Goal: Feedback & Contribution: Contribute content

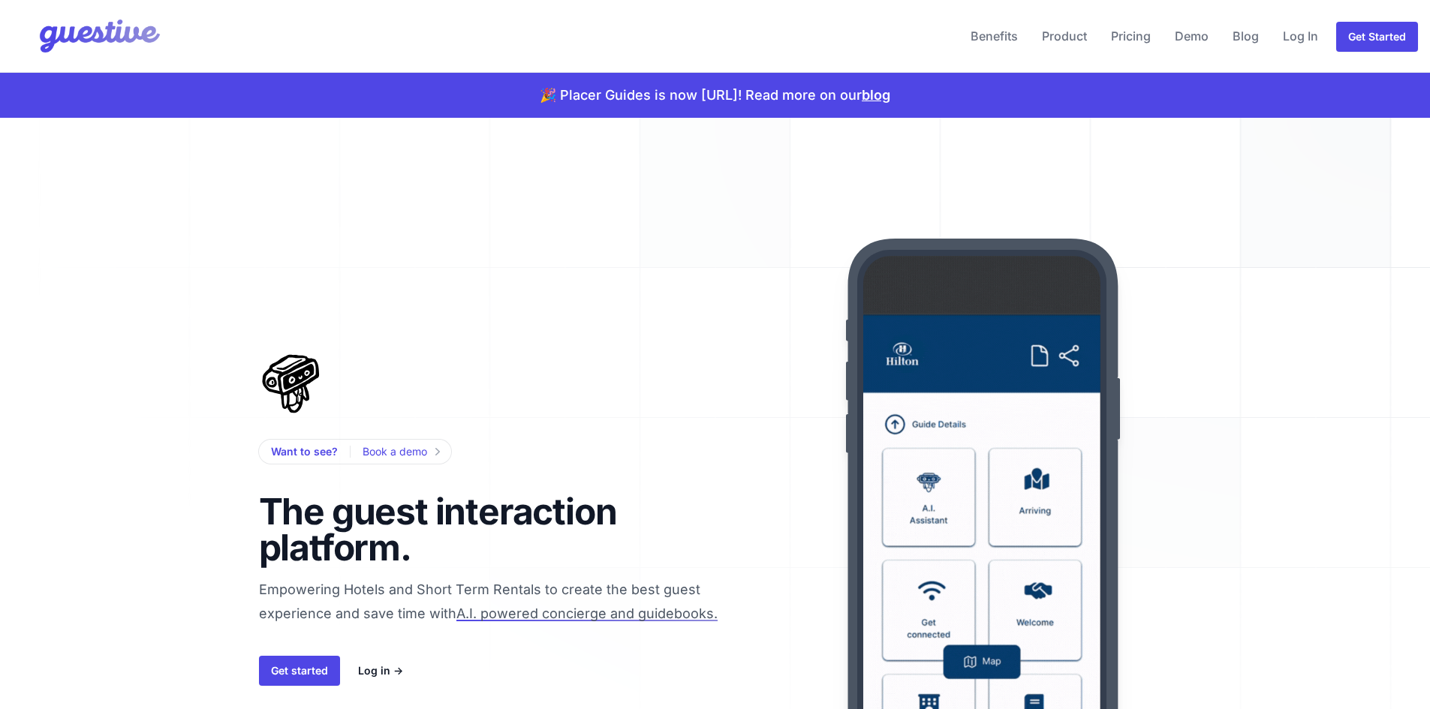
click at [1306, 39] on link "Log In" at bounding box center [1300, 36] width 47 height 36
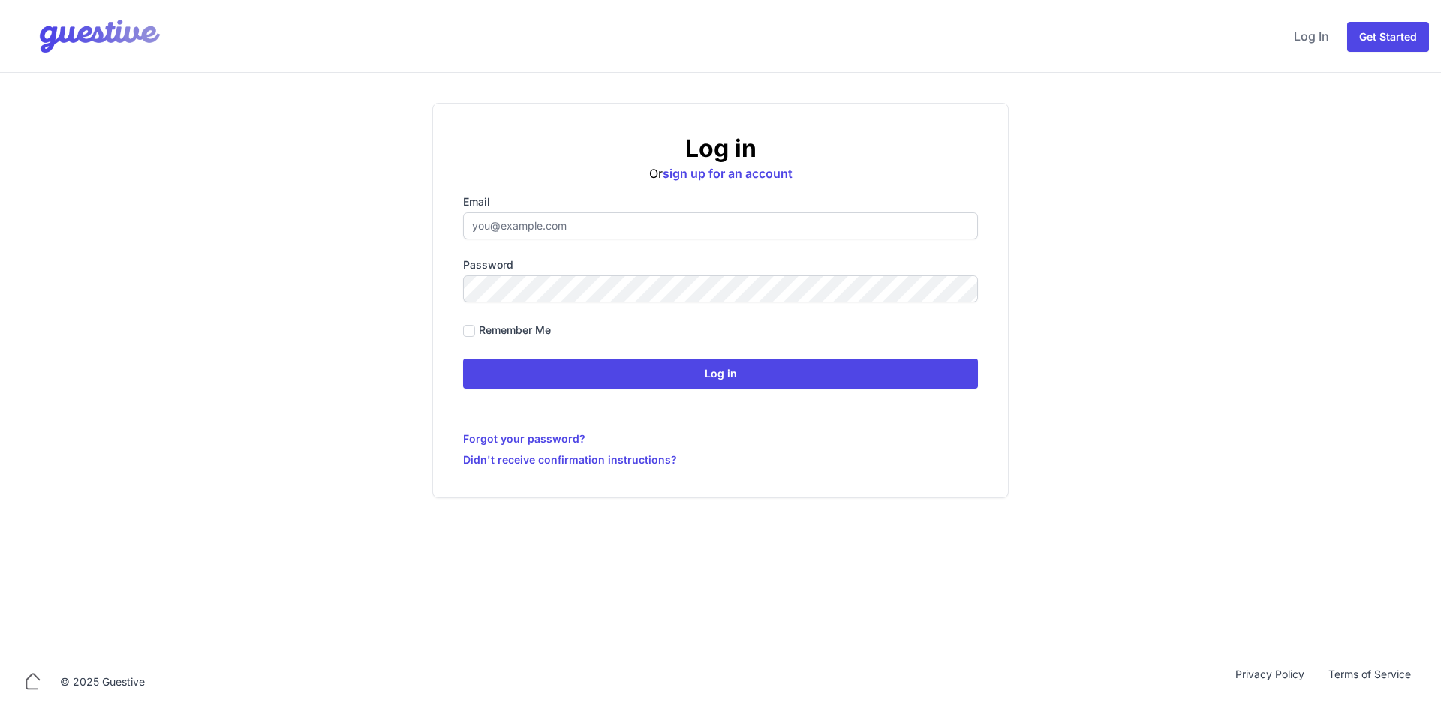
click at [629, 200] on label "Email" at bounding box center [720, 201] width 515 height 15
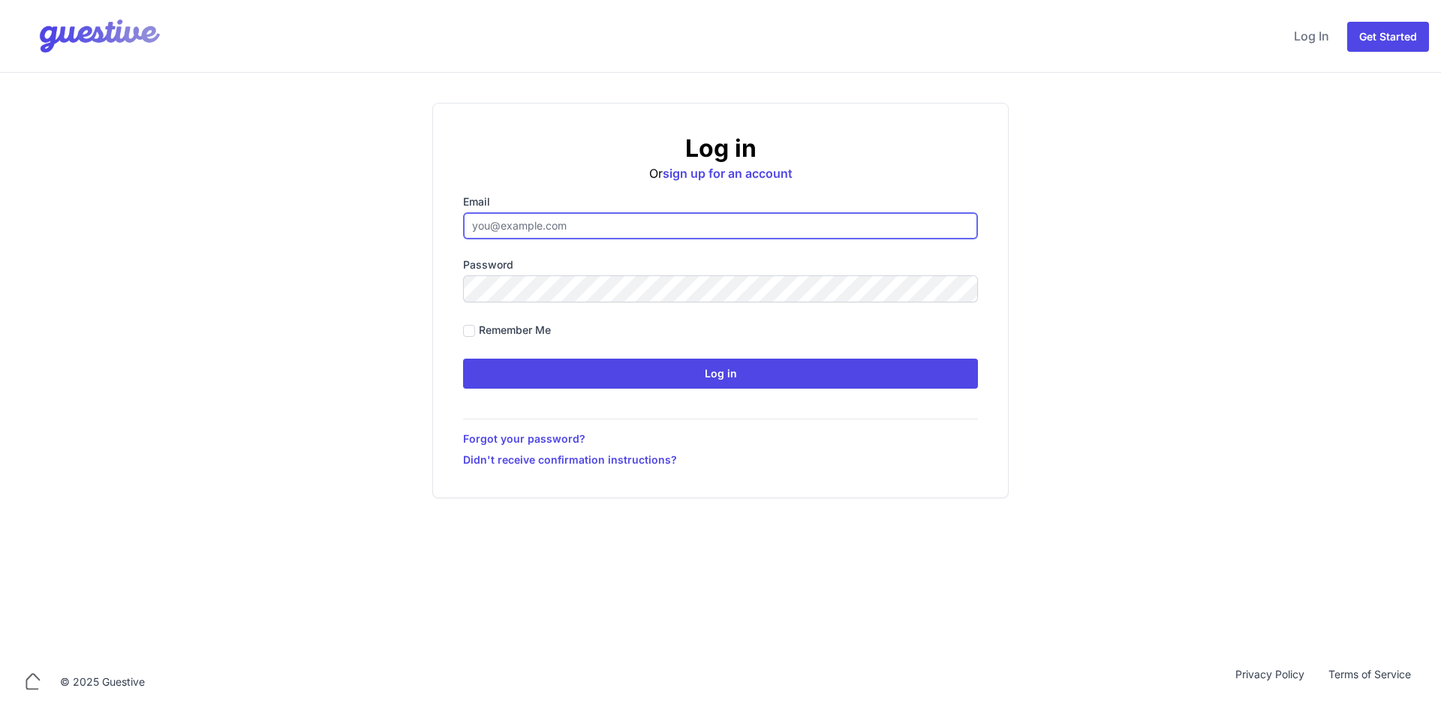
click at [629, 212] on input "Email" at bounding box center [720, 225] width 515 height 27
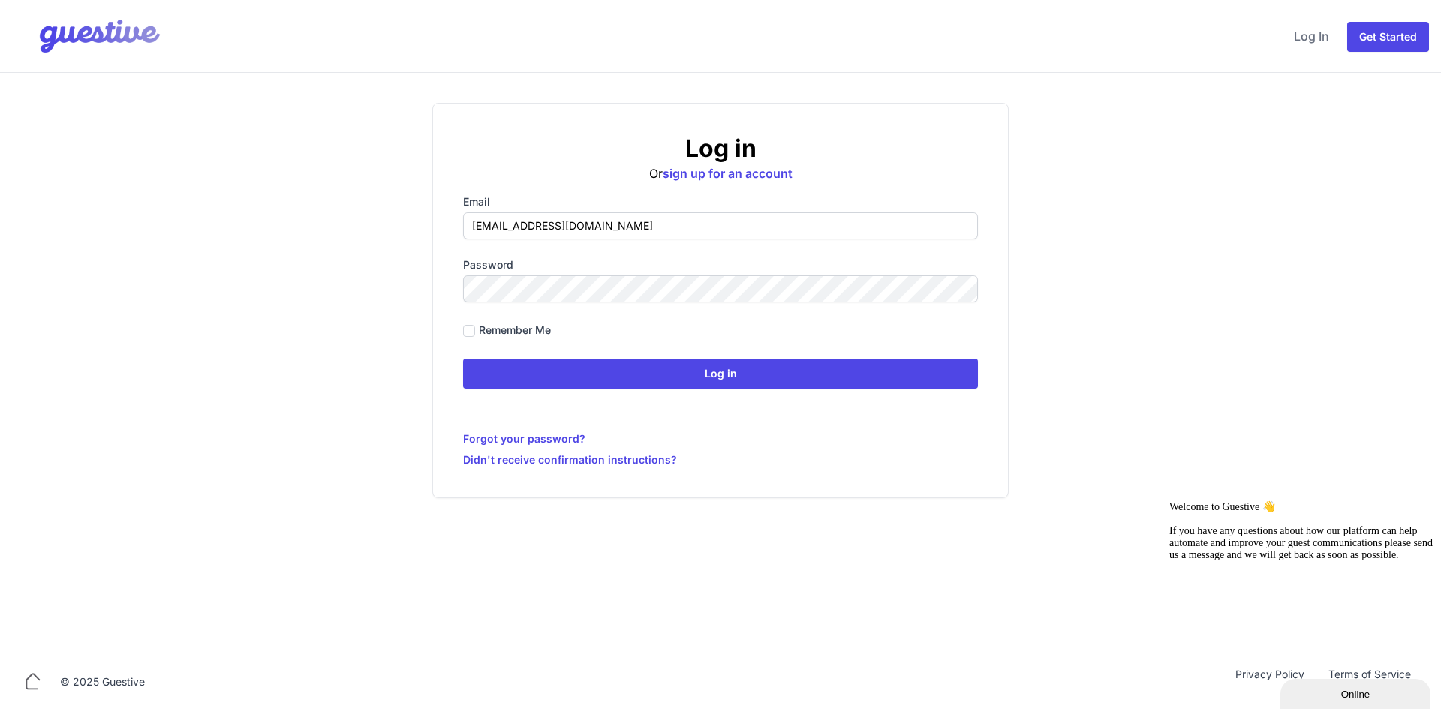
click at [107, 444] on div "Log in Or sign up for an account Email ben@aplacelikehome.co.uk Password Rememb…" at bounding box center [720, 364] width 1441 height 582
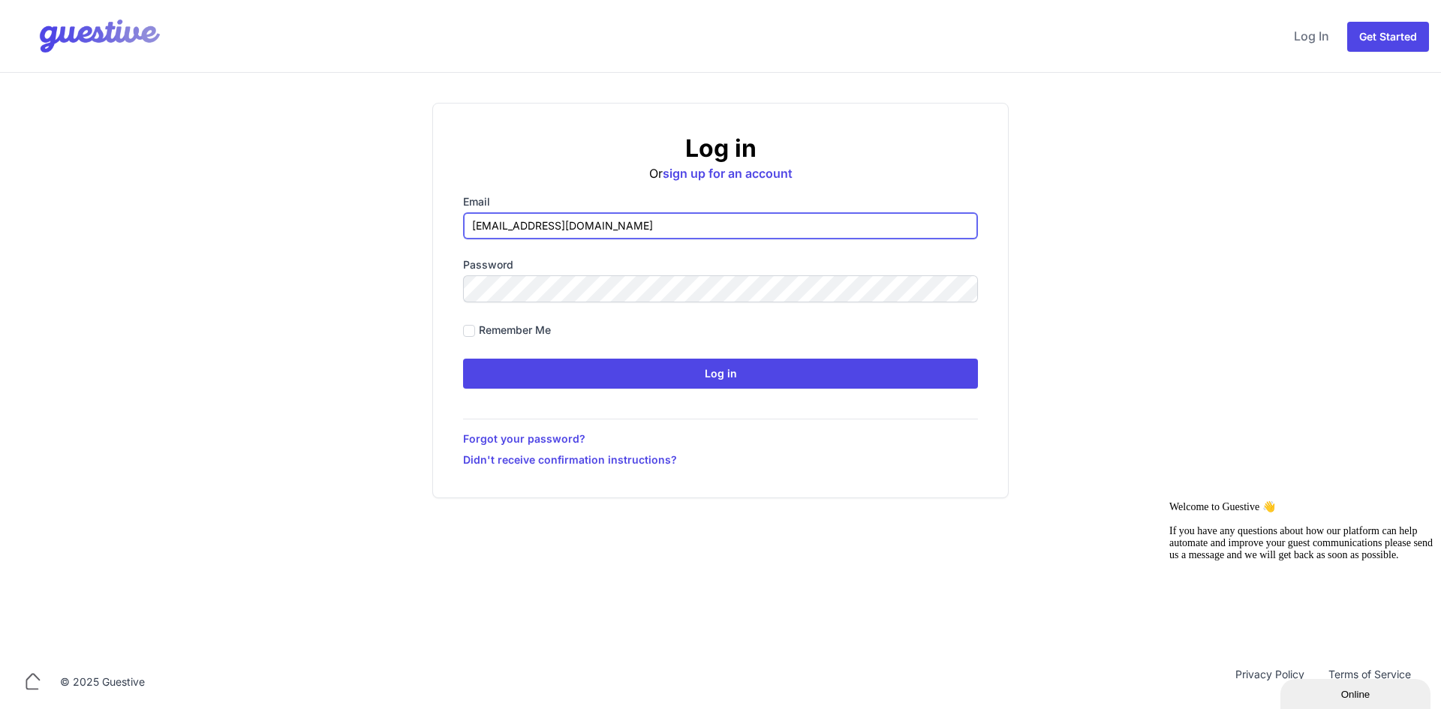
click at [593, 214] on input "ben@aplacelikehome.co.uk" at bounding box center [720, 225] width 515 height 27
click at [594, 214] on input "ben@aplacelikehome.co.uk" at bounding box center [720, 225] width 515 height 27
paste input "gemma@myboutiquestay"
type input "[EMAIL_ADDRESS][DOMAIN_NAME]"
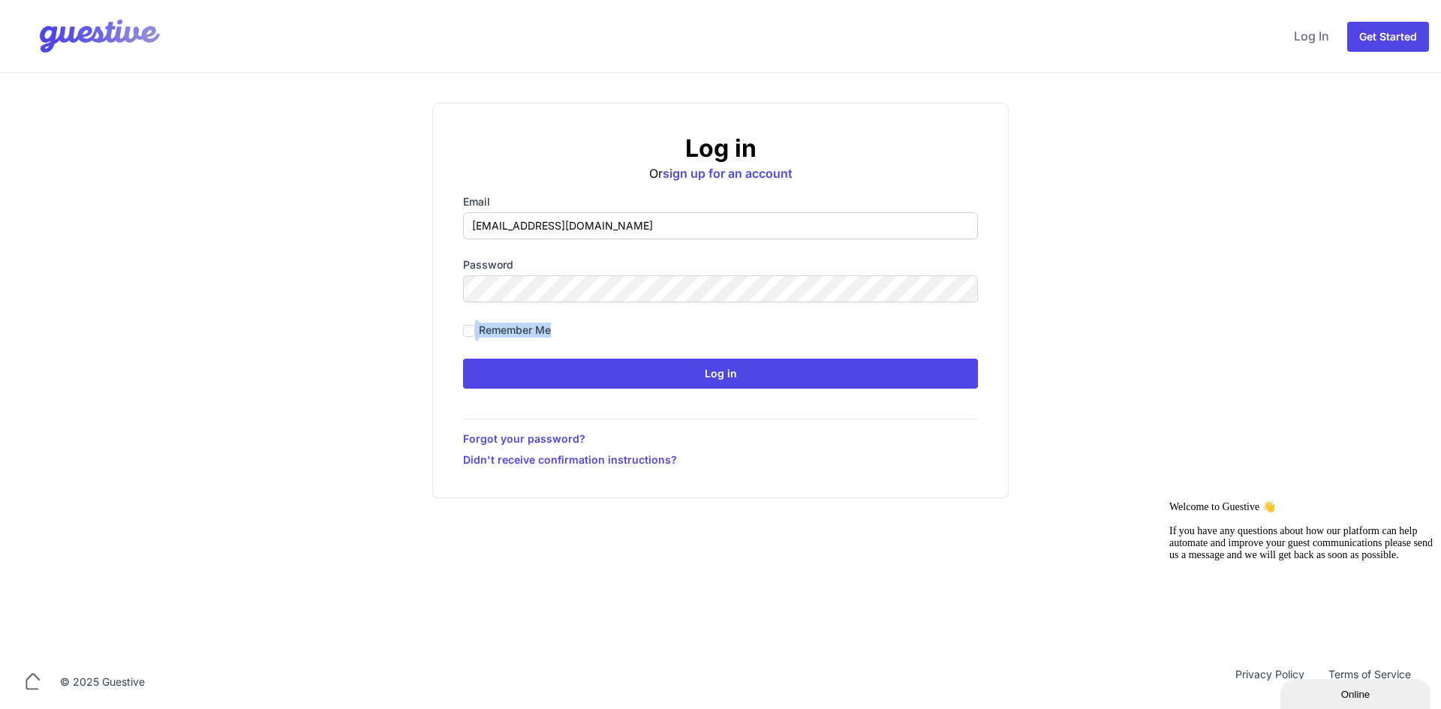
click at [624, 302] on form "Email gemma@myboutiquestay.co.uk Password Remember me Log in" at bounding box center [720, 291] width 515 height 194
click at [488, 334] on label "Remember me" at bounding box center [515, 330] width 72 height 15
click at [475, 334] on input "Remember me" at bounding box center [469, 331] width 12 height 12
checkbox input "true"
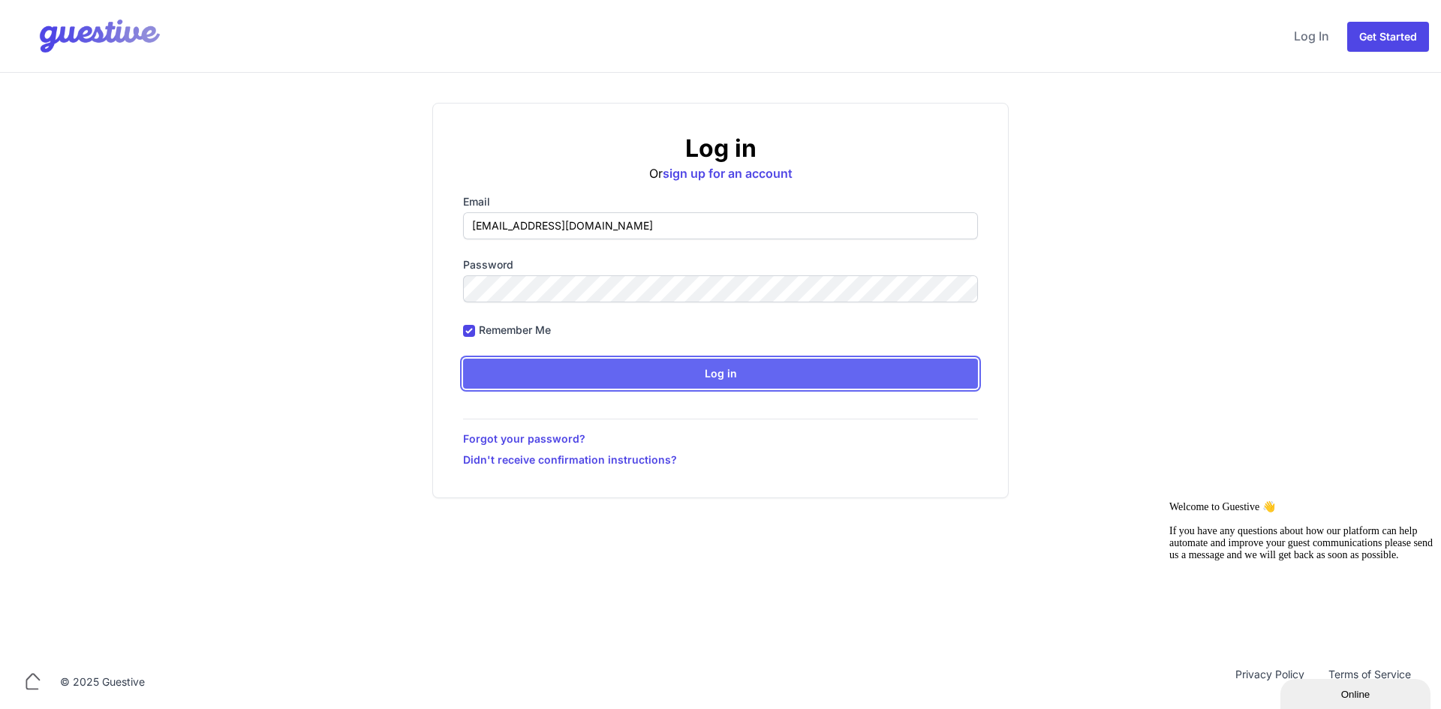
click at [596, 363] on input "Log in" at bounding box center [720, 374] width 515 height 30
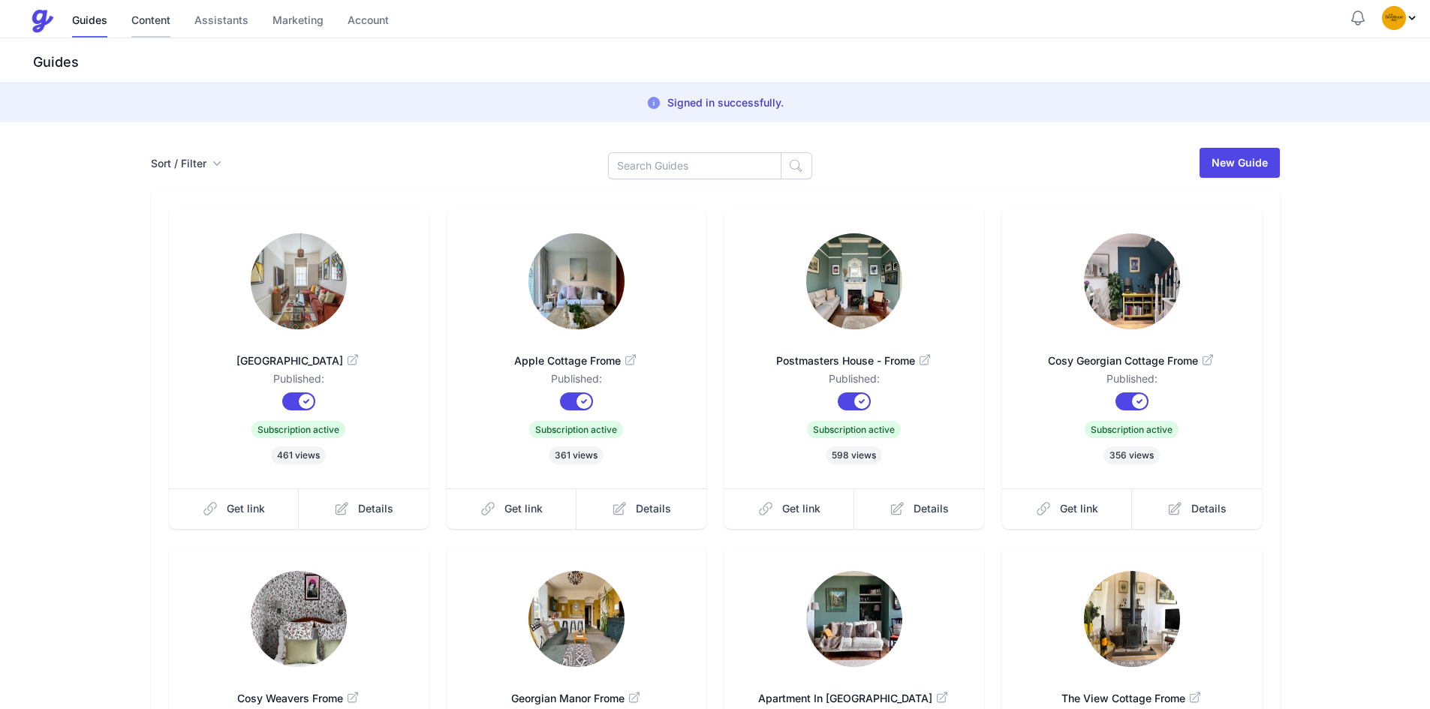
click at [150, 21] on link "Content" at bounding box center [150, 21] width 39 height 32
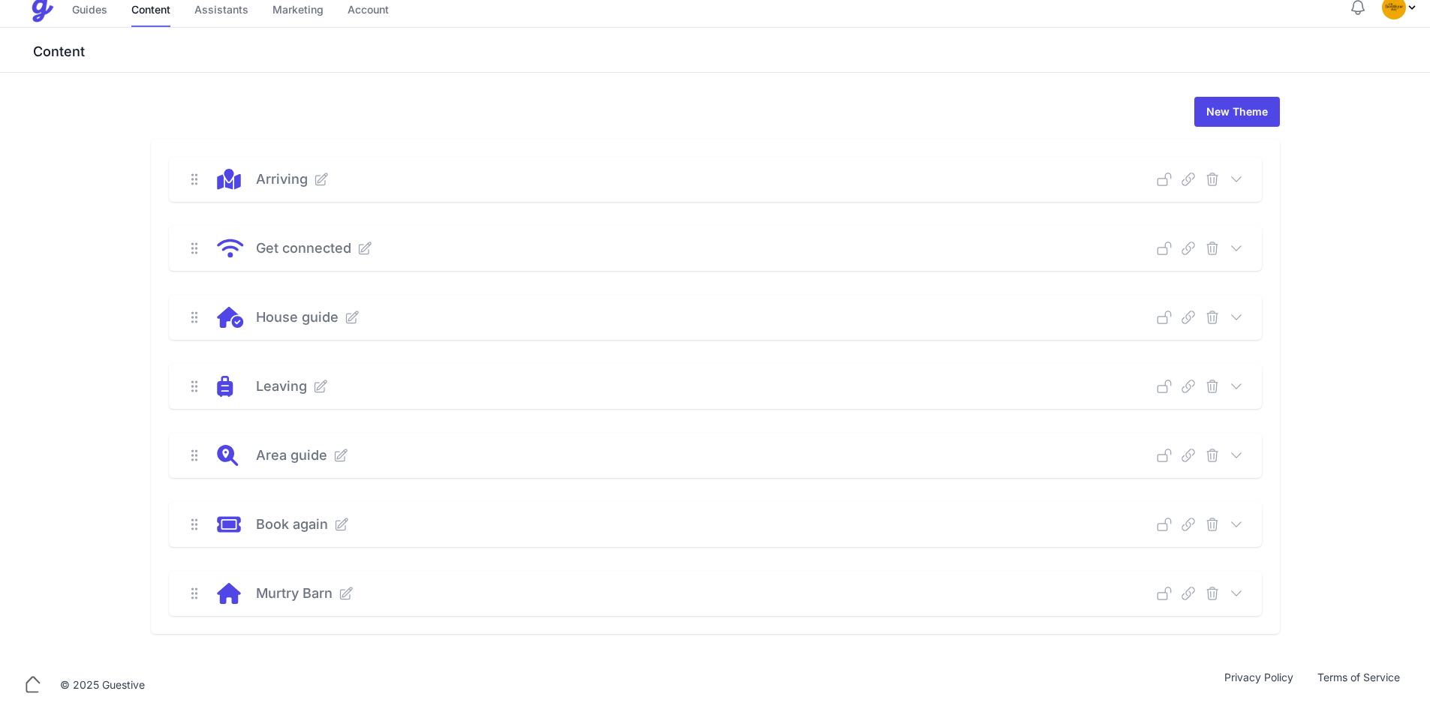
scroll to position [14, 0]
click at [1242, 588] on icon at bounding box center [1236, 590] width 15 height 15
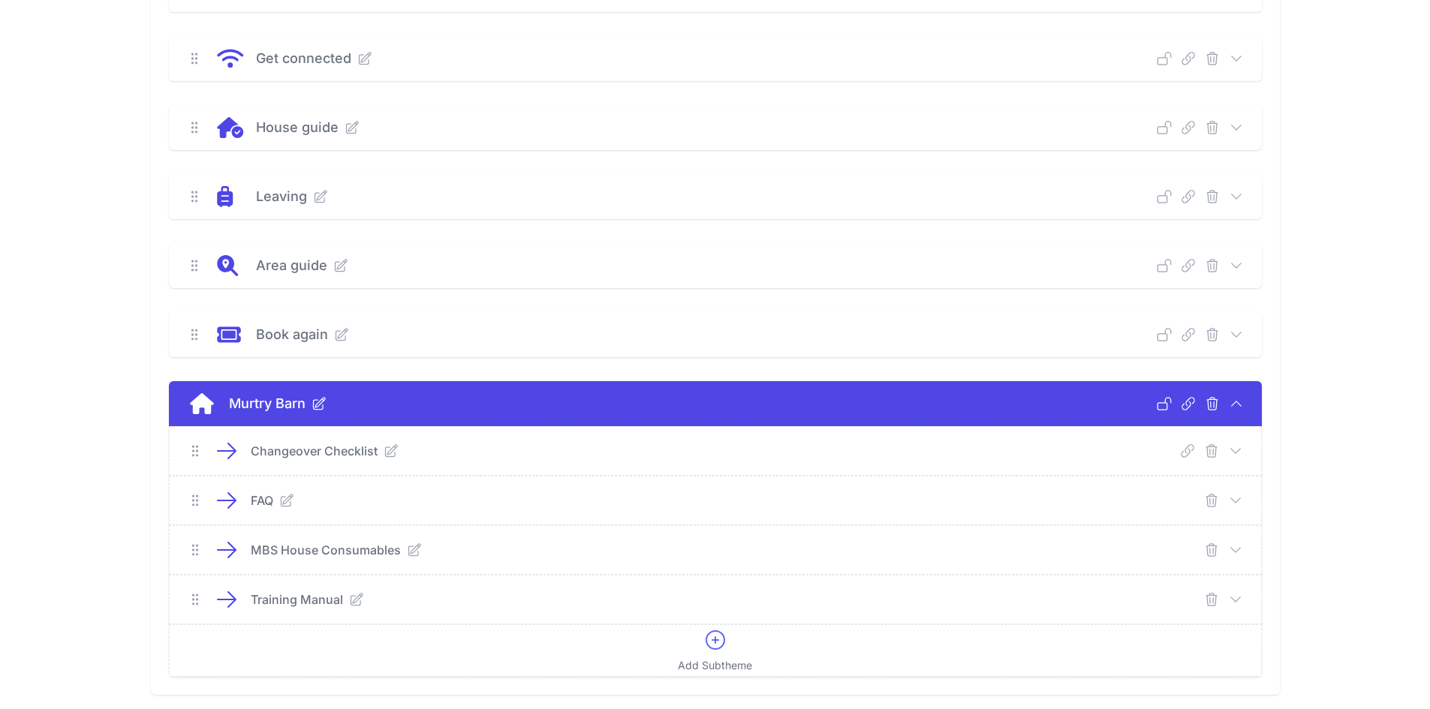
scroll to position [264, 0]
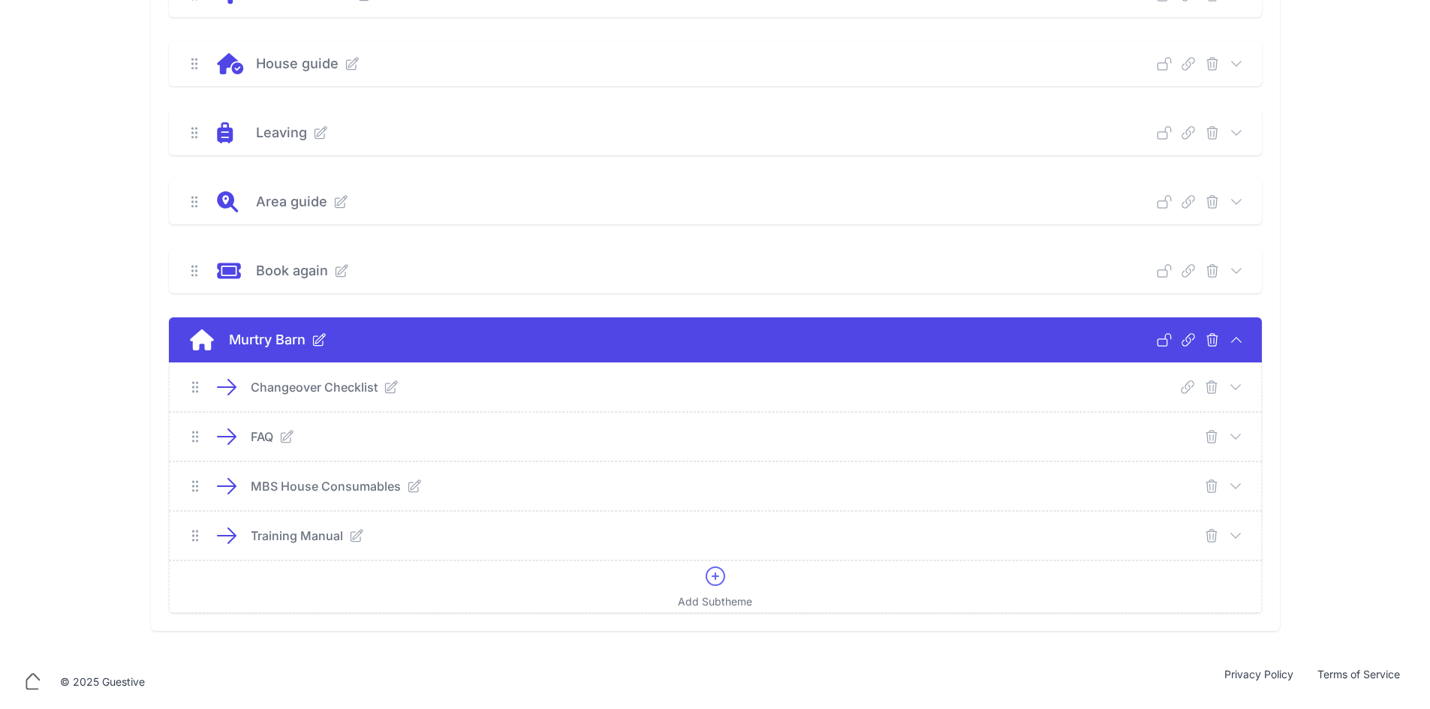
click at [1240, 430] on icon at bounding box center [1235, 436] width 15 height 15
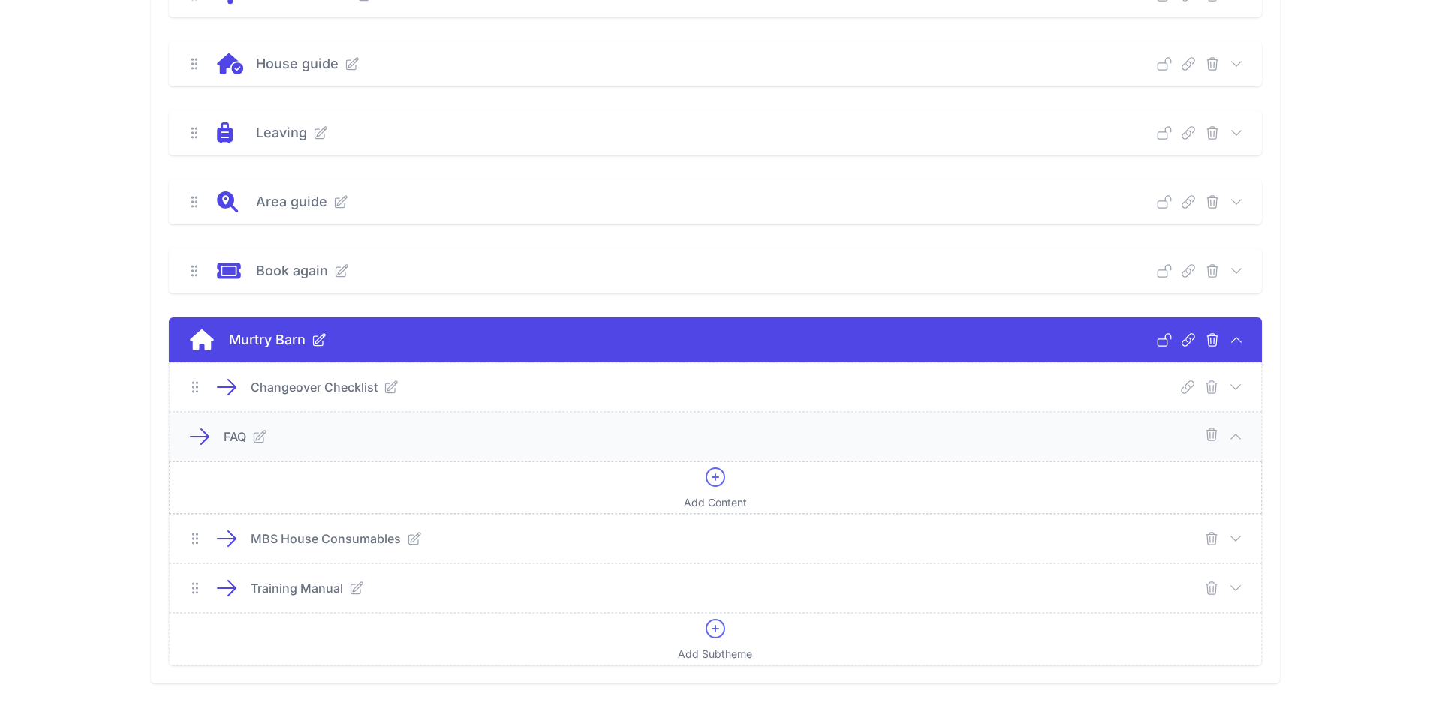
scroll to position [317, 0]
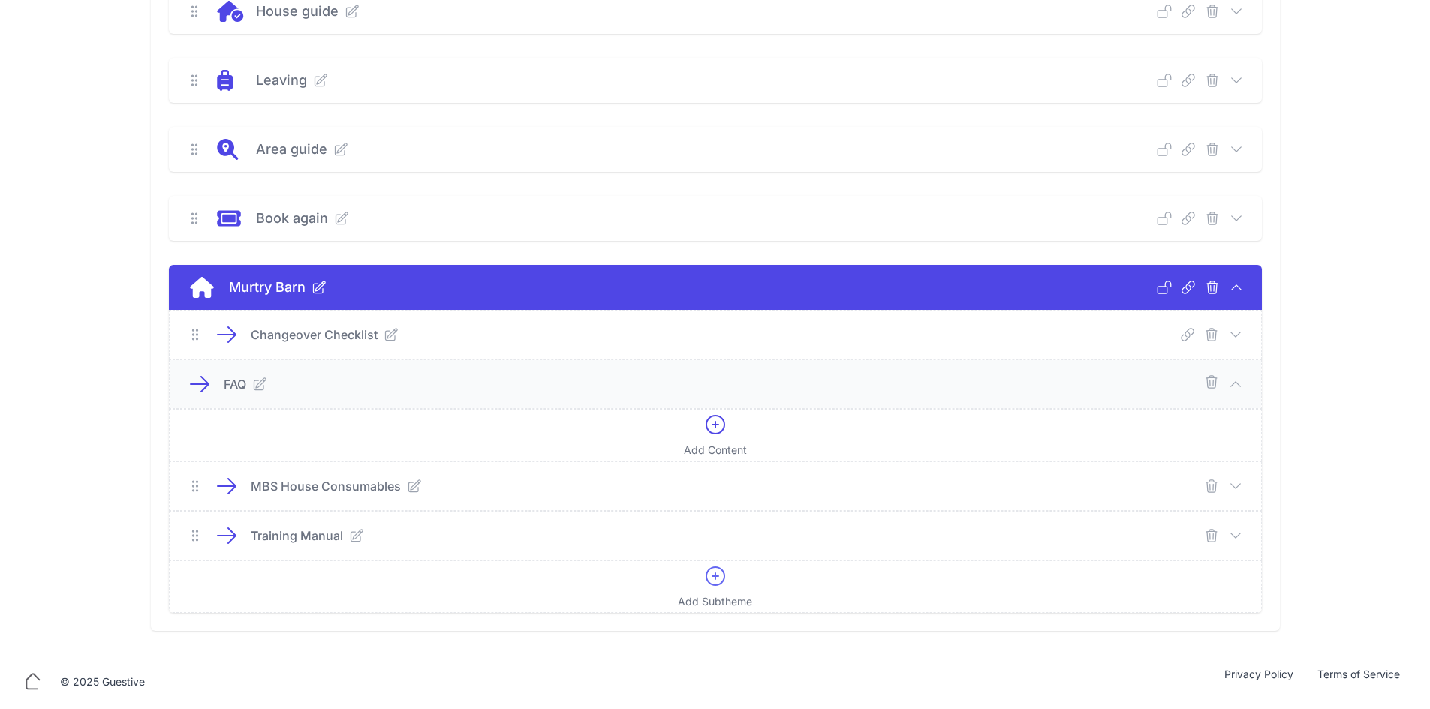
click at [1234, 324] on div "Changeover Checklist Deep Link Select a guide and copy the deep link to send to…" at bounding box center [715, 335] width 1091 height 48
click at [1229, 332] on icon at bounding box center [1235, 334] width 15 height 15
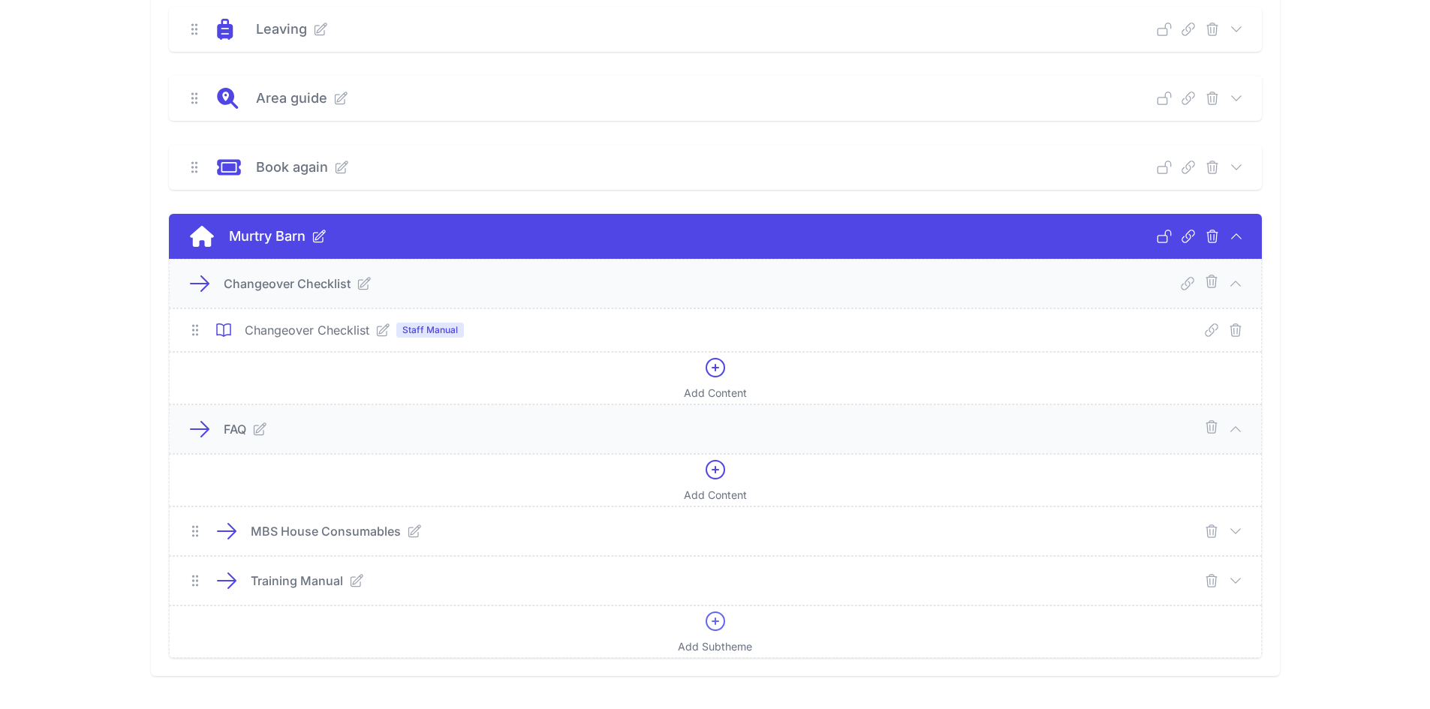
scroll to position [392, 0]
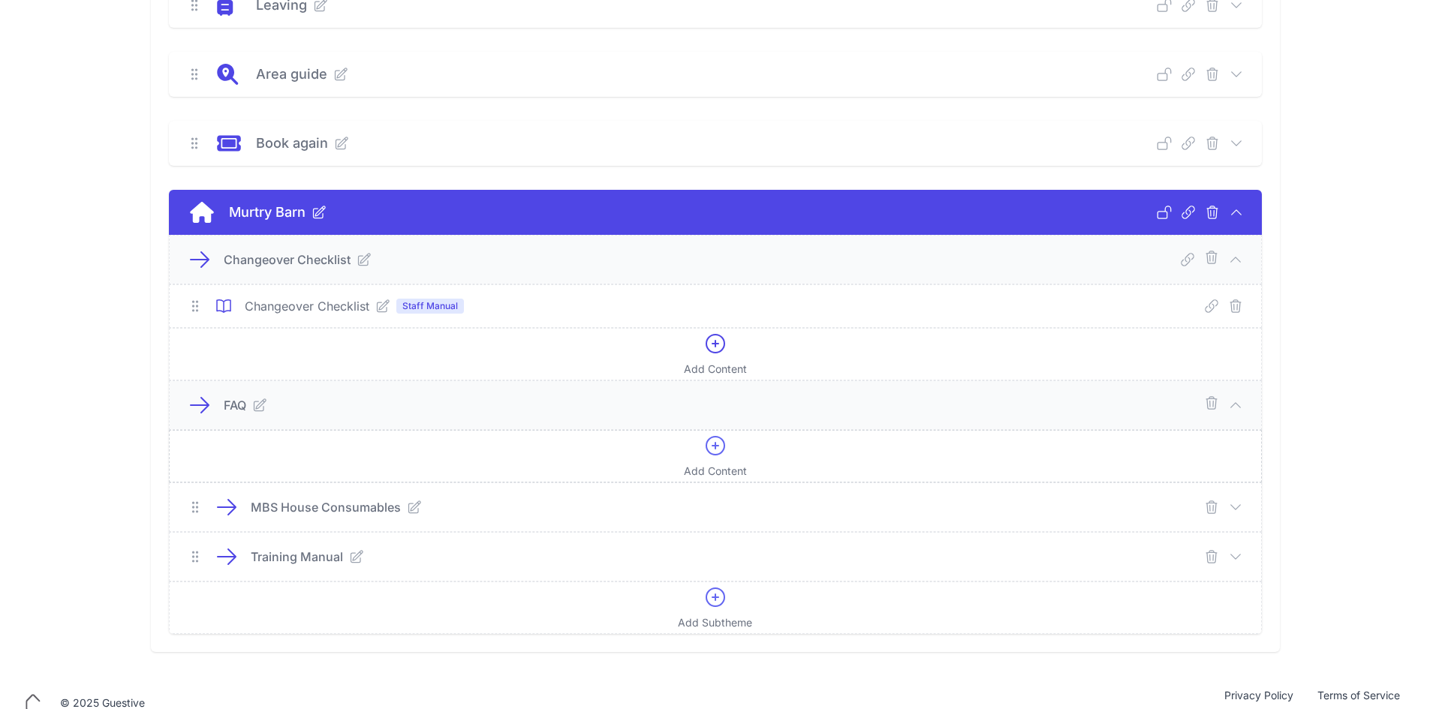
click at [728, 453] on div "Add Content" at bounding box center [715, 456] width 63 height 45
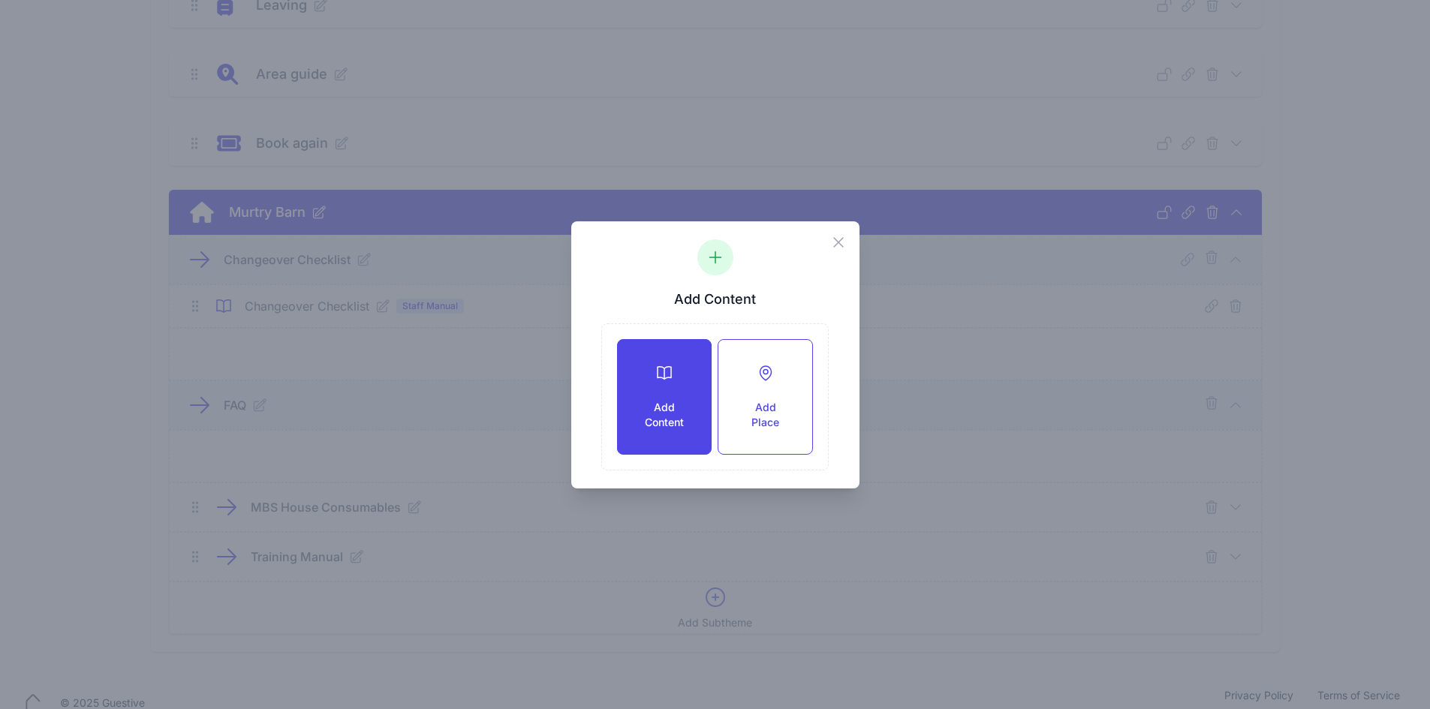
click at [661, 411] on h3 "Add Content" at bounding box center [664, 415] width 45 height 30
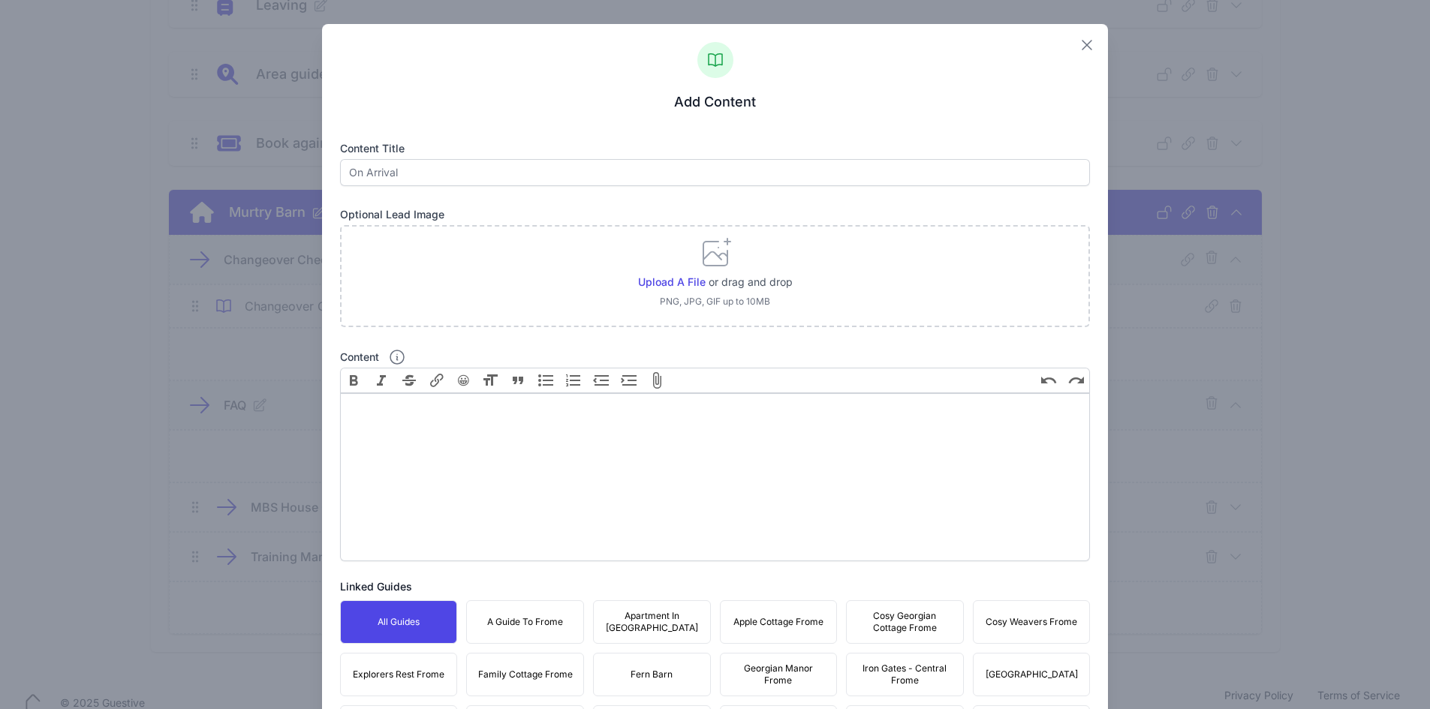
click at [1084, 38] on icon "button" at bounding box center [1087, 45] width 18 height 18
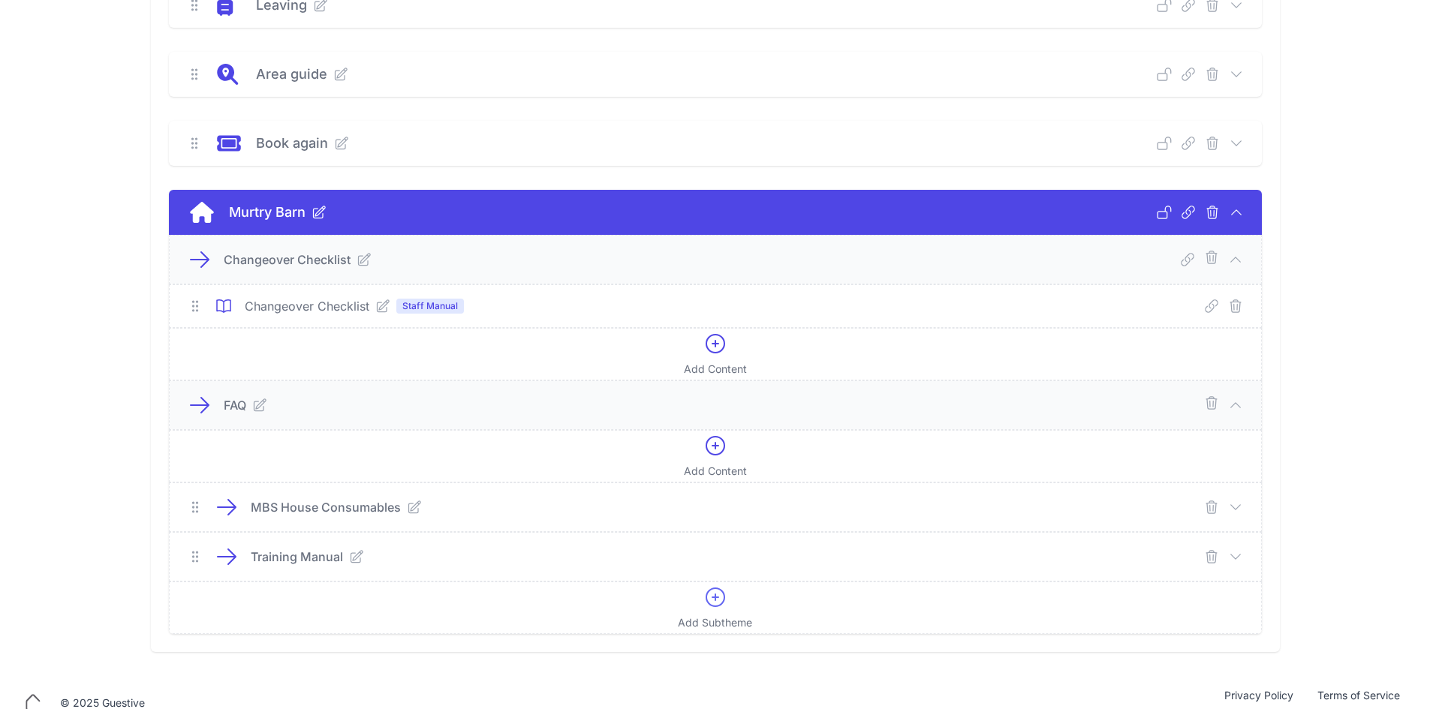
click at [379, 305] on icon at bounding box center [382, 306] width 15 height 15
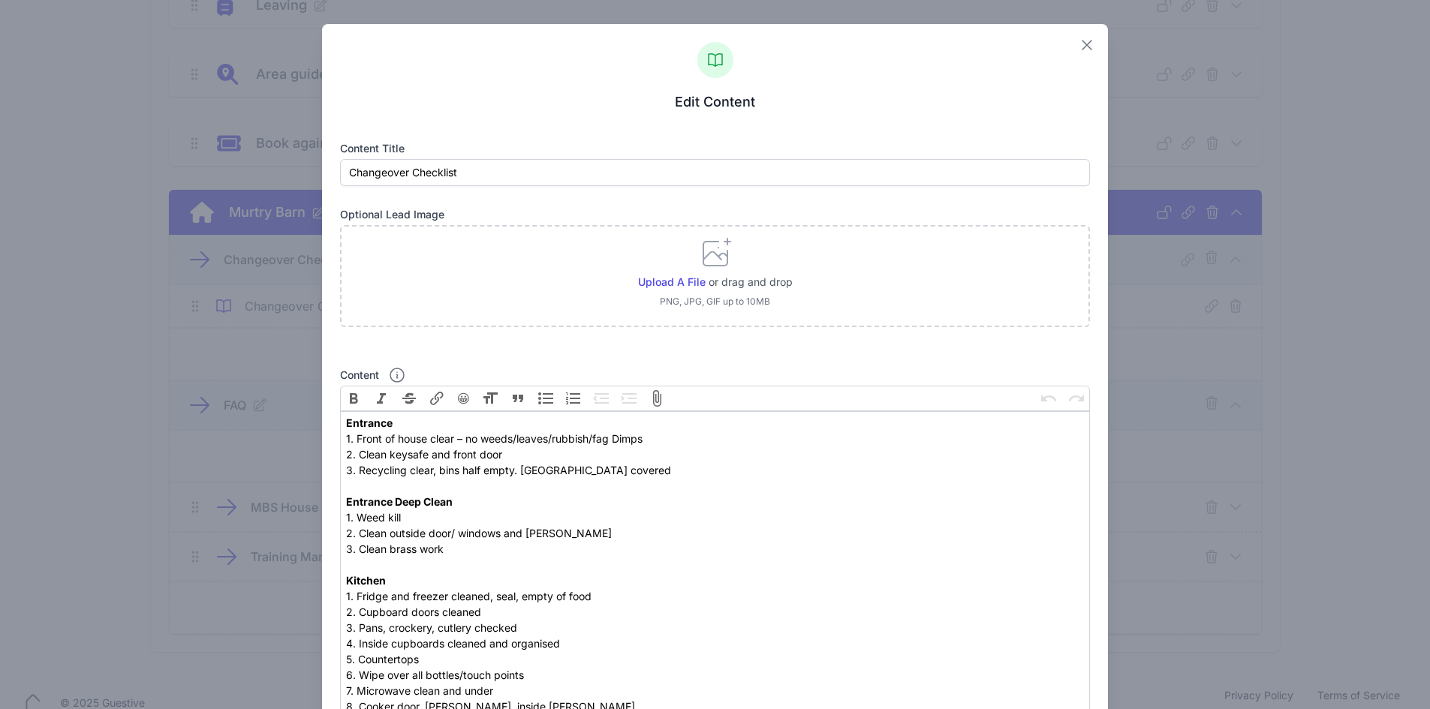
click at [1078, 41] on icon "button" at bounding box center [1087, 45] width 18 height 18
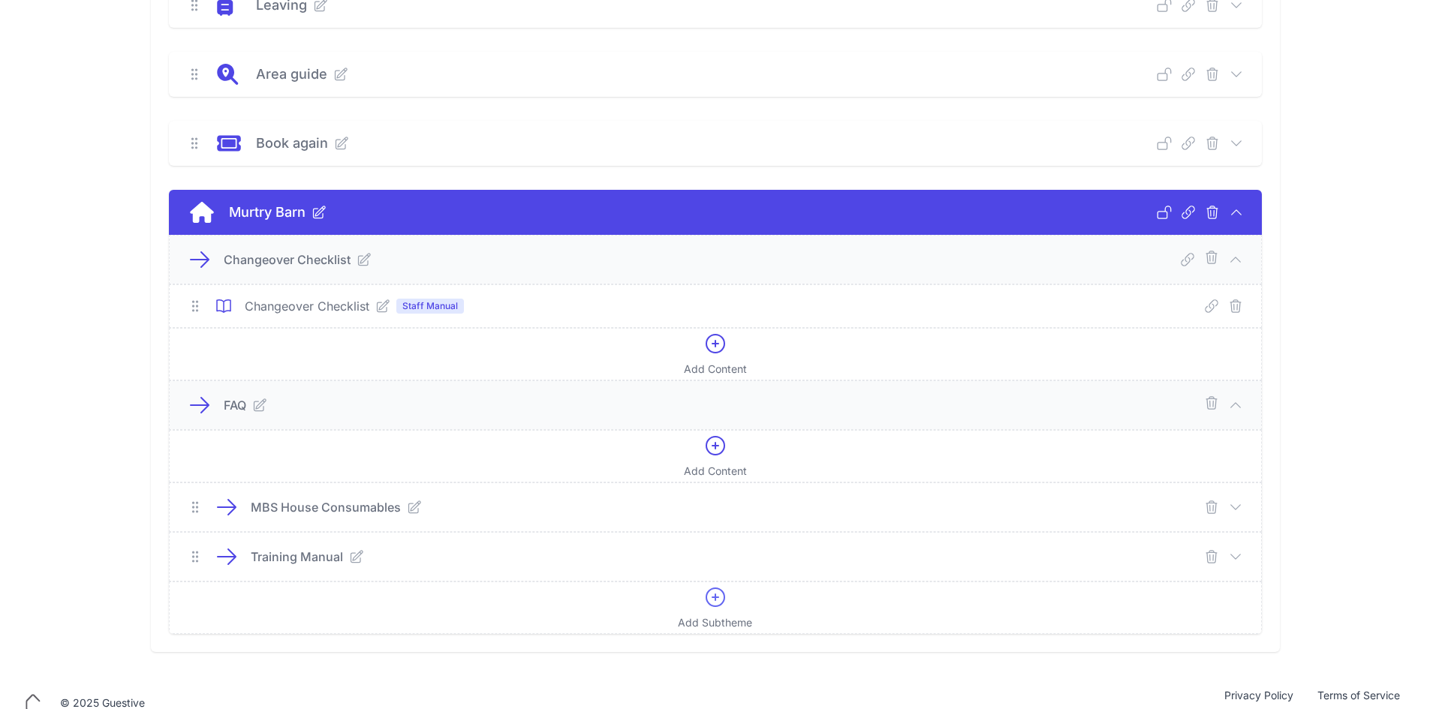
scroll to position [413, 0]
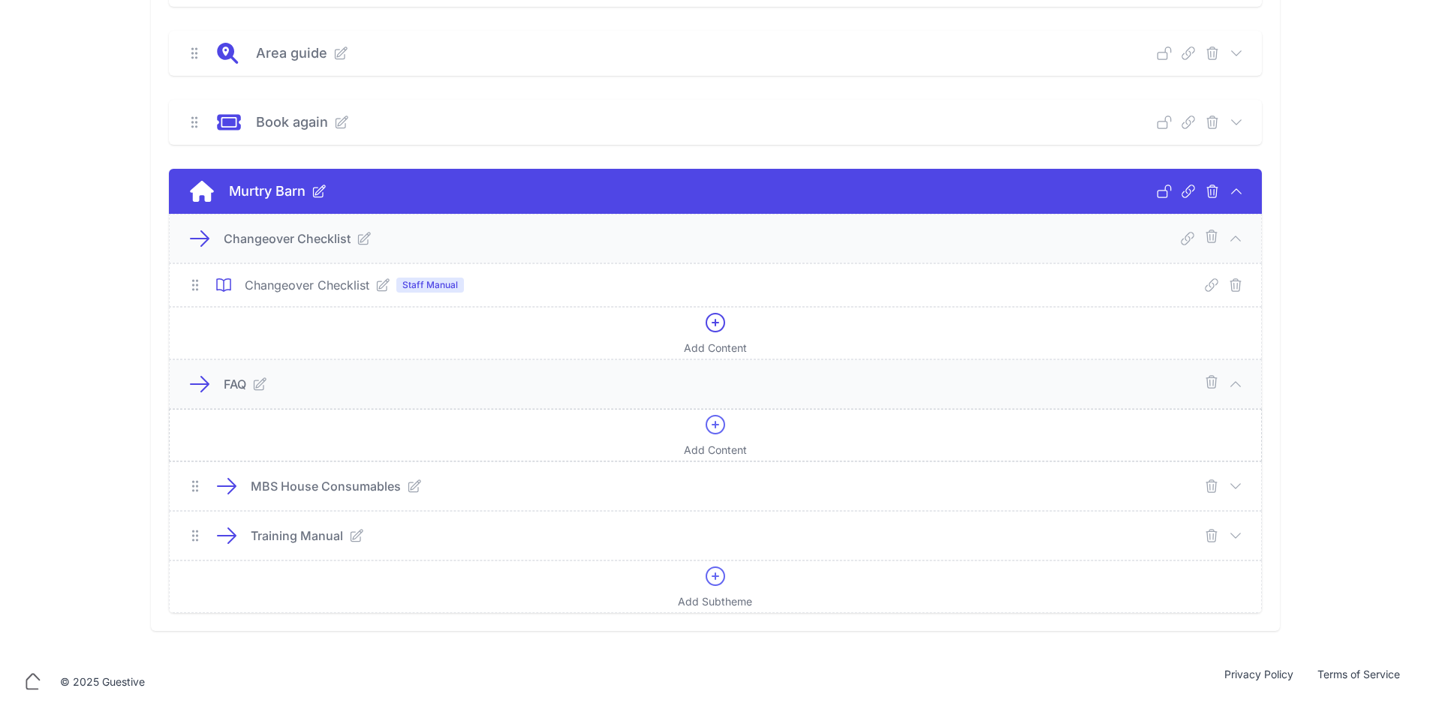
click at [729, 420] on div "Add Content" at bounding box center [715, 435] width 63 height 45
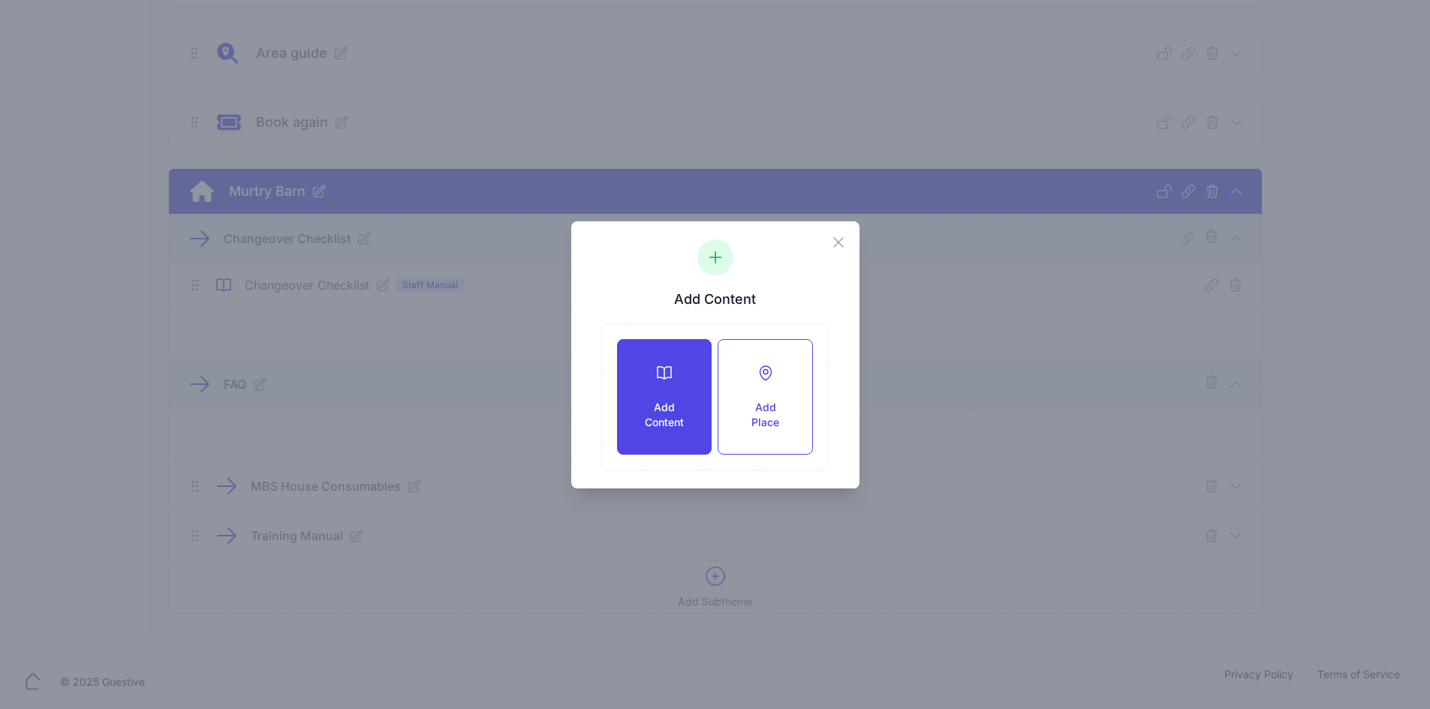
click at [673, 407] on h3 "Add Content" at bounding box center [664, 415] width 45 height 30
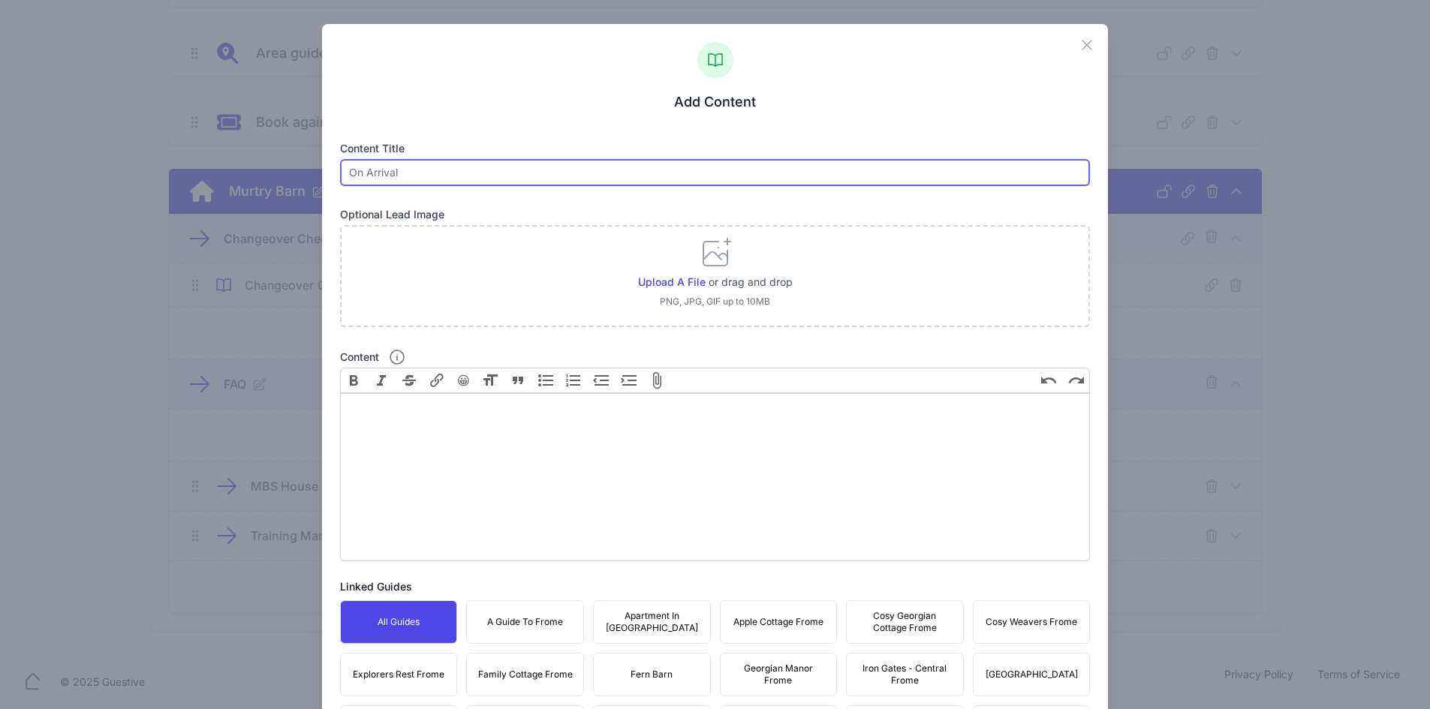
click at [555, 179] on input "text" at bounding box center [715, 172] width 751 height 27
type input "FAQs"
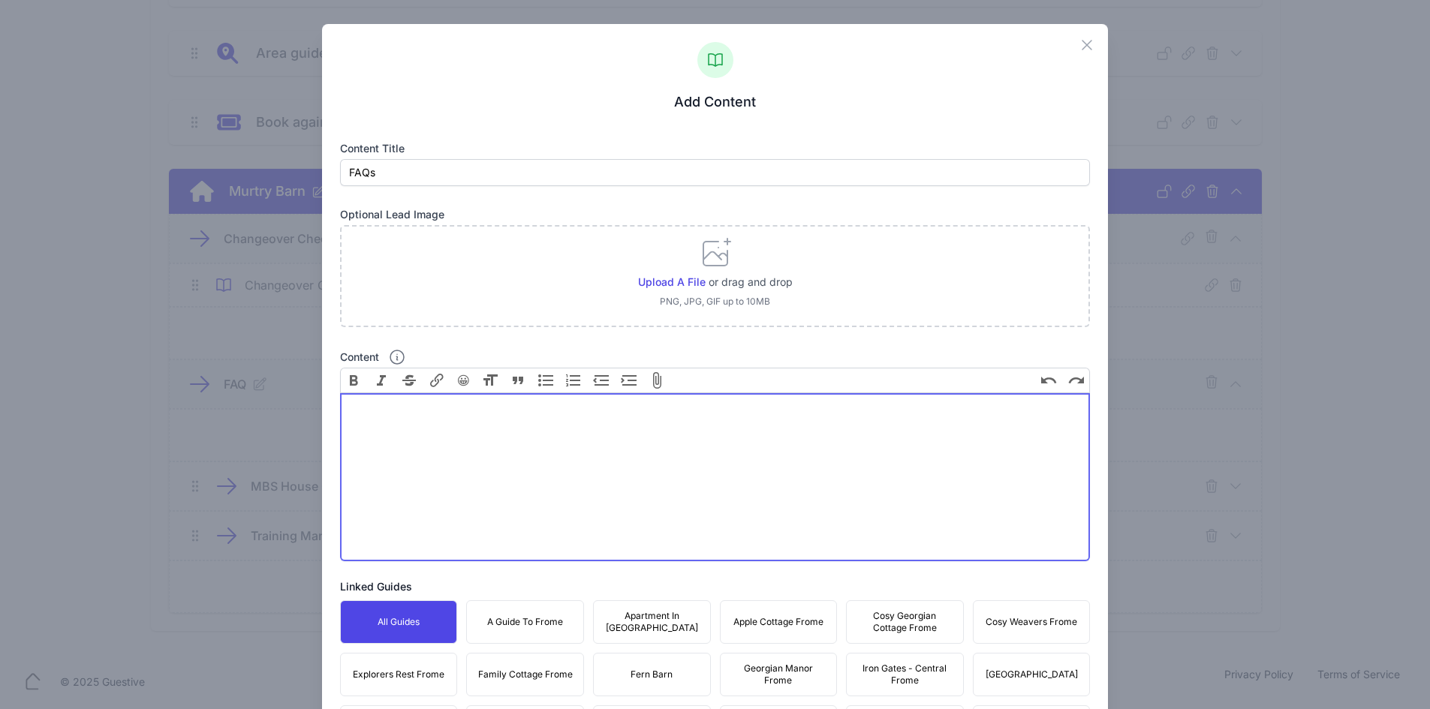
click at [492, 469] on trix-editor "Content" at bounding box center [715, 477] width 751 height 168
click at [510, 429] on trix-editor "Content" at bounding box center [715, 477] width 751 height 168
paste trix-editor "<div>Heating and Hot Water&nbsp;<br>Hot water and radiator heating is provided …"
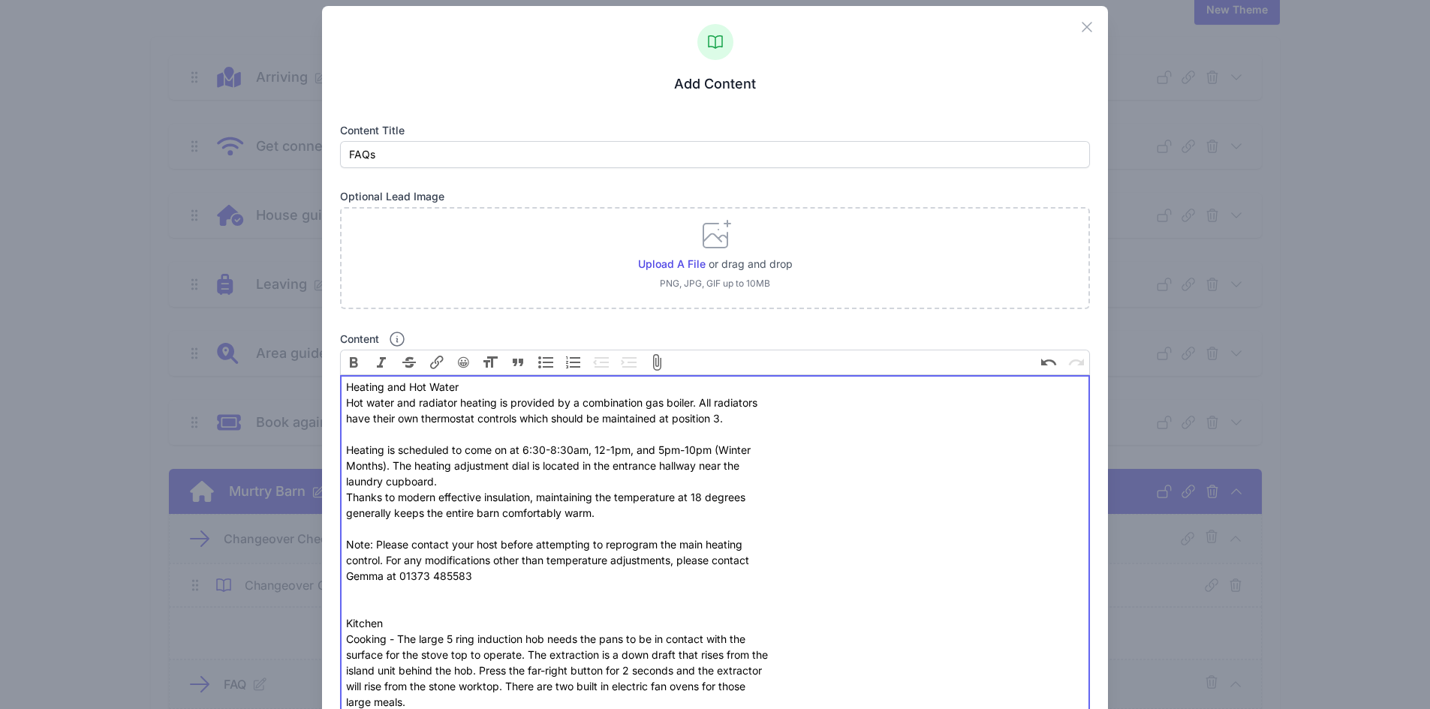
scroll to position [0, 0]
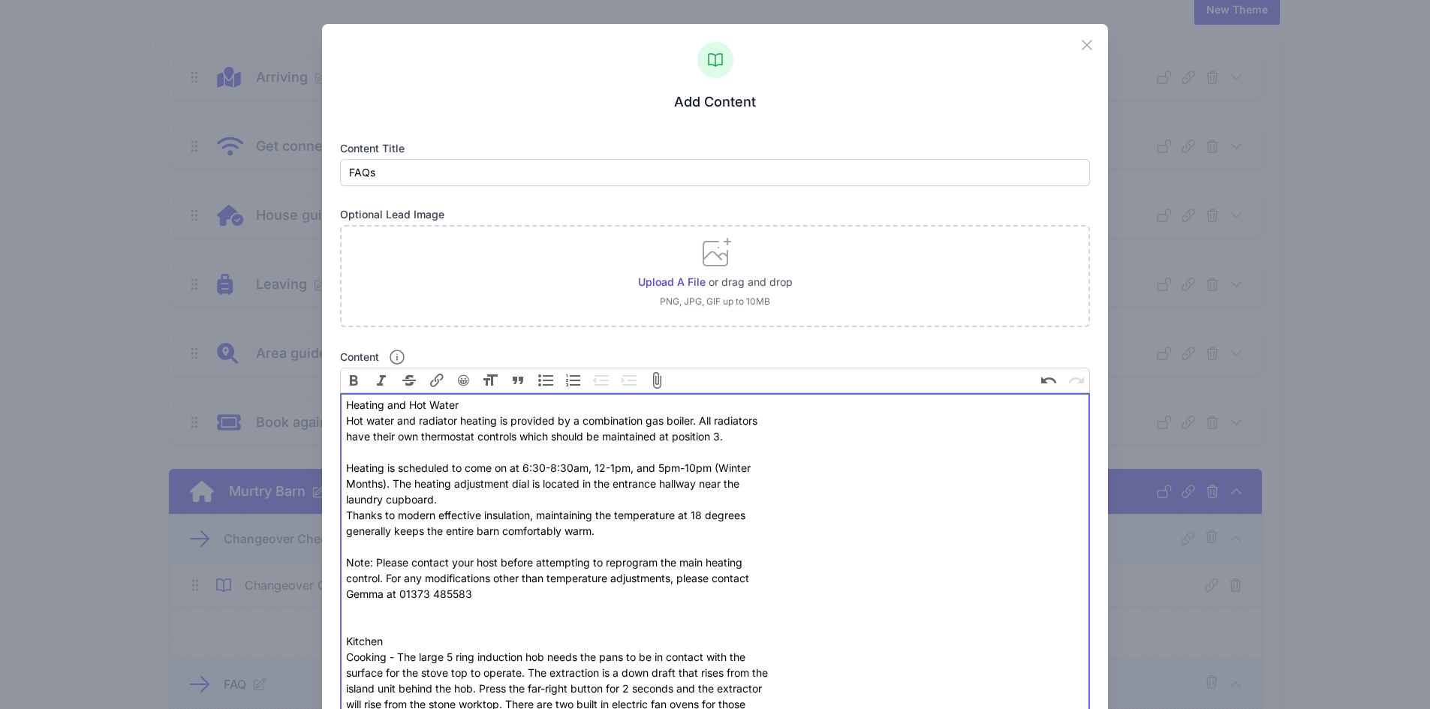
drag, startPoint x: 468, startPoint y: 410, endPoint x: 342, endPoint y: 410, distance: 126.1
click at [0, 0] on qb-div "Fix the auxiliary or modal verb are" at bounding box center [0, 0] width 0 height 0
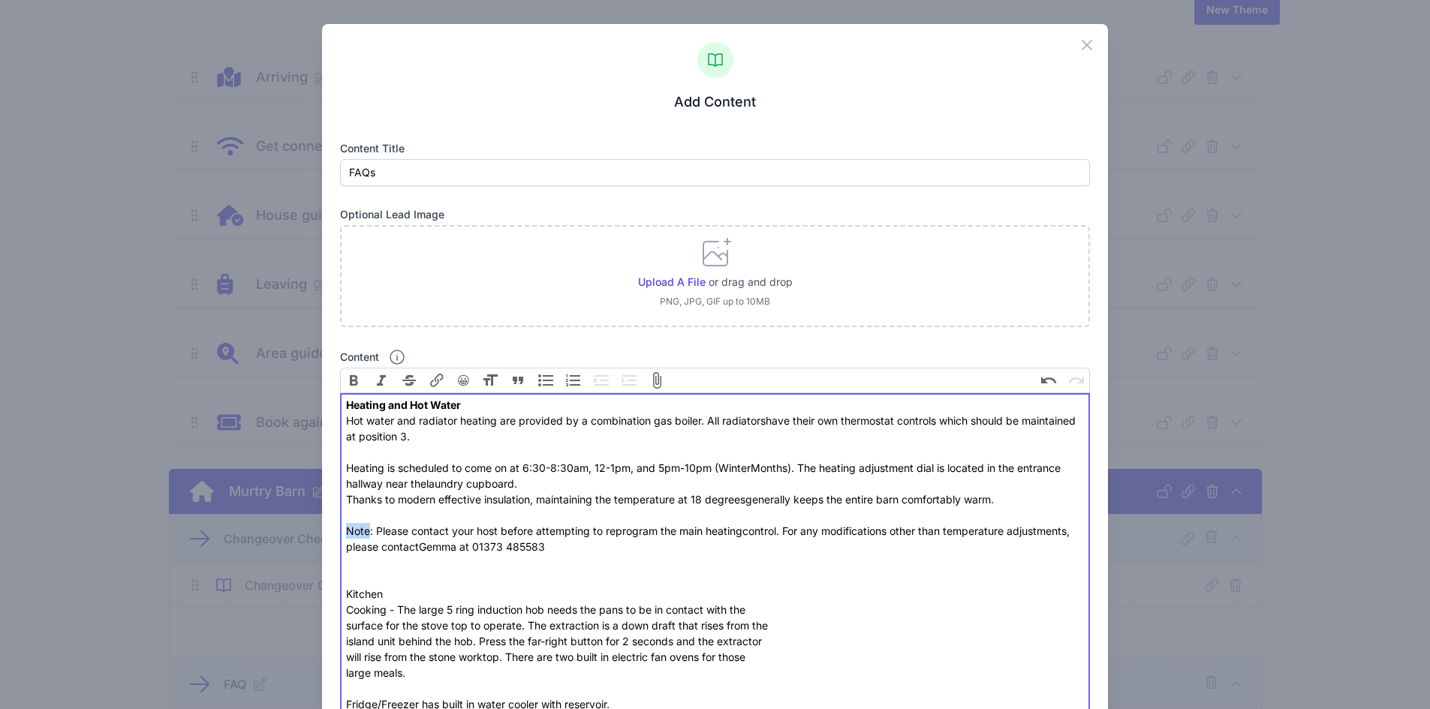
drag, startPoint x: 366, startPoint y: 532, endPoint x: 344, endPoint y: 532, distance: 22.5
drag, startPoint x: 357, startPoint y: 533, endPoint x: 342, endPoint y: 534, distance: 15.0
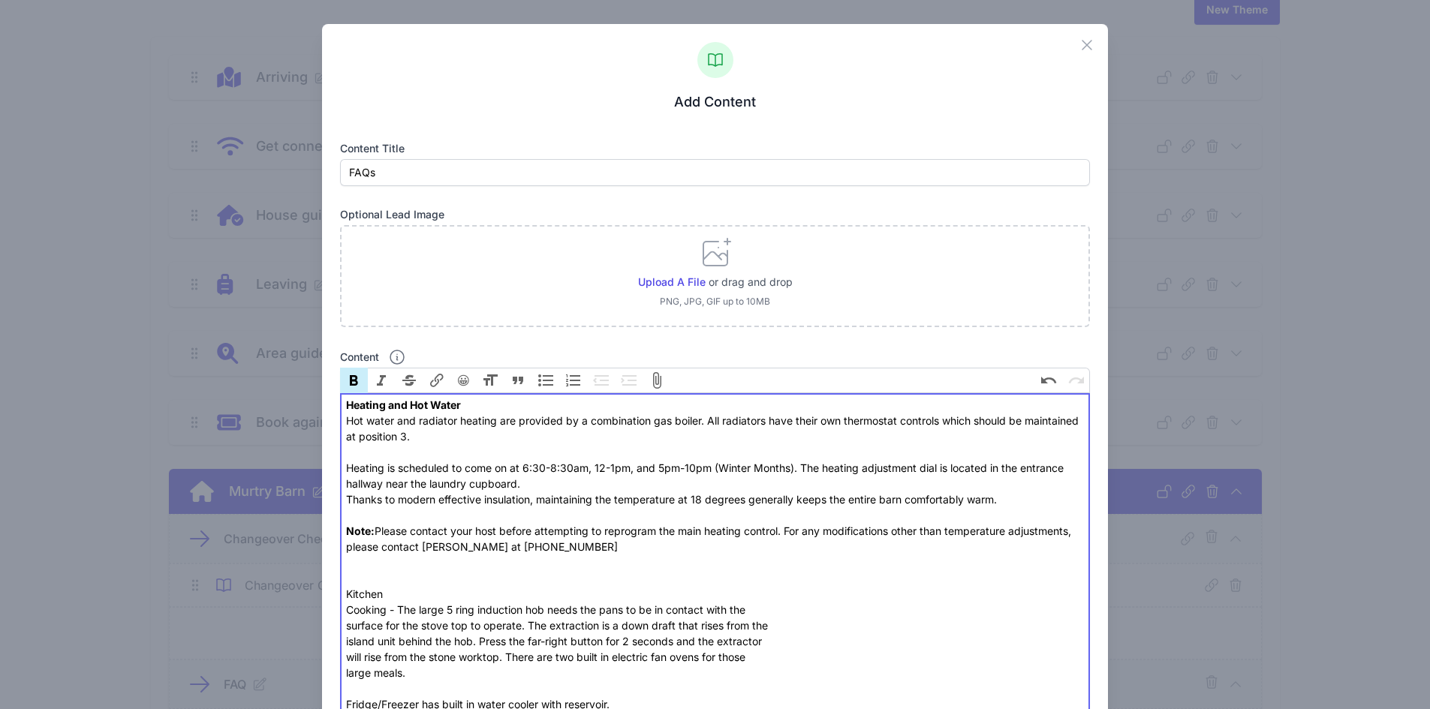
click at [0, 0] on span "controls" at bounding box center [0, 0] width 0 height 0
click at [0, 0] on qb-div "Correct the capitalization winter months)." at bounding box center [0, 0] width 0 height 0
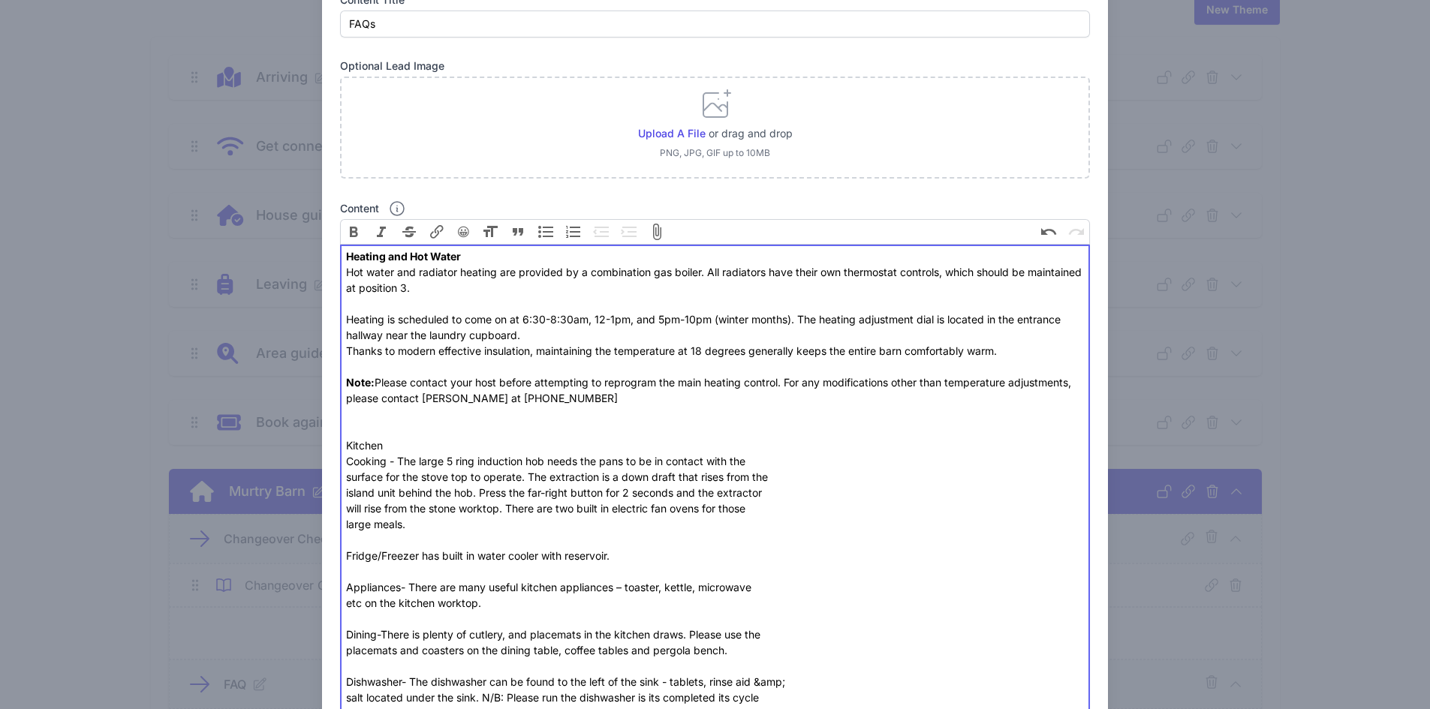
scroll to position [150, 0]
drag, startPoint x: 390, startPoint y: 443, endPoint x: 329, endPoint y: 444, distance: 60.8
click at [0, 0] on span "Replace with" at bounding box center [0, 0] width 0 height 0
click at [0, 0] on qb-div "Replace with -ring" at bounding box center [0, 0] width 0 height 0
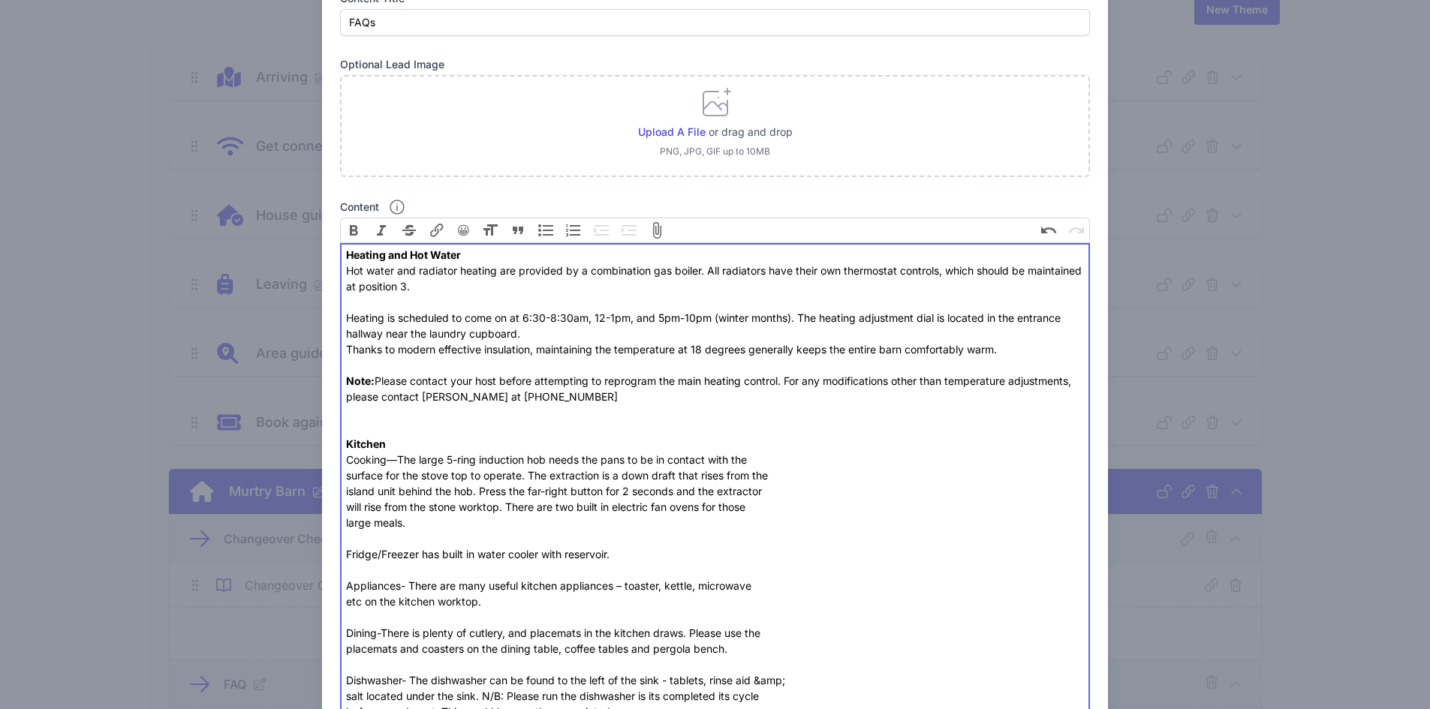
click at [0, 0] on qb-div "Replace with stovetop" at bounding box center [0, 0] width 0 height 0
click at [0, 0] on span "downdraft" at bounding box center [0, 0] width 0 height 0
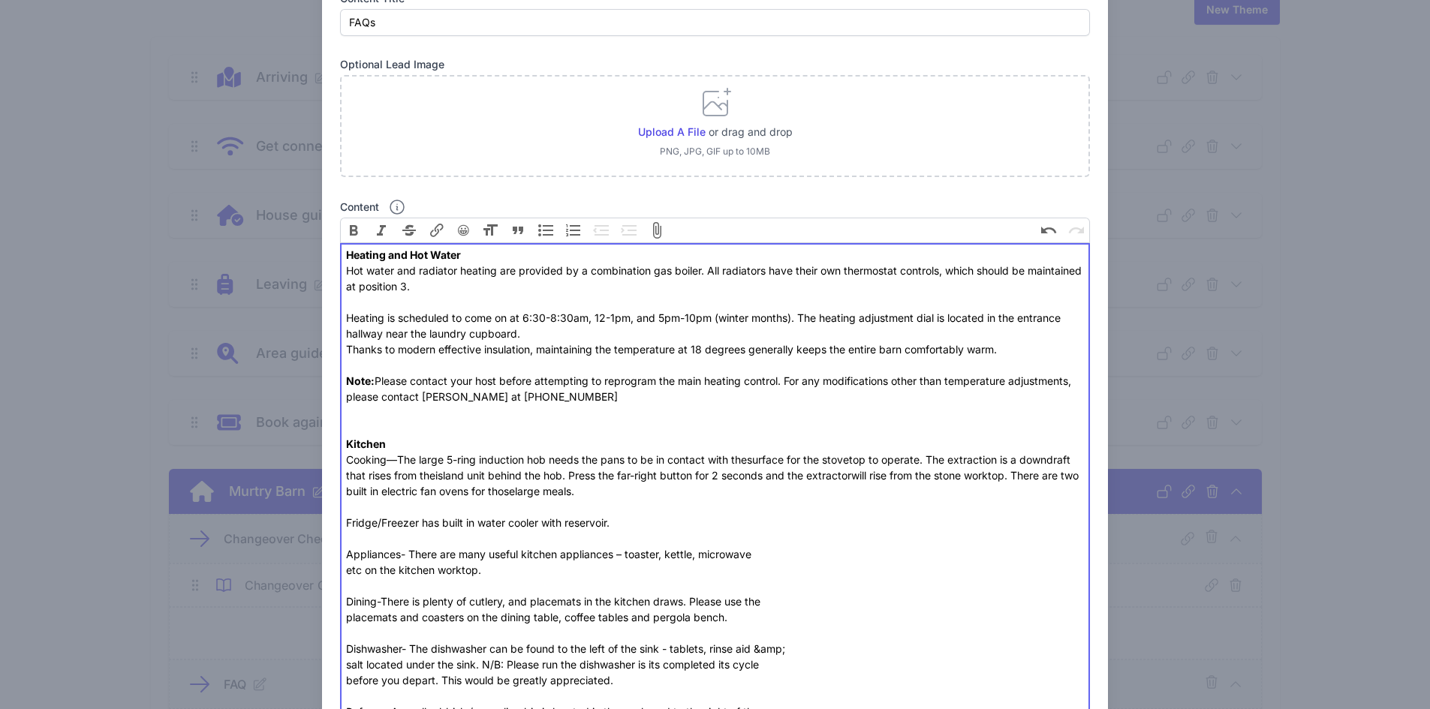
click at [0, 0] on span "Replace with" at bounding box center [0, 0] width 0 height 0
click at [0, 0] on qb-div "Add a comma seconds ," at bounding box center [0, 0] width 0 height 0
click at [0, 0] on span "a built-in" at bounding box center [0, 0] width 0 height 0
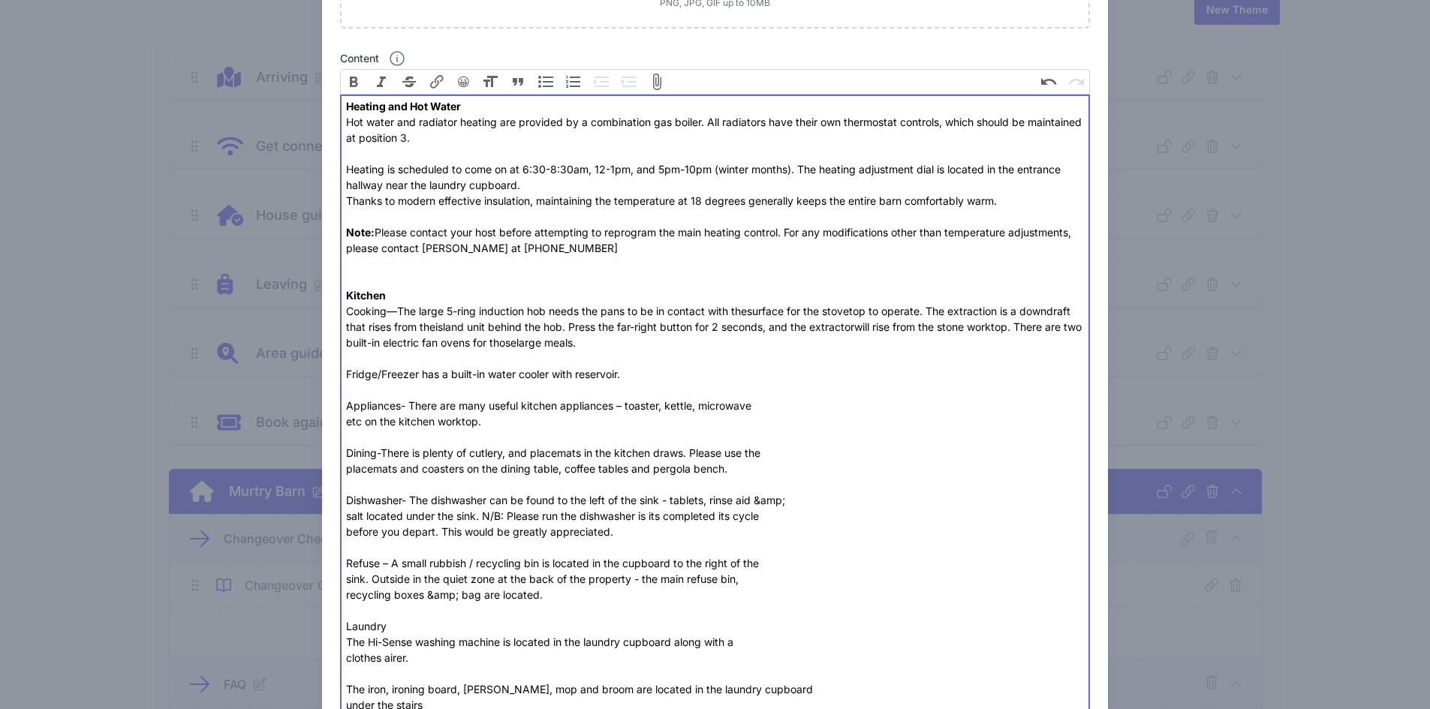
scroll to position [300, 0]
drag, startPoint x: 395, startPoint y: 406, endPoint x: 369, endPoint y: 405, distance: 26.3
drag, startPoint x: 346, startPoint y: 405, endPoint x: 396, endPoint y: 403, distance: 50.3
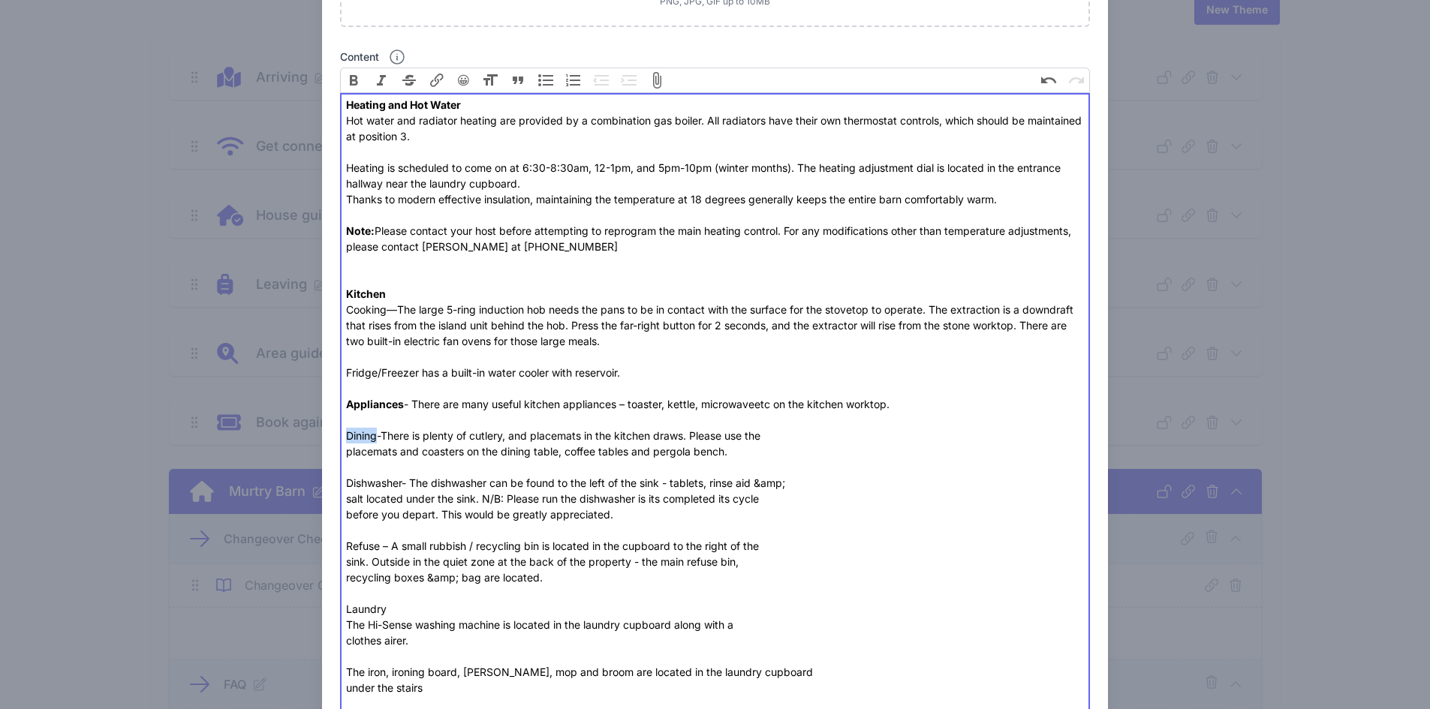
drag, startPoint x: 374, startPoint y: 435, endPoint x: 341, endPoint y: 435, distance: 33.0
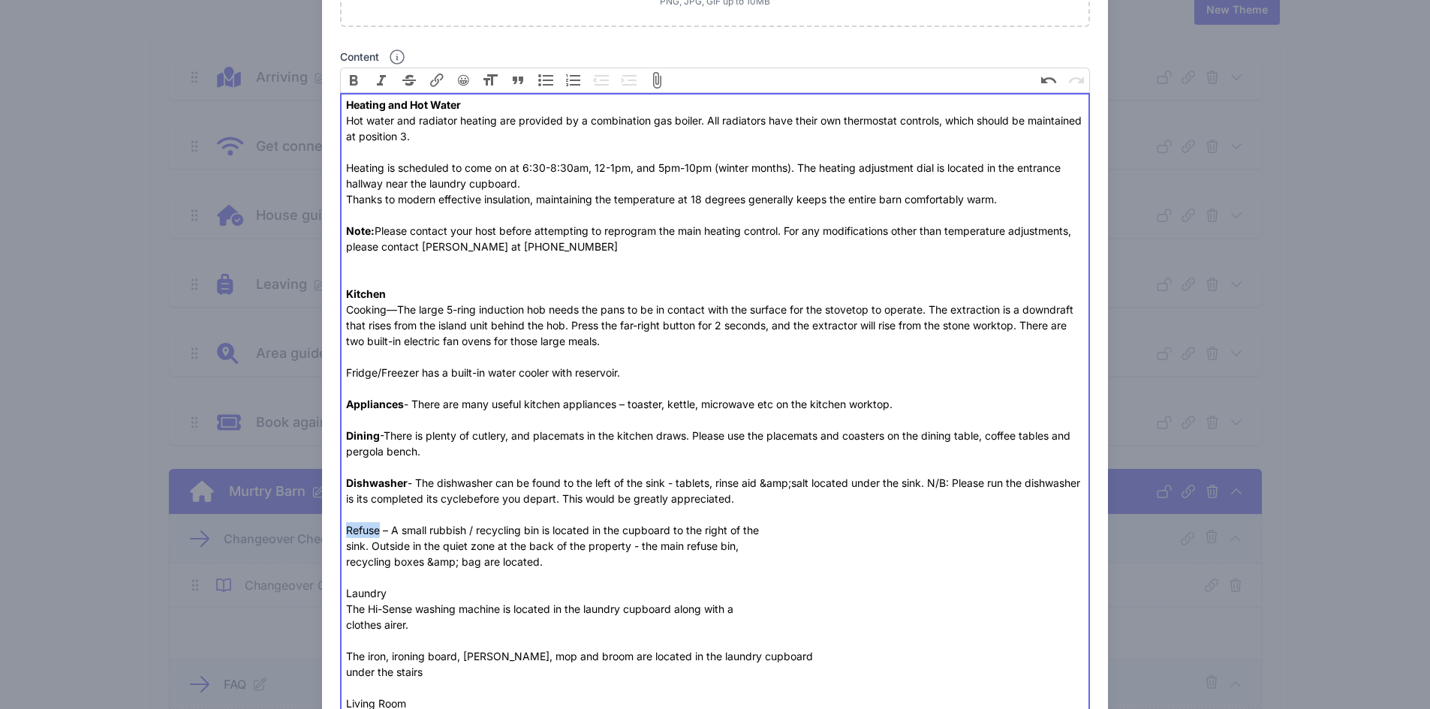
drag, startPoint x: 376, startPoint y: 529, endPoint x: 341, endPoint y: 525, distance: 35.5
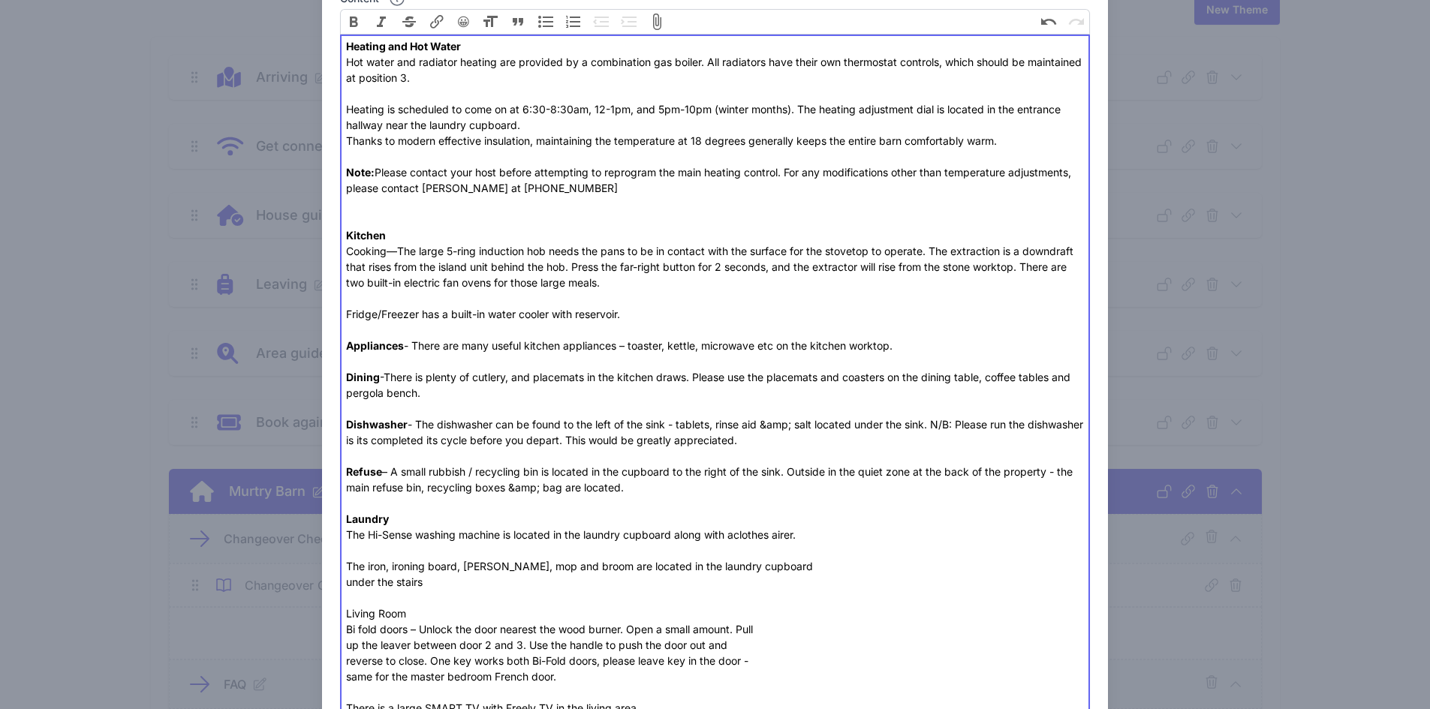
scroll to position [365, 0]
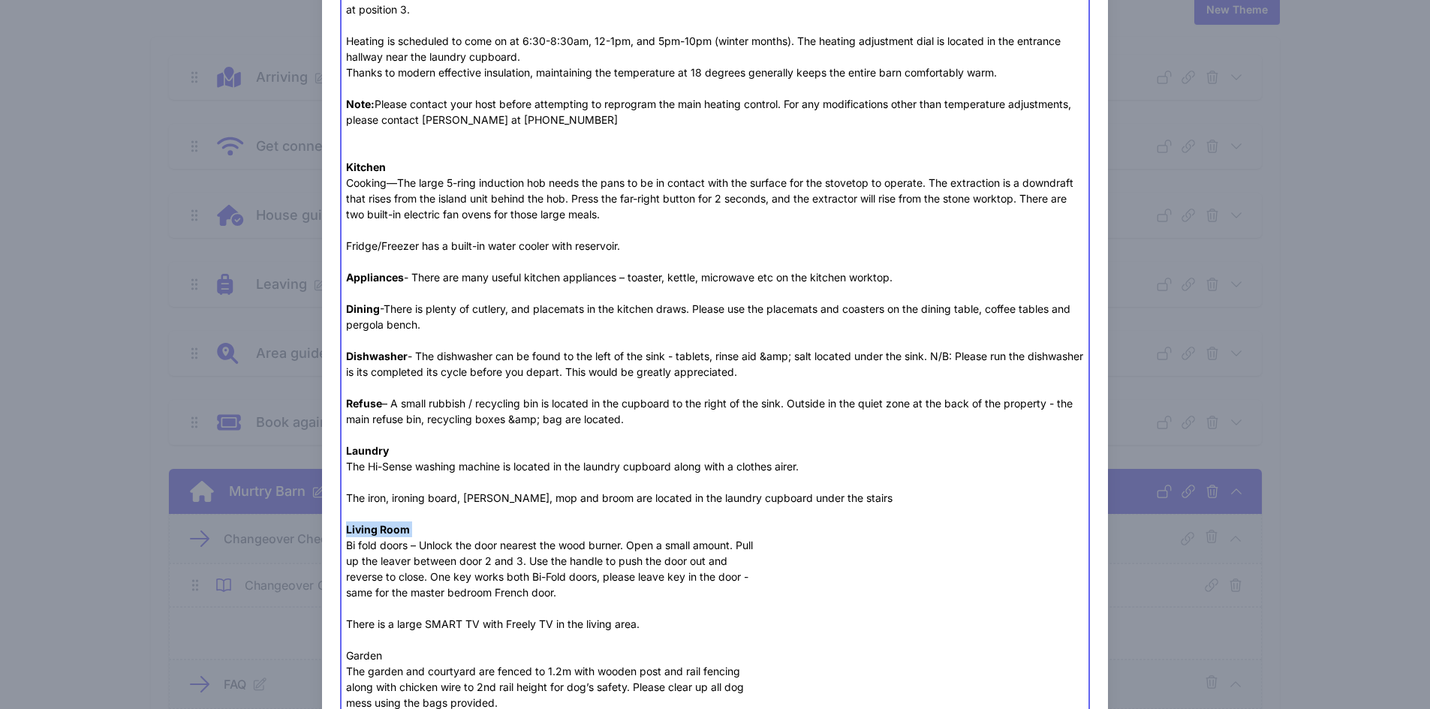
scroll to position [429, 0]
drag, startPoint x: 405, startPoint y: 548, endPoint x: 334, endPoint y: 545, distance: 71.4
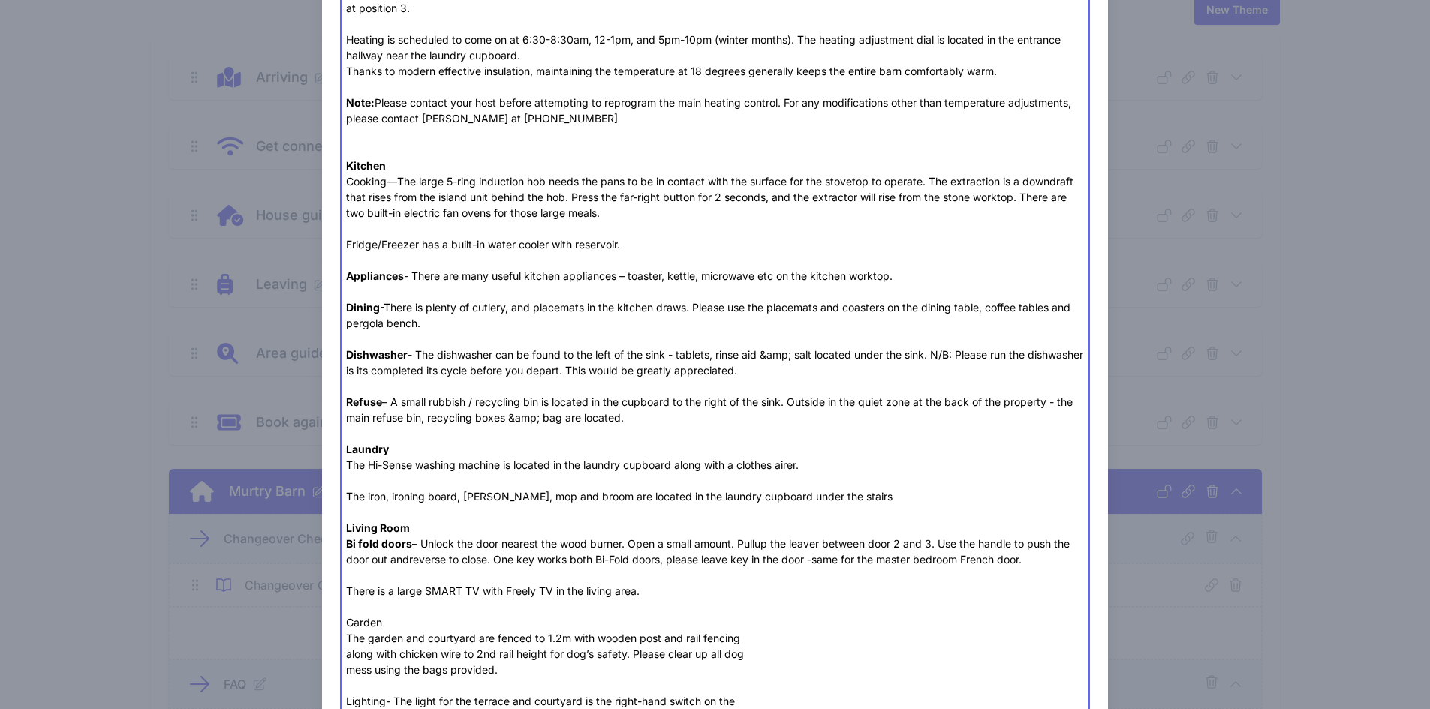
scroll to position [554, 0]
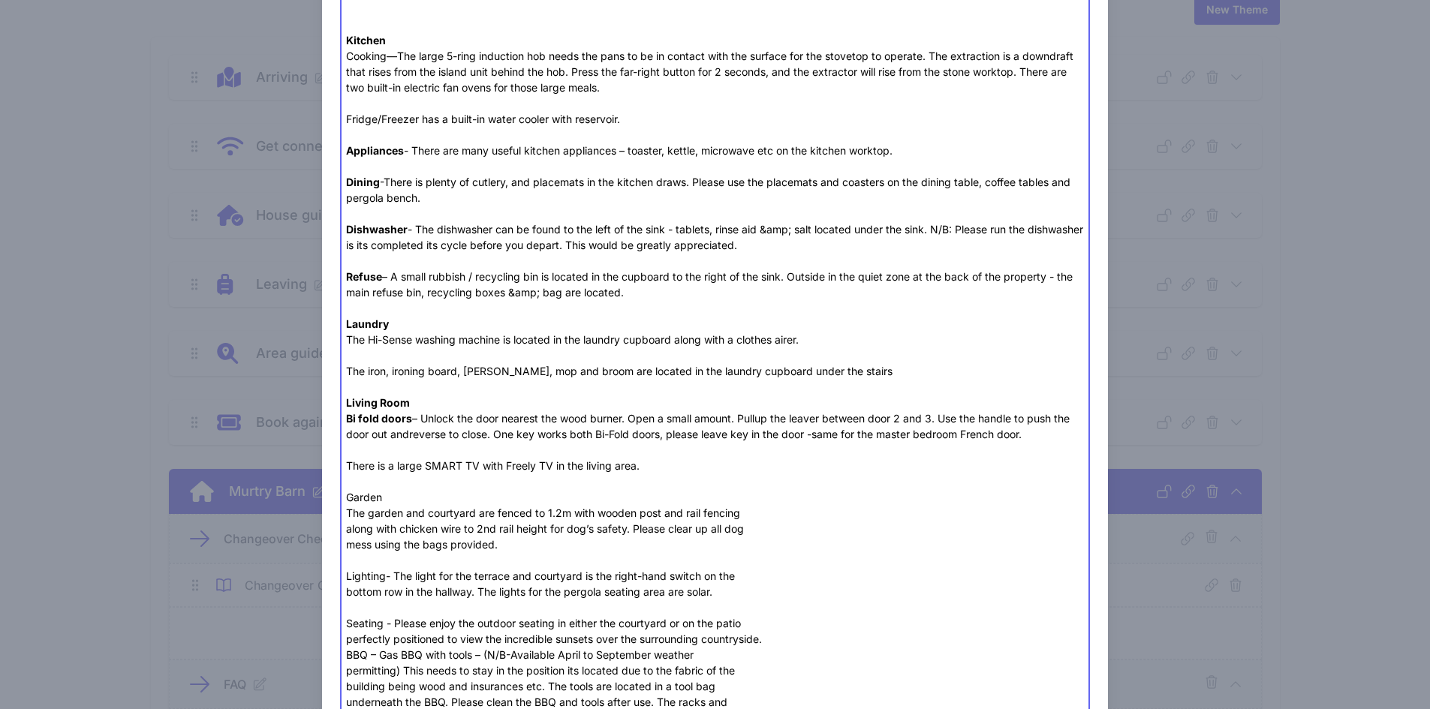
click at [369, 500] on div "Heating and Hot Water Hot water and radiator heating are provided by a combinat…" at bounding box center [715, 623] width 738 height 1561
click at [346, 526] on div "Heating and Hot Water Hot water and radiator heating are provided by a combinat…" at bounding box center [715, 623] width 738 height 1561
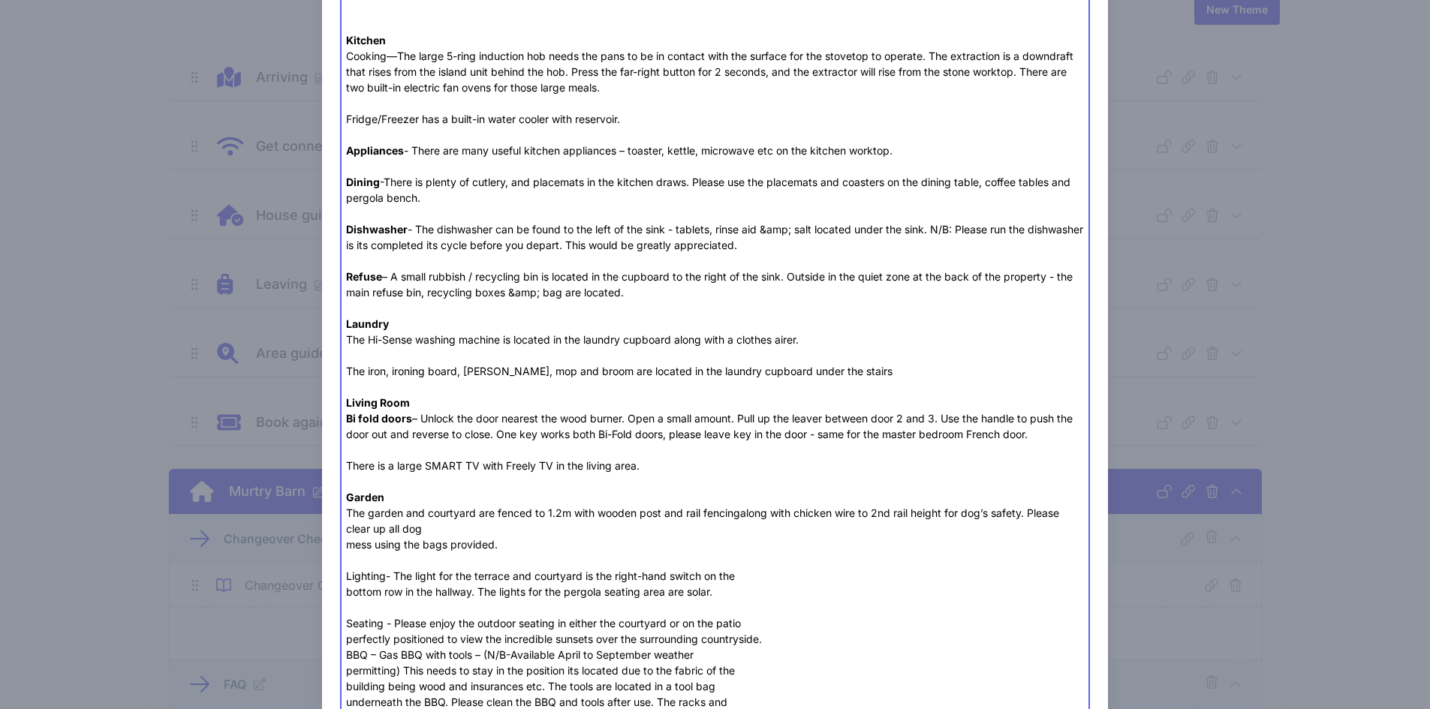
click at [346, 543] on div "Heating and Hot Water Hot water and radiator heating are provided by a combinat…" at bounding box center [715, 623] width 738 height 1561
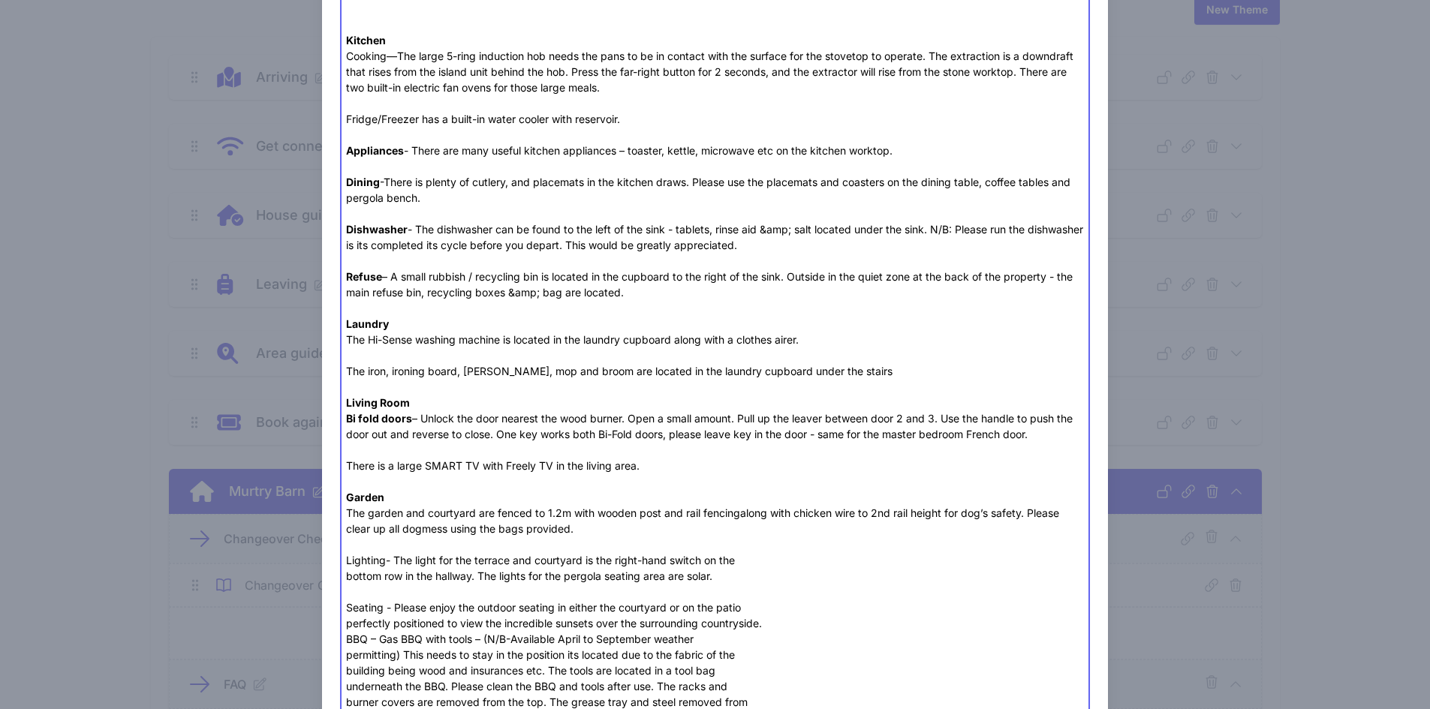
click at [370, 563] on div "Heating and Hot Water Hot water and radiator heating are provided by a combinat…" at bounding box center [715, 615] width 738 height 1545
click at [342, 579] on trix-editor "Heating and Hot Water Hot water and radiator heating are provided by a combinat…" at bounding box center [715, 615] width 751 height 1553
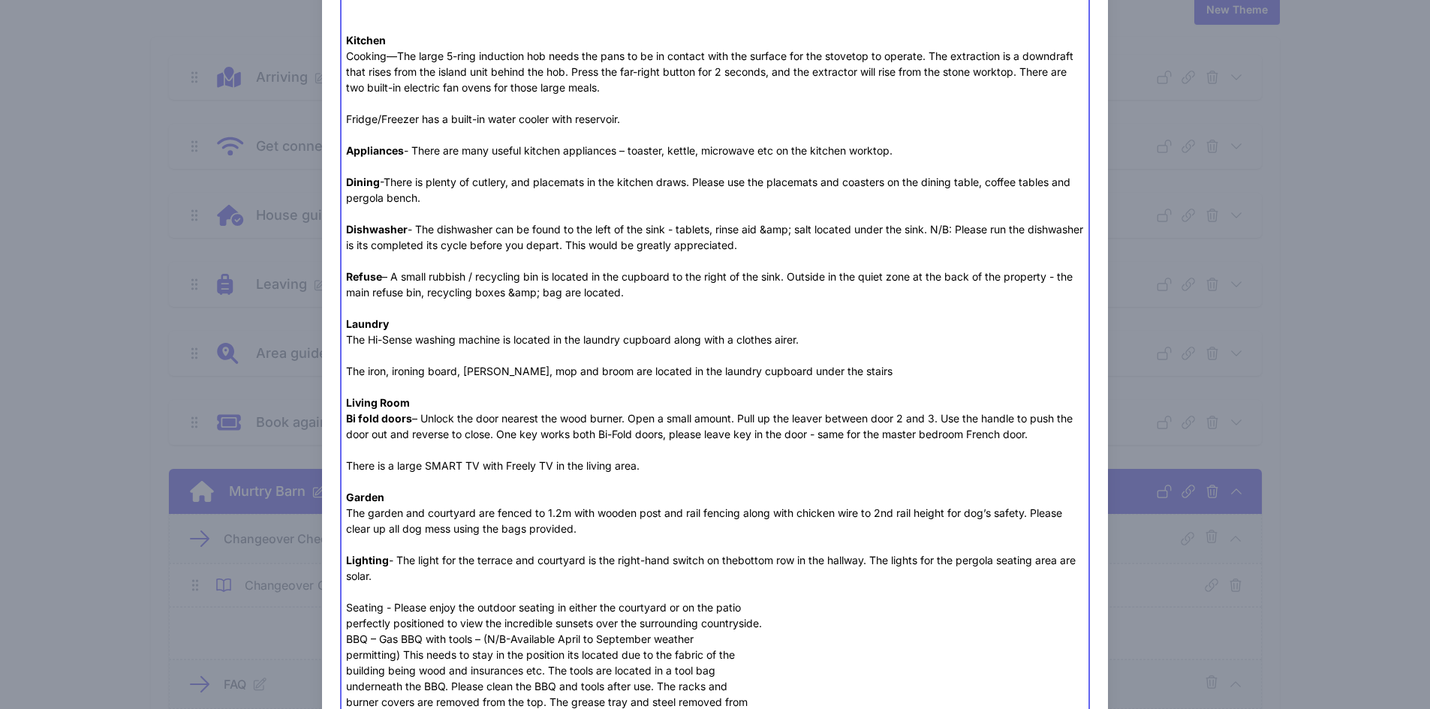
click at [356, 609] on div "Heating and Hot Water Hot water and radiator heating are provided by a combinat…" at bounding box center [715, 615] width 738 height 1545
click at [346, 622] on div "Heating and Hot Water Hot water and radiator heating are provided by a combinat…" at bounding box center [715, 615] width 738 height 1545
click at [346, 583] on div "Heating and Hot Water Hot water and radiator heating are provided by a combinat…" at bounding box center [715, 615] width 738 height 1545
click at [348, 592] on div "Heating and Hot Water Hot water and radiator heating are provided by a combinat…" at bounding box center [715, 615] width 738 height 1545
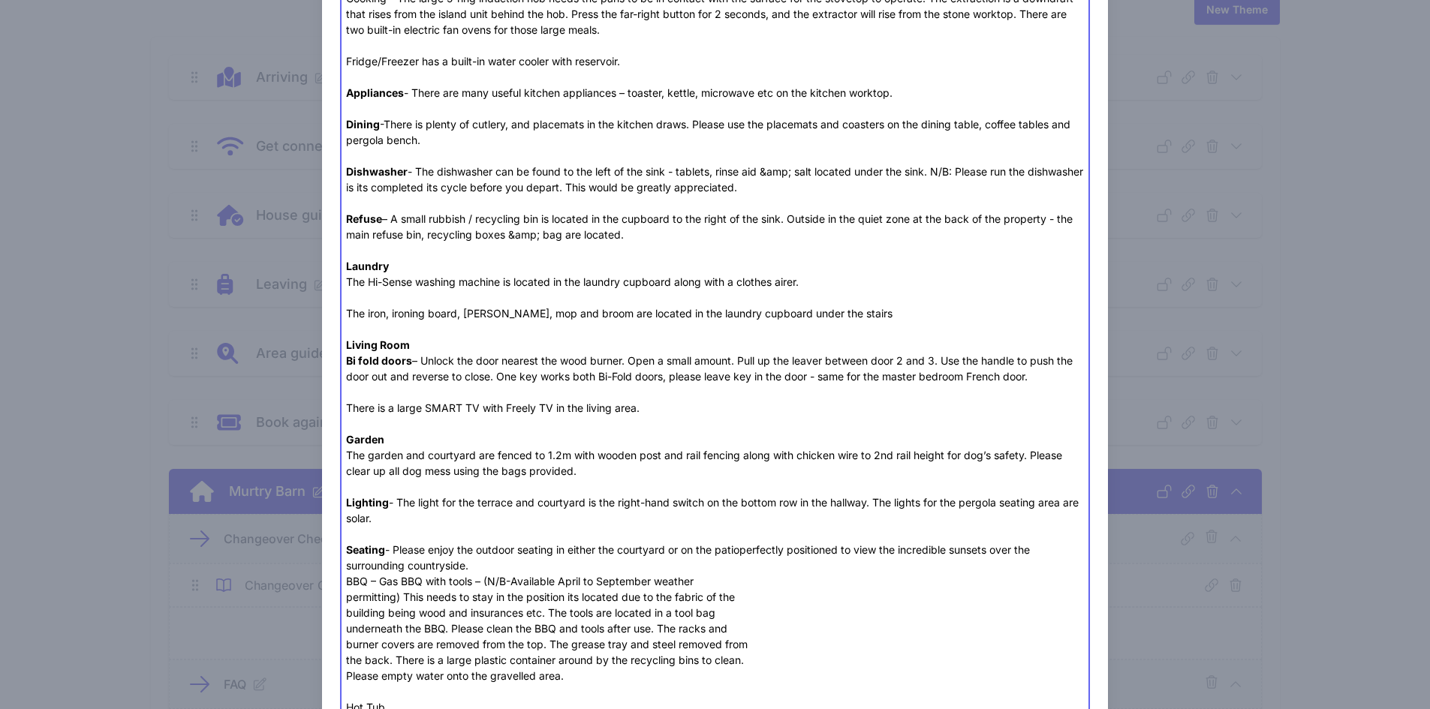
scroll to position [612, 0]
click at [505, 567] on div "Heating and Hot Water Hot water and radiator heating are provided by a combinat…" at bounding box center [715, 557] width 738 height 1545
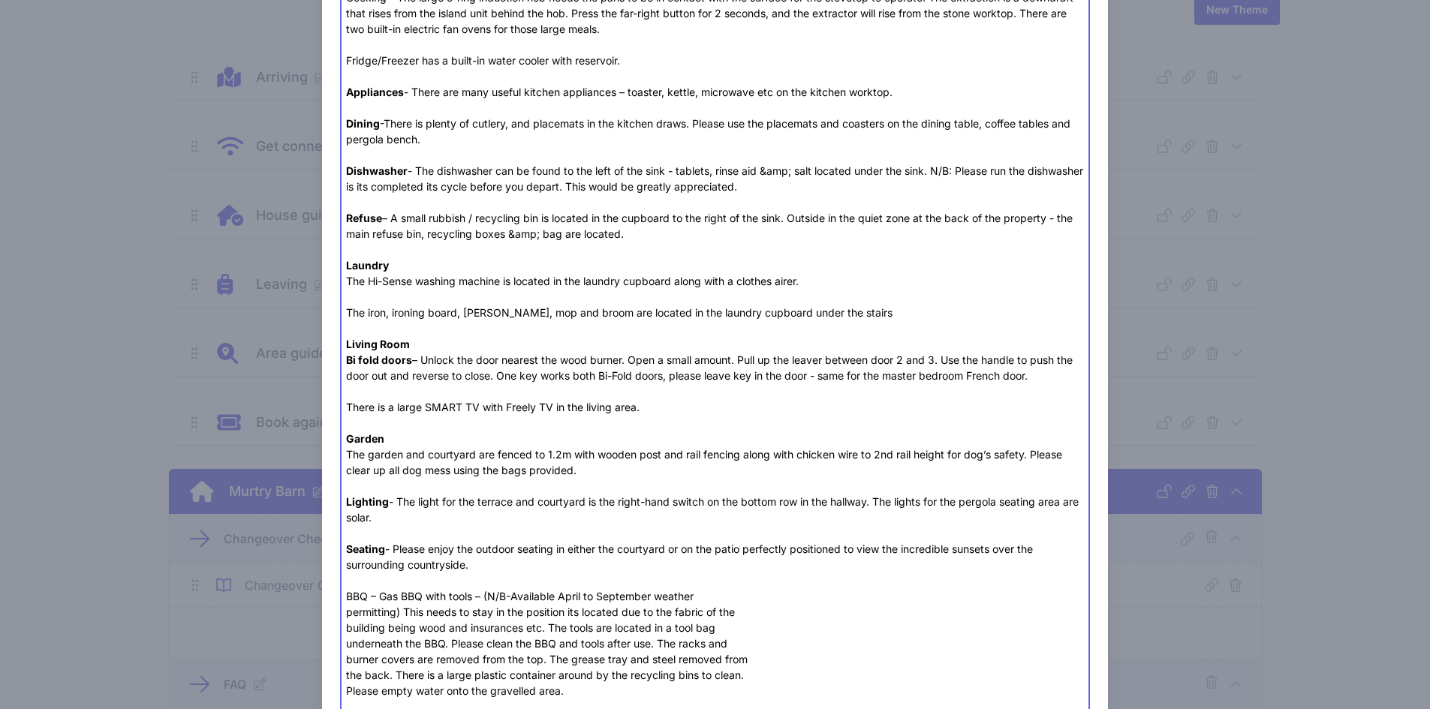
click at [802, 591] on div "Heating and Hot Water Hot water and radiator heating are provided by a combinat…" at bounding box center [715, 565] width 738 height 1561
drag, startPoint x: 470, startPoint y: 600, endPoint x: 334, endPoint y: 597, distance: 135.9
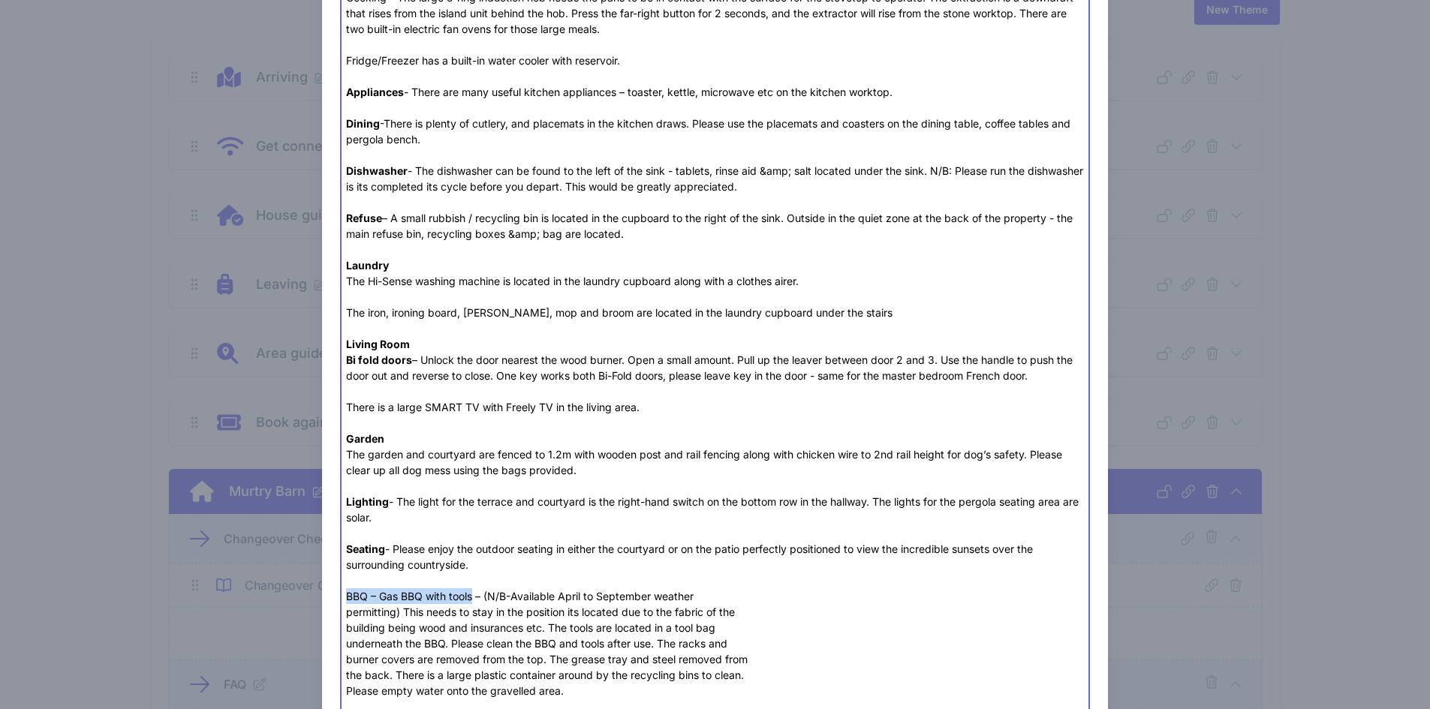
click at [334, 597] on div "Close Add Content Content title FAQs Optional Lead Image Upload a file or drag …" at bounding box center [715, 572] width 787 height 2321
drag, startPoint x: 381, startPoint y: 605, endPoint x: 375, endPoint y: 615, distance: 11.9
click at [375, 615] on div "Heating and Hot Water Hot water and radiator heating are provided by a combinat…" at bounding box center [715, 565] width 738 height 1561
click at [346, 613] on div "Heating and Hot Water Hot water and radiator heating are provided by a combinat…" at bounding box center [715, 565] width 738 height 1561
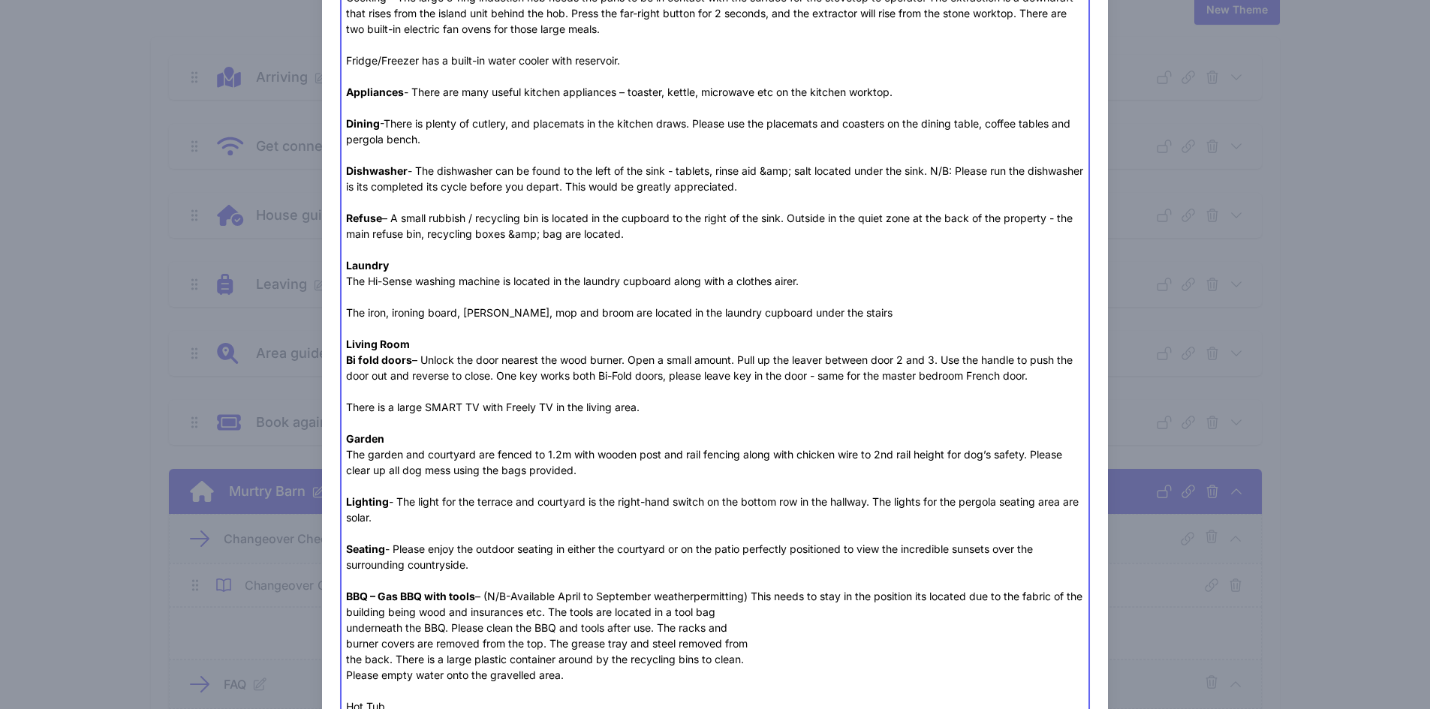
click at [346, 628] on div "Heating and Hot Water Hot water and radiator heating are provided by a combinat…" at bounding box center [715, 557] width 738 height 1545
click at [346, 631] on div "Heating and Hot Water Hot water and radiator heating are provided by a combinat…" at bounding box center [715, 557] width 738 height 1545
click at [346, 644] on div "Heating and Hot Water Hot water and radiator heating are provided by a combinat…" at bounding box center [715, 557] width 738 height 1545
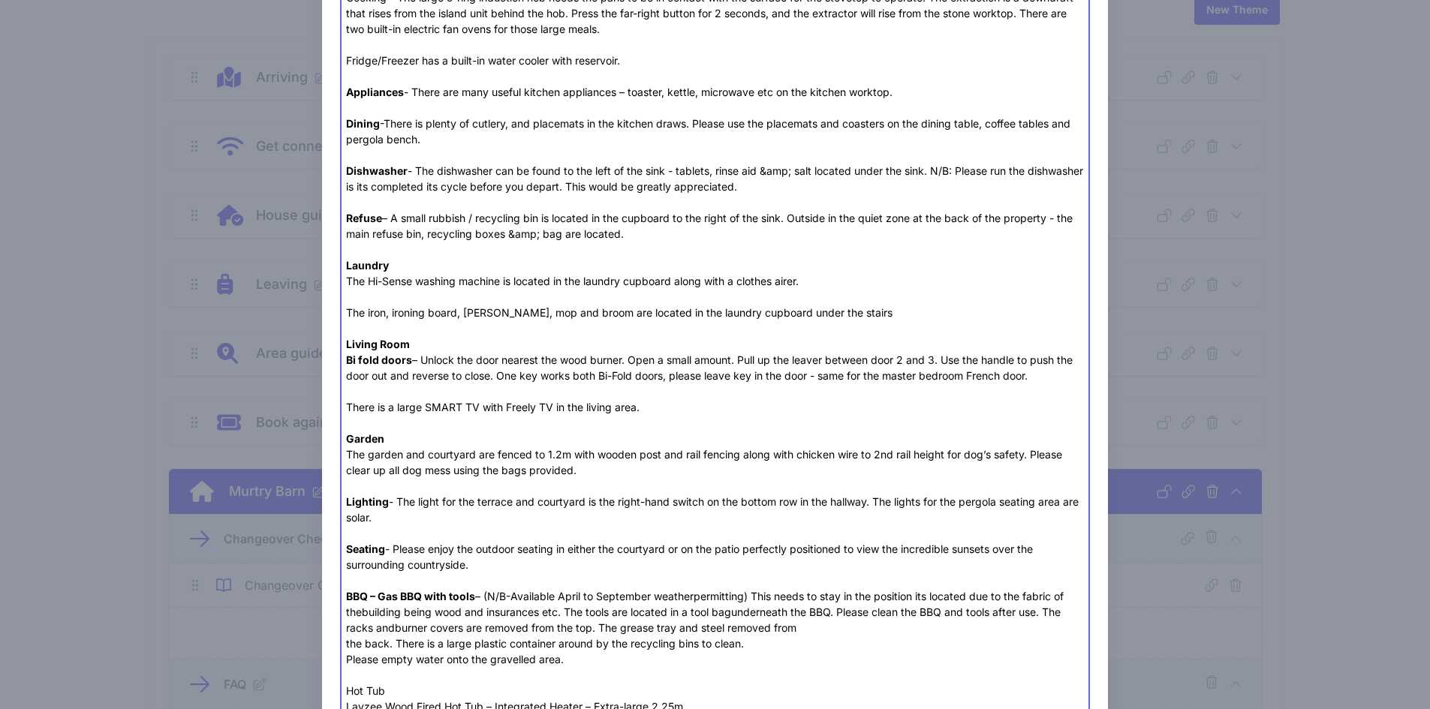
click at [346, 647] on div "Heating and Hot Water Hot water and radiator heating are provided by a combinat…" at bounding box center [715, 549] width 738 height 1529
click at [346, 658] on div "Heating and Hot Water Hot water and radiator heating are provided by a combinat…" at bounding box center [715, 549] width 738 height 1529
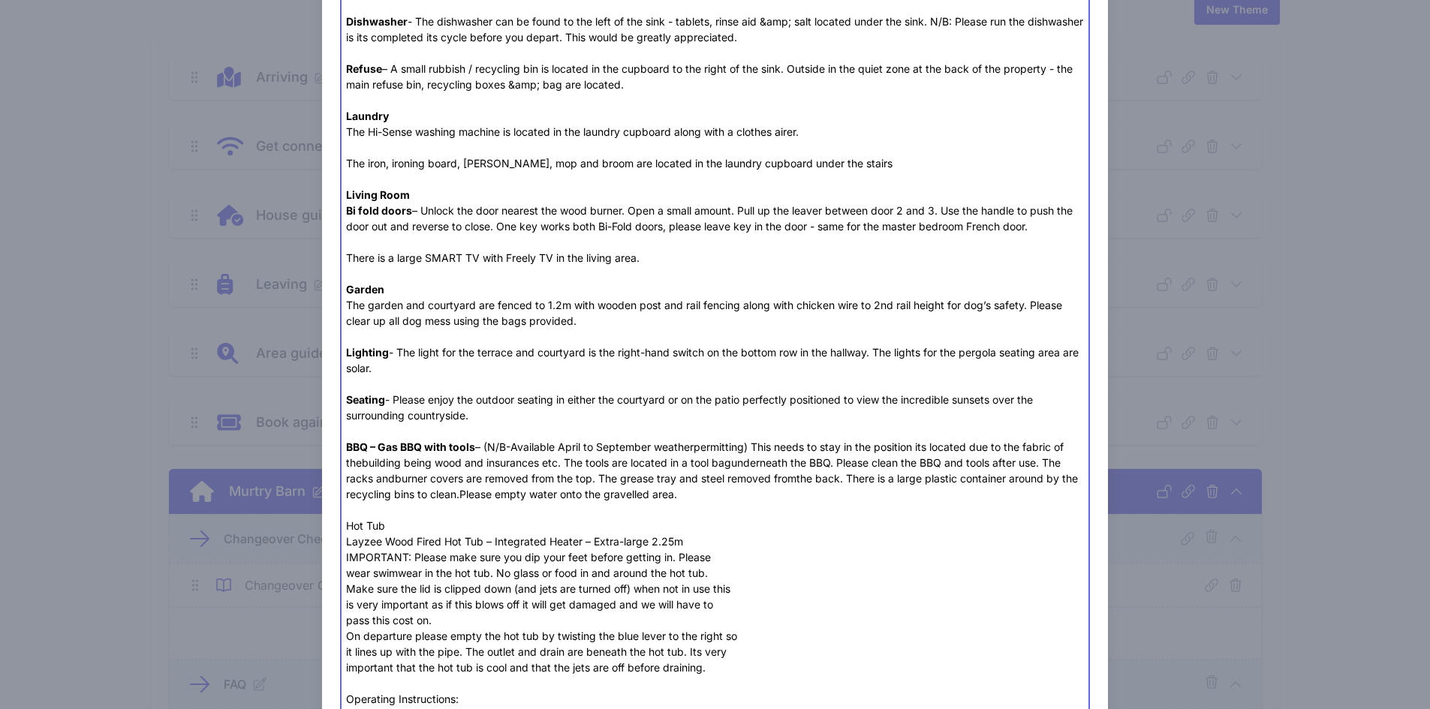
scroll to position [763, 0]
drag, startPoint x: 394, startPoint y: 523, endPoint x: 338, endPoint y: 525, distance: 56.3
click at [340, 525] on trix-editor "Heating and Hot Water Hot water and radiator heating are provided by a combinat…" at bounding box center [715, 391] width 751 height 1521
click at [441, 546] on div "Heating and Hot Water Hot water and radiator heating are provided by a combinat…" at bounding box center [715, 390] width 738 height 1513
click at [682, 542] on div "Heating and Hot Water Hot water and radiator heating are provided by a combinat…" at bounding box center [715, 390] width 738 height 1513
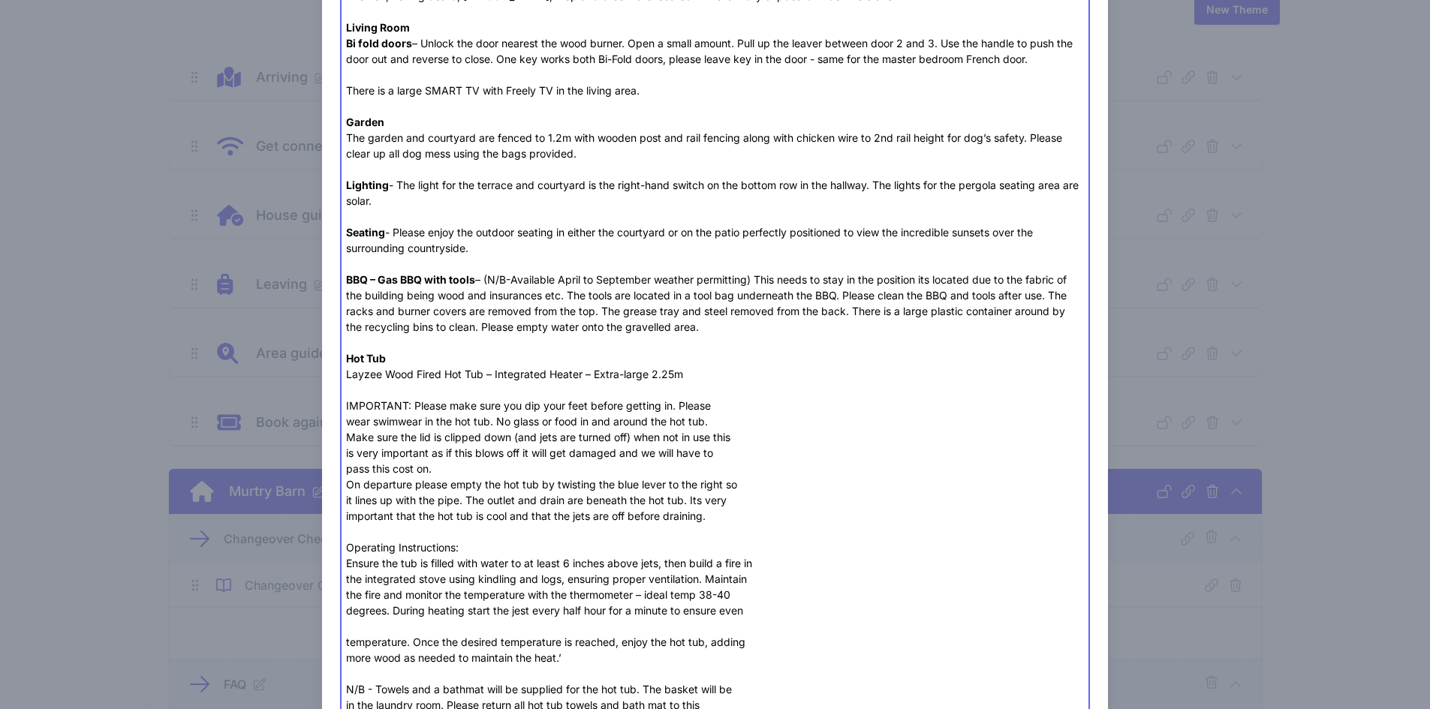
scroll to position [988, 0]
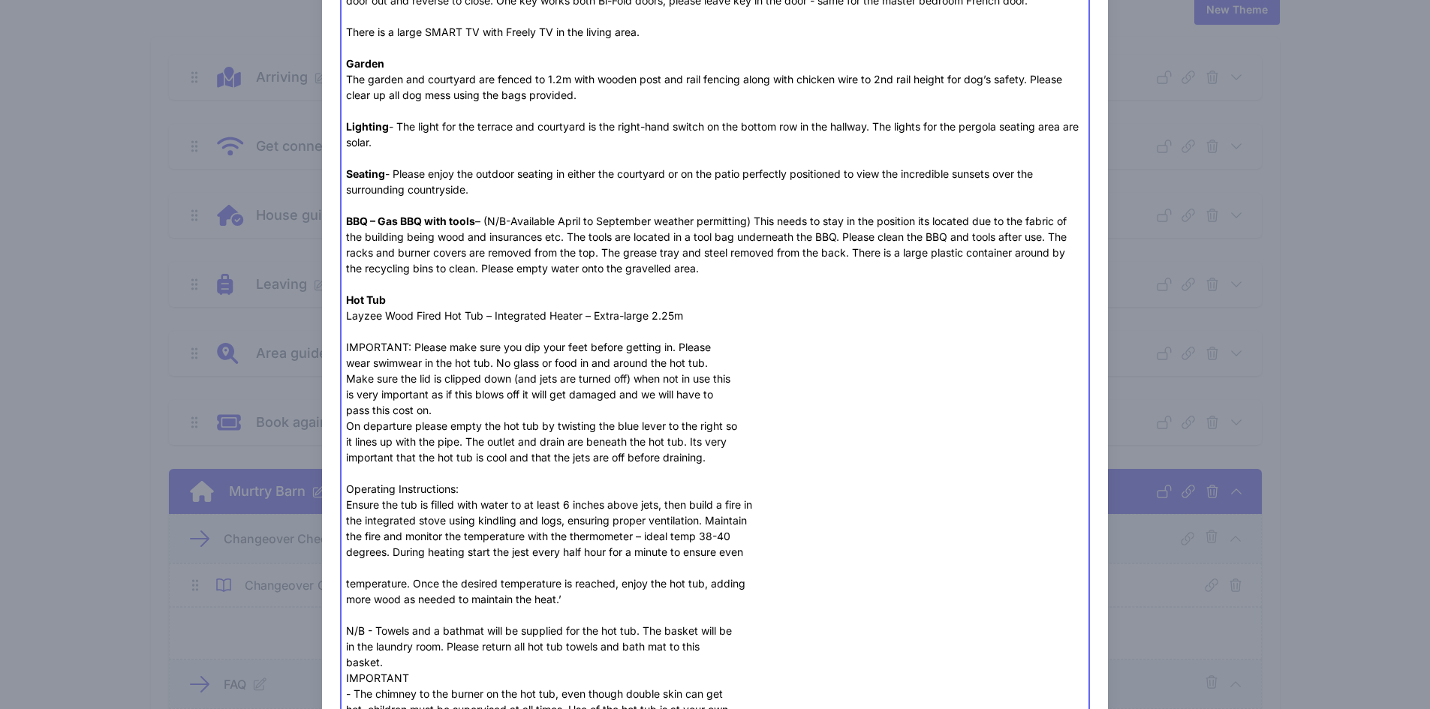
click at [346, 361] on div "Heating and Hot Water Hot water and radiator heating are provided by a combinat…" at bounding box center [715, 173] width 738 height 1529
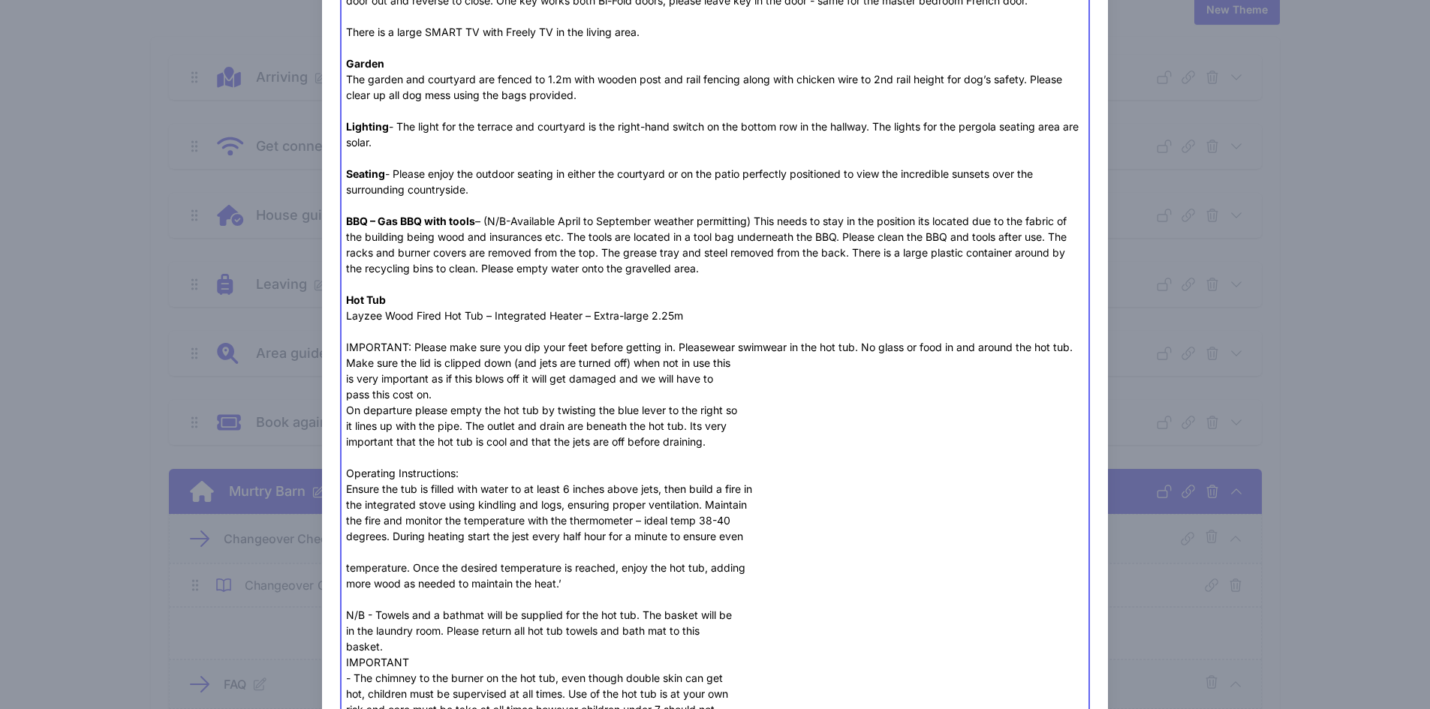
click at [346, 381] on div "Heating and Hot Water Hot water and radiator heating are provided by a combinat…" at bounding box center [715, 165] width 738 height 1513
click at [346, 392] on div "Heating and Hot Water Hot water and radiator heating are provided by a combinat…" at bounding box center [715, 165] width 738 height 1513
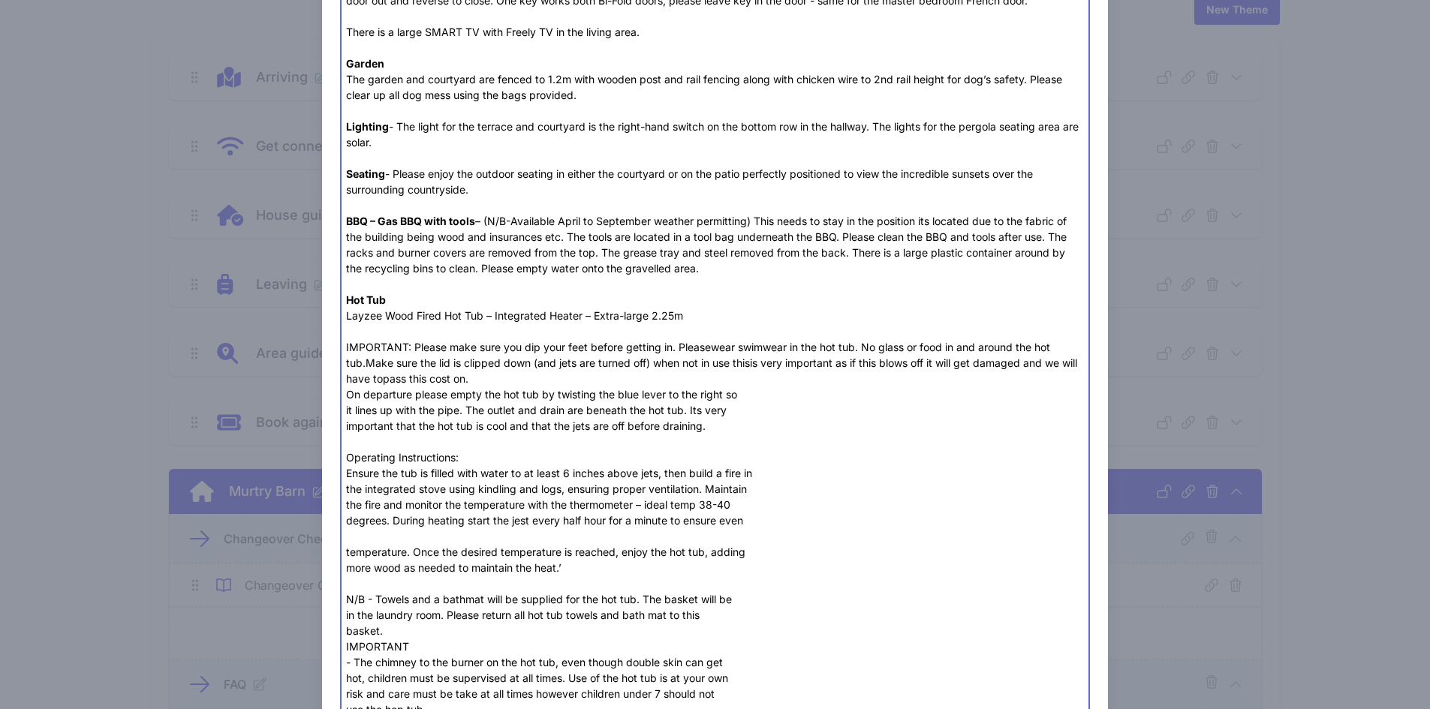
drag, startPoint x: 498, startPoint y: 376, endPoint x: 322, endPoint y: 348, distance: 178.6
click at [322, 348] on div "Close Add Content Content title FAQs Optional Lead Image Upload a file or drag …" at bounding box center [715, 165] width 787 height 2258
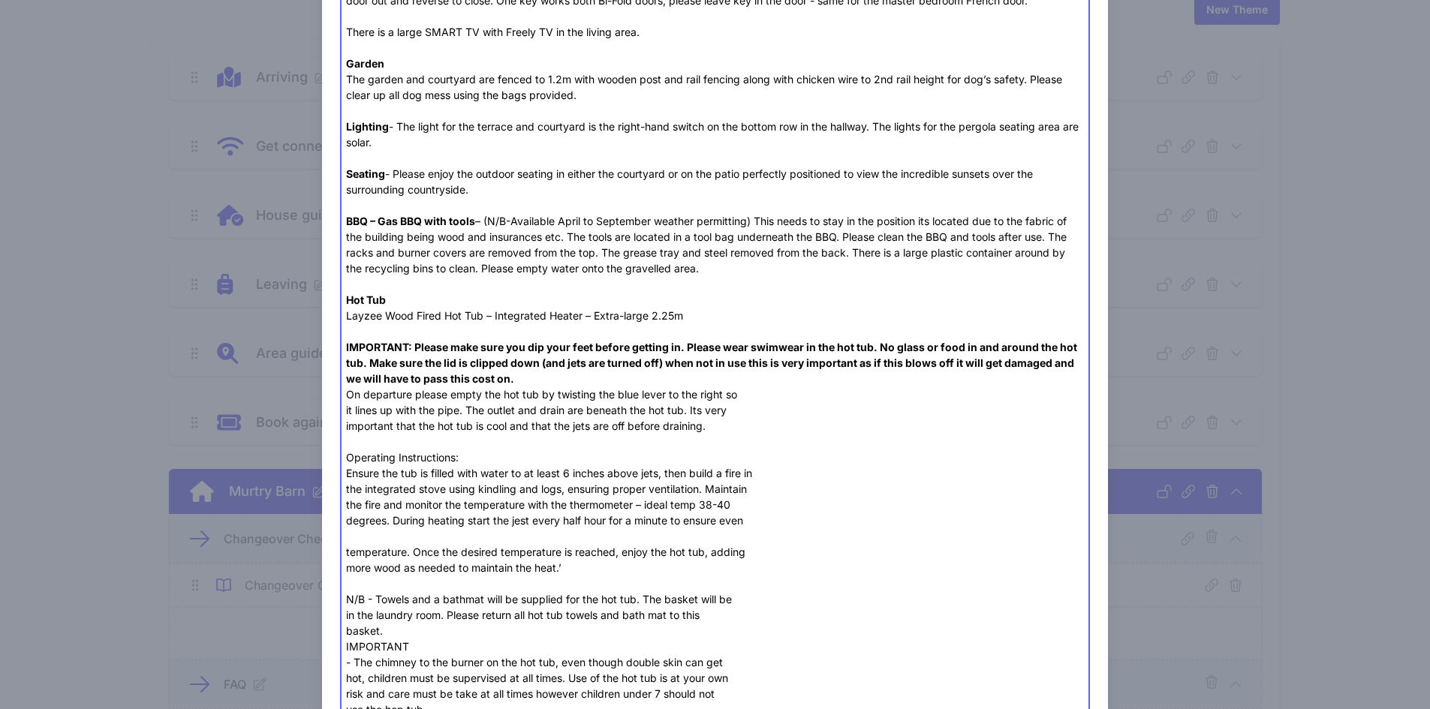
click at [546, 384] on div "Heating and Hot Water Hot water and radiator heating are provided by a combinat…" at bounding box center [715, 157] width 738 height 1497
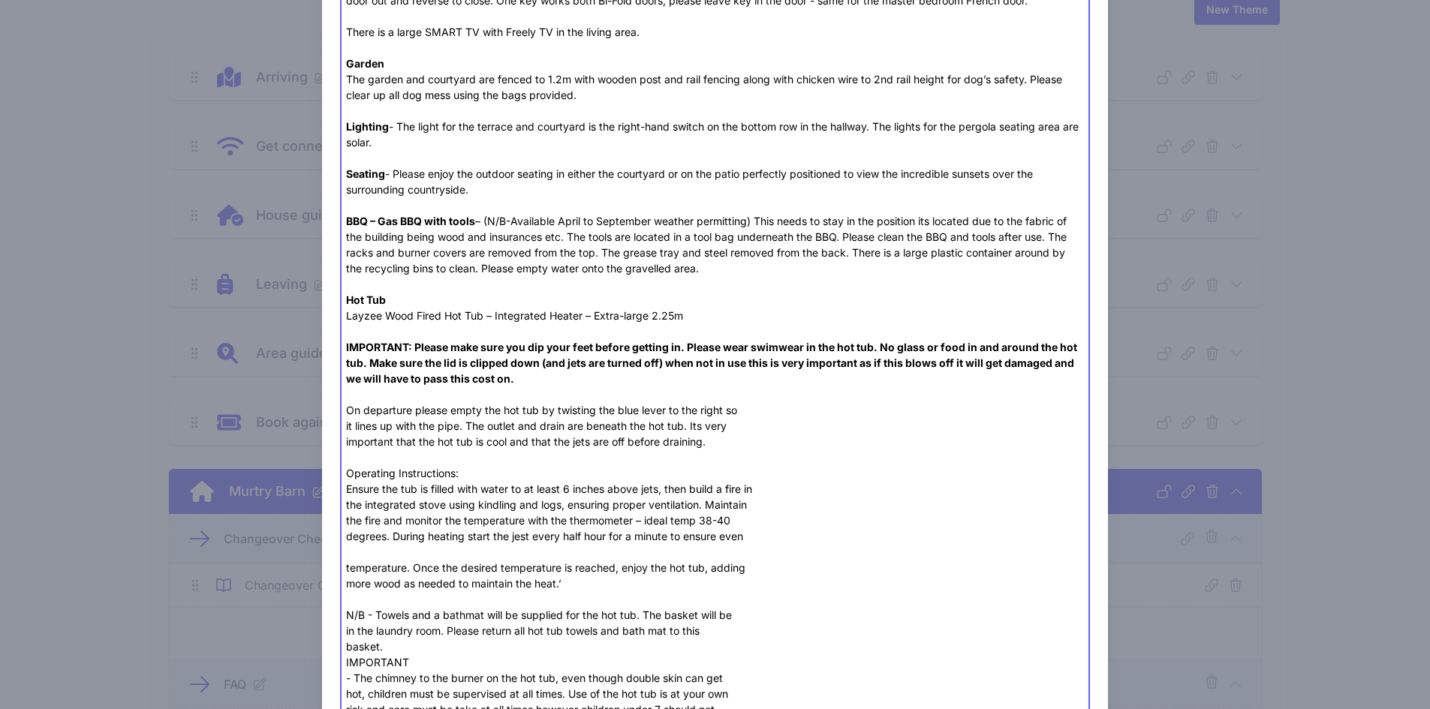
click at [346, 427] on div "Heating and Hot Water Hot water and radiator heating are provided by a combinat…" at bounding box center [715, 165] width 738 height 1513
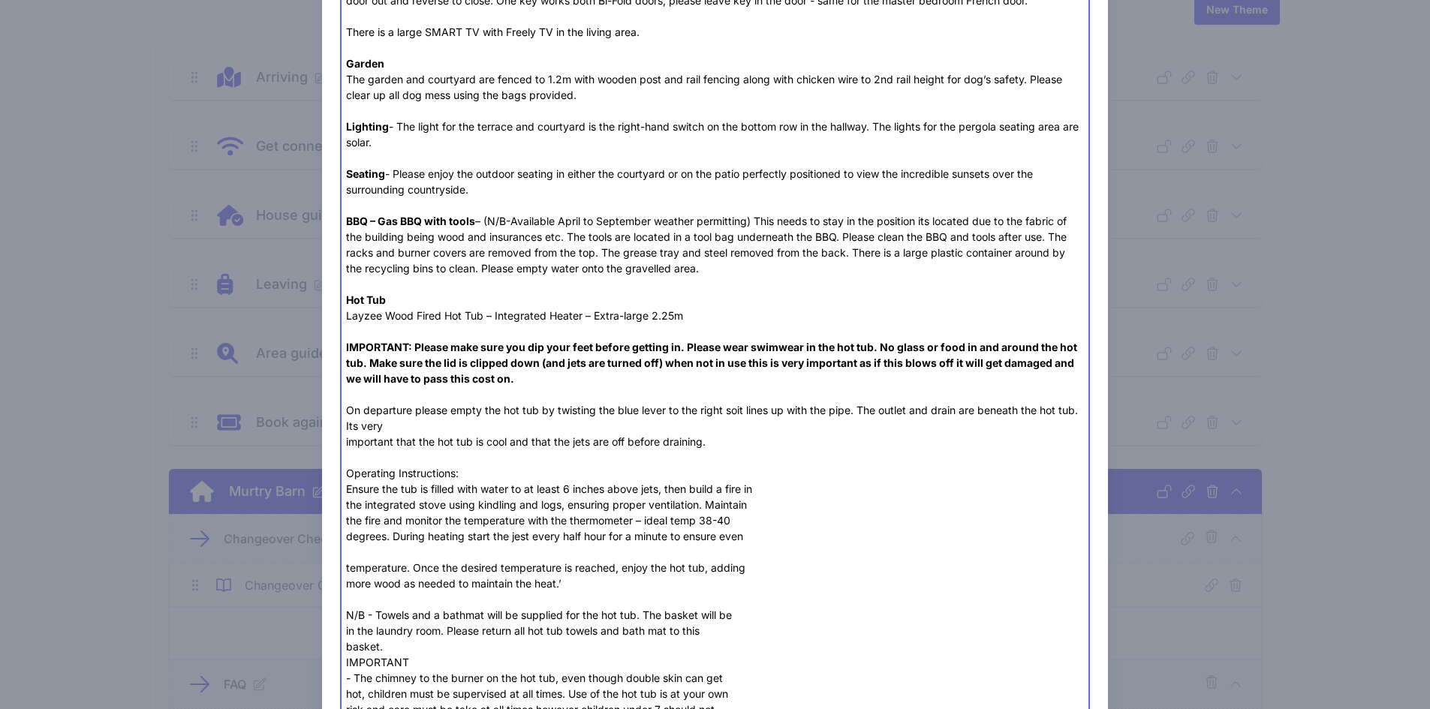
click at [340, 438] on trix-editor "Heating and Hot Water Hot water and radiator heating are provided by a combinat…" at bounding box center [715, 166] width 751 height 1521
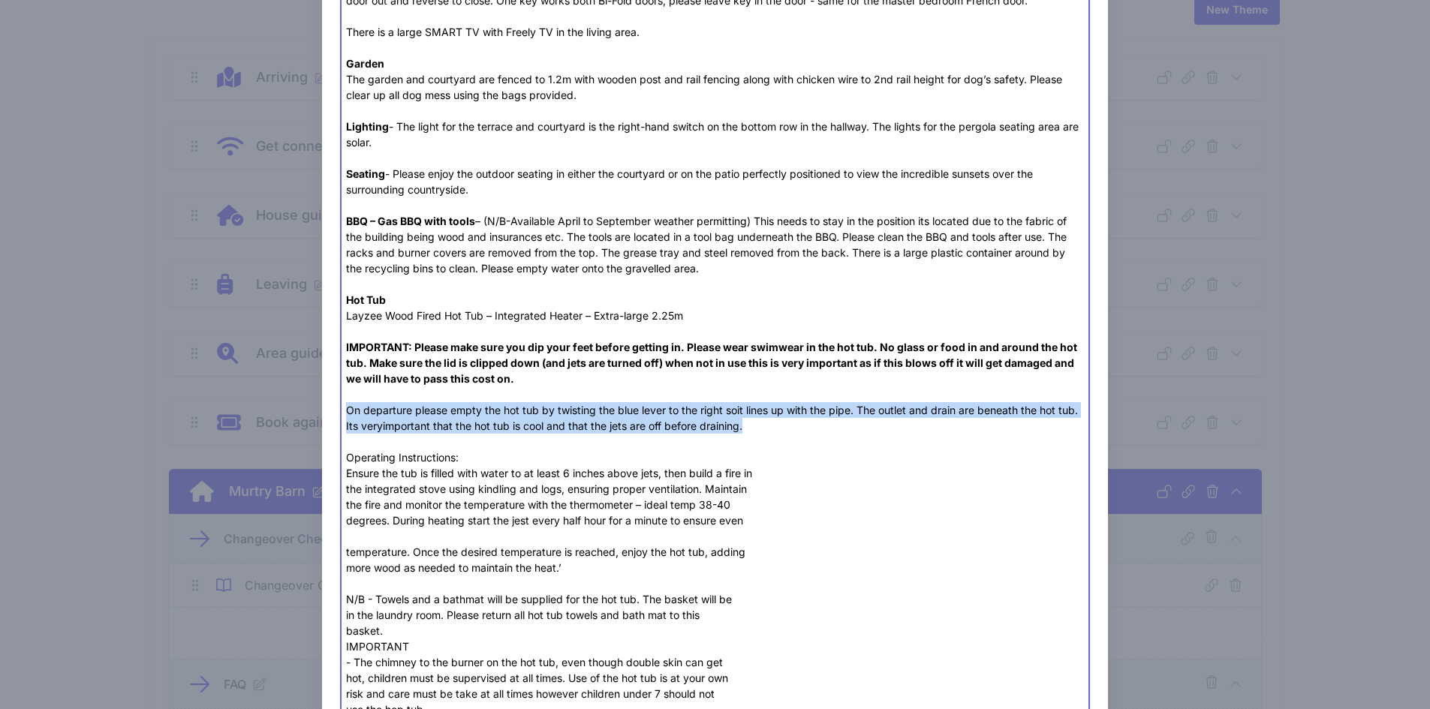
drag, startPoint x: 773, startPoint y: 429, endPoint x: 331, endPoint y: 411, distance: 442.5
click at [331, 411] on div "Close Add Content Content title FAQs Optional Lead Image Upload a file or drag …" at bounding box center [715, 165] width 787 height 2258
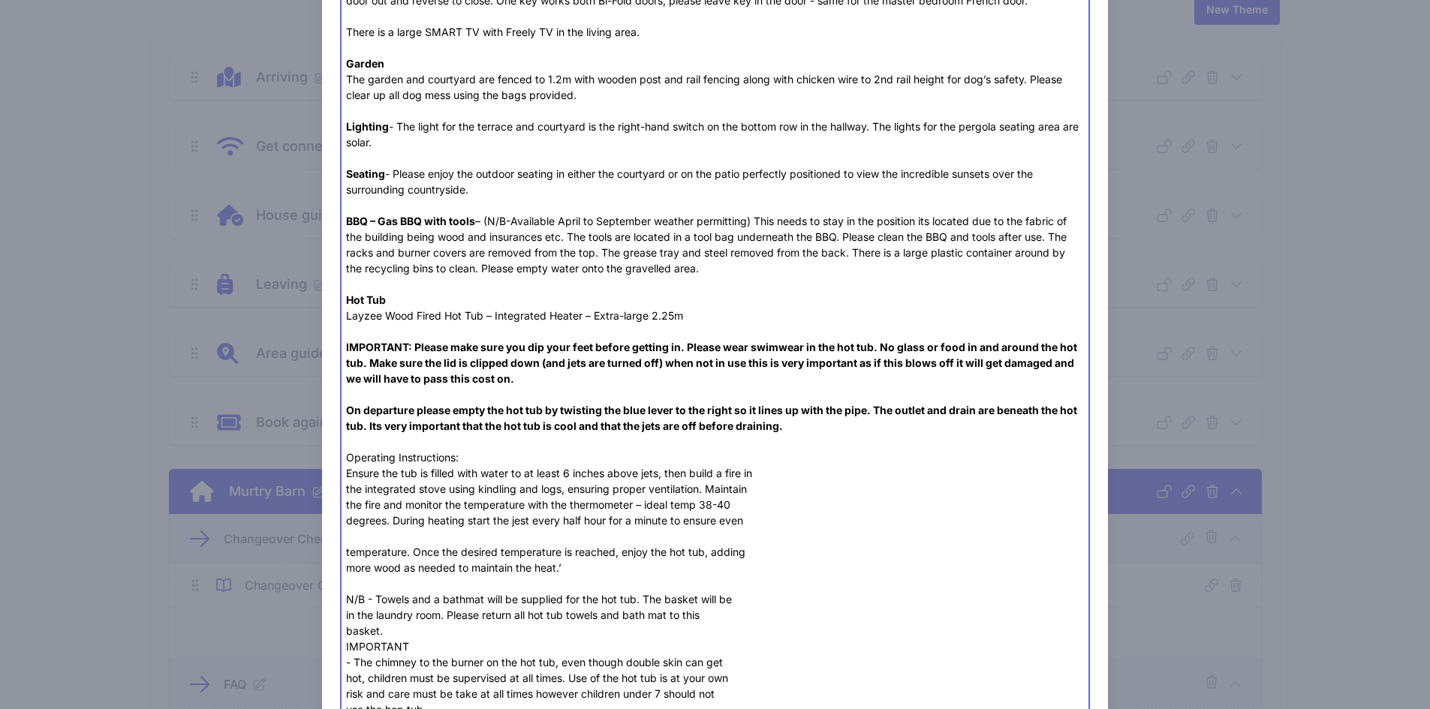
drag, startPoint x: 480, startPoint y: 459, endPoint x: 468, endPoint y: 456, distance: 13.1
click at [480, 459] on div "Heating and Hot Water Hot water and radiator heating are provided by a combinat…" at bounding box center [715, 157] width 738 height 1497
click at [412, 455] on div "Heating and Hot Water Hot water and radiator heating are provided by a combinat…" at bounding box center [715, 157] width 738 height 1497
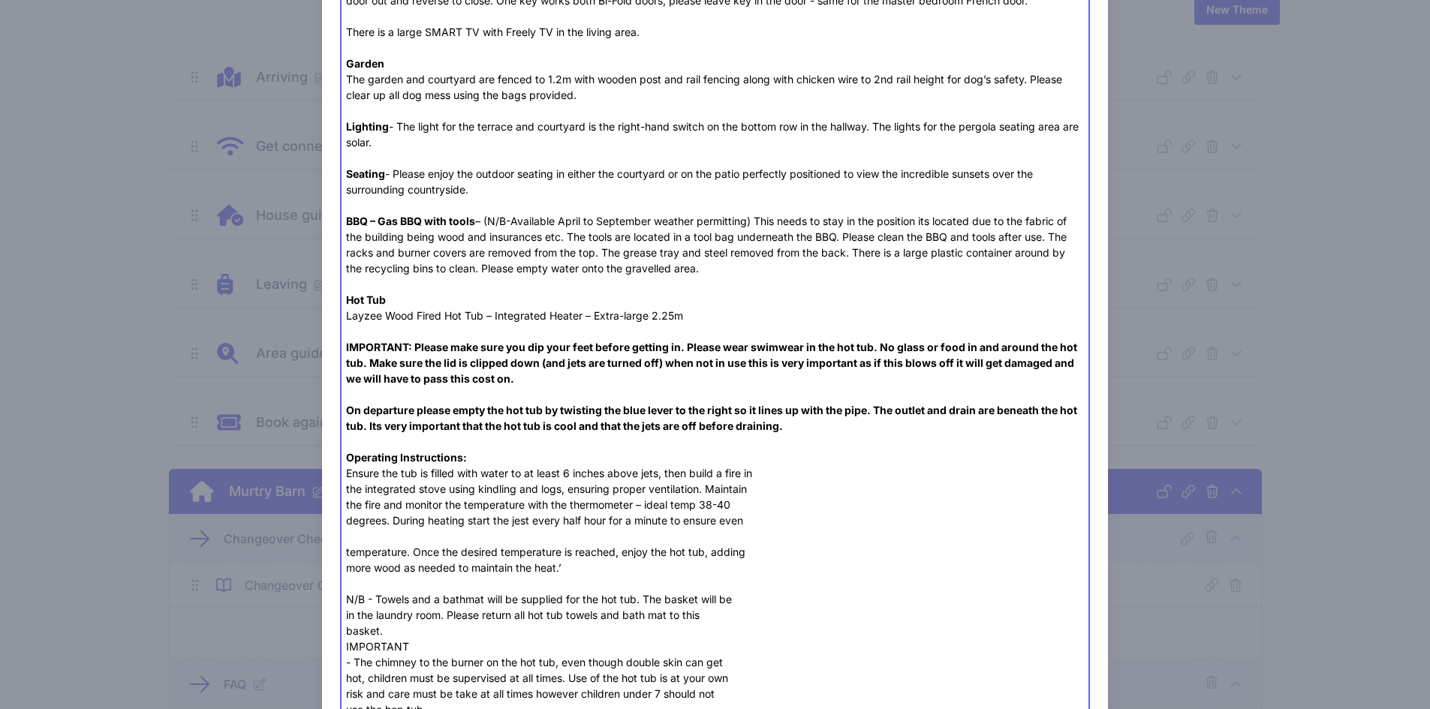
click at [340, 491] on trix-editor "Heating and Hot Water Hot water and radiator heating are provided by a combinat…" at bounding box center [715, 159] width 751 height 1506
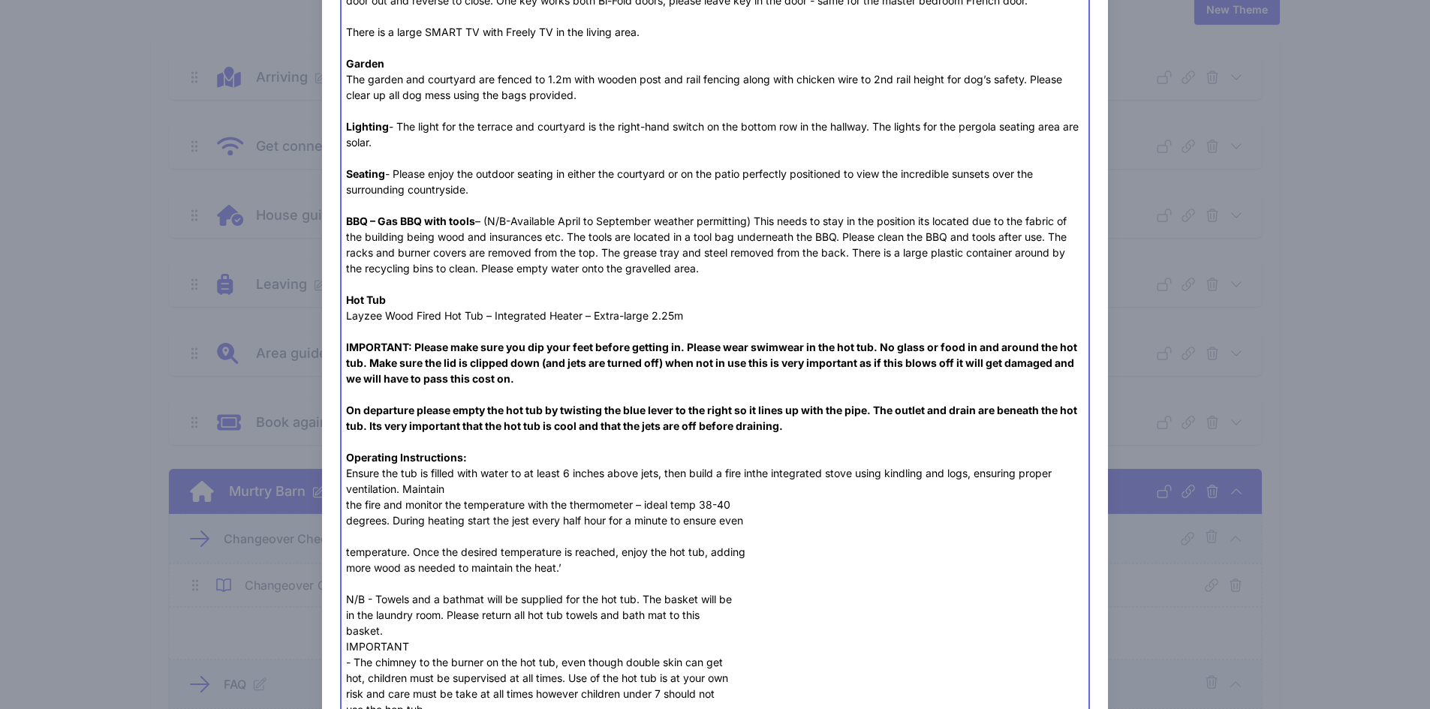
click at [342, 504] on trix-editor "Heating and Hot Water Hot water and radiator heating are provided by a combinat…" at bounding box center [715, 159] width 751 height 1506
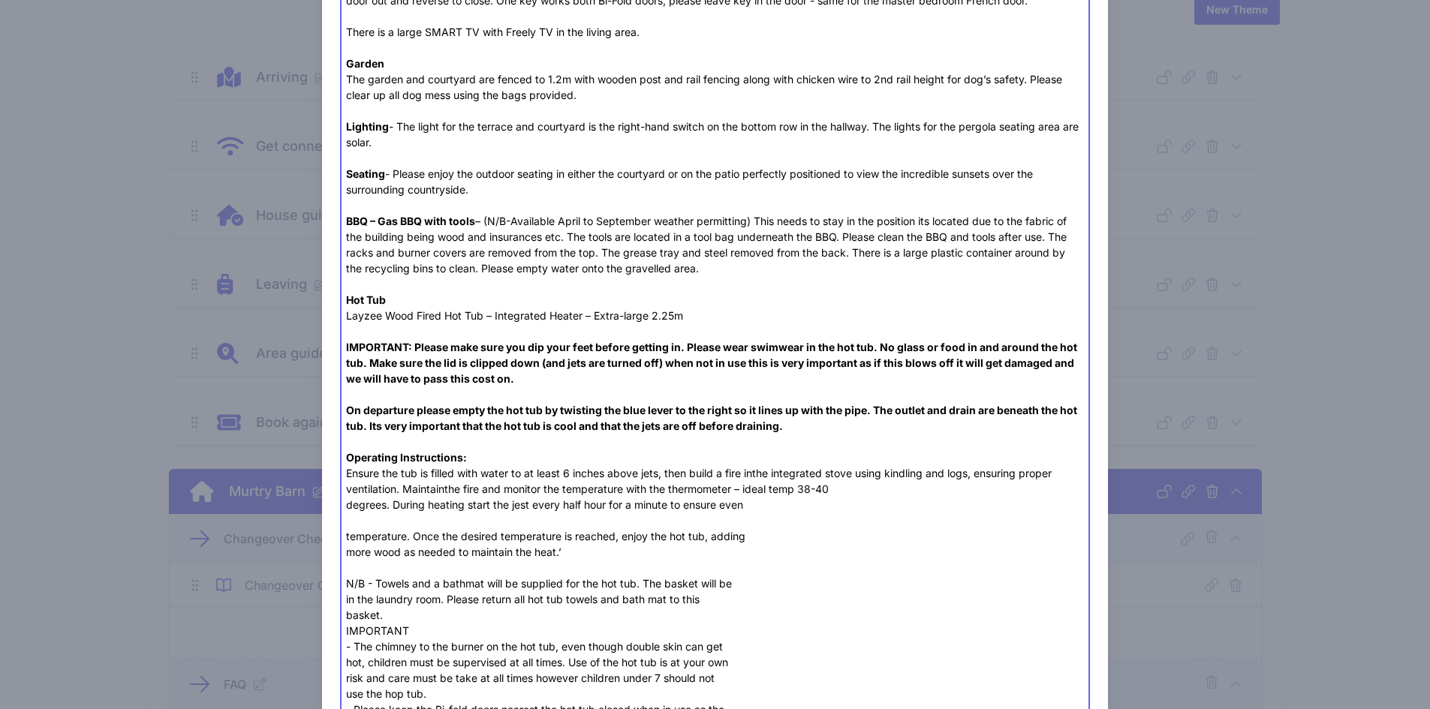
click at [346, 511] on div "Heating and Hot Water Hot water and radiator heating are provided by a combinat…" at bounding box center [715, 150] width 738 height 1482
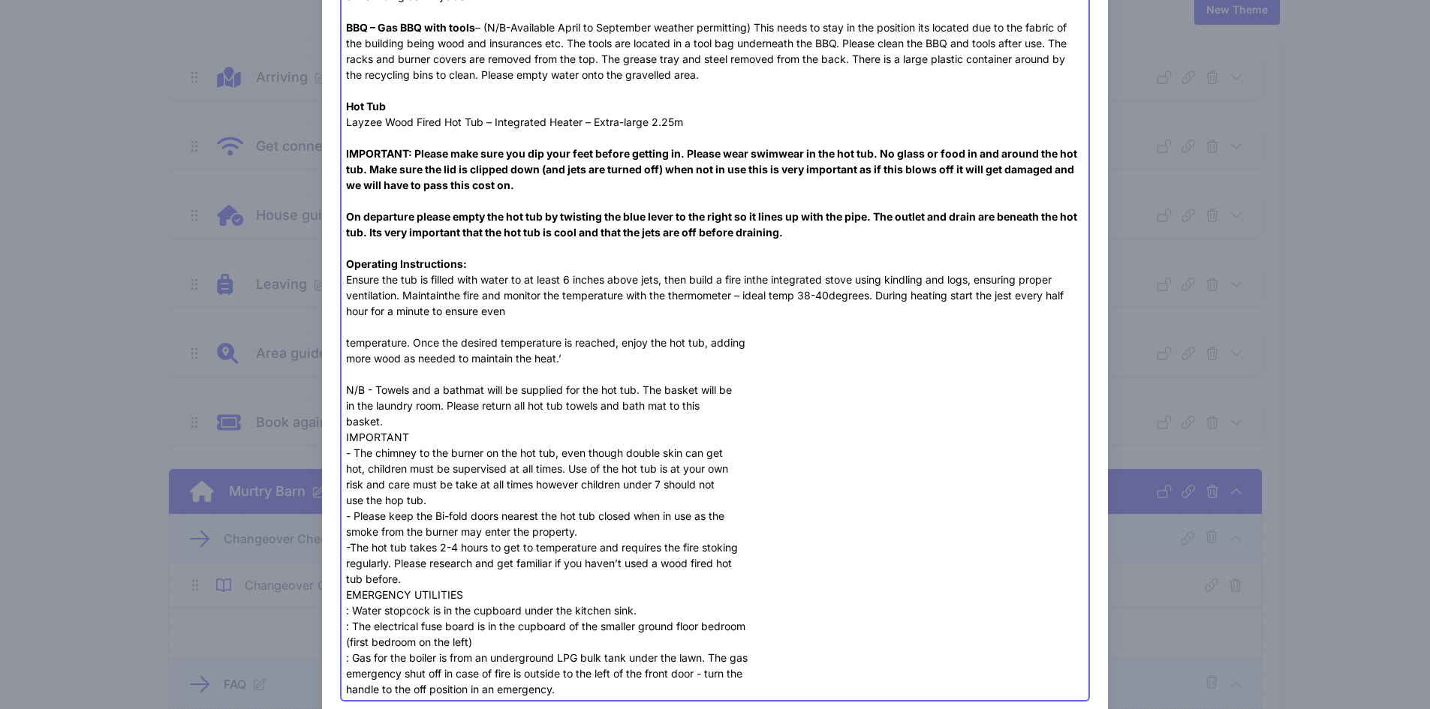
scroll to position [1106, 0]
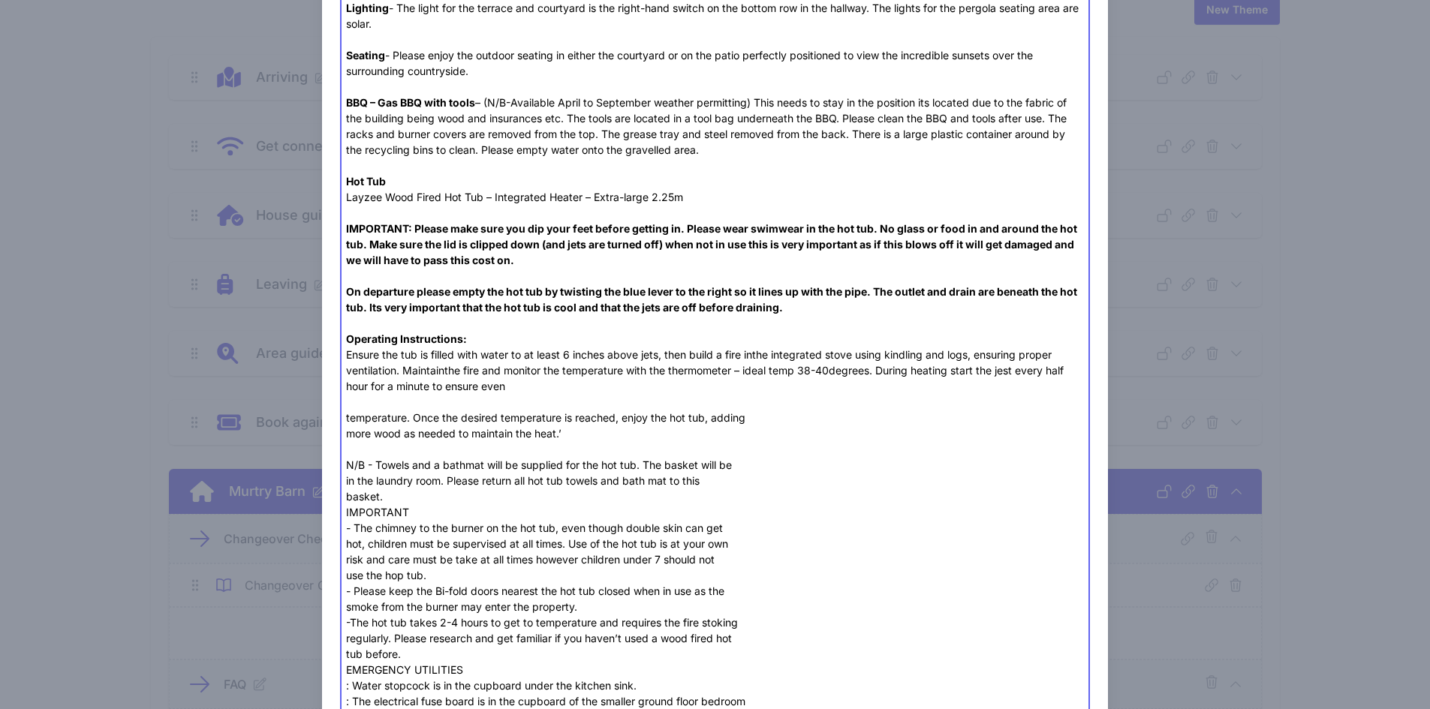
click at [358, 409] on div "Heating and Hot Water Hot water and radiator heating are provided by a combinat…" at bounding box center [715, 32] width 738 height 1482
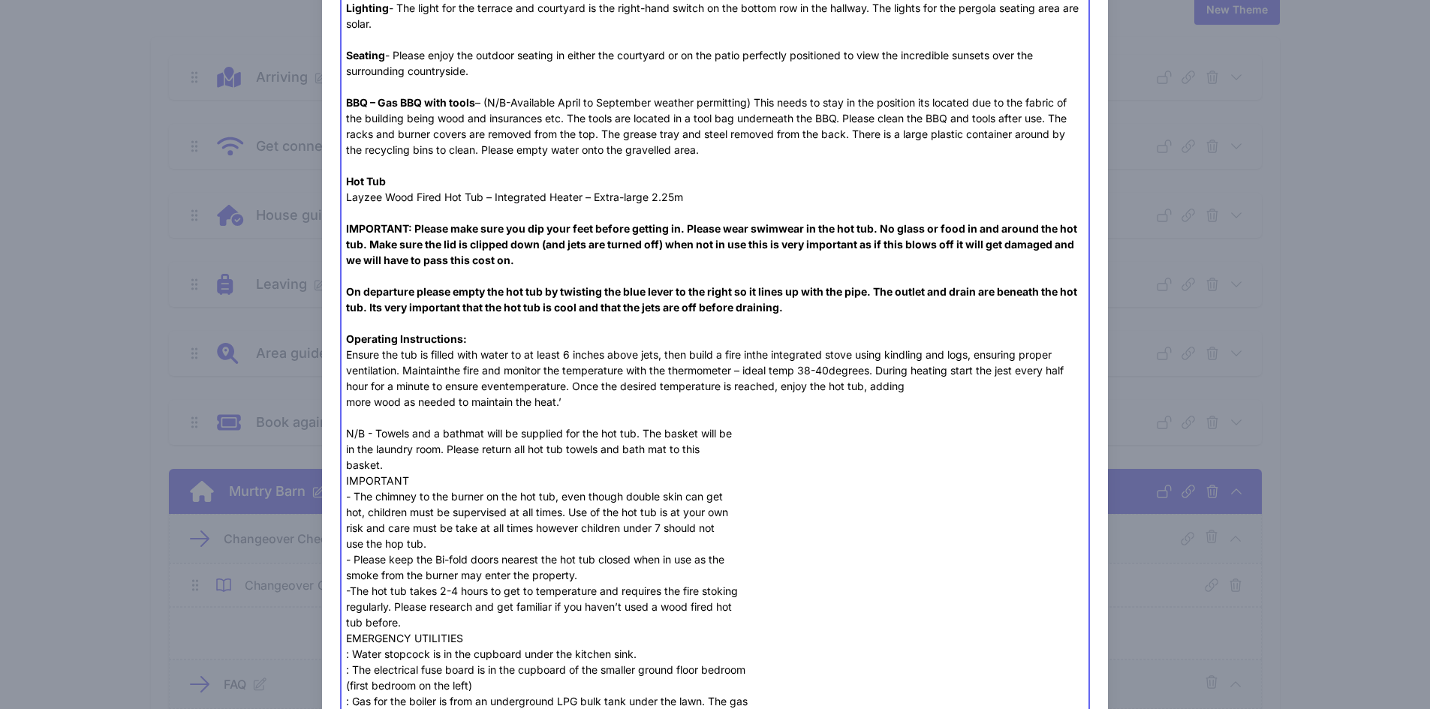
click at [347, 408] on div "Heating and Hot Water Hot water and radiator heating are provided by a combinat…" at bounding box center [715, 16] width 738 height 1450
click at [346, 447] on div "Heating and Hot Water Hot water and radiator heating are provided by a combinat…" at bounding box center [715, 16] width 738 height 1450
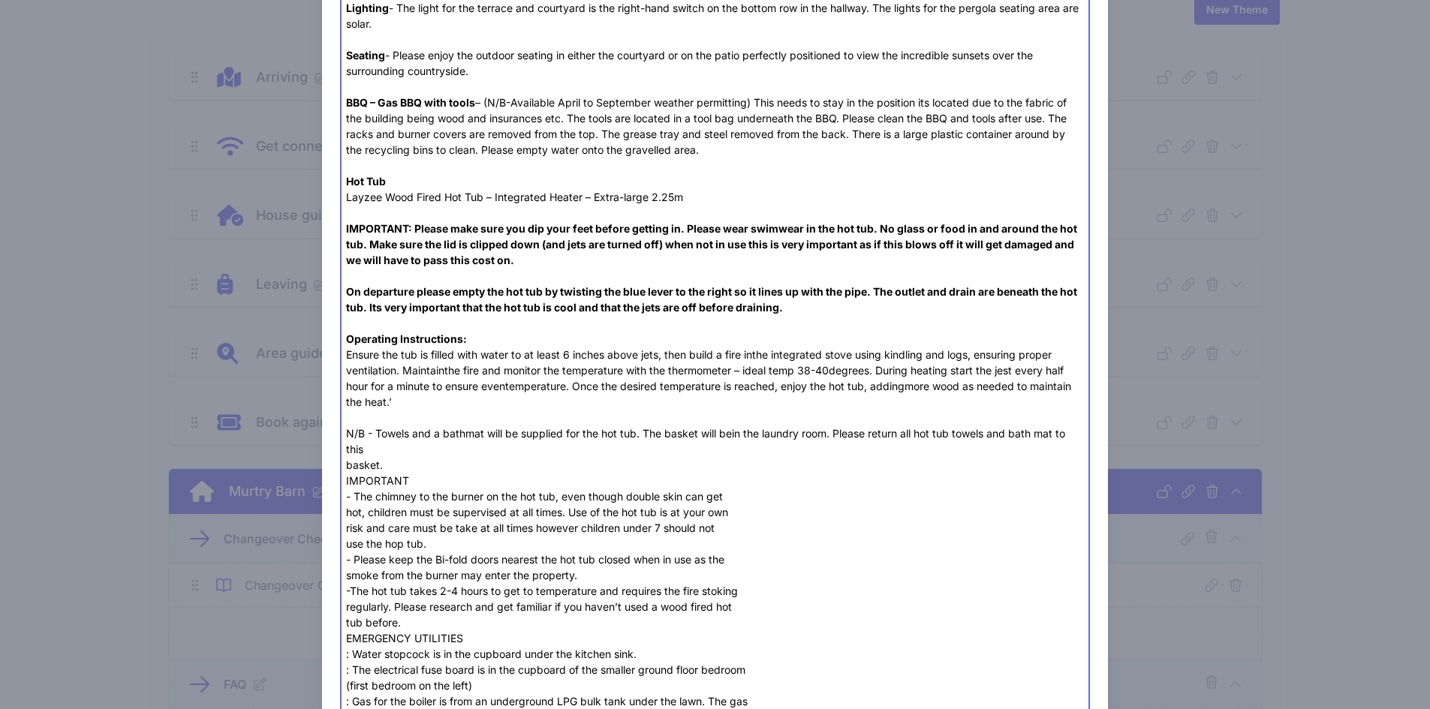
click at [346, 462] on div "Heating and Hot Water Hot water and radiator heating are provided by a combinat…" at bounding box center [715, 16] width 738 height 1450
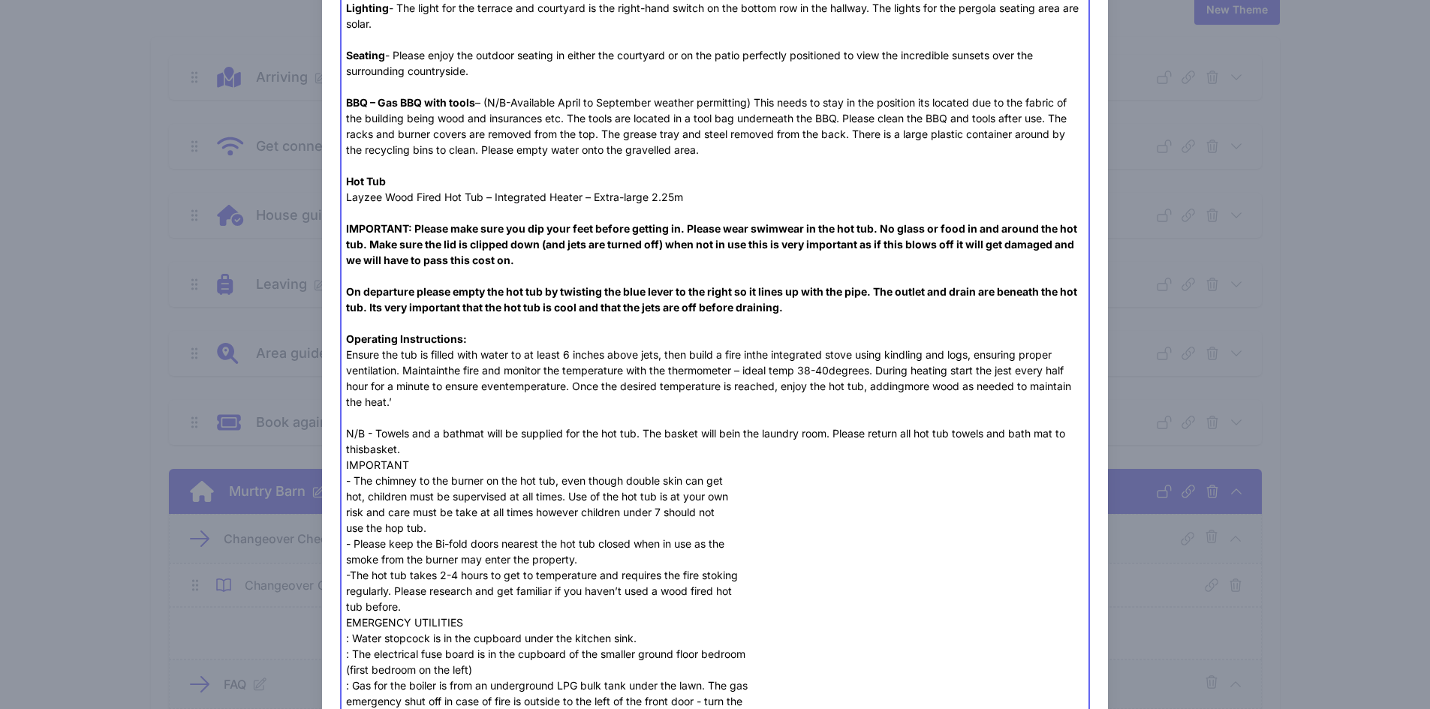
click at [403, 447] on div "Heating and Hot Water Hot water and radiator heating are provided by a combinat…" at bounding box center [715, 8] width 738 height 1434
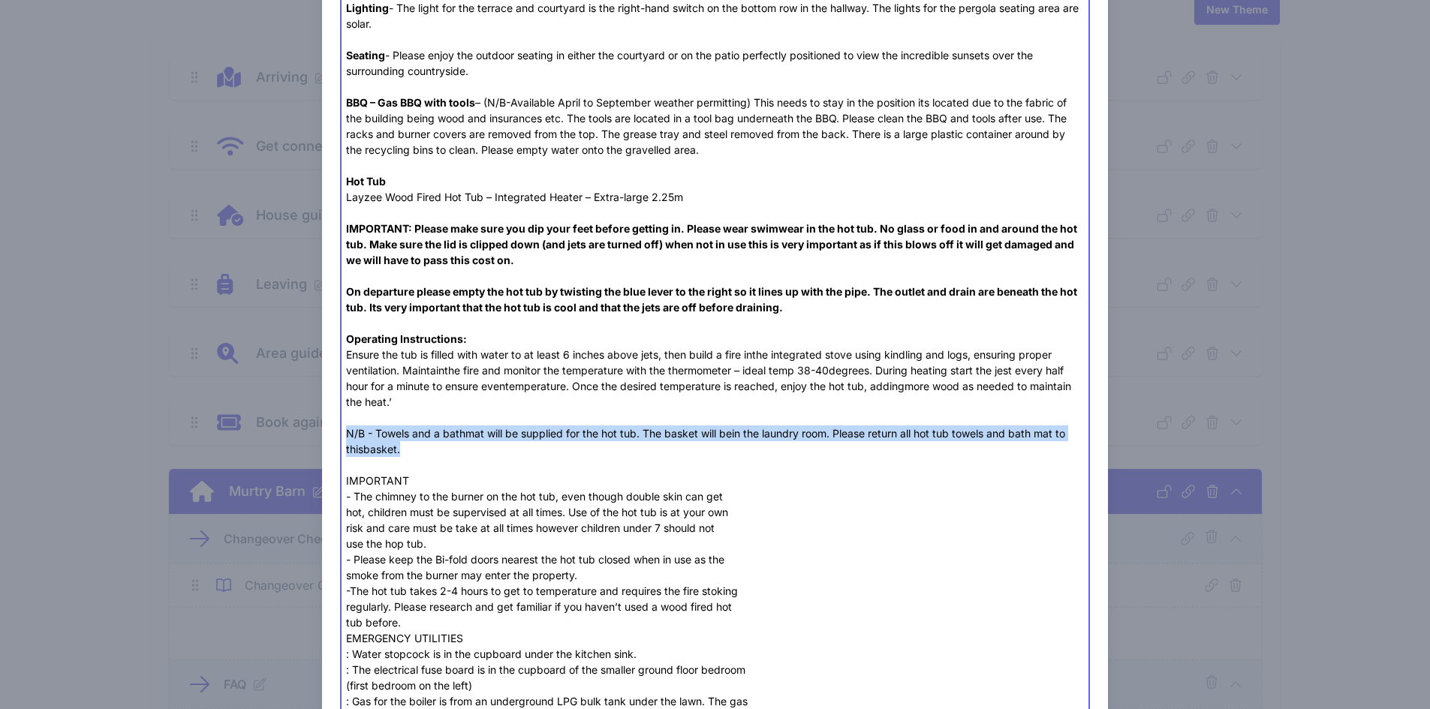
drag, startPoint x: 411, startPoint y: 451, endPoint x: 309, endPoint y: 435, distance: 104.0
click at [309, 435] on div "Close Add Content Content title FAQs Optional Lead Image Upload a file or drag …" at bounding box center [715, 23] width 1430 height 2259
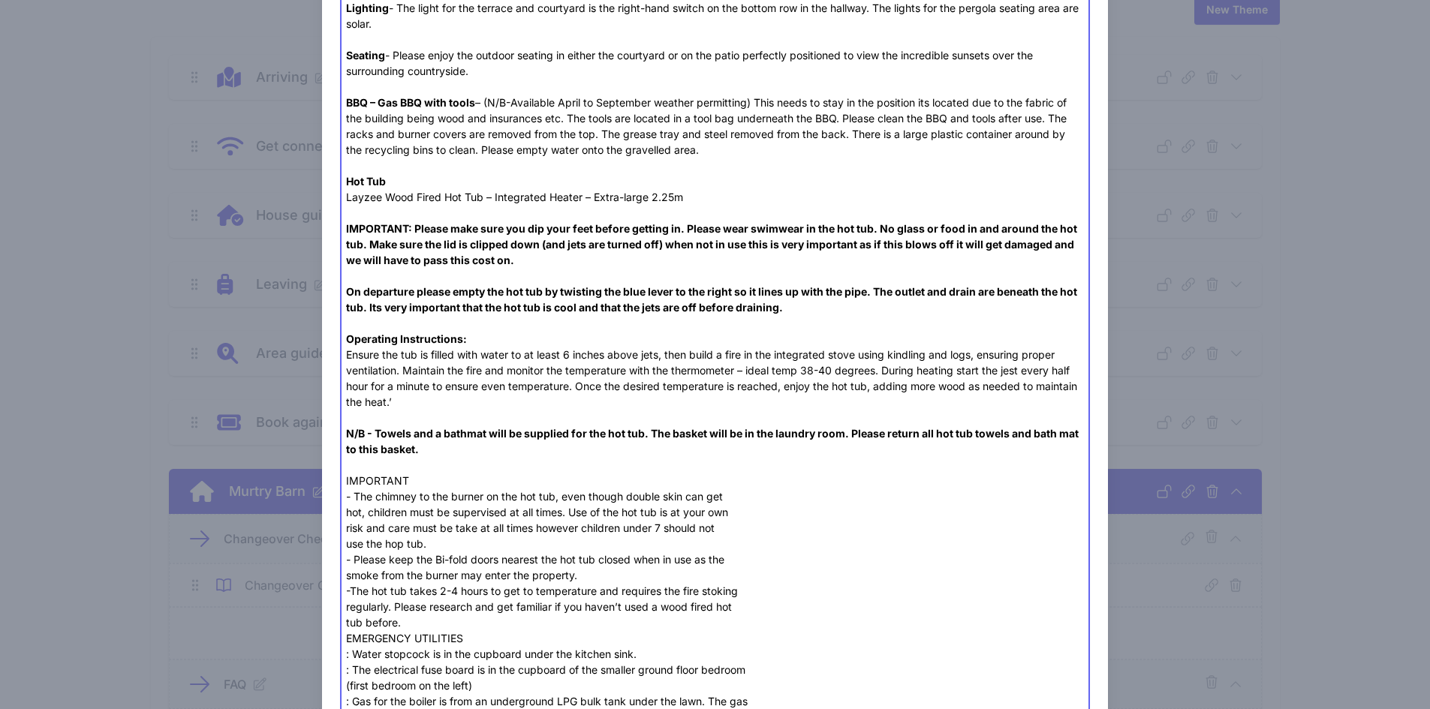
click at [549, 412] on div "Heating and Hot Water Hot water and radiator heating are provided by a combinat…" at bounding box center [715, 16] width 738 height 1450
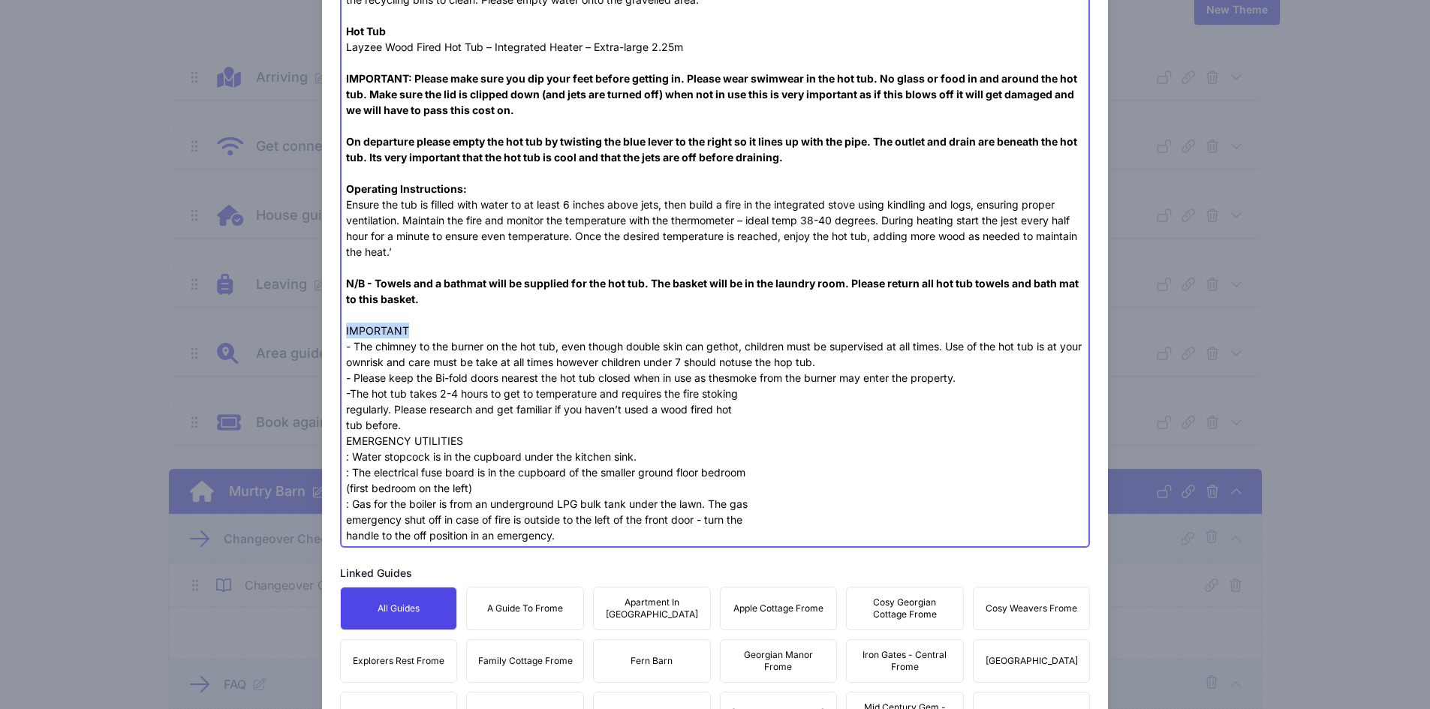
drag, startPoint x: 413, startPoint y: 330, endPoint x: 329, endPoint y: 330, distance: 84.1
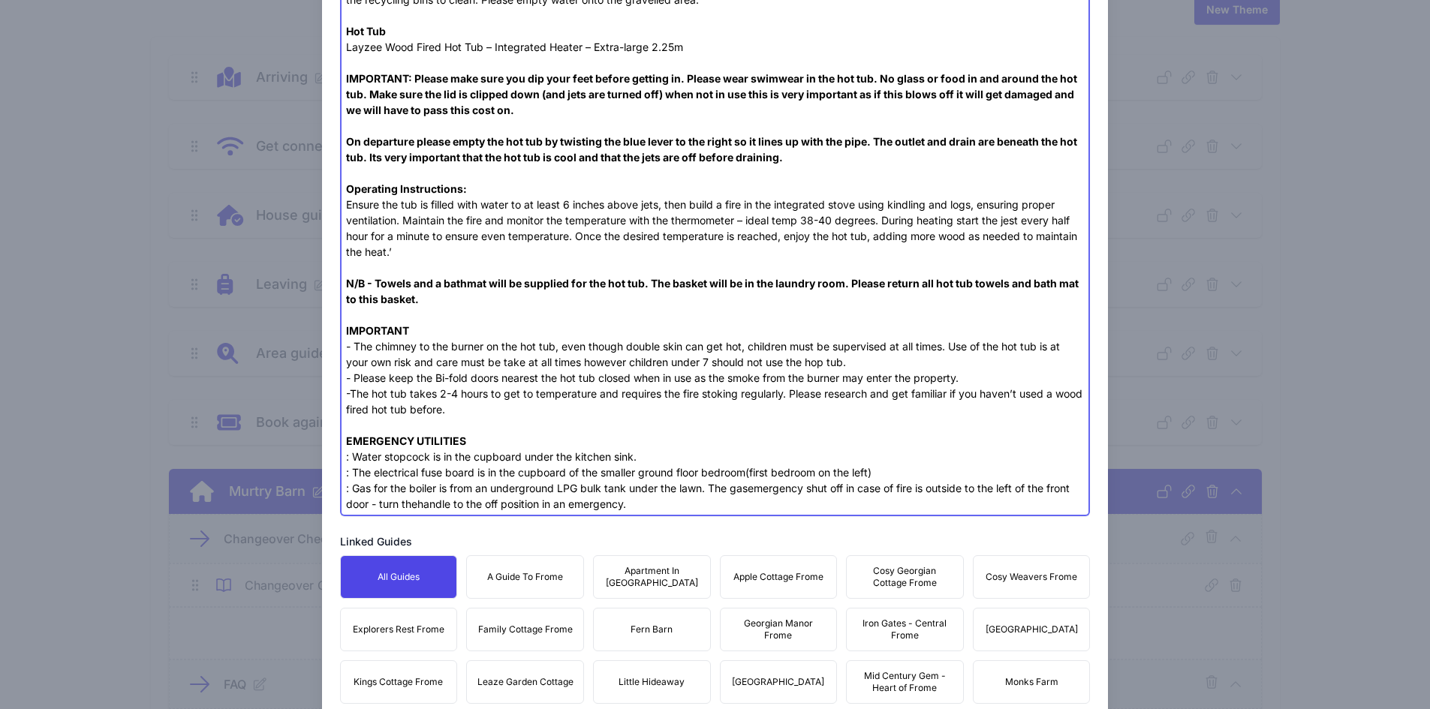
drag, startPoint x: 477, startPoint y: 411, endPoint x: 342, endPoint y: 356, distance: 145.1
drag, startPoint x: 341, startPoint y: 347, endPoint x: 320, endPoint y: 345, distance: 21.1
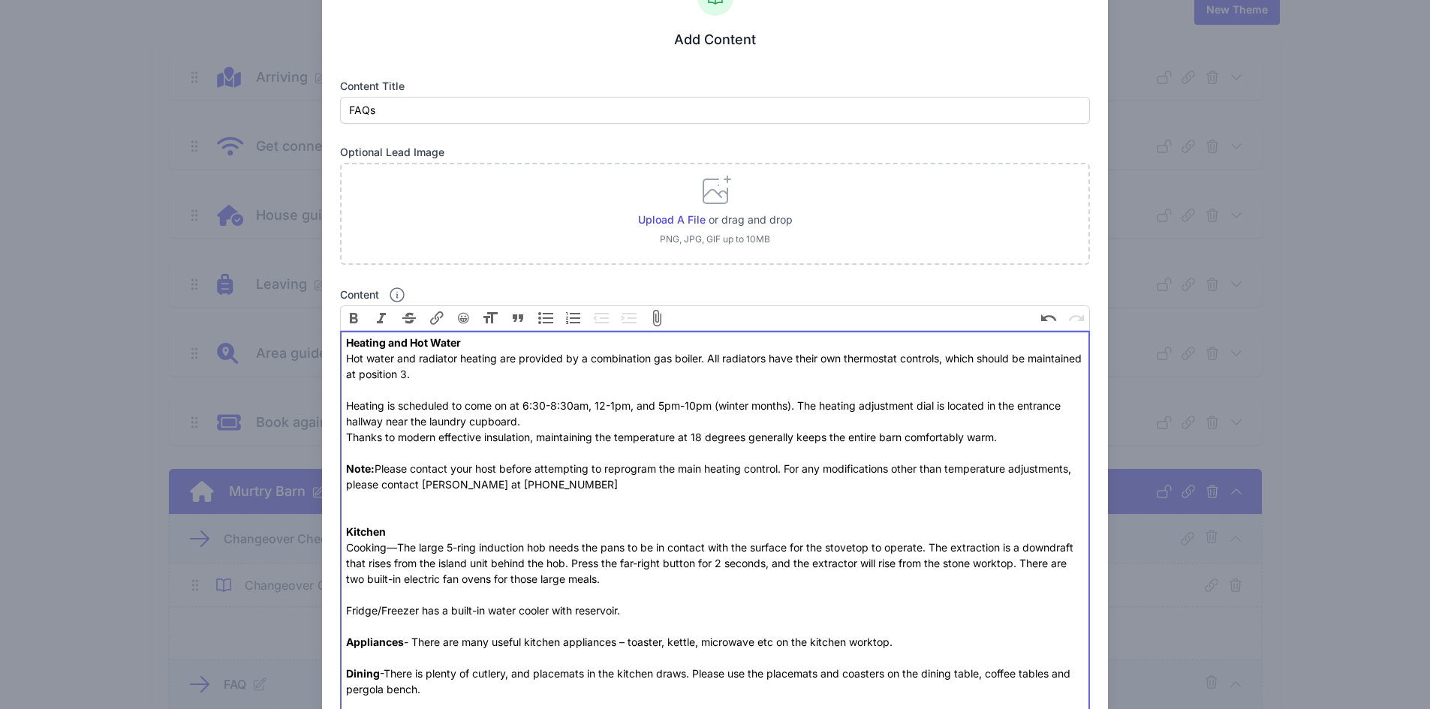
scroll to position [0, 0]
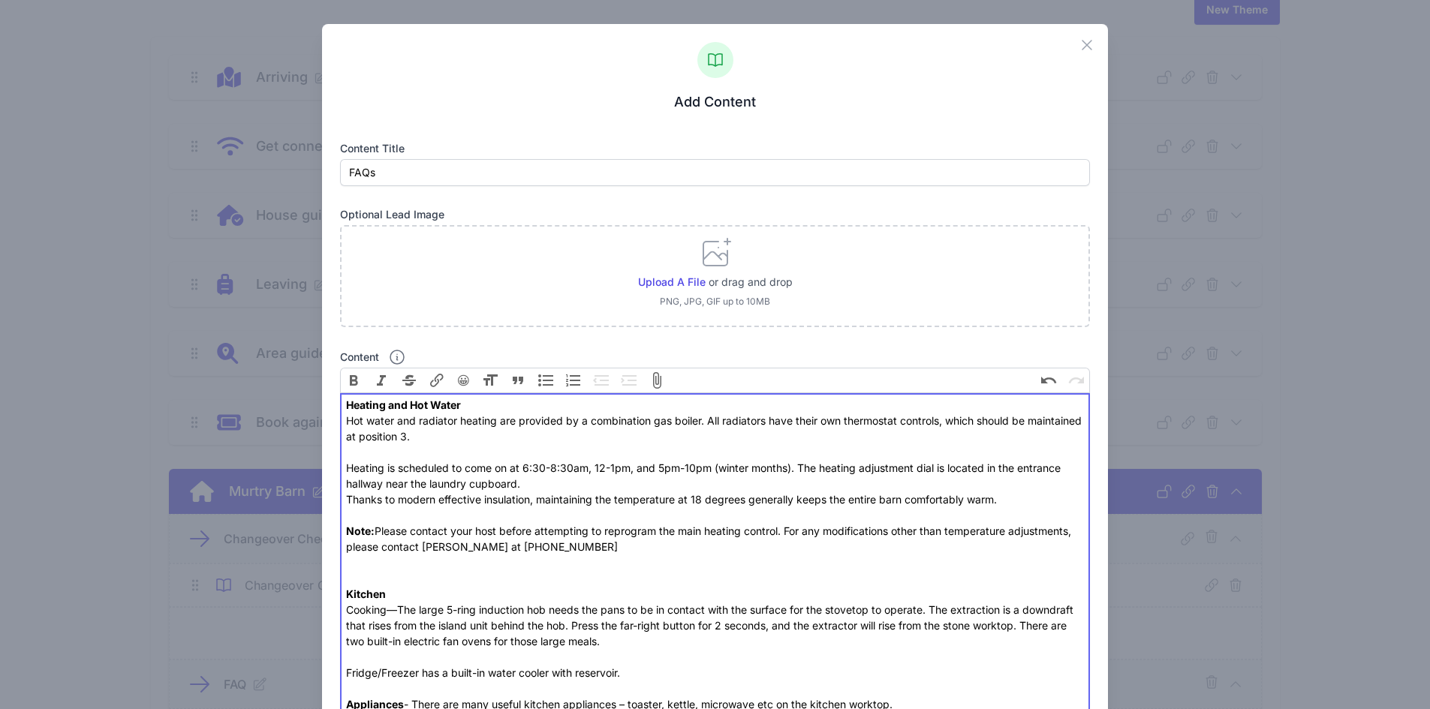
click at [541, 384] on button "Bullets" at bounding box center [546, 381] width 28 height 26
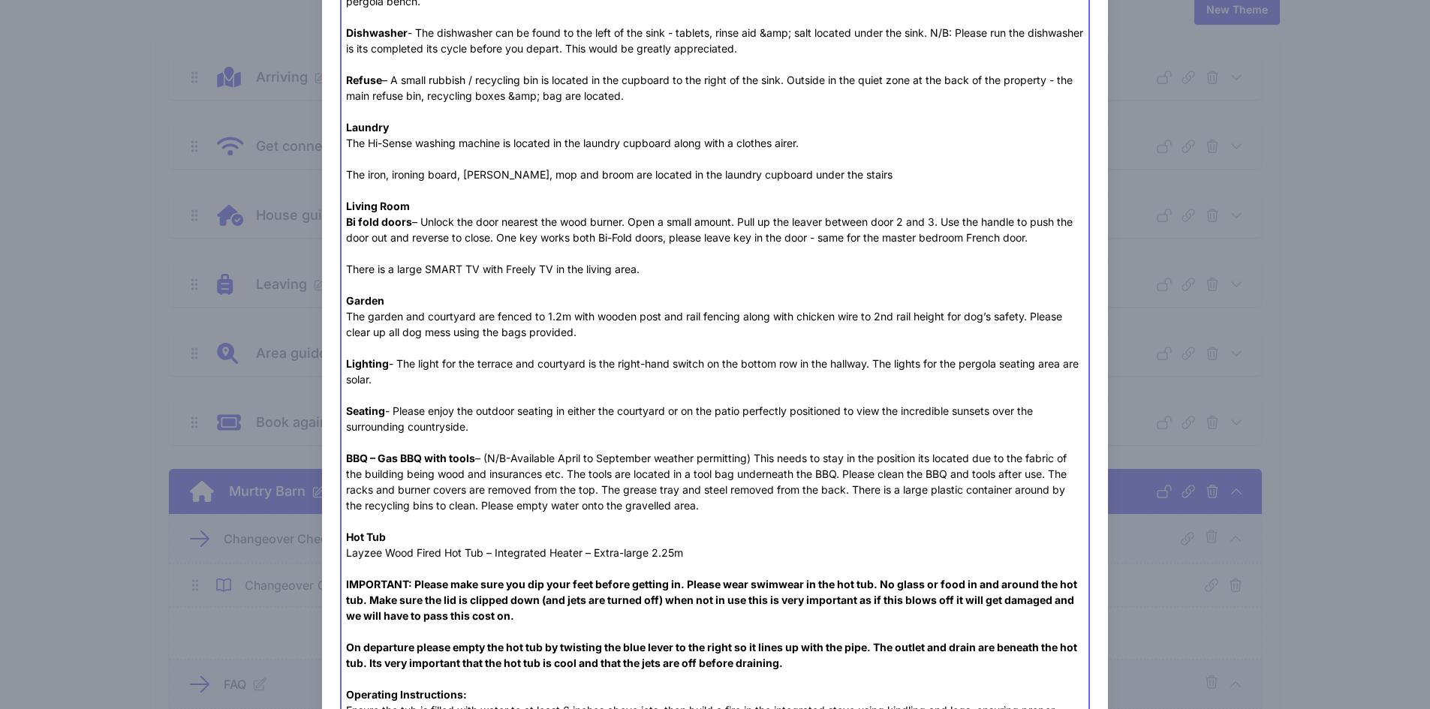
scroll to position [1276, 0]
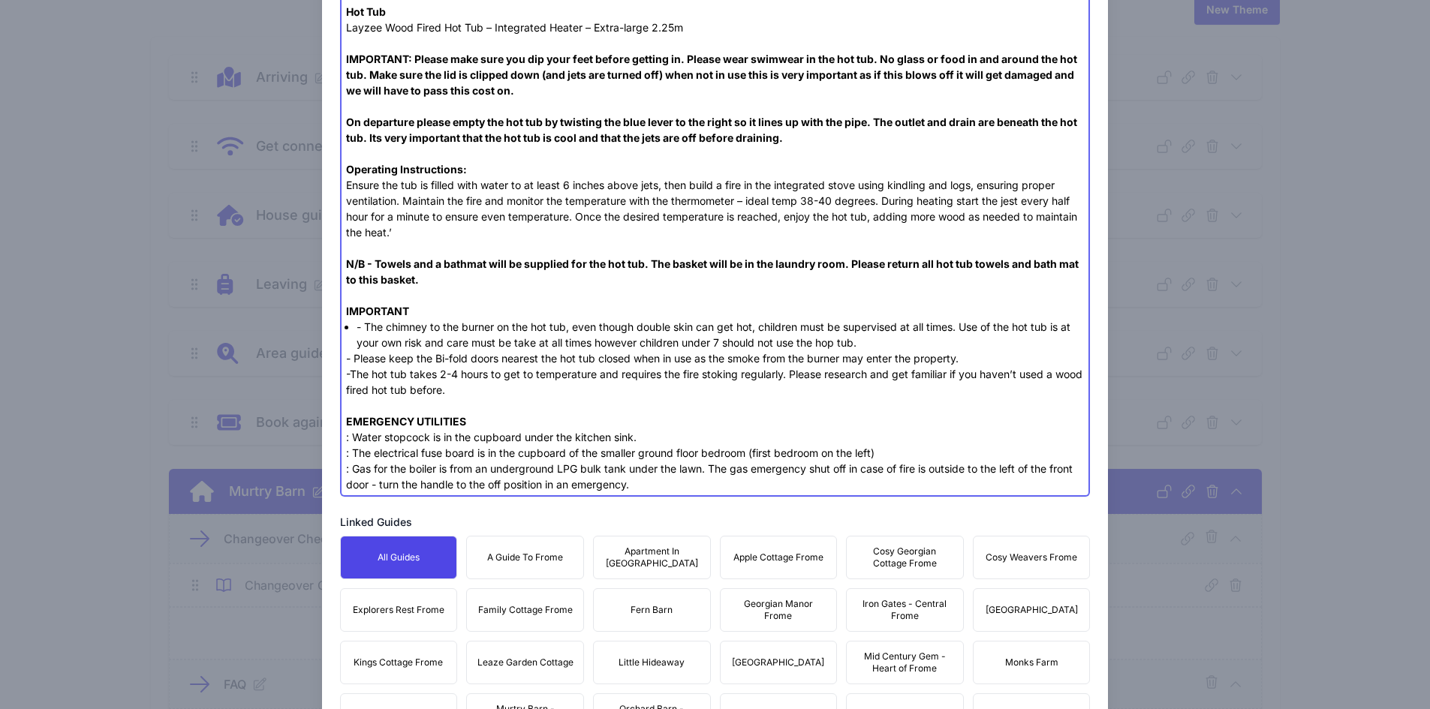
click at [351, 356] on div "- Please keep the Bi-fold doors nearest the hot tub closed when in use as the s…" at bounding box center [715, 422] width 738 height 142
click at [362, 327] on li "- The chimney to the burner on the hot tub, even though double skin can get hot…" at bounding box center [720, 335] width 727 height 32
click at [349, 359] on div "- Please keep the Bi-fold doors nearest the hot tub closed when in use as the s…" at bounding box center [715, 422] width 738 height 142
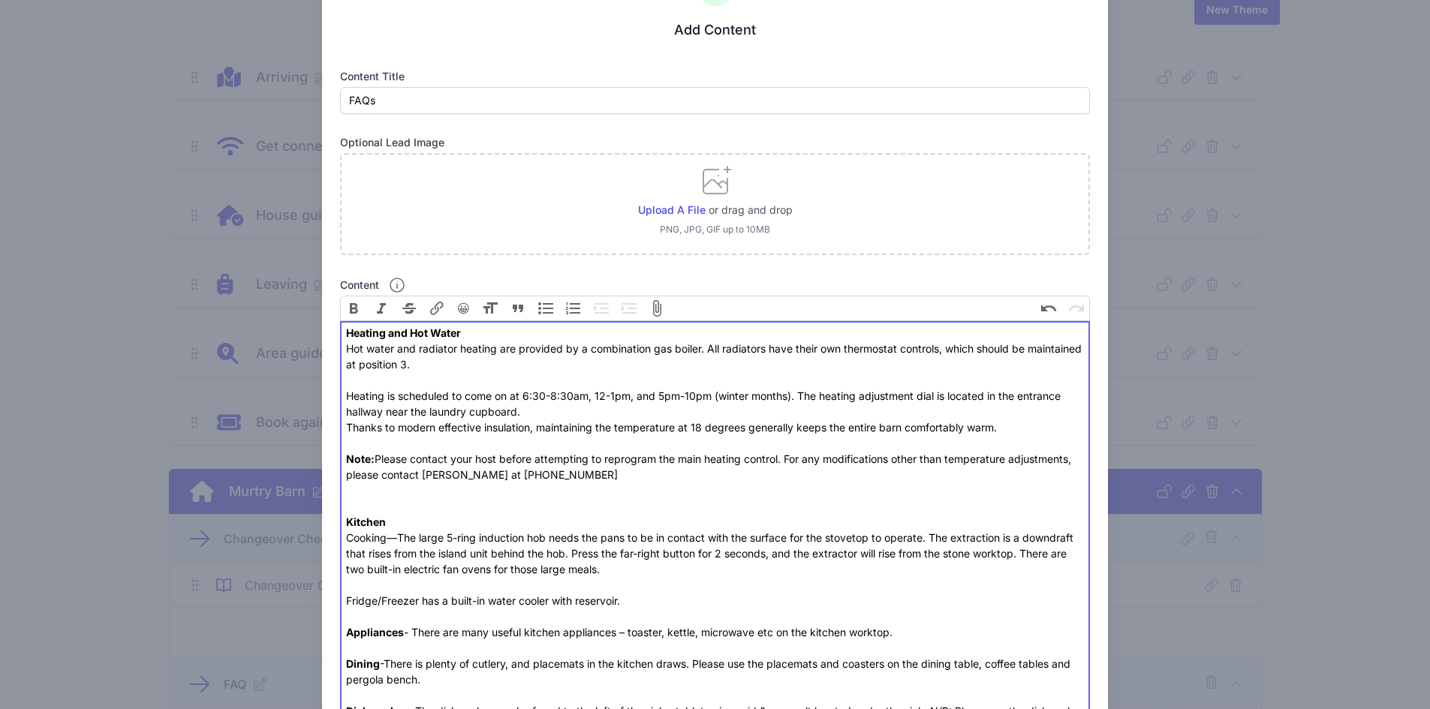
scroll to position [0, 0]
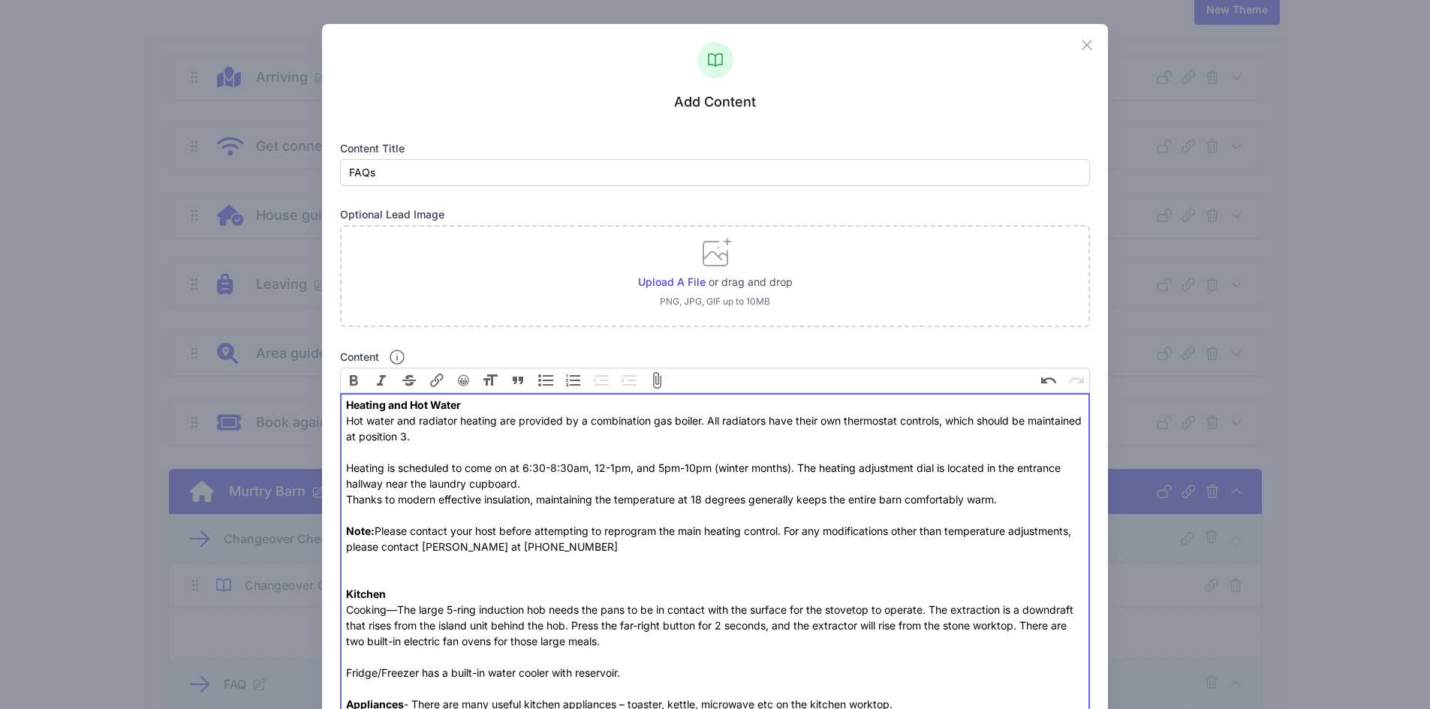
click at [546, 379] on button "Bullets" at bounding box center [546, 381] width 28 height 26
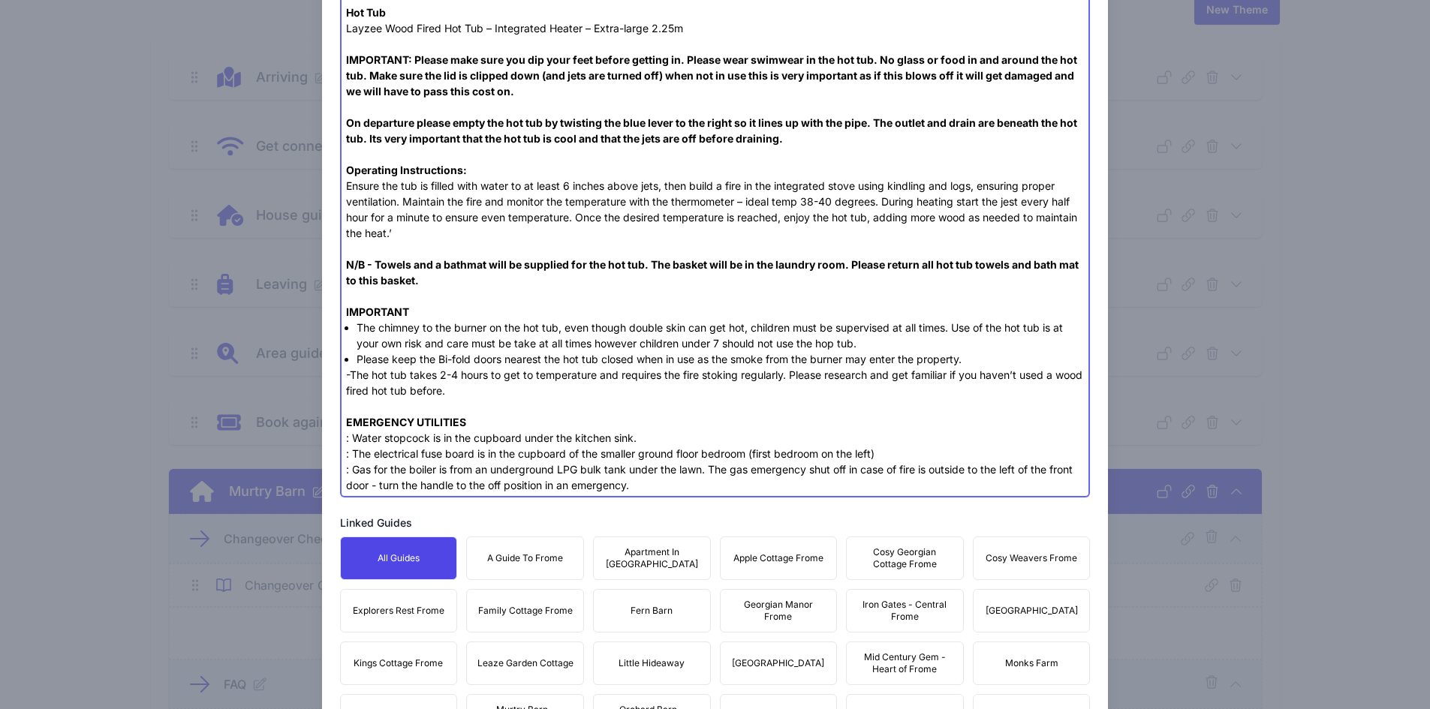
scroll to position [1276, 0]
click at [352, 372] on div "-The hot tub takes 2-4 hours to get to temperature and requires the fire stokin…" at bounding box center [715, 429] width 738 height 126
click at [348, 372] on div "-The hot tub takes 2-4 hours to get to temperature and requires the fire stokin…" at bounding box center [715, 429] width 738 height 126
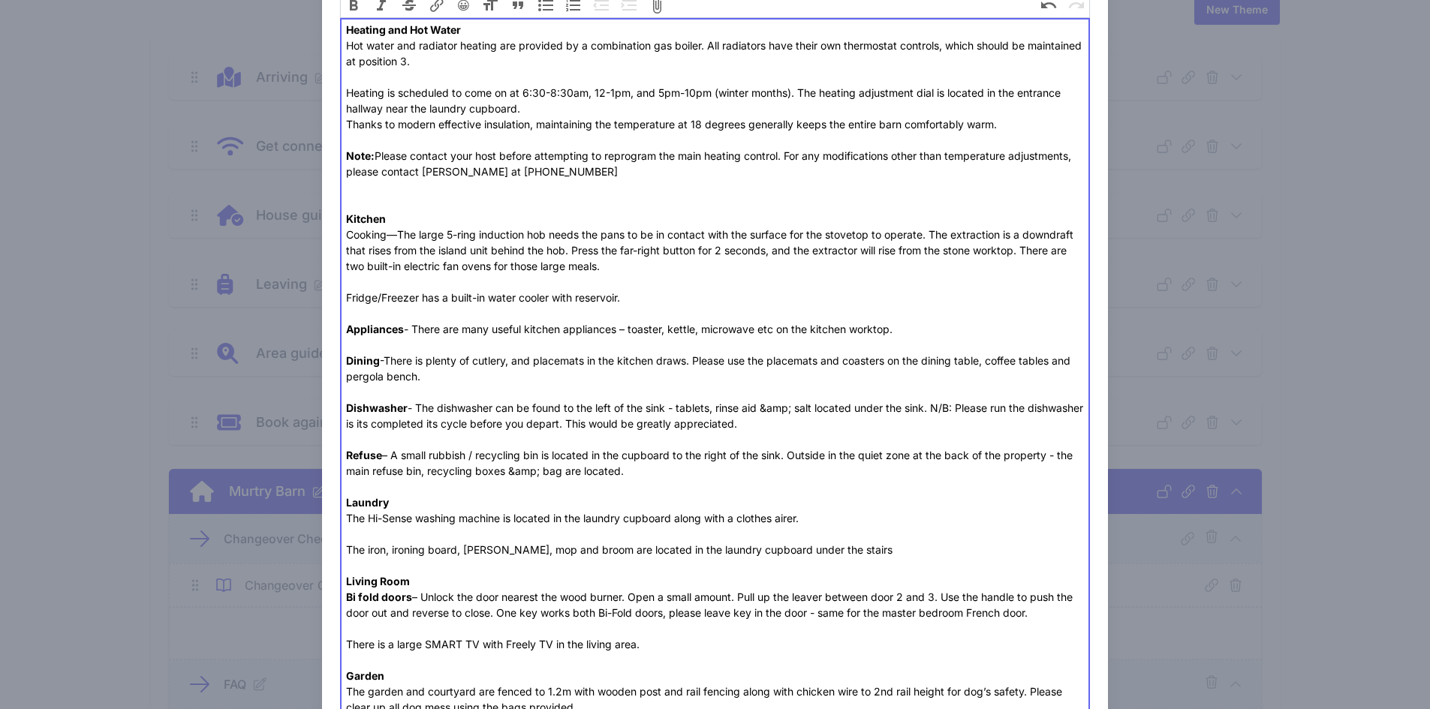
scroll to position [0, 0]
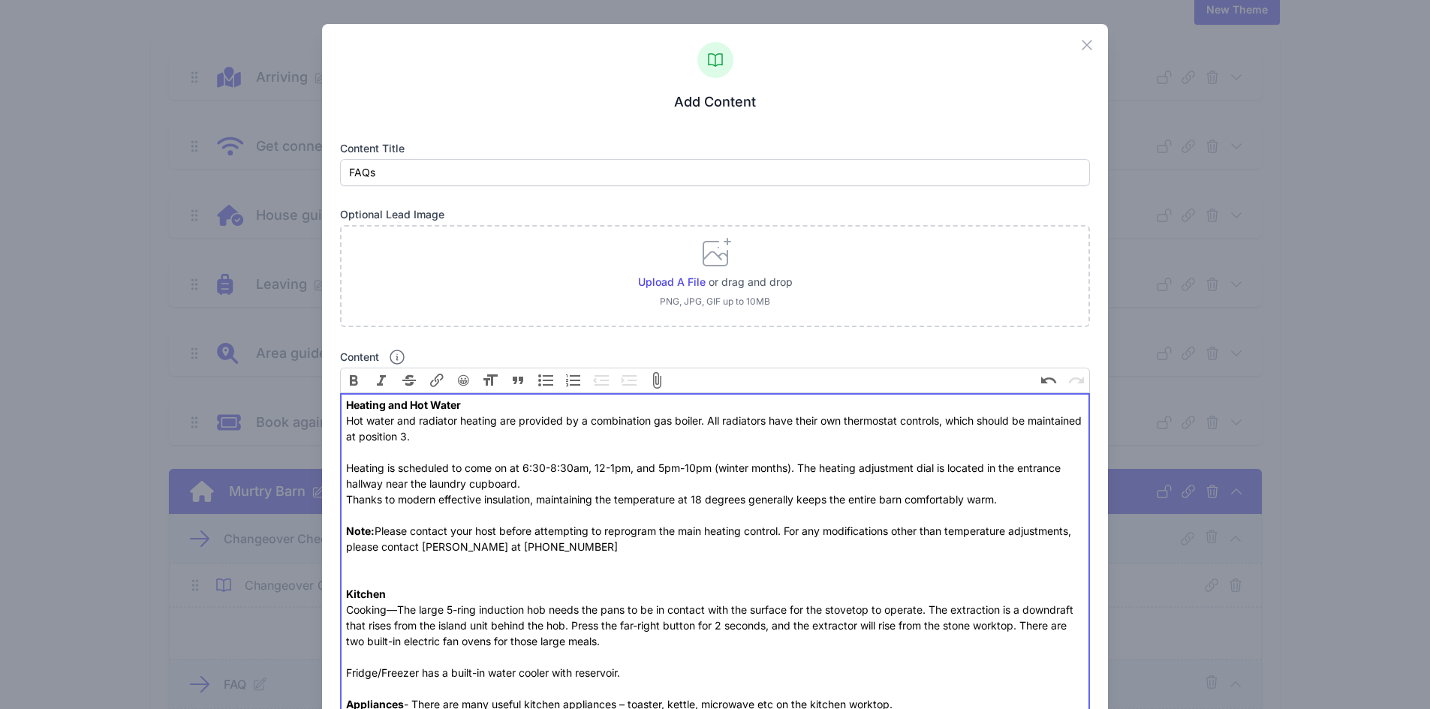
click at [537, 382] on button "Bullets" at bounding box center [546, 381] width 28 height 26
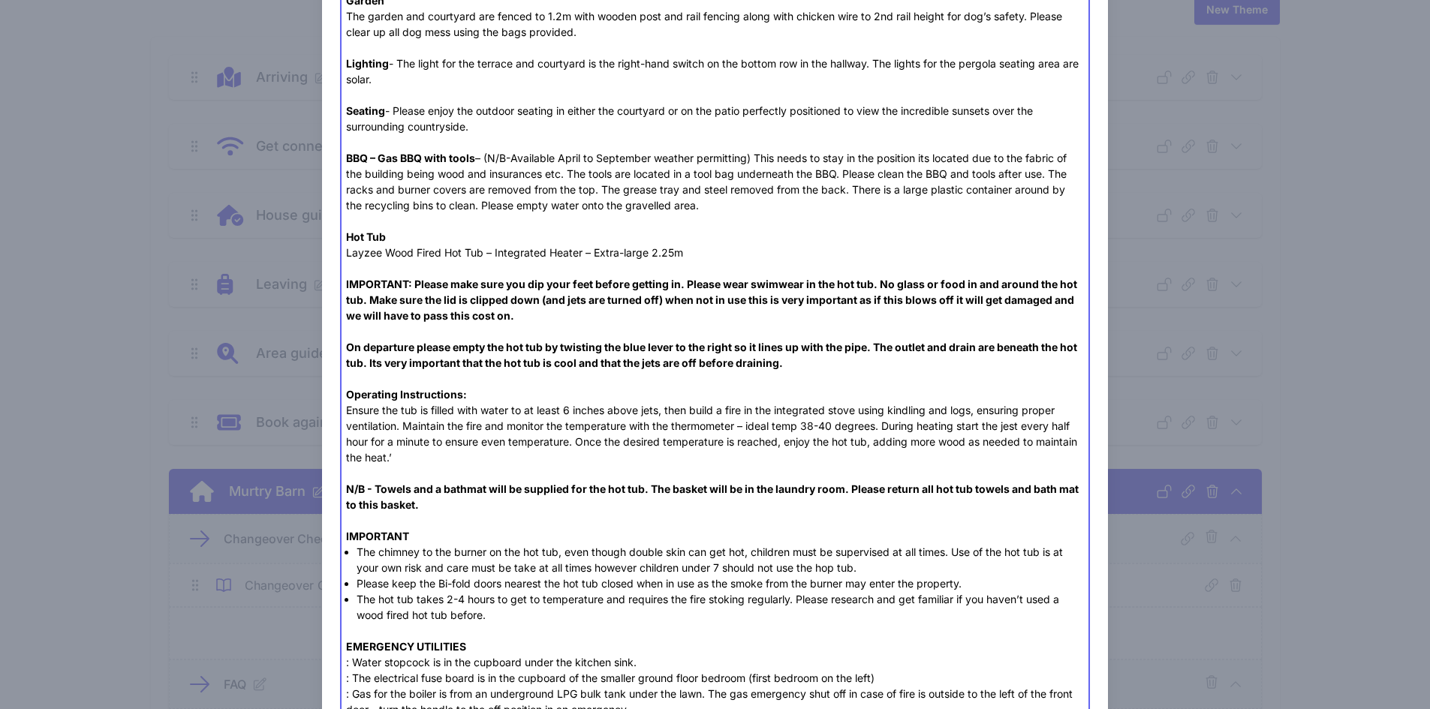
scroll to position [1446, 0]
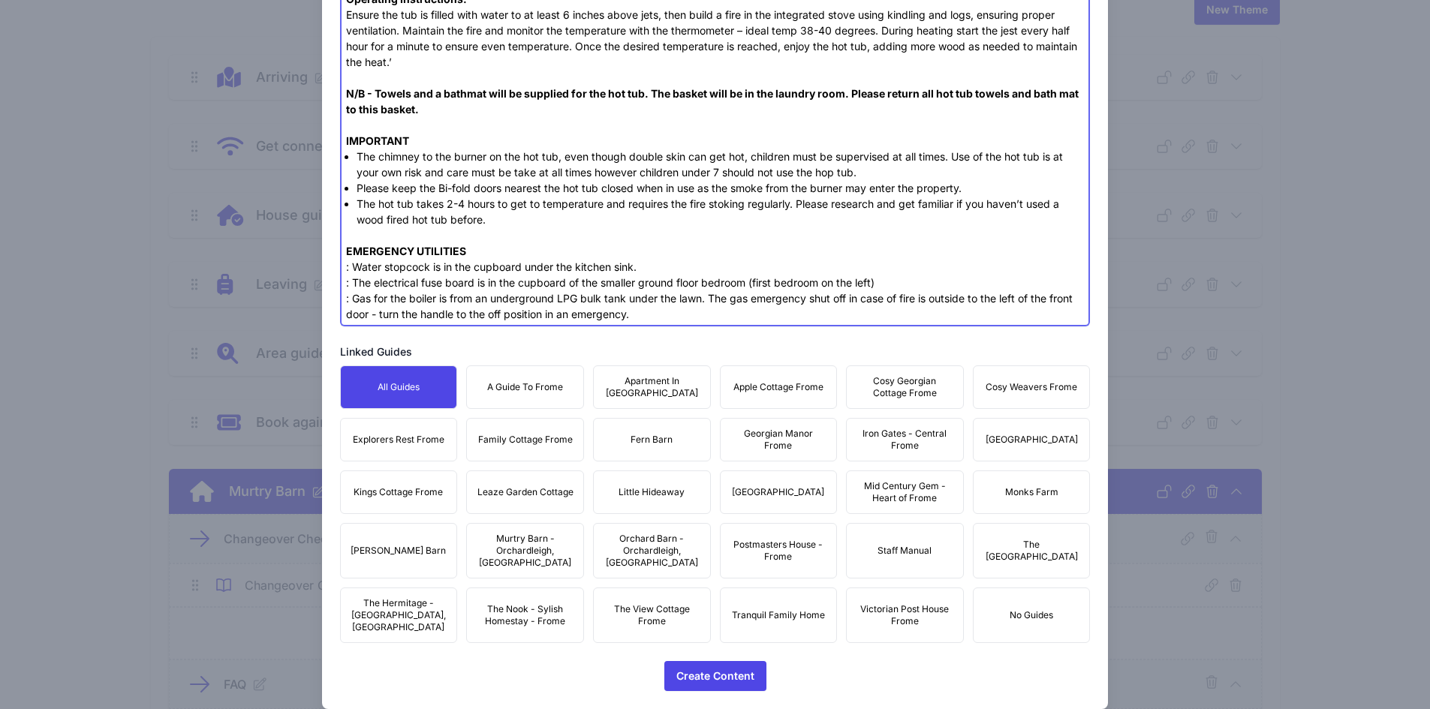
click at [347, 268] on div "EMERGENCY UTILITIES : Water stopcock is in the cupboard under the kitchen sink.…" at bounding box center [715, 274] width 738 height 95
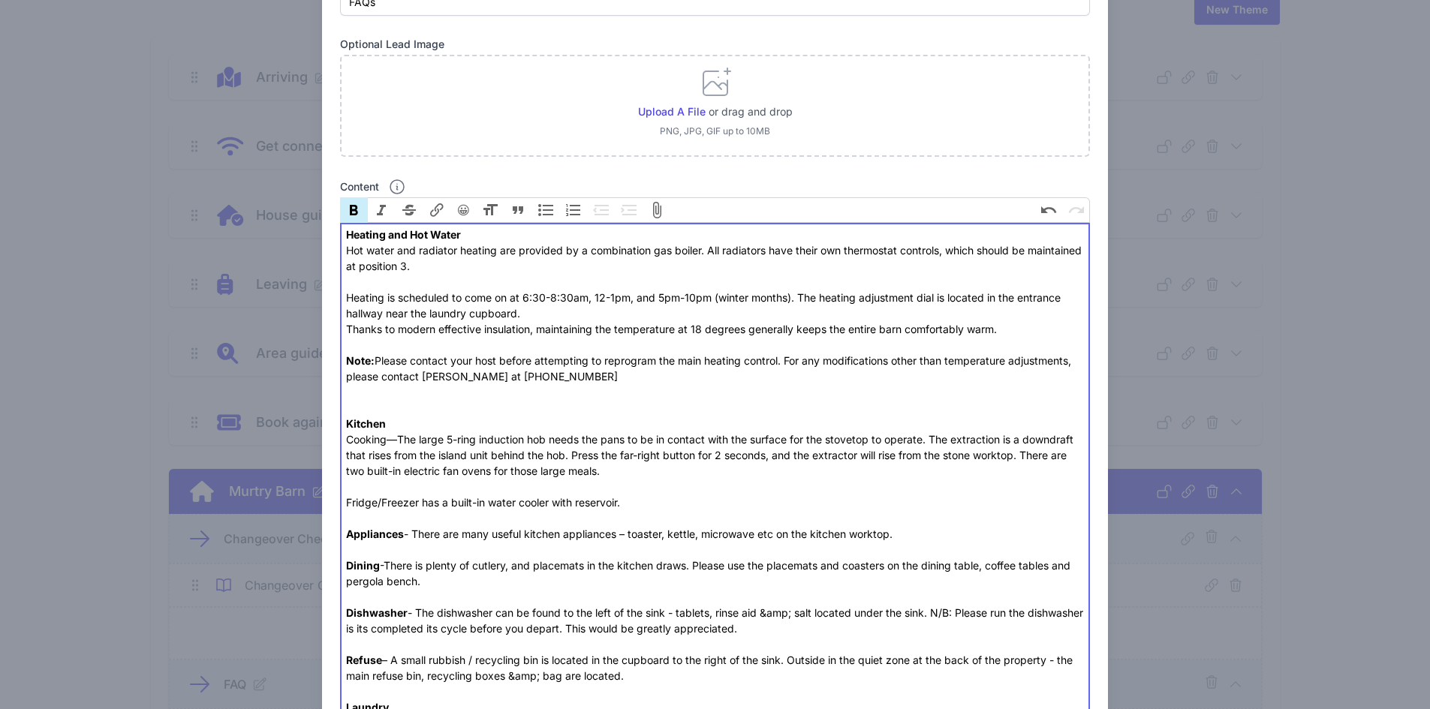
scroll to position [0, 0]
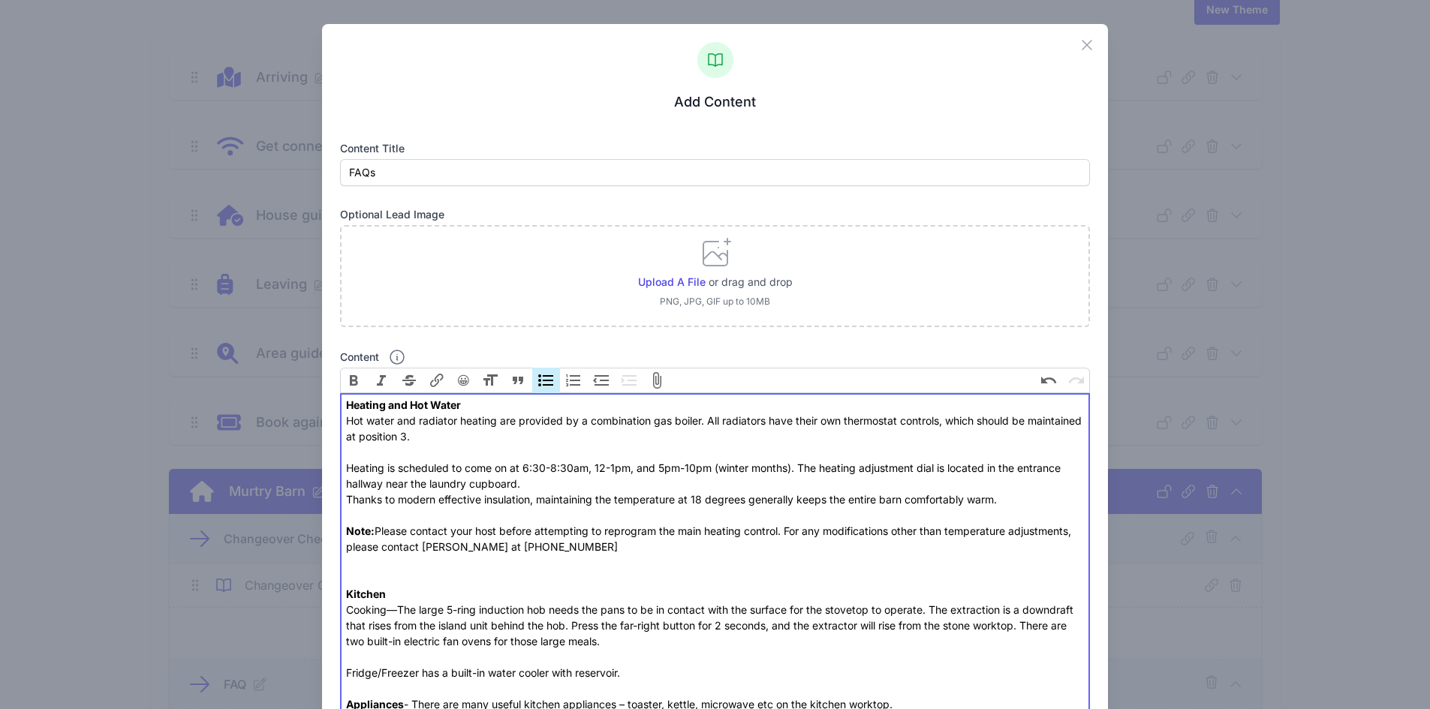
click at [544, 370] on button "Bullets" at bounding box center [546, 381] width 28 height 26
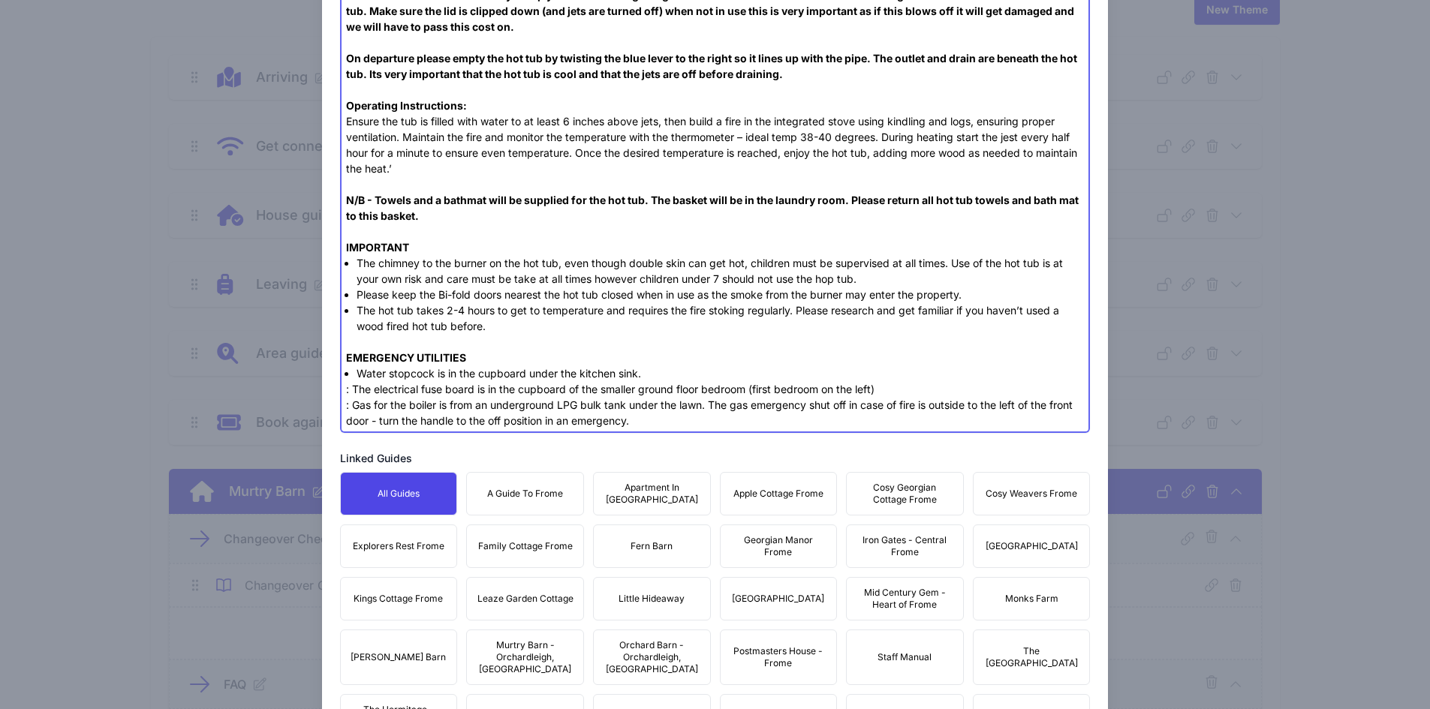
scroll to position [1446, 0]
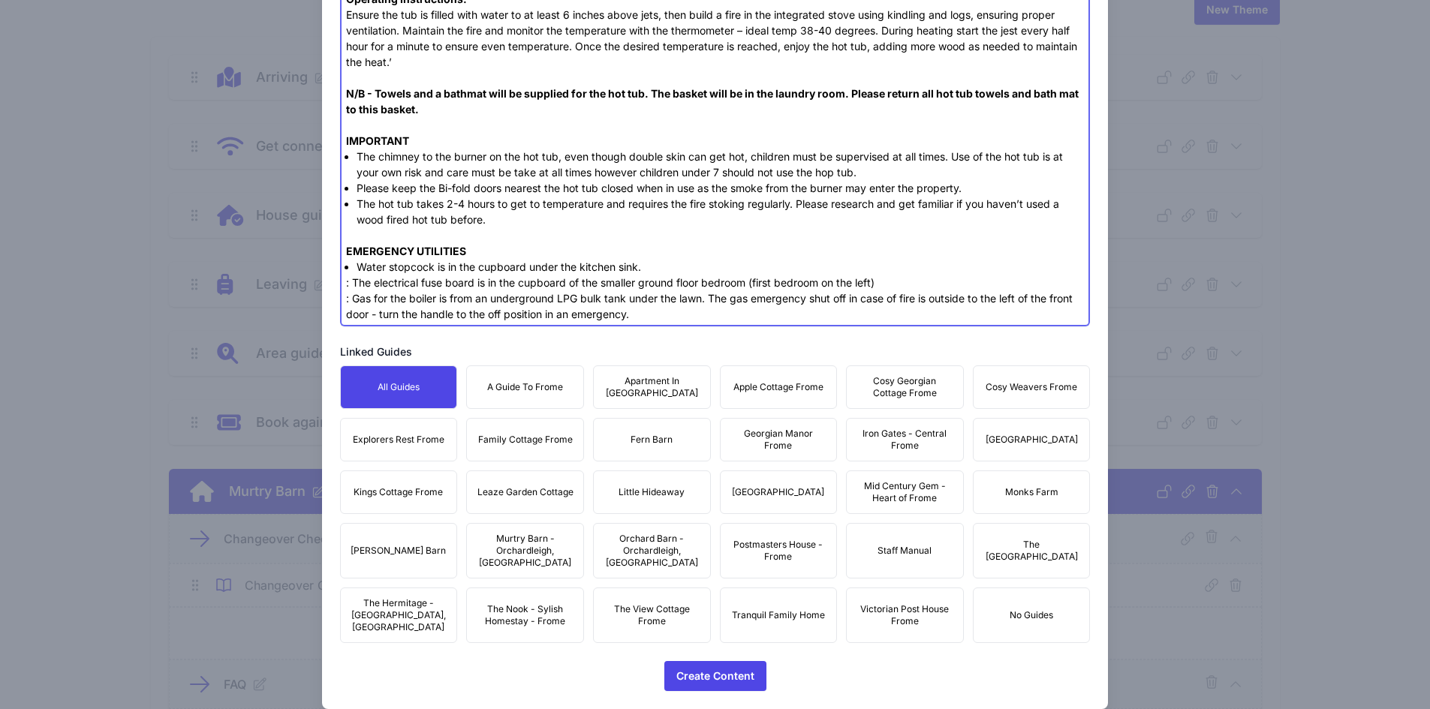
click at [348, 284] on div ": The electrical fuse board is in the cupboard of the smaller ground floor bedr…" at bounding box center [715, 298] width 738 height 47
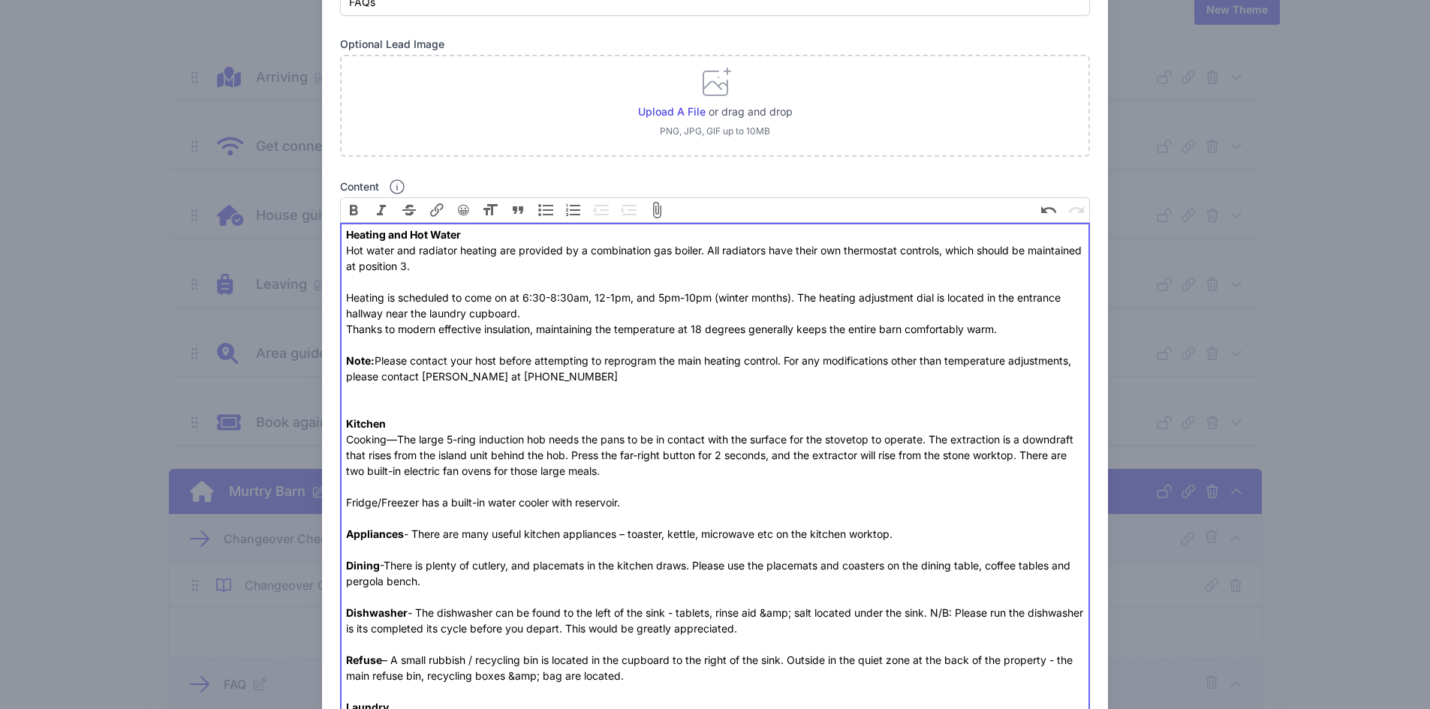
scroll to position [0, 0]
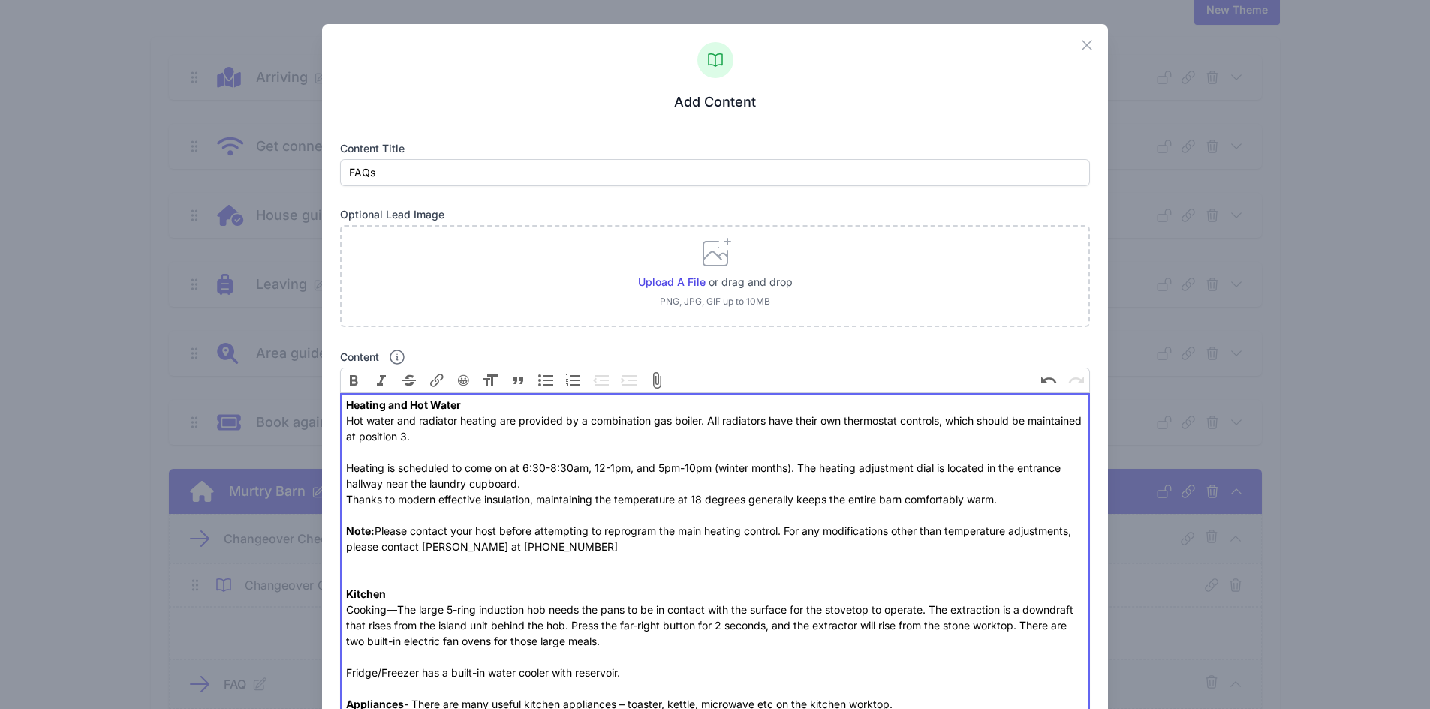
click at [543, 373] on button "Bullets" at bounding box center [546, 381] width 28 height 26
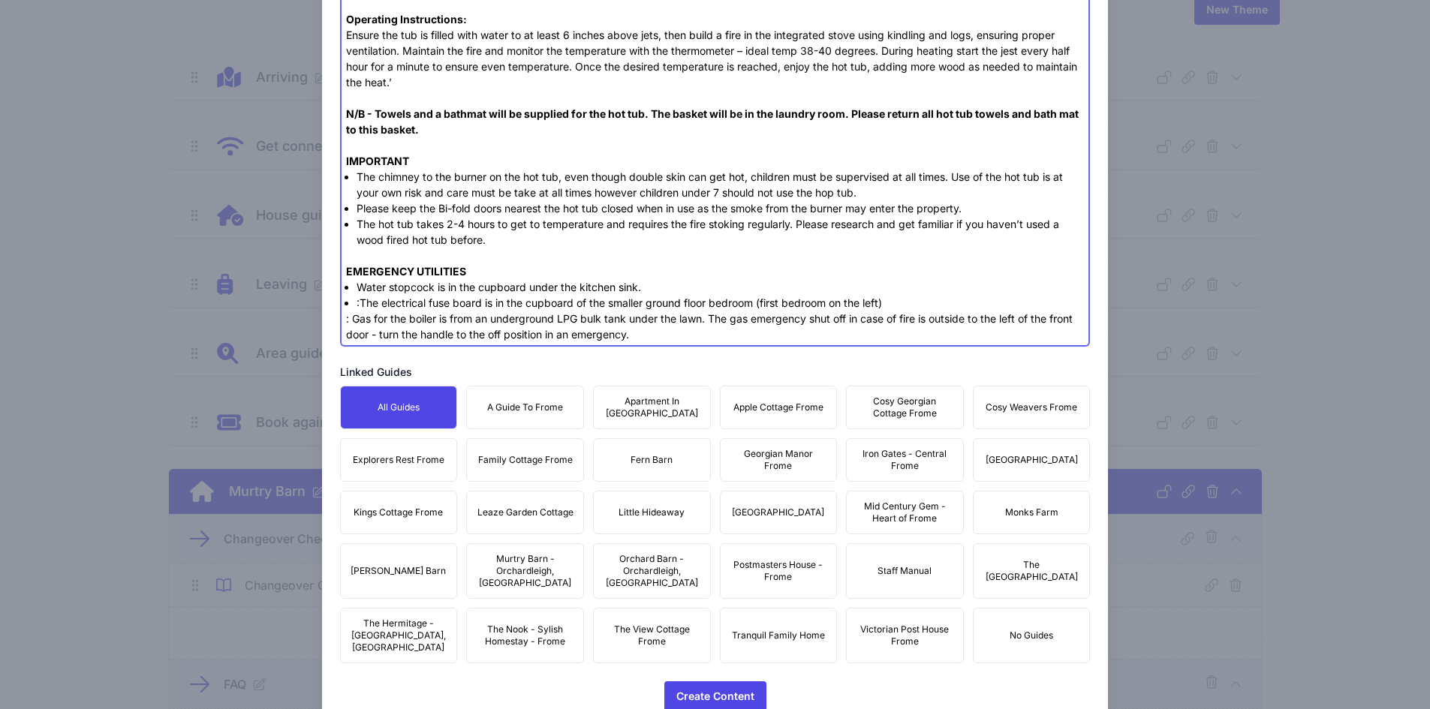
scroll to position [1446, 0]
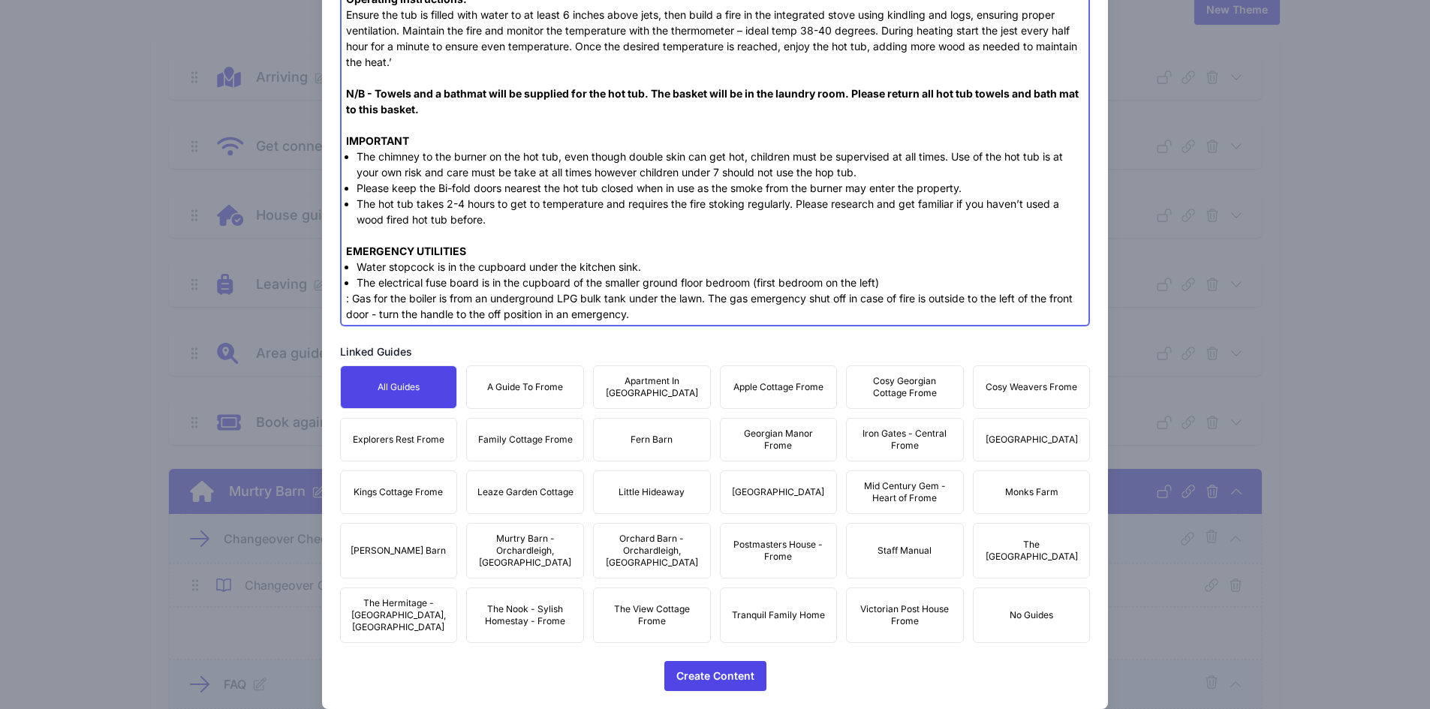
click at [418, 304] on html "Menu Guides Content Assistants Marketing Account Guides Content Assistants Mark…" at bounding box center [715, 241] width 1430 height 709
click at [348, 299] on div ": Gas for the boiler is from an underground LPG bulk tank under the lawn. The g…" at bounding box center [715, 306] width 738 height 32
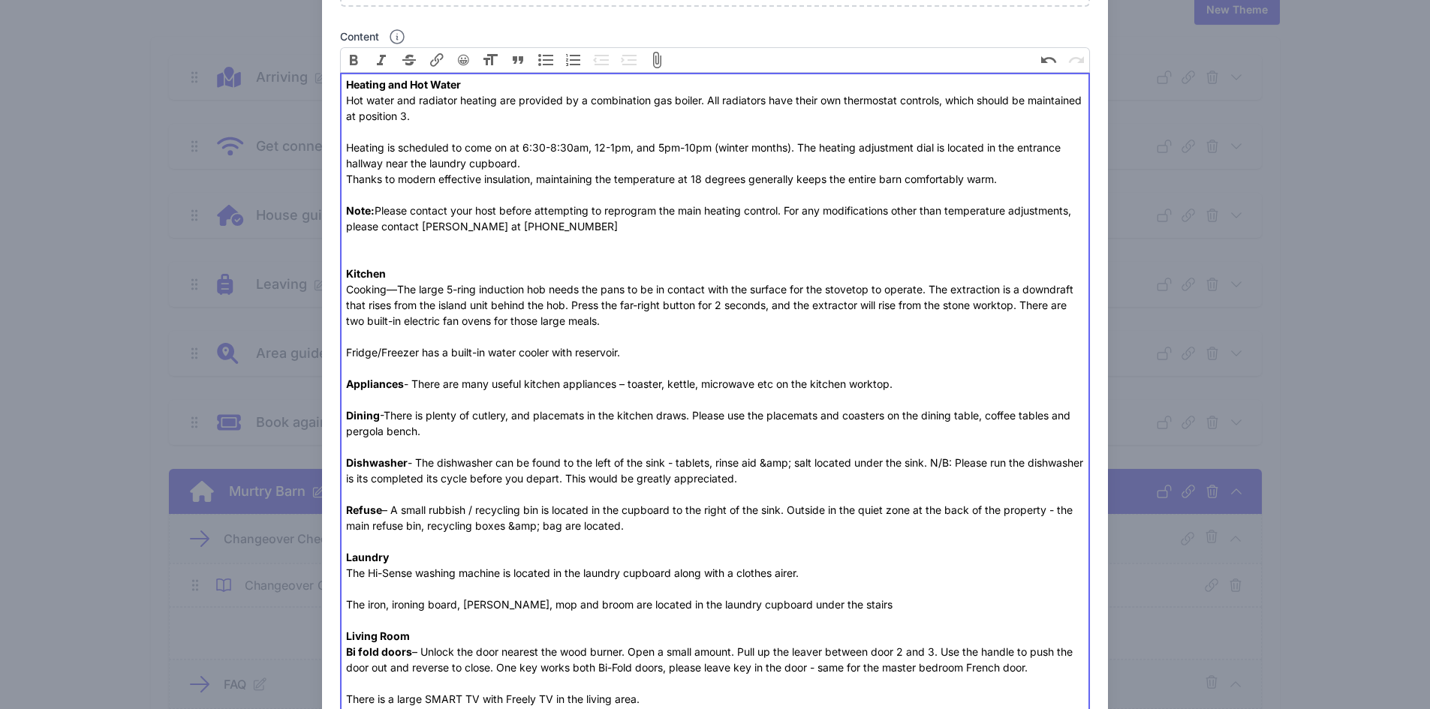
scroll to position [0, 0]
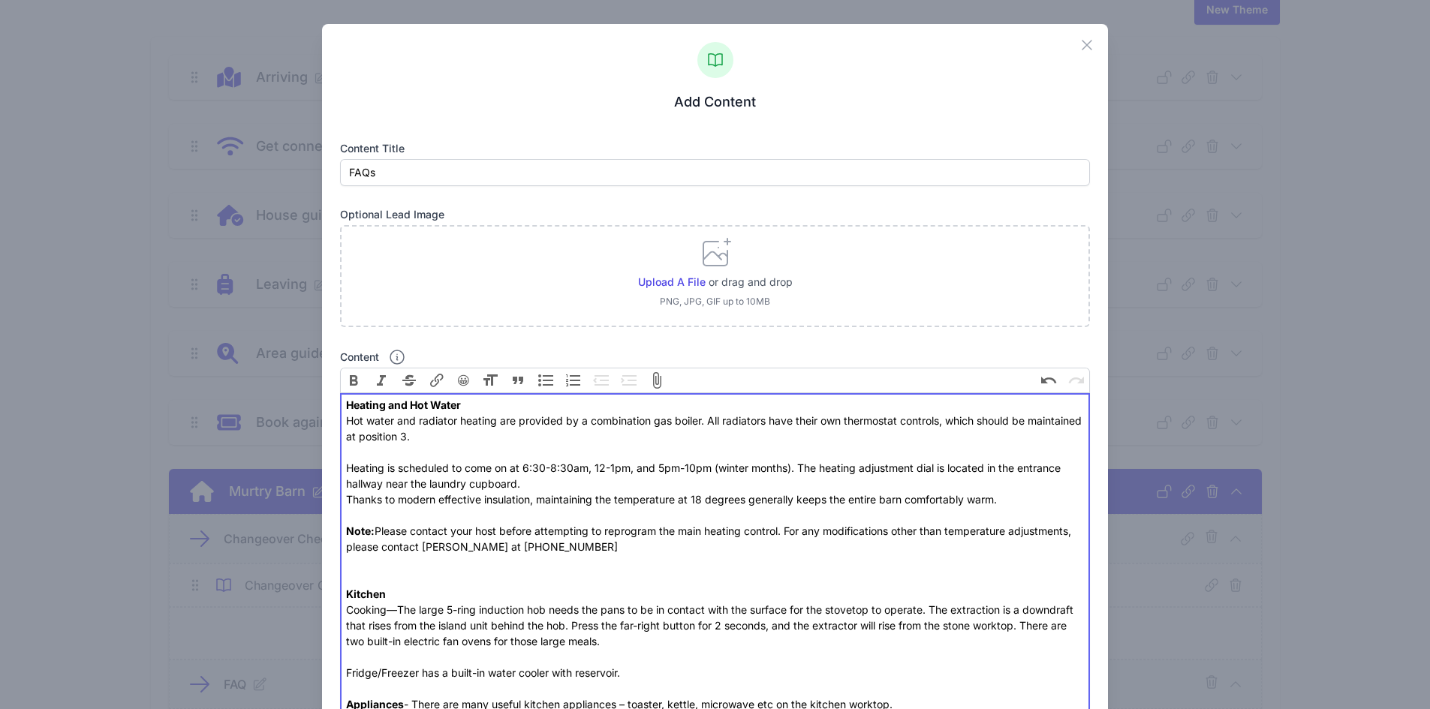
click at [549, 380] on button "Bullets" at bounding box center [546, 381] width 28 height 26
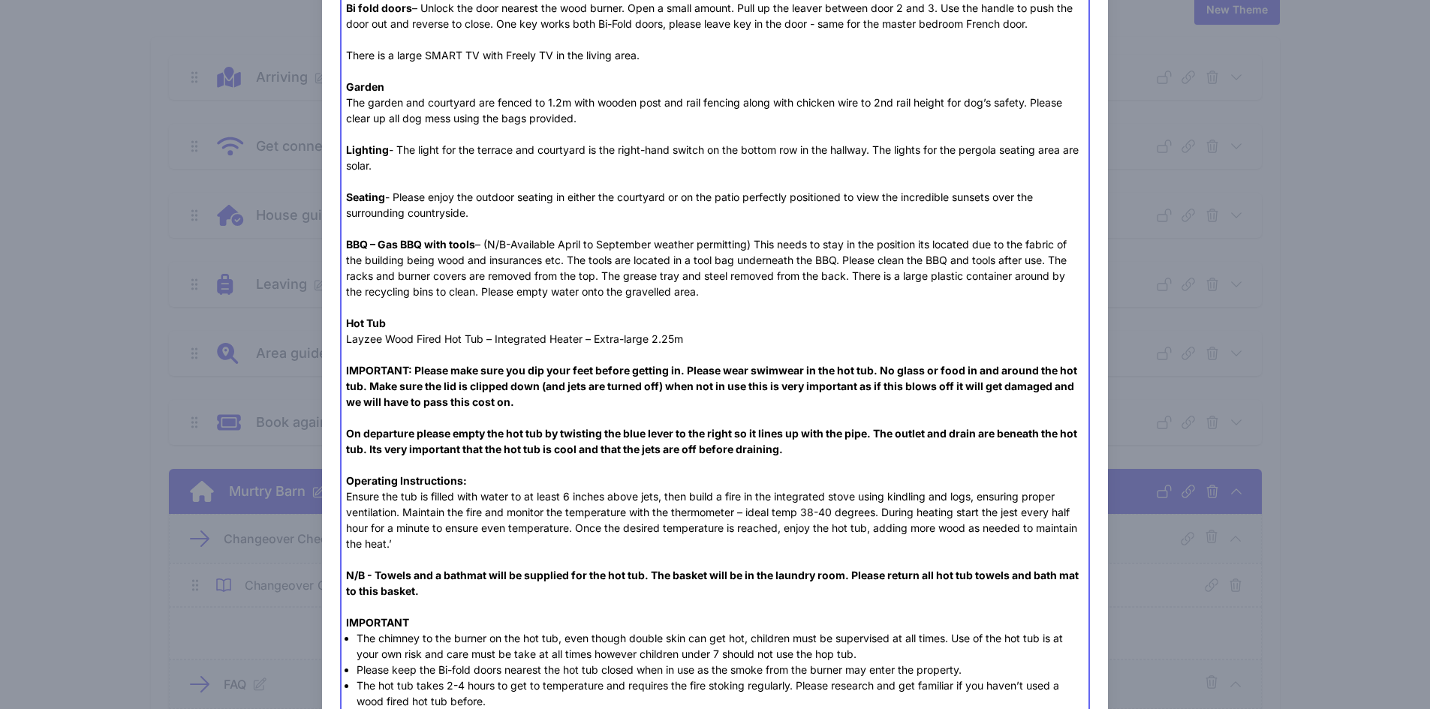
scroll to position [1426, 0]
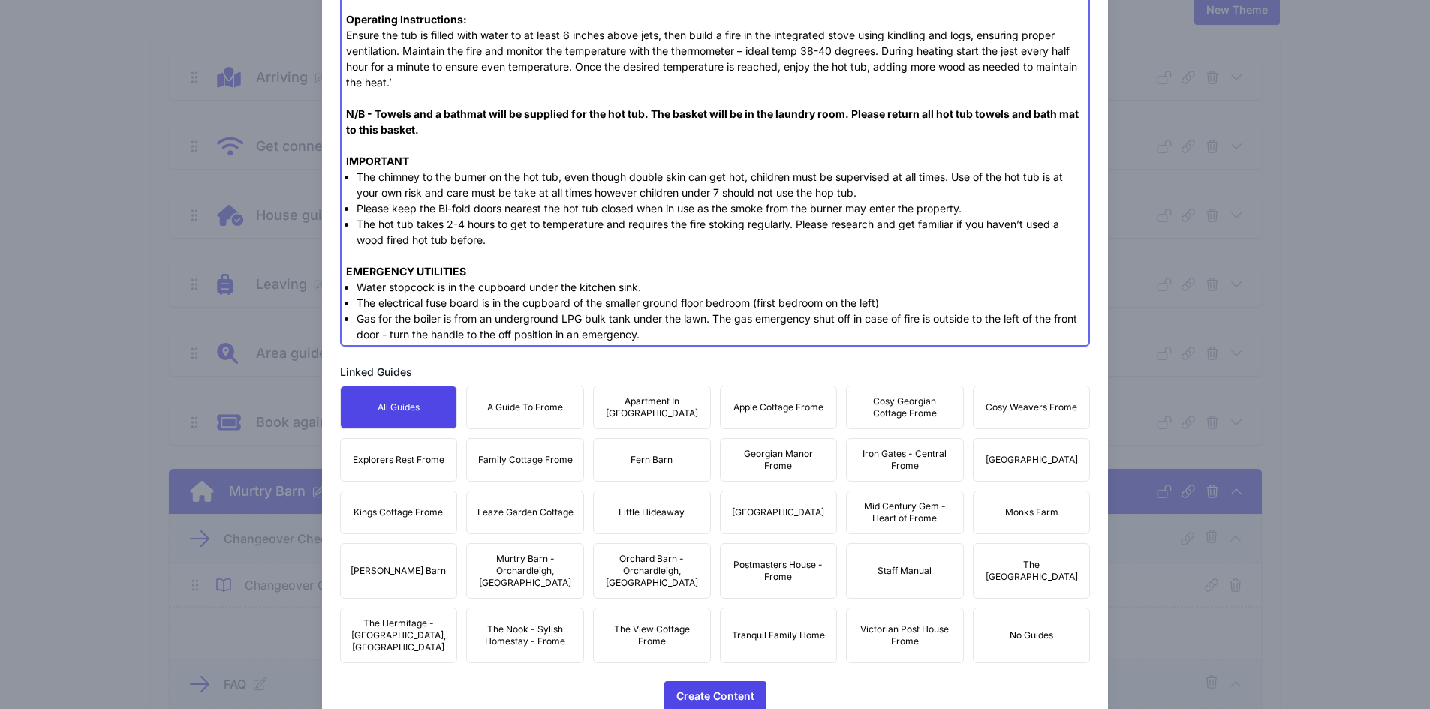
click at [540, 206] on li "Please keep the Bi-fold doors nearest the hot tub closed when in use as the smo…" at bounding box center [720, 208] width 727 height 16
drag, startPoint x: 525, startPoint y: 239, endPoint x: 354, endPoint y: 177, distance: 181.4
click at [354, 177] on ul "The chimney to the burner on the hot tub, even though double skin can get hot, …" at bounding box center [715, 208] width 738 height 79
type trix-editor "<div><strong>Heating and Hot Water&nbsp;</strong><br>Hot water and radiator hea…"
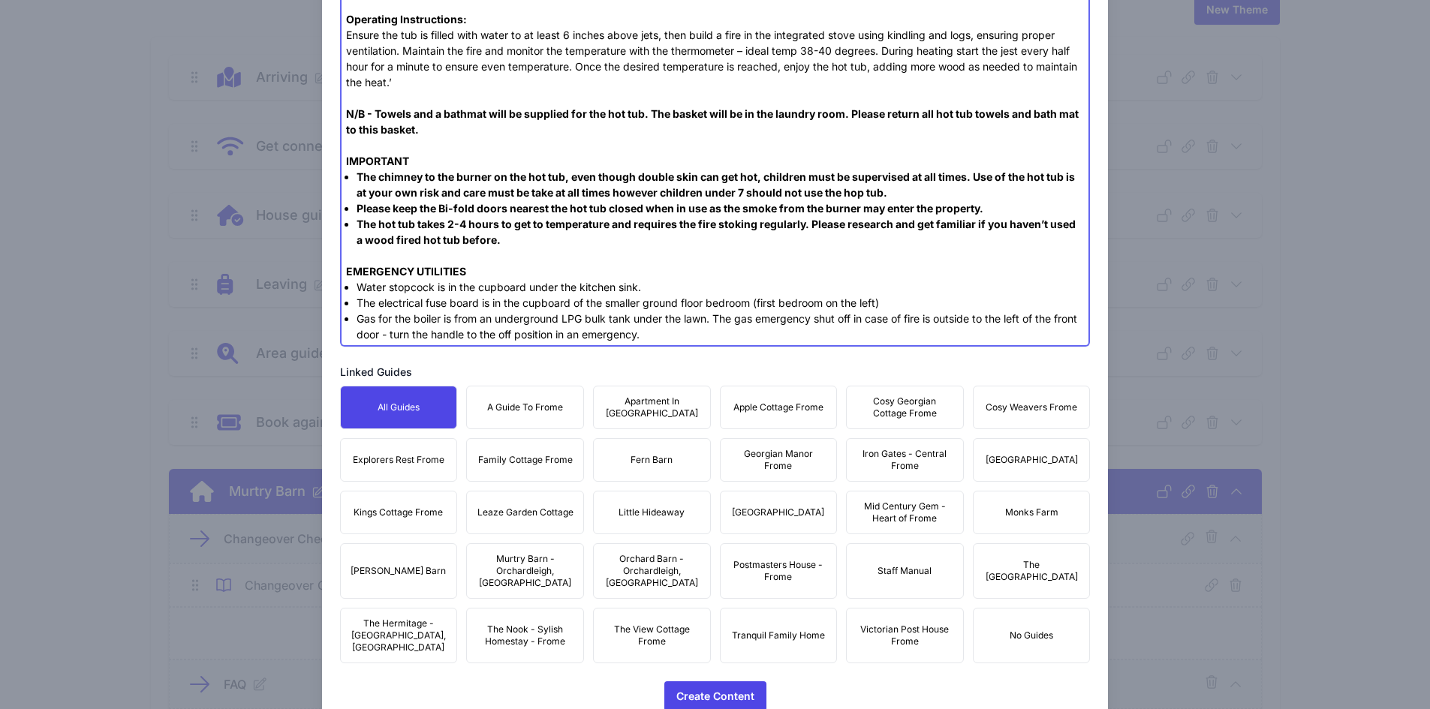
click at [500, 198] on strong "The chimney to the burner on the hot tub, even though double skin can get hot, …" at bounding box center [716, 184] width 718 height 29
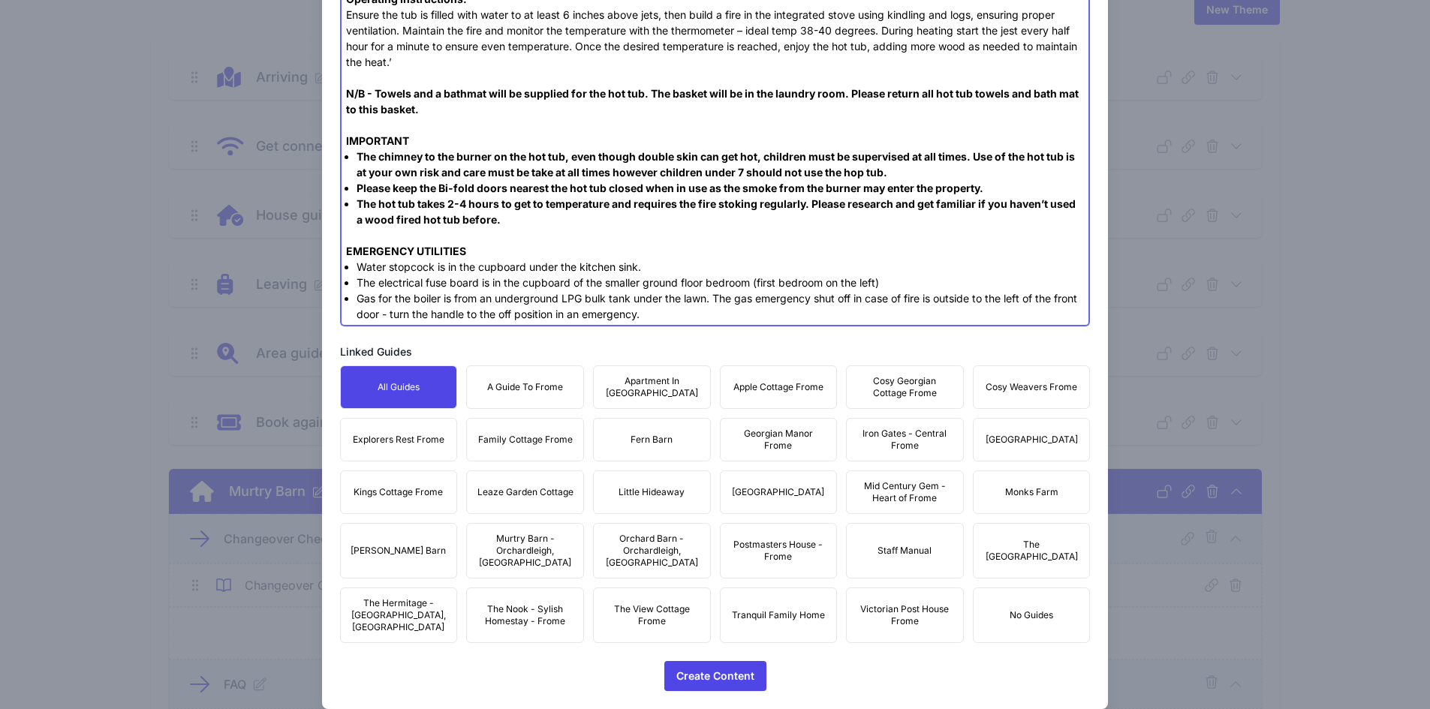
scroll to position [413, 0]
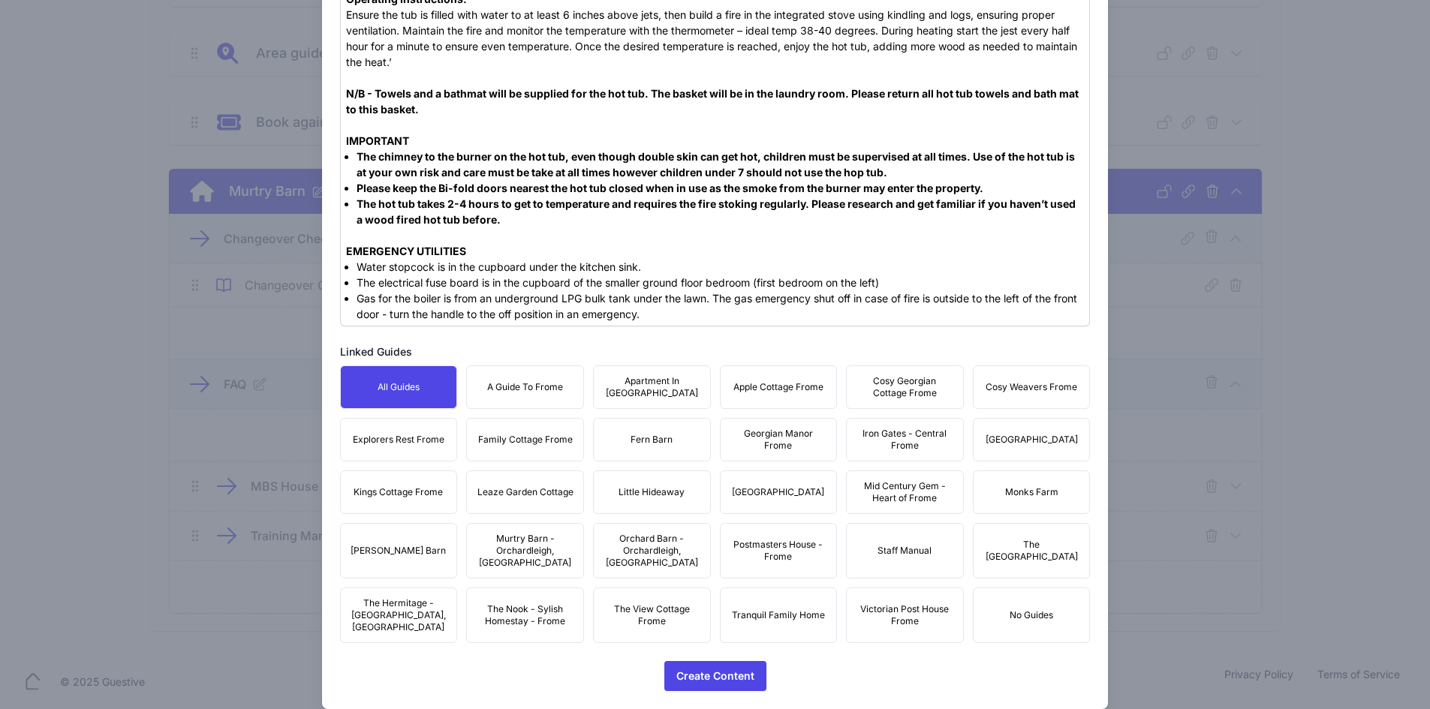
click at [887, 571] on div "All Guides A Guide To Frome Apartment In Georgian Manor Apple Cottage Frome Cos…" at bounding box center [715, 505] width 751 height 278
click at [892, 561] on button "Staff Manual" at bounding box center [905, 551] width 118 height 56
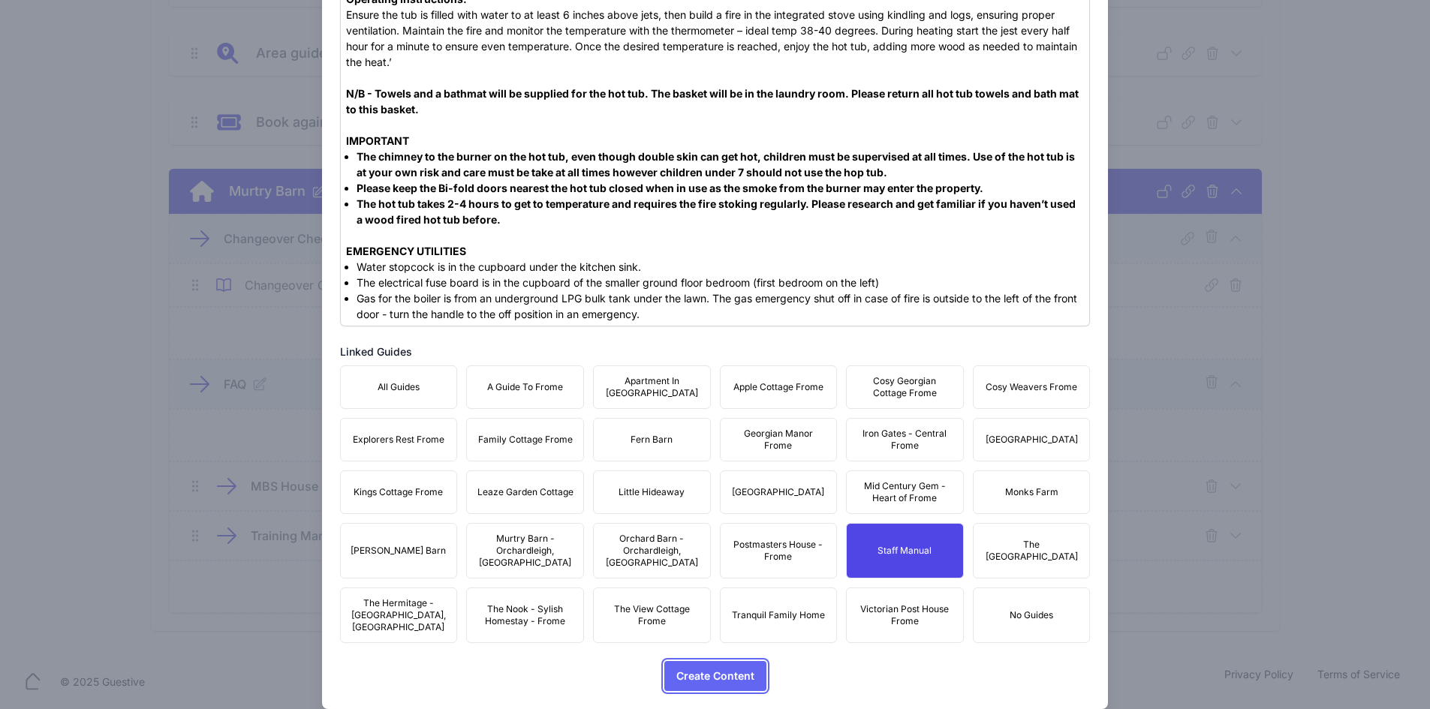
click at [696, 661] on span "Create Content" at bounding box center [715, 676] width 78 height 30
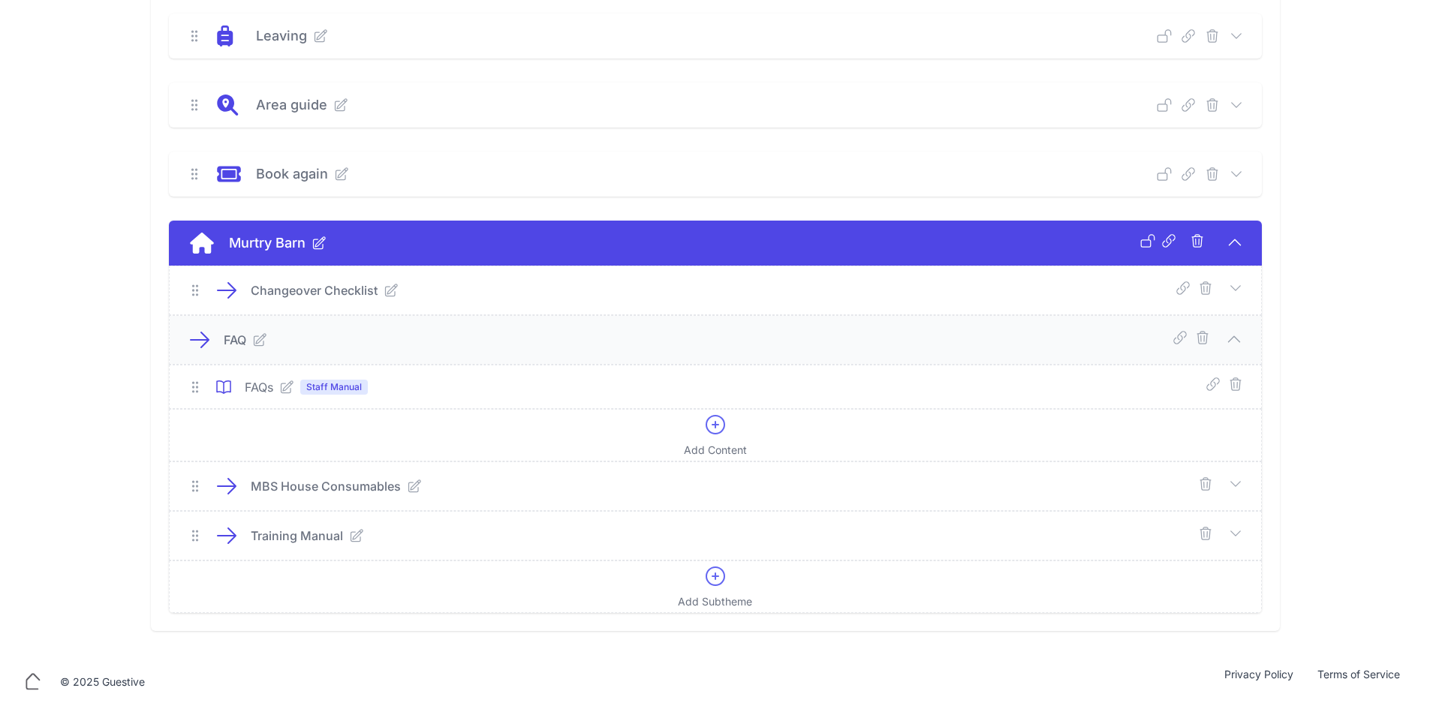
scroll to position [361, 0]
click at [1229, 282] on icon at bounding box center [1235, 288] width 15 height 15
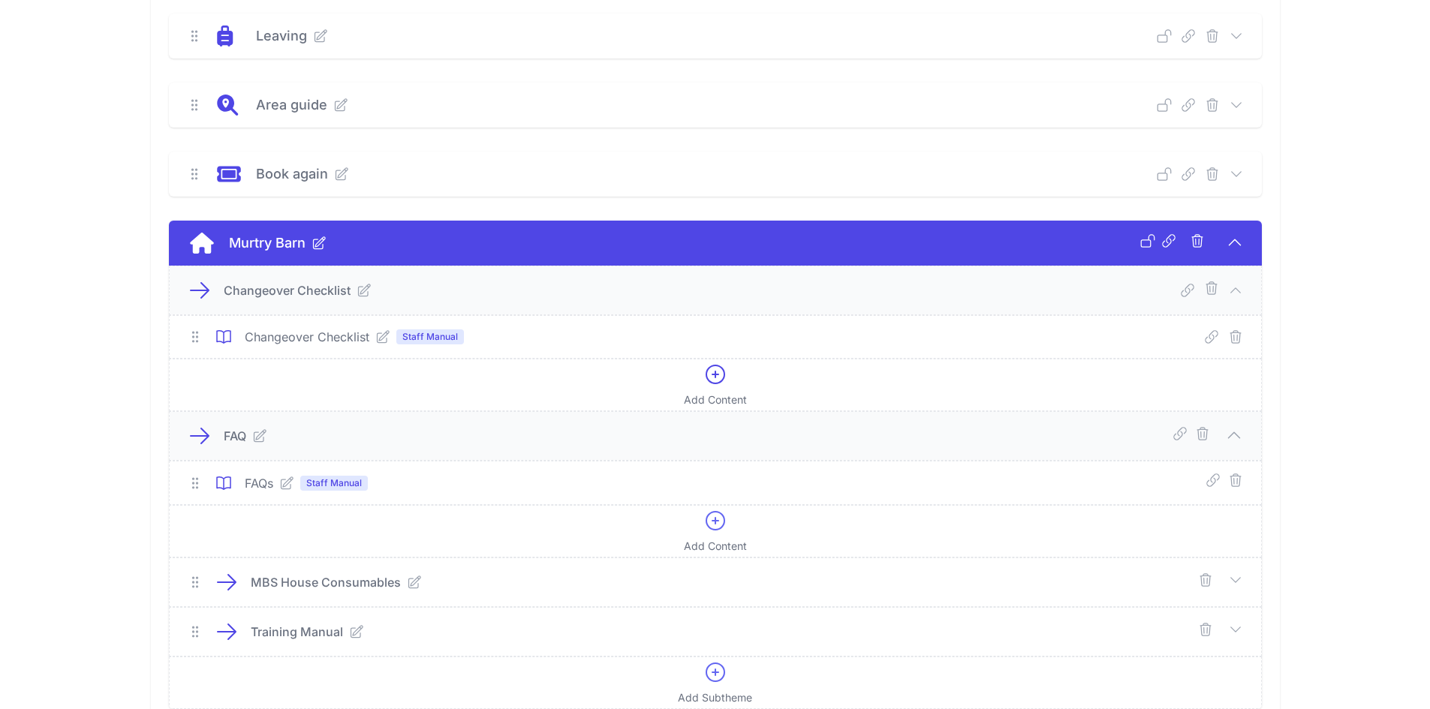
click at [387, 339] on icon at bounding box center [383, 337] width 12 height 12
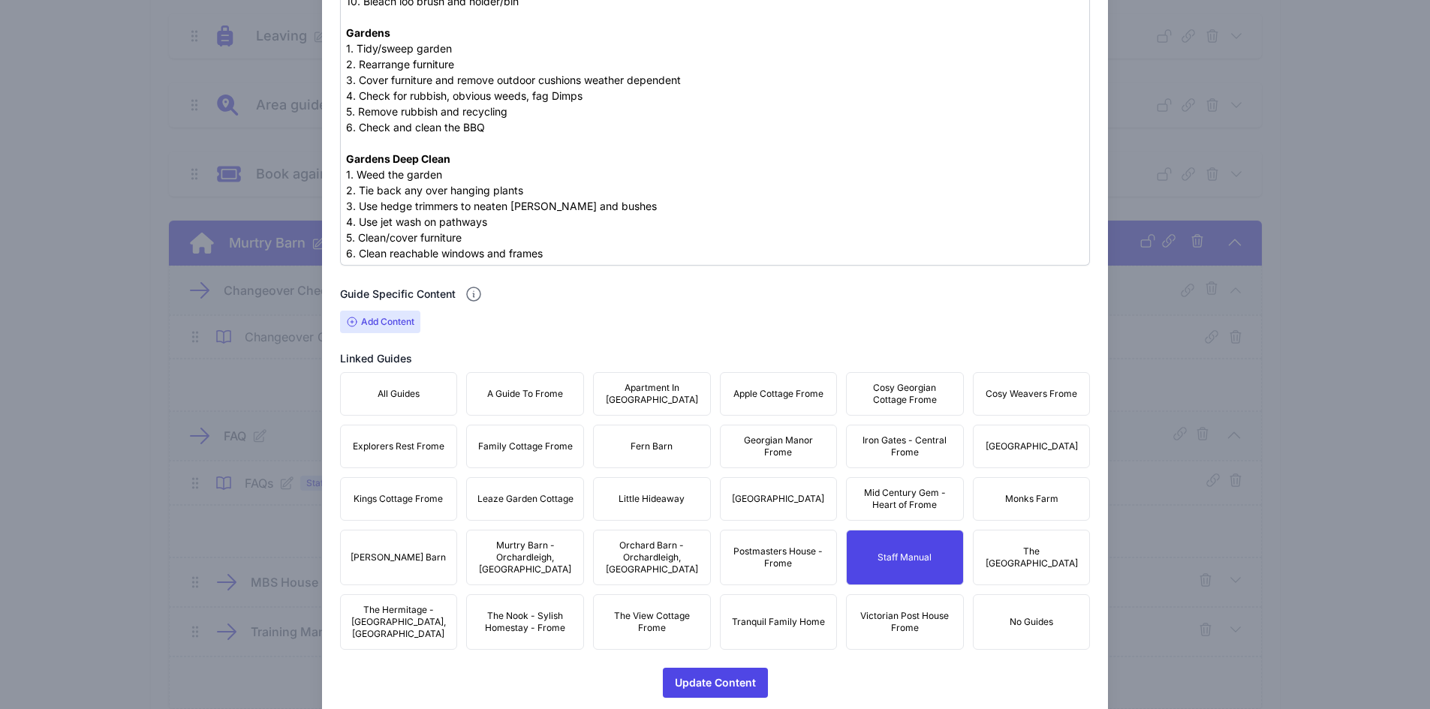
scroll to position [2572, 0]
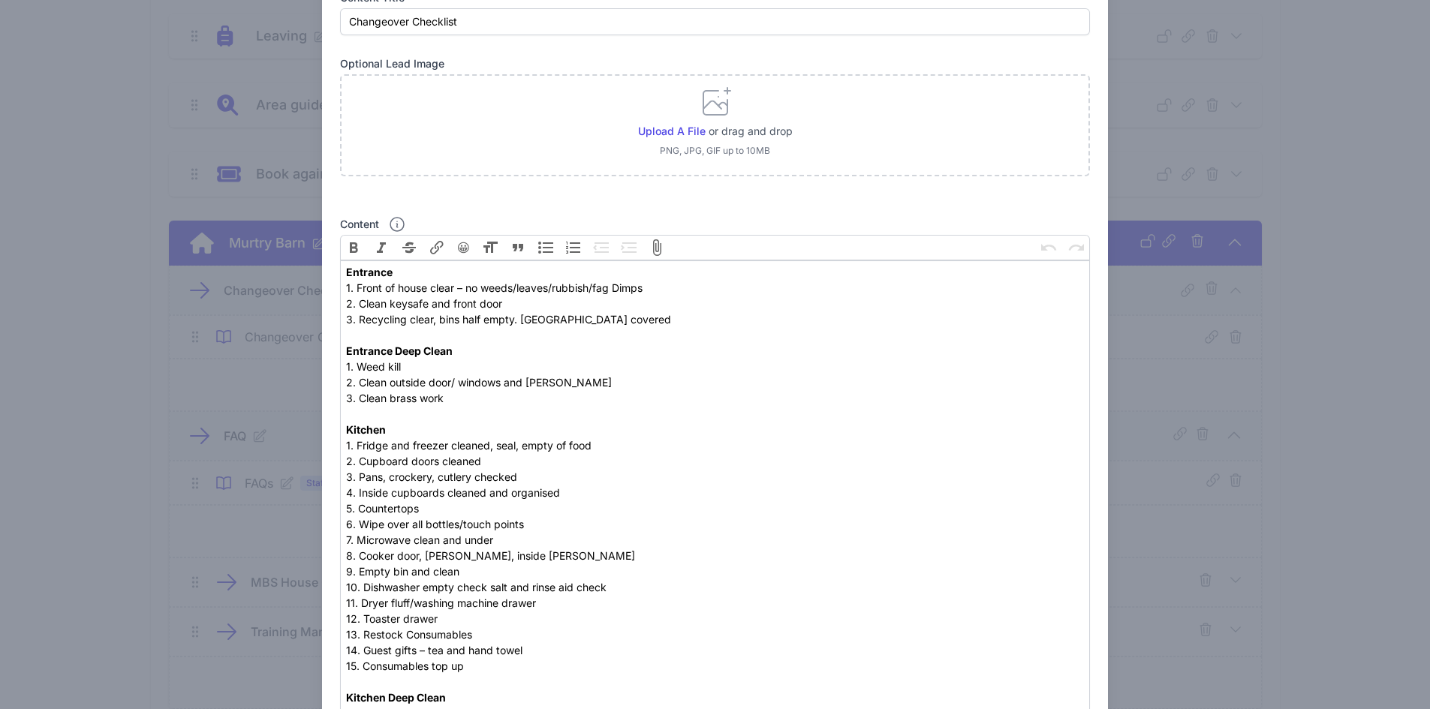
scroll to position [0, 0]
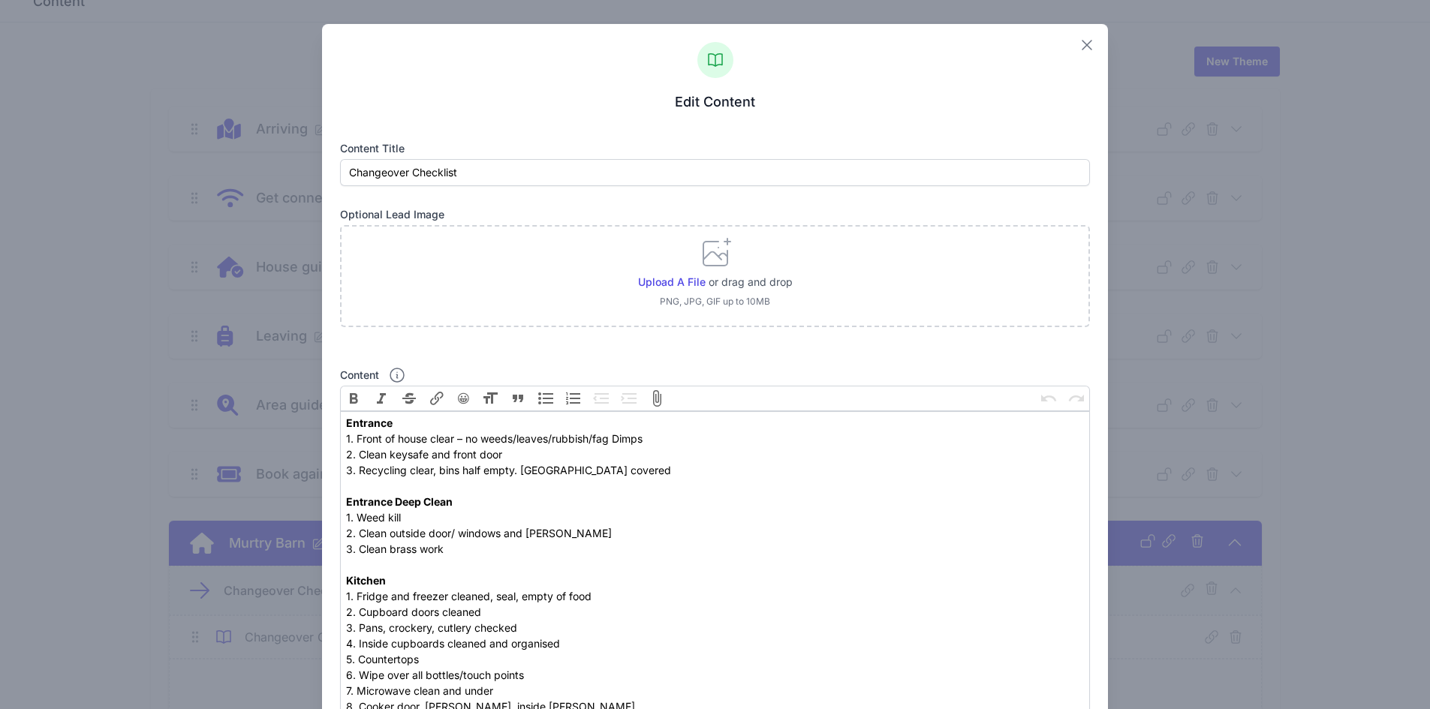
click at [1082, 48] on icon "button" at bounding box center [1087, 45] width 18 height 18
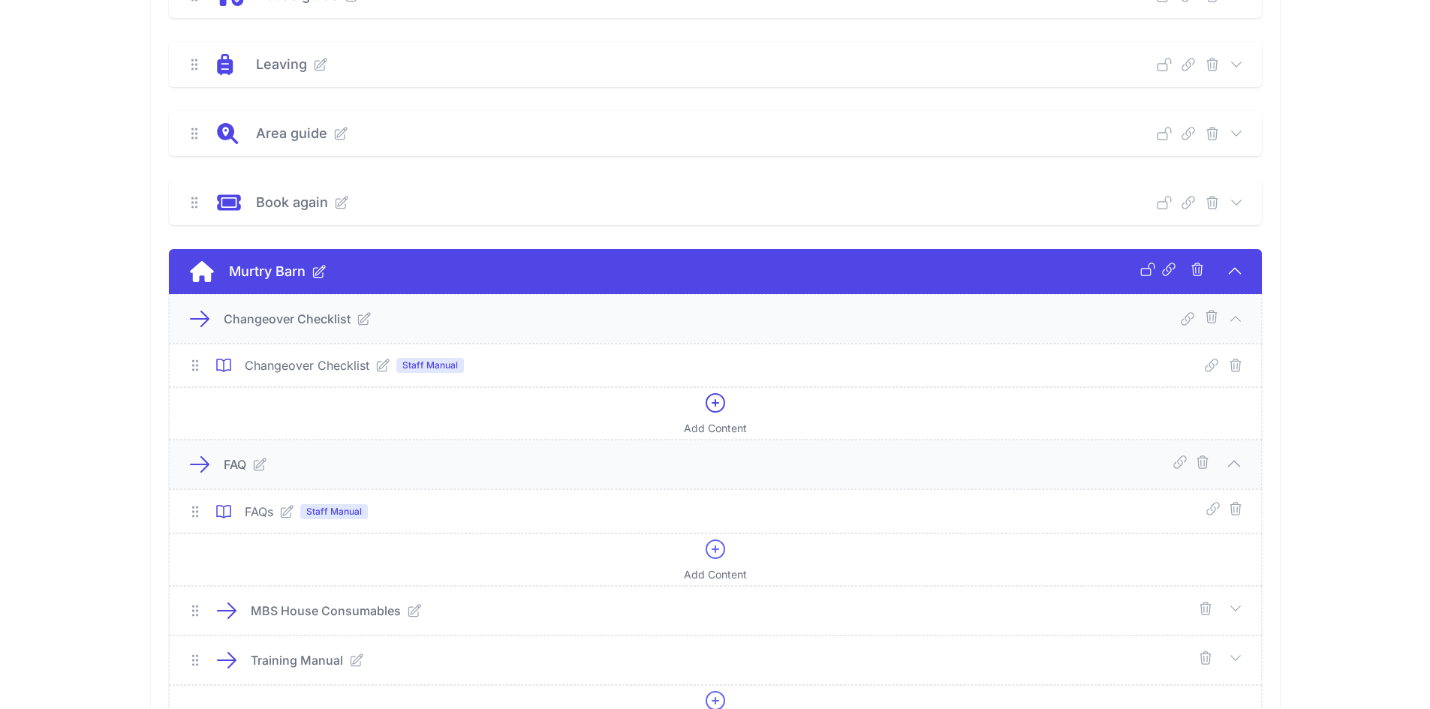
scroll to position [457, 0]
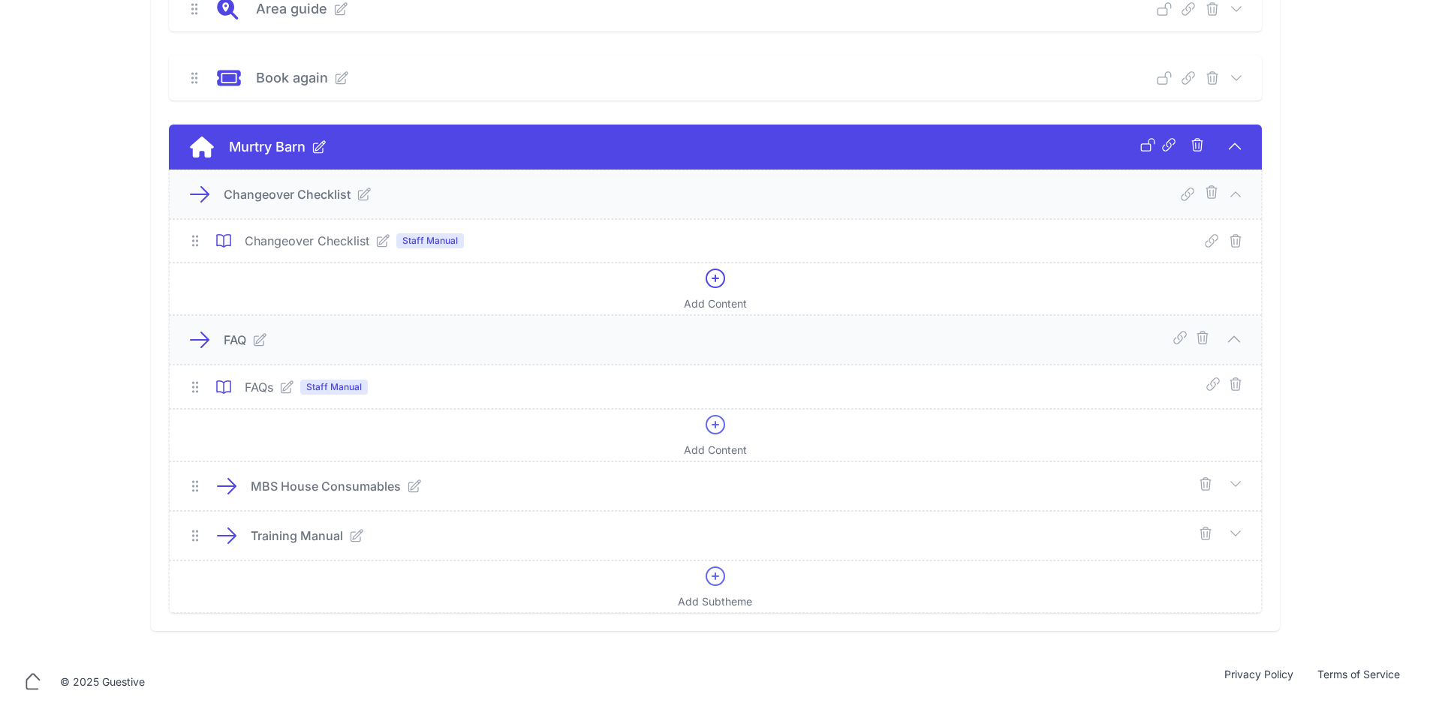
click at [1237, 484] on icon at bounding box center [1235, 483] width 10 height 5
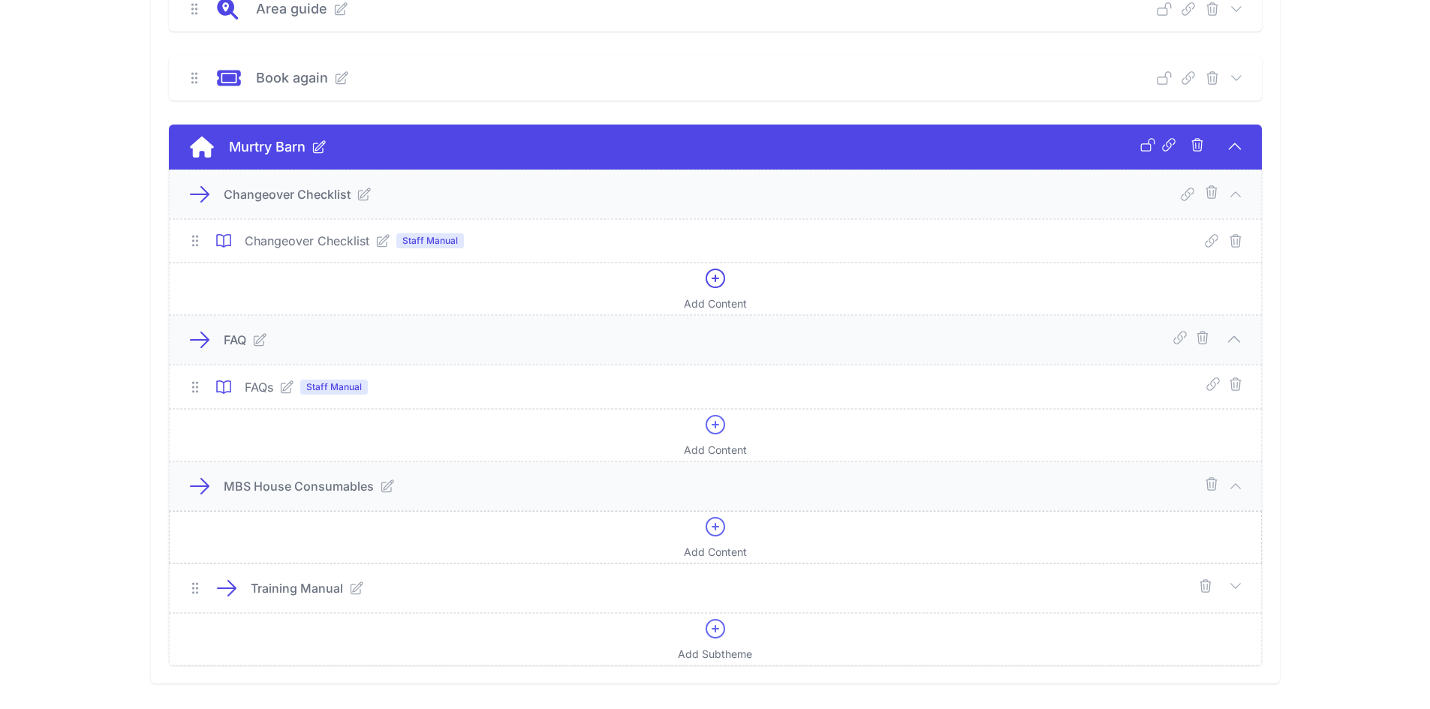
scroll to position [510, 0]
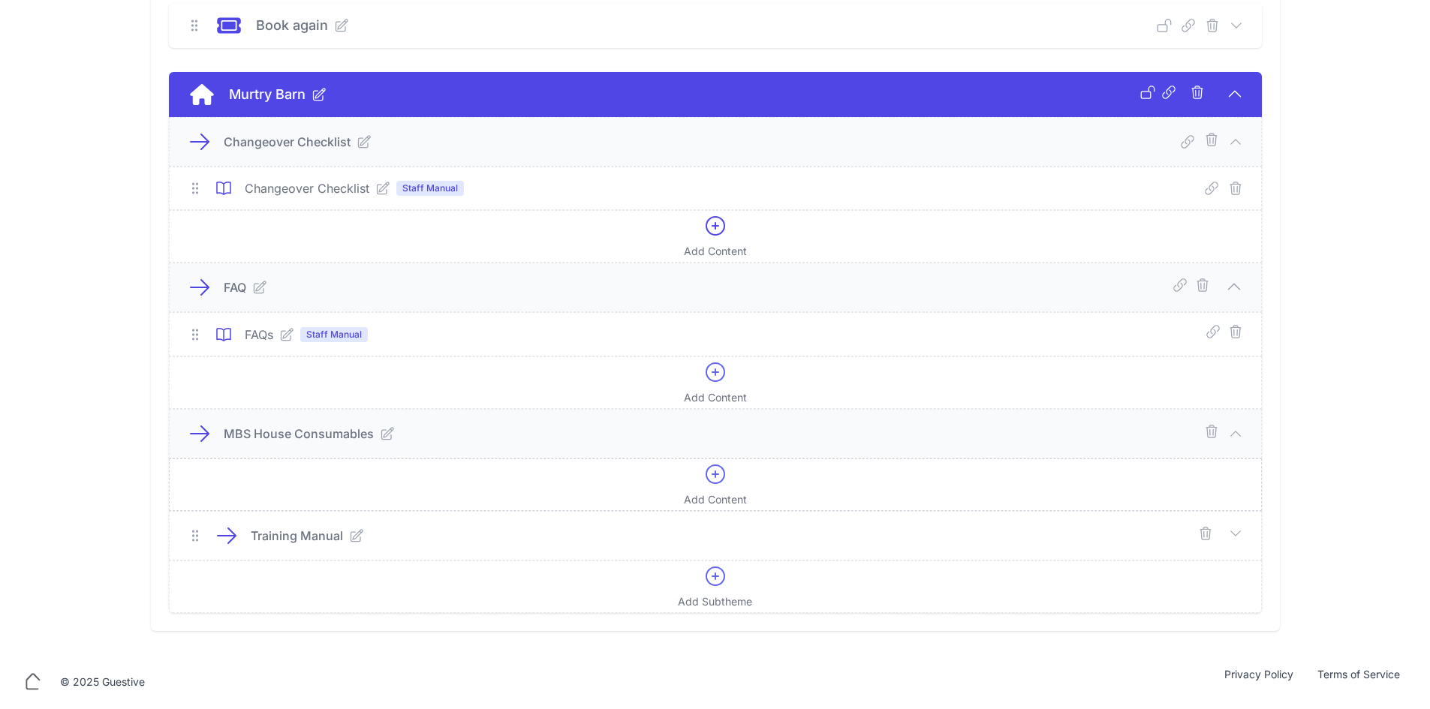
click at [716, 476] on icon at bounding box center [715, 474] width 24 height 24
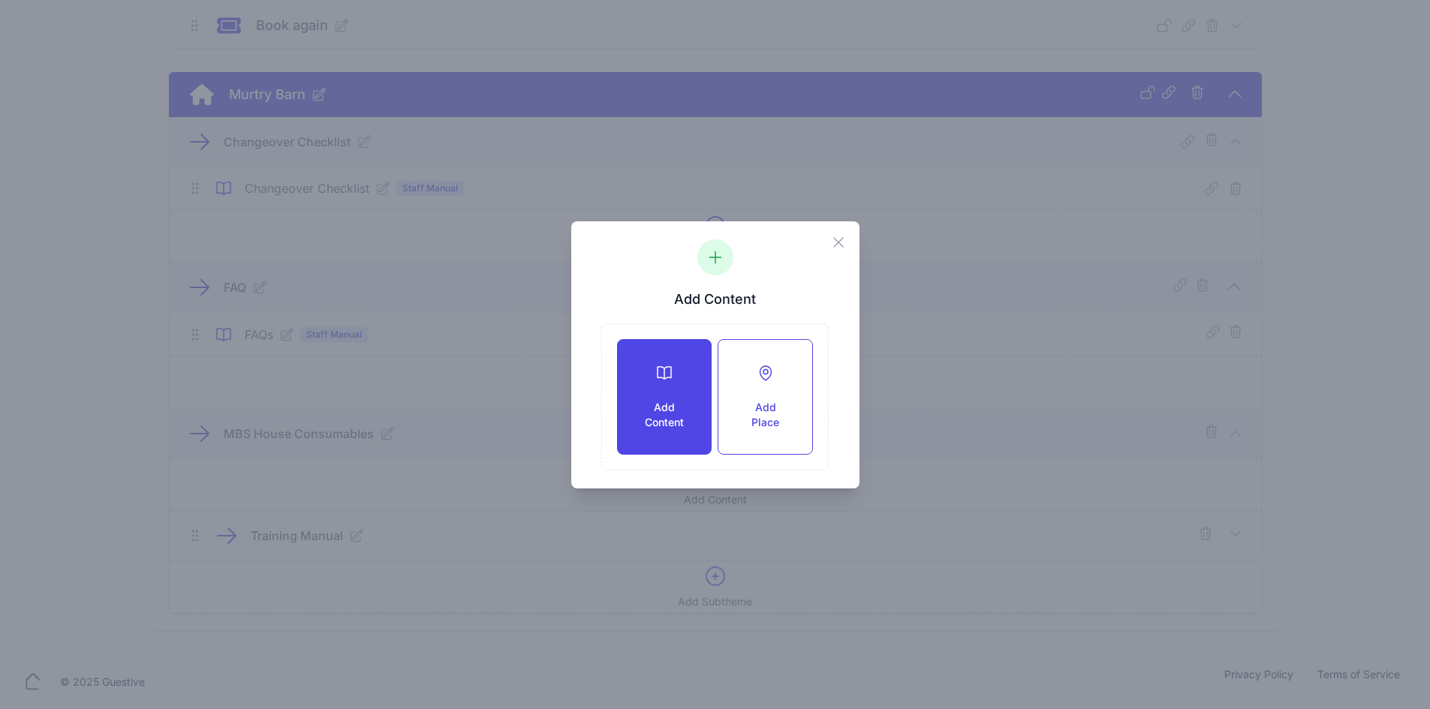
click at [685, 407] on h3 "Add Content" at bounding box center [664, 415] width 45 height 30
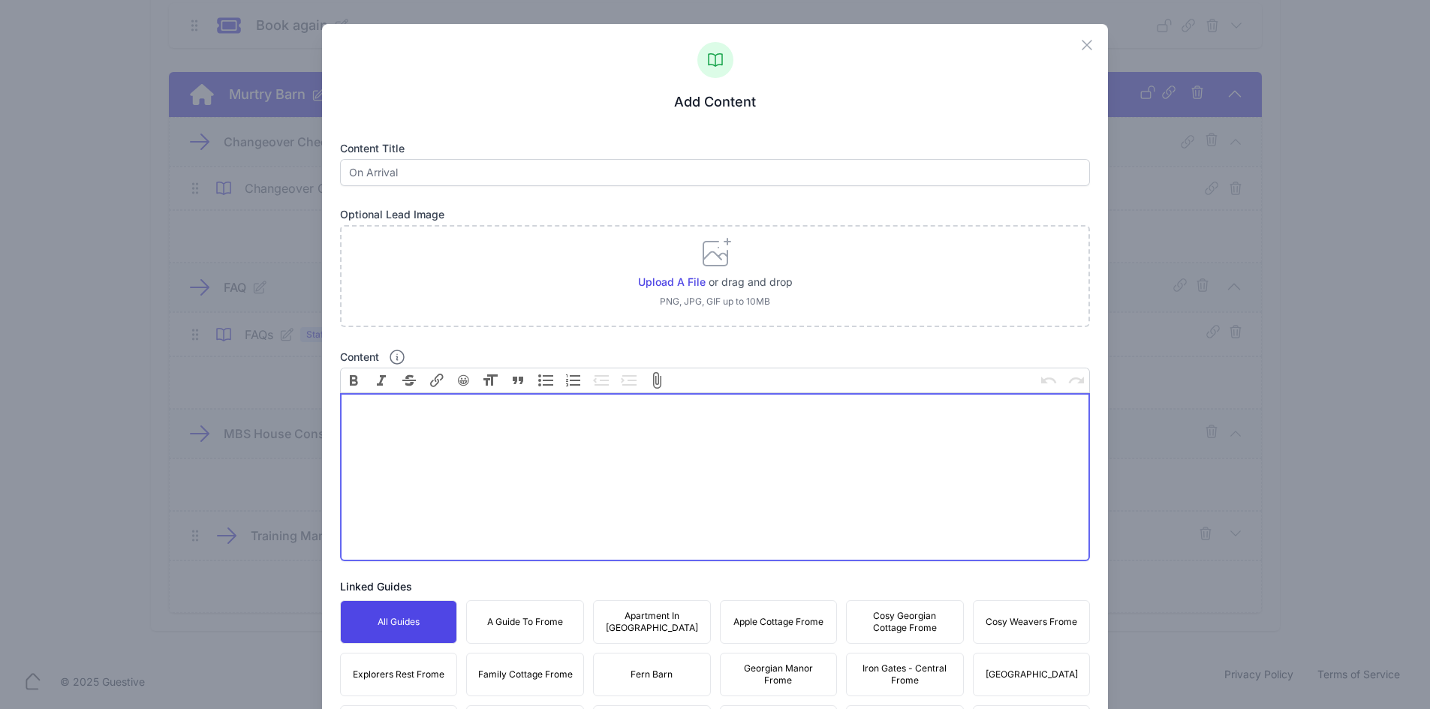
click at [405, 450] on trix-editor "Content" at bounding box center [715, 477] width 751 height 168
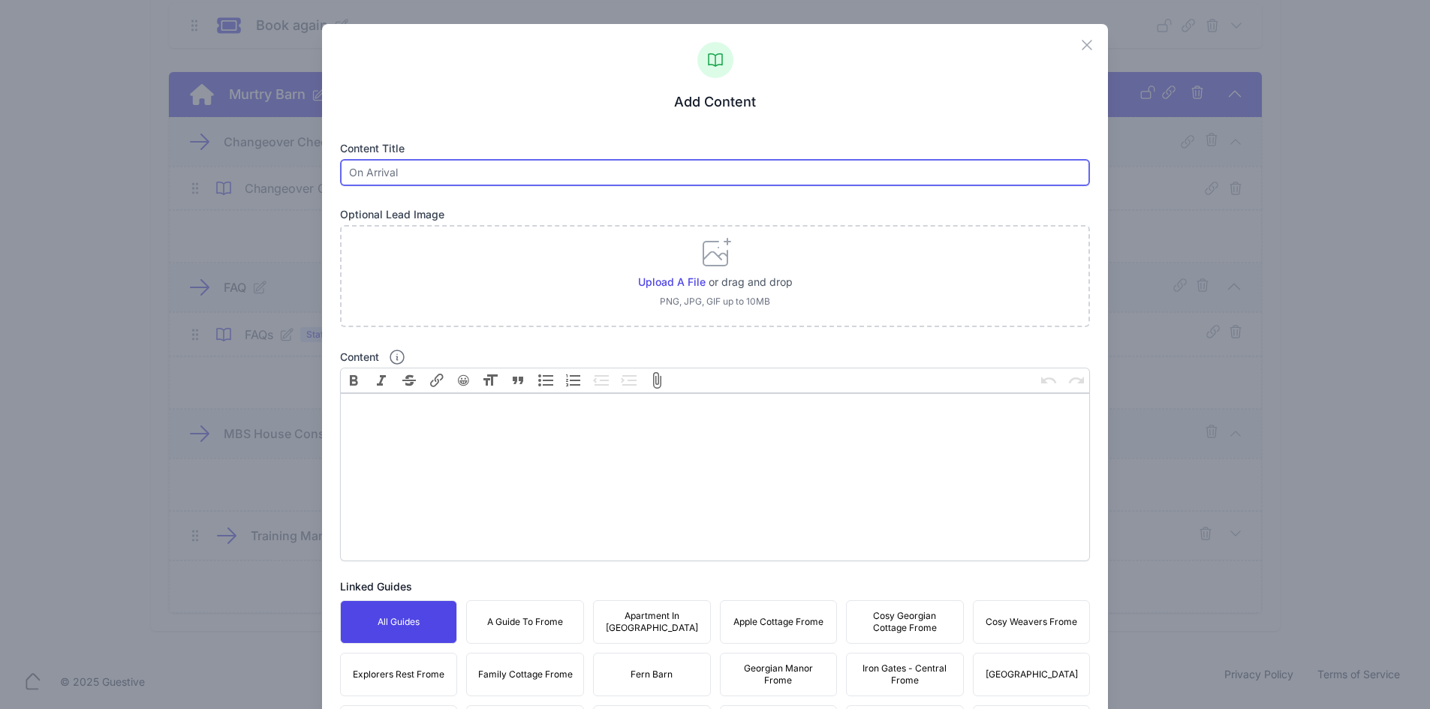
click at [399, 179] on input "text" at bounding box center [715, 172] width 751 height 27
click at [489, 167] on input "MBS House Consubale" at bounding box center [715, 172] width 751 height 27
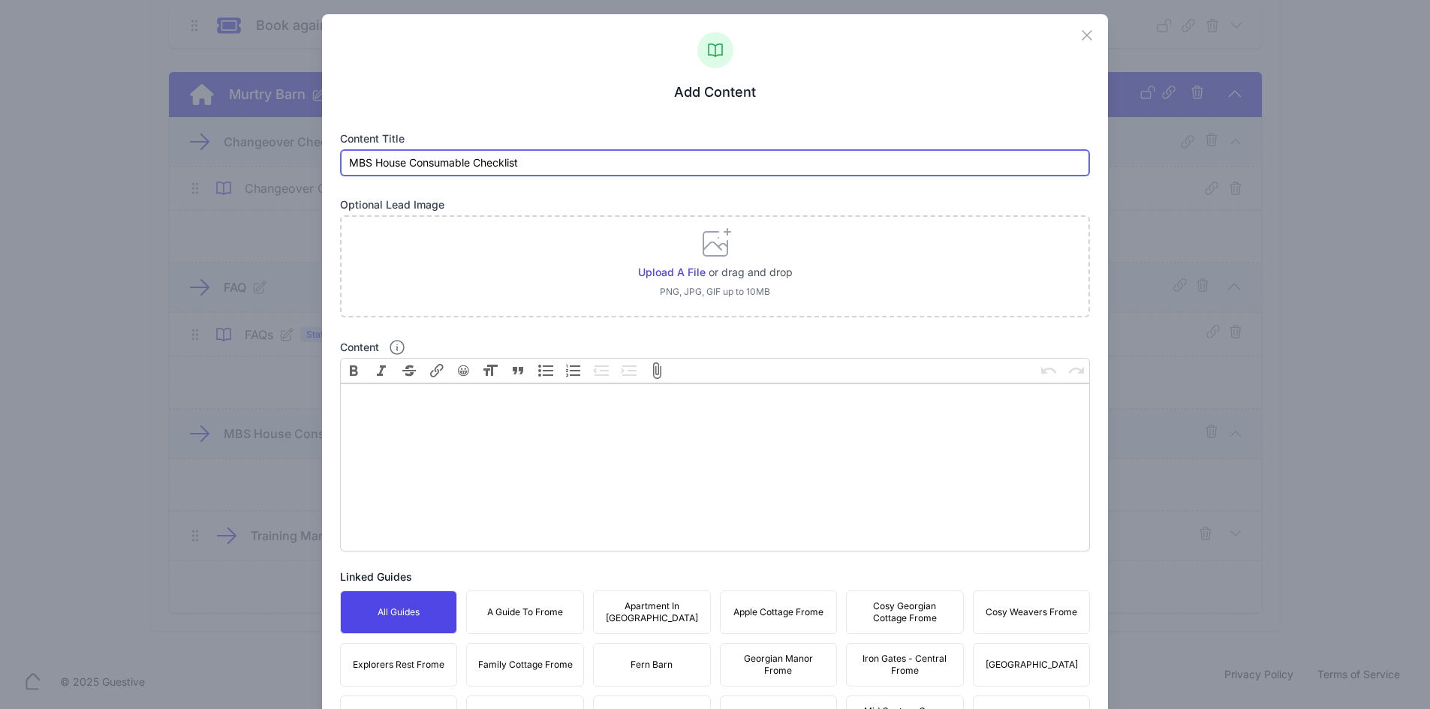
scroll to position [0, 0]
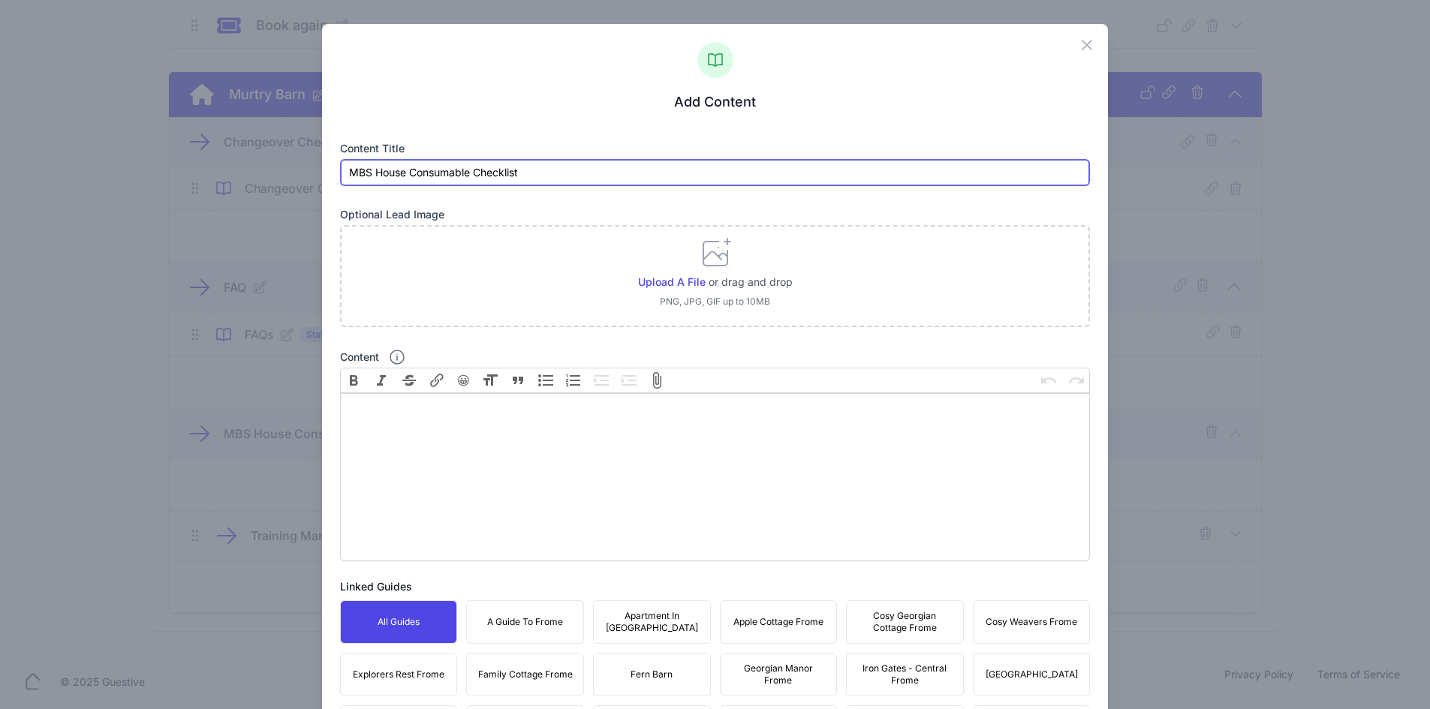
type input "MBS House Consumable Checklist"
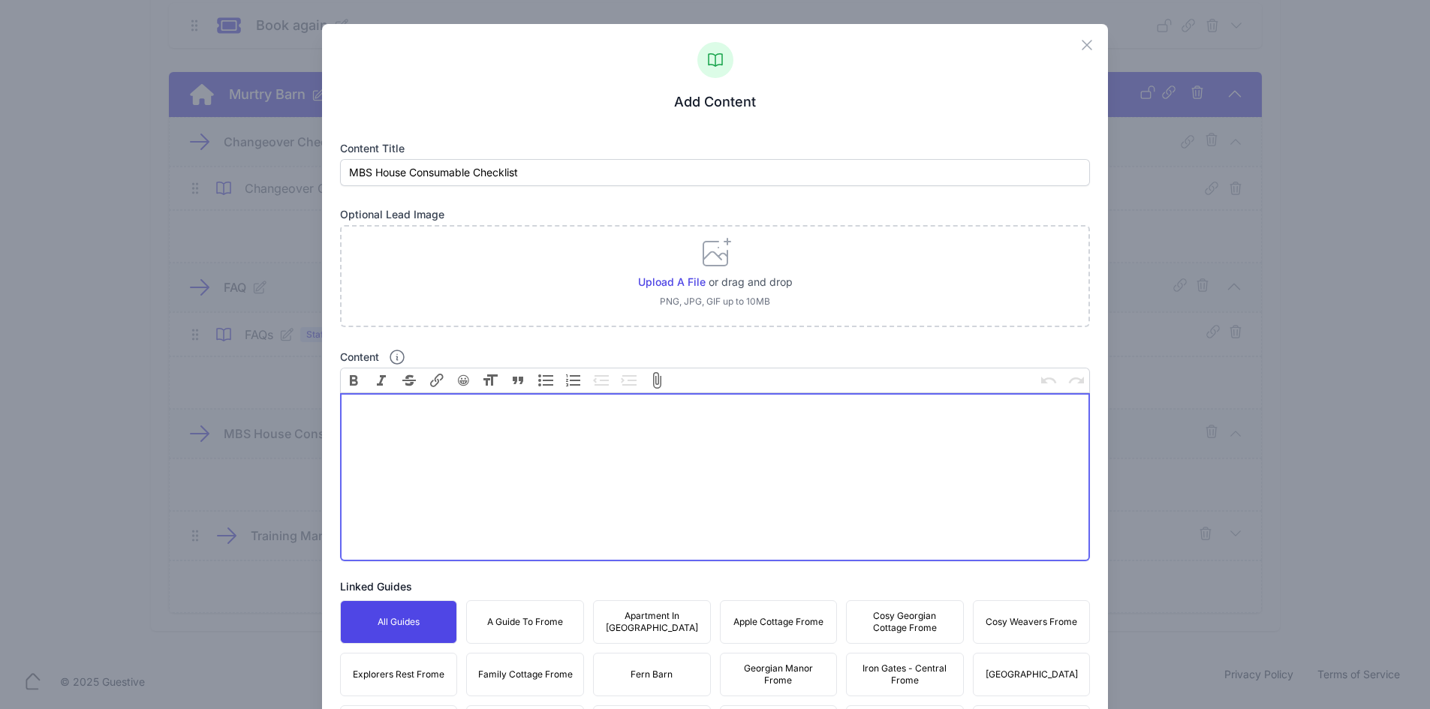
click at [701, 478] on trix-editor "Content" at bounding box center [715, 477] width 751 height 168
click at [575, 432] on trix-editor "Content" at bounding box center [715, 477] width 751 height 168
paste trix-editor "<div>STOCK BOX<br>Washing up liquid – to refill<br>Surface spray (for guests)<b…"
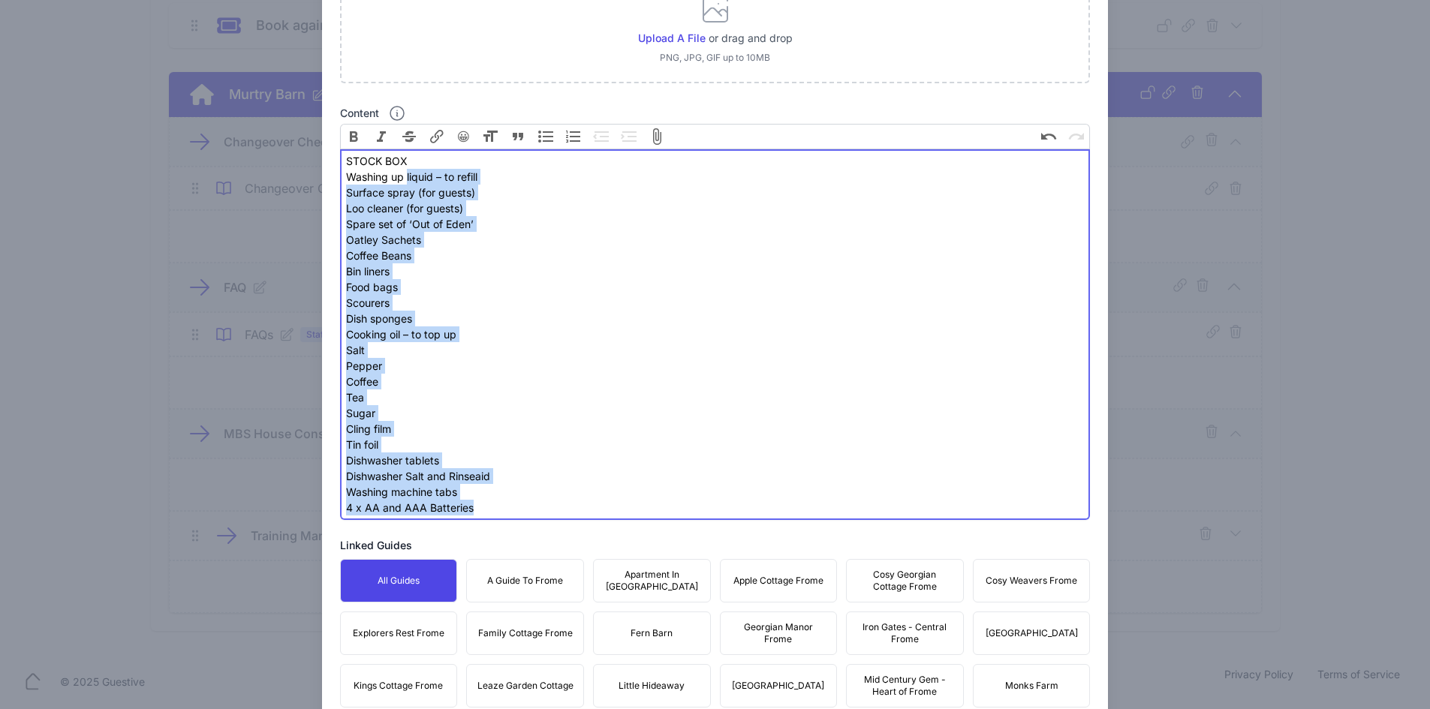
scroll to position [75, 0]
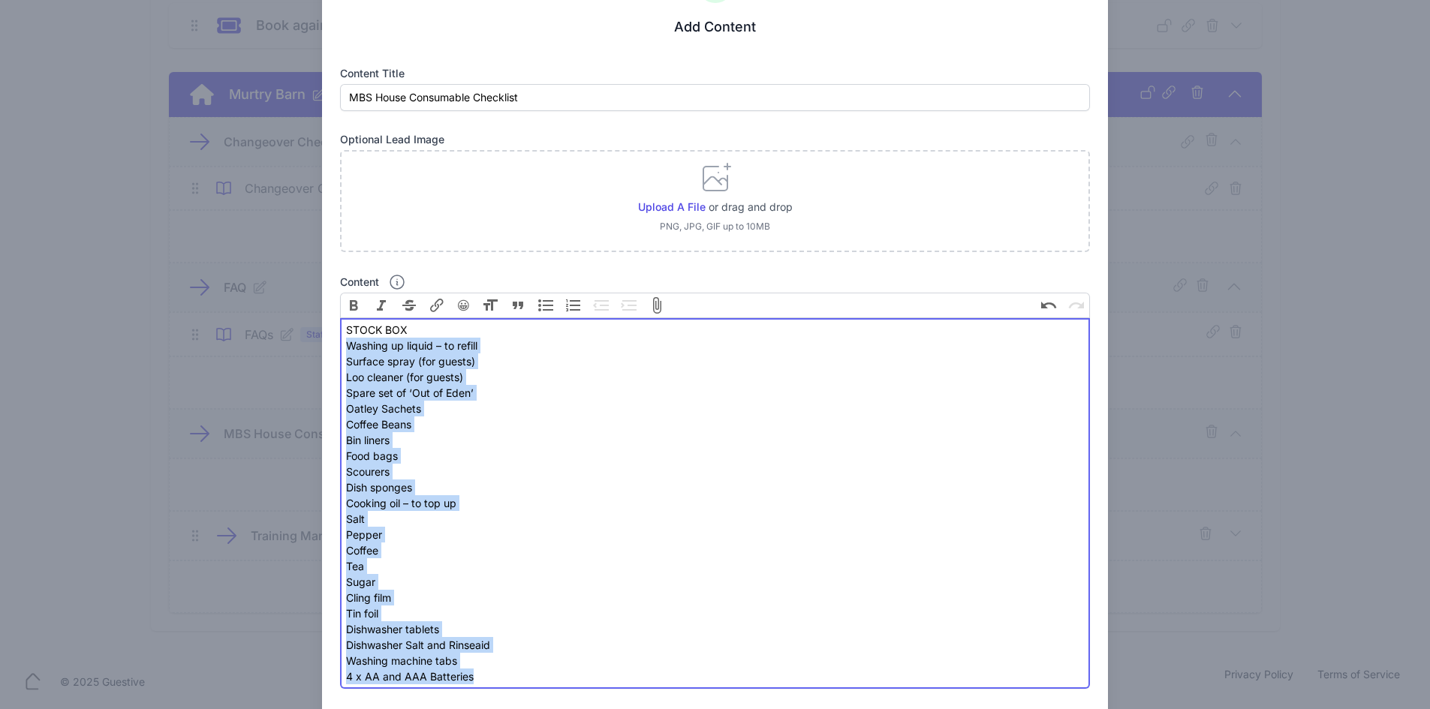
drag, startPoint x: 493, startPoint y: 374, endPoint x: 346, endPoint y: 351, distance: 148.9
click at [346, 351] on div "STOCK BOX Washing up liquid – to refill Surface spray (for guests) Loo cleaner …" at bounding box center [715, 503] width 738 height 363
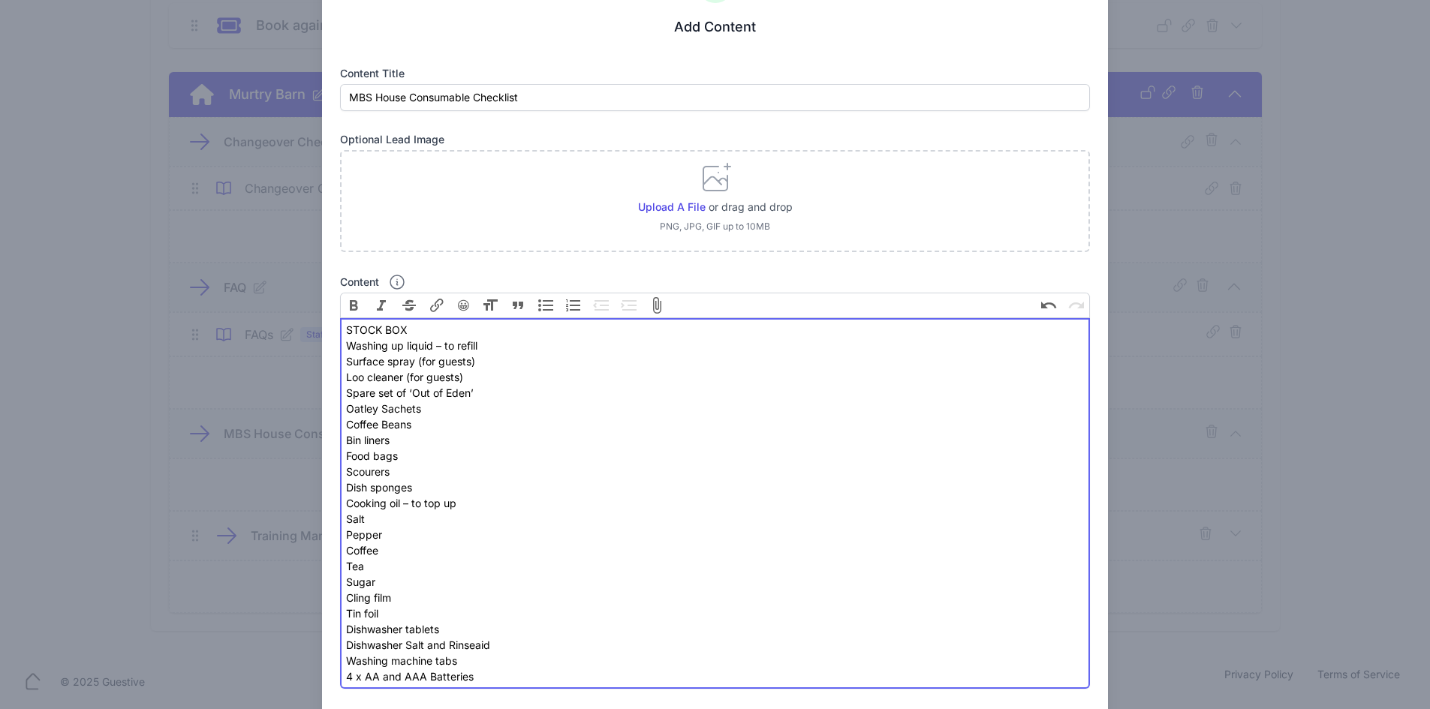
click at [536, 302] on button "Bullets" at bounding box center [546, 306] width 28 height 26
click at [389, 328] on div "STOCK BOX" at bounding box center [715, 330] width 738 height 16
type trix-editor "<div><strong>STOCK BOX</strong></div><ul><li>Washing up liquid – to refill</li>…"
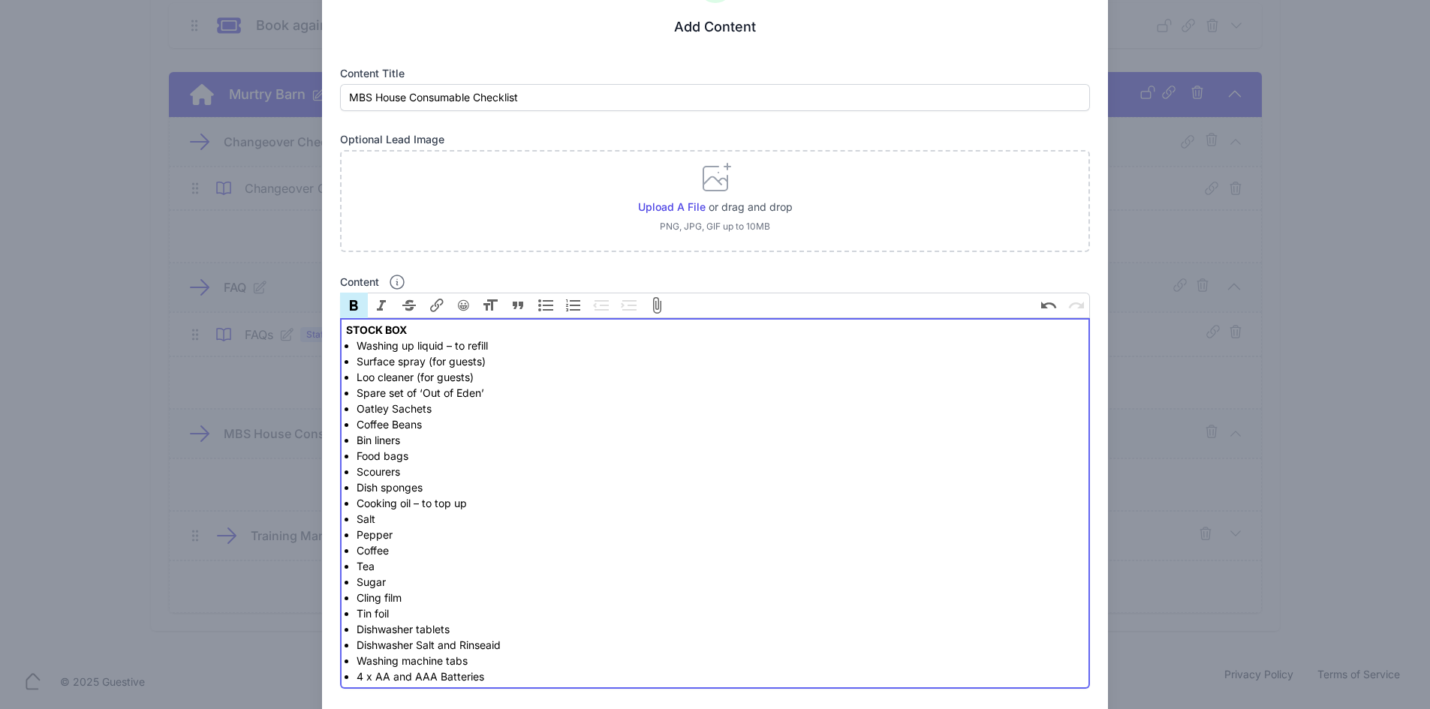
click at [507, 373] on li "Loo cleaner (for guests)" at bounding box center [720, 377] width 727 height 16
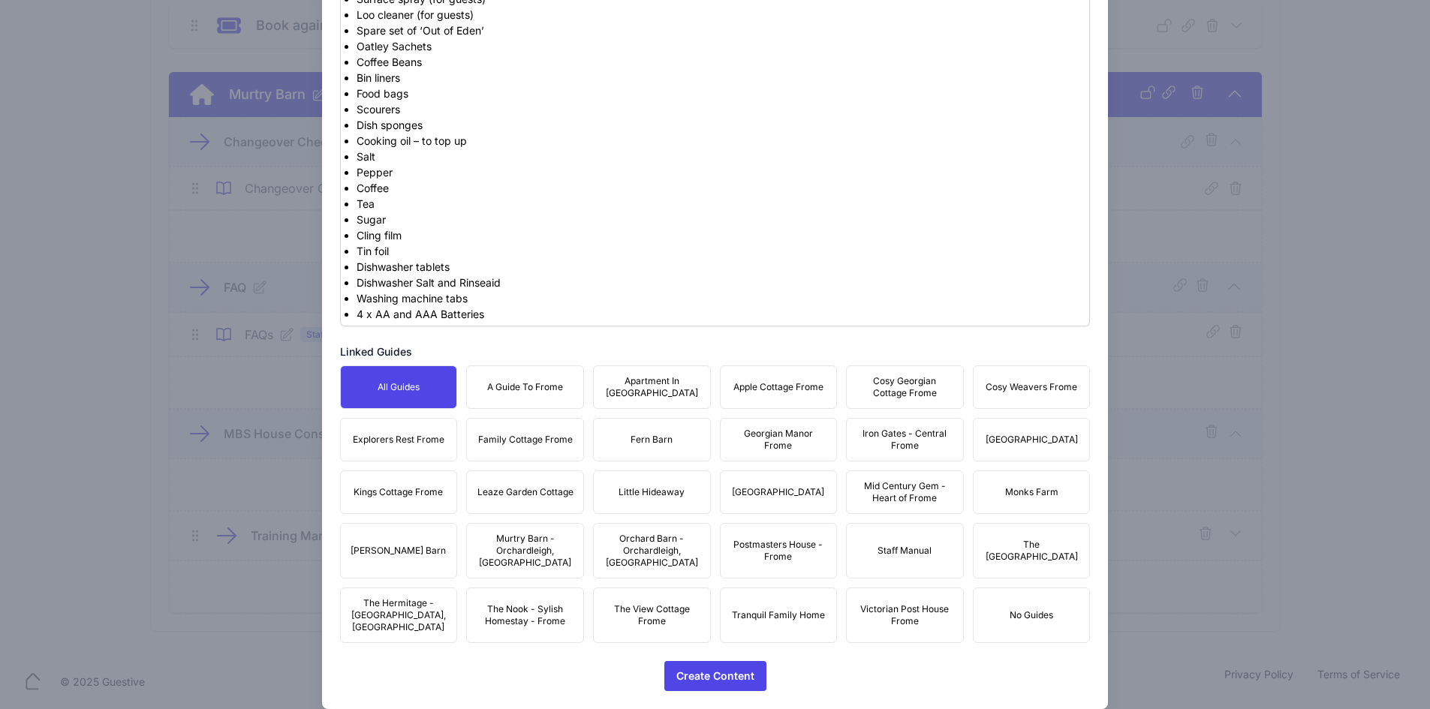
click at [930, 549] on button "Staff Manual" at bounding box center [905, 551] width 118 height 56
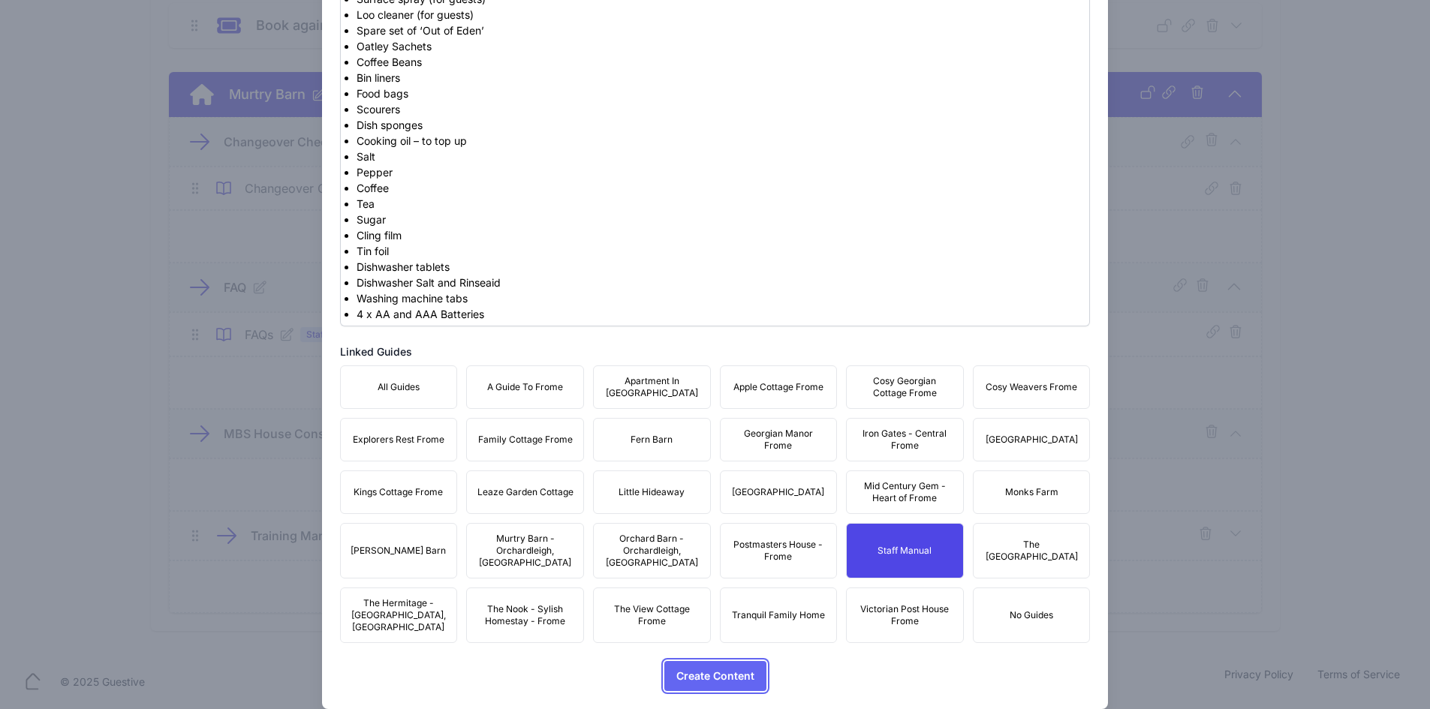
click at [748, 661] on span "Create Content" at bounding box center [715, 676] width 78 height 30
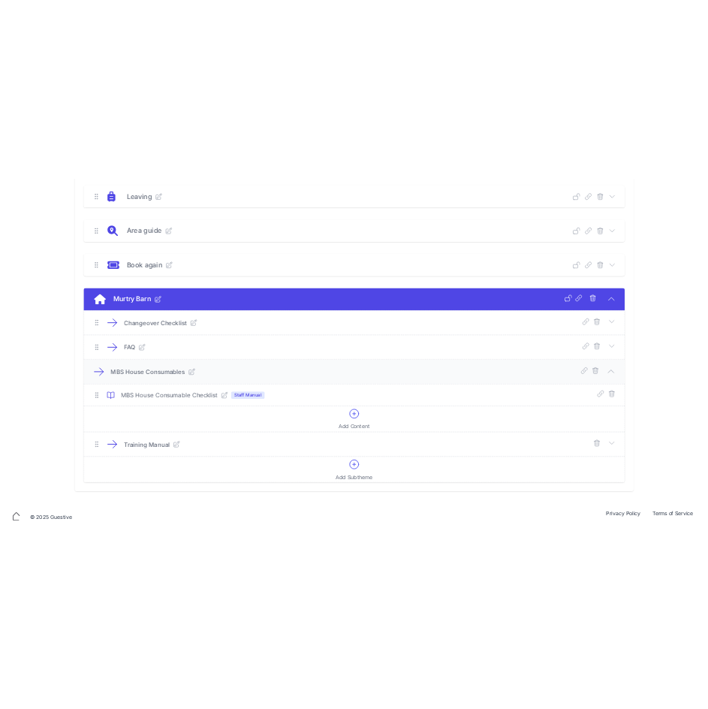
scroll to position [361, 0]
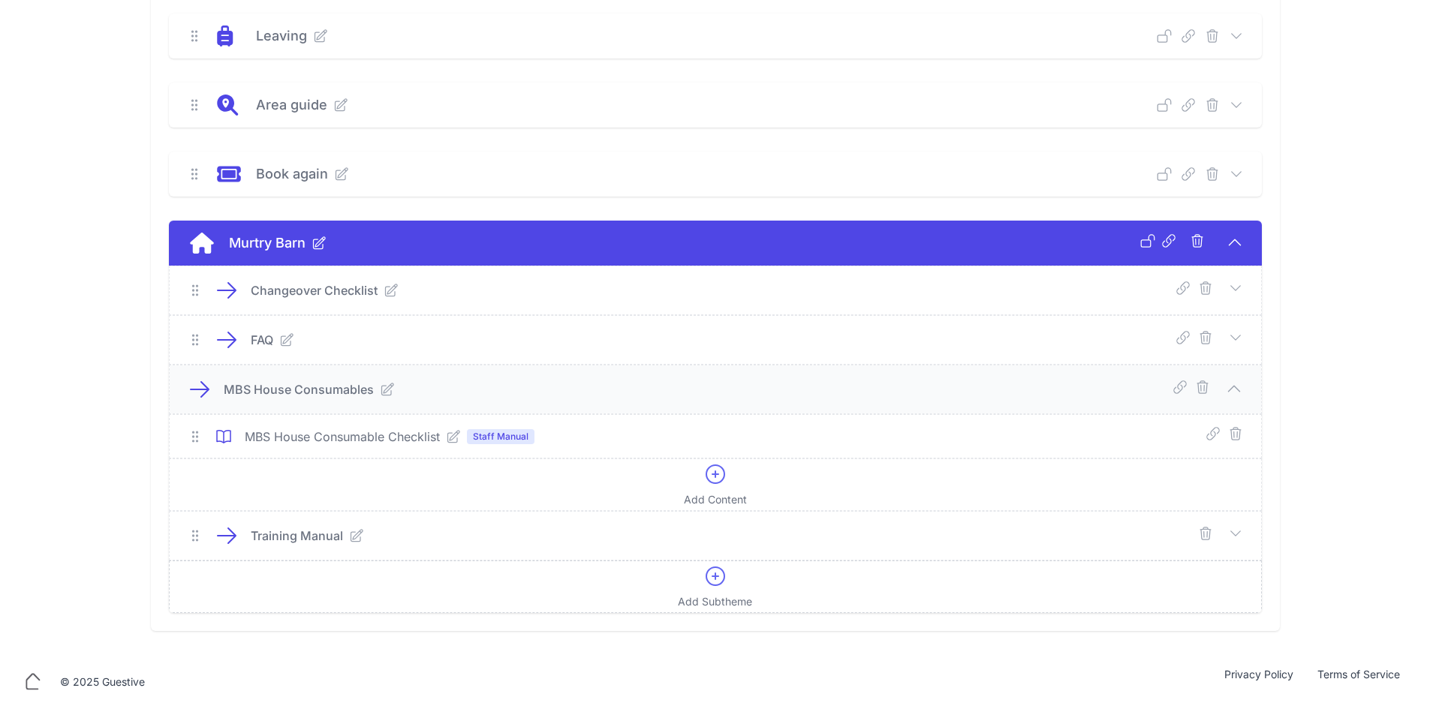
click at [707, 575] on icon at bounding box center [715, 576] width 24 height 24
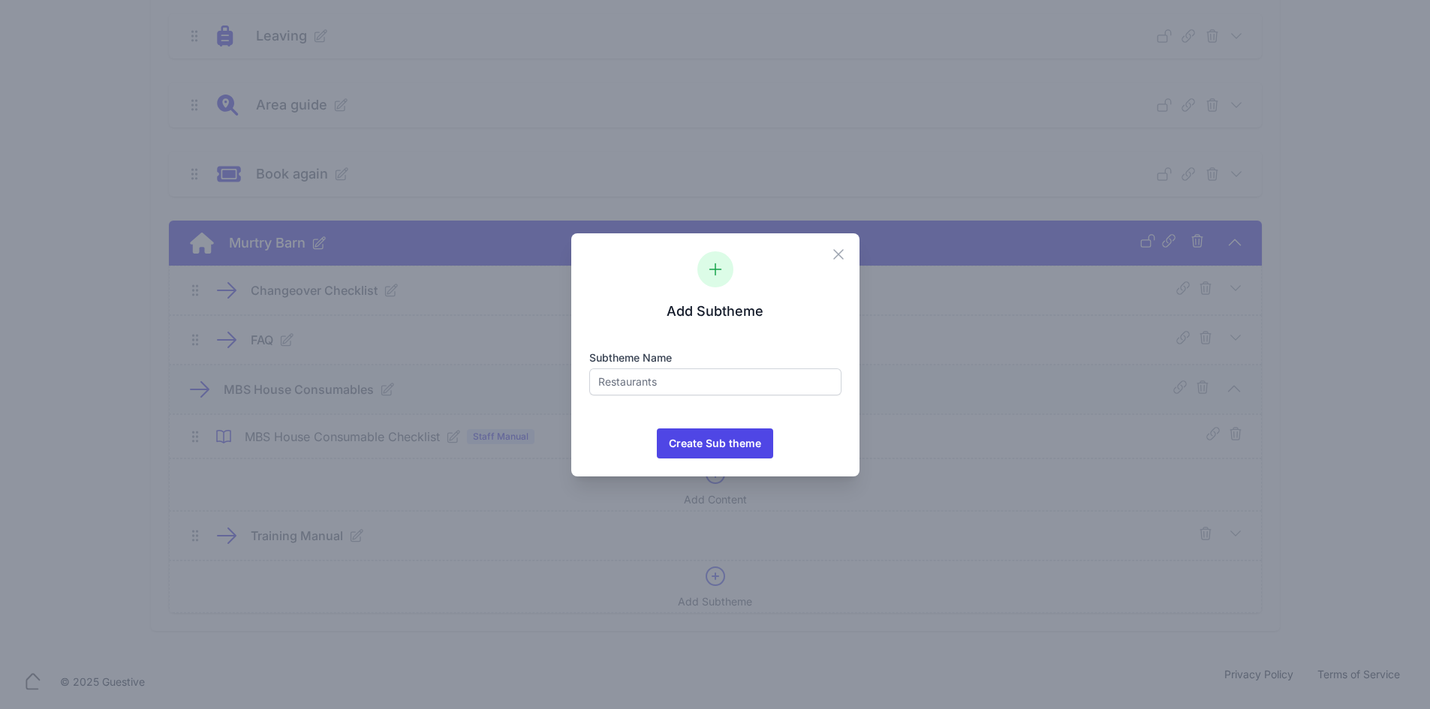
click at [836, 260] on icon "button" at bounding box center [838, 254] width 18 height 18
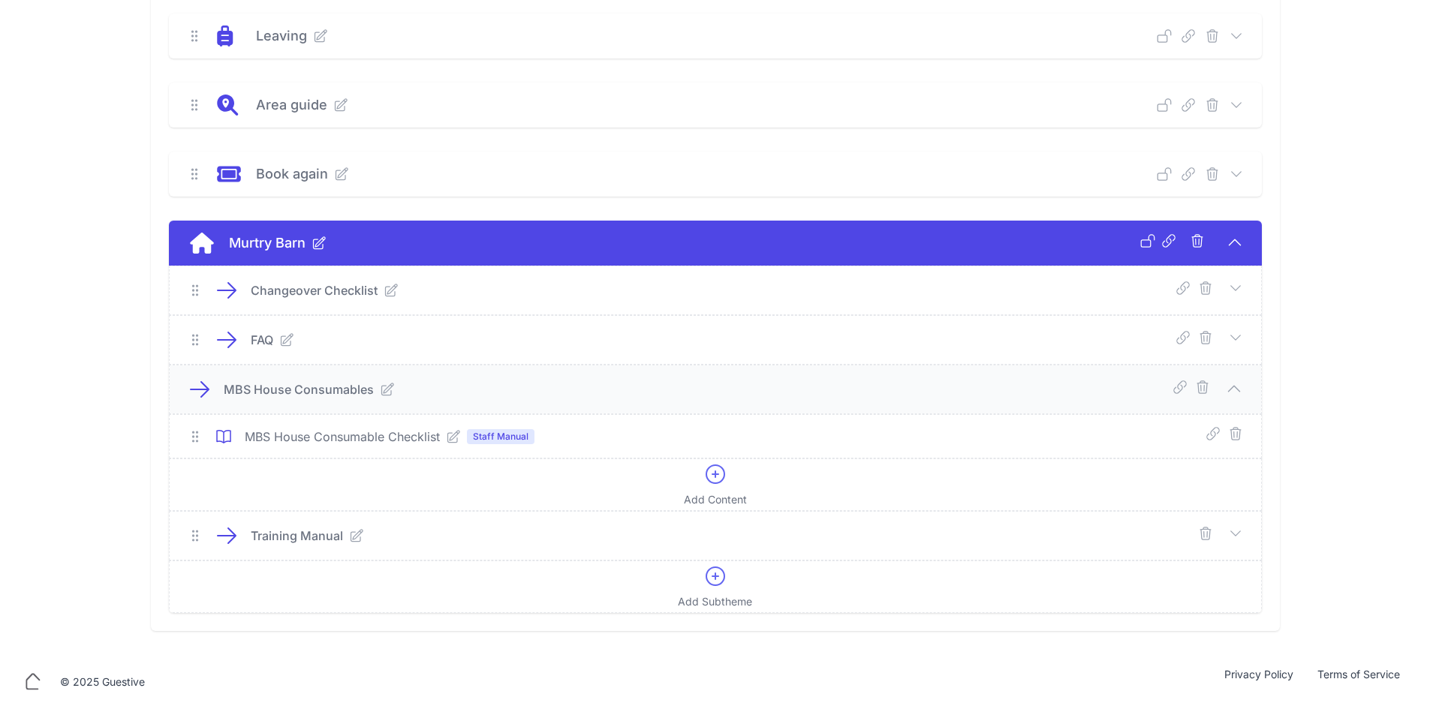
click at [1233, 534] on icon at bounding box center [1235, 533] width 15 height 15
click at [717, 584] on icon at bounding box center [715, 576] width 24 height 24
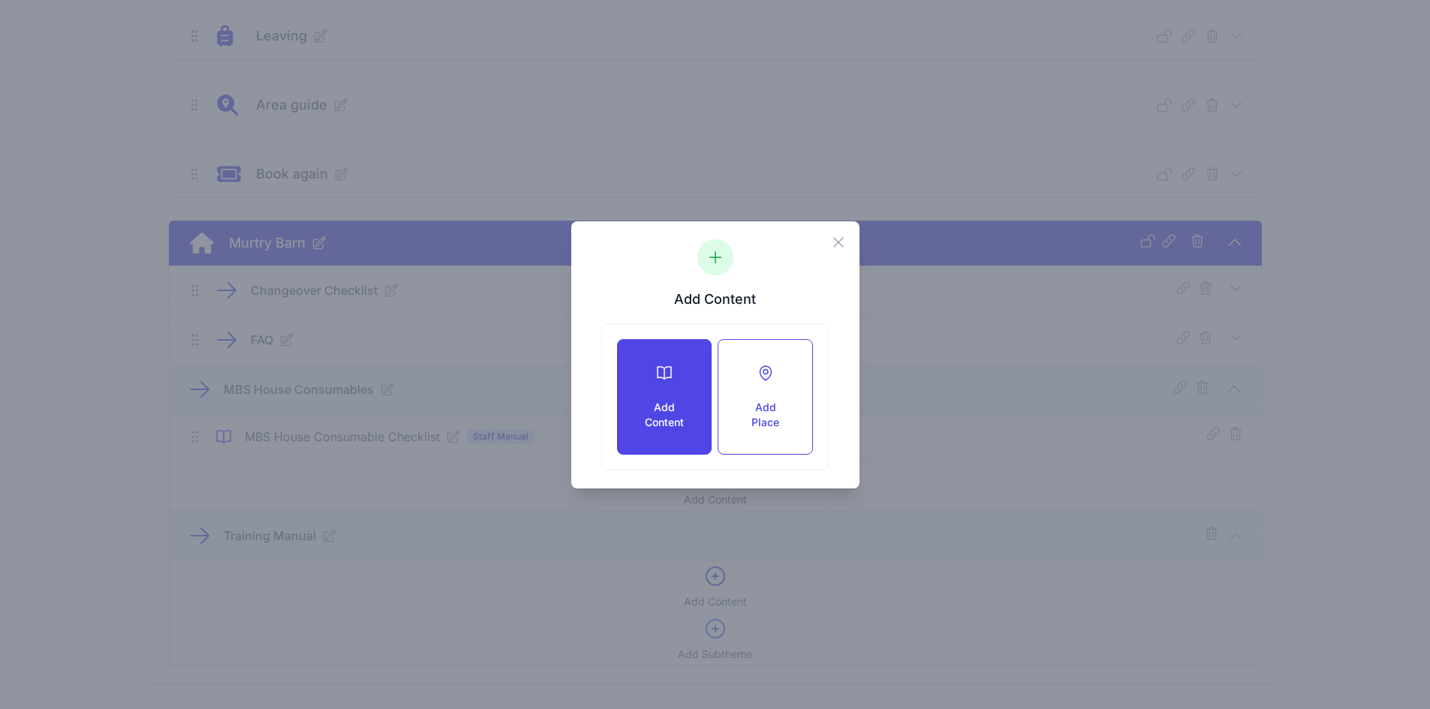
click at [675, 399] on div "Add Content" at bounding box center [664, 397] width 93 height 114
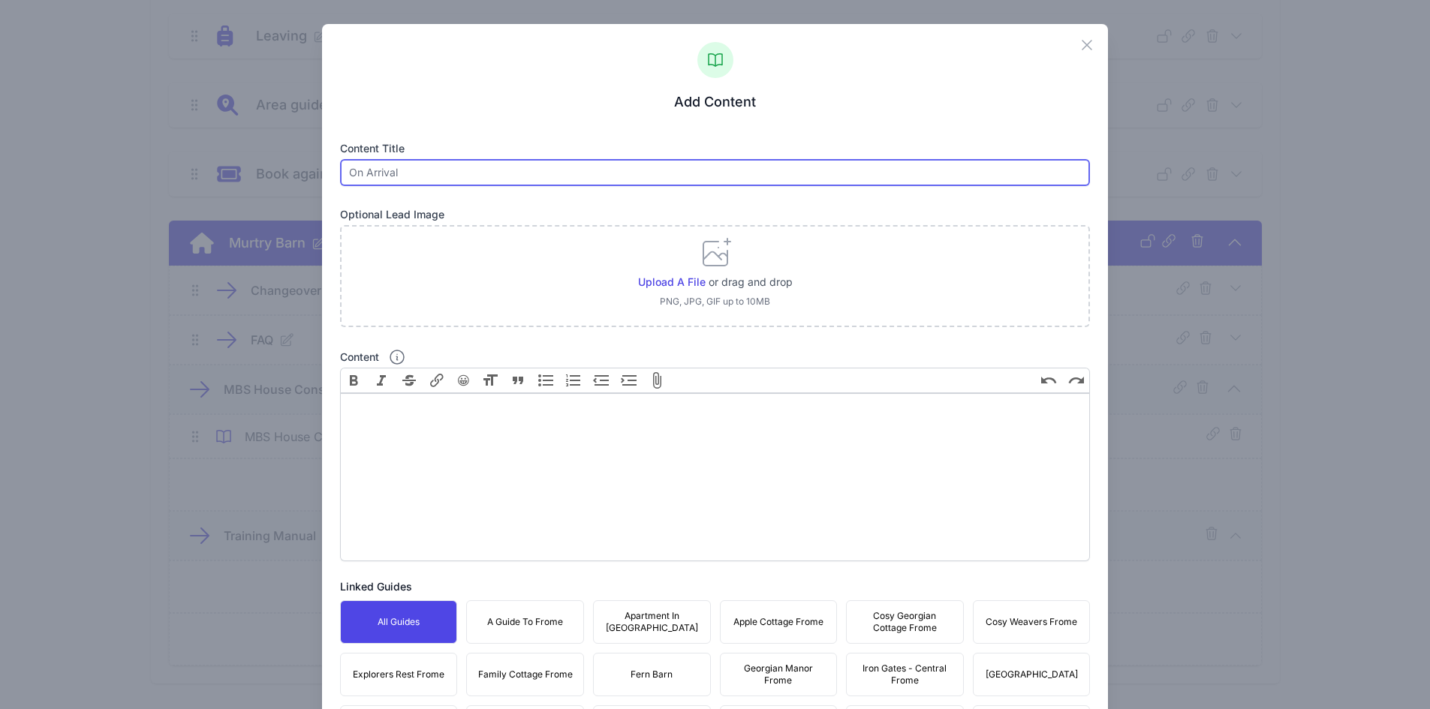
click at [548, 174] on input "text" at bounding box center [715, 172] width 751 height 27
type input "Training Manual"
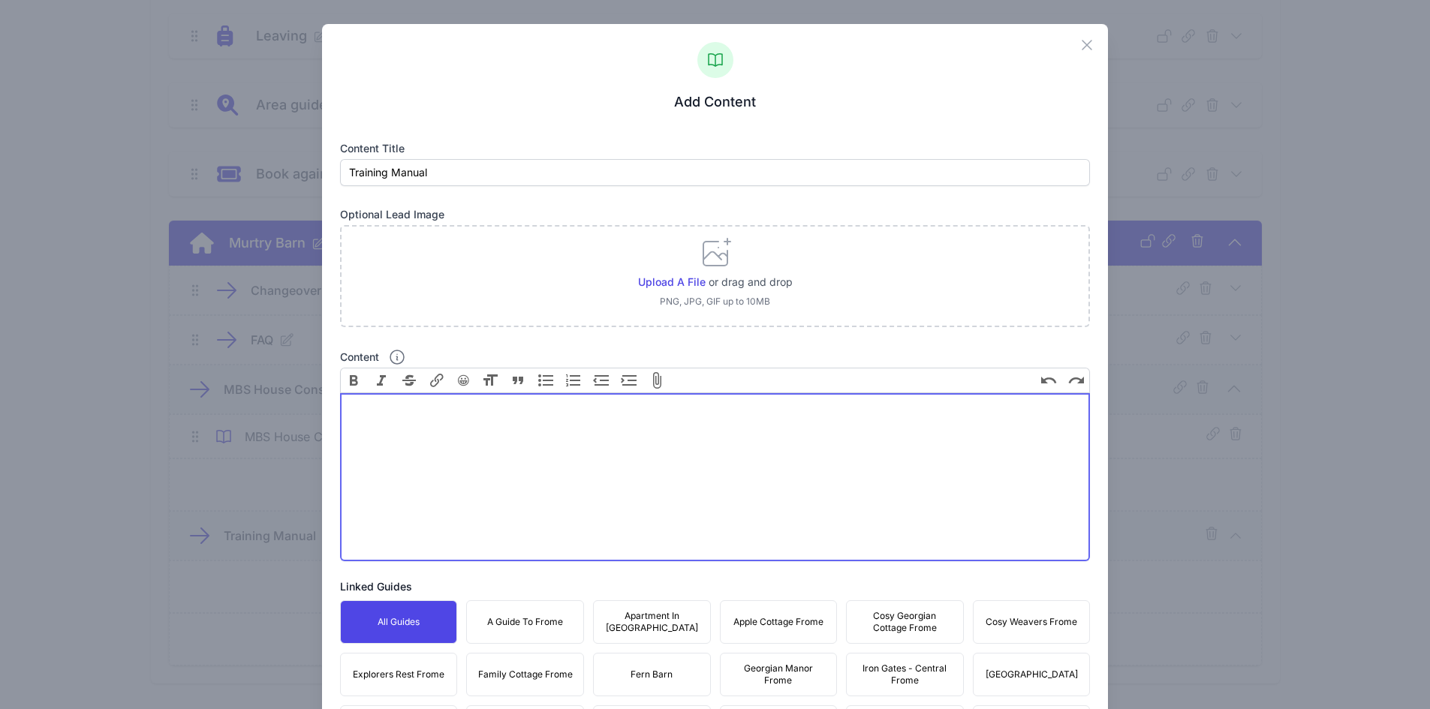
click at [524, 438] on trix-editor "Content" at bounding box center [715, 477] width 751 height 168
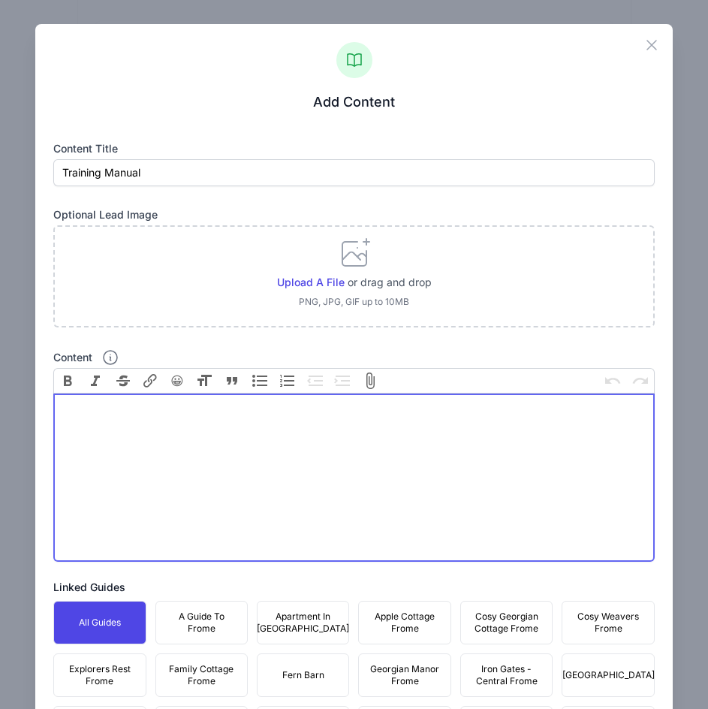
click at [210, 438] on trix-editor "Content" at bounding box center [353, 477] width 601 height 168
paste trix-editor "<div>Please wear none marking shoes or sliders in the property and<br>remove fo…"
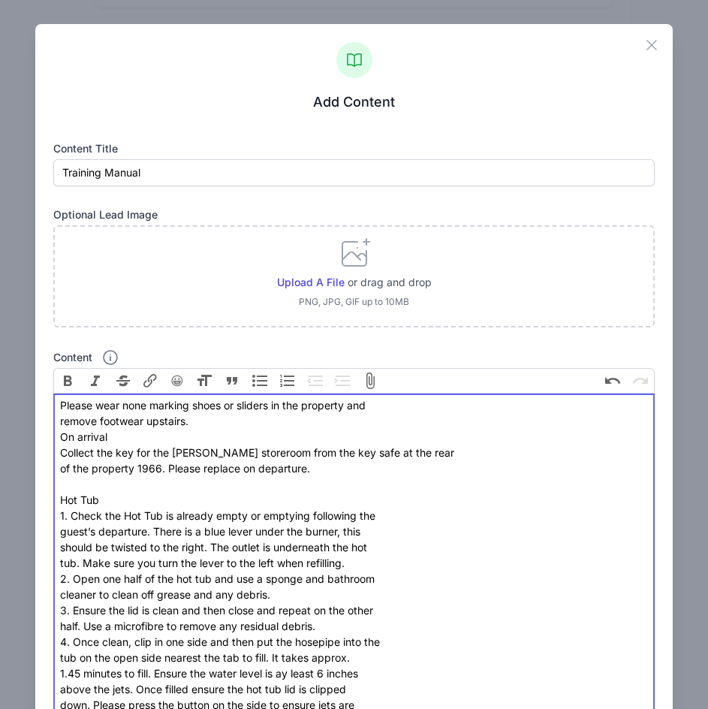
scroll to position [0, 0]
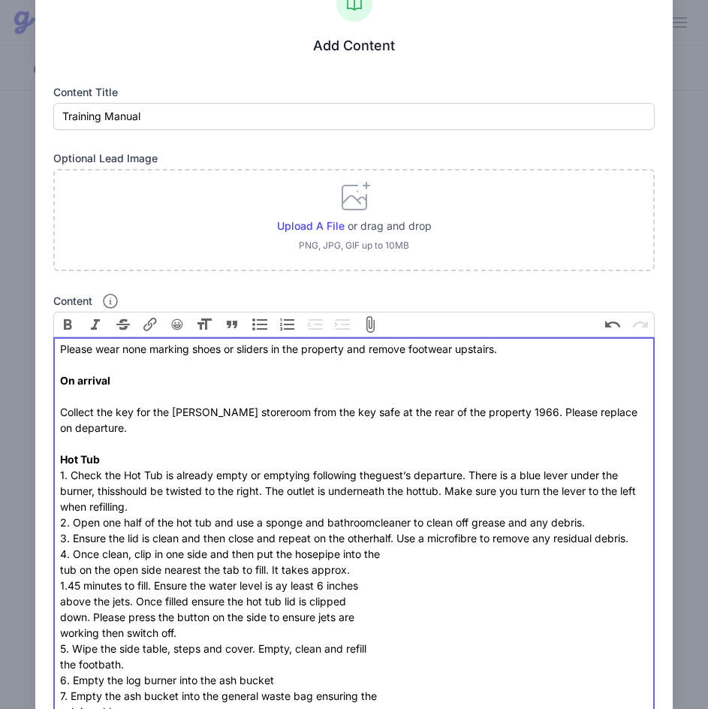
scroll to position [58, 0]
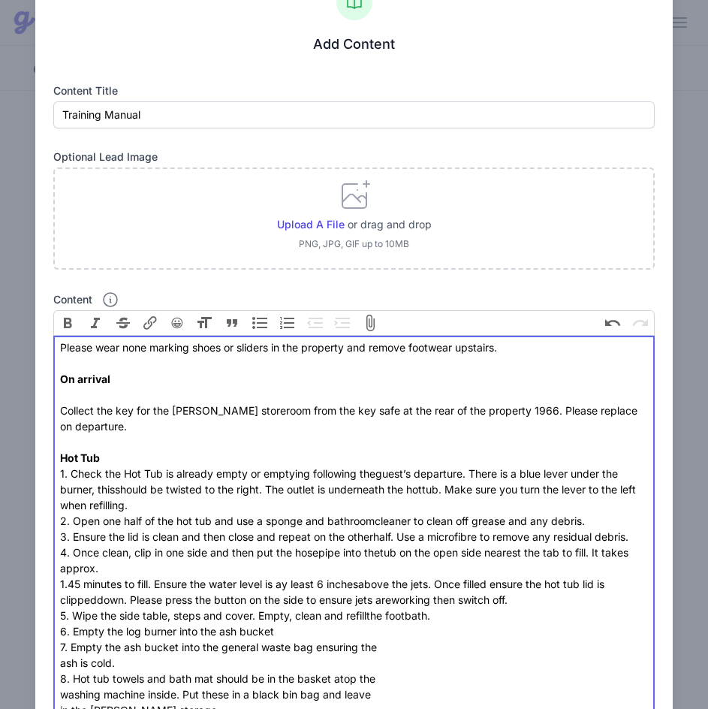
scroll to position [80, 0]
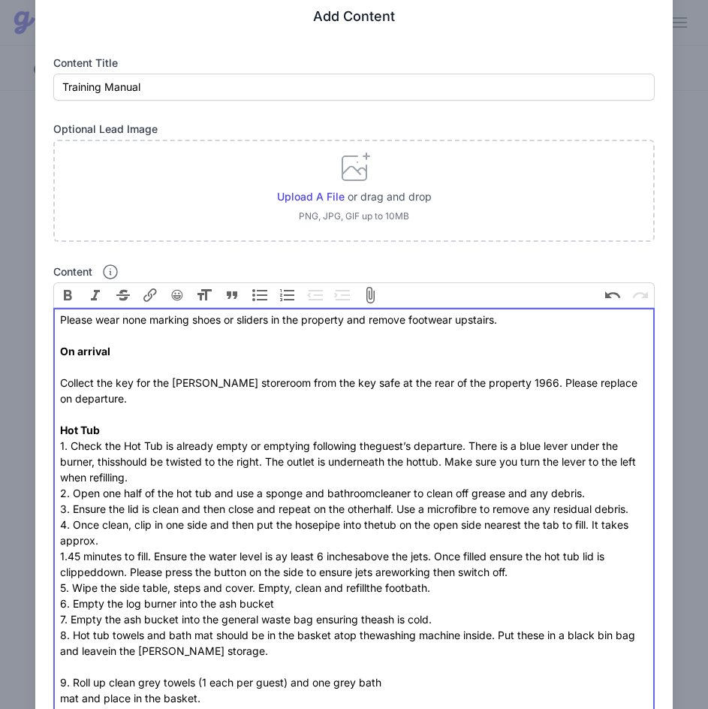
scroll to position [86, 0]
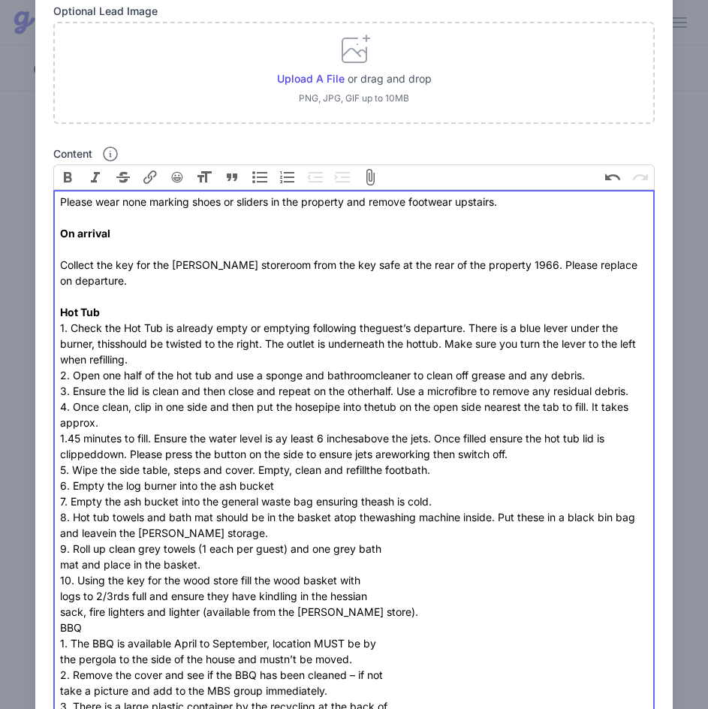
scroll to position [209, 0]
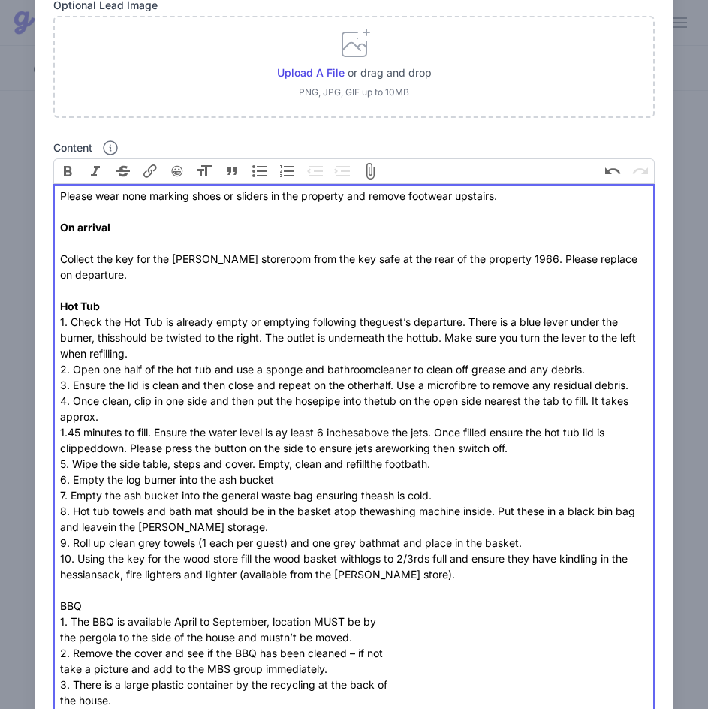
drag, startPoint x: 68, startPoint y: 602, endPoint x: 83, endPoint y: 604, distance: 15.2
click at [83, 604] on body "Menu Guides Content Assistants Marketing Account Guides Content Assistants Mark…" at bounding box center [354, 354] width 708 height 709
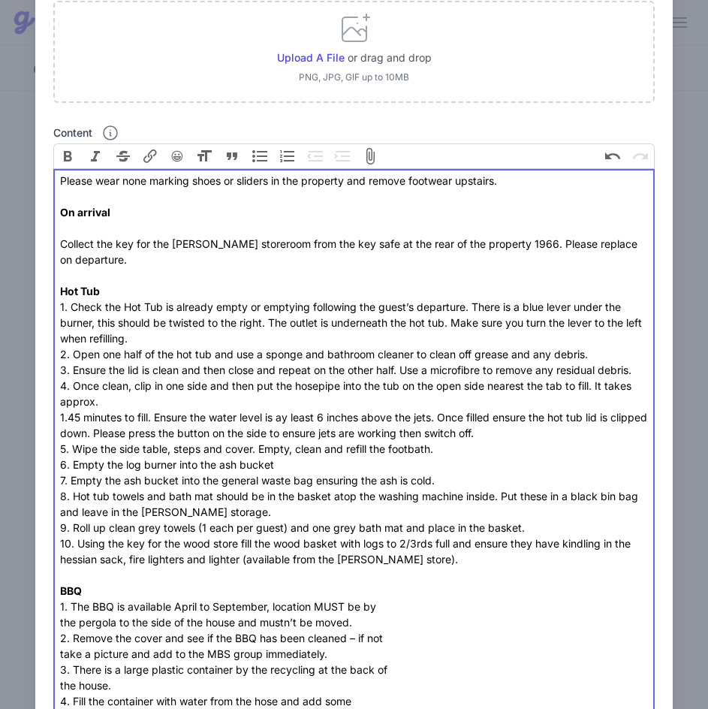
scroll to position [225, 0]
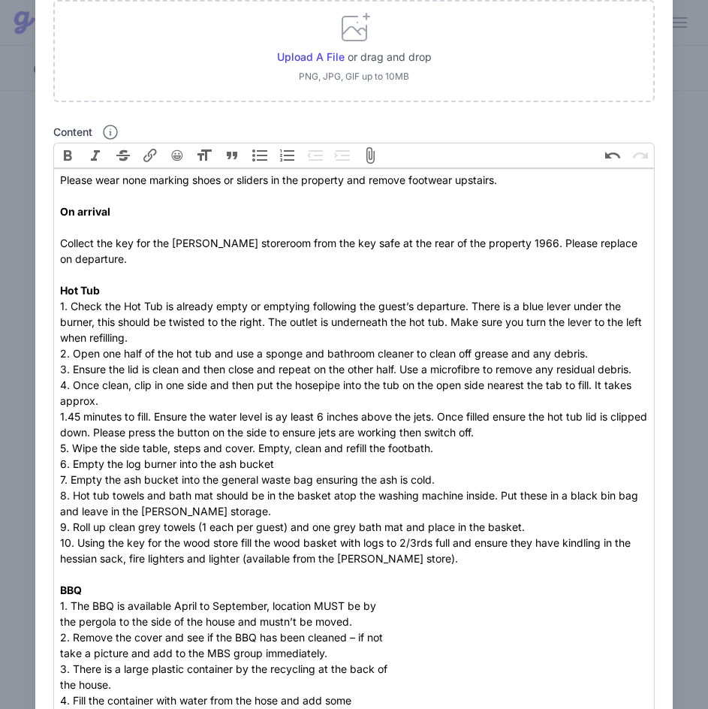
drag, startPoint x: 51, startPoint y: 623, endPoint x: 62, endPoint y: 625, distance: 11.4
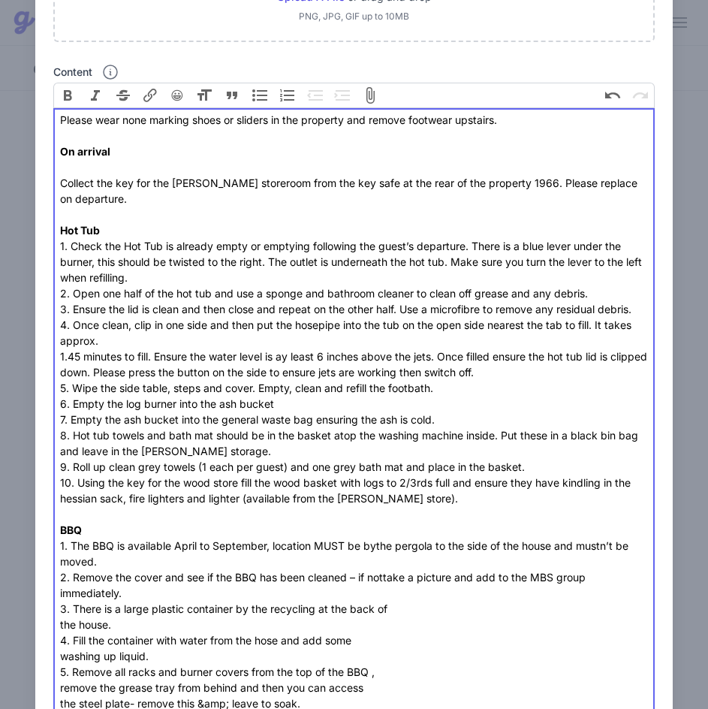
scroll to position [286, 0]
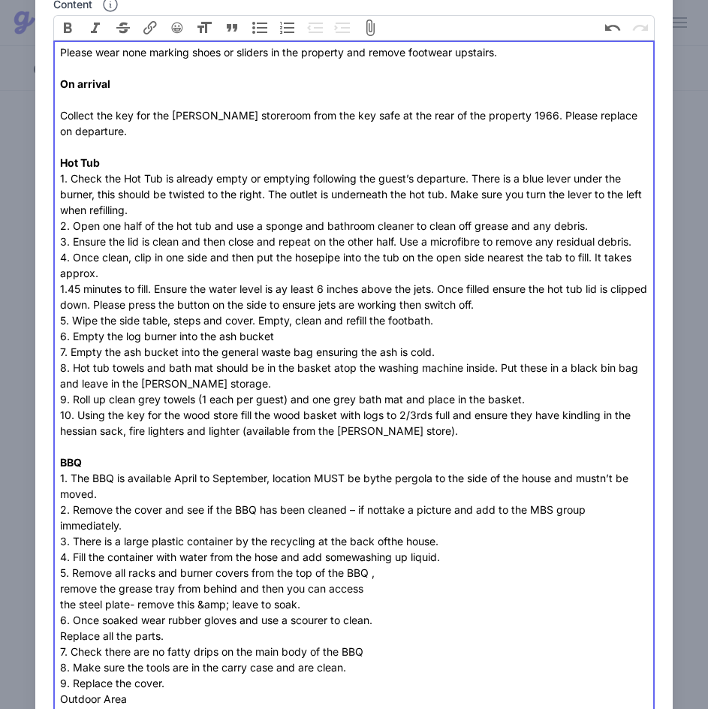
scroll to position [361, 0]
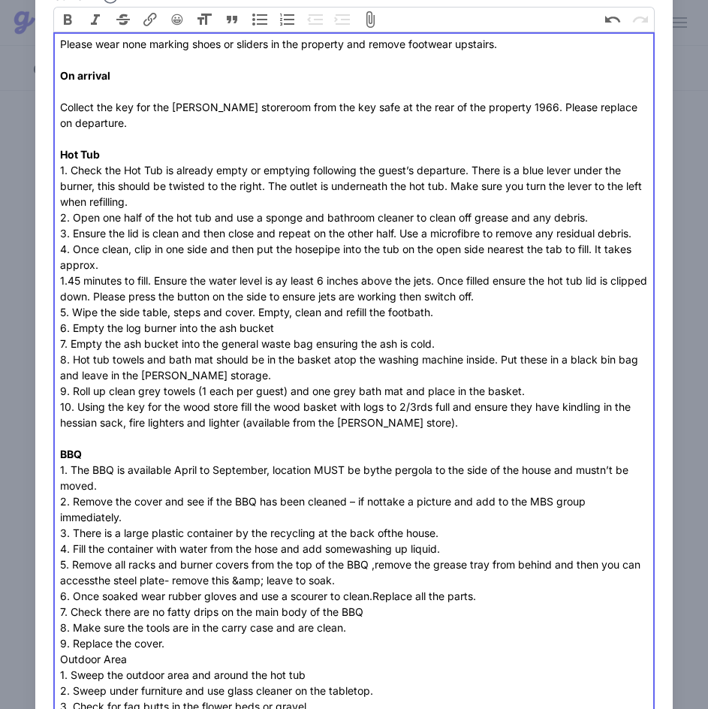
click at [192, 644] on div "Please wear none marking shoes or sliders in the property and remove footwear u…" at bounding box center [354, 721] width 588 height 1371
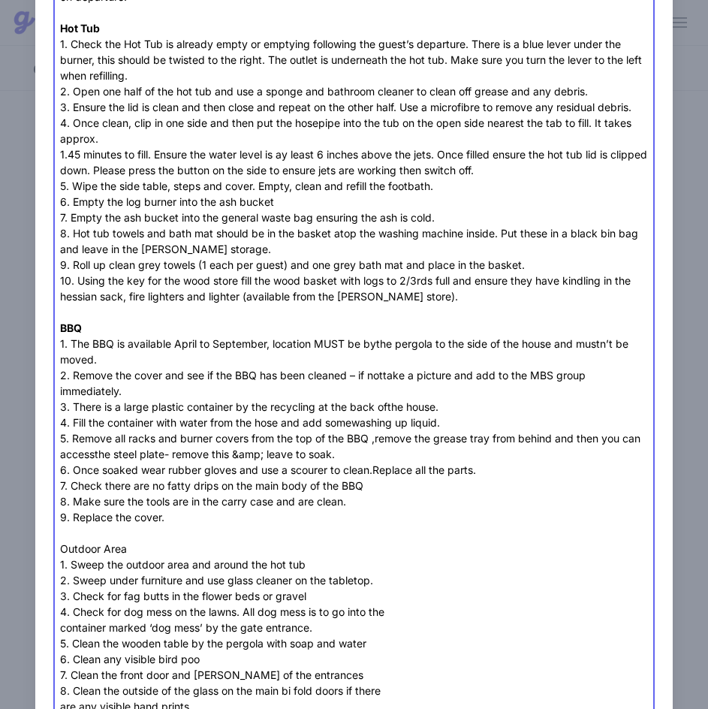
scroll to position [511, 0]
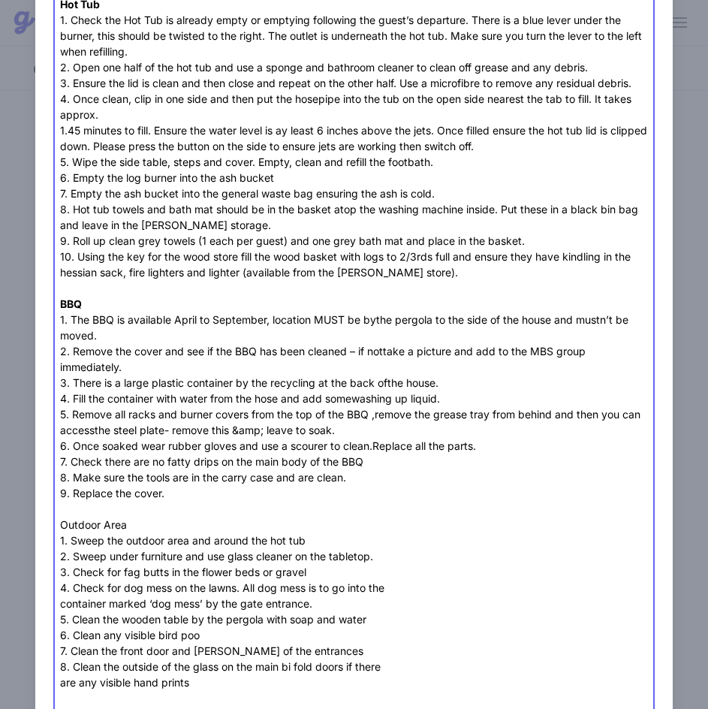
click at [92, 525] on div "Please wear none marking shoes or sliders in the property and remove footwear u…" at bounding box center [354, 579] width 588 height 1387
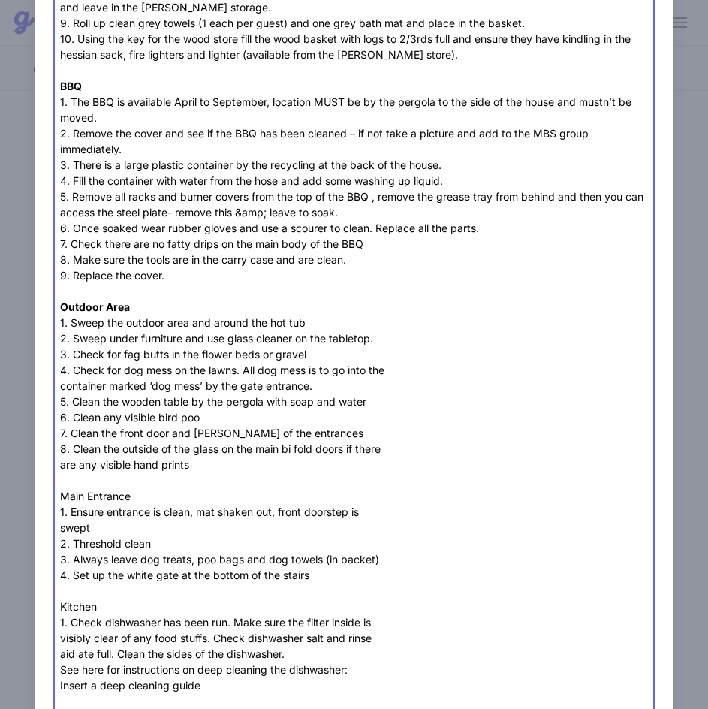
scroll to position [736, 0]
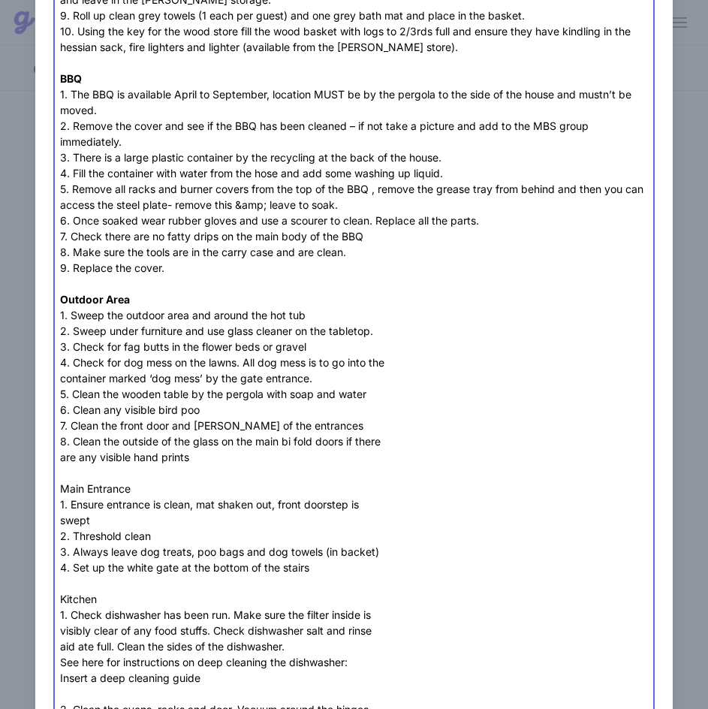
click at [113, 492] on div "Please wear none marking shoes or sliders in the property and remove footwear u…" at bounding box center [354, 354] width 588 height 1387
click at [62, 380] on div "Please wear none marking shoes or sliders in the property and remove footwear u…" at bounding box center [354, 354] width 588 height 1387
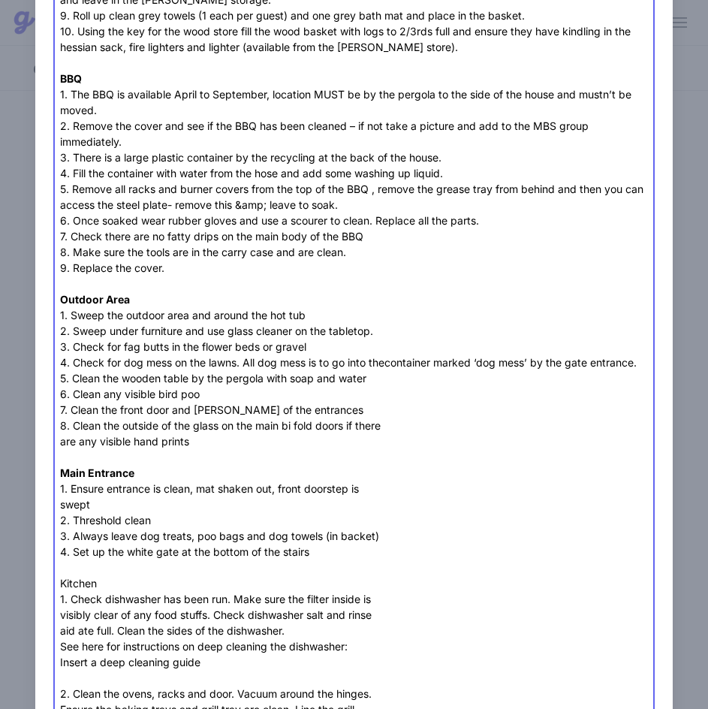
click at [65, 462] on div "Please wear none marking shoes or sliders in the property and remove footwear u…" at bounding box center [354, 346] width 588 height 1371
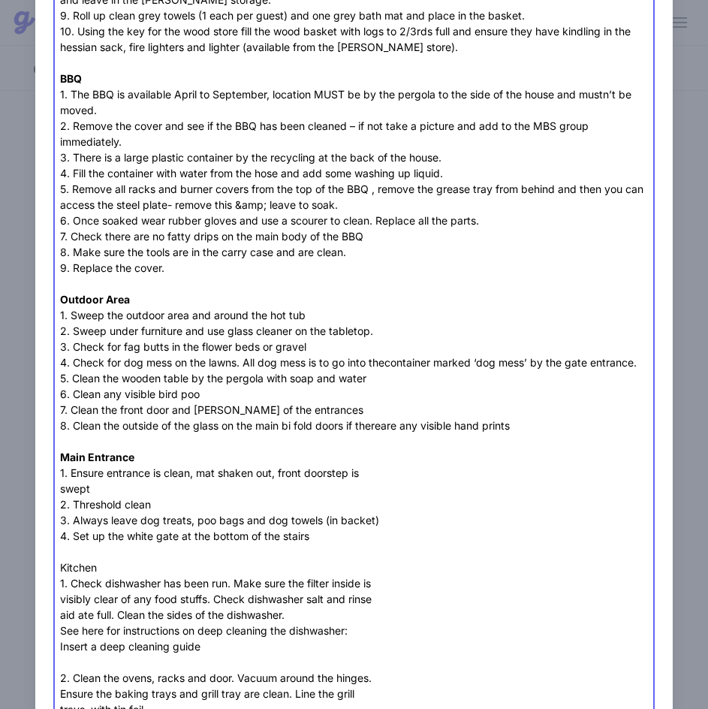
click at [53, 509] on trix-editor "Please wear none marking shoes or sliders in the property and remove footwear u…" at bounding box center [353, 339] width 601 height 1364
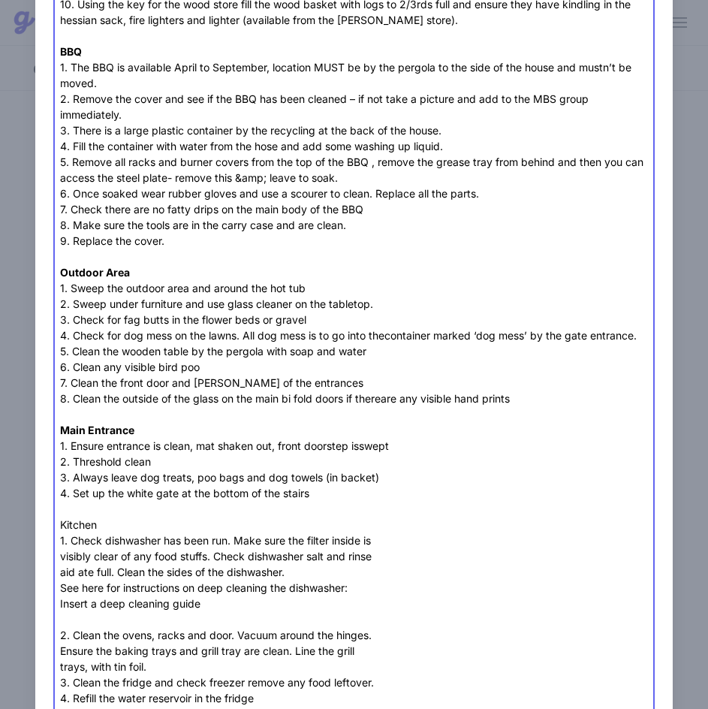
scroll to position [811, 0]
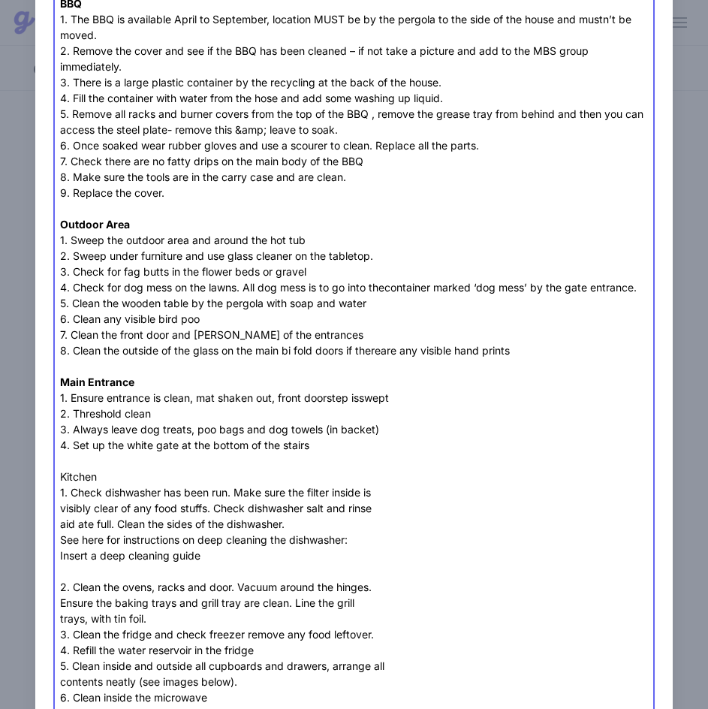
click at [74, 491] on div "Please wear none marking shoes or sliders in the property and remove footwear u…" at bounding box center [354, 256] width 588 height 1340
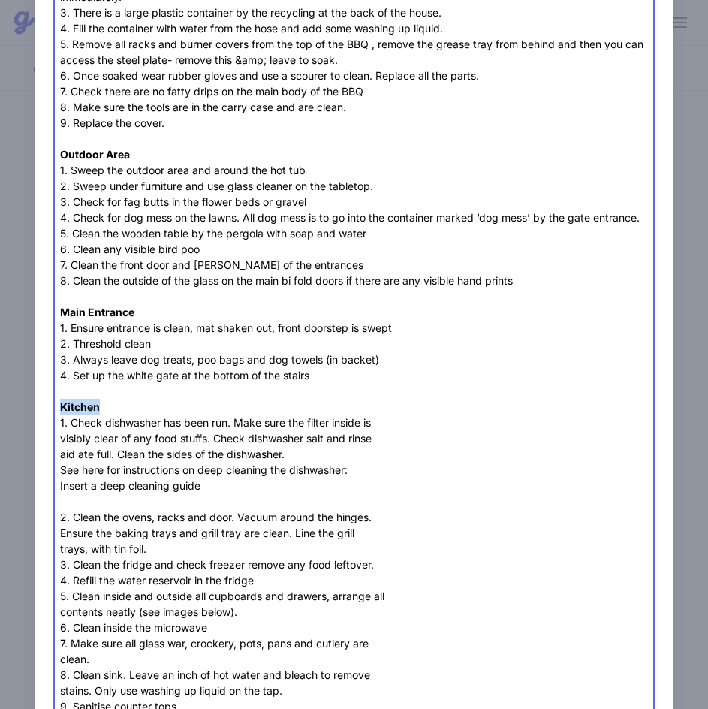
scroll to position [886, 0]
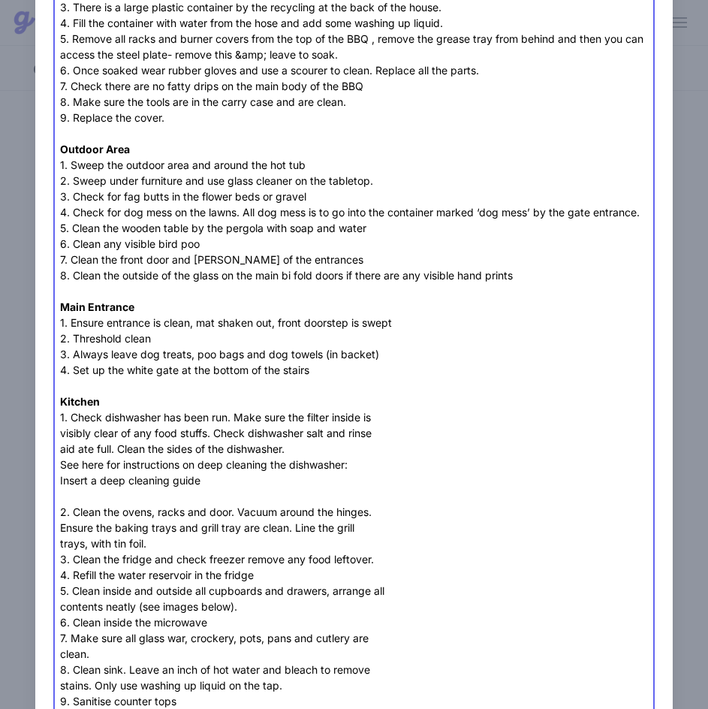
click at [60, 445] on div "Please wear none marking shoes or sliders in the property and remove footwear u…" at bounding box center [354, 181] width 588 height 1340
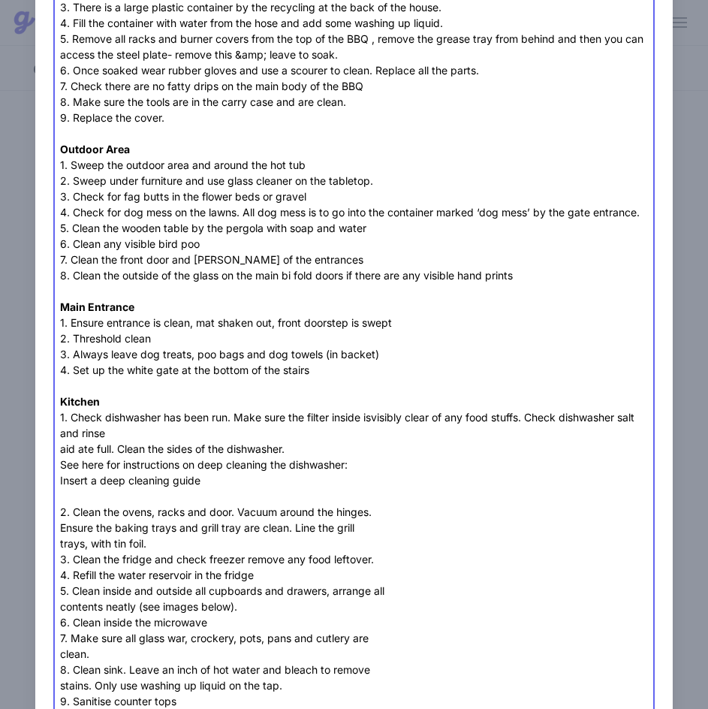
click at [61, 460] on div "Please wear none marking shoes or sliders in the property and remove footwear u…" at bounding box center [354, 181] width 588 height 1340
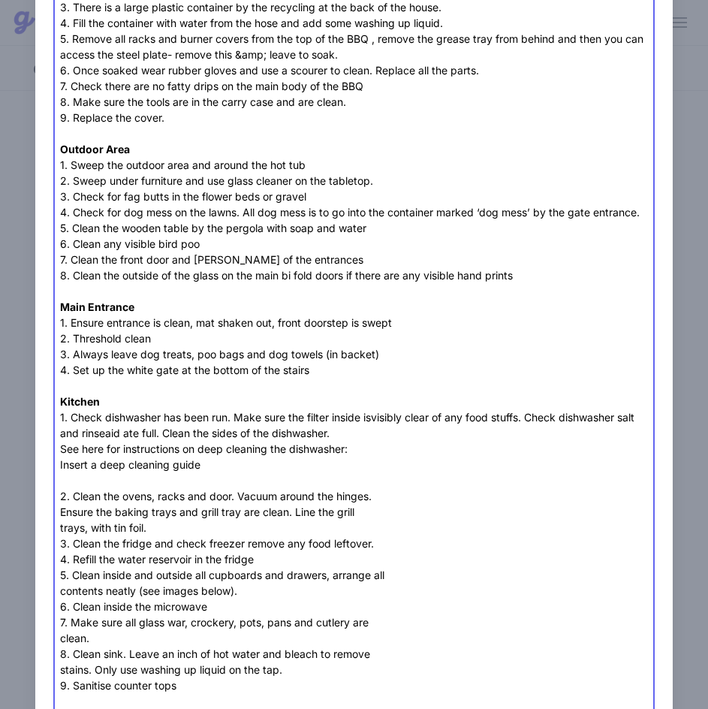
click at [60, 468] on div "Please wear none marking shoes or sliders in the property and remove footwear u…" at bounding box center [354, 173] width 588 height 1324
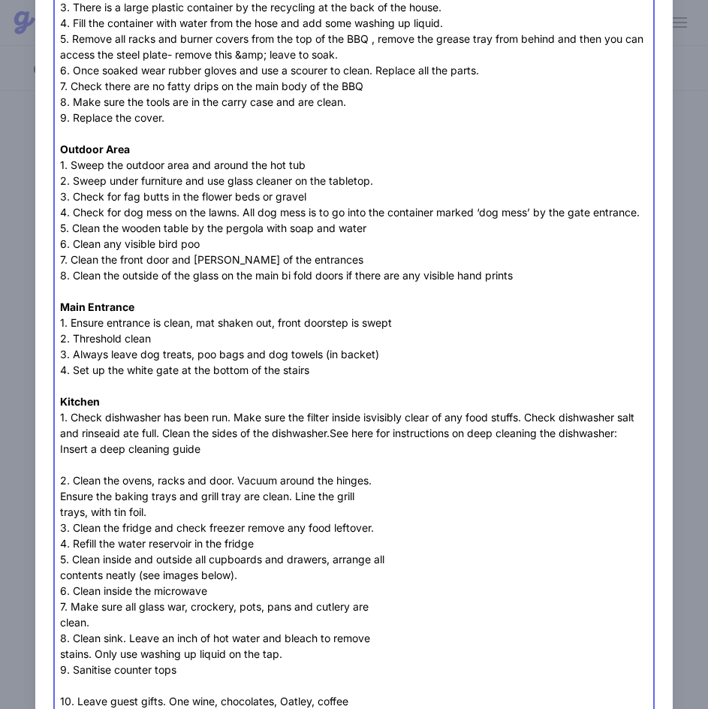
click at [60, 482] on div "Please wear none marking shoes or sliders in the property and remove footwear u…" at bounding box center [354, 165] width 588 height 1308
click at [87, 478] on div "Please wear none marking shoes or sliders in the property and remove footwear u…" at bounding box center [354, 165] width 588 height 1308
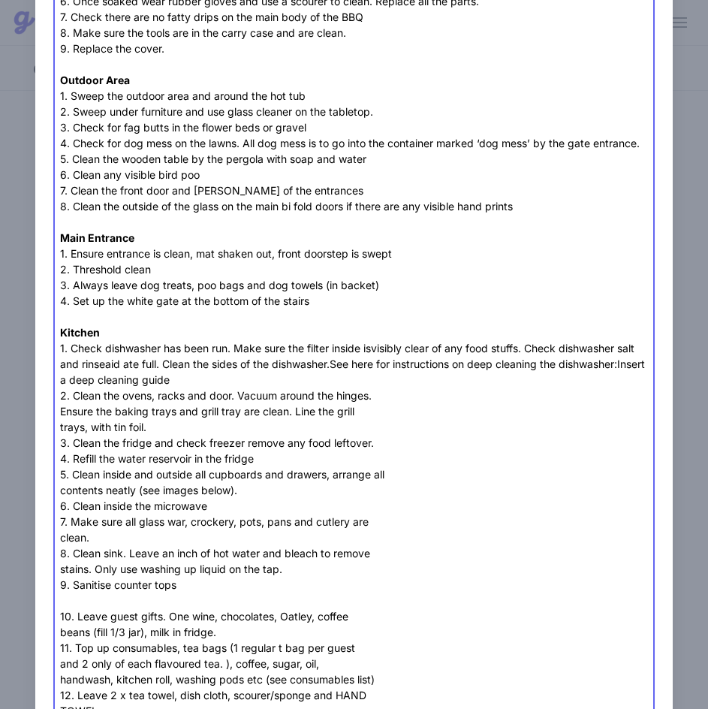
scroll to position [962, 0]
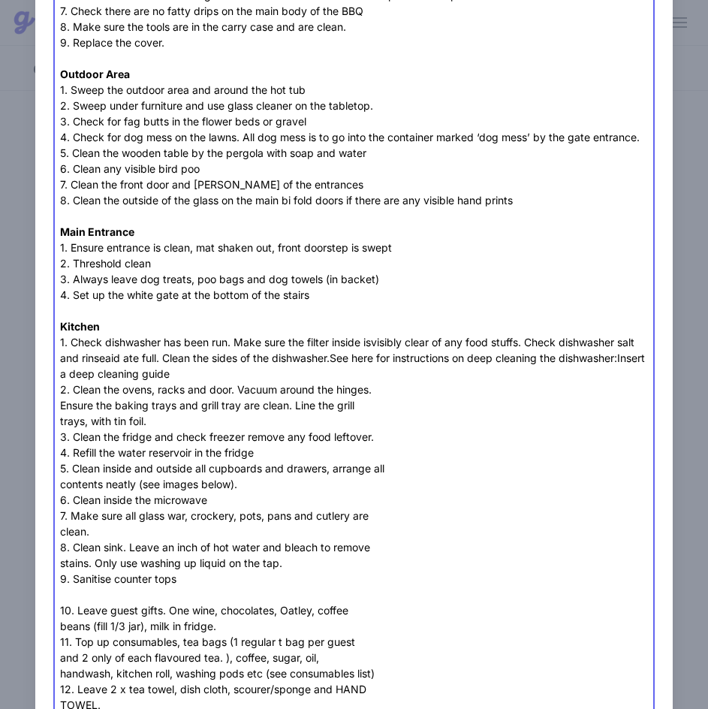
click at [56, 423] on trix-editor "Please wear none marking shoes or sliders in the property and remove footwear u…" at bounding box center [353, 82] width 601 height 1301
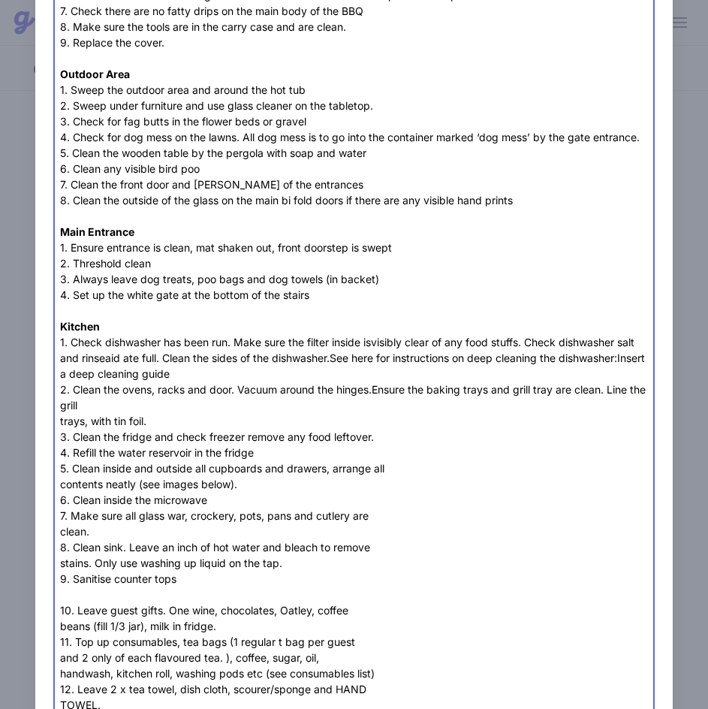
click at [58, 433] on trix-editor "Please wear none marking shoes or sliders in the property and remove footwear u…" at bounding box center [353, 82] width 601 height 1301
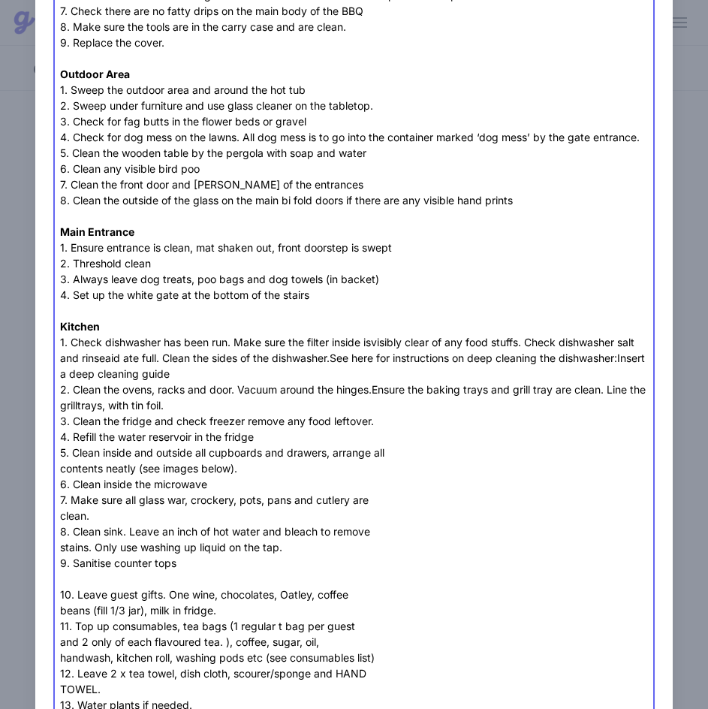
click at [58, 531] on trix-editor "Please wear none marking shoes or sliders in the property and remove footwear u…" at bounding box center [353, 74] width 601 height 1285
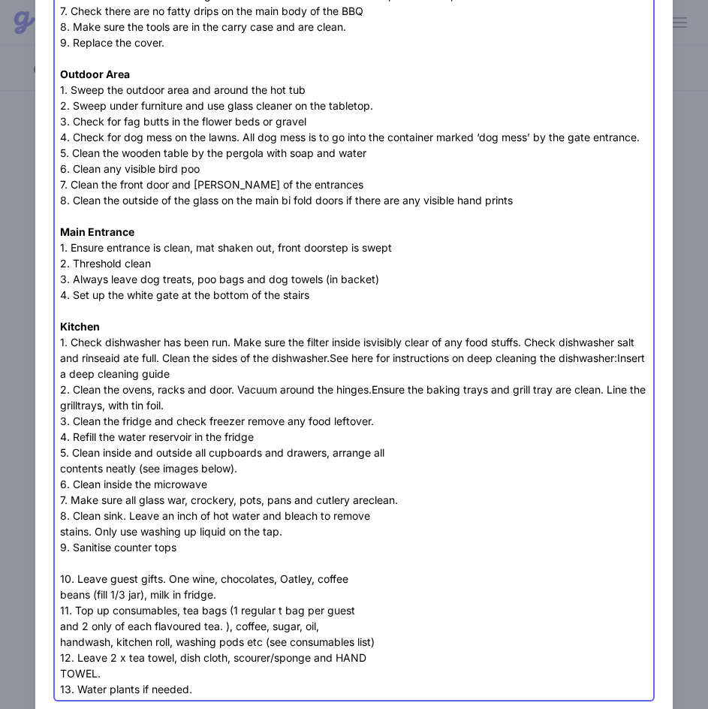
click at [62, 551] on div "Please wear none marking shoes or sliders in the property and remove footwear u…" at bounding box center [354, 66] width 588 height 1261
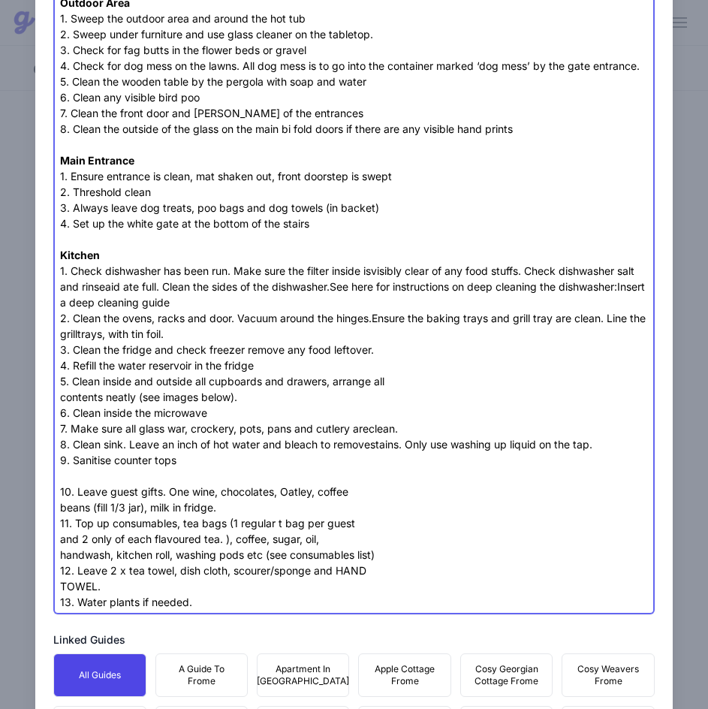
scroll to position [1037, 0]
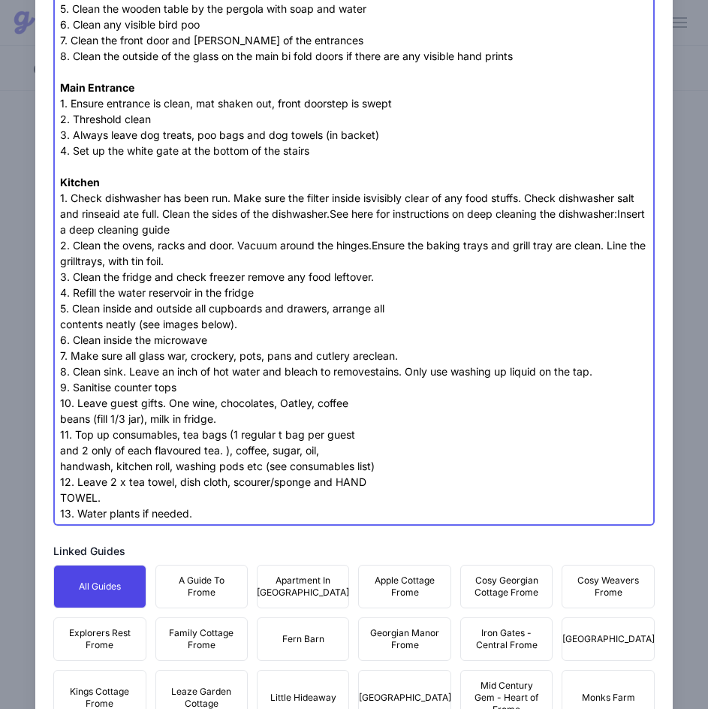
scroll to position [1112, 0]
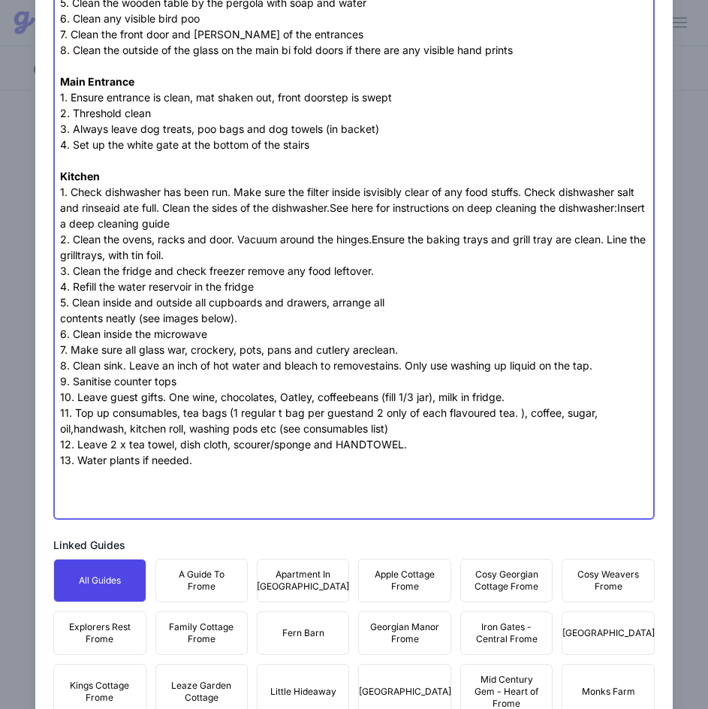
paste trix-editor "Content"
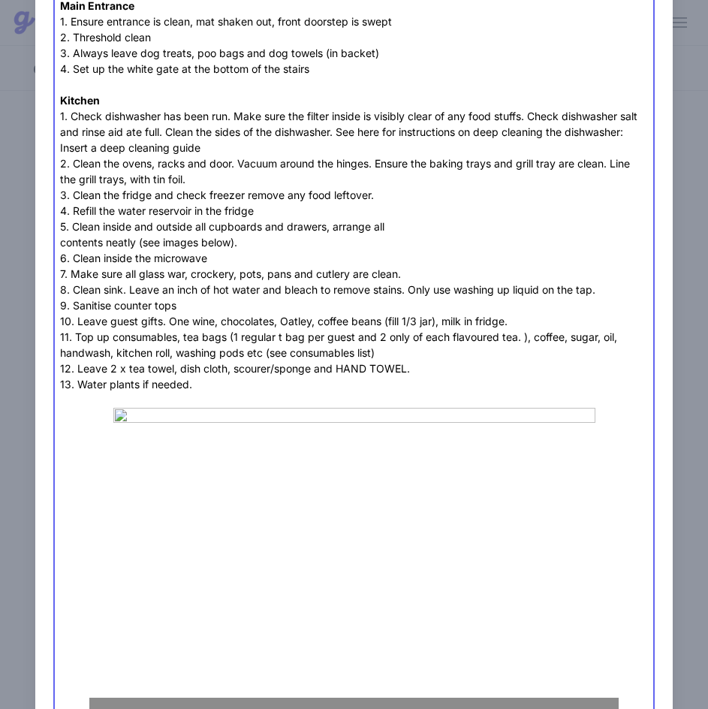
scroll to position [1562, 0]
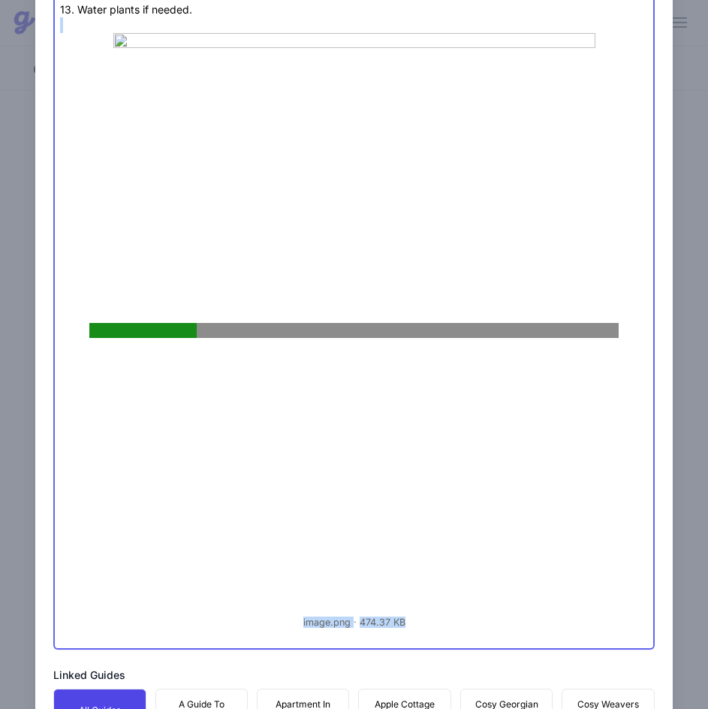
click at [184, 628] on figure "image.png 474.37 KB" at bounding box center [354, 330] width 588 height 594
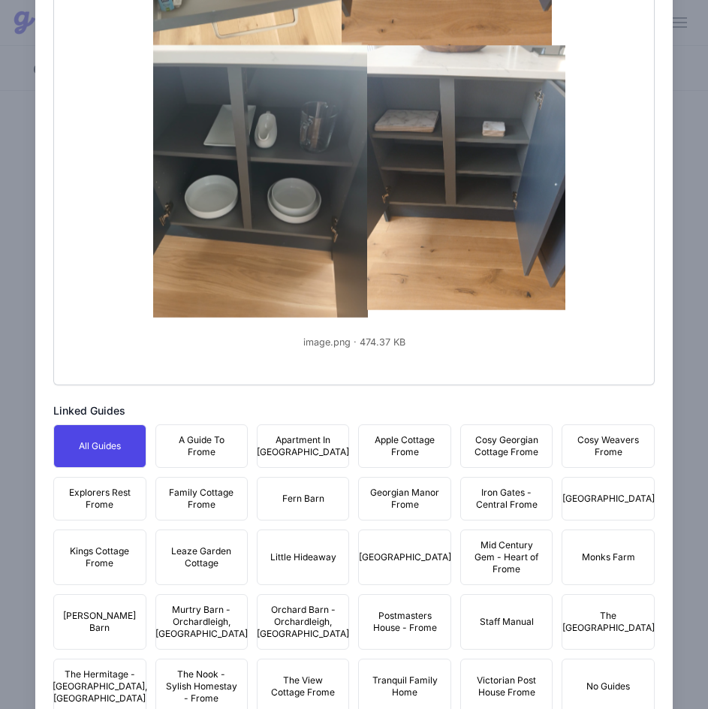
scroll to position [1862, 0]
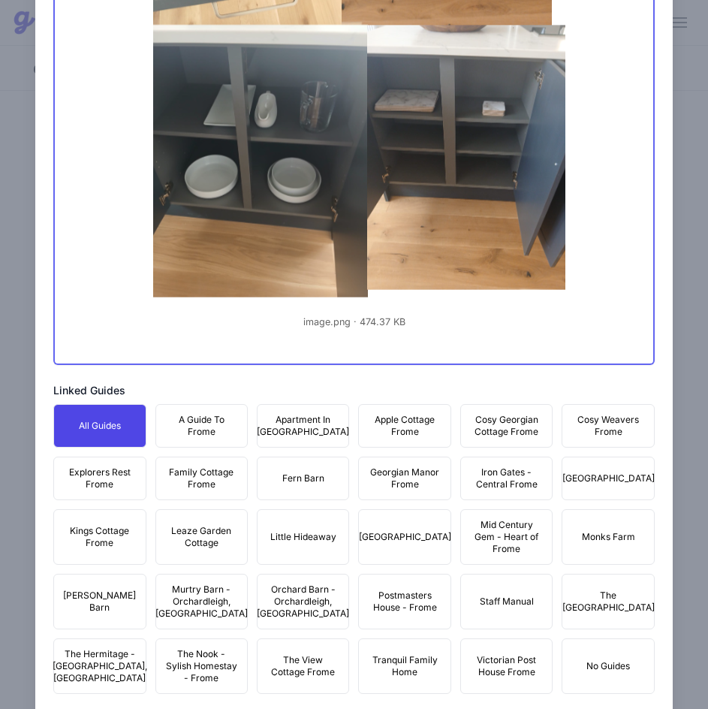
paste trix-editor "<div>Please wear none marking shoes or sliders in the property and remove footw…"
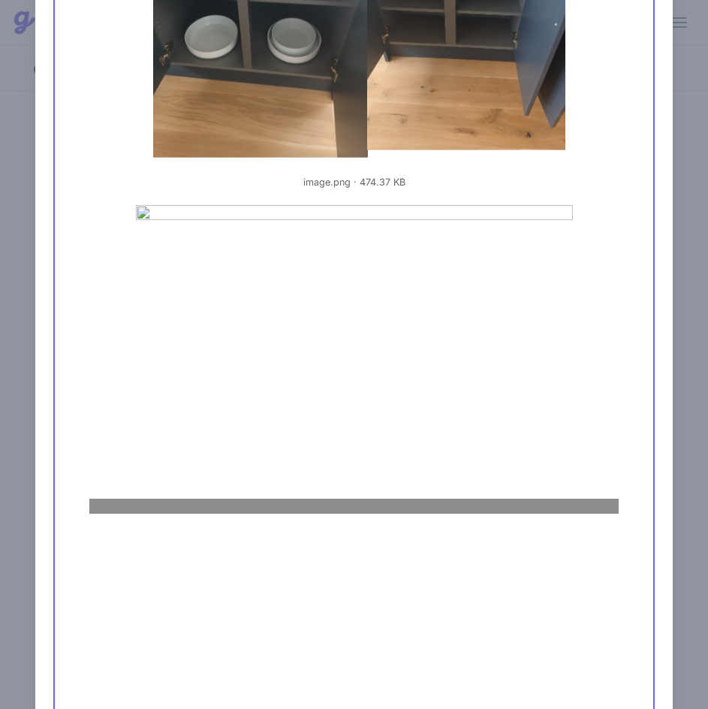
scroll to position [2388, 0]
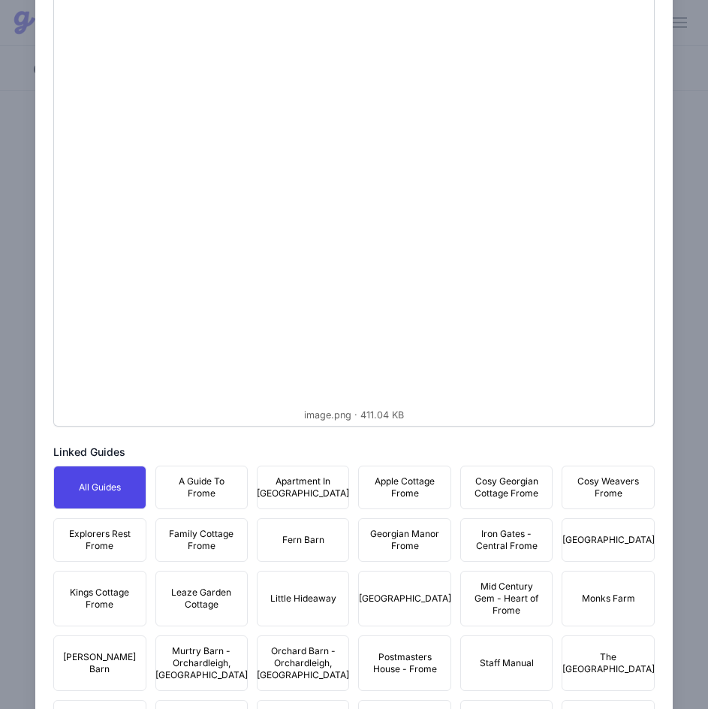
click at [146, 420] on figure "image.png 411.04 KB" at bounding box center [354, 119] width 588 height 601
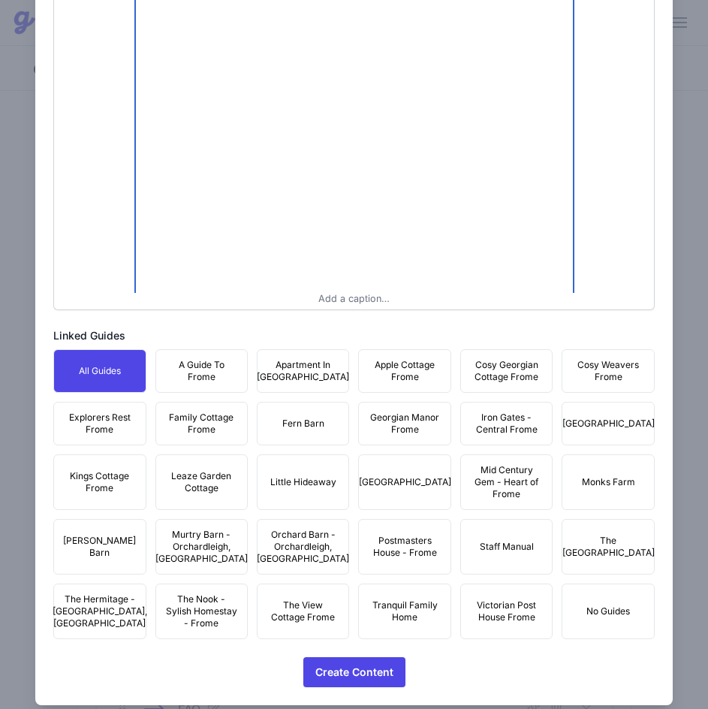
scroll to position [2540, 0]
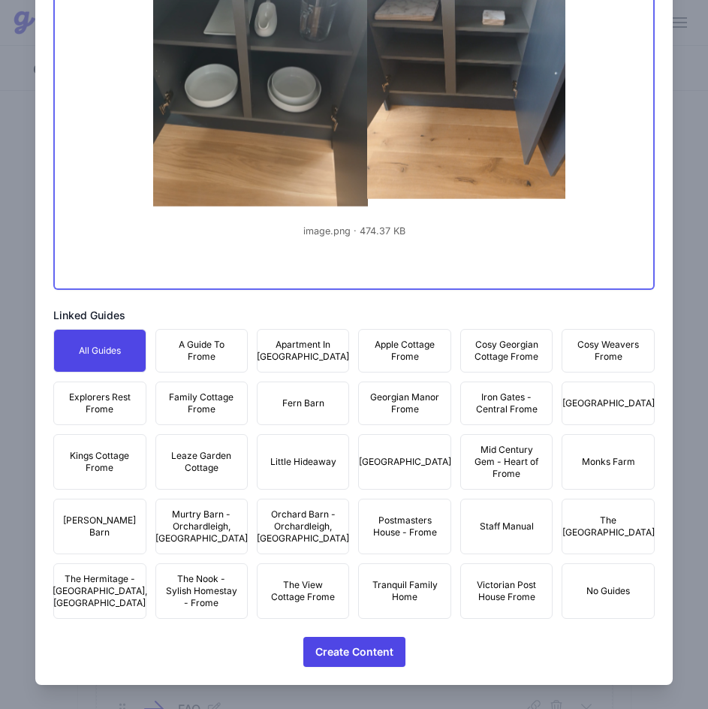
paste trix-editor "<div>Please wear none marking shoes or sliders in the property and remove footw…"
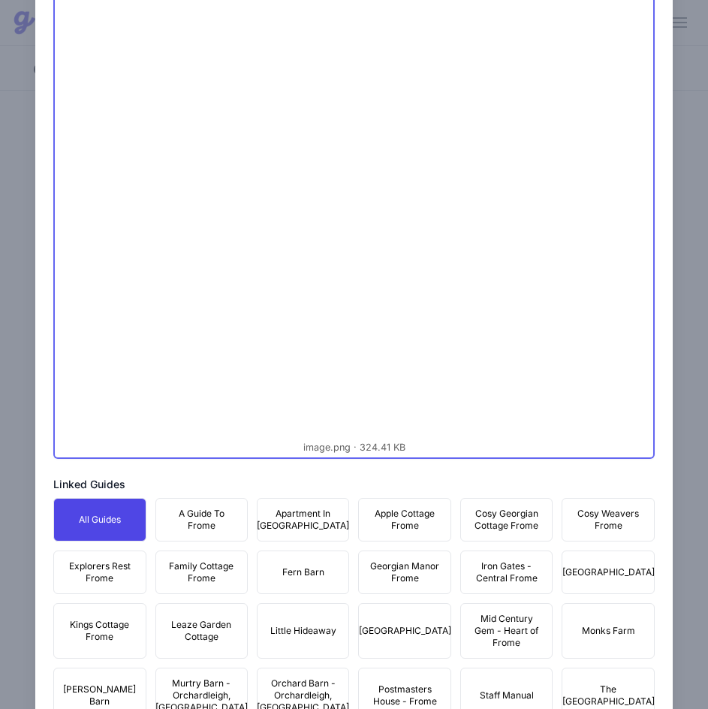
scroll to position [2231, 0]
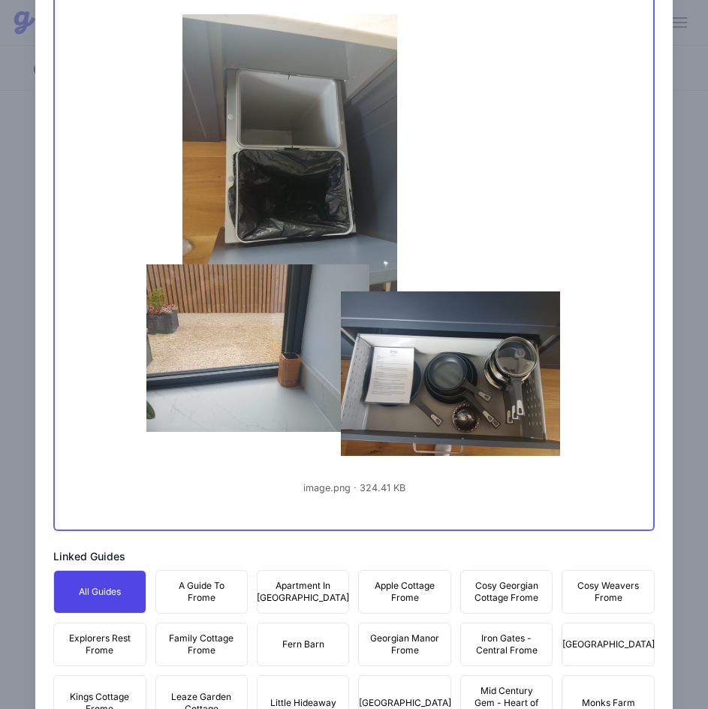
paste trix-editor "<div>Please wear none marking shoes or sliders in the property and remove footw…"
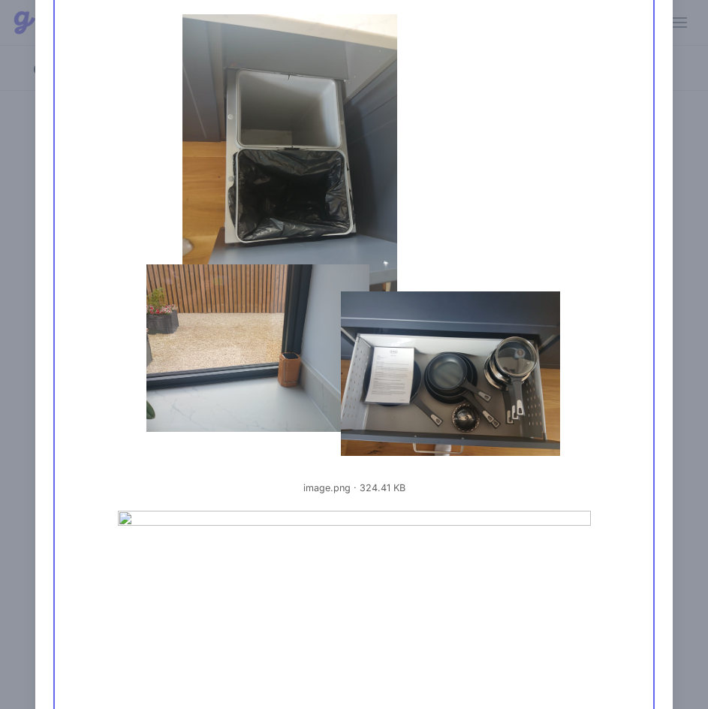
scroll to position [2906, 0]
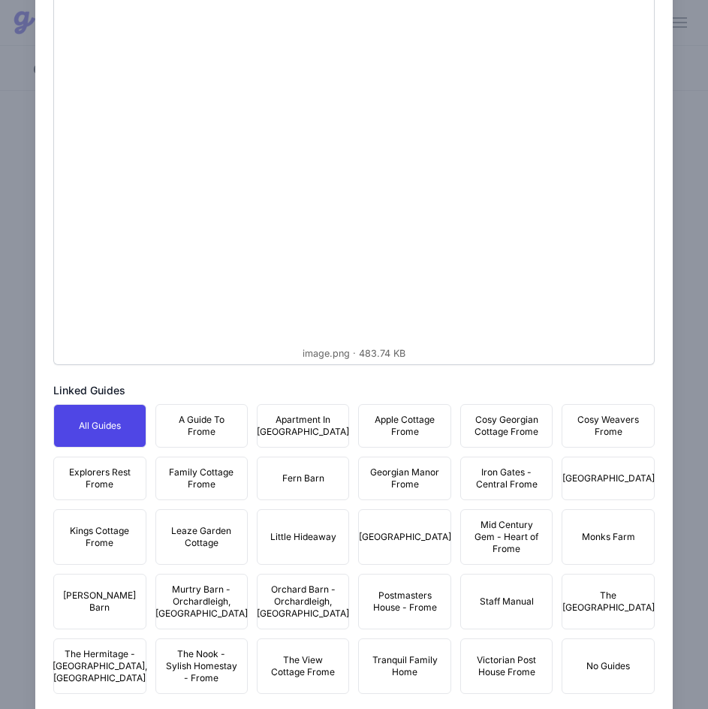
click at [136, 359] on figure "image.png 483.74 KB" at bounding box center [354, 97] width 588 height 524
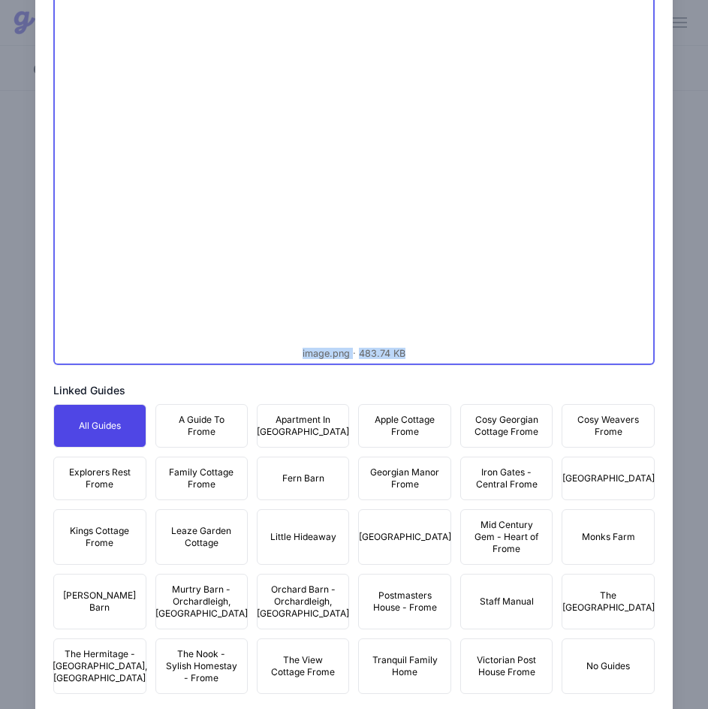
click at [616, 321] on figure "image.png 483.74 KB" at bounding box center [354, 97] width 588 height 524
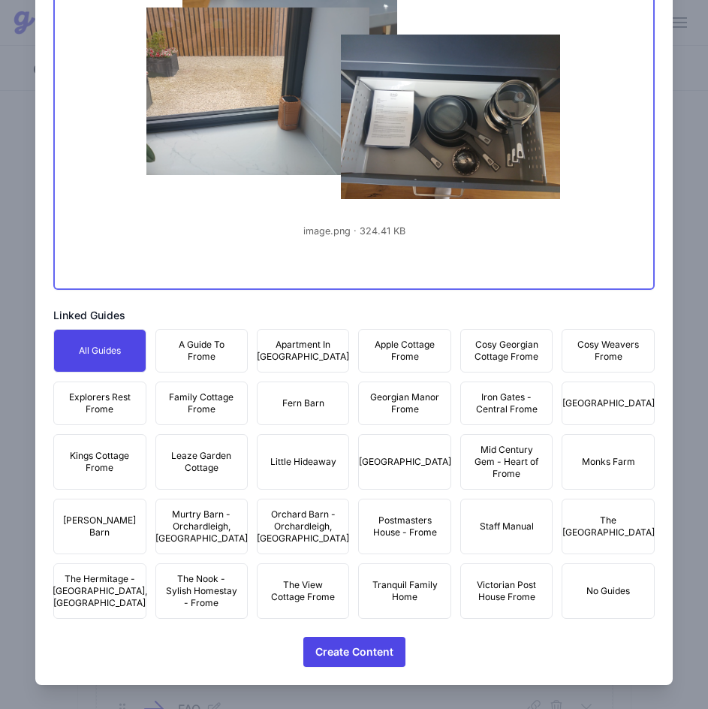
scroll to position [2503, 0]
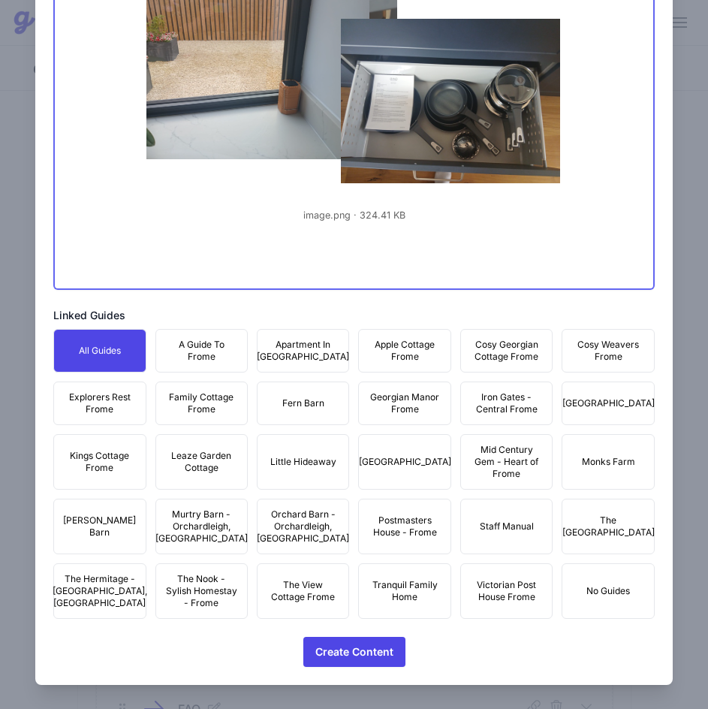
paste trix-editor "<div>Please wear none marking shoes or sliders in the property and remove footw…"
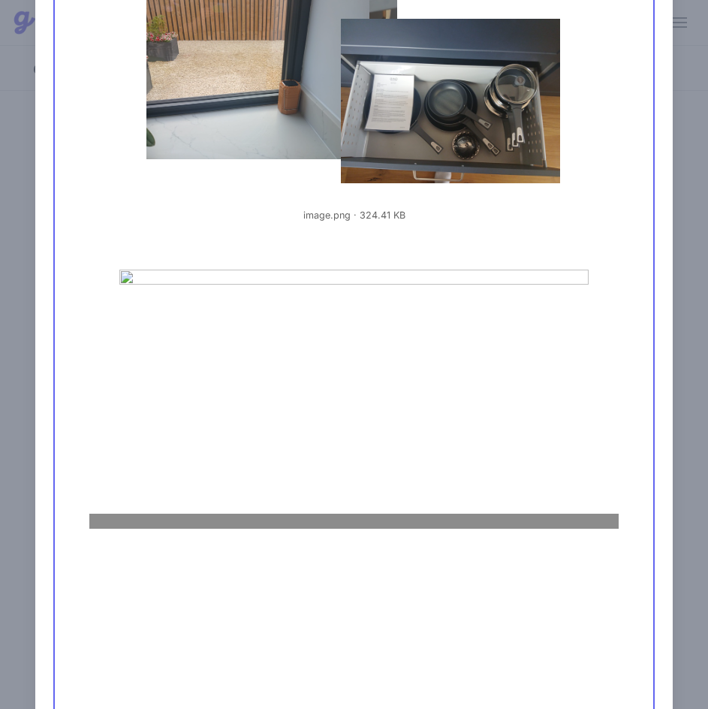
scroll to position [3008, 0]
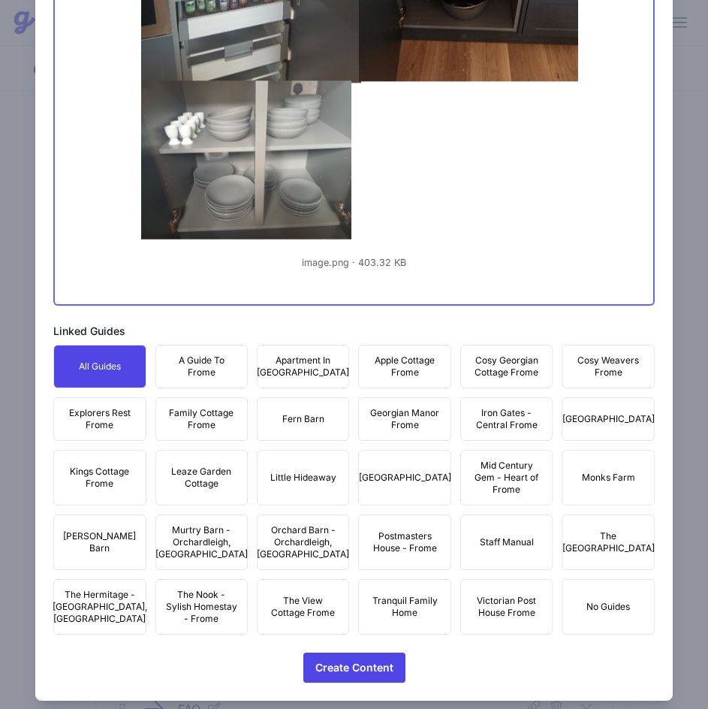
paste trix-editor "<div>Please wear none marking shoes or sliders in the property and remove footw…"
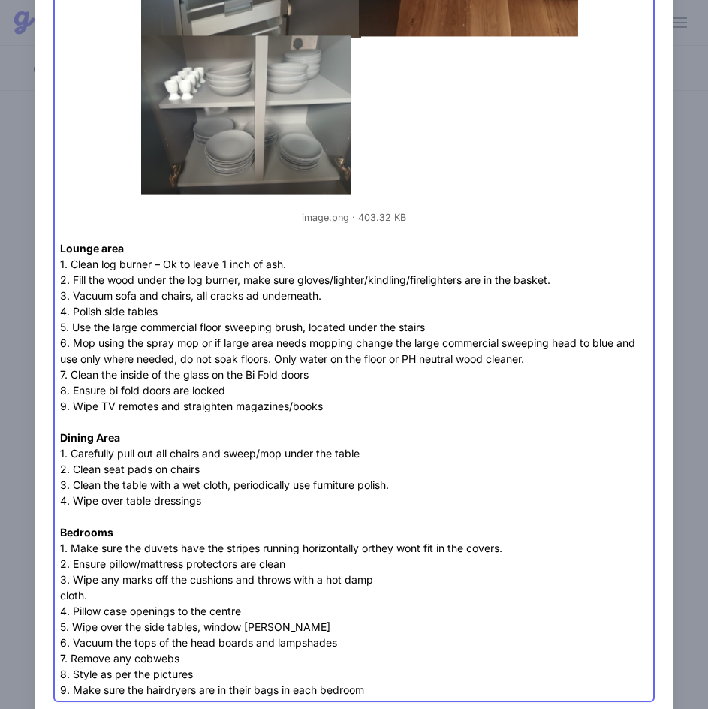
scroll to position [3054, 0]
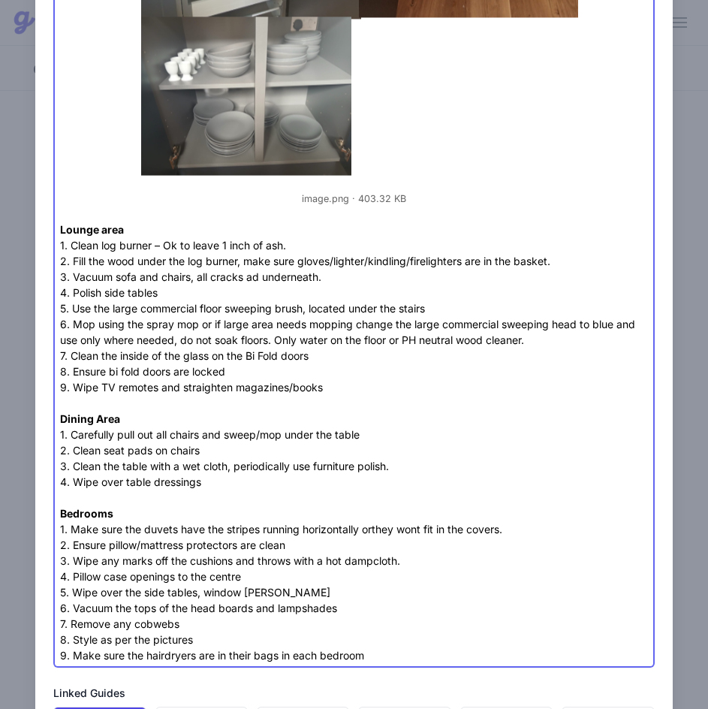
scroll to position [3078, 0]
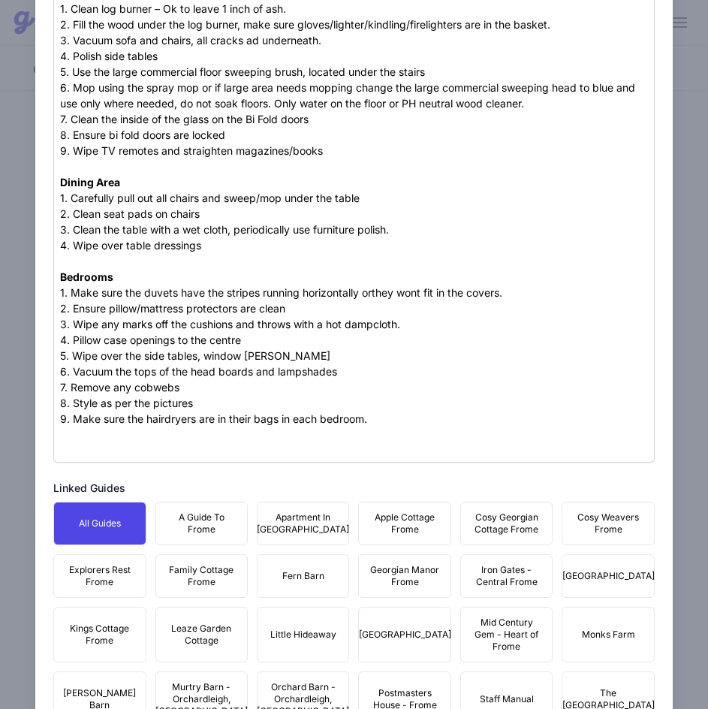
scroll to position [3378, 0]
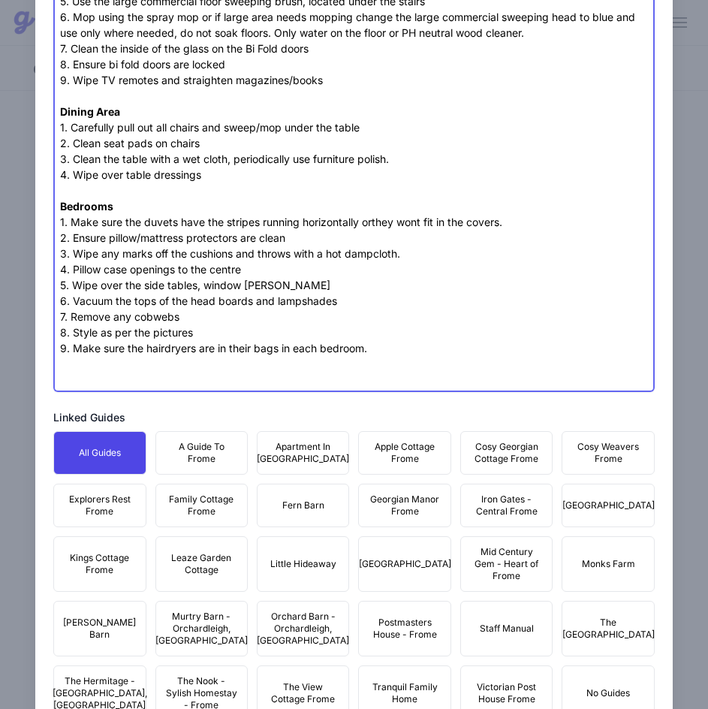
paste trix-editor "<div>Please wear none marking shoes or sliders in the property and remove footw…"
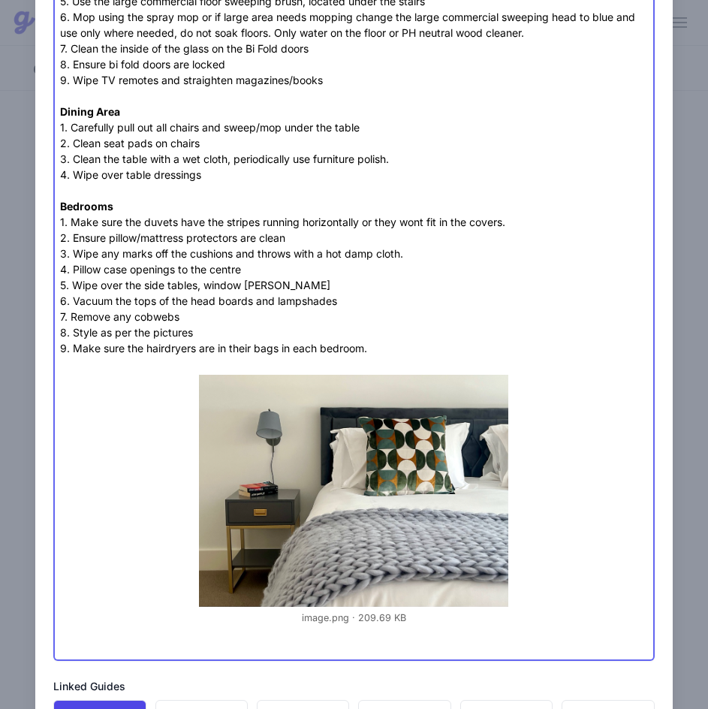
click at [622, 389] on figure "image.png 209.69 KB" at bounding box center [354, 497] width 588 height 251
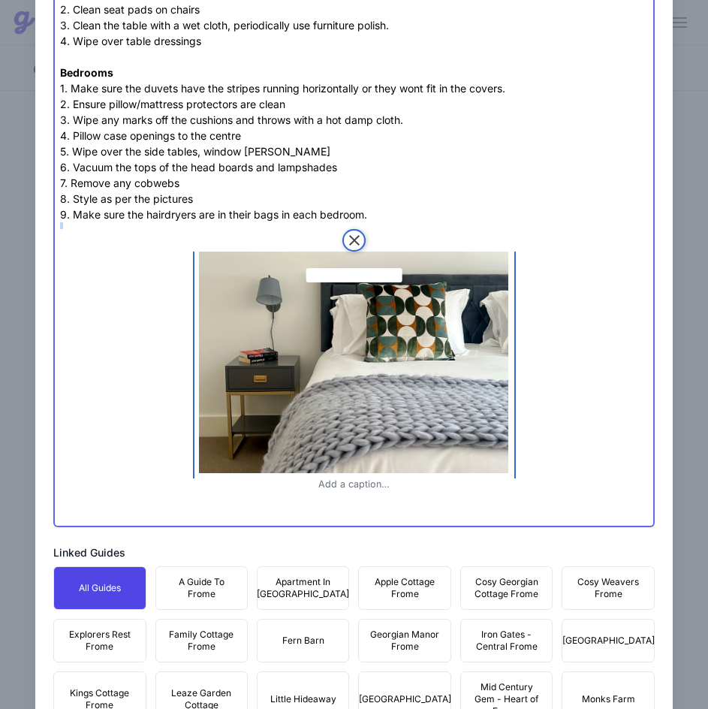
scroll to position [3529, 0]
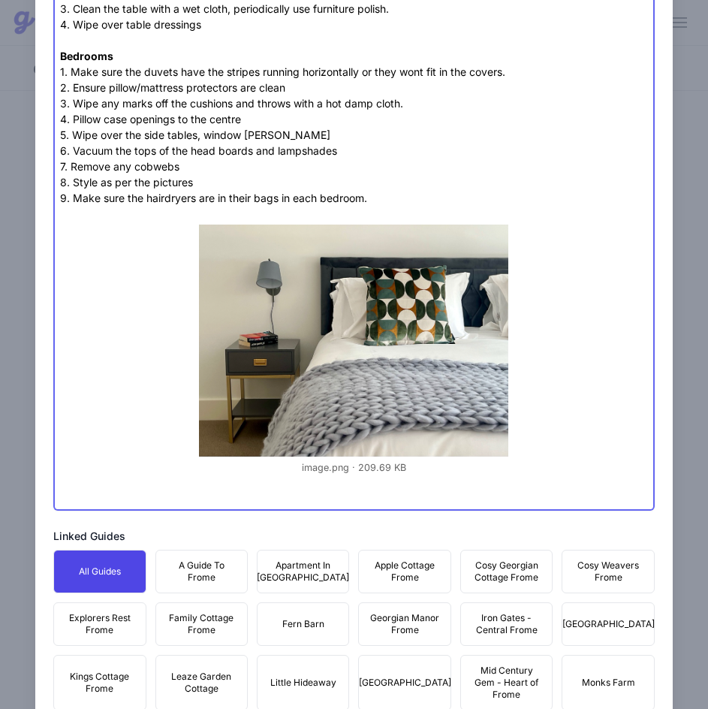
paste trix-editor "<div>Please wear none marking shoes or sliders in the property and remove footw…"
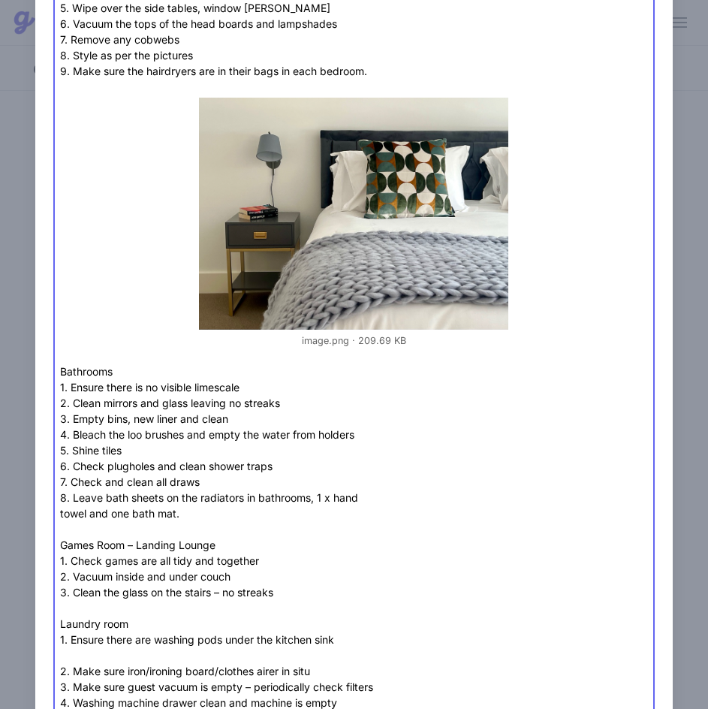
scroll to position [3679, 0]
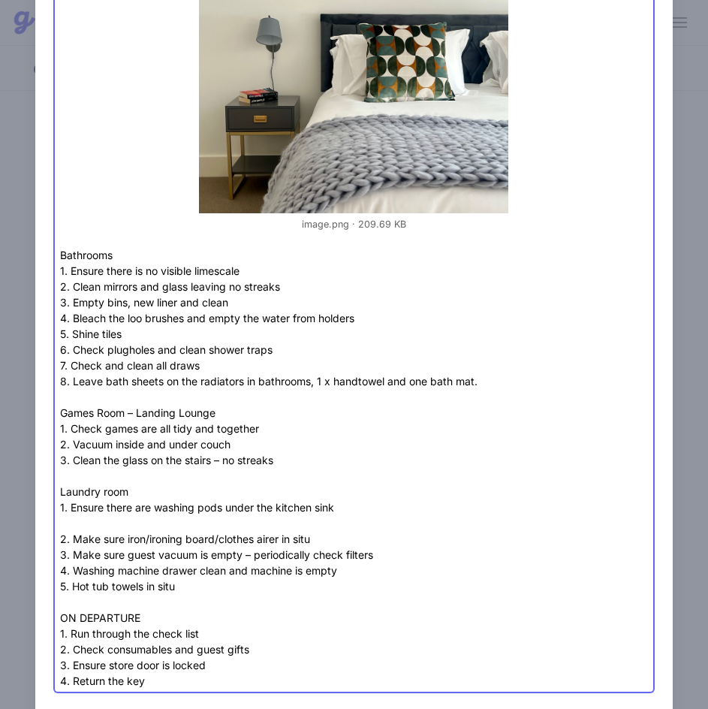
scroll to position [3754, 0]
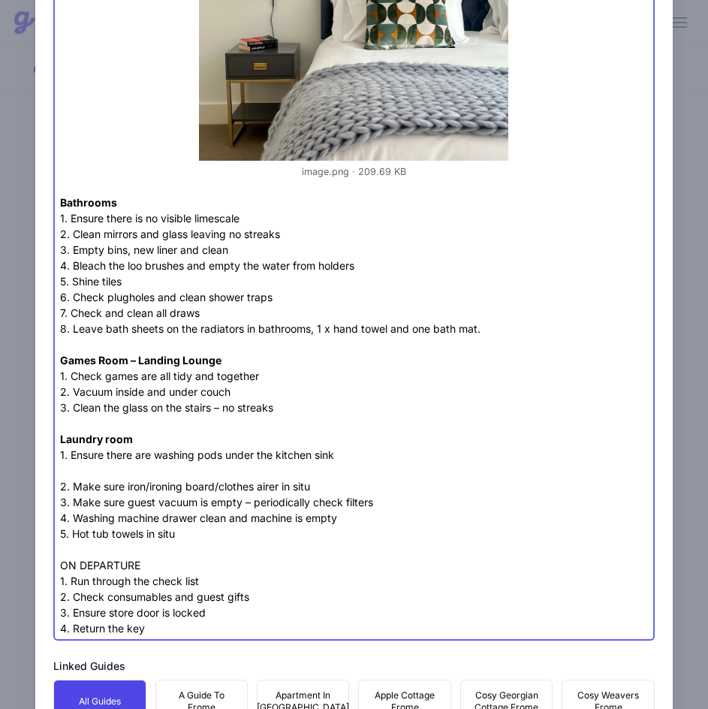
scroll to position [3829, 0]
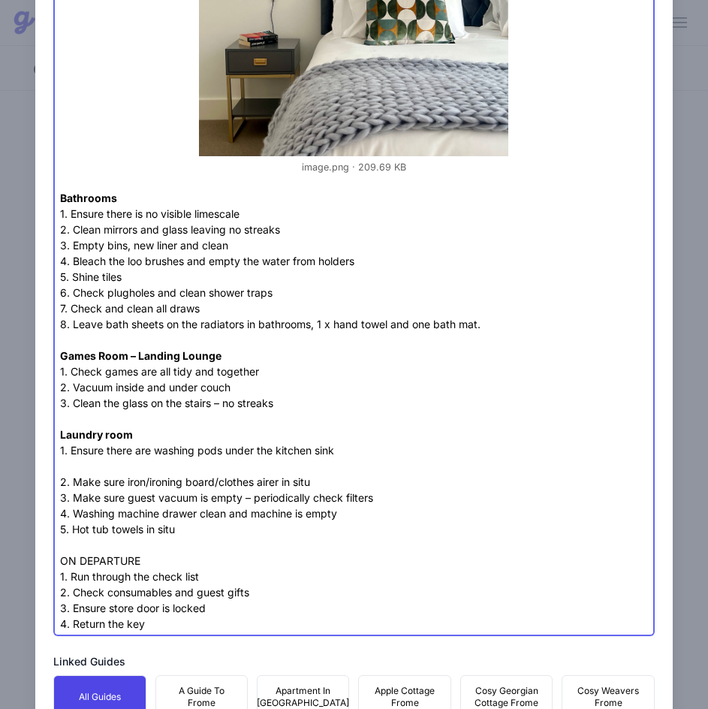
type trix-editor "<div>Please wear none marking shoes or sliders in the property and remove footw…"
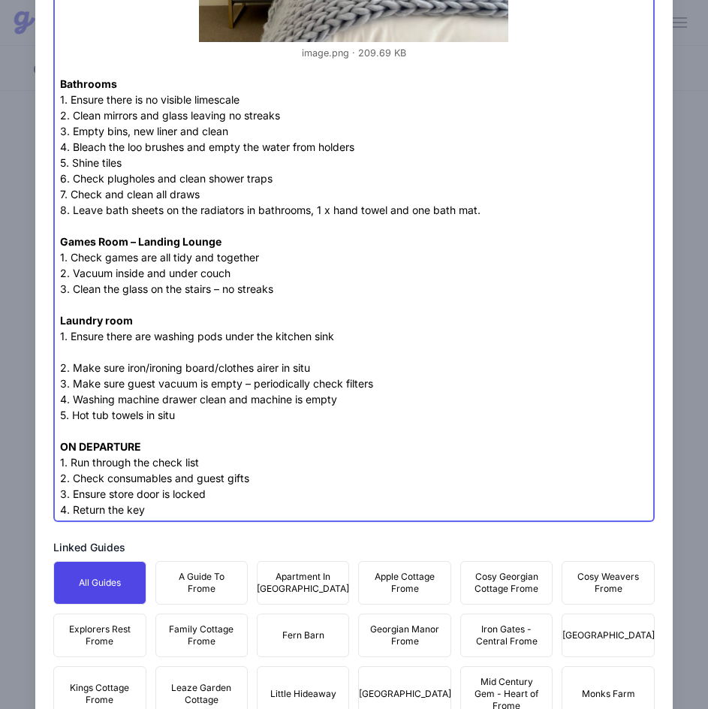
scroll to position [4191, 0]
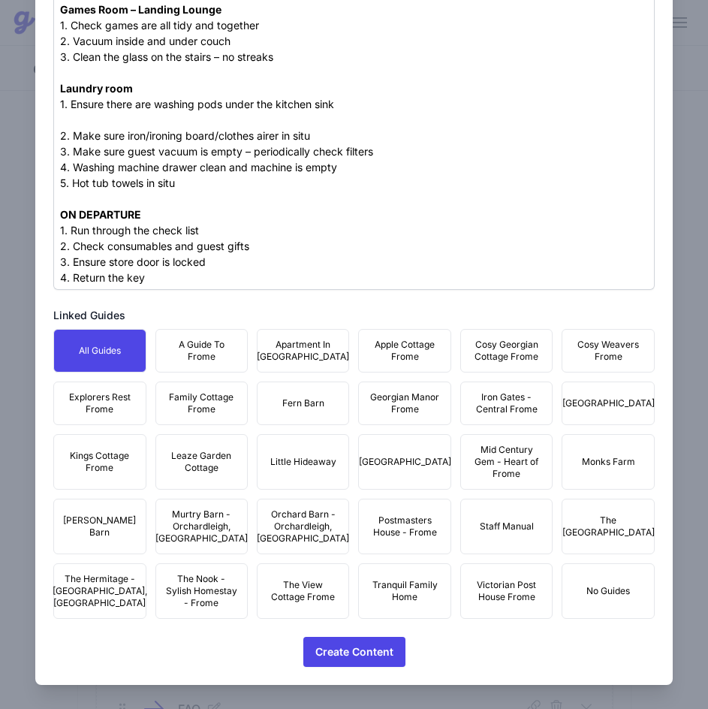
click at [466, 515] on button "Staff Manual" at bounding box center [506, 526] width 92 height 56
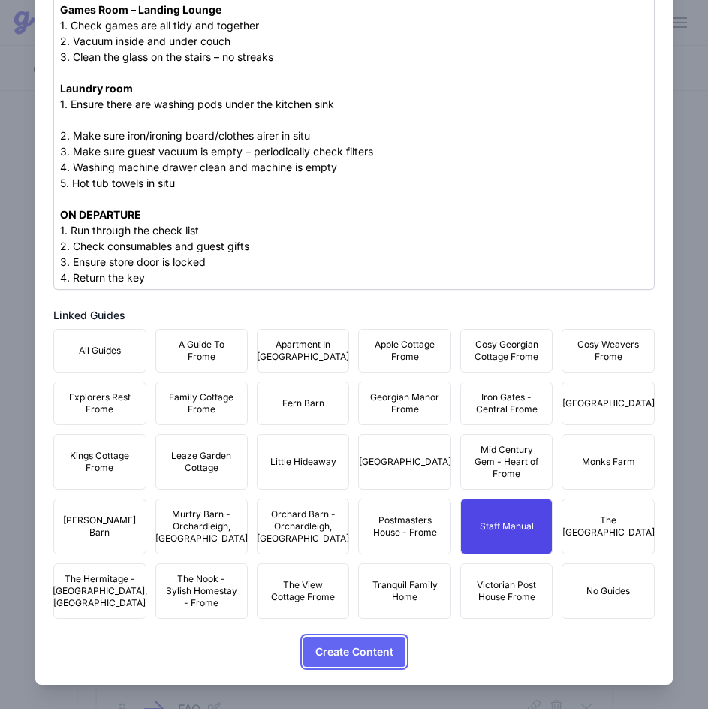
click at [352, 639] on span "Create Content" at bounding box center [354, 652] width 78 height 30
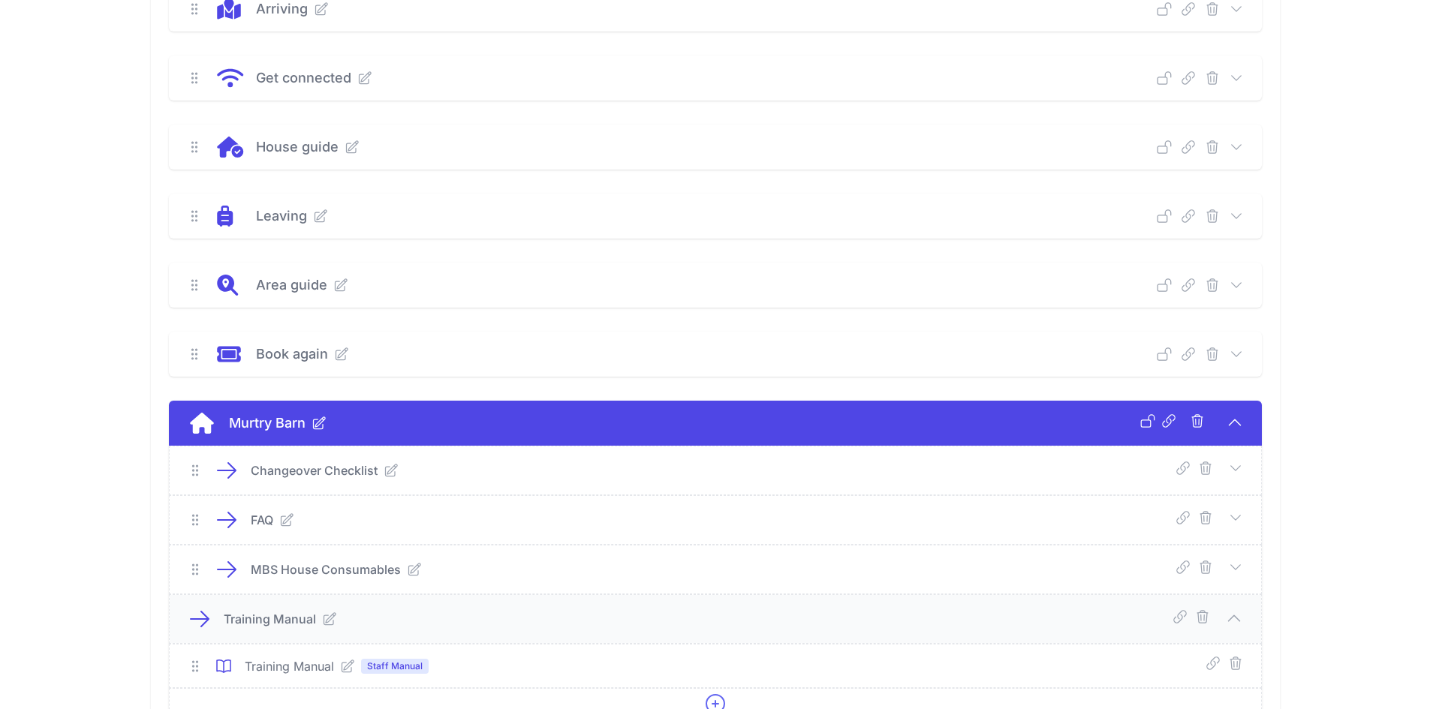
scroll to position [361, 0]
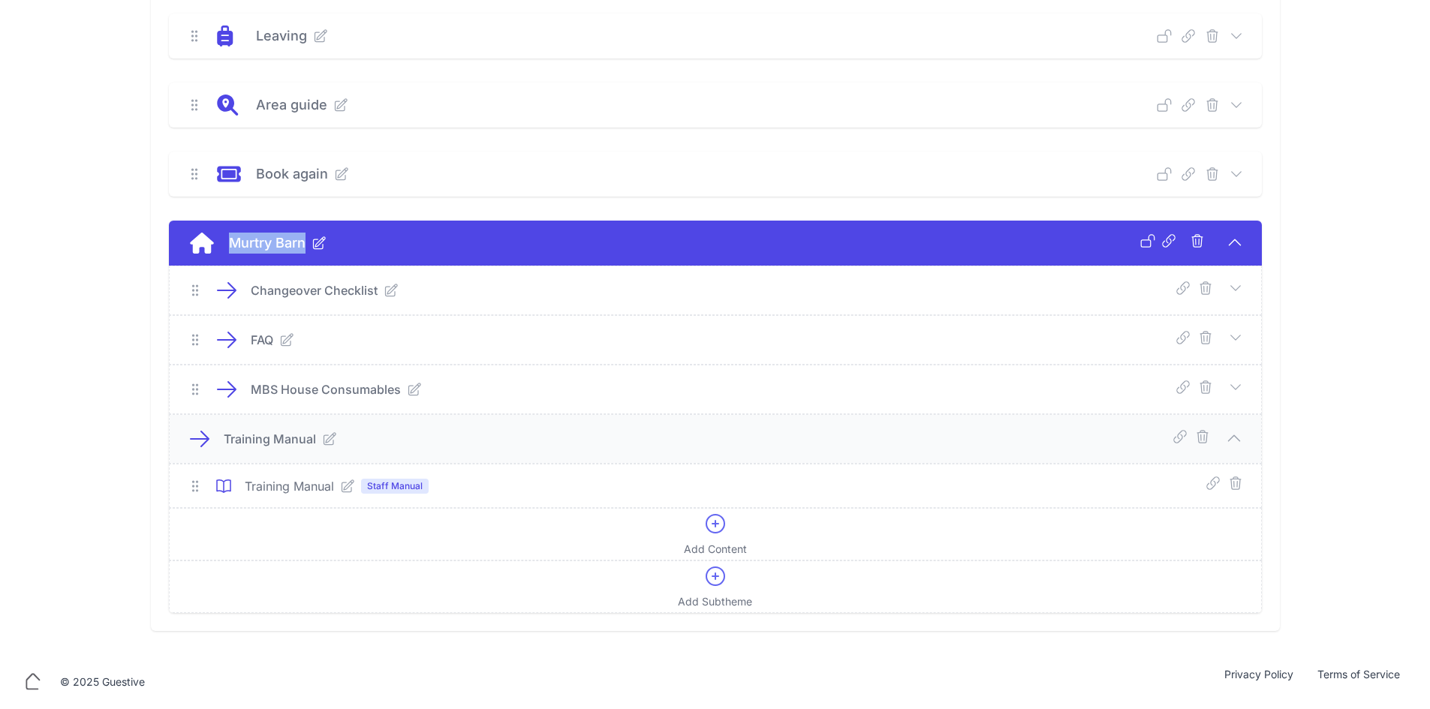
drag, startPoint x: 227, startPoint y: 243, endPoint x: 303, endPoint y: 245, distance: 76.6
click at [303, 245] on div "Murtry Barn" at bounding box center [678, 243] width 923 height 21
copy p "Murtry Barn"
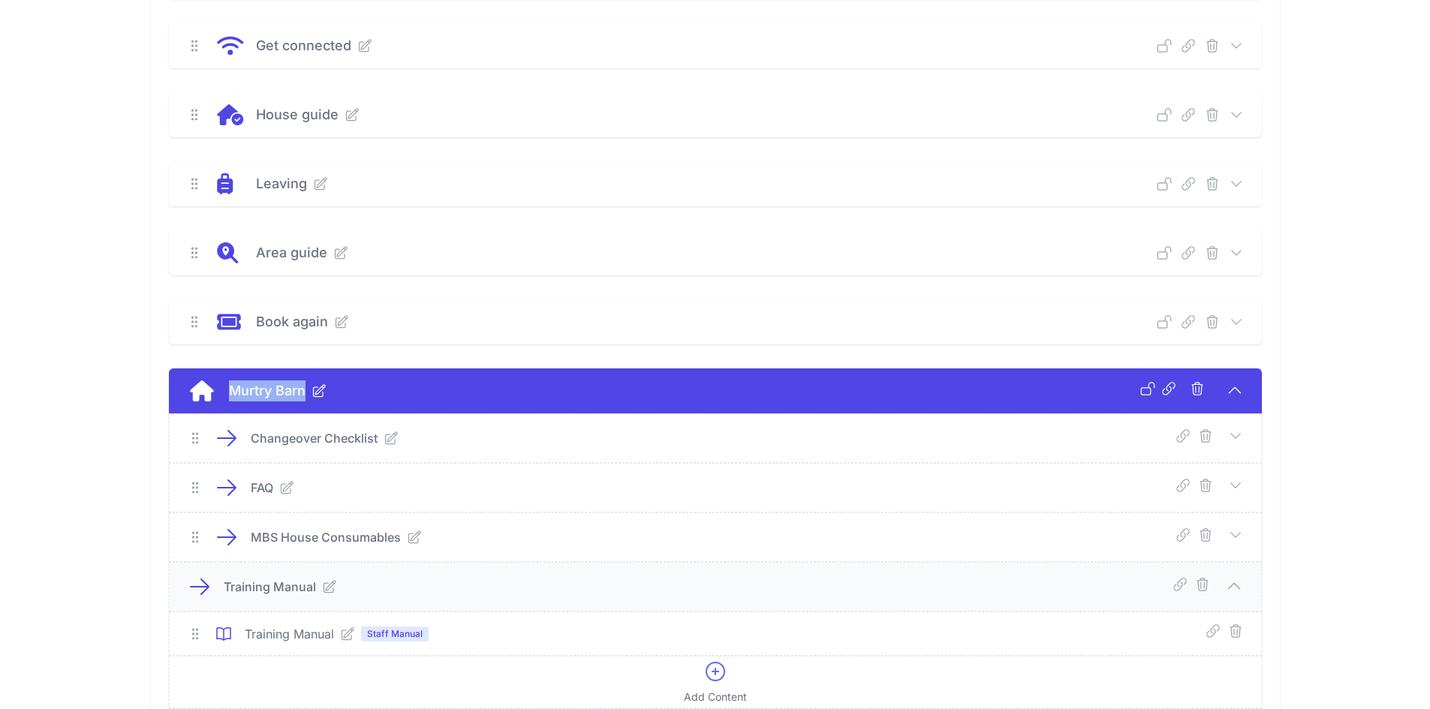
scroll to position [0, 0]
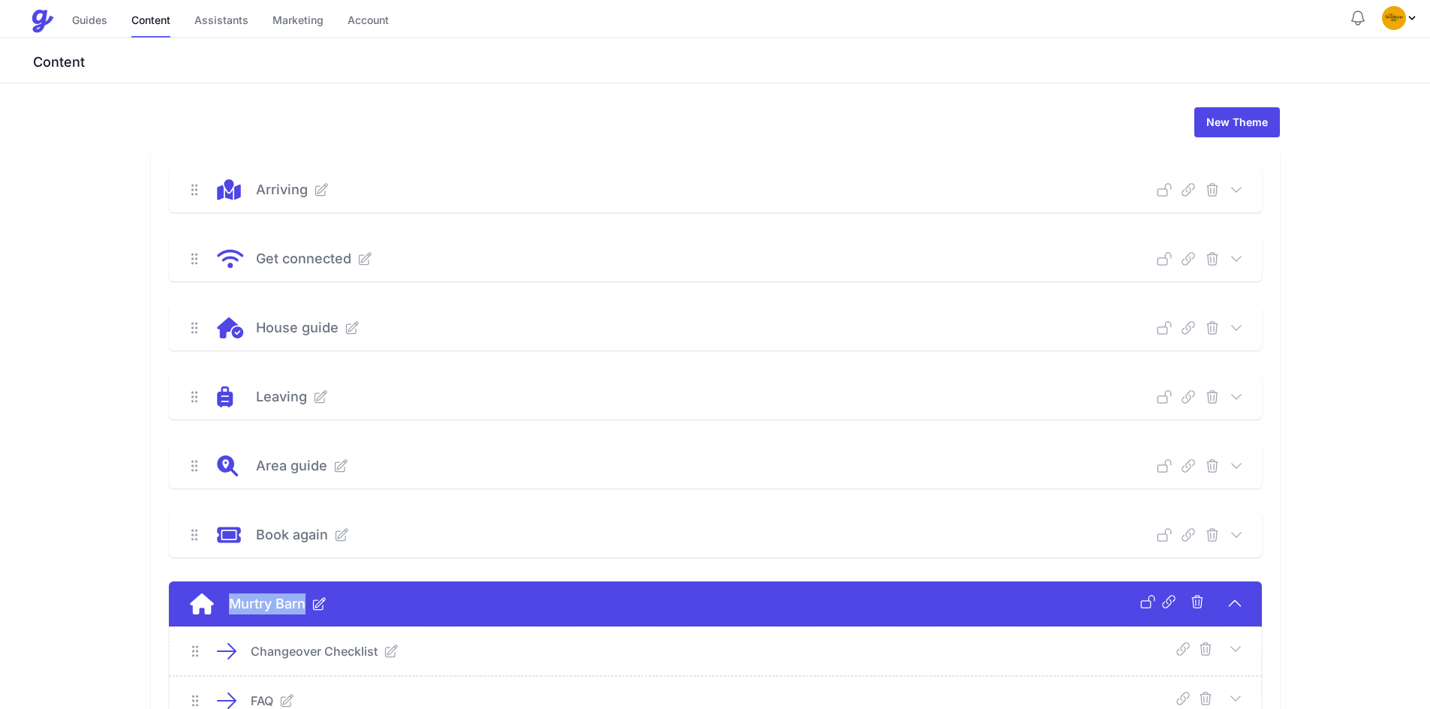
click at [1232, 465] on icon at bounding box center [1236, 465] width 10 height 5
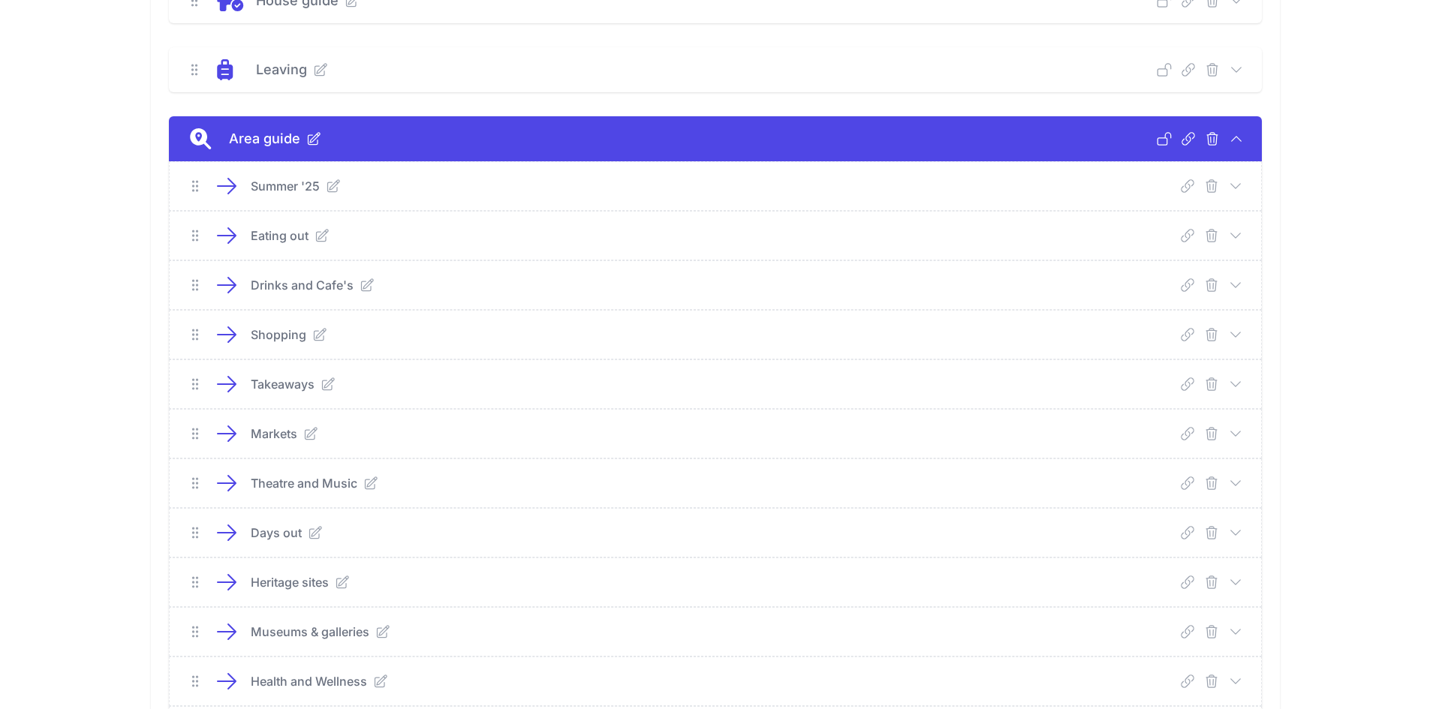
scroll to position [300, 0]
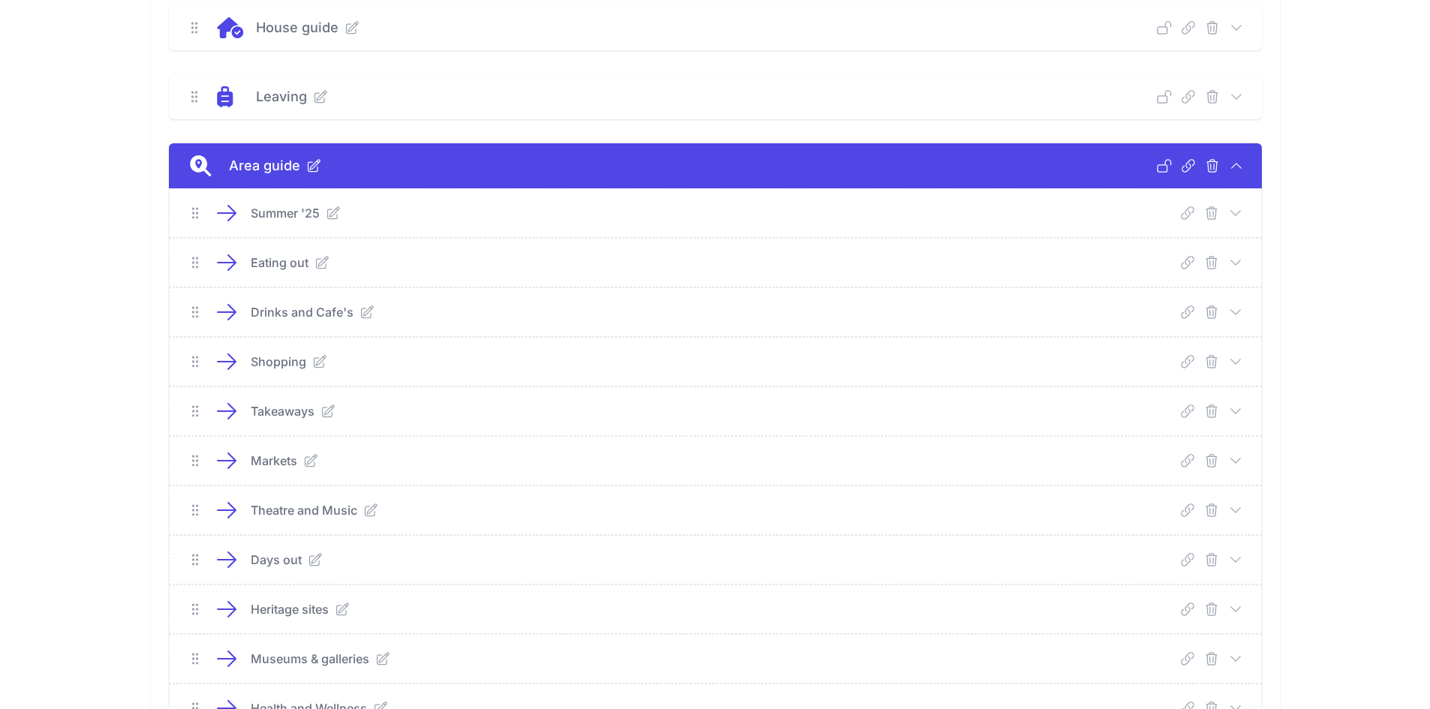
click at [1233, 210] on icon at bounding box center [1235, 213] width 15 height 15
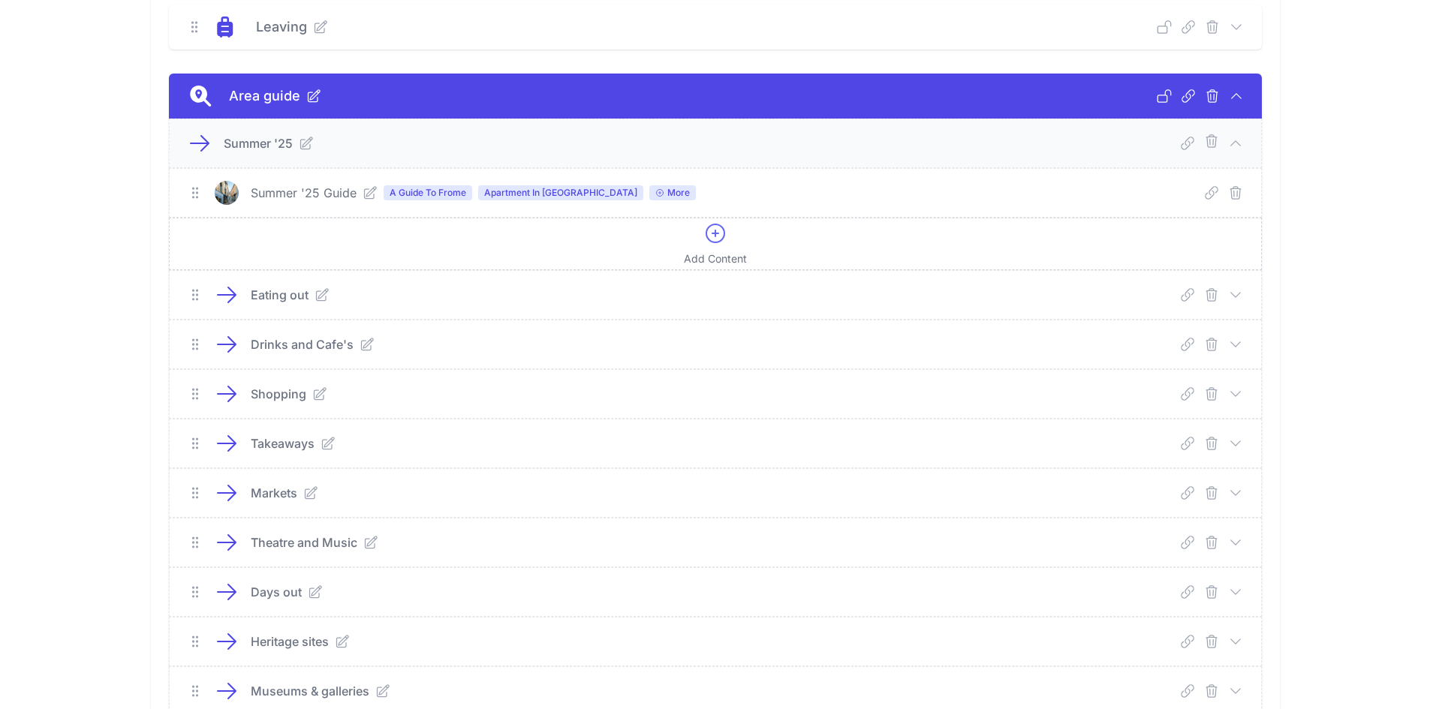
scroll to position [375, 0]
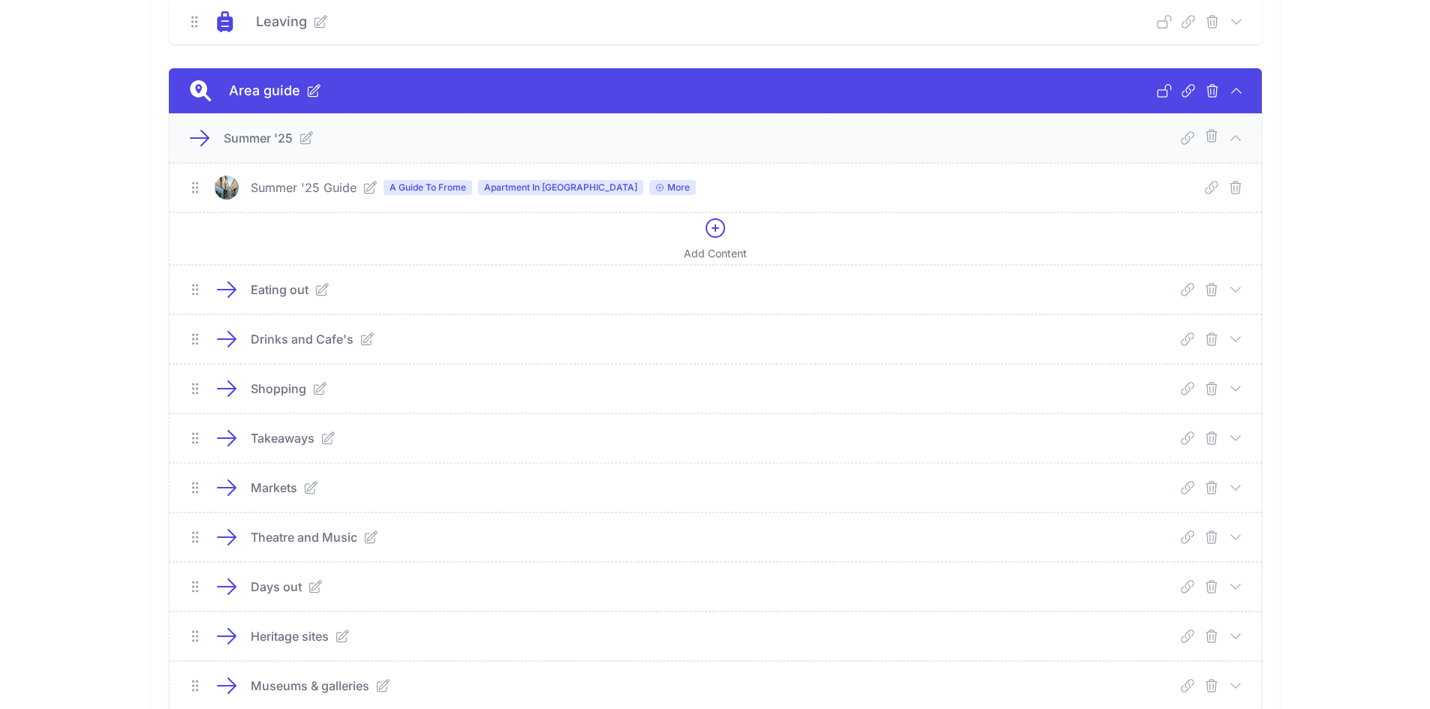
click at [1237, 288] on icon at bounding box center [1235, 289] width 15 height 15
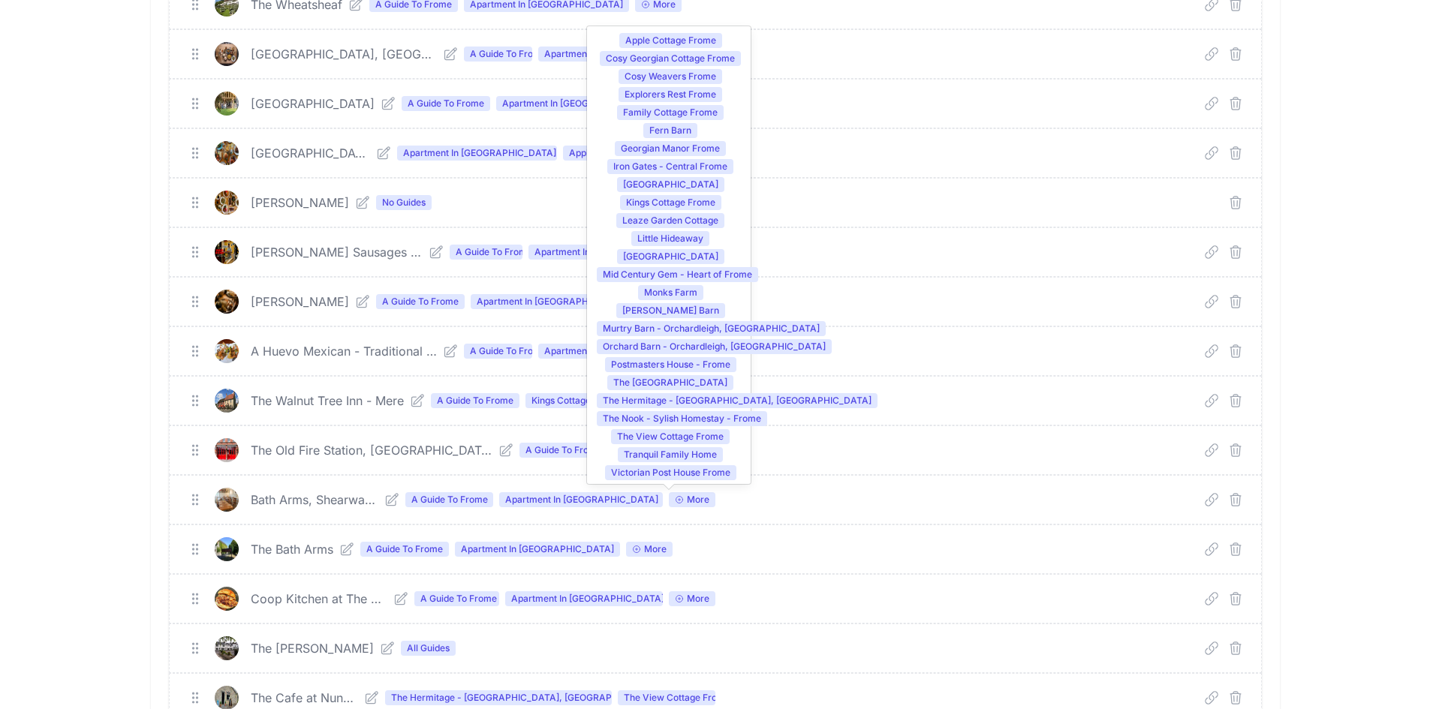
scroll to position [1051, 0]
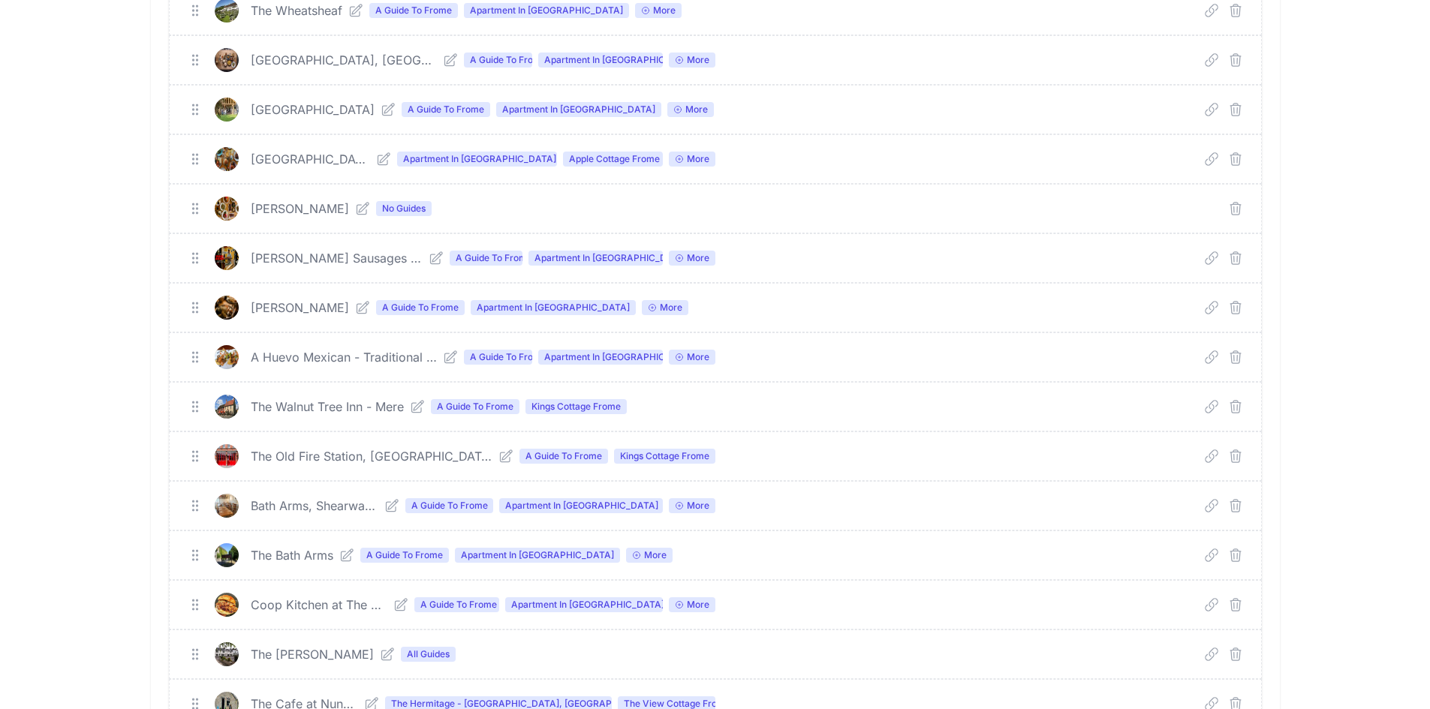
click at [1321, 287] on div "New Theme Arriving Deep Link Select a guide and copy the deep link to send to g…" at bounding box center [715, 692] width 1430 height 3320
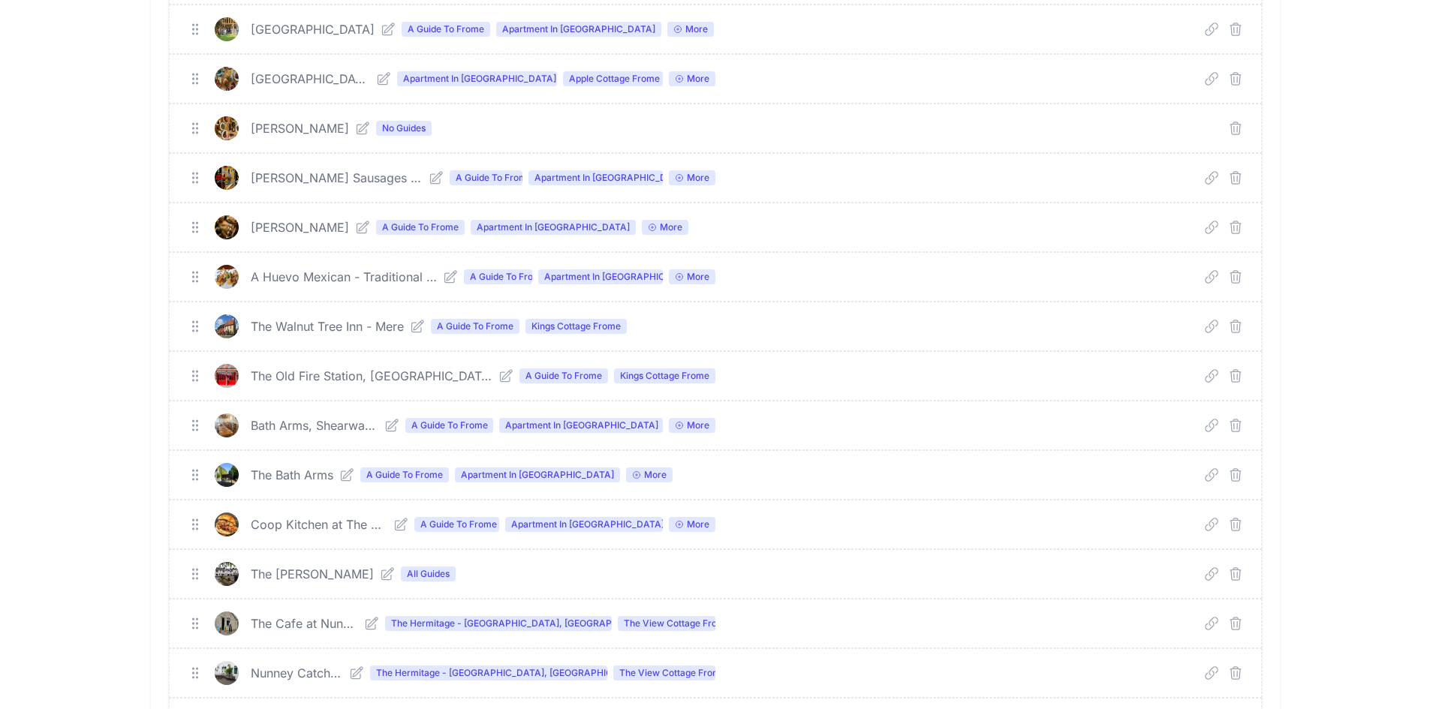
scroll to position [1276, 0]
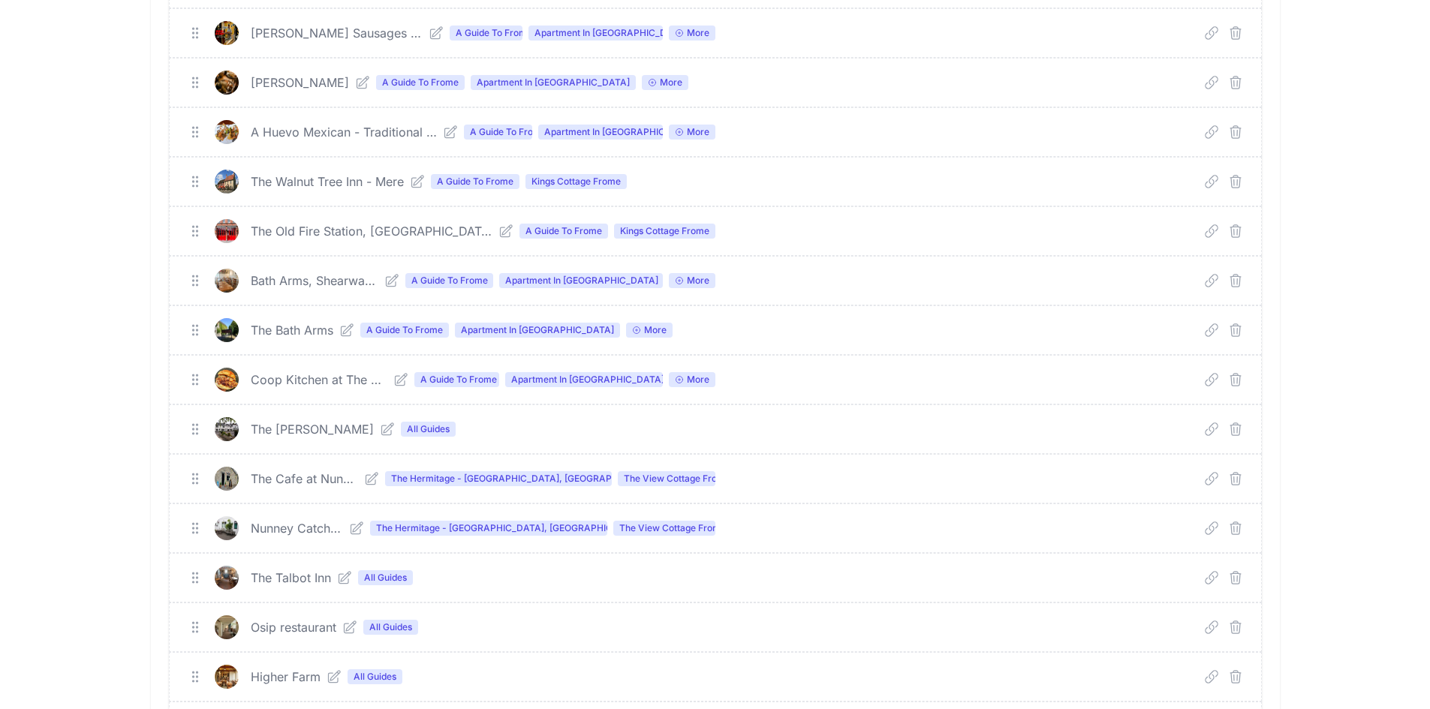
click at [401, 434] on span "All Guides" at bounding box center [428, 429] width 55 height 15
click at [374, 430] on link at bounding box center [384, 429] width 21 height 15
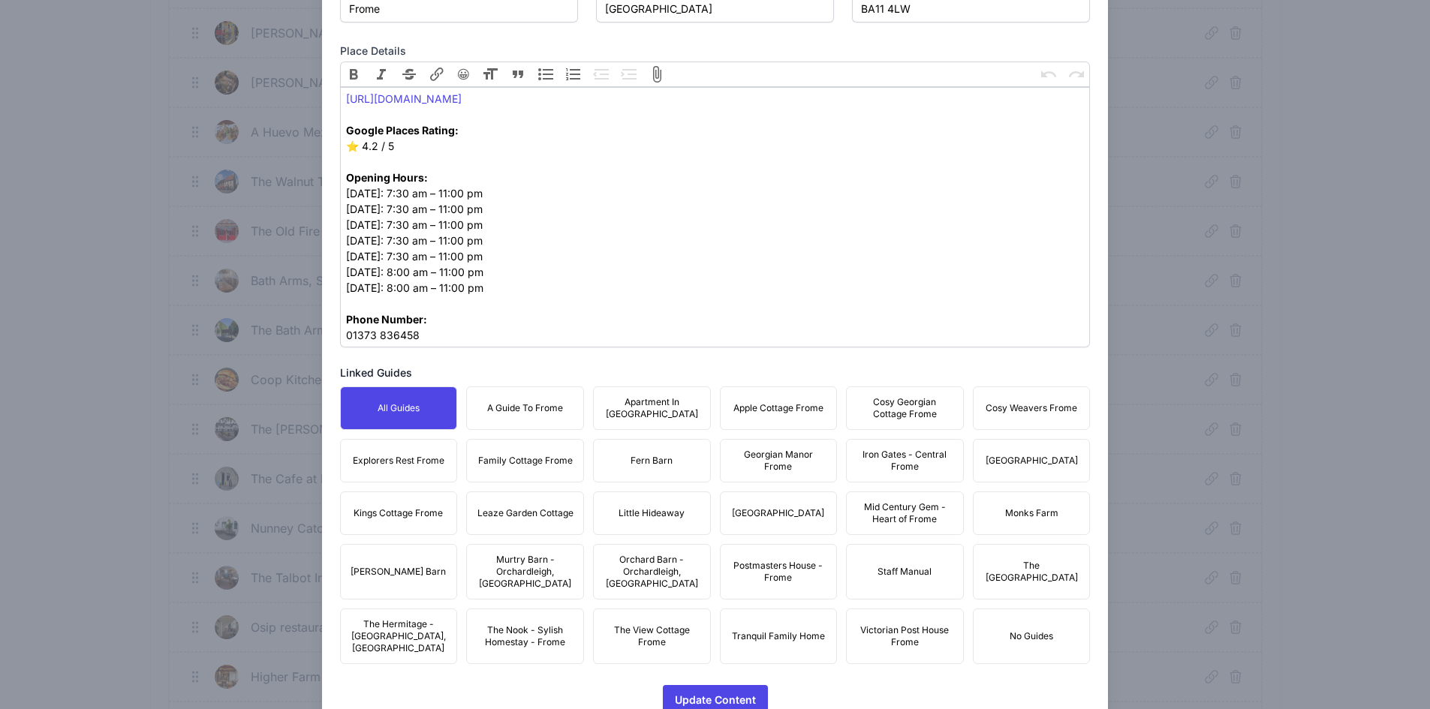
scroll to position [659, 0]
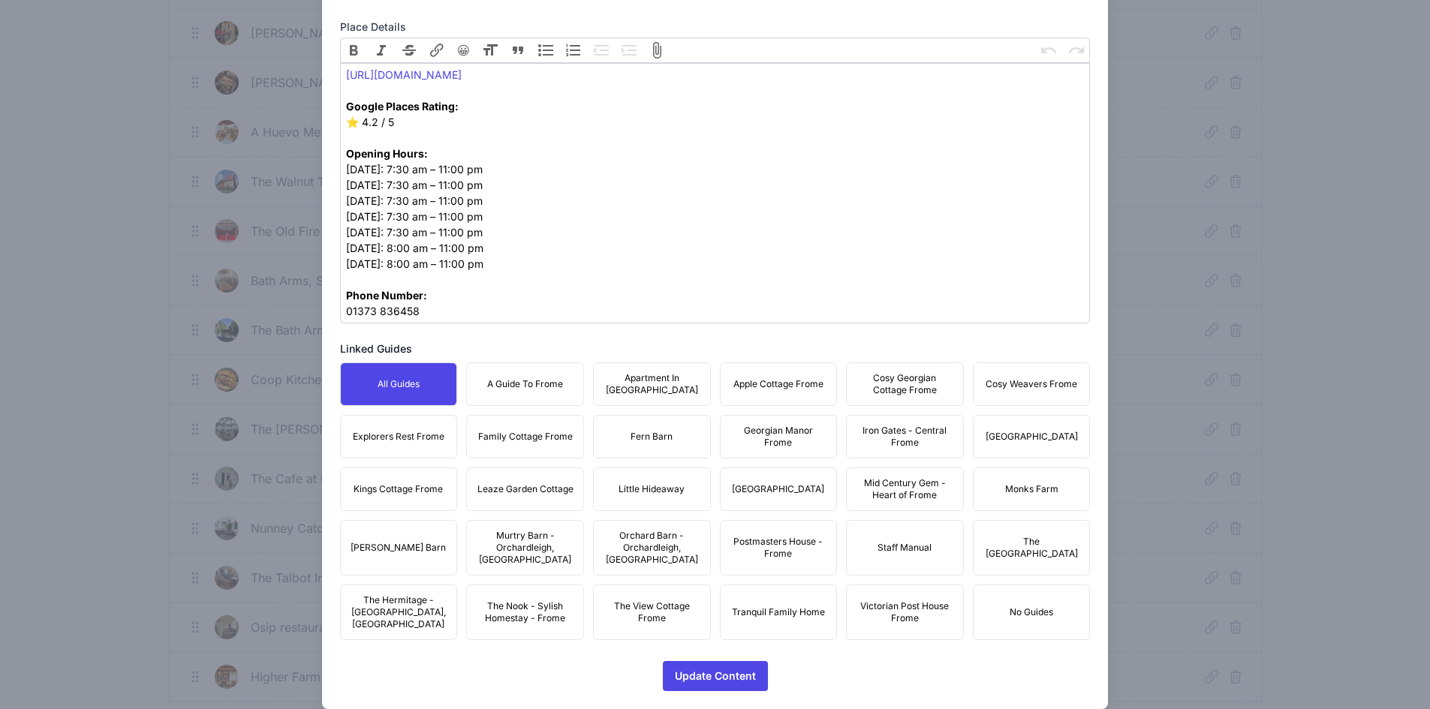
click at [558, 387] on span "A Guide To Frome" at bounding box center [525, 384] width 76 height 12
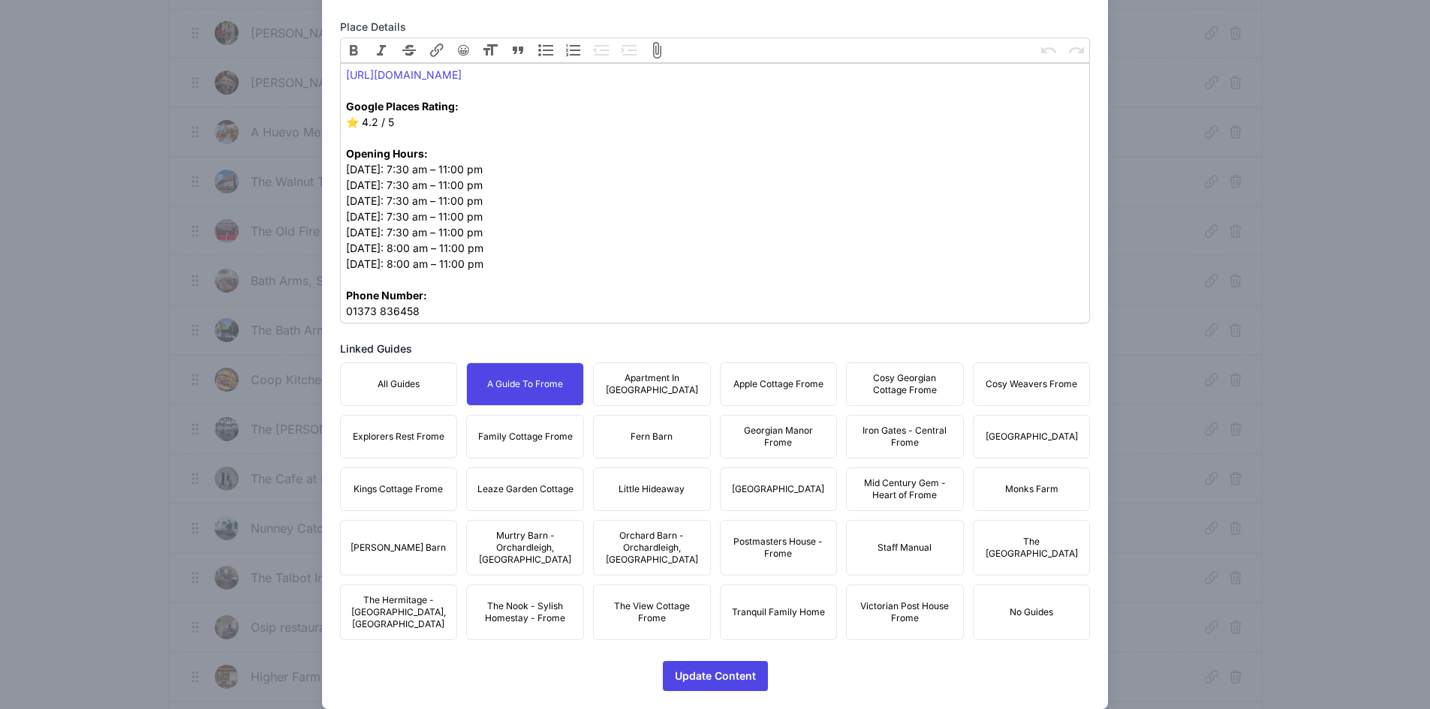
click at [655, 392] on span "Apartment In [GEOGRAPHIC_DATA]" at bounding box center [652, 384] width 98 height 24
drag, startPoint x: 781, startPoint y: 393, endPoint x: 886, endPoint y: 387, distance: 105.3
click at [782, 393] on button "Apple Cottage Frome" at bounding box center [779, 385] width 118 height 44
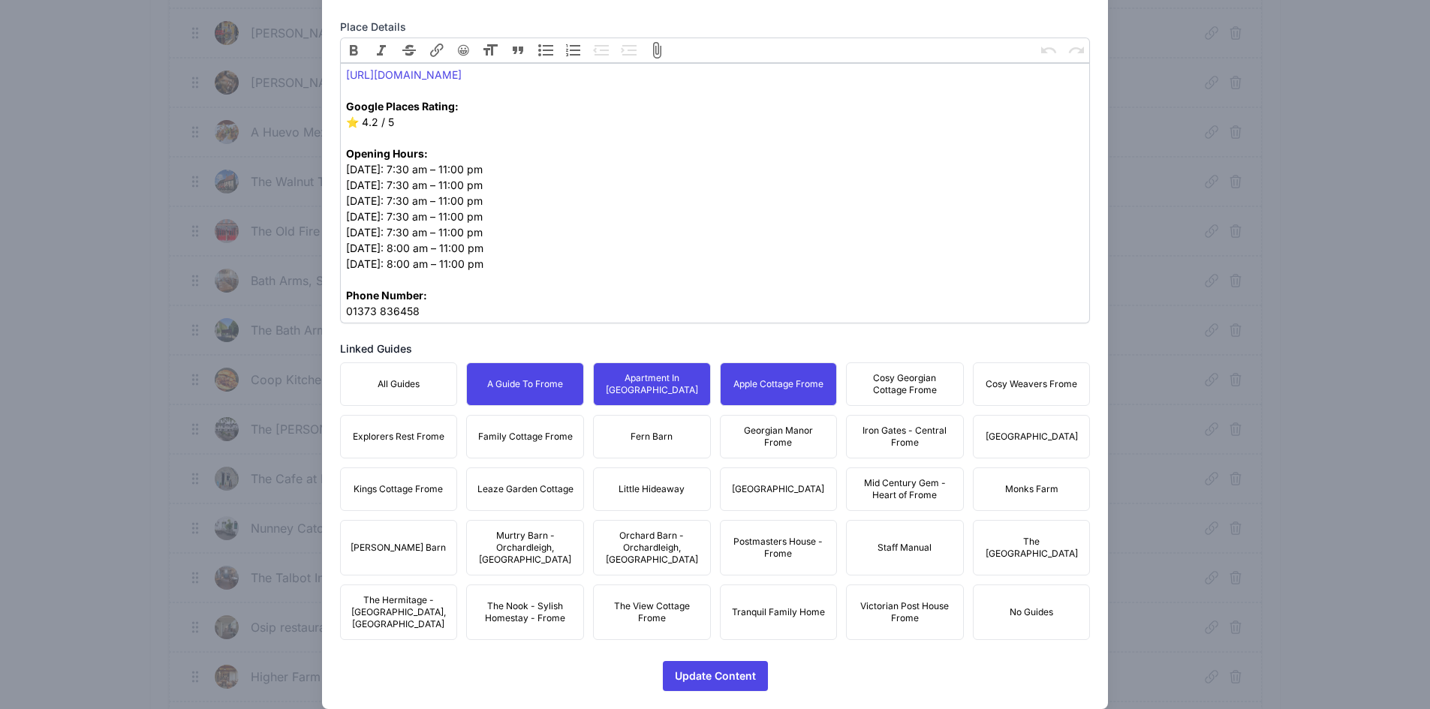
click at [919, 381] on span "Cosy Georgian Cottage Frome" at bounding box center [905, 384] width 98 height 24
drag, startPoint x: 1004, startPoint y: 379, endPoint x: 1030, endPoint y: 412, distance: 42.2
click at [1004, 379] on span "Cosy Weavers Frome" at bounding box center [1032, 384] width 92 height 12
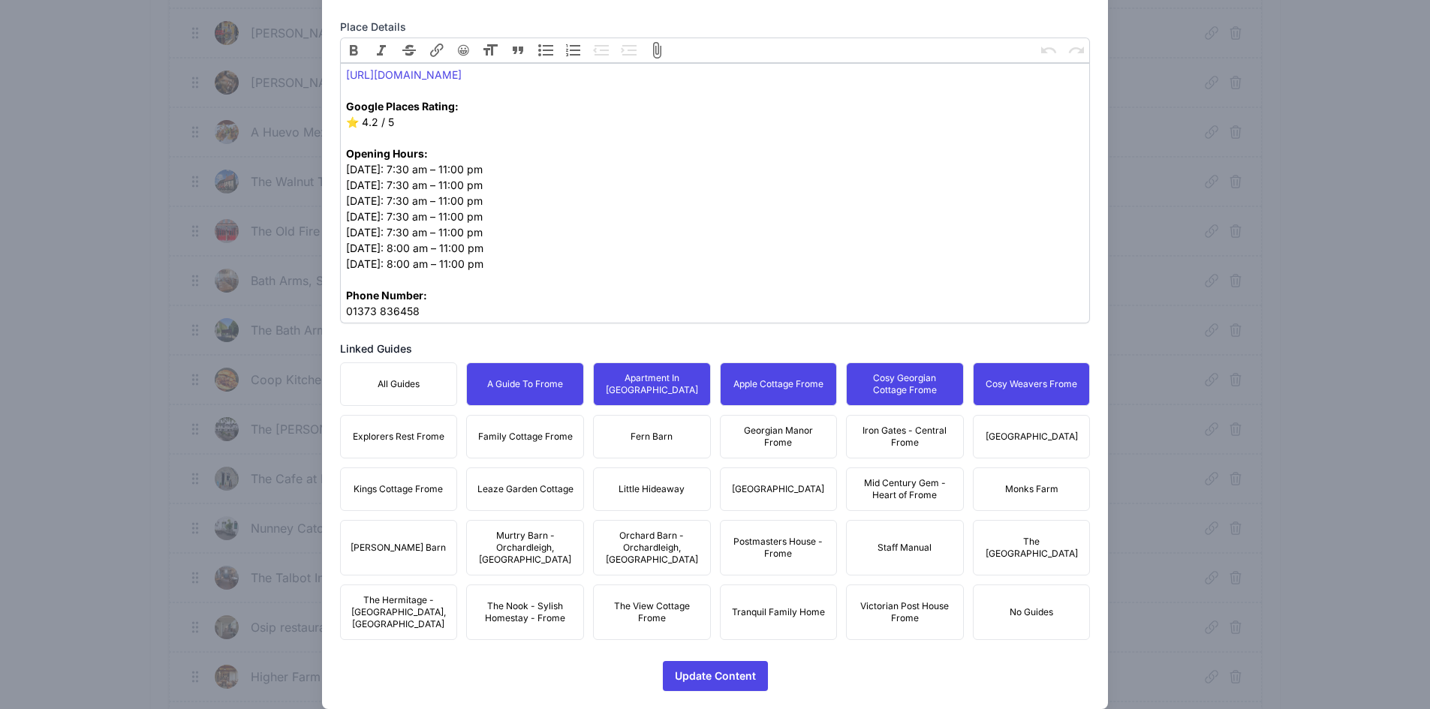
drag, startPoint x: 1032, startPoint y: 424, endPoint x: 965, endPoint y: 434, distance: 67.5
click at [1029, 425] on button "[GEOGRAPHIC_DATA]" at bounding box center [1032, 437] width 118 height 44
drag, startPoint x: 904, startPoint y: 440, endPoint x: 847, endPoint y: 434, distance: 57.4
click at [904, 440] on span "Iron Gates - Central Frome" at bounding box center [905, 437] width 98 height 24
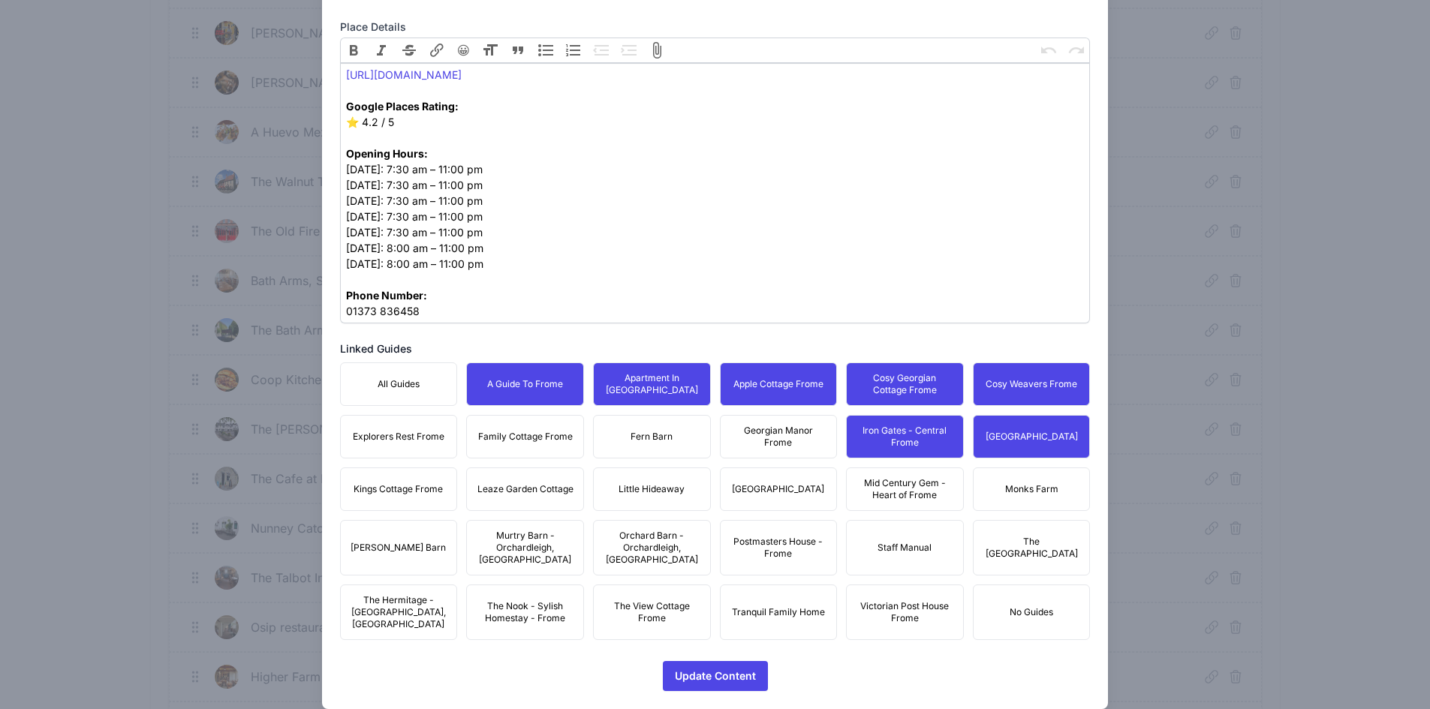
click at [735, 435] on span "Georgian Manor Frome" at bounding box center [779, 437] width 98 height 24
click at [617, 435] on button "Fern Barn" at bounding box center [652, 437] width 118 height 44
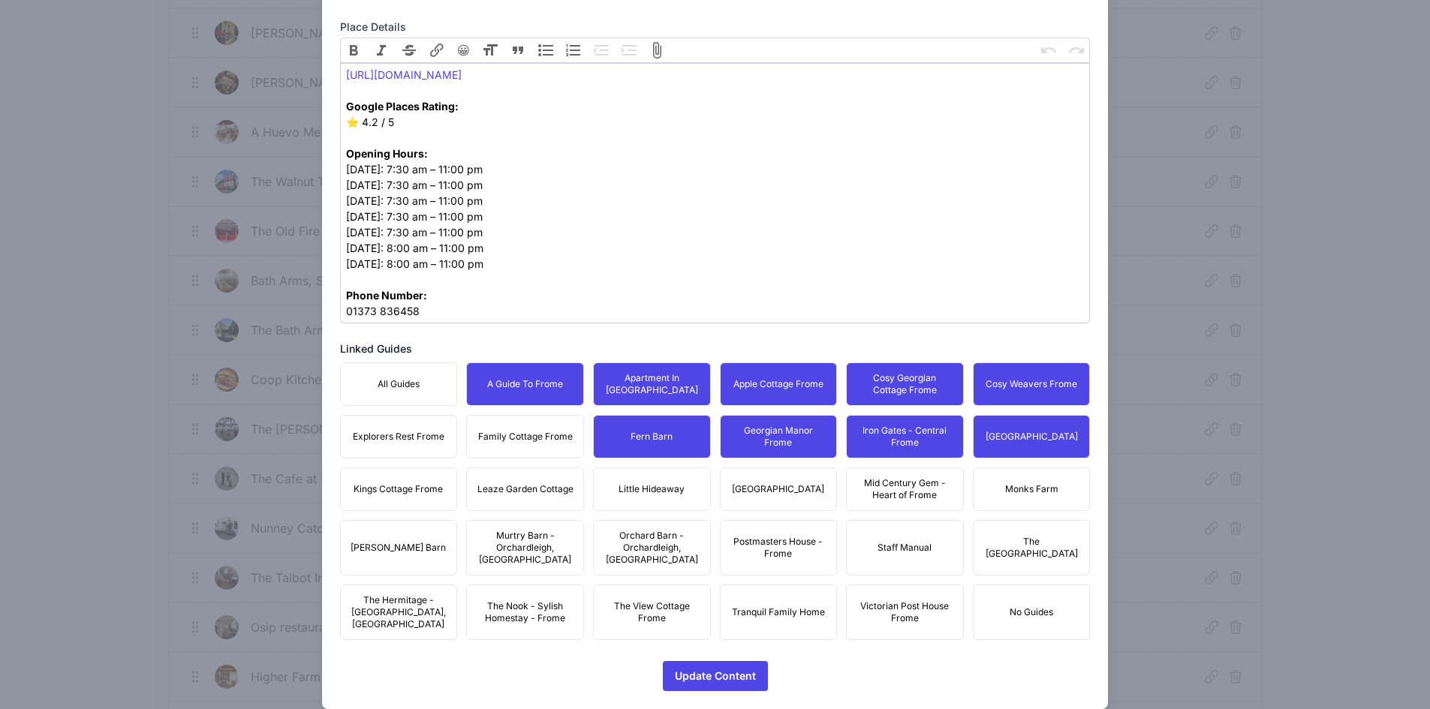
click at [527, 432] on span "Family Cottage Frome" at bounding box center [525, 437] width 95 height 12
click at [354, 441] on span "Explorers Rest Frome" at bounding box center [399, 437] width 92 height 12
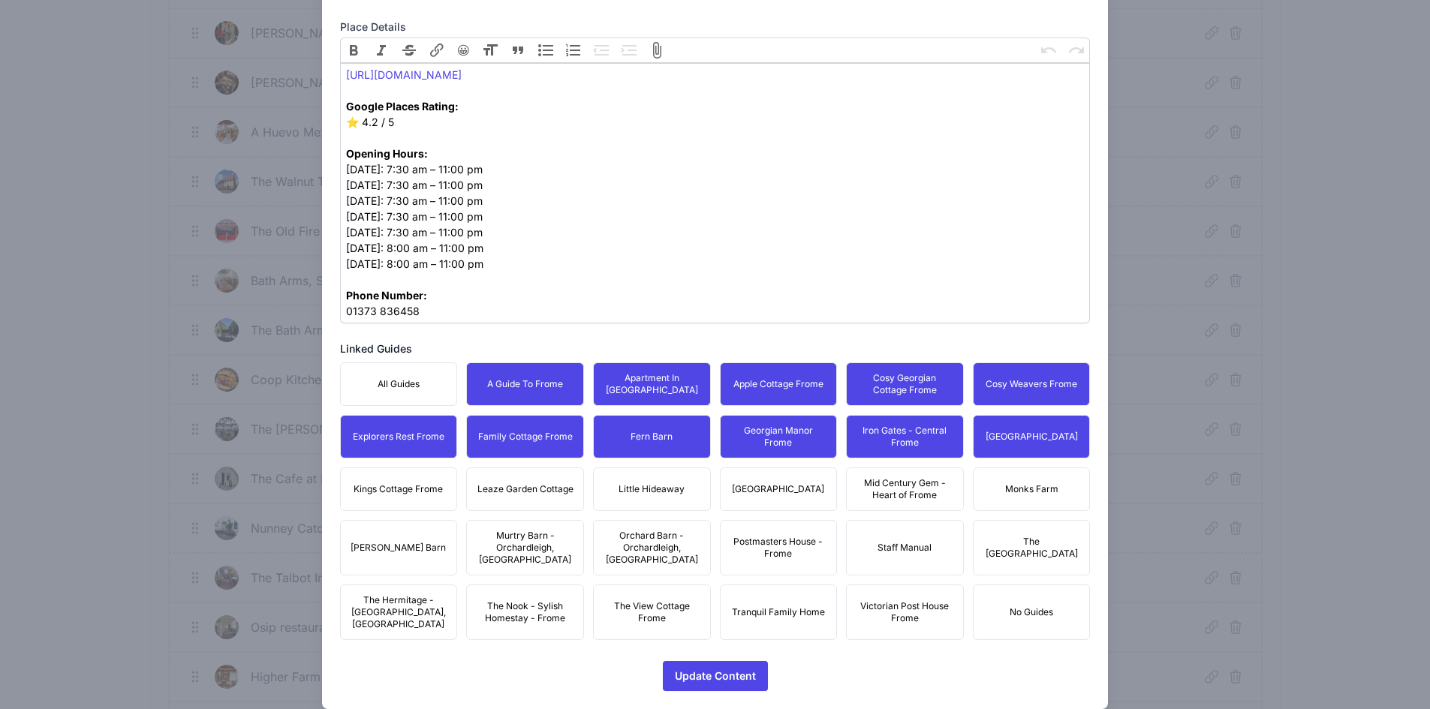
drag, startPoint x: 391, startPoint y: 474, endPoint x: 504, endPoint y: 488, distance: 113.4
click at [394, 476] on button "Kings Cottage Frome" at bounding box center [399, 490] width 118 height 44
drag, startPoint x: 537, startPoint y: 487, endPoint x: 569, endPoint y: 487, distance: 32.3
click at [537, 487] on span "Leaze Garden Cottage" at bounding box center [525, 489] width 96 height 12
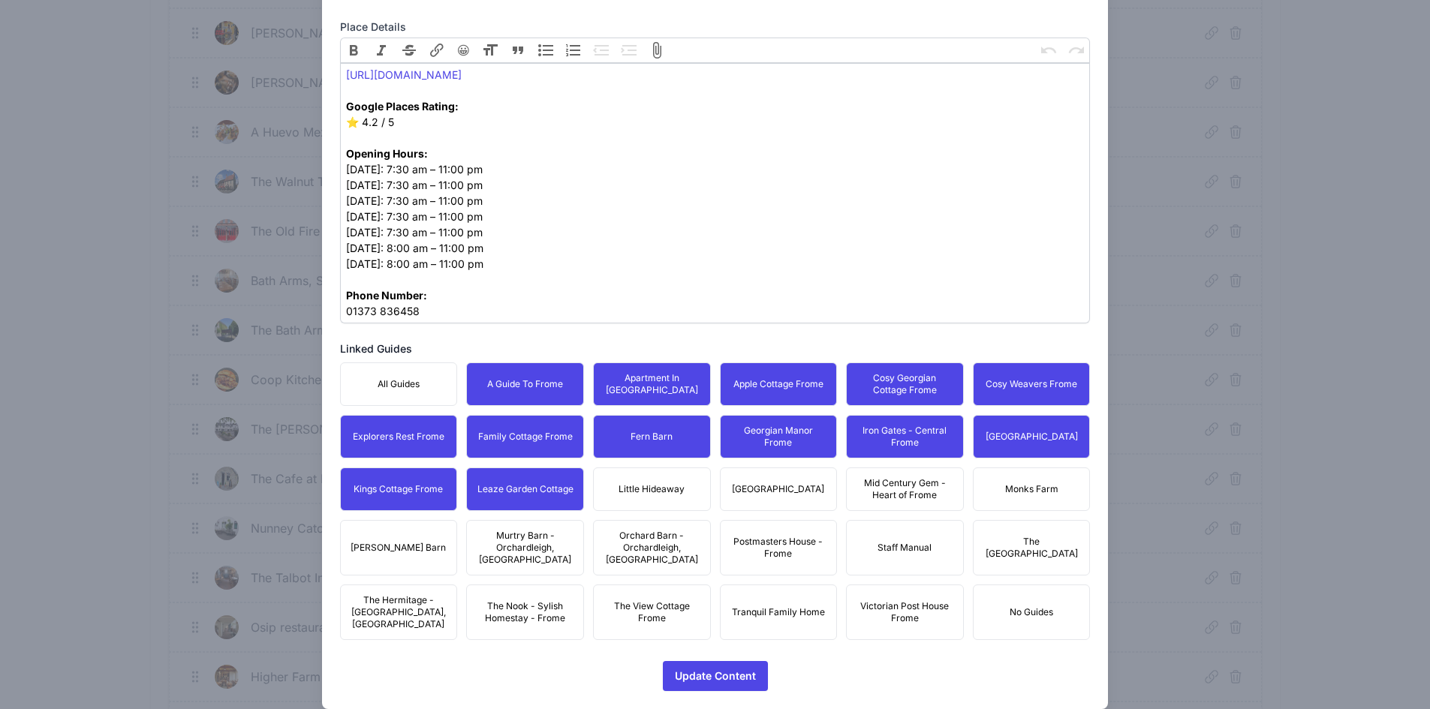
drag, startPoint x: 632, startPoint y: 483, endPoint x: 775, endPoint y: 486, distance: 142.6
click at [634, 483] on span "Little Hideaway" at bounding box center [652, 489] width 66 height 12
click at [802, 483] on span "[GEOGRAPHIC_DATA]" at bounding box center [778, 489] width 92 height 12
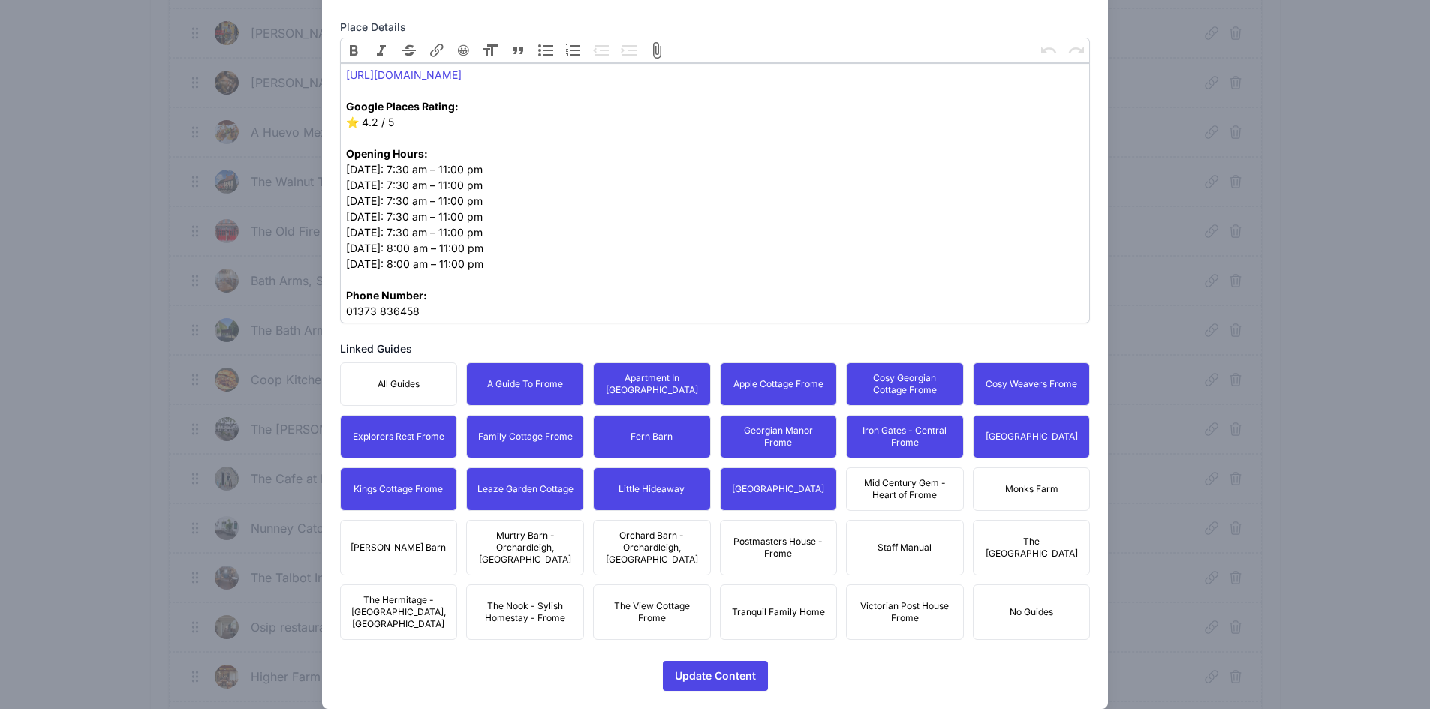
click at [900, 488] on span "Mid Century Gem - Heart of Frome" at bounding box center [905, 489] width 98 height 24
click at [1004, 482] on button "Monks Farm" at bounding box center [1032, 490] width 118 height 44
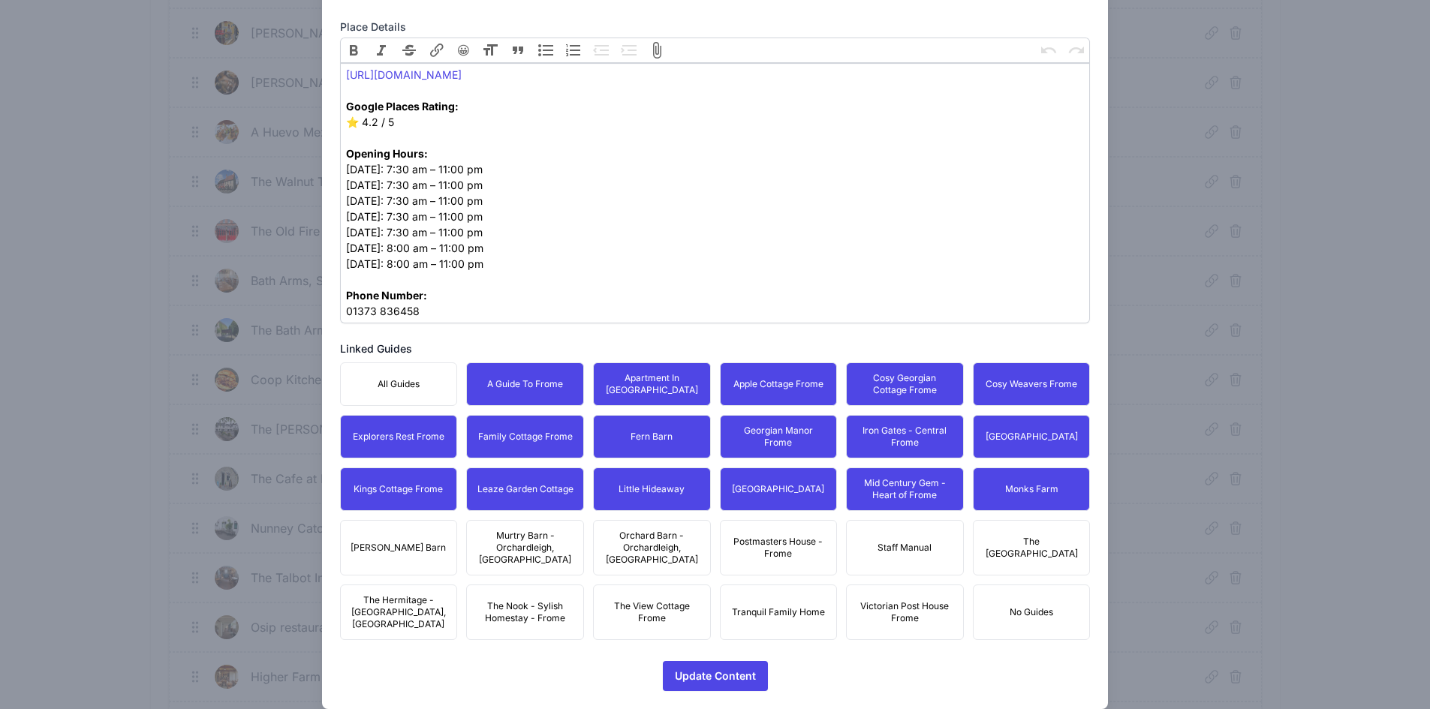
drag, startPoint x: 1031, startPoint y: 530, endPoint x: 868, endPoint y: 540, distance: 163.2
click at [1028, 536] on span "The [GEOGRAPHIC_DATA]" at bounding box center [1032, 548] width 98 height 24
drag, startPoint x: 868, startPoint y: 540, endPoint x: 742, endPoint y: 547, distance: 125.6
click at [868, 540] on button "Staff Manual" at bounding box center [905, 548] width 118 height 56
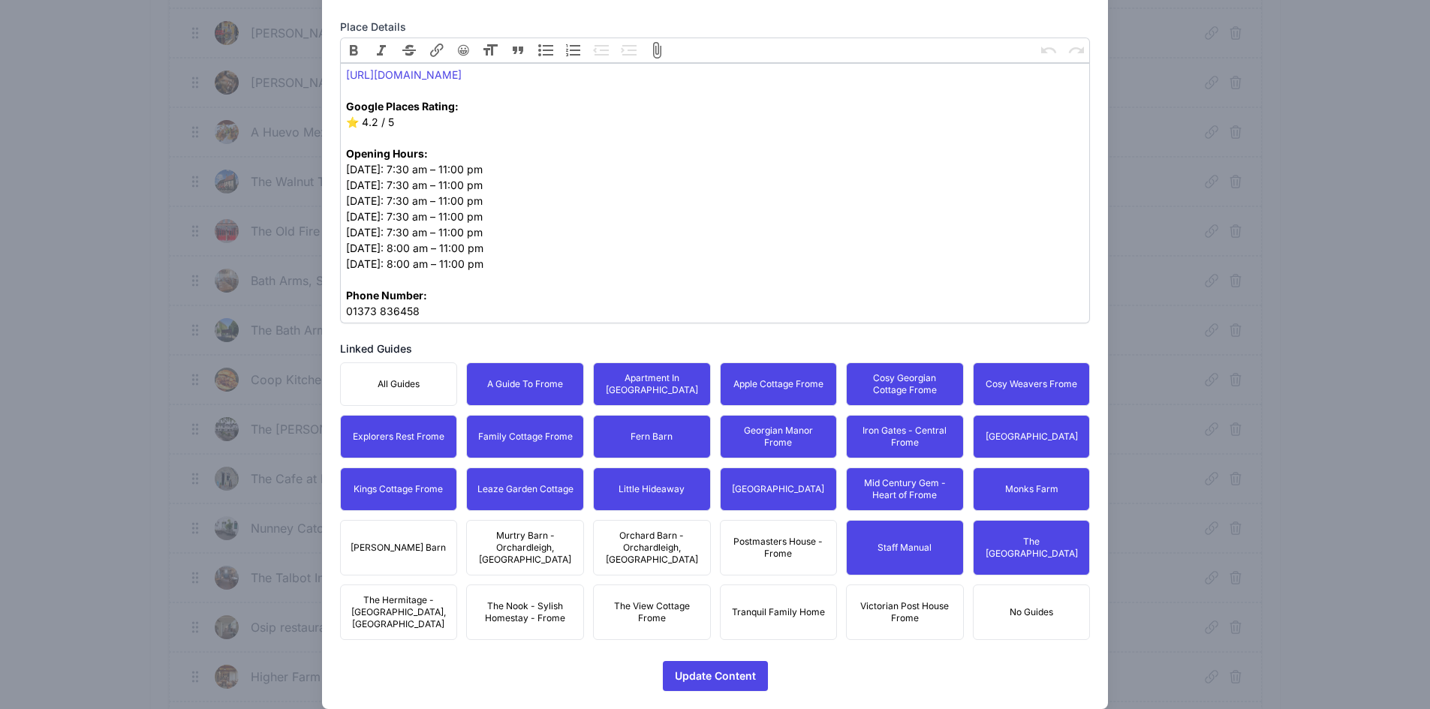
click at [867, 537] on button "Staff Manual" at bounding box center [905, 548] width 118 height 56
click at [775, 538] on span "Postmasters House - Frome" at bounding box center [779, 548] width 98 height 24
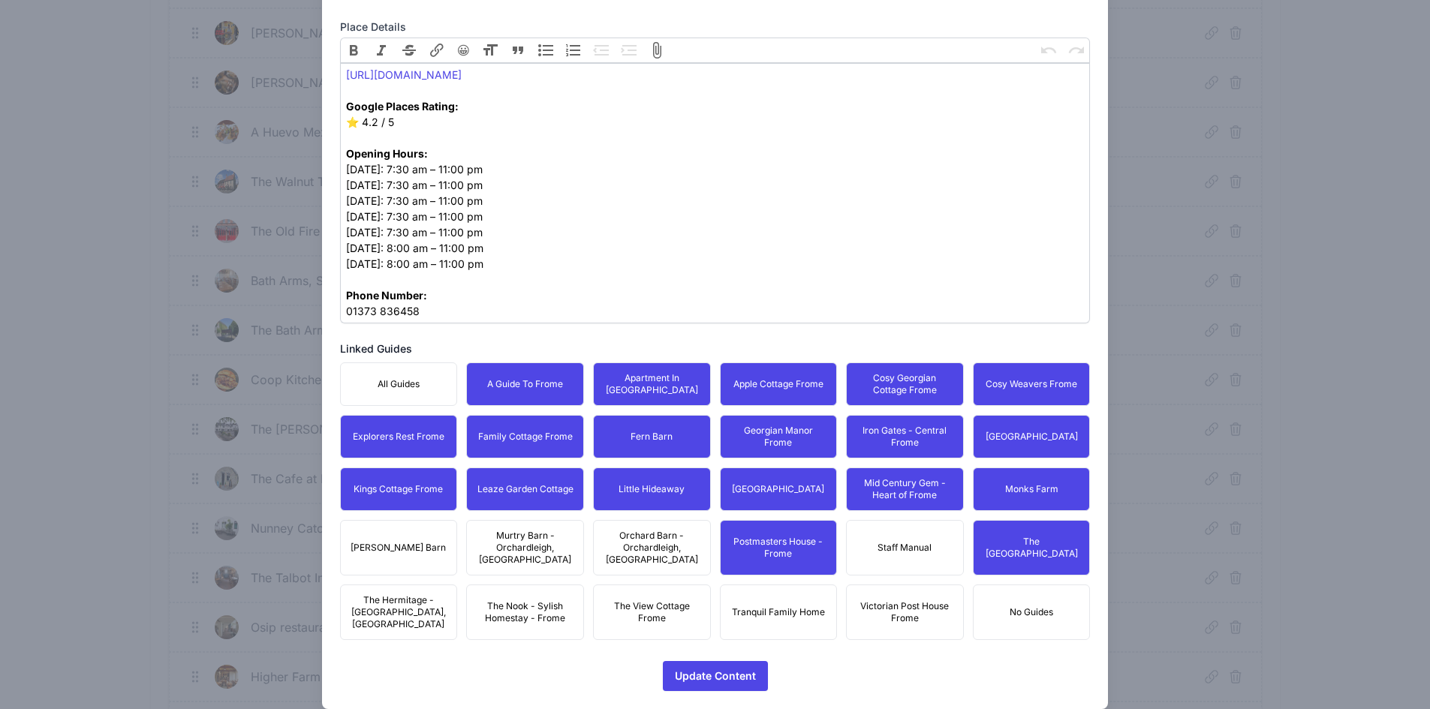
click at [572, 543] on button "Murtry Barn - Orchardleigh, [GEOGRAPHIC_DATA]" at bounding box center [525, 548] width 118 height 56
click at [412, 543] on span "[PERSON_NAME] Barn" at bounding box center [398, 548] width 95 height 12
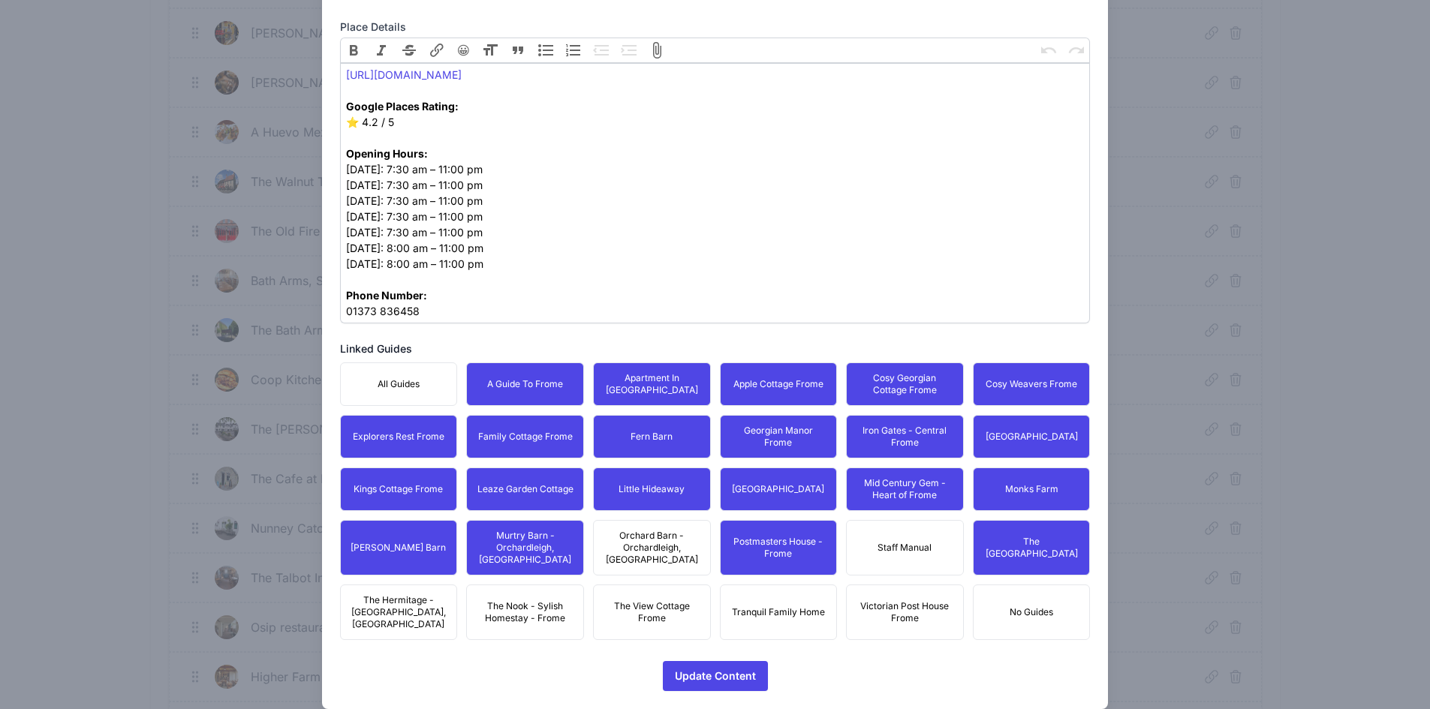
click at [639, 530] on span "Orchard Barn - Orchardleigh, [GEOGRAPHIC_DATA]" at bounding box center [652, 548] width 98 height 36
drag, startPoint x: 386, startPoint y: 593, endPoint x: 408, endPoint y: 594, distance: 22.5
click at [387, 594] on span "The Hermitage - [GEOGRAPHIC_DATA], [GEOGRAPHIC_DATA]" at bounding box center [399, 612] width 98 height 36
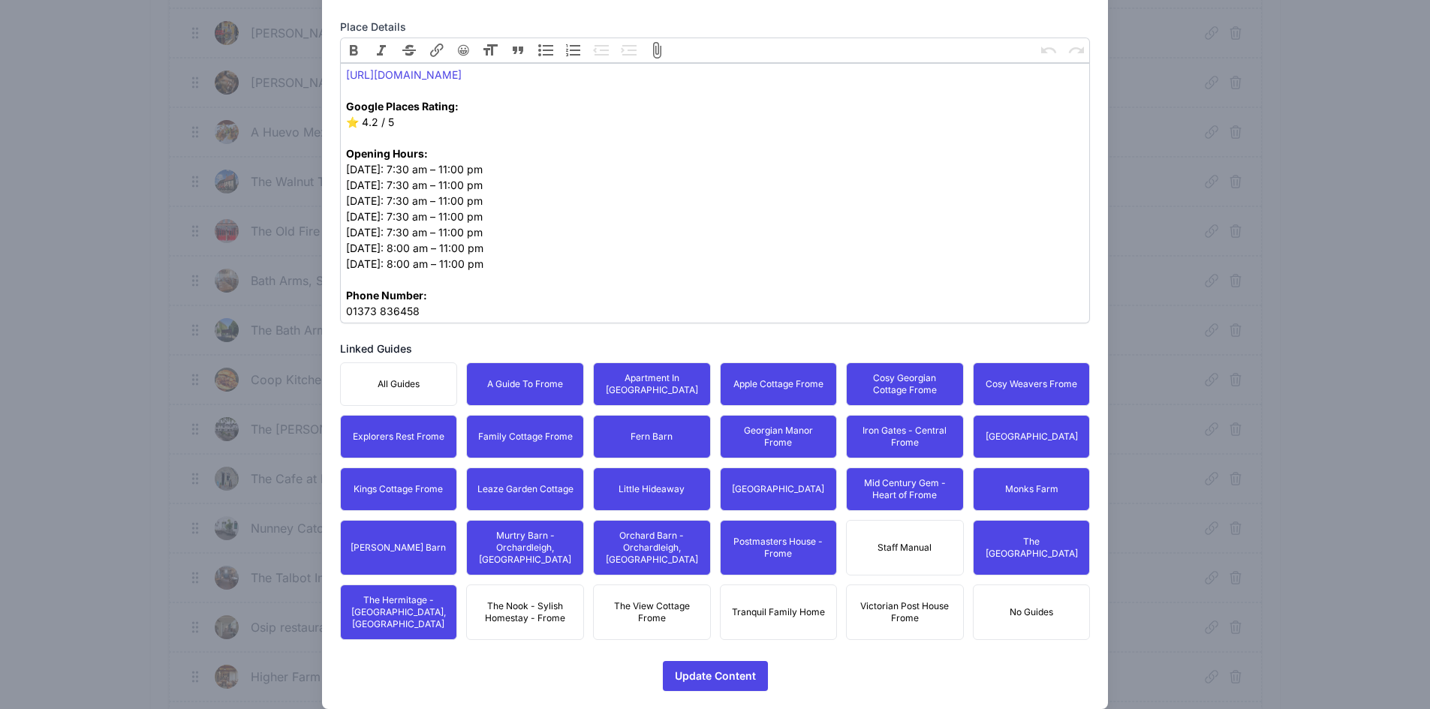
drag, startPoint x: 489, startPoint y: 591, endPoint x: 629, endPoint y: 584, distance: 139.8
click at [493, 600] on span "The Nook - Sylish Homestay - Frome" at bounding box center [525, 612] width 98 height 24
drag, startPoint x: 633, startPoint y: 582, endPoint x: 642, endPoint y: 584, distance: 9.1
click at [637, 600] on span "The View Cottage Frome" at bounding box center [652, 612] width 98 height 24
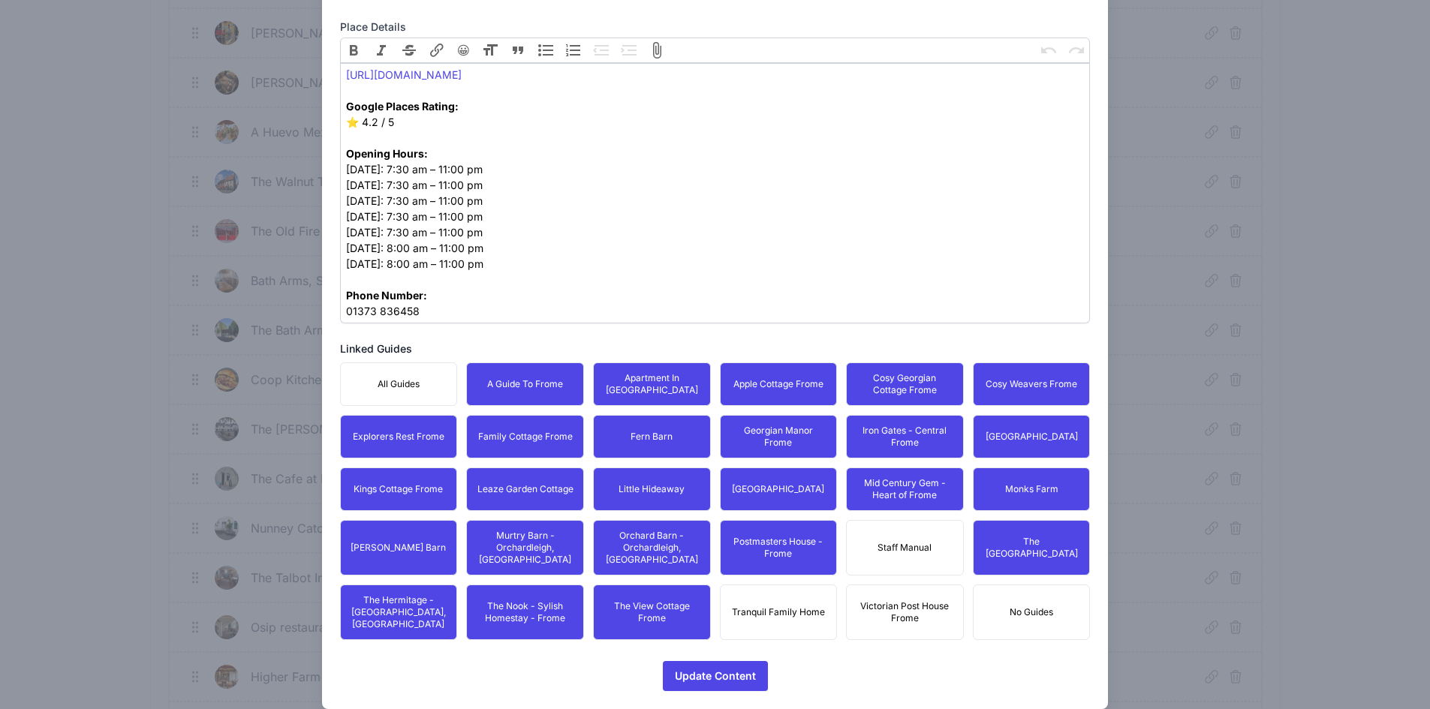
drag, startPoint x: 740, startPoint y: 587, endPoint x: 763, endPoint y: 591, distance: 23.7
click at [751, 590] on button "Tranquil Family Home" at bounding box center [779, 613] width 118 height 56
click at [891, 600] on span "Victorian Post House Frome" at bounding box center [905, 612] width 98 height 24
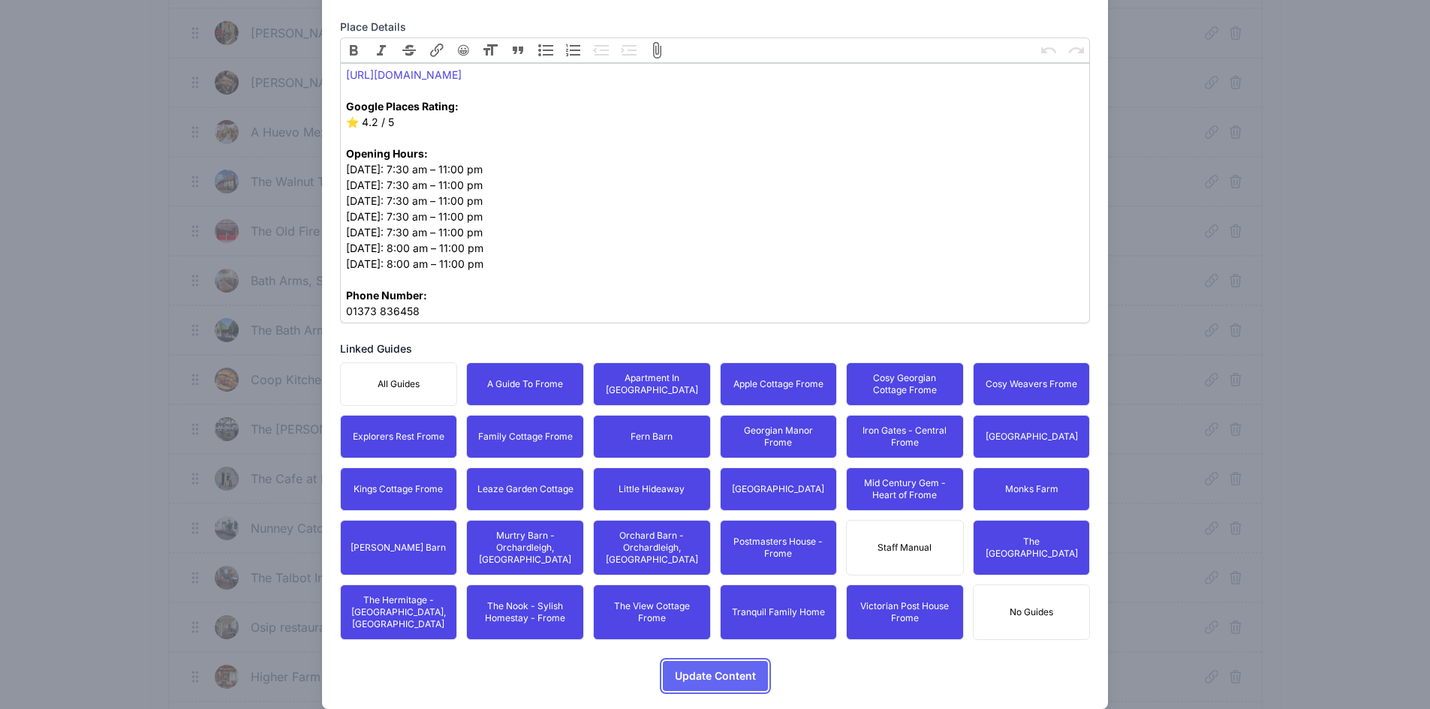
click at [711, 661] on span "Update Content" at bounding box center [715, 676] width 81 height 30
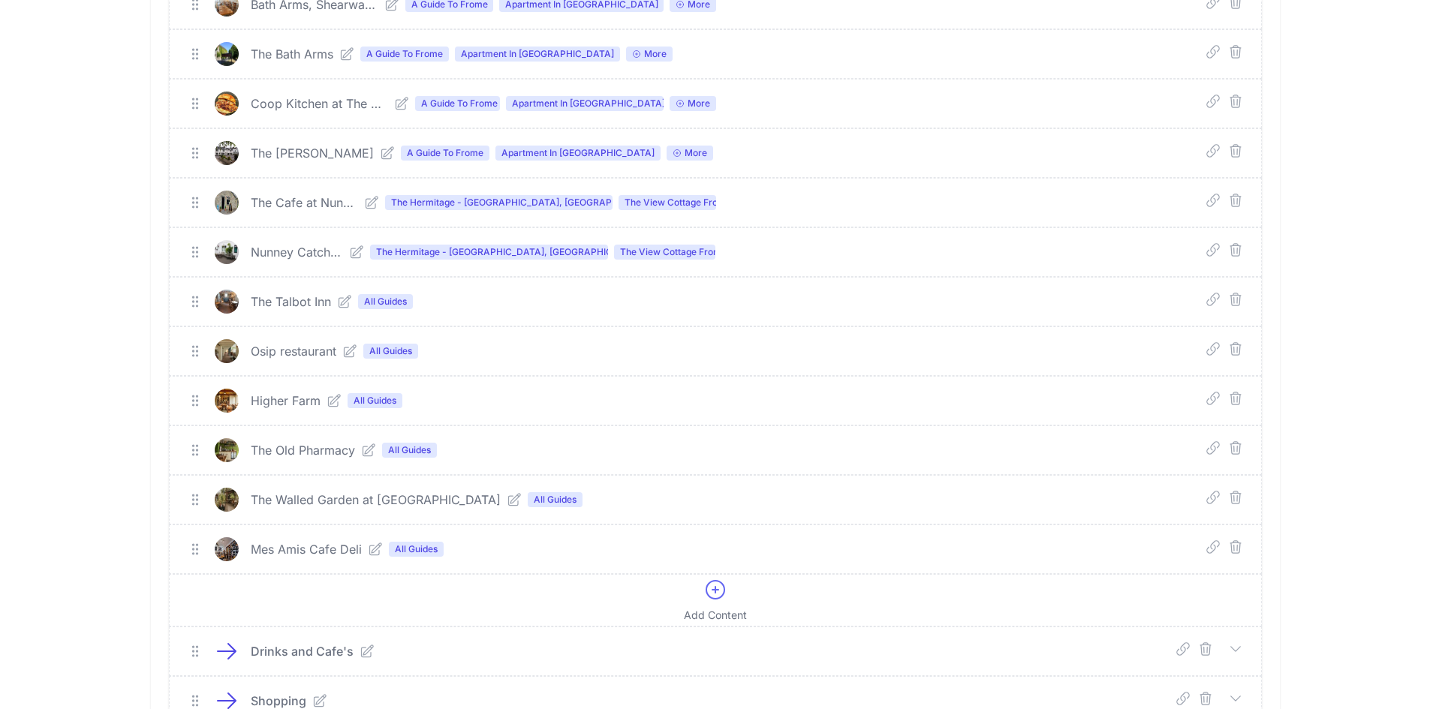
scroll to position [1426, 0]
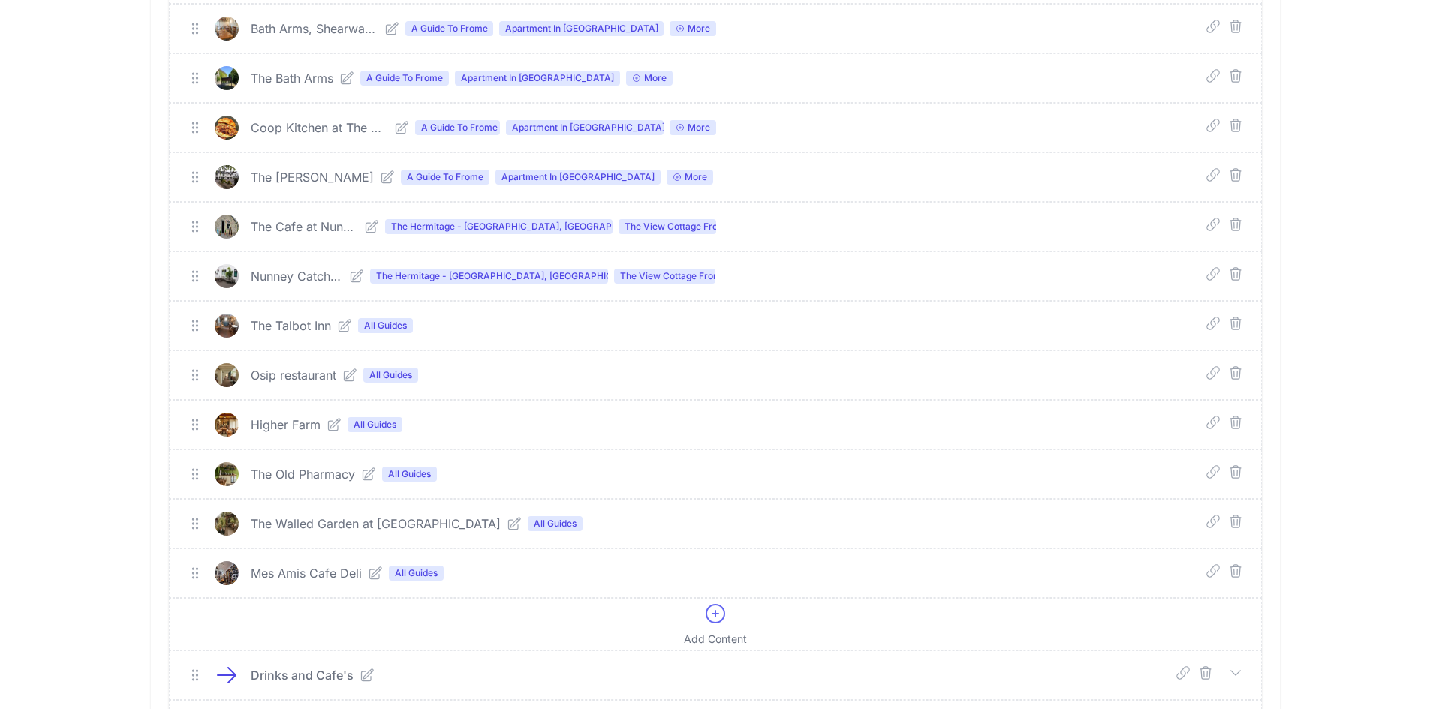
click at [345, 330] on icon at bounding box center [344, 325] width 15 height 15
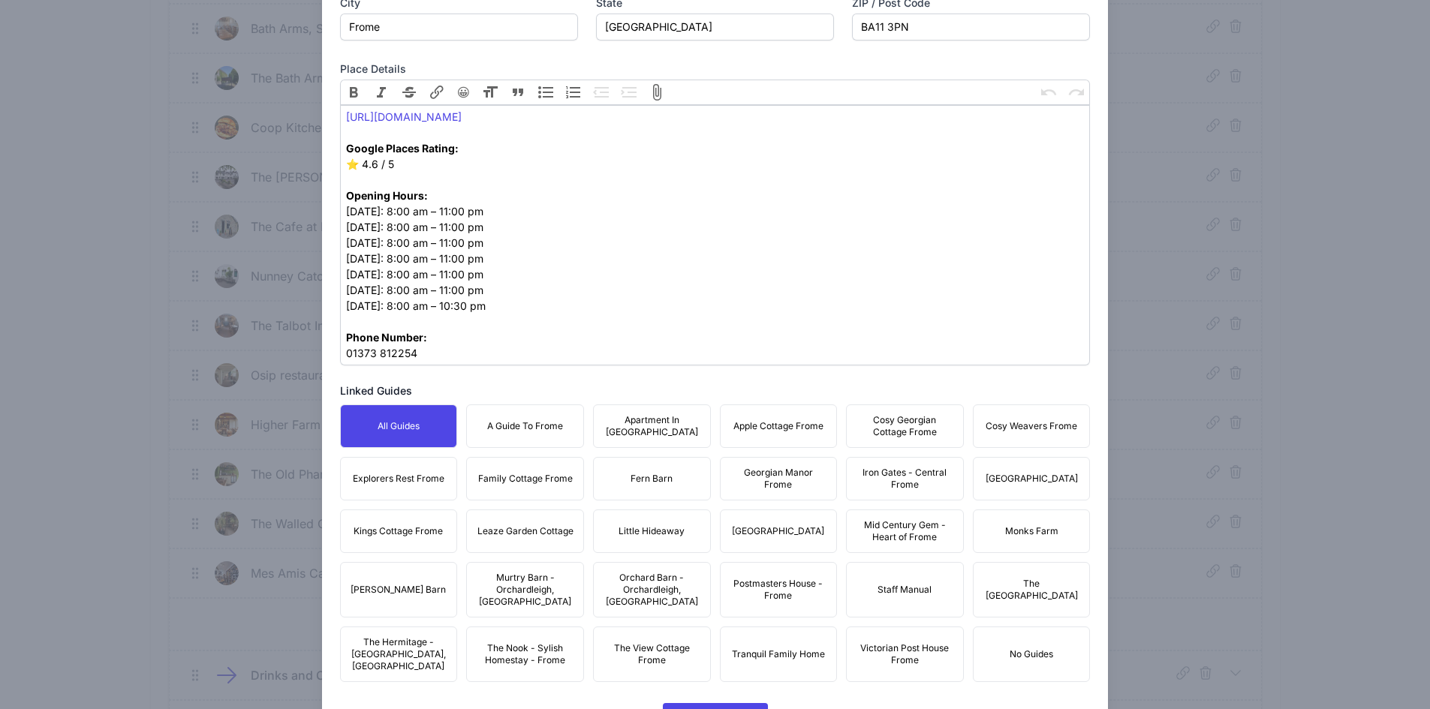
scroll to position [659, 0]
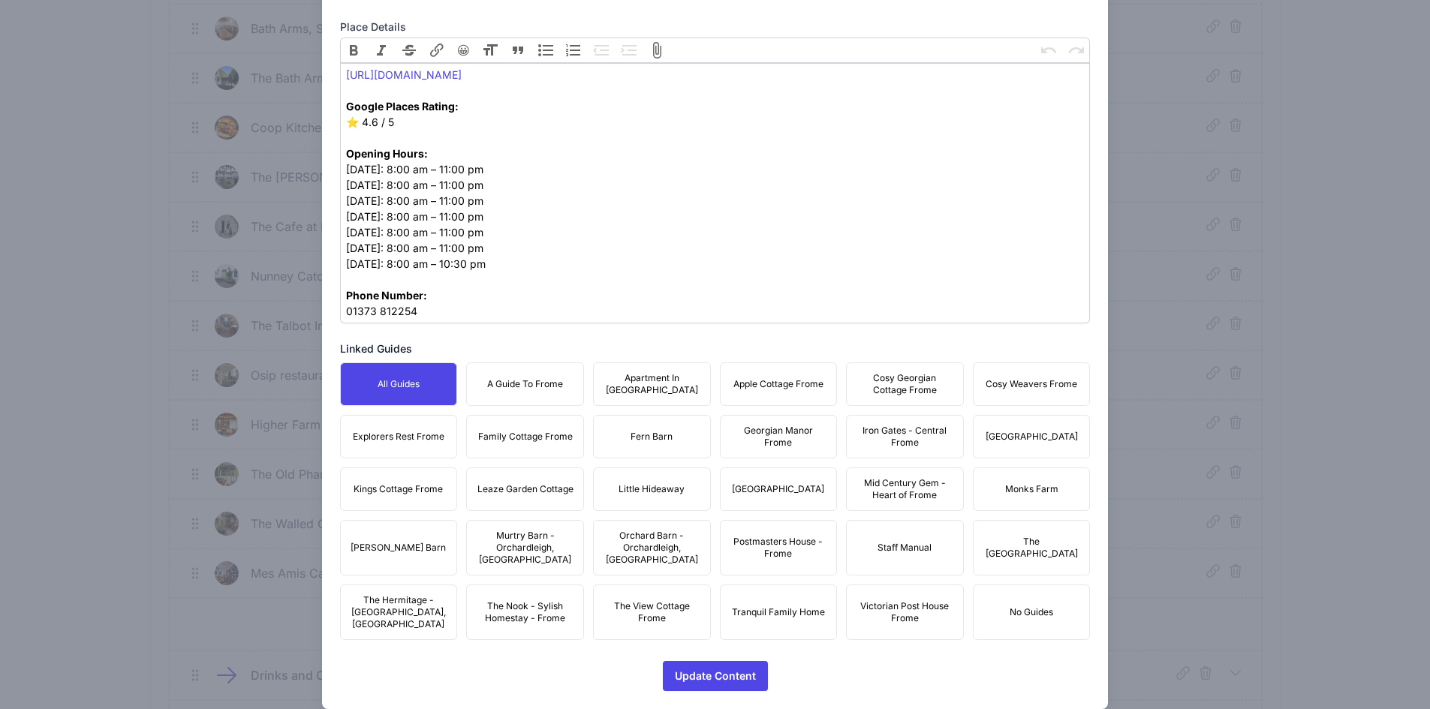
click at [530, 387] on span "A Guide To Frome" at bounding box center [525, 384] width 76 height 12
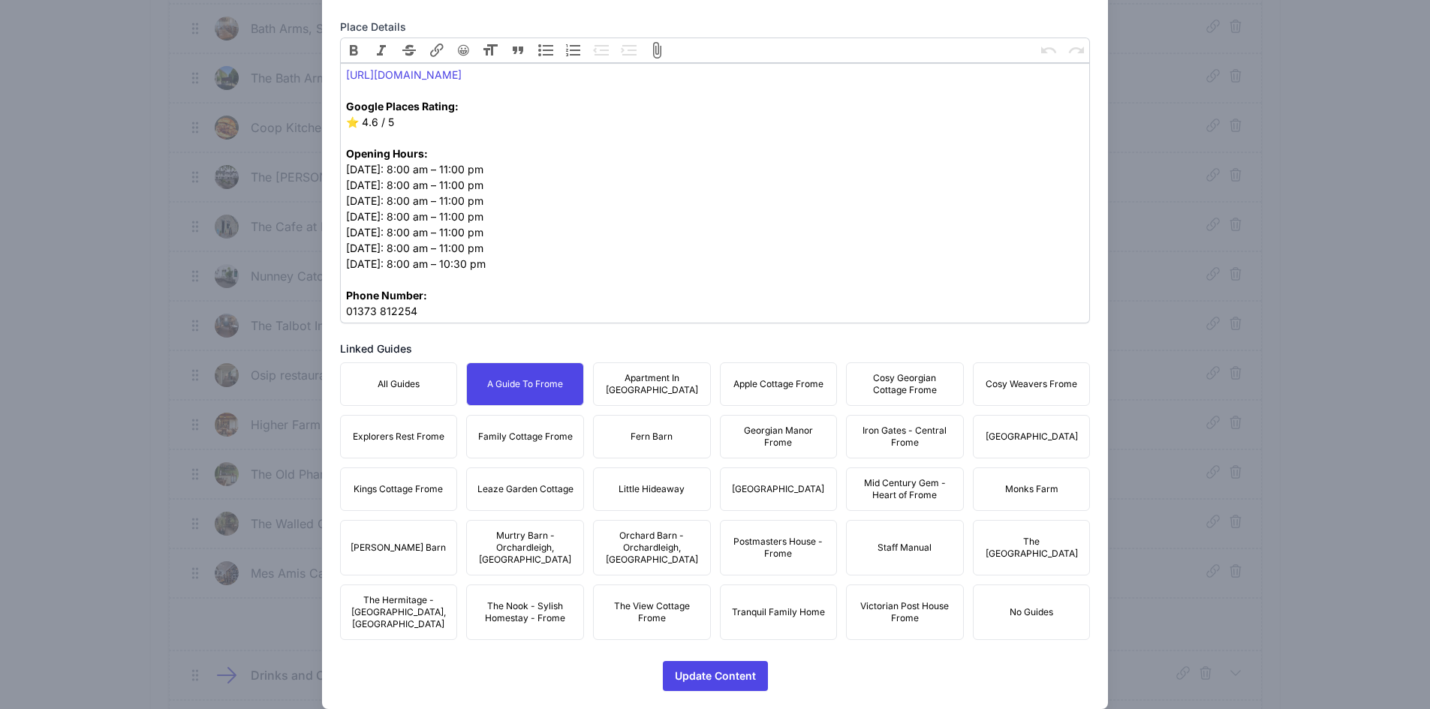
click at [641, 387] on span "Apartment In [GEOGRAPHIC_DATA]" at bounding box center [652, 384] width 98 height 24
drag, startPoint x: 764, startPoint y: 379, endPoint x: 887, endPoint y: 380, distance: 123.1
click at [766, 379] on span "Apple Cottage Frome" at bounding box center [778, 384] width 90 height 12
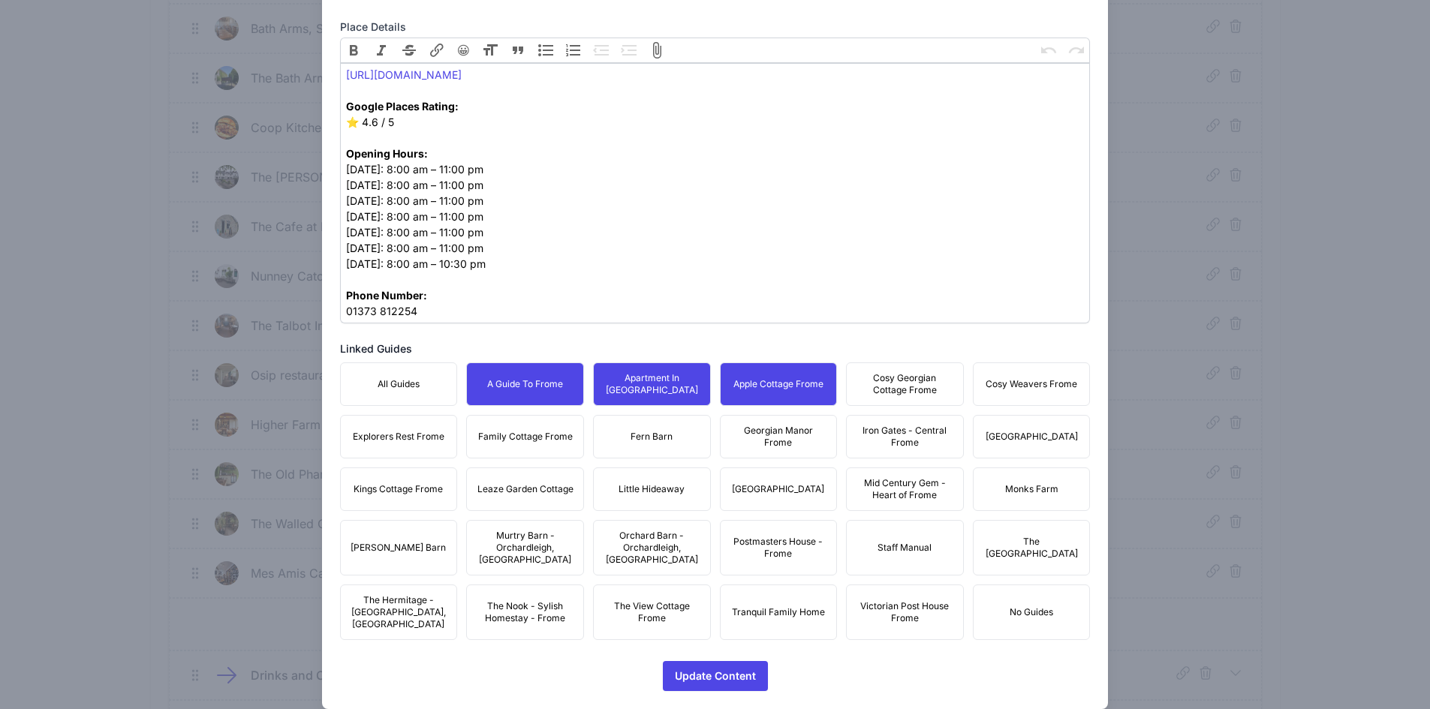
click at [887, 380] on span "Cosy Georgian Cottage Frome" at bounding box center [905, 384] width 98 height 24
click at [1004, 378] on span "Cosy Weavers Frome" at bounding box center [1032, 384] width 92 height 12
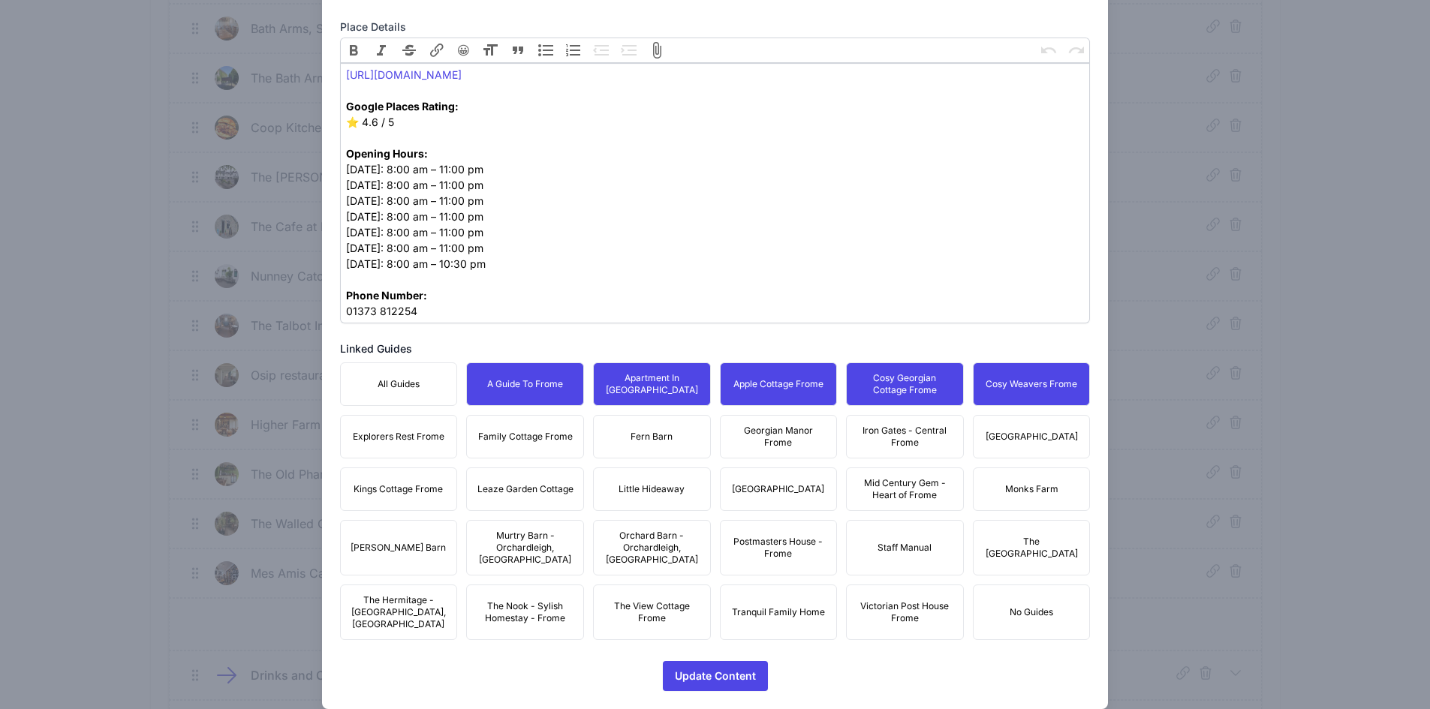
drag, startPoint x: 1026, startPoint y: 430, endPoint x: 908, endPoint y: 441, distance: 118.4
click at [1022, 432] on span "[GEOGRAPHIC_DATA]" at bounding box center [1032, 437] width 92 height 12
click at [908, 441] on span "Iron Gates - Central Frome" at bounding box center [905, 437] width 98 height 24
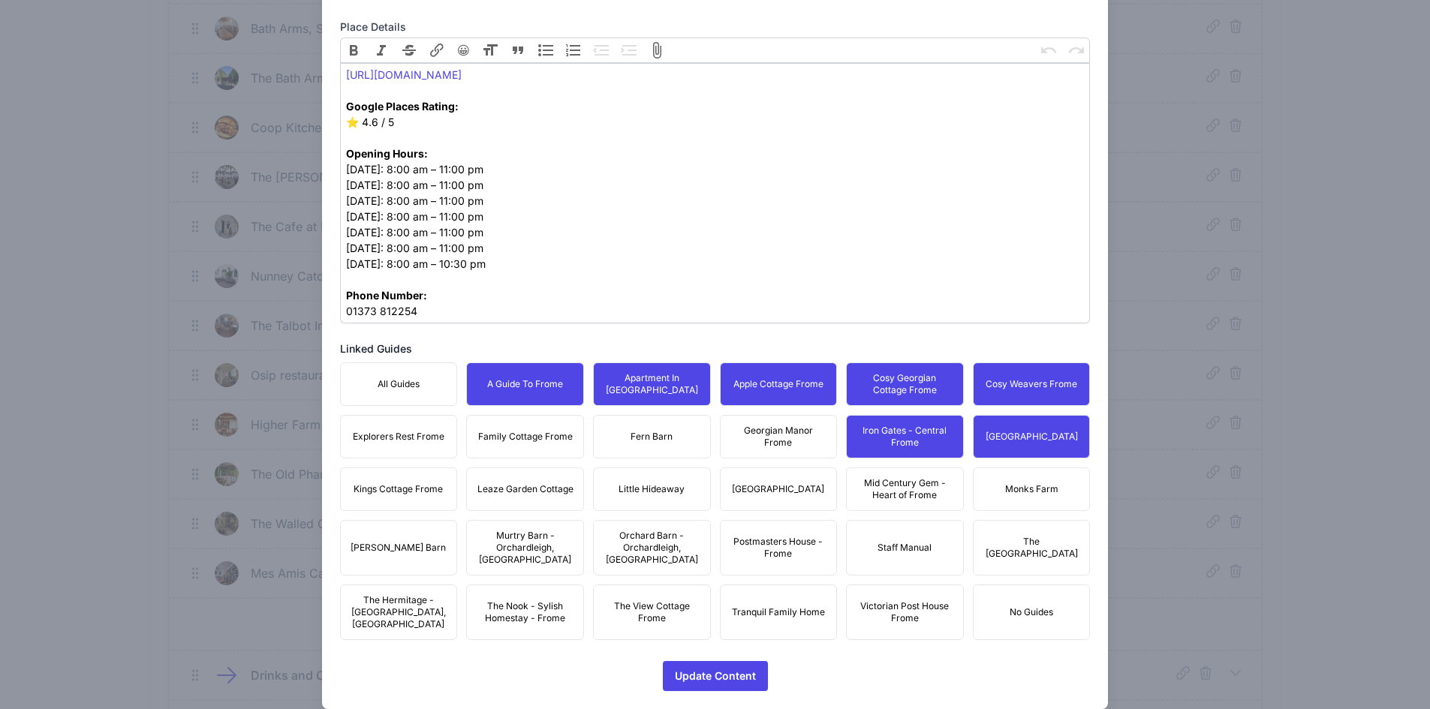
click at [744, 435] on span "Georgian Manor Frome" at bounding box center [779, 437] width 98 height 24
click at [649, 432] on span "Fern Barn" at bounding box center [652, 437] width 42 height 12
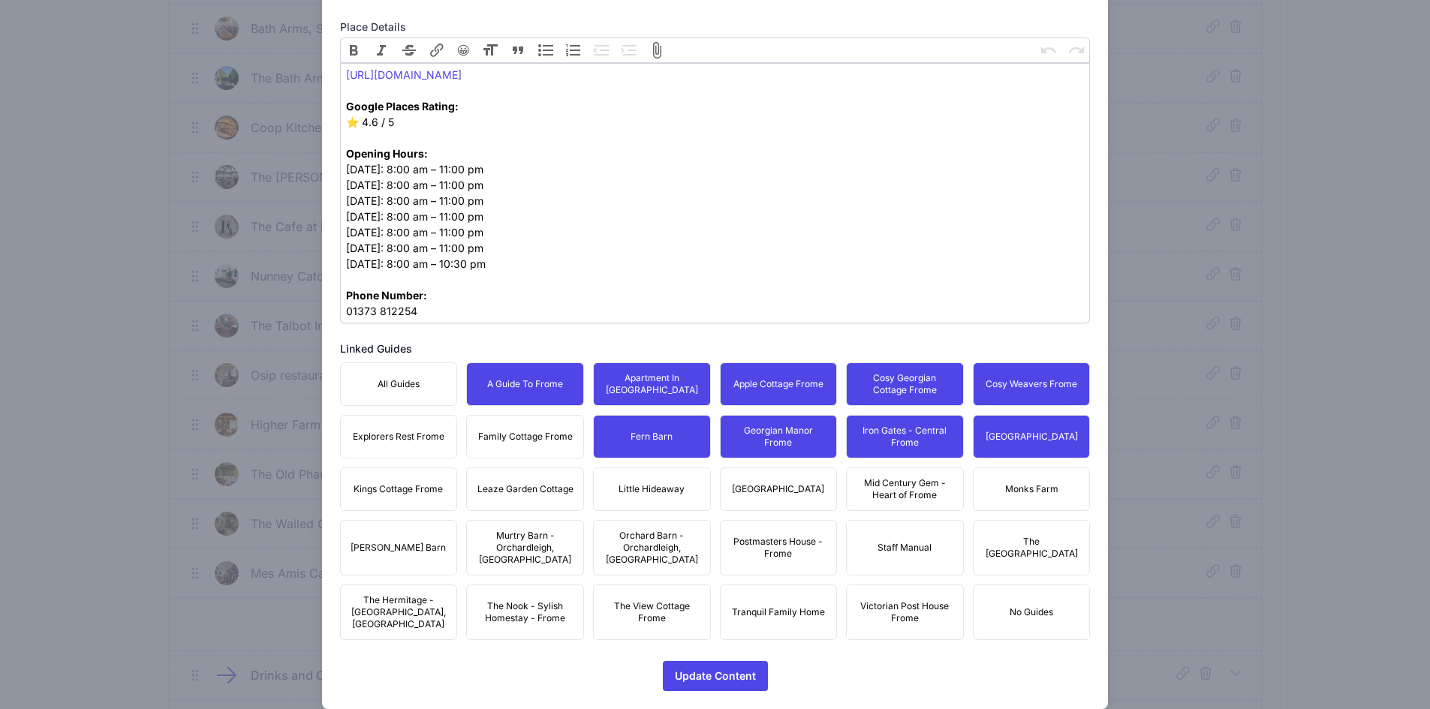
click at [541, 429] on button "Family Cottage Frome" at bounding box center [525, 437] width 118 height 44
click at [393, 432] on span "Explorers Rest Frome" at bounding box center [399, 437] width 92 height 12
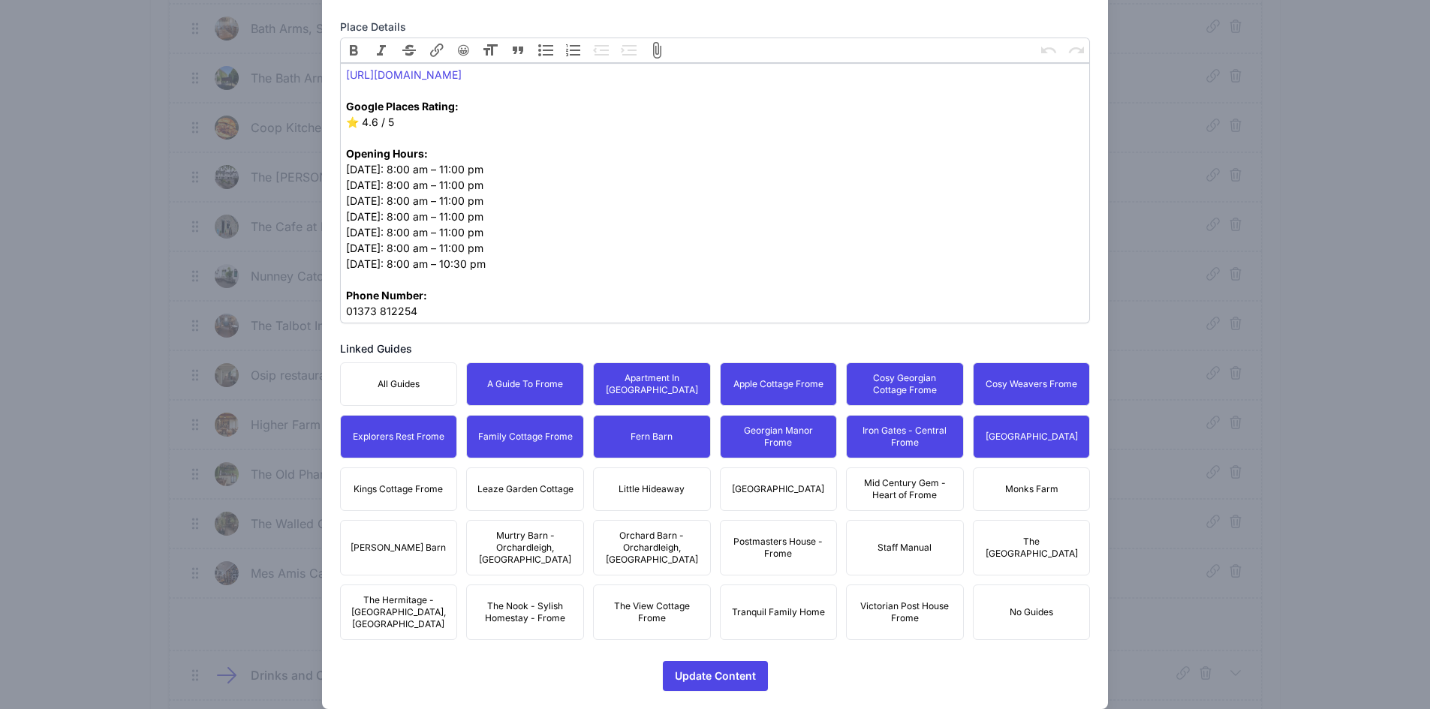
drag, startPoint x: 422, startPoint y: 482, endPoint x: 511, endPoint y: 492, distance: 89.9
click at [425, 482] on button "Kings Cottage Frome" at bounding box center [399, 490] width 118 height 44
drag, startPoint x: 511, startPoint y: 492, endPoint x: 655, endPoint y: 486, distance: 143.5
click at [513, 493] on span "Leaze Garden Cottage" at bounding box center [525, 489] width 96 height 12
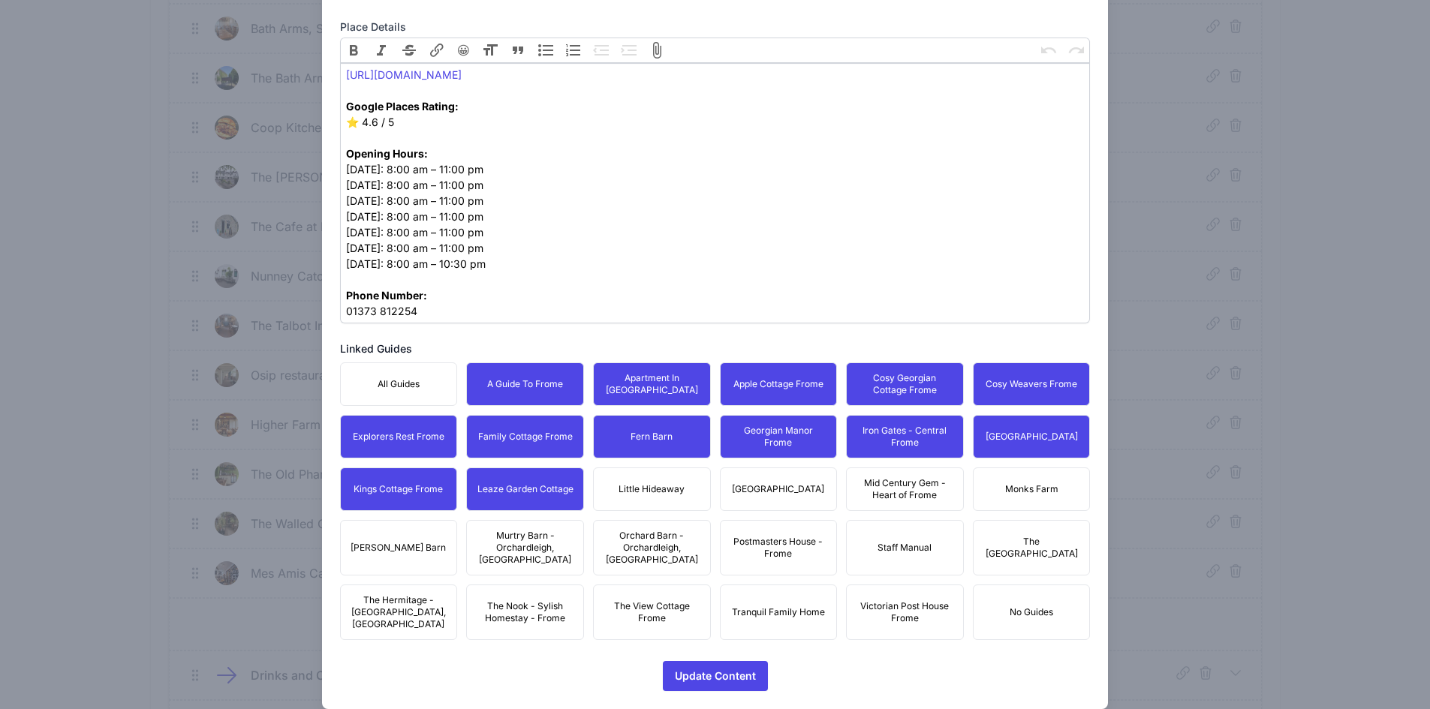
click at [661, 486] on span "Little Hideaway" at bounding box center [652, 489] width 66 height 12
drag, startPoint x: 786, startPoint y: 487, endPoint x: 923, endPoint y: 493, distance: 137.5
click at [791, 489] on span "[GEOGRAPHIC_DATA]" at bounding box center [778, 489] width 92 height 12
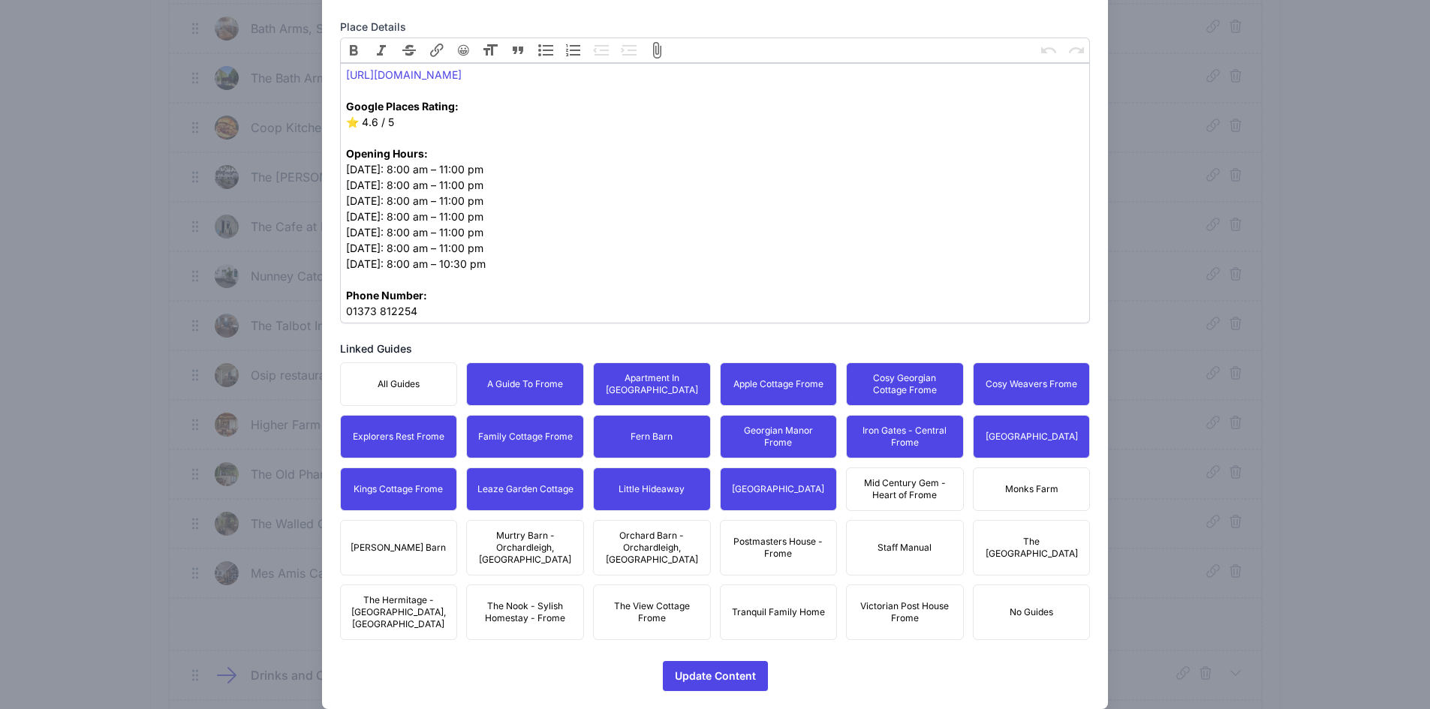
click at [923, 493] on span "Mid Century Gem - Heart of Frome" at bounding box center [905, 489] width 98 height 24
click at [1028, 485] on span "Monks Farm" at bounding box center [1031, 489] width 53 height 12
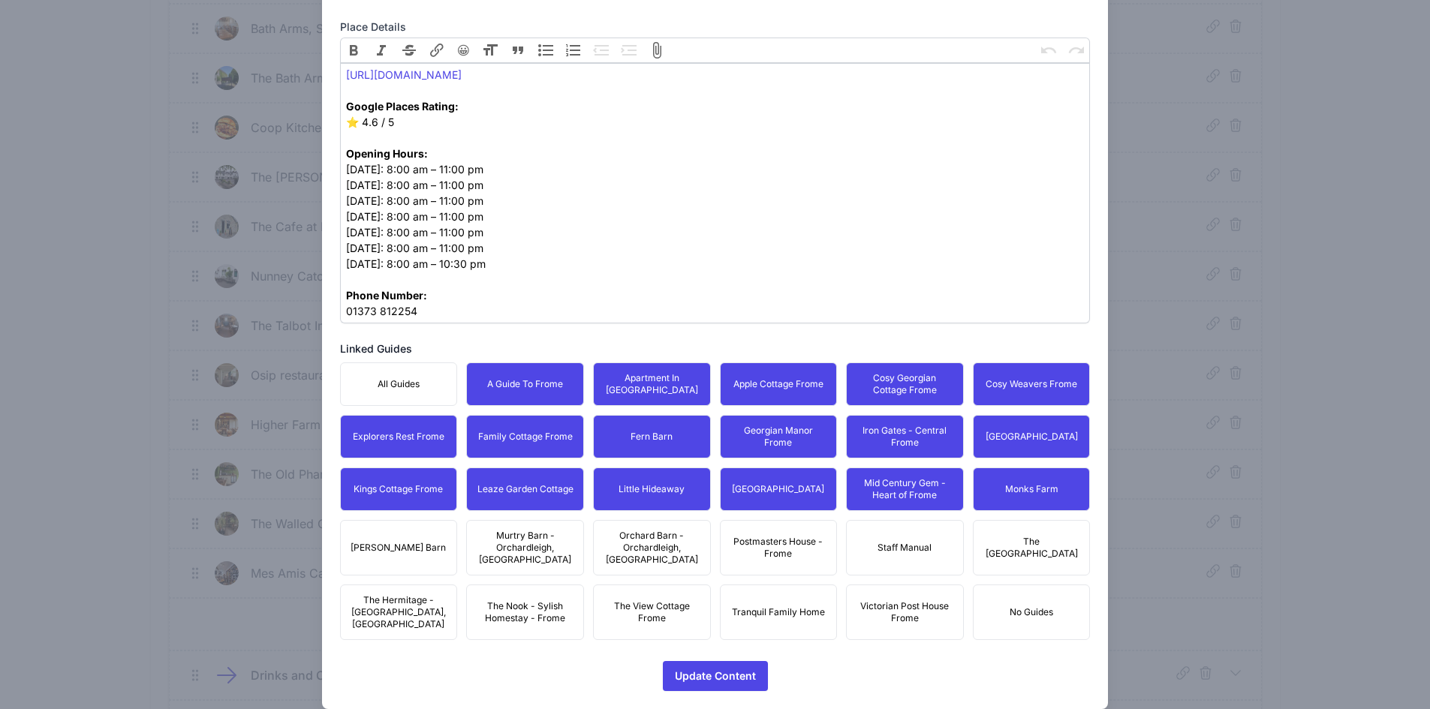
drag, startPoint x: 1041, startPoint y: 534, endPoint x: 1031, endPoint y: 540, distance: 12.1
click at [1040, 536] on span "The [GEOGRAPHIC_DATA]" at bounding box center [1032, 548] width 98 height 24
click at [758, 548] on span "Postmasters House - Frome" at bounding box center [779, 548] width 98 height 24
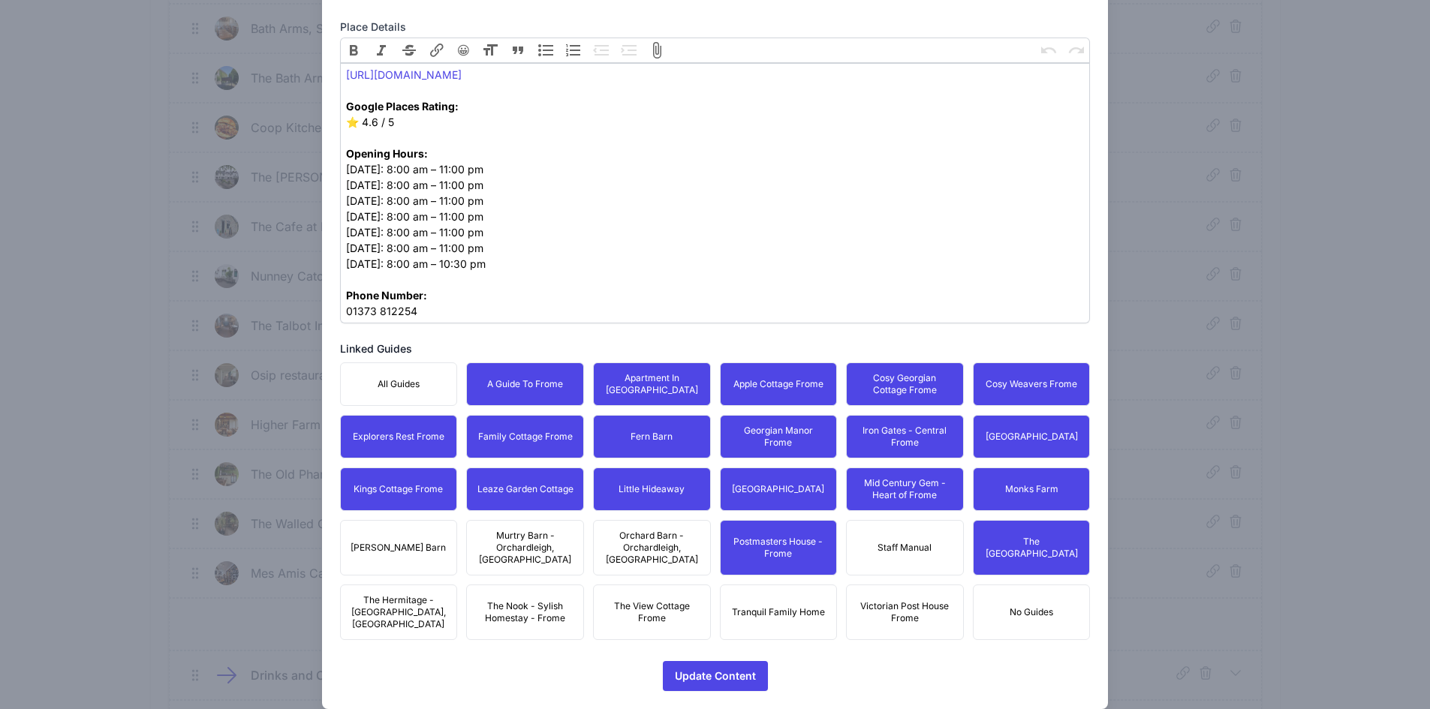
drag, startPoint x: 636, startPoint y: 539, endPoint x: 549, endPoint y: 537, distance: 86.3
click at [635, 539] on span "Orchard Barn - Orchardleigh, [GEOGRAPHIC_DATA]" at bounding box center [652, 548] width 98 height 36
click at [498, 537] on span "Murtry Barn - Orchardleigh, [GEOGRAPHIC_DATA]" at bounding box center [525, 548] width 98 height 36
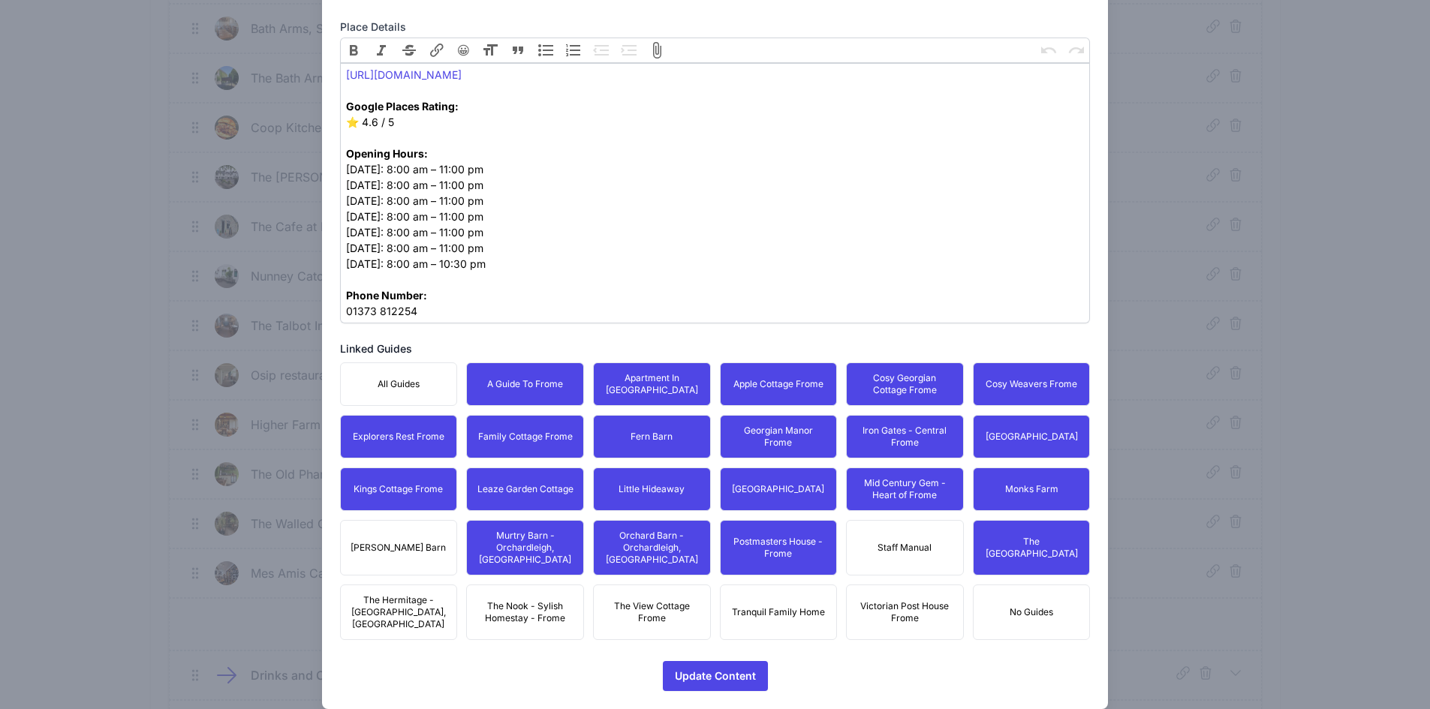
drag, startPoint x: 388, startPoint y: 530, endPoint x: 423, endPoint y: 575, distance: 56.7
click at [393, 530] on button "[PERSON_NAME] Barn" at bounding box center [399, 548] width 118 height 56
drag, startPoint x: 423, startPoint y: 580, endPoint x: 433, endPoint y: 582, distance: 10.7
click at [424, 585] on button "The Hermitage - [GEOGRAPHIC_DATA], [GEOGRAPHIC_DATA]" at bounding box center [399, 613] width 118 height 56
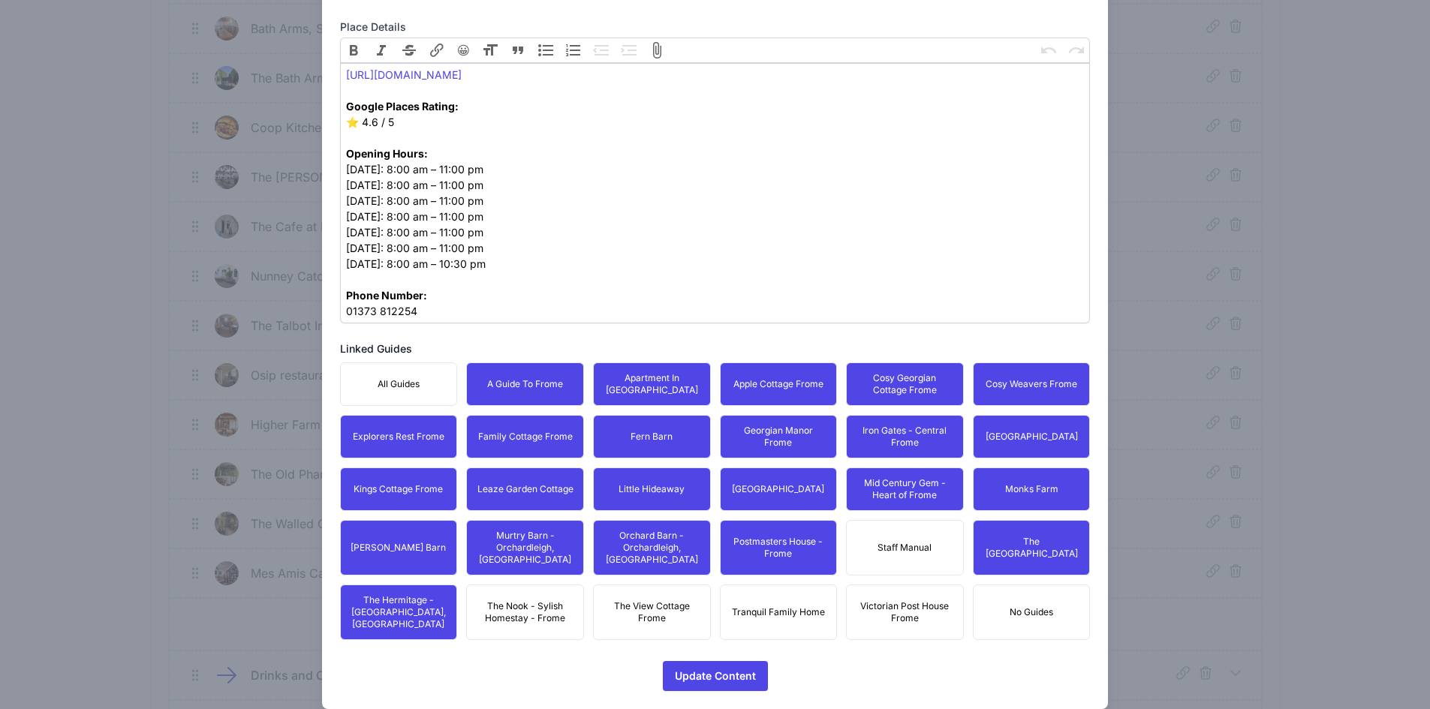
drag, startPoint x: 543, startPoint y: 582, endPoint x: 685, endPoint y: 581, distance: 141.1
click at [548, 600] on span "The Nook - Sylish Homestay - Frome" at bounding box center [525, 612] width 98 height 24
drag, startPoint x: 686, startPoint y: 580, endPoint x: 713, endPoint y: 585, distance: 27.4
click at [690, 585] on button "The View Cottage Frome" at bounding box center [652, 613] width 118 height 56
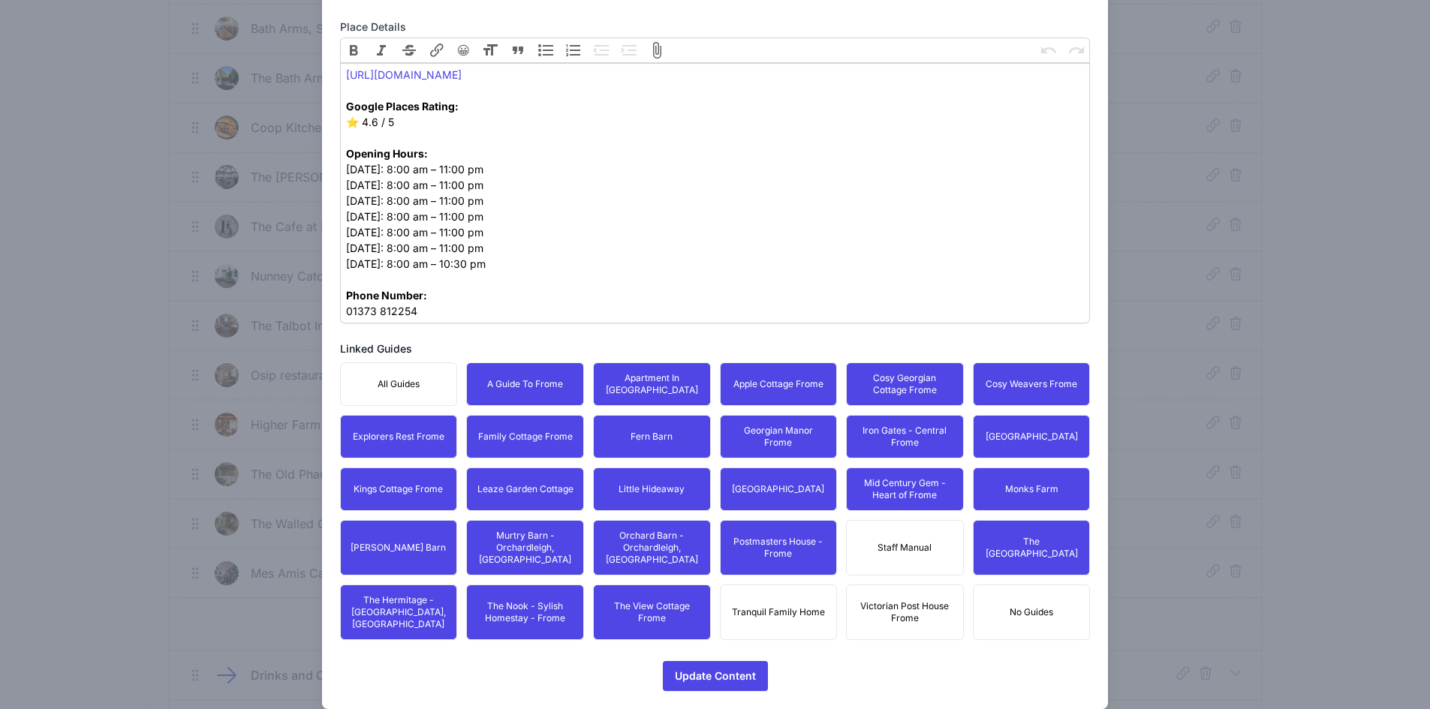
drag, startPoint x: 781, startPoint y: 583, endPoint x: 896, endPoint y: 582, distance: 114.9
click at [785, 585] on button "Tranquil Family Home" at bounding box center [779, 613] width 118 height 56
click at [896, 600] on span "Victorian Post House Frome" at bounding box center [905, 612] width 98 height 24
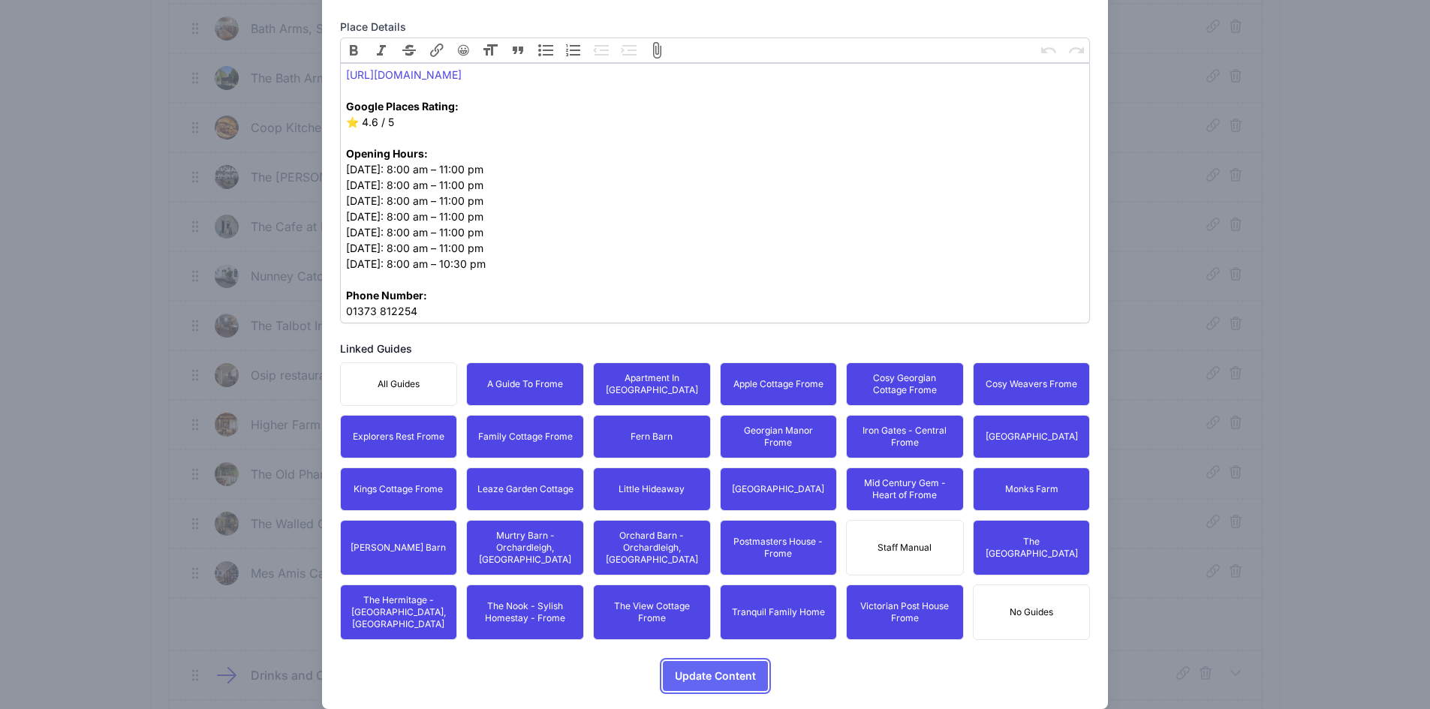
click at [684, 661] on span "Update Content" at bounding box center [715, 676] width 81 height 30
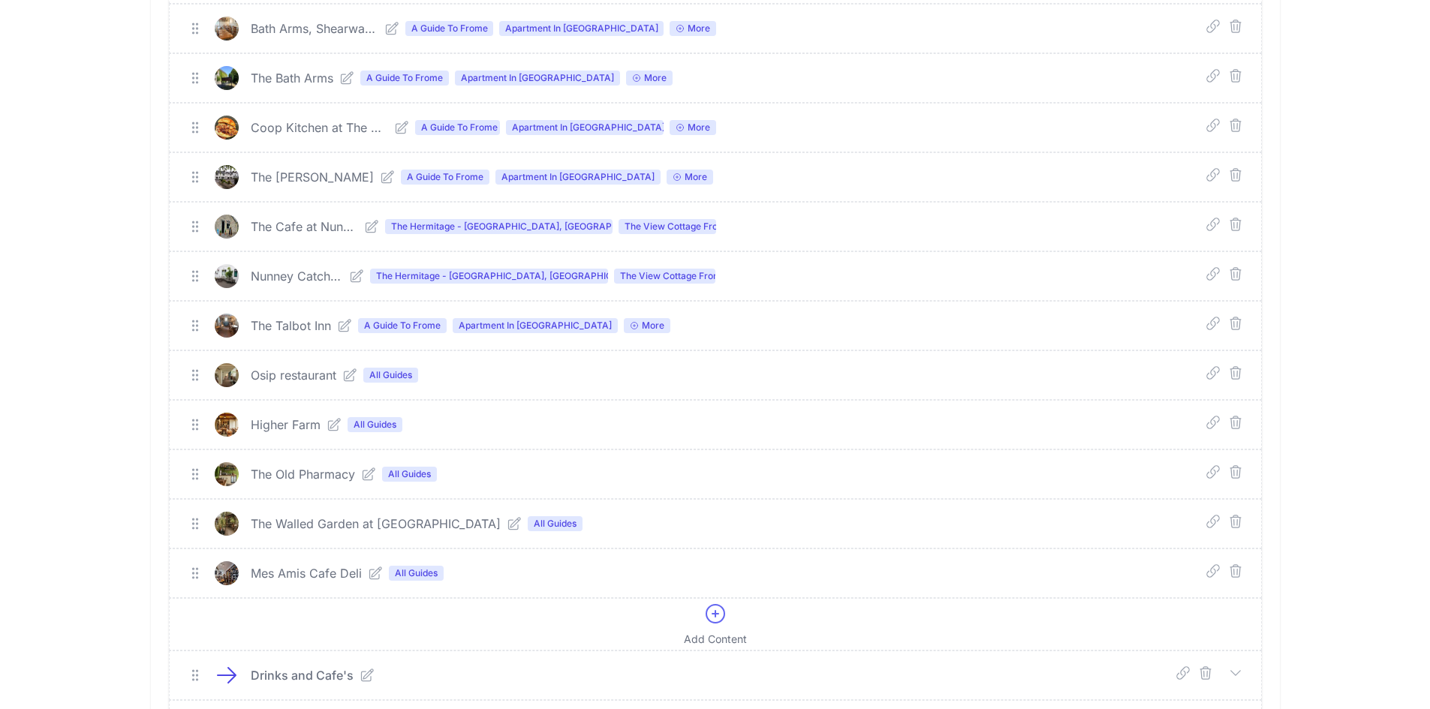
click at [356, 377] on icon at bounding box center [349, 375] width 15 height 15
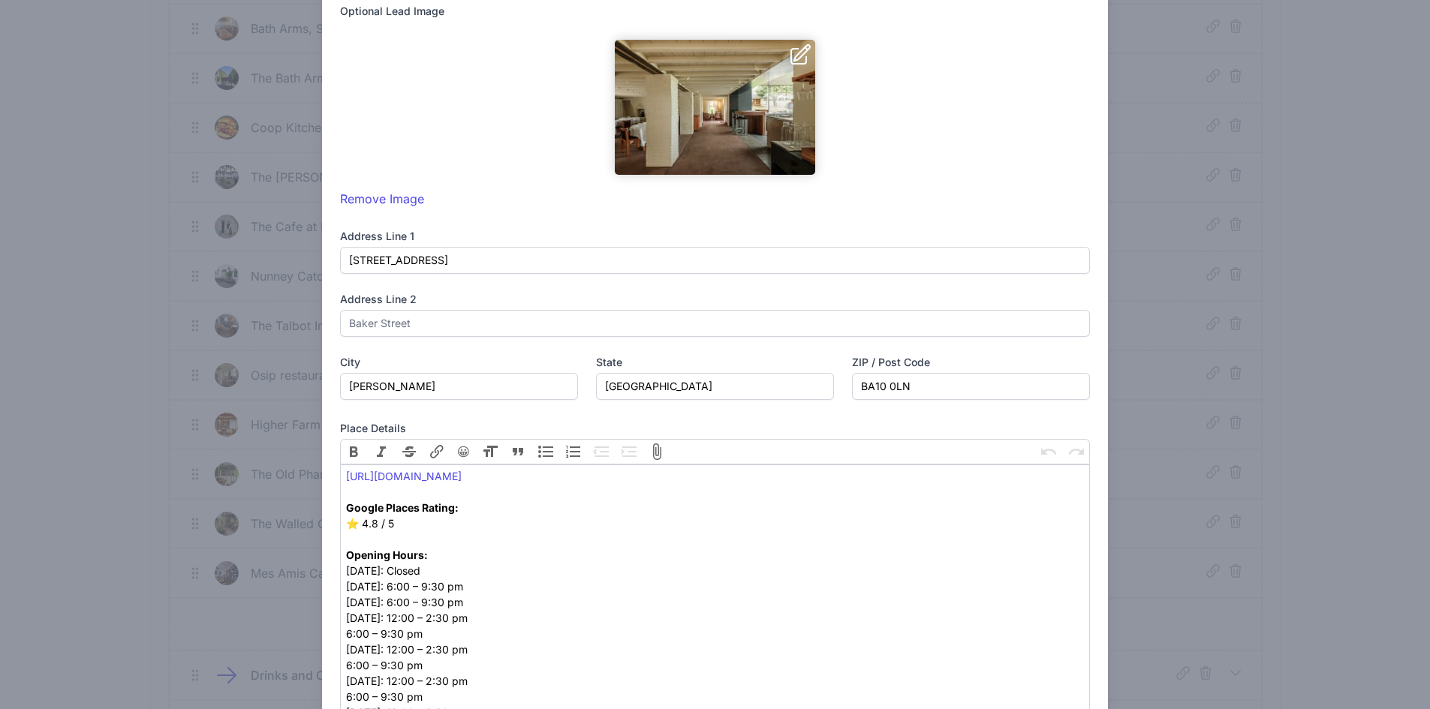
scroll to position [722, 0]
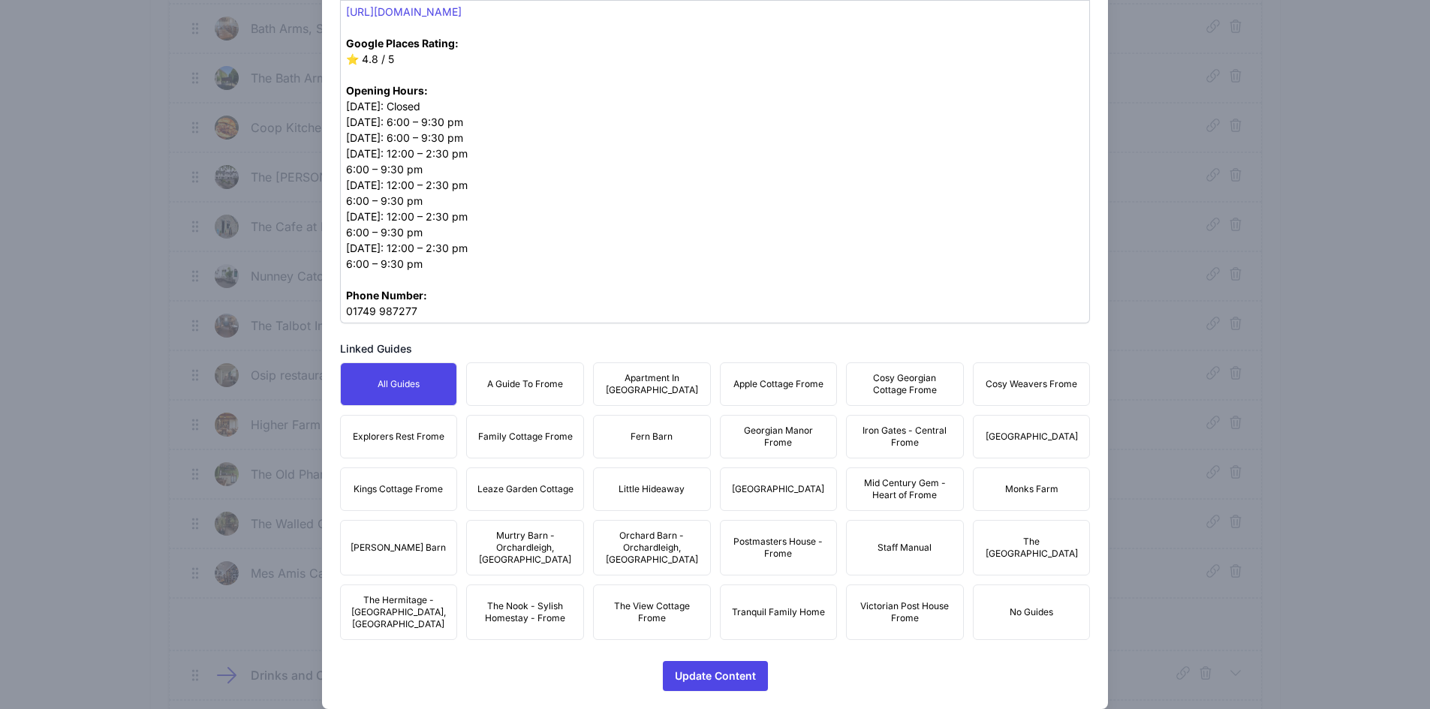
click at [531, 383] on span "A Guide To Frome" at bounding box center [525, 384] width 76 height 12
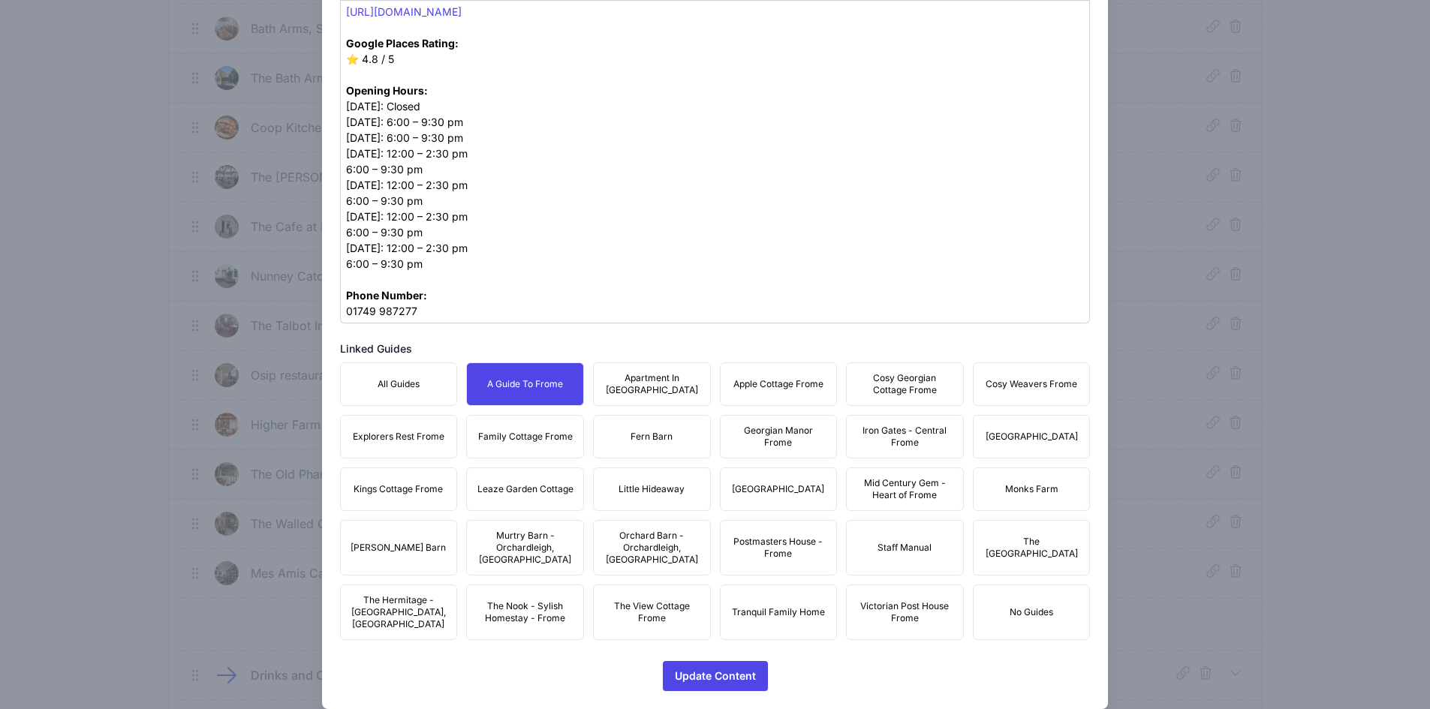
click at [666, 387] on span "Apartment In [GEOGRAPHIC_DATA]" at bounding box center [652, 384] width 98 height 24
click at [794, 378] on span "Apple Cottage Frome" at bounding box center [778, 384] width 90 height 12
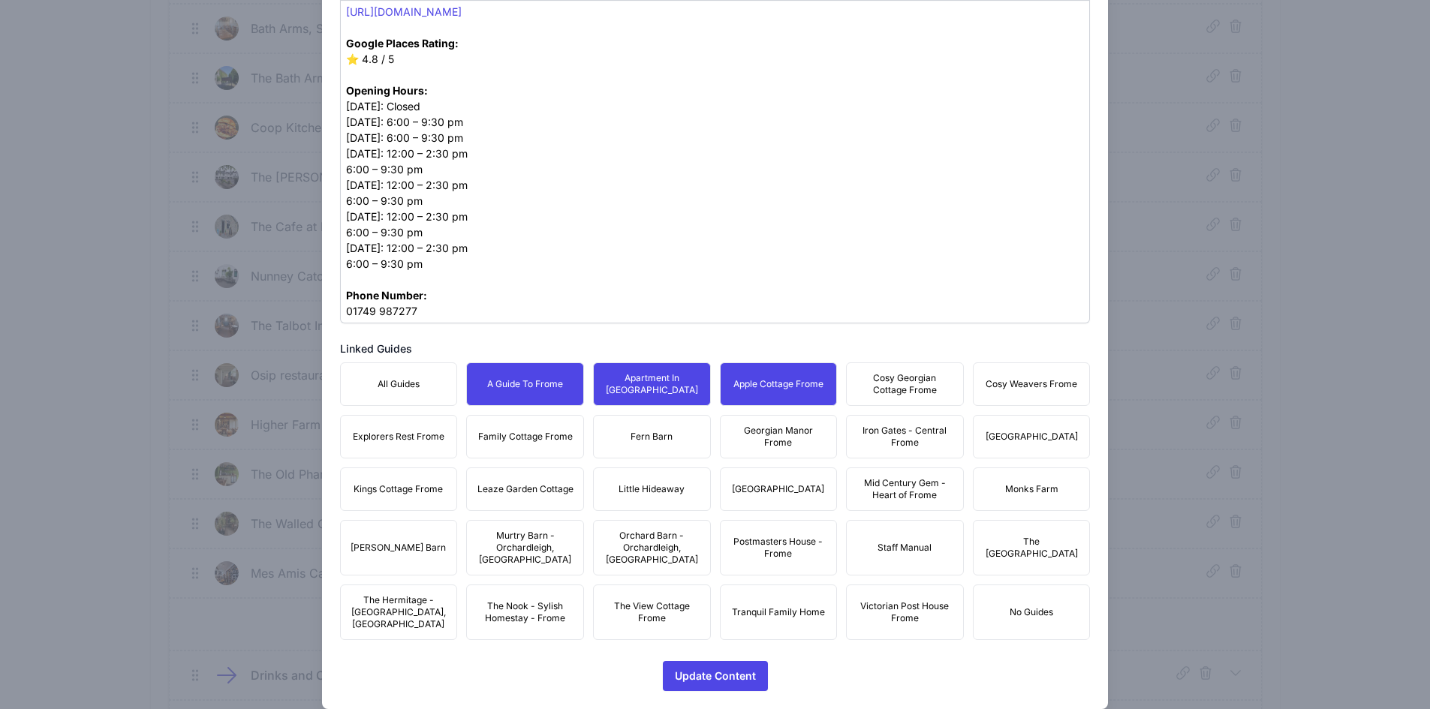
click at [892, 378] on span "Cosy Georgian Cottage Frome" at bounding box center [905, 384] width 98 height 24
drag, startPoint x: 983, startPoint y: 381, endPoint x: 1023, endPoint y: 390, distance: 41.5
click at [986, 381] on span "Cosy Weavers Frome" at bounding box center [1032, 384] width 92 height 12
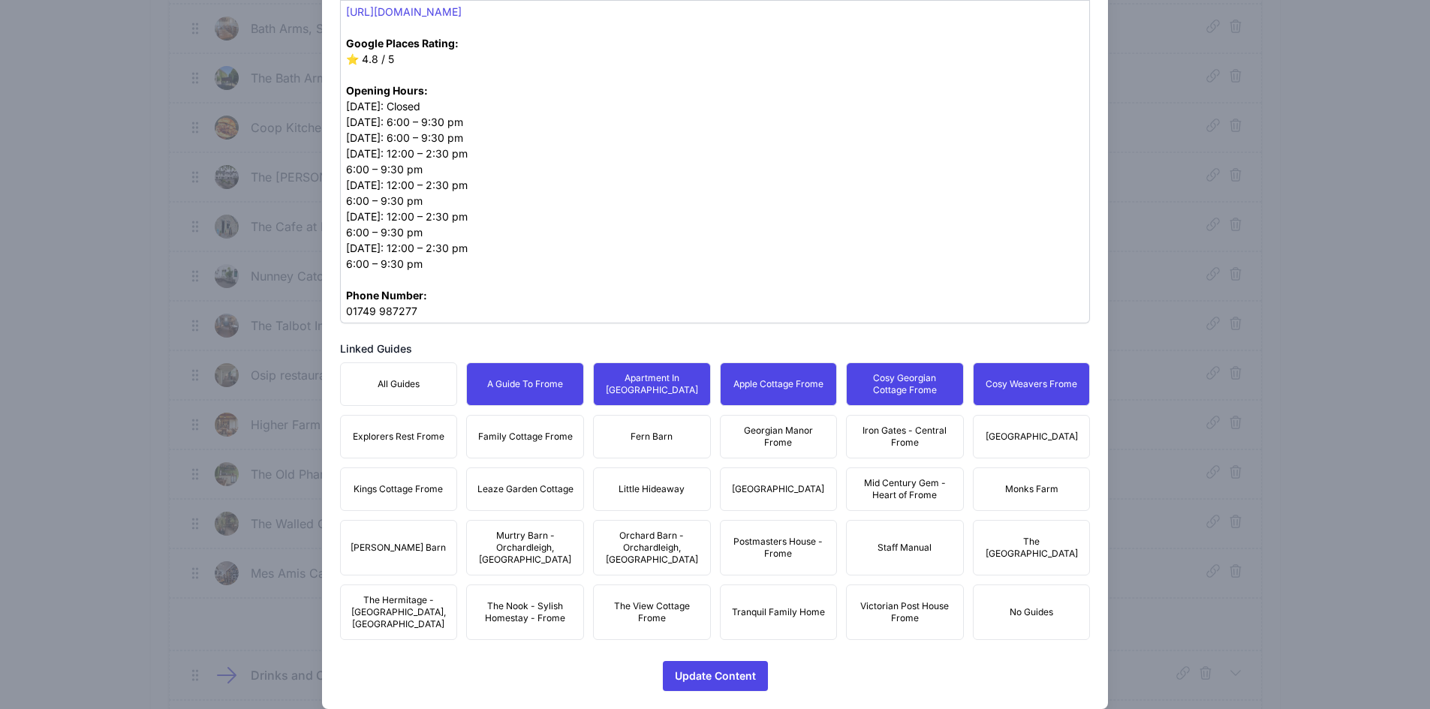
click at [1028, 431] on span "[GEOGRAPHIC_DATA]" at bounding box center [1032, 437] width 92 height 12
click at [915, 442] on span "Iron Gates - Central Frome" at bounding box center [905, 437] width 98 height 24
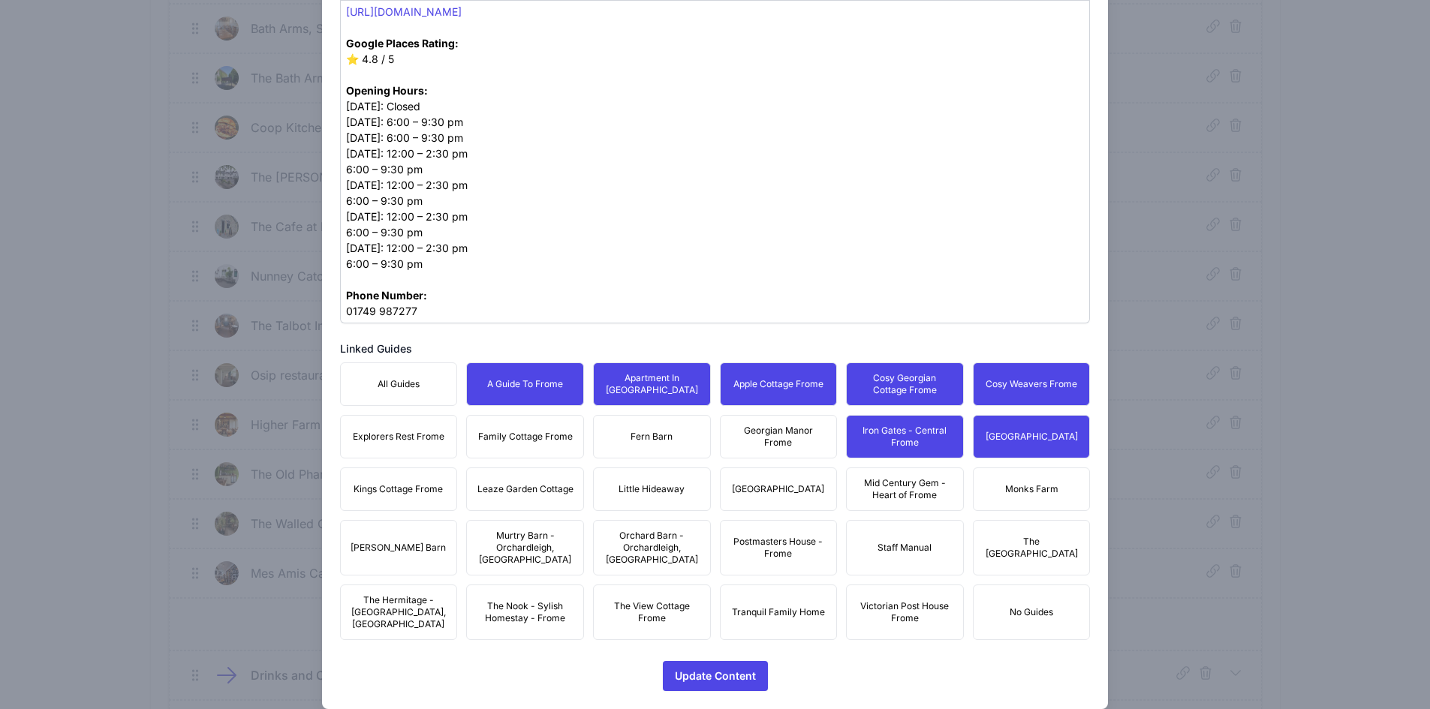
click at [745, 445] on span "Georgian Manor Frome" at bounding box center [779, 437] width 98 height 24
click at [621, 427] on button "Fern Barn" at bounding box center [652, 437] width 118 height 44
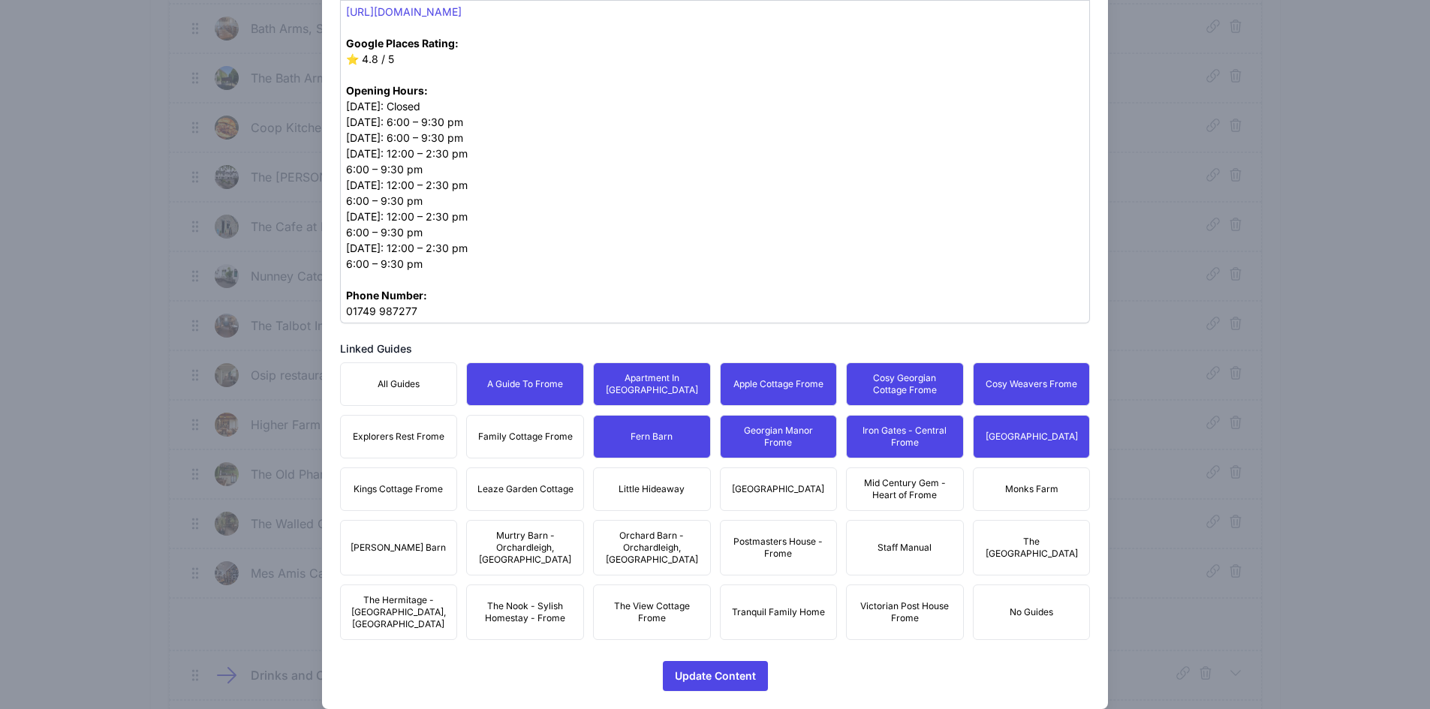
click at [510, 439] on span "Family Cottage Frome" at bounding box center [525, 437] width 95 height 12
click at [409, 438] on span "Explorers Rest Frome" at bounding box center [399, 437] width 92 height 12
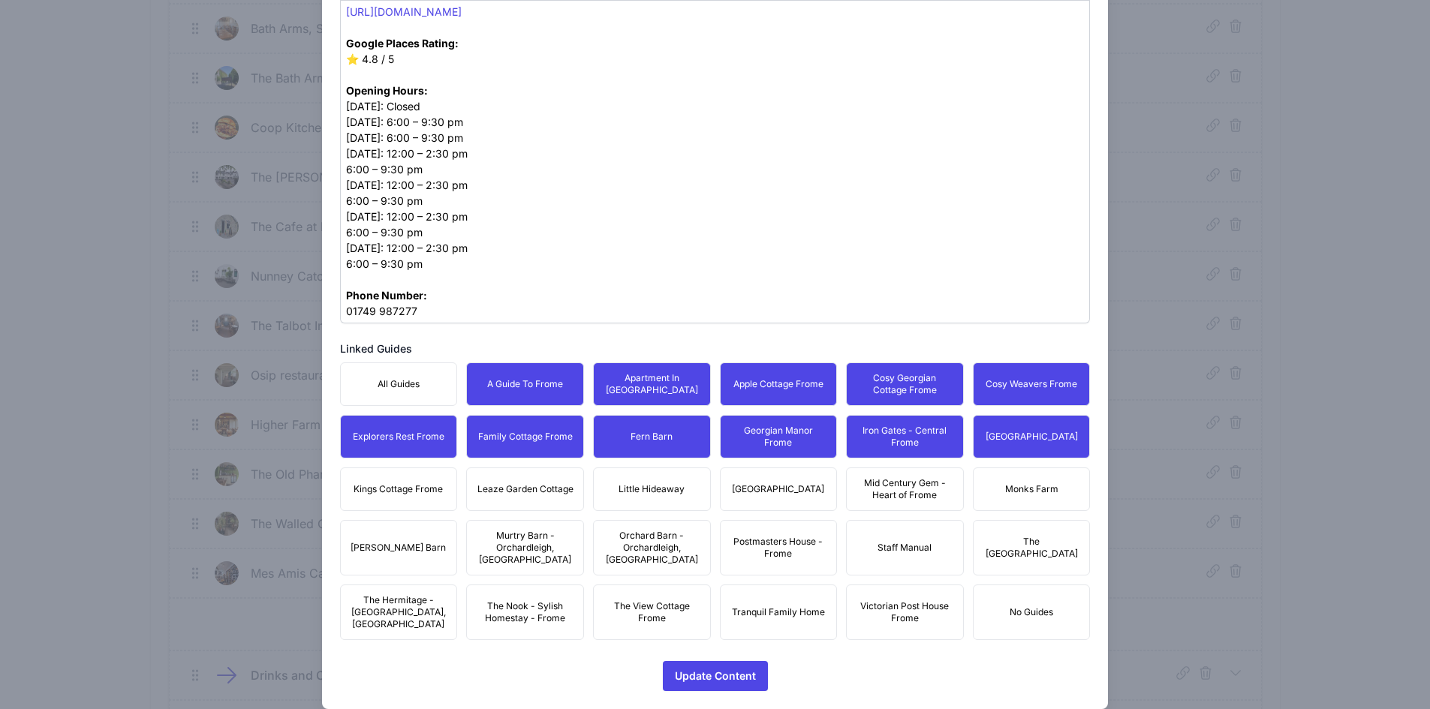
click at [422, 481] on button "Kings Cottage Frome" at bounding box center [399, 490] width 118 height 44
click at [522, 489] on span "Leaze Garden Cottage" at bounding box center [525, 489] width 96 height 12
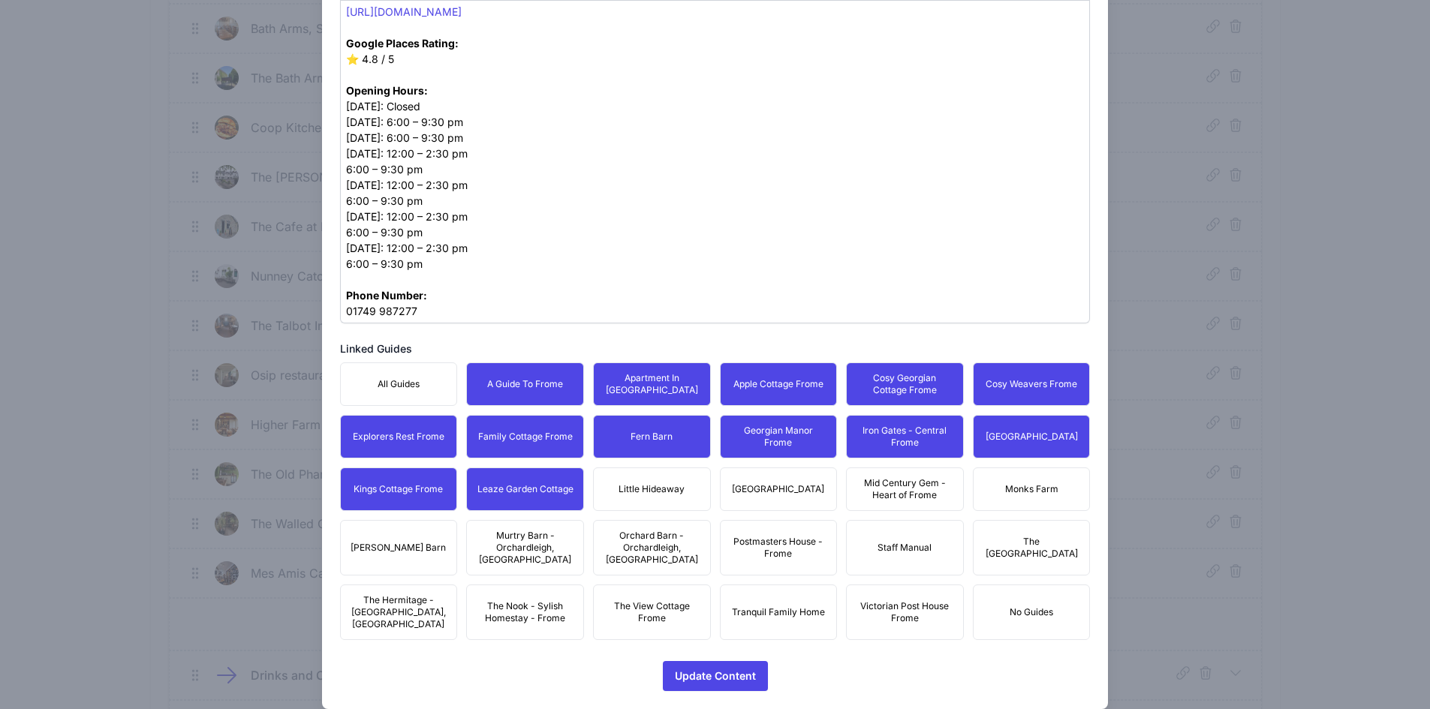
drag, startPoint x: 634, startPoint y: 481, endPoint x: 754, endPoint y: 489, distance: 120.3
click at [635, 481] on button "Little Hideaway" at bounding box center [652, 490] width 118 height 44
click at [766, 488] on span "[GEOGRAPHIC_DATA]" at bounding box center [778, 489] width 92 height 12
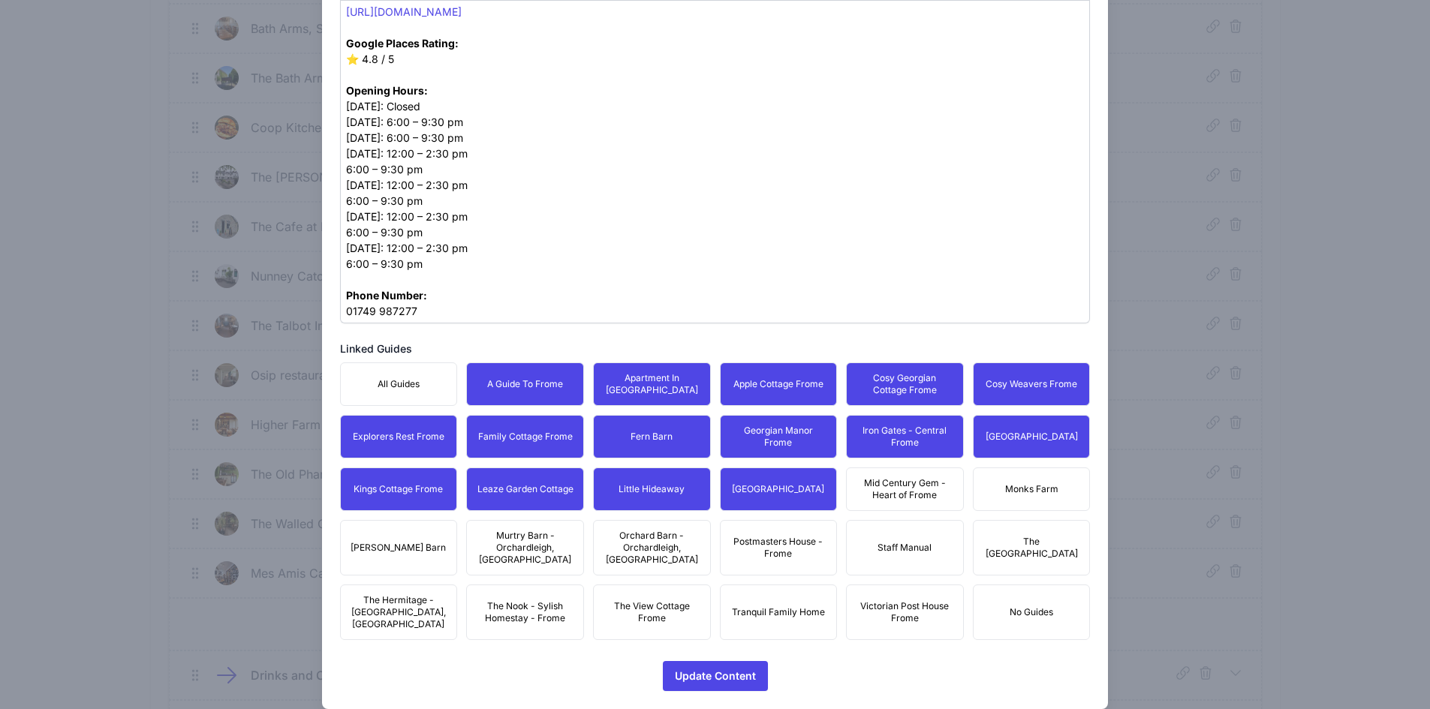
drag, startPoint x: 877, startPoint y: 489, endPoint x: 1027, endPoint y: 469, distance: 150.6
click at [880, 489] on span "Mid Century Gem - Heart of Frome" at bounding box center [905, 489] width 98 height 24
click at [1030, 468] on button "Monks Farm" at bounding box center [1032, 490] width 118 height 44
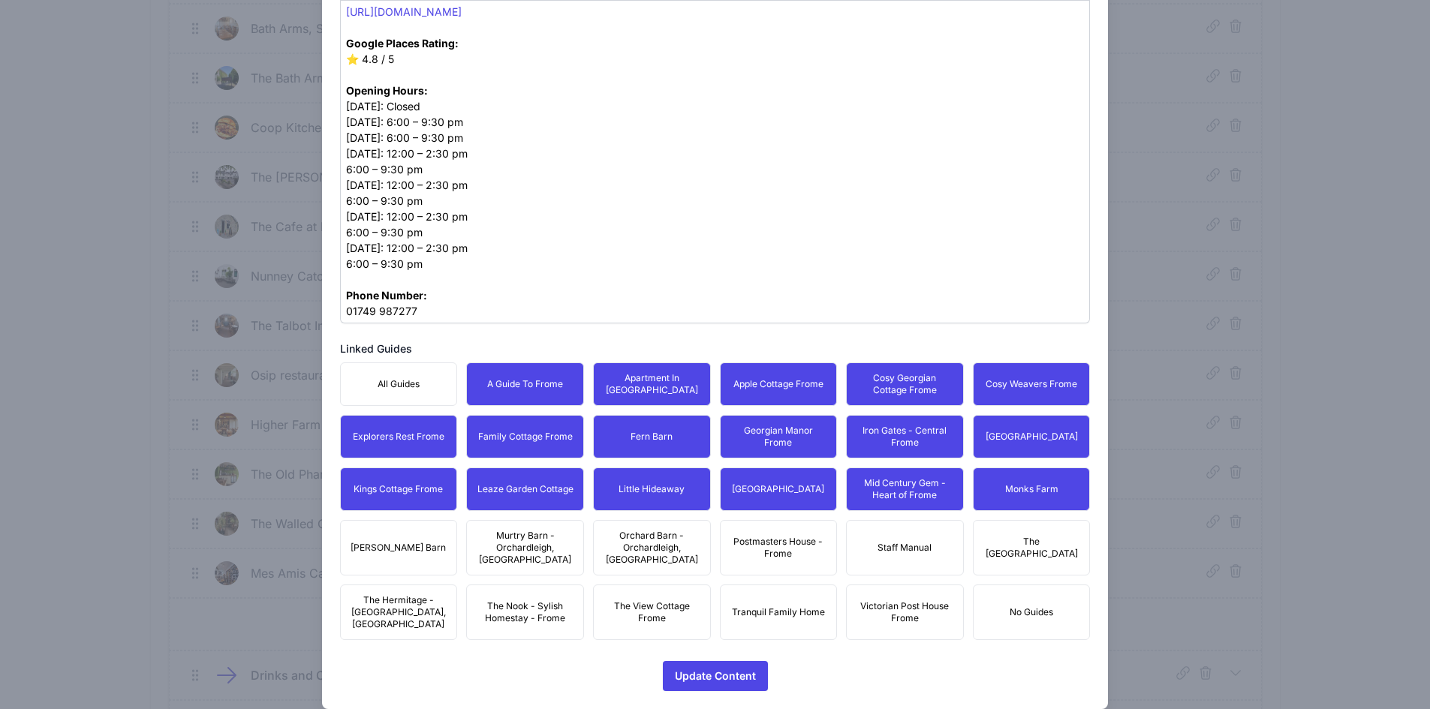
drag, startPoint x: 1051, startPoint y: 526, endPoint x: 891, endPoint y: 548, distance: 161.4
click at [1046, 526] on button "The [GEOGRAPHIC_DATA]" at bounding box center [1032, 548] width 118 height 56
click at [883, 548] on button "Staff Manual" at bounding box center [905, 548] width 118 height 56
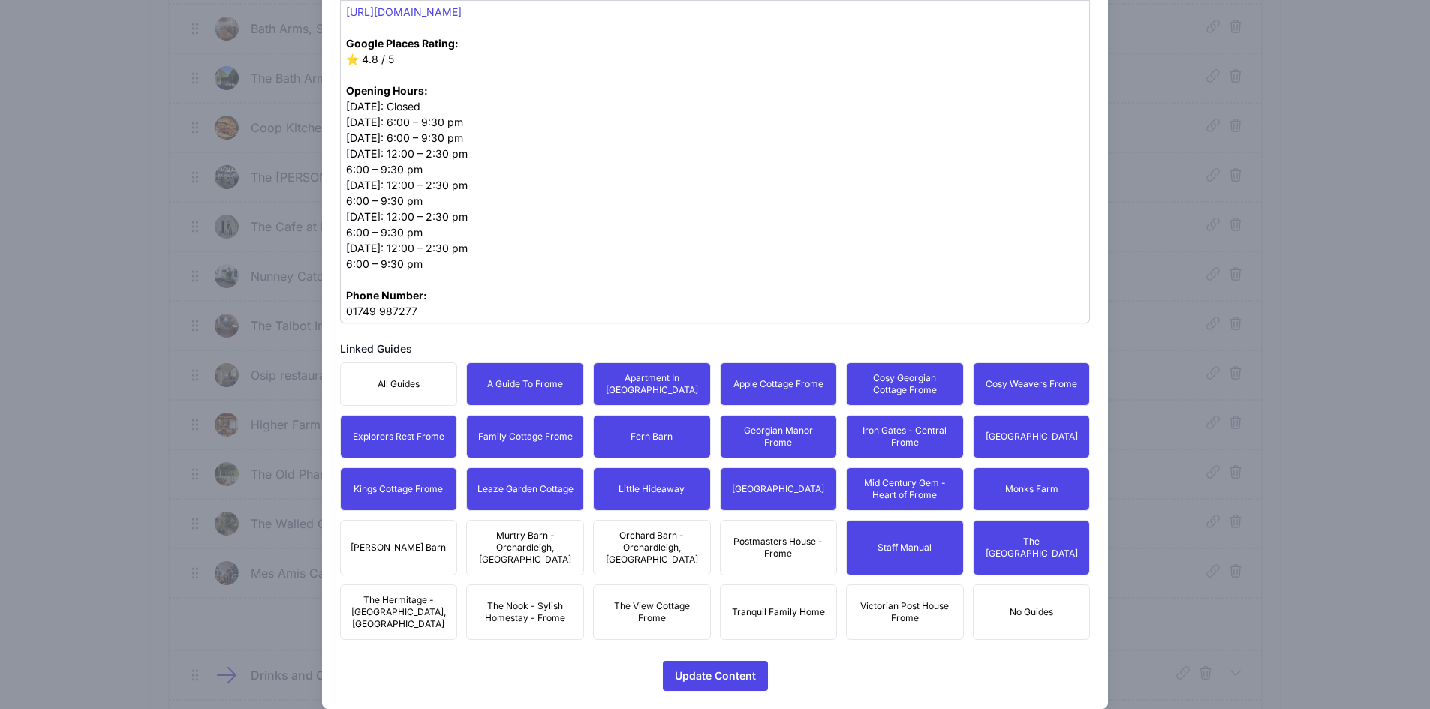
drag, startPoint x: 770, startPoint y: 537, endPoint x: 762, endPoint y: 540, distance: 8.8
click at [774, 537] on span "Postmasters House - Frome" at bounding box center [779, 548] width 98 height 24
click at [596, 545] on button "Orchard Barn - Orchardleigh, [GEOGRAPHIC_DATA]" at bounding box center [652, 548] width 118 height 56
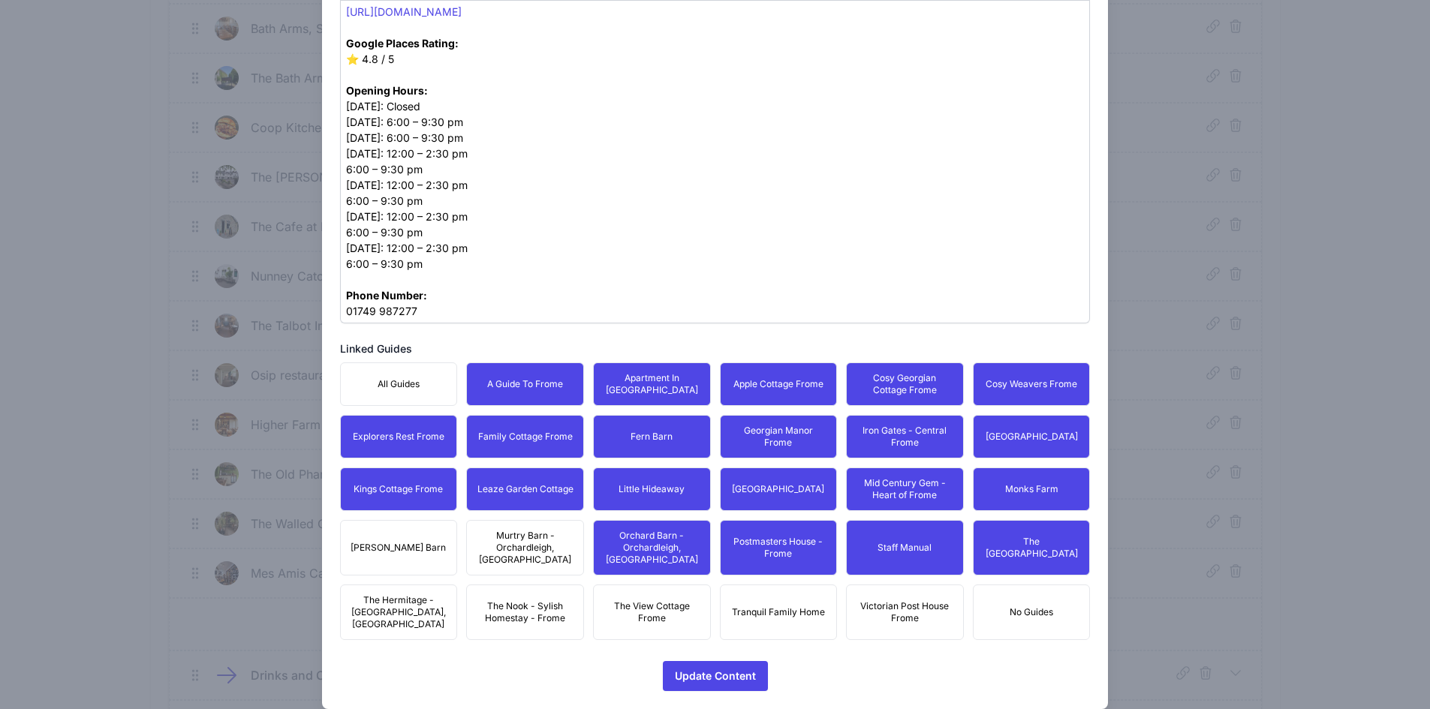
click at [453, 546] on button "[PERSON_NAME] Barn" at bounding box center [399, 548] width 118 height 56
click at [403, 570] on div "All Guides A Guide To Frome Apartment In [GEOGRAPHIC_DATA] Apple Cottage Frome …" at bounding box center [715, 502] width 751 height 278
click at [505, 553] on span "Murtry Barn - Orchardleigh, [GEOGRAPHIC_DATA]" at bounding box center [525, 548] width 98 height 36
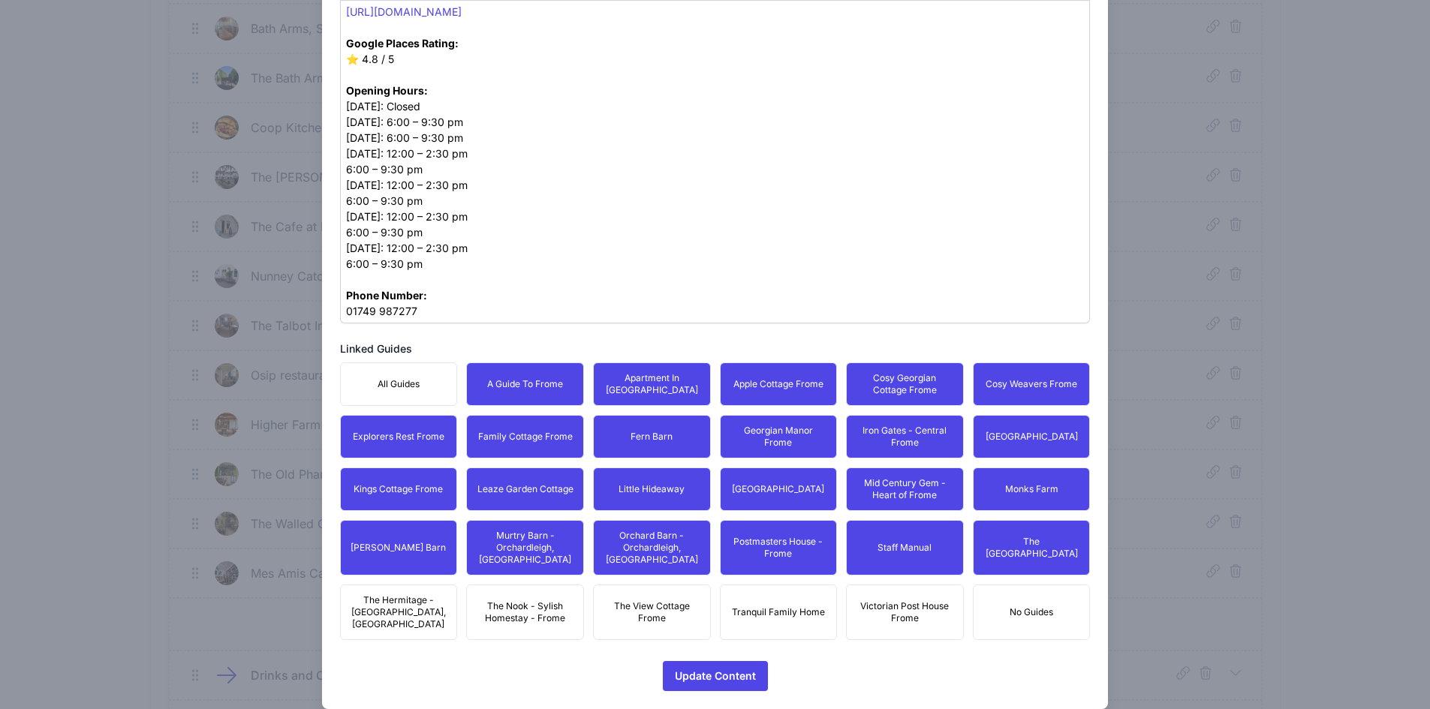
drag
click at [416, 595] on span "The Hermitage - [GEOGRAPHIC_DATA], [GEOGRAPHIC_DATA]" at bounding box center [399, 612] width 98 height 36
click at [536, 600] on span "The Nook - Sylish Homestay - Frome" at bounding box center [525, 612] width 98 height 24
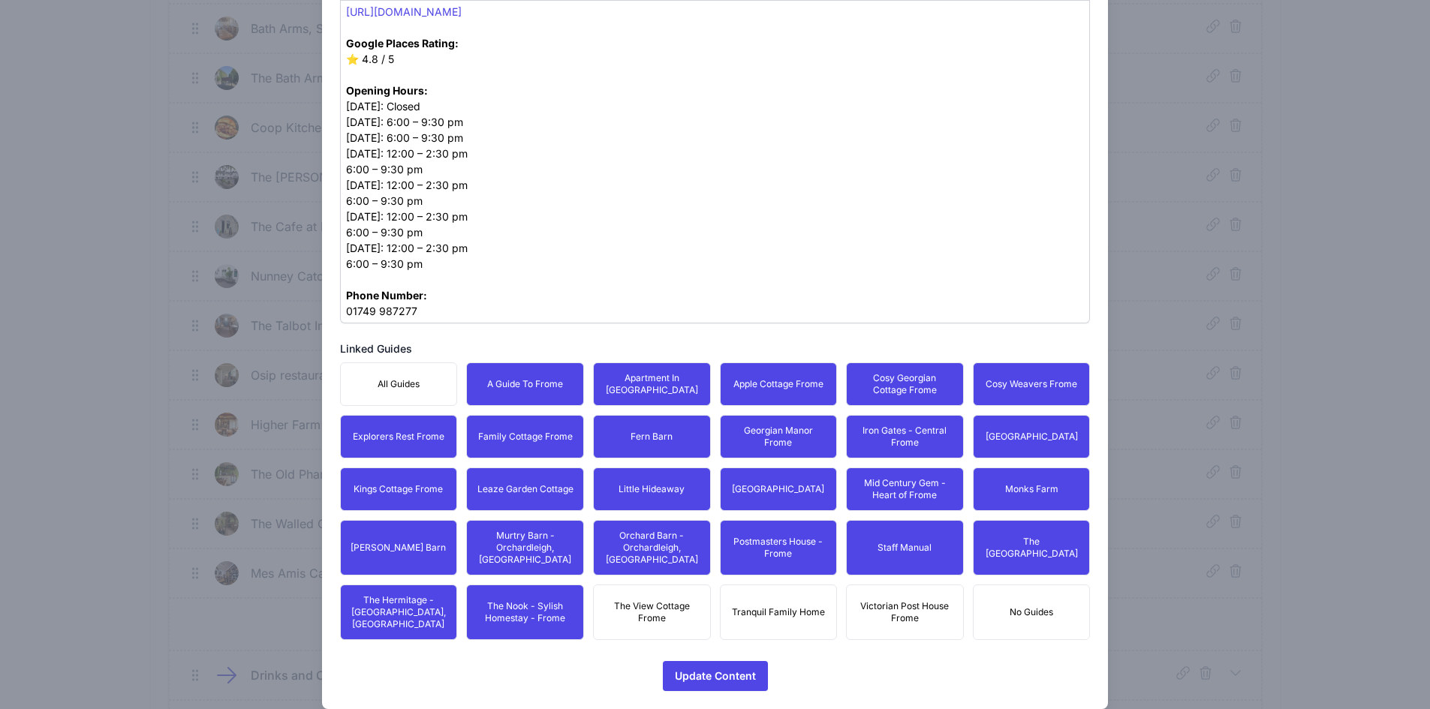
click at [694, 600] on span "The View Cottage Frome" at bounding box center [652, 612] width 98 height 24
click at [808, 588] on button "Tranquil Family Home" at bounding box center [779, 613] width 118 height 56
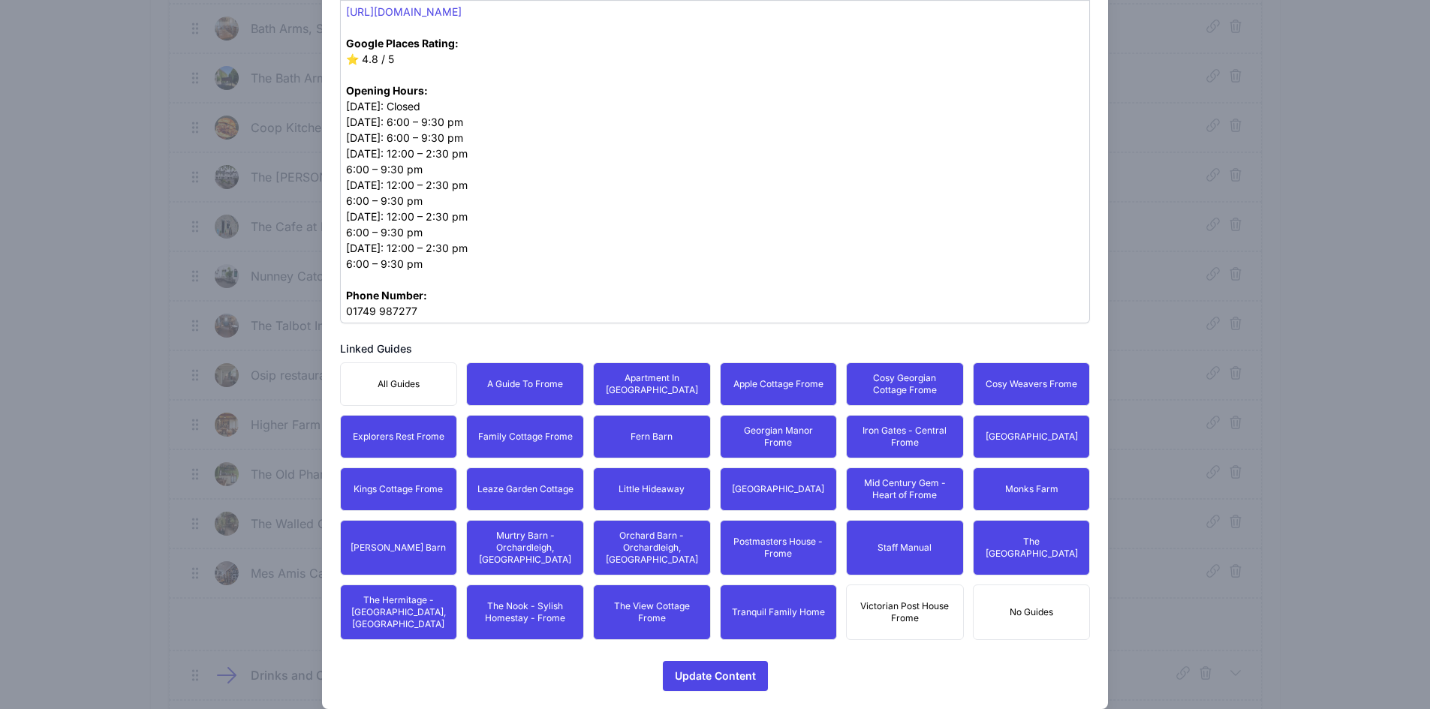
click at [897, 600] on span "Victorian Post House Frome" at bounding box center [905, 612] width 98 height 24
click at [907, 533] on button "Staff Manual" at bounding box center [905, 548] width 118 height 56
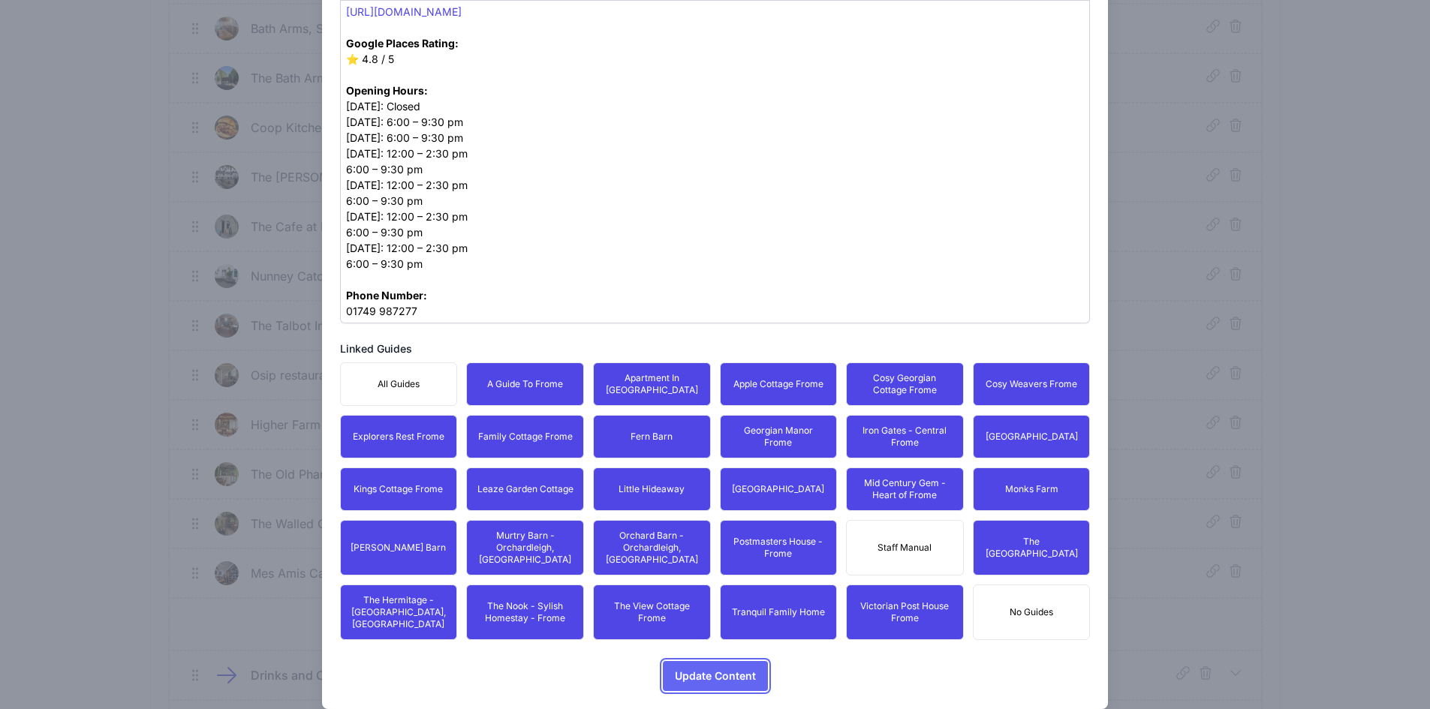
click at [712, 661] on span "Update Content" at bounding box center [715, 676] width 81 height 30
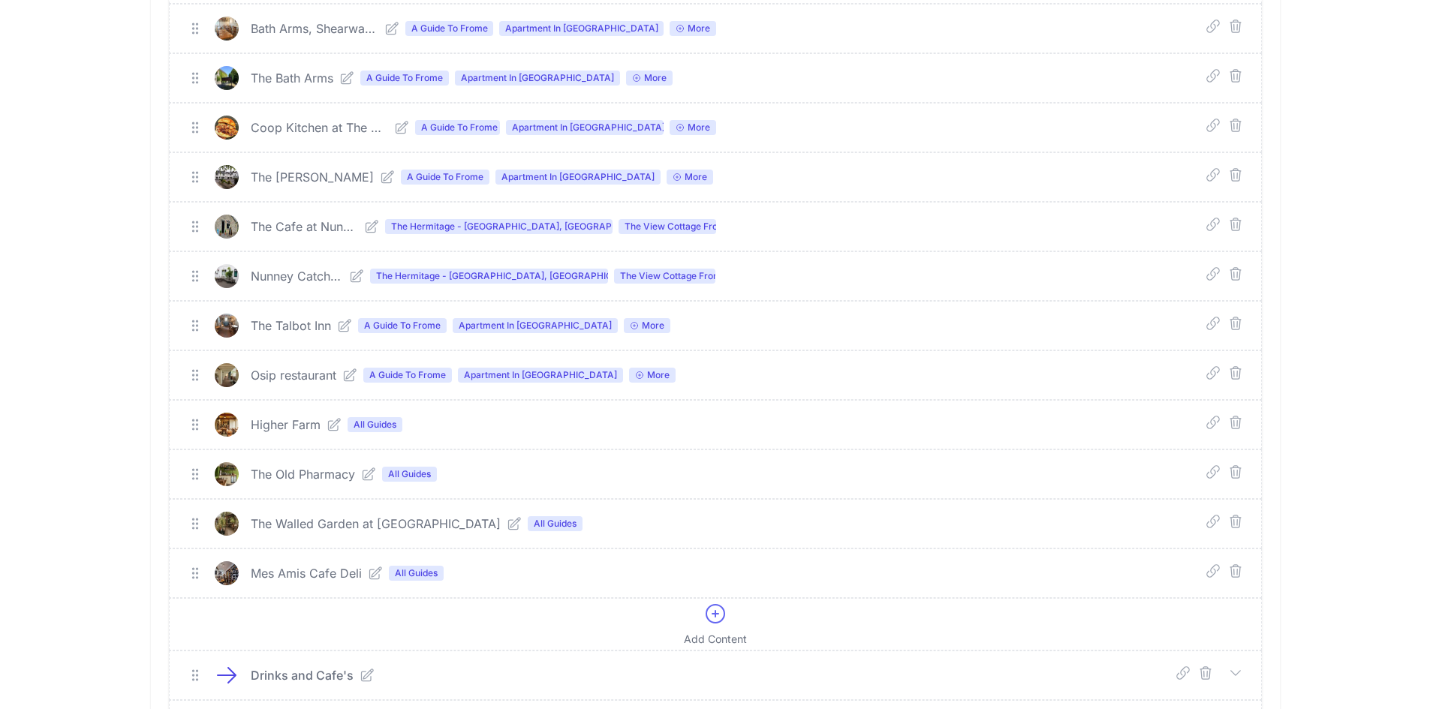
click at [338, 428] on icon at bounding box center [334, 425] width 12 height 12
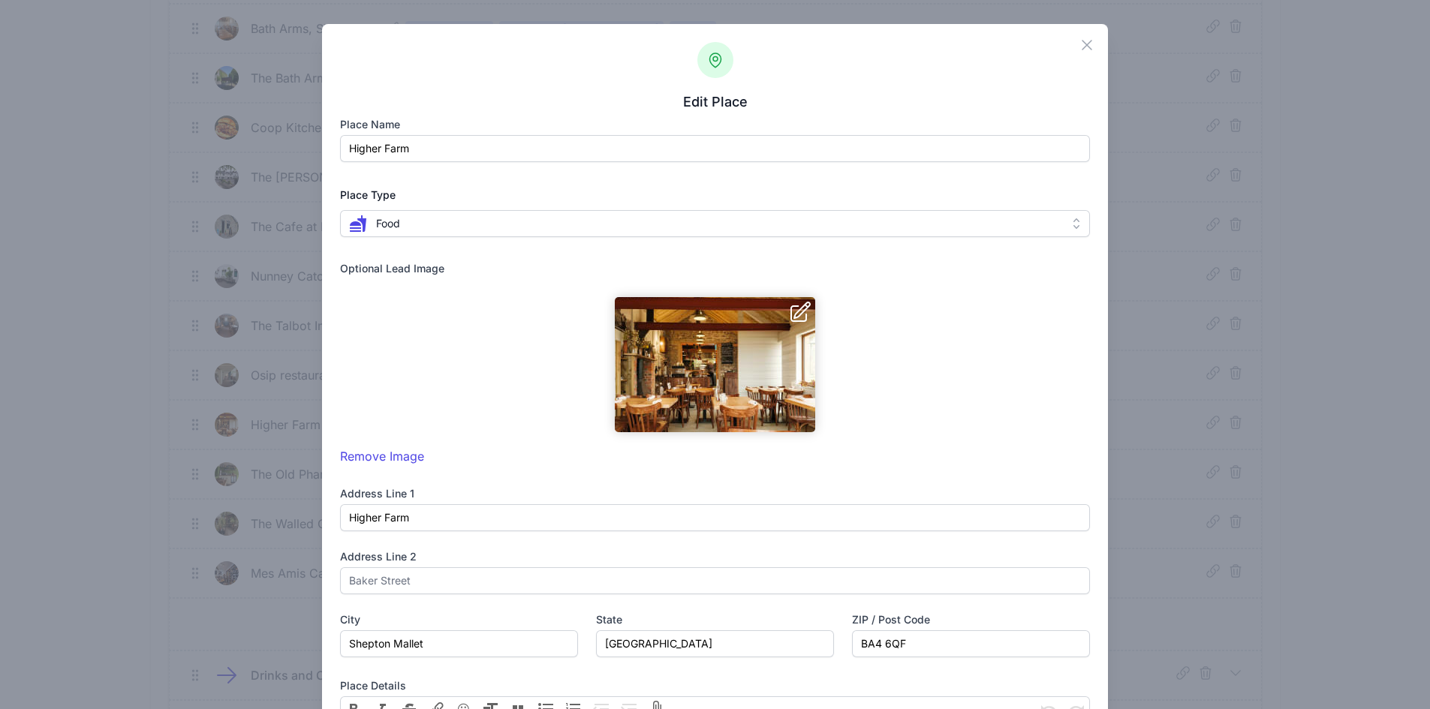
scroll to position [525, 0]
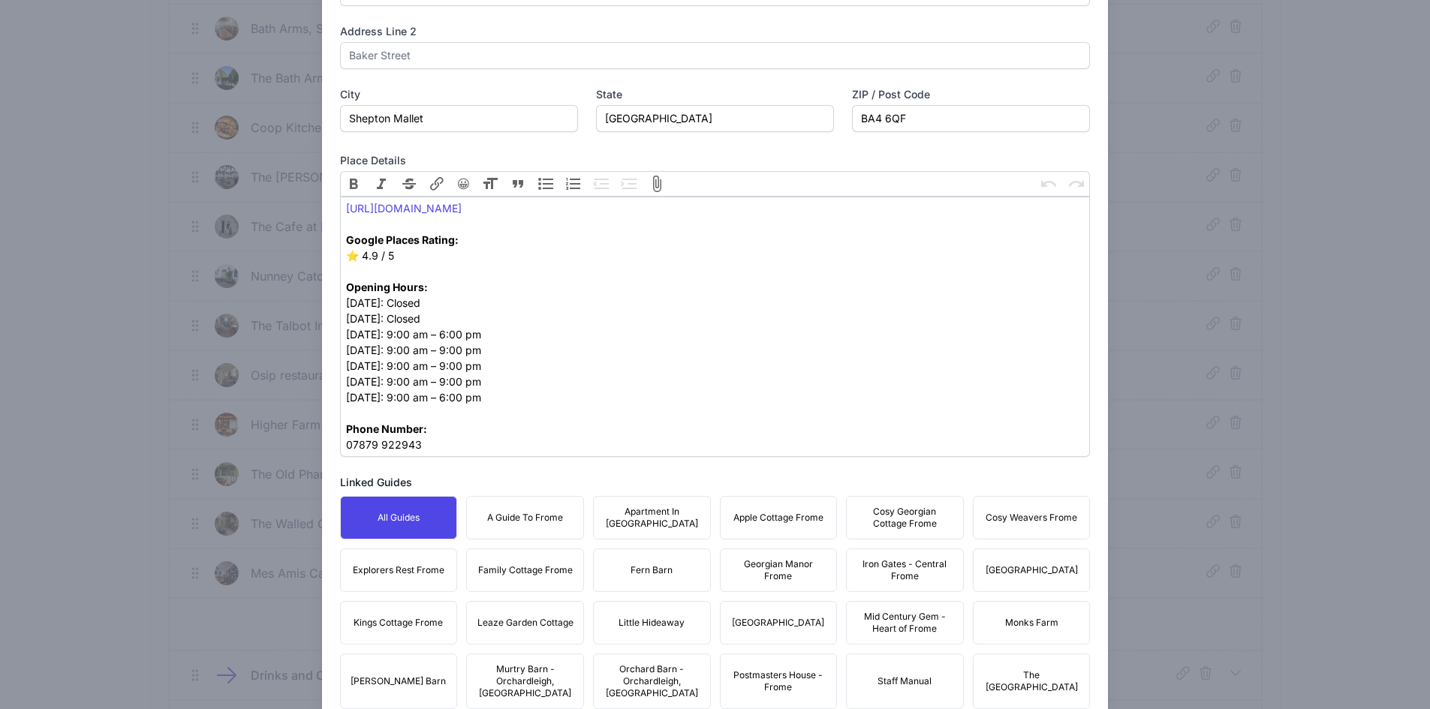
click at [510, 517] on span "A Guide To Frome" at bounding box center [525, 518] width 76 height 12
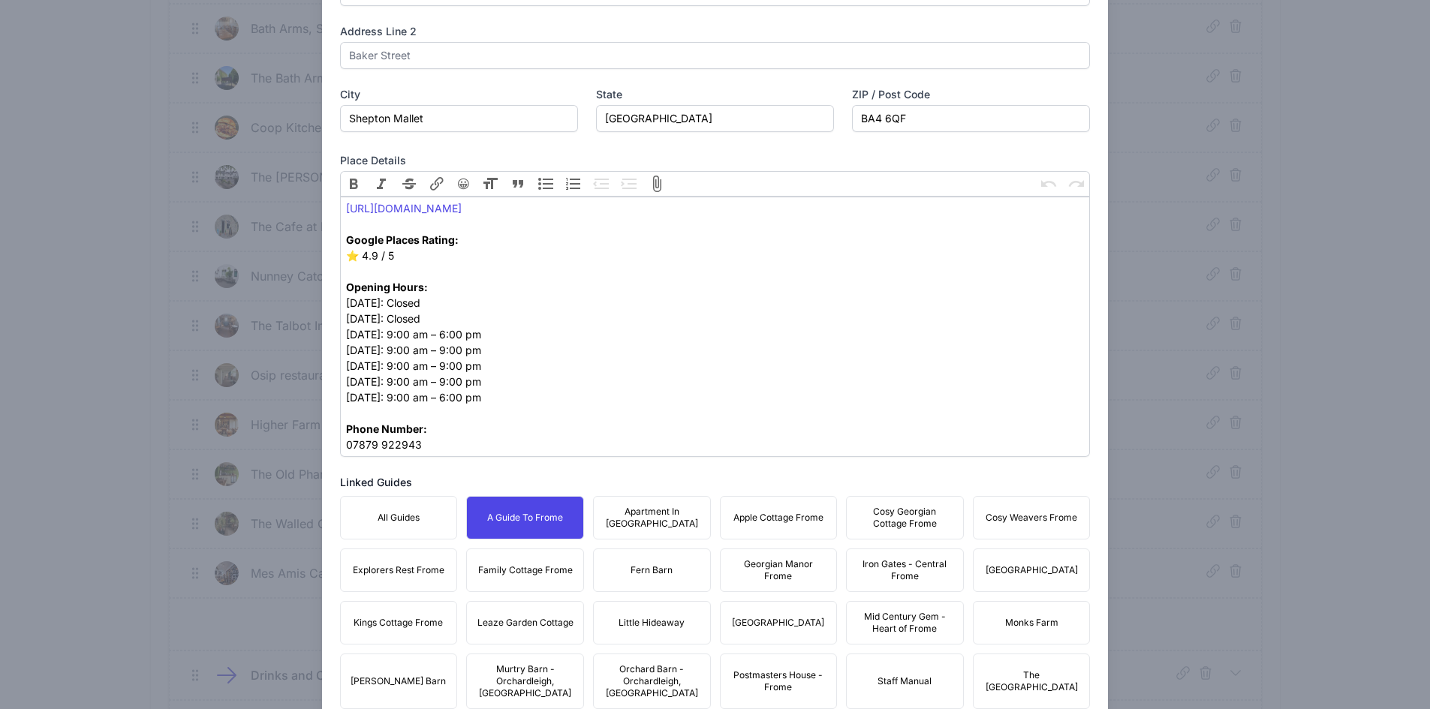
click at [629, 524] on span "Apartment In [GEOGRAPHIC_DATA]" at bounding box center [652, 518] width 98 height 24
click at [792, 514] on span "Apple Cottage Frome" at bounding box center [778, 518] width 90 height 12
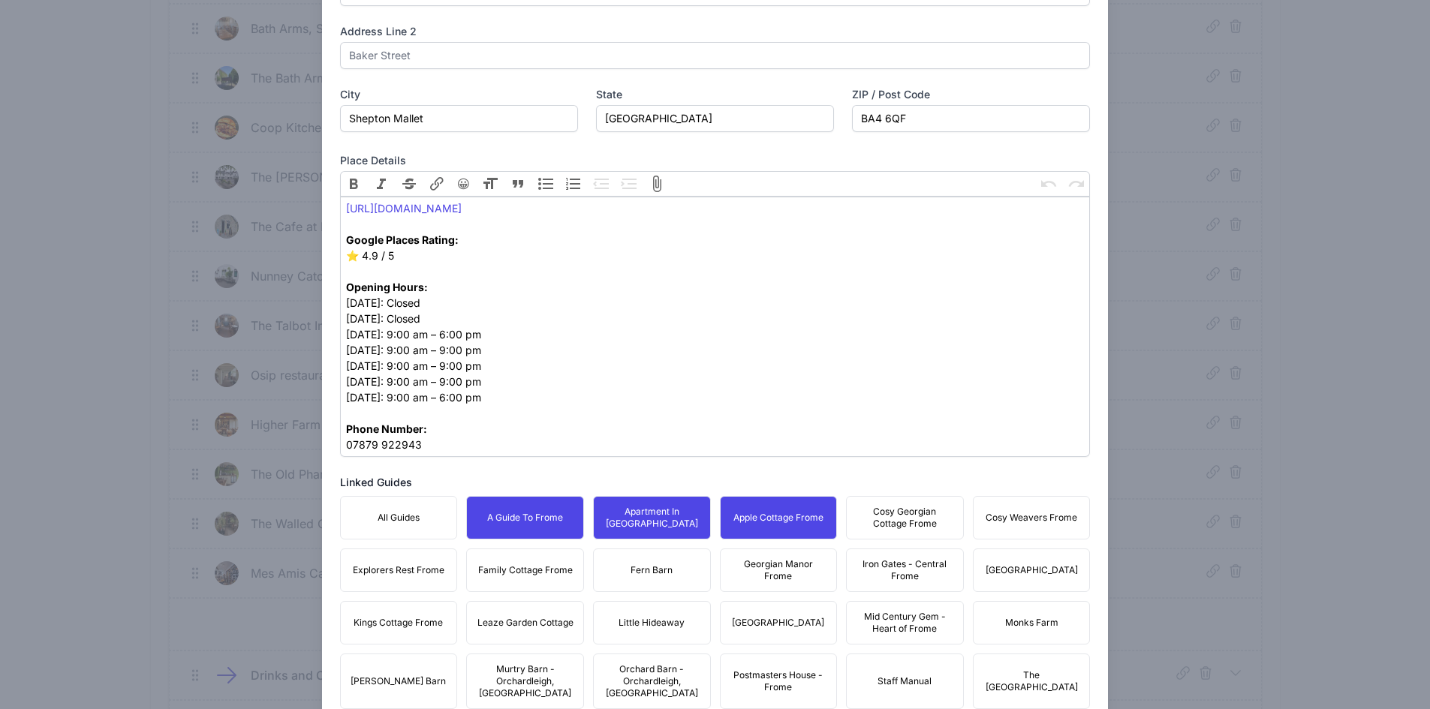
click at [929, 516] on span "Cosy Georgian Cottage Frome" at bounding box center [905, 518] width 98 height 24
click at [1034, 514] on span "Cosy Weavers Frome" at bounding box center [1032, 518] width 92 height 12
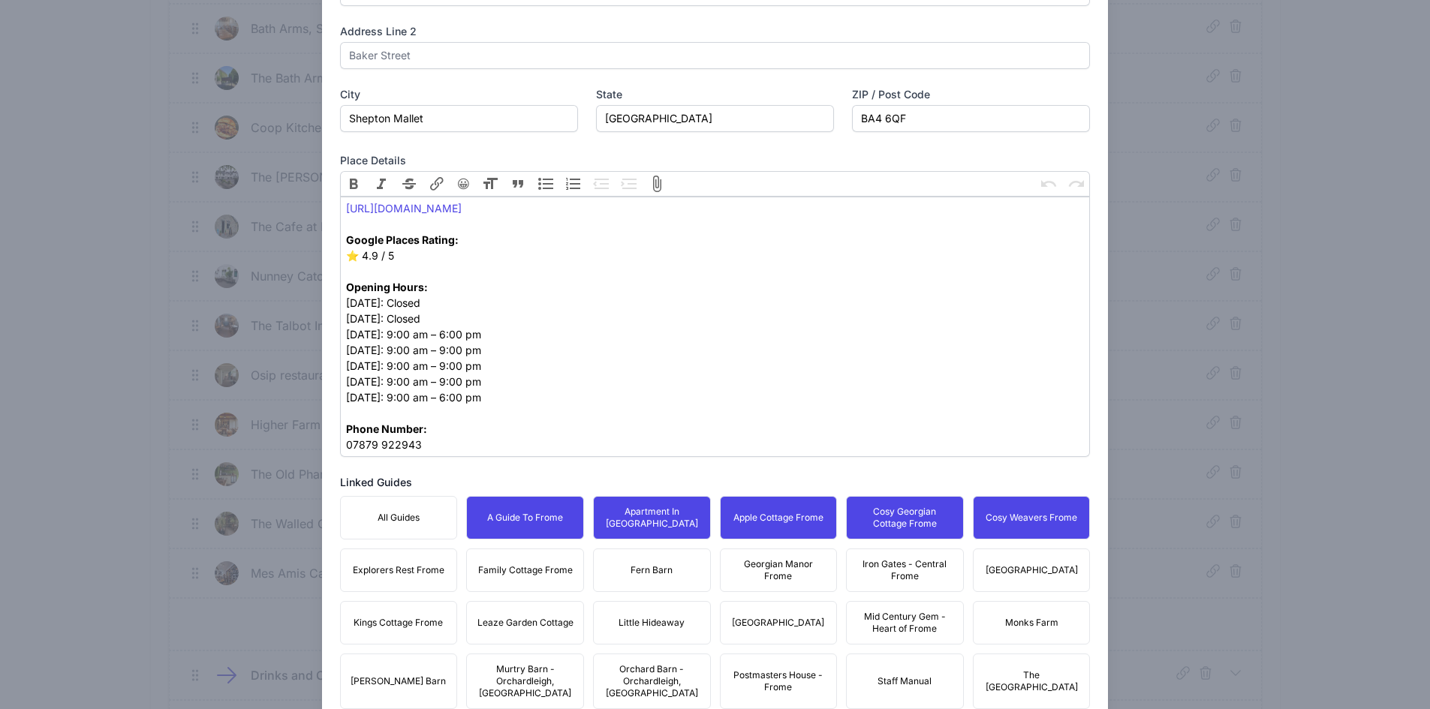
click at [1028, 567] on span "[GEOGRAPHIC_DATA]" at bounding box center [1032, 570] width 92 height 12
click at [907, 573] on span "Iron Gates - Central Frome" at bounding box center [905, 570] width 98 height 24
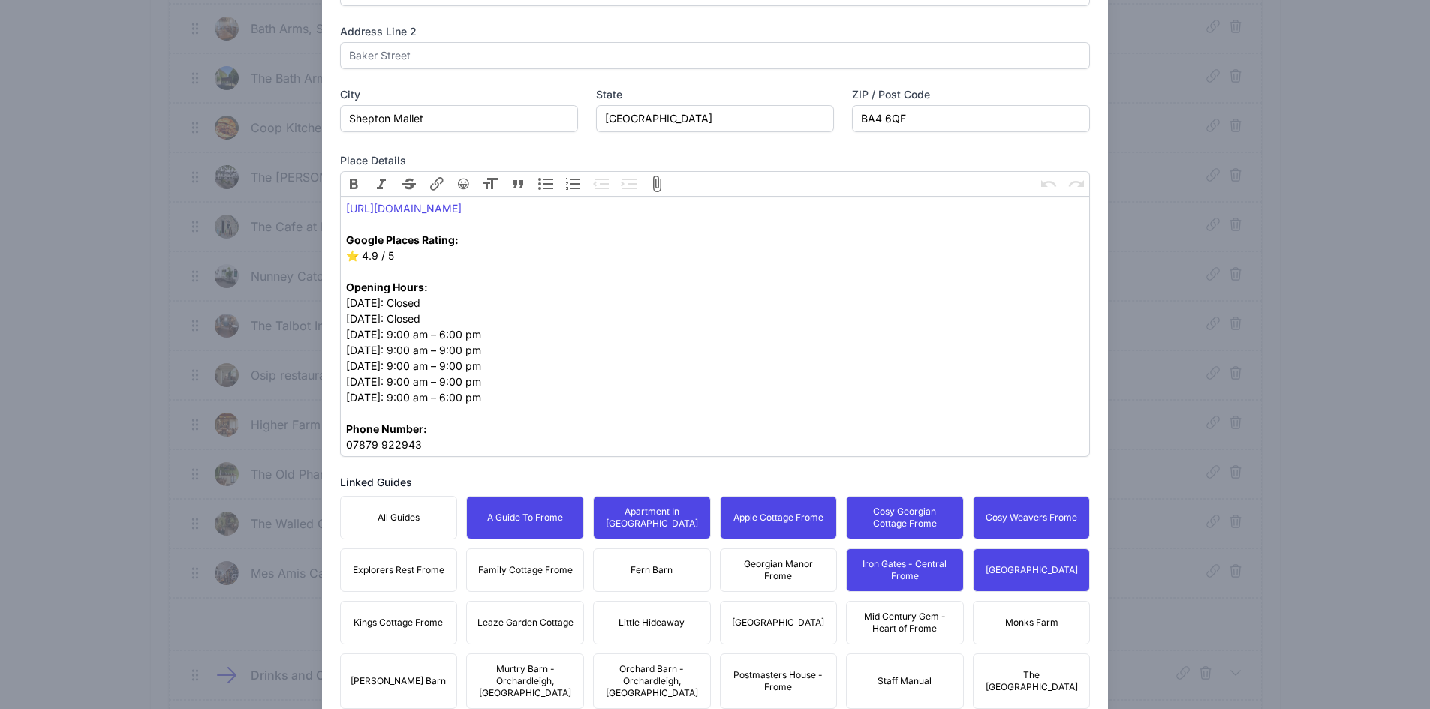
click at [736, 567] on span "Georgian Manor Frome" at bounding box center [779, 570] width 98 height 24
click at [625, 555] on button "Fern Barn" at bounding box center [652, 571] width 118 height 44
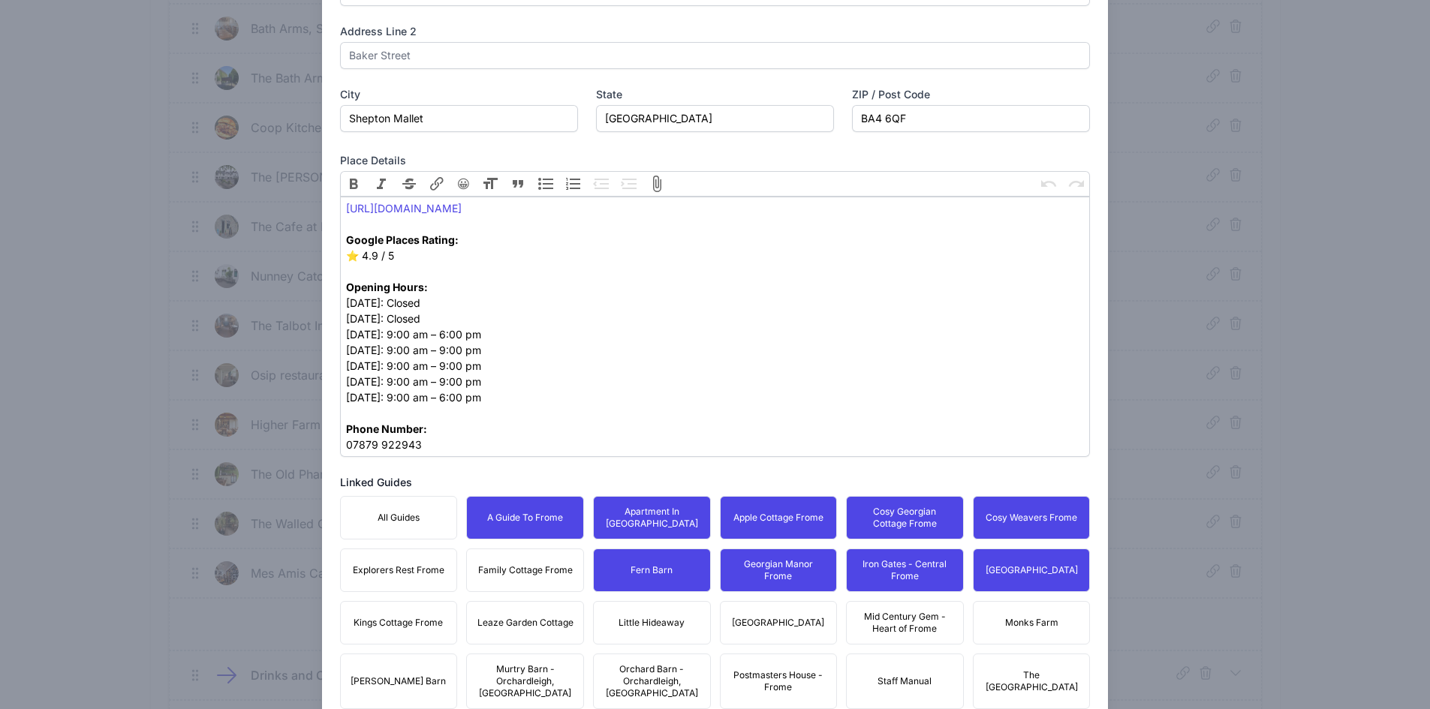
click at [513, 576] on span "Family Cottage Frome" at bounding box center [525, 570] width 95 height 12
click at [378, 564] on span "Explorers Rest Frome" at bounding box center [399, 570] width 92 height 12
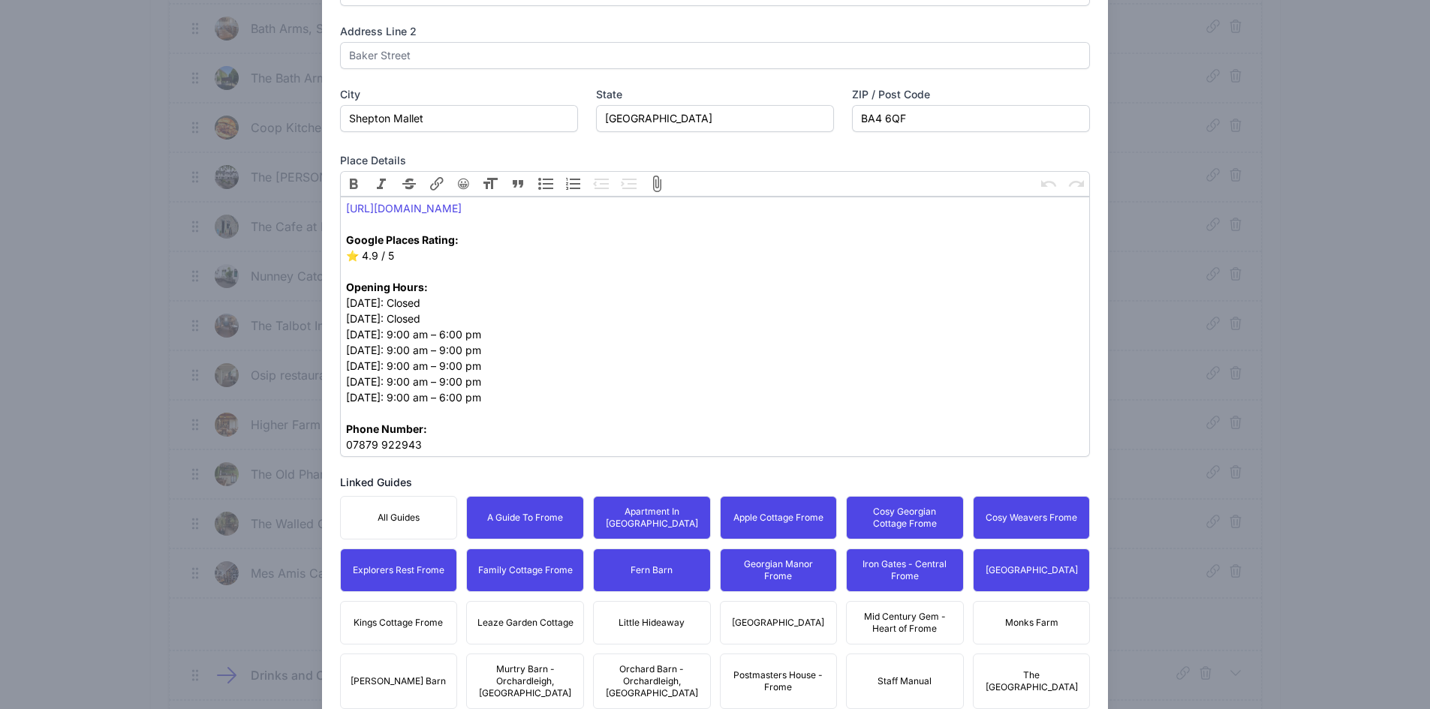
click at [394, 623] on span "Kings Cottage Frome" at bounding box center [398, 623] width 89 height 12
click at [523, 622] on span "Leaze Garden Cottage" at bounding box center [525, 623] width 96 height 12
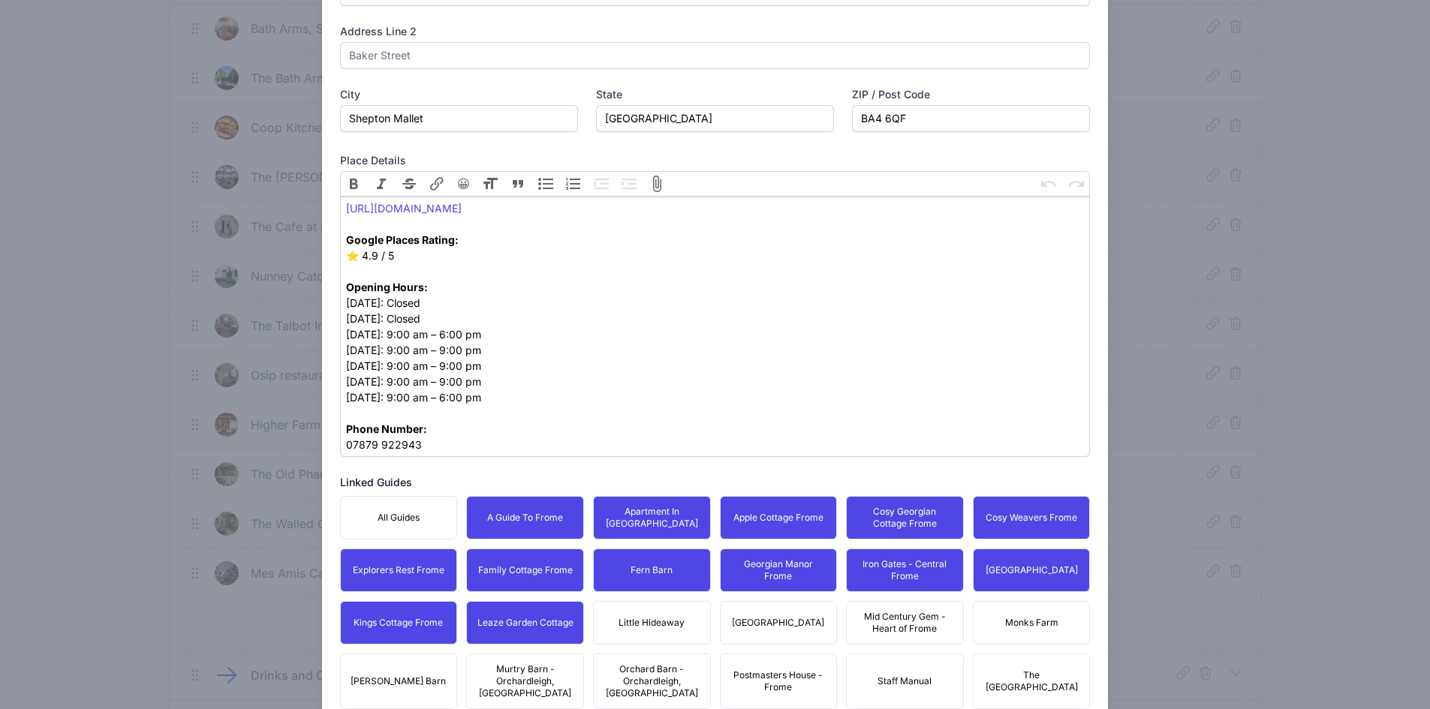
click at [691, 610] on button "Little Hideaway" at bounding box center [652, 623] width 118 height 44
click at [802, 608] on button "[GEOGRAPHIC_DATA]" at bounding box center [779, 623] width 118 height 44
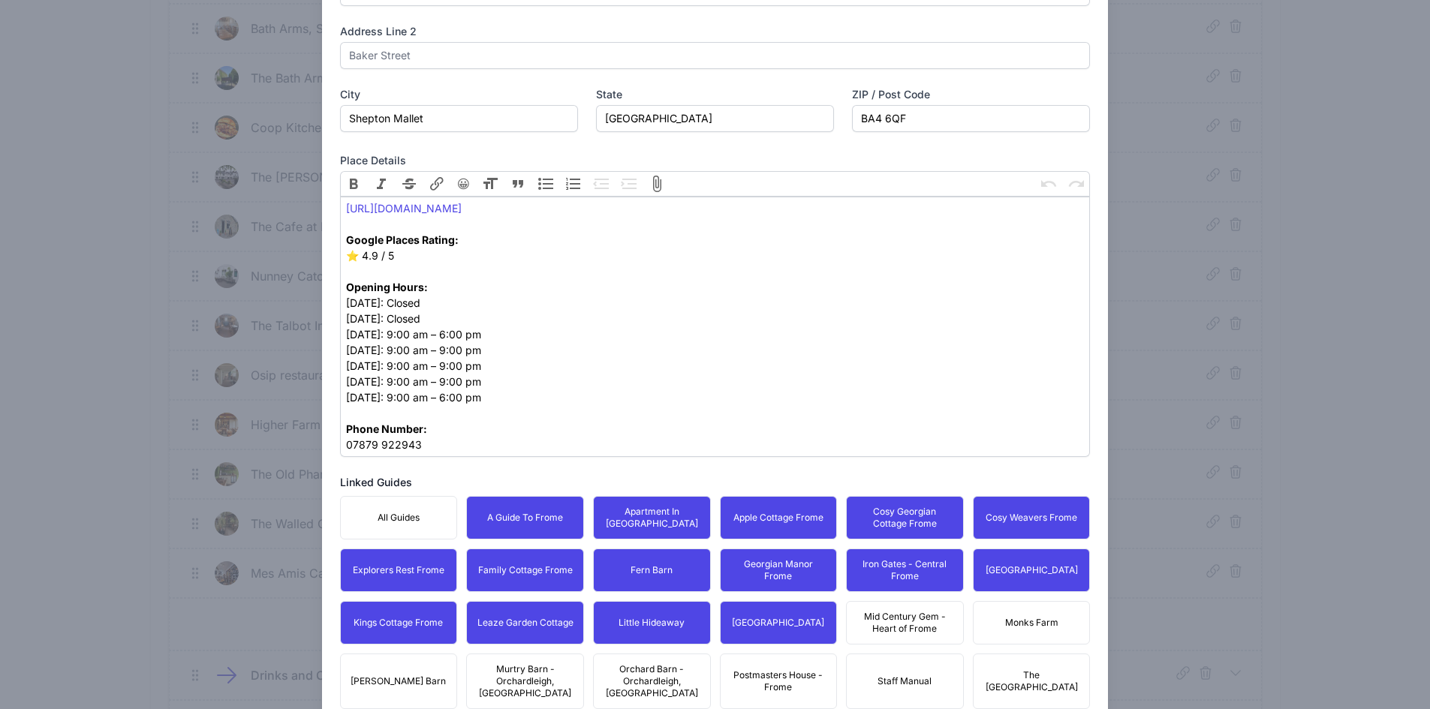
click at [886, 603] on button "Mid Century Gem - Heart of Frome" at bounding box center [905, 623] width 118 height 44
click at [992, 599] on div "All Guides A Guide To Frome Apartment In [GEOGRAPHIC_DATA] Apple Cottage Frome …" at bounding box center [715, 635] width 751 height 278
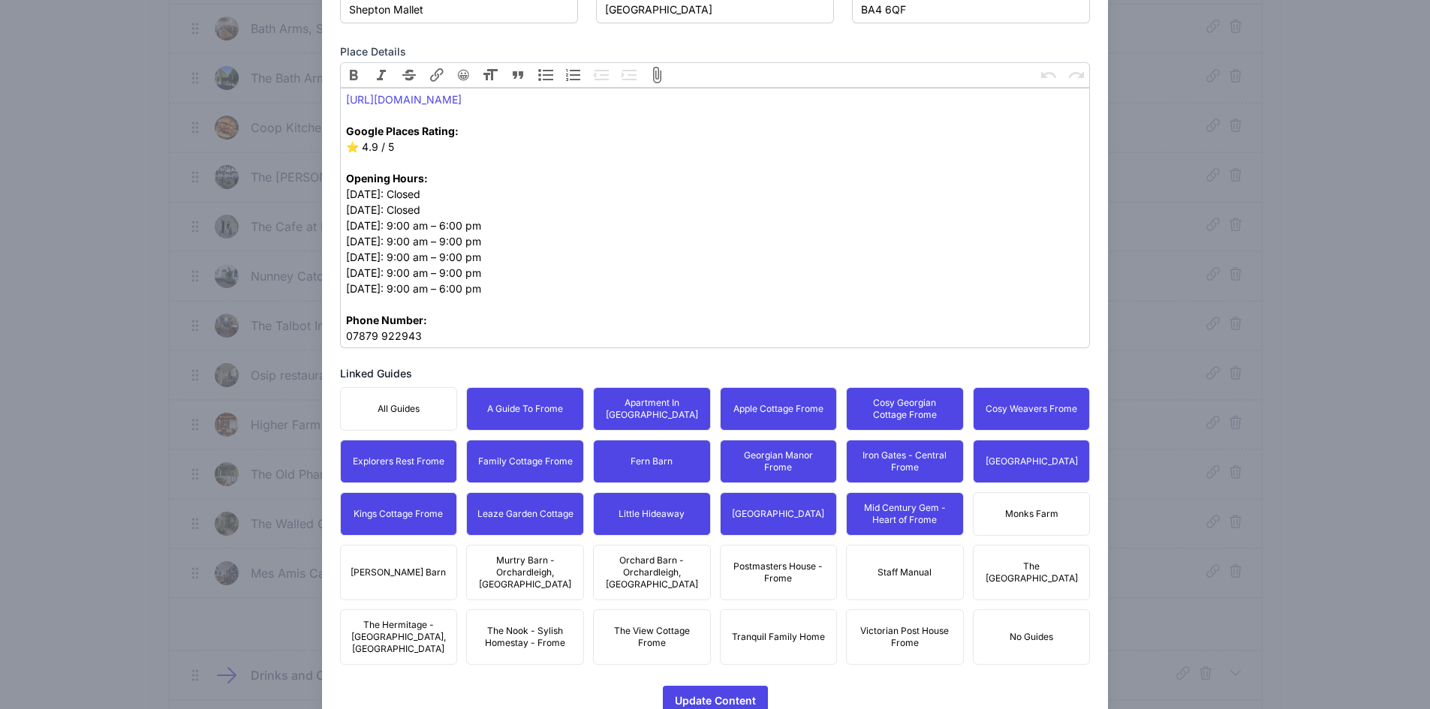
scroll to position [659, 0]
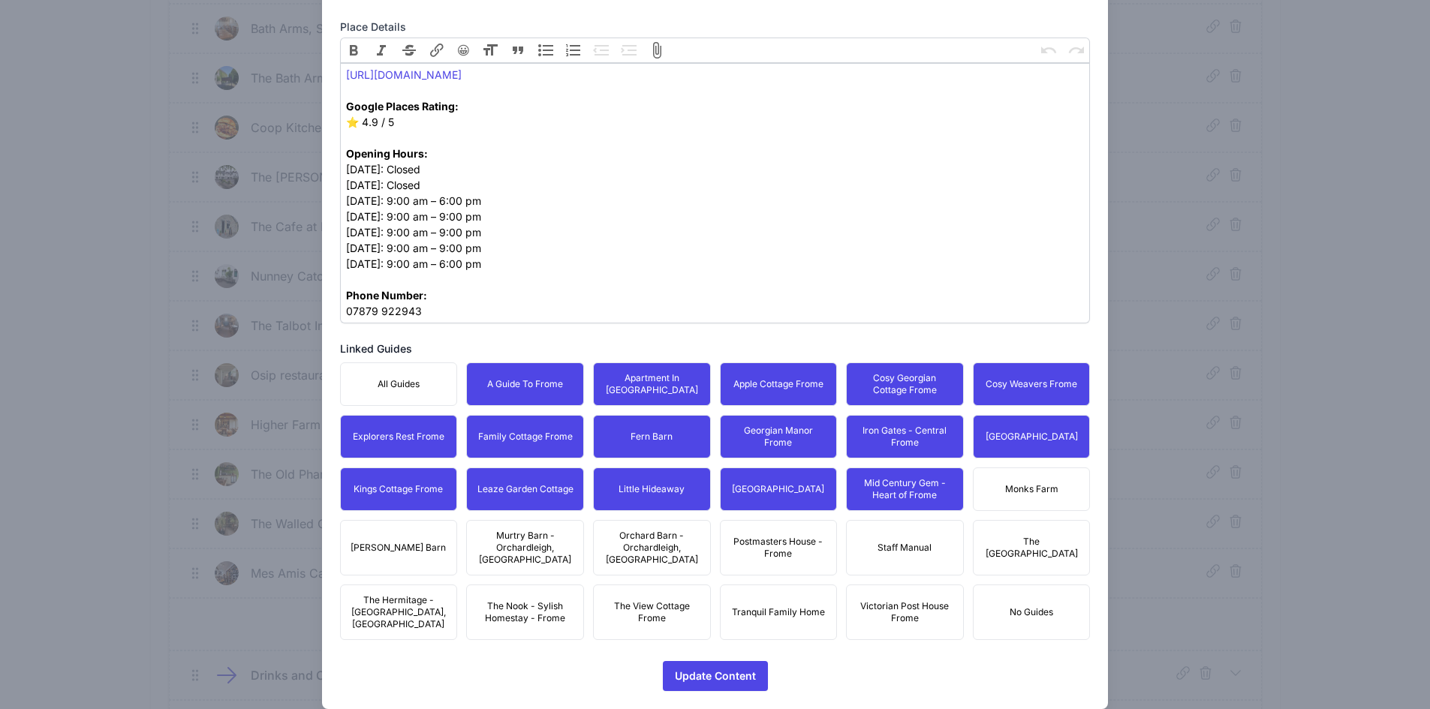
click at [1048, 475] on button "Monks Farm" at bounding box center [1032, 490] width 118 height 44
click at [1035, 521] on button "The [GEOGRAPHIC_DATA]" at bounding box center [1032, 548] width 118 height 56
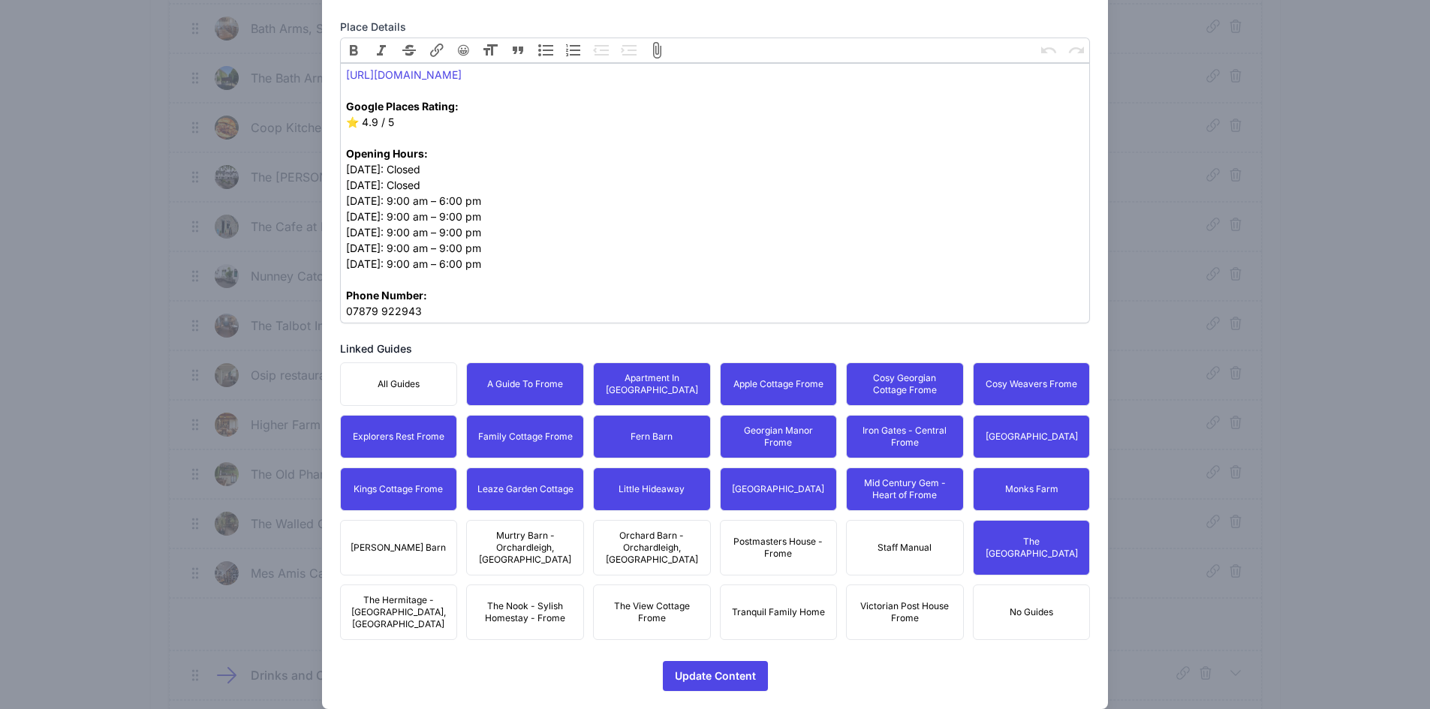
click at [922, 600] on span "Victorian Post House Frome" at bounding box center [905, 612] width 98 height 24
click at [753, 552] on span "Postmasters House - Frome" at bounding box center [779, 548] width 98 height 24
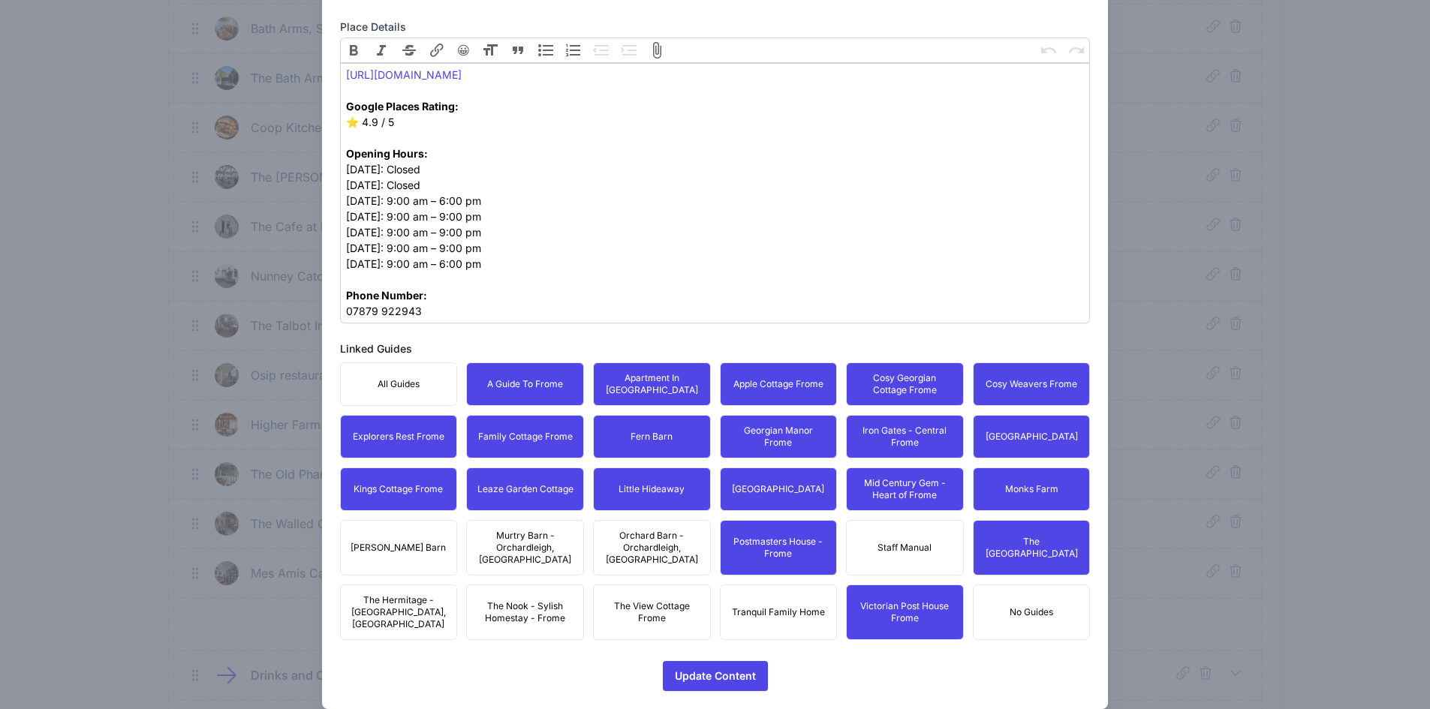
click at [759, 585] on button "Tranquil Family Home" at bounding box center [779, 613] width 118 height 56
click at [633, 547] on span "Orchard Barn - Orchardleigh, [GEOGRAPHIC_DATA]" at bounding box center [652, 548] width 98 height 36
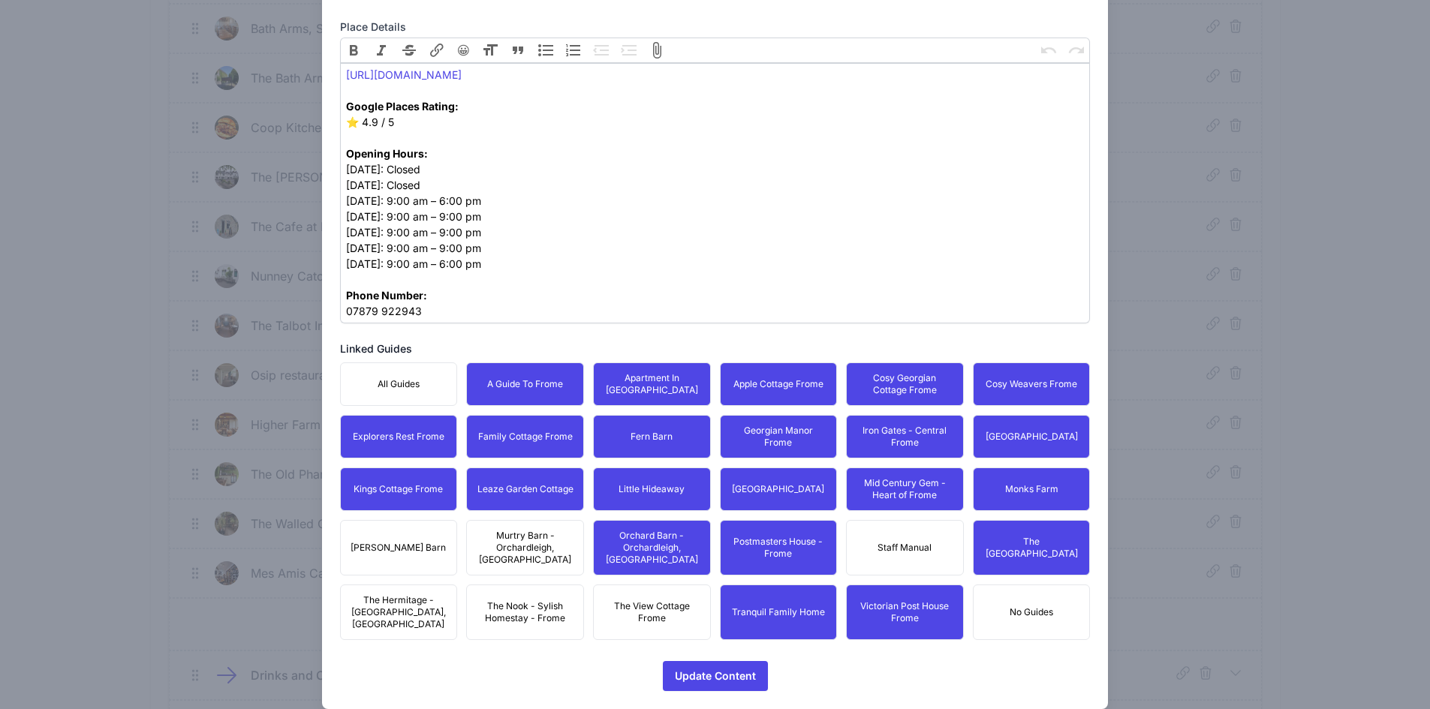
click at [636, 600] on span "The View Cottage Frome" at bounding box center [652, 612] width 98 height 24
click at [537, 585] on button "The Nook - Sylish Homestay - Frome" at bounding box center [525, 613] width 118 height 56
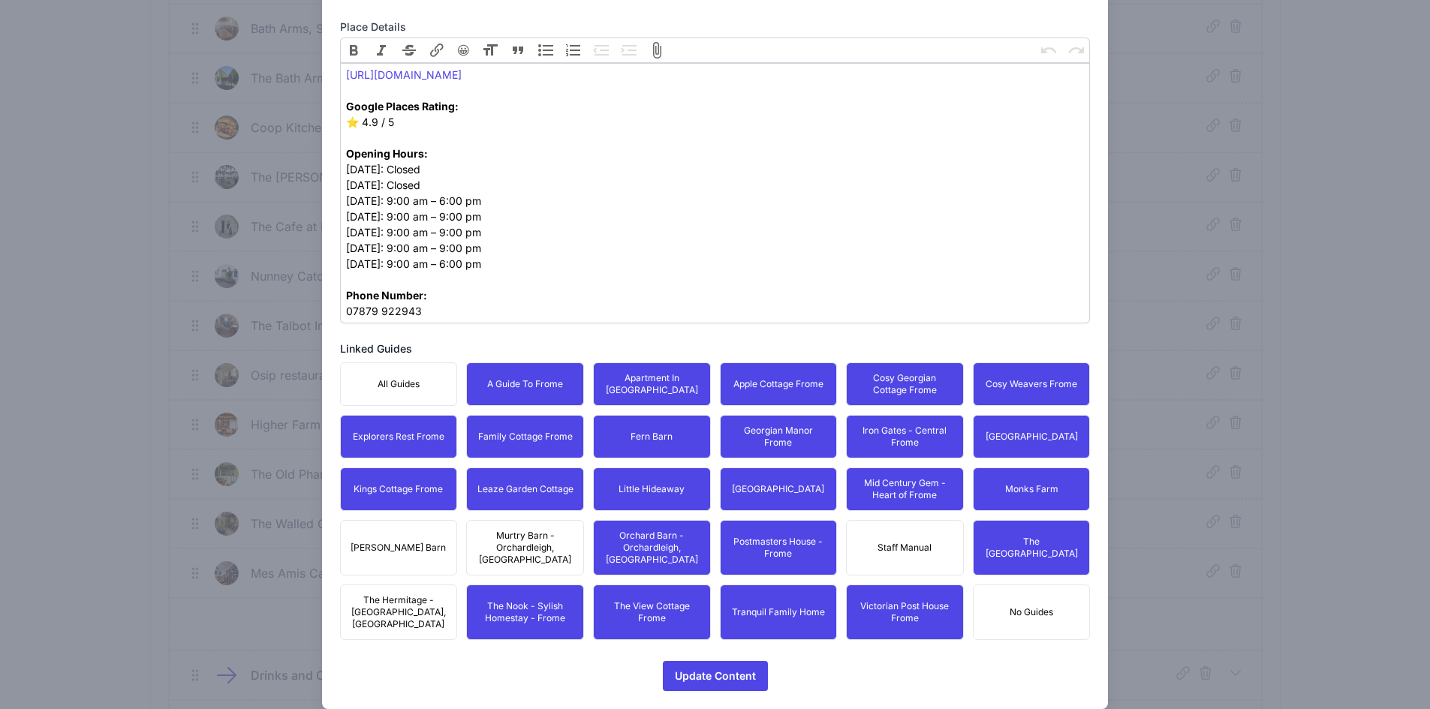
click at [541, 525] on button "Murtry Barn - Orchardleigh, [GEOGRAPHIC_DATA]" at bounding box center [525, 548] width 118 height 56
click at [402, 547] on span "[PERSON_NAME] Barn" at bounding box center [398, 548] width 95 height 12
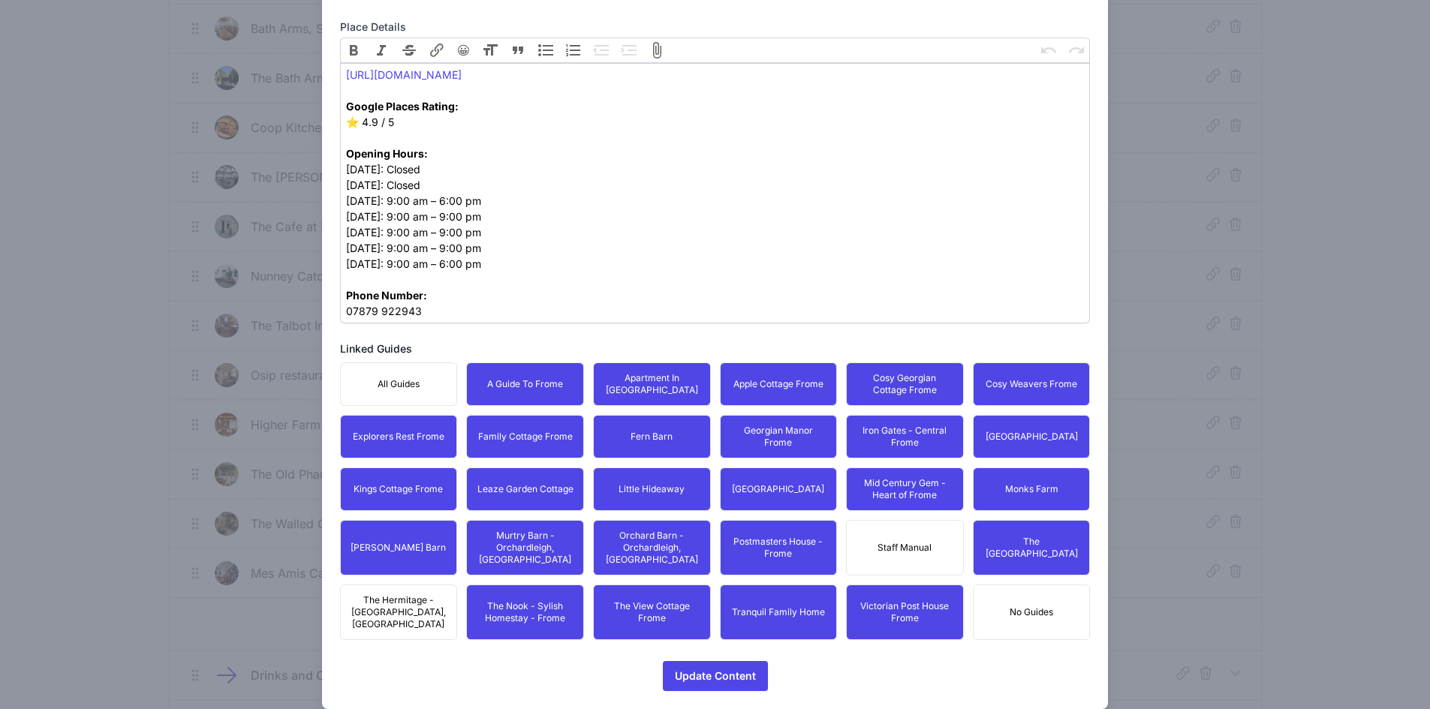
click at [414, 594] on span "The Hermitage - [GEOGRAPHIC_DATA], [GEOGRAPHIC_DATA]" at bounding box center [399, 612] width 98 height 36
click at [667, 661] on button "Update Content Icons/spinner Processing..." at bounding box center [715, 676] width 105 height 30
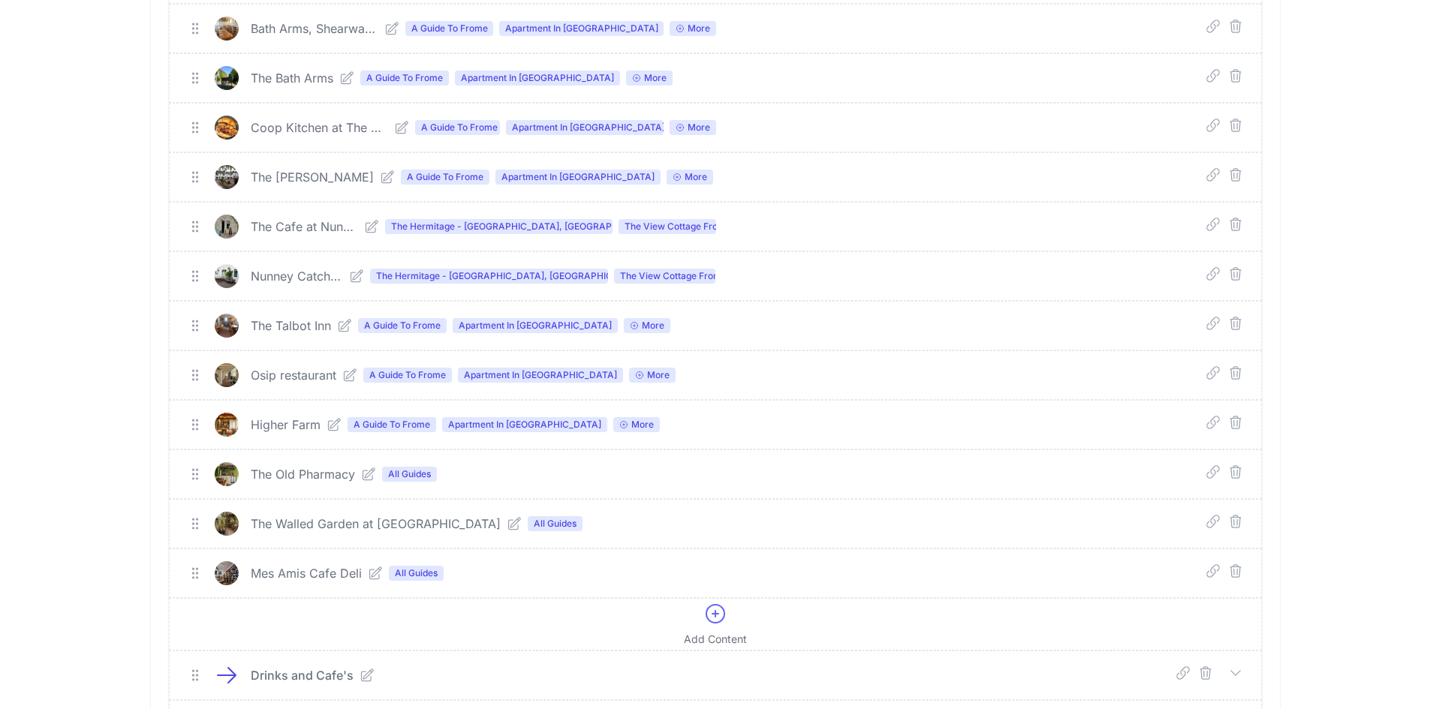
click at [390, 466] on div "The Old Pharmacy All Guides" at bounding box center [483, 474] width 465 height 18
click at [400, 473] on span "All Guides" at bounding box center [409, 474] width 55 height 15
click at [370, 473] on icon at bounding box center [368, 474] width 15 height 15
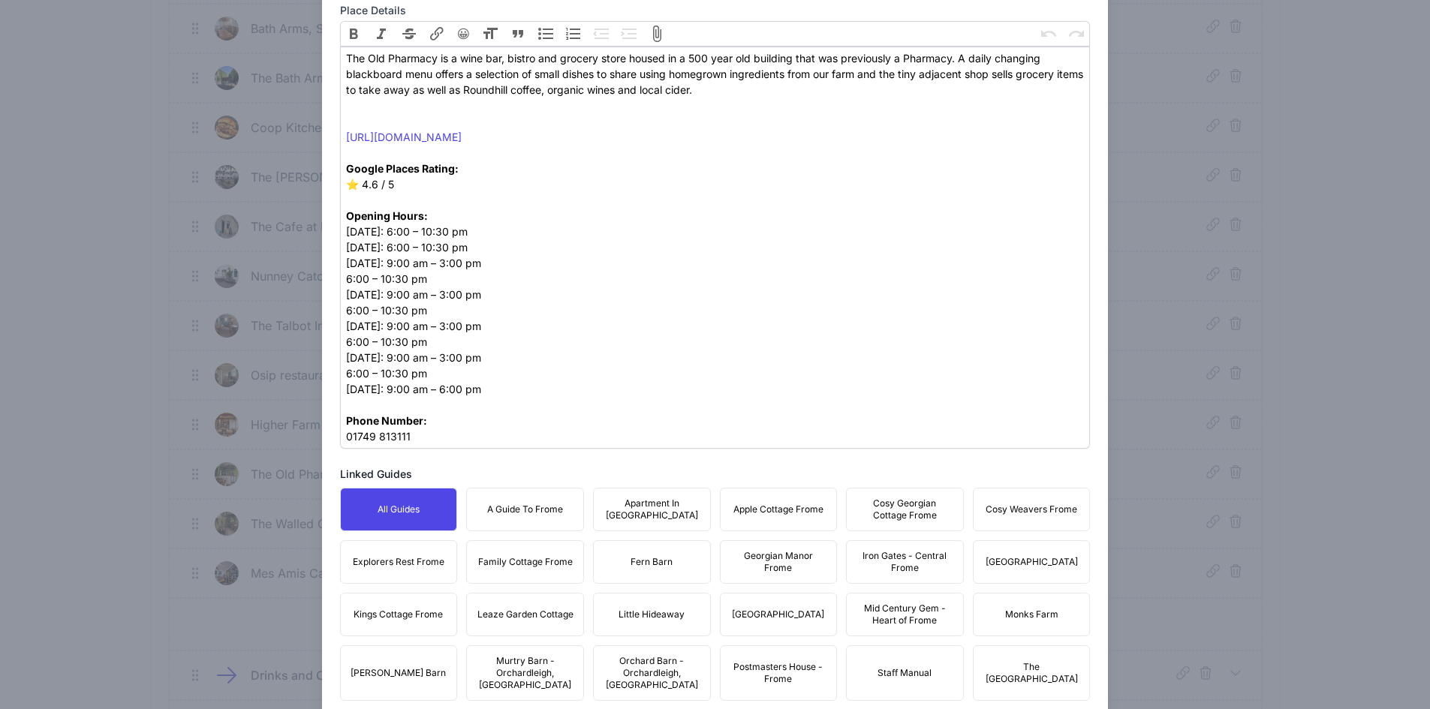
scroll to position [801, 0]
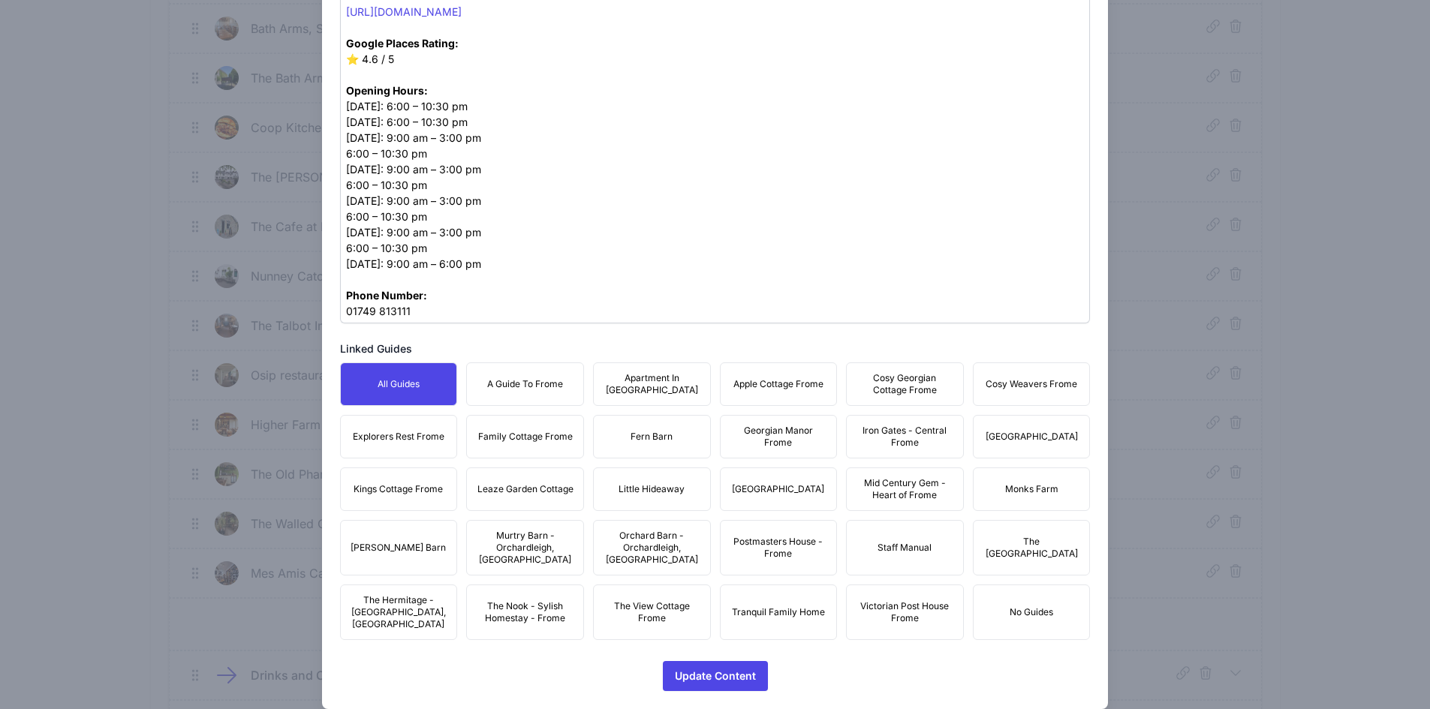
click at [491, 380] on span "A Guide To Frome" at bounding box center [525, 384] width 76 height 12
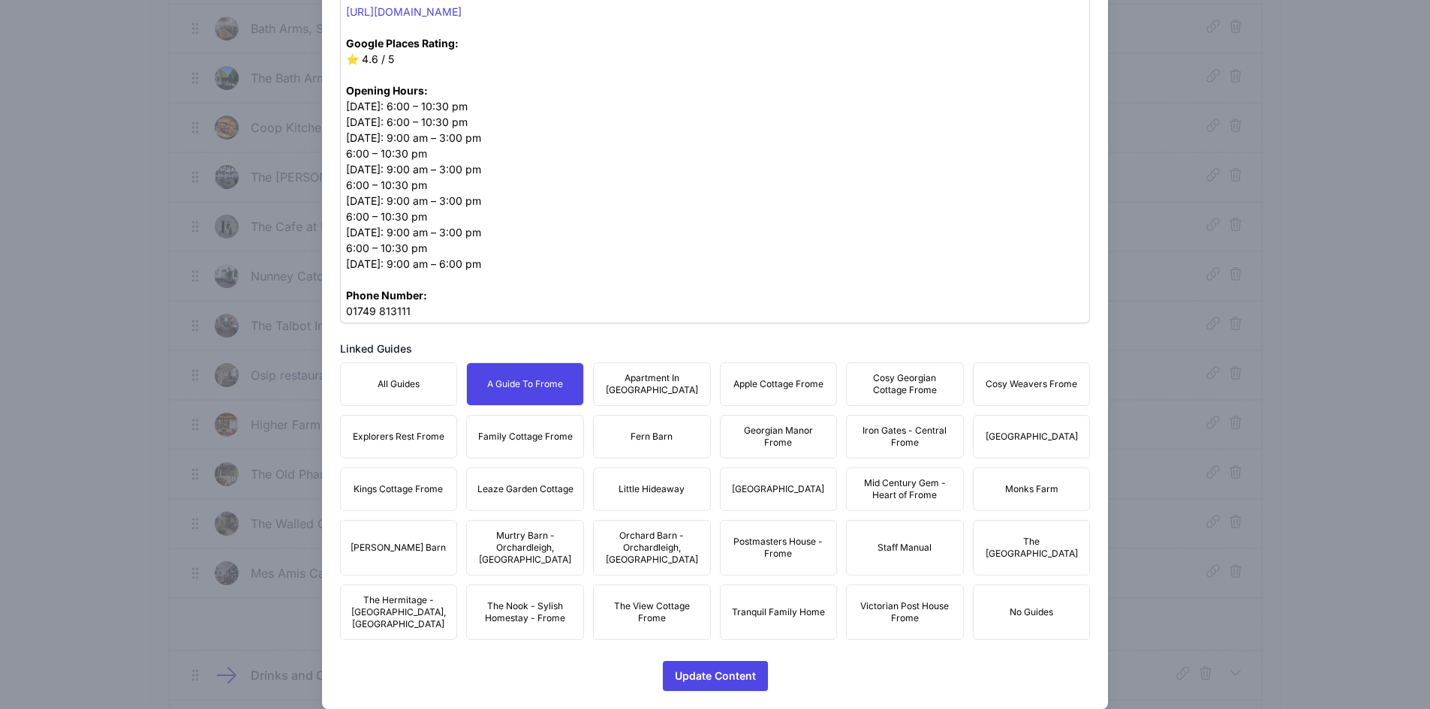
click at [634, 381] on span "Apartment In [GEOGRAPHIC_DATA]" at bounding box center [652, 384] width 98 height 24
click at [727, 387] on button "Apple Cottage Frome" at bounding box center [779, 385] width 118 height 44
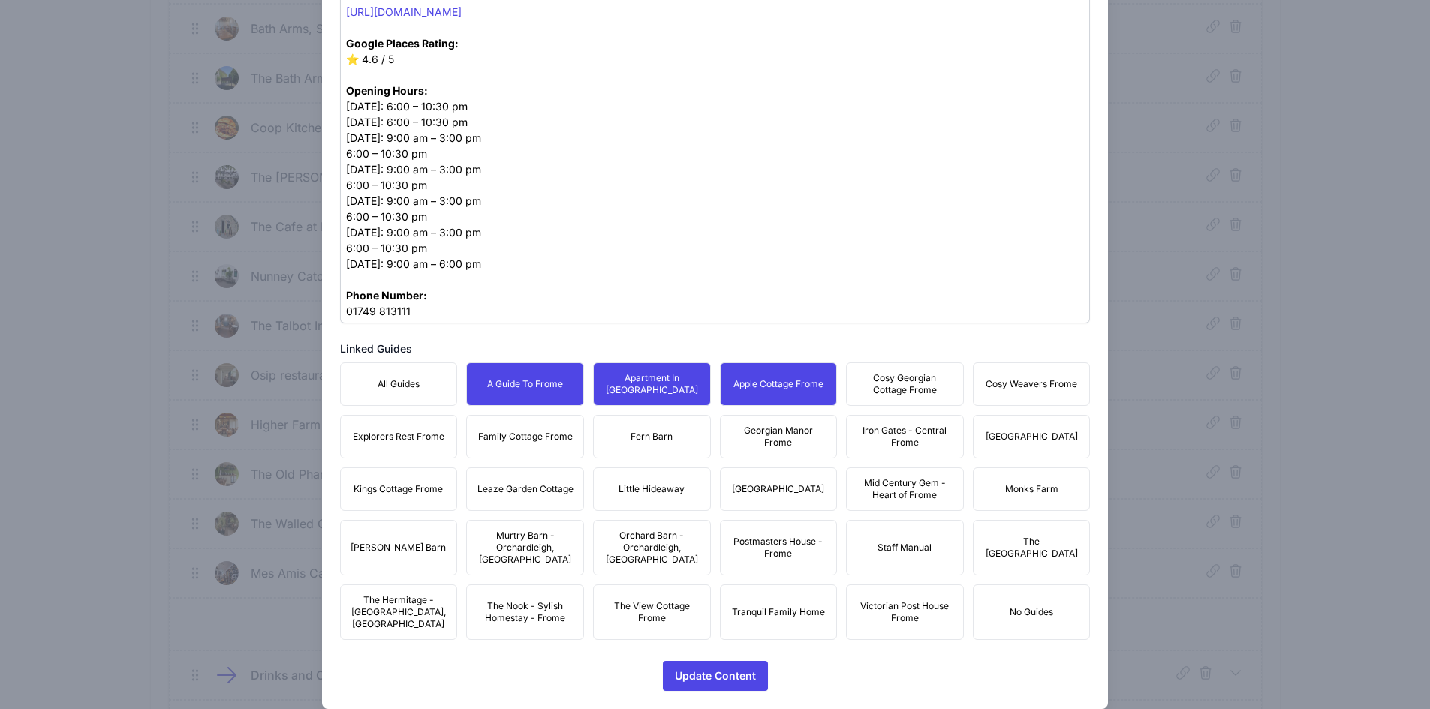
click at [844, 382] on div "All Guides A Guide To Frome Apartment In [GEOGRAPHIC_DATA] Apple Cottage Frome …" at bounding box center [715, 502] width 751 height 278
click at [941, 384] on span "Cosy Georgian Cottage Frome" at bounding box center [905, 384] width 98 height 24
click at [1014, 383] on span "Cosy Weavers Frome" at bounding box center [1032, 384] width 92 height 12
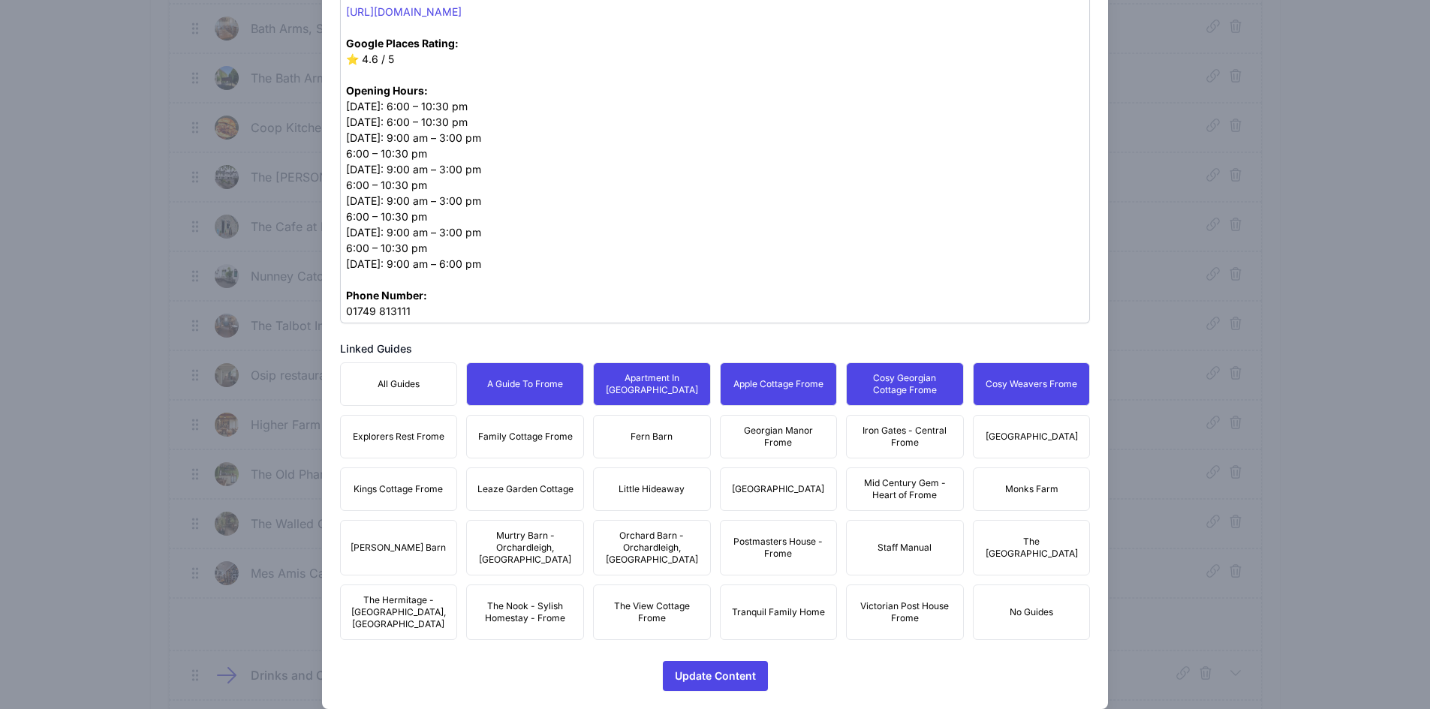
click at [1016, 444] on button "[GEOGRAPHIC_DATA]" at bounding box center [1032, 437] width 118 height 44
click at [896, 445] on span "Iron Gates - Central Frome" at bounding box center [905, 437] width 98 height 24
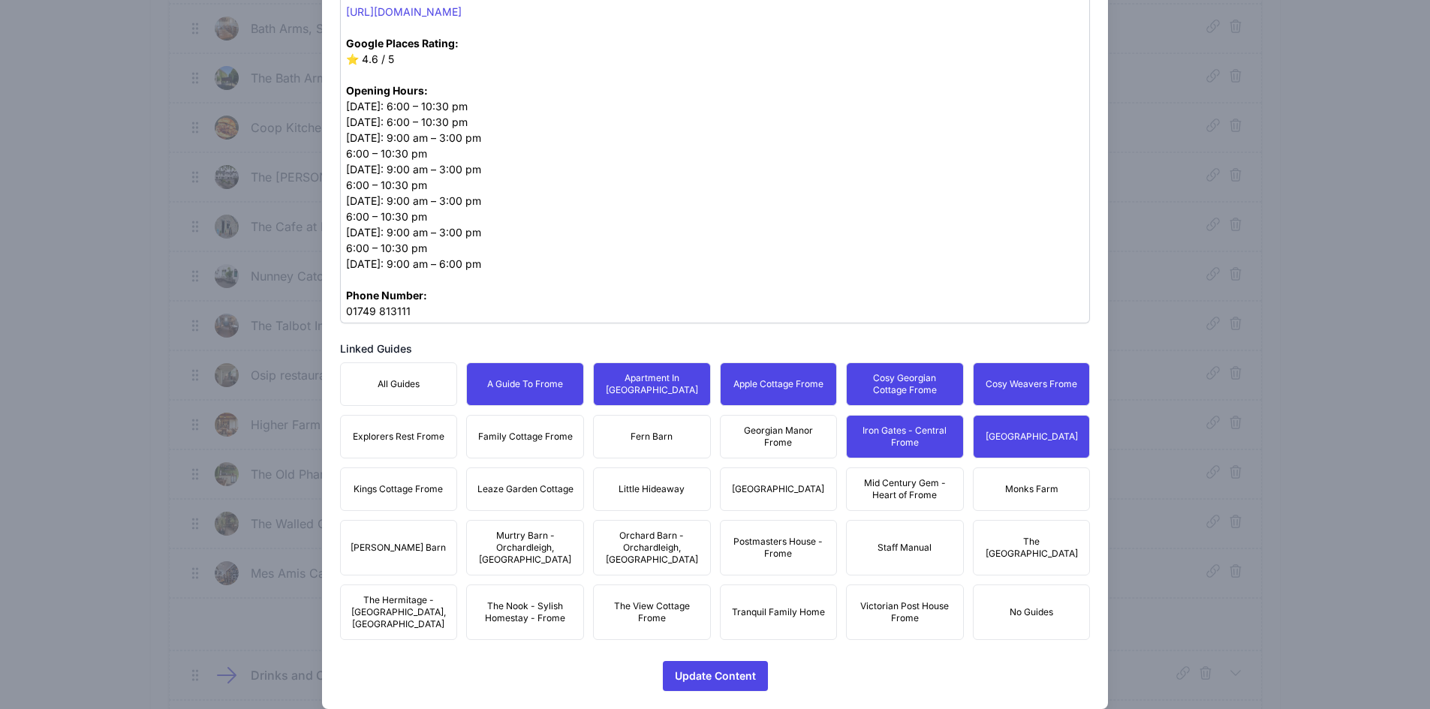
click at [764, 446] on span "Georgian Manor Frome" at bounding box center [779, 437] width 98 height 24
click at [638, 436] on span "Fern Barn" at bounding box center [652, 437] width 42 height 12
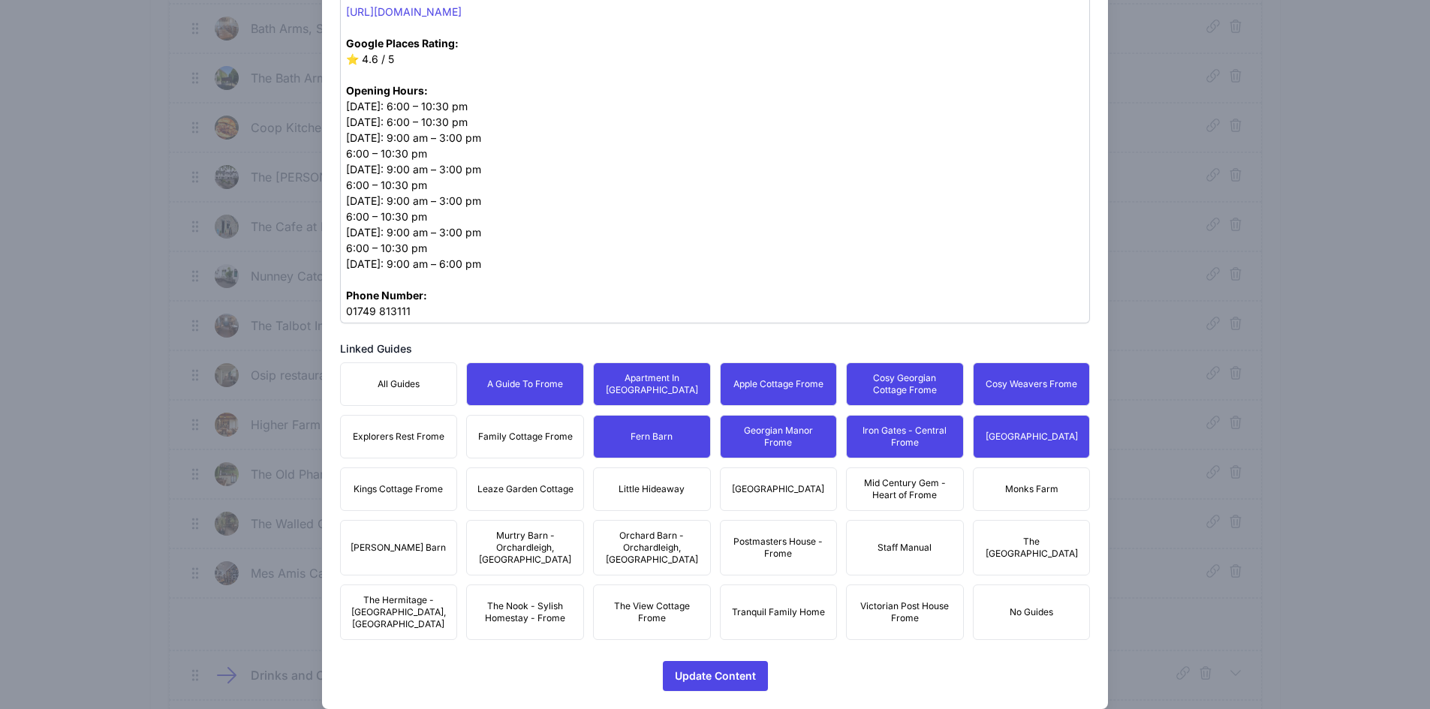
click at [537, 439] on span "Family Cottage Frome" at bounding box center [525, 437] width 95 height 12
click at [413, 443] on button "Explorers Rest Frome" at bounding box center [399, 437] width 118 height 44
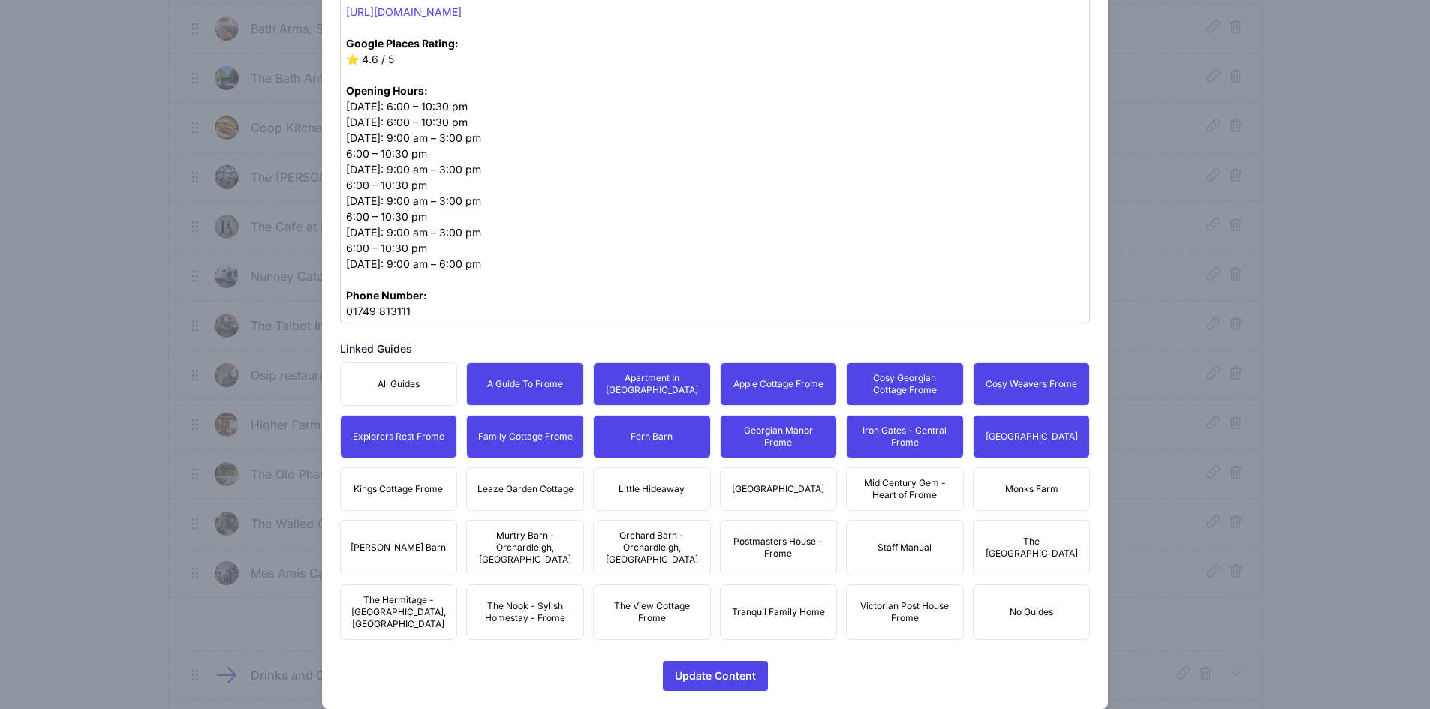
click at [421, 482] on button "Kings Cottage Frome" at bounding box center [399, 490] width 118 height 44
click at [507, 489] on span "Leaze Garden Cottage" at bounding box center [525, 489] width 96 height 12
click at [637, 492] on span "Little Hideaway" at bounding box center [652, 489] width 66 height 12
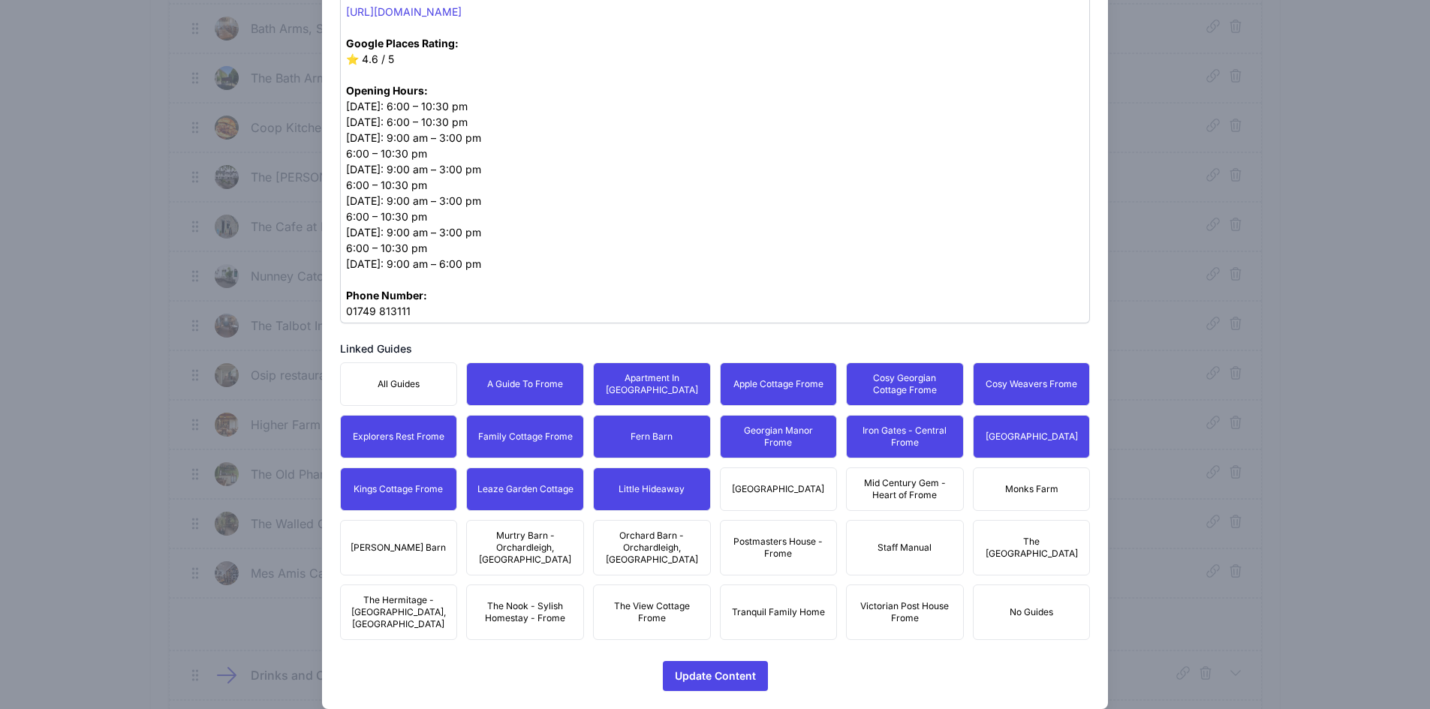
click at [806, 474] on button "[GEOGRAPHIC_DATA]" at bounding box center [779, 490] width 118 height 44
click at [912, 480] on span "Mid Century Gem - Heart of Frome" at bounding box center [905, 489] width 98 height 24
click at [1017, 480] on button "Monks Farm" at bounding box center [1032, 490] width 118 height 44
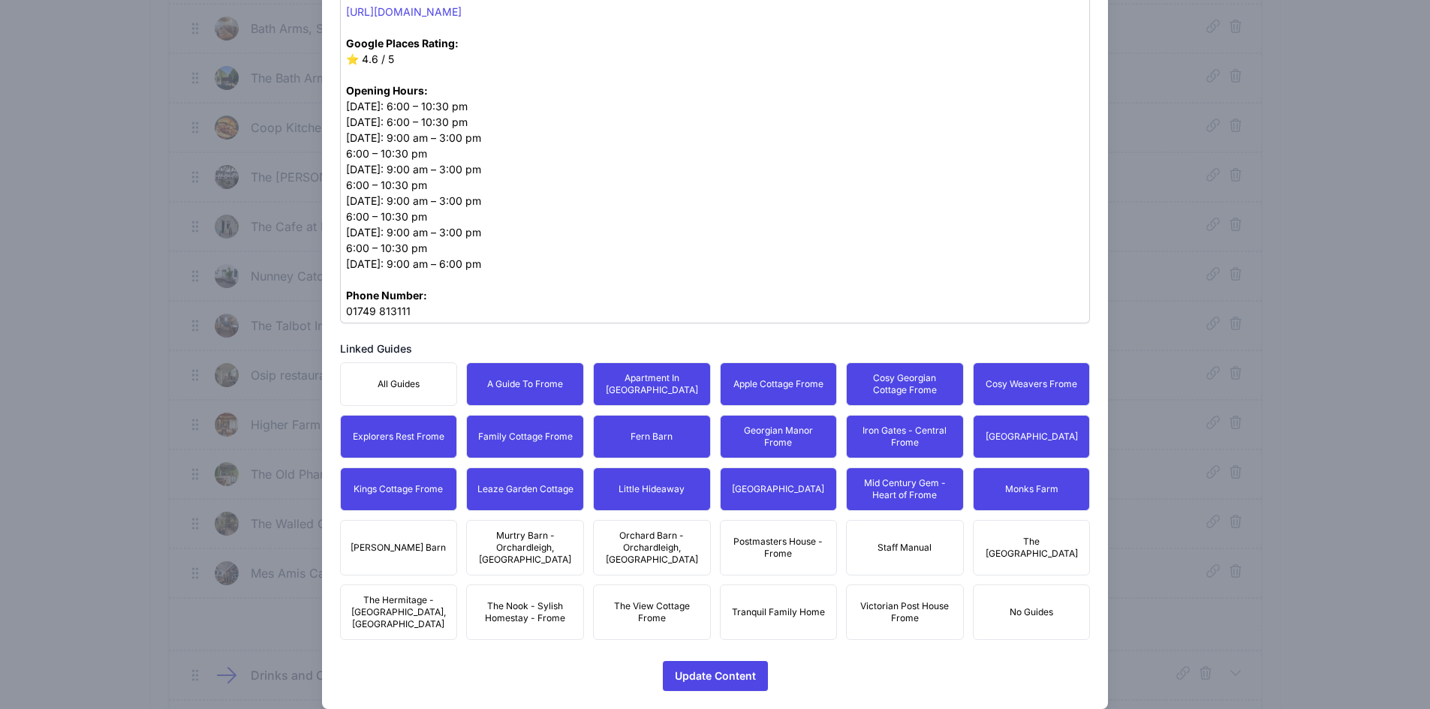
click at [1033, 525] on button "The [GEOGRAPHIC_DATA]" at bounding box center [1032, 548] width 118 height 56
click at [741, 536] on span "Postmasters House - Frome" at bounding box center [779, 548] width 98 height 24
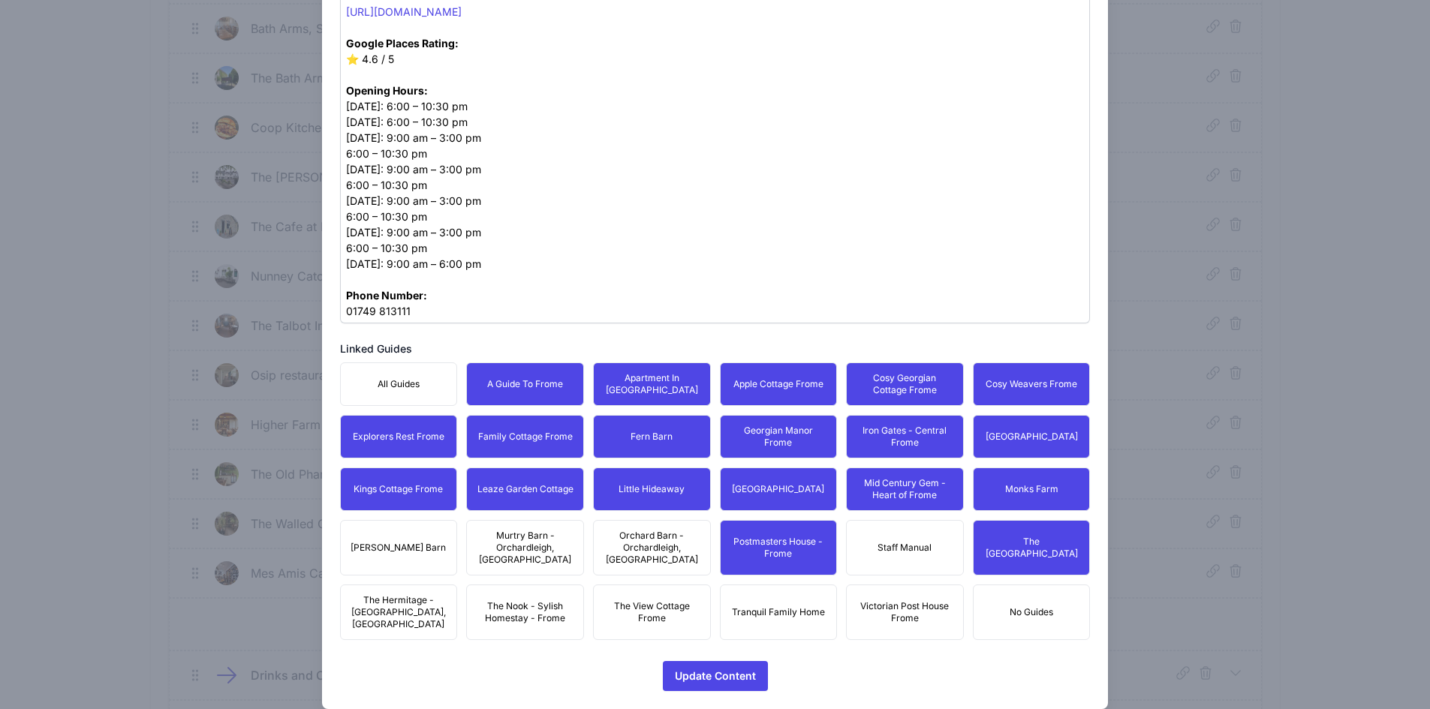
click at [611, 541] on span "Orchard Barn - Orchardleigh, [GEOGRAPHIC_DATA]" at bounding box center [652, 548] width 98 height 36
click at [516, 540] on span "Murtry Barn - Orchardleigh, [GEOGRAPHIC_DATA]" at bounding box center [525, 548] width 98 height 36
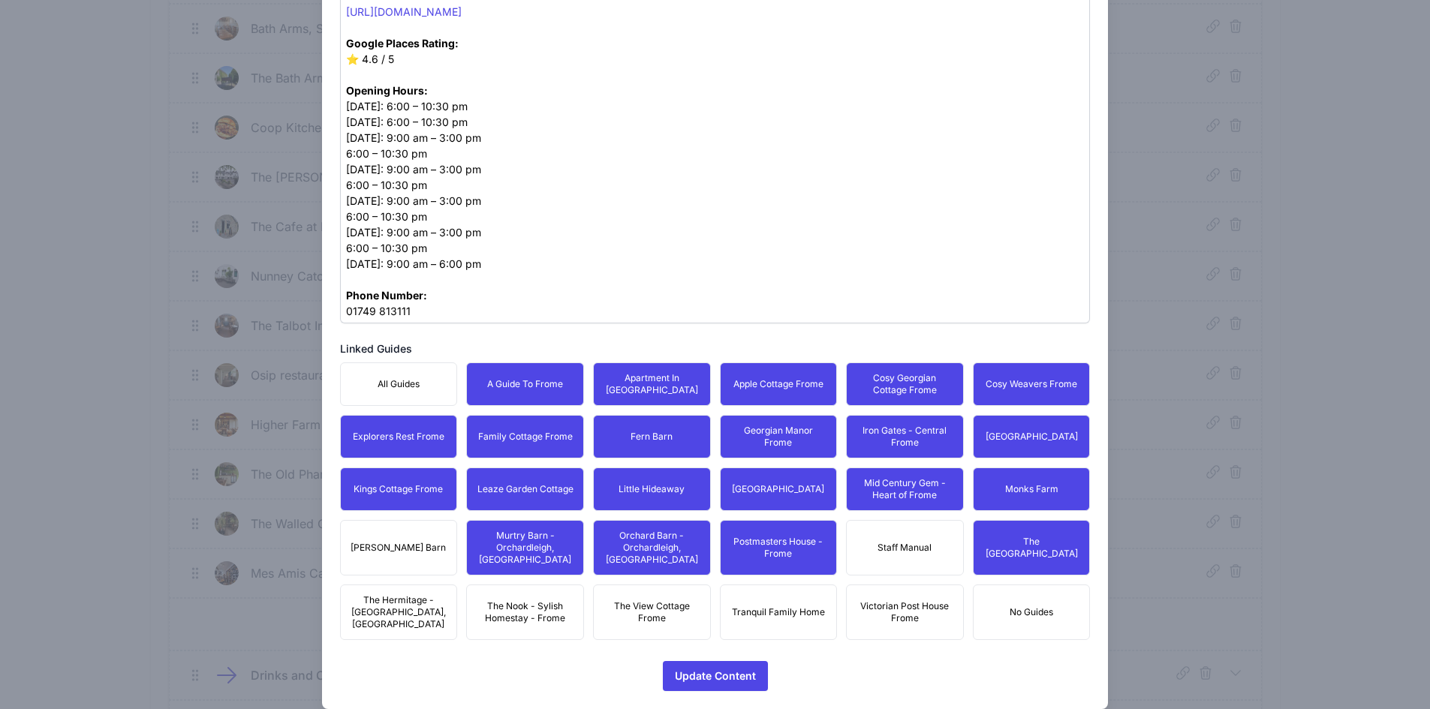
click at [390, 525] on button "[PERSON_NAME] Barn" at bounding box center [399, 548] width 118 height 56
click at [467, 593] on button "The Nook - Sylish Homestay - Frome" at bounding box center [525, 613] width 118 height 56
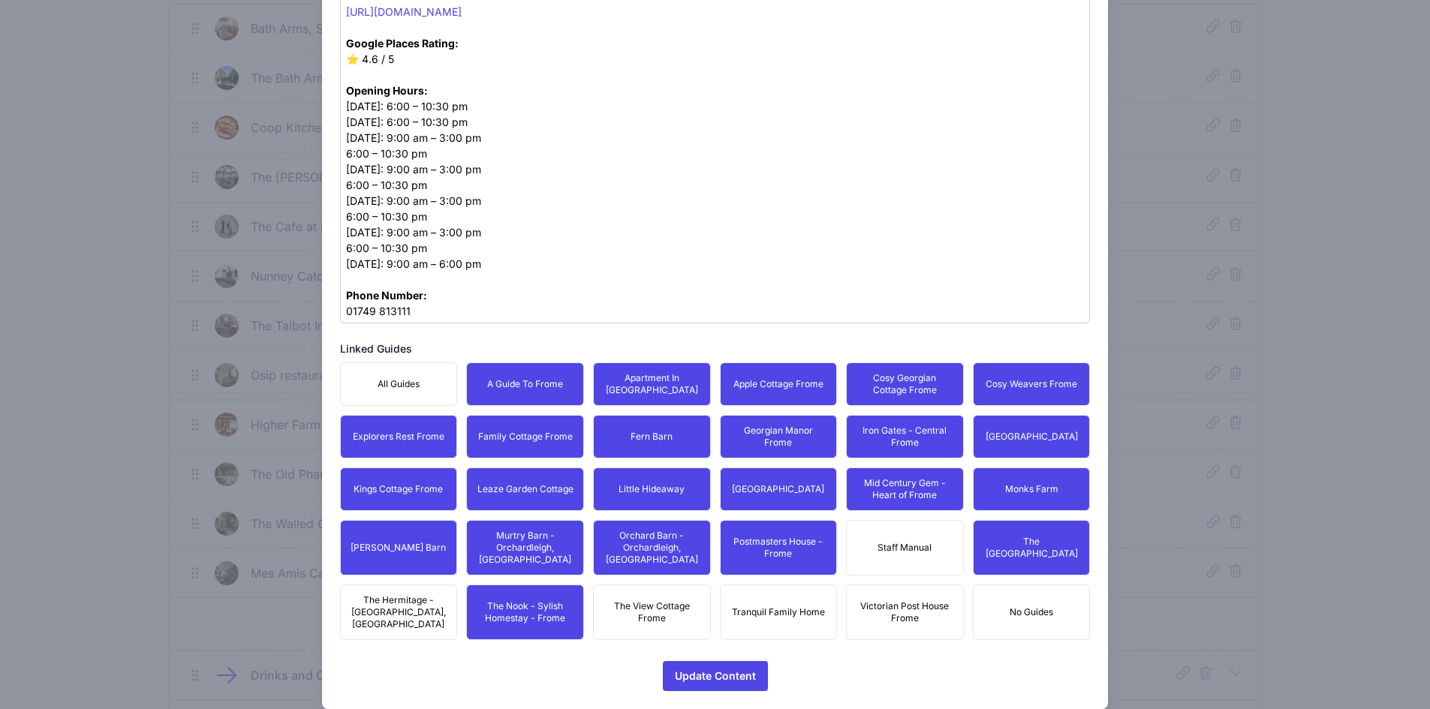
click at [372, 595] on span "The Hermitage - [GEOGRAPHIC_DATA], [GEOGRAPHIC_DATA]" at bounding box center [399, 612] width 98 height 36
click at [631, 585] on button "The View Cottage Frome" at bounding box center [652, 613] width 118 height 56
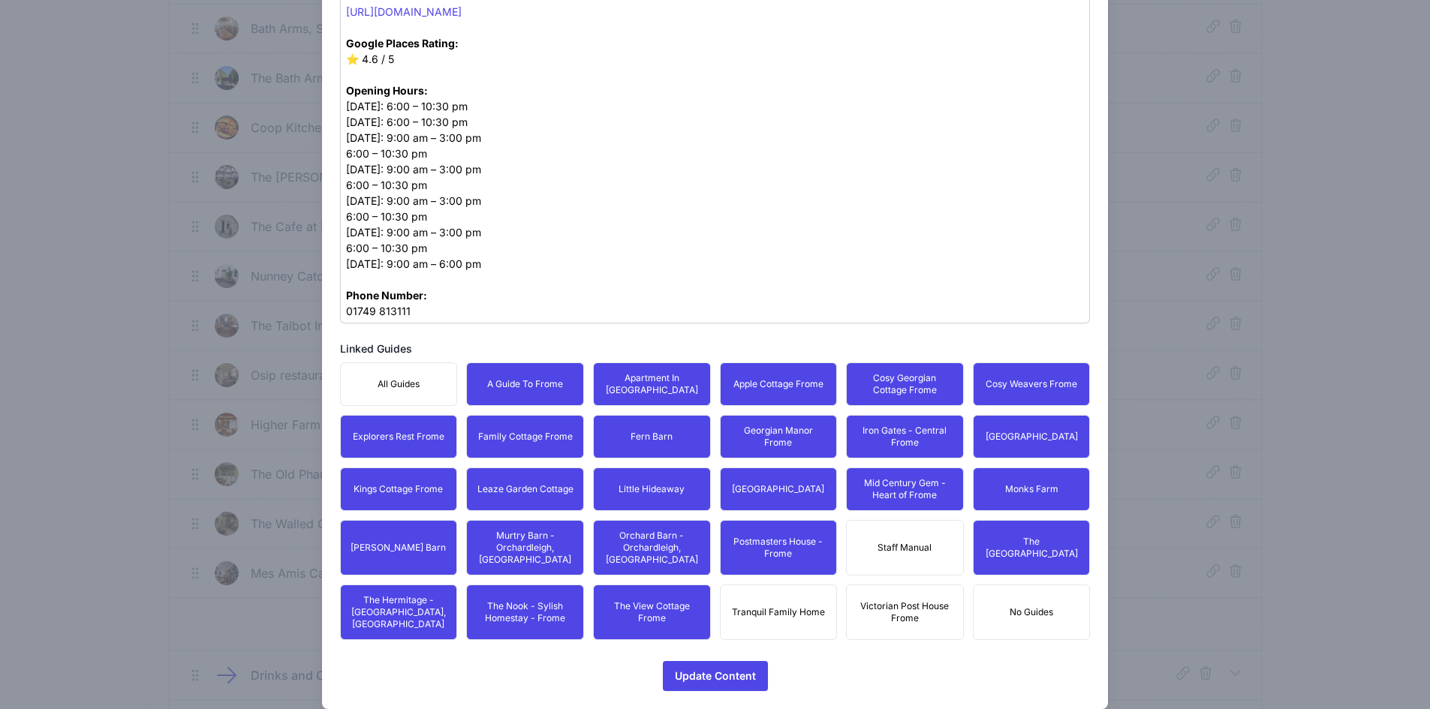
click at [794, 585] on button "Tranquil Family Home" at bounding box center [779, 613] width 118 height 56
click at [904, 585] on button "Victorian Post House Frome" at bounding box center [905, 613] width 118 height 56
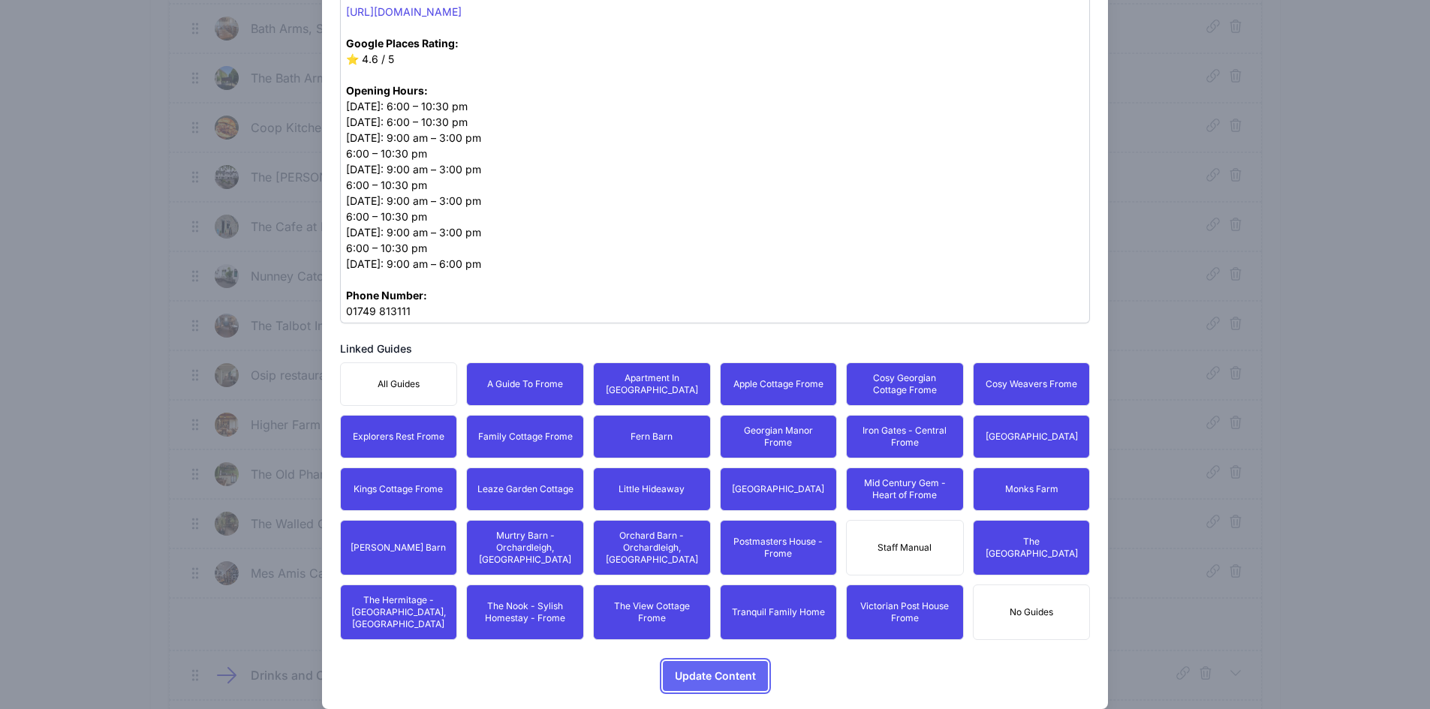
click at [736, 661] on span "Update Content" at bounding box center [715, 676] width 81 height 30
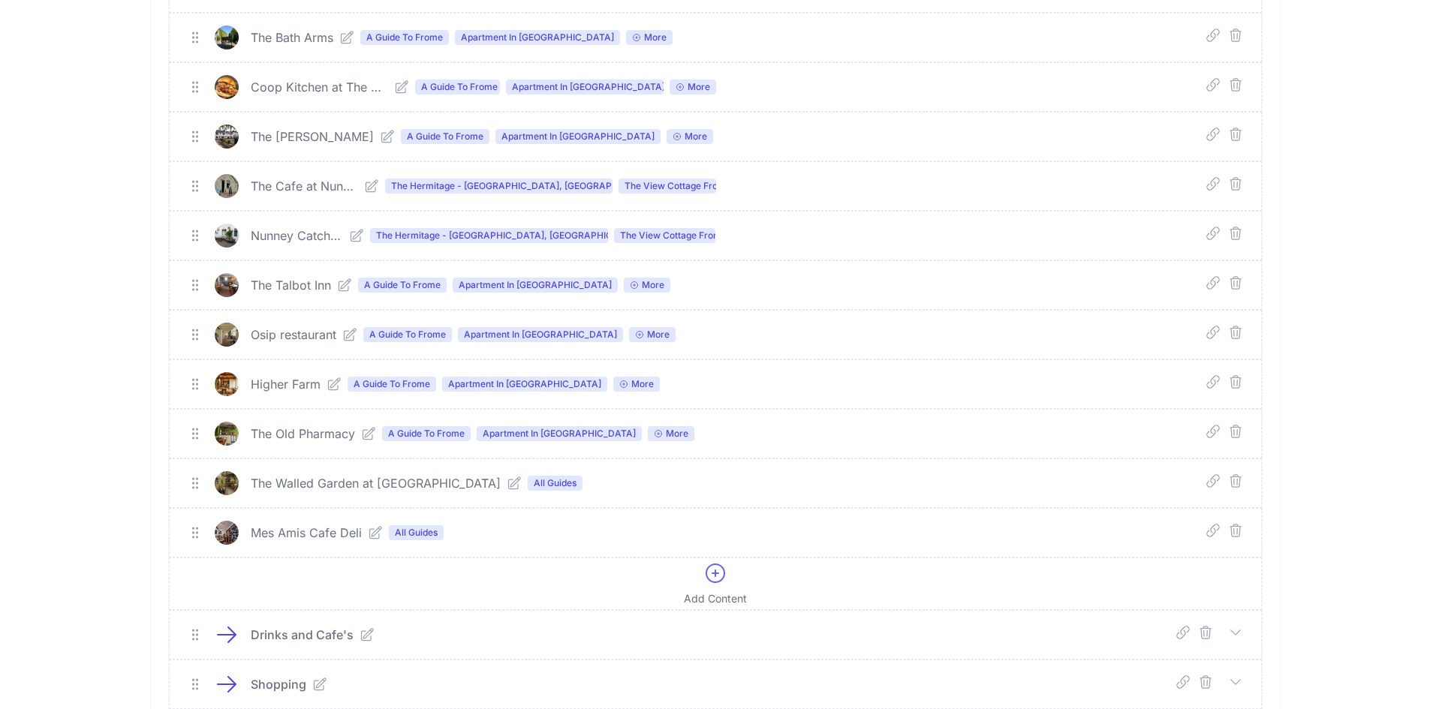
scroll to position [1501, 0]
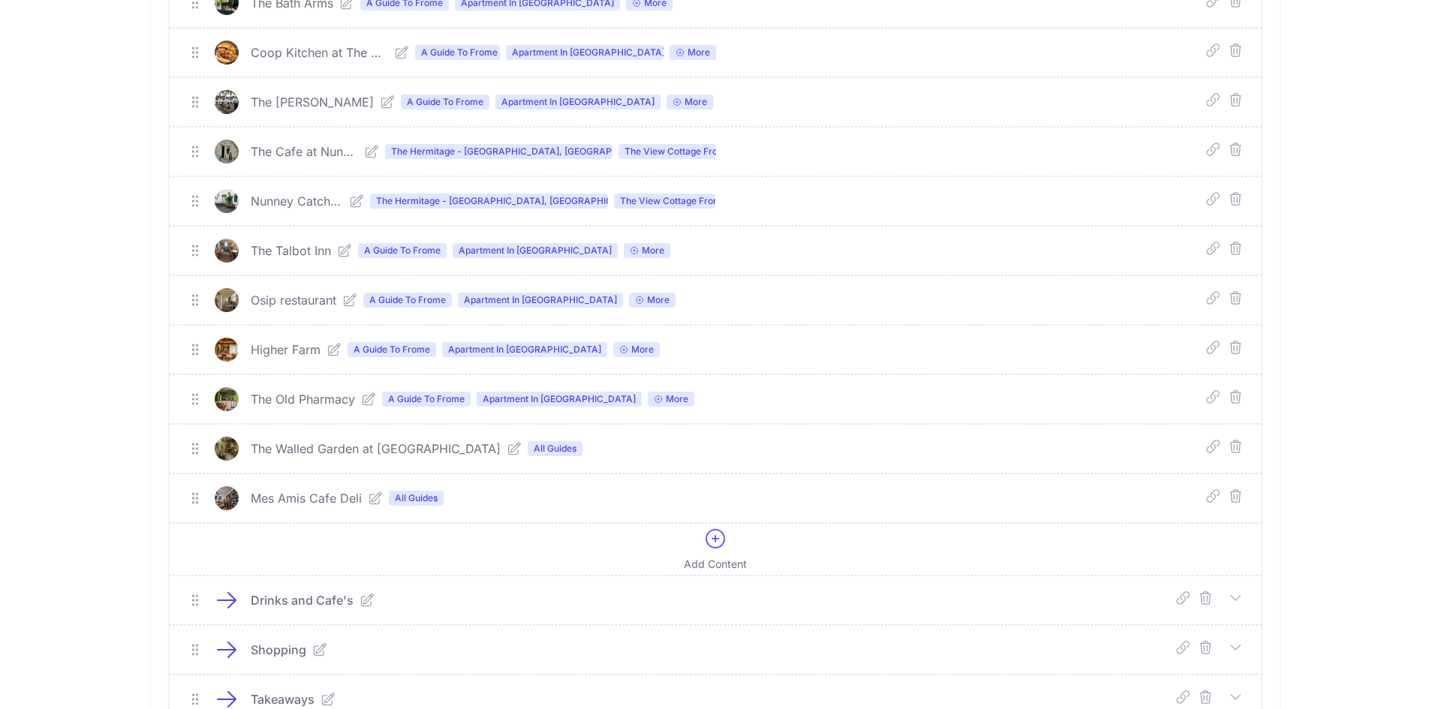
click at [507, 449] on icon at bounding box center [514, 448] width 15 height 15
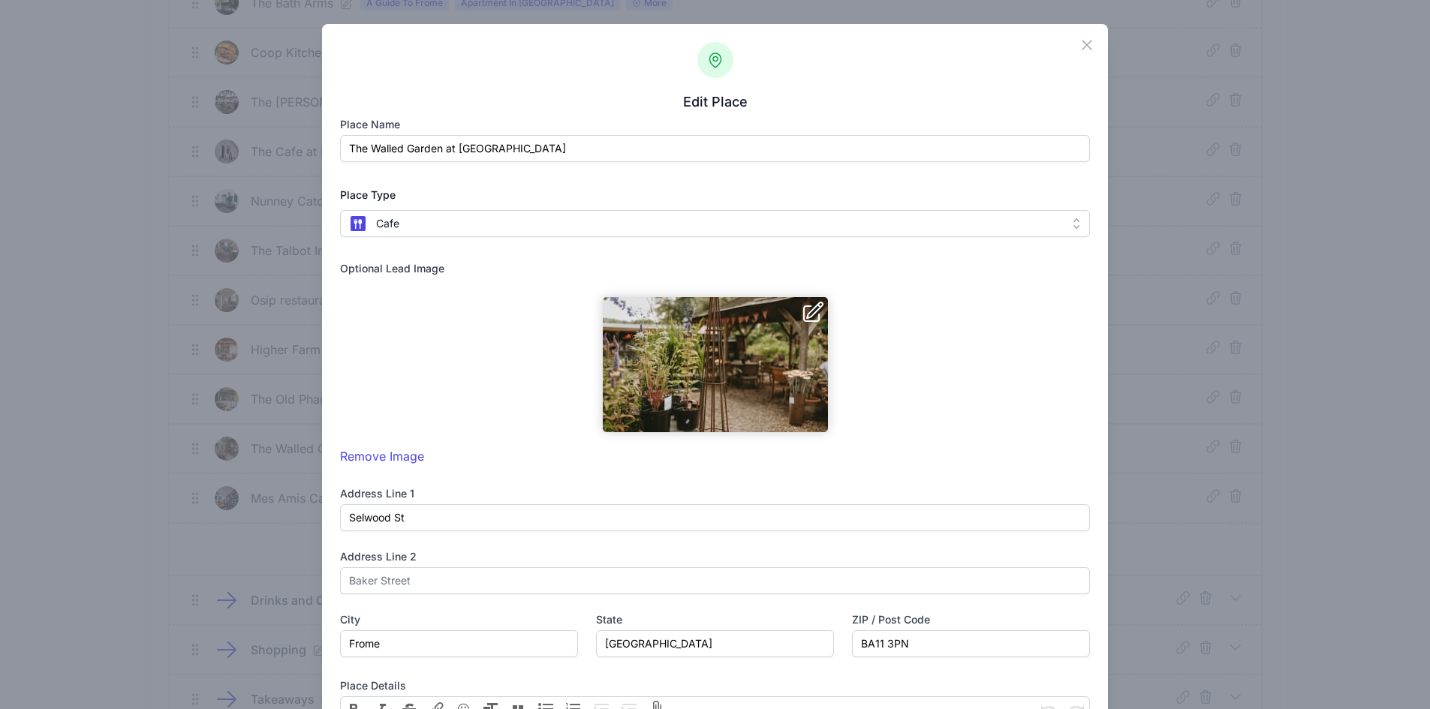
scroll to position [659, 0]
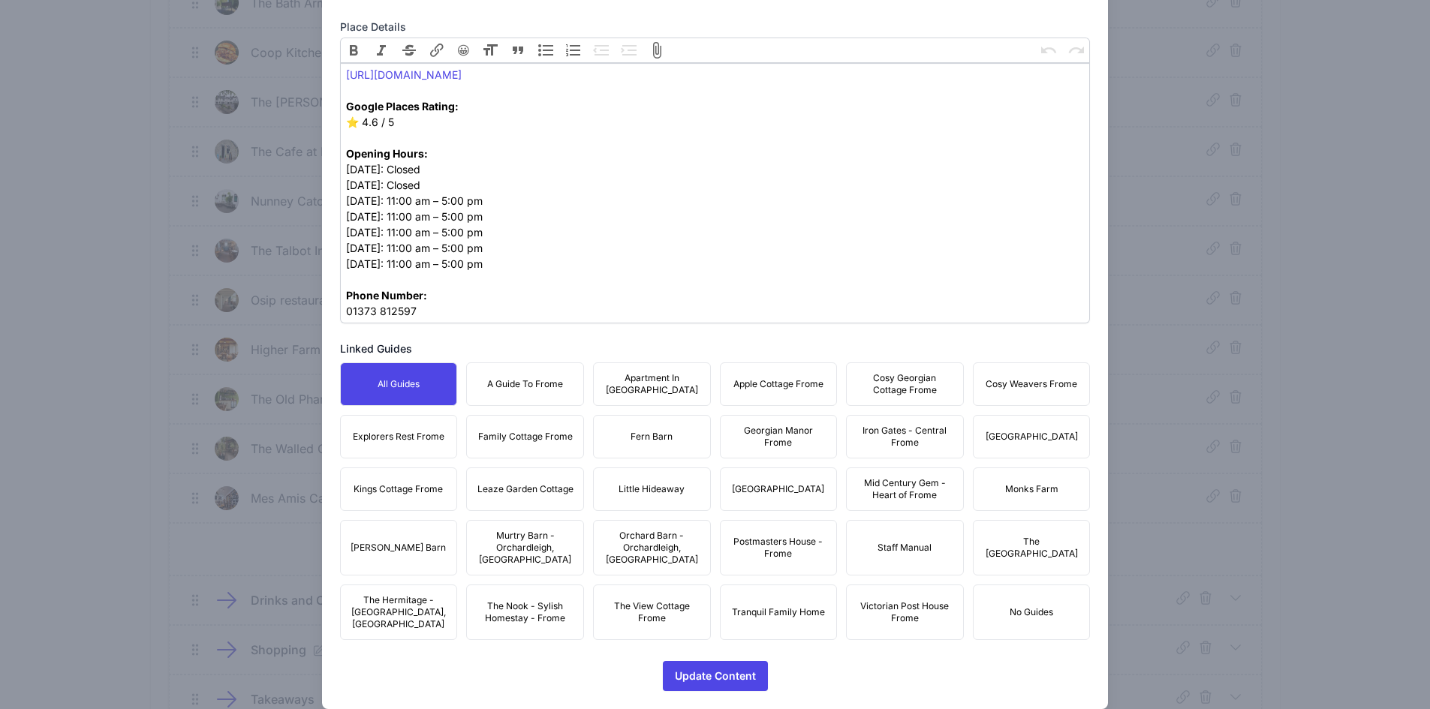
click at [516, 369] on button "A Guide To Frome" at bounding box center [525, 385] width 118 height 44
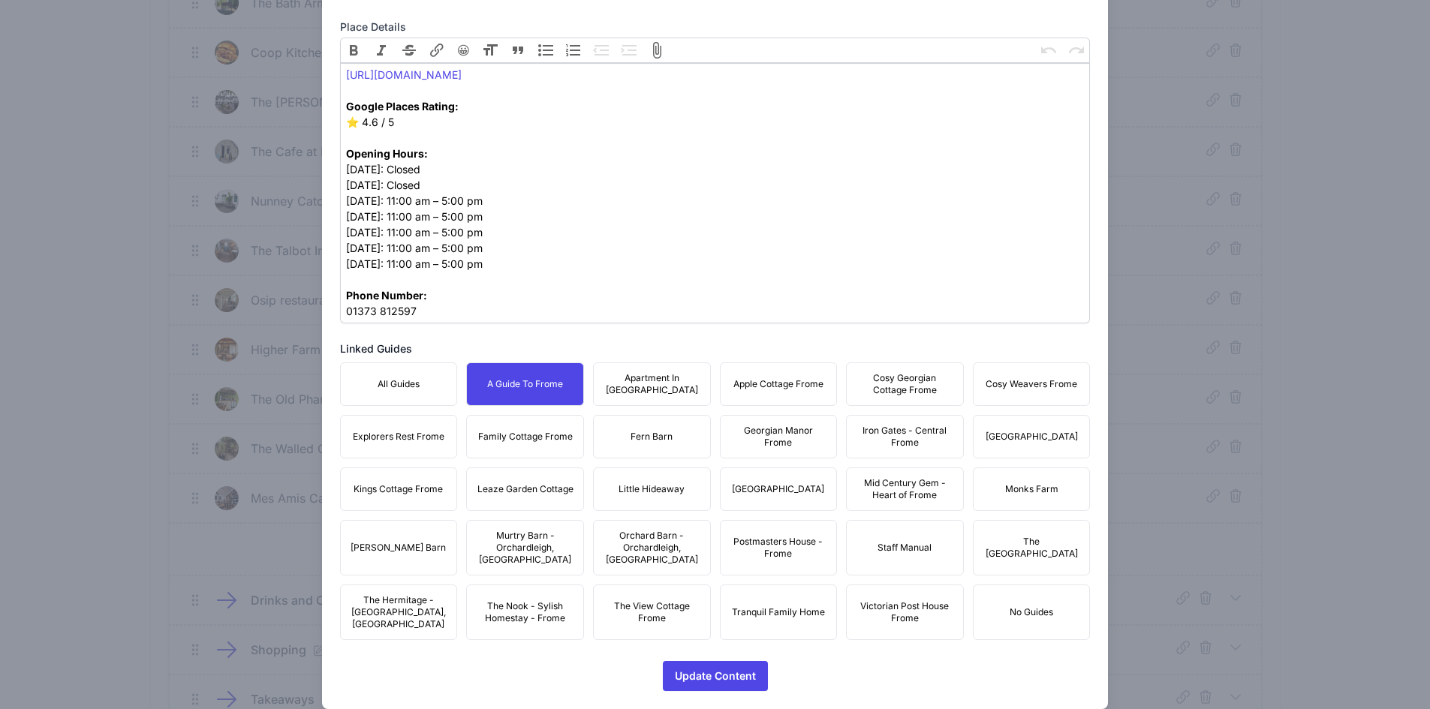
click at [659, 387] on span "Apartment In [GEOGRAPHIC_DATA]" at bounding box center [652, 384] width 98 height 24
click at [813, 393] on button "Apple Cottage Frome" at bounding box center [779, 385] width 118 height 44
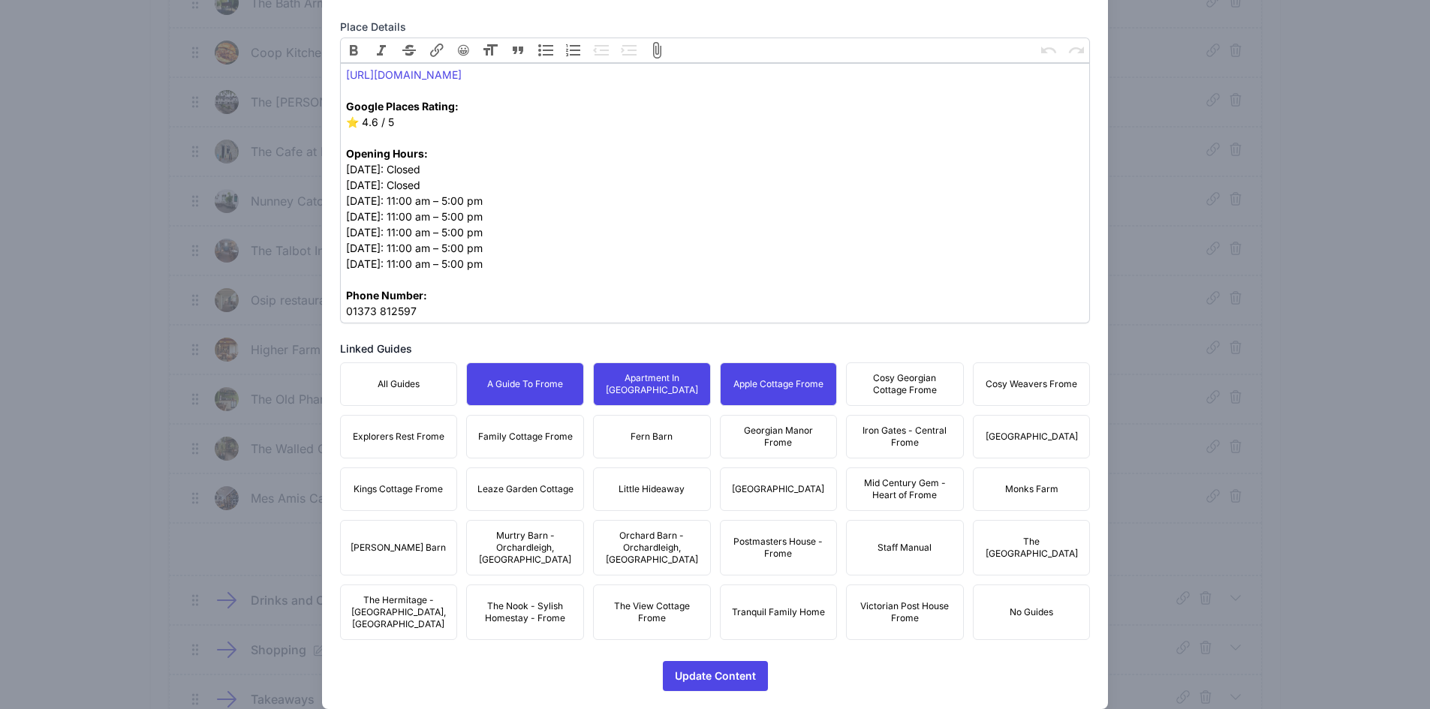
click at [902, 384] on span "Cosy Georgian Cottage Frome" at bounding box center [905, 384] width 98 height 24
click at [996, 378] on span "Cosy Weavers Frome" at bounding box center [1032, 384] width 92 height 12
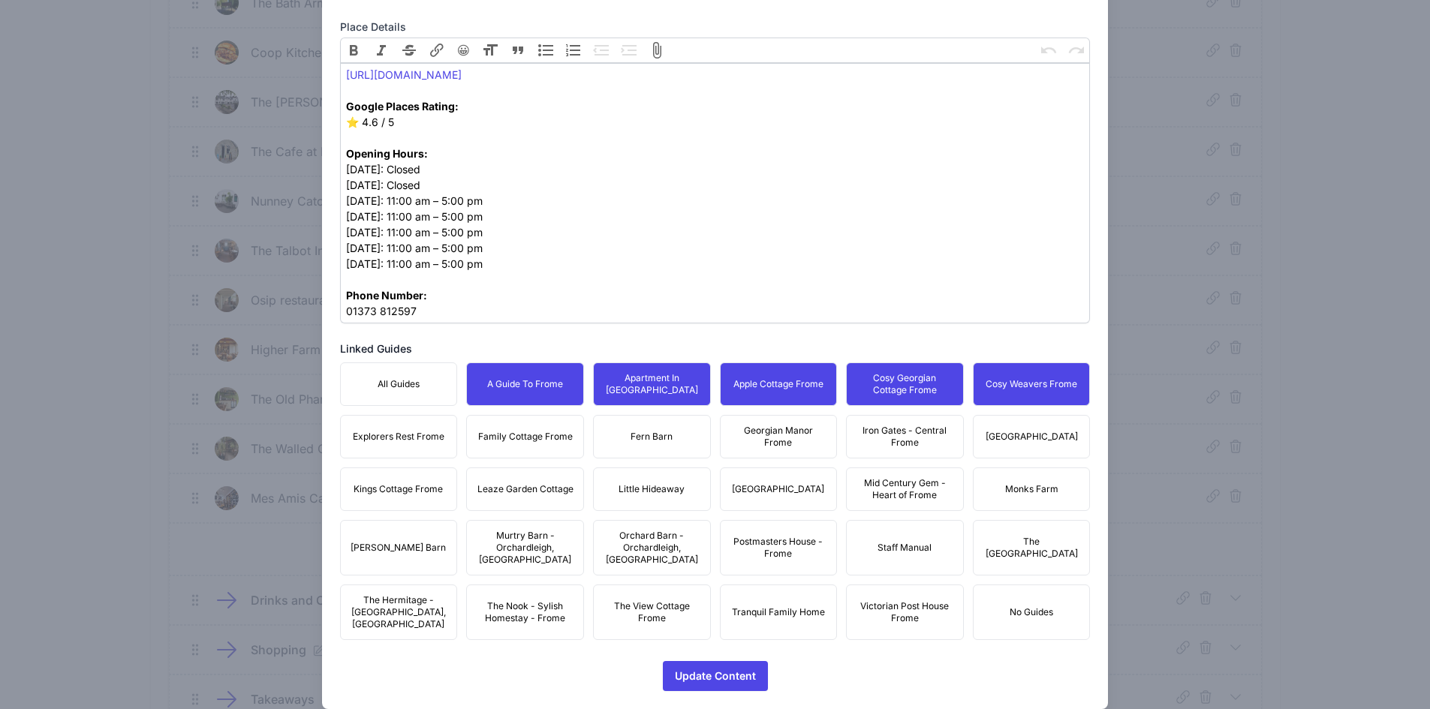
click at [1037, 426] on button "[GEOGRAPHIC_DATA]" at bounding box center [1032, 437] width 118 height 44
click at [930, 438] on span "Iron Gates - Central Frome" at bounding box center [905, 437] width 98 height 24
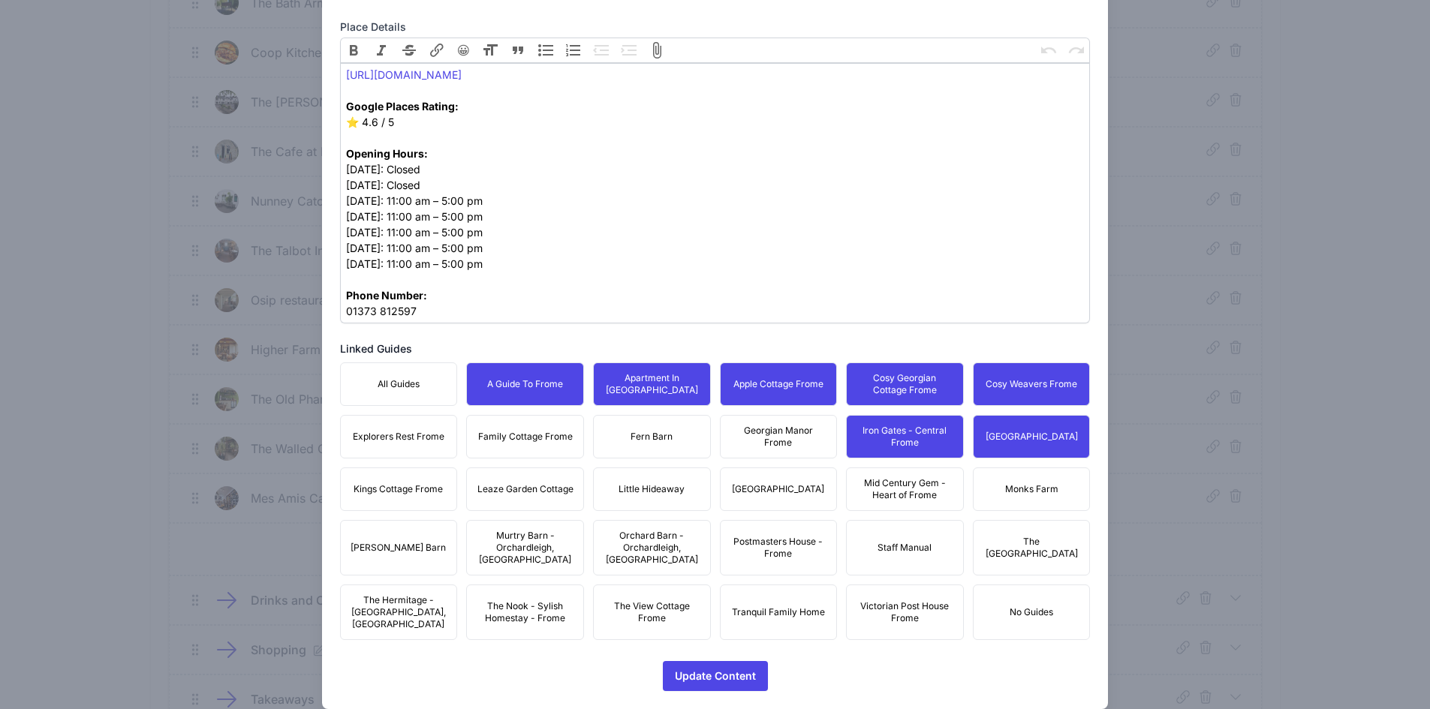
click at [730, 441] on span "Georgian Manor Frome" at bounding box center [779, 437] width 98 height 24
click at [608, 435] on button "Fern Barn" at bounding box center [652, 437] width 118 height 44
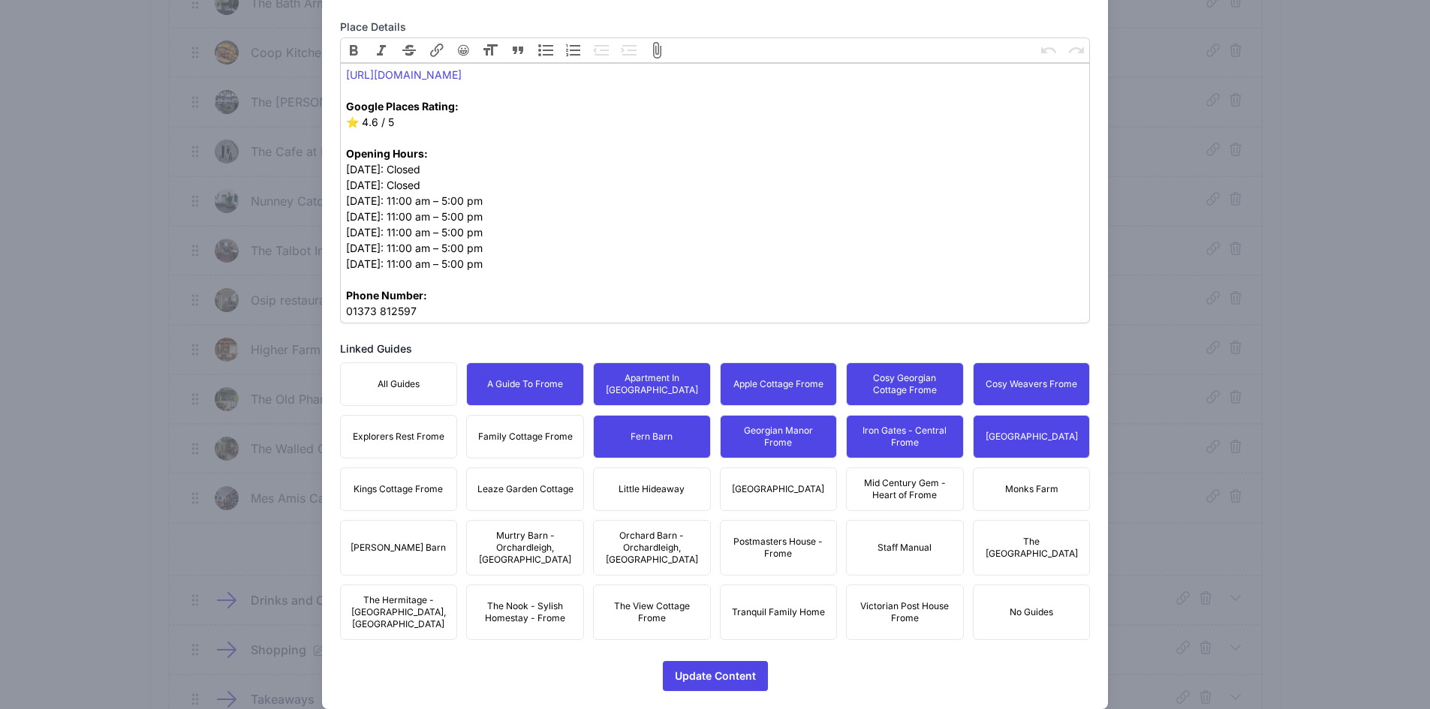
click at [526, 438] on span "Family Cottage Frome" at bounding box center [525, 437] width 95 height 12
click at [442, 436] on button "Explorers Rest Frome" at bounding box center [399, 437] width 118 height 44
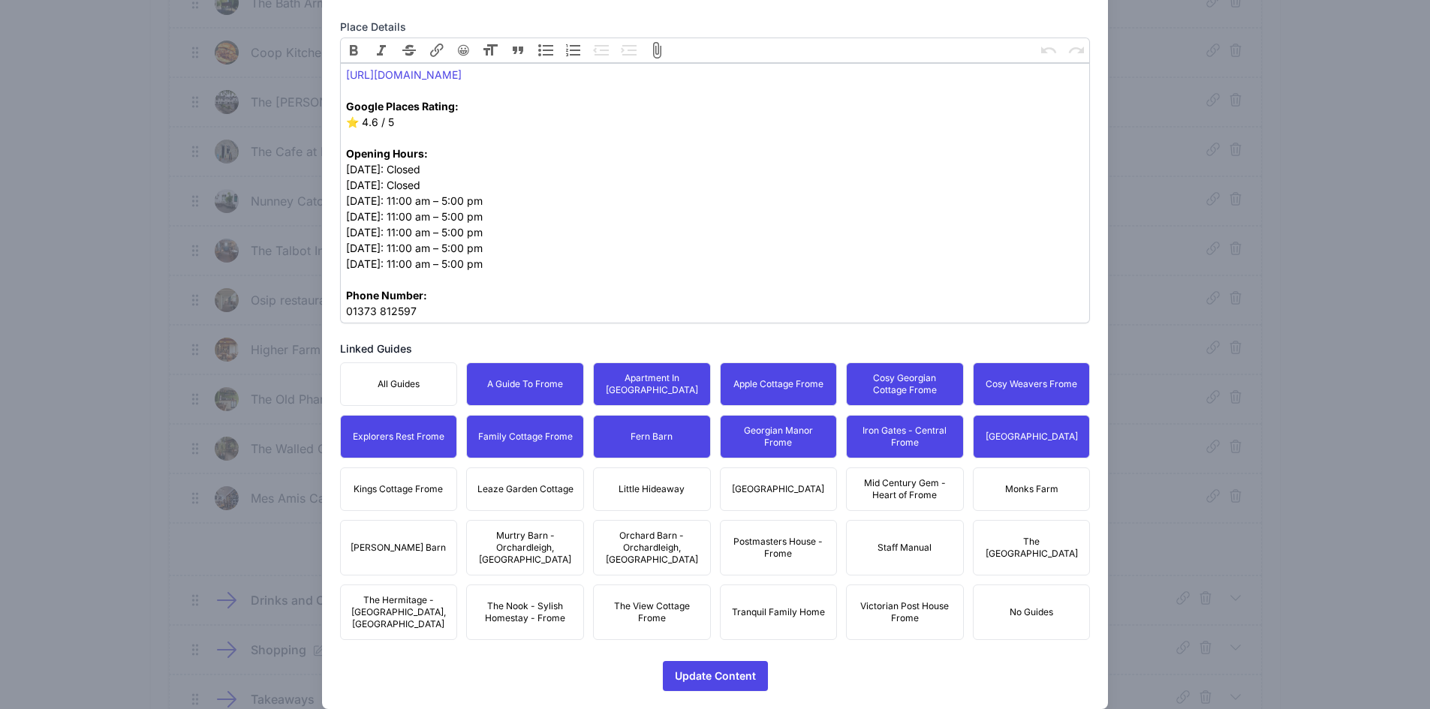
click at [394, 505] on button "Kings Cottage Frome" at bounding box center [399, 490] width 118 height 44
click at [531, 504] on button "Leaze Garden Cottage" at bounding box center [525, 490] width 118 height 44
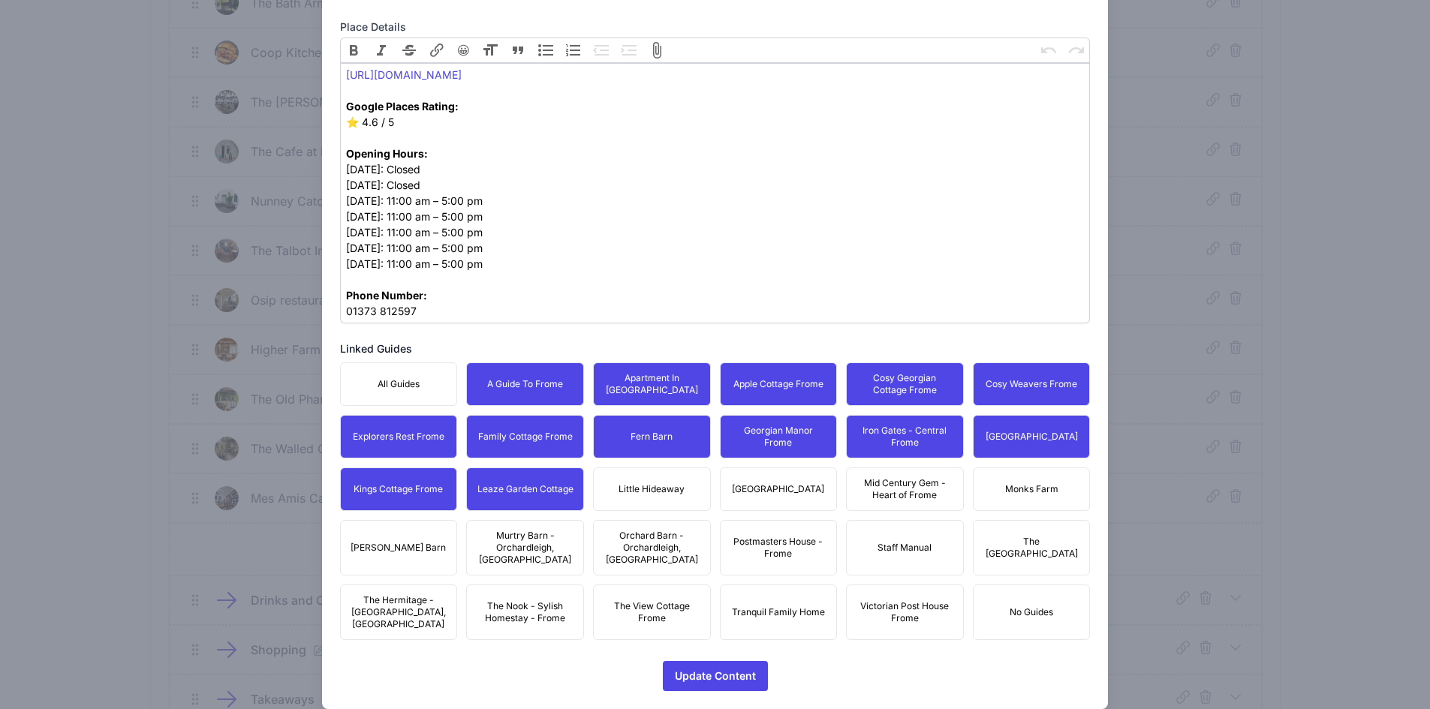
click at [694, 484] on button "Little Hideaway" at bounding box center [652, 490] width 118 height 44
click at [794, 488] on span "[GEOGRAPHIC_DATA]" at bounding box center [778, 489] width 92 height 12
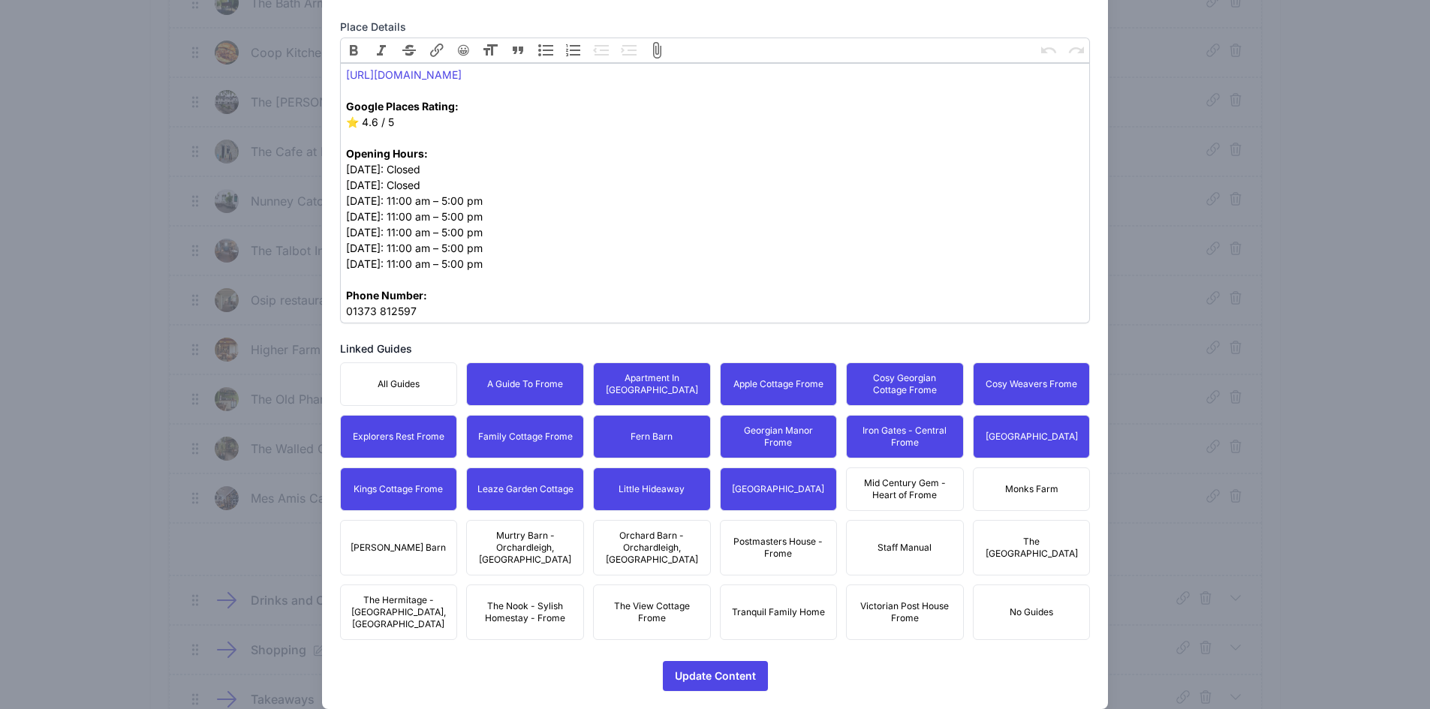
click at [899, 483] on span "Mid Century Gem - Heart of Frome" at bounding box center [905, 489] width 98 height 24
click at [1004, 477] on button "Monks Farm" at bounding box center [1032, 490] width 118 height 44
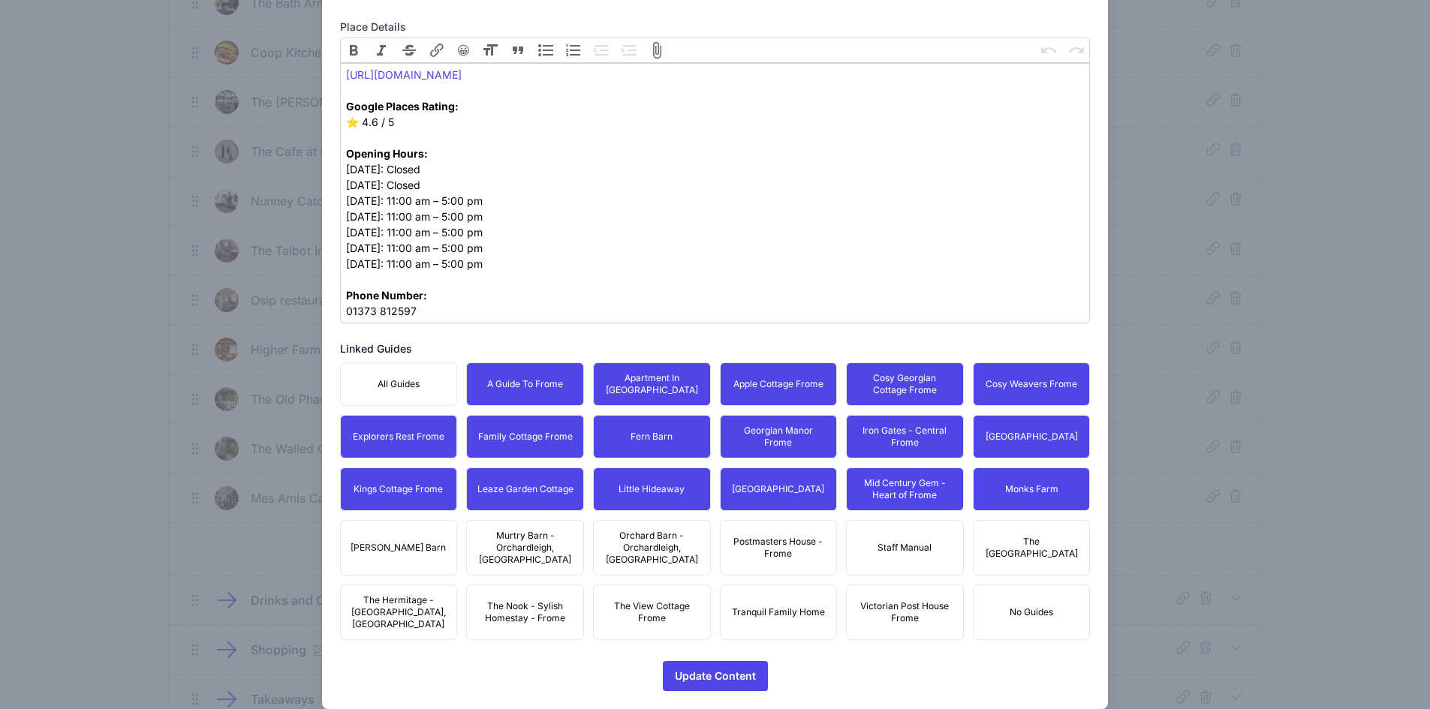
click at [1023, 542] on span "The [GEOGRAPHIC_DATA]" at bounding box center [1032, 548] width 98 height 24
click at [766, 540] on span "Postmasters House - Frome" at bounding box center [779, 548] width 98 height 24
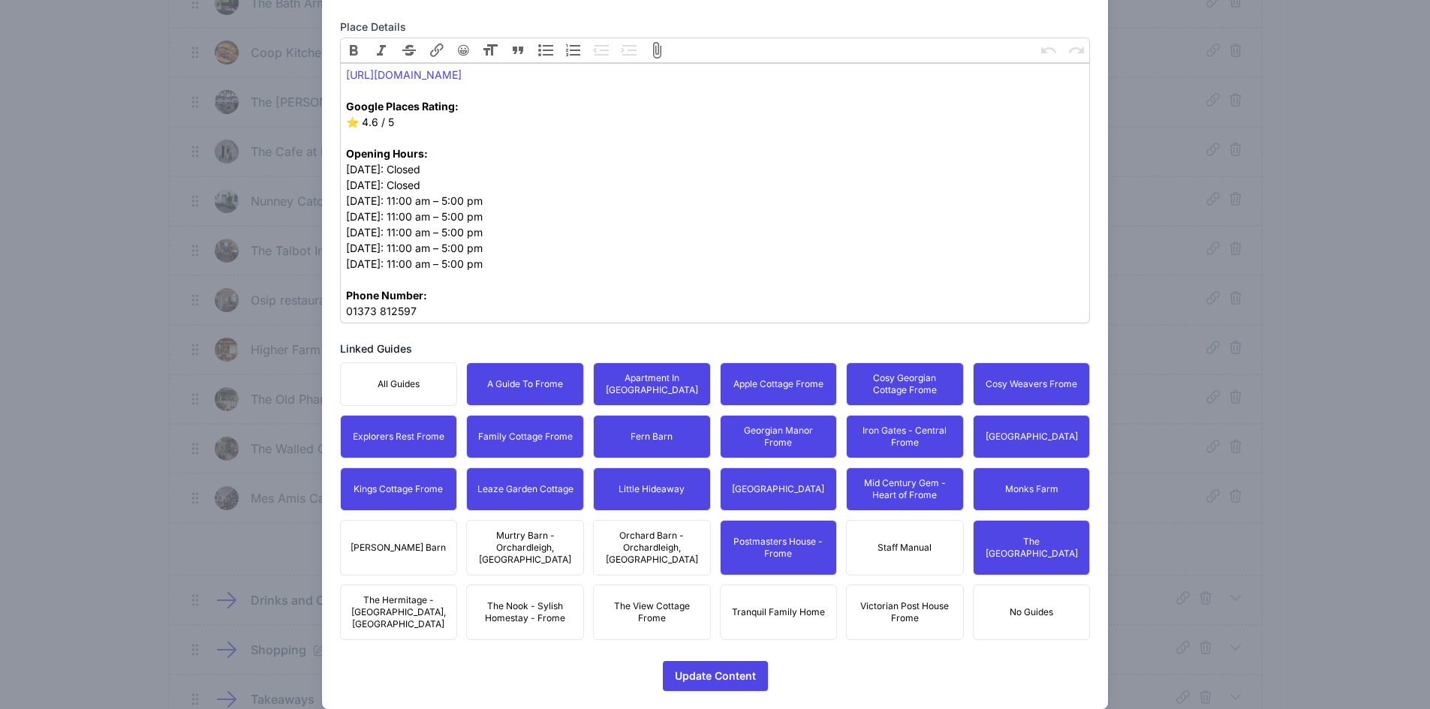
click at [603, 540] on span "Orchard Barn - Orchardleigh, [GEOGRAPHIC_DATA]" at bounding box center [652, 548] width 98 height 36
click at [520, 531] on span "Murtry Barn - Orchardleigh, [GEOGRAPHIC_DATA]" at bounding box center [525, 548] width 98 height 36
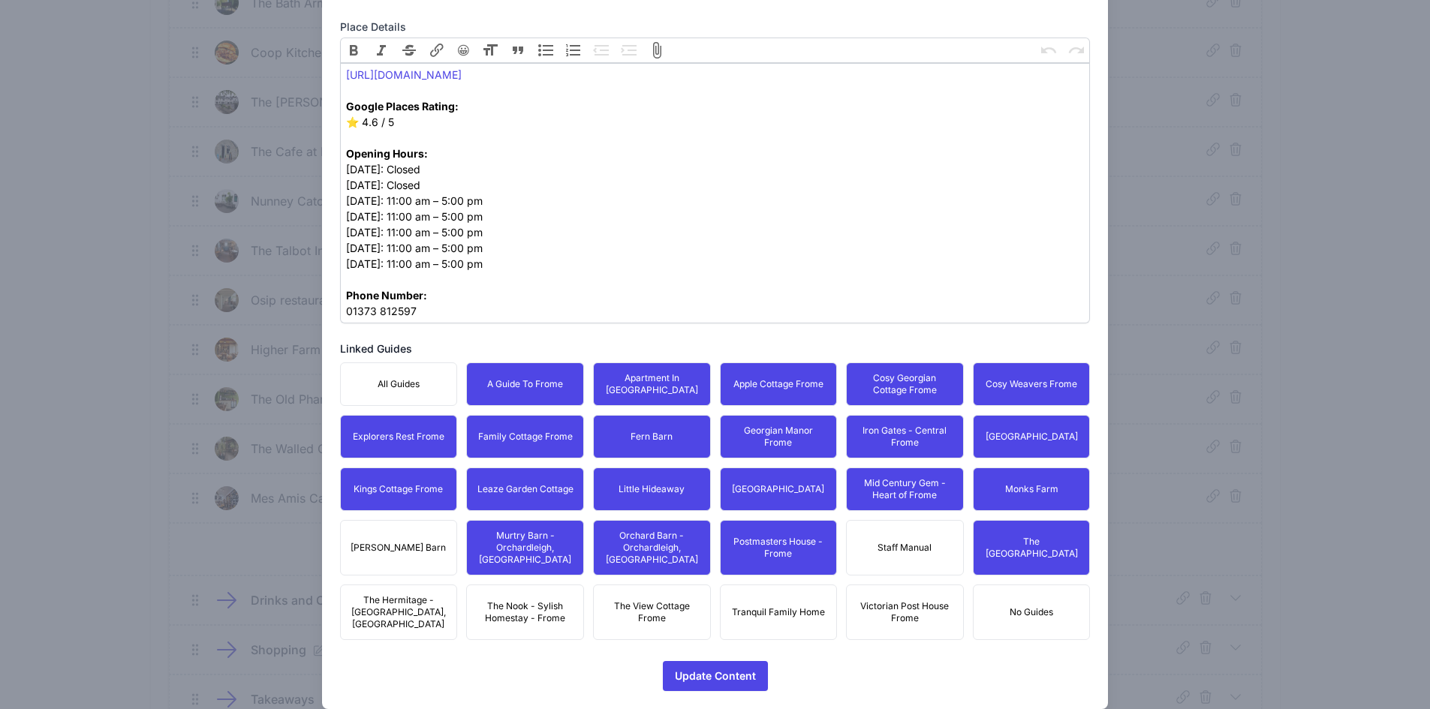
click at [402, 542] on span "[PERSON_NAME] Barn" at bounding box center [398, 548] width 95 height 12
click at [419, 594] on span "The Hermitage - [GEOGRAPHIC_DATA], [GEOGRAPHIC_DATA]" at bounding box center [399, 612] width 98 height 36
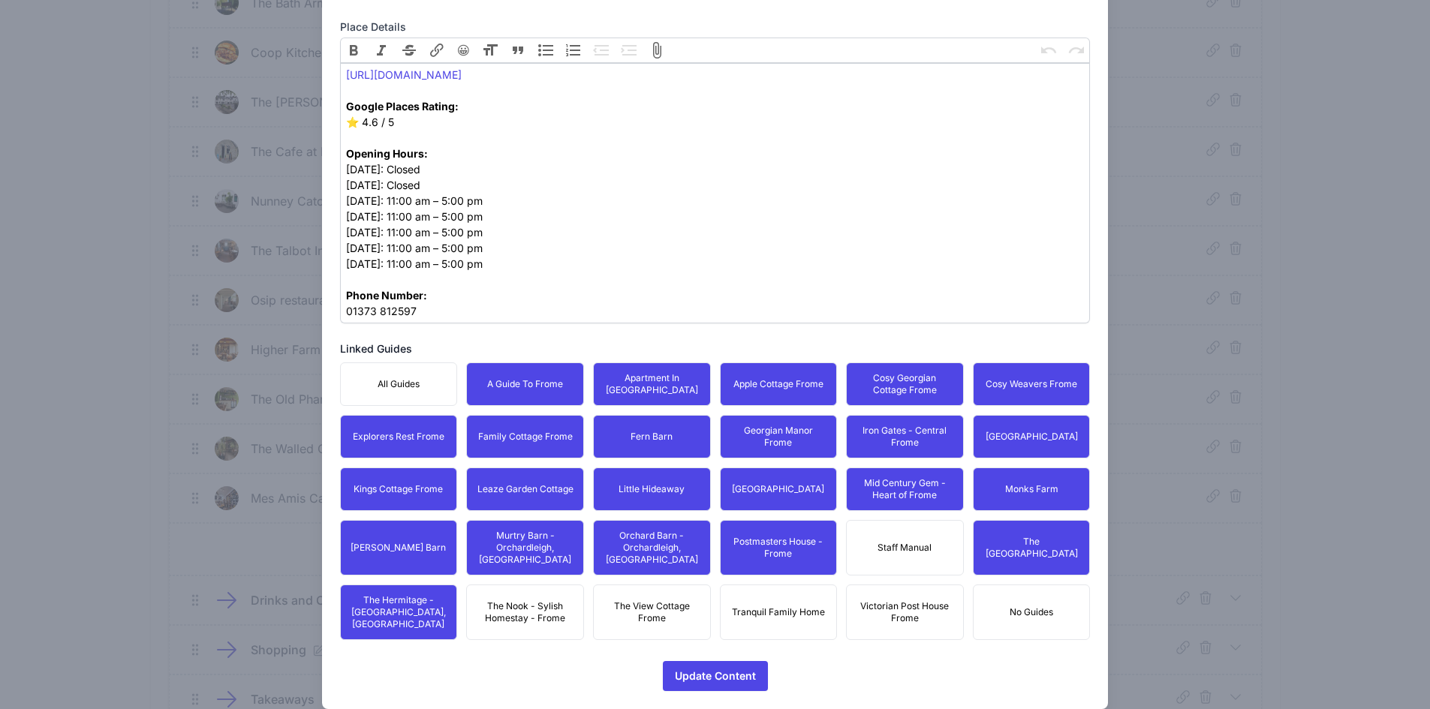
click at [543, 600] on span "The Nook - Sylish Homestay - Frome" at bounding box center [525, 612] width 98 height 24
click at [688, 600] on span "The View Cottage Frome" at bounding box center [652, 612] width 98 height 24
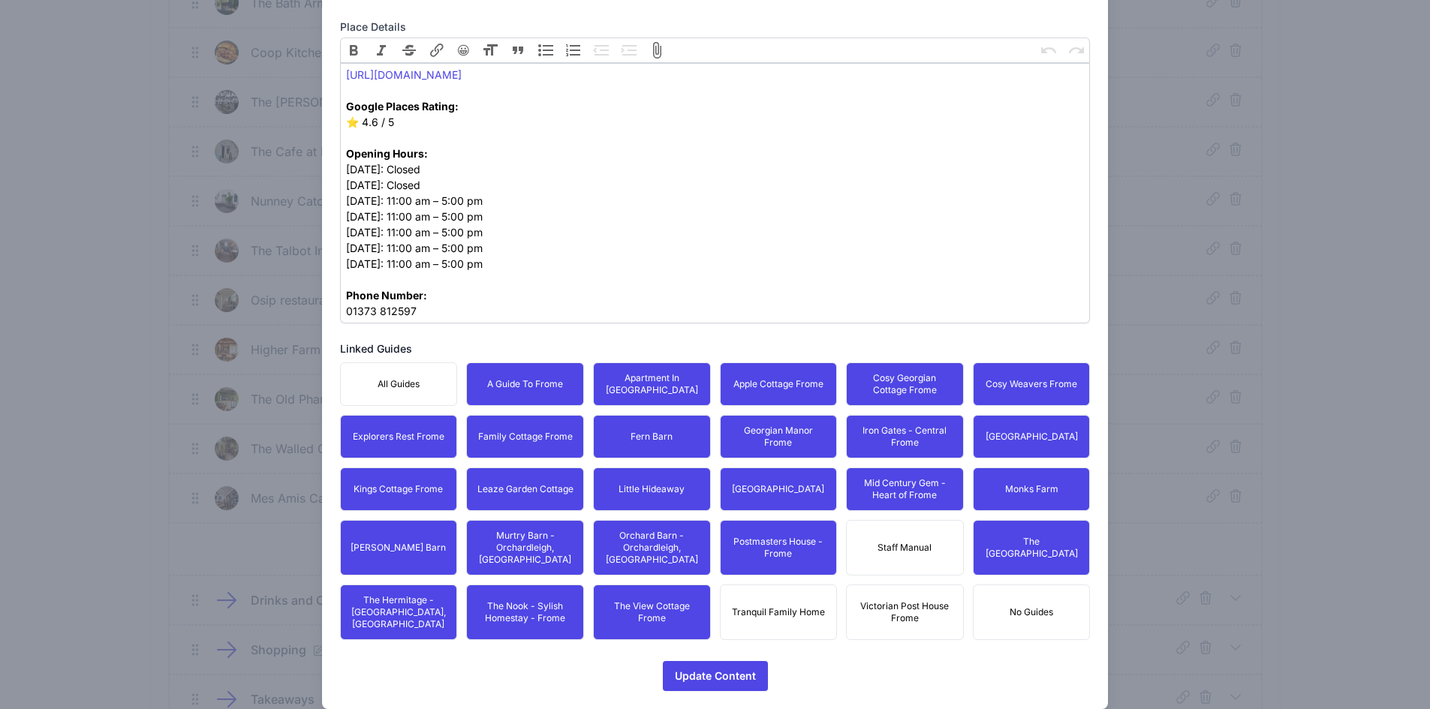
click at [797, 585] on button "Tranquil Family Home" at bounding box center [779, 613] width 118 height 56
click at [897, 600] on span "Victorian Post House Frome" at bounding box center [905, 612] width 98 height 24
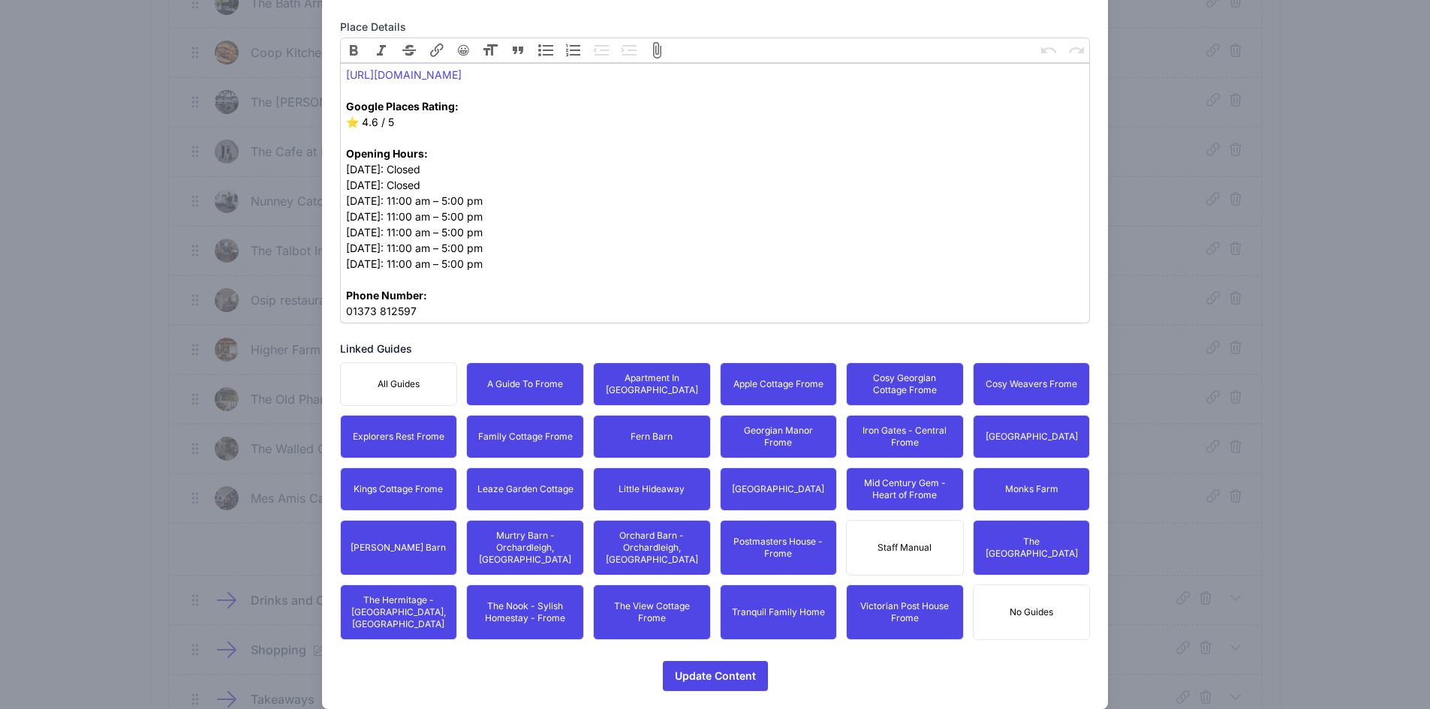
click at [779, 661] on div "Update Content Icons/spinner Processing..." at bounding box center [715, 676] width 751 height 30
click at [699, 661] on span "Update Content" at bounding box center [715, 676] width 81 height 30
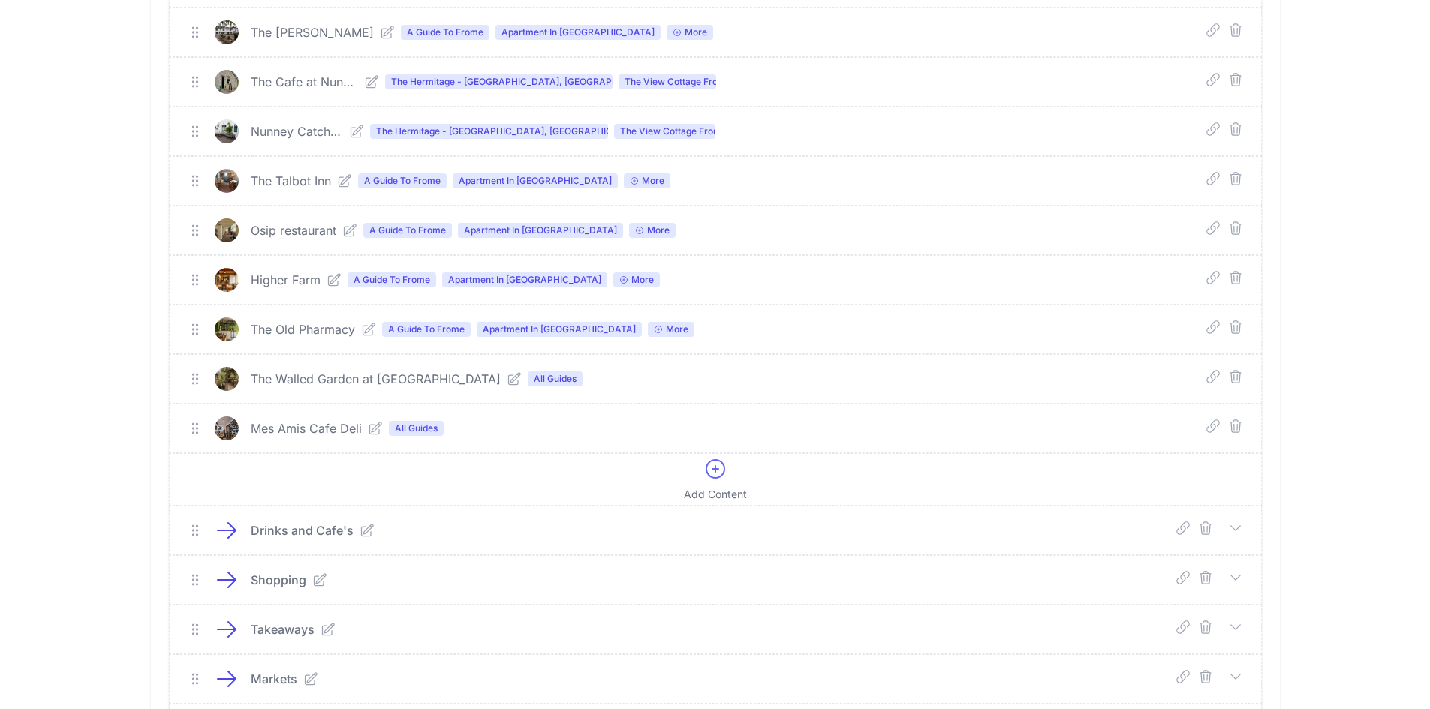
scroll to position [1576, 0]
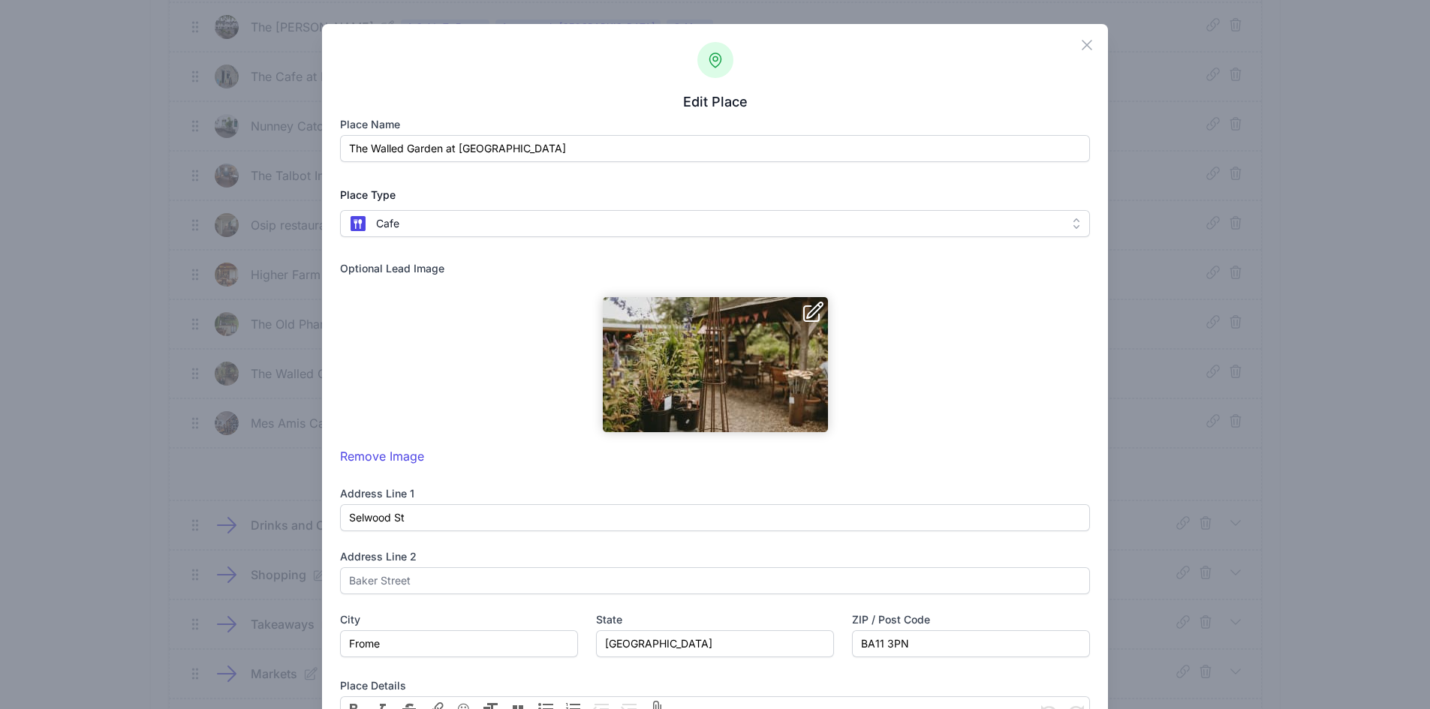
click at [134, 390] on div "Close Edit Place Place name The Walled Garden at Mells Place Type  Cafe  Othe…" at bounding box center [715, 696] width 1430 height 1392
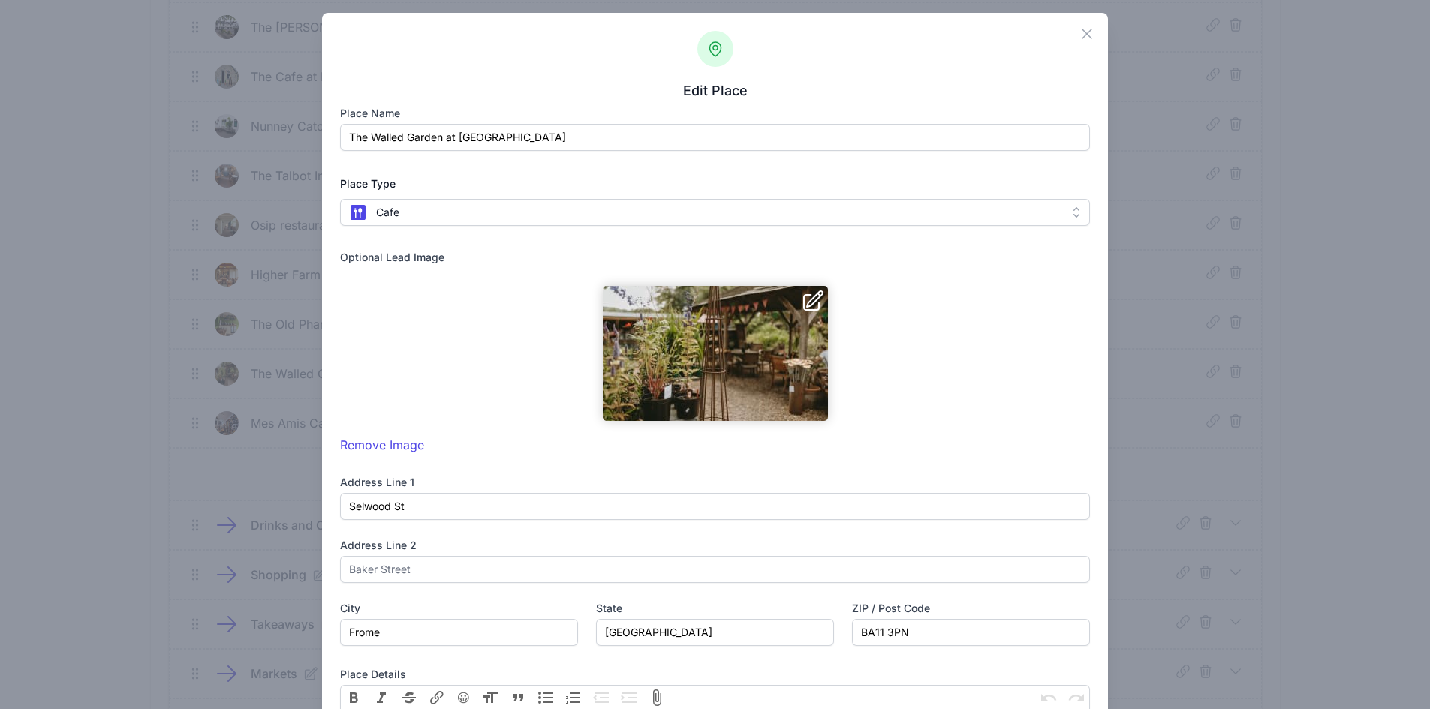
scroll to position [0, 0]
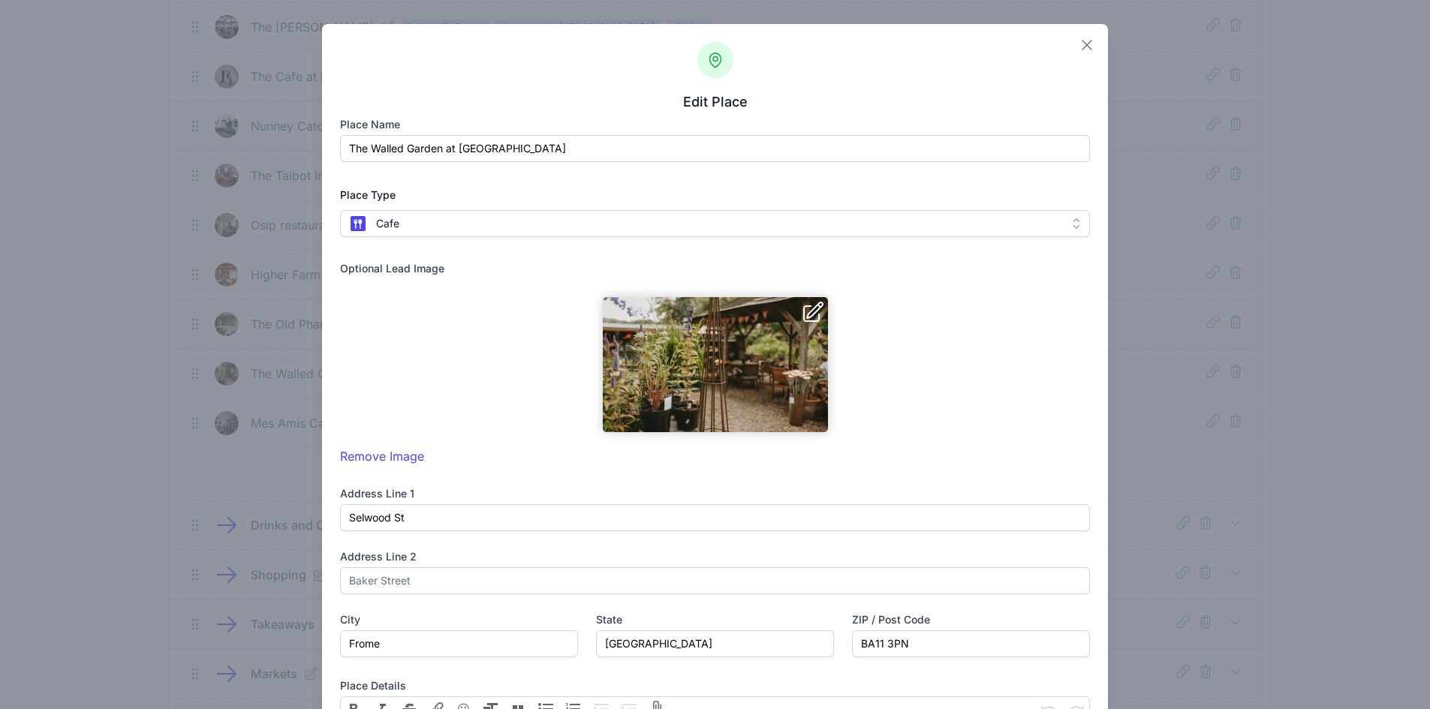
click at [1078, 51] on icon "button" at bounding box center [1087, 45] width 18 height 18
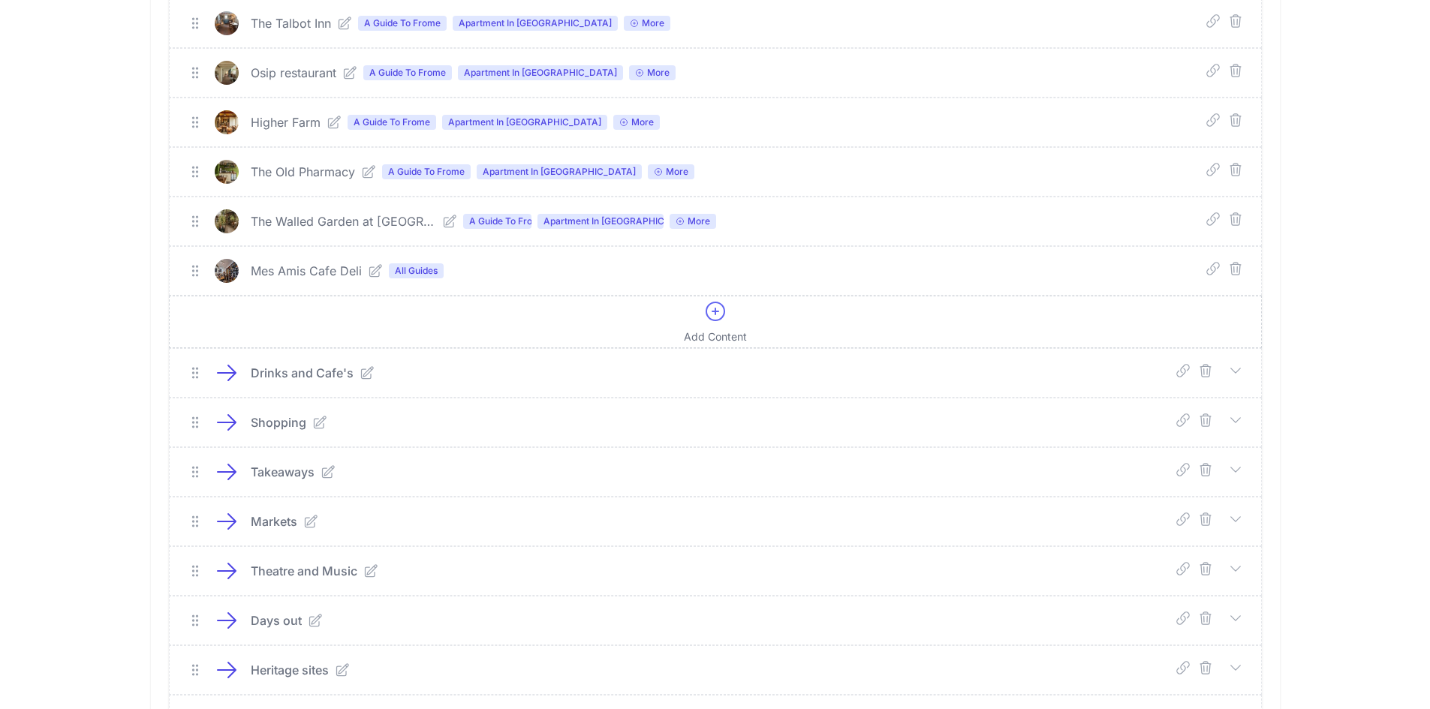
scroll to position [1726, 0]
click at [370, 278] on icon at bounding box center [375, 273] width 15 height 15
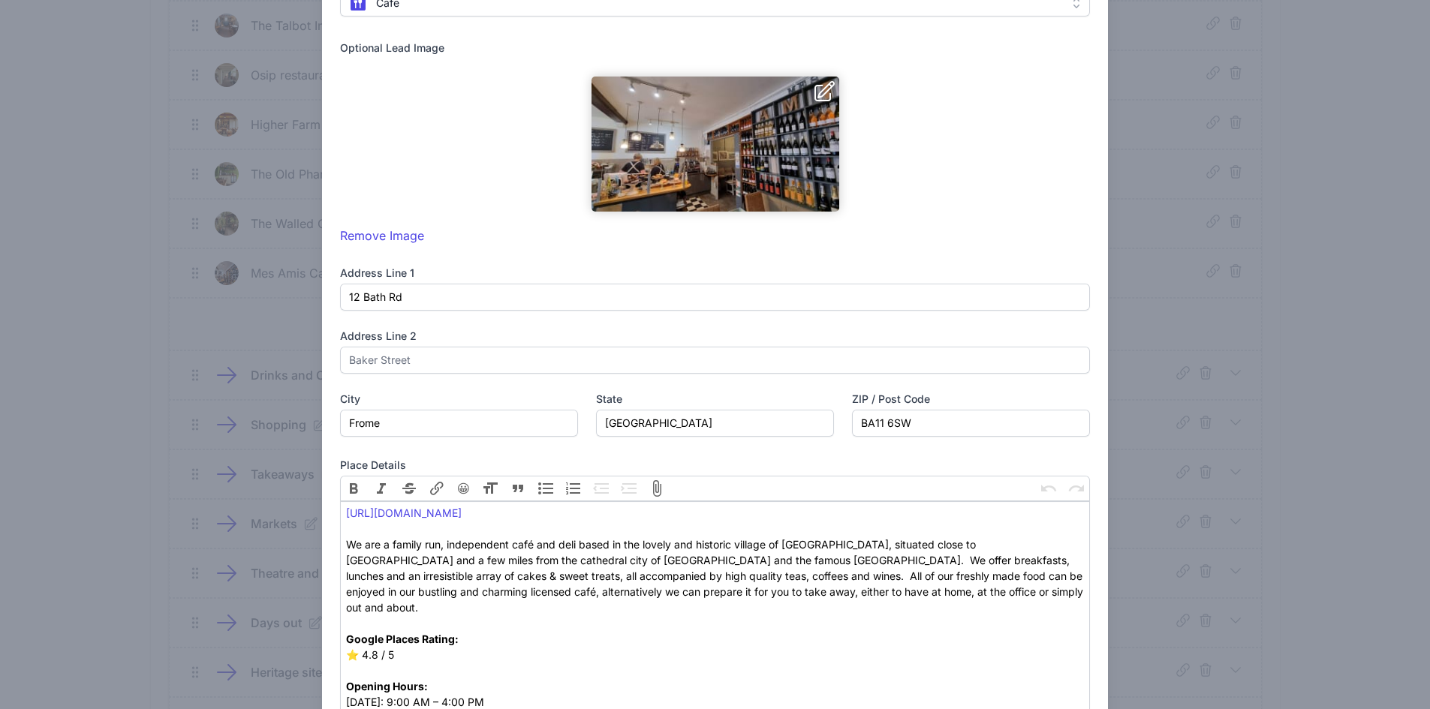
scroll to position [738, 0]
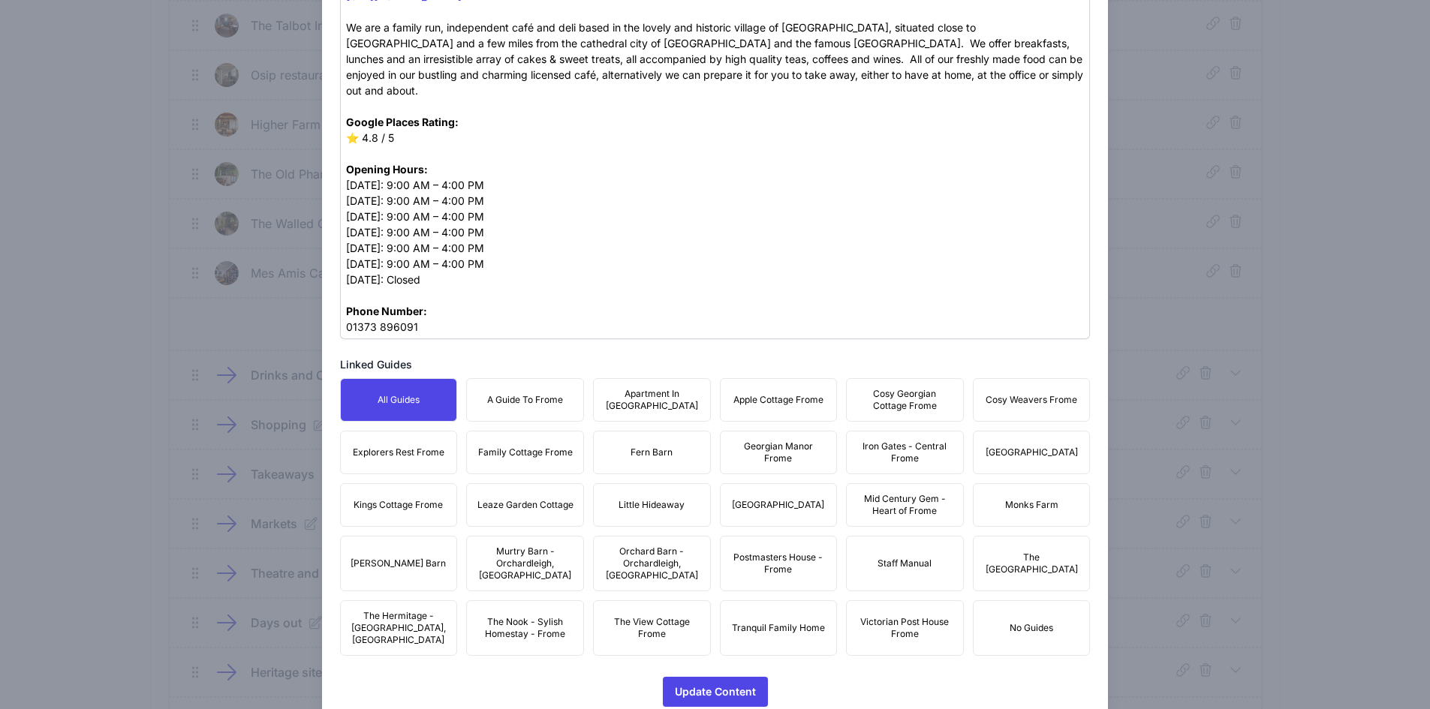
click at [503, 378] on button "A Guide To Frome" at bounding box center [525, 400] width 118 height 44
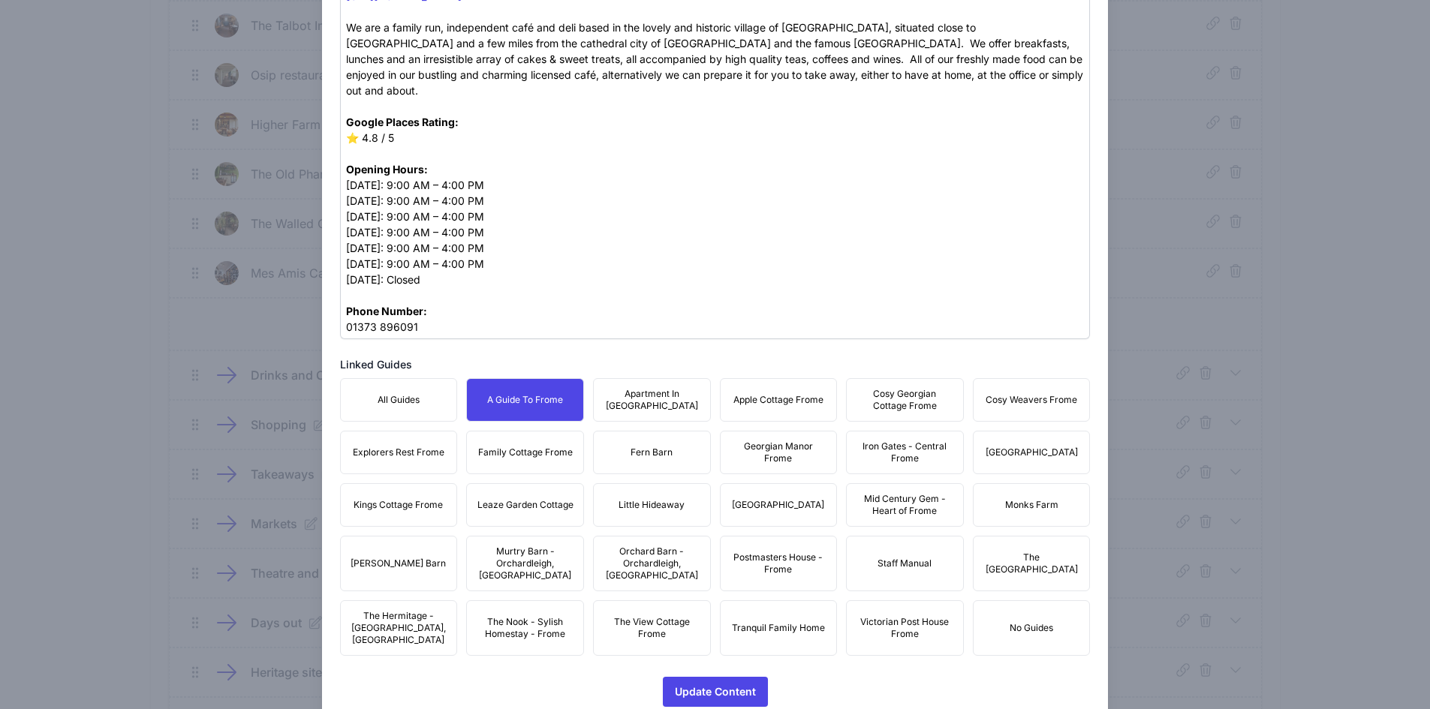
click at [619, 388] on span "Apartment In [GEOGRAPHIC_DATA]" at bounding box center [652, 400] width 98 height 24
click at [720, 378] on button "Apple Cottage Frome" at bounding box center [779, 400] width 118 height 44
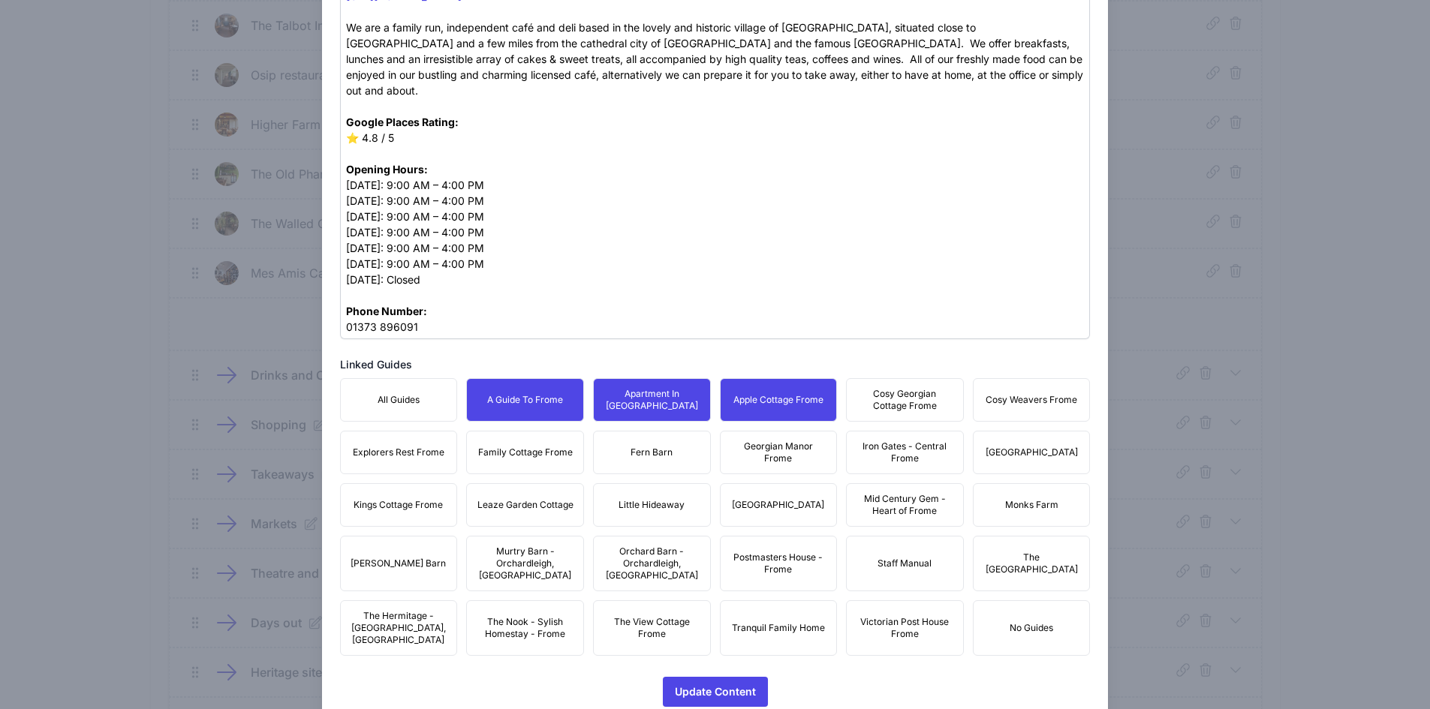
click at [811, 394] on span "Apple Cottage Frome" at bounding box center [778, 400] width 90 height 12
click at [911, 388] on span "Cosy Georgian Cottage Frome" at bounding box center [905, 400] width 98 height 24
click at [763, 378] on button "Apple Cottage Frome" at bounding box center [779, 400] width 118 height 44
click at [1058, 394] on span "Cosy Weavers Frome" at bounding box center [1032, 400] width 92 height 12
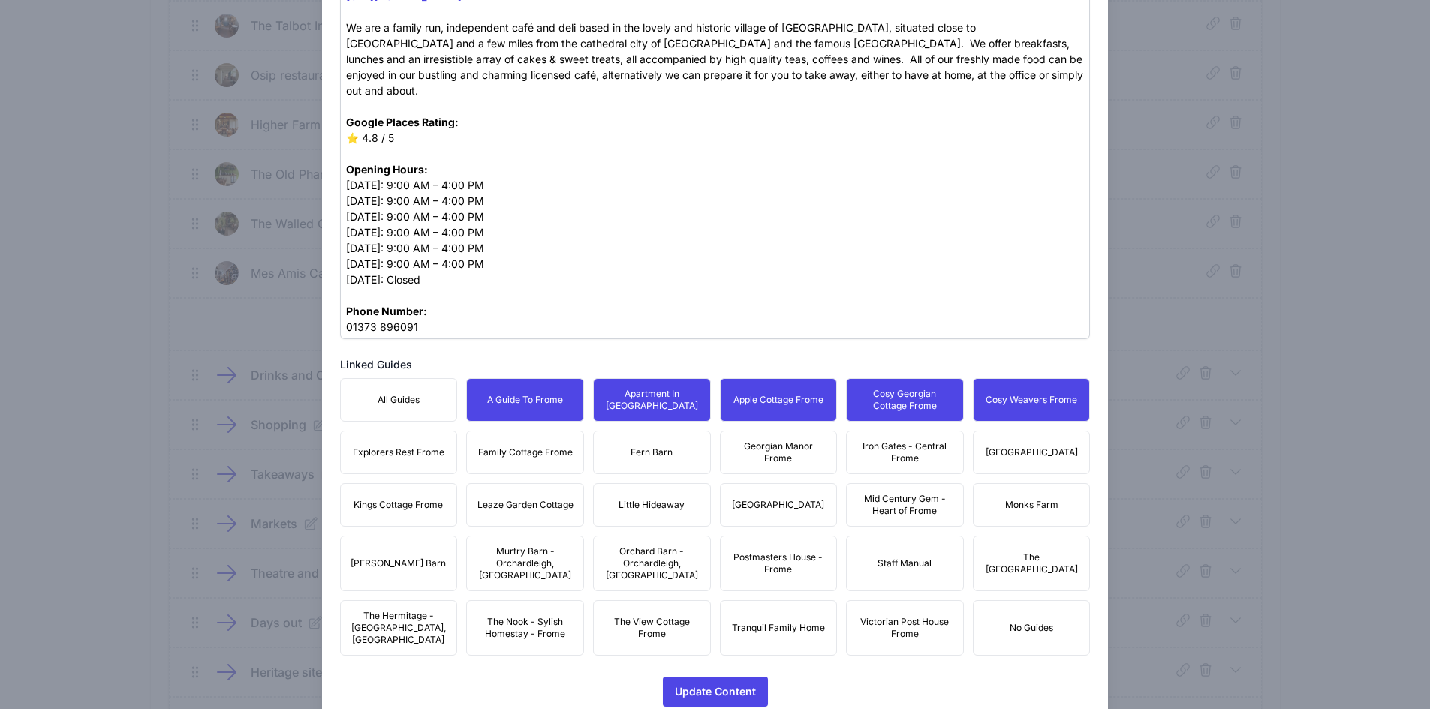
click at [1040, 414] on div "All Guides A Guide To Frome Apartment In [GEOGRAPHIC_DATA] Apple Cottage Frome …" at bounding box center [715, 517] width 751 height 278
click at [936, 441] on span "Iron Gates - Central Frome" at bounding box center [905, 453] width 98 height 24
click at [1016, 447] on span "[GEOGRAPHIC_DATA]" at bounding box center [1032, 453] width 92 height 12
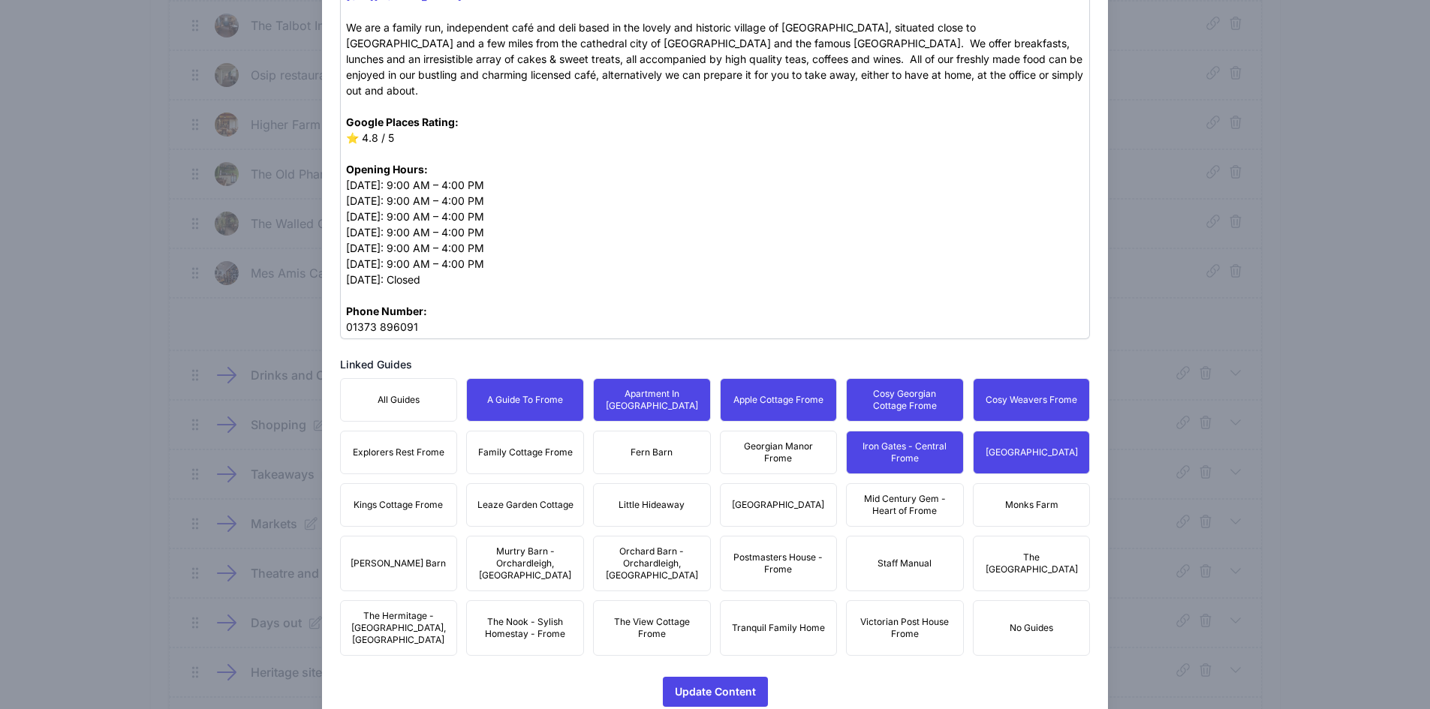
click at [793, 444] on span "Georgian Manor Frome" at bounding box center [779, 453] width 98 height 24
click at [686, 435] on button "Fern Barn" at bounding box center [652, 453] width 118 height 44
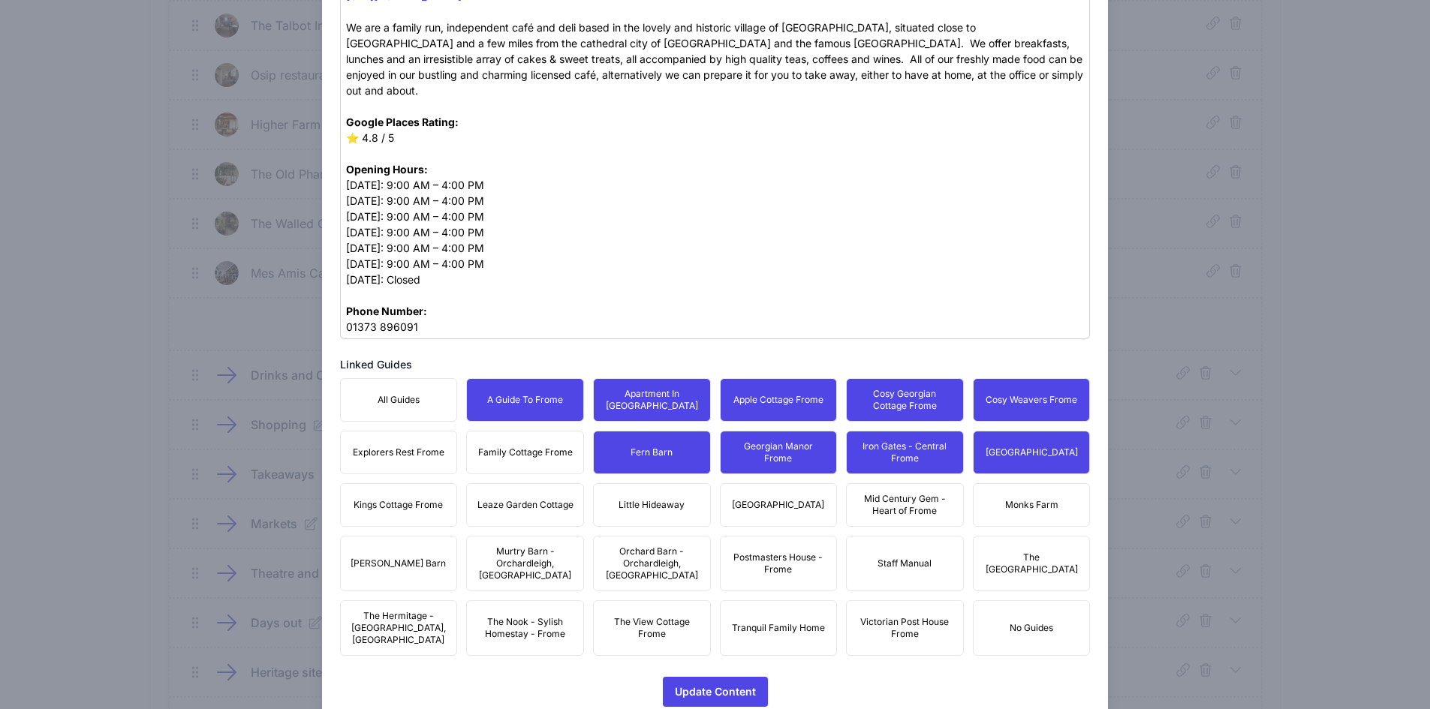
click at [573, 432] on div "All Guides A Guide To Frome Apartment In [GEOGRAPHIC_DATA] Apple Cottage Frome …" at bounding box center [715, 517] width 751 height 278
click at [392, 447] on span "Explorers Rest Frome" at bounding box center [399, 453] width 92 height 12
click at [516, 447] on span "Family Cottage Frome" at bounding box center [525, 453] width 95 height 12
click at [443, 483] on button "Kings Cottage Frome" at bounding box center [399, 505] width 118 height 44
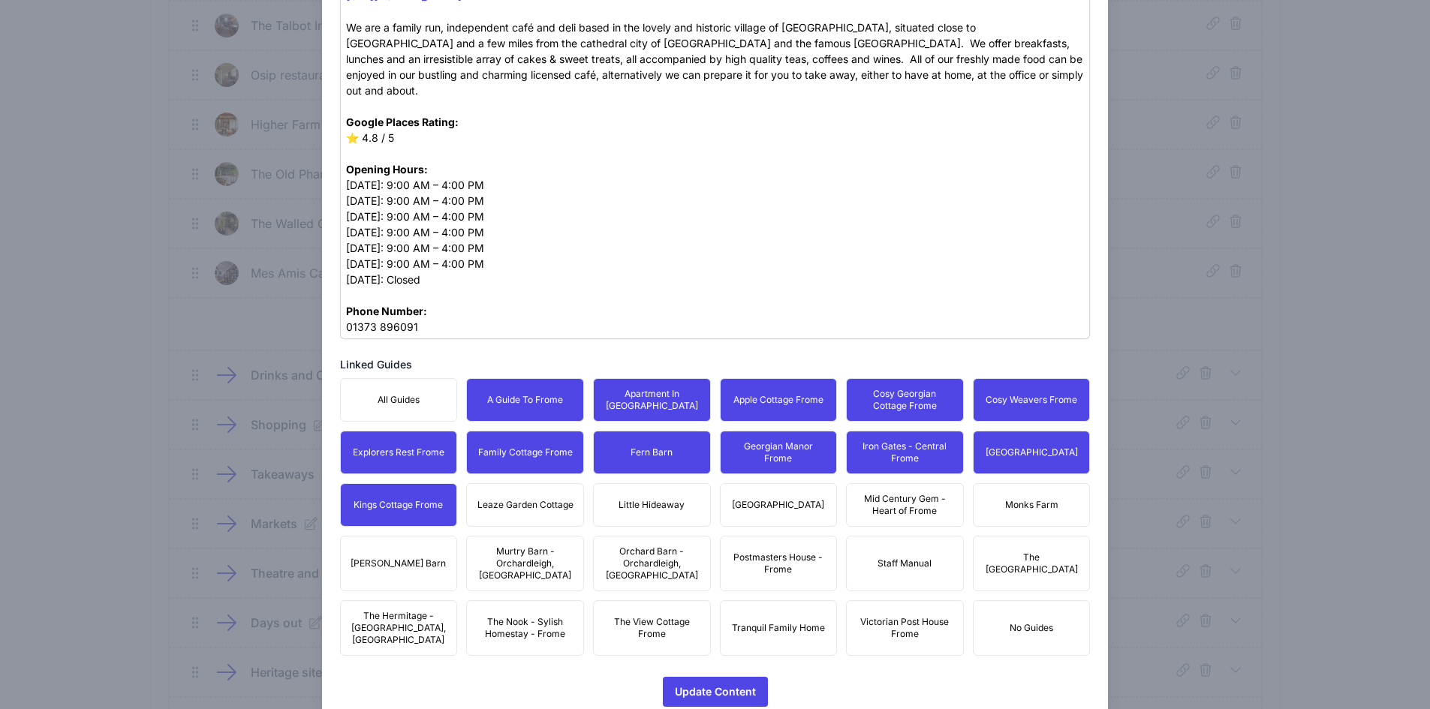
click at [555, 499] on span "Leaze Garden Cottage" at bounding box center [525, 505] width 96 height 12
click at [694, 484] on button "Little Hideaway" at bounding box center [652, 505] width 118 height 44
click at [764, 499] on span "[GEOGRAPHIC_DATA]" at bounding box center [778, 505] width 92 height 12
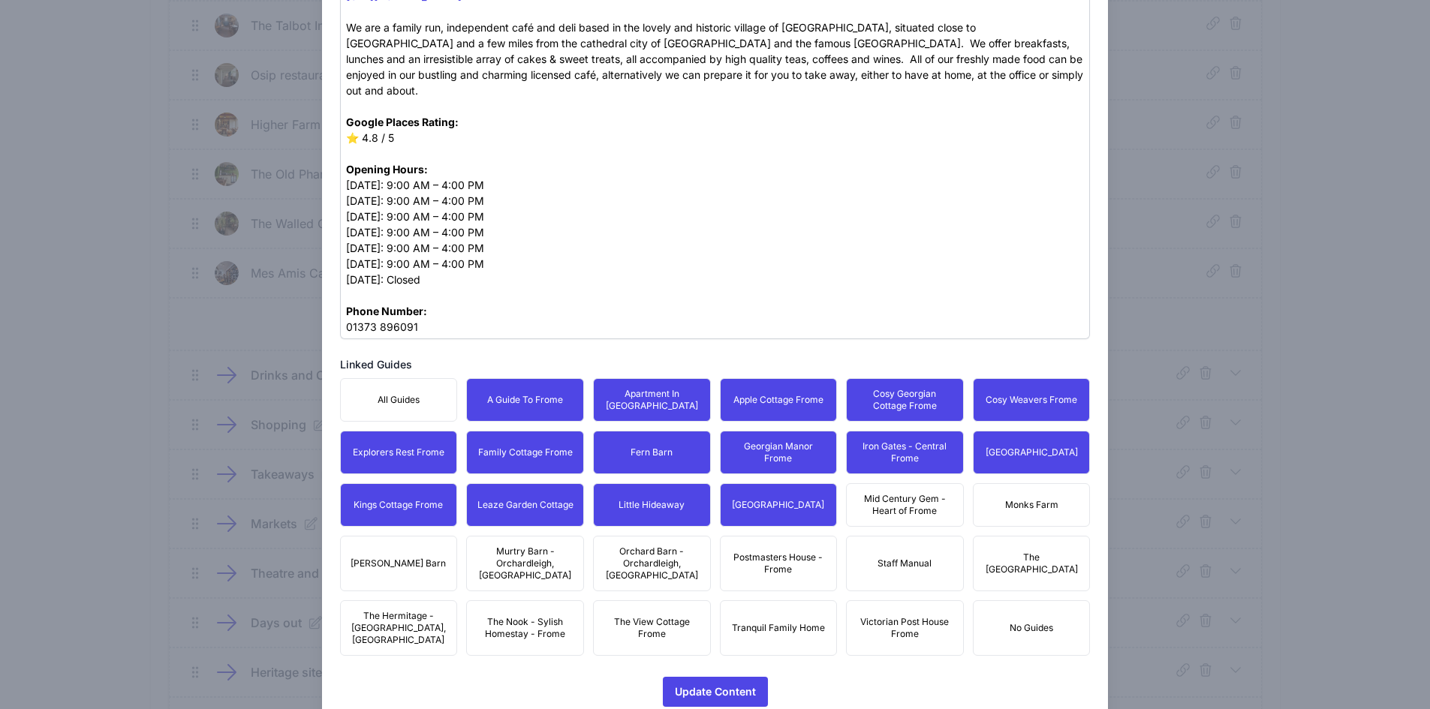
click at [868, 493] on span "Mid Century Gem - Heart of Frome" at bounding box center [905, 505] width 98 height 24
click at [1043, 483] on button "Monks Farm" at bounding box center [1032, 505] width 118 height 44
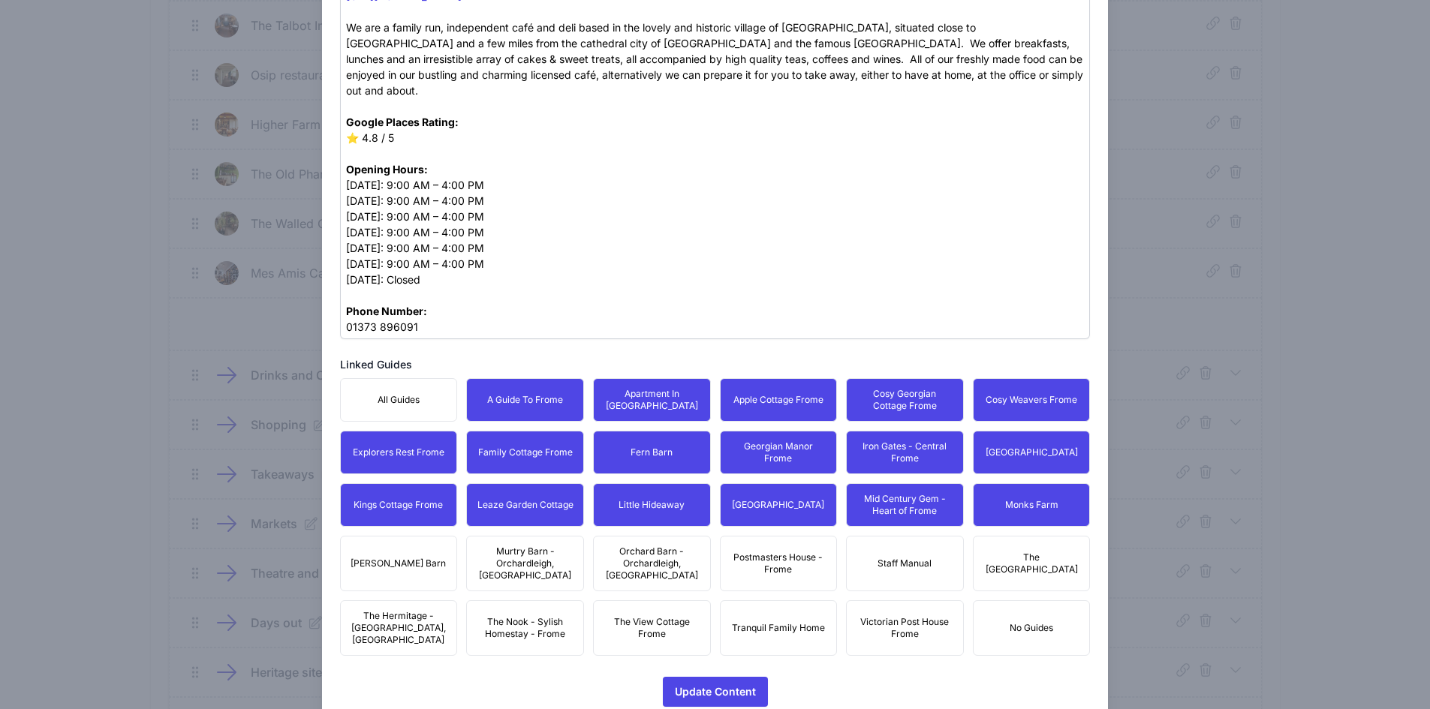
click at [1058, 536] on button "The [GEOGRAPHIC_DATA]" at bounding box center [1032, 564] width 118 height 56
click at [758, 552] on span "Postmasters House - Frome" at bounding box center [779, 564] width 98 height 24
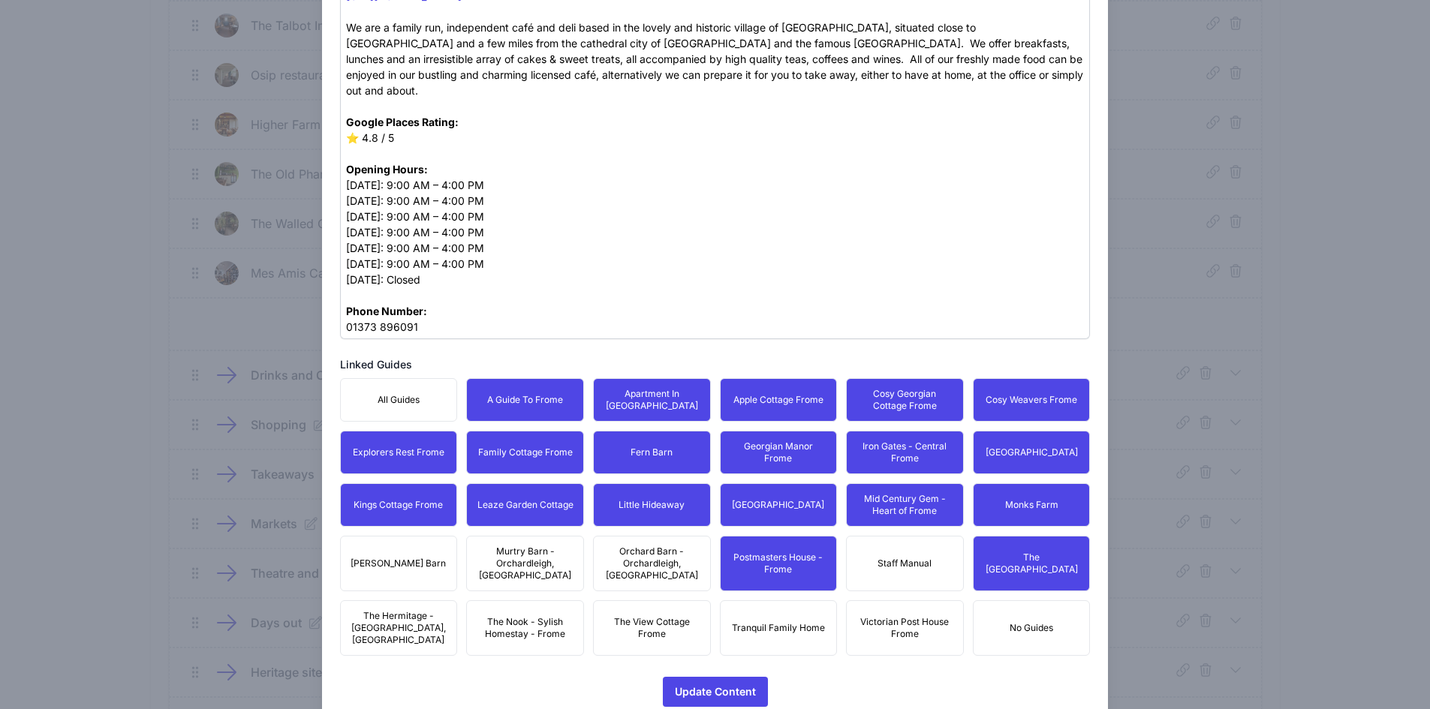
click at [917, 600] on button "Victorian Post House Frome" at bounding box center [905, 628] width 118 height 56
click at [694, 611] on button "The View Cottage Frome" at bounding box center [652, 628] width 118 height 56
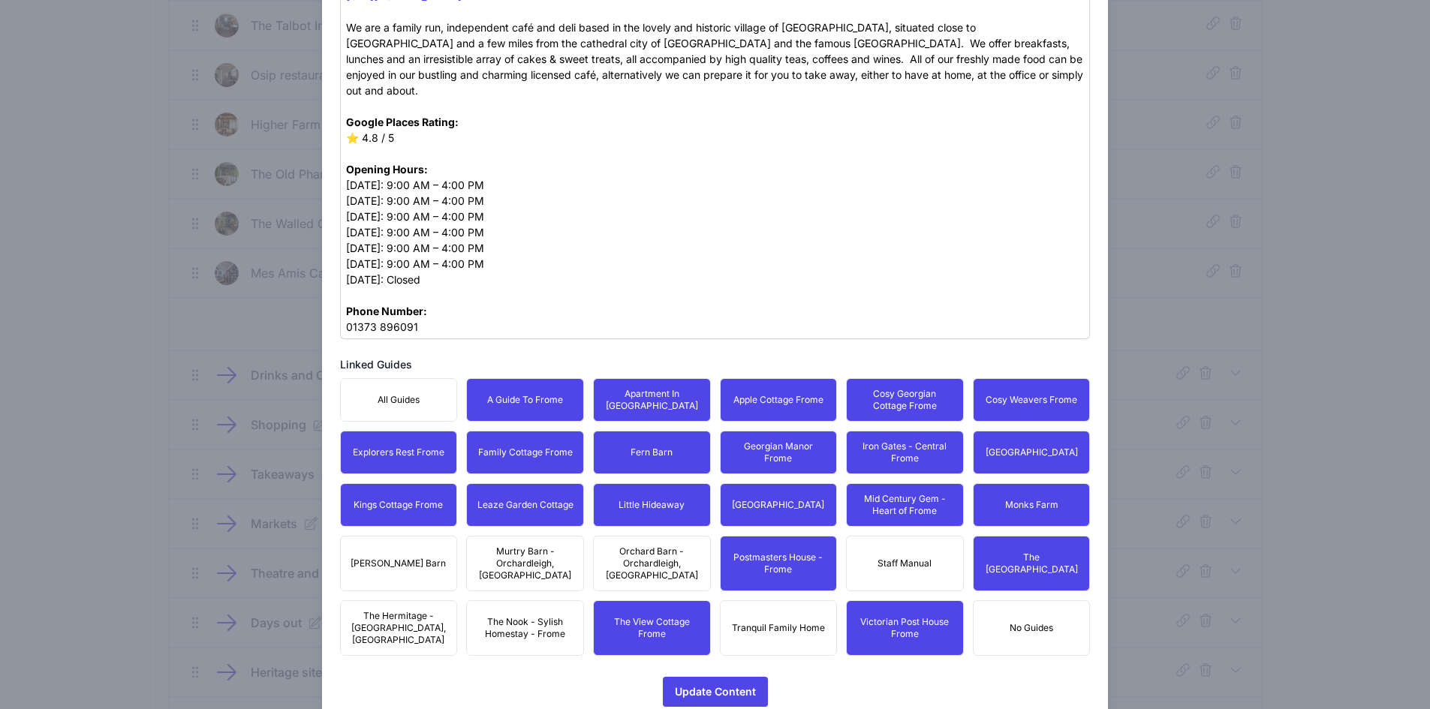
click at [763, 622] on span "Tranquil Family Home" at bounding box center [778, 628] width 93 height 12
click at [630, 536] on button "Orchard Barn - Orchardleigh, [GEOGRAPHIC_DATA]" at bounding box center [652, 564] width 118 height 56
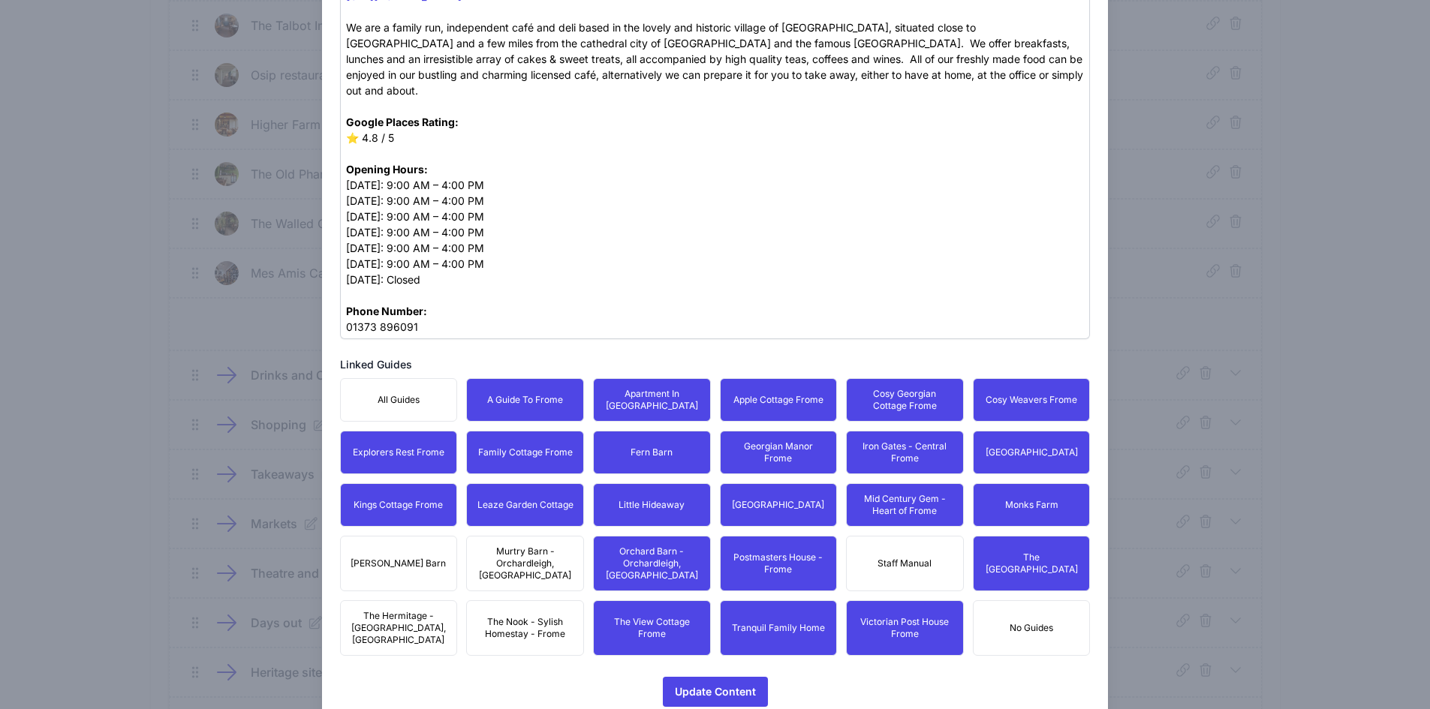
click at [535, 546] on span "Murtry Barn - Orchardleigh, [GEOGRAPHIC_DATA]" at bounding box center [525, 564] width 98 height 36
click at [536, 616] on span "The Nook - Sylish Homestay - Frome" at bounding box center [525, 628] width 98 height 24
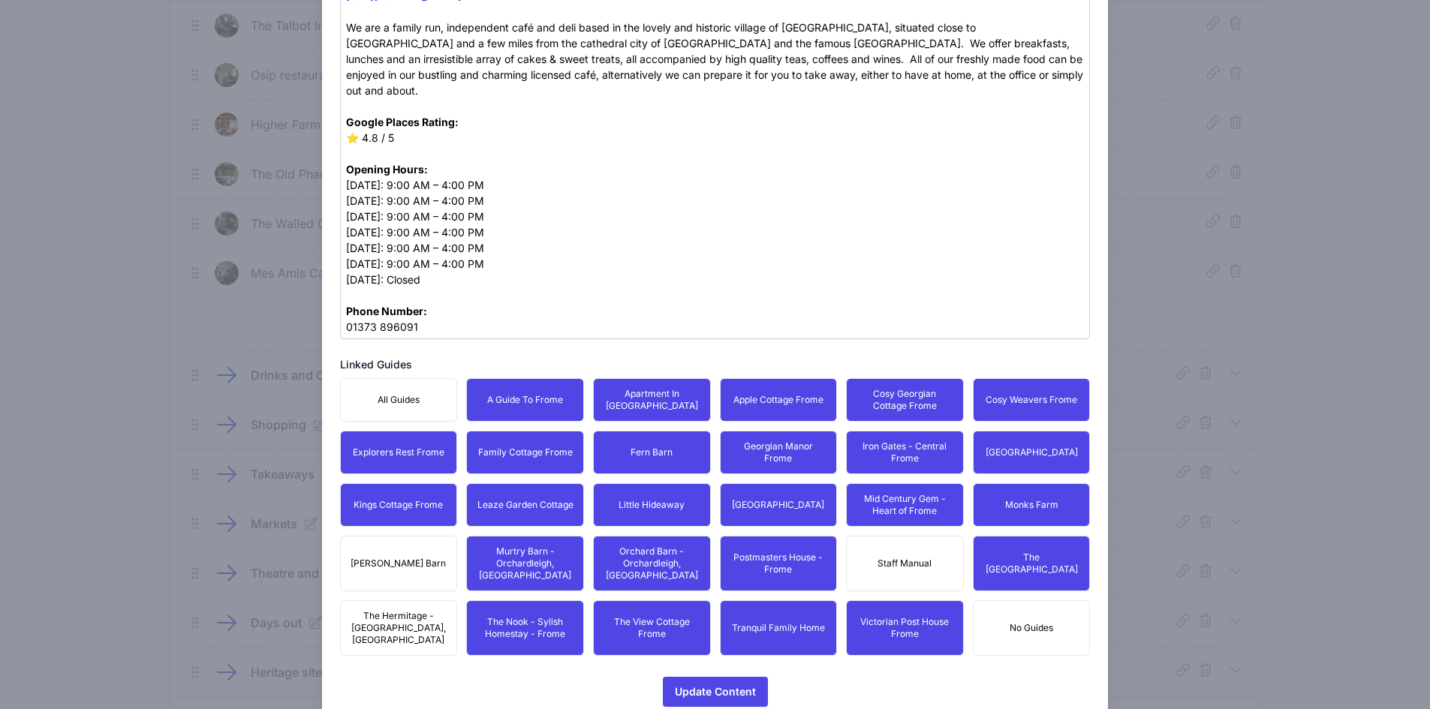
click at [408, 536] on button "[PERSON_NAME] Barn" at bounding box center [399, 564] width 118 height 56
click at [393, 600] on button "The Hermitage - [GEOGRAPHIC_DATA], [GEOGRAPHIC_DATA]" at bounding box center [399, 628] width 118 height 56
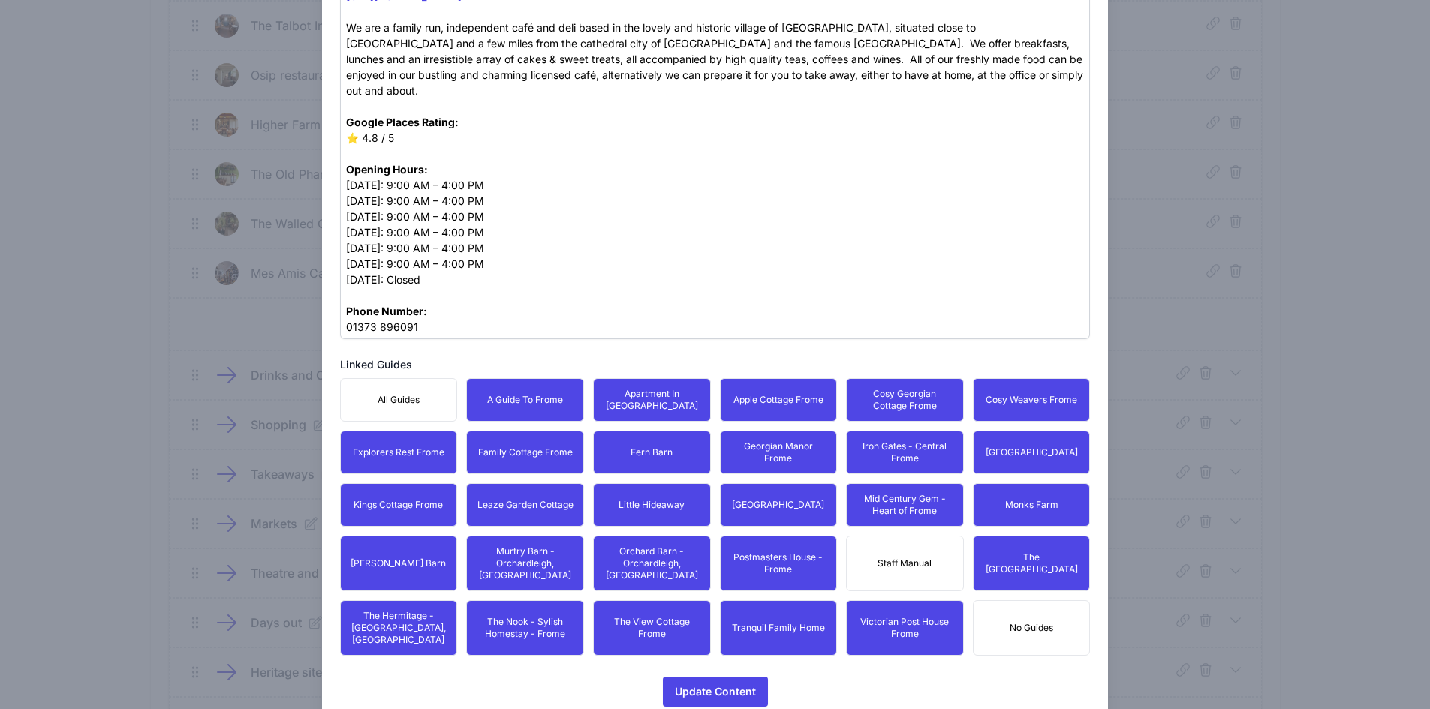
click at [719, 632] on div "Place Type  Cafe  Other  Airport  Attraction  Museum  Bank " at bounding box center [715, 77] width 751 height 1259
click at [718, 677] on span "Update Content" at bounding box center [715, 692] width 81 height 30
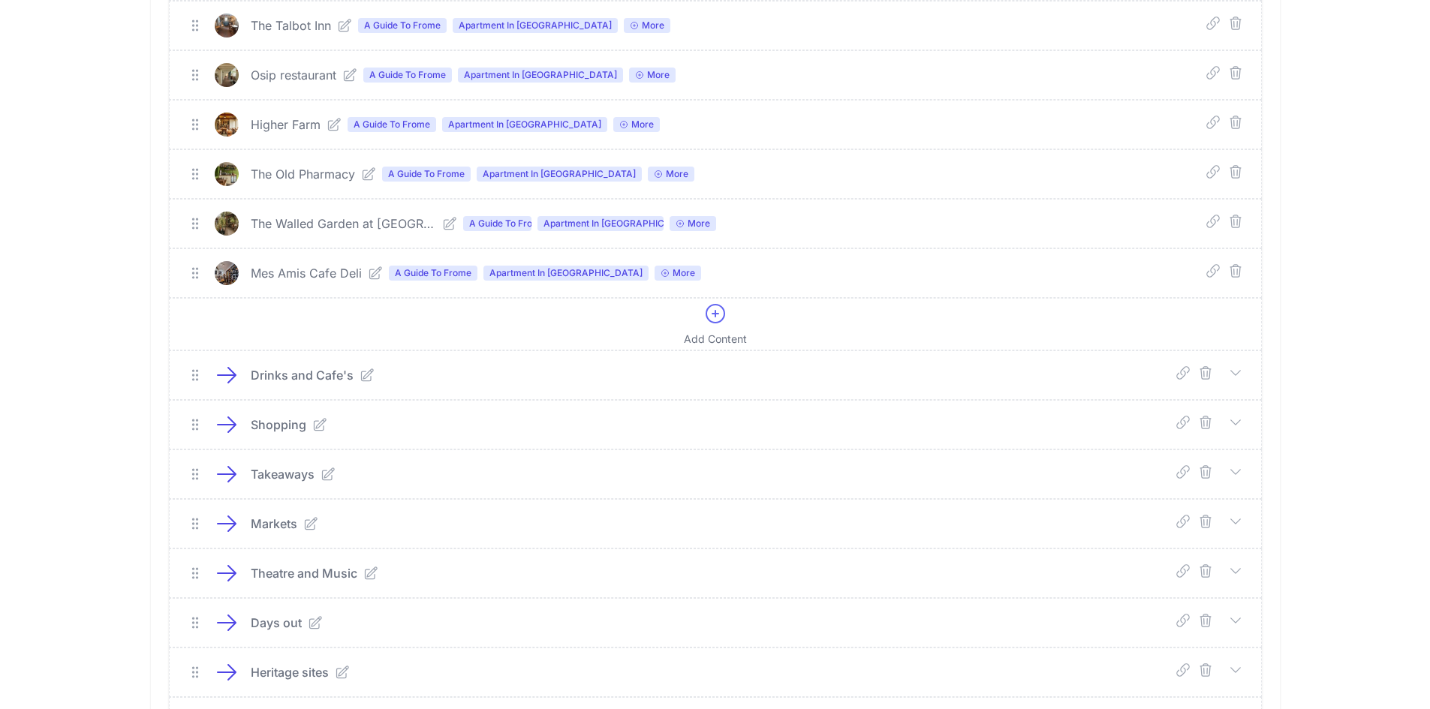
click at [1238, 372] on icon at bounding box center [1235, 373] width 15 height 15
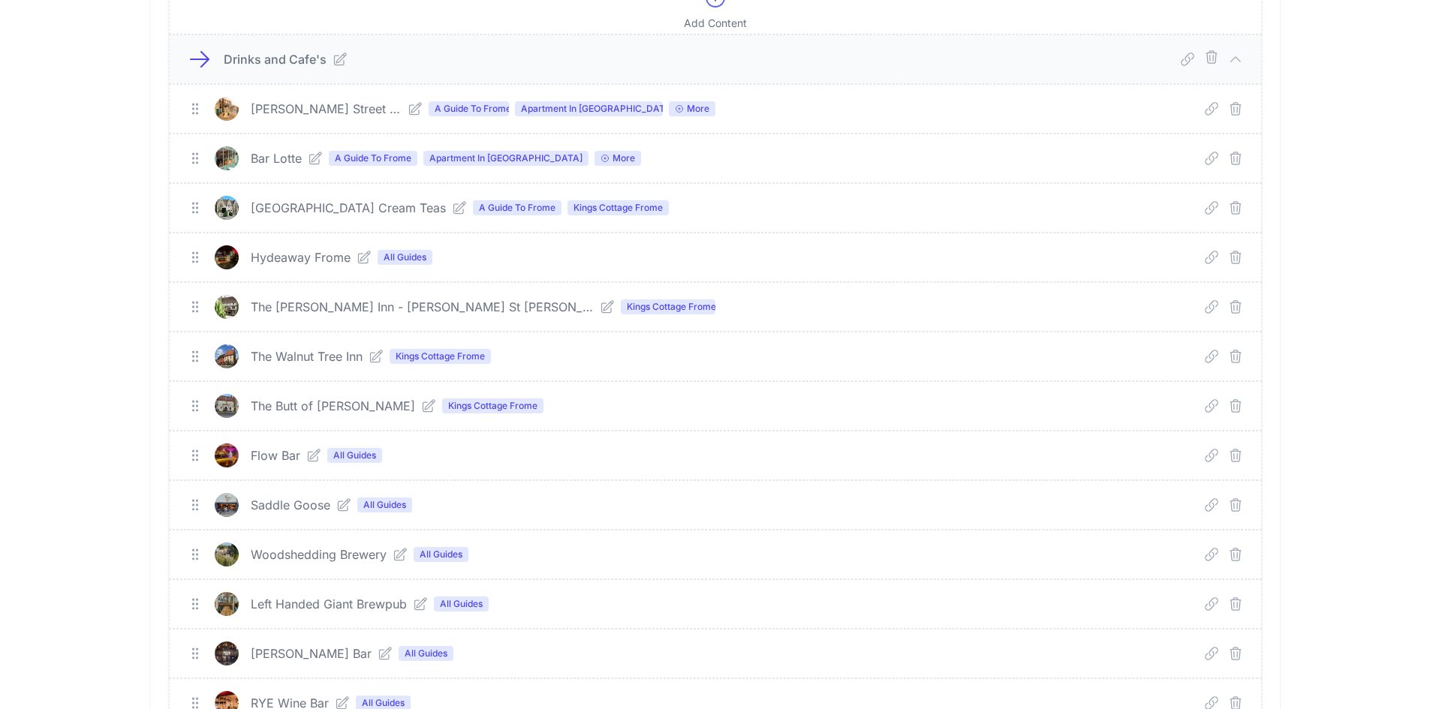
scroll to position [2027, 0]
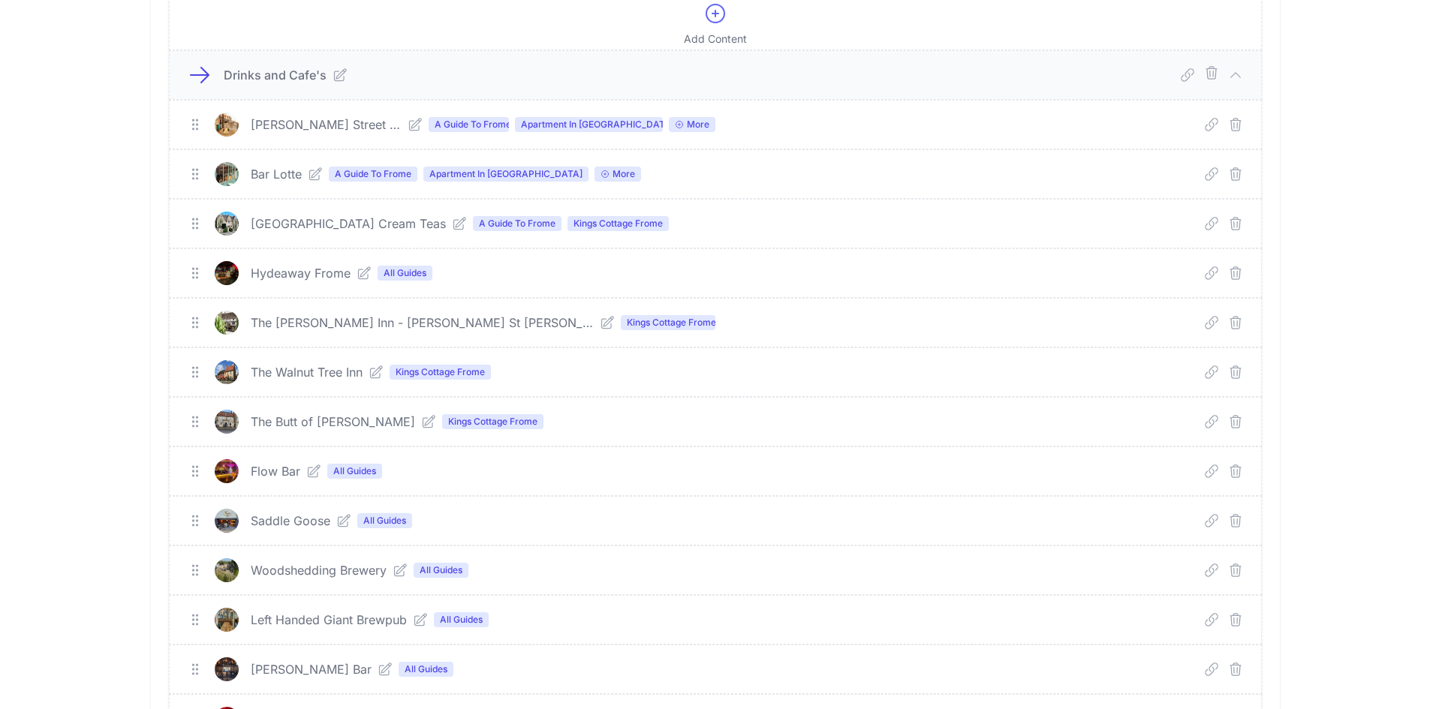
click at [360, 271] on icon at bounding box center [364, 273] width 15 height 15
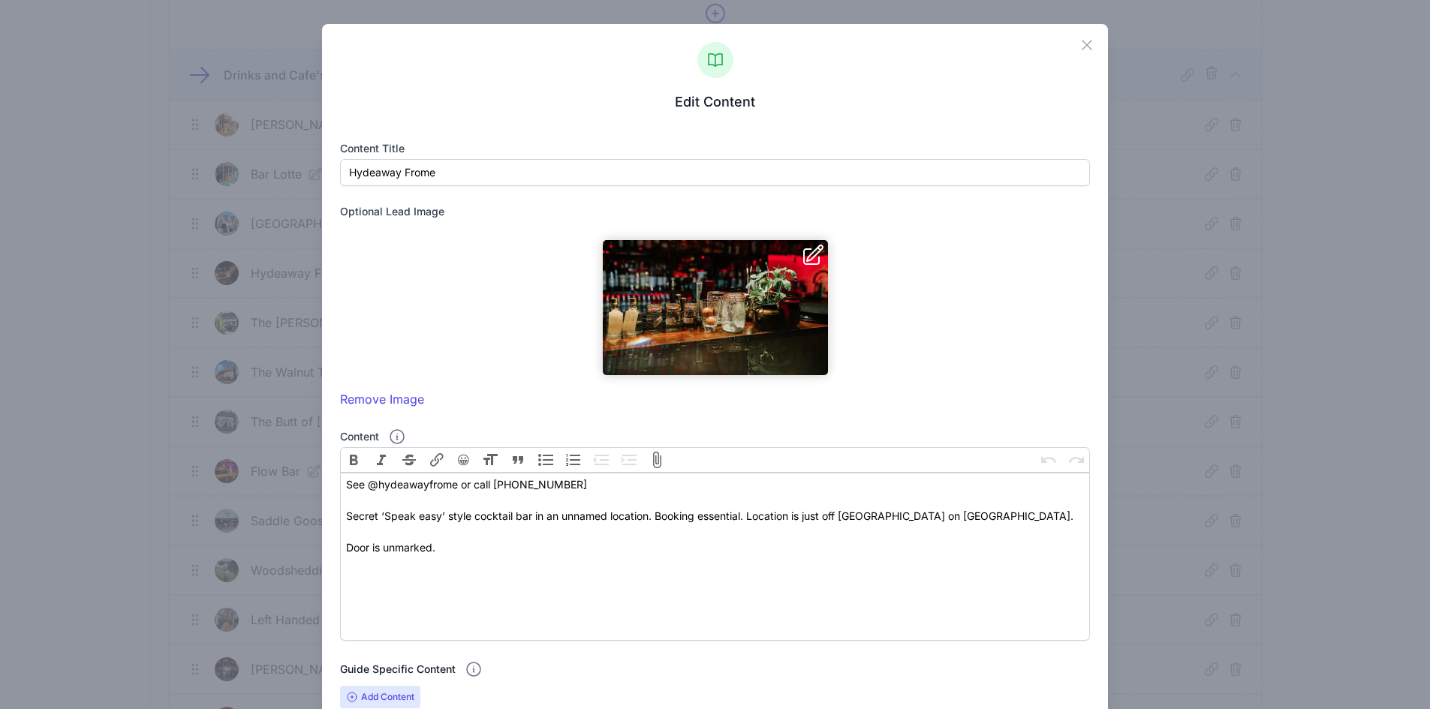
scroll to position [382, 0]
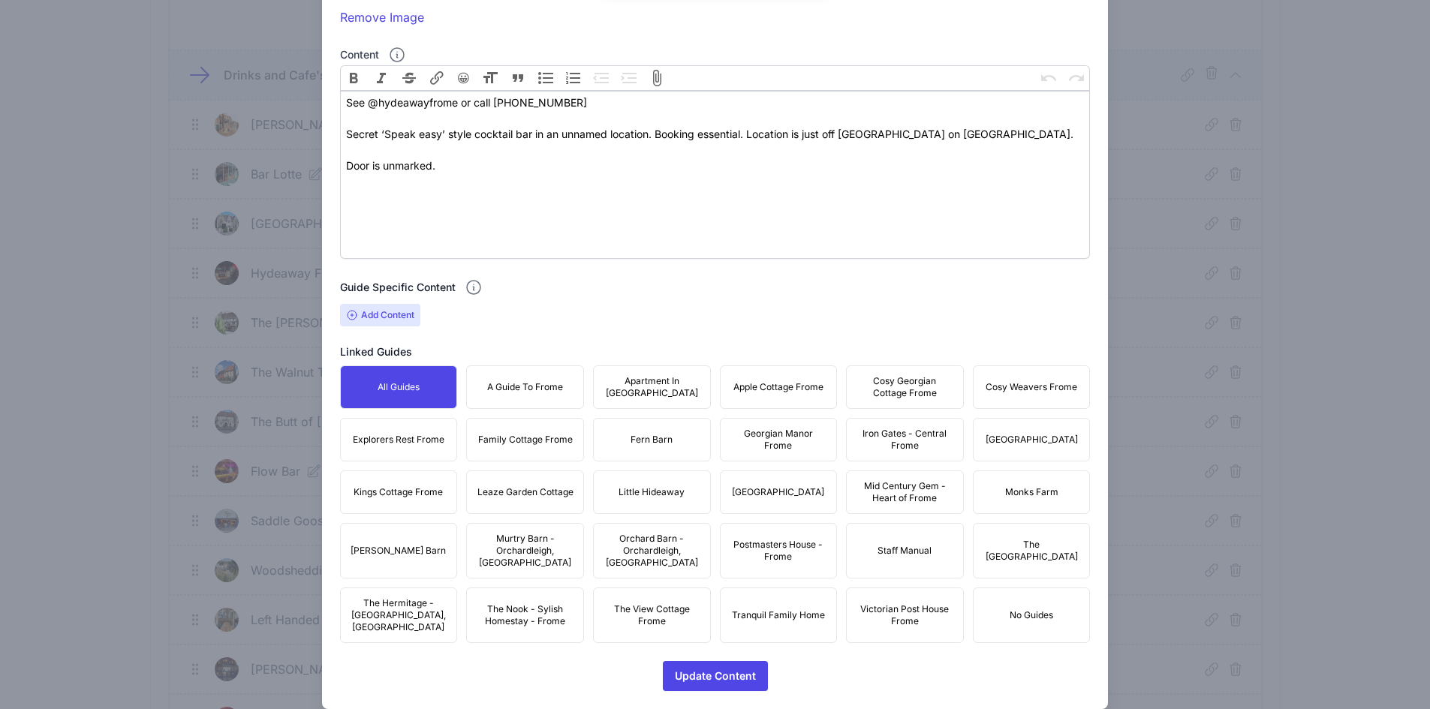
click at [566, 381] on button "A Guide To Frome" at bounding box center [525, 388] width 118 height 44
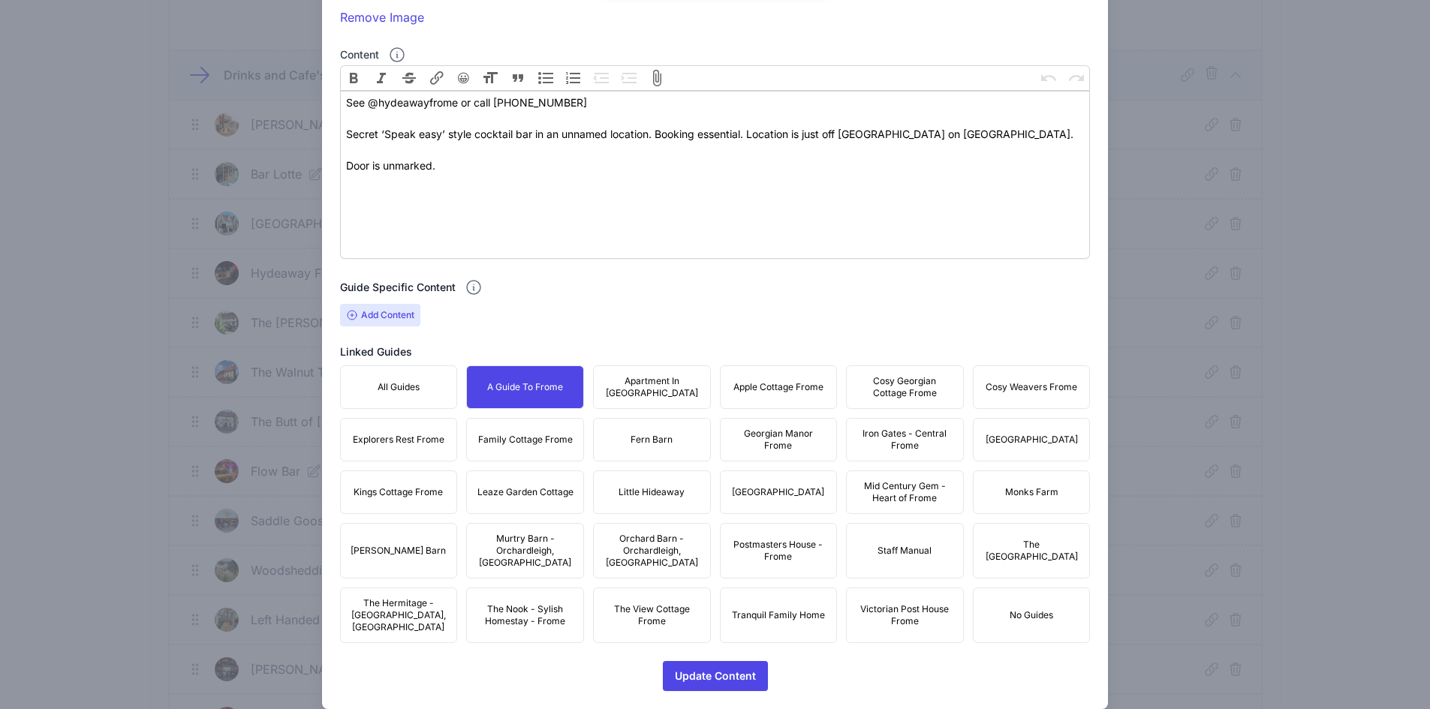
click at [652, 380] on span "Apartment In [GEOGRAPHIC_DATA]" at bounding box center [652, 387] width 98 height 24
click at [763, 374] on button "Apple Cottage Frome" at bounding box center [779, 388] width 118 height 44
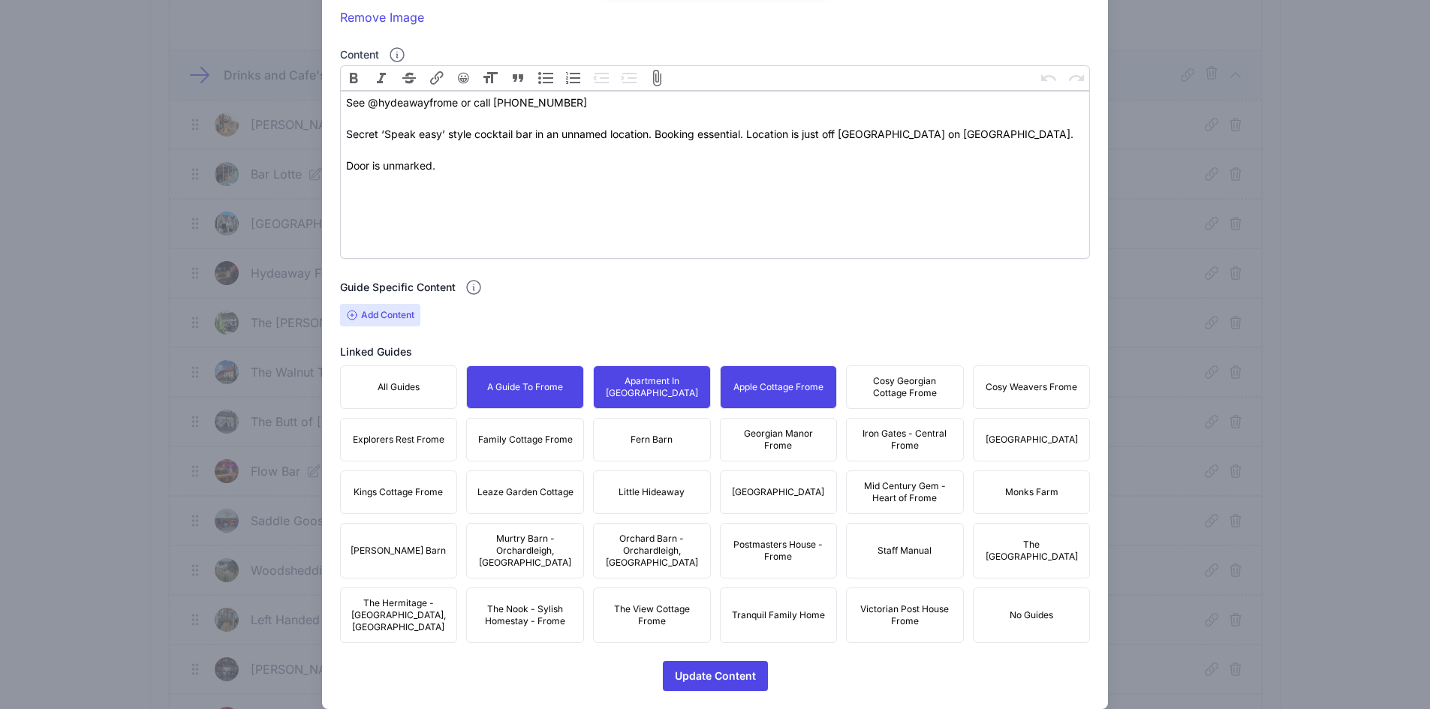
click at [873, 389] on span "Cosy Georgian Cottage Frome" at bounding box center [905, 387] width 98 height 24
click at [1015, 393] on span "Cosy Weavers Frome" at bounding box center [1032, 387] width 92 height 12
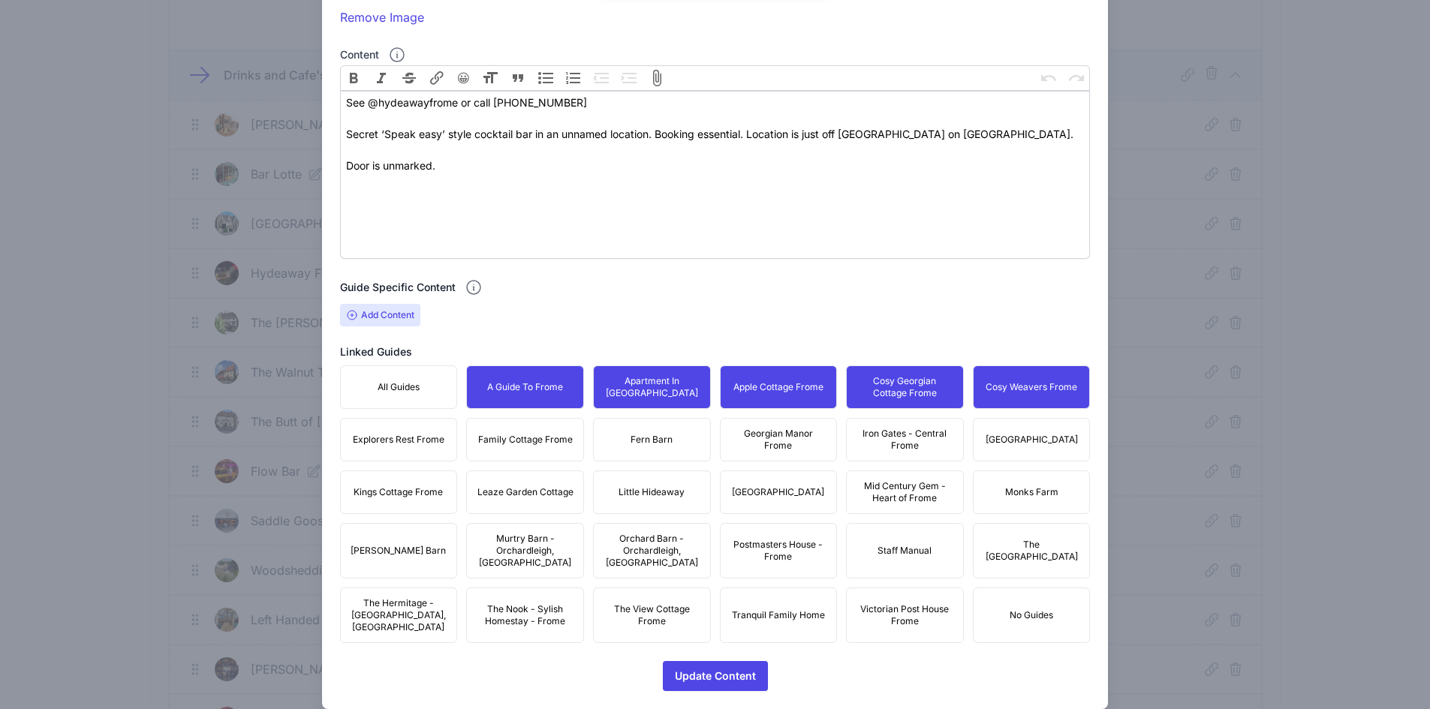
click at [1019, 446] on button "[GEOGRAPHIC_DATA]" at bounding box center [1032, 440] width 118 height 44
click at [919, 444] on span "Iron Gates - Central Frome" at bounding box center [905, 440] width 98 height 24
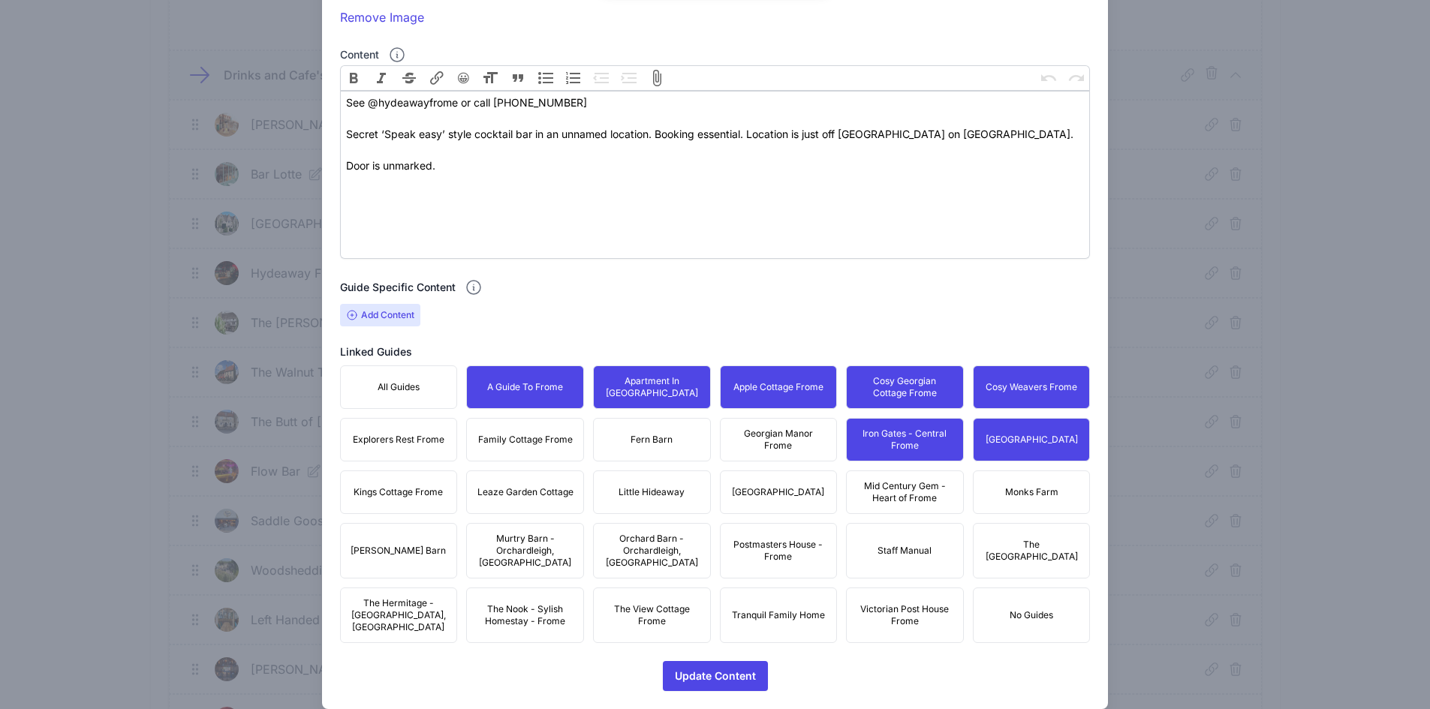
click at [799, 443] on span "Georgian Manor Frome" at bounding box center [779, 440] width 98 height 24
click at [658, 447] on button "Fern Barn" at bounding box center [652, 440] width 118 height 44
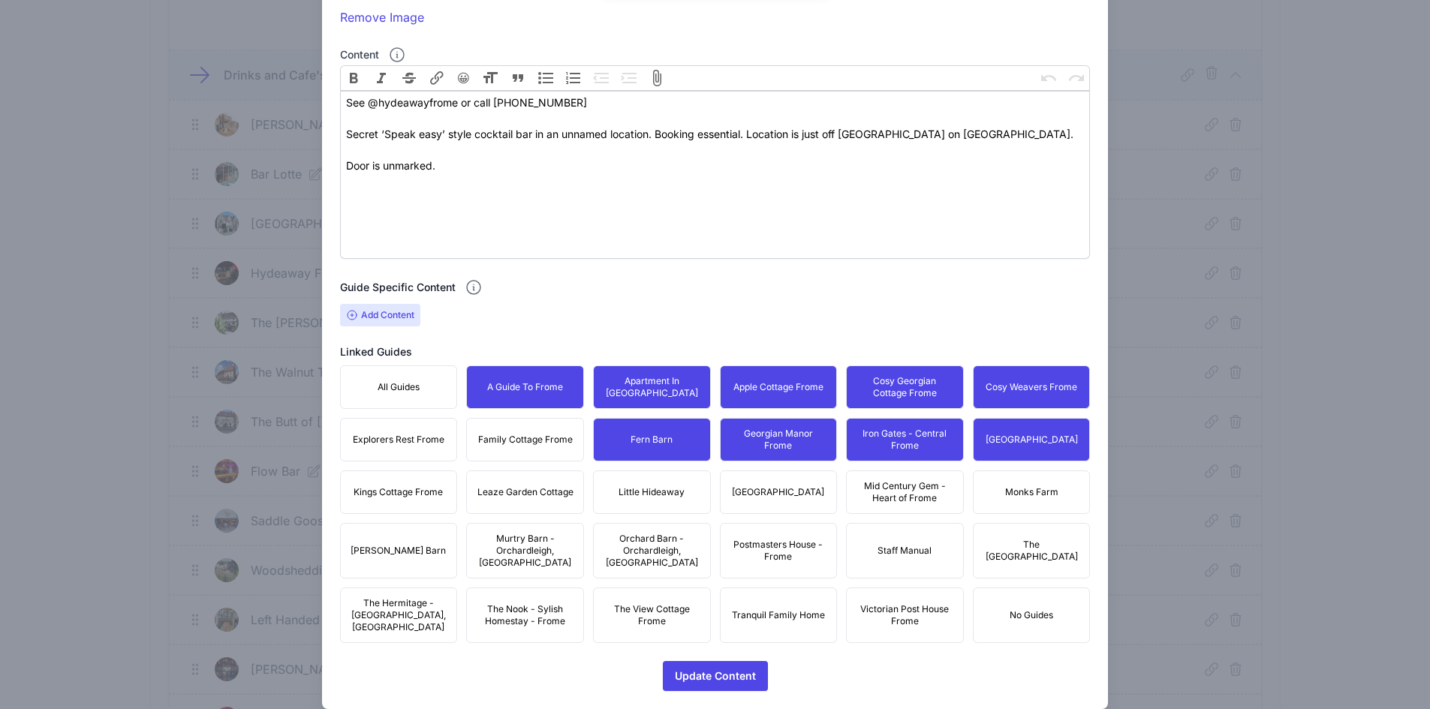
click at [542, 442] on span "Family Cottage Frome" at bounding box center [525, 440] width 95 height 12
click at [419, 444] on span "Explorers Rest Frome" at bounding box center [399, 440] width 92 height 12
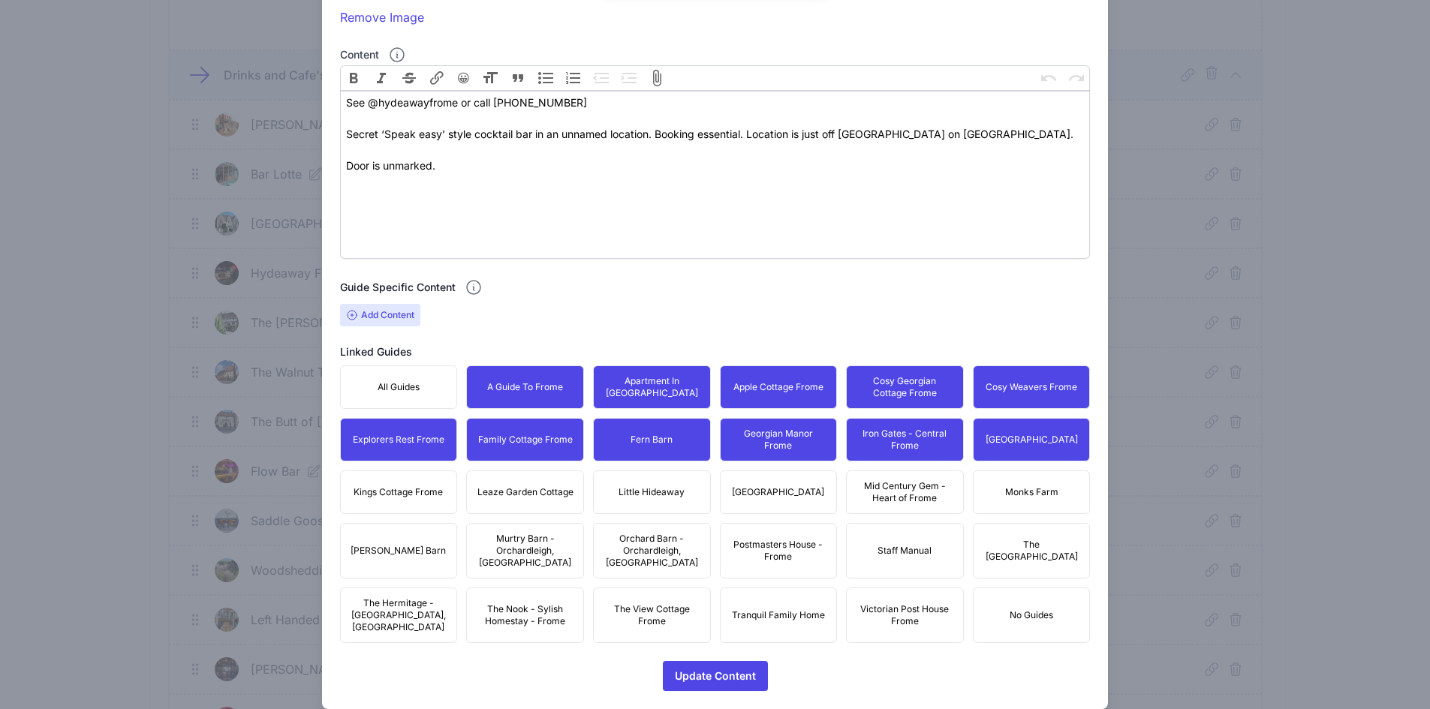
click at [411, 472] on button "Kings Cottage Frome" at bounding box center [399, 493] width 118 height 44
click at [525, 488] on span "Leaze Garden Cottage" at bounding box center [525, 492] width 96 height 12
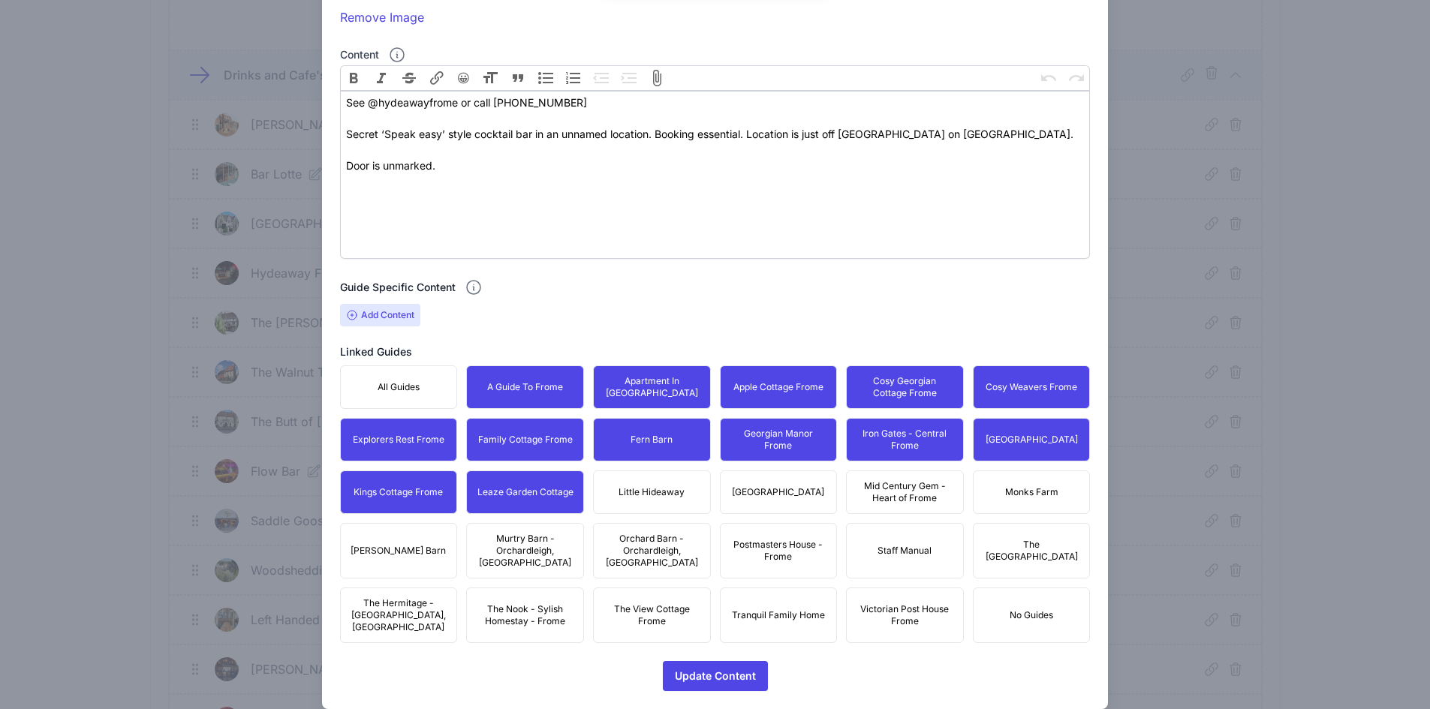
click at [685, 489] on button "Little Hideaway" at bounding box center [652, 493] width 118 height 44
click at [777, 491] on span "[GEOGRAPHIC_DATA]" at bounding box center [778, 492] width 92 height 12
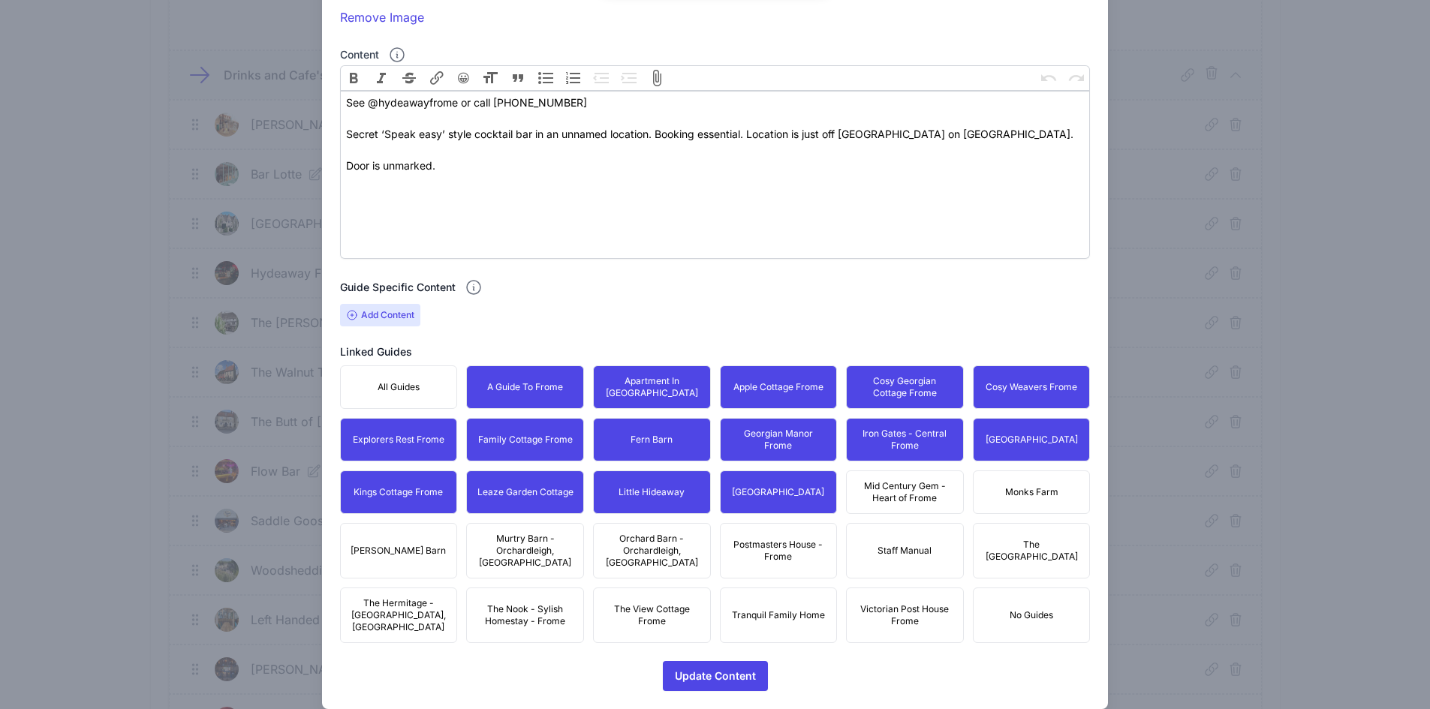
click at [916, 482] on span "Mid Century Gem - Heart of Frome" at bounding box center [905, 492] width 98 height 24
click at [1032, 487] on span "Monks Farm" at bounding box center [1031, 492] width 53 height 12
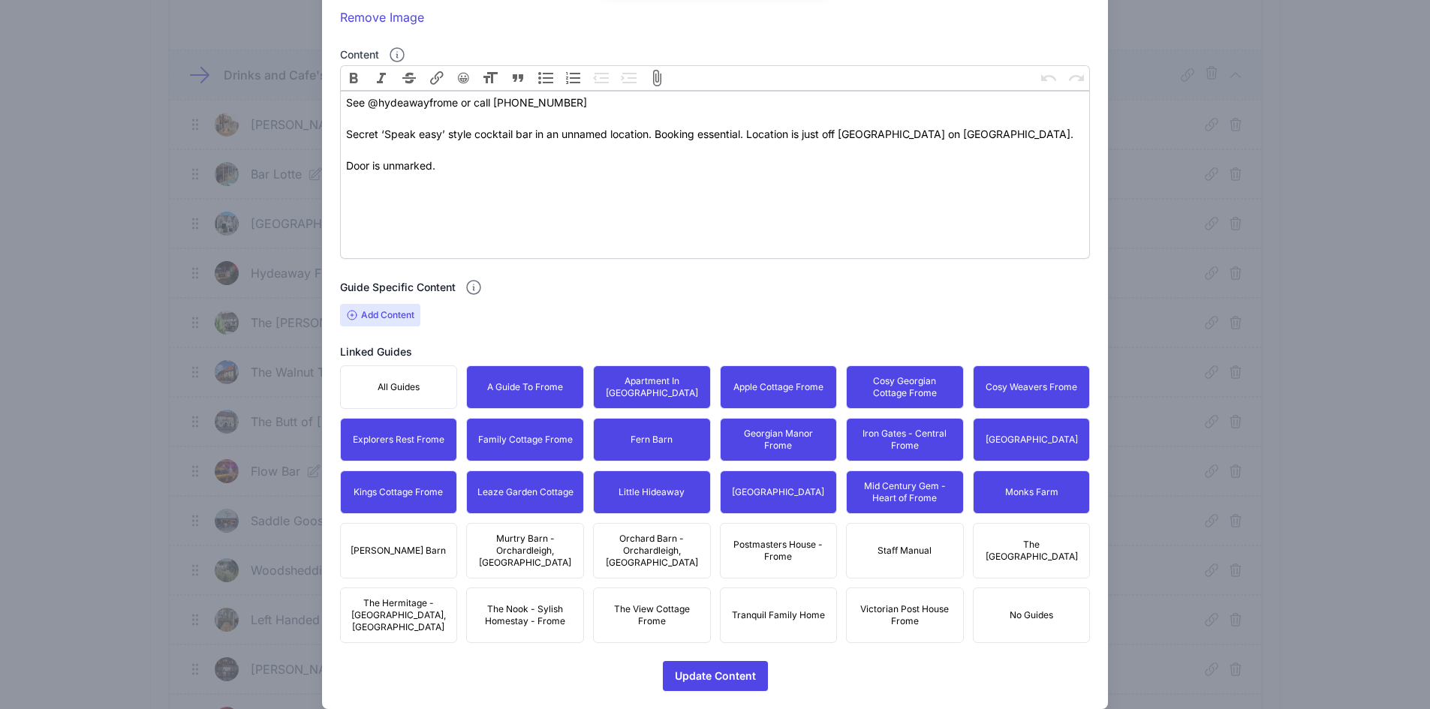
click at [1046, 531] on button "The [GEOGRAPHIC_DATA]" at bounding box center [1032, 551] width 118 height 56
click at [764, 547] on span "Postmasters House - Frome" at bounding box center [779, 551] width 98 height 24
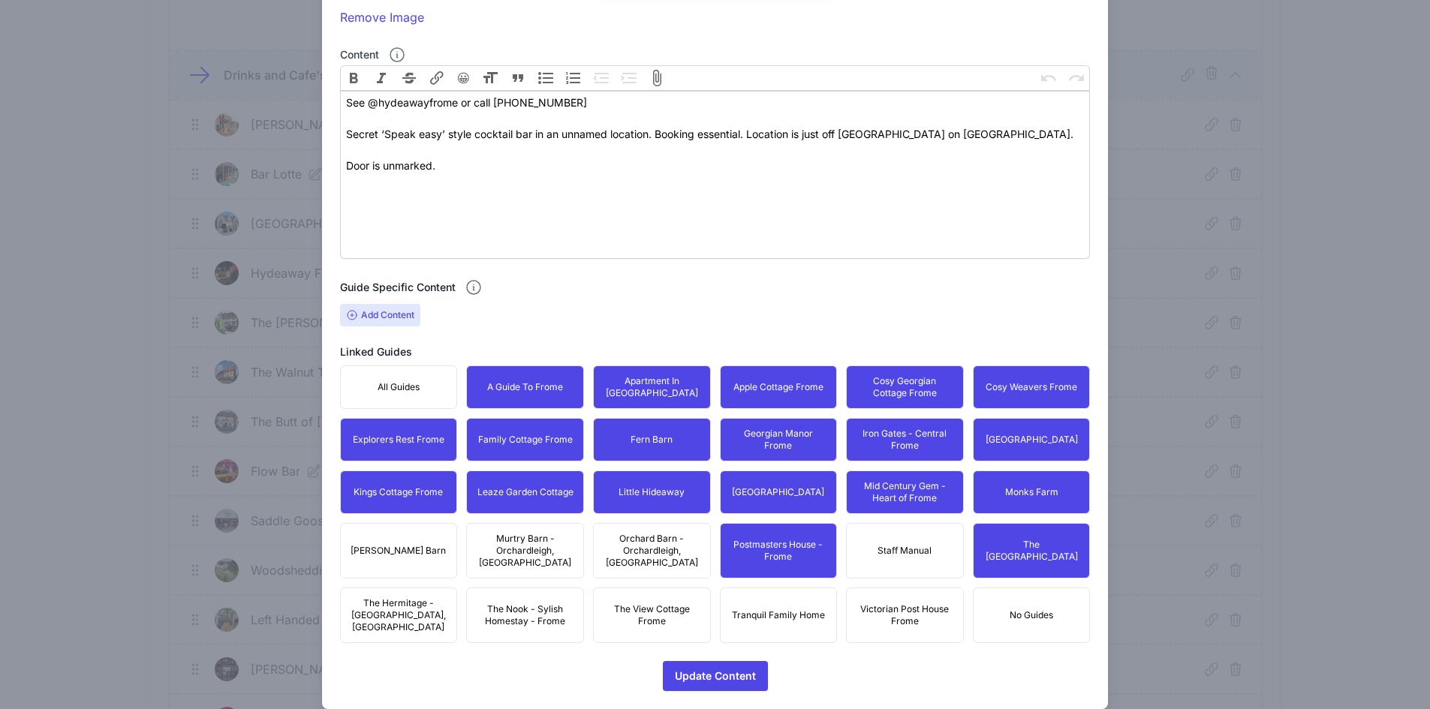
click at [613, 543] on span "Orchard Barn - Orchardleigh, [GEOGRAPHIC_DATA]" at bounding box center [652, 551] width 98 height 36
click at [493, 540] on span "Murtry Barn - Orchardleigh, [GEOGRAPHIC_DATA]" at bounding box center [525, 551] width 98 height 36
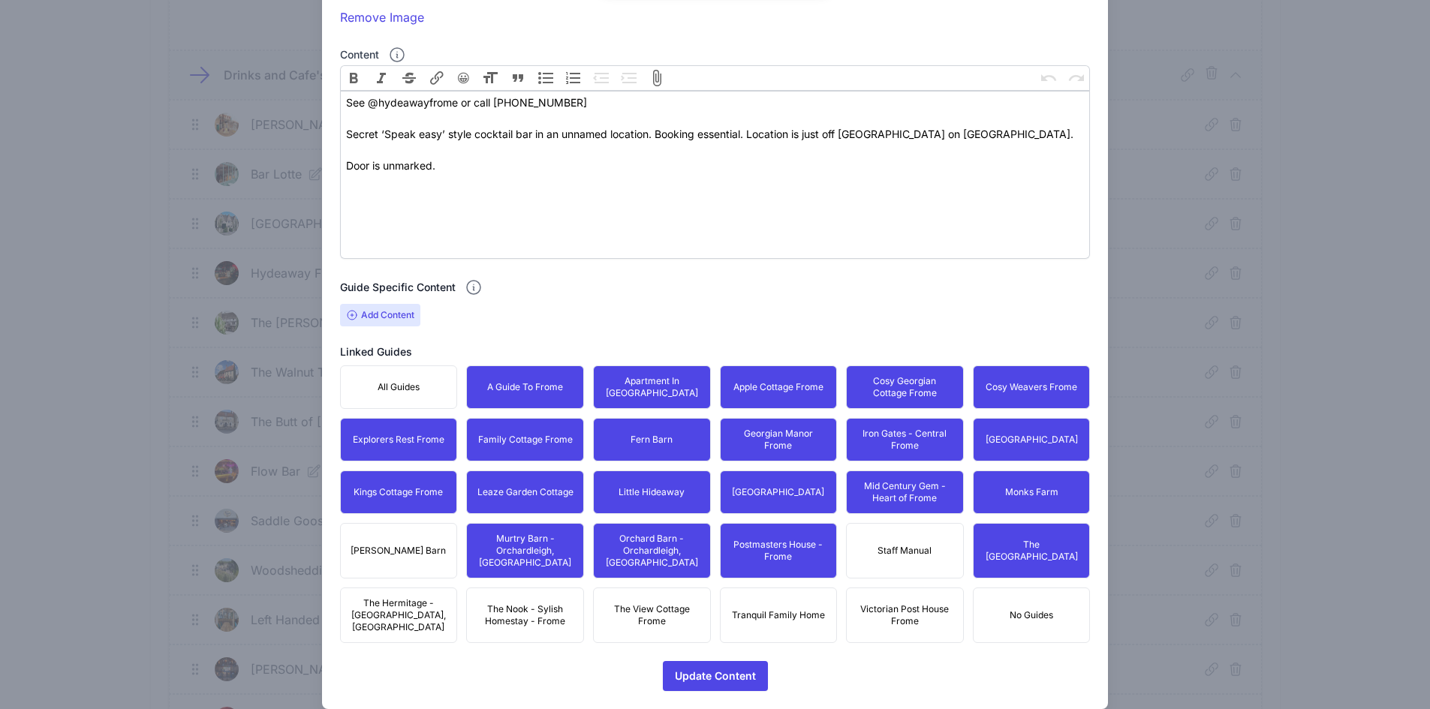
click at [338, 552] on div "Close Edit Content Content title Hydeaway Frome Optional Lead Image Upload a fi…" at bounding box center [715, 175] width 787 height 1067
click at [385, 552] on button "[PERSON_NAME] Barn" at bounding box center [399, 551] width 118 height 56
click at [388, 606] on span "The Hermitage - [GEOGRAPHIC_DATA], [GEOGRAPHIC_DATA]" at bounding box center [399, 615] width 98 height 36
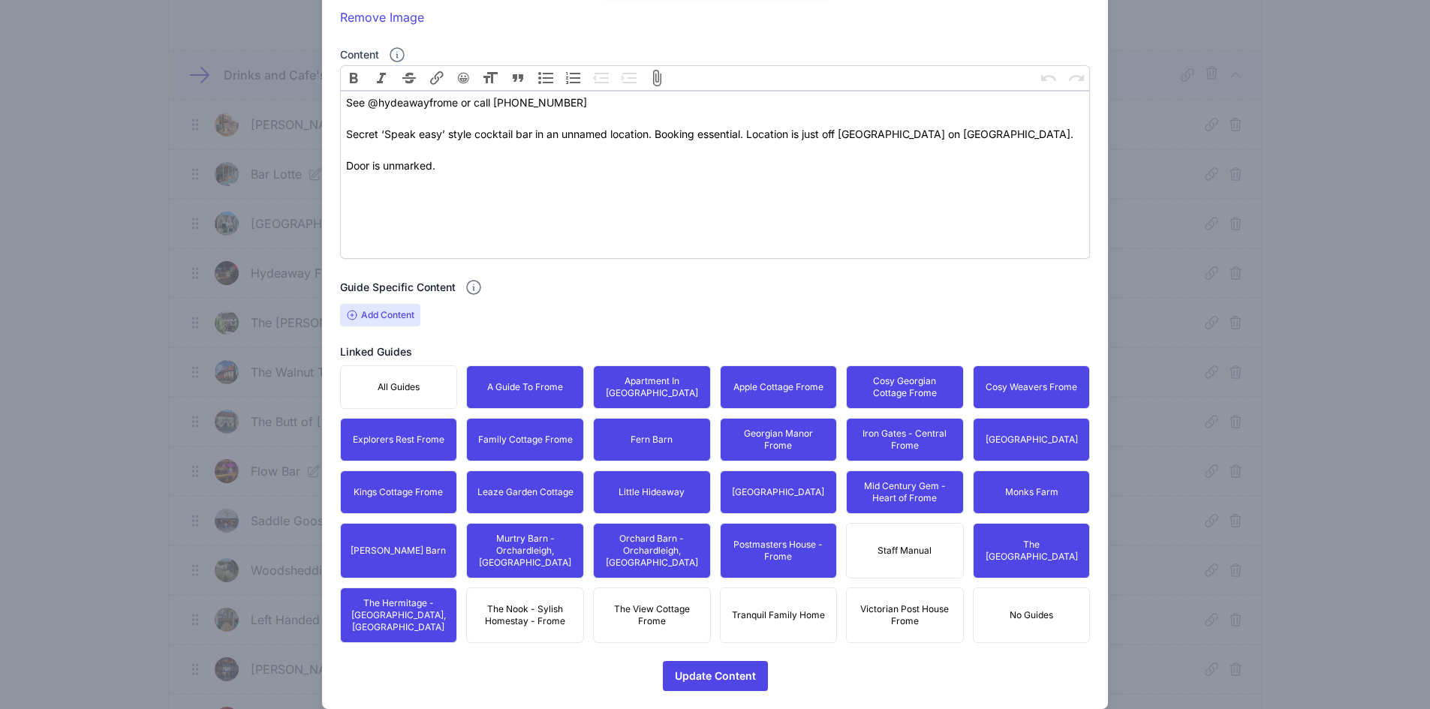
click at [525, 603] on span "The Nook - Sylish Homestay - Frome" at bounding box center [525, 615] width 98 height 24
click at [640, 603] on span "The View Cottage Frome" at bounding box center [652, 615] width 98 height 24
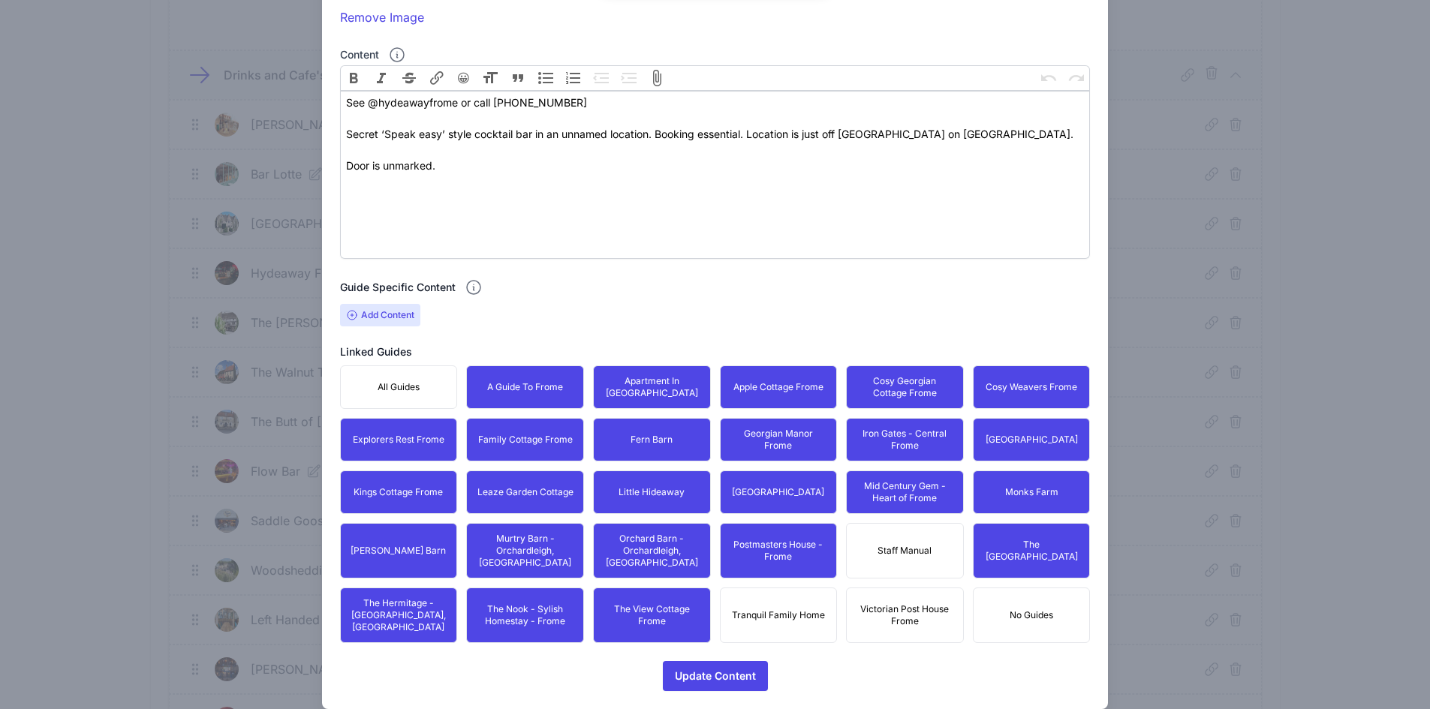
click at [751, 588] on button "Tranquil Family Home" at bounding box center [779, 616] width 118 height 56
click at [877, 603] on span "Victorian Post House Frome" at bounding box center [905, 615] width 98 height 24
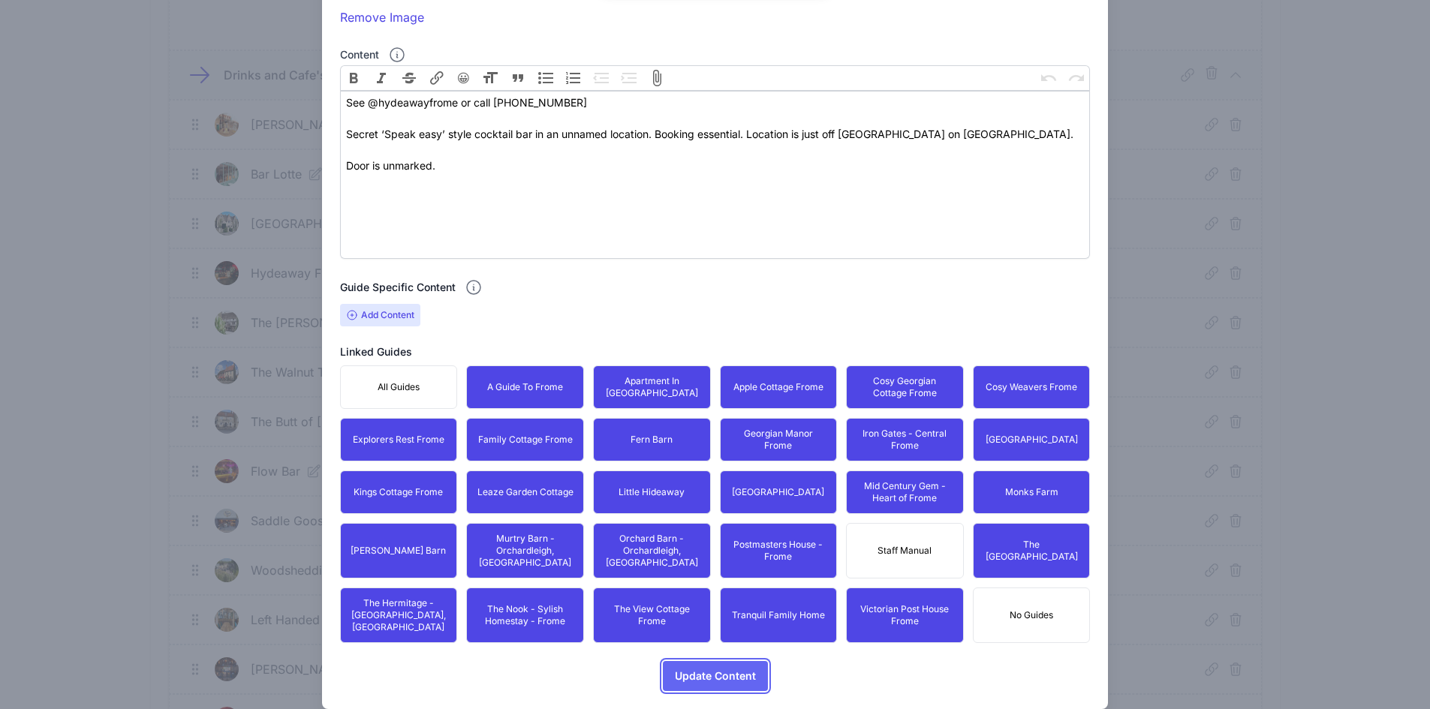
click at [741, 661] on span "Update Content" at bounding box center [715, 676] width 81 height 30
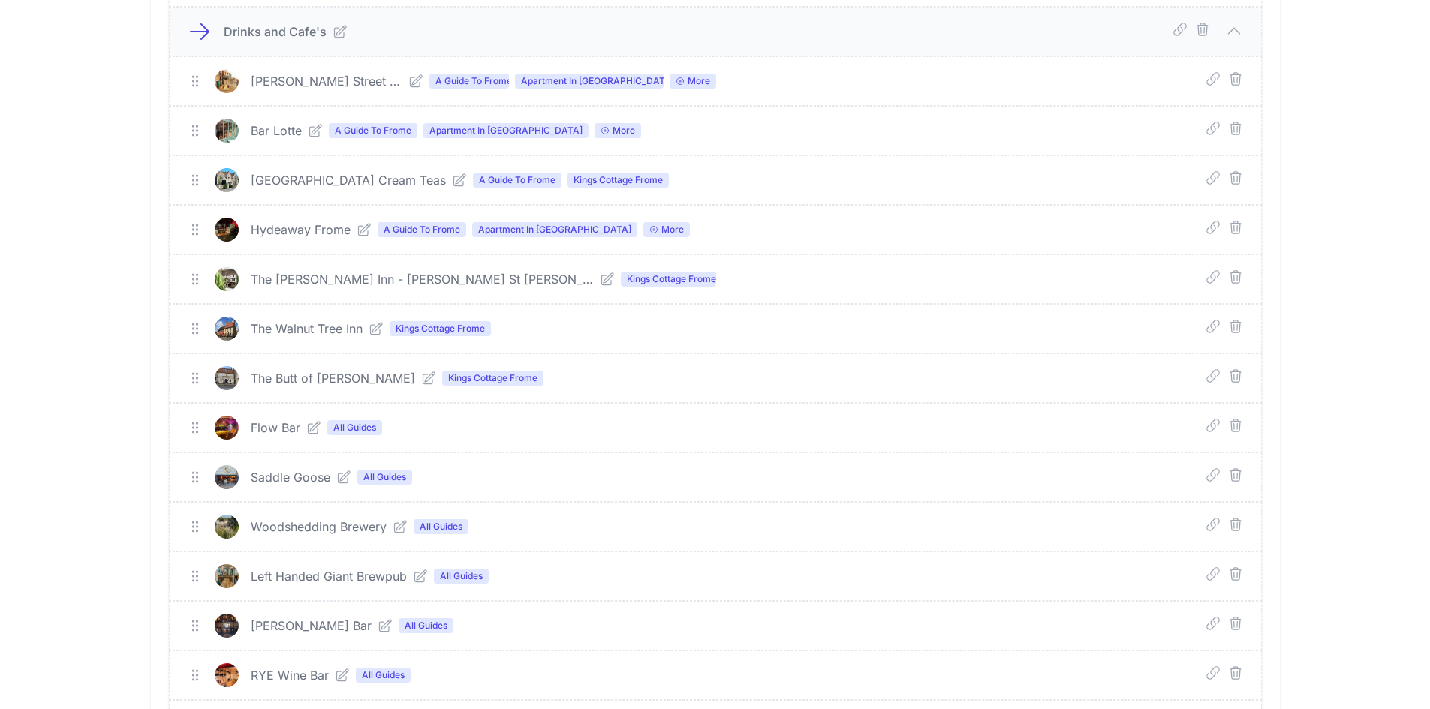
scroll to position [625, 0]
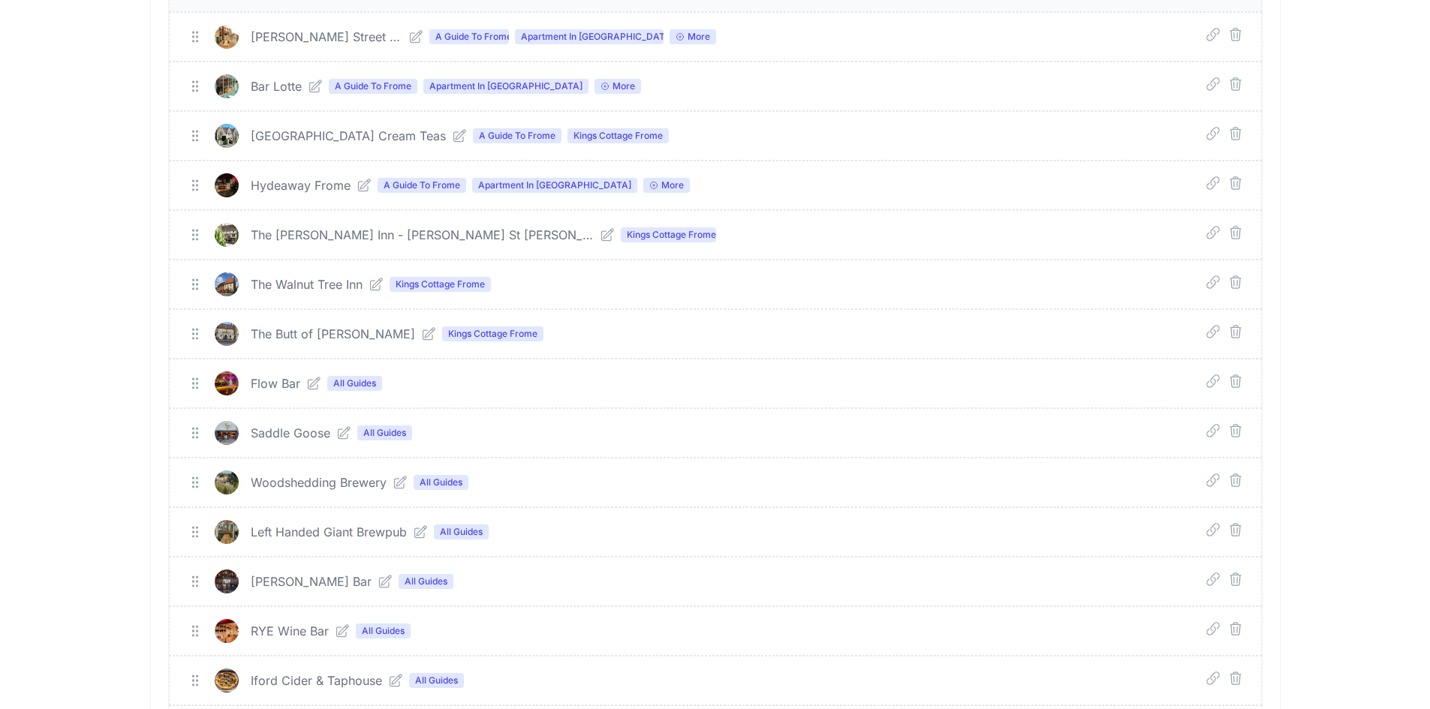
click at [310, 387] on icon at bounding box center [314, 384] width 12 height 12
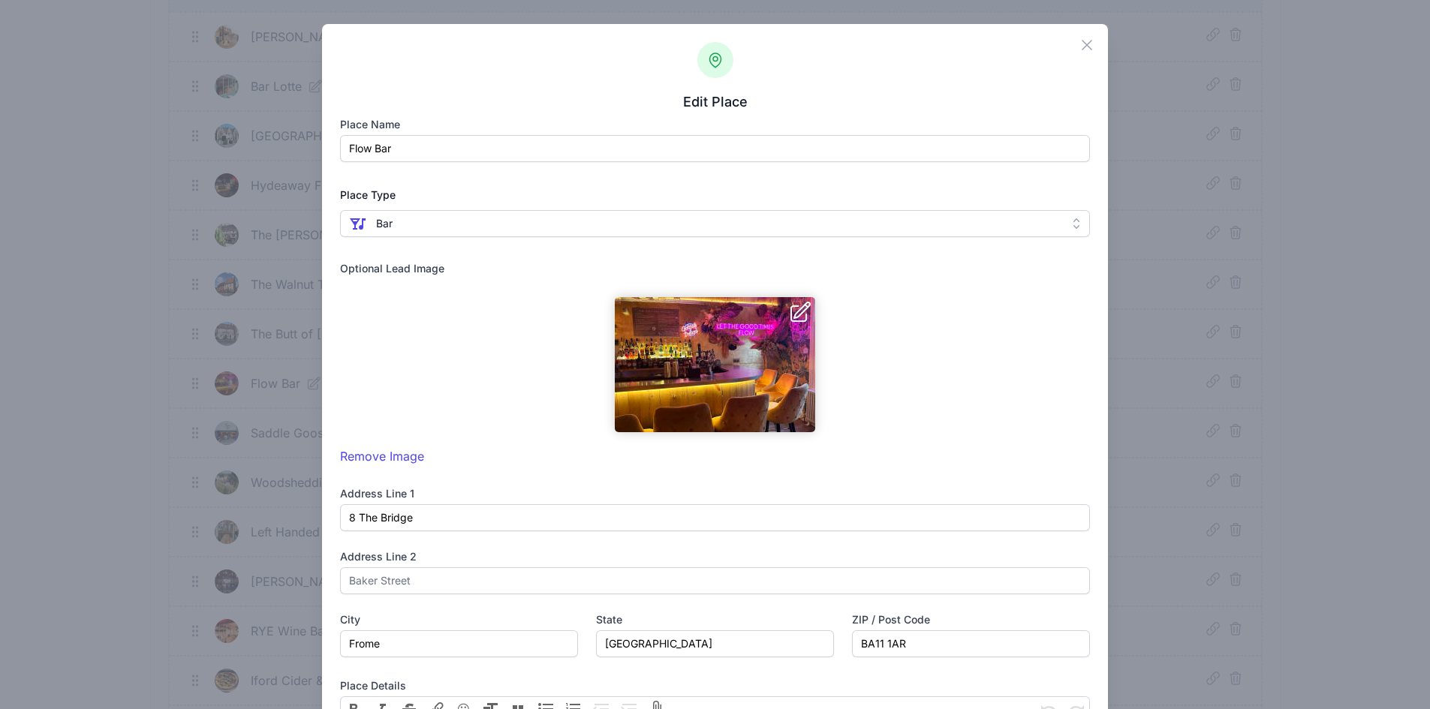
scroll to position [785, 0]
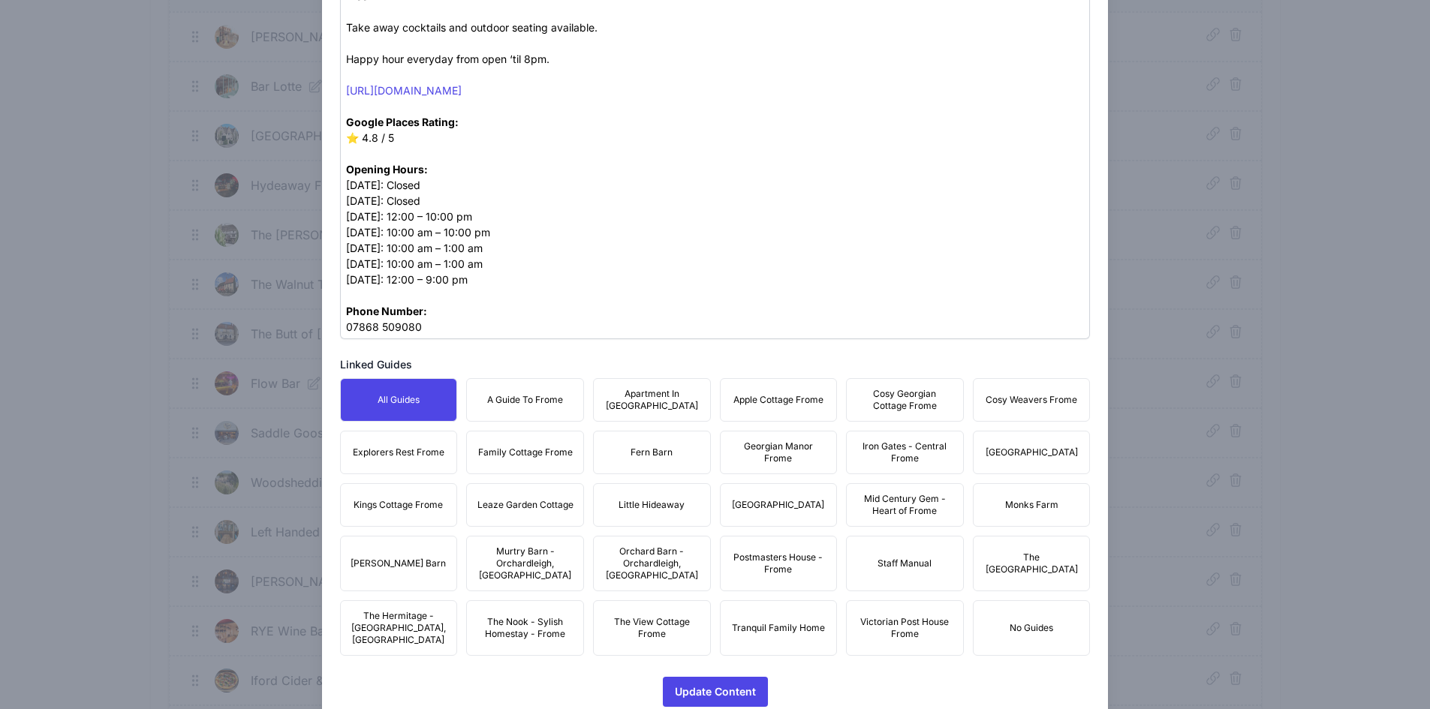
click at [563, 390] on button "A Guide To Frome" at bounding box center [525, 400] width 118 height 44
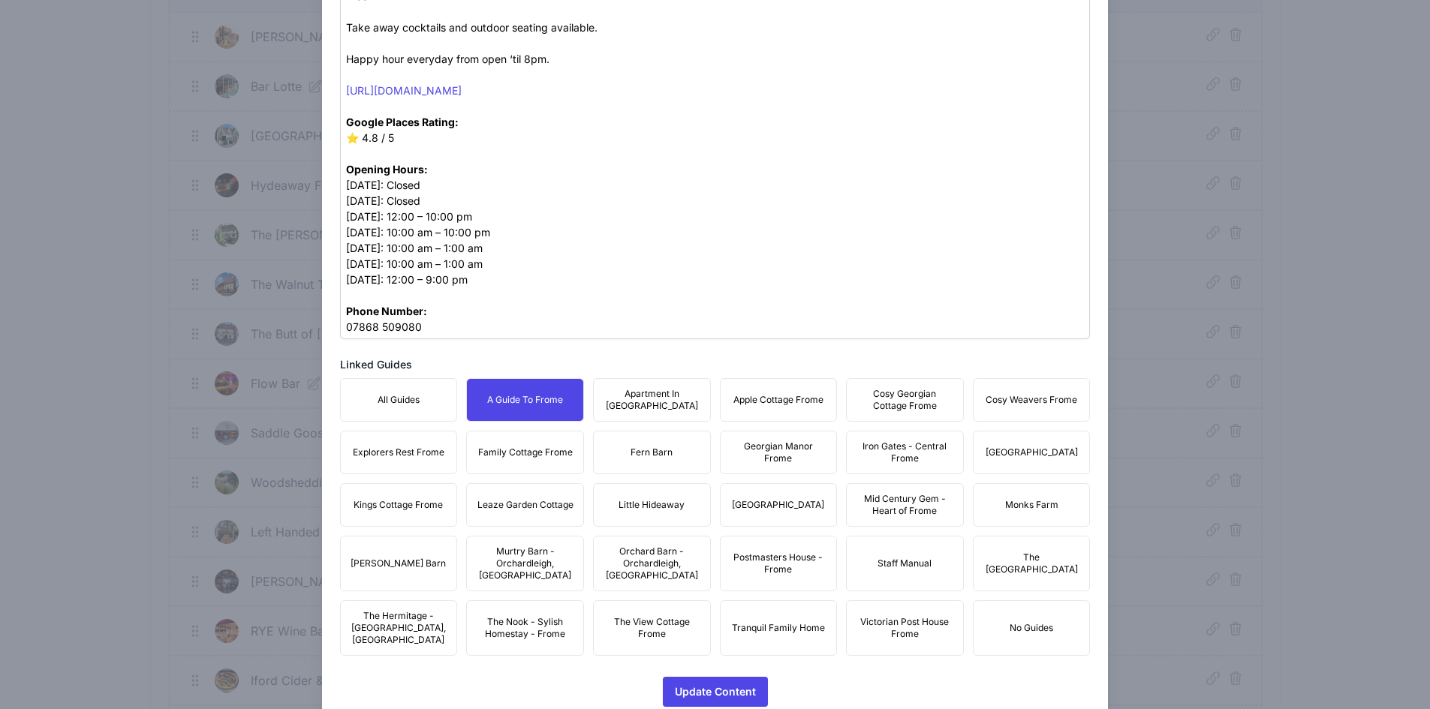
click at [640, 393] on span "Apartment In [GEOGRAPHIC_DATA]" at bounding box center [652, 400] width 98 height 24
click at [745, 394] on span "Apple Cottage Frome" at bounding box center [778, 400] width 90 height 12
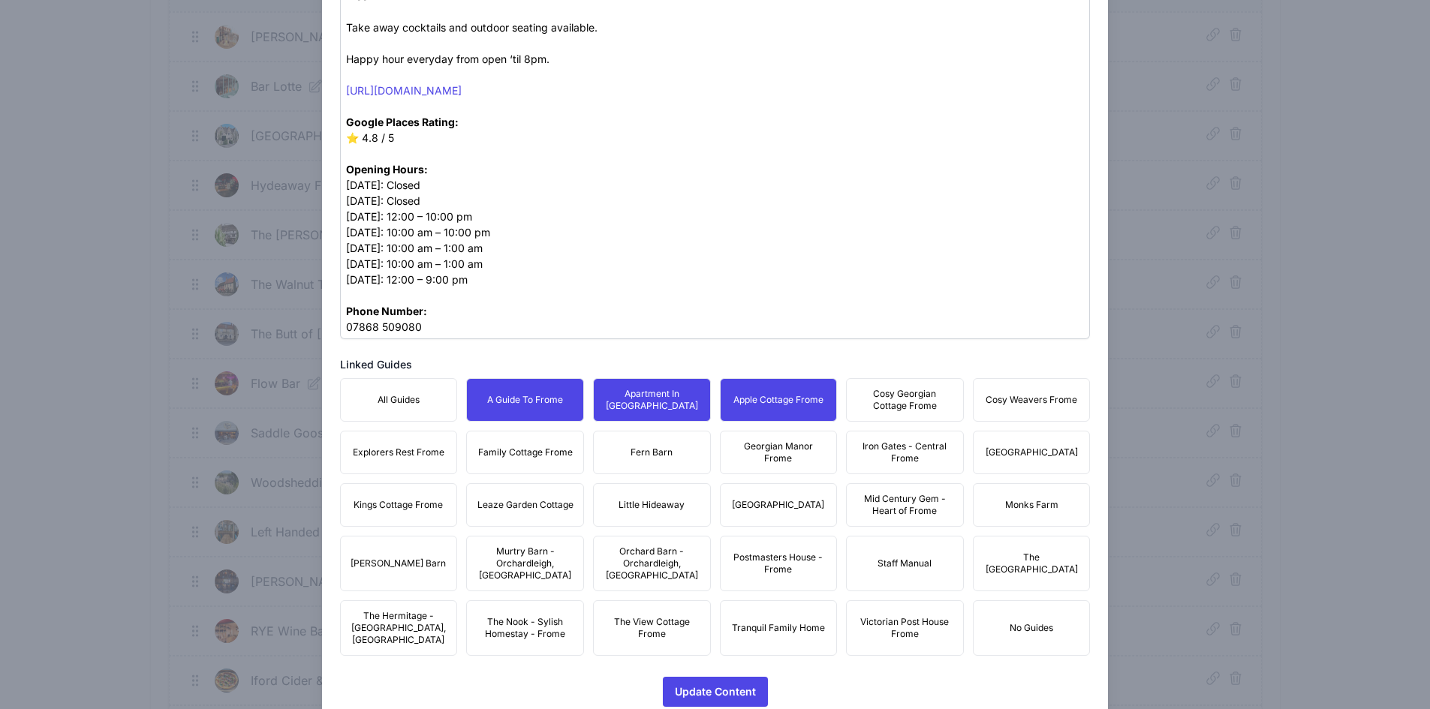
click at [871, 388] on span "Cosy Georgian Cottage Frome" at bounding box center [905, 400] width 98 height 24
click at [986, 394] on span "Cosy Weavers Frome" at bounding box center [1032, 400] width 92 height 12
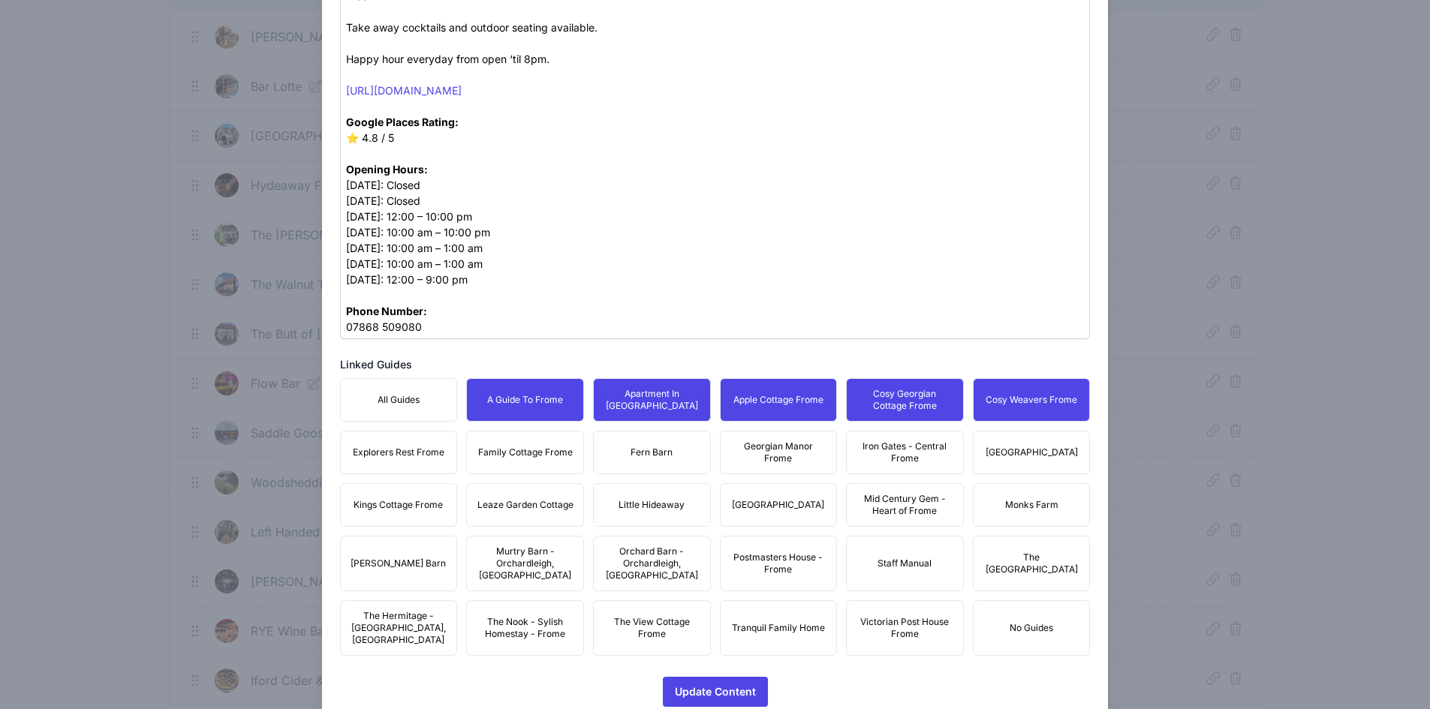
click at [1029, 431] on button "[GEOGRAPHIC_DATA]" at bounding box center [1032, 453] width 118 height 44
click at [904, 452] on button "Iron Gates - Central Frome" at bounding box center [905, 453] width 118 height 44
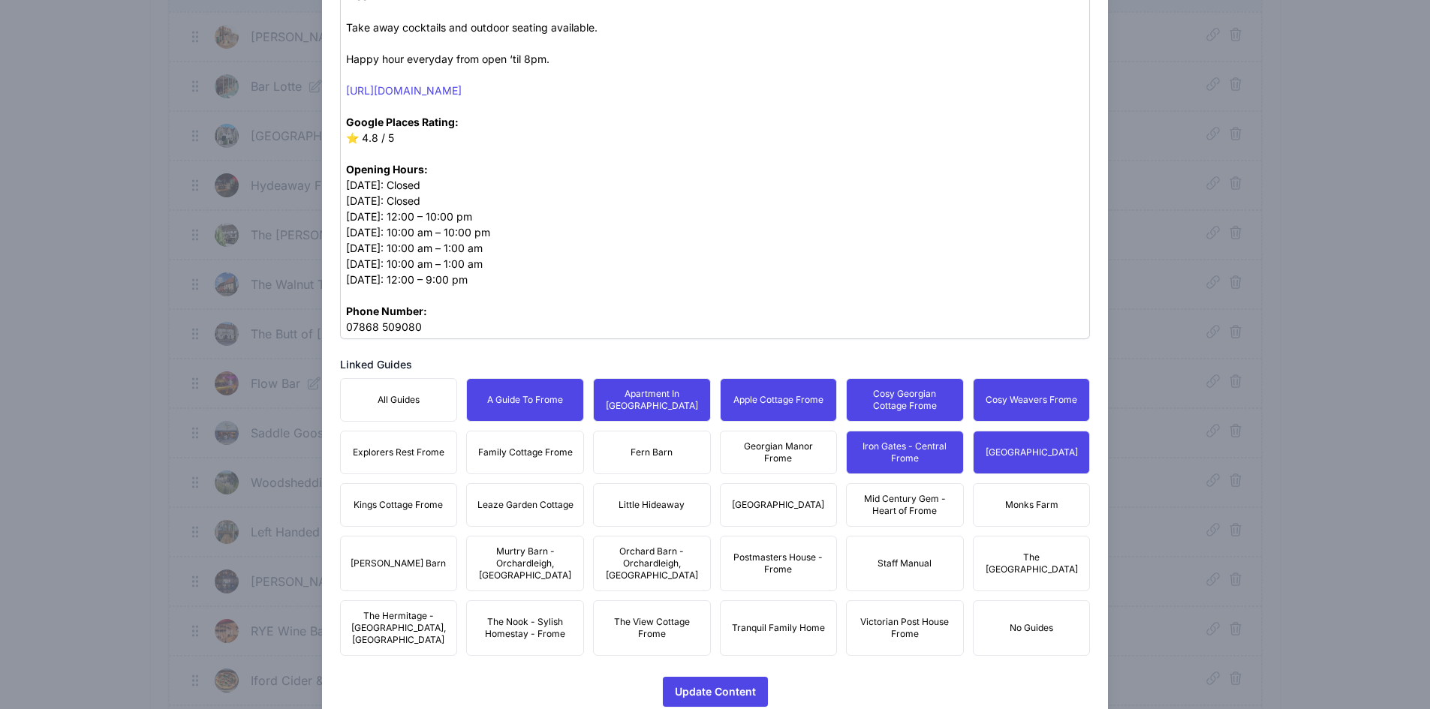
click at [956, 489] on button "Mid Century Gem - Heart of Frome" at bounding box center [905, 505] width 118 height 44
click at [1013, 499] on span "Monks Farm" at bounding box center [1031, 505] width 53 height 12
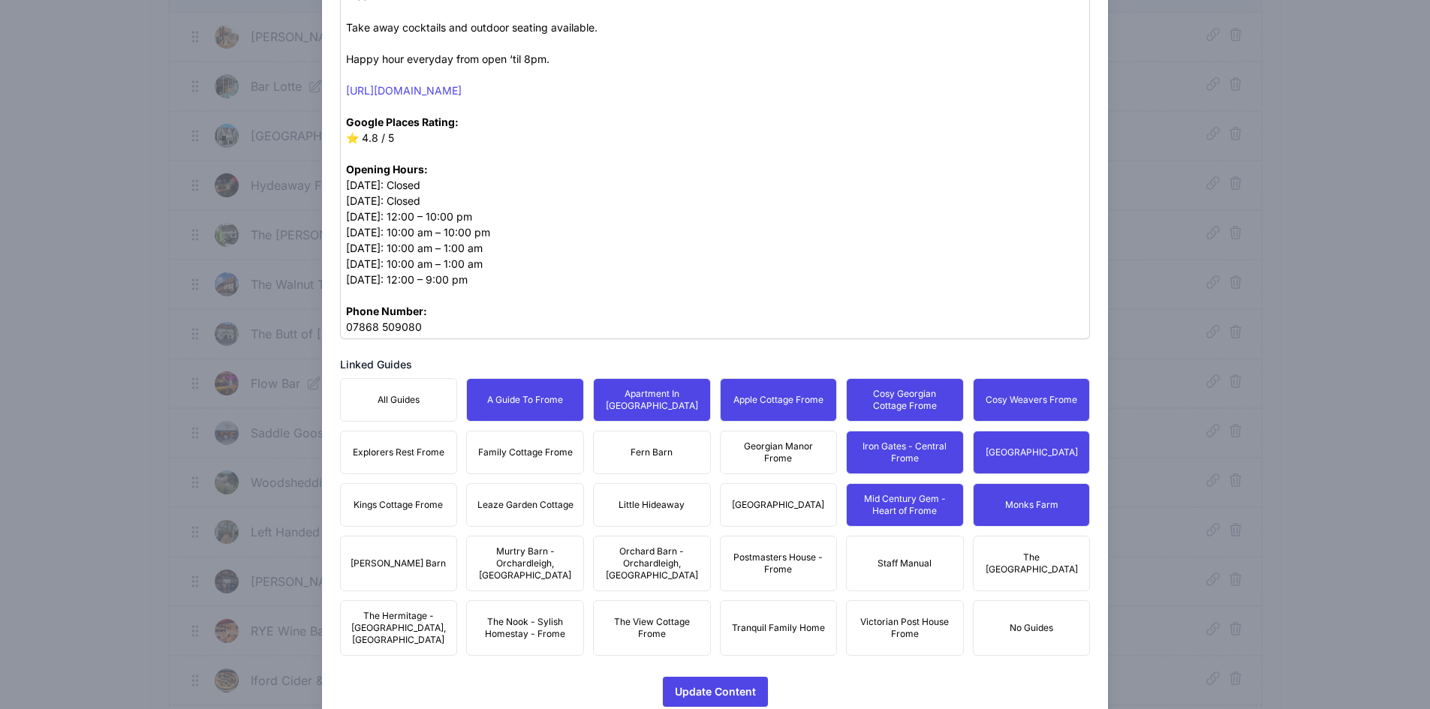
click at [1026, 552] on span "The [GEOGRAPHIC_DATA]" at bounding box center [1032, 564] width 98 height 24
click at [811, 552] on span "Postmasters House - Frome" at bounding box center [779, 564] width 98 height 24
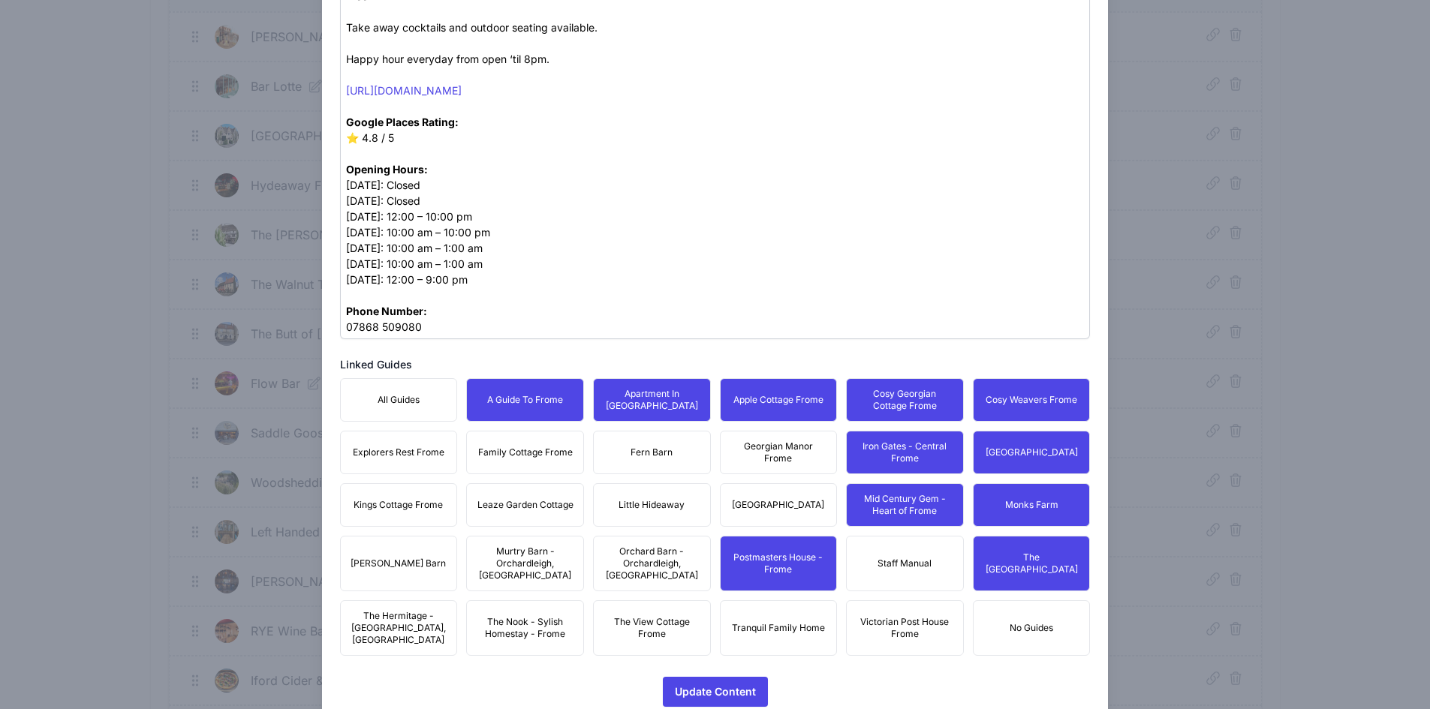
click at [901, 616] on span "Victorian Post House Frome" at bounding box center [905, 628] width 98 height 24
click at [742, 622] on span "Tranquil Family Home" at bounding box center [778, 628] width 93 height 12
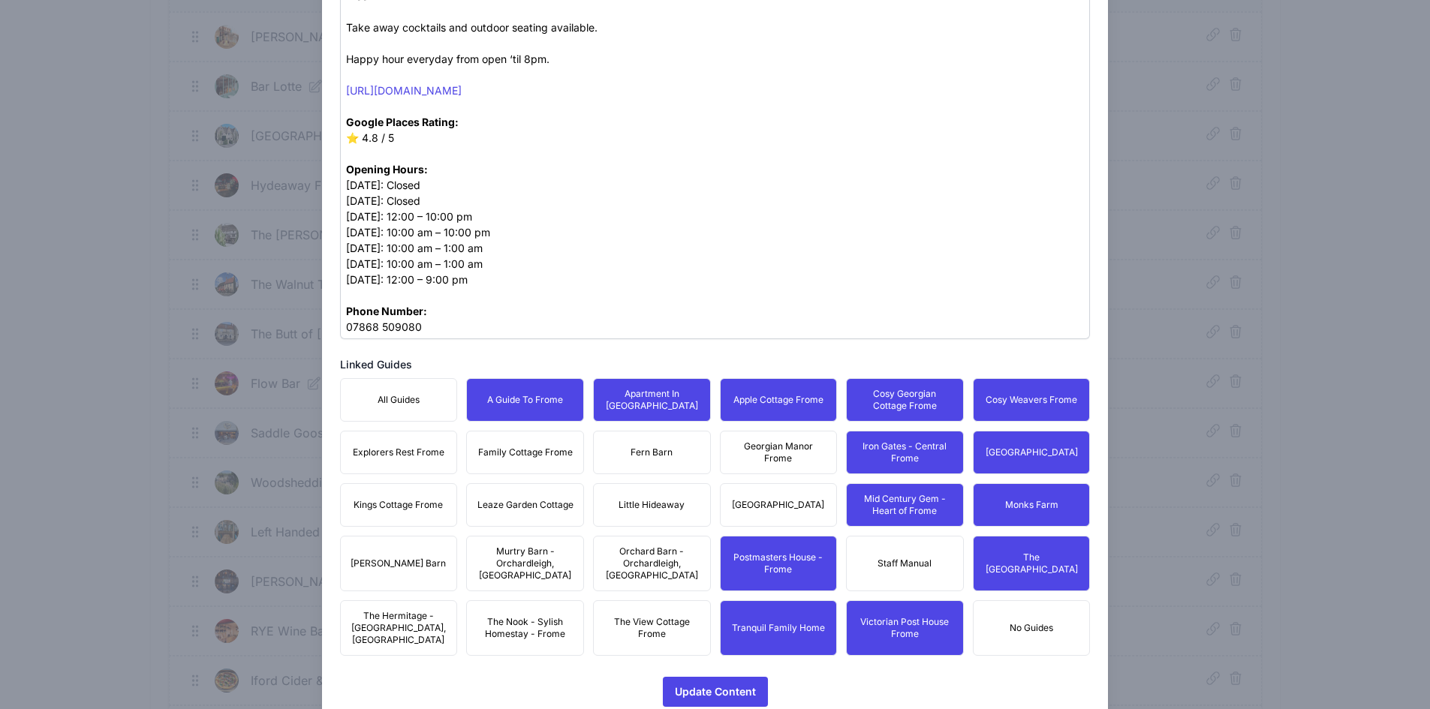
click at [745, 499] on span "[GEOGRAPHIC_DATA]" at bounding box center [778, 505] width 92 height 12
click at [781, 441] on span "Georgian Manor Frome" at bounding box center [779, 453] width 98 height 24
click at [655, 454] on button "Fern Barn" at bounding box center [652, 453] width 118 height 44
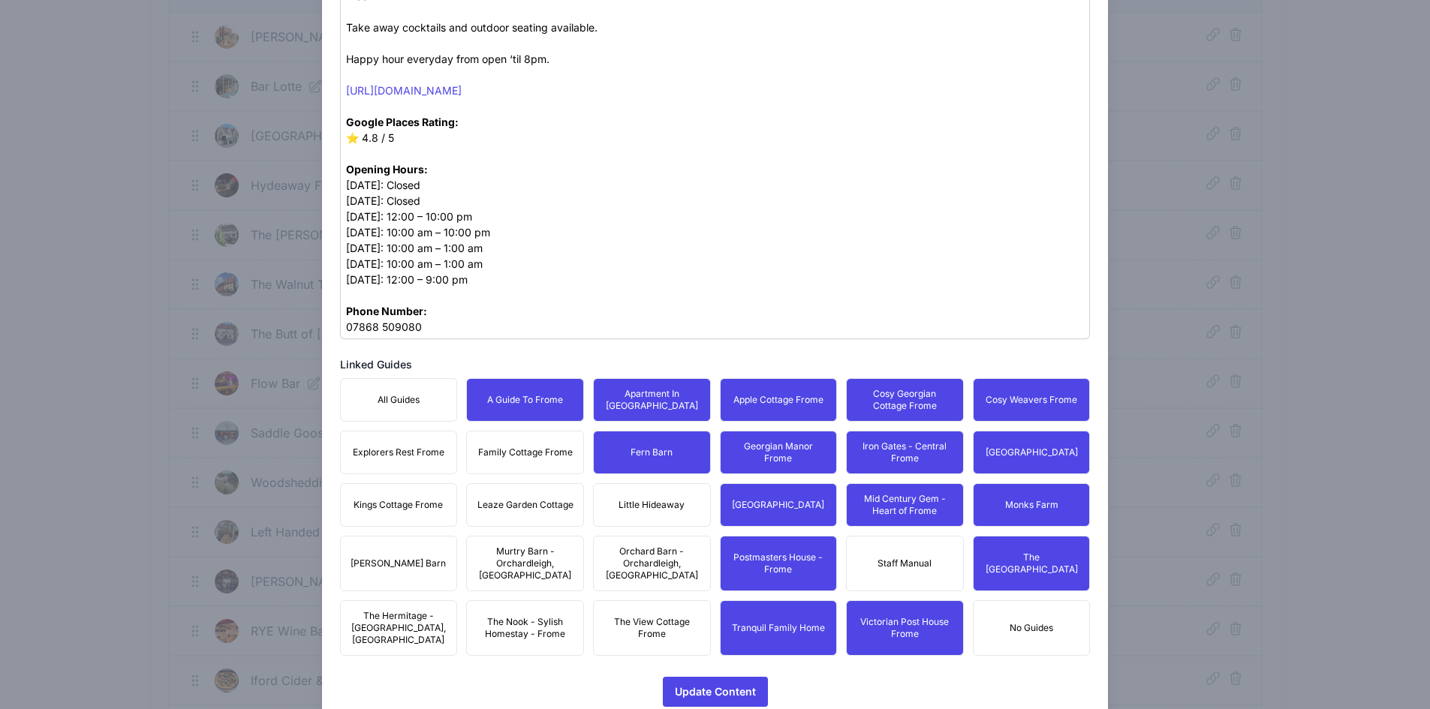
click at [658, 499] on span "Little Hideaway" at bounding box center [652, 505] width 66 height 12
click at [664, 551] on span "Orchard Barn - Orchardleigh, [GEOGRAPHIC_DATA]" at bounding box center [652, 564] width 98 height 36
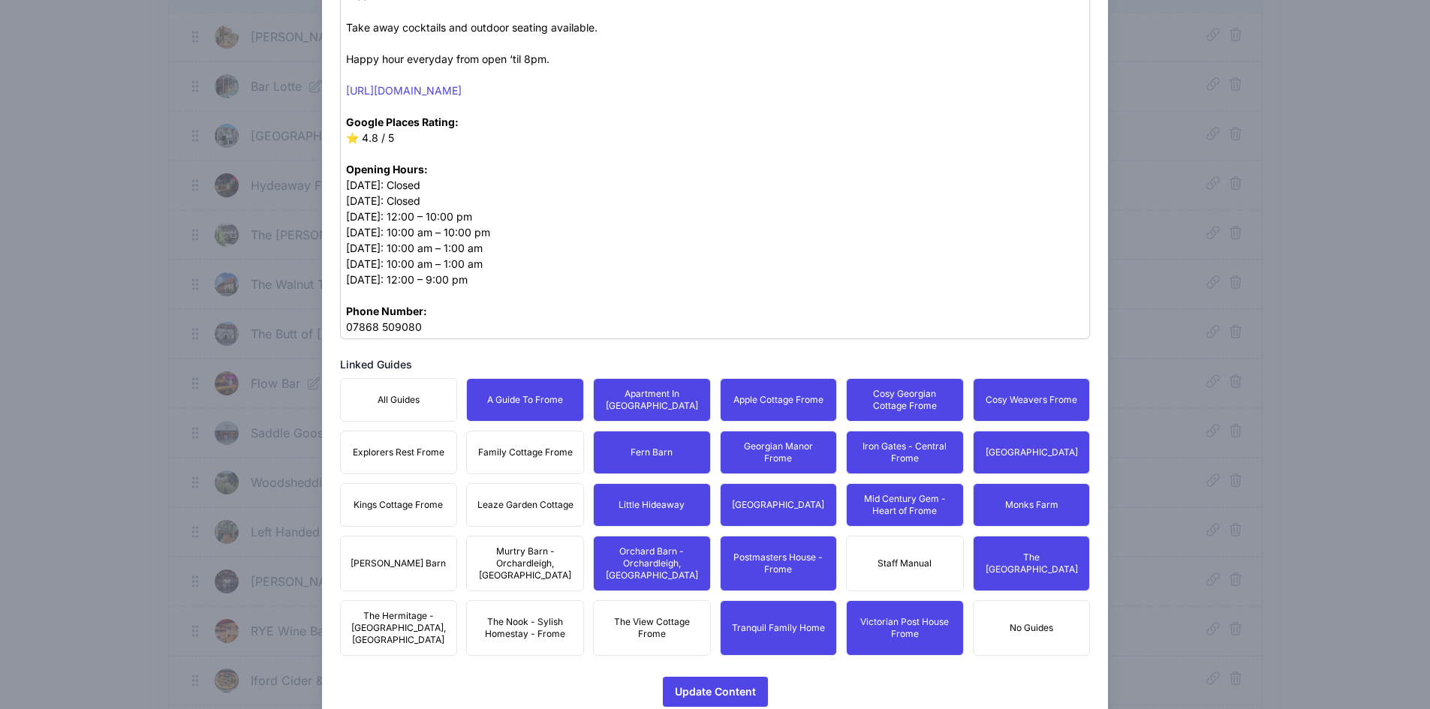
click at [648, 616] on span "The View Cottage Frome" at bounding box center [652, 628] width 98 height 24
click at [534, 567] on div "All Guides A Guide To Frome Apartment In [GEOGRAPHIC_DATA] Apple Cottage Frome …" at bounding box center [715, 517] width 751 height 278
click at [531, 546] on span "Murtry Barn - Orchardleigh, [GEOGRAPHIC_DATA]" at bounding box center [525, 564] width 98 height 36
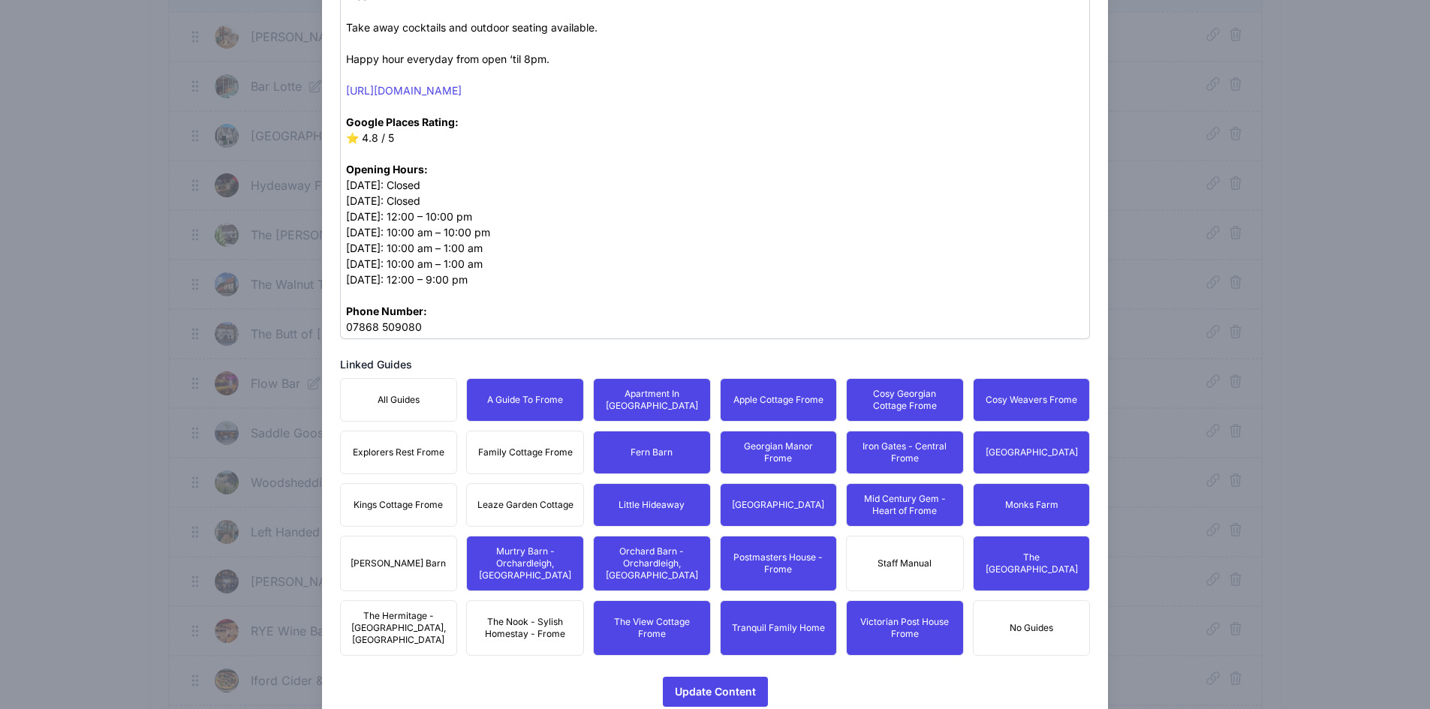
click at [534, 465] on div "All Guides A Guide To Frome Apartment In [GEOGRAPHIC_DATA] Apple Cottage Frome …" at bounding box center [715, 517] width 751 height 278
click at [533, 431] on button "Family Cottage Frome" at bounding box center [525, 453] width 118 height 44
click at [535, 483] on button "Leaze Garden Cottage" at bounding box center [525, 505] width 118 height 44
click at [532, 616] on span "The Nook - Sylish Homestay - Frome" at bounding box center [525, 628] width 98 height 24
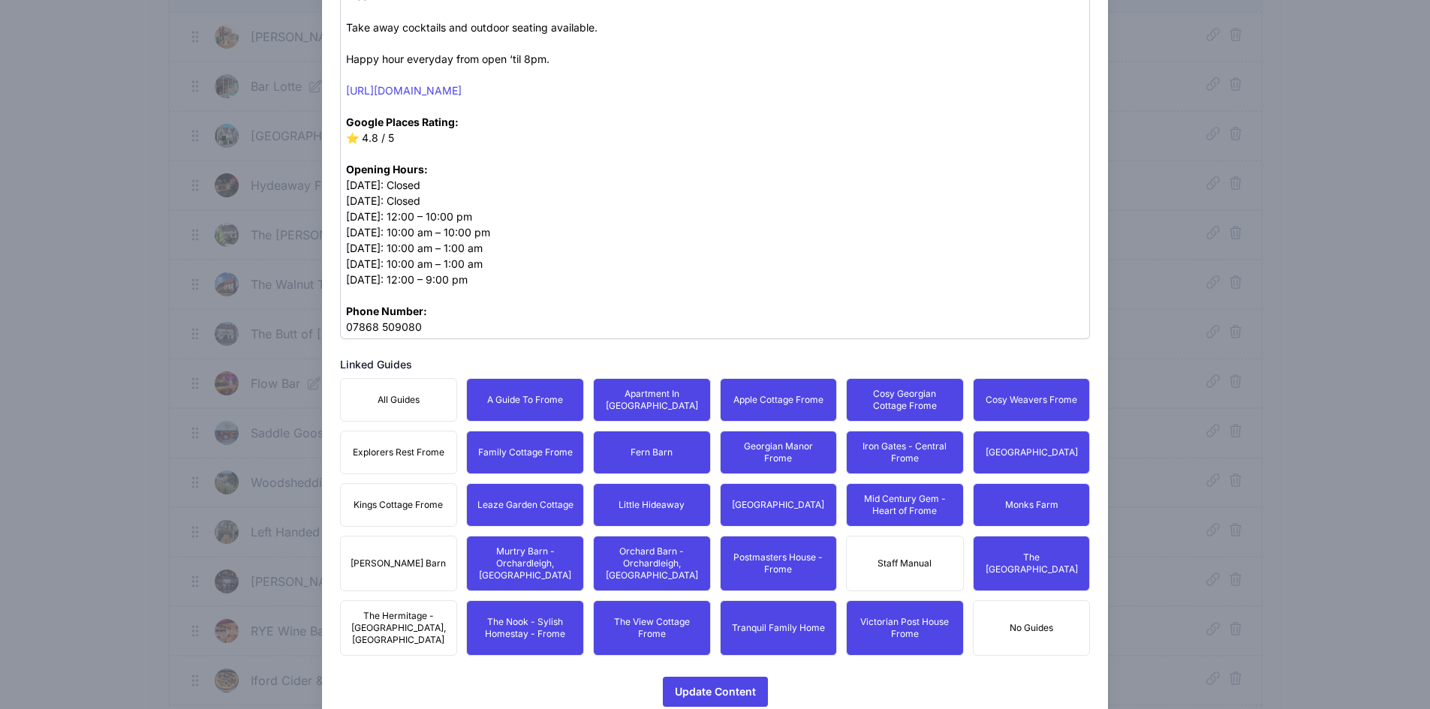
click at [427, 610] on span "The Hermitage - [GEOGRAPHIC_DATA], [GEOGRAPHIC_DATA]" at bounding box center [399, 628] width 98 height 36
click at [424, 536] on button "[PERSON_NAME] Barn" at bounding box center [399, 564] width 118 height 56
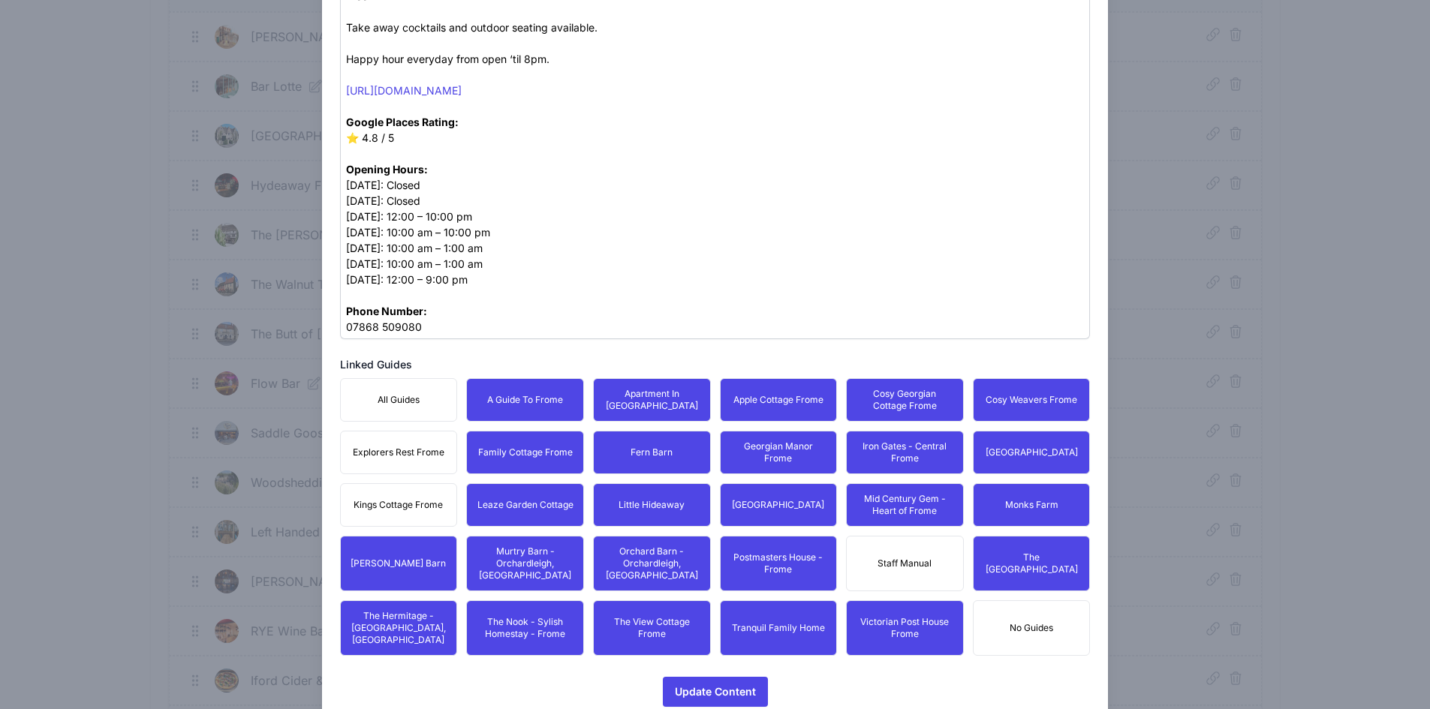
click at [398, 453] on button "Explorers Rest Frome" at bounding box center [399, 453] width 118 height 44
click at [399, 499] on span "Kings Cottage Frome" at bounding box center [398, 505] width 89 height 12
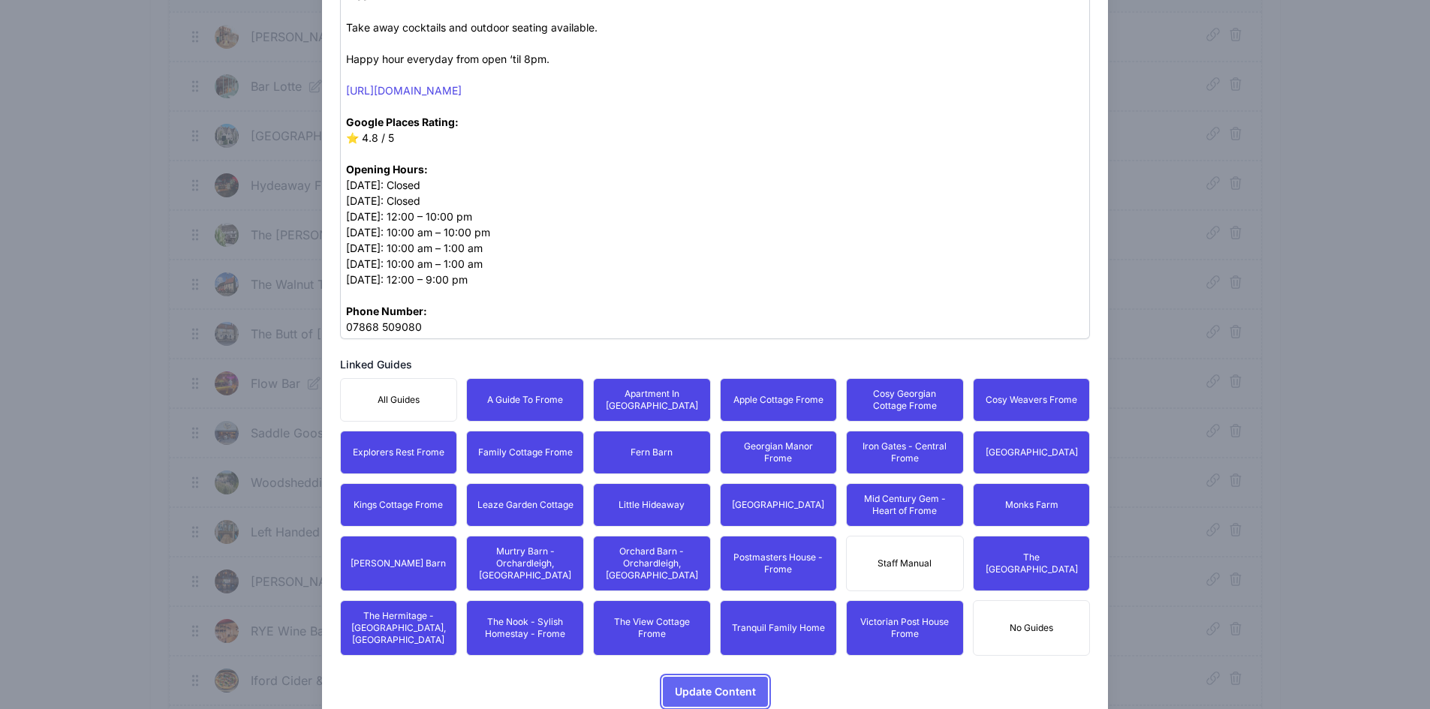
click at [683, 677] on span "Update Content" at bounding box center [715, 692] width 81 height 30
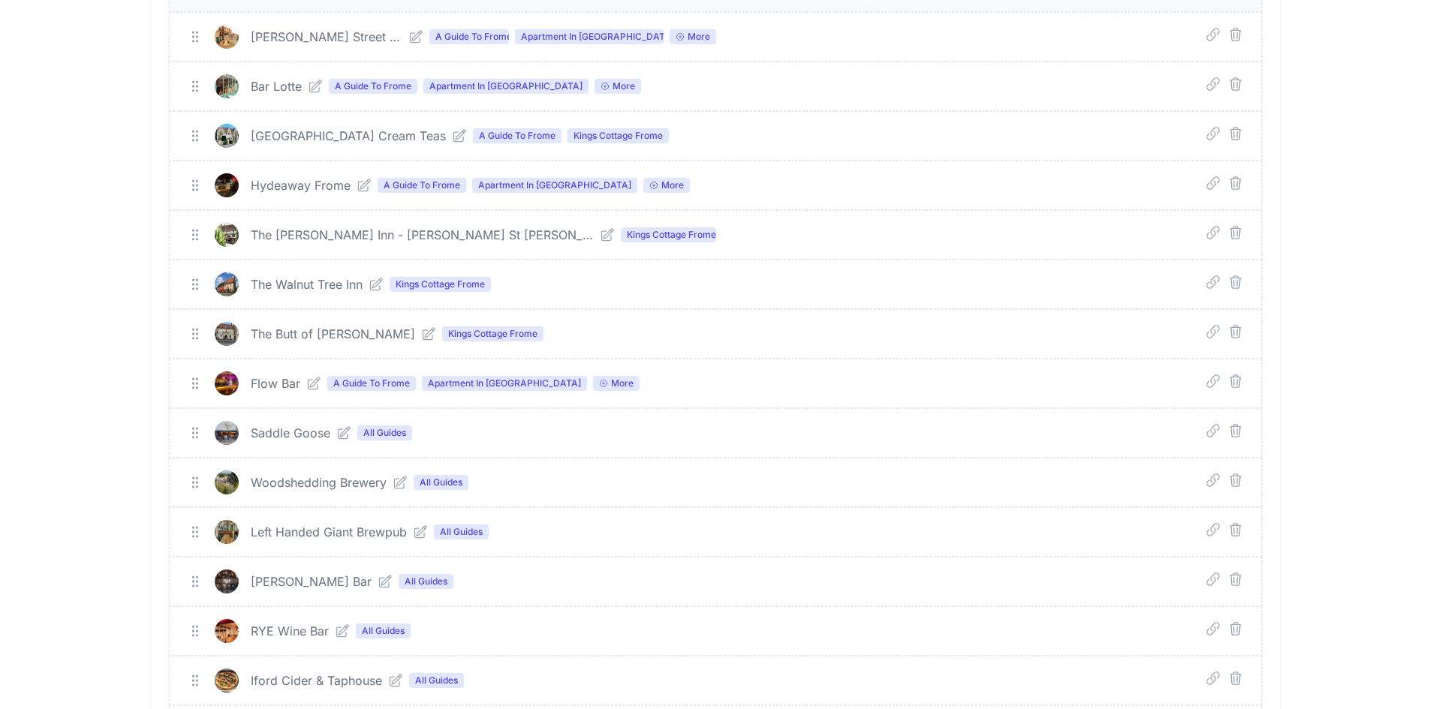
click at [345, 435] on icon at bounding box center [343, 433] width 15 height 15
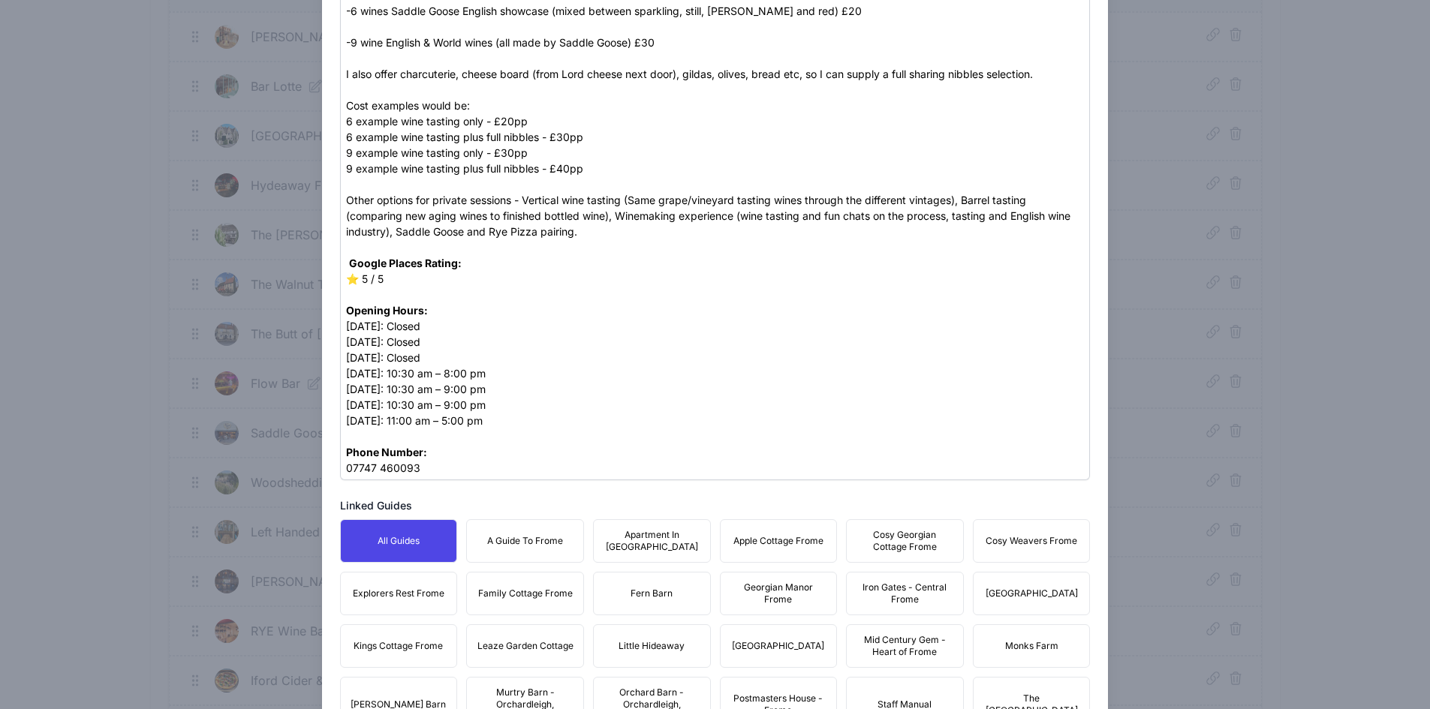
scroll to position [943, 0]
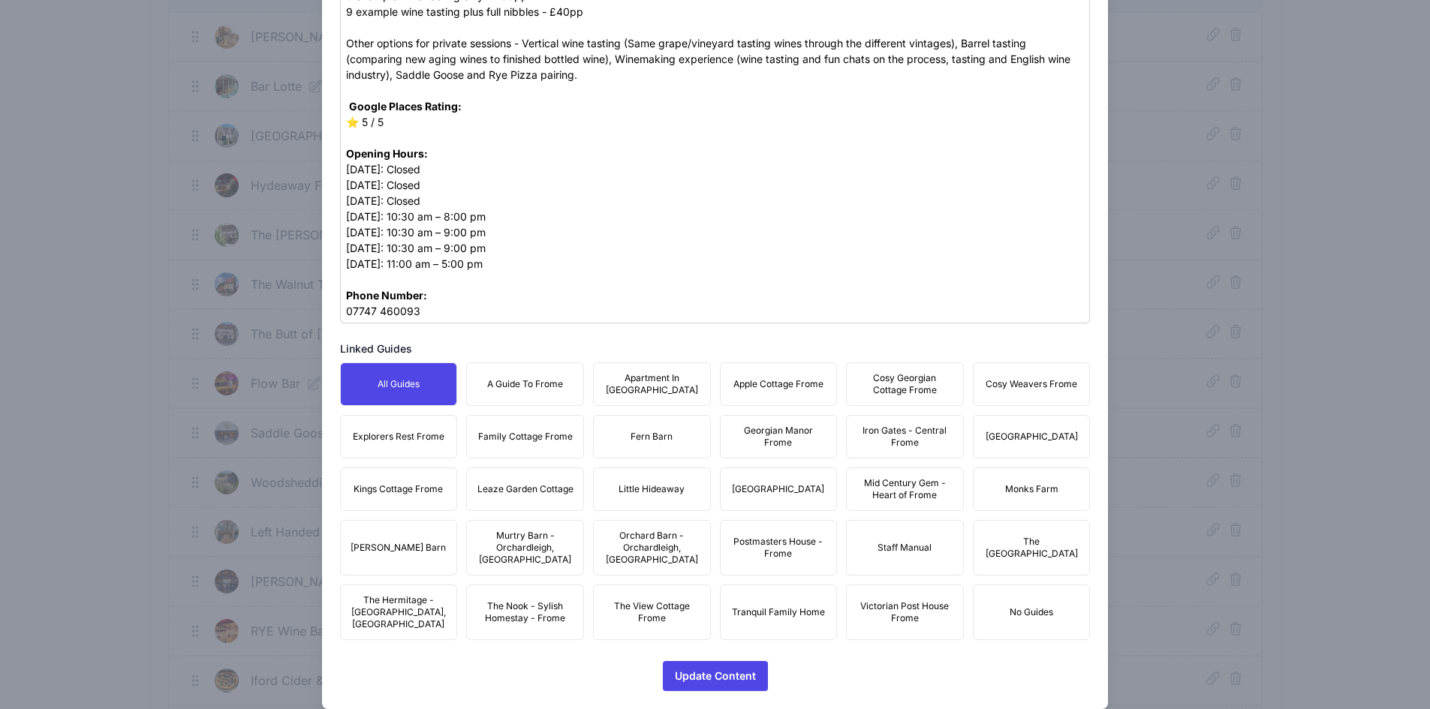
click at [549, 367] on button "A Guide To Frome" at bounding box center [525, 385] width 118 height 44
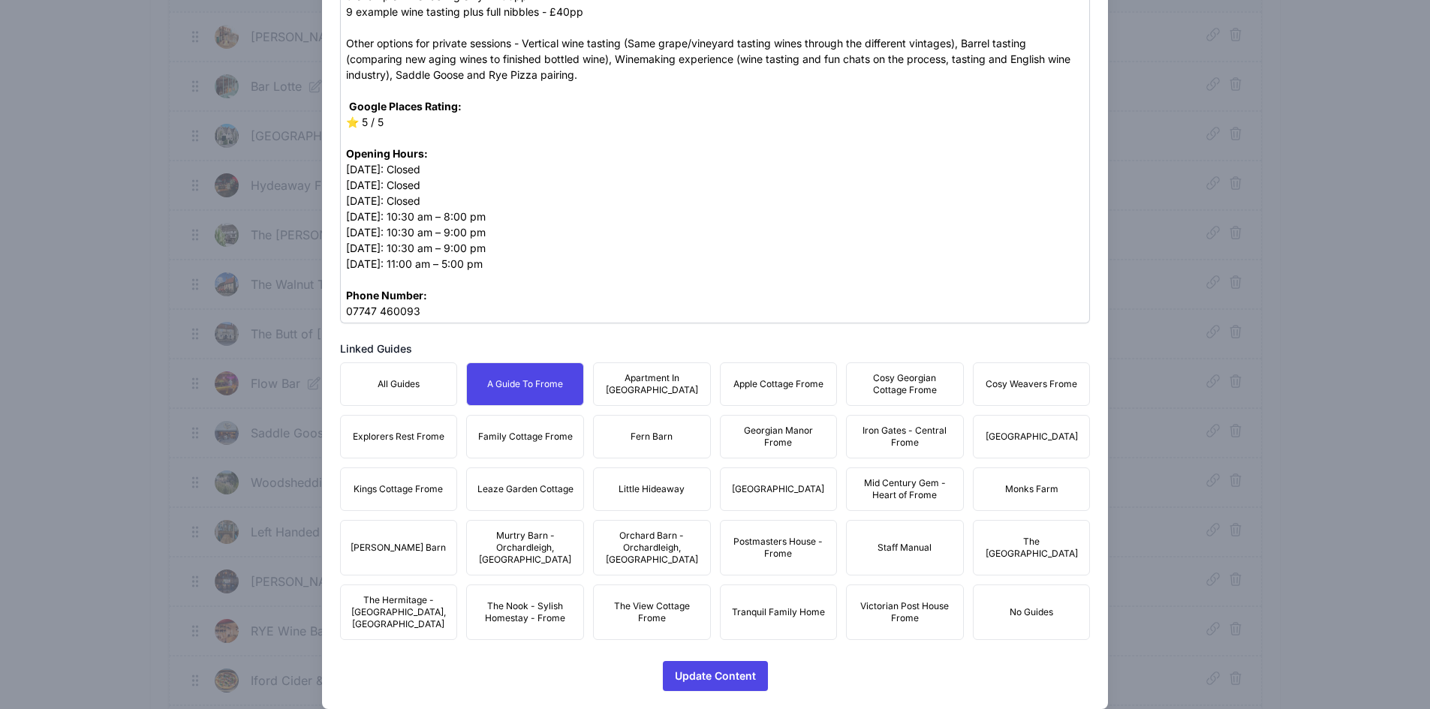
click at [643, 373] on span "Apartment In [GEOGRAPHIC_DATA]" at bounding box center [652, 384] width 98 height 24
click at [761, 379] on span "Apple Cottage Frome" at bounding box center [778, 384] width 90 height 12
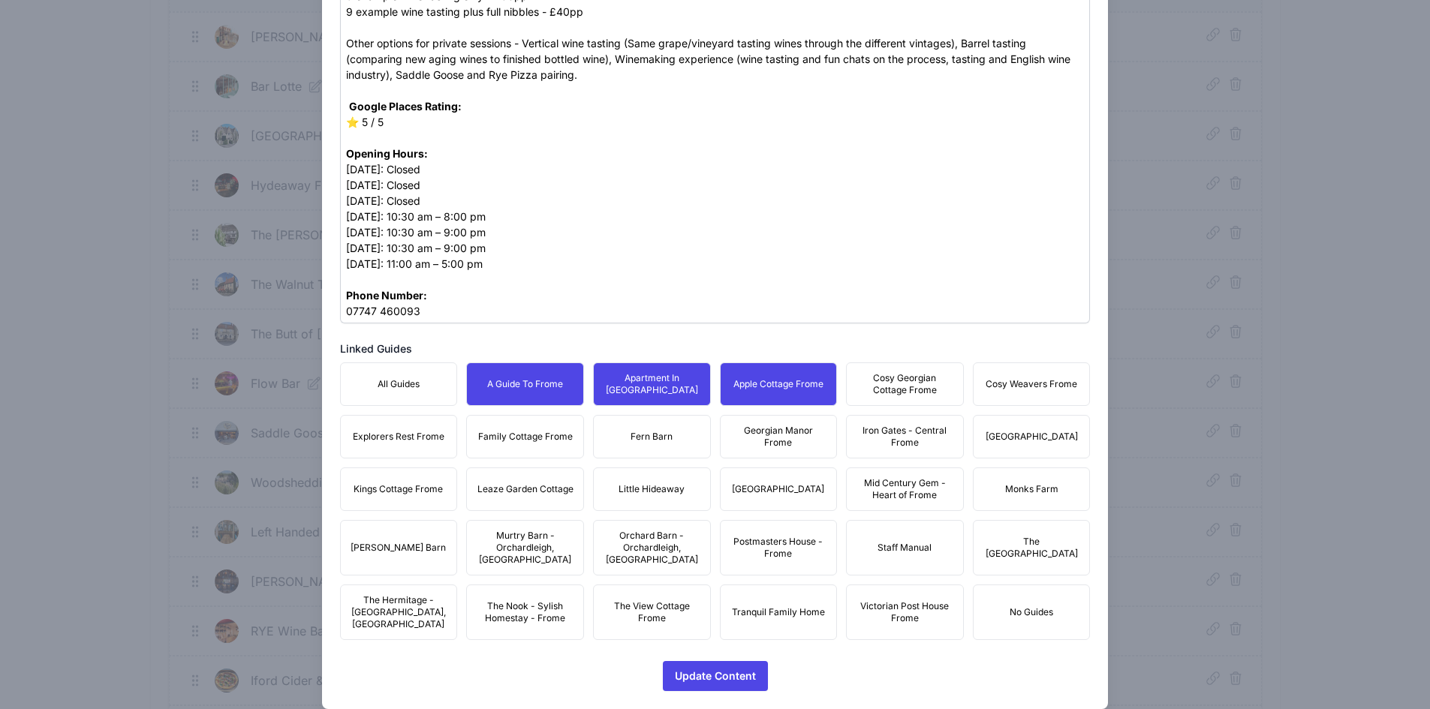
drag, startPoint x: 884, startPoint y: 377, endPoint x: 897, endPoint y: 381, distance: 13.3
click at [887, 378] on span "Cosy Georgian Cottage Frome" at bounding box center [905, 384] width 98 height 24
click at [992, 387] on span "Cosy Weavers Frome" at bounding box center [1032, 384] width 92 height 12
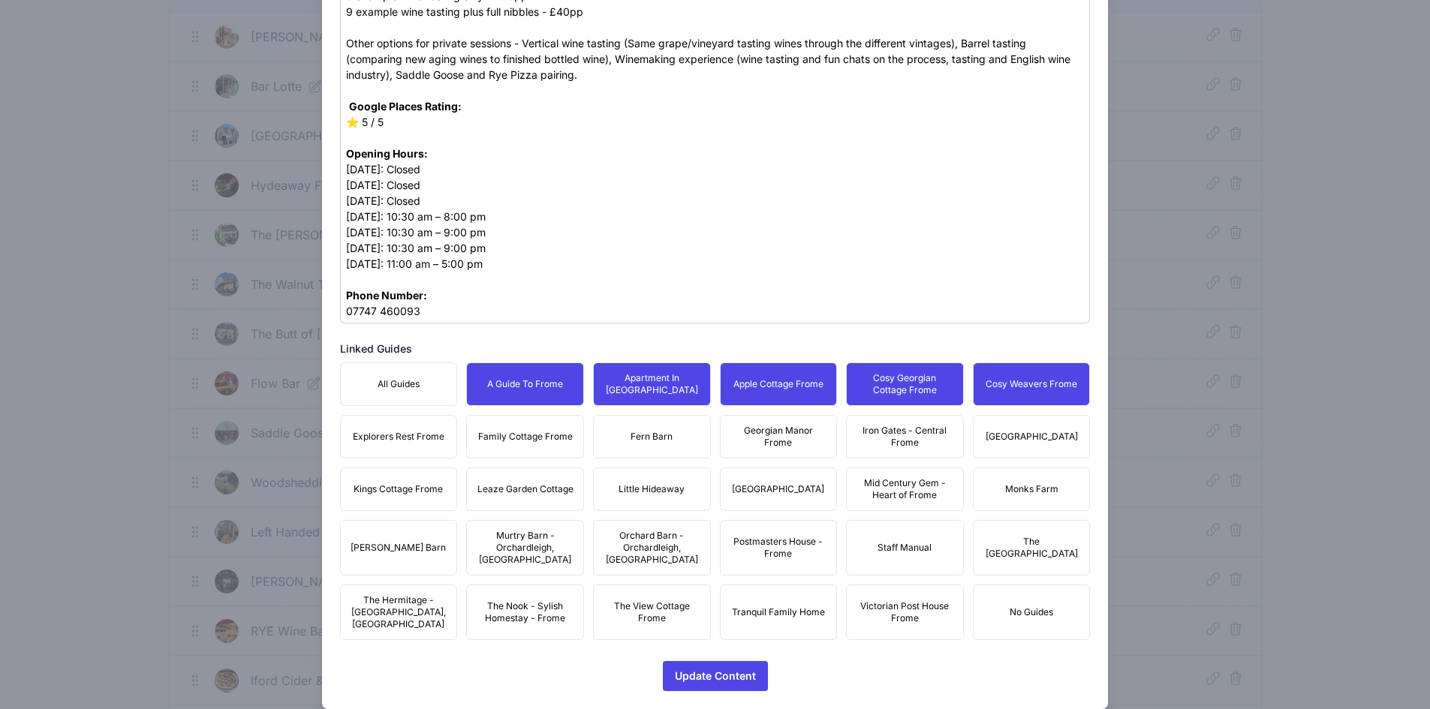
click at [1029, 435] on span "[GEOGRAPHIC_DATA]" at bounding box center [1032, 437] width 92 height 12
click at [919, 441] on span "Iron Gates - Central Frome" at bounding box center [905, 437] width 98 height 24
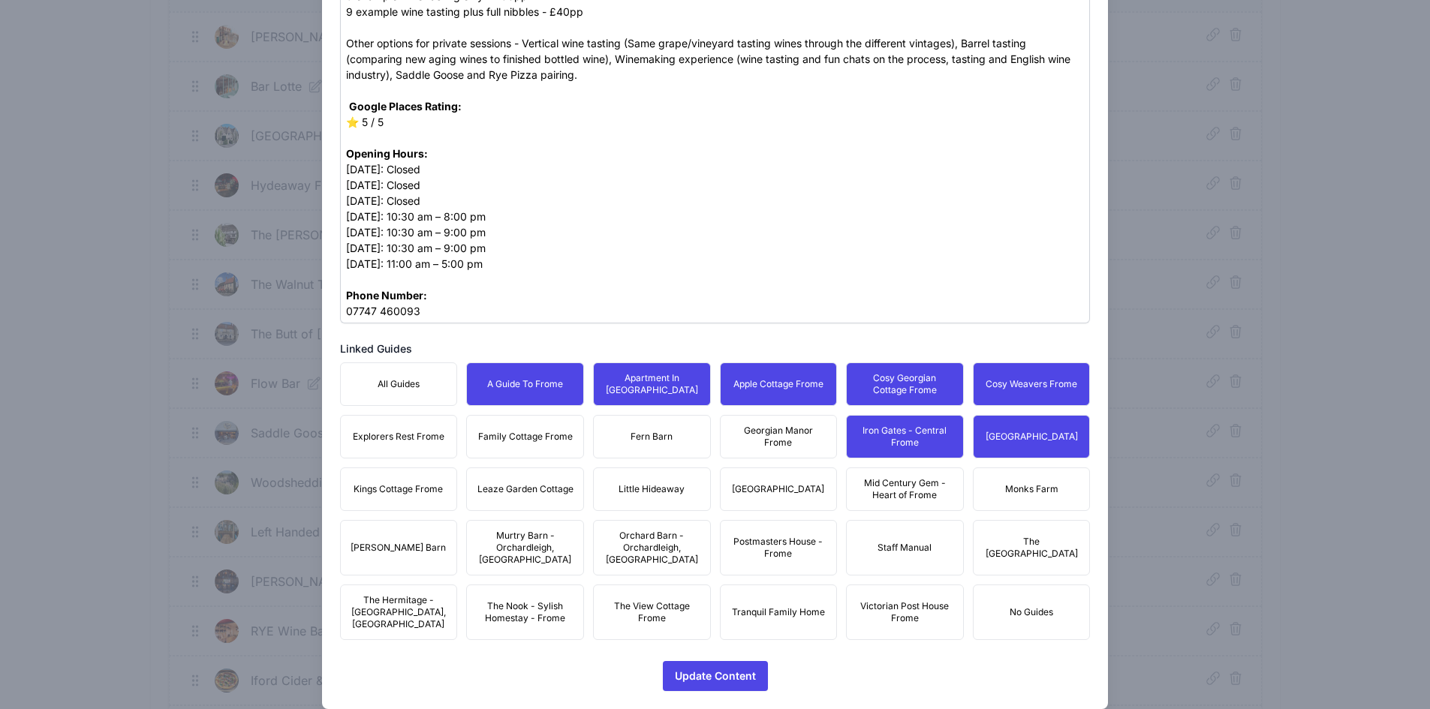
click at [781, 436] on span "Georgian Manor Frome" at bounding box center [779, 437] width 98 height 24
click at [681, 438] on button "Fern Barn" at bounding box center [652, 437] width 118 height 44
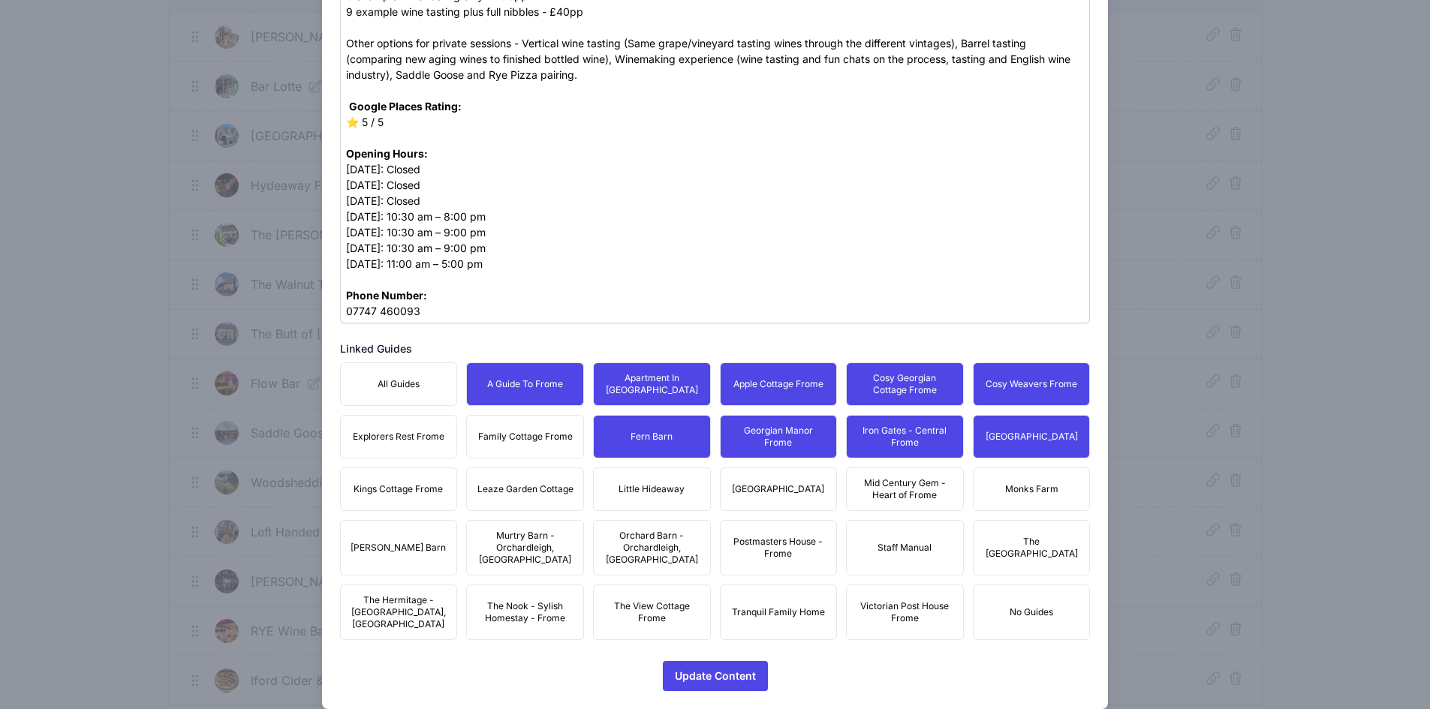
click at [545, 438] on span "Family Cottage Frome" at bounding box center [525, 437] width 95 height 12
click at [405, 438] on span "Explorers Rest Frome" at bounding box center [399, 437] width 92 height 12
click at [412, 486] on span "Kings Cottage Frome" at bounding box center [398, 489] width 89 height 12
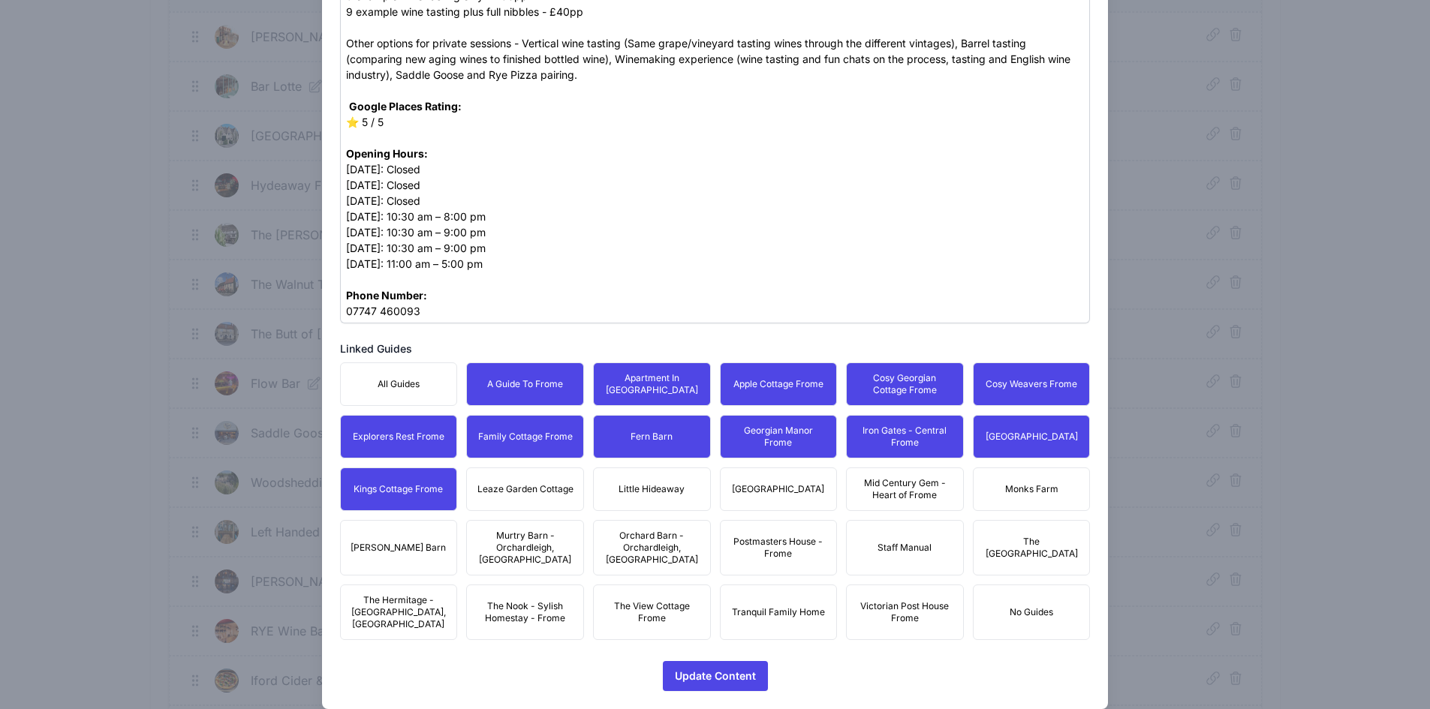
click at [532, 502] on button "Leaze Garden Cottage" at bounding box center [525, 490] width 118 height 44
click at [668, 502] on button "Little Hideaway" at bounding box center [652, 490] width 118 height 44
click at [806, 494] on span "[GEOGRAPHIC_DATA]" at bounding box center [778, 489] width 92 height 12
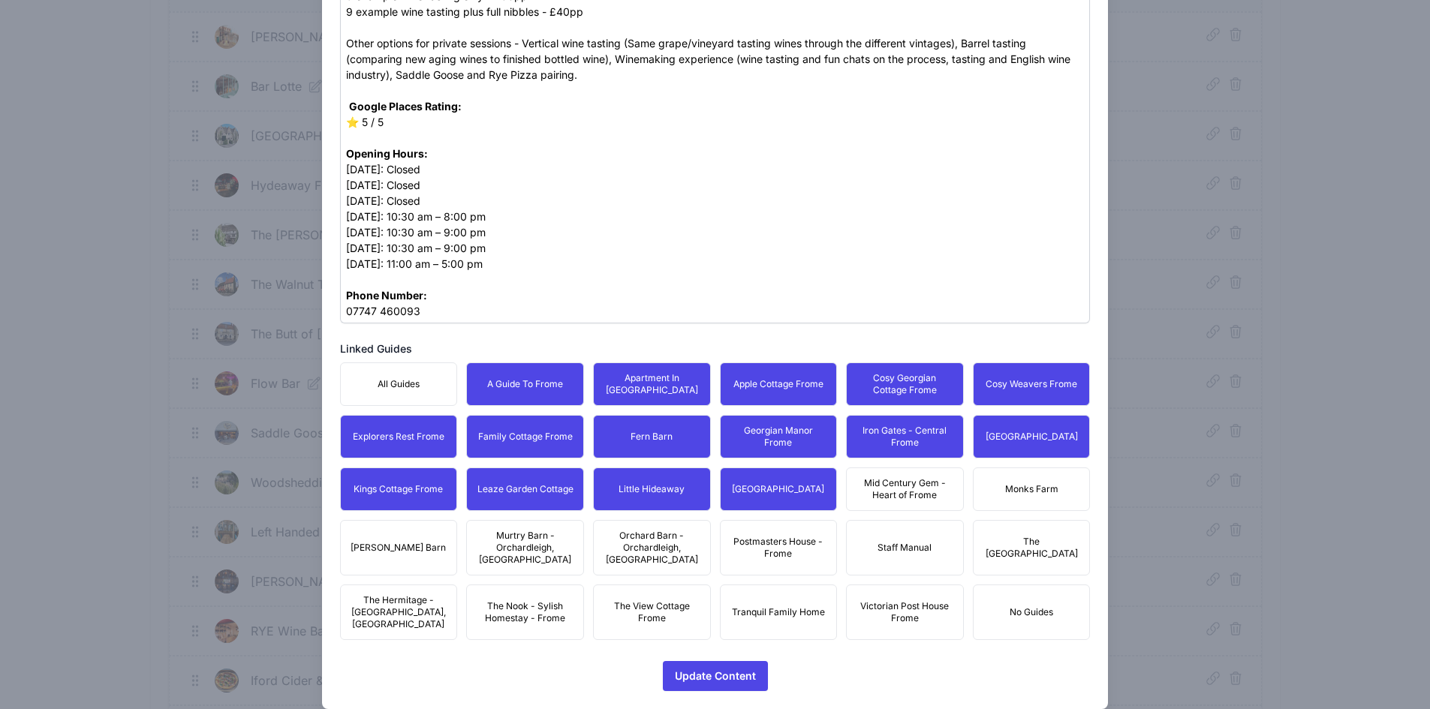
click at [903, 492] on span "Mid Century Gem - Heart of Frome" at bounding box center [905, 489] width 98 height 24
click at [1070, 475] on button "Monks Farm" at bounding box center [1032, 490] width 118 height 44
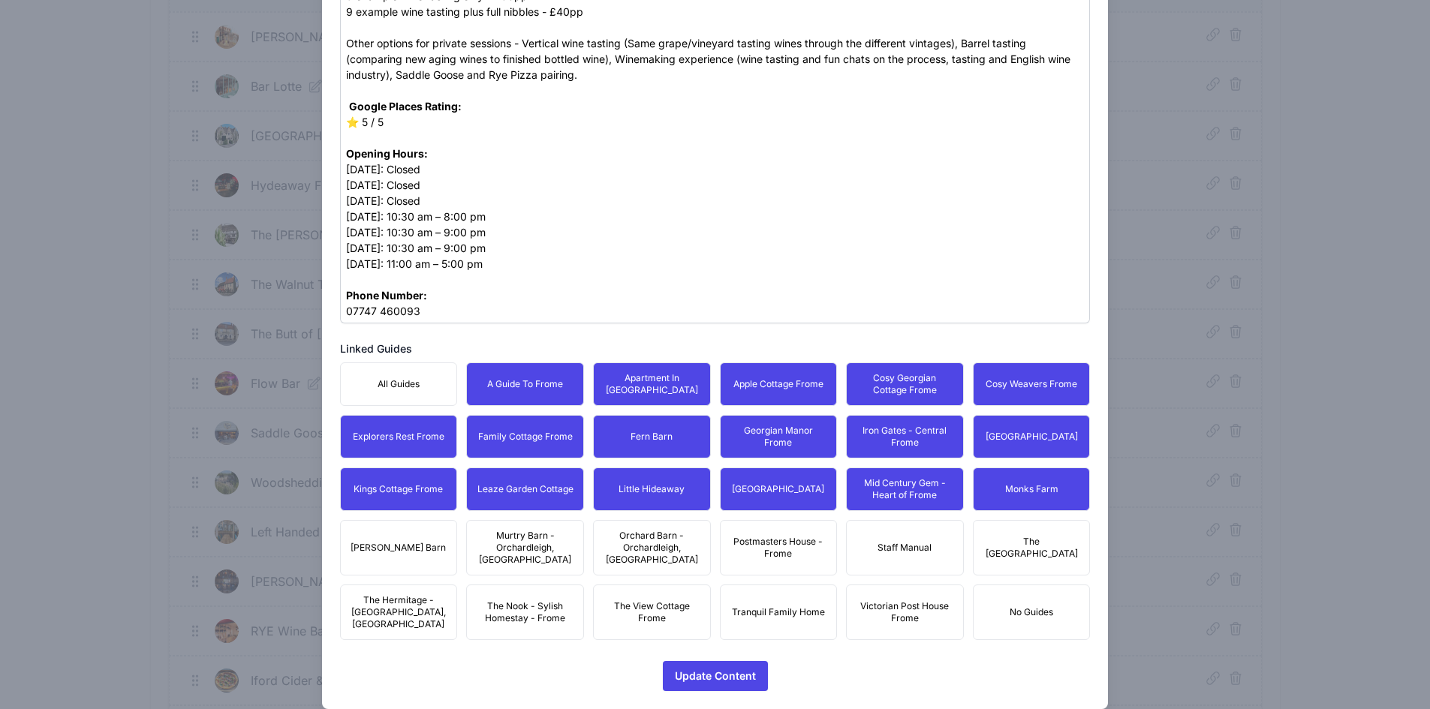
click at [1027, 537] on span "The [GEOGRAPHIC_DATA]" at bounding box center [1032, 548] width 98 height 24
click at [778, 552] on span "Postmasters House - Frome" at bounding box center [779, 548] width 98 height 24
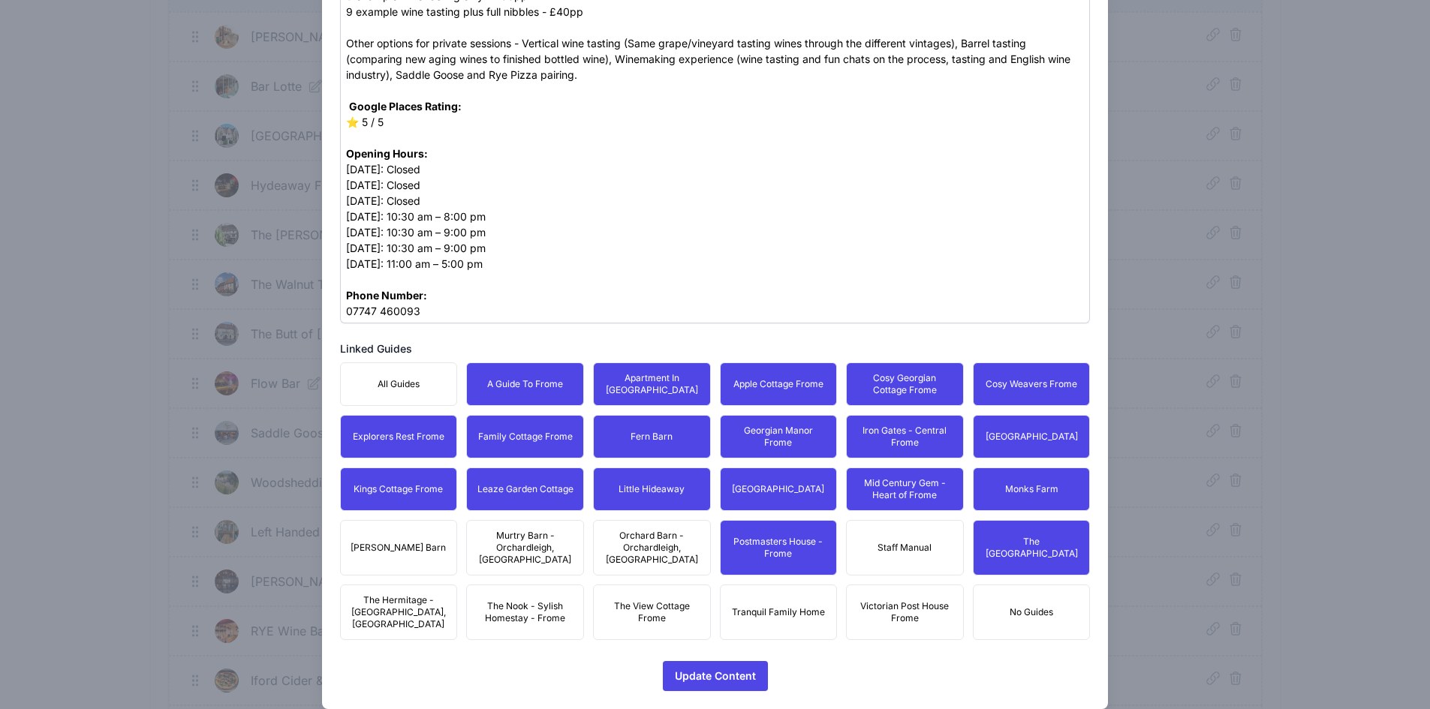
click at [637, 534] on span "Orchard Barn - Orchardleigh, [GEOGRAPHIC_DATA]" at bounding box center [652, 548] width 98 height 36
click at [502, 534] on span "Murtry Barn - Orchardleigh, [GEOGRAPHIC_DATA]" at bounding box center [525, 548] width 98 height 36
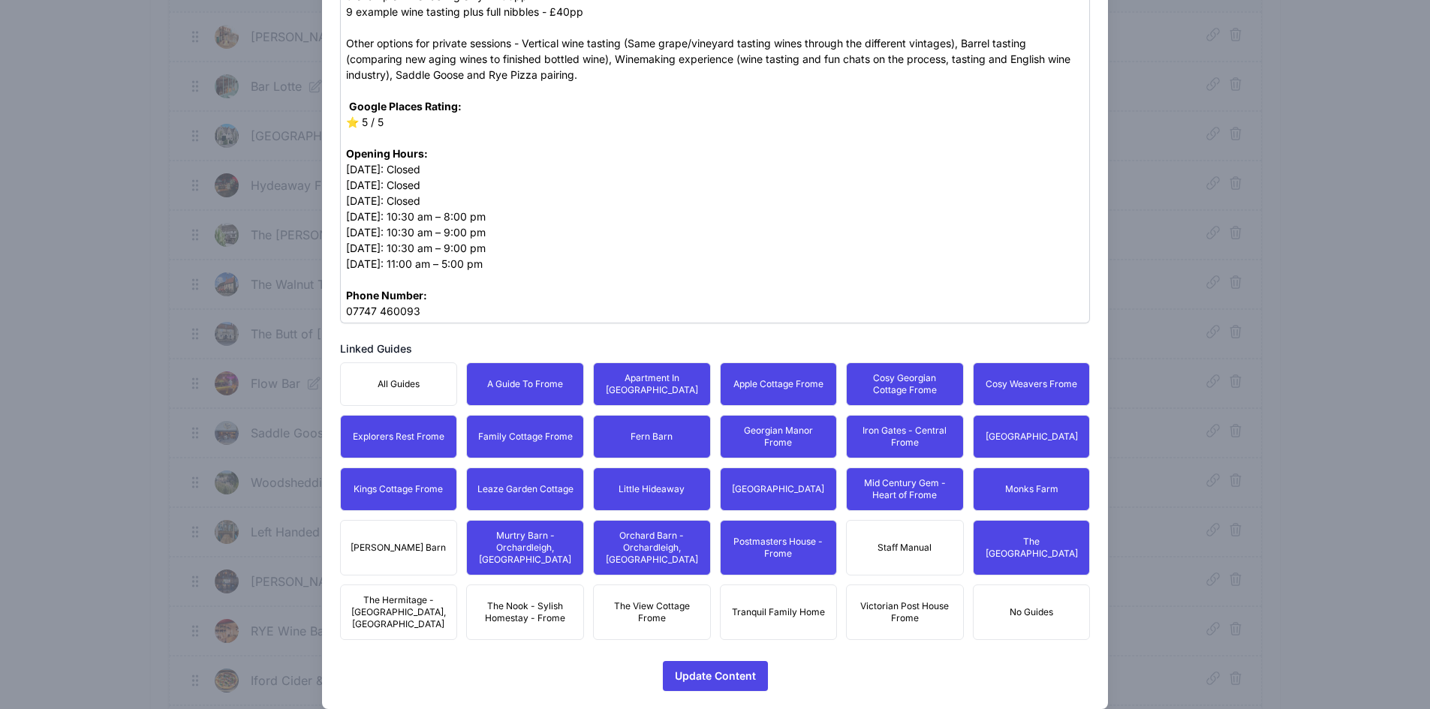
click at [402, 542] on span "[PERSON_NAME] Barn" at bounding box center [398, 548] width 95 height 12
click at [423, 594] on span "The Hermitage - [GEOGRAPHIC_DATA], [GEOGRAPHIC_DATA]" at bounding box center [399, 612] width 98 height 36
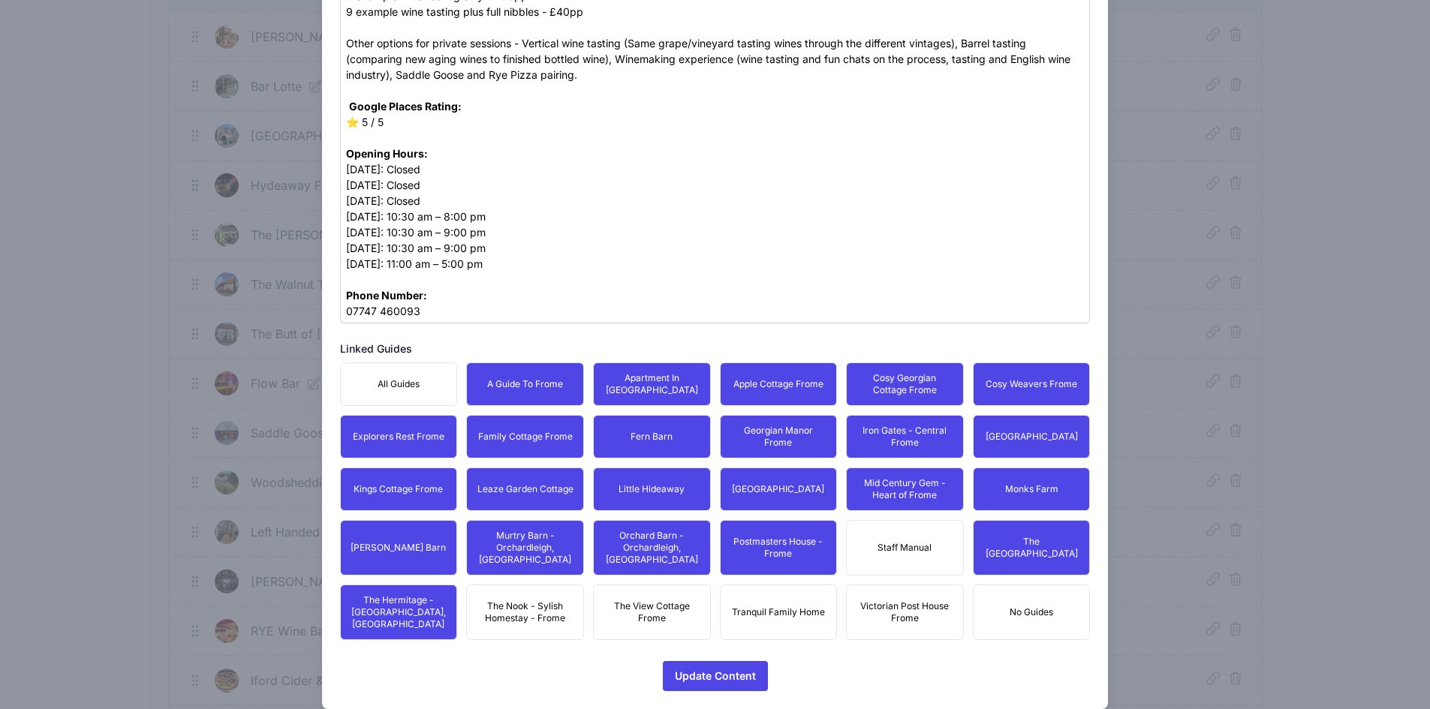
click at [540, 600] on span "The Nook - Sylish Homestay - Frome" at bounding box center [525, 612] width 98 height 24
click at [688, 600] on span "The View Cottage Frome" at bounding box center [652, 612] width 98 height 24
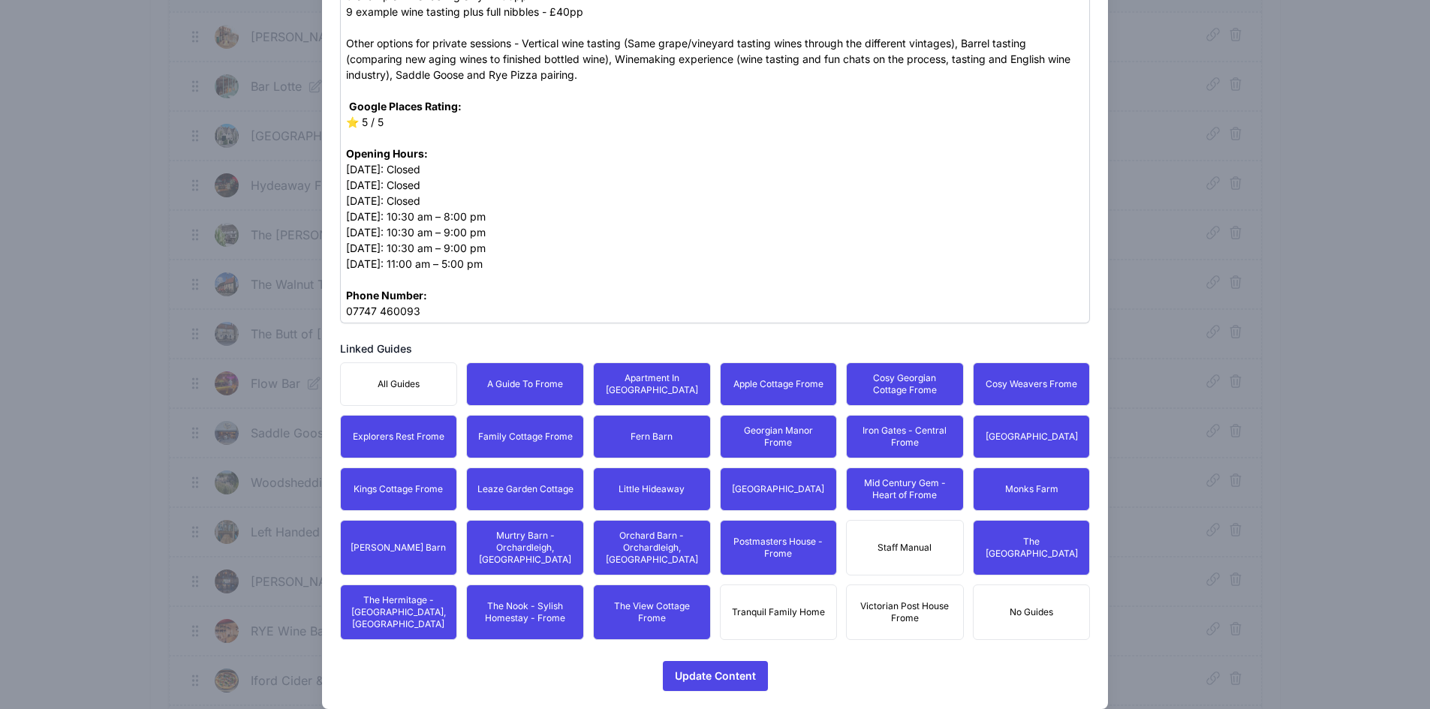
click at [809, 585] on button "Tranquil Family Home" at bounding box center [779, 613] width 118 height 56
click at [894, 600] on span "Victorian Post House Frome" at bounding box center [905, 612] width 98 height 24
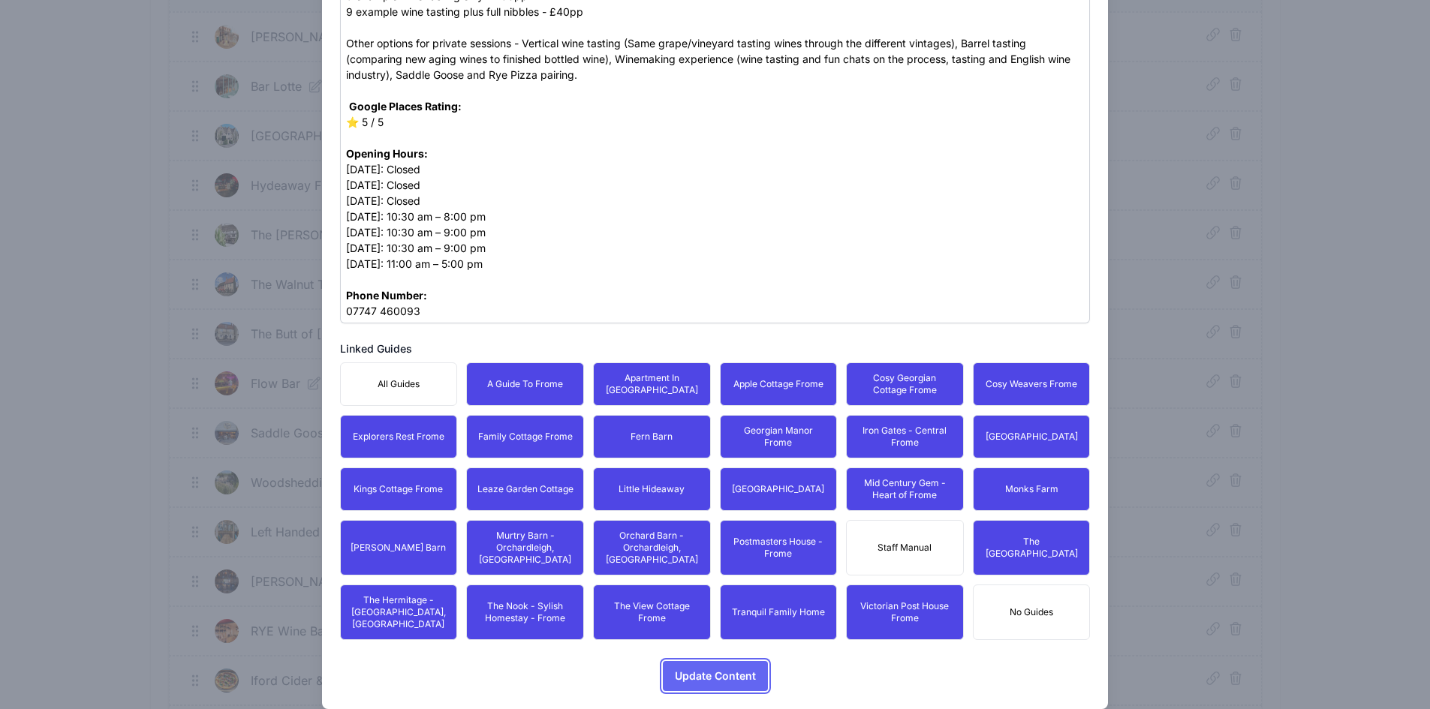
click at [748, 664] on span "Update Content" at bounding box center [715, 676] width 81 height 30
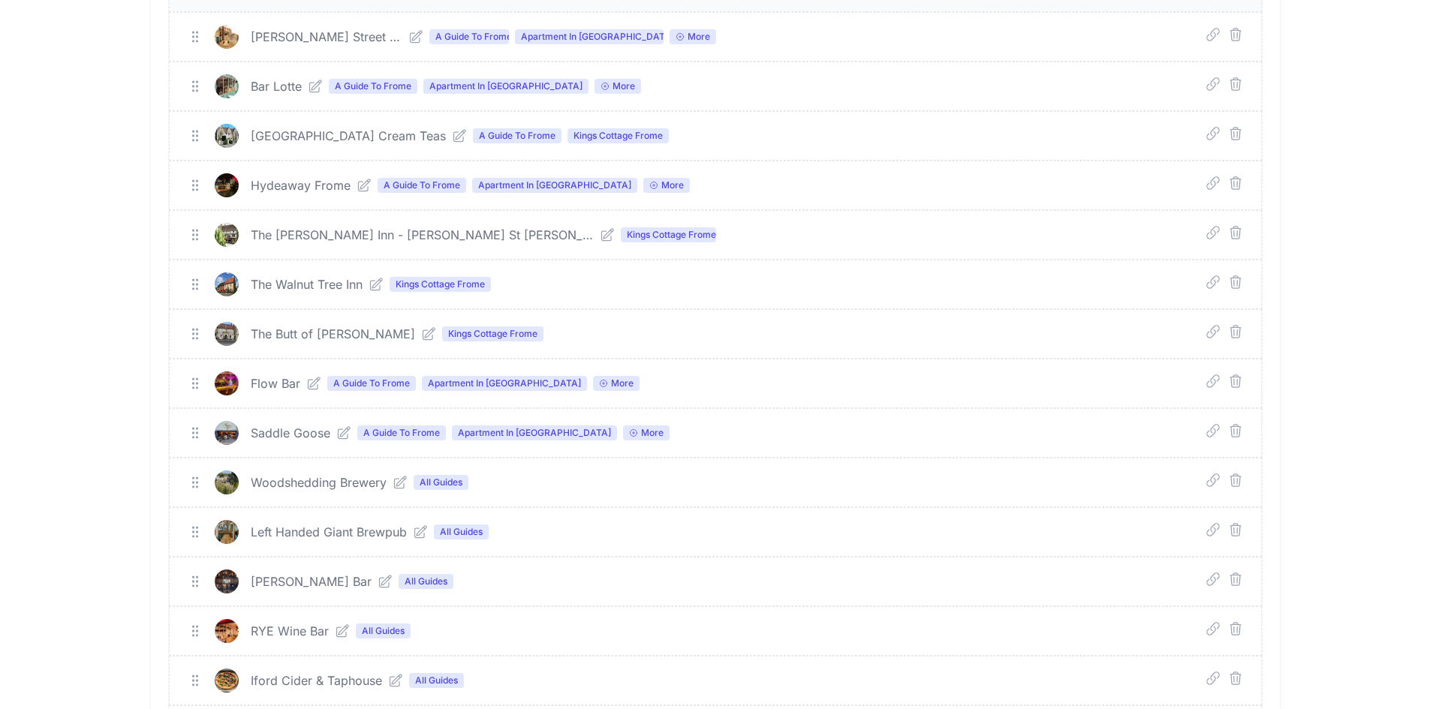
click at [395, 483] on icon at bounding box center [400, 482] width 15 height 15
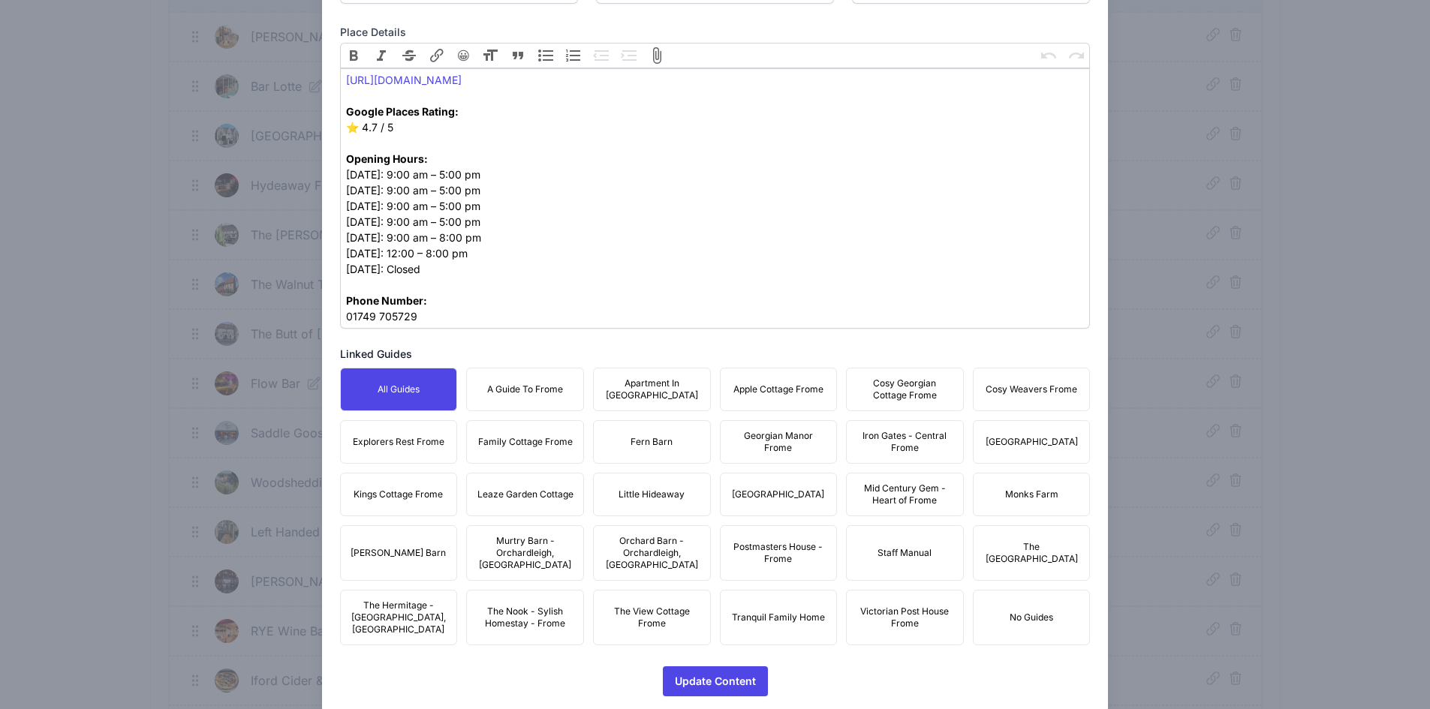
scroll to position [659, 0]
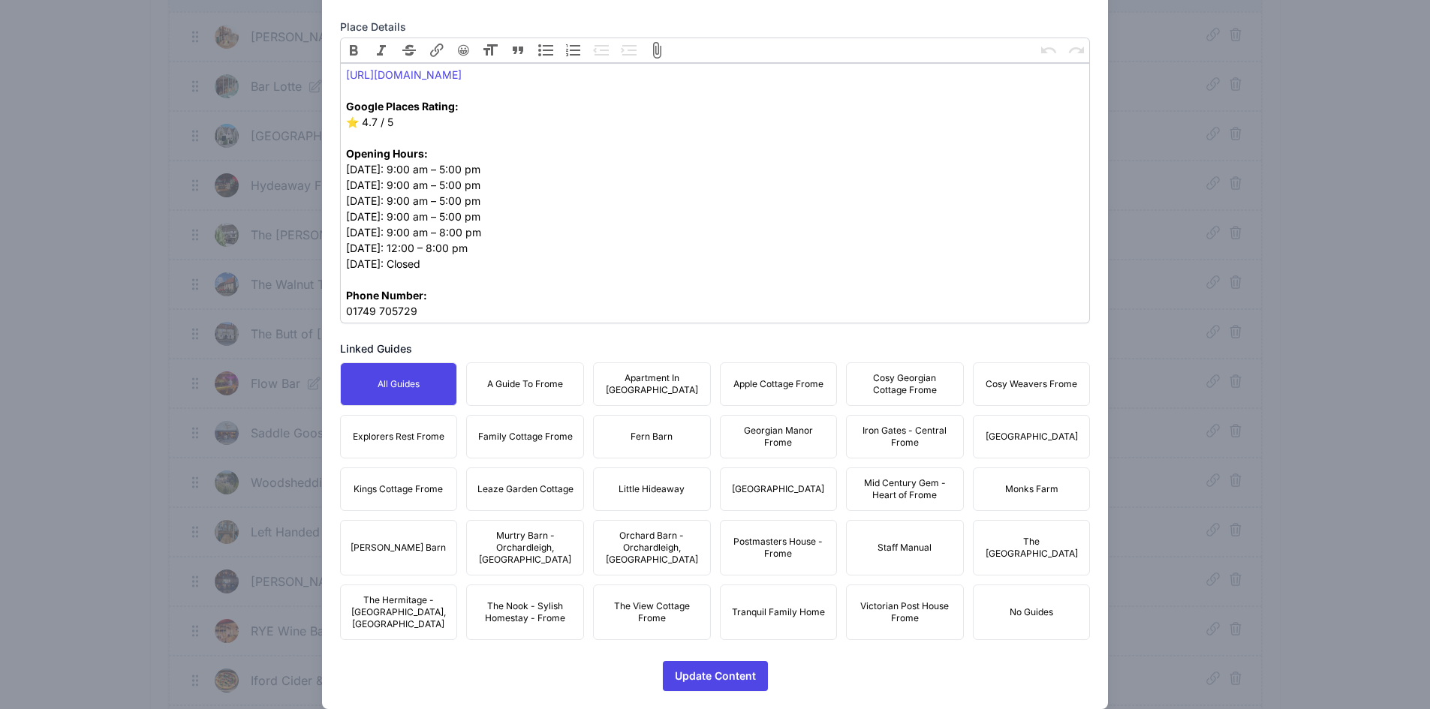
click at [528, 386] on span "A Guide To Frome" at bounding box center [525, 384] width 76 height 12
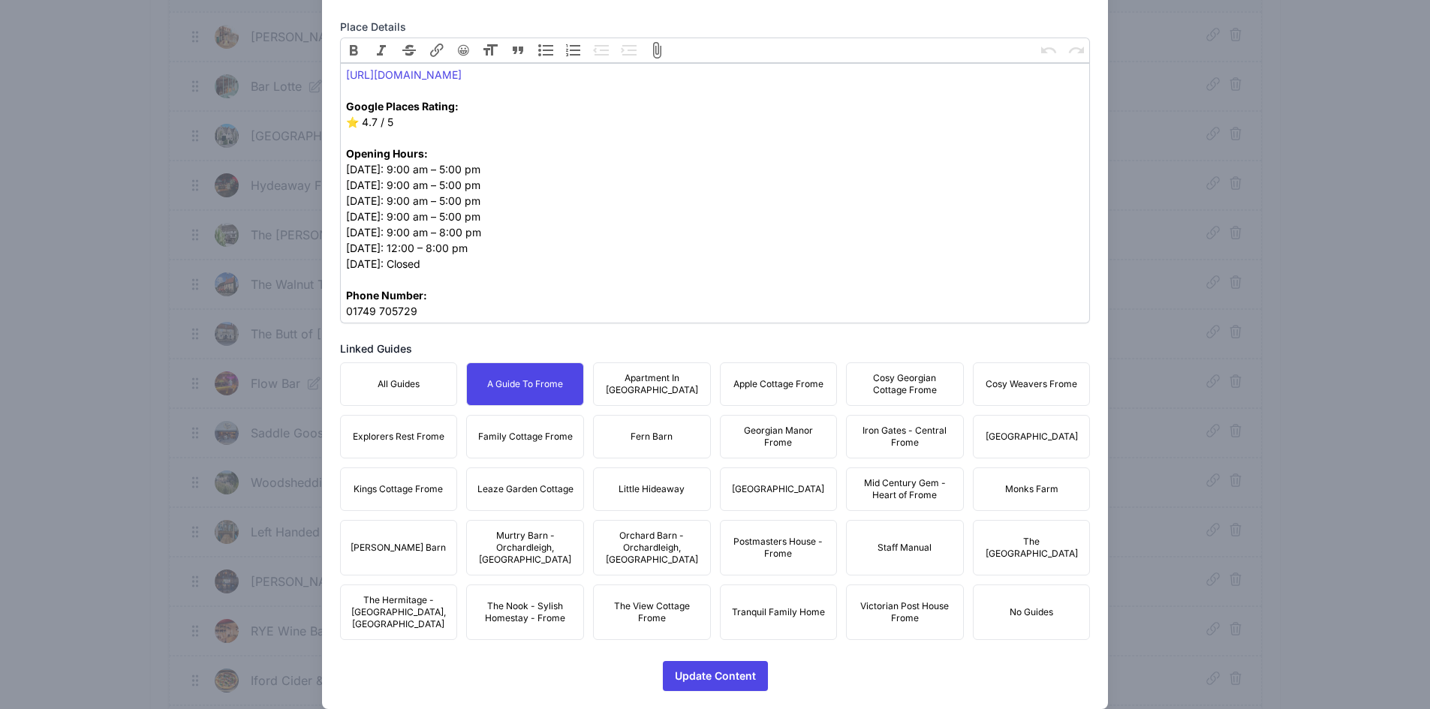
click at [674, 396] on span "Apartment In [GEOGRAPHIC_DATA]" at bounding box center [652, 384] width 98 height 24
click at [742, 382] on span "Apple Cottage Frome" at bounding box center [778, 384] width 90 height 12
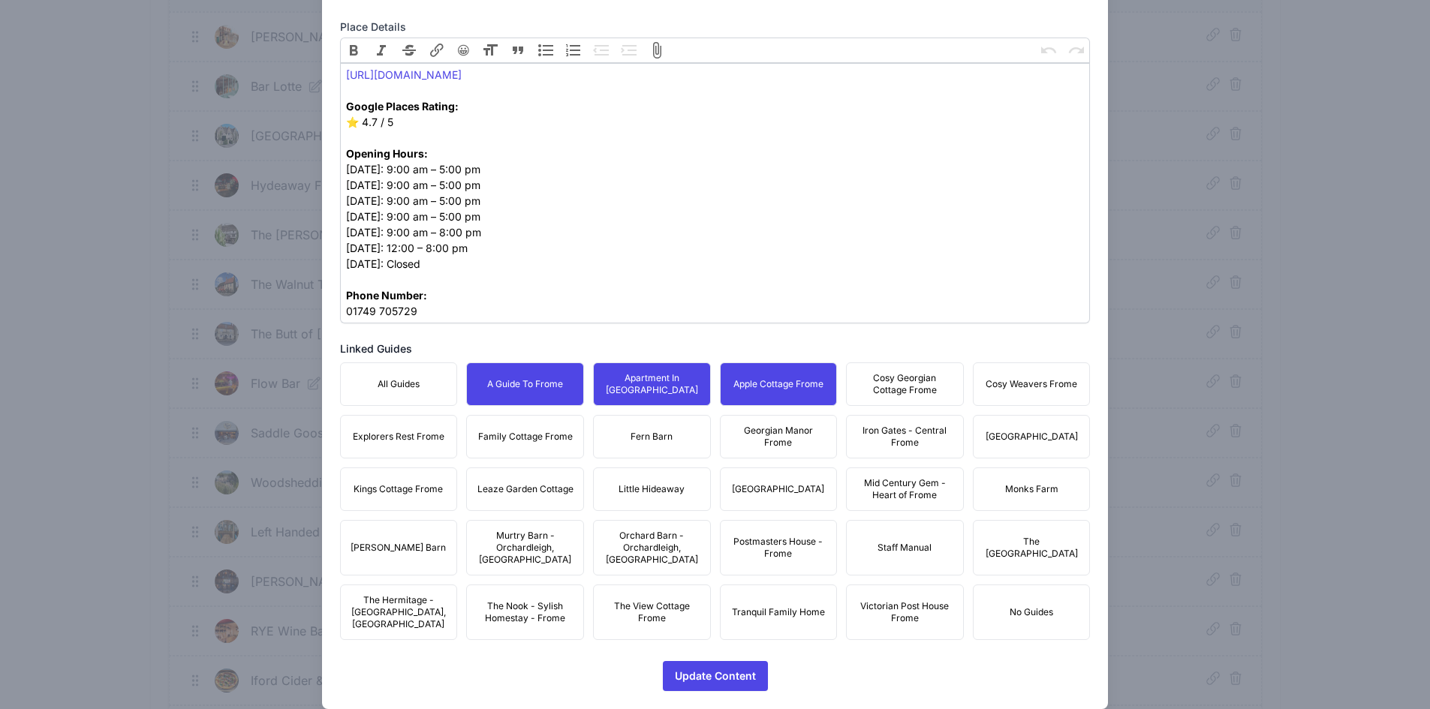
click at [895, 384] on span "Cosy Georgian Cottage Frome" at bounding box center [905, 384] width 98 height 24
click at [1018, 389] on span "Cosy Weavers Frome" at bounding box center [1032, 384] width 92 height 12
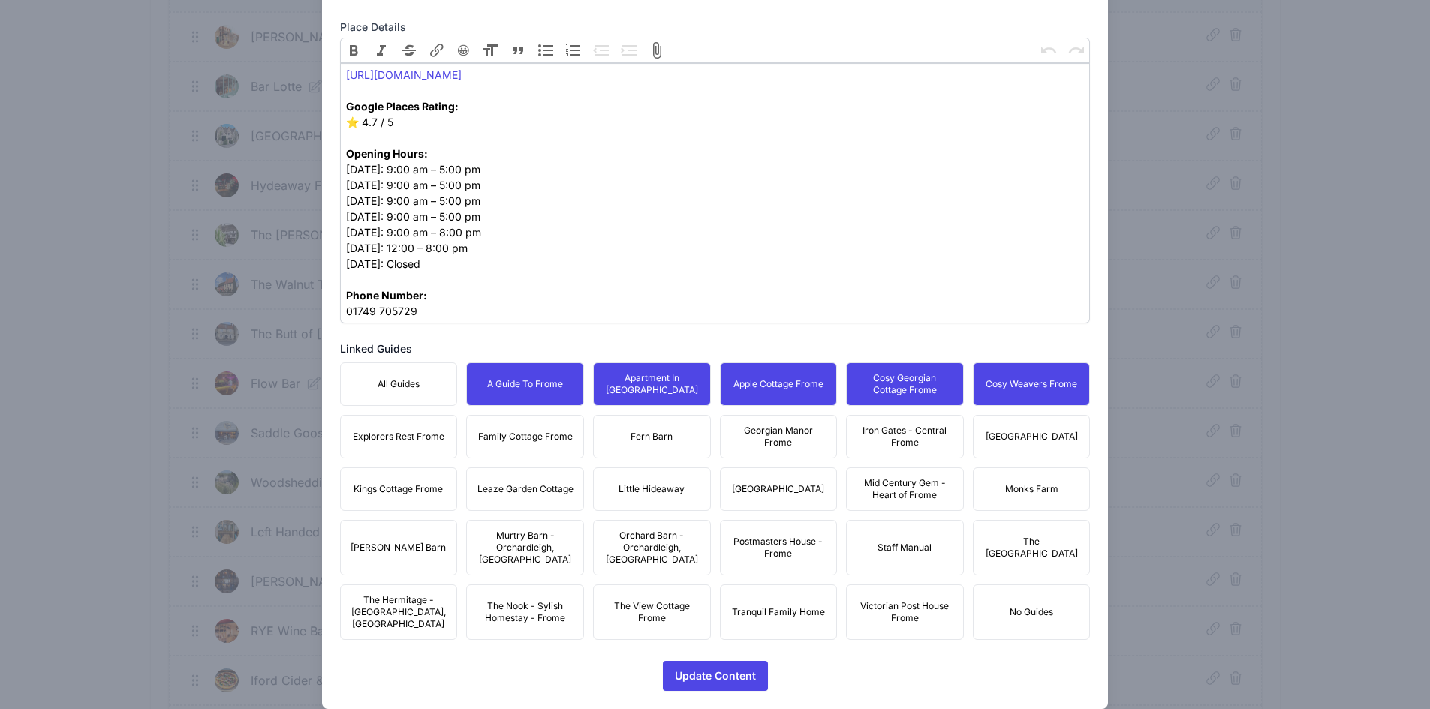
drag, startPoint x: 1025, startPoint y: 441, endPoint x: 883, endPoint y: 452, distance: 142.3
click at [1004, 441] on span "[GEOGRAPHIC_DATA]" at bounding box center [1032, 437] width 92 height 12
click at [872, 452] on button "Iron Gates - Central Frome" at bounding box center [905, 437] width 118 height 44
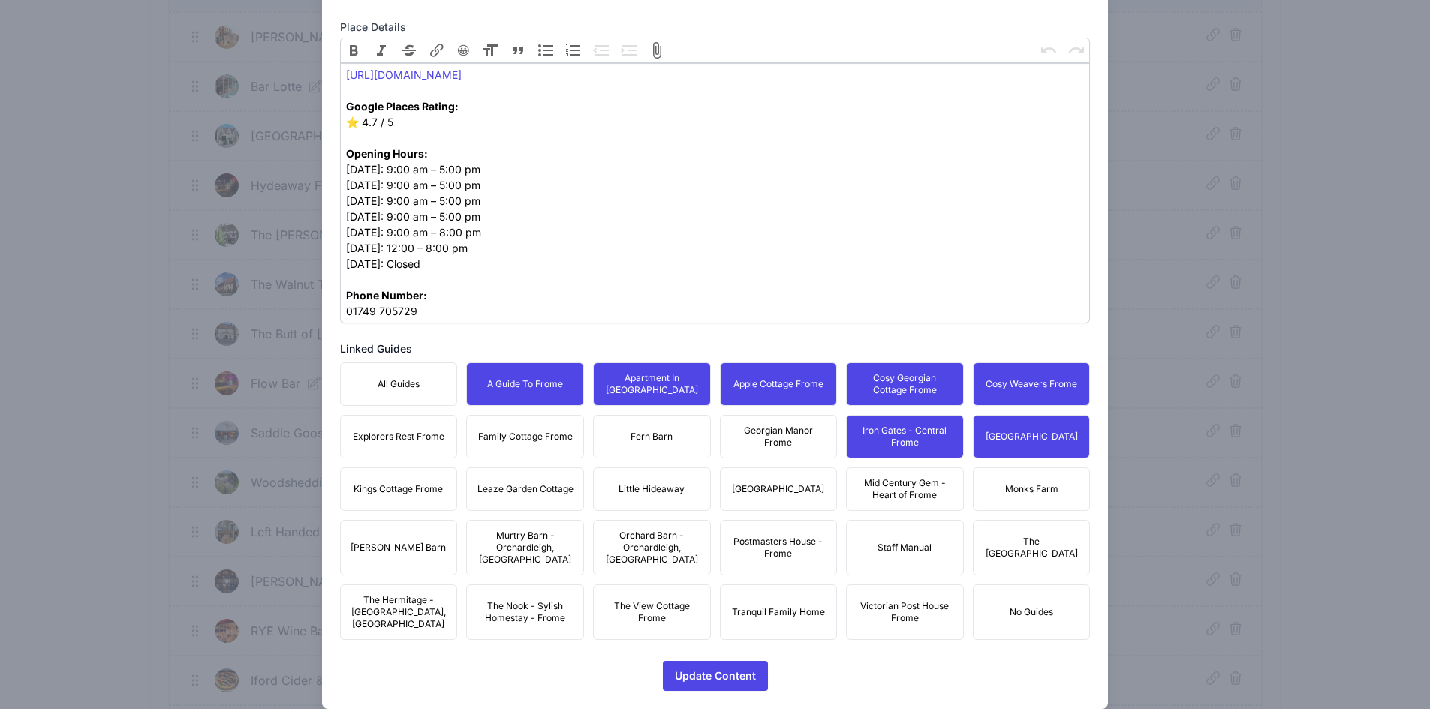
click at [754, 436] on span "Georgian Manor Frome" at bounding box center [779, 437] width 98 height 24
click at [649, 438] on span "Fern Barn" at bounding box center [652, 437] width 42 height 12
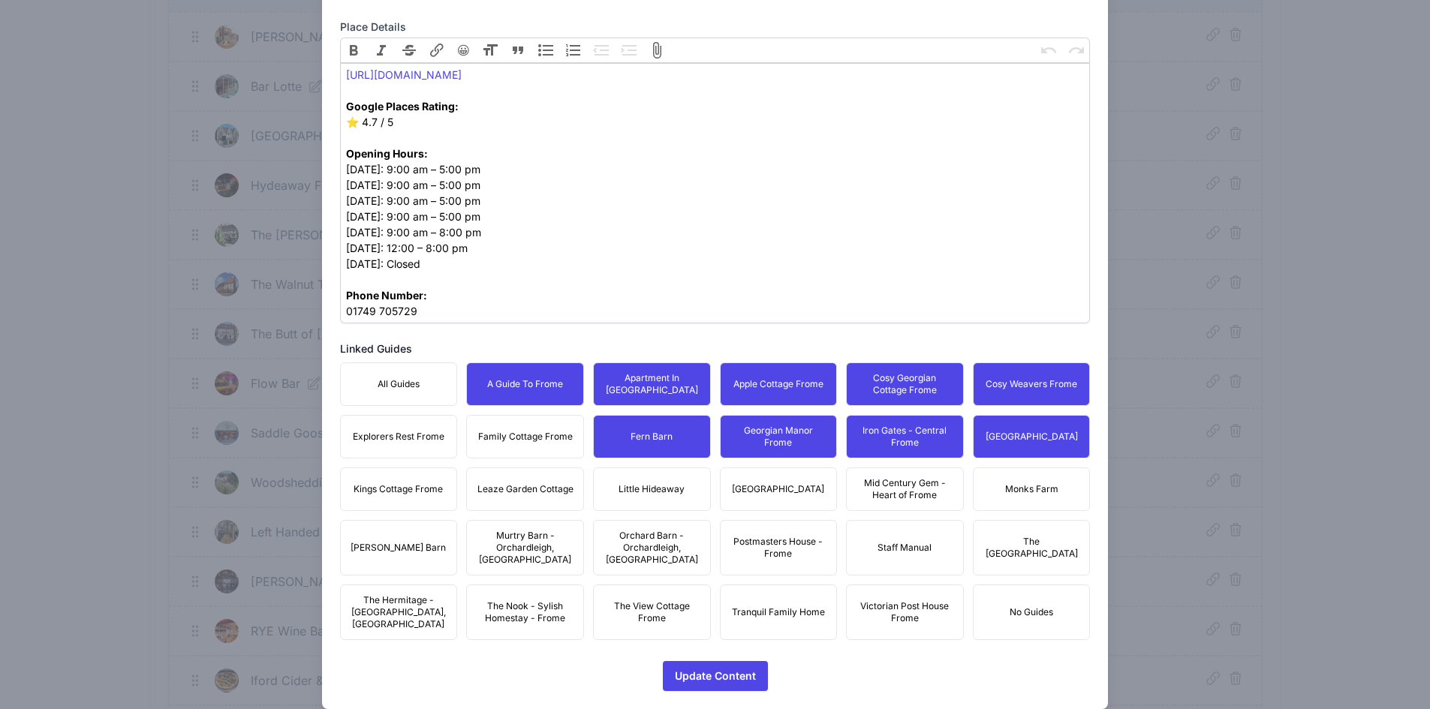
click at [531, 437] on span "Family Cottage Frome" at bounding box center [525, 437] width 95 height 12
click at [391, 448] on button "Explorers Rest Frome" at bounding box center [399, 437] width 118 height 44
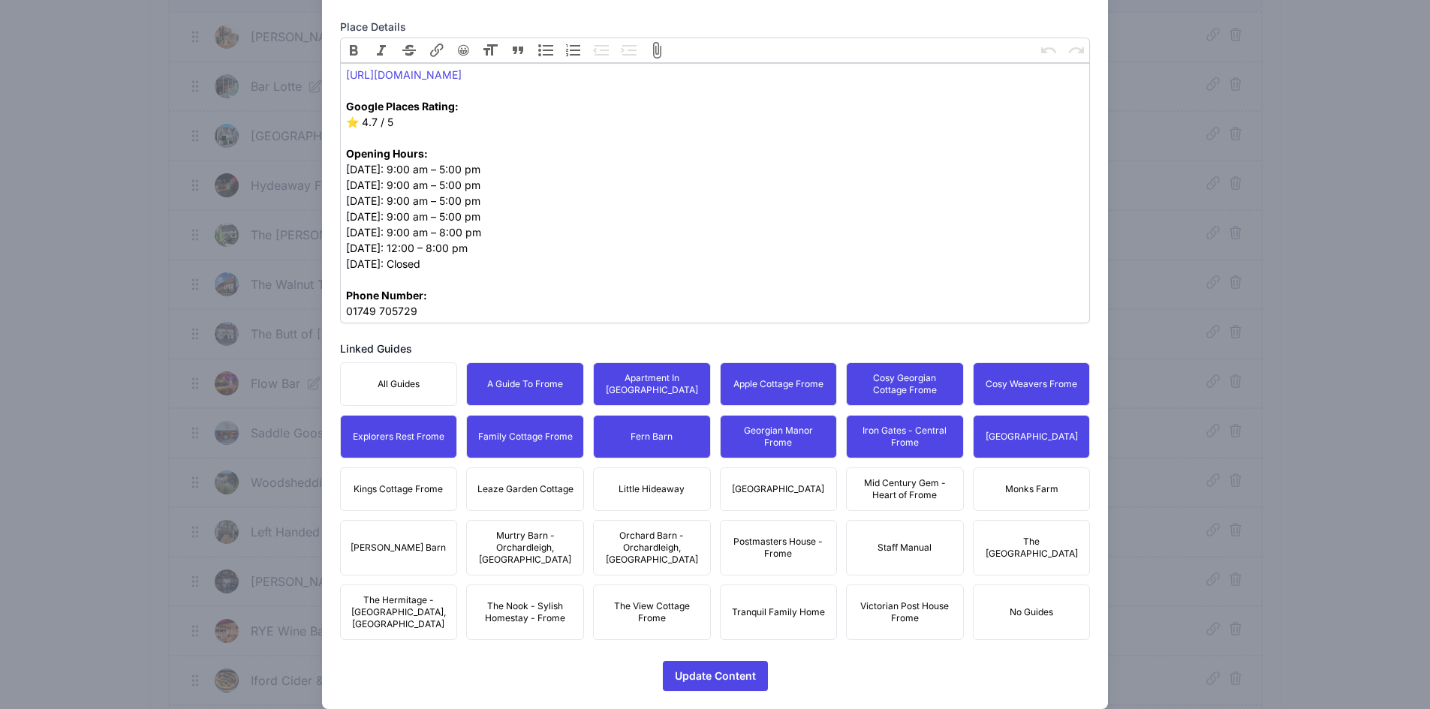
click at [396, 474] on button "Kings Cottage Frome" at bounding box center [399, 490] width 118 height 44
click at [550, 486] on span "Leaze Garden Cottage" at bounding box center [525, 489] width 96 height 12
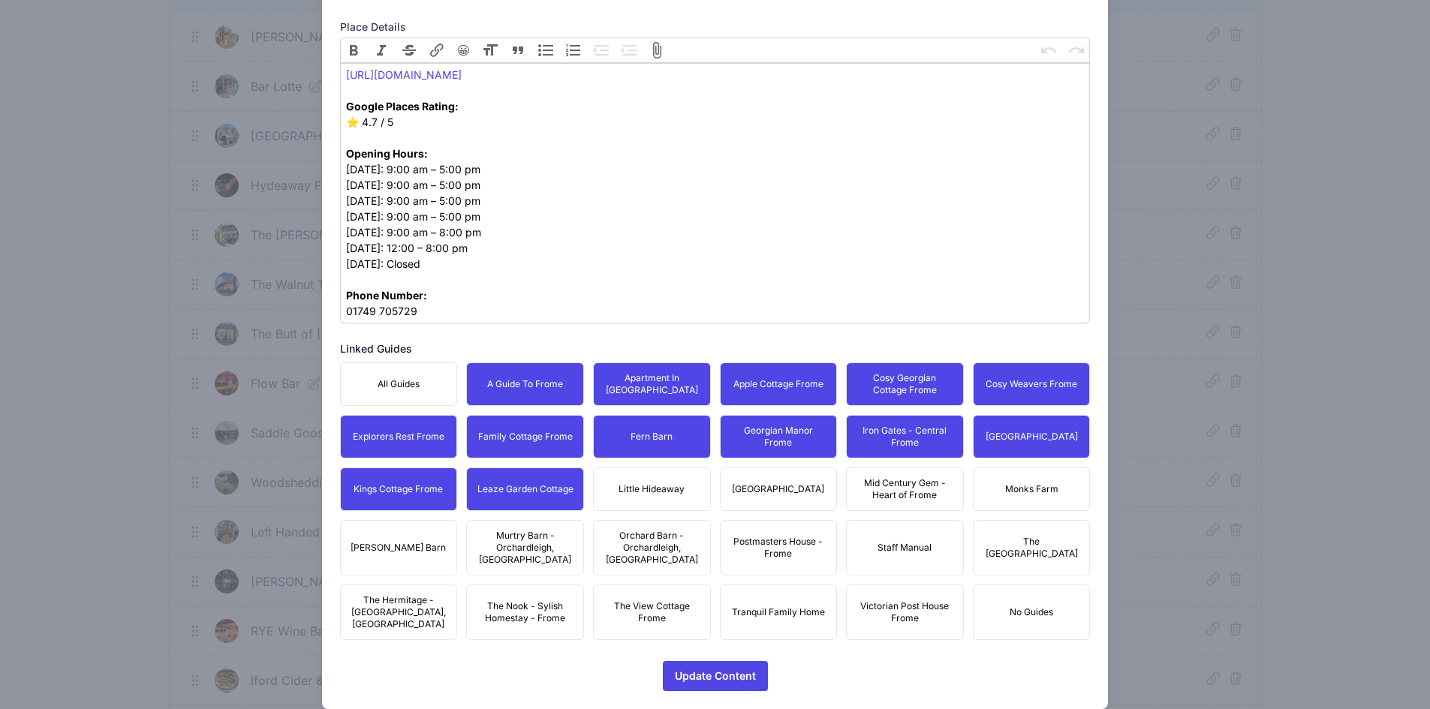
click at [654, 486] on span "Little Hideaway" at bounding box center [652, 489] width 66 height 12
click at [778, 486] on span "[GEOGRAPHIC_DATA]" at bounding box center [778, 489] width 92 height 12
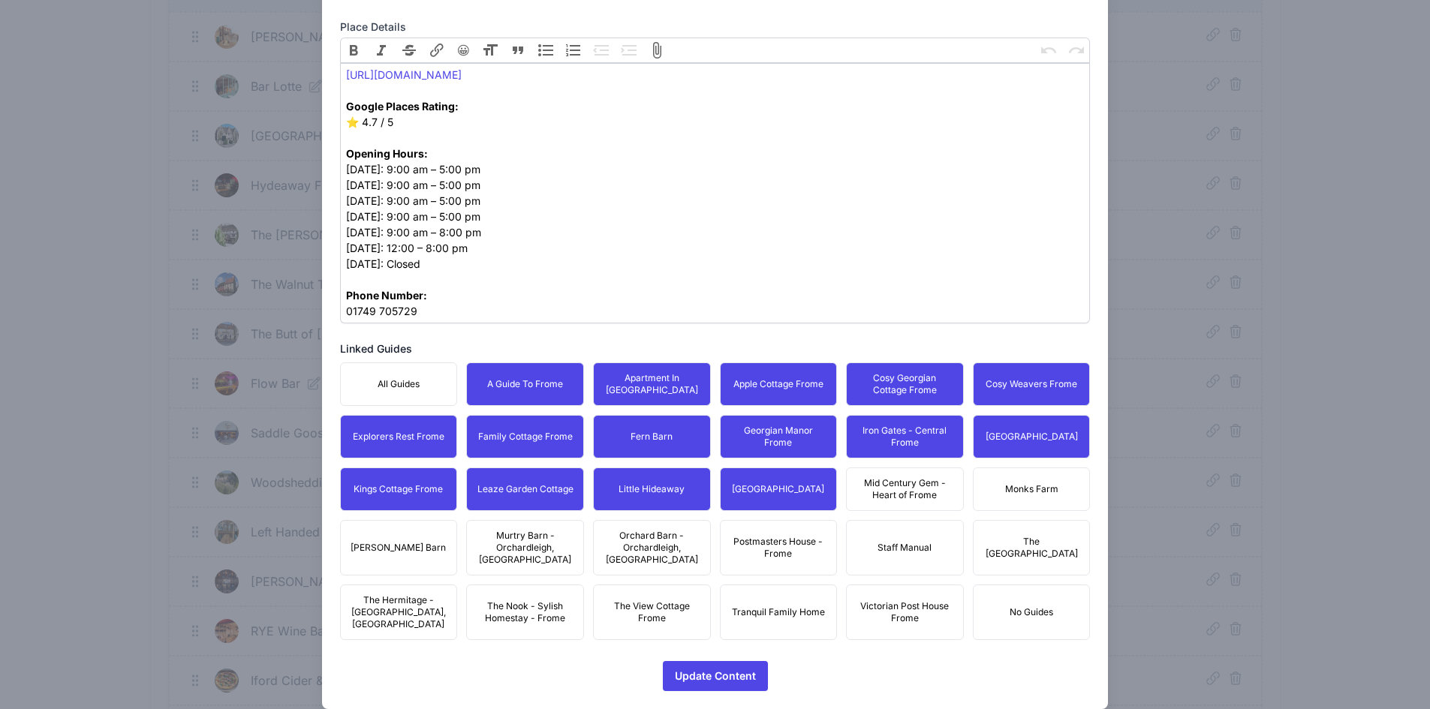
click at [910, 489] on span "Mid Century Gem - Heart of Frome" at bounding box center [905, 489] width 98 height 24
click at [1029, 483] on button "Monks Farm" at bounding box center [1032, 490] width 118 height 44
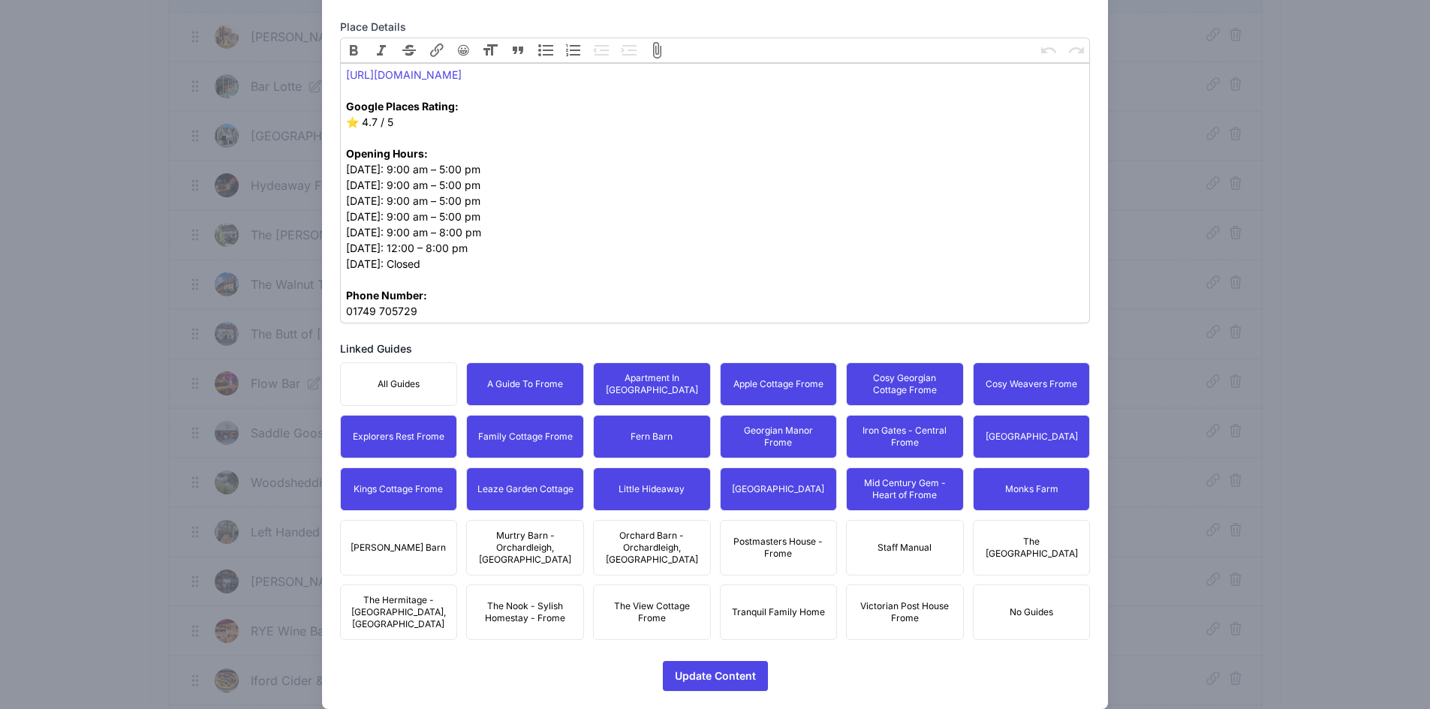
click at [1052, 536] on span "The [GEOGRAPHIC_DATA]" at bounding box center [1032, 548] width 98 height 24
click at [778, 542] on span "Postmasters House - Frome" at bounding box center [779, 548] width 98 height 24
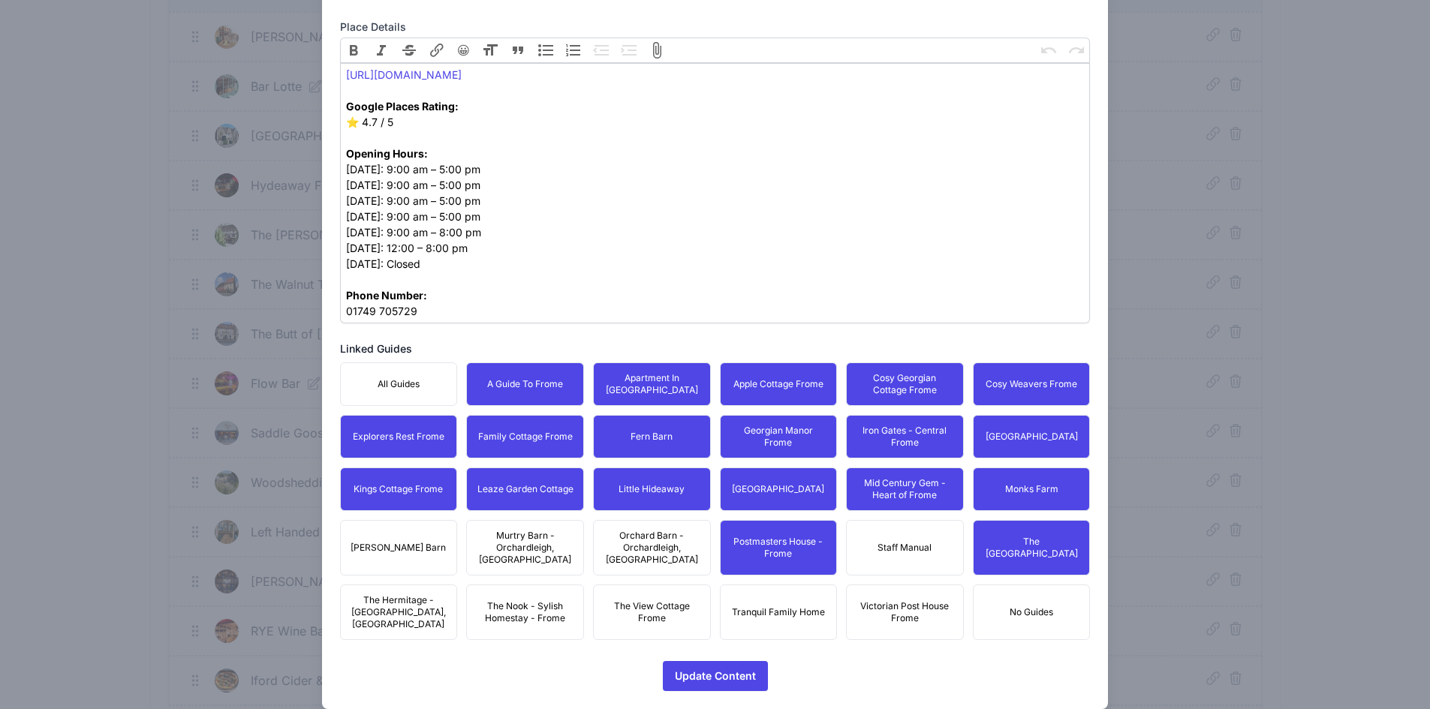
click at [649, 540] on span "Orchard Barn - Orchardleigh, [GEOGRAPHIC_DATA]" at bounding box center [652, 548] width 98 height 36
click at [781, 585] on button "Tranquil Family Home" at bounding box center [779, 613] width 118 height 56
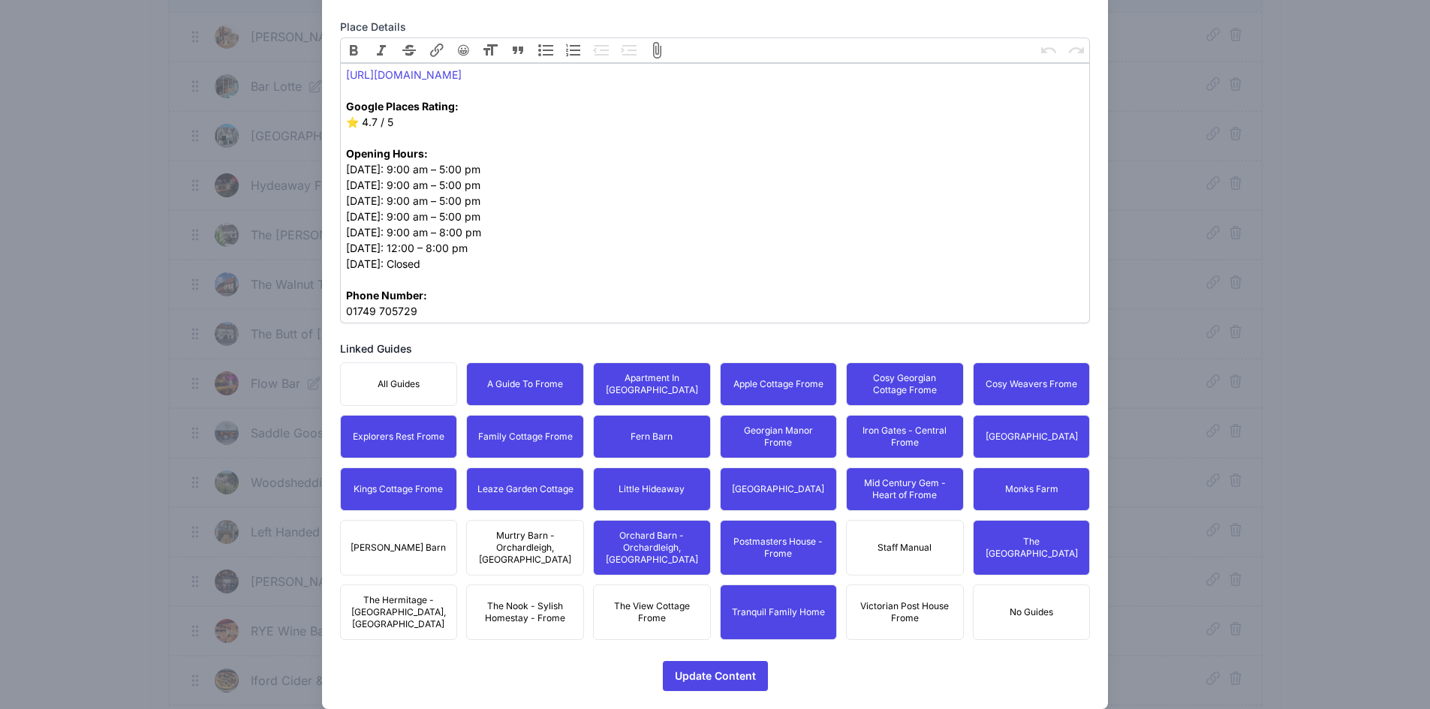
click at [904, 585] on button "Victorian Post House Frome" at bounding box center [905, 613] width 118 height 56
click at [597, 585] on button "The View Cottage Frome" at bounding box center [652, 613] width 118 height 56
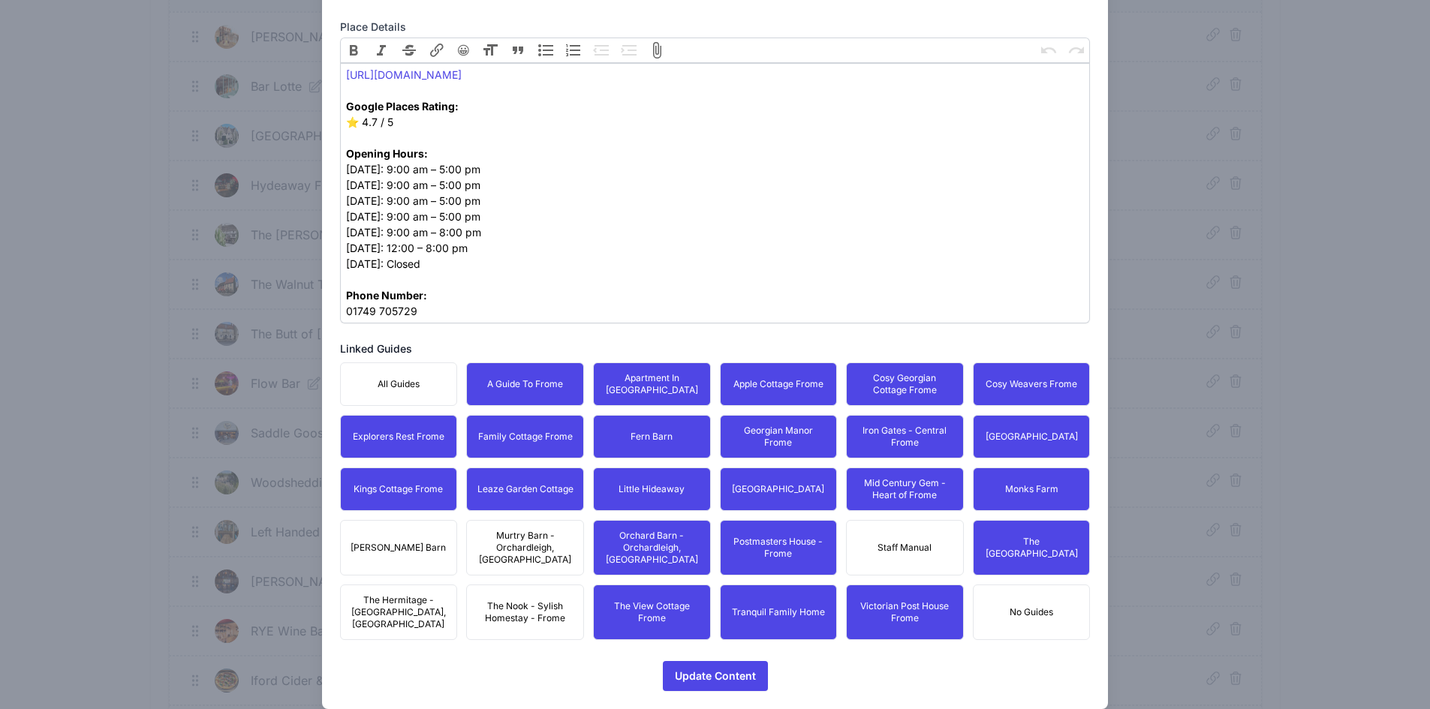
click at [510, 517] on div "All Guides A Guide To Frome Apartment In [GEOGRAPHIC_DATA] Apple Cottage Frome …" at bounding box center [715, 502] width 751 height 278
click at [526, 566] on div "All Guides A Guide To Frome Apartment In [GEOGRAPHIC_DATA] Apple Cottage Frome …" at bounding box center [715, 502] width 751 height 278
click at [432, 551] on button "[PERSON_NAME] Barn" at bounding box center [399, 548] width 118 height 56
click at [480, 600] on span "The Nook - Sylish Homestay - Frome" at bounding box center [525, 612] width 98 height 24
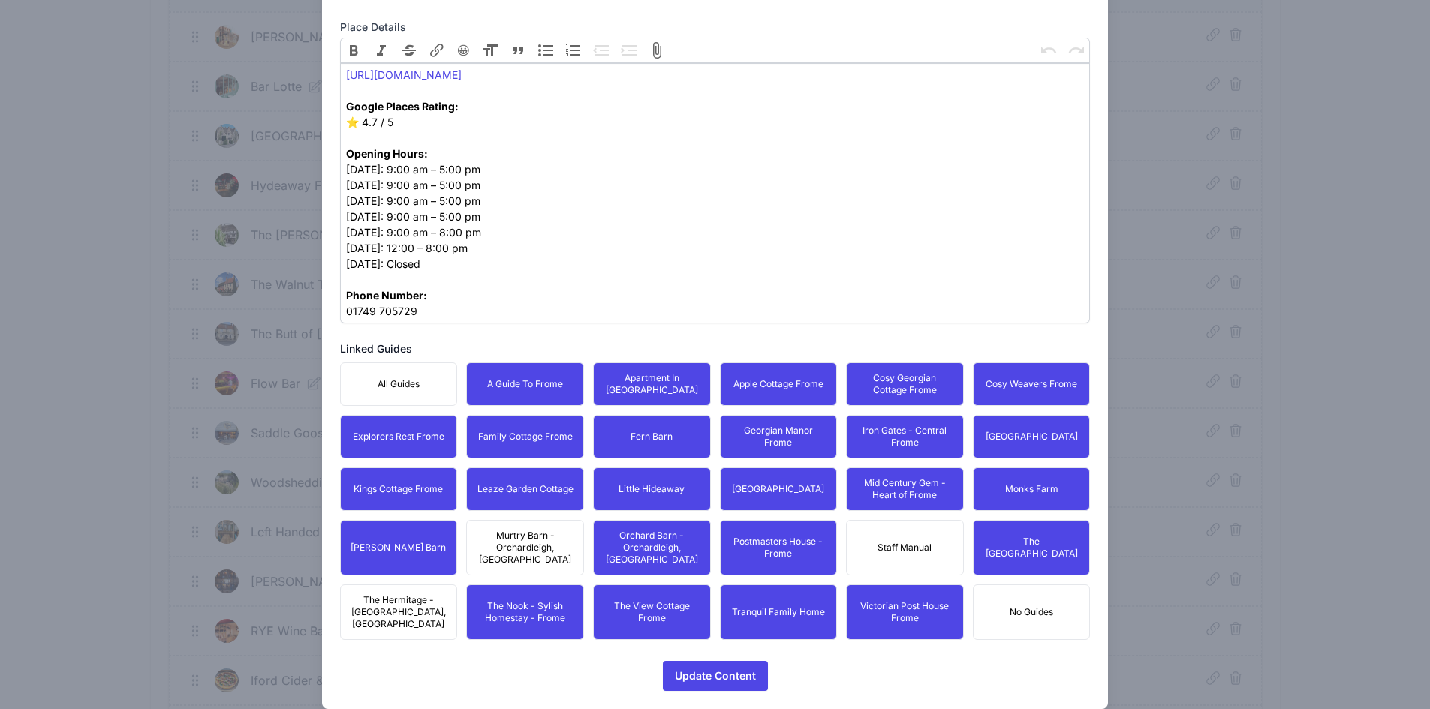
click at [529, 555] on button "Murtry Barn - Orchardleigh, [GEOGRAPHIC_DATA]" at bounding box center [525, 548] width 118 height 56
click at [405, 567] on div "All Guides A Guide To Frome Apartment In [GEOGRAPHIC_DATA] Apple Cottage Frome …" at bounding box center [715, 502] width 751 height 278
click at [425, 594] on span "The Hermitage - [GEOGRAPHIC_DATA], [GEOGRAPHIC_DATA]" at bounding box center [399, 612] width 98 height 36
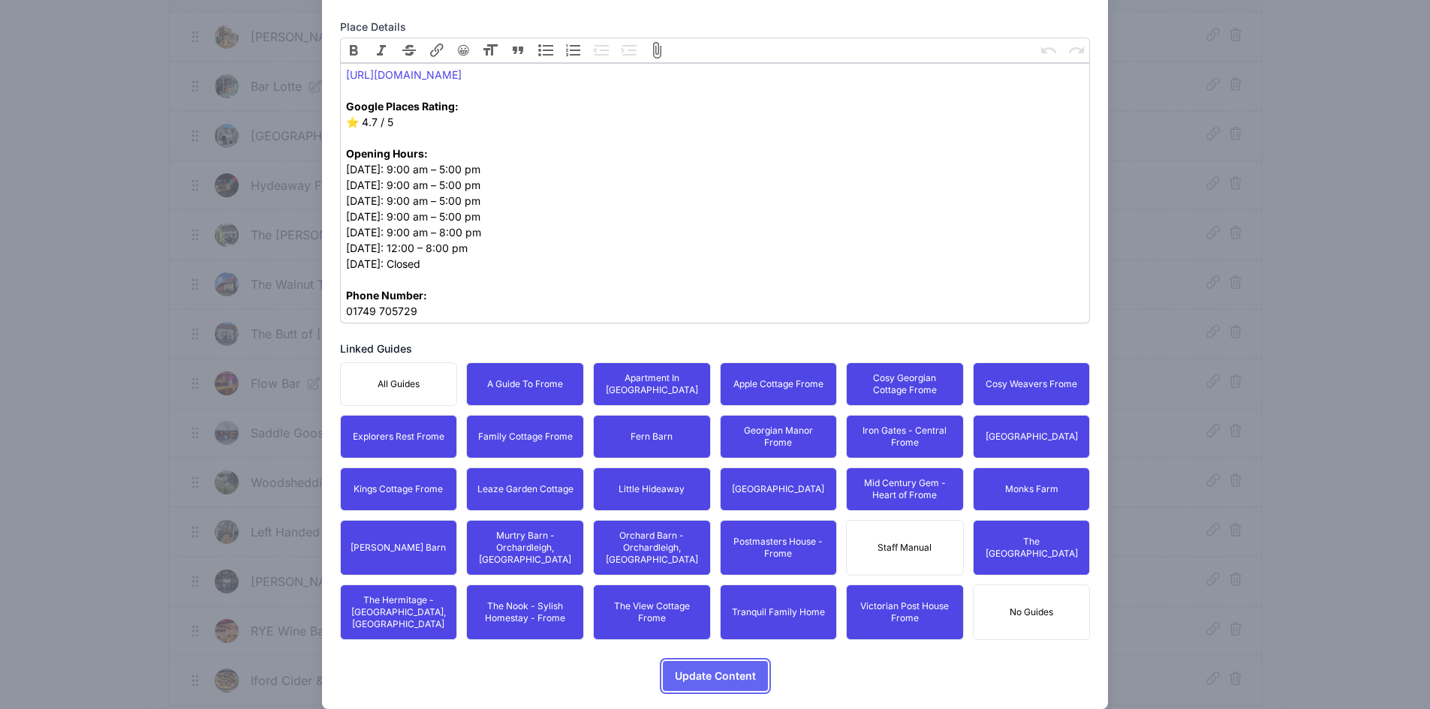
click at [712, 661] on span "Update Content" at bounding box center [715, 676] width 81 height 30
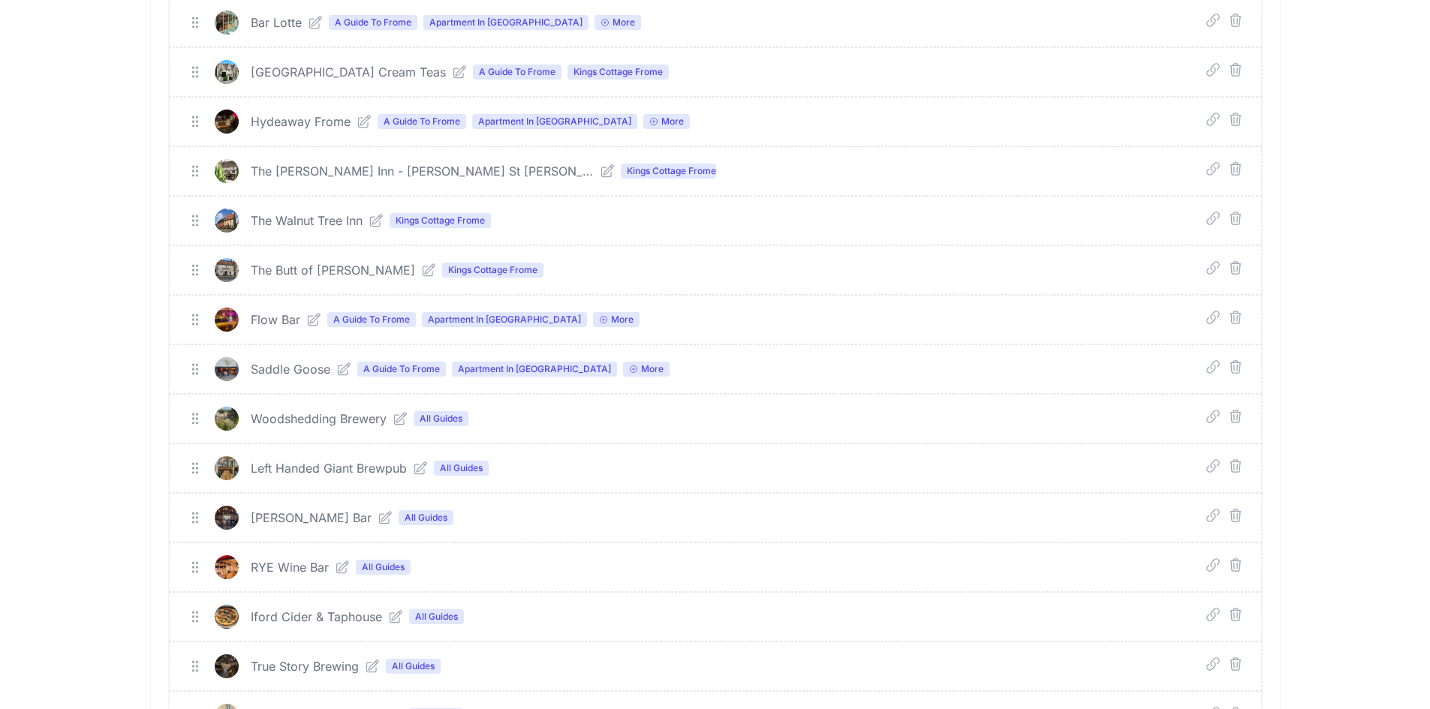
scroll to position [700, 0]
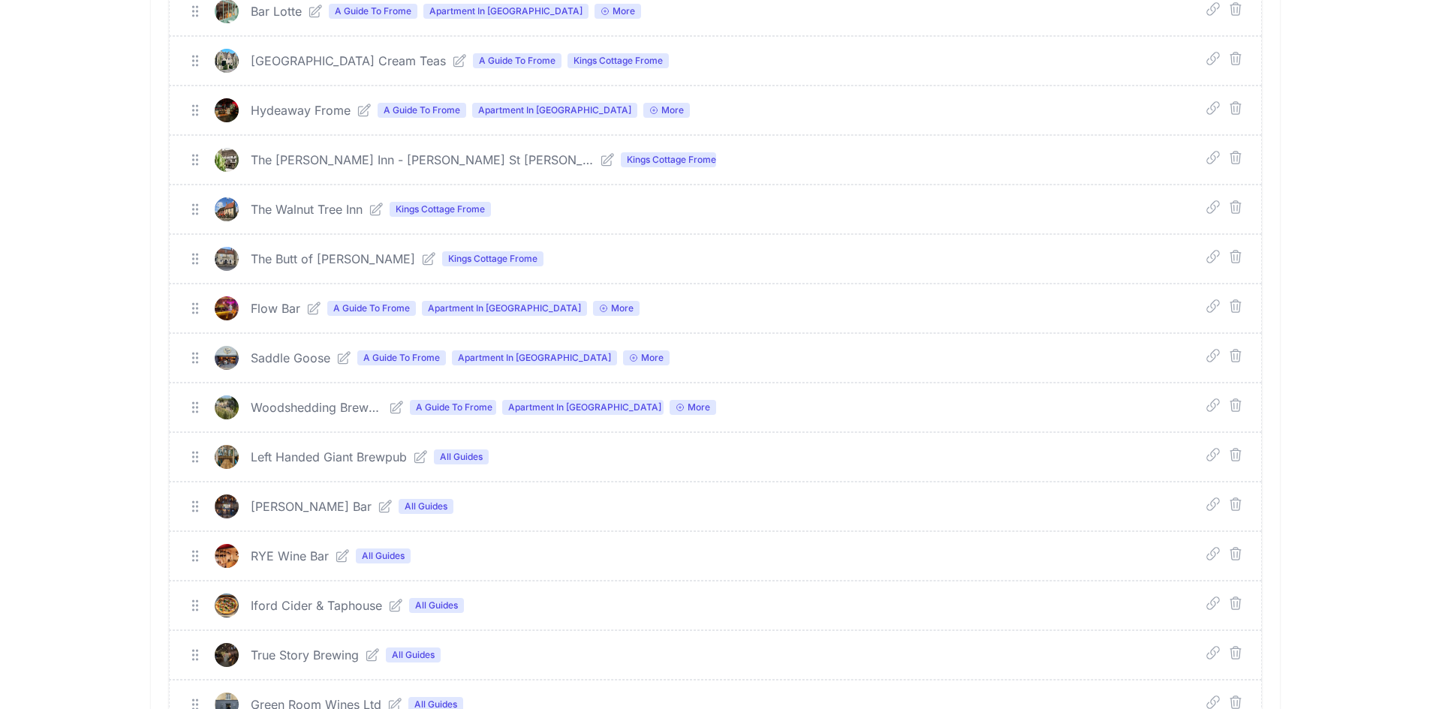
click at [421, 456] on icon at bounding box center [420, 457] width 15 height 15
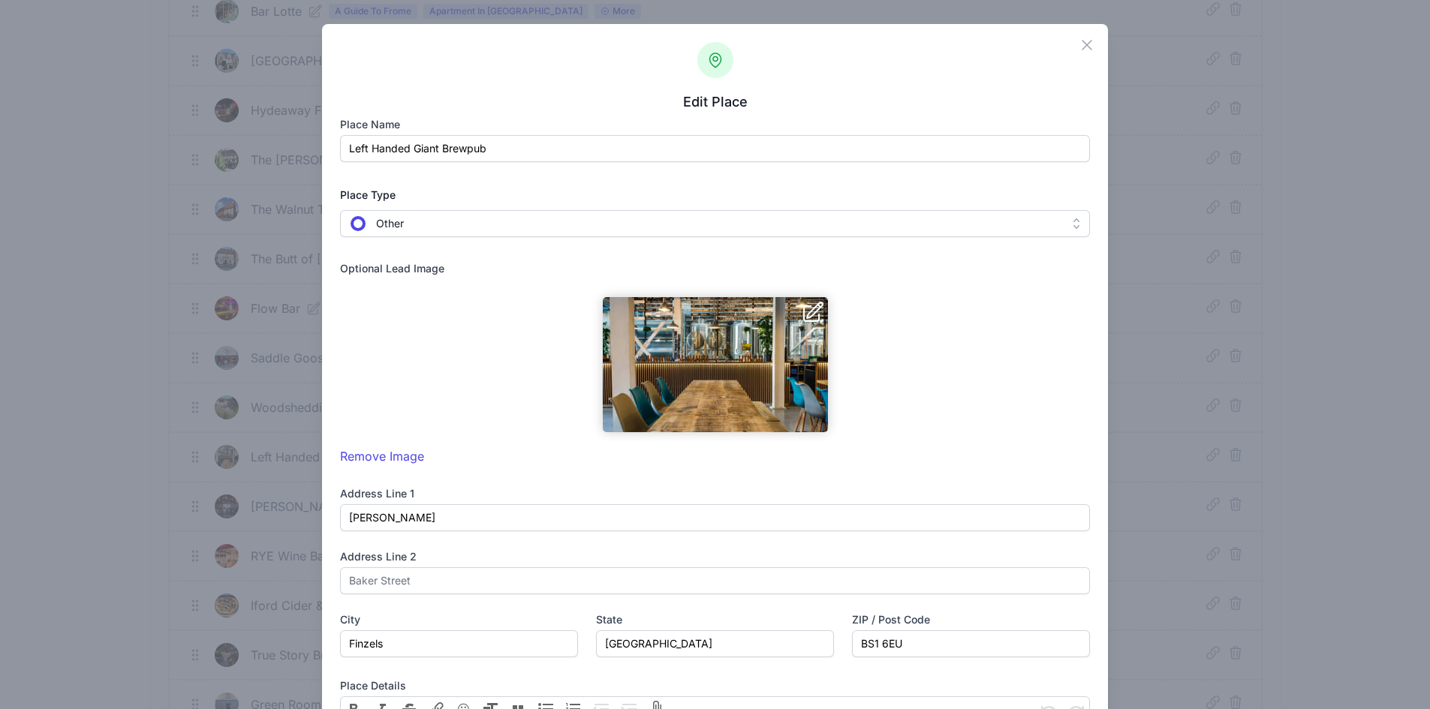
scroll to position [612, 0]
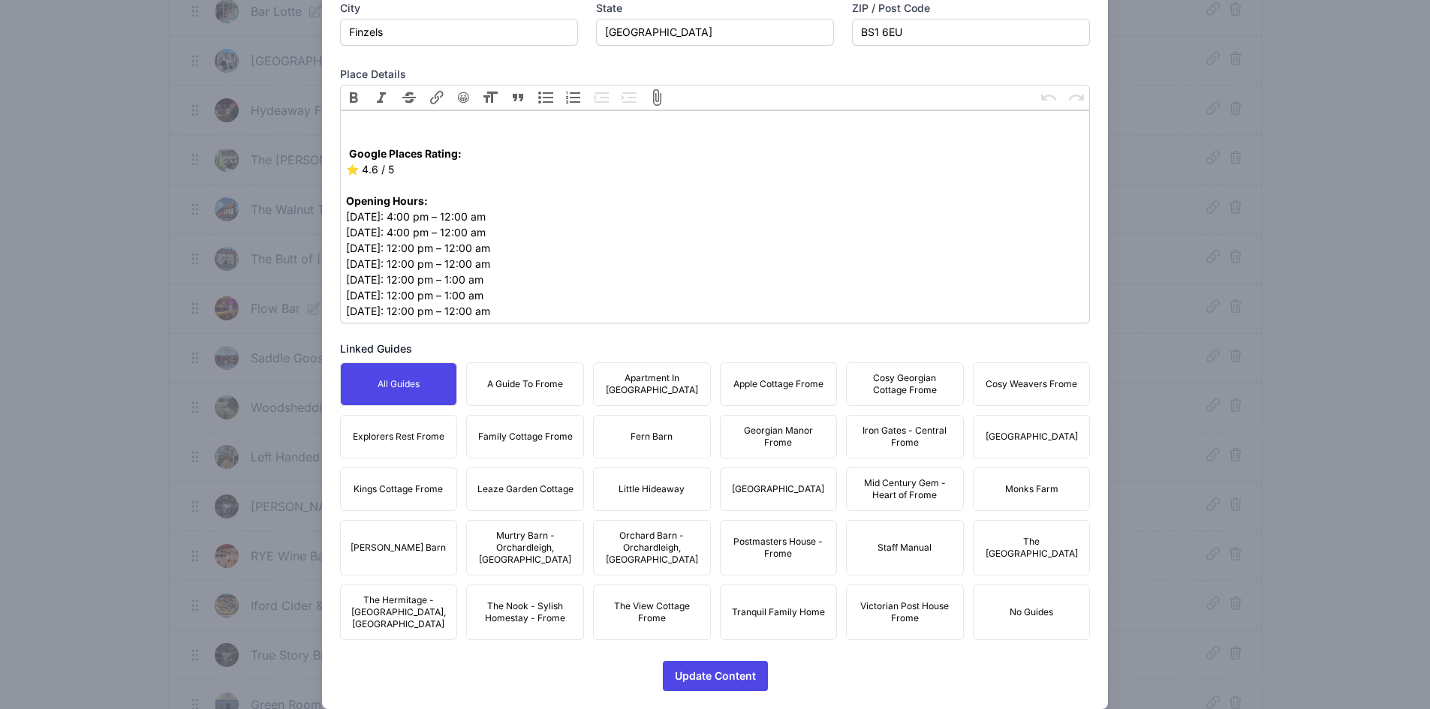
click at [543, 400] on button "A Guide To Frome" at bounding box center [525, 385] width 118 height 44
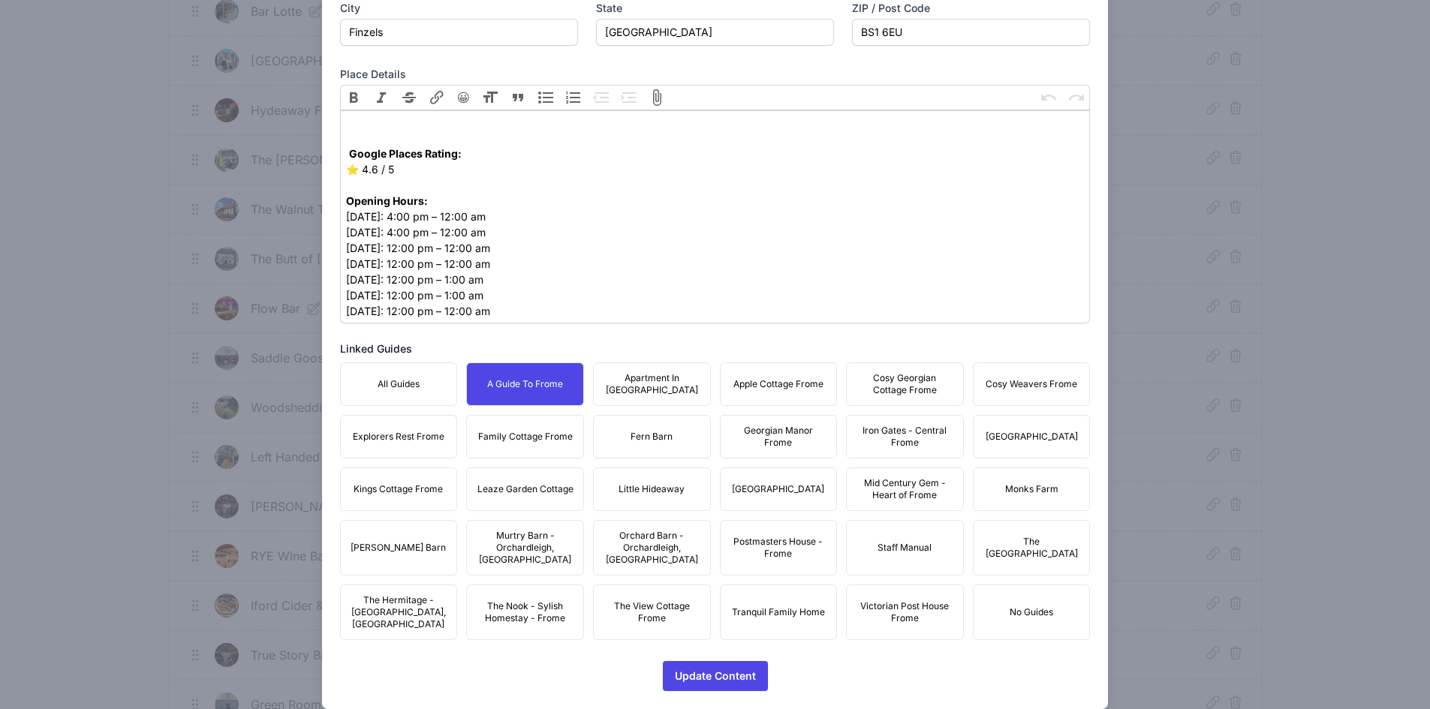
click at [645, 381] on span "Apartment In [GEOGRAPHIC_DATA]" at bounding box center [652, 384] width 98 height 24
click at [720, 383] on button "Apple Cottage Frome" at bounding box center [779, 385] width 118 height 44
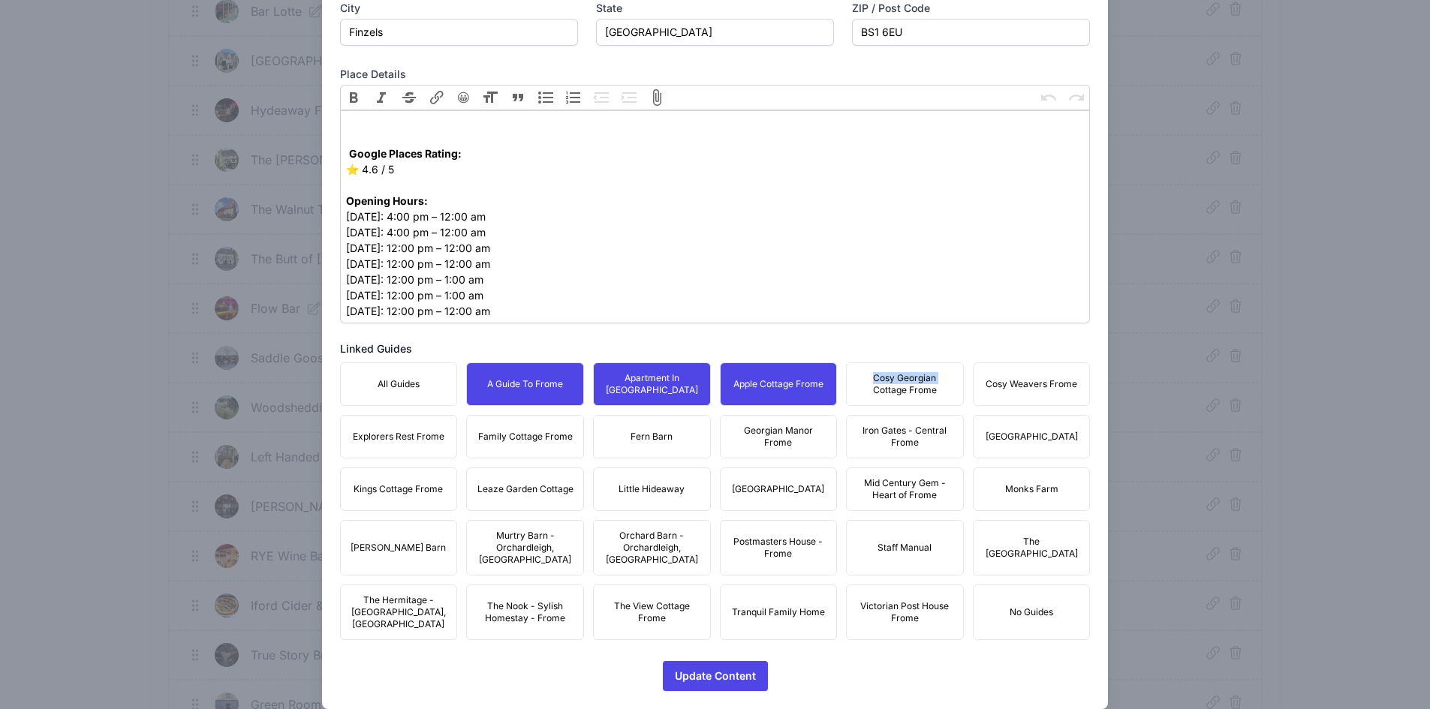
click at [835, 384] on div "All Guides A Guide To Frome Apartment In [GEOGRAPHIC_DATA] Apple Cottage Frome …" at bounding box center [715, 502] width 751 height 278
click at [922, 383] on span "Cosy Georgian Cottage Frome" at bounding box center [905, 384] width 98 height 24
click at [1022, 388] on span "Cosy Weavers Frome" at bounding box center [1032, 384] width 92 height 12
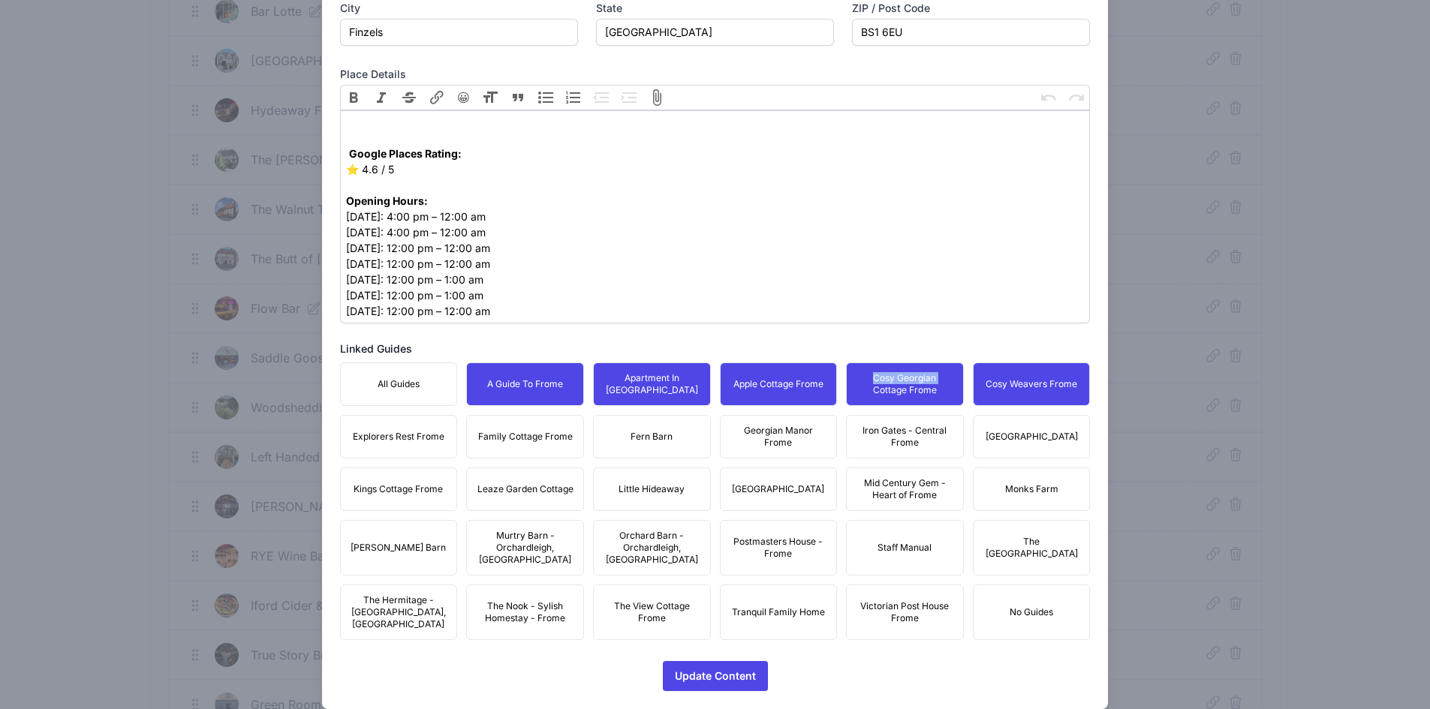
click at [1029, 431] on span "[GEOGRAPHIC_DATA]" at bounding box center [1032, 437] width 92 height 12
click at [1021, 481] on button "Monks Farm" at bounding box center [1032, 490] width 118 height 44
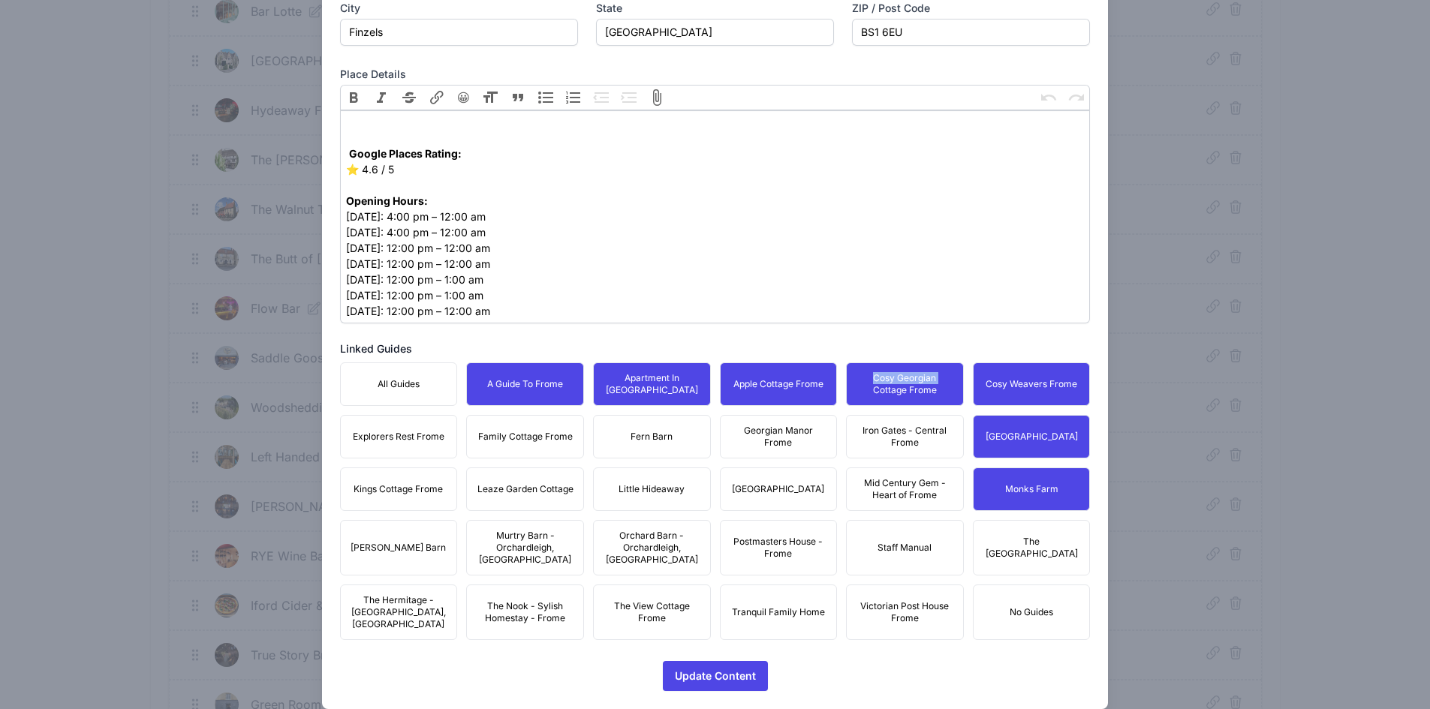
click at [1025, 541] on span "The [GEOGRAPHIC_DATA]" at bounding box center [1032, 548] width 98 height 24
click at [901, 609] on button "Victorian Post House Frome" at bounding box center [905, 613] width 118 height 56
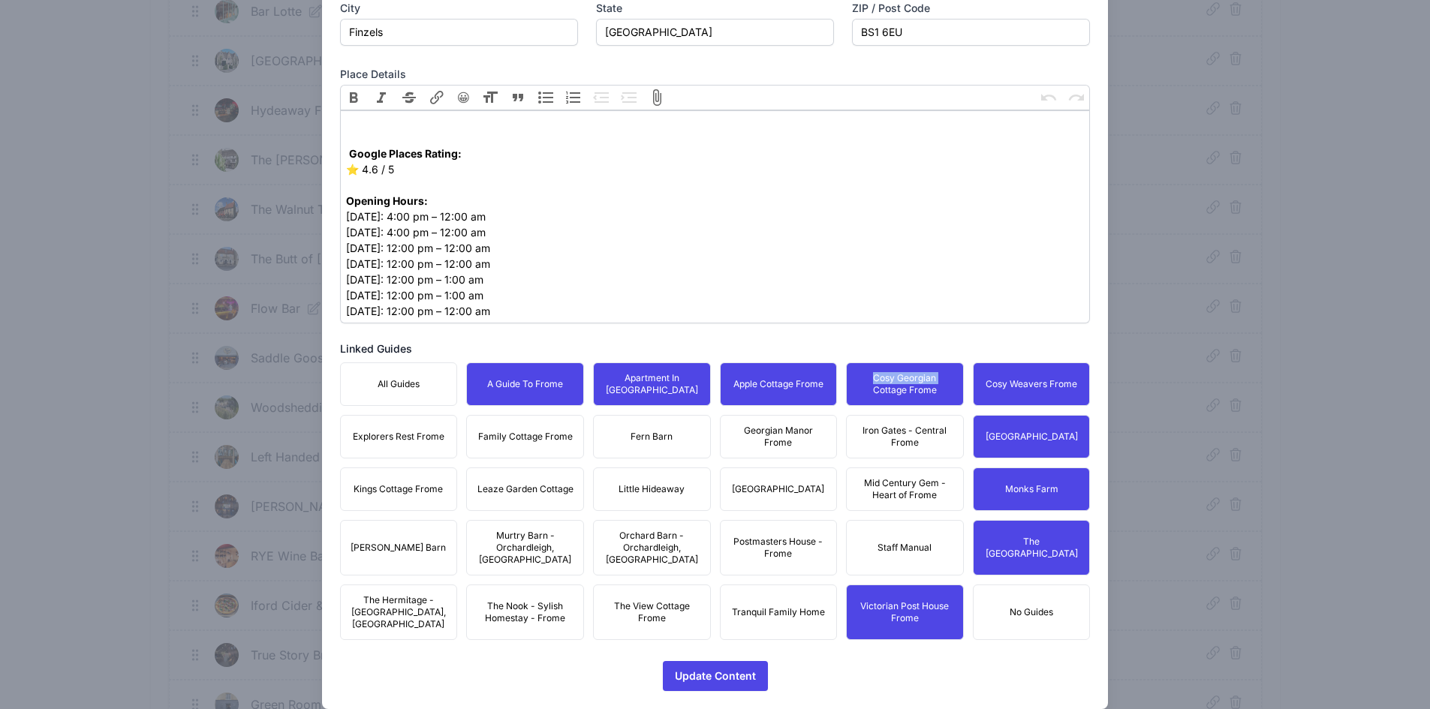
click at [901, 486] on span "Mid Century Gem - Heart of Frome" at bounding box center [905, 489] width 98 height 24
click at [898, 448] on span "Iron Gates - Central Frome" at bounding box center [905, 437] width 98 height 24
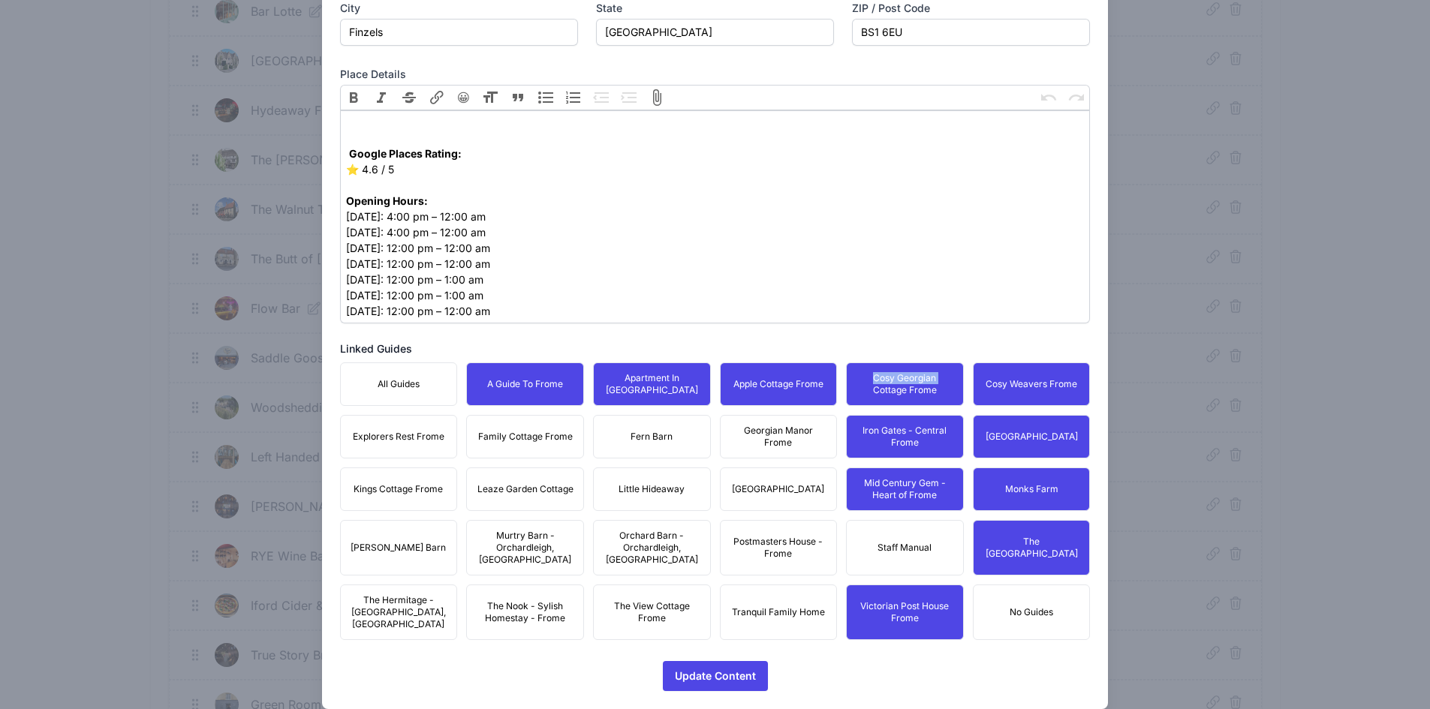
click at [784, 446] on span "Georgian Manor Frome" at bounding box center [779, 437] width 98 height 24
click at [782, 490] on span "[GEOGRAPHIC_DATA]" at bounding box center [778, 489] width 92 height 12
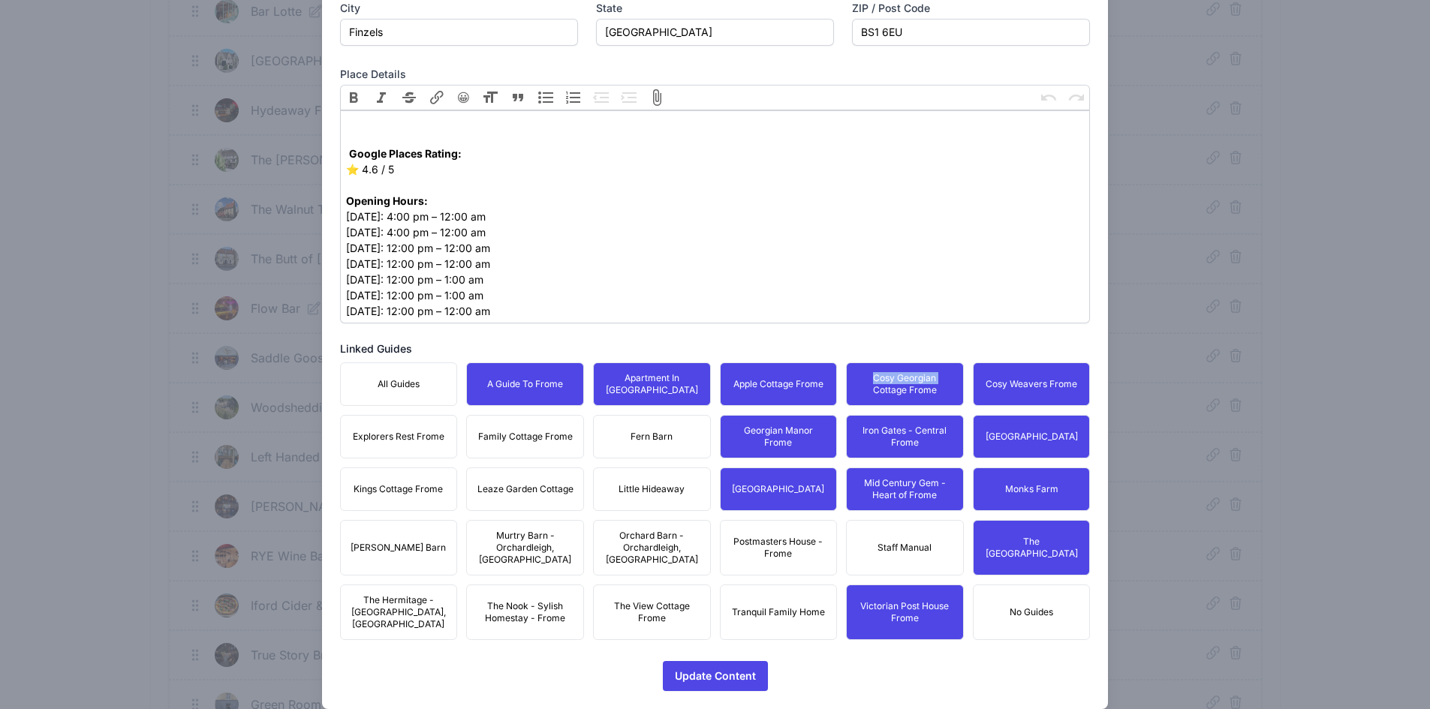
click at [778, 537] on span "Postmasters House - Frome" at bounding box center [779, 548] width 98 height 24
click at [764, 585] on button "Tranquil Family Home" at bounding box center [779, 613] width 118 height 56
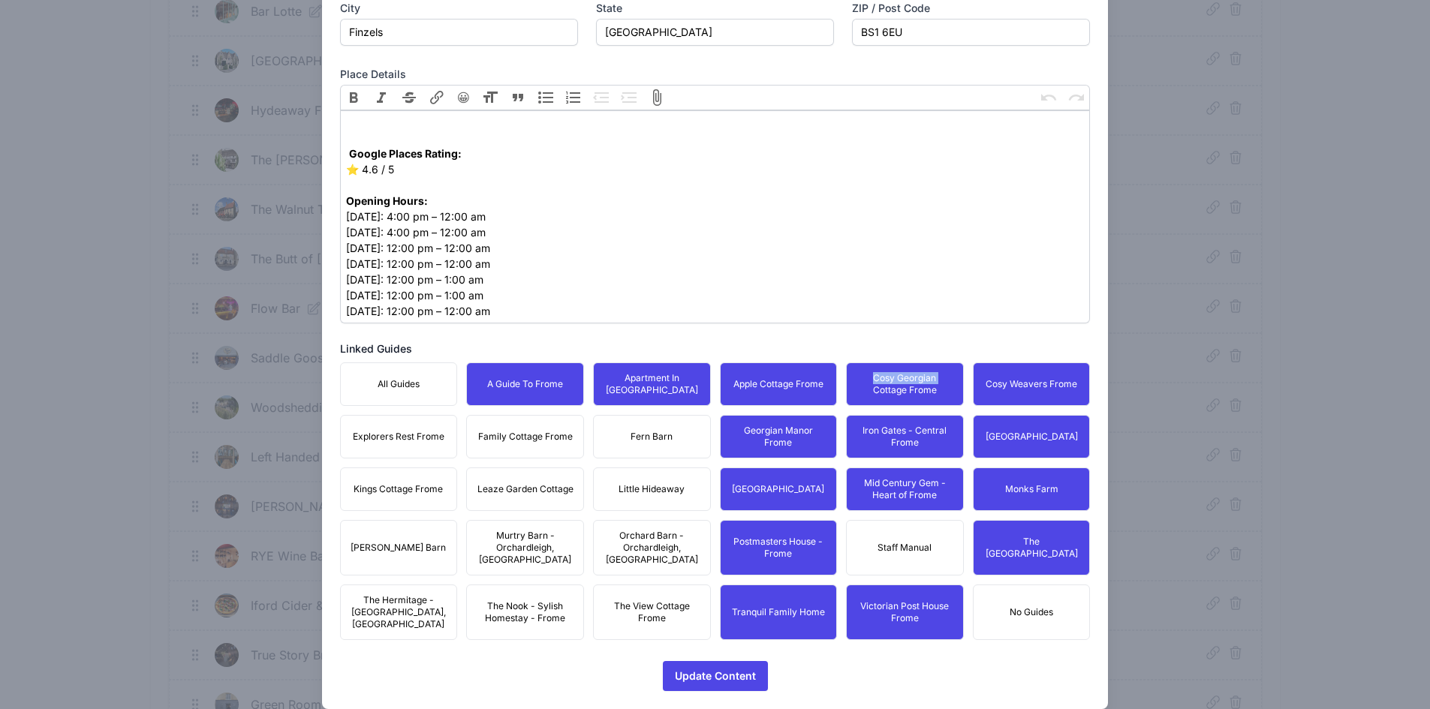
click at [667, 600] on span "The View Cottage Frome" at bounding box center [652, 612] width 98 height 24
click at [656, 543] on span "Orchard Barn - Orchardleigh, [GEOGRAPHIC_DATA]" at bounding box center [652, 548] width 98 height 36
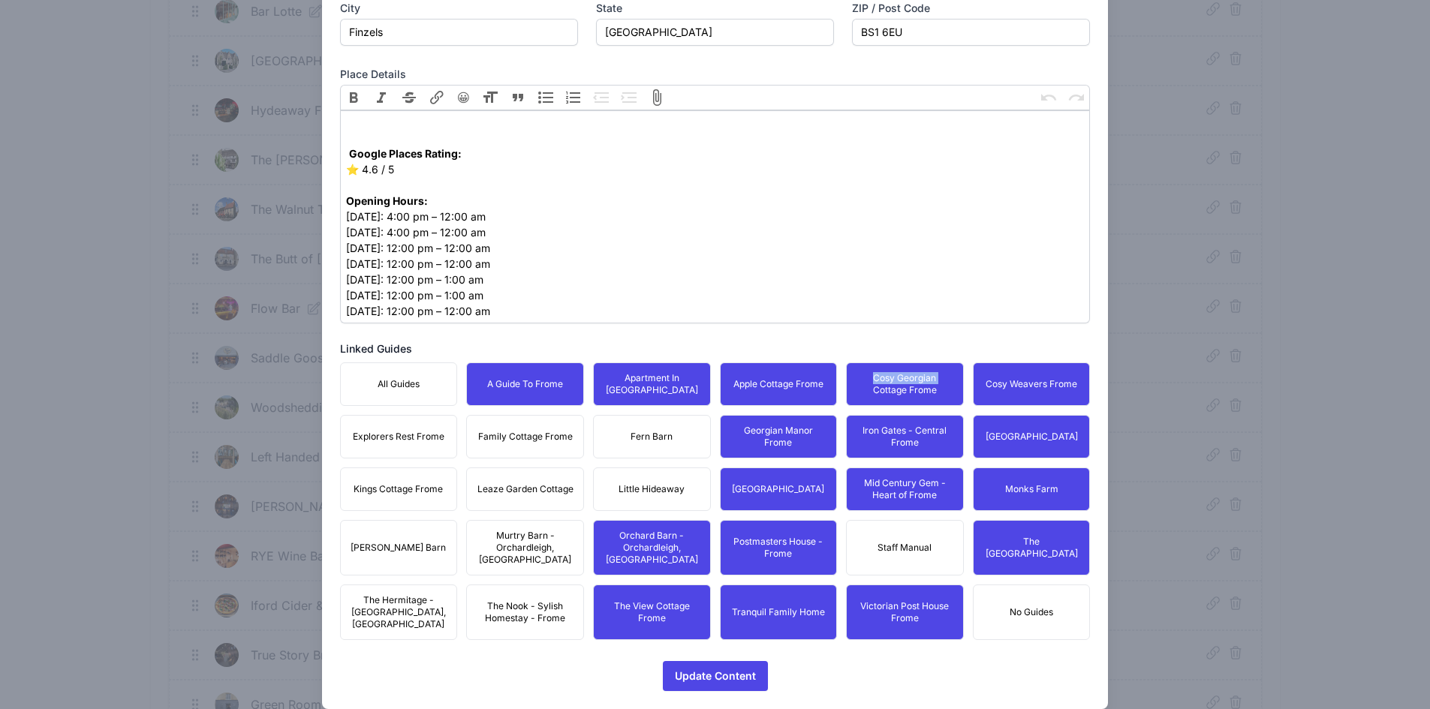
click at [647, 497] on button "Little Hideaway" at bounding box center [652, 490] width 118 height 44
click at [652, 443] on button "Fern Barn" at bounding box center [652, 437] width 118 height 44
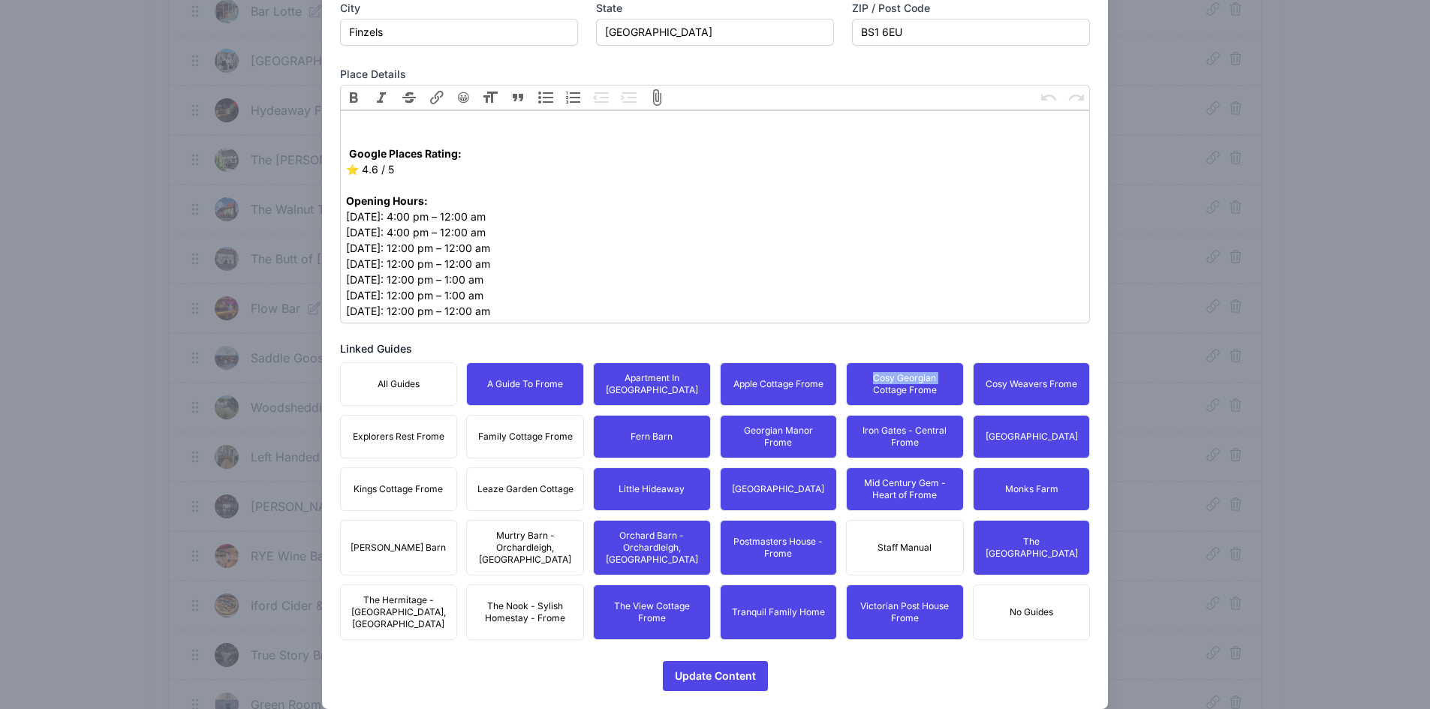
click at [540, 443] on button "Family Cottage Frome" at bounding box center [525, 437] width 118 height 44
click at [534, 483] on span "Leaze Garden Cottage" at bounding box center [525, 489] width 96 height 12
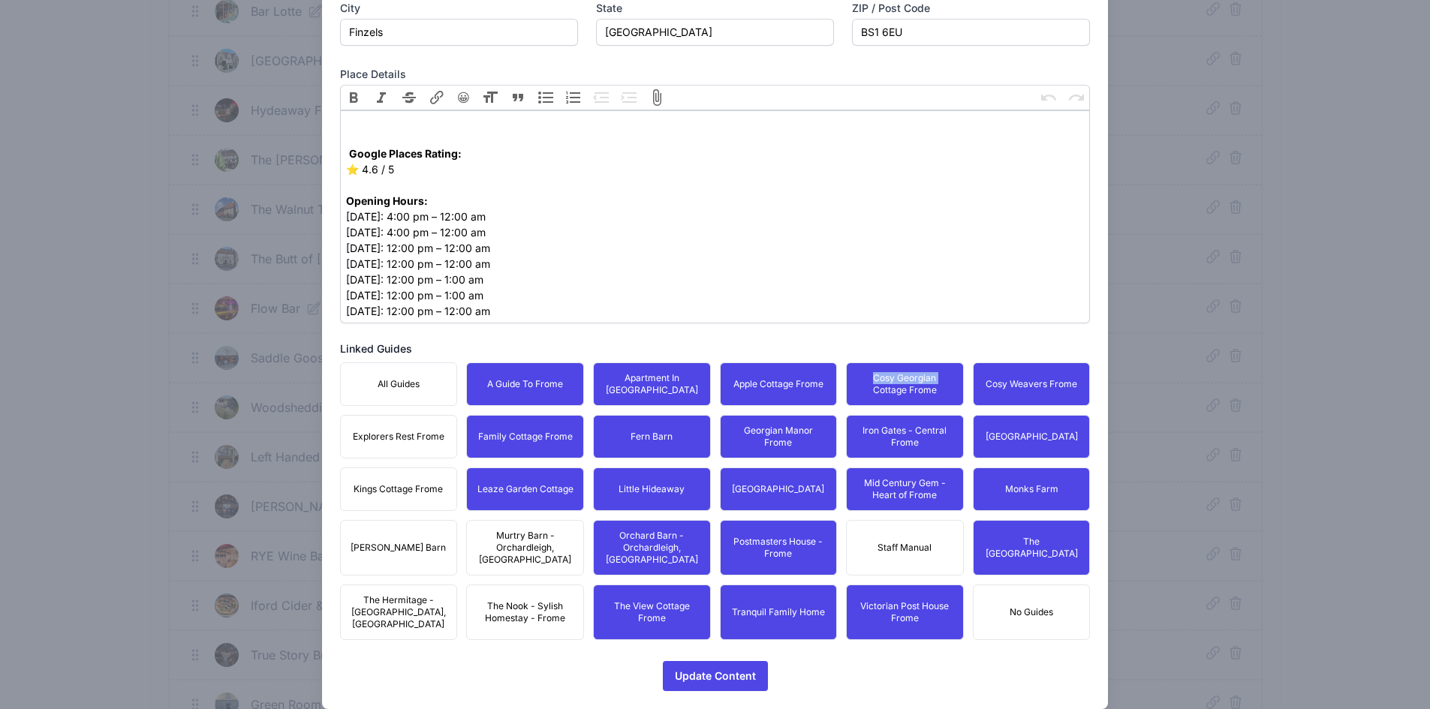
click at [535, 526] on button "Murtry Barn - Orchardleigh, [GEOGRAPHIC_DATA]" at bounding box center [525, 548] width 118 height 56
click at [533, 600] on span "The Nook - Sylish Homestay - Frome" at bounding box center [525, 612] width 98 height 24
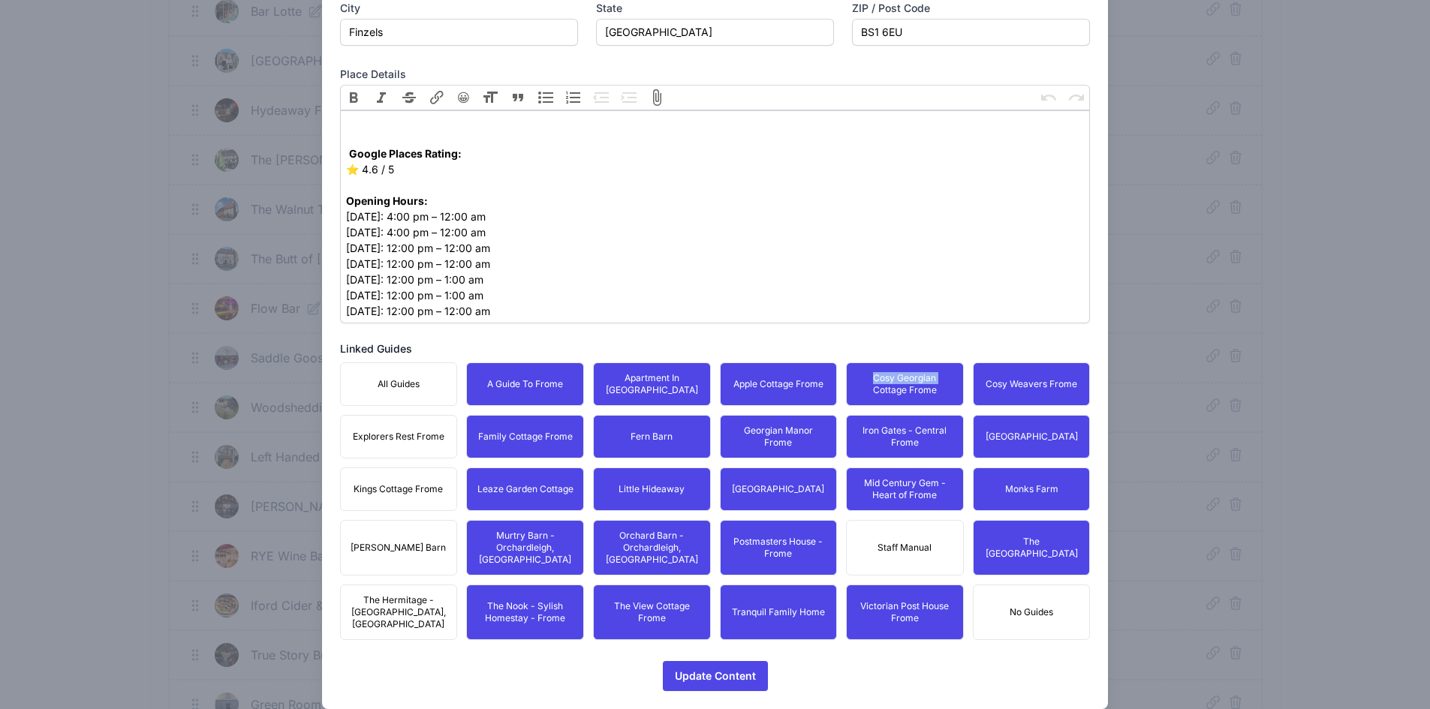
click at [429, 585] on button "The Hermitage - [GEOGRAPHIC_DATA], [GEOGRAPHIC_DATA]" at bounding box center [399, 613] width 118 height 56
click at [420, 539] on button "[PERSON_NAME] Barn" at bounding box center [399, 548] width 118 height 56
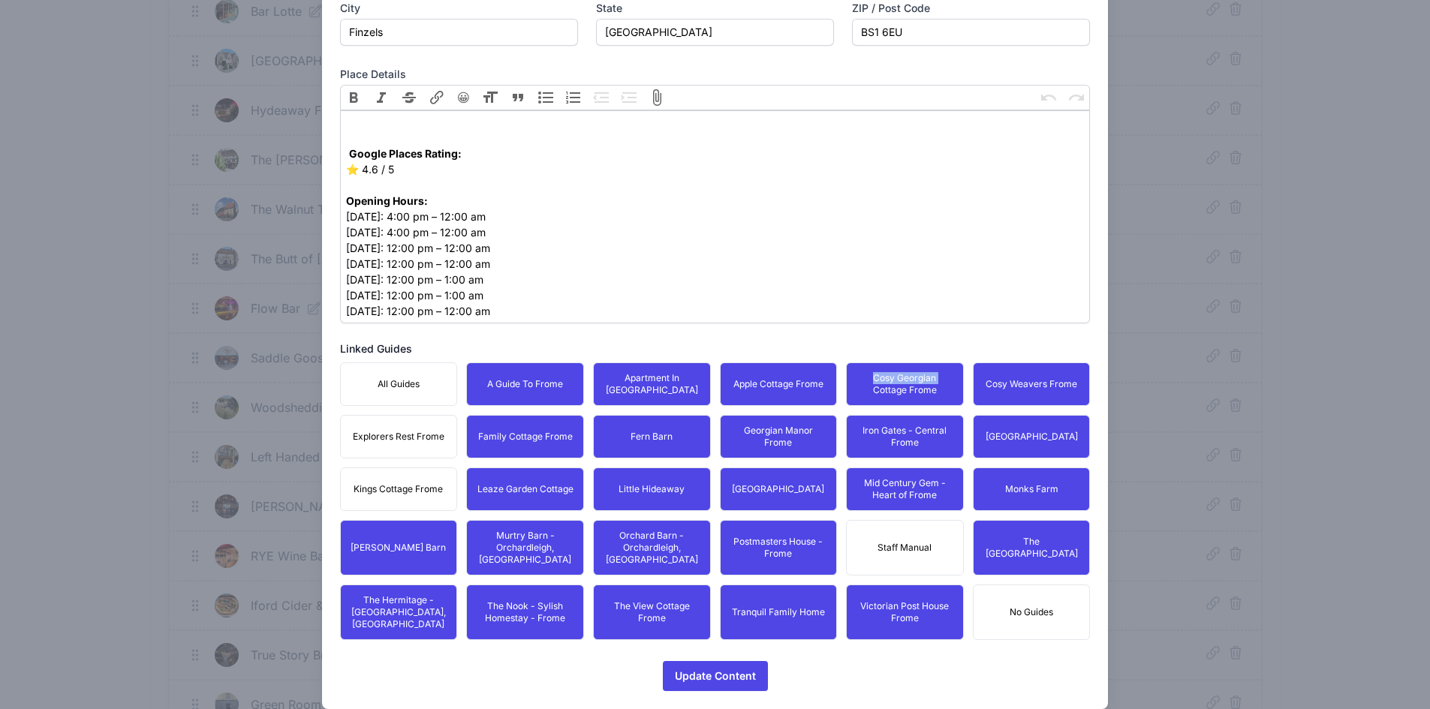
click at [423, 485] on span "Kings Cottage Frome" at bounding box center [398, 489] width 89 height 12
click at [411, 447] on button "Explorers Rest Frome" at bounding box center [399, 437] width 118 height 44
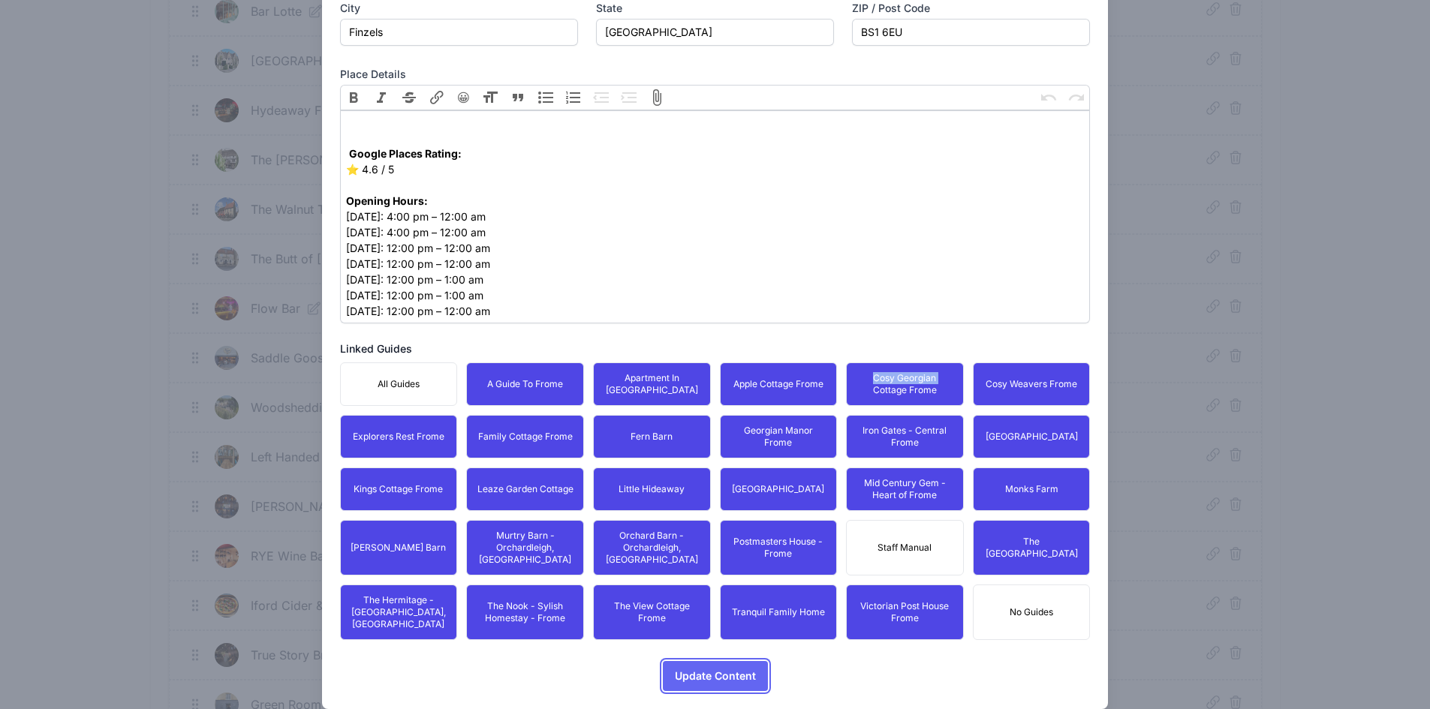
click at [712, 661] on span "Update Content" at bounding box center [715, 676] width 81 height 30
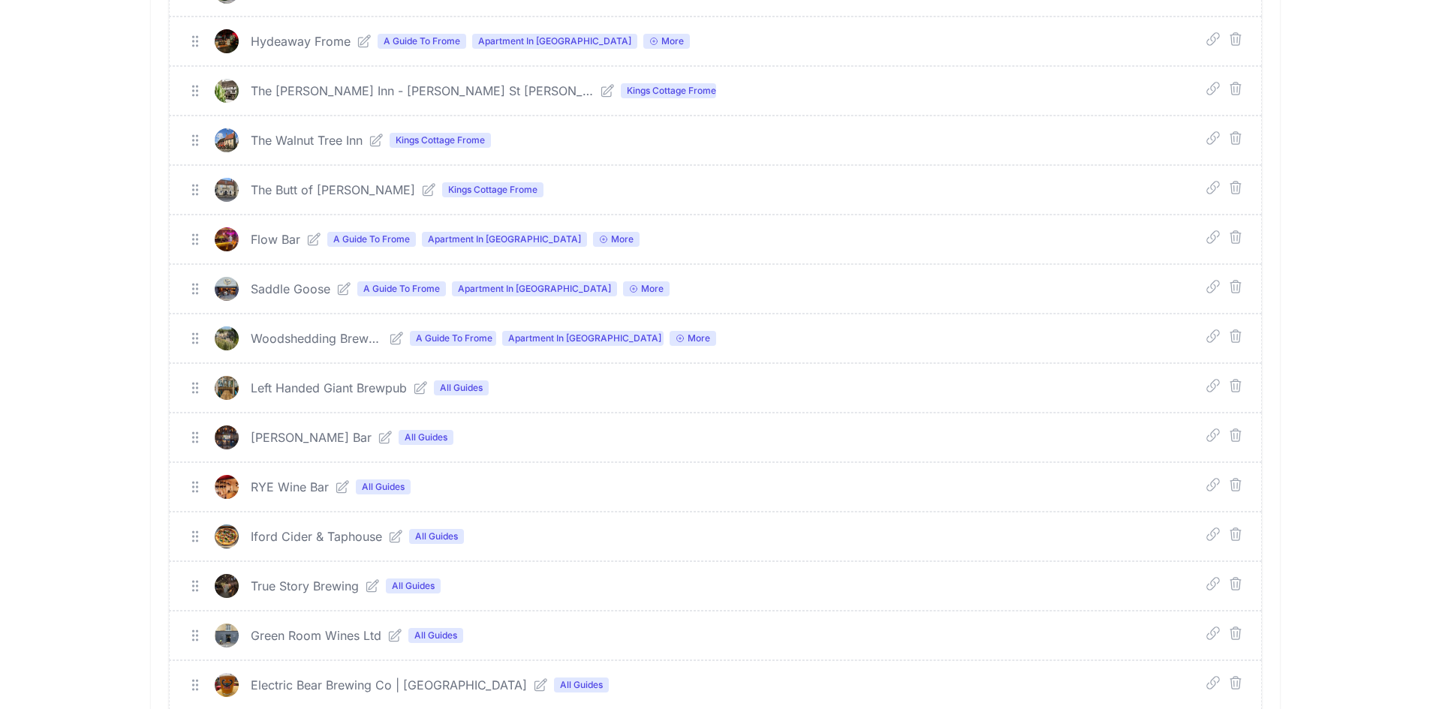
scroll to position [775, 0]
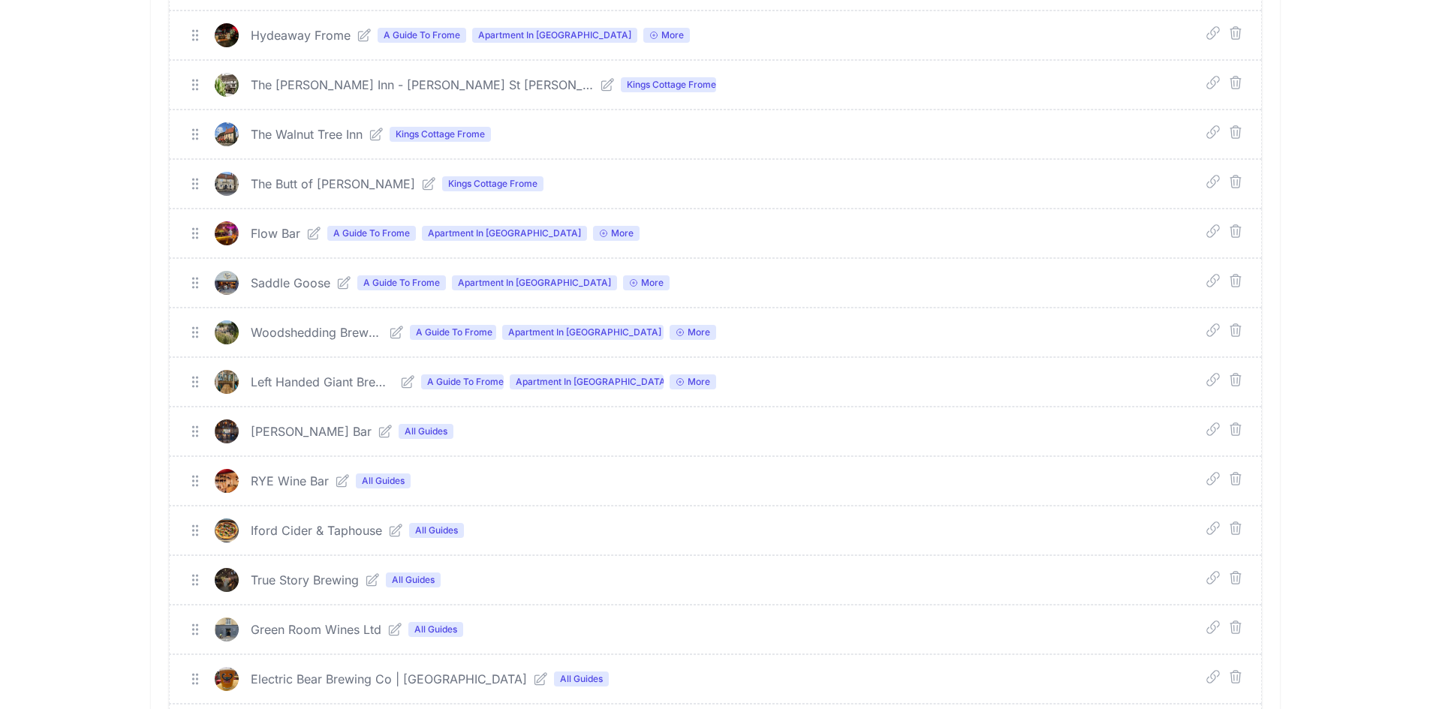
click at [378, 432] on icon at bounding box center [385, 431] width 15 height 15
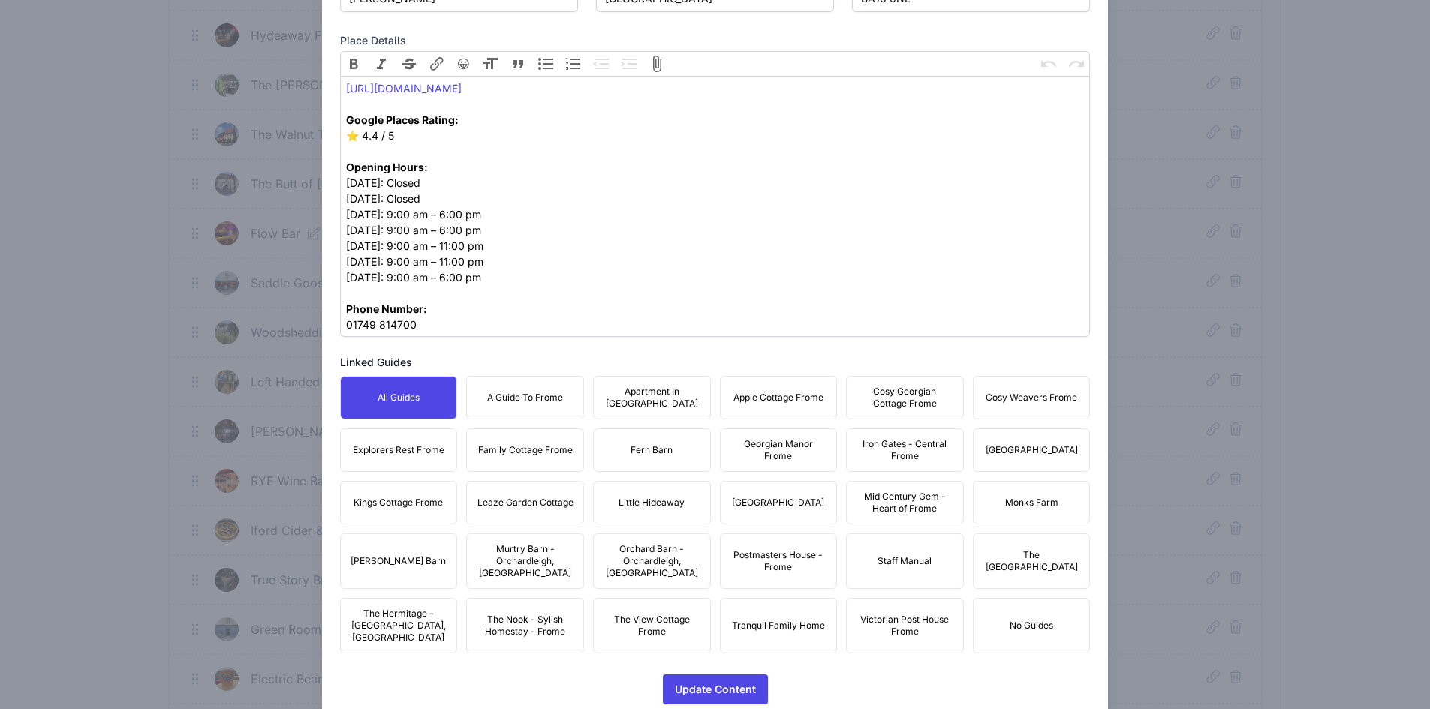
scroll to position [659, 0]
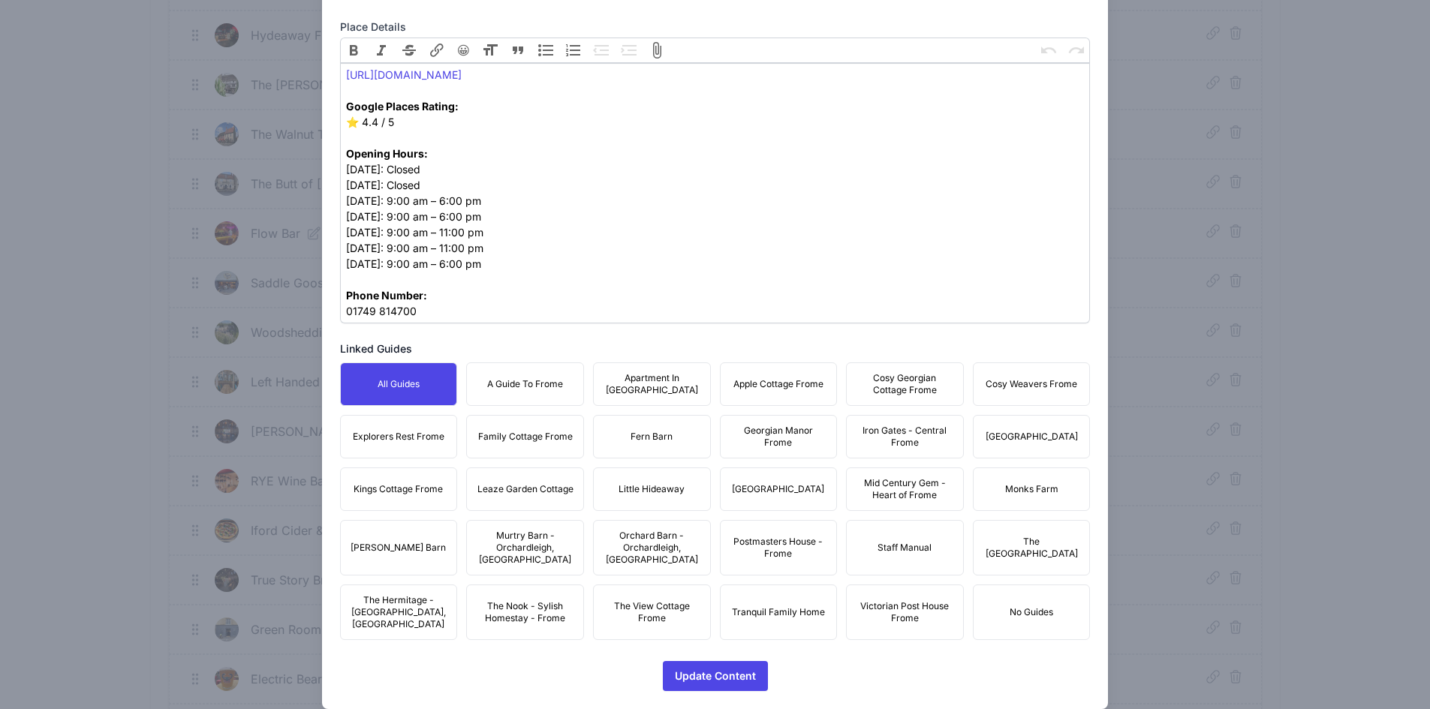
click at [523, 398] on button "A Guide To Frome" at bounding box center [525, 385] width 118 height 44
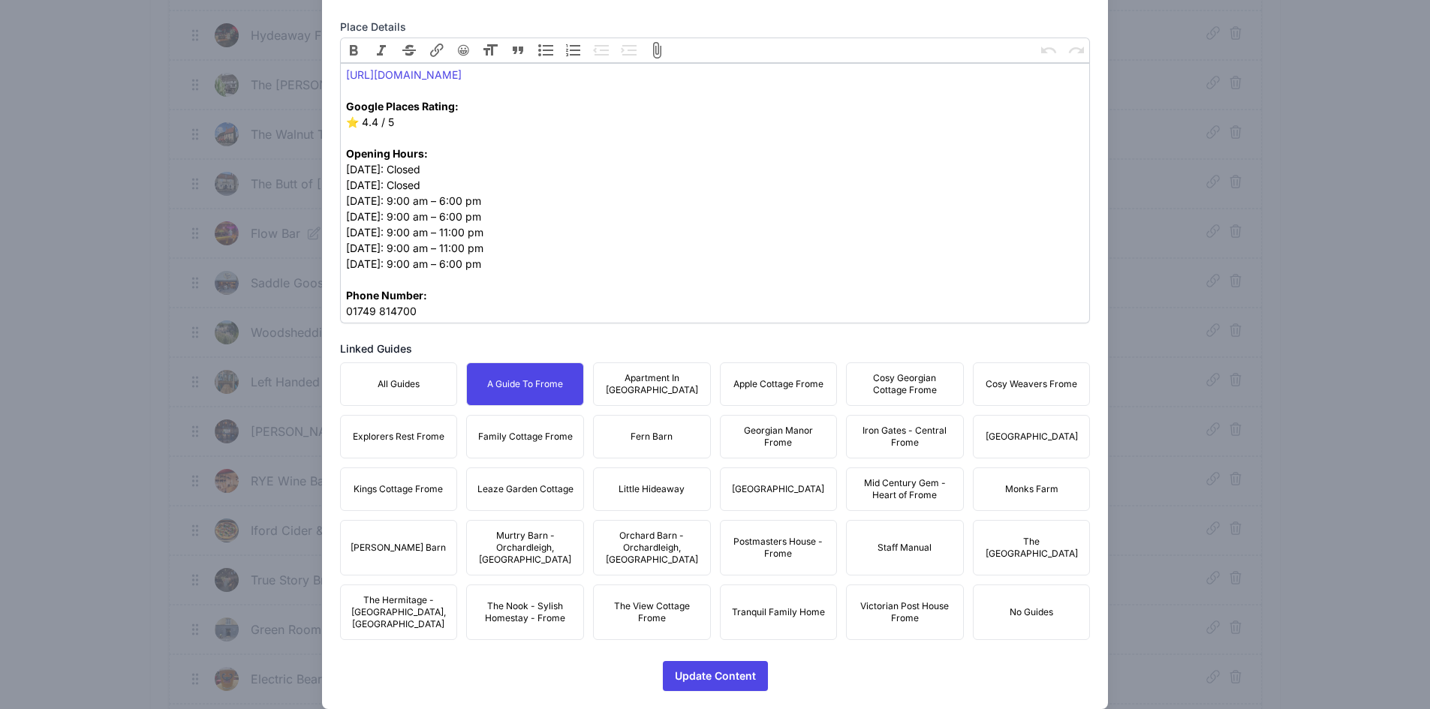
click at [651, 398] on button "Apartment In [GEOGRAPHIC_DATA]" at bounding box center [652, 385] width 118 height 44
click at [792, 383] on span "Apple Cottage Frome" at bounding box center [778, 384] width 90 height 12
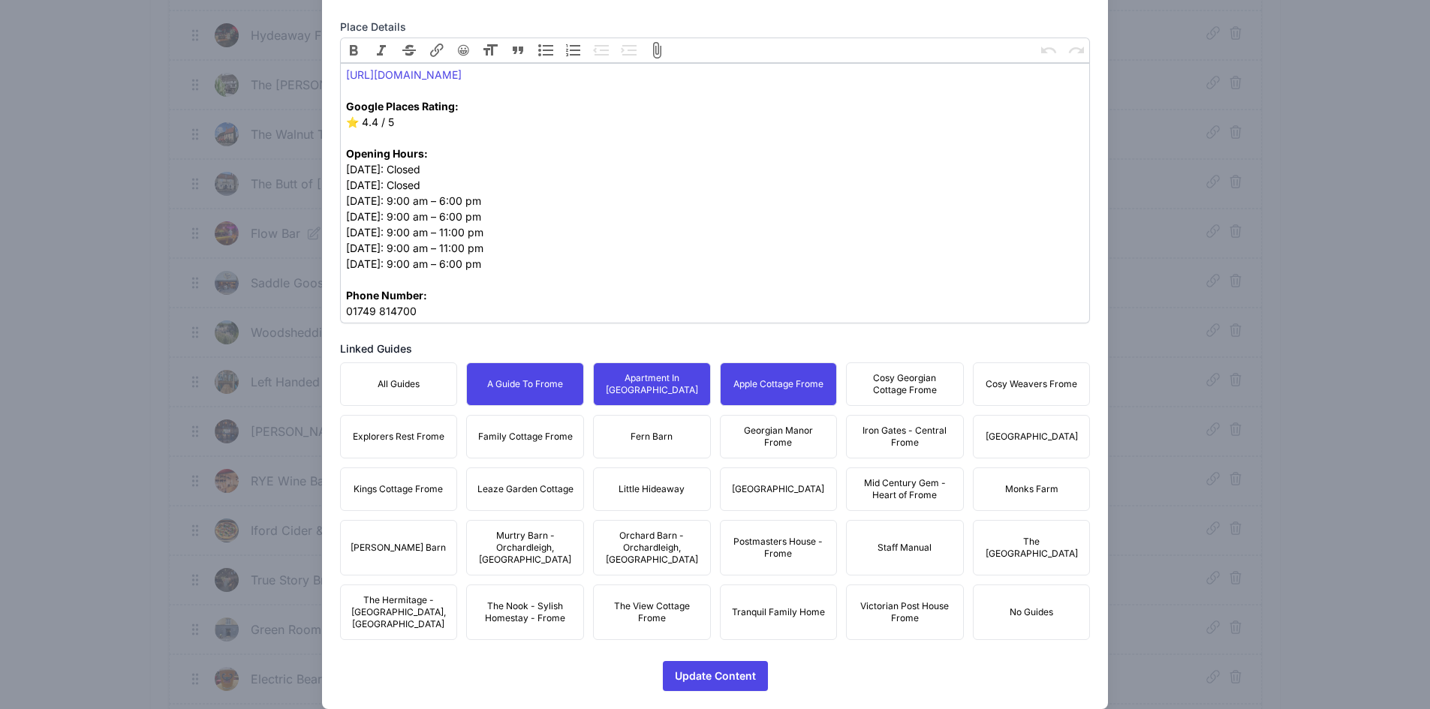
click at [892, 378] on span "Cosy Georgian Cottage Frome" at bounding box center [905, 384] width 98 height 24
click at [1010, 390] on span "Cosy Weavers Frome" at bounding box center [1032, 384] width 92 height 12
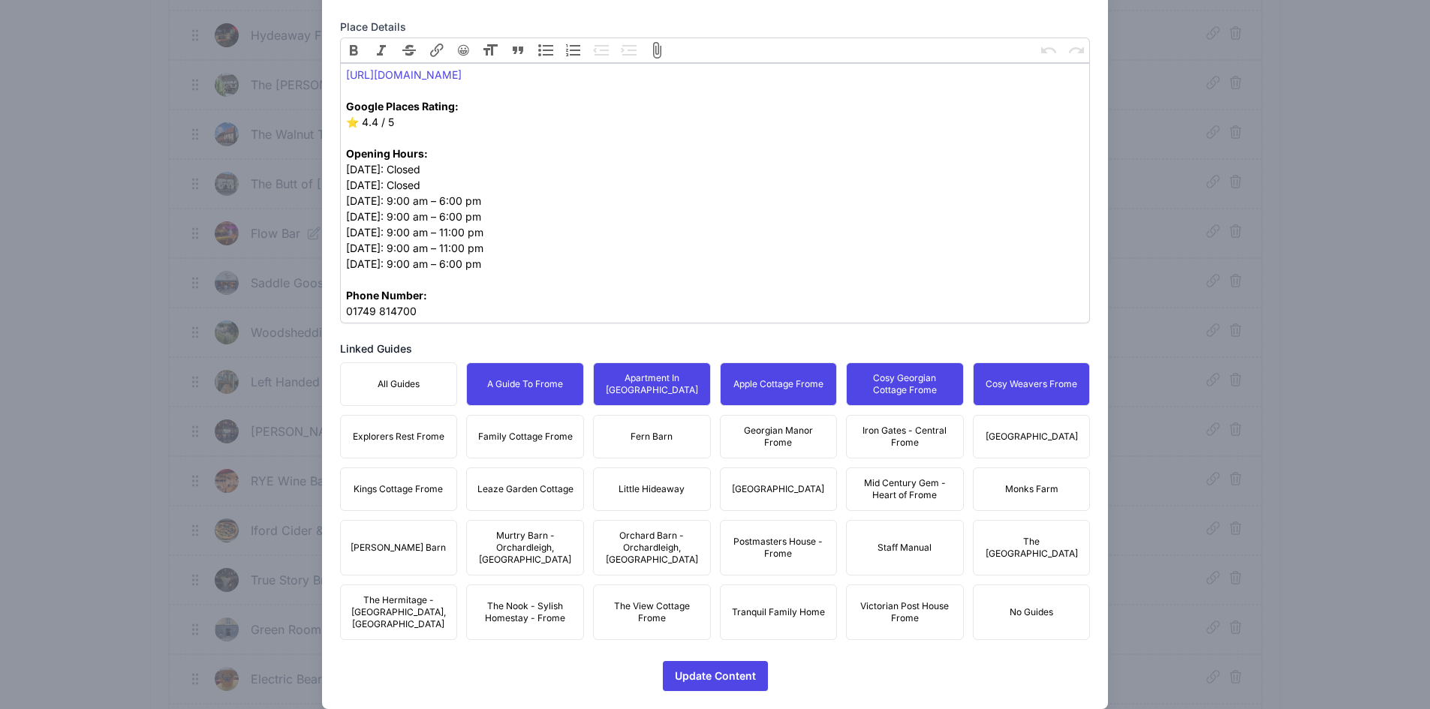
click at [1031, 441] on span "[GEOGRAPHIC_DATA]" at bounding box center [1032, 437] width 92 height 12
click at [889, 444] on span "Iron Gates - Central Frome" at bounding box center [905, 437] width 98 height 24
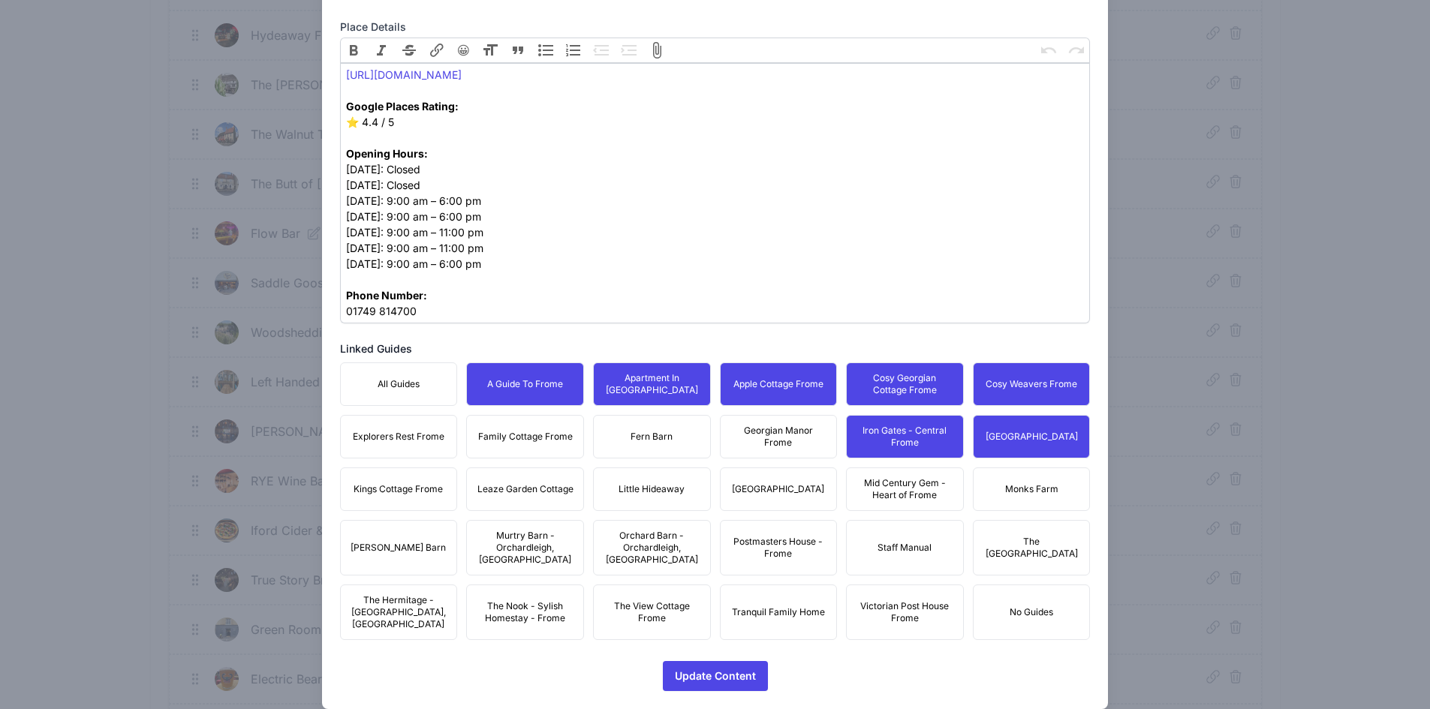
click at [732, 438] on span "Georgian Manor Frome" at bounding box center [779, 437] width 98 height 24
click at [664, 438] on button "Fern Barn" at bounding box center [652, 437] width 118 height 44
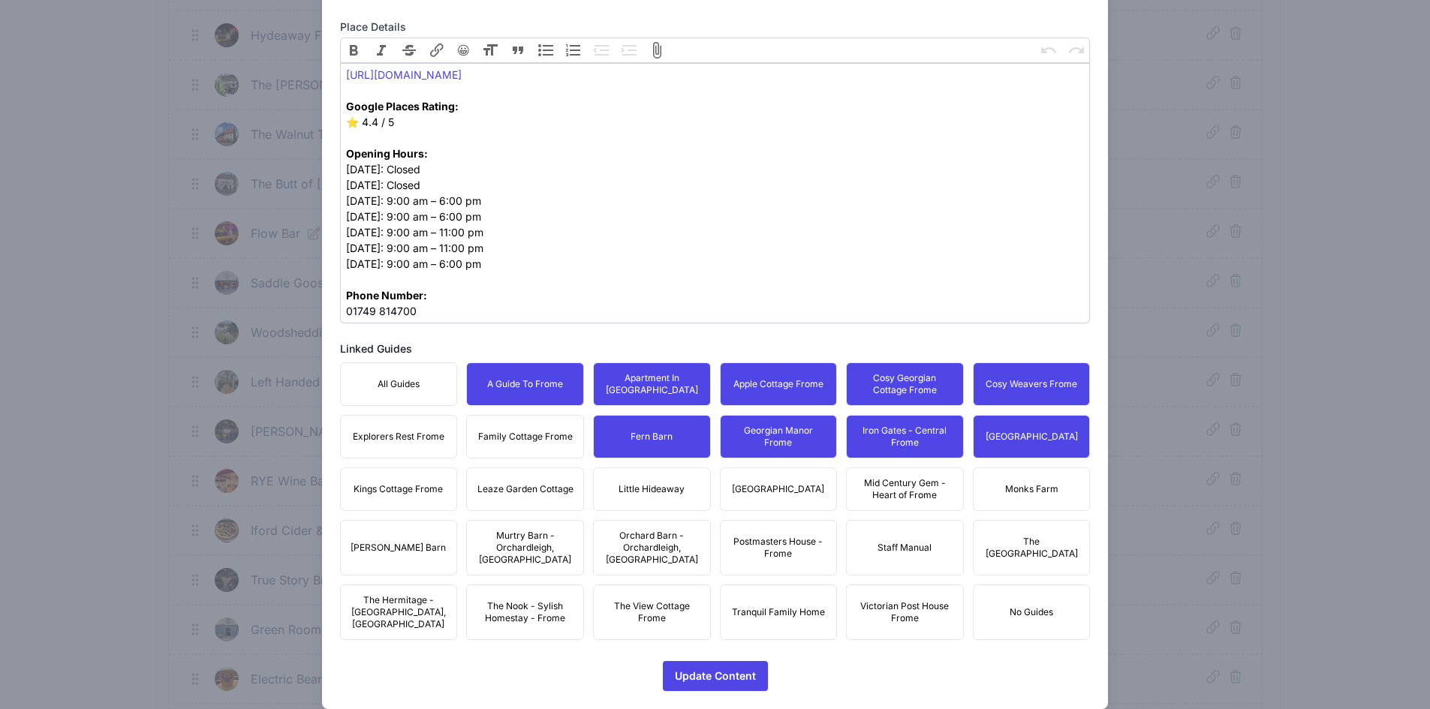
click at [510, 446] on button "Family Cottage Frome" at bounding box center [525, 437] width 118 height 44
click at [413, 442] on span "Explorers Rest Frome" at bounding box center [399, 437] width 92 height 12
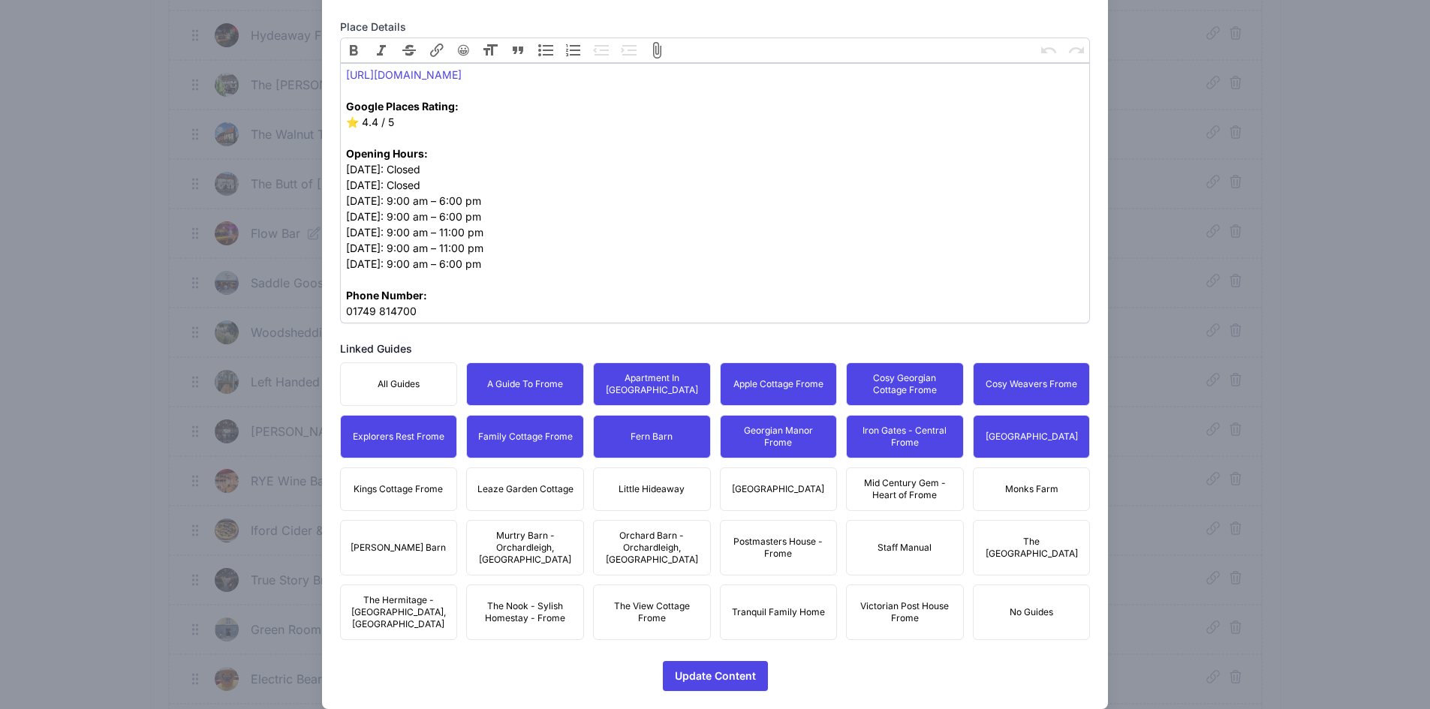
click at [420, 480] on button "Kings Cottage Frome" at bounding box center [399, 490] width 118 height 44
click at [516, 488] on span "Leaze Garden Cottage" at bounding box center [525, 489] width 96 height 12
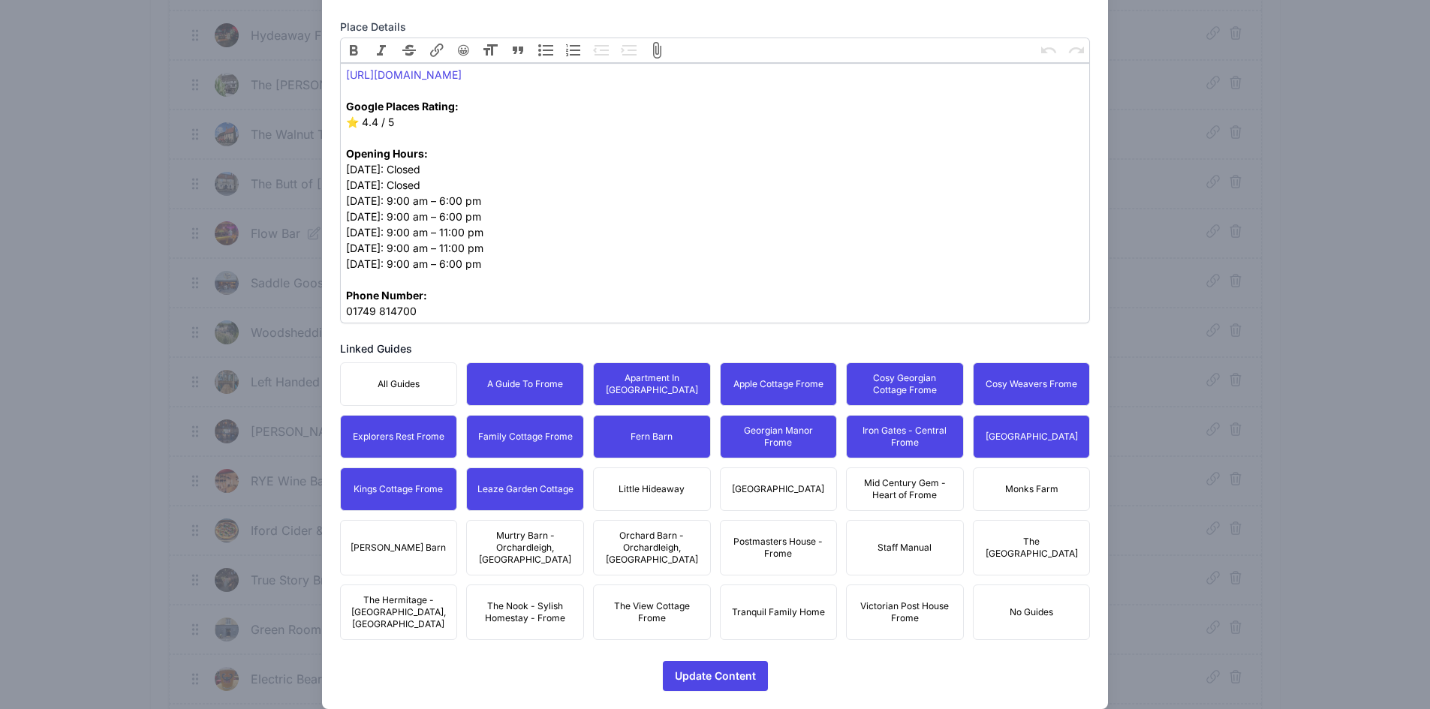
click at [640, 489] on span "Little Hideaway" at bounding box center [652, 489] width 66 height 12
click at [782, 483] on span "[GEOGRAPHIC_DATA]" at bounding box center [778, 489] width 92 height 12
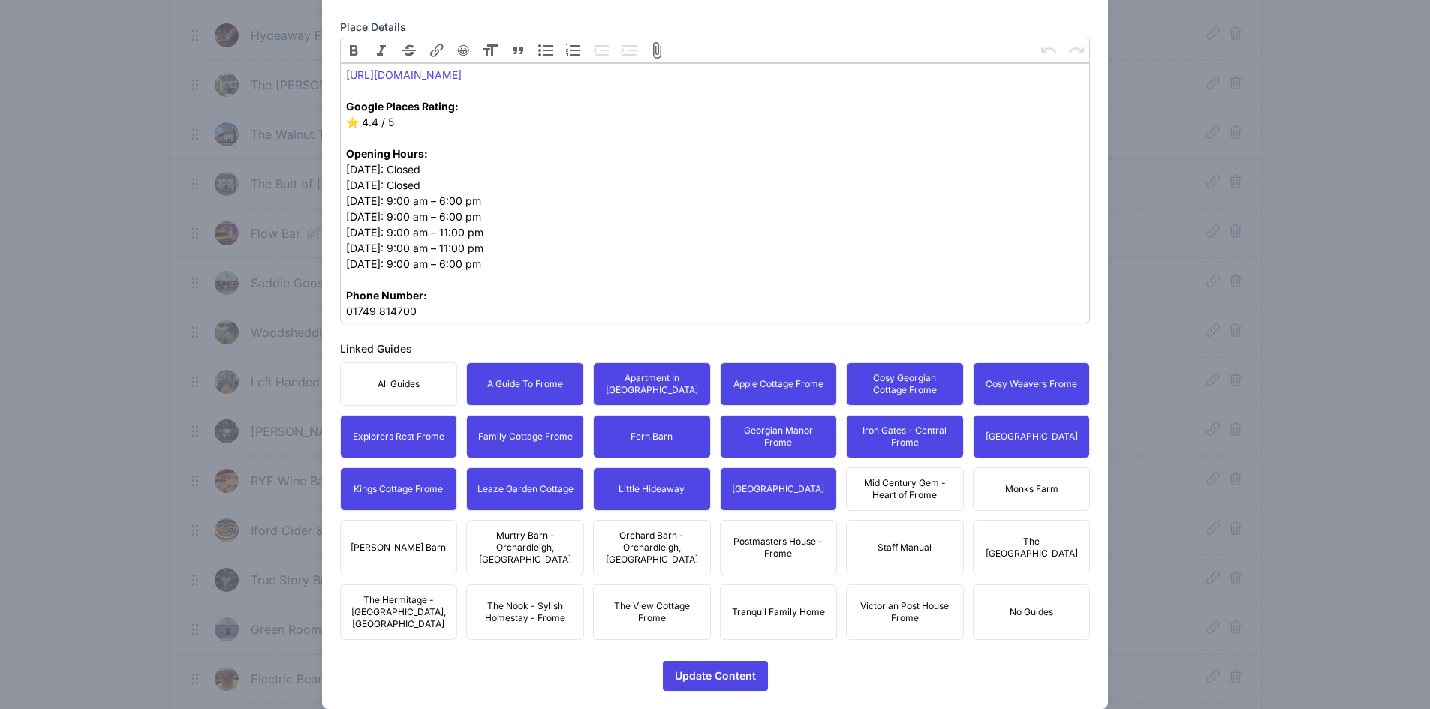
click at [922, 480] on span "Mid Century Gem - Heart of Frome" at bounding box center [905, 489] width 98 height 24
click at [1022, 483] on span "Monks Farm" at bounding box center [1031, 489] width 53 height 12
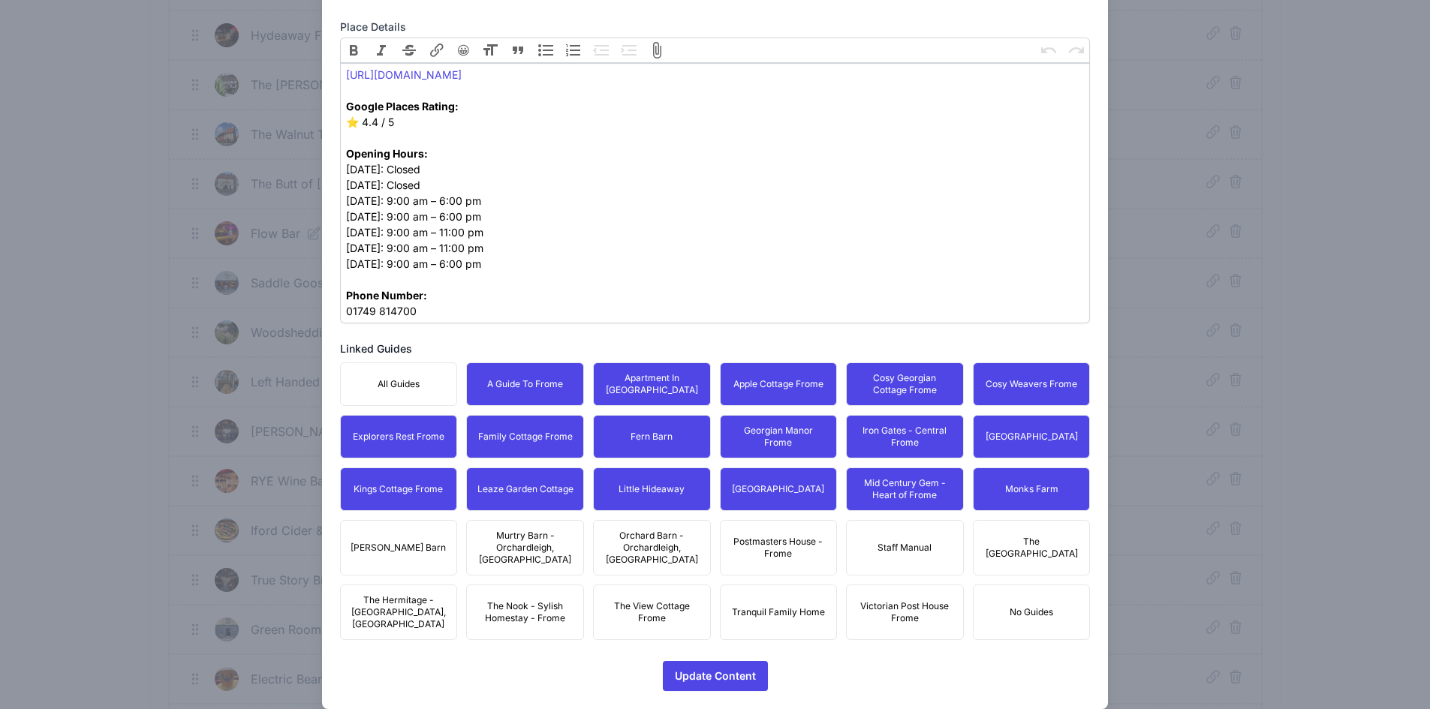
click at [1043, 536] on span "The [GEOGRAPHIC_DATA]" at bounding box center [1032, 548] width 98 height 24
click at [764, 556] on button "Postmasters House - Frome" at bounding box center [779, 548] width 118 height 56
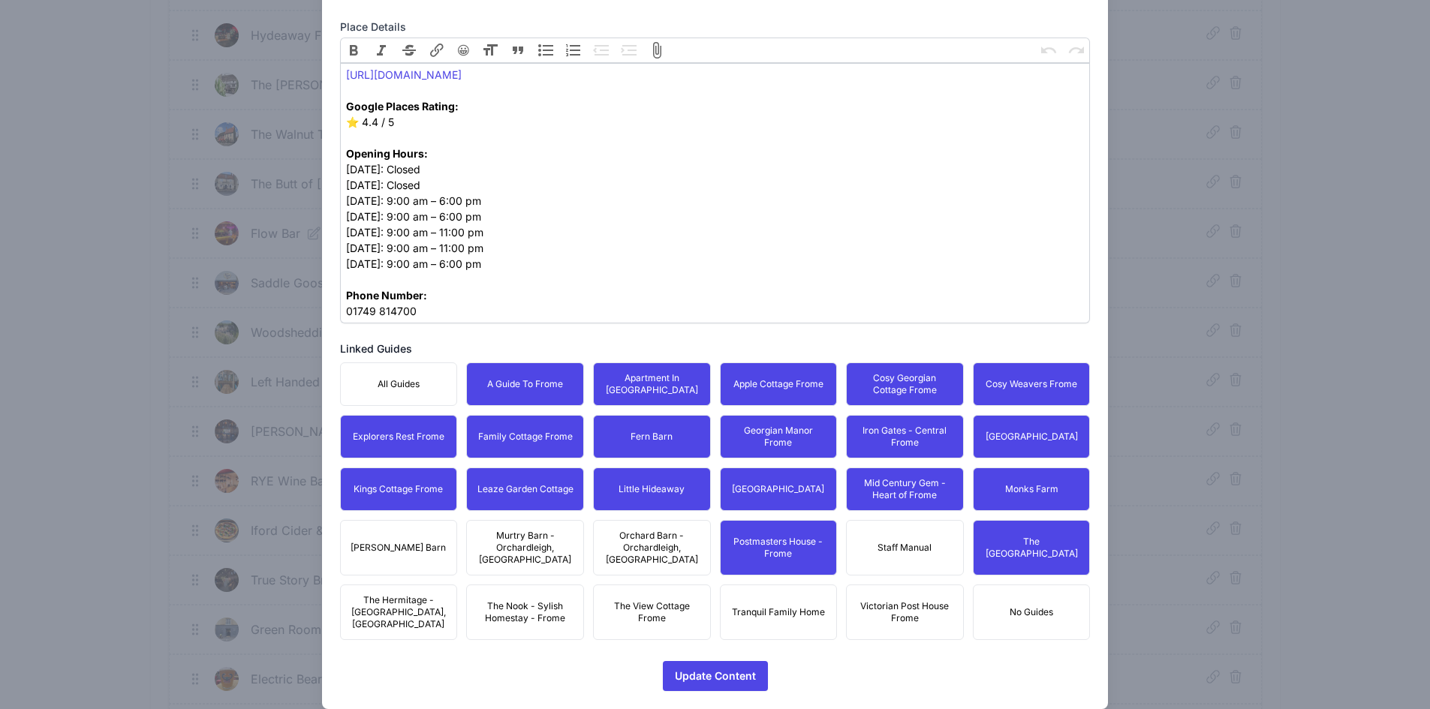
click at [898, 600] on span "Victorian Post House Frome" at bounding box center [905, 612] width 98 height 24
click at [747, 604] on button "Tranquil Family Home" at bounding box center [779, 613] width 118 height 56
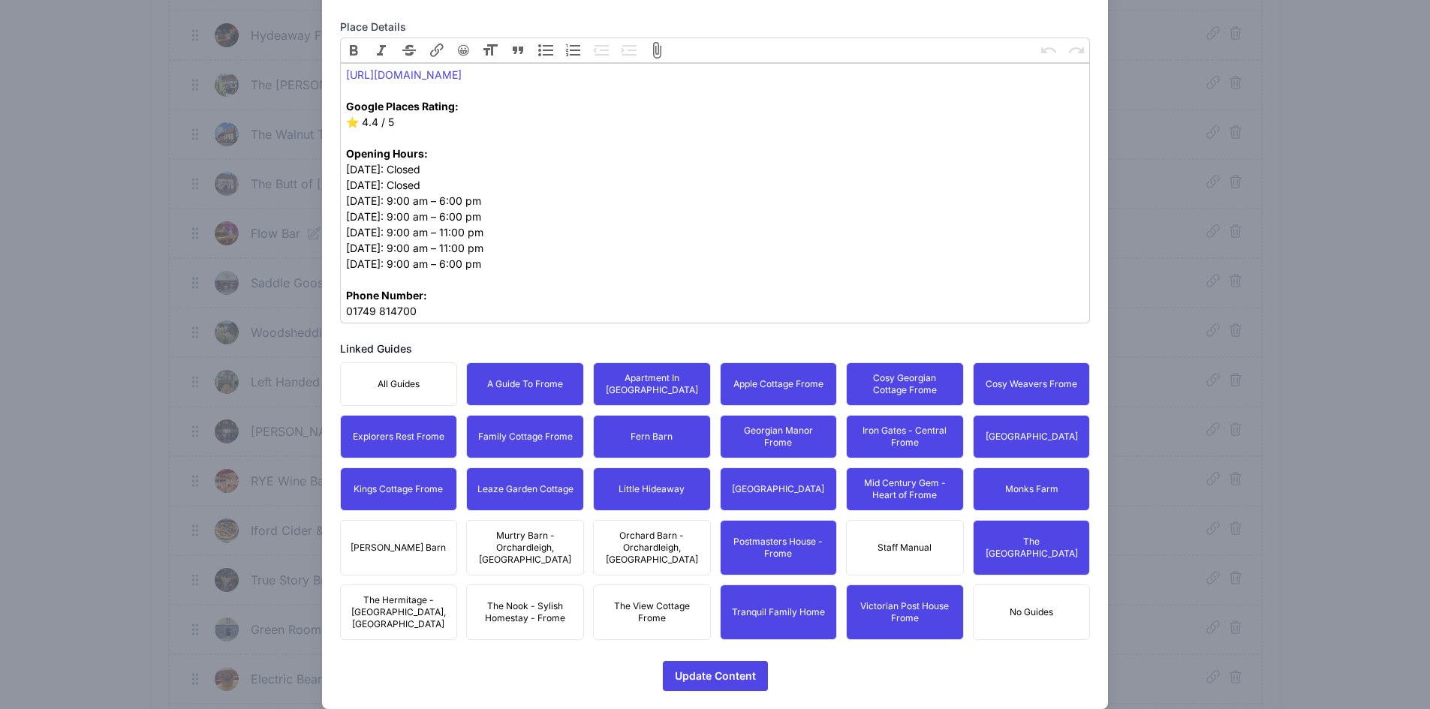
click at [596, 531] on button "Orchard Barn - Orchardleigh, [GEOGRAPHIC_DATA]" at bounding box center [652, 548] width 118 height 56
click at [618, 585] on button "The View Cottage Frome" at bounding box center [652, 613] width 118 height 56
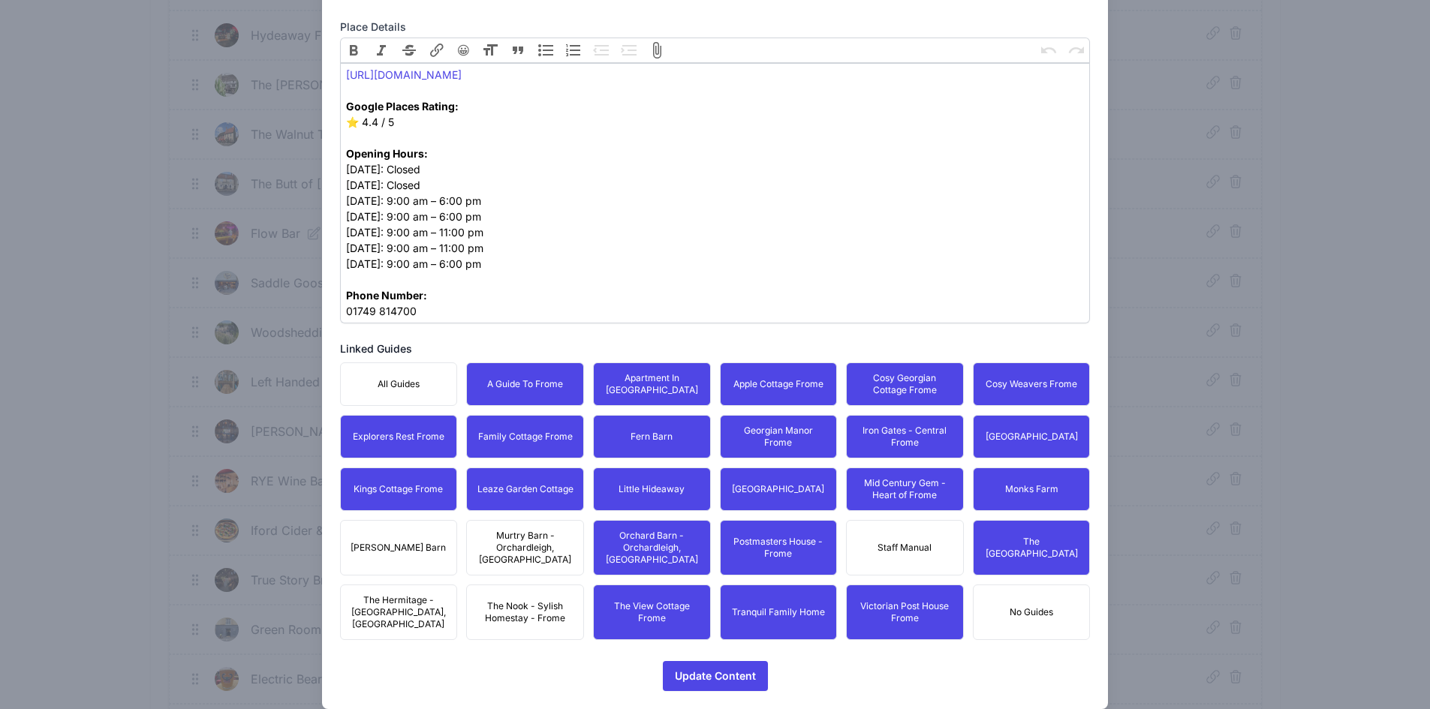
click at [531, 542] on span "Murtry Barn - Orchardleigh, [GEOGRAPHIC_DATA]" at bounding box center [525, 548] width 98 height 36
click at [522, 600] on span "The Nook - Sylish Homestay - Frome" at bounding box center [525, 612] width 98 height 24
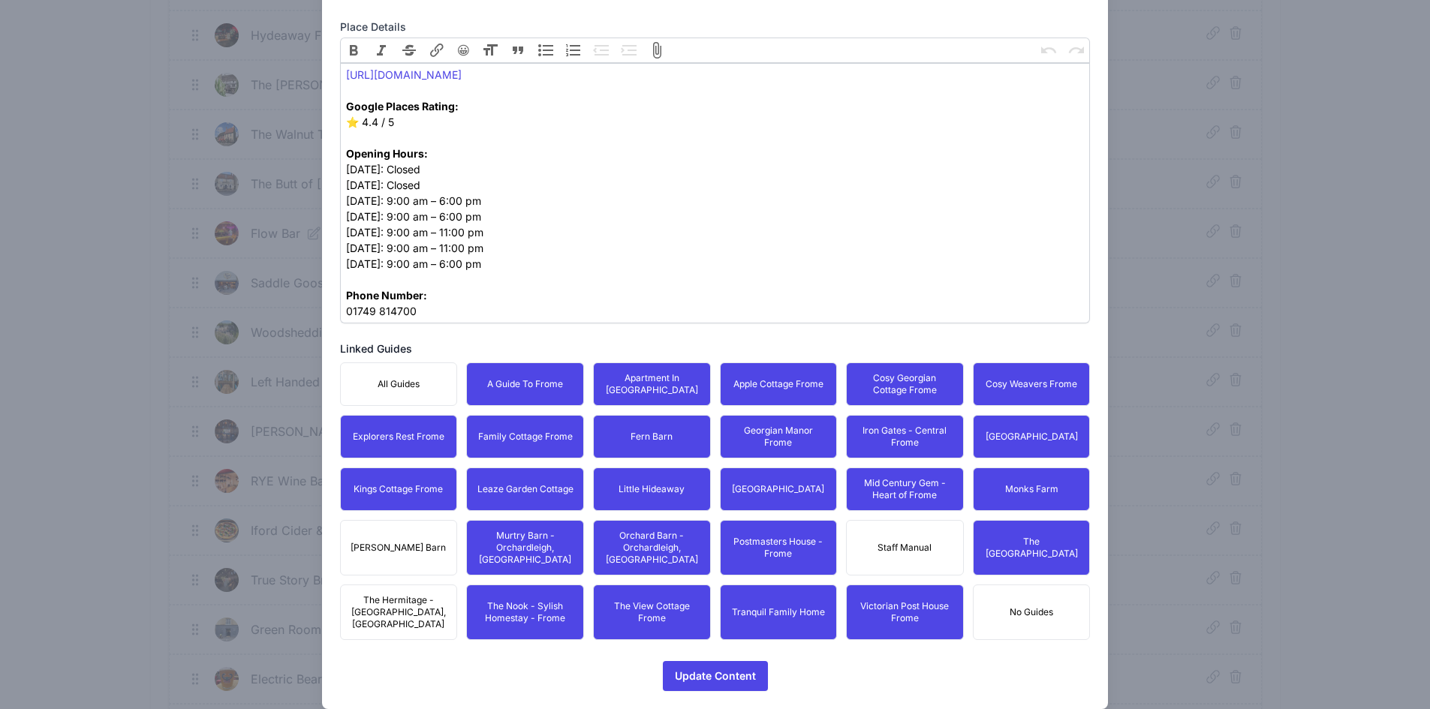
click at [432, 585] on button "The Hermitage - [GEOGRAPHIC_DATA], [GEOGRAPHIC_DATA]" at bounding box center [399, 613] width 118 height 56
click at [420, 534] on button "[PERSON_NAME] Barn" at bounding box center [399, 548] width 118 height 56
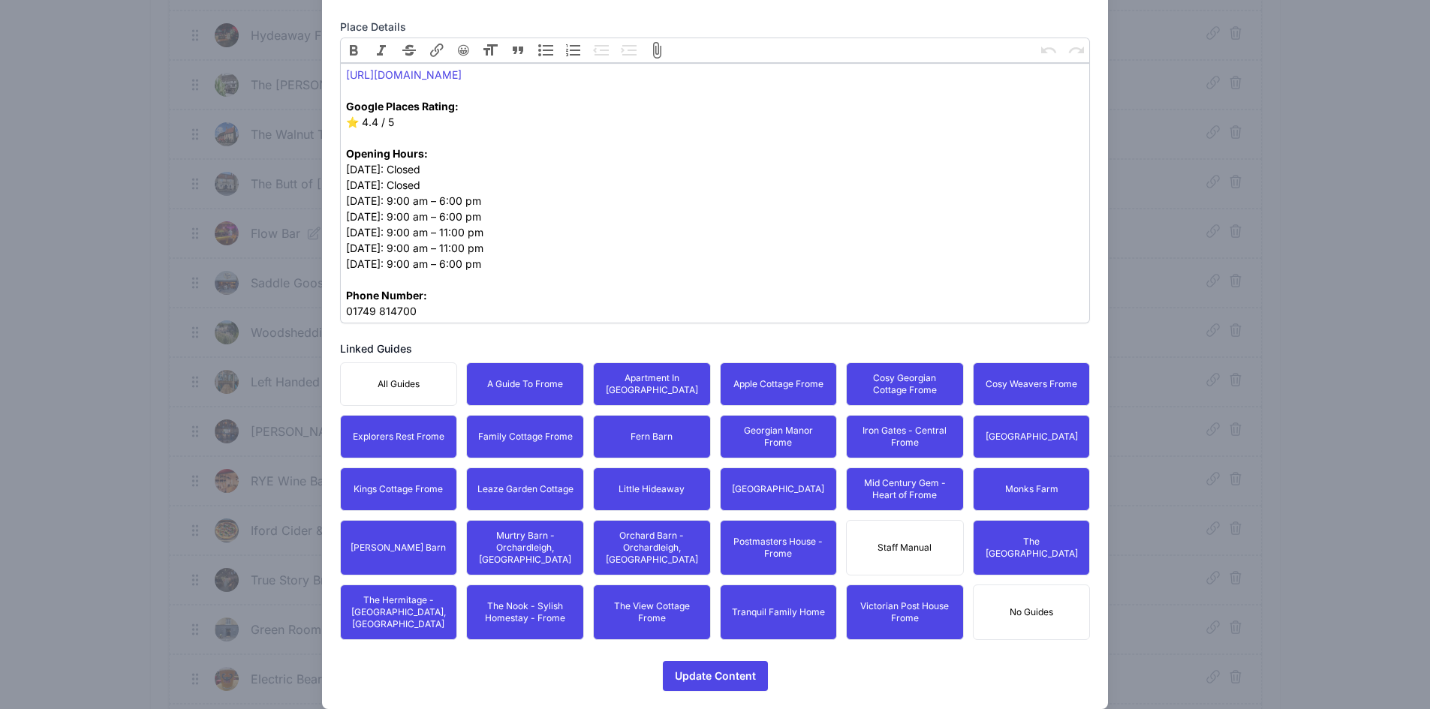
click at [706, 632] on div "Place Type  Bar  Other  Airport  Attraction  Museum  Bank " at bounding box center [715, 109] width 751 height 1164
click at [700, 661] on span "Update Content" at bounding box center [715, 676] width 81 height 30
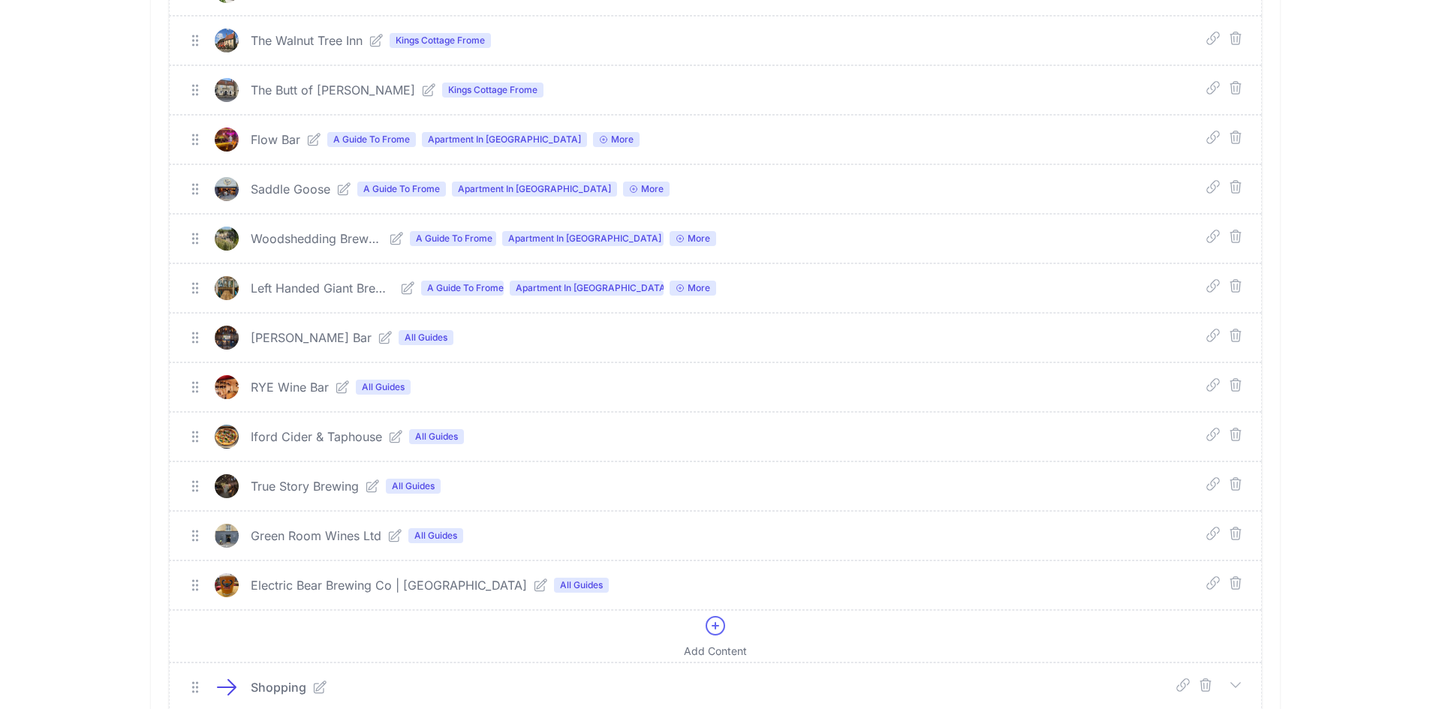
scroll to position [926, 0]
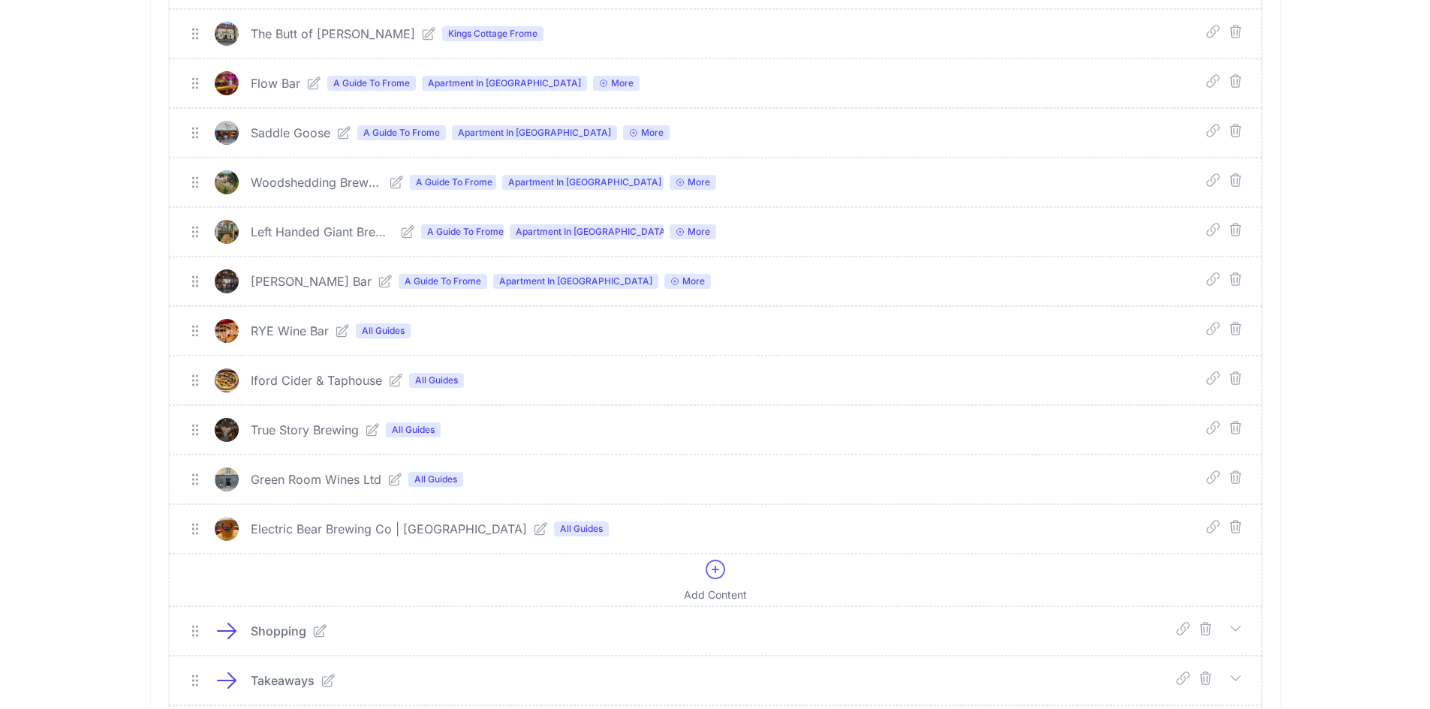
click at [344, 333] on icon at bounding box center [342, 331] width 15 height 15
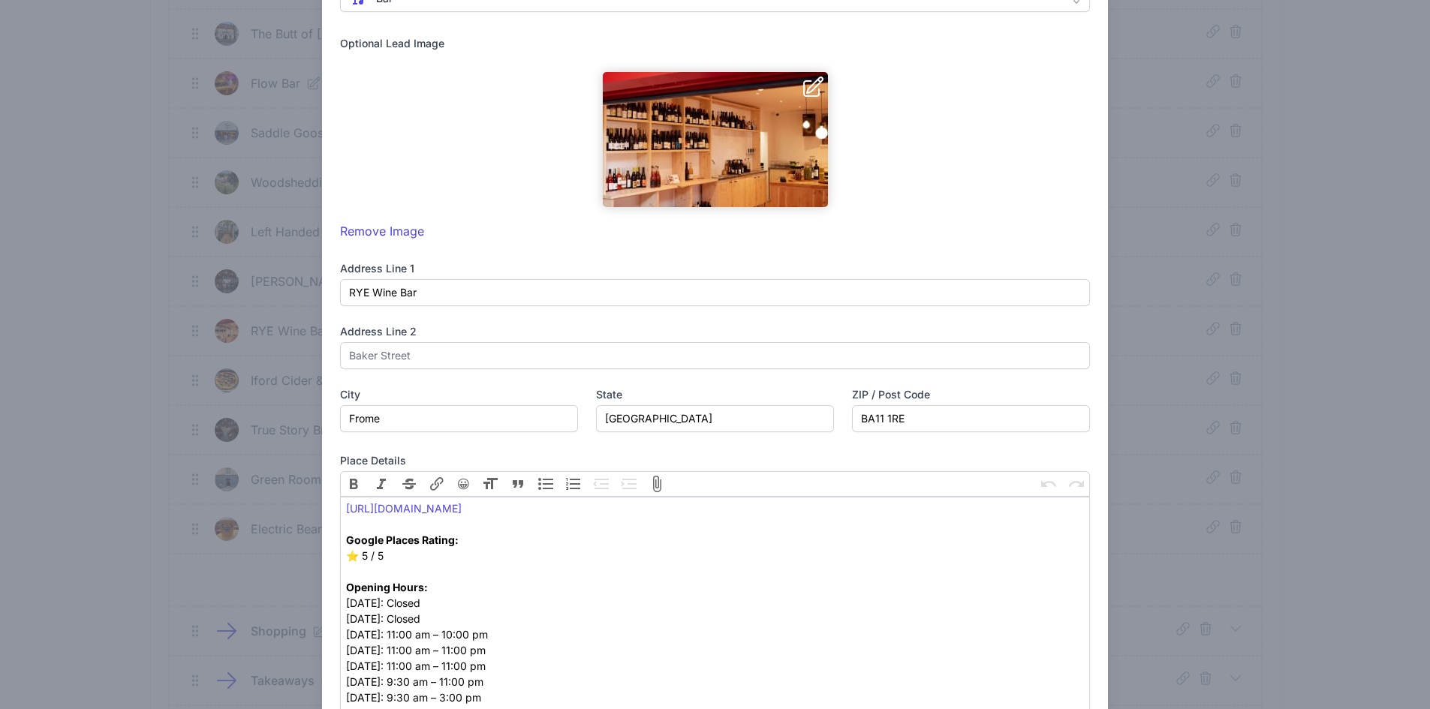
scroll to position [659, 0]
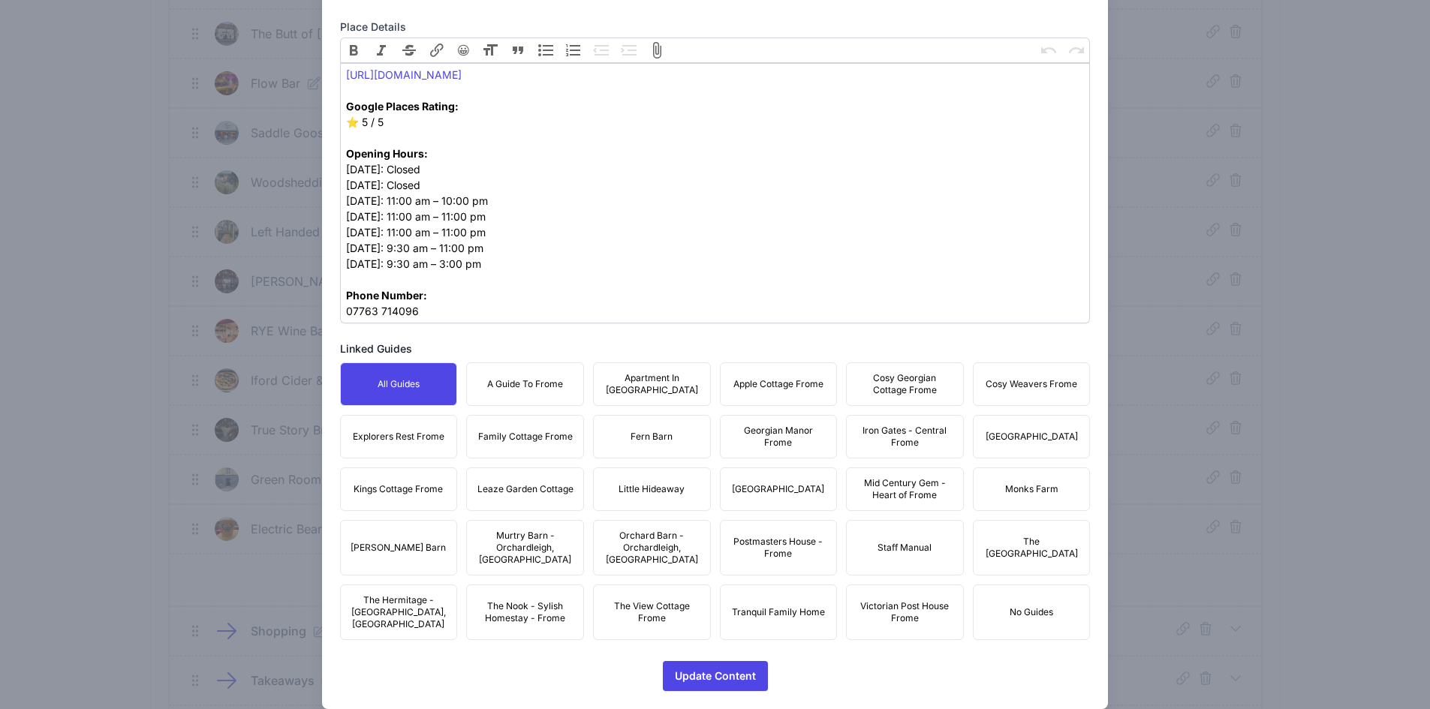
click at [534, 399] on button "A Guide To Frome" at bounding box center [525, 385] width 118 height 44
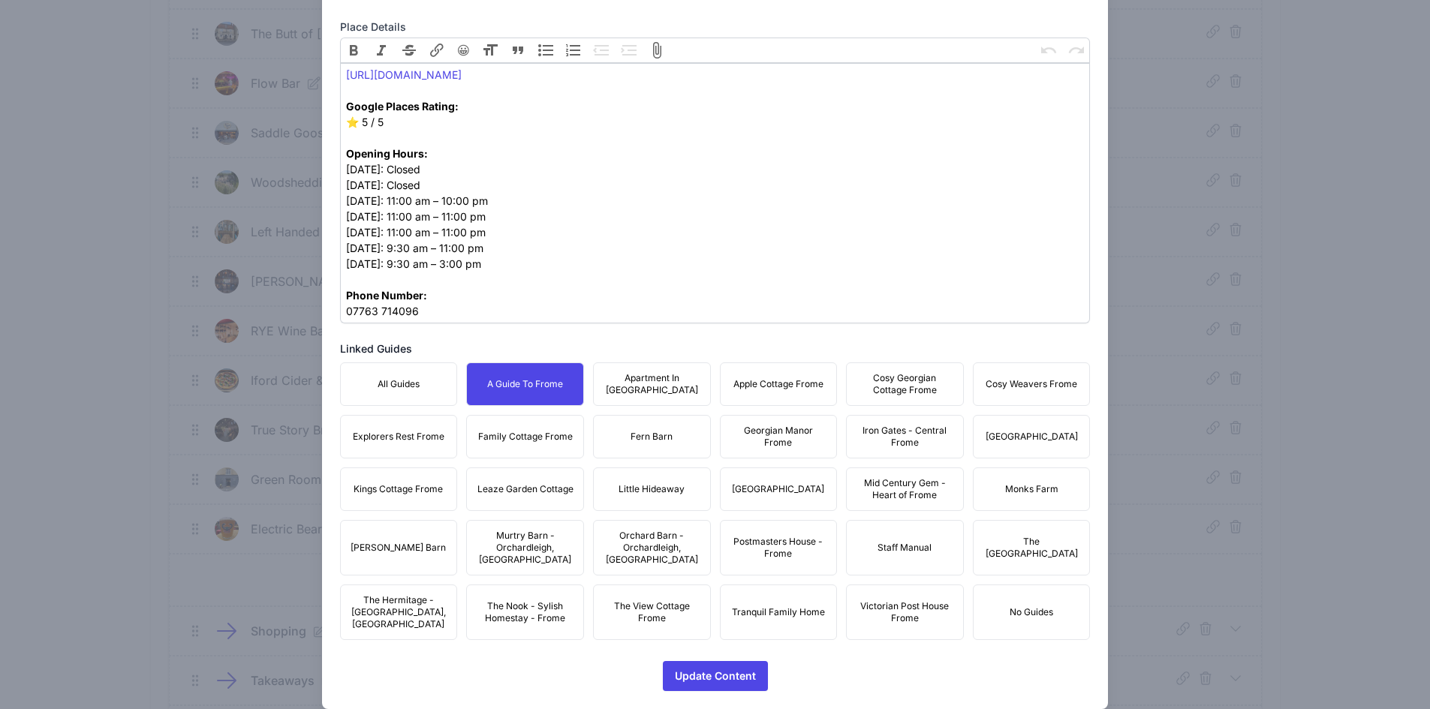
click at [658, 405] on button "Apartment In [GEOGRAPHIC_DATA]" at bounding box center [652, 385] width 118 height 44
click at [742, 392] on button "Apple Cottage Frome" at bounding box center [779, 385] width 118 height 44
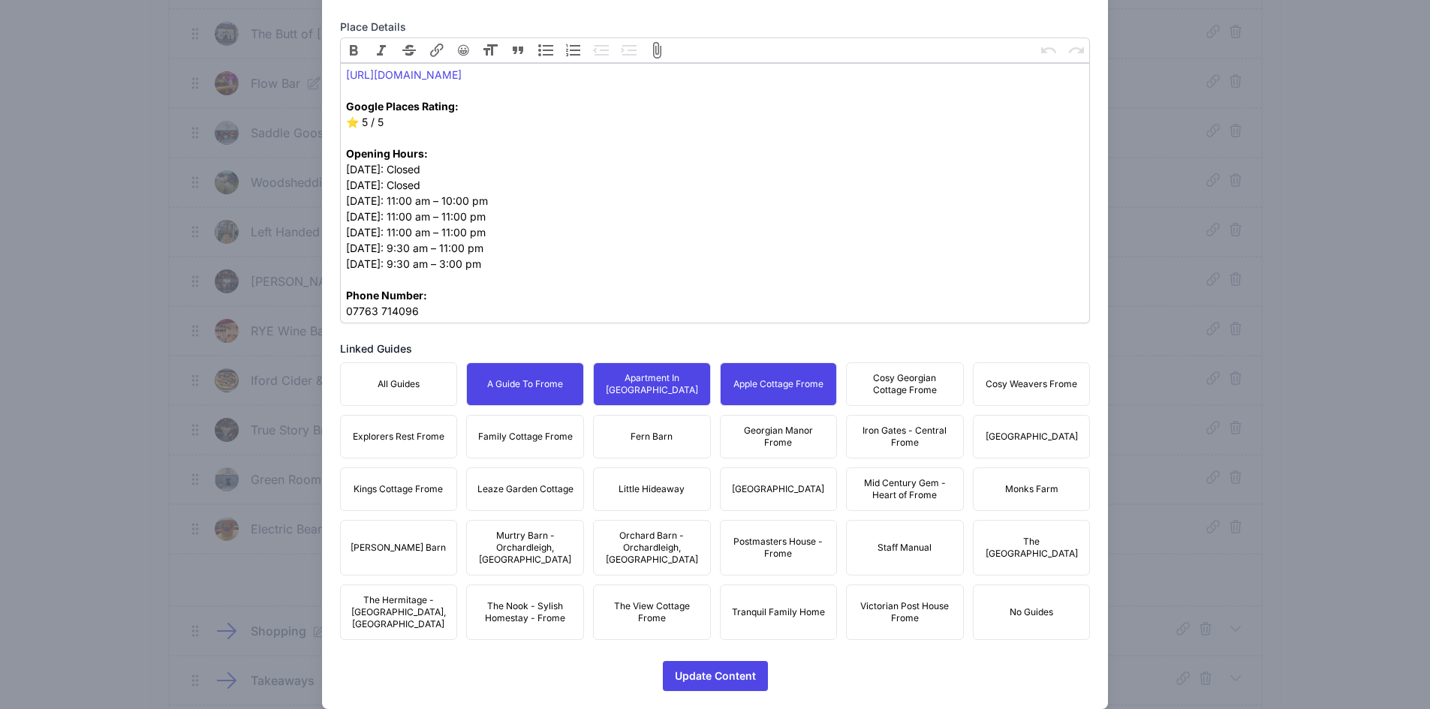
click at [901, 381] on span "Cosy Georgian Cottage Frome" at bounding box center [905, 384] width 98 height 24
click at [1022, 382] on span "Cosy Weavers Frome" at bounding box center [1032, 384] width 92 height 12
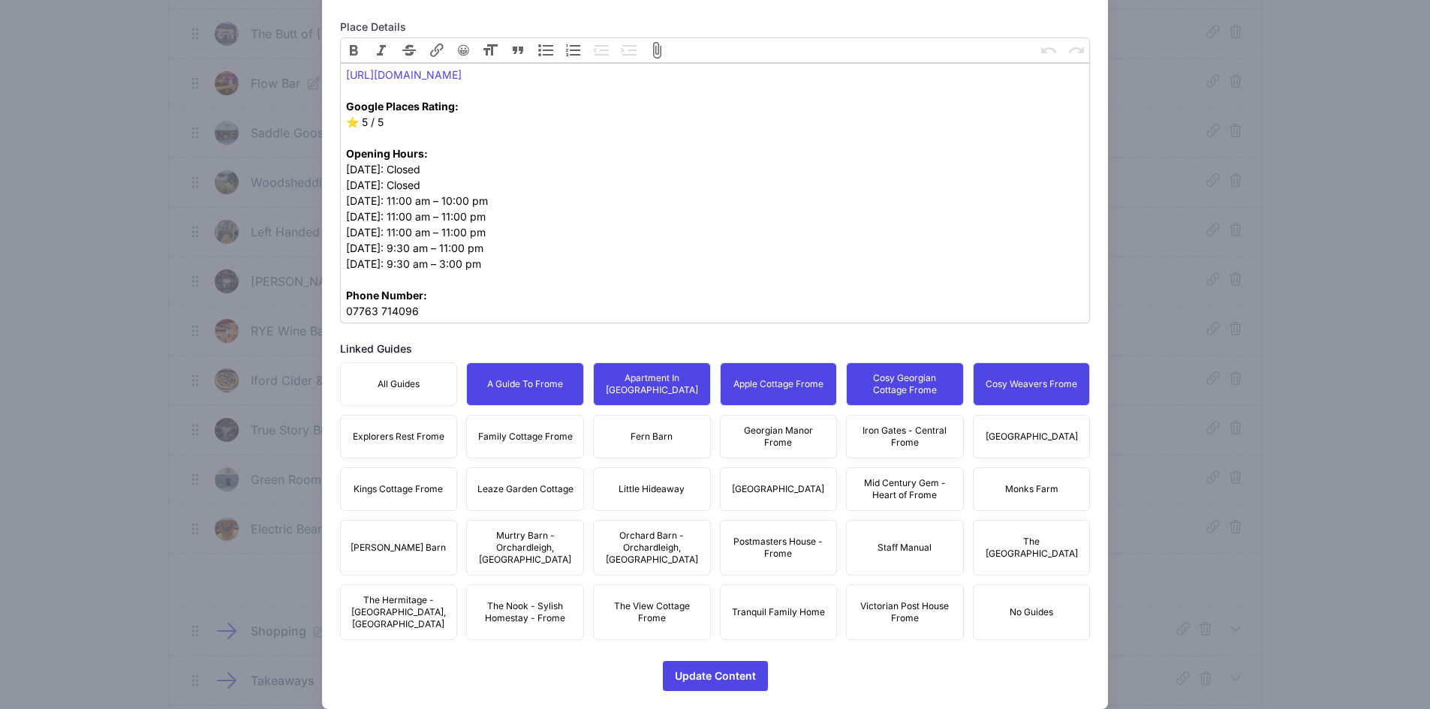
click at [1032, 450] on button "[GEOGRAPHIC_DATA]" at bounding box center [1032, 437] width 118 height 44
click at [907, 441] on span "Iron Gates - Central Frome" at bounding box center [905, 437] width 98 height 24
click at [761, 439] on span "Georgian Manor Frome" at bounding box center [779, 437] width 98 height 24
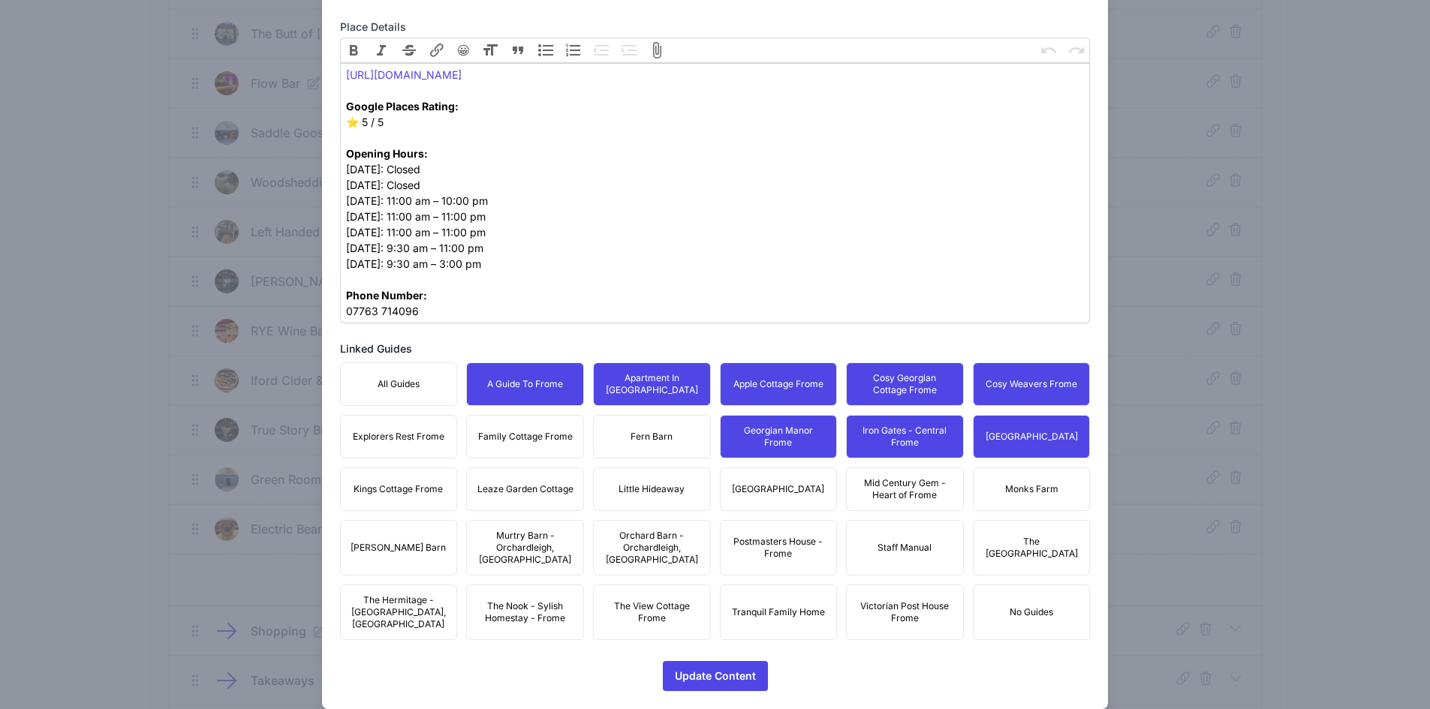
click at [663, 432] on button "Fern Barn" at bounding box center [652, 437] width 118 height 44
click at [539, 428] on button "Family Cottage Frome" at bounding box center [525, 437] width 118 height 44
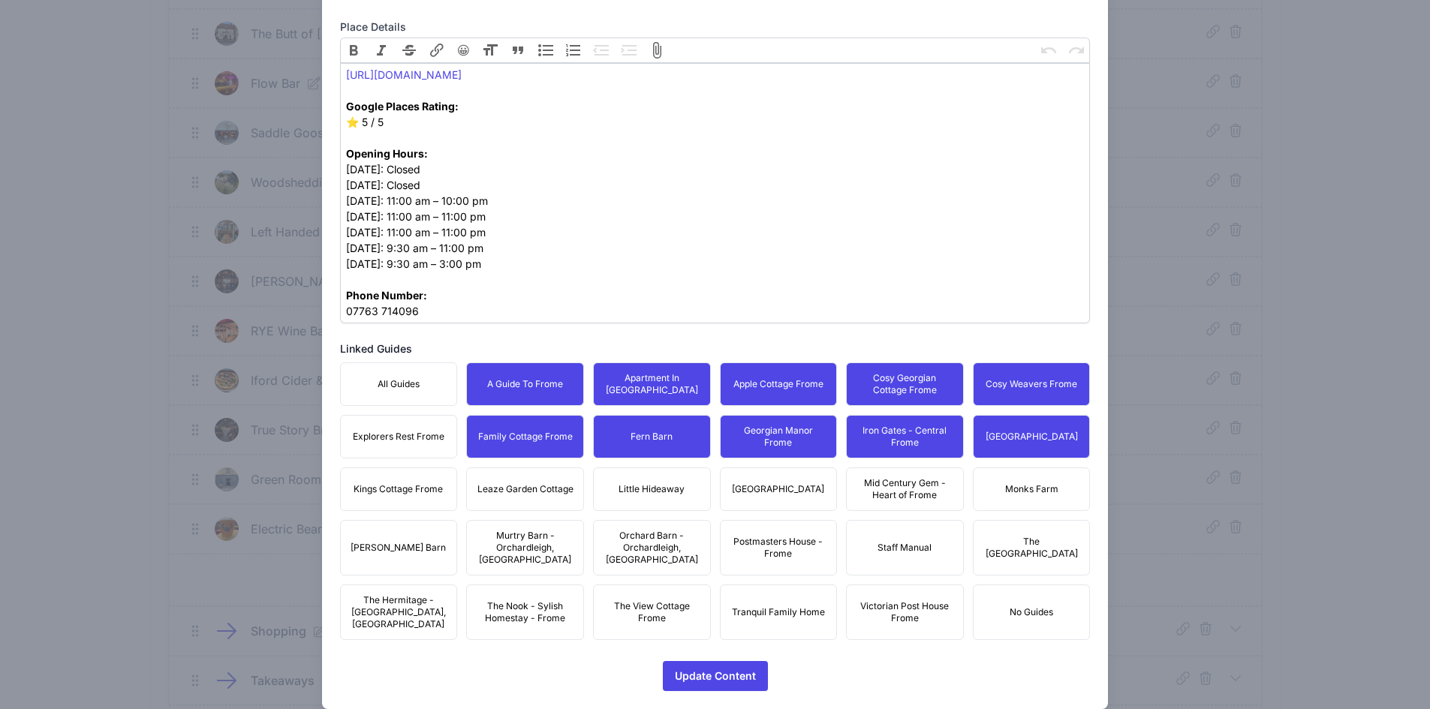
click at [389, 442] on span "Explorers Rest Frome" at bounding box center [399, 437] width 92 height 12
click at [433, 503] on button "Kings Cottage Frome" at bounding box center [399, 490] width 118 height 44
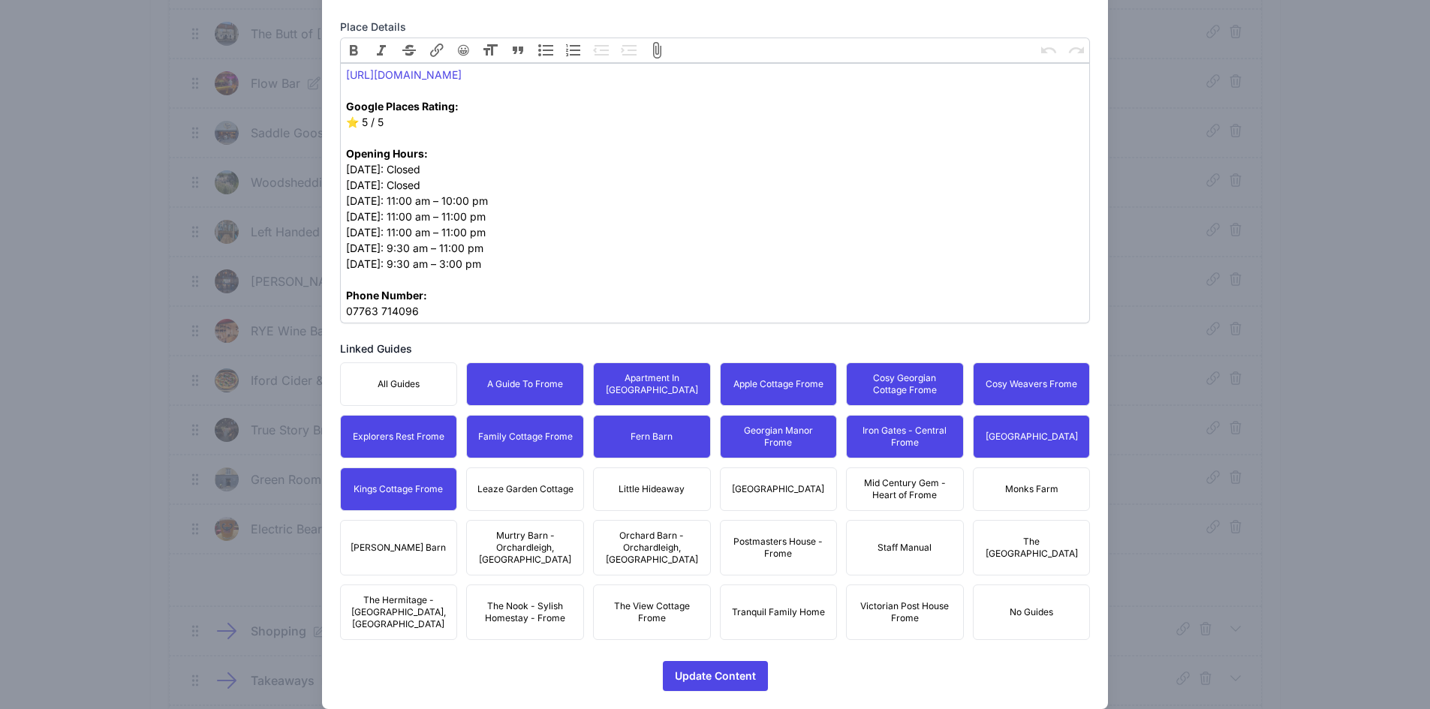
click at [528, 507] on button "Leaze Garden Cottage" at bounding box center [525, 490] width 118 height 44
click at [663, 493] on span "Little Hideaway" at bounding box center [652, 489] width 66 height 12
click at [753, 495] on span "[GEOGRAPHIC_DATA]" at bounding box center [778, 489] width 92 height 12
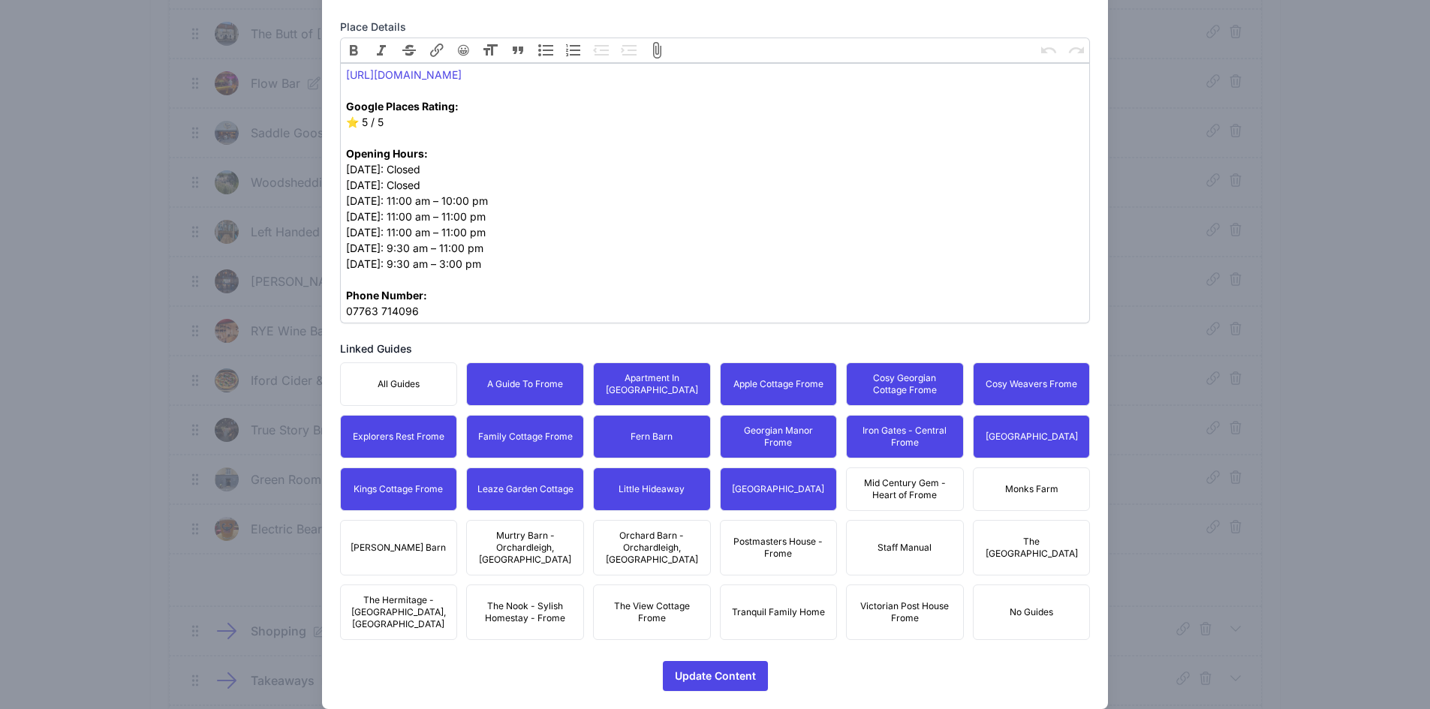
click at [870, 485] on span "Mid Century Gem - Heart of Frome" at bounding box center [905, 489] width 98 height 24
click at [928, 486] on span "Mid Century Gem - Heart of Frome" at bounding box center [905, 489] width 98 height 24
click at [909, 485] on span "Mid Century Gem - Heart of Frome" at bounding box center [905, 489] width 98 height 24
click at [999, 478] on button "Monks Farm" at bounding box center [1032, 490] width 118 height 44
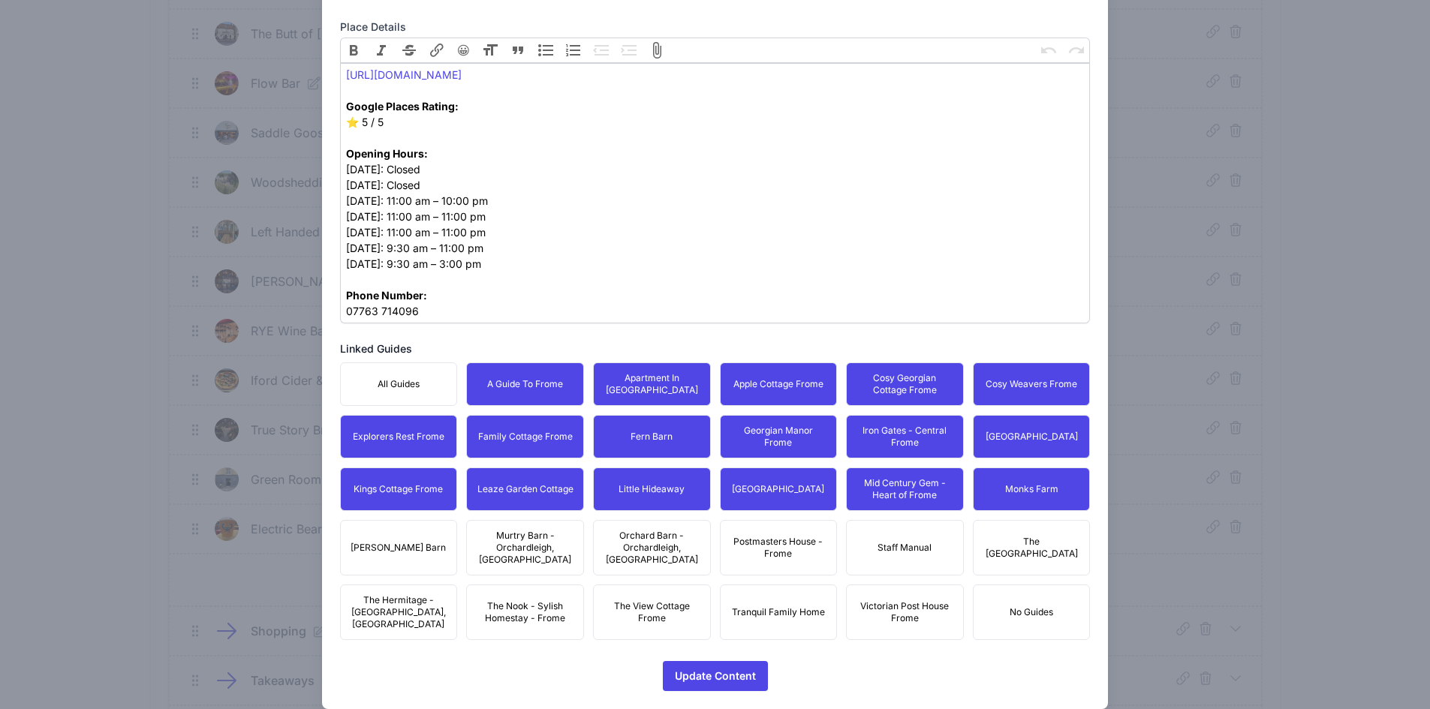
click at [1023, 536] on span "The [GEOGRAPHIC_DATA]" at bounding box center [1032, 548] width 98 height 24
click at [763, 546] on span "Postmasters House - Frome" at bounding box center [779, 548] width 98 height 24
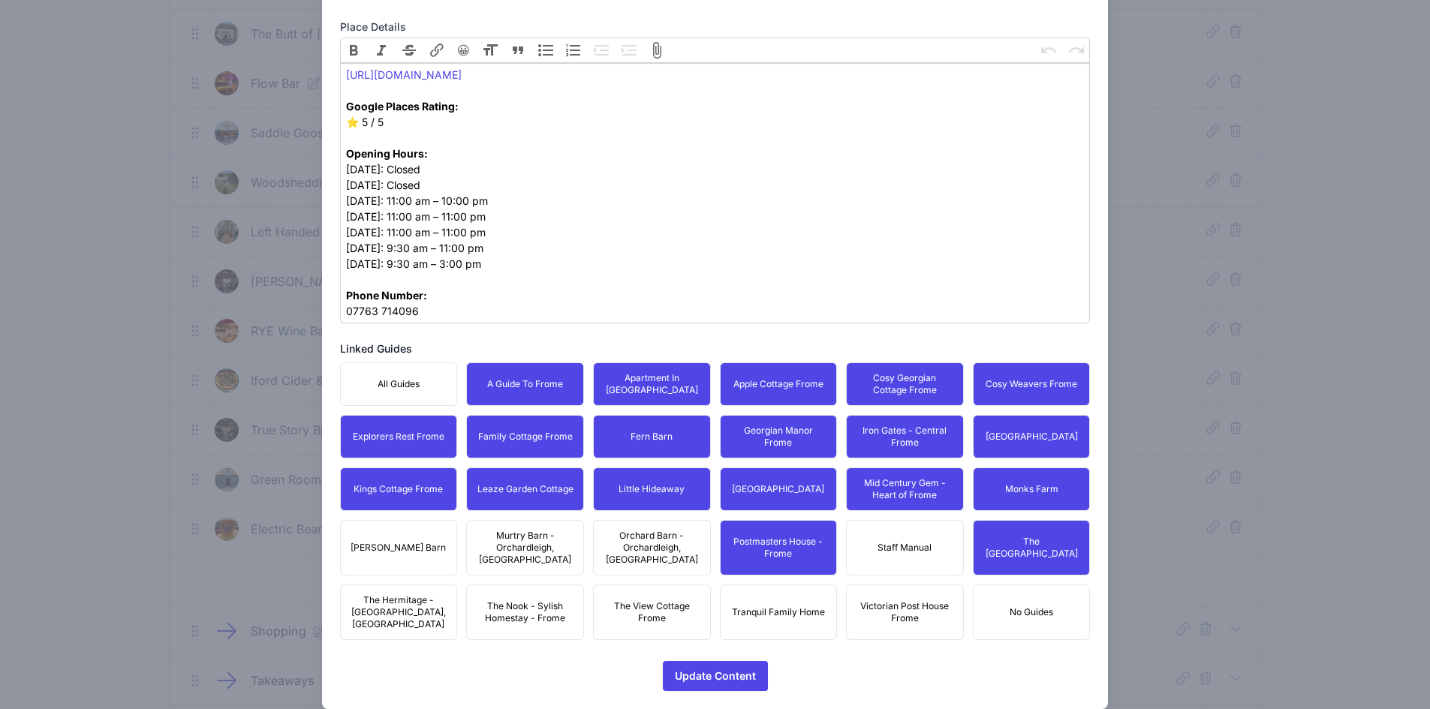
click at [888, 600] on span "Victorian Post House Frome" at bounding box center [905, 612] width 98 height 24
click at [754, 610] on button "Tranquil Family Home" at bounding box center [779, 613] width 118 height 56
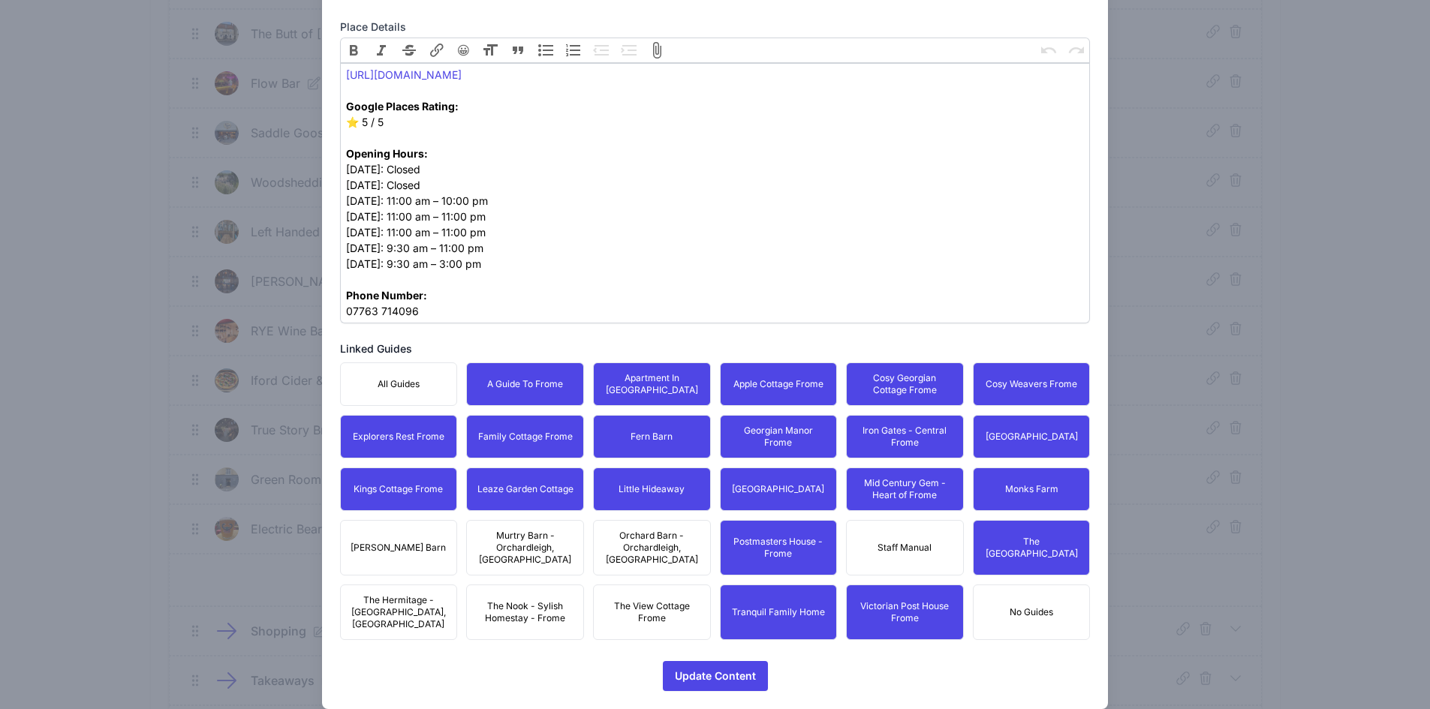
click at [646, 540] on span "Orchard Barn - Orchardleigh, [GEOGRAPHIC_DATA]" at bounding box center [652, 548] width 98 height 36
click at [643, 582] on div "All Guides A Guide To Frome Apartment In [GEOGRAPHIC_DATA] Apple Cottage Frome …" at bounding box center [715, 502] width 751 height 278
click at [583, 567] on div "All Guides A Guide To Frome Apartment In [GEOGRAPHIC_DATA] Apple Cottage Frome …" at bounding box center [715, 502] width 751 height 278
click at [549, 534] on span "Murtry Barn - Orchardleigh, [GEOGRAPHIC_DATA]" at bounding box center [525, 548] width 98 height 36
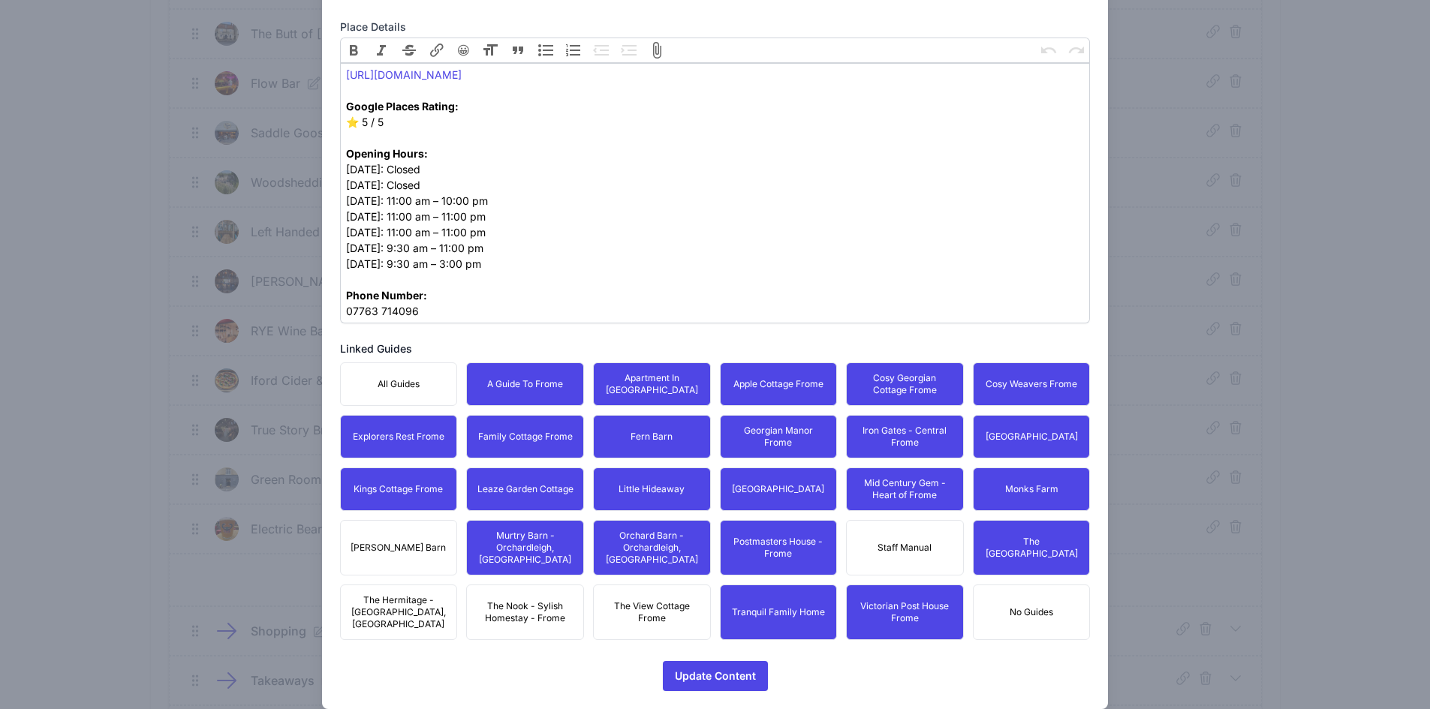
click
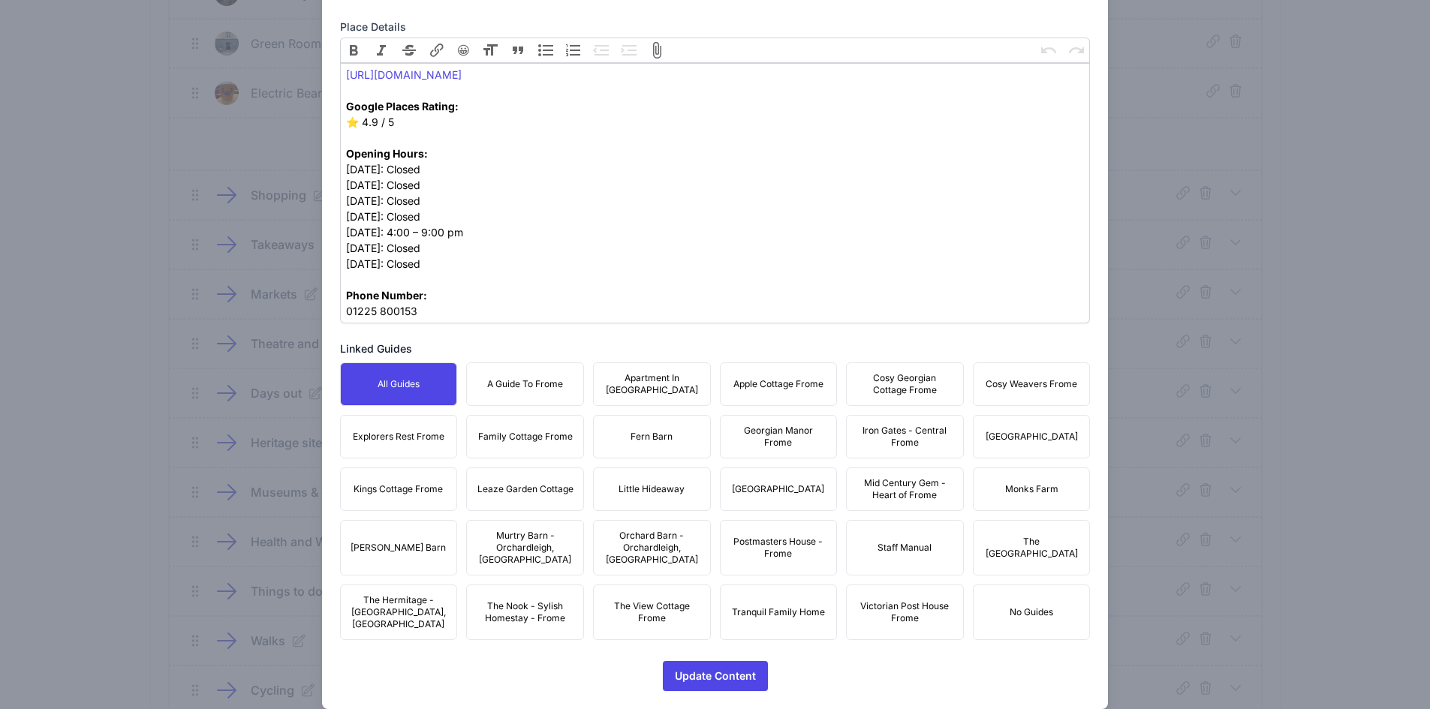
scroll to position [1376, 0]
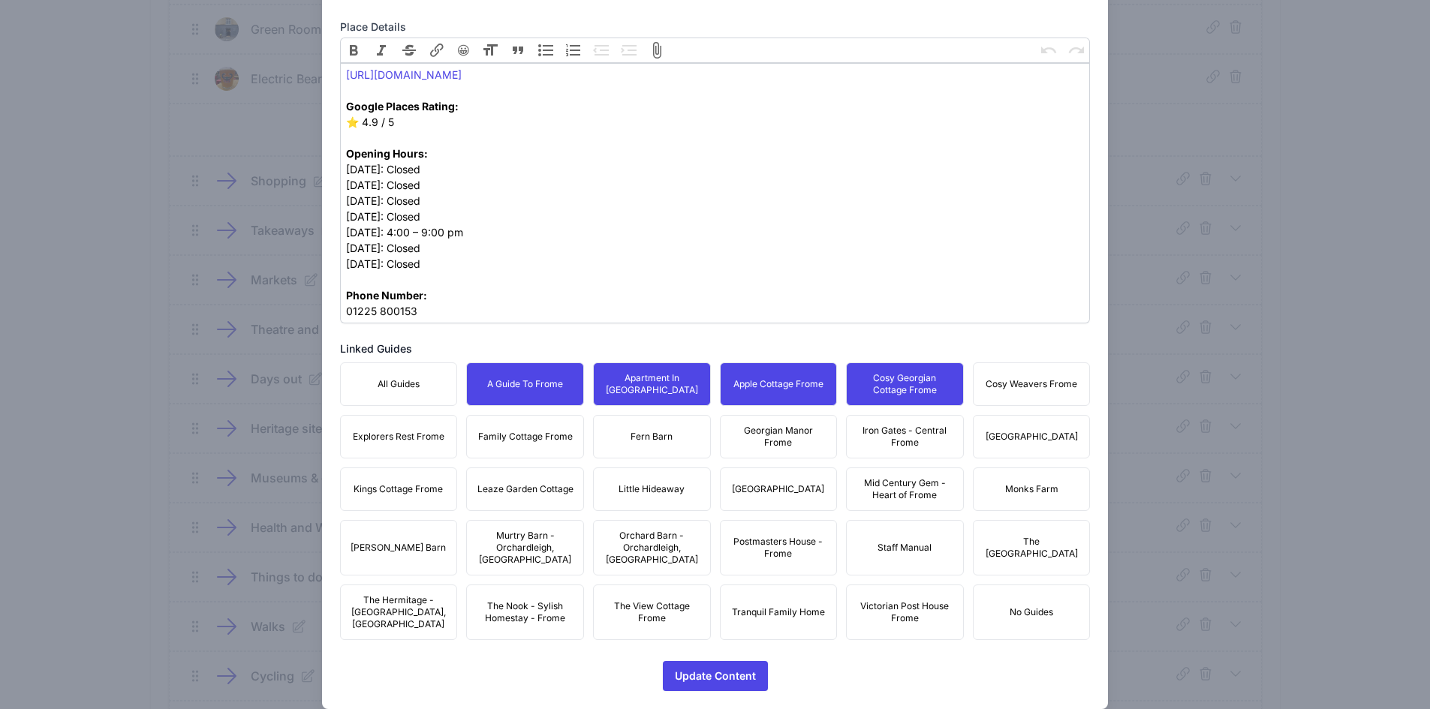
drag, startPoint x: 934, startPoint y: 373, endPoint x: 949, endPoint y: 372, distance: 15.1
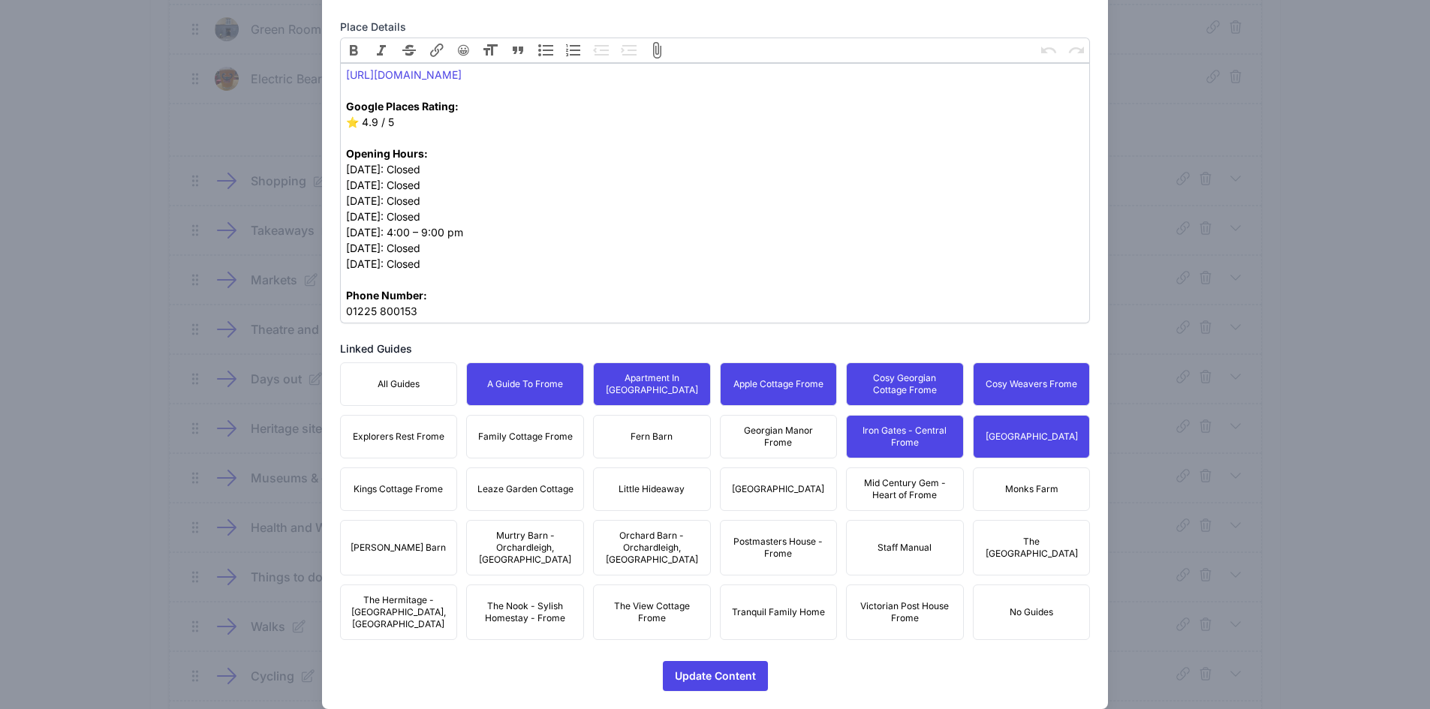
drag, startPoint x: 921, startPoint y: 476, endPoint x: 1028, endPoint y: 508, distance: 112.1
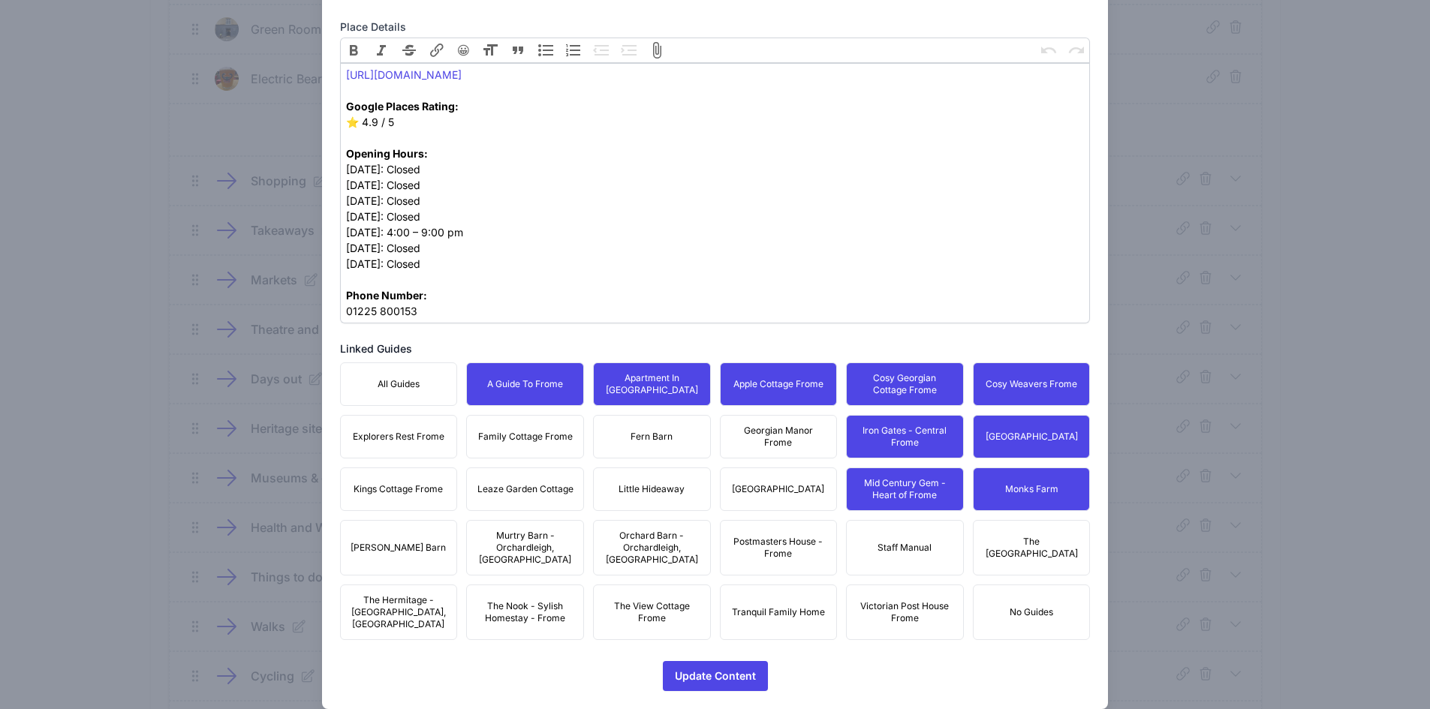
drag, startPoint x: 1028, startPoint y: 561, endPoint x: 946, endPoint y: 543, distance: 83.6
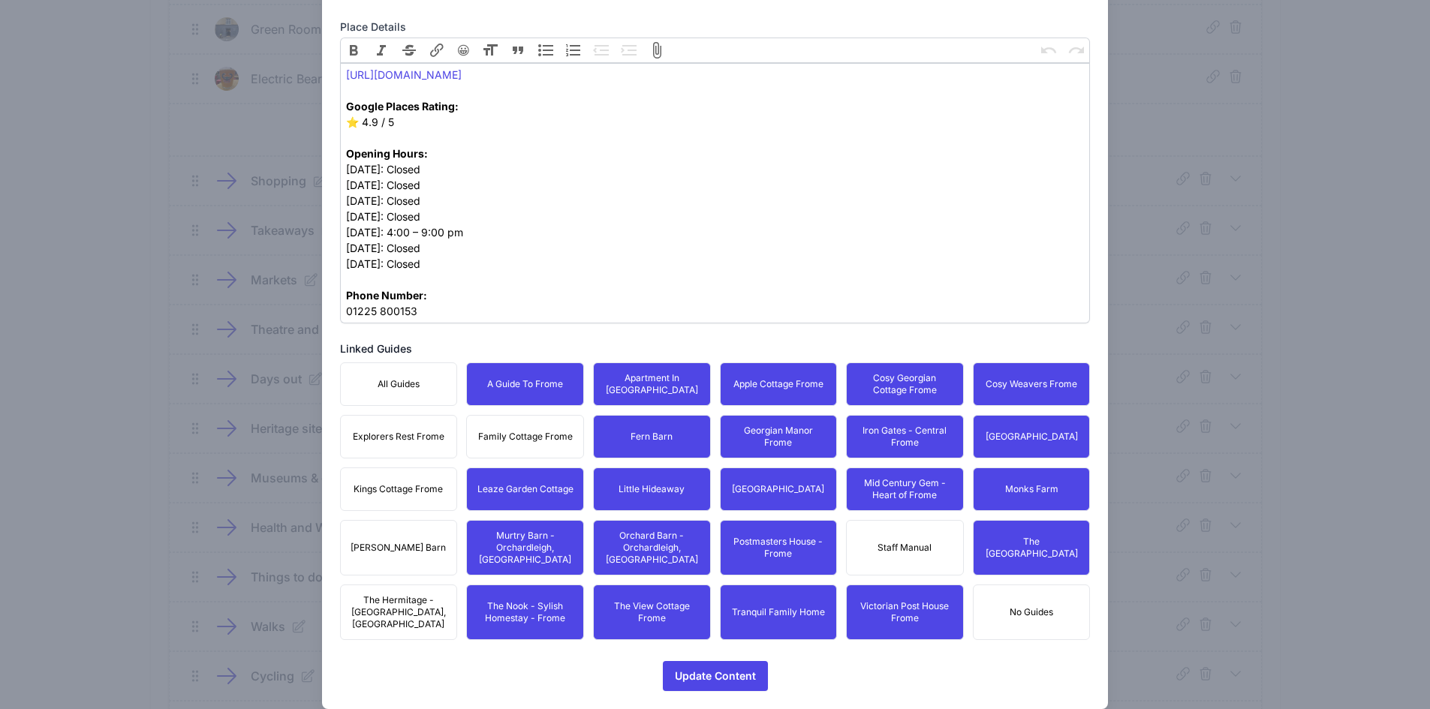
drag, startPoint x: 528, startPoint y: 448, endPoint x: 498, endPoint y: 450, distance: 29.3
drag, startPoint x: 385, startPoint y: 436, endPoint x: 396, endPoint y: 482, distance: 47.0
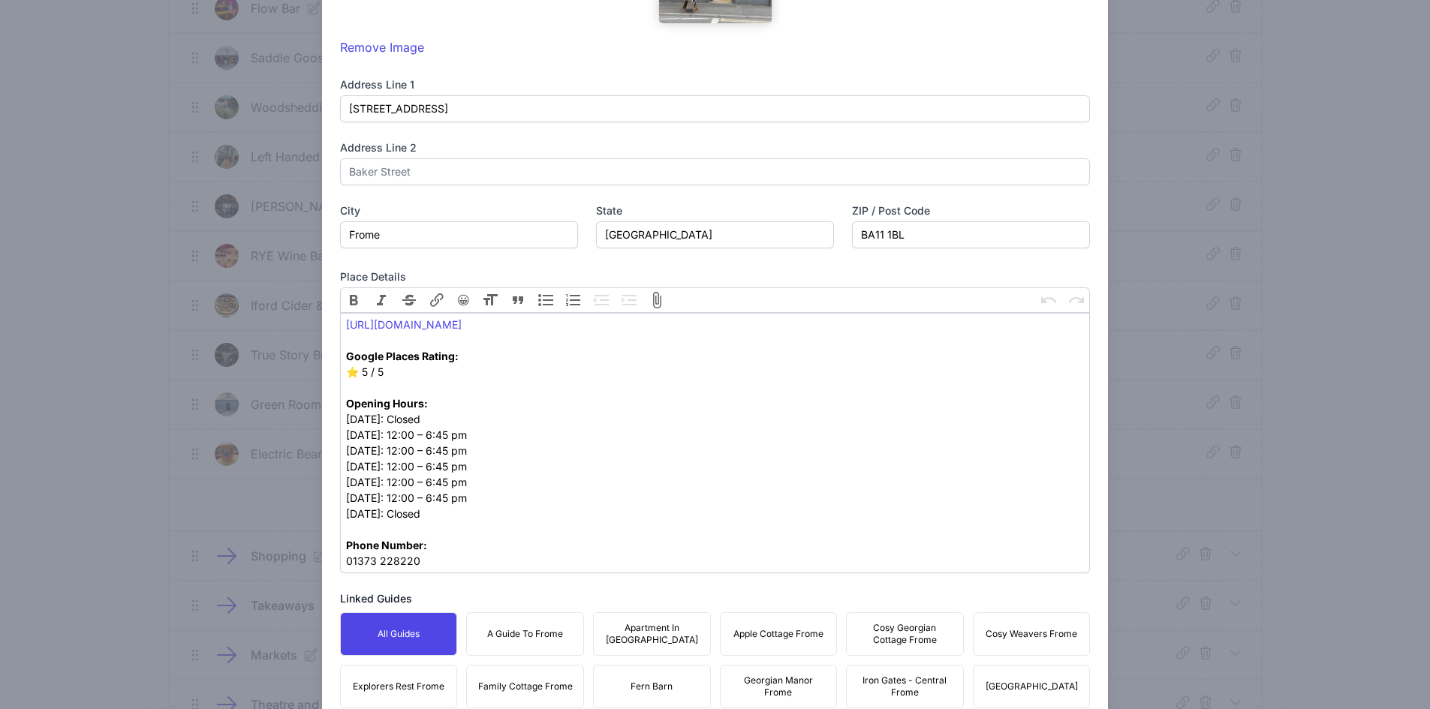
scroll to position [659, 0]
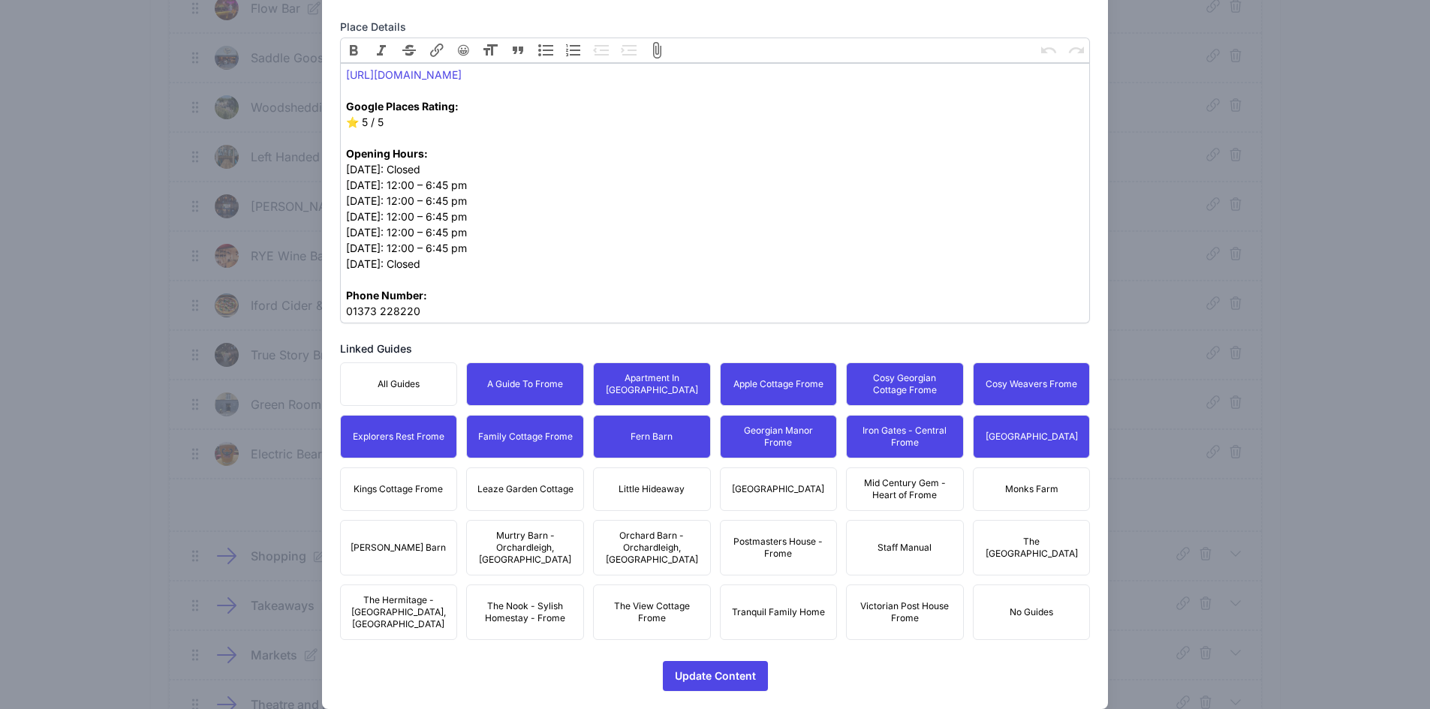
drag, startPoint x: 412, startPoint y: 484, endPoint x: 524, endPoint y: 483, distance: 111.8
drag, startPoint x: 524, startPoint y: 483, endPoint x: 674, endPoint y: 480, distance: 150.2
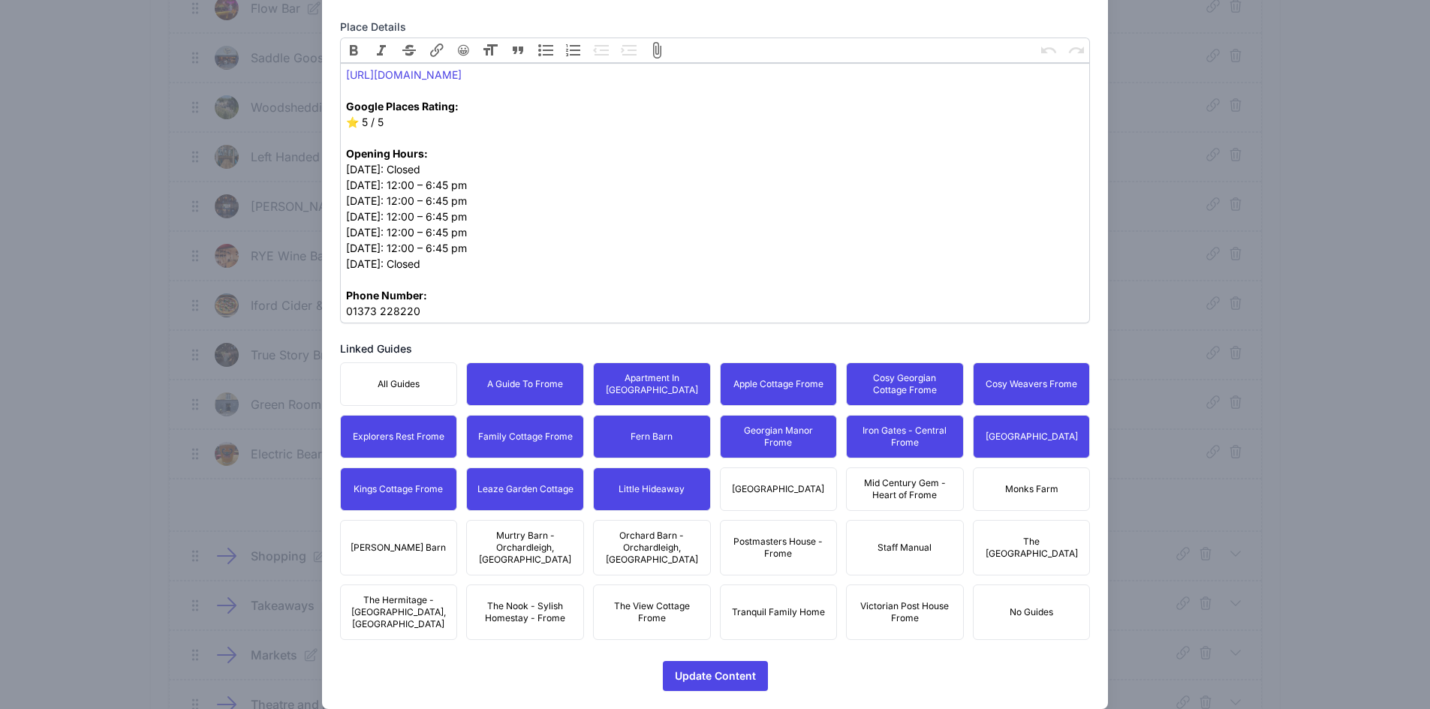
drag, startPoint x: 762, startPoint y: 486, endPoint x: 880, endPoint y: 488, distance: 117.9
drag, startPoint x: 881, startPoint y: 488, endPoint x: 922, endPoint y: 493, distance: 40.9
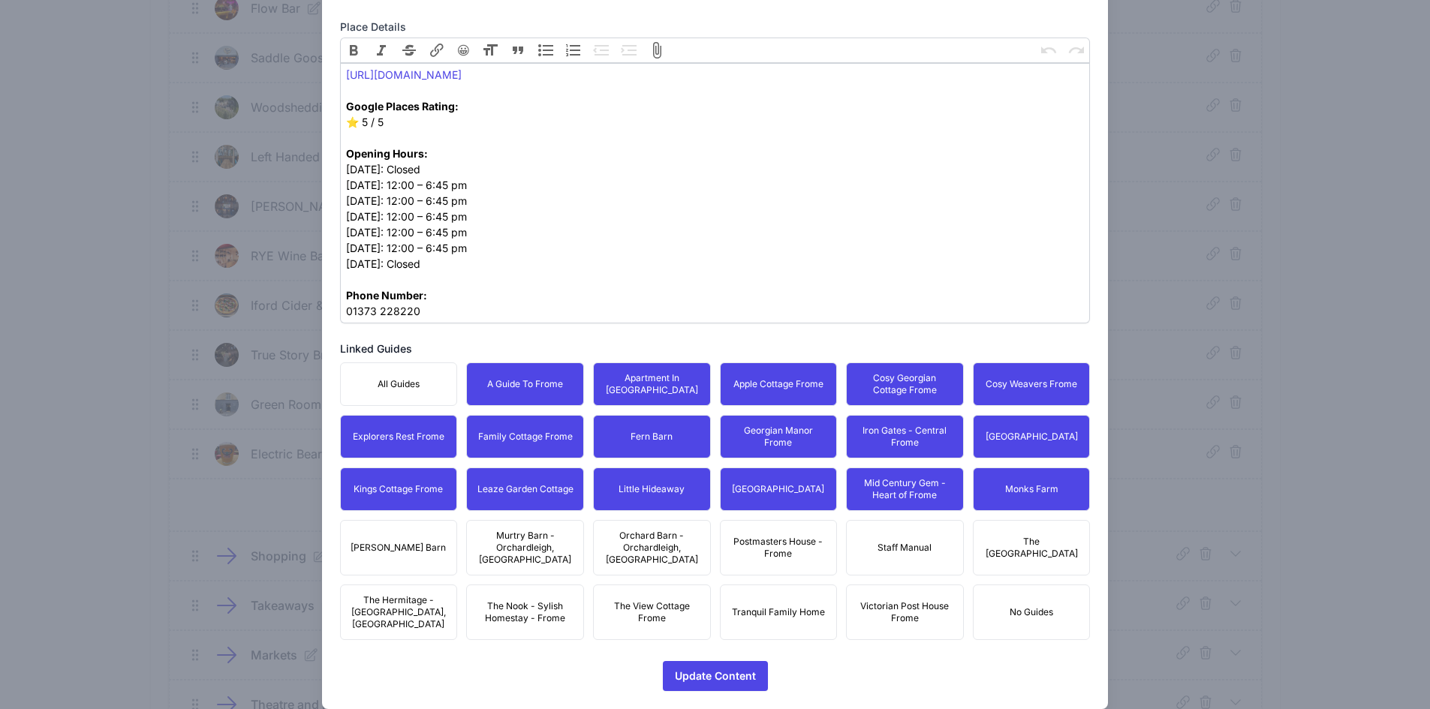
drag, startPoint x: 1035, startPoint y: 528, endPoint x: 910, endPoint y: 551, distance: 126.8
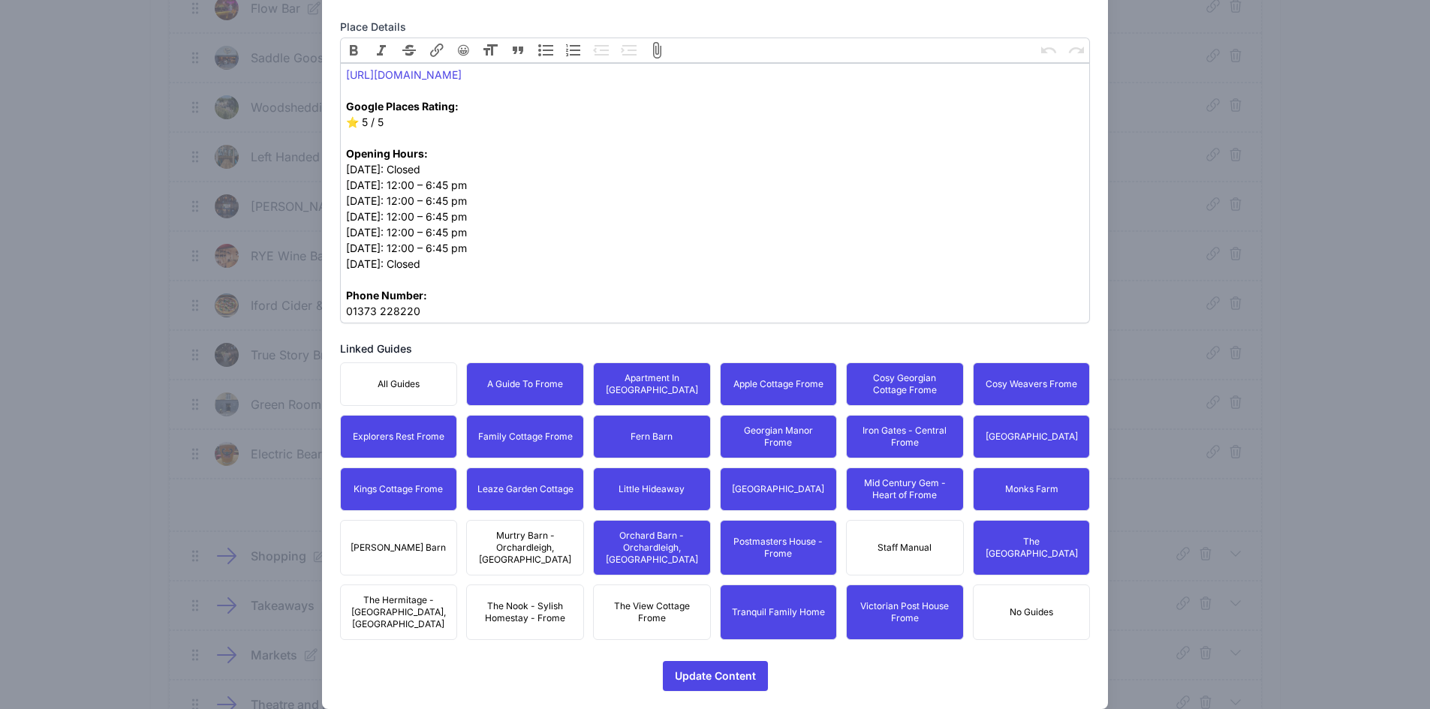
drag, startPoint x: 648, startPoint y: 584, endPoint x: 607, endPoint y: 585, distance: 40.6
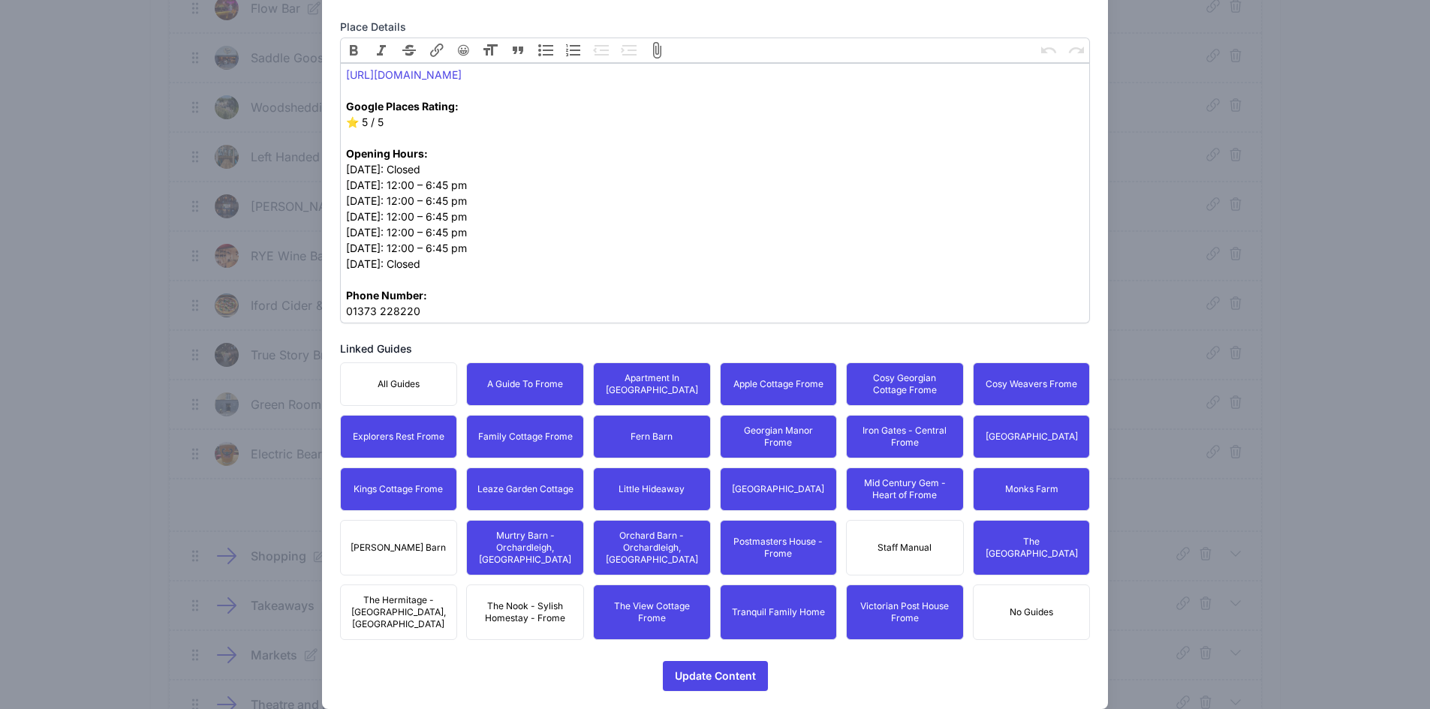
drag, startPoint x: 549, startPoint y: 579, endPoint x: 525, endPoint y: 579, distance: 24.0
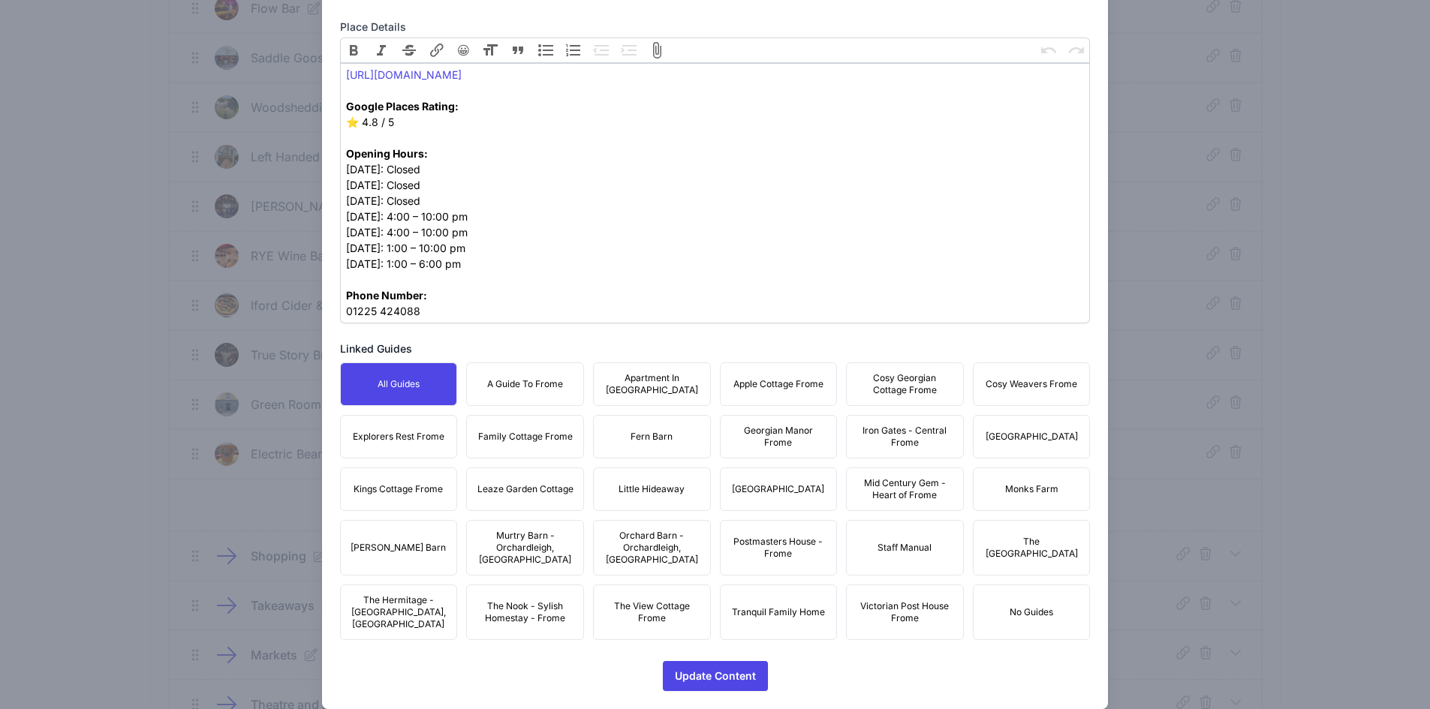
drag, startPoint x: 537, startPoint y: 378, endPoint x: 697, endPoint y: 387, distance: 160.1
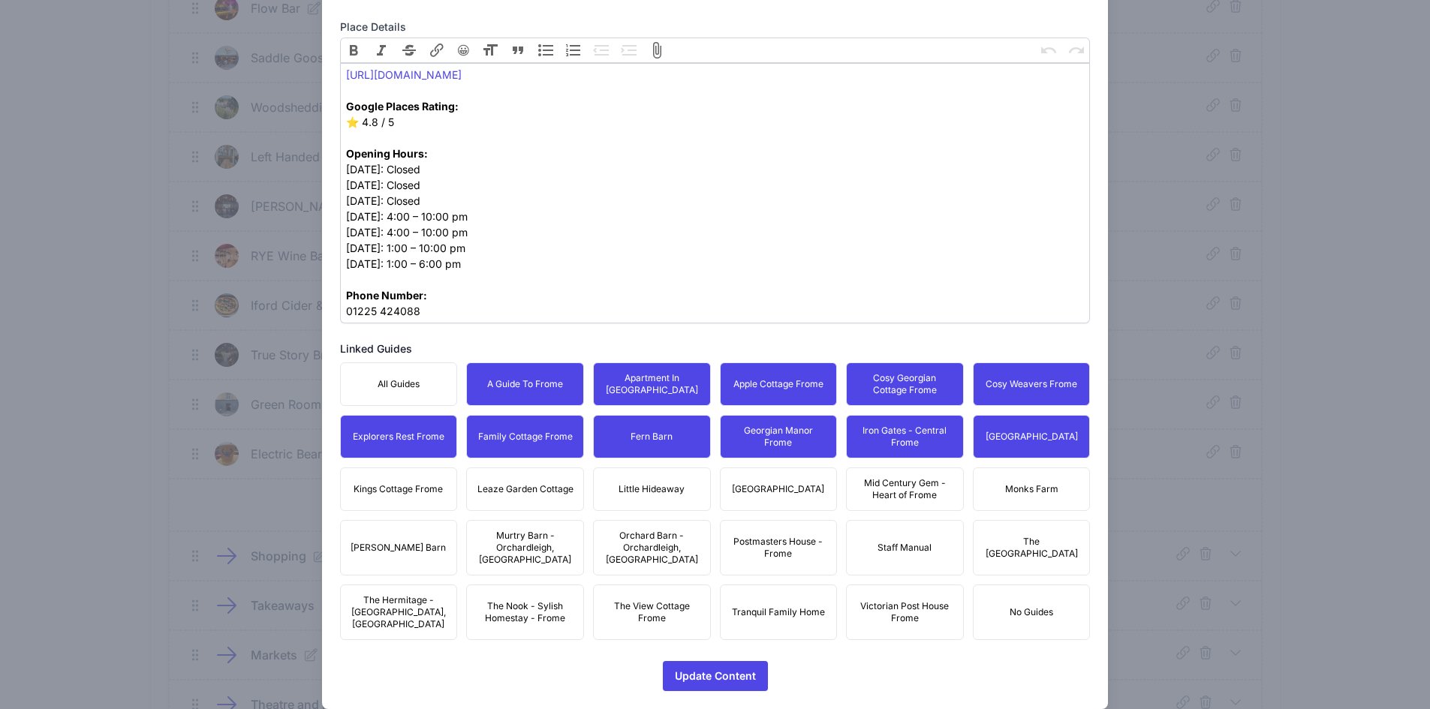
drag, startPoint x: 509, startPoint y: 479, endPoint x: 568, endPoint y: 490, distance: 60.4
drag, startPoint x: 769, startPoint y: 490, endPoint x: 829, endPoint y: 486, distance: 60.2
drag, startPoint x: 829, startPoint y: 486, endPoint x: 845, endPoint y: 488, distance: 15.9
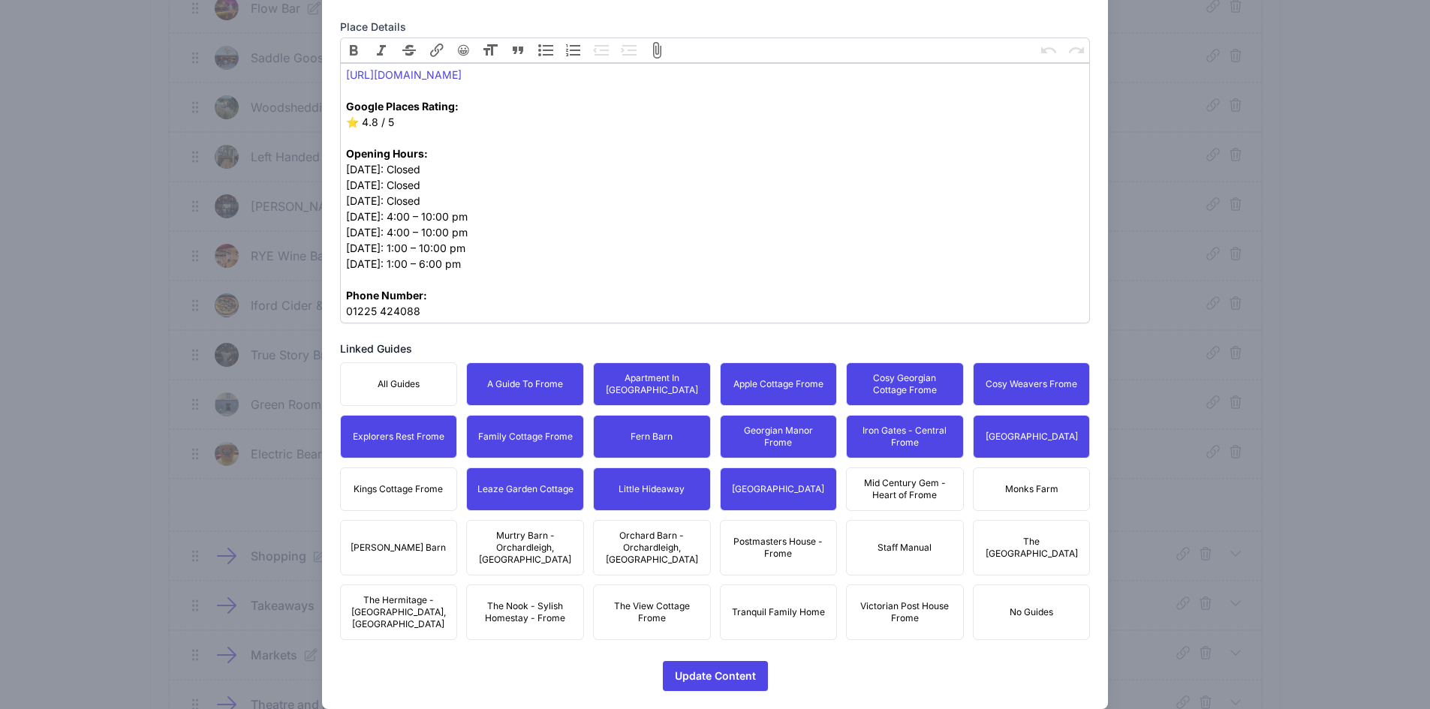
drag, startPoint x: 946, startPoint y: 487, endPoint x: 980, endPoint y: 495, distance: 35.5
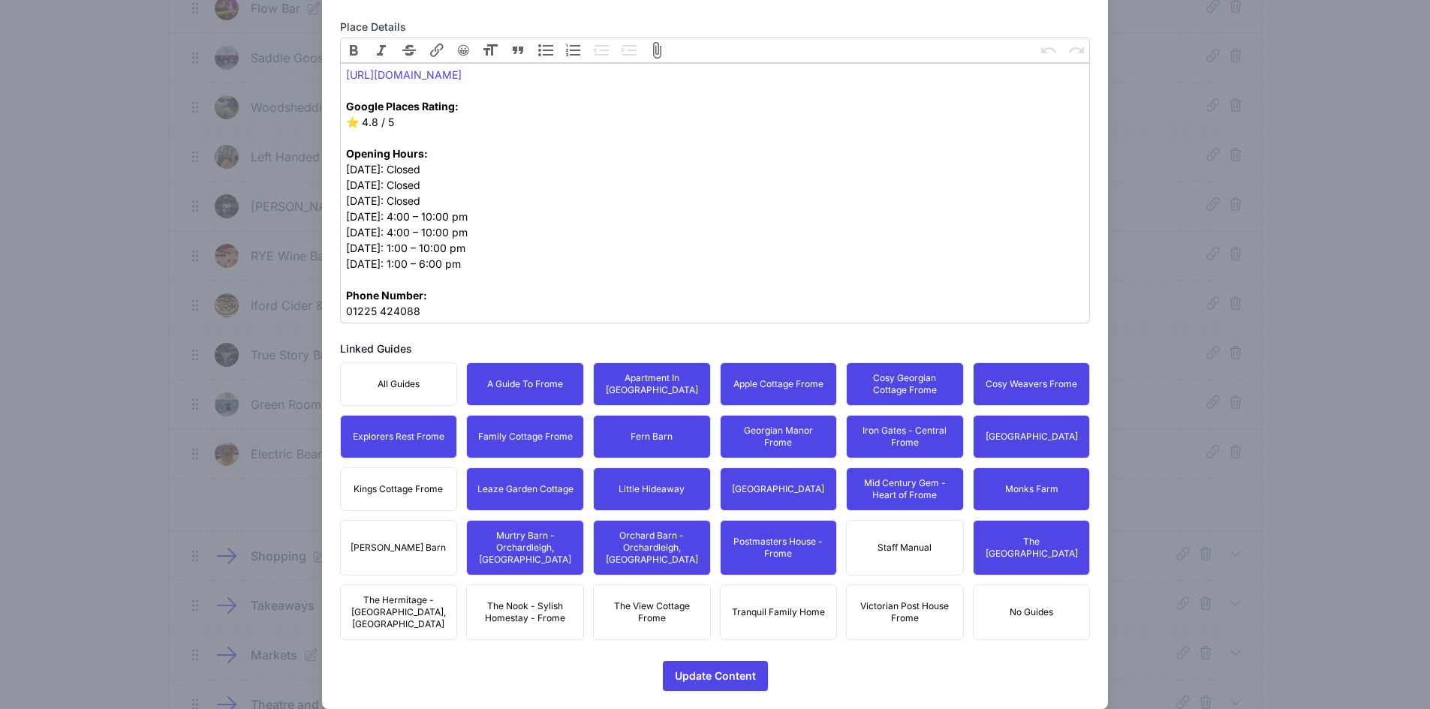
drag, startPoint x: 446, startPoint y: 530, endPoint x: 404, endPoint y: 533, distance: 42.1
drag, startPoint x: 381, startPoint y: 481, endPoint x: 397, endPoint y: 550, distance: 70.8
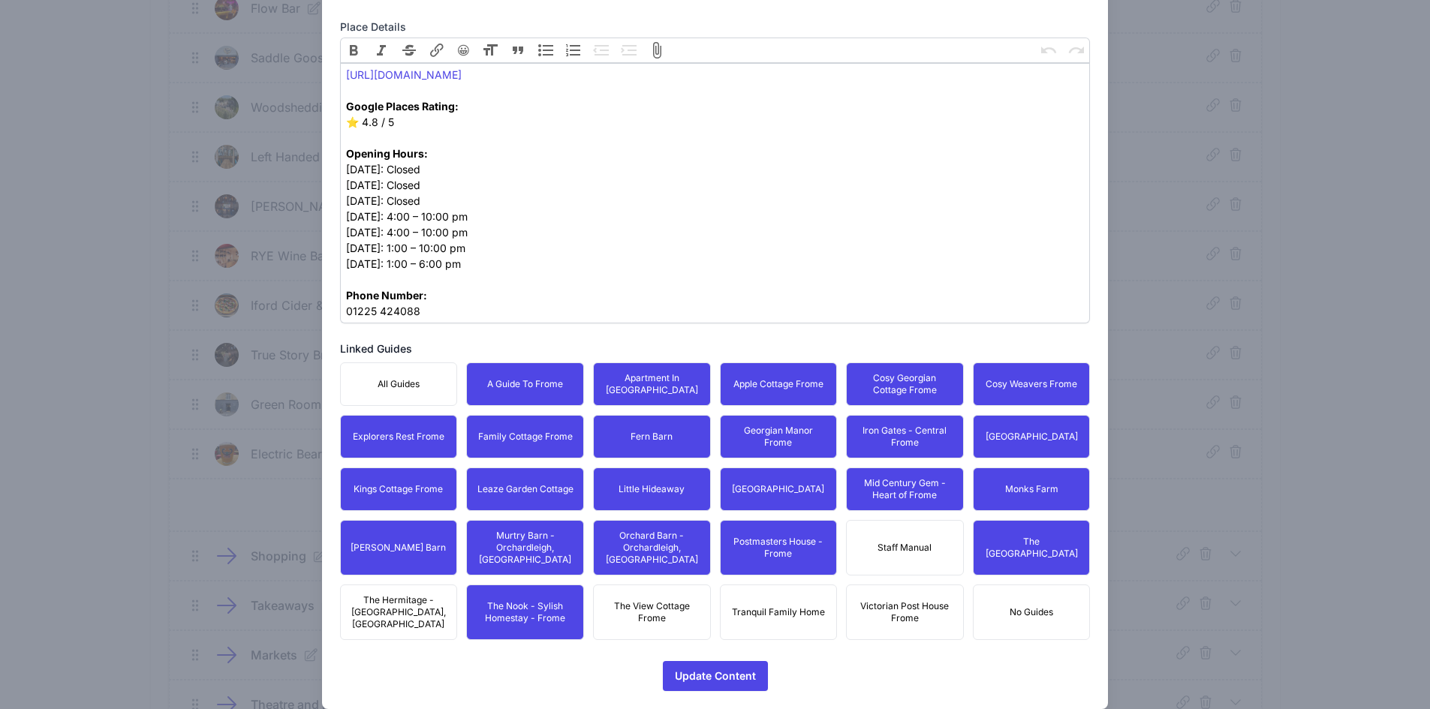
drag, startPoint x: 357, startPoint y: 591, endPoint x: 684, endPoint y: 594, distance: 326.5
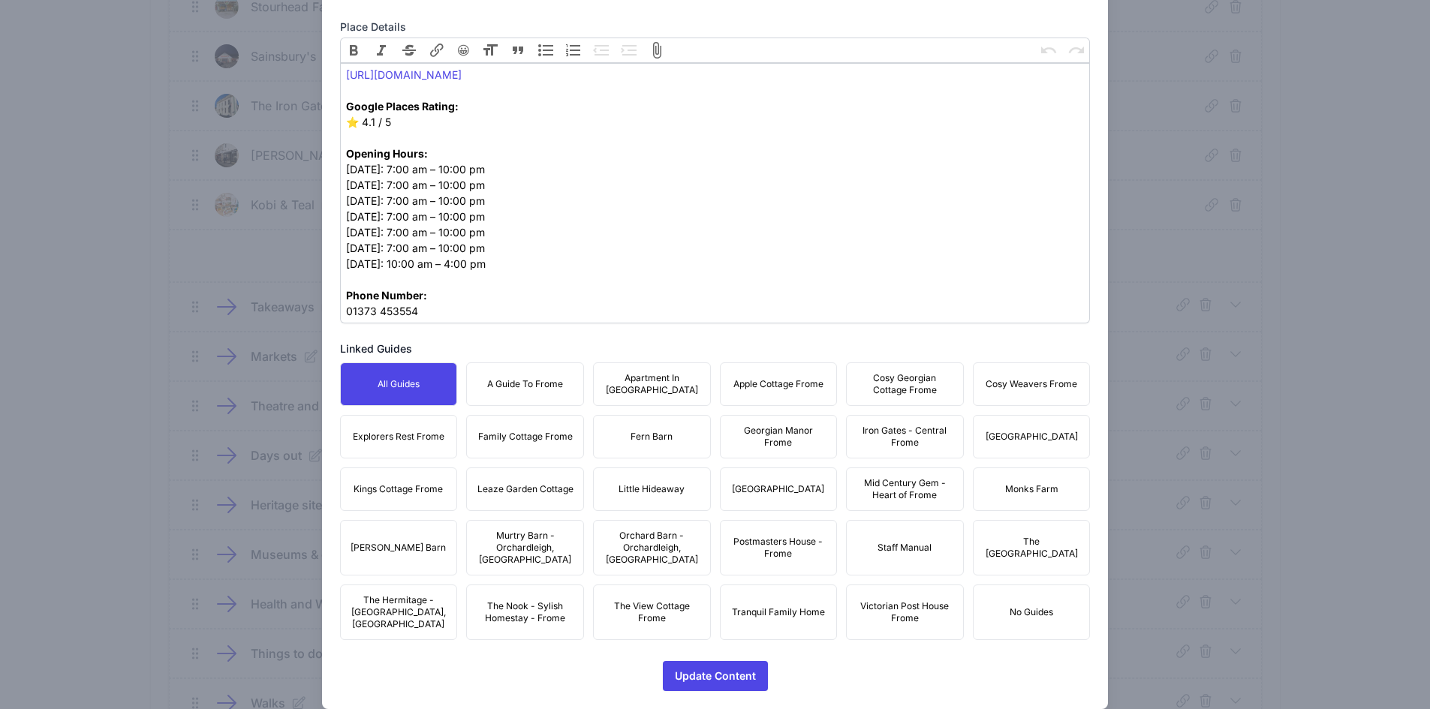
scroll to position [1826, 0]
drag, startPoint x: 567, startPoint y: 349, endPoint x: 594, endPoint y: 378, distance: 38.8
drag, startPoint x: 515, startPoint y: 376, endPoint x: 552, endPoint y: 377, distance: 36.8
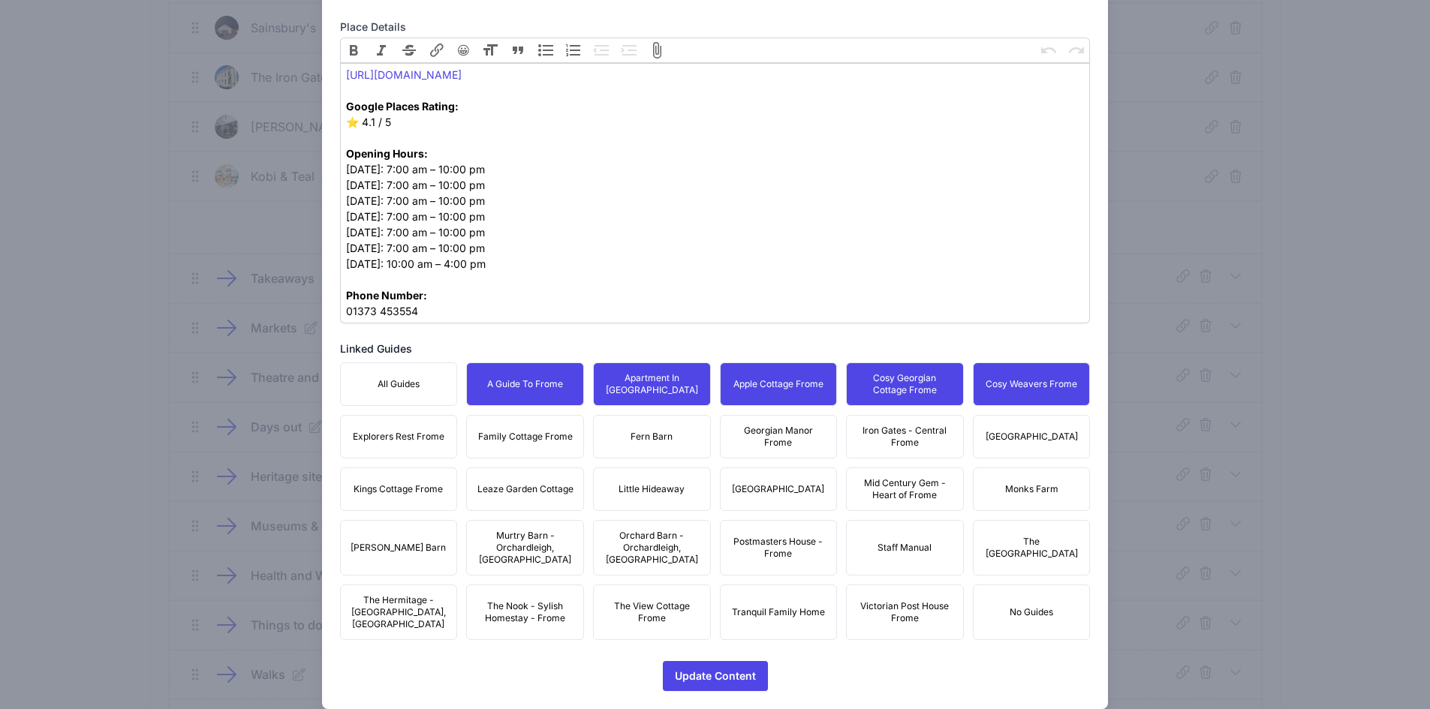
drag, startPoint x: 1064, startPoint y: 432, endPoint x: 946, endPoint y: 438, distance: 118.7
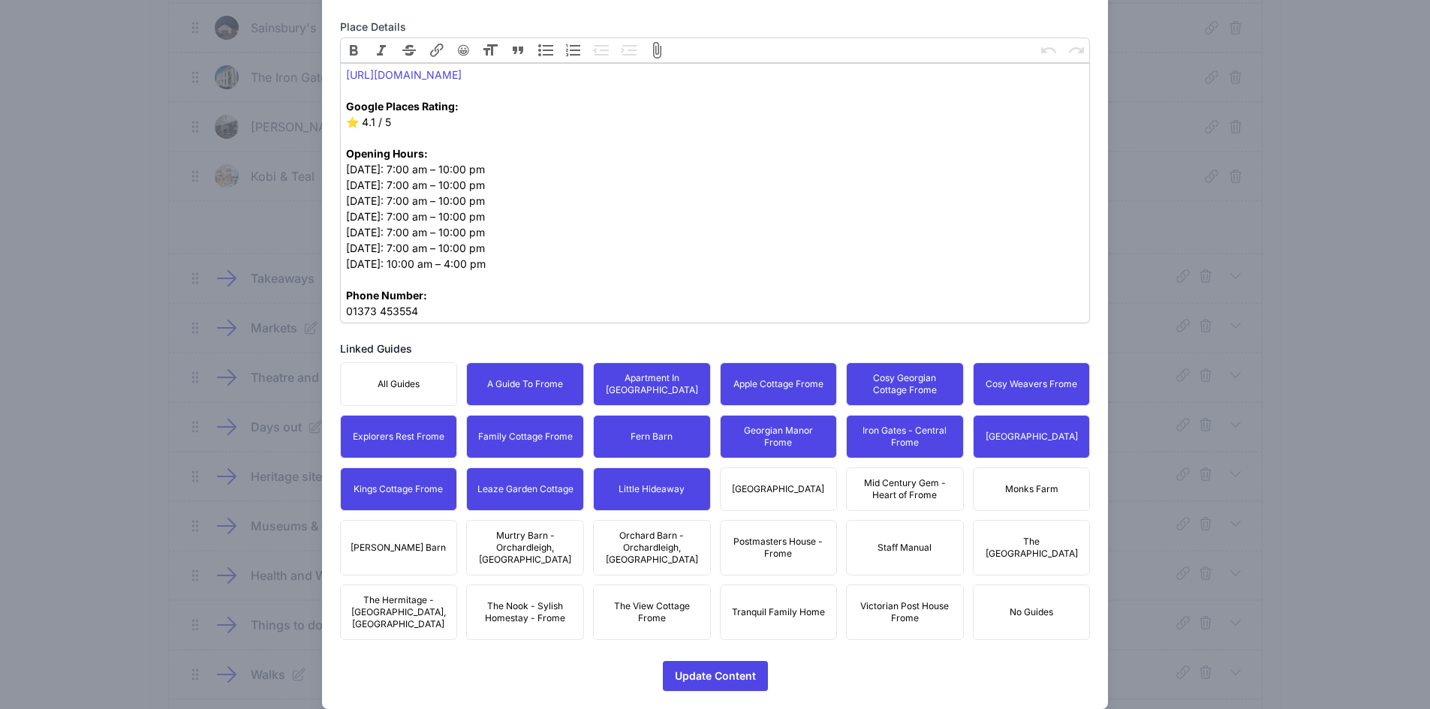
drag, startPoint x: 778, startPoint y: 486, endPoint x: 814, endPoint y: 489, distance: 37.0
drag, startPoint x: 895, startPoint y: 473, endPoint x: 1000, endPoint y: 474, distance: 105.1
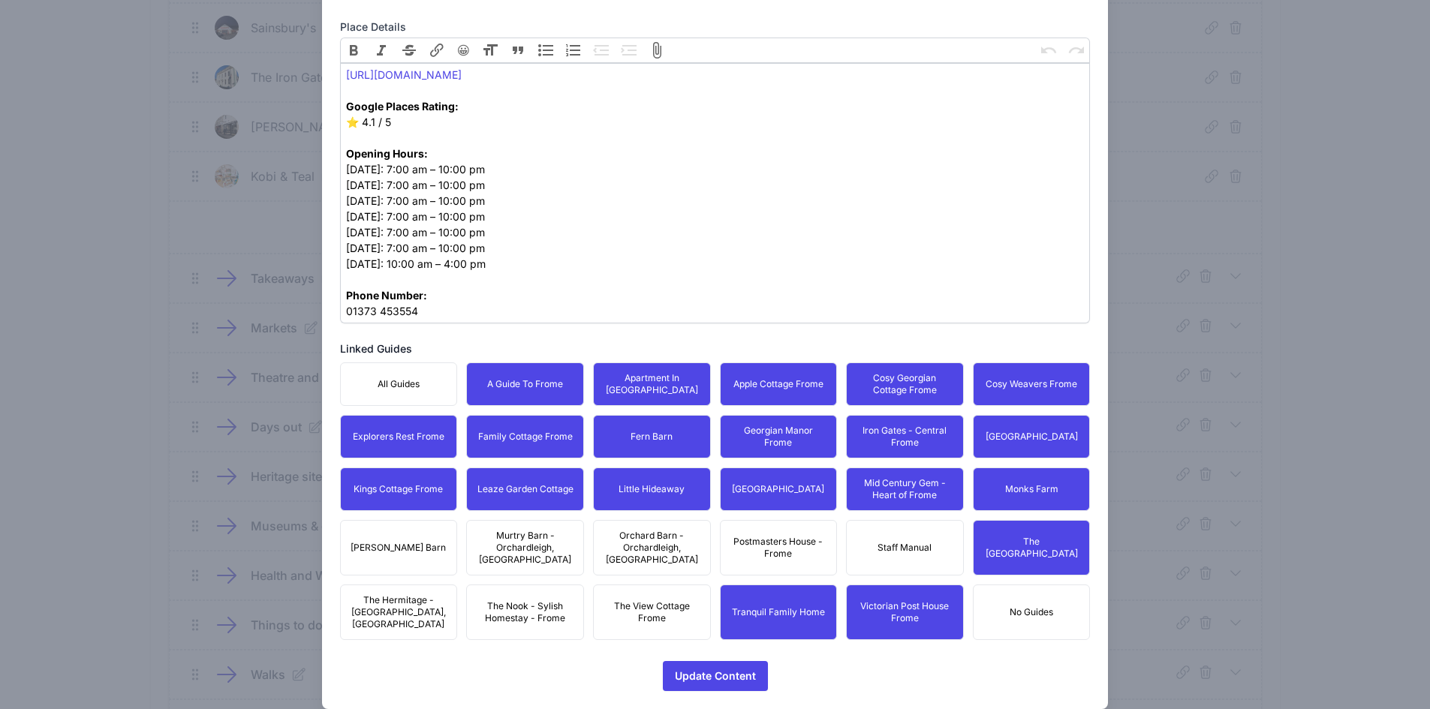
drag, startPoint x: 772, startPoint y: 520, endPoint x: 658, endPoint y: 532, distance: 114.0
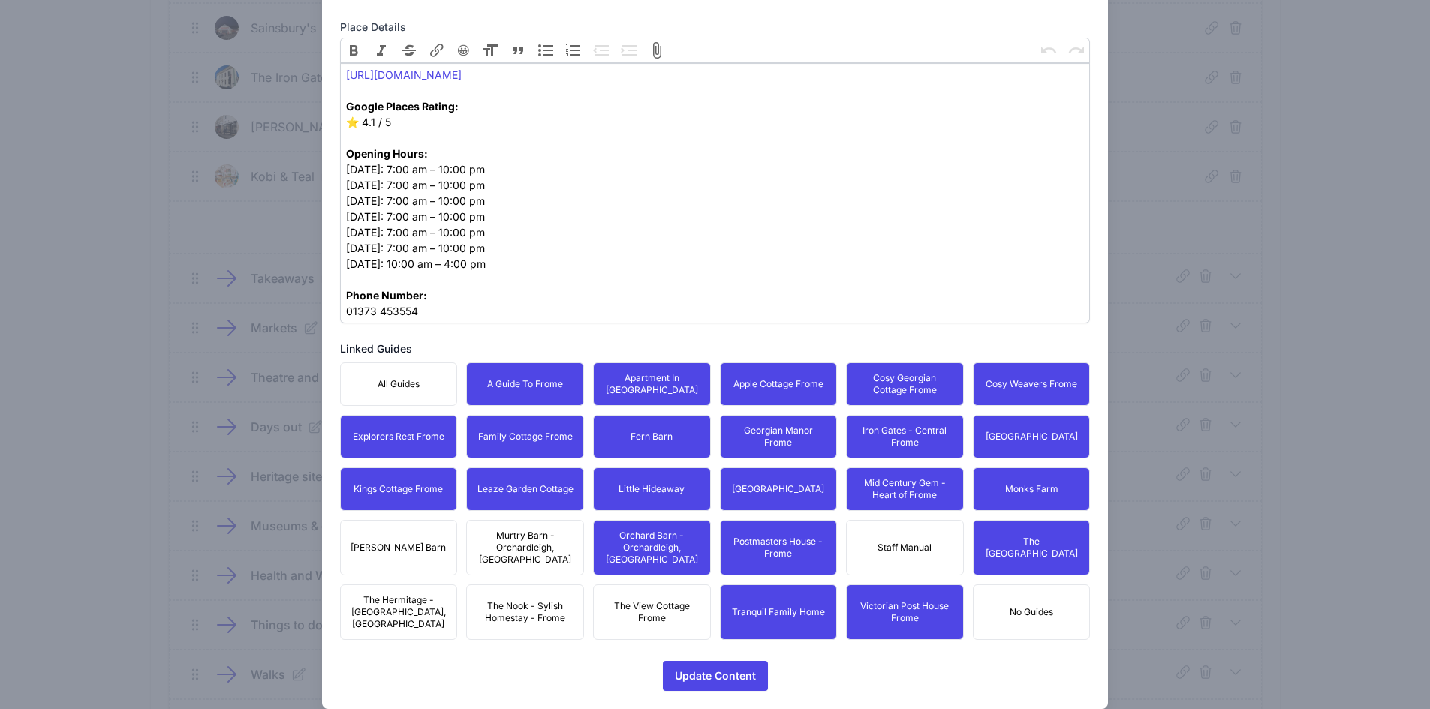
drag, startPoint x: 649, startPoint y: 594, endPoint x: 535, endPoint y: 584, distance: 113.8
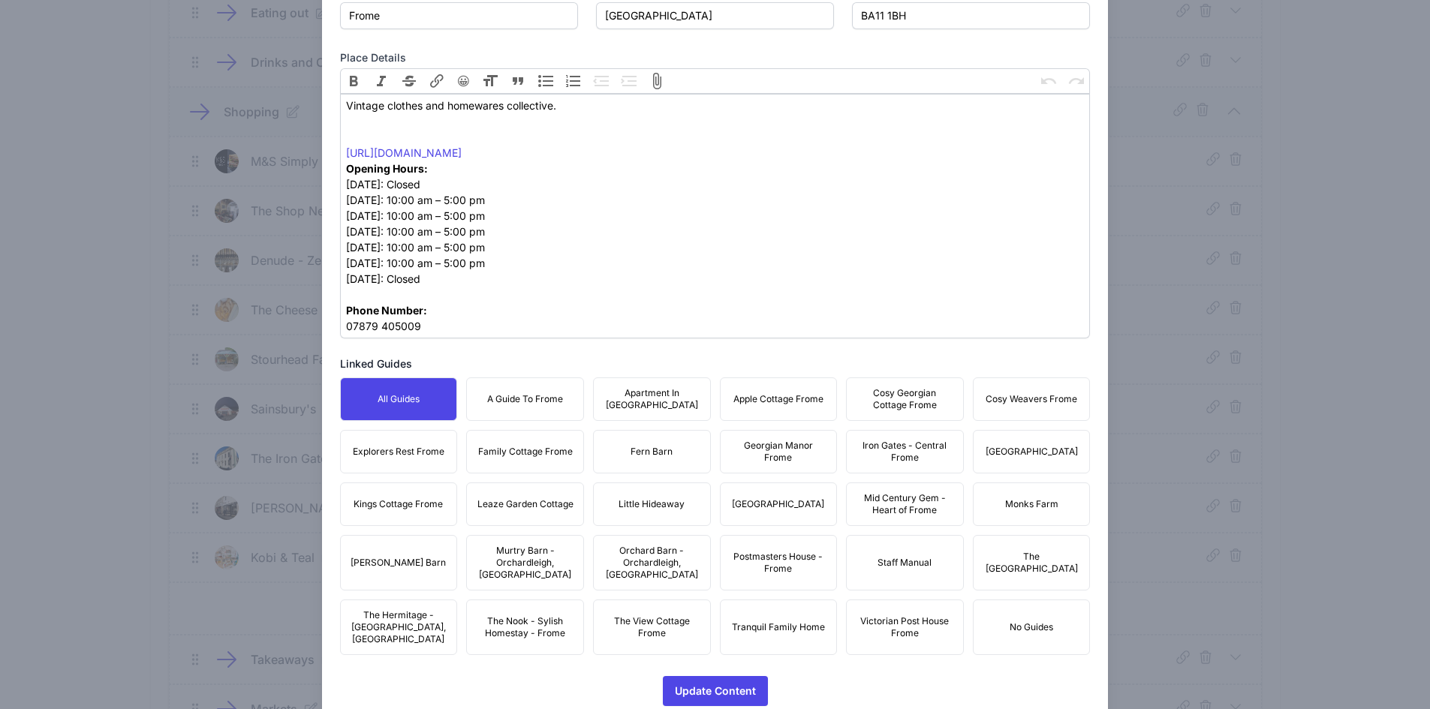
scroll to position [643, 0]
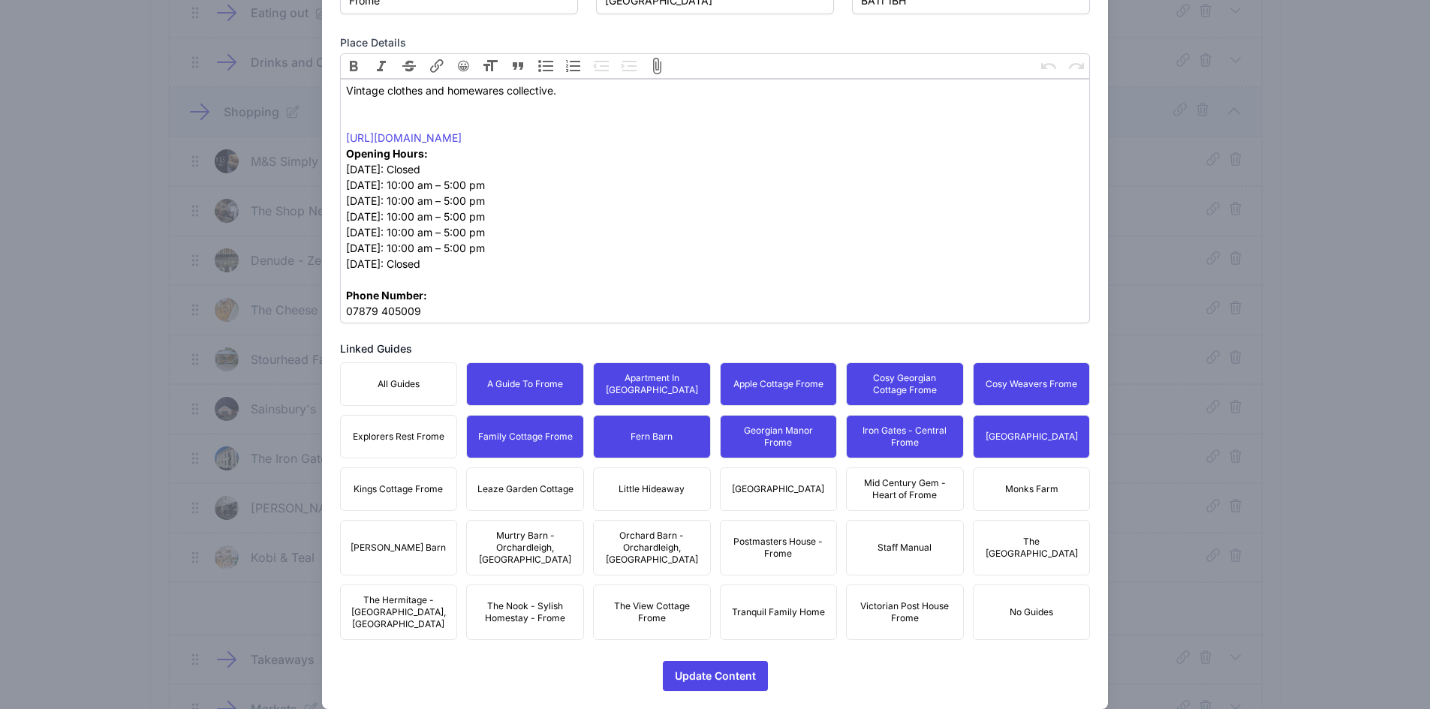
drag, startPoint x: 413, startPoint y: 435, endPoint x: 411, endPoint y: 450, distance: 15.1
click at [407, 434] on span "Explorers Rest Frome" at bounding box center [399, 437] width 92 height 12
drag, startPoint x: 414, startPoint y: 479, endPoint x: 573, endPoint y: 495, distance: 160.7
click at [421, 481] on button "Kings Cottage Frome" at bounding box center [399, 490] width 118 height 44
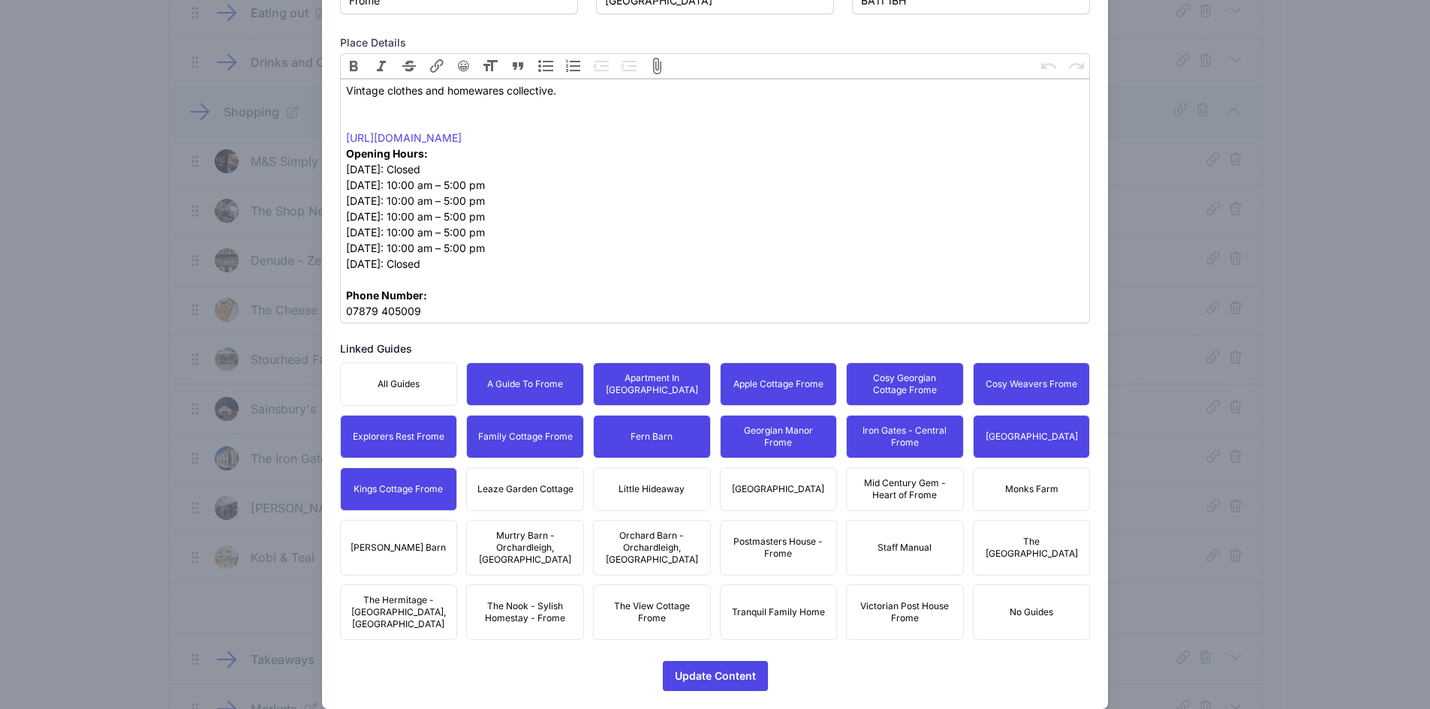
click at [573, 495] on button "Leaze Garden Cottage" at bounding box center [525, 490] width 118 height 44
drag, startPoint x: 673, startPoint y: 491, endPoint x: 813, endPoint y: 477, distance: 140.3
click at [676, 491] on span "Little Hideaway" at bounding box center [652, 489] width 66 height 12
click at [813, 483] on span "[GEOGRAPHIC_DATA]" at bounding box center [778, 489] width 92 height 12
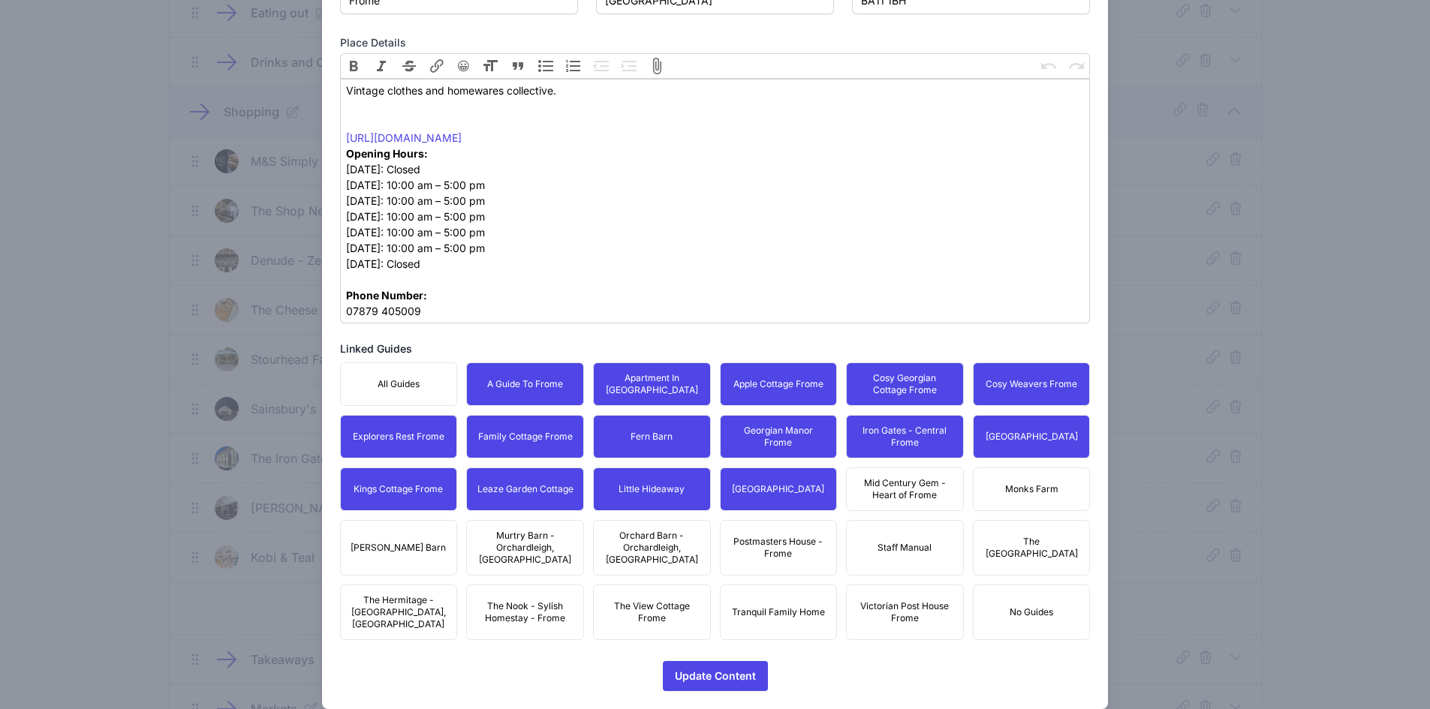
drag, startPoint x: 874, startPoint y: 485, endPoint x: 973, endPoint y: 485, distance: 98.3
click at [890, 483] on span "Mid Century Gem - Heart of Frome" at bounding box center [905, 489] width 98 height 24
click at [1005, 480] on button "Monks Farm" at bounding box center [1032, 490] width 118 height 44
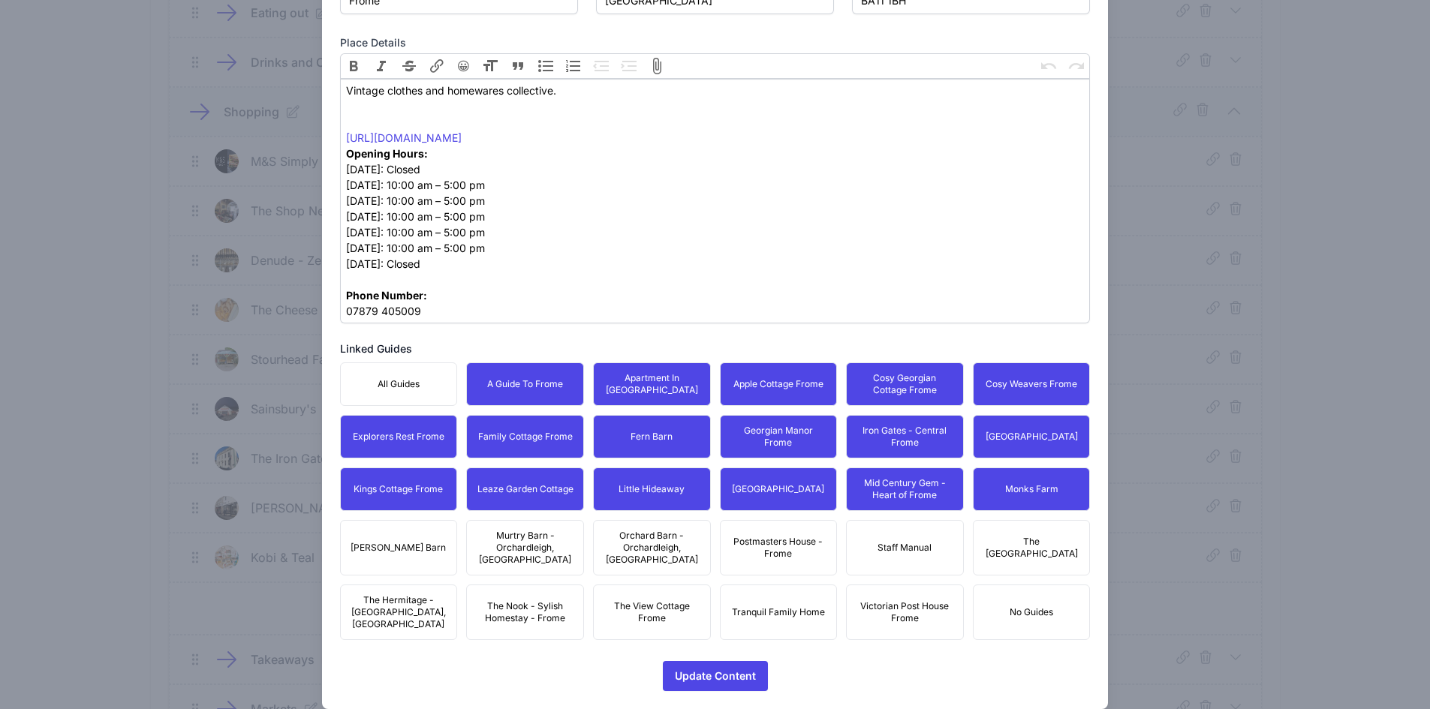
click at [1042, 546] on span "The [GEOGRAPHIC_DATA]" at bounding box center [1032, 548] width 98 height 24
drag, startPoint x: 917, startPoint y: 601, endPoint x: 789, endPoint y: 582, distance: 129.8
click at [904, 601] on span "Victorian Post House Frome" at bounding box center [905, 612] width 98 height 24
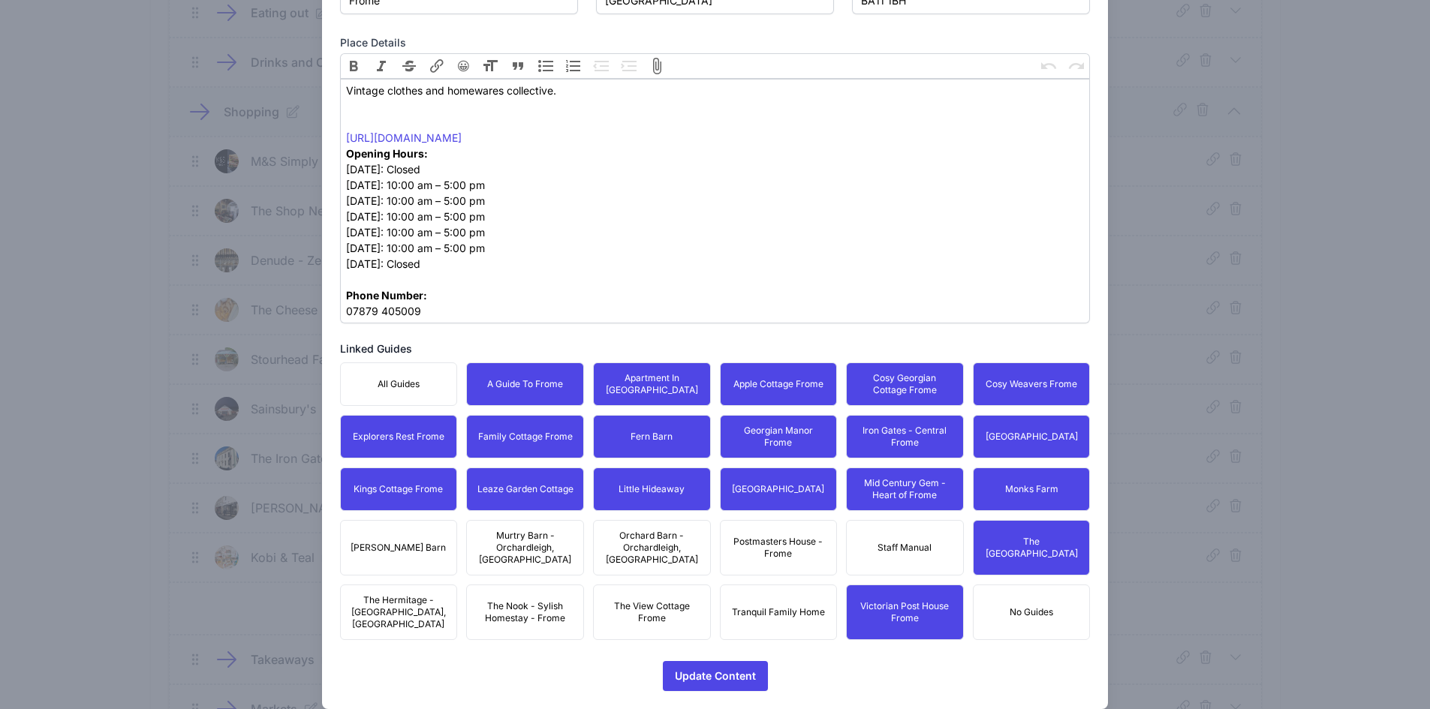
click at [758, 548] on span "Postmasters House - Frome" at bounding box center [779, 548] width 98 height 24
click at [764, 585] on button "Tranquil Family Home" at bounding box center [779, 613] width 118 height 56
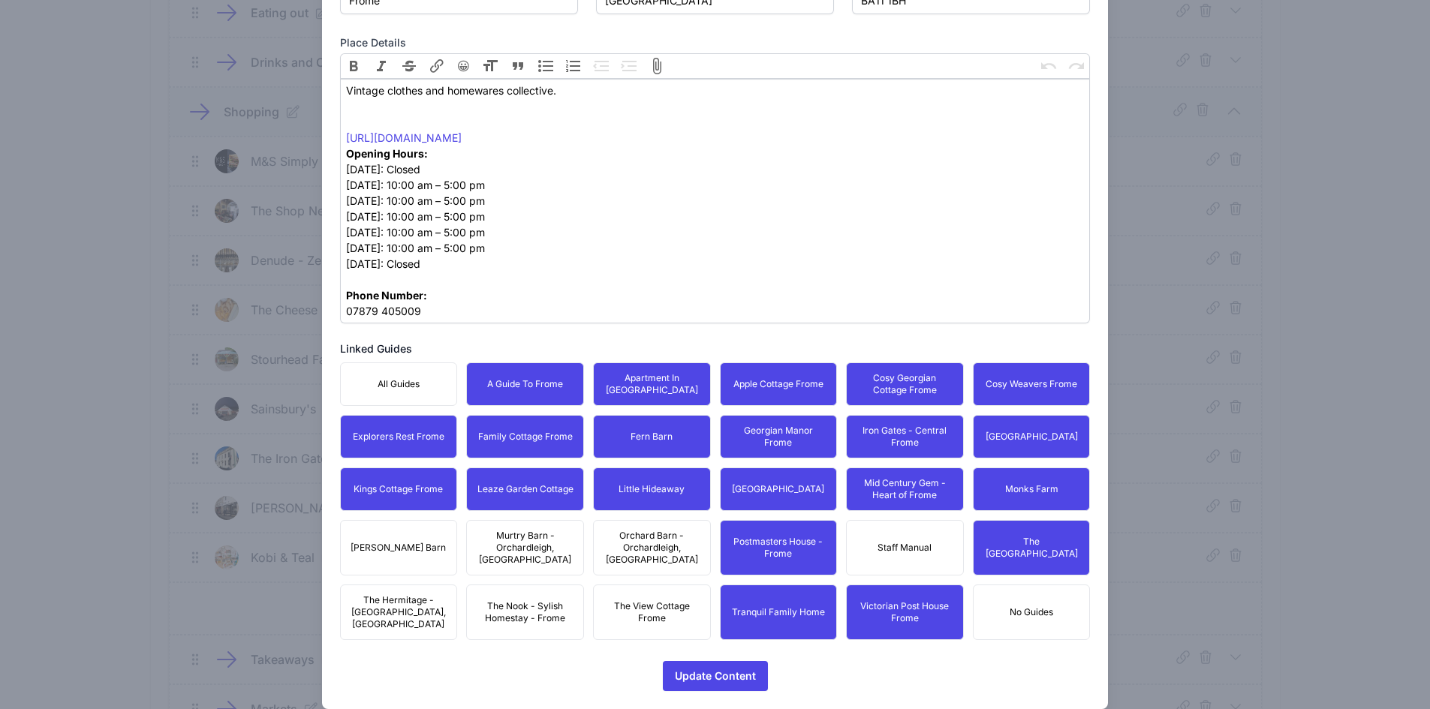
drag, startPoint x: 685, startPoint y: 580, endPoint x: 666, endPoint y: 558, distance: 29.3
click at [681, 585] on button "The View Cottage Frome" at bounding box center [652, 613] width 118 height 56
click at [657, 524] on button "Orchard Barn - Orchardleigh, [GEOGRAPHIC_DATA]" at bounding box center [652, 548] width 118 height 56
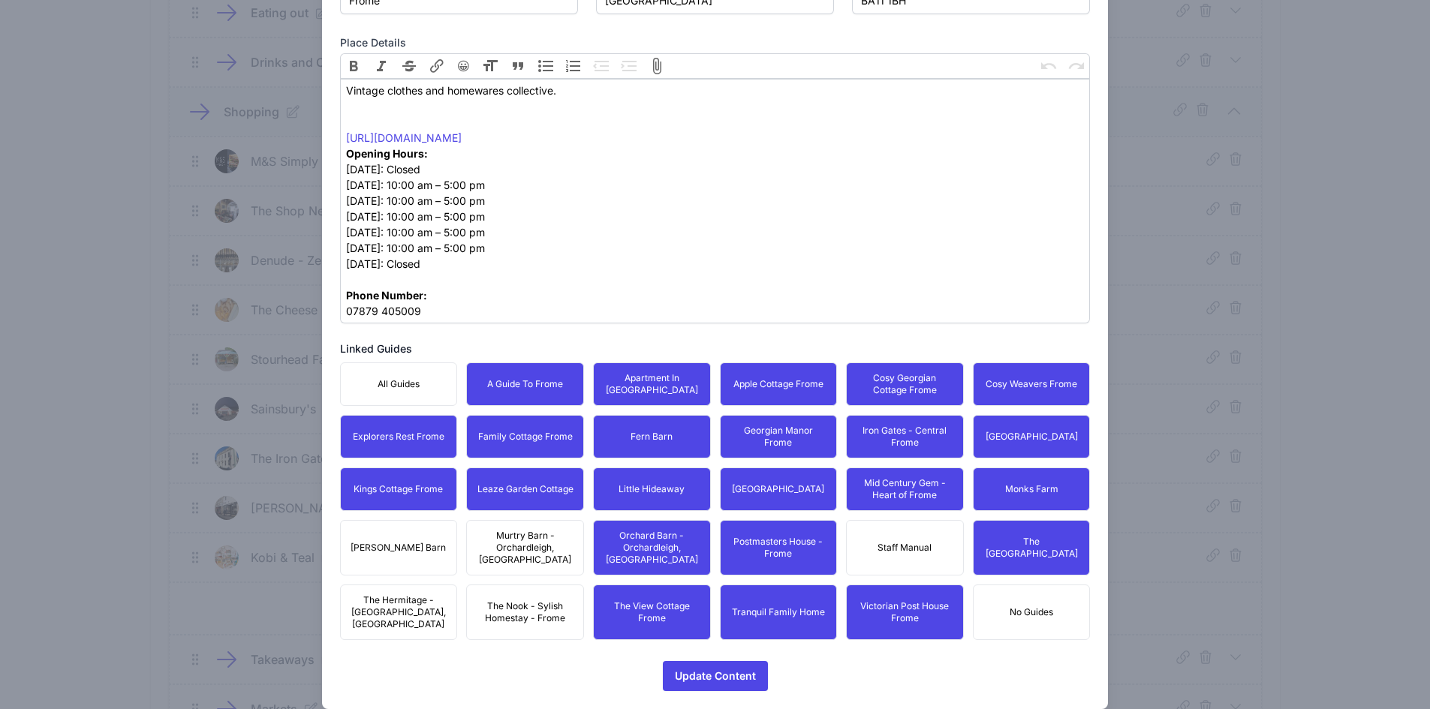
drag, startPoint x: 520, startPoint y: 543, endPoint x: 515, endPoint y: 601, distance: 58.8
click at [520, 544] on span "Murtry Barn - Orchardleigh, [GEOGRAPHIC_DATA]" at bounding box center [525, 548] width 98 height 36
drag, startPoint x: 515, startPoint y: 601, endPoint x: 435, endPoint y: 595, distance: 79.8
click at [510, 600] on span "The Nook - Sylish Homestay - Frome" at bounding box center [525, 612] width 98 height 24
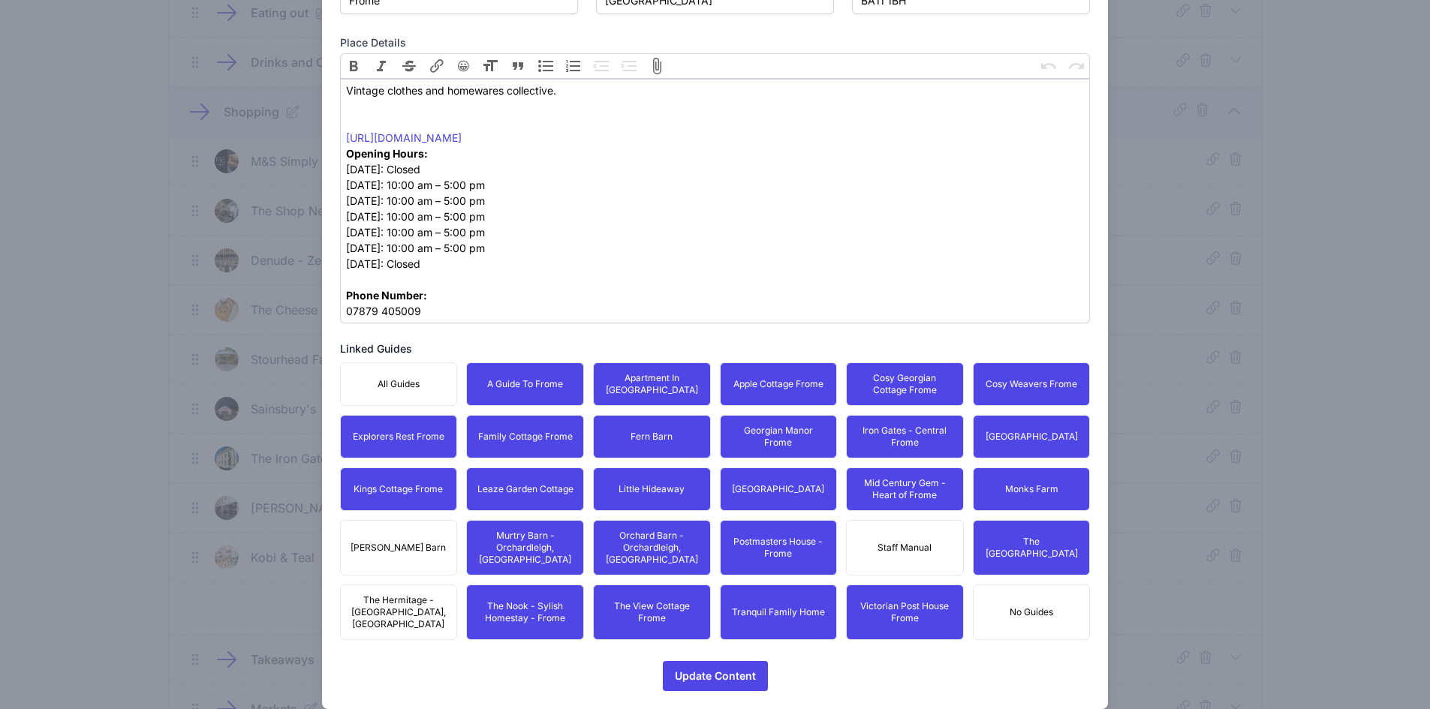
click at [434, 594] on span "The Hermitage - [GEOGRAPHIC_DATA], [GEOGRAPHIC_DATA]" at bounding box center [399, 612] width 98 height 36
click at [417, 542] on span "[PERSON_NAME] Barn" at bounding box center [398, 548] width 95 height 12
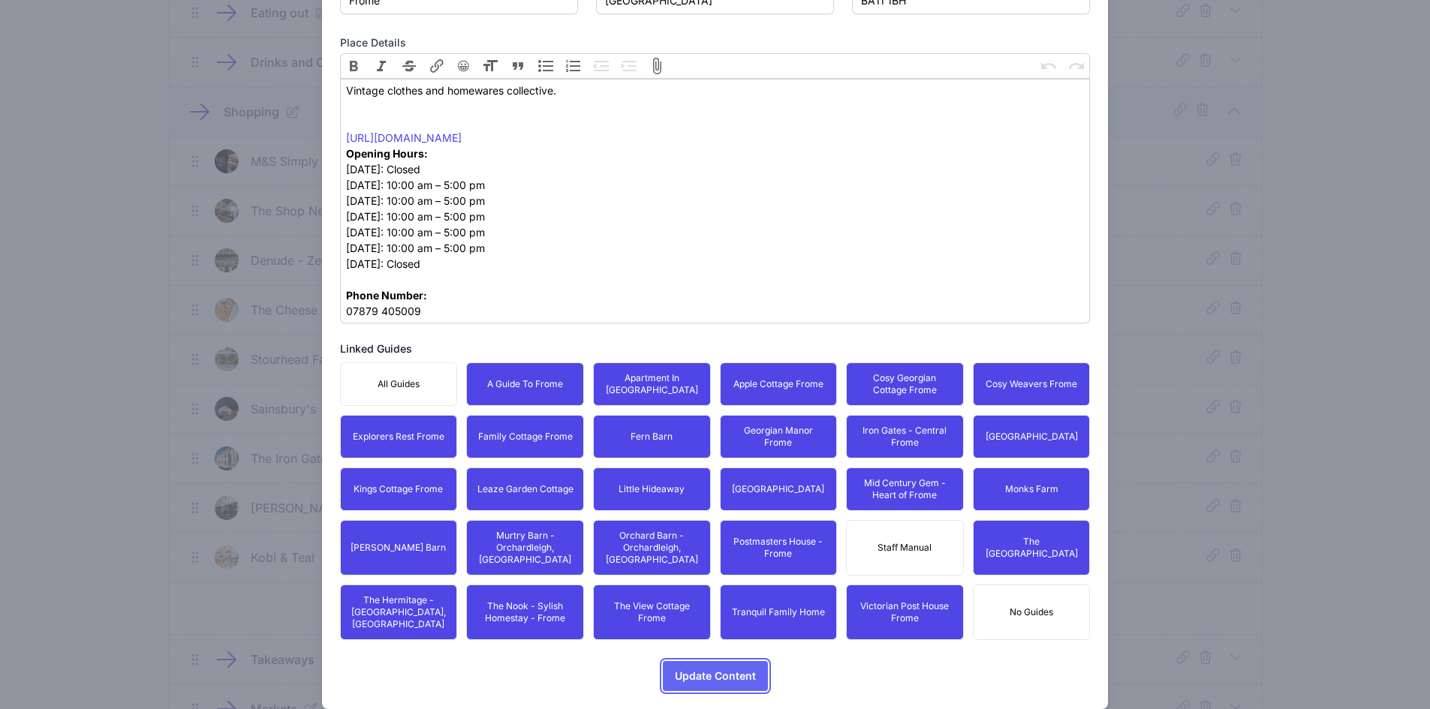
click at [691, 661] on span "Update Content" at bounding box center [715, 676] width 81 height 30
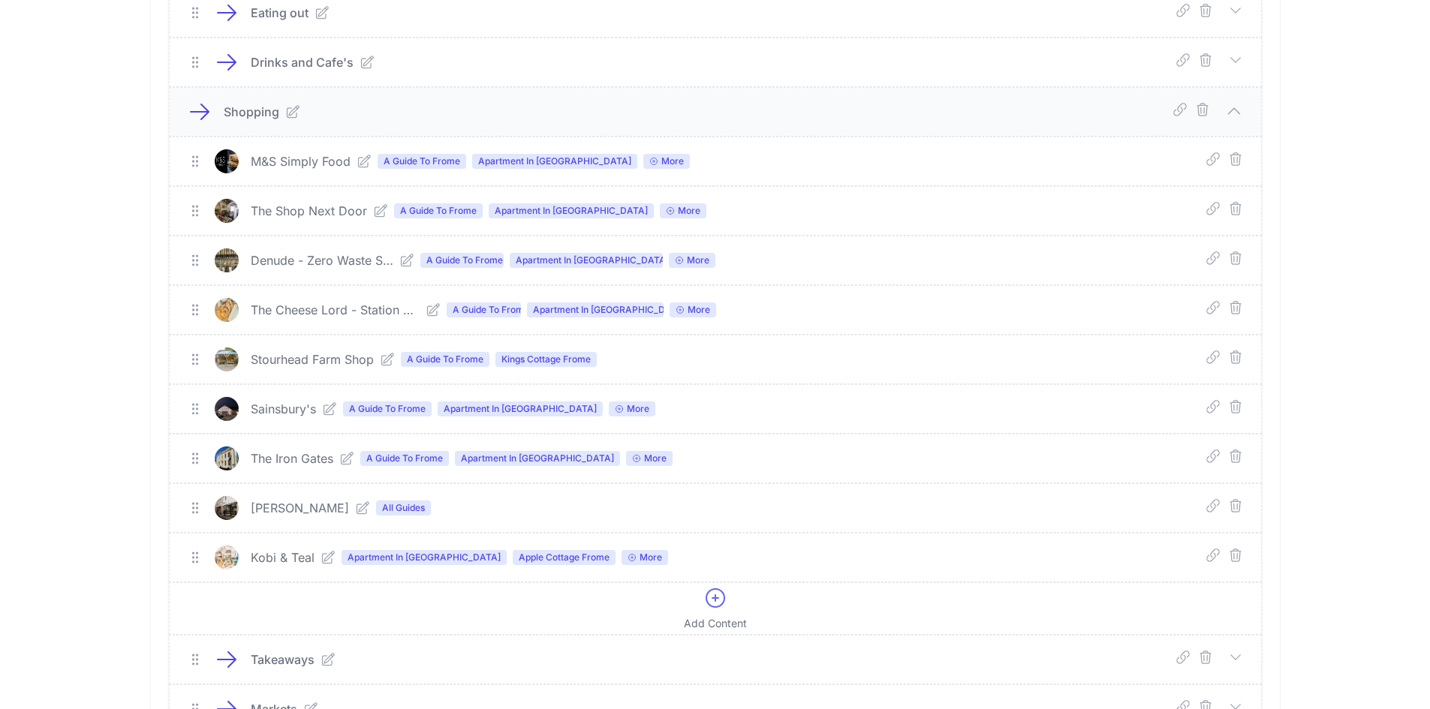
click at [360, 502] on link at bounding box center [359, 508] width 21 height 15
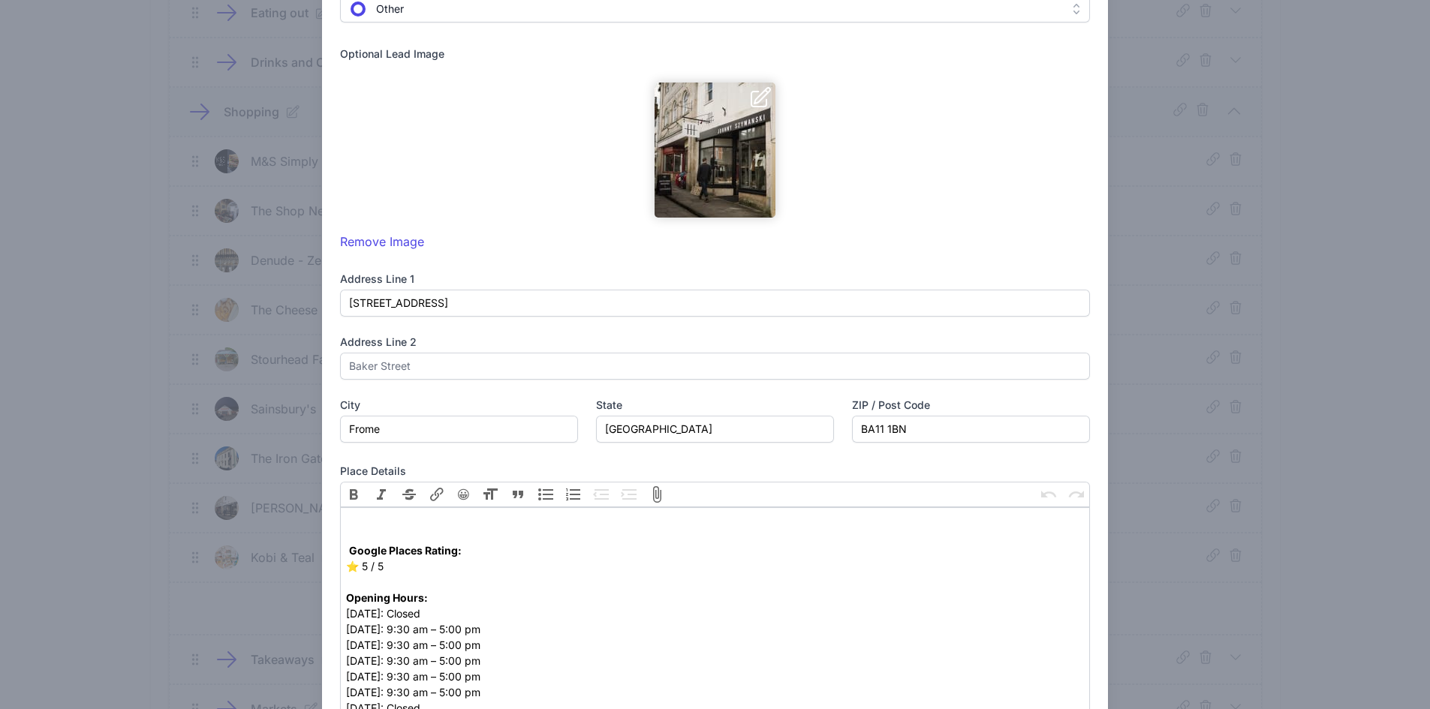
scroll to position [612, 0]
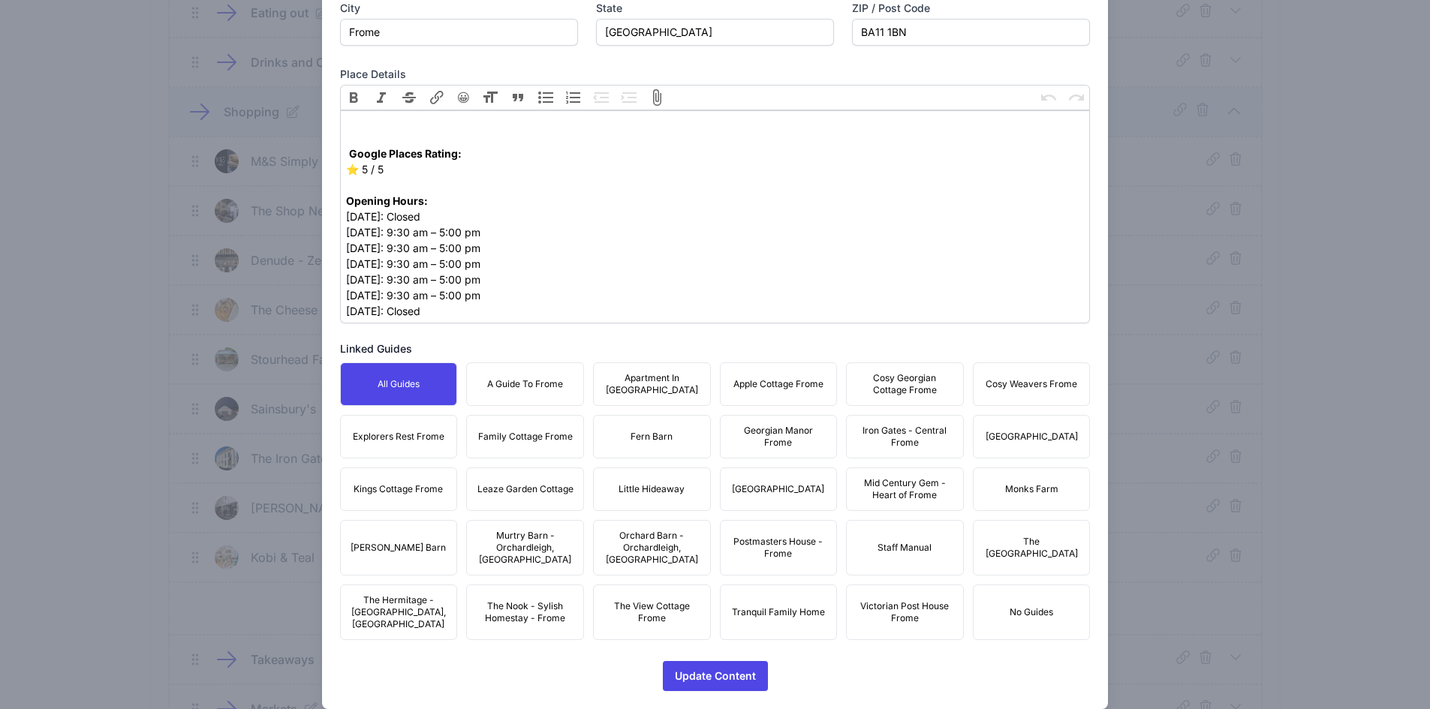
click at [522, 387] on span "A Guide To Frome" at bounding box center [525, 384] width 76 height 12
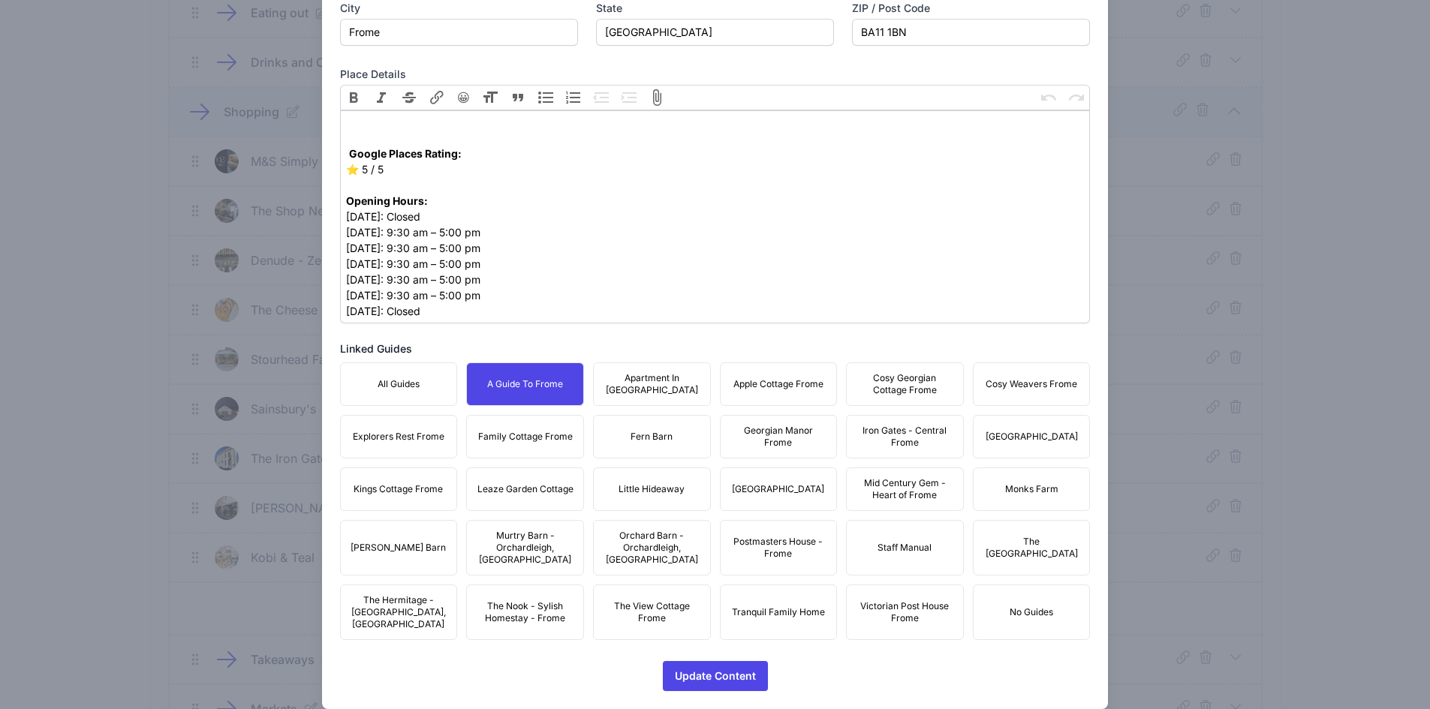
click at [682, 397] on button "Apartment In [GEOGRAPHIC_DATA]" at bounding box center [652, 385] width 118 height 44
click at [781, 387] on span "Apple Cottage Frome" at bounding box center [778, 384] width 90 height 12
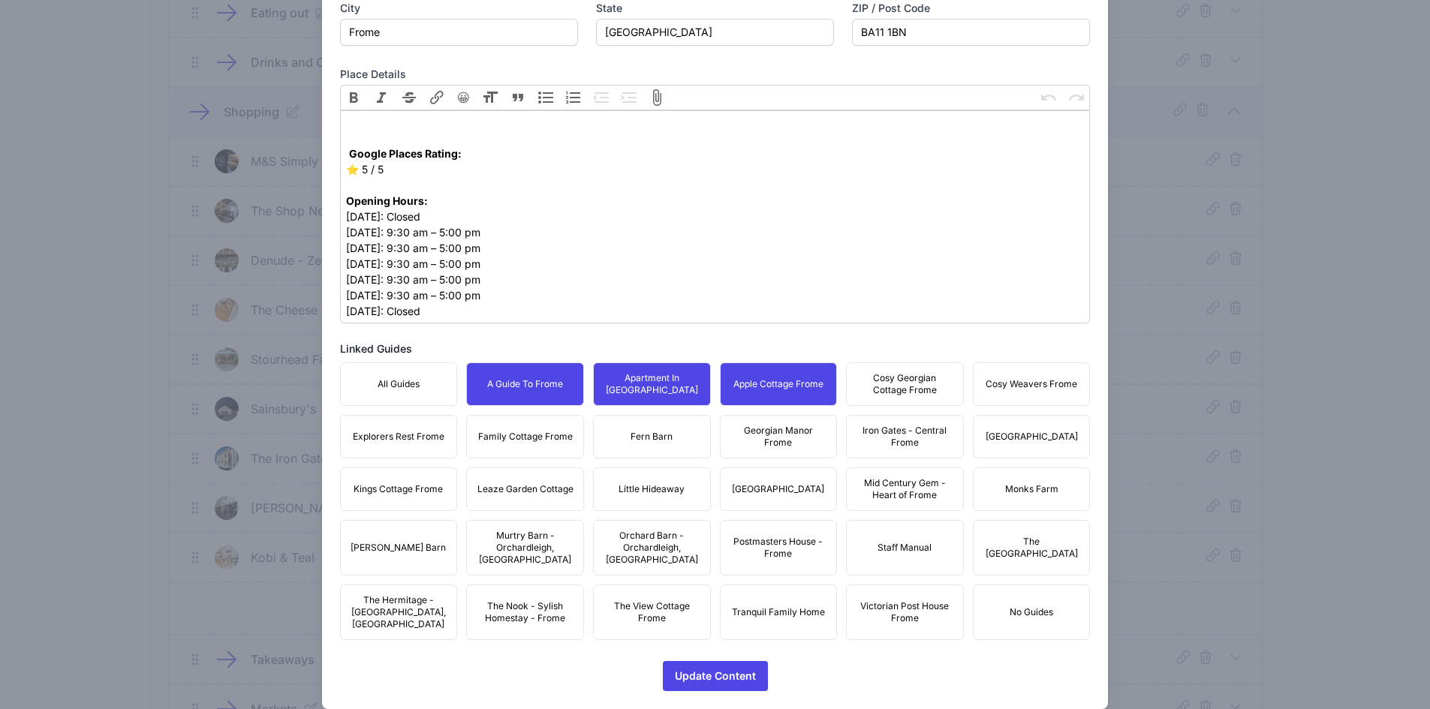
click at [937, 378] on span "Cosy Georgian Cottage Frome" at bounding box center [905, 384] width 98 height 24
click at [1016, 380] on span "Cosy Weavers Frome" at bounding box center [1032, 384] width 92 height 12
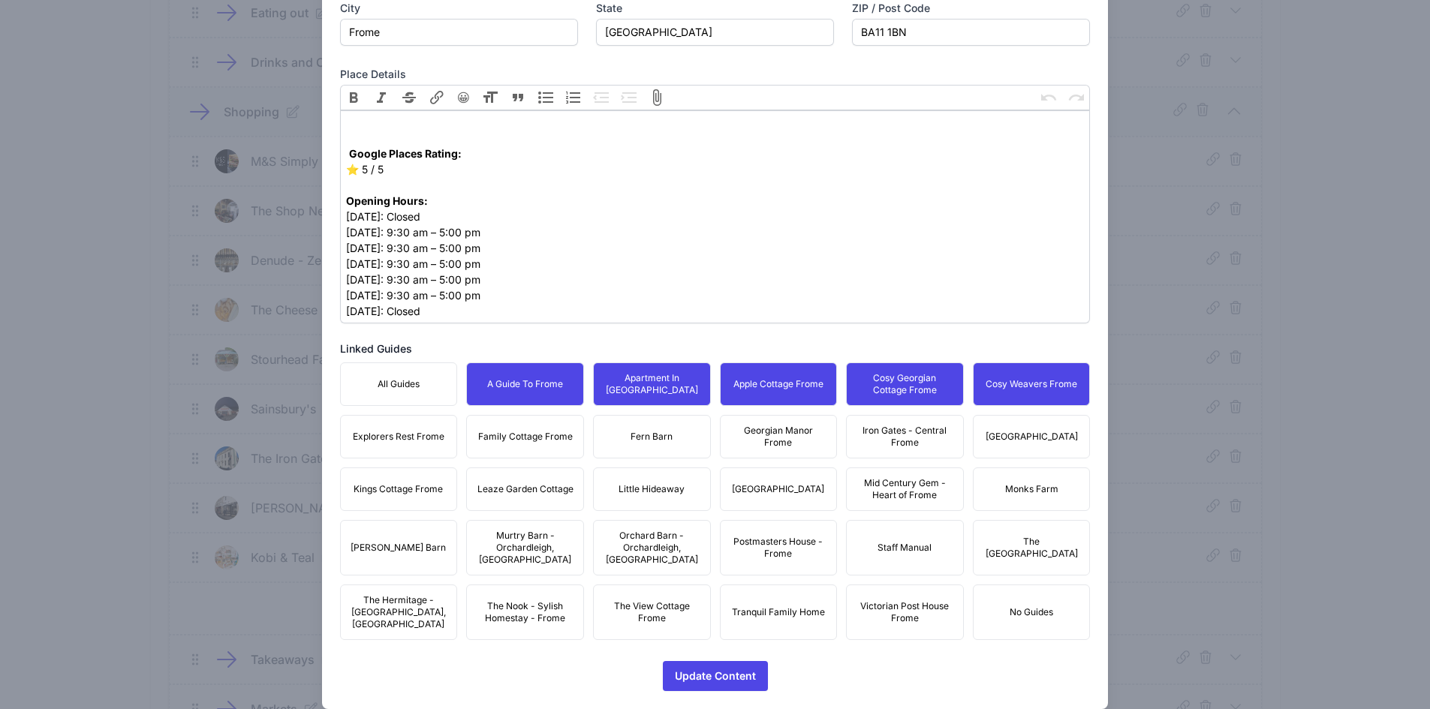
drag, startPoint x: 1067, startPoint y: 449, endPoint x: 1035, endPoint y: 452, distance: 31.7
click at [1061, 449] on button "[GEOGRAPHIC_DATA]" at bounding box center [1032, 437] width 118 height 44
click at [893, 435] on span "Iron Gates - Central Frome" at bounding box center [905, 437] width 98 height 24
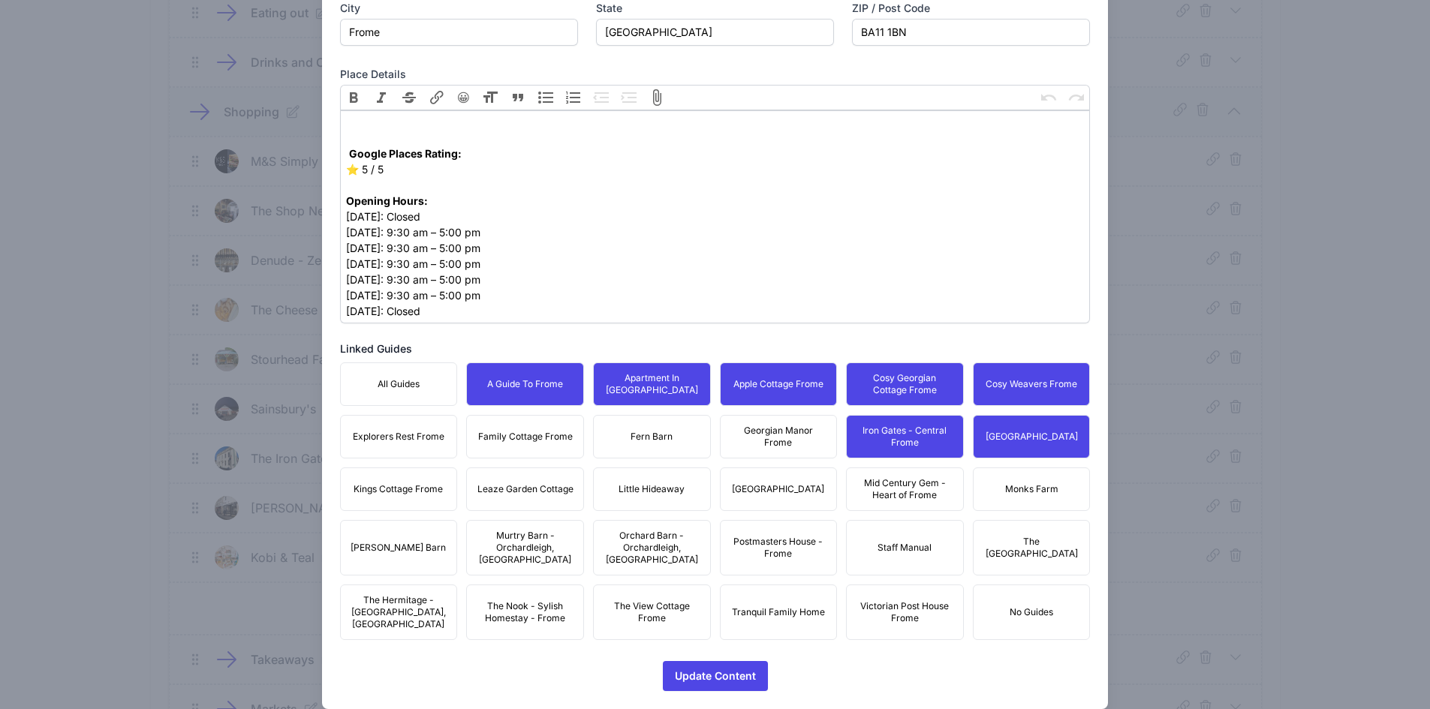
drag, startPoint x: 757, startPoint y: 443, endPoint x: 726, endPoint y: 446, distance: 31.7
click at [745, 442] on span "Georgian Manor Frome" at bounding box center [779, 437] width 98 height 24
drag, startPoint x: 616, startPoint y: 444, endPoint x: 599, endPoint y: 447, distance: 16.7
click at [615, 444] on button "Fern Barn" at bounding box center [652, 437] width 118 height 44
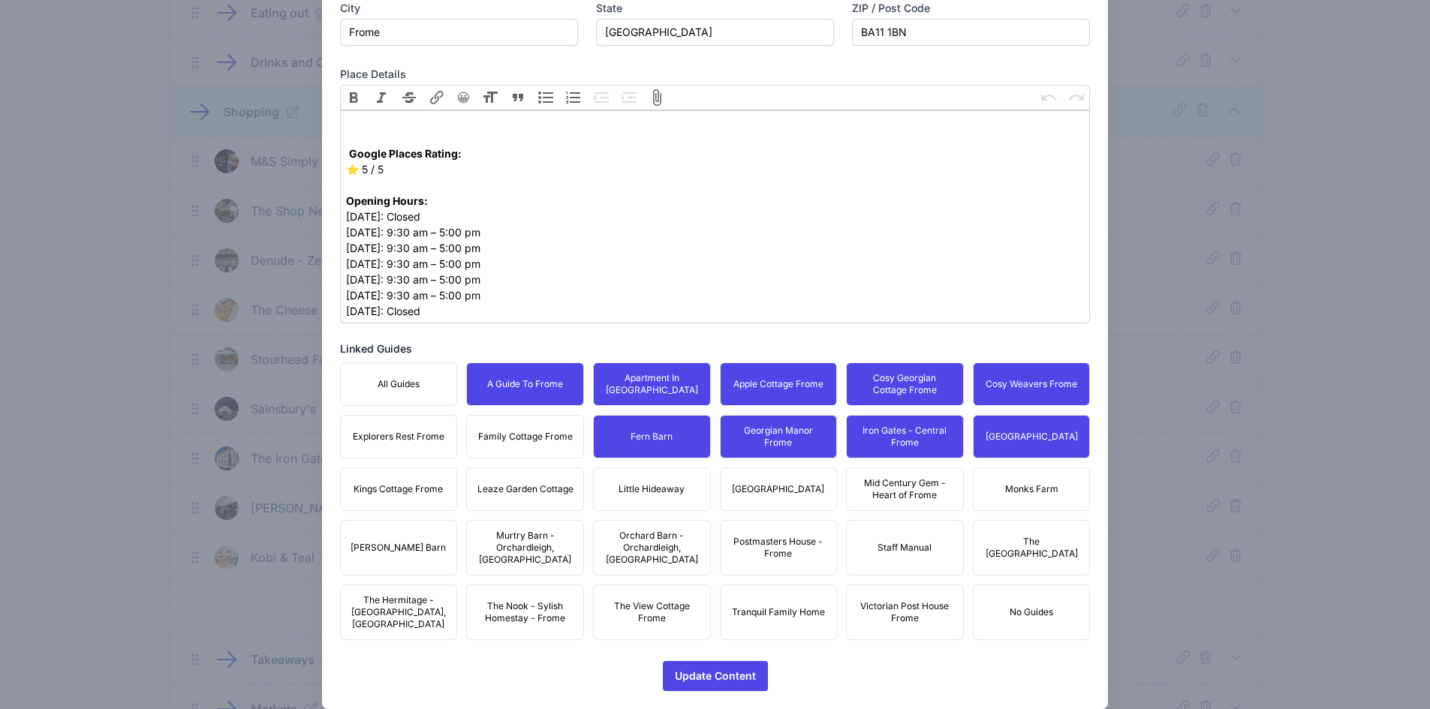
click at [532, 435] on span "Family Cottage Frome" at bounding box center [525, 437] width 95 height 12
drag, startPoint x: 421, startPoint y: 447, endPoint x: 411, endPoint y: 450, distance: 10.2
click at [413, 445] on button "Explorers Rest Frome" at bounding box center [399, 437] width 118 height 44
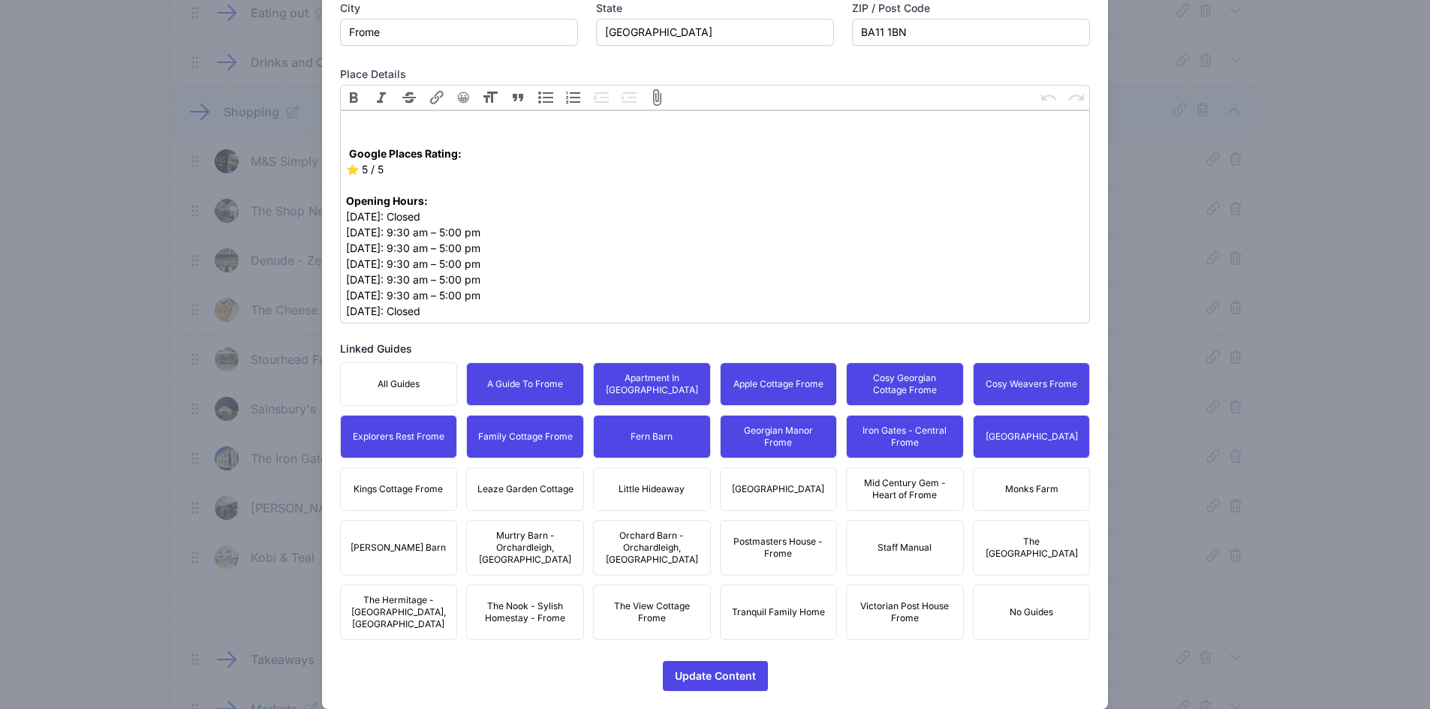
drag, startPoint x: 407, startPoint y: 479, endPoint x: 455, endPoint y: 486, distance: 48.5
click at [411, 479] on button "Kings Cottage Frome" at bounding box center [399, 490] width 118 height 44
drag, startPoint x: 503, startPoint y: 486, endPoint x: 629, endPoint y: 494, distance: 126.4
click at [512, 486] on span "Leaze Garden Cottage" at bounding box center [525, 489] width 96 height 12
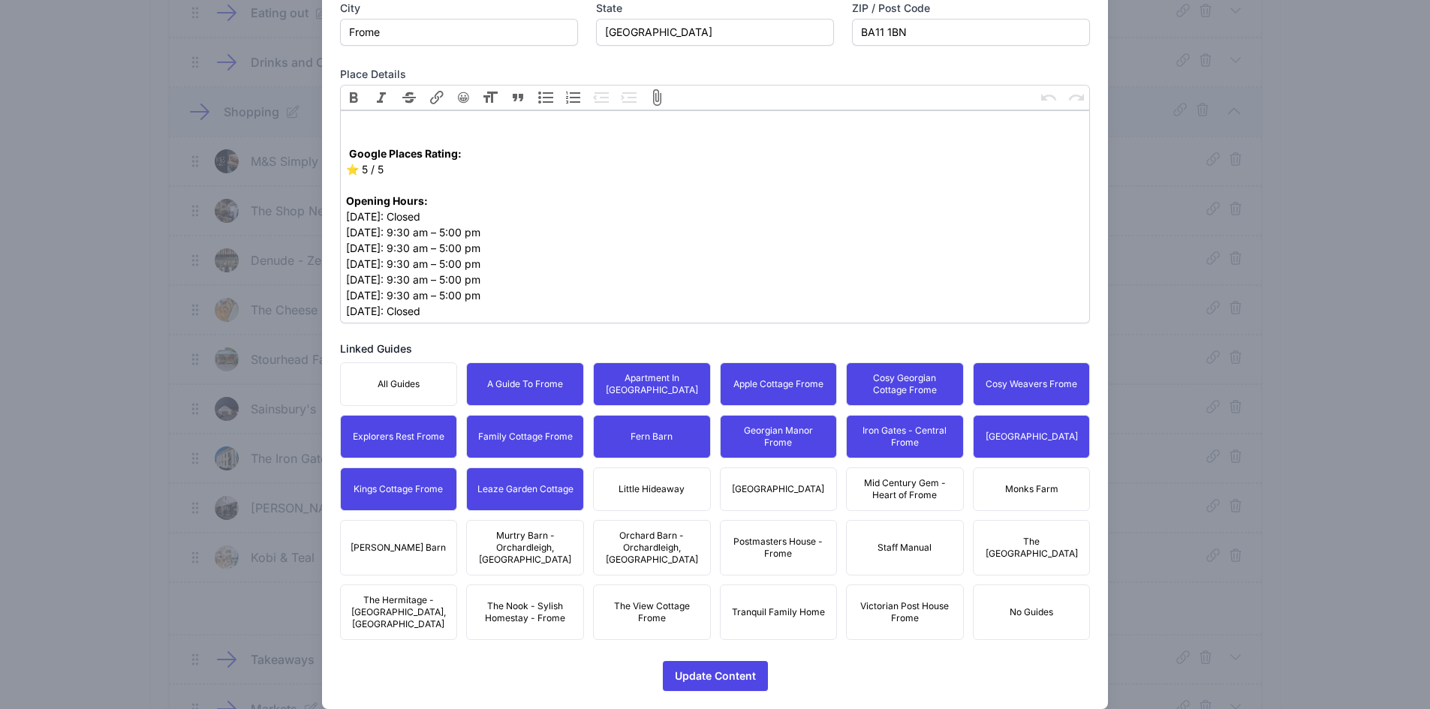
click at [652, 491] on span "Little Hideaway" at bounding box center [652, 489] width 66 height 12
drag, startPoint x: 765, startPoint y: 495, endPoint x: 856, endPoint y: 487, distance: 91.1
click at [785, 491] on span "[GEOGRAPHIC_DATA]" at bounding box center [778, 489] width 92 height 12
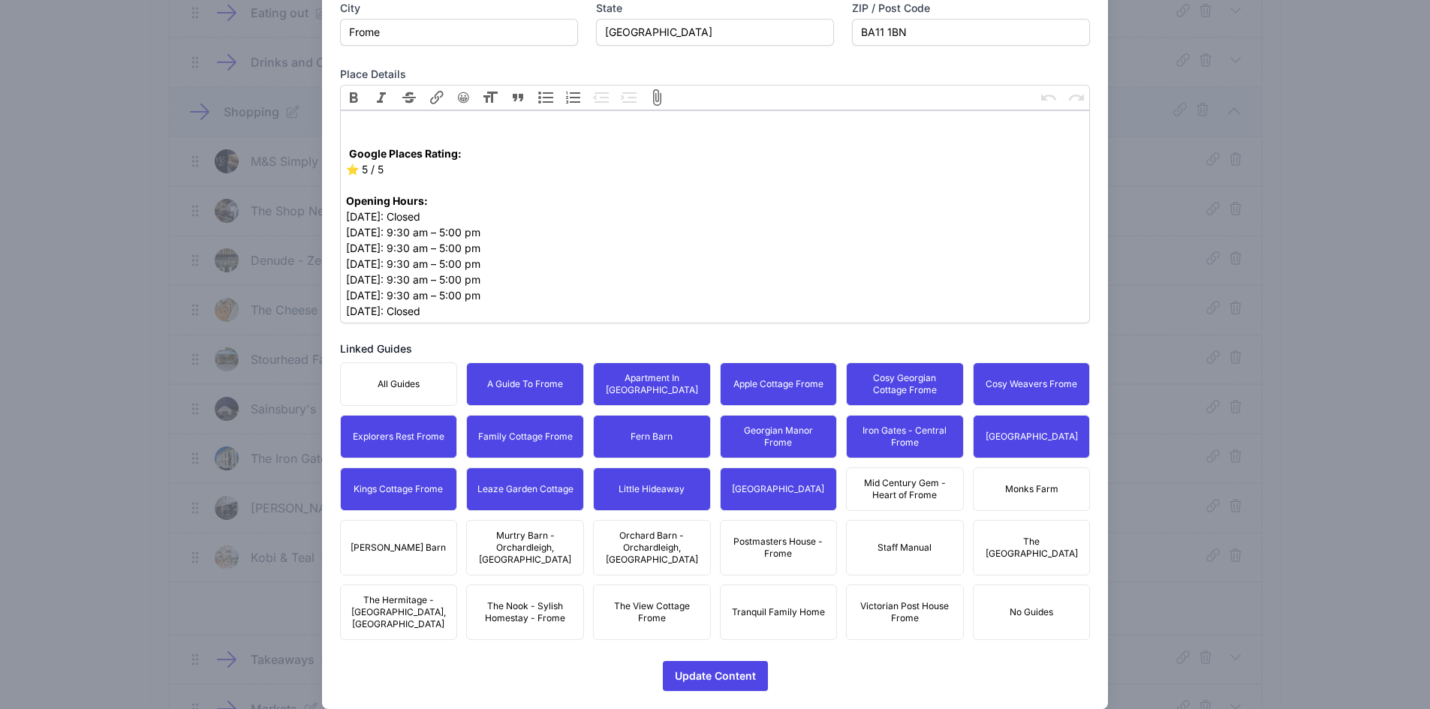
drag, startPoint x: 892, startPoint y: 482, endPoint x: 1014, endPoint y: 483, distance: 121.6
click at [901, 482] on span "Mid Century Gem - Heart of Frome" at bounding box center [905, 489] width 98 height 24
click at [1029, 485] on span "Monks Farm" at bounding box center [1031, 489] width 53 height 12
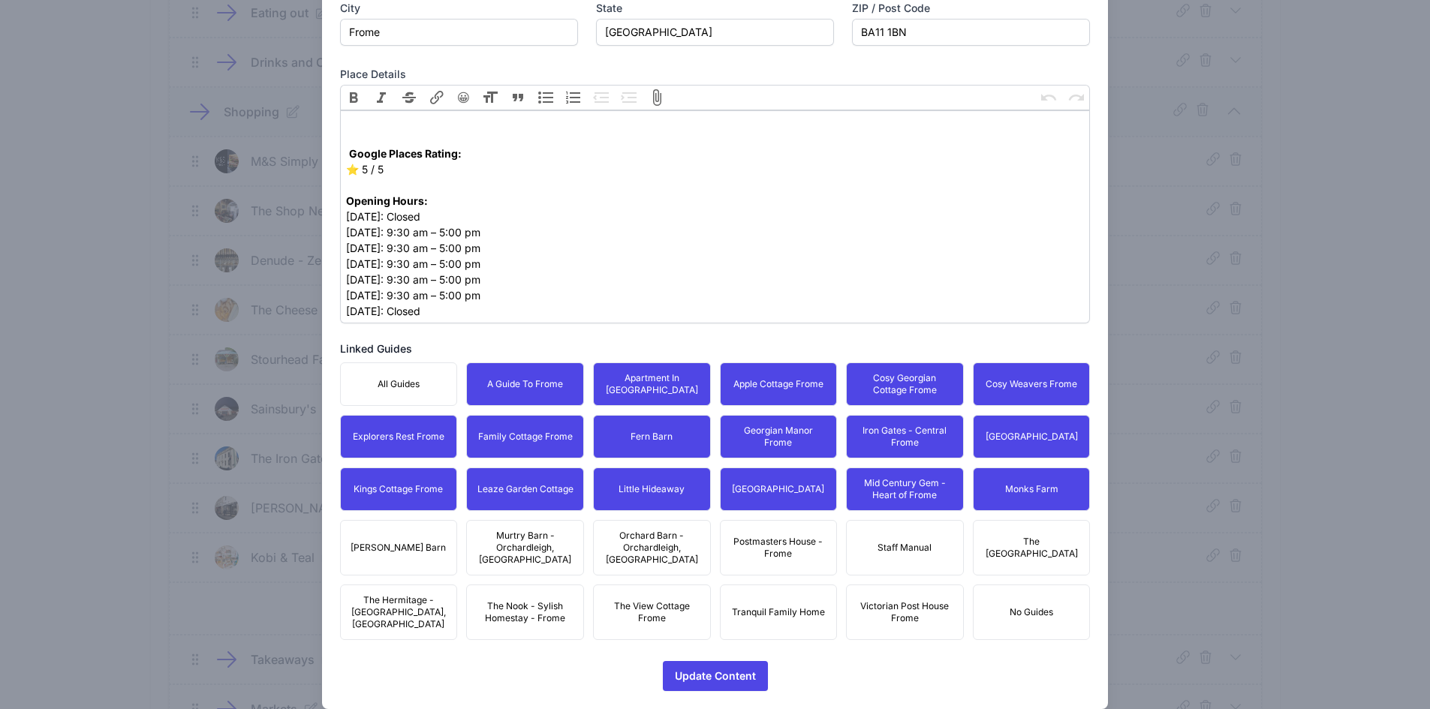
drag, startPoint x: 1064, startPoint y: 530, endPoint x: 1005, endPoint y: 545, distance: 60.4
click at [1048, 536] on span "The [GEOGRAPHIC_DATA]" at bounding box center [1032, 548] width 98 height 24
click at [919, 548] on button "Staff Manual" at bounding box center [905, 548] width 118 height 56
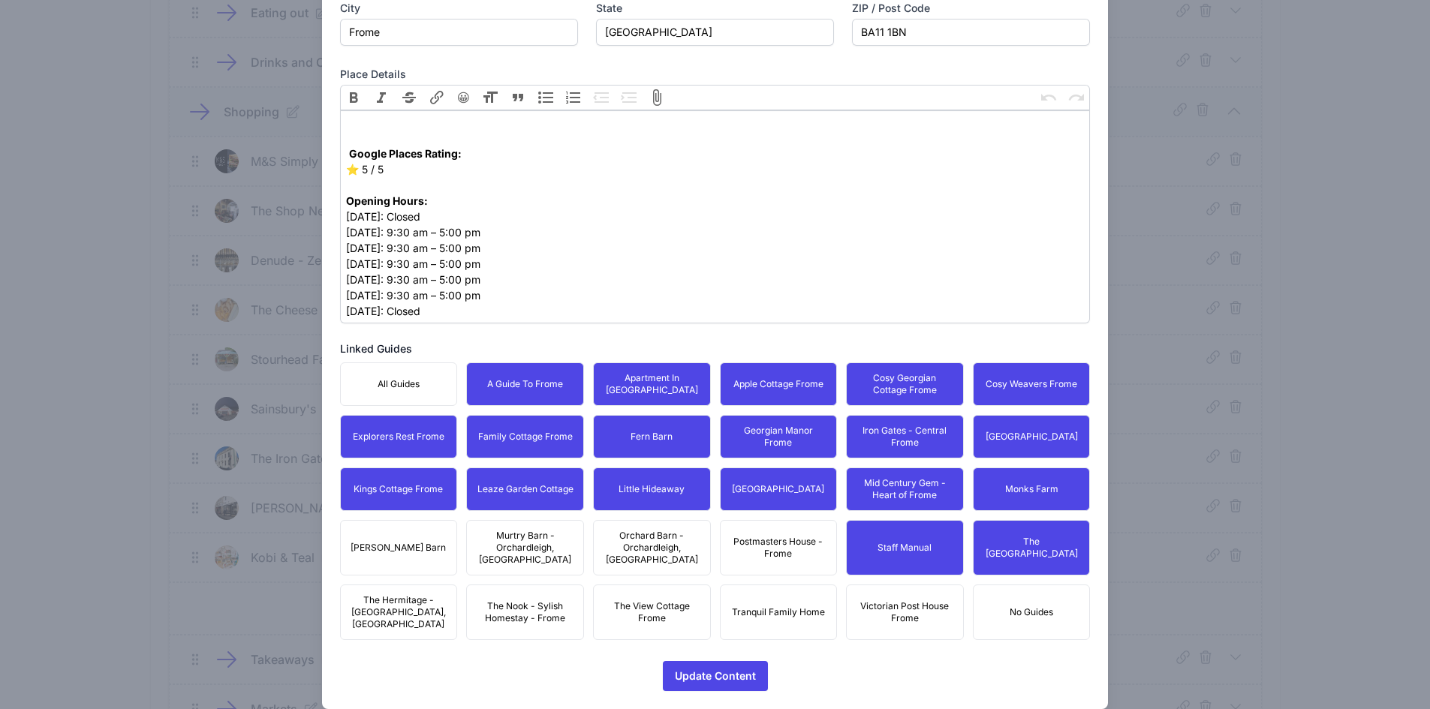
click at [879, 532] on button "Staff Manual" at bounding box center [905, 548] width 118 height 56
click at [733, 542] on span "Postmasters House - Frome" at bounding box center [779, 548] width 98 height 24
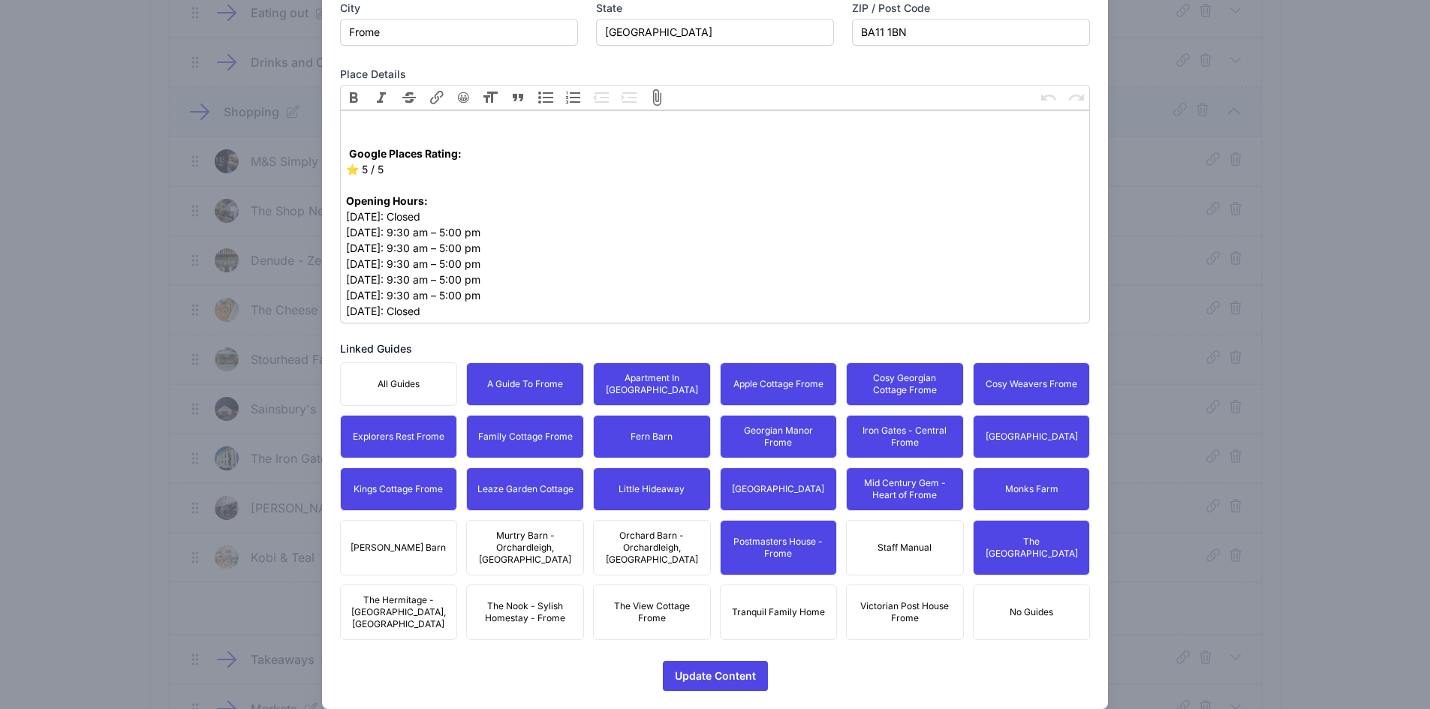
click at [608, 533] on span "Orchard Barn - Orchardleigh, [GEOGRAPHIC_DATA]" at bounding box center [652, 548] width 98 height 36
drag, startPoint x: 530, startPoint y: 542, endPoint x: 505, endPoint y: 549, distance: 25.7
click at [525, 541] on span "Murtry Barn - Orchardleigh, [GEOGRAPHIC_DATA]" at bounding box center [525, 548] width 98 height 36
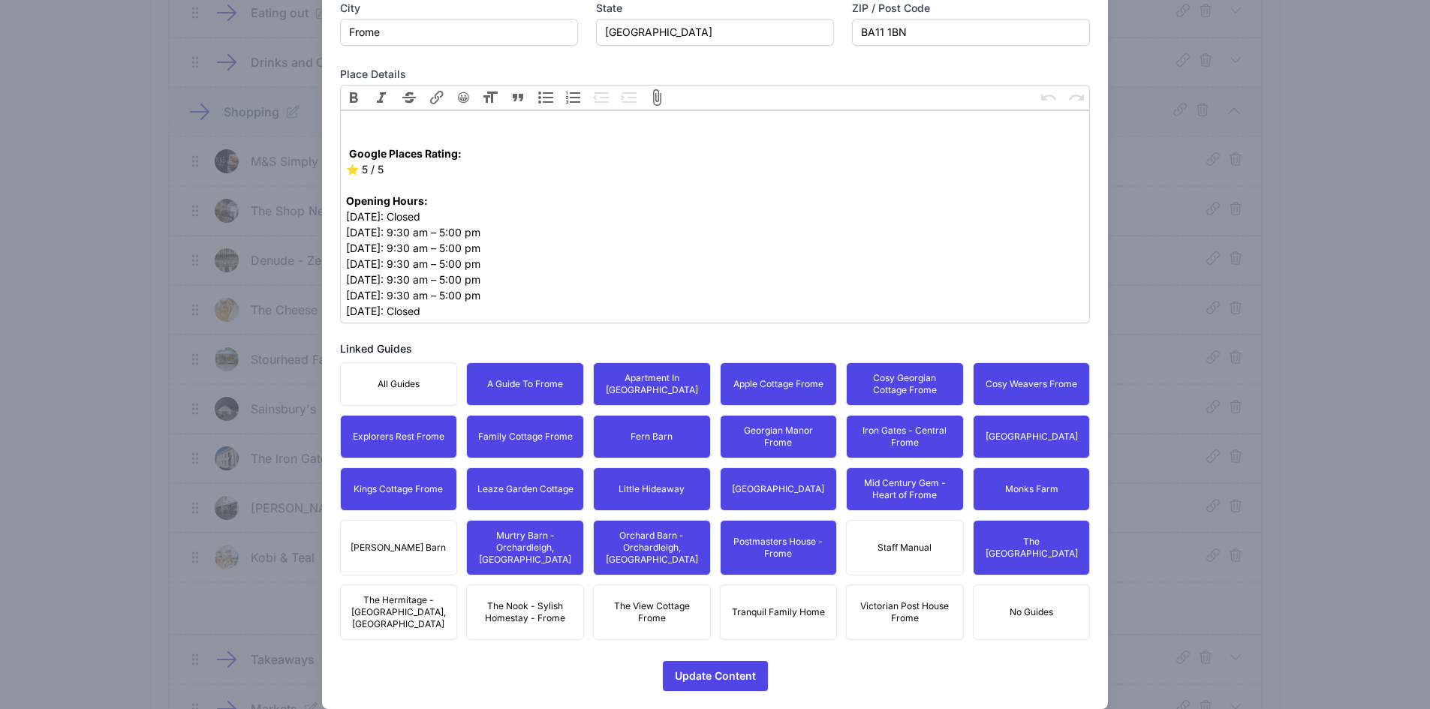
drag, startPoint x: 390, startPoint y: 542, endPoint x: 392, endPoint y: 551, distance: 9.3
click at [390, 542] on span "[PERSON_NAME] Barn" at bounding box center [398, 548] width 95 height 12
click at [395, 594] on span "The Hermitage - [GEOGRAPHIC_DATA], [GEOGRAPHIC_DATA]" at bounding box center [399, 612] width 98 height 36
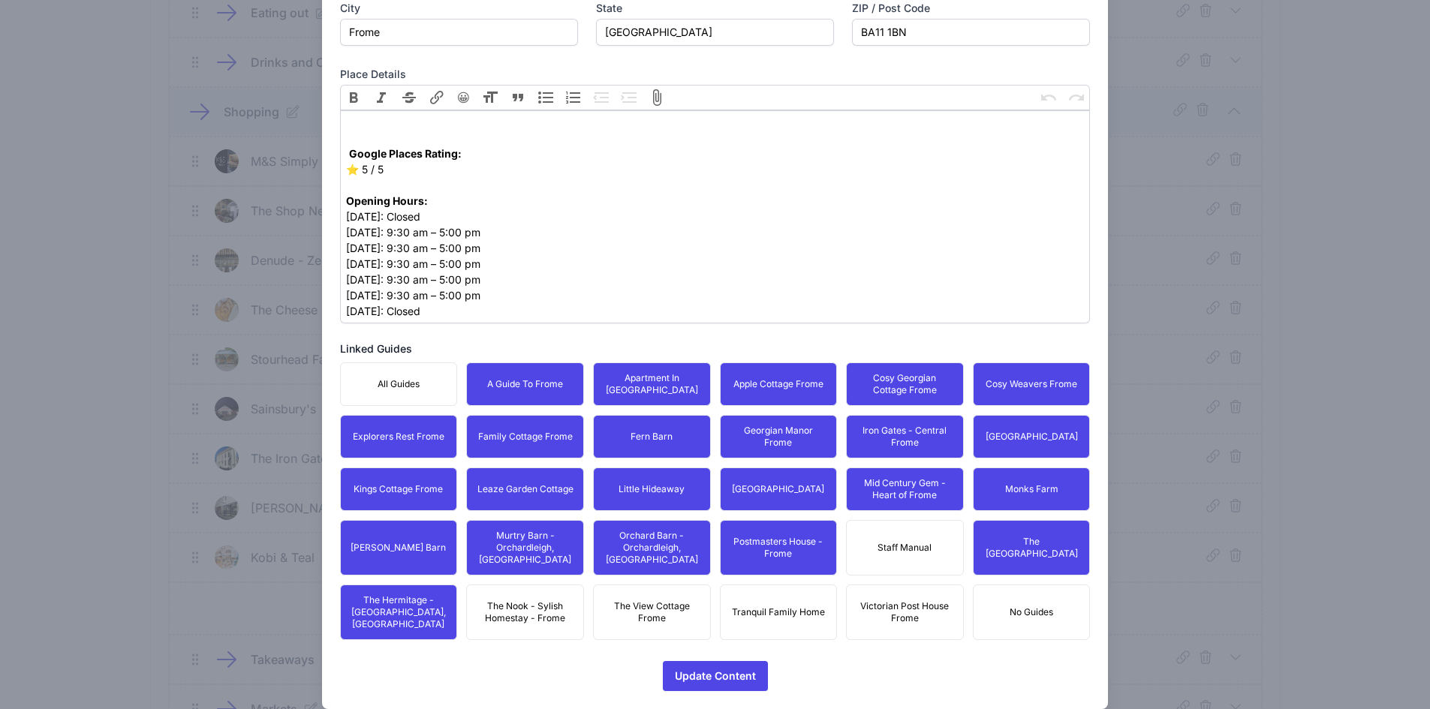
click at [509, 600] on span "The Nook - Sylish Homestay - Frome" at bounding box center [525, 612] width 98 height 24
drag, startPoint x: 651, startPoint y: 579, endPoint x: 765, endPoint y: 585, distance: 114.2
click at [656, 585] on button "The View Cottage Frome" at bounding box center [652, 613] width 118 height 56
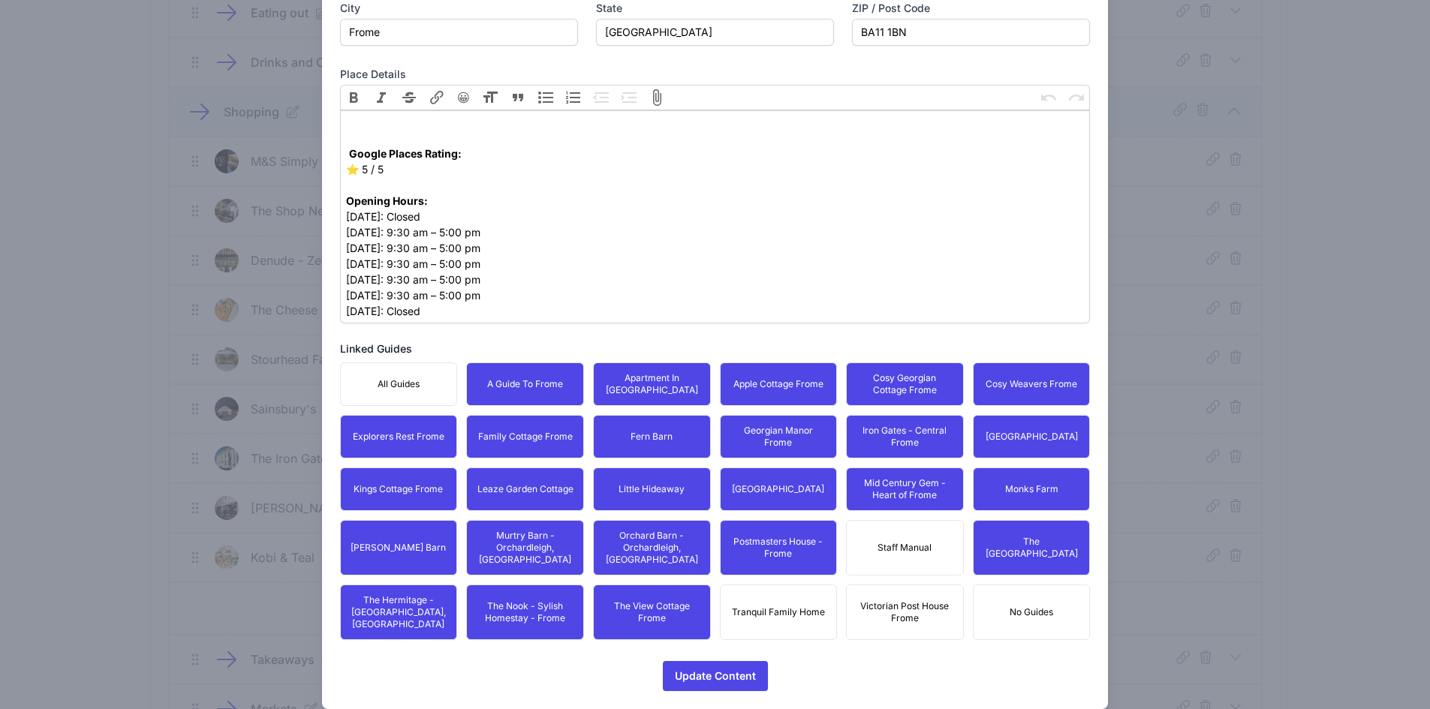
drag, startPoint x: 772, startPoint y: 585, endPoint x: 793, endPoint y: 585, distance: 20.3
click at [775, 585] on button "Tranquil Family Home" at bounding box center [779, 613] width 118 height 56
drag, startPoint x: 875, startPoint y: 585, endPoint x: 949, endPoint y: 589, distance: 73.7
click at [883, 600] on span "Victorian Post House Frome" at bounding box center [905, 612] width 98 height 24
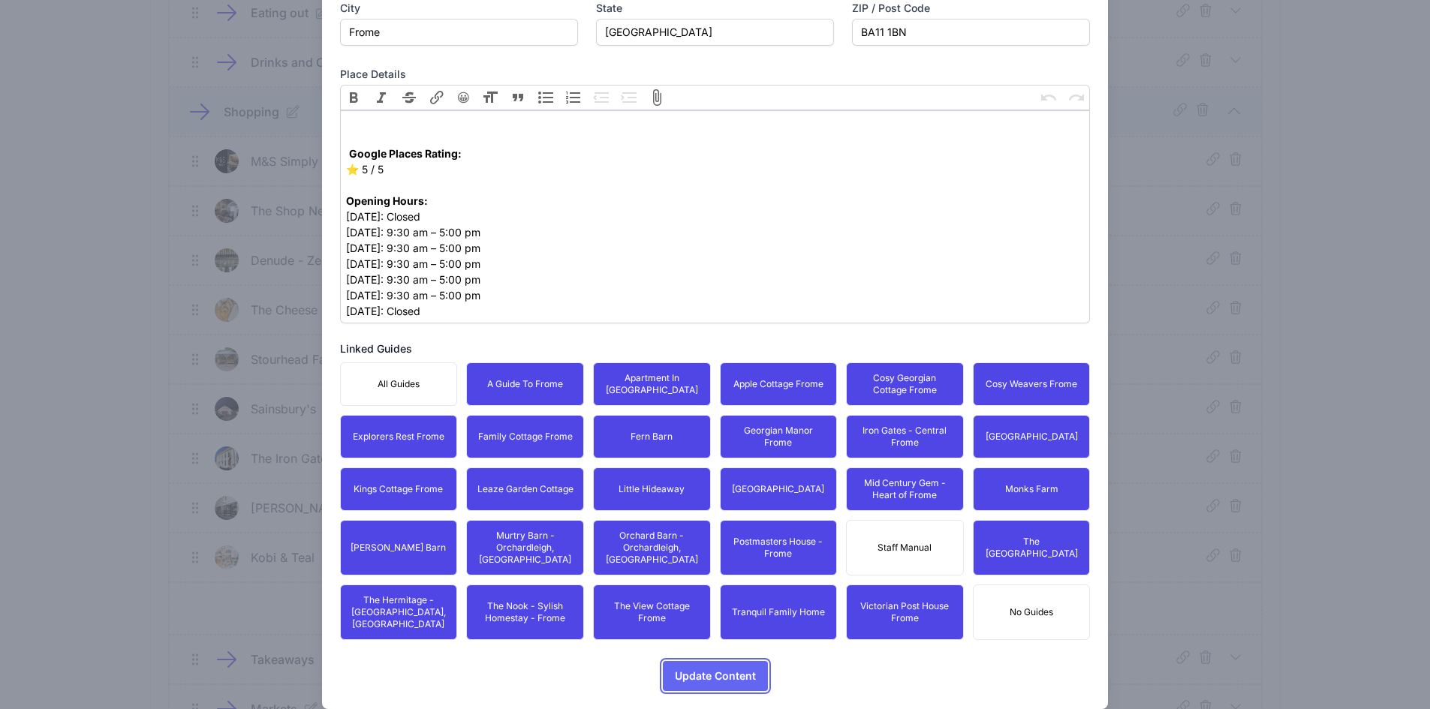
click at [716, 661] on span "Update Content" at bounding box center [715, 676] width 81 height 30
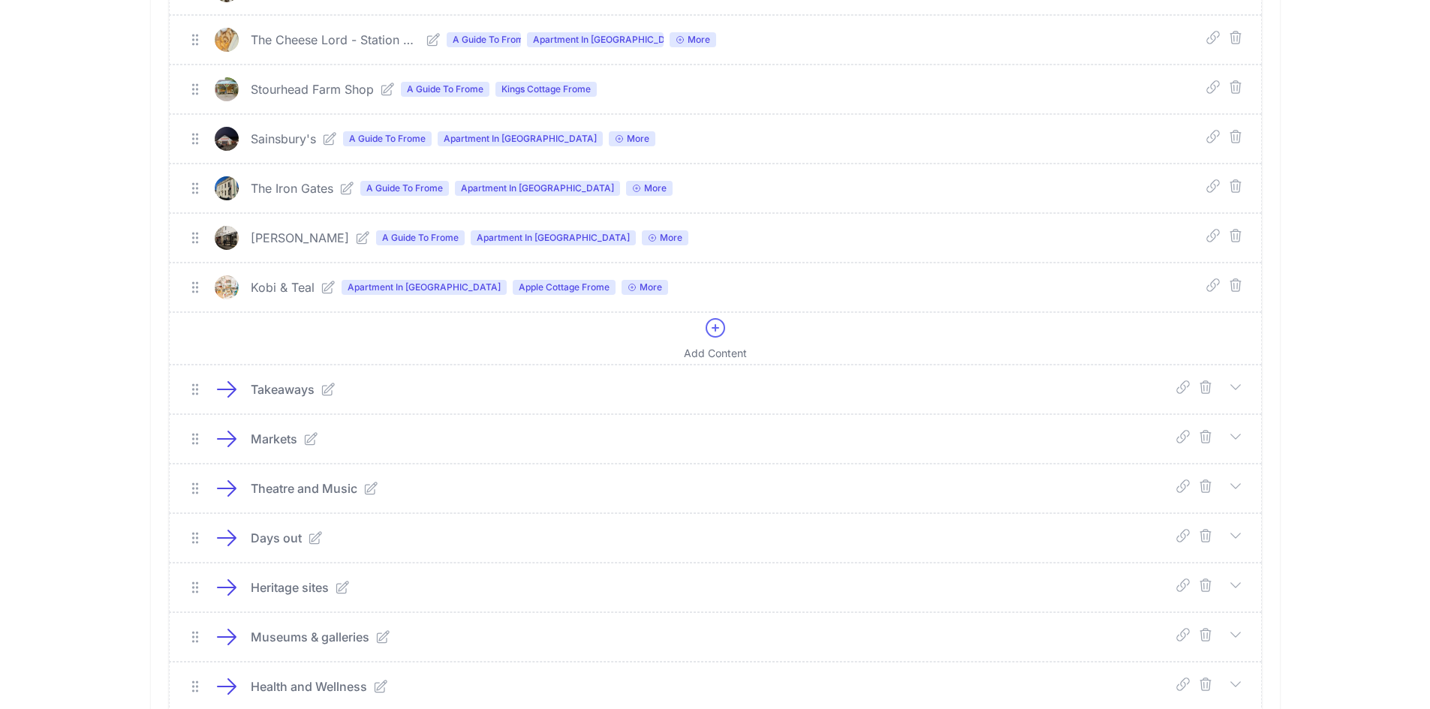
scroll to position [775, 0]
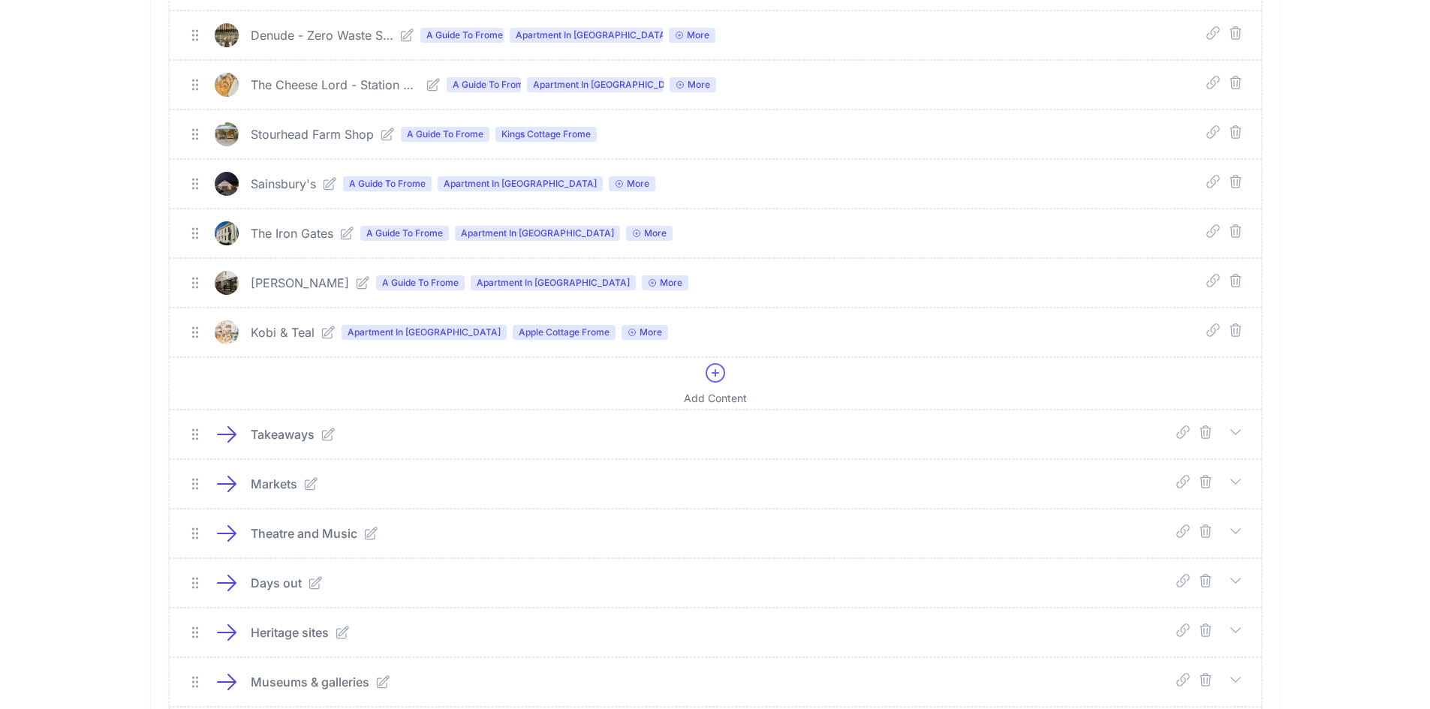
click at [1236, 432] on icon at bounding box center [1235, 432] width 15 height 15
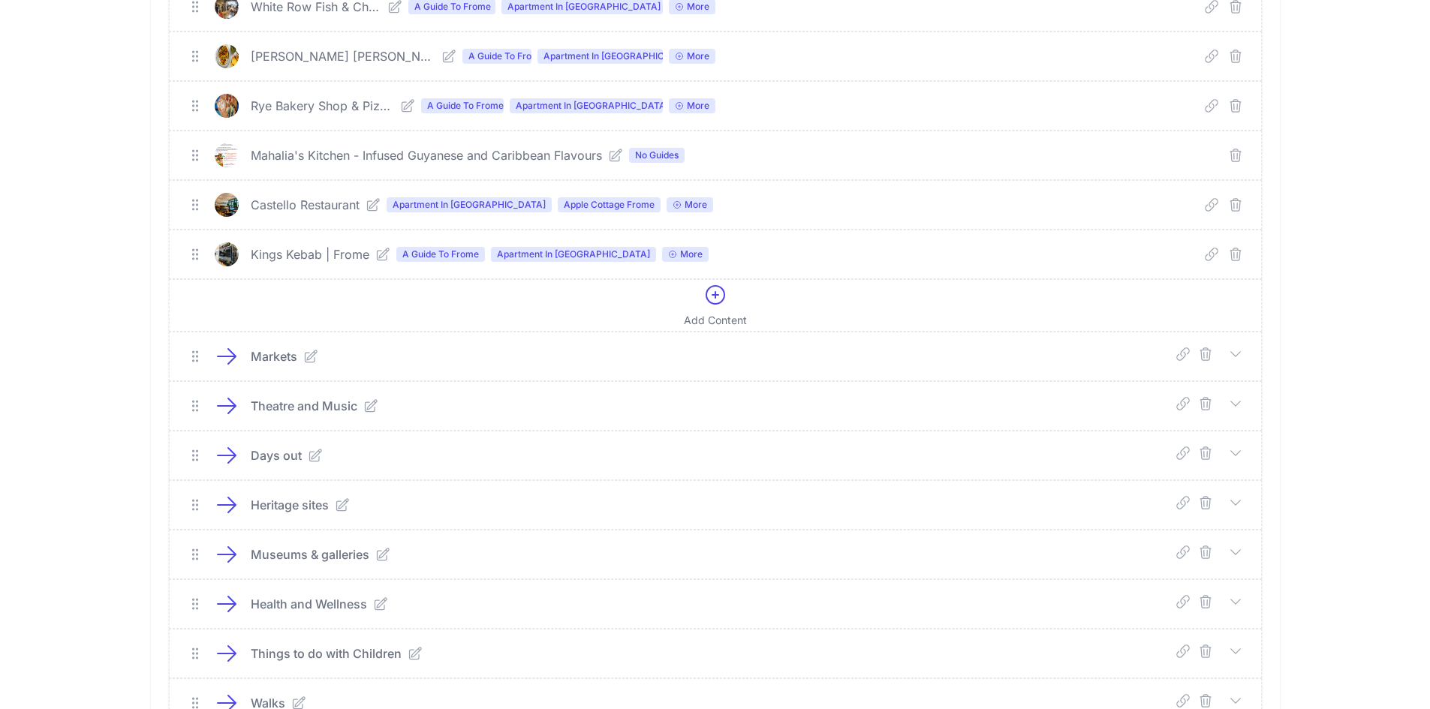
scroll to position [1376, 0]
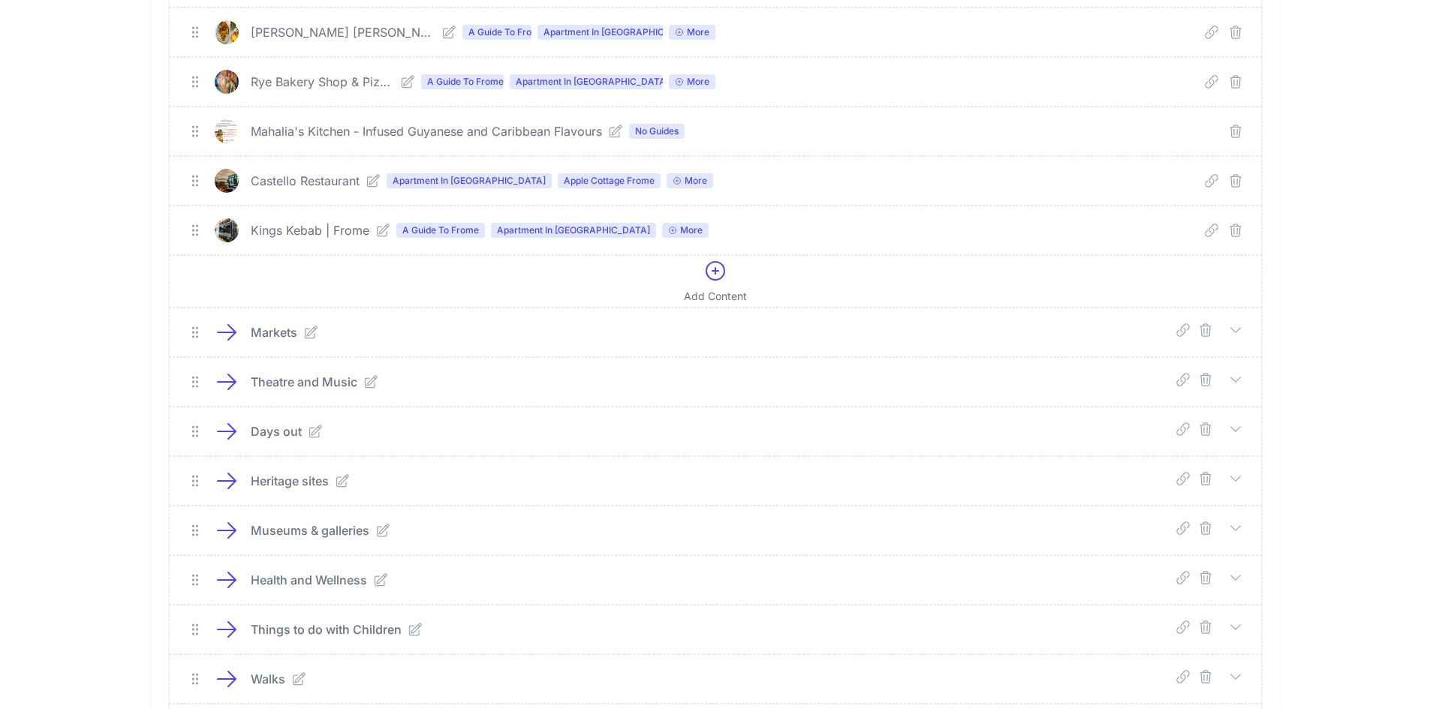
click at [1236, 333] on icon at bounding box center [1235, 330] width 15 height 15
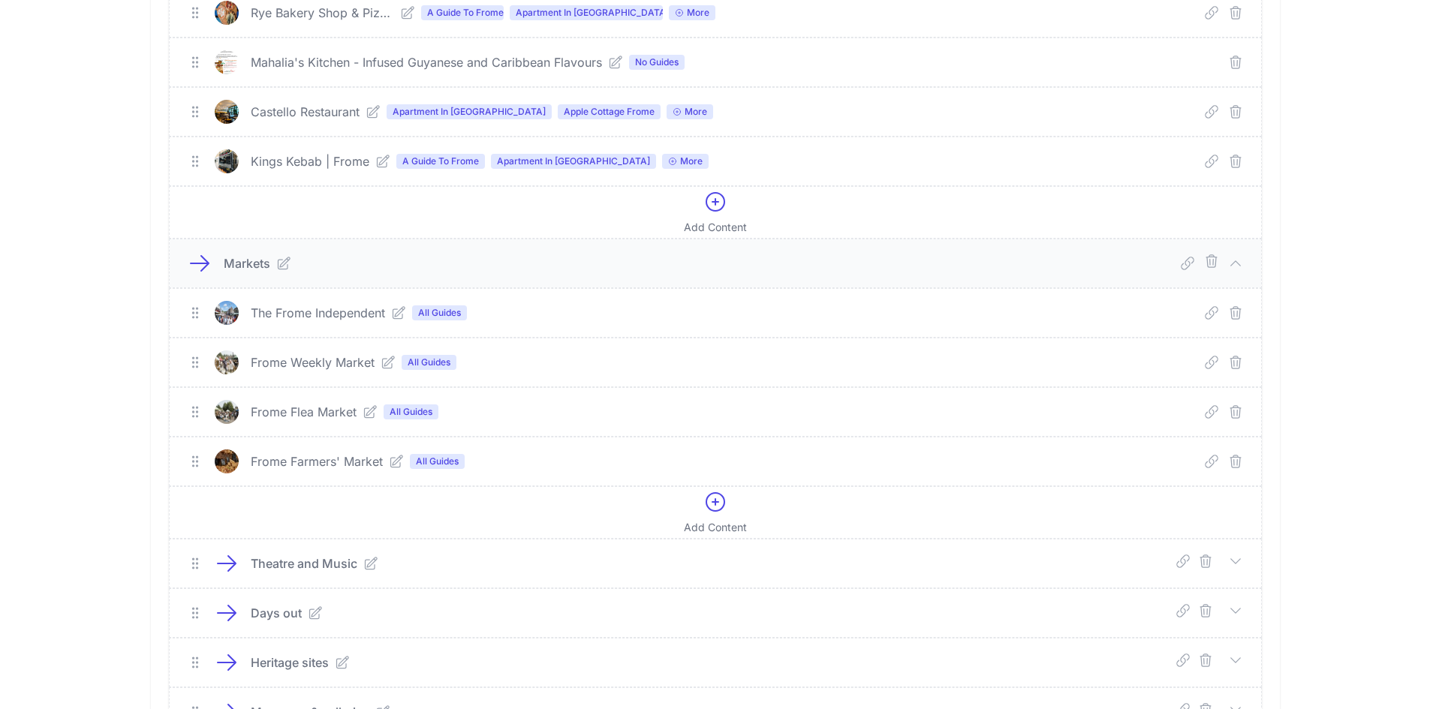
scroll to position [1451, 0]
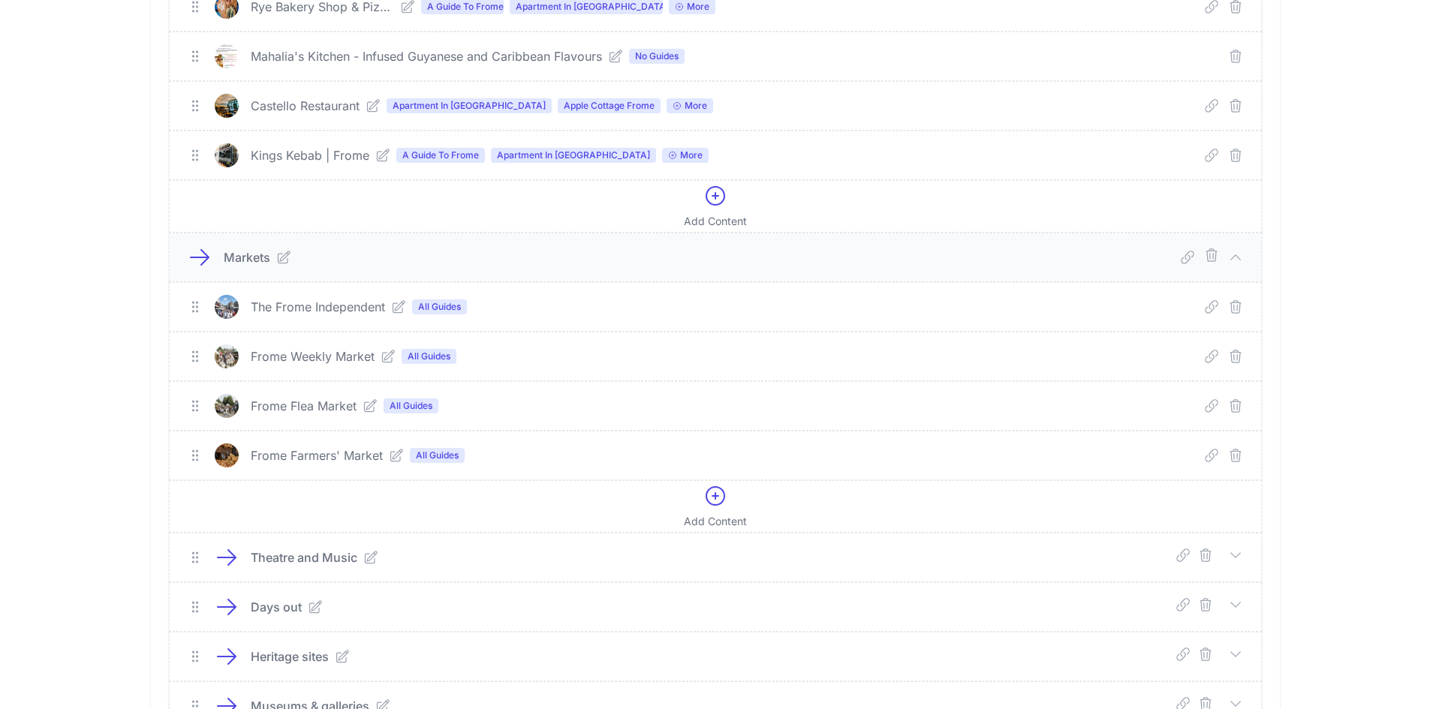
click at [399, 306] on icon at bounding box center [399, 307] width 12 height 12
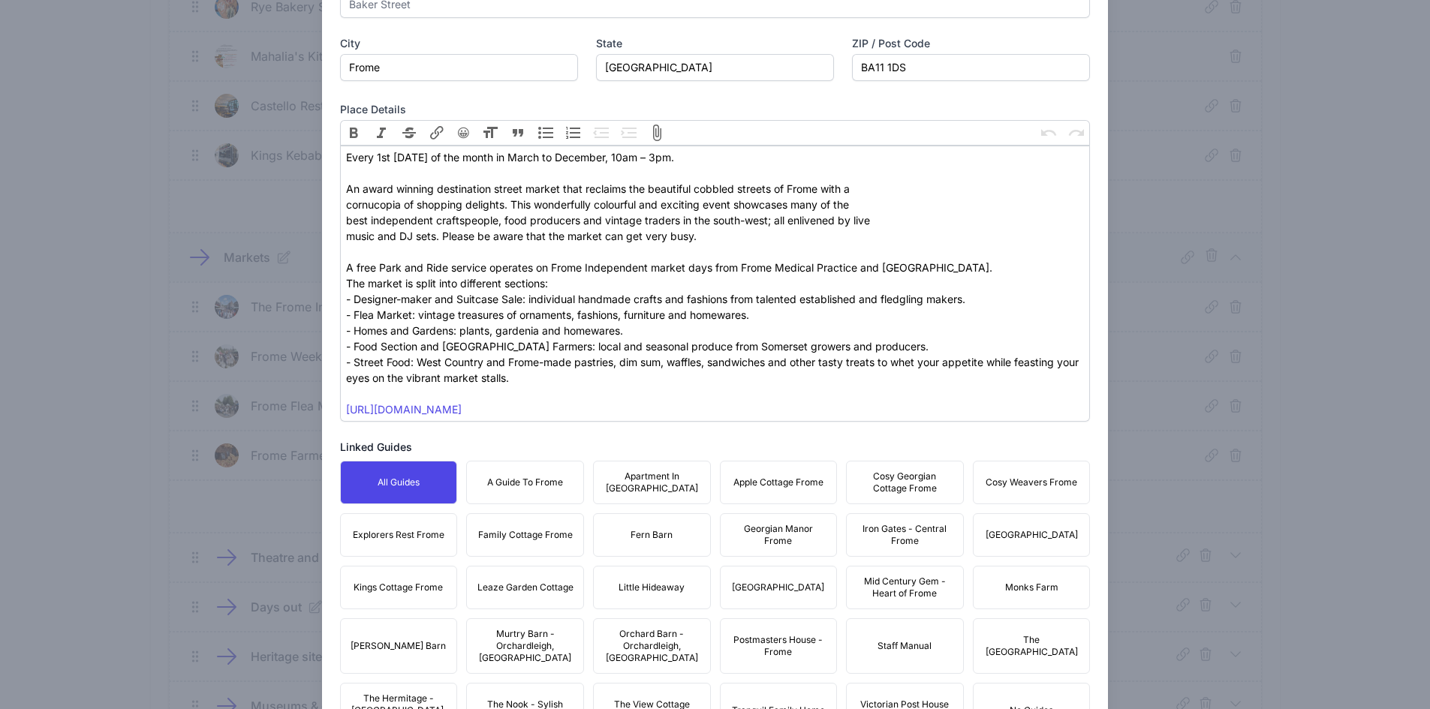
scroll to position [675, 0]
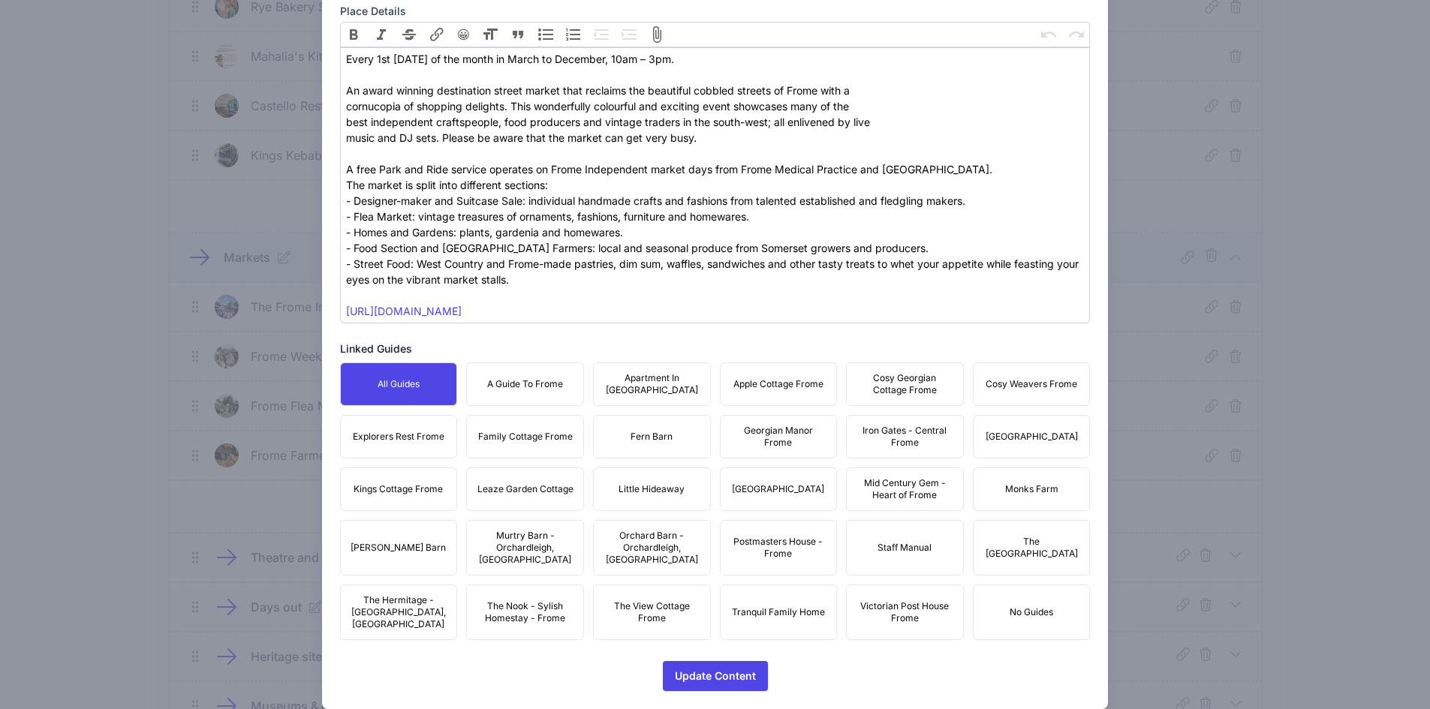
click at [522, 372] on button "A Guide To Frome" at bounding box center [525, 385] width 118 height 44
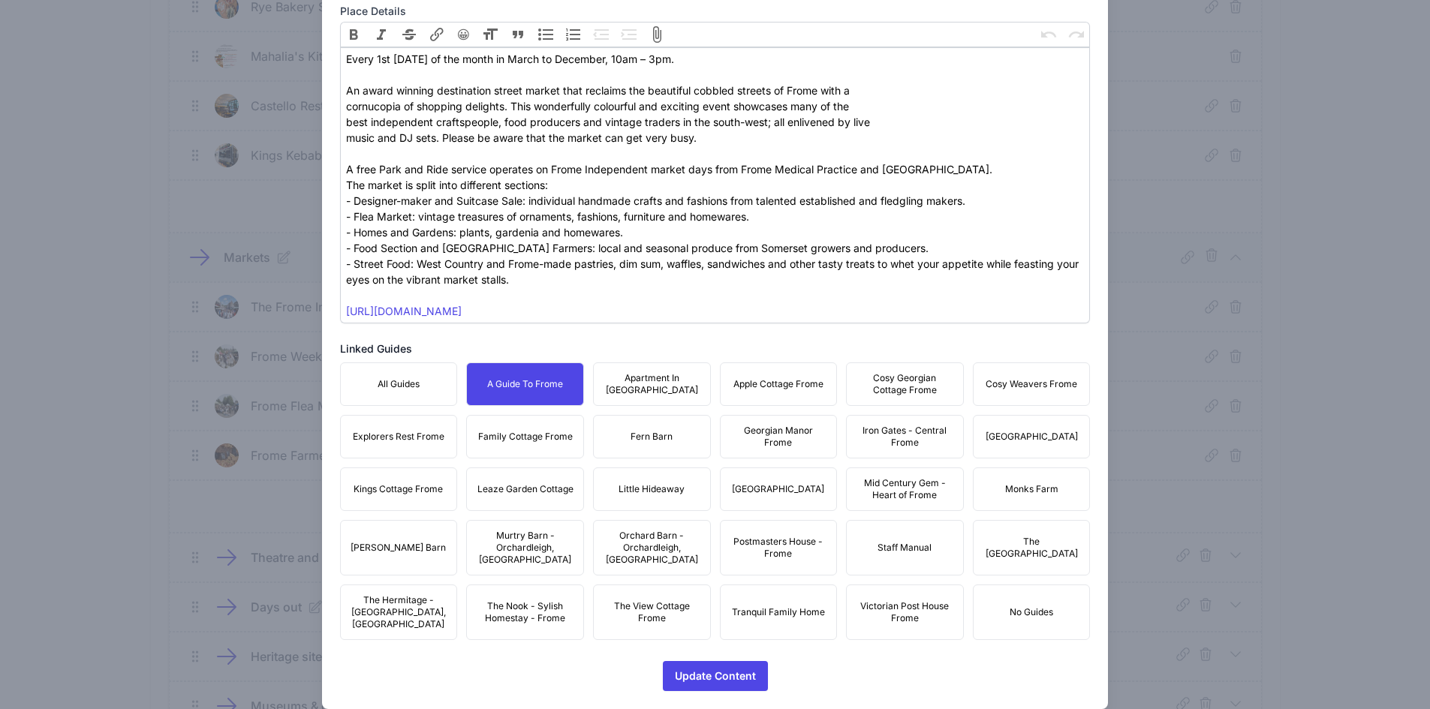
click at [643, 387] on span "Apartment In [GEOGRAPHIC_DATA]" at bounding box center [652, 384] width 98 height 24
click at [794, 377] on button "Apple Cottage Frome" at bounding box center [779, 385] width 118 height 44
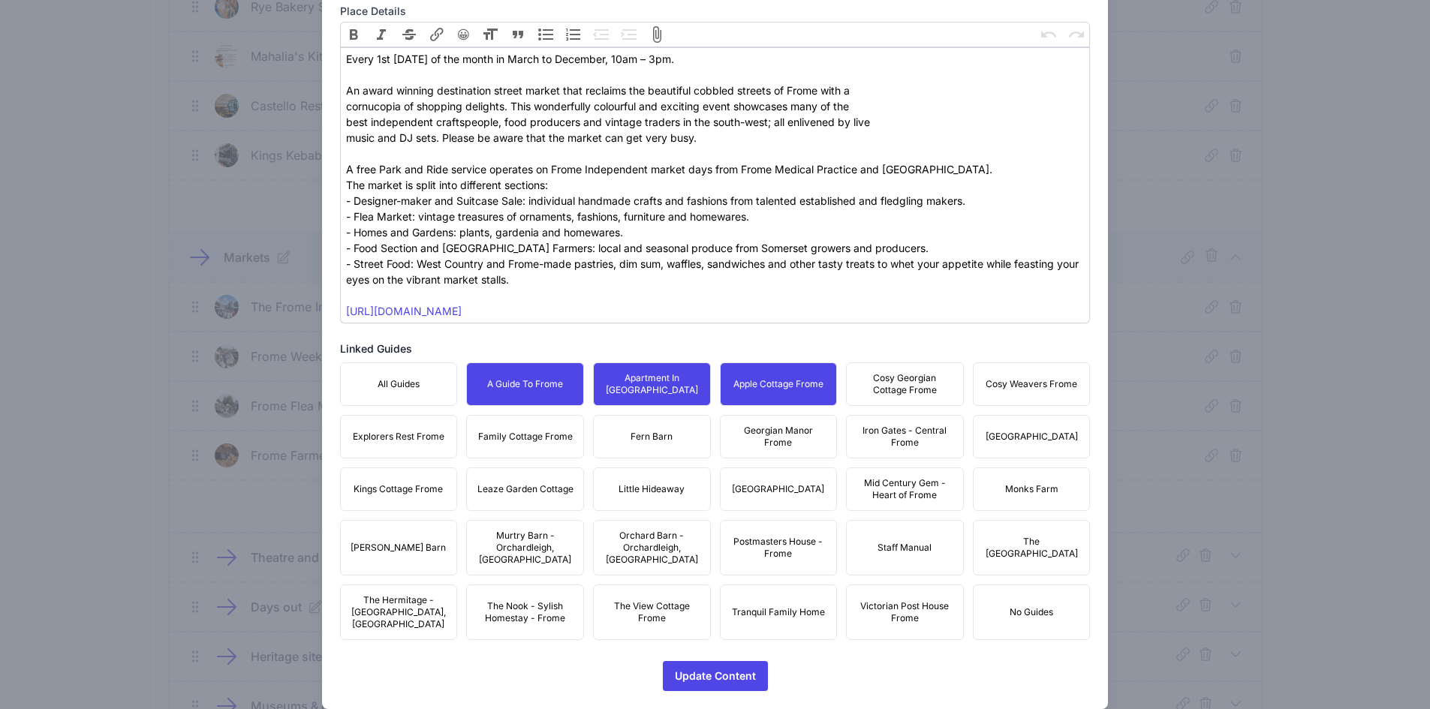
click at [880, 373] on span "Cosy Georgian Cottage Frome" at bounding box center [905, 384] width 98 height 24
click at [995, 377] on button "Cosy Weavers Frome" at bounding box center [1032, 385] width 118 height 44
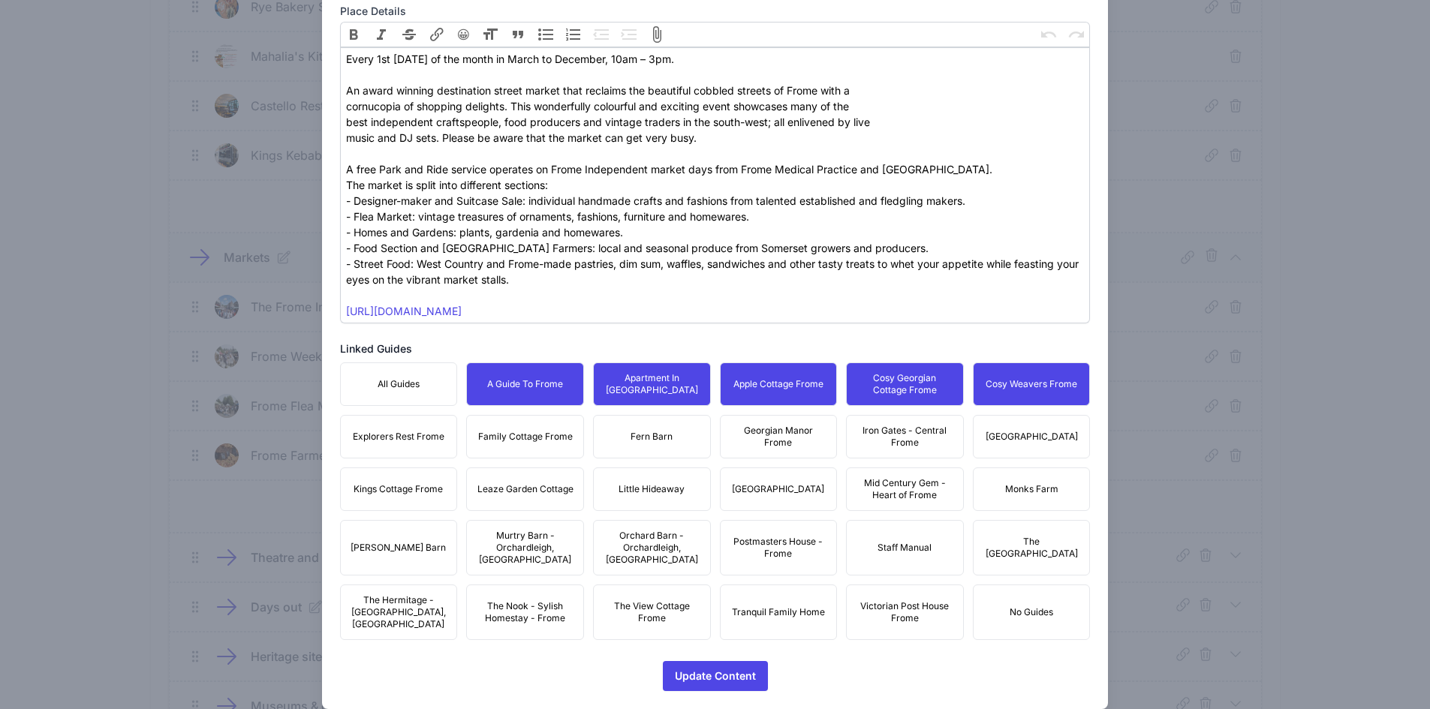
click at [1024, 431] on span "[GEOGRAPHIC_DATA]" at bounding box center [1032, 437] width 92 height 12
click at [880, 437] on span "Iron Gates - Central Frome" at bounding box center [905, 437] width 98 height 24
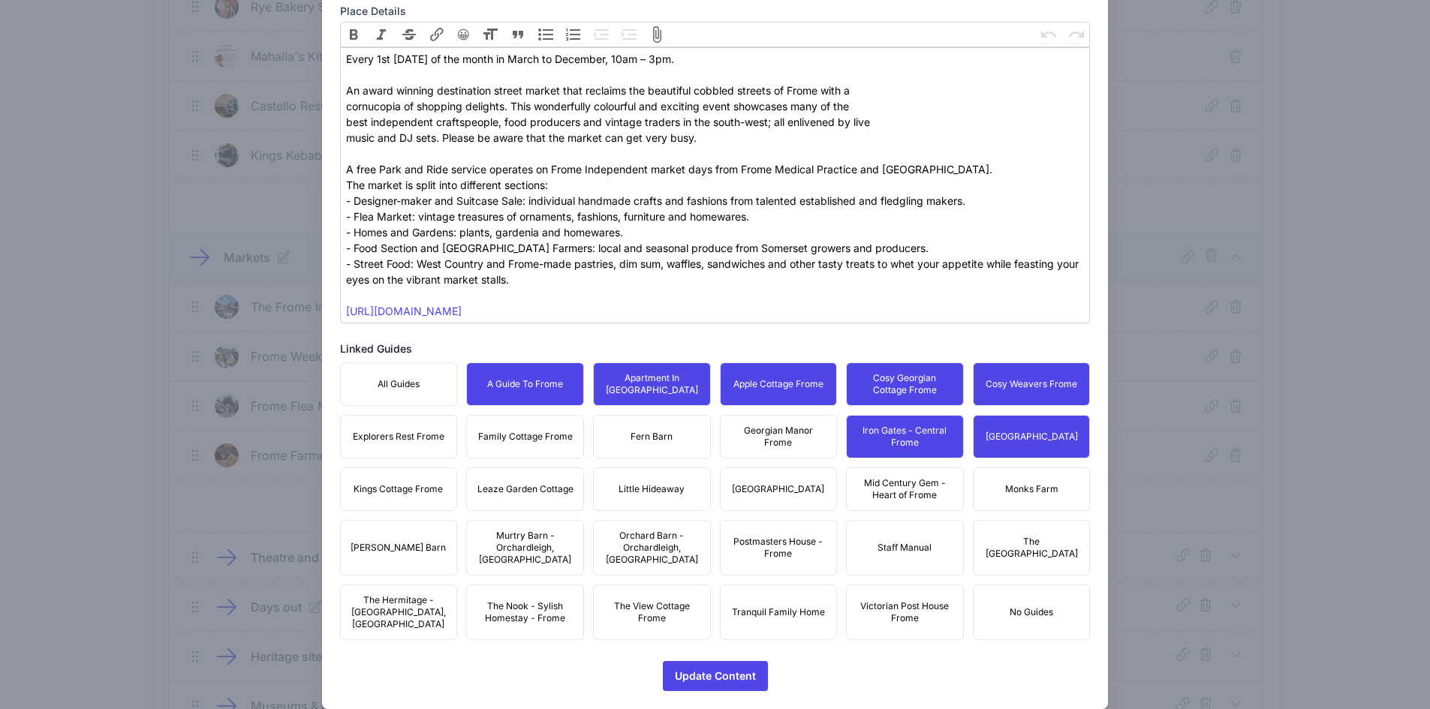
click at [753, 434] on span "Georgian Manor Frome" at bounding box center [779, 437] width 98 height 24
click at [643, 441] on span "Fern Barn" at bounding box center [652, 437] width 42 height 12
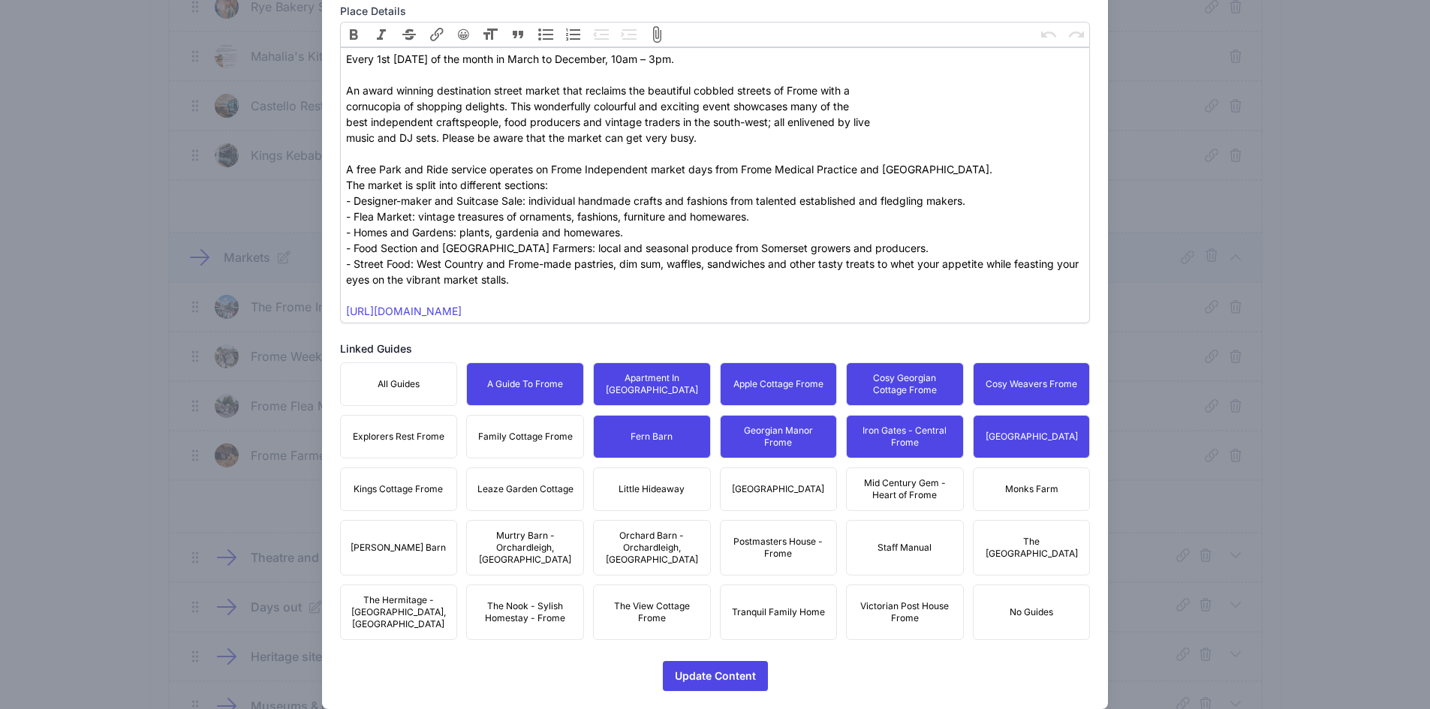
click at [516, 438] on span "Family Cottage Frome" at bounding box center [525, 437] width 95 height 12
click at [388, 449] on button "Explorers Rest Frome" at bounding box center [399, 437] width 118 height 44
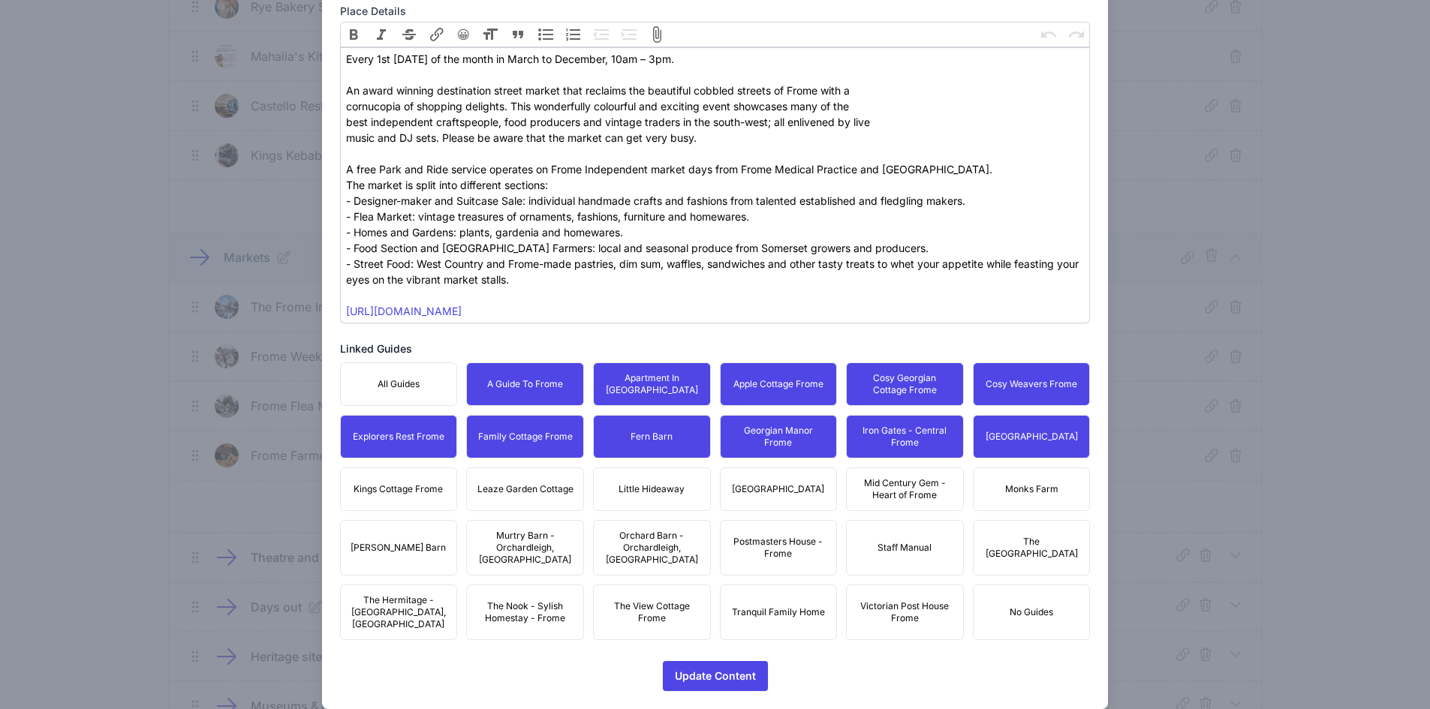
drag, startPoint x: 411, startPoint y: 484, endPoint x: 515, endPoint y: 498, distance: 104.6
click at [415, 484] on span "Kings Cottage Frome" at bounding box center [398, 489] width 89 height 12
click at [552, 498] on button "Leaze Garden Cottage" at bounding box center [525, 490] width 118 height 44
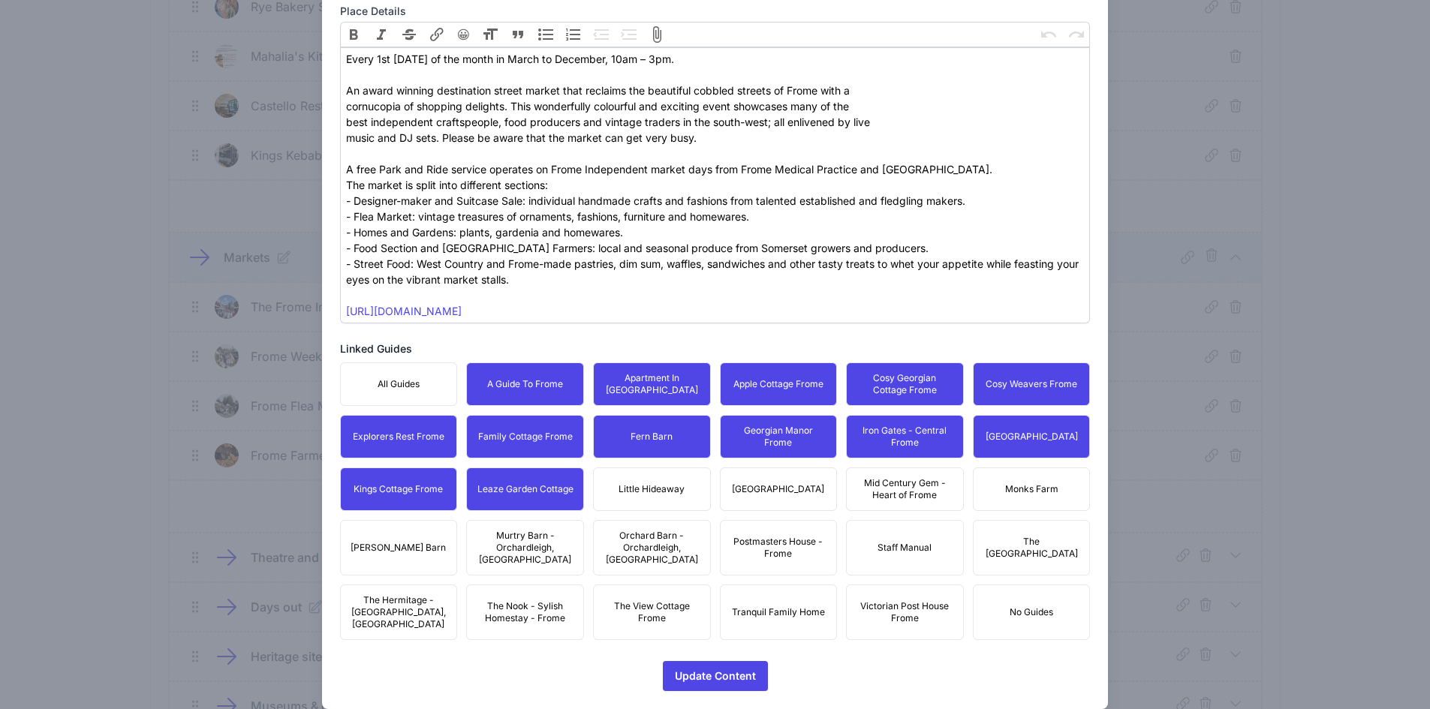
click at [670, 493] on span "Little Hideaway" at bounding box center [652, 489] width 66 height 12
drag, startPoint x: 778, startPoint y: 483, endPoint x: 875, endPoint y: 487, distance: 97.7
click at [783, 483] on span "[GEOGRAPHIC_DATA]" at bounding box center [778, 489] width 92 height 12
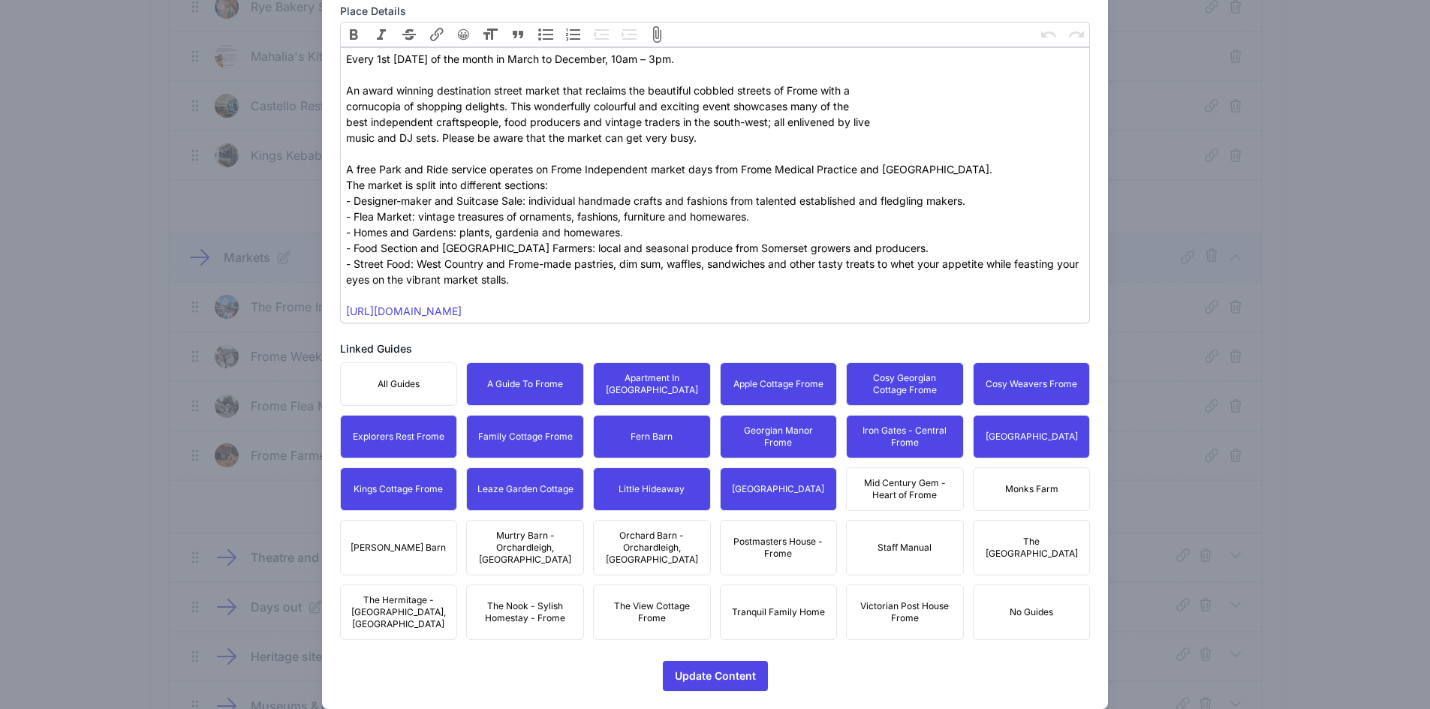
click at [882, 486] on span "Mid Century Gem - Heart of Frome" at bounding box center [905, 489] width 98 height 24
drag, startPoint x: 1019, startPoint y: 489, endPoint x: 1048, endPoint y: 522, distance: 44.7
click at [1019, 489] on span "Monks Farm" at bounding box center [1031, 489] width 53 height 12
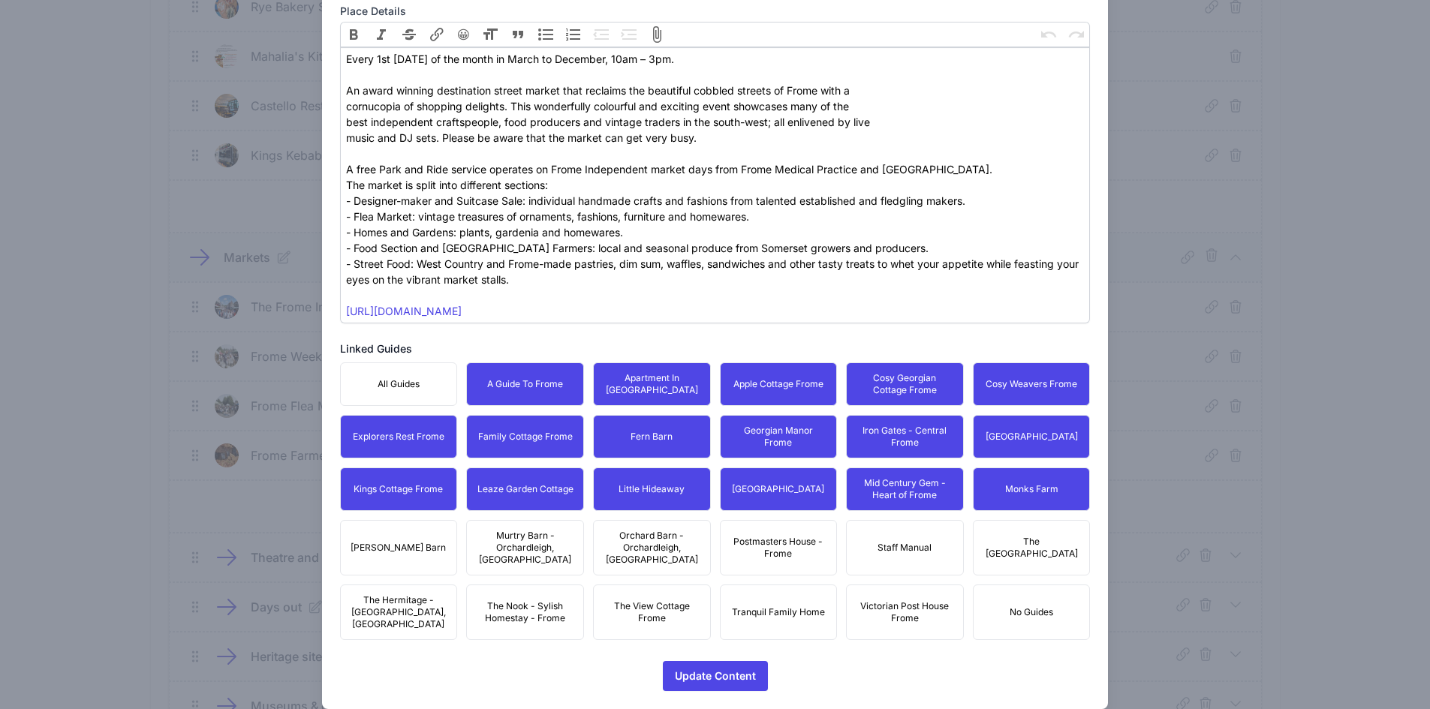
drag, startPoint x: 1047, startPoint y: 531, endPoint x: 865, endPoint y: 551, distance: 182.8
click at [1046, 536] on span "The [GEOGRAPHIC_DATA]" at bounding box center [1032, 548] width 98 height 24
click at [760, 540] on span "Postmasters House - Frome" at bounding box center [779, 548] width 98 height 24
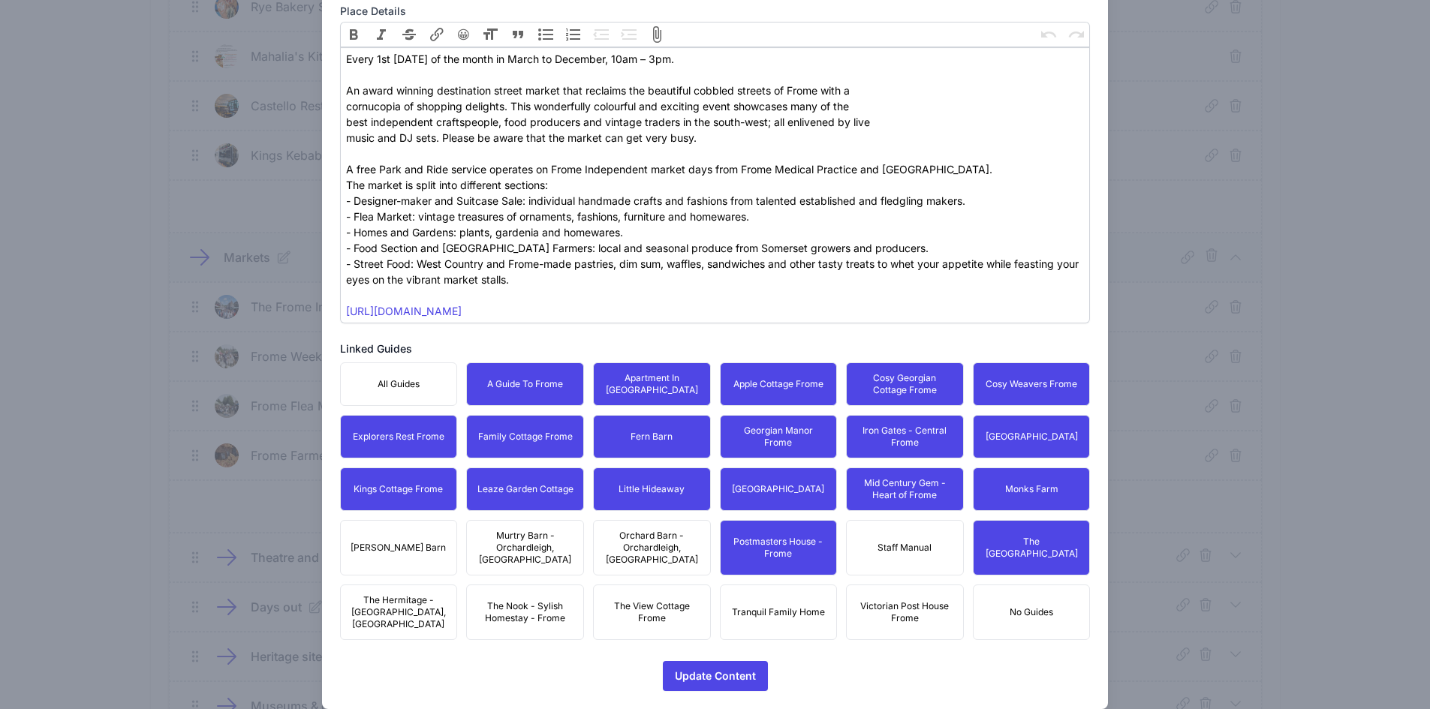
click at [628, 540] on span "Orchard Barn - Orchardleigh, [GEOGRAPHIC_DATA]" at bounding box center [652, 548] width 98 height 36
click at [532, 543] on span "Murtry Barn - Orchardleigh, [GEOGRAPHIC_DATA]" at bounding box center [525, 548] width 98 height 36
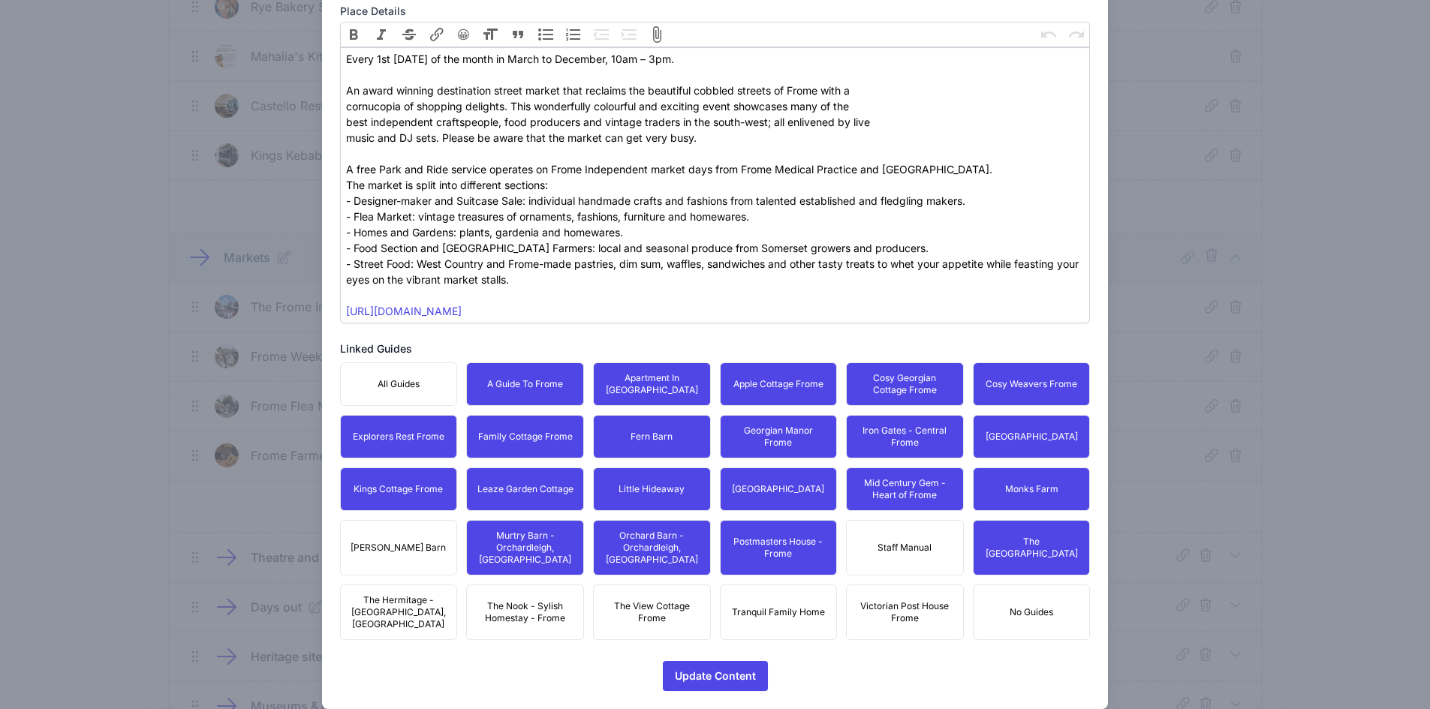
click at [417, 542] on span "[PERSON_NAME] Barn" at bounding box center [398, 548] width 95 height 12
click at [408, 594] on span "The Hermitage - [GEOGRAPHIC_DATA], [GEOGRAPHIC_DATA]" at bounding box center [399, 612] width 98 height 36
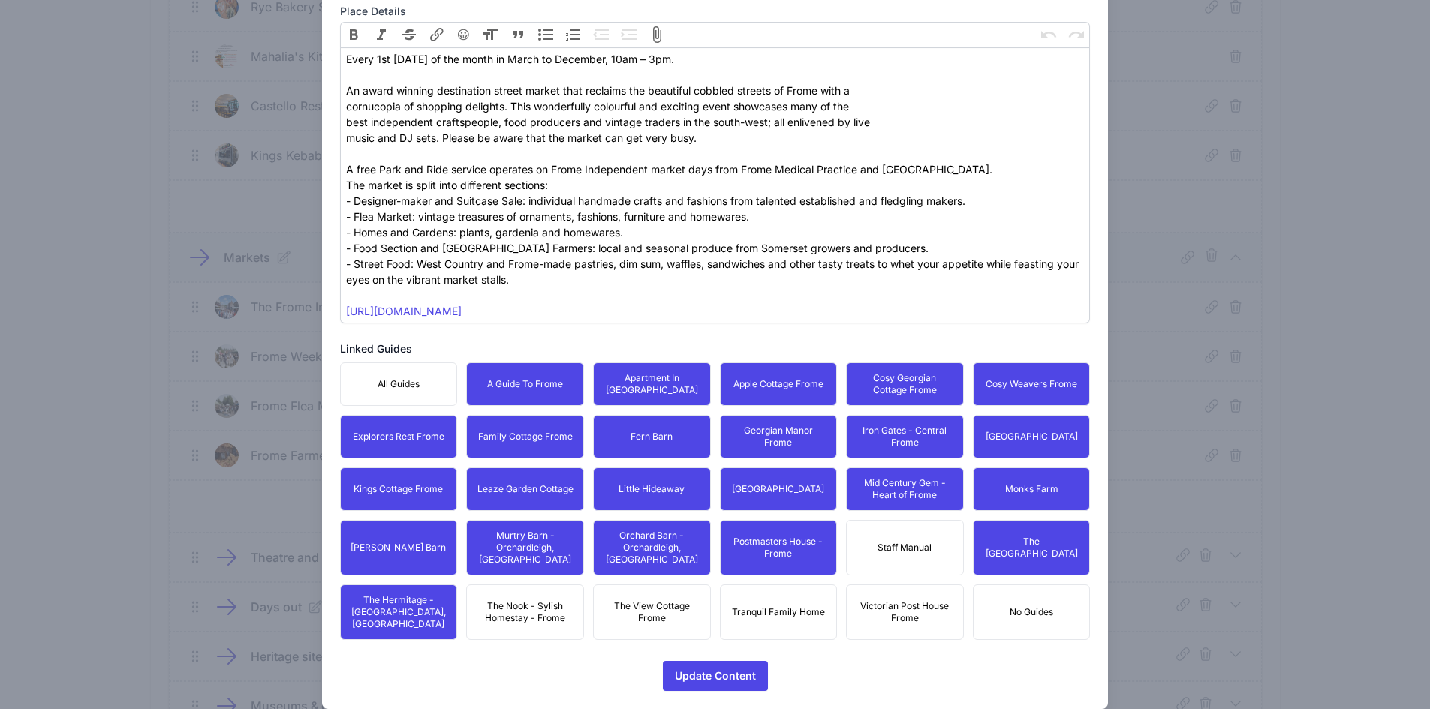
click at [518, 600] on span "The Nook - Sylish Homestay - Frome" at bounding box center [525, 612] width 98 height 24
drag, startPoint x: 670, startPoint y: 586, endPoint x: 691, endPoint y: 586, distance: 20.3
click at [673, 600] on span "The View Cottage Frome" at bounding box center [652, 612] width 98 height 24
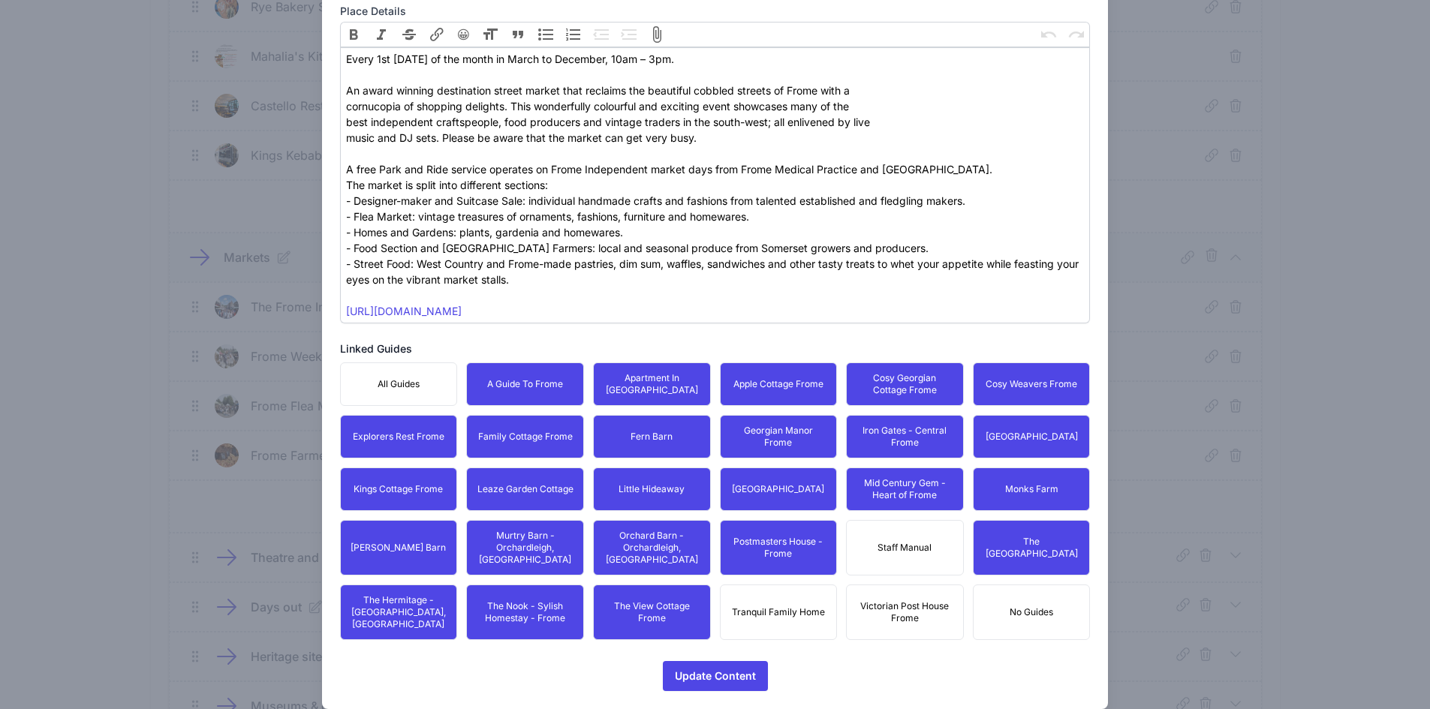
drag, startPoint x: 784, startPoint y: 586, endPoint x: 802, endPoint y: 590, distance: 17.7
click at [785, 586] on button "Tranquil Family Home" at bounding box center [779, 613] width 118 height 56
click at [879, 600] on span "Victorian Post House Frome" at bounding box center [905, 612] width 98 height 24
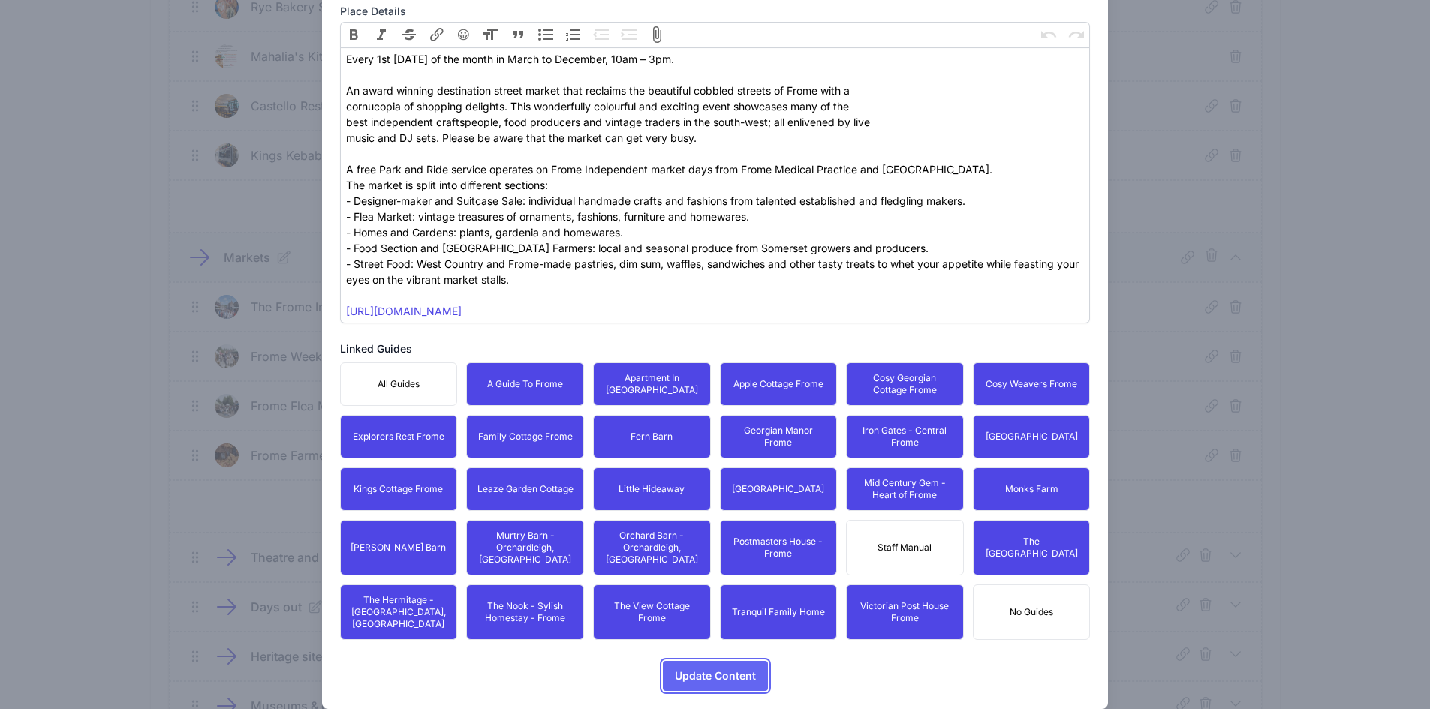
click at [724, 661] on span "Update Content" at bounding box center [715, 676] width 81 height 30
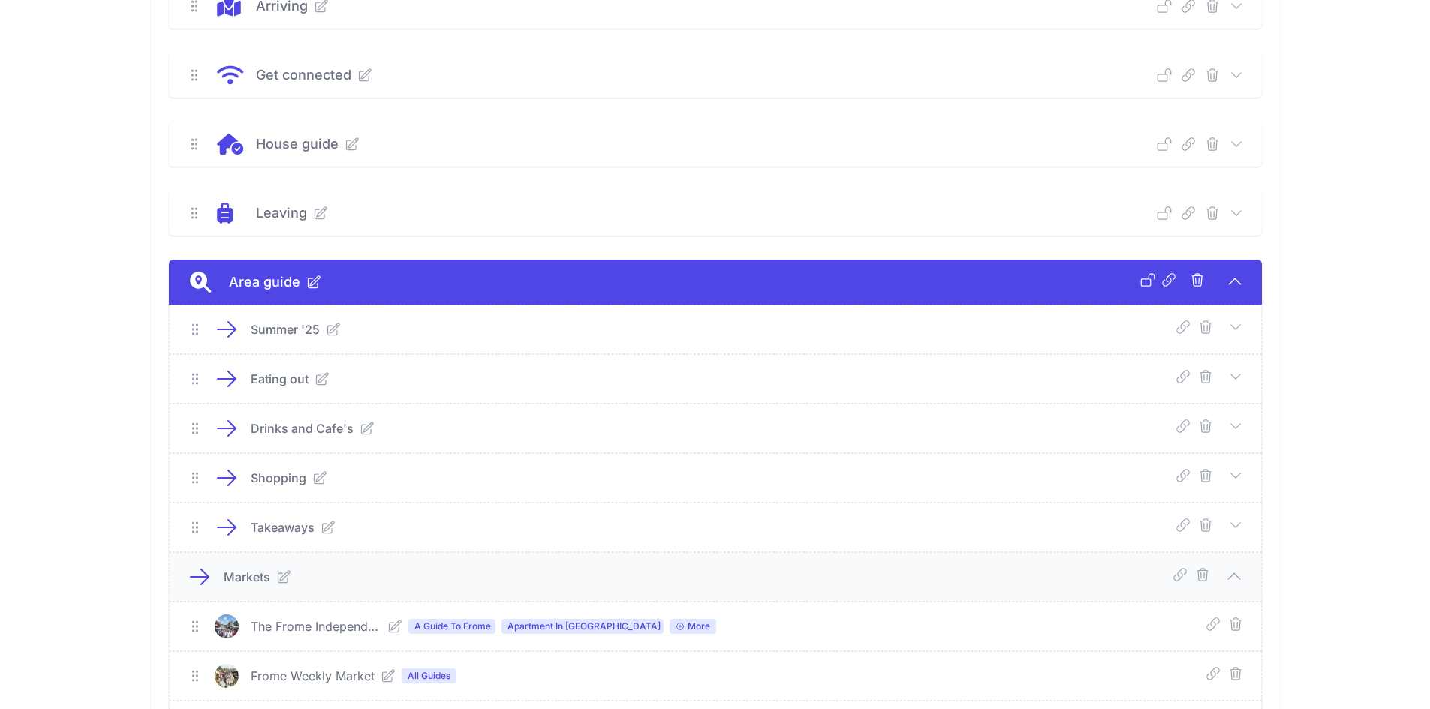
scroll to position [507, 0]
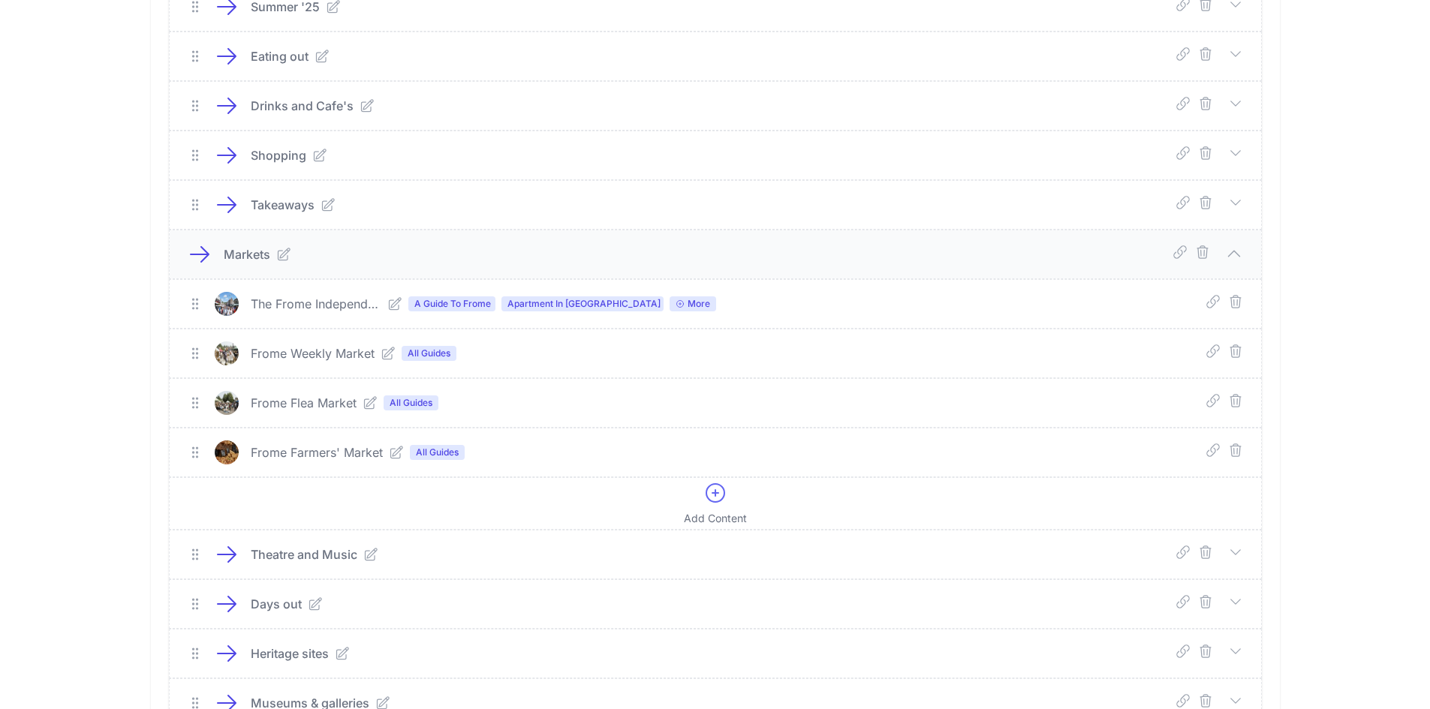
click at [386, 354] on icon at bounding box center [388, 354] width 12 height 12
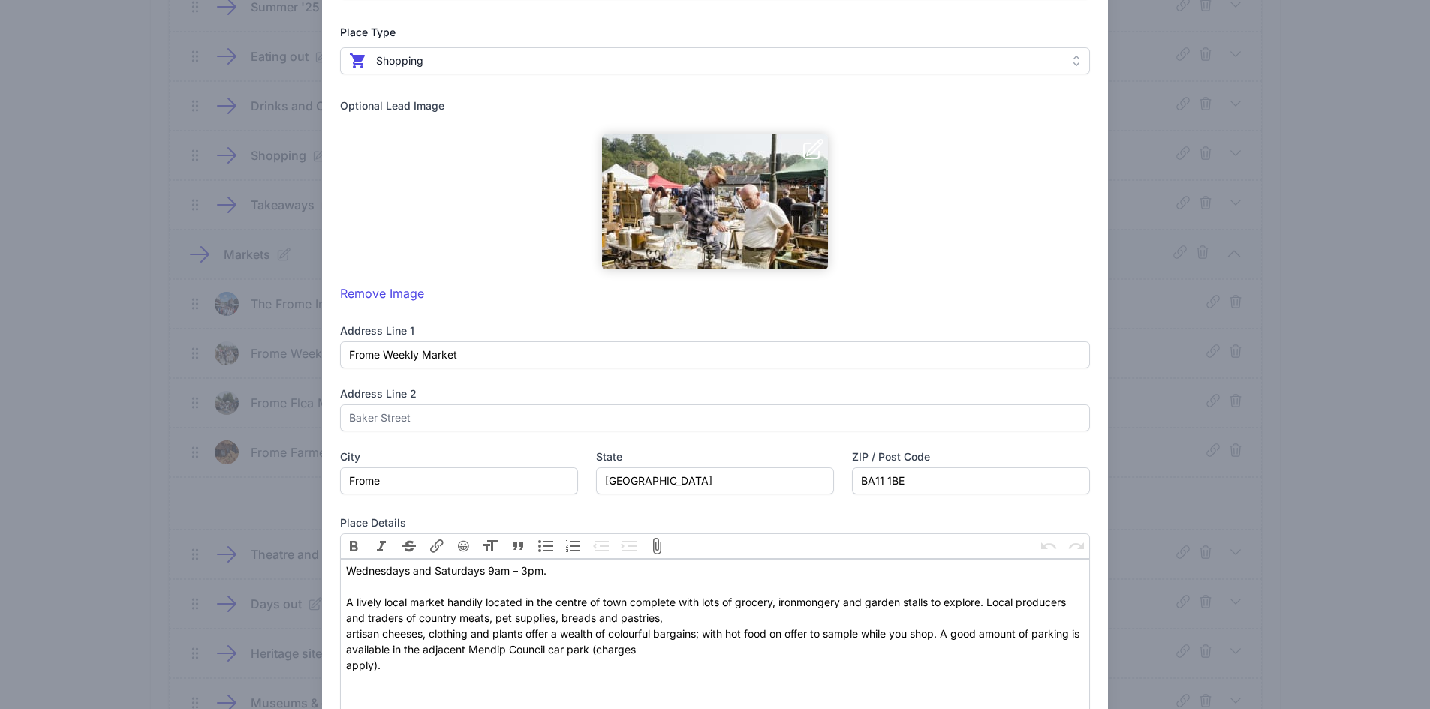
scroll to position [525, 0]
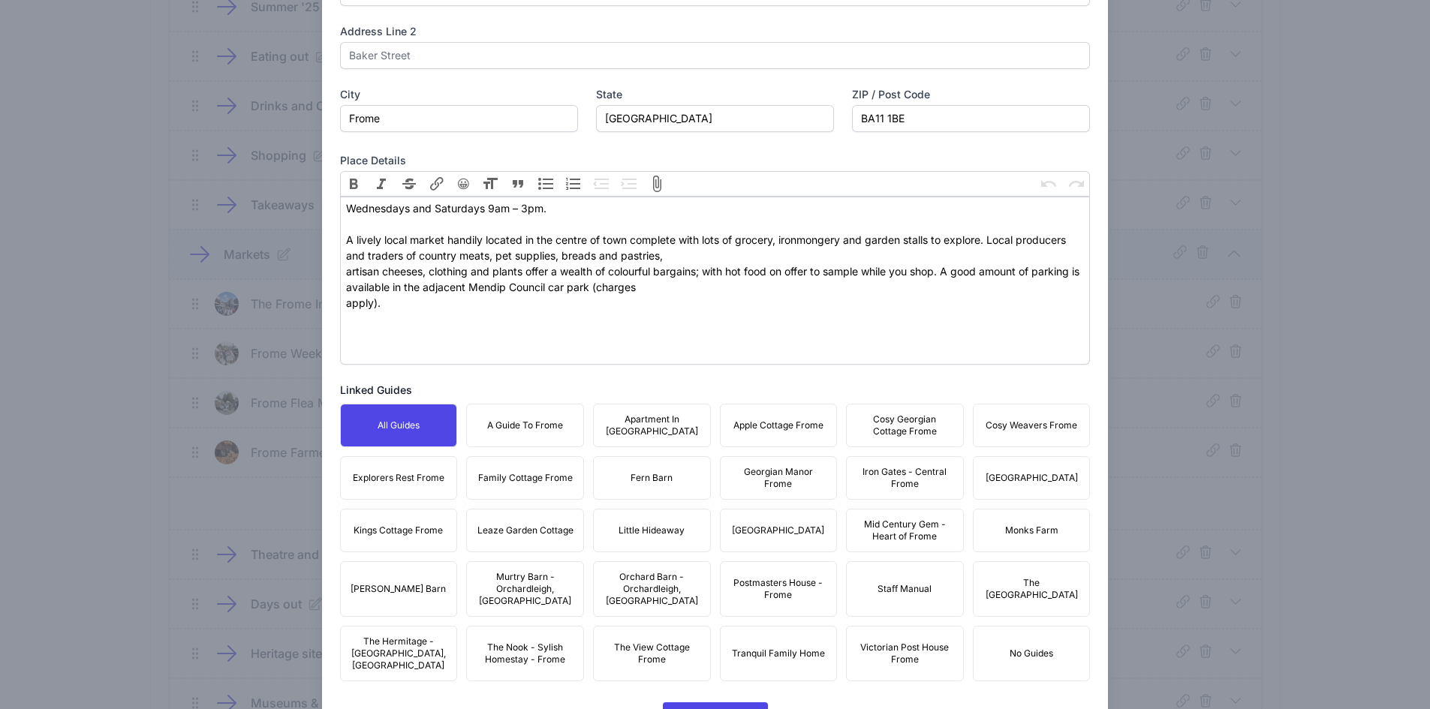
click at [549, 419] on button "A Guide To Frome" at bounding box center [525, 426] width 118 height 44
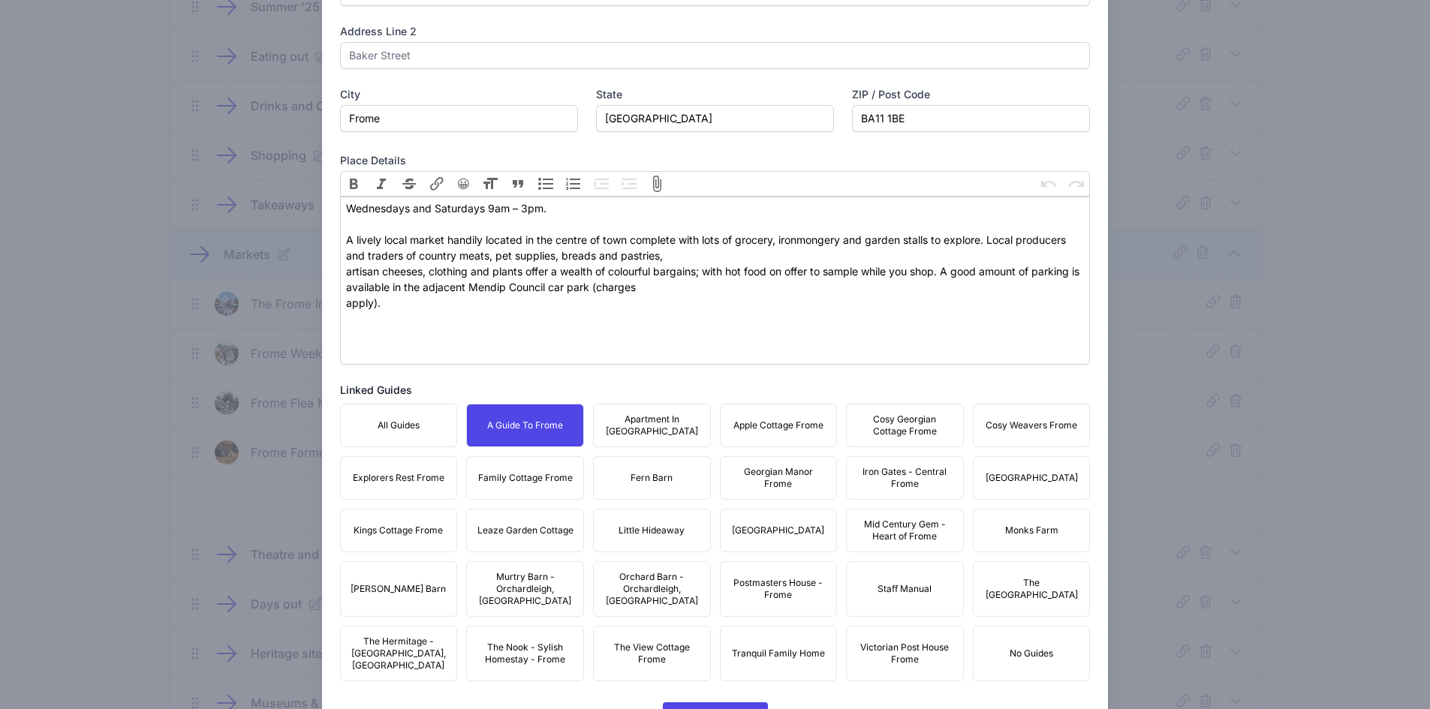
click at [680, 417] on span "Apartment In [GEOGRAPHIC_DATA]" at bounding box center [652, 426] width 98 height 24
drag, startPoint x: 763, startPoint y: 416, endPoint x: 882, endPoint y: 426, distance: 119.0
click at [765, 416] on button "Apple Cottage Frome" at bounding box center [779, 426] width 118 height 44
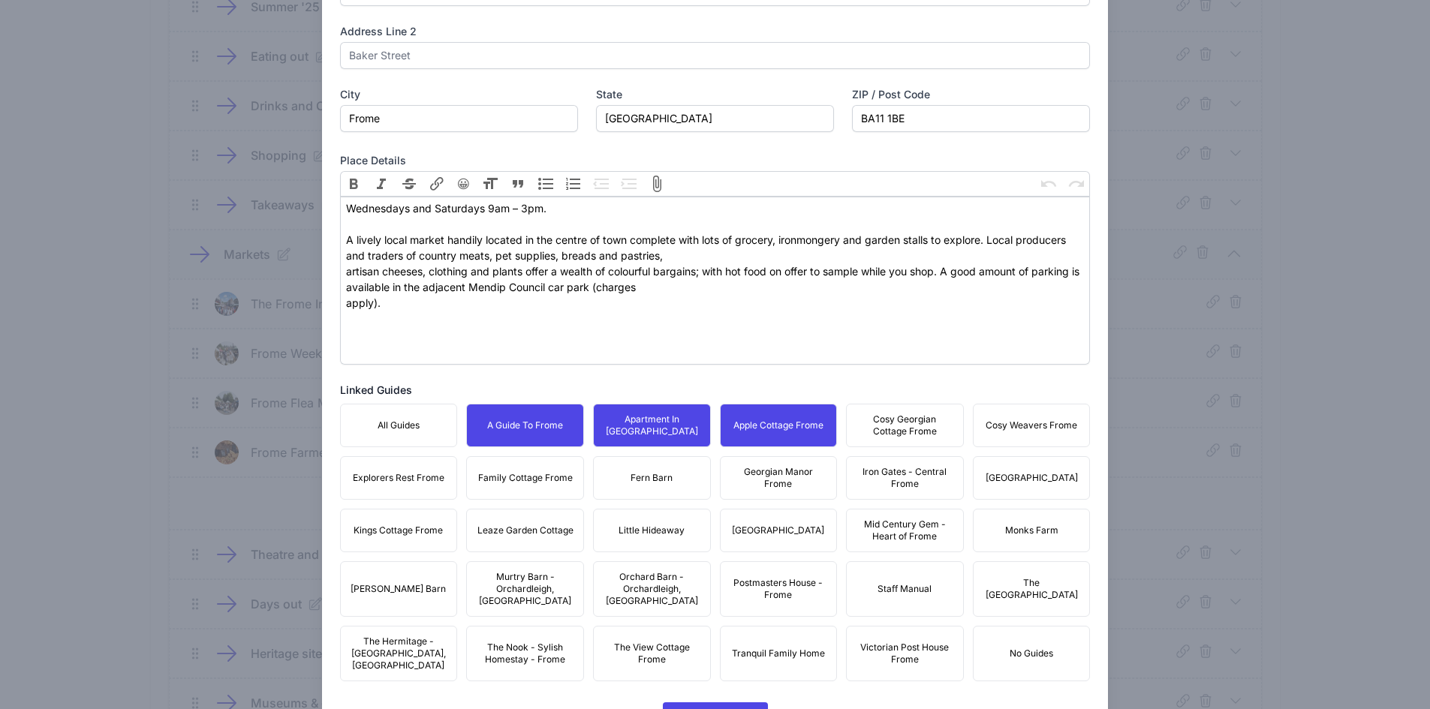
click at [884, 425] on span "Cosy Georgian Cottage Frome" at bounding box center [905, 426] width 98 height 24
click at [1045, 417] on button "Cosy Weavers Frome" at bounding box center [1032, 426] width 118 height 44
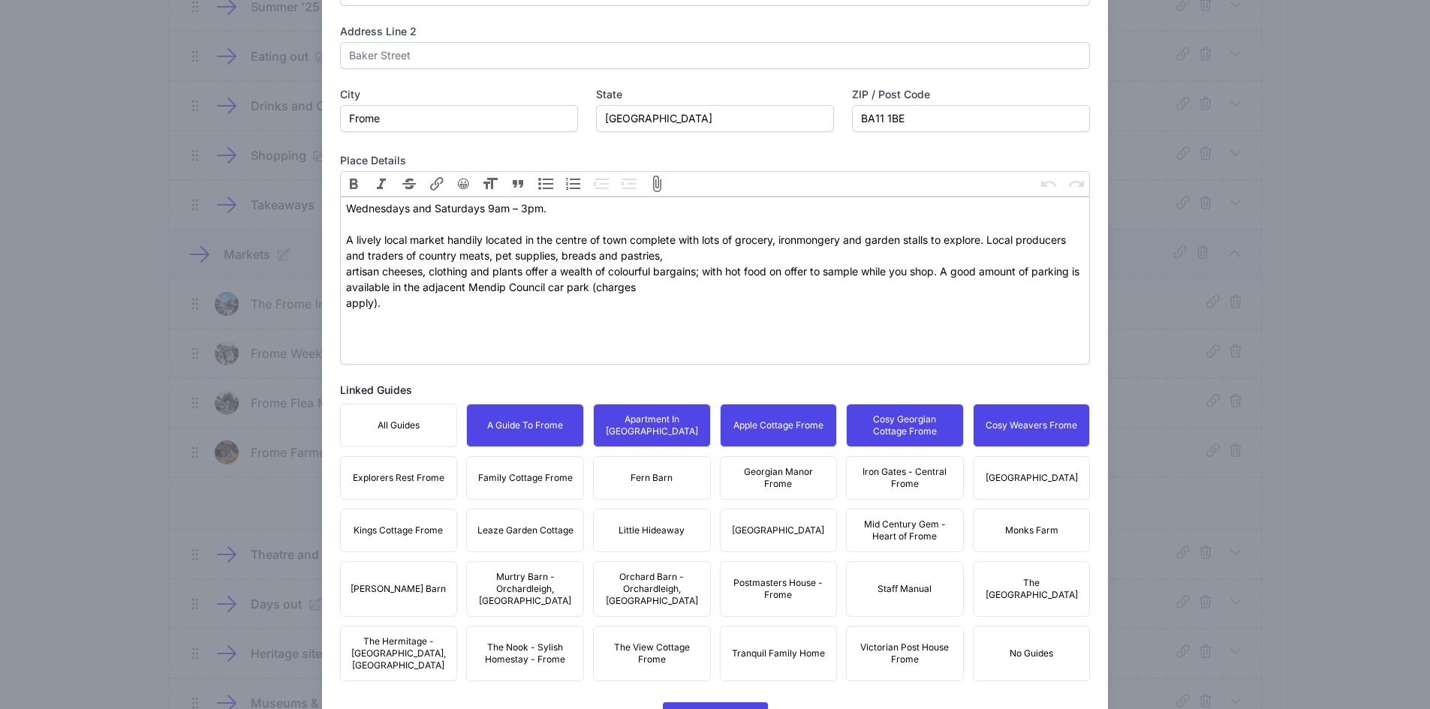
click at [1014, 462] on button "[GEOGRAPHIC_DATA]" at bounding box center [1032, 478] width 118 height 44
click at [857, 501] on div "All Guides A Guide To Frome Apartment In [GEOGRAPHIC_DATA] Apple Cottage Frome …" at bounding box center [715, 543] width 751 height 278
click at [821, 481] on button "Georgian Manor Frome" at bounding box center [779, 478] width 118 height 44
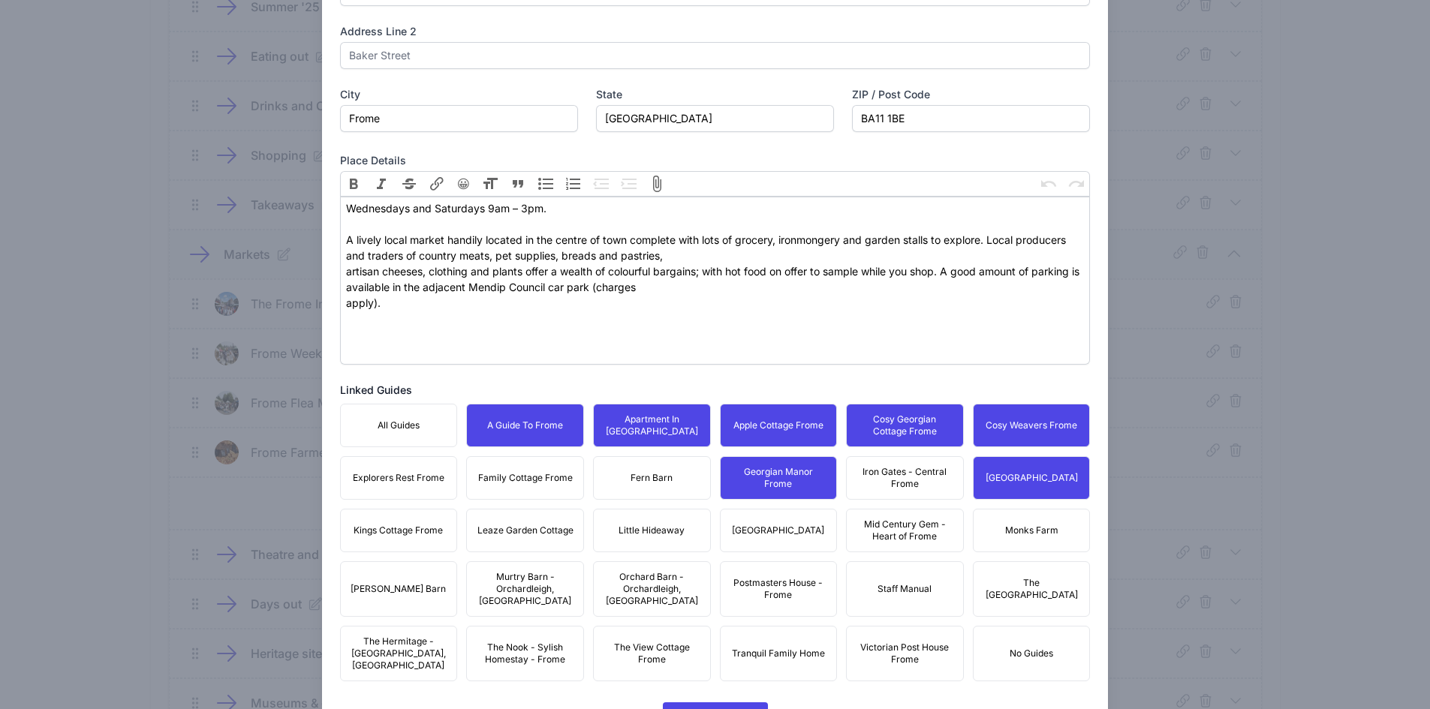
drag, startPoint x: 902, startPoint y: 460, endPoint x: 882, endPoint y: 469, distance: 22.2
click at [898, 460] on button "Iron Gates - Central Frome" at bounding box center [905, 478] width 118 height 44
click at [659, 472] on span "Fern Barn" at bounding box center [652, 478] width 42 height 12
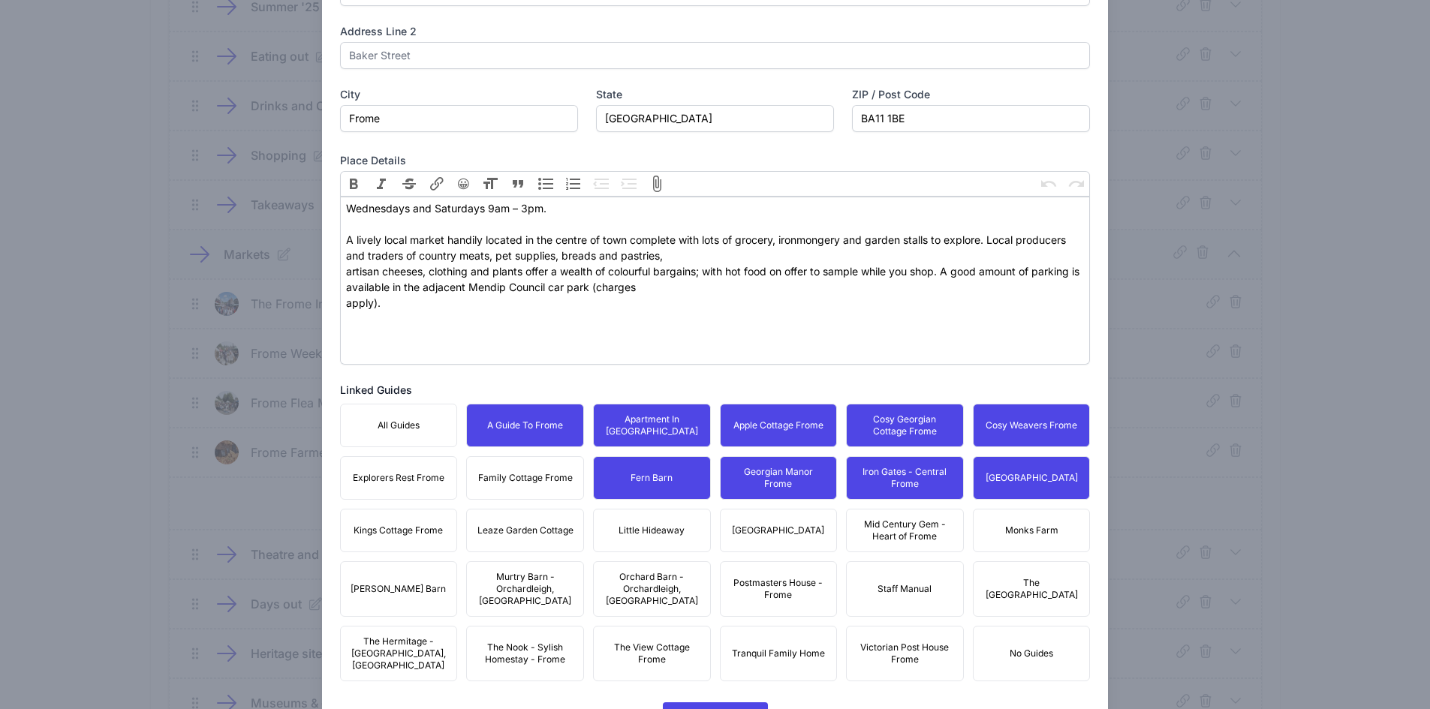
click at [517, 482] on span "Family Cottage Frome" at bounding box center [525, 478] width 95 height 12
click at [394, 487] on button "Explorers Rest Frome" at bounding box center [399, 478] width 118 height 44
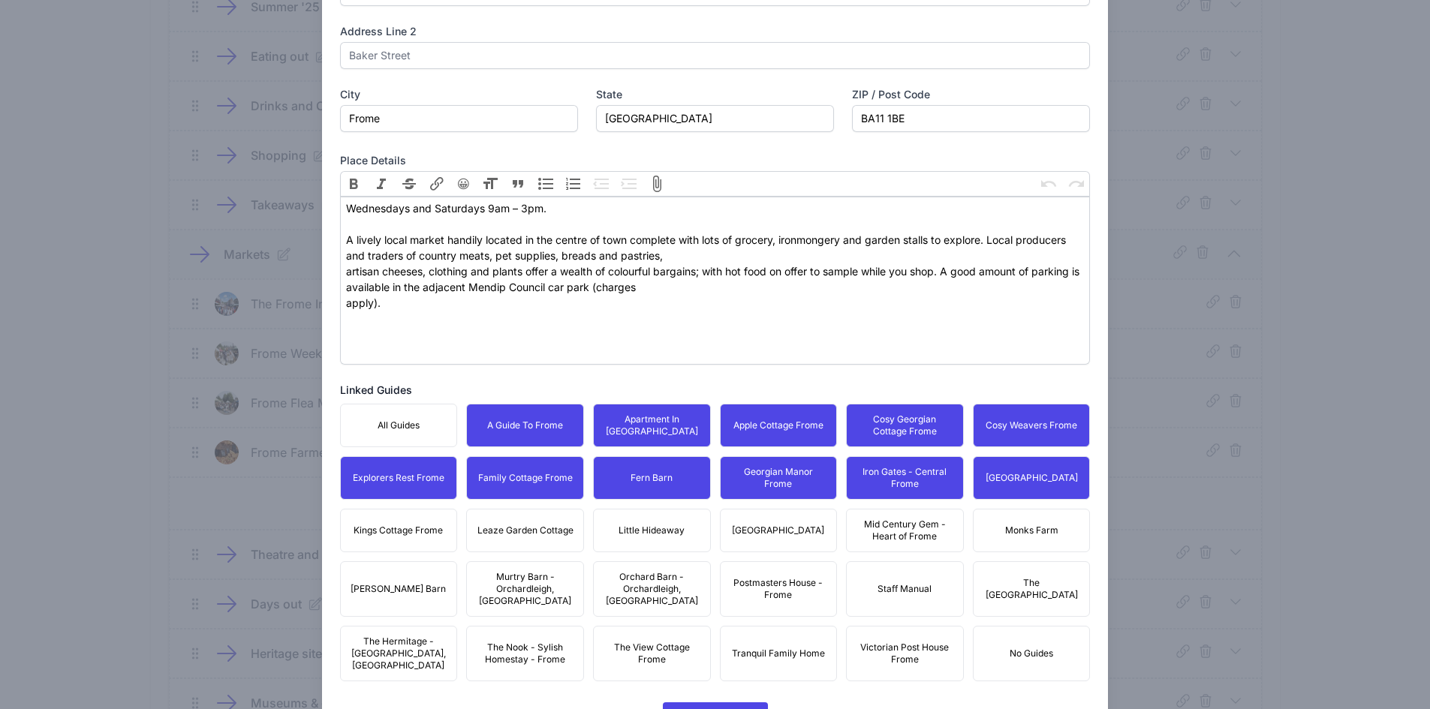
click at [415, 522] on button "Kings Cottage Frome" at bounding box center [399, 531] width 118 height 44
drag
click at [502, 533] on span "Leaze Garden Cottage" at bounding box center [525, 531] width 96 height 12
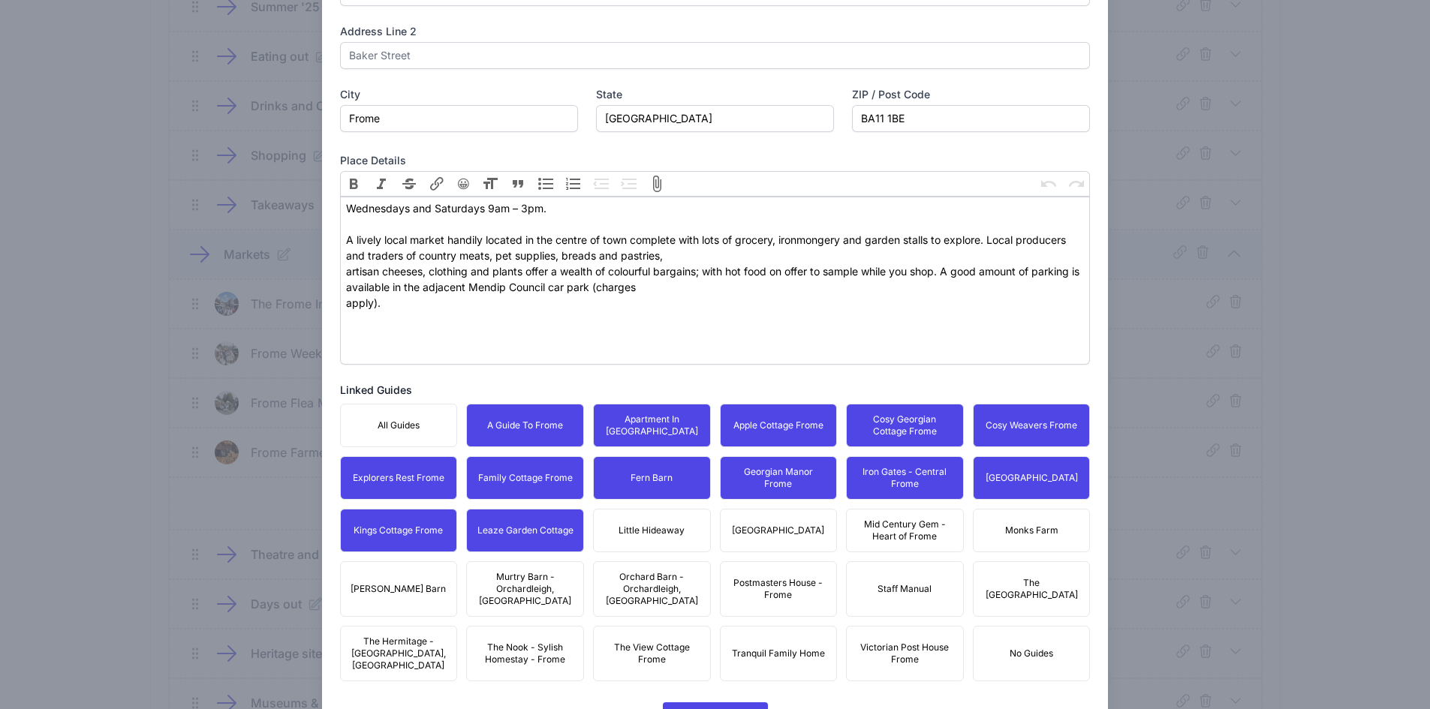
click at [663, 534] on span "Little Hideaway" at bounding box center [652, 531] width 66 height 12
click at [774, 525] on span "[GEOGRAPHIC_DATA]" at bounding box center [778, 531] width 92 height 12
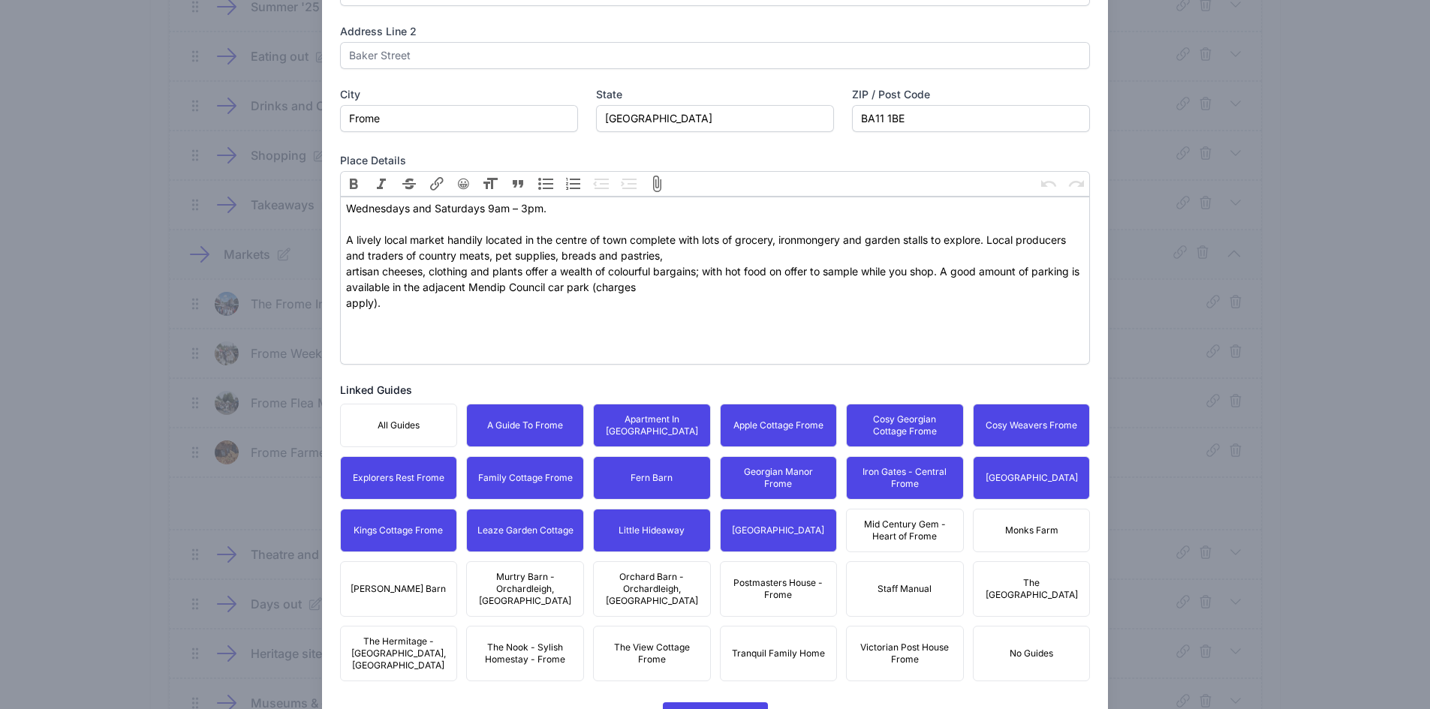
click at [889, 524] on span "Mid Century Gem - Heart of Frome" at bounding box center [905, 531] width 98 height 24
click at [1026, 529] on span "Monks Farm" at bounding box center [1031, 531] width 53 height 12
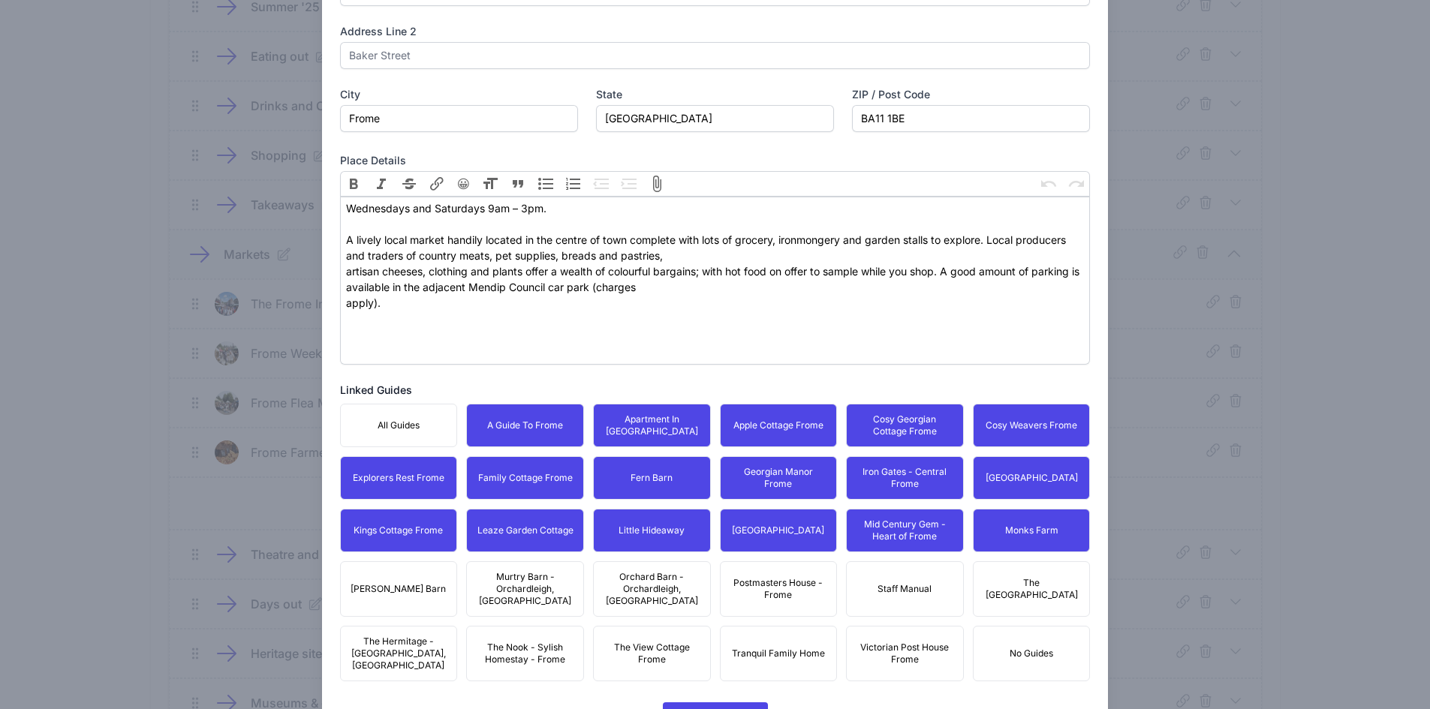
click at [1036, 556] on div "All Guides A Guide To Frome Apartment In [GEOGRAPHIC_DATA] Apple Cottage Frome …" at bounding box center [715, 543] width 751 height 278
click at [735, 581] on span "Postmasters House - Frome" at bounding box center [779, 589] width 98 height 24
click at [1024, 589] on span "The [GEOGRAPHIC_DATA]" at bounding box center [1032, 589] width 98 height 24
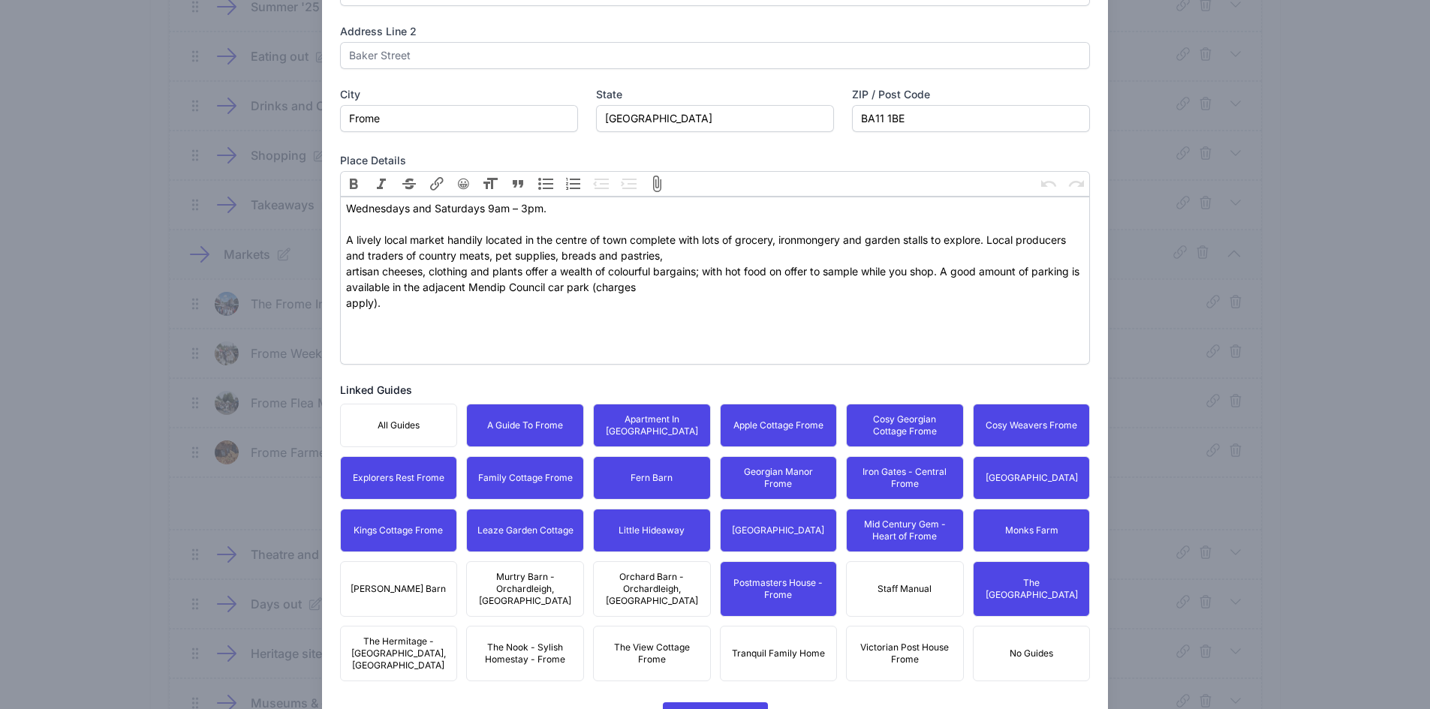
click at [931, 642] on span "Victorian Post House Frome" at bounding box center [905, 654] width 98 height 24
click at [757, 648] on span "Tranquil Family Home" at bounding box center [778, 654] width 93 height 12
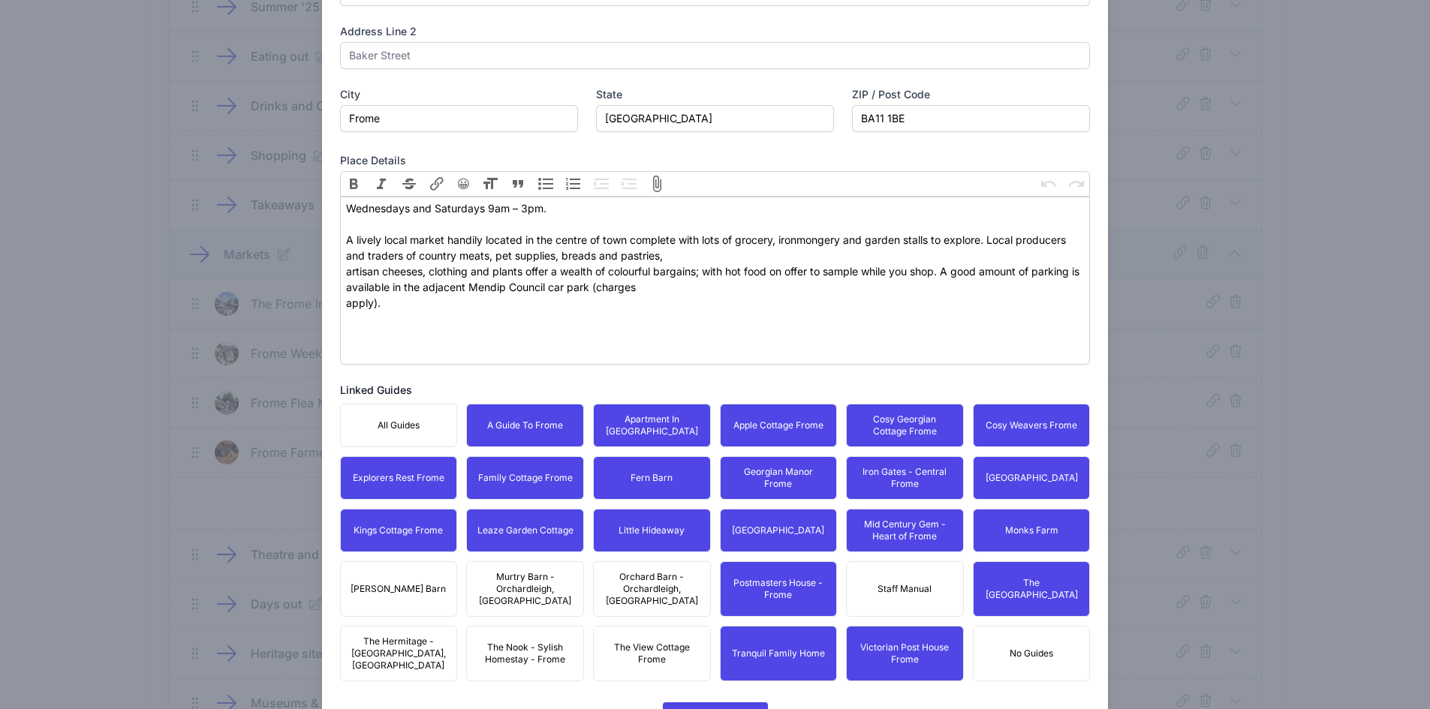
click at [638, 595] on button "Orchard Barn - Orchardleigh, [GEOGRAPHIC_DATA]" at bounding box center [652, 589] width 118 height 56
click at [639, 642] on span "The View Cottage Frome" at bounding box center [652, 654] width 98 height 24
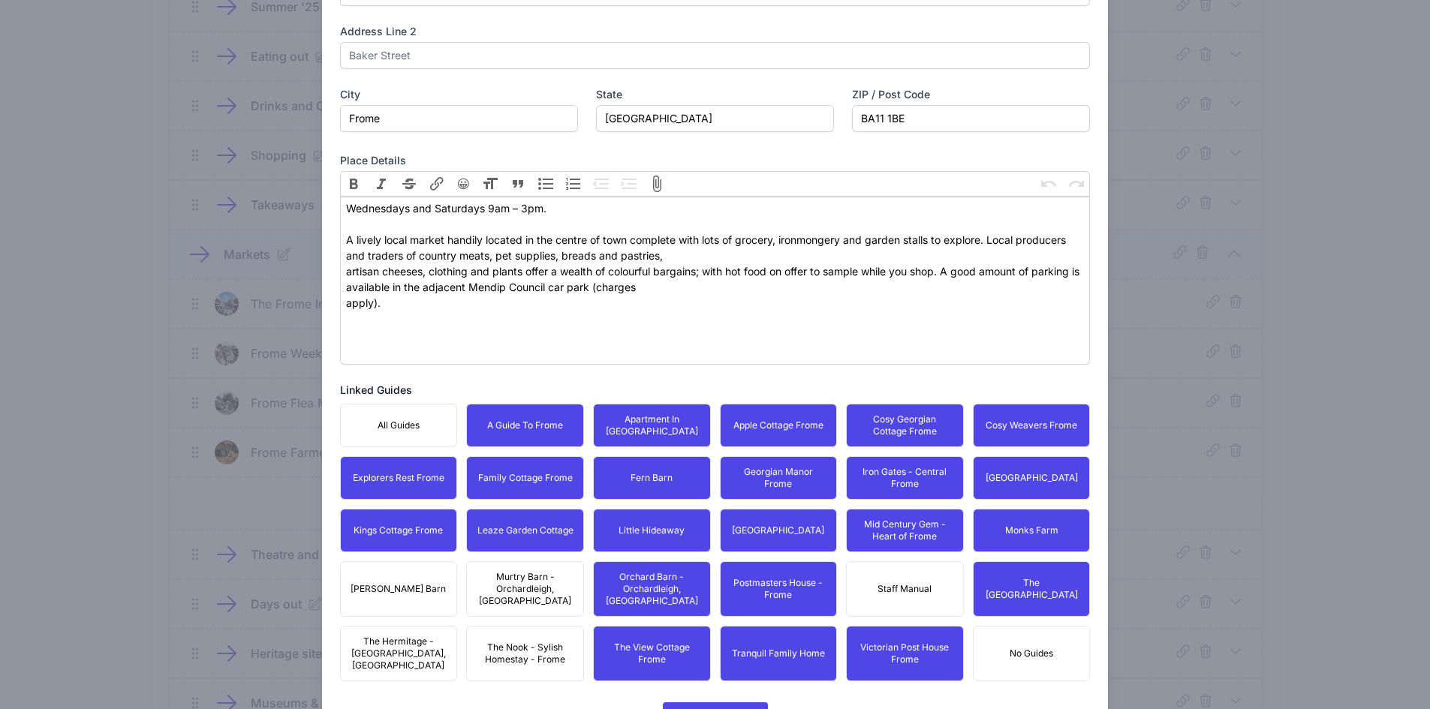
click at [552, 642] on span "The Nook - Sylish Homestay - Frome" at bounding box center [525, 654] width 98 height 24
click at [513, 583] on span "Murtry Barn - Orchardleigh, [GEOGRAPHIC_DATA]" at bounding box center [525, 589] width 98 height 36
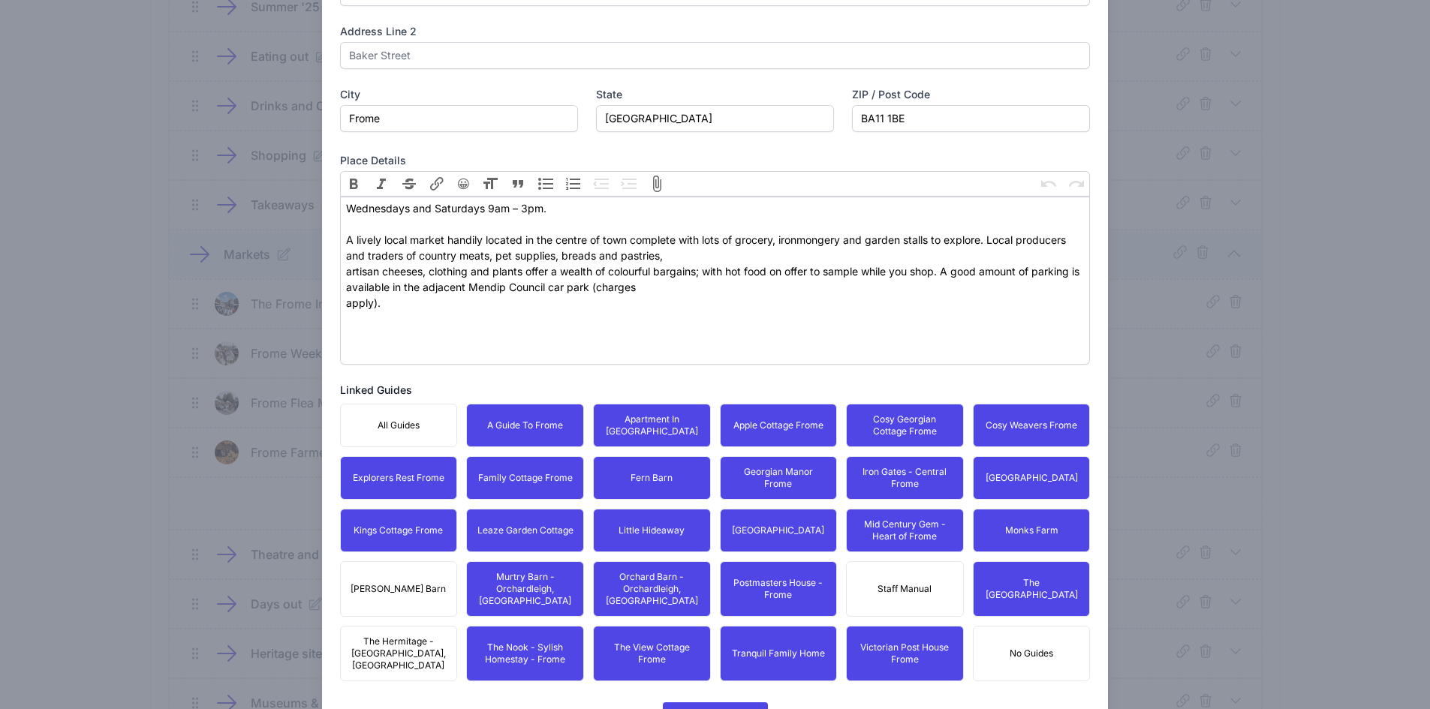
click at [404, 587] on span "[PERSON_NAME] Barn" at bounding box center [398, 589] width 95 height 12
click at [403, 636] on span "The Hermitage - [GEOGRAPHIC_DATA], [GEOGRAPHIC_DATA]" at bounding box center [399, 654] width 98 height 36
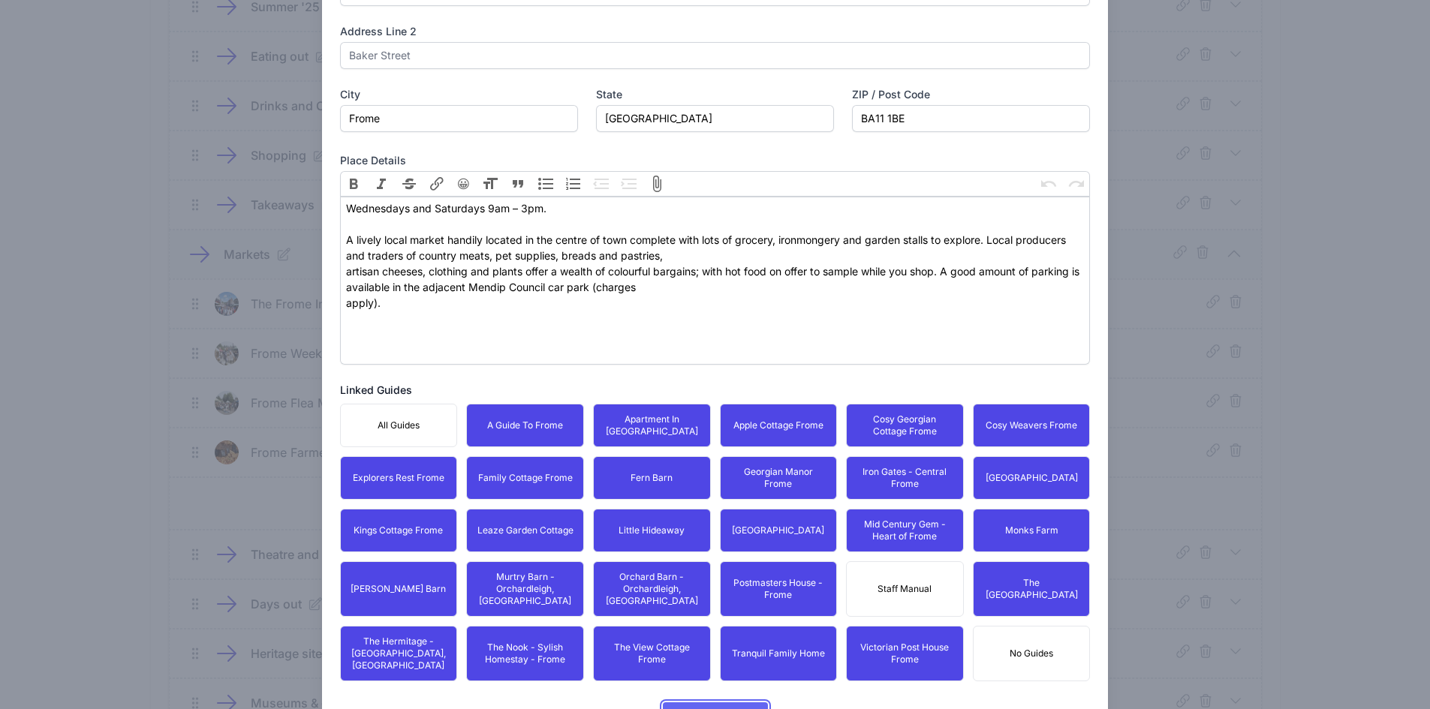
click at [708, 703] on span "Update Content" at bounding box center [715, 718] width 81 height 30
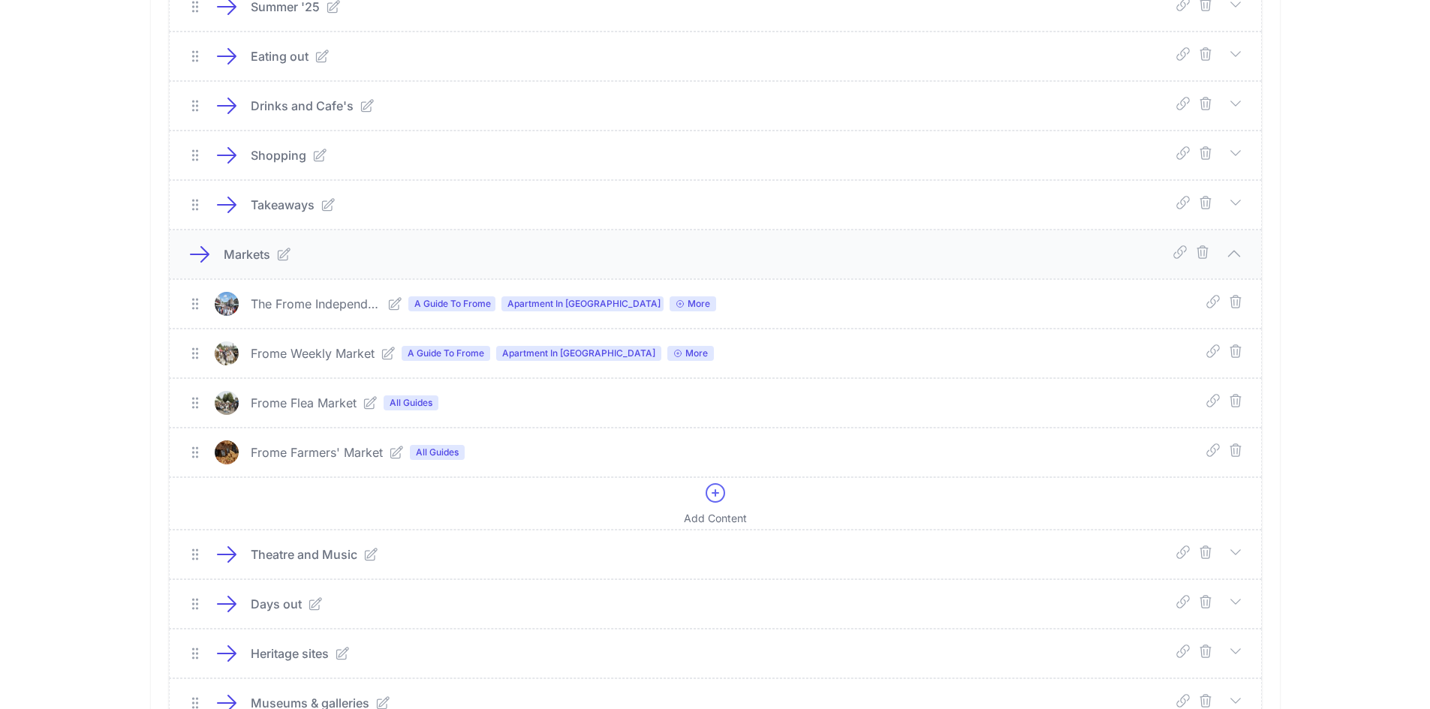
click at [365, 403] on icon at bounding box center [370, 403] width 15 height 15
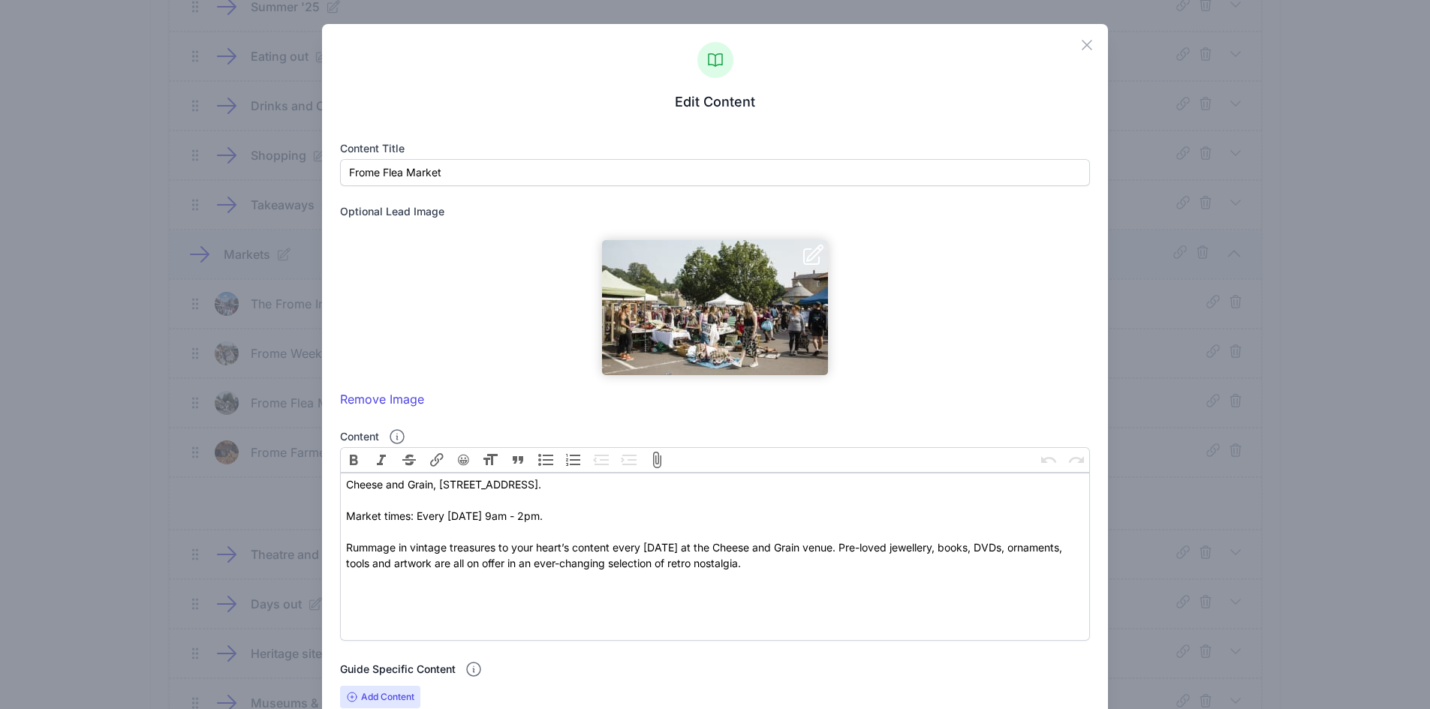
scroll to position [382, 0]
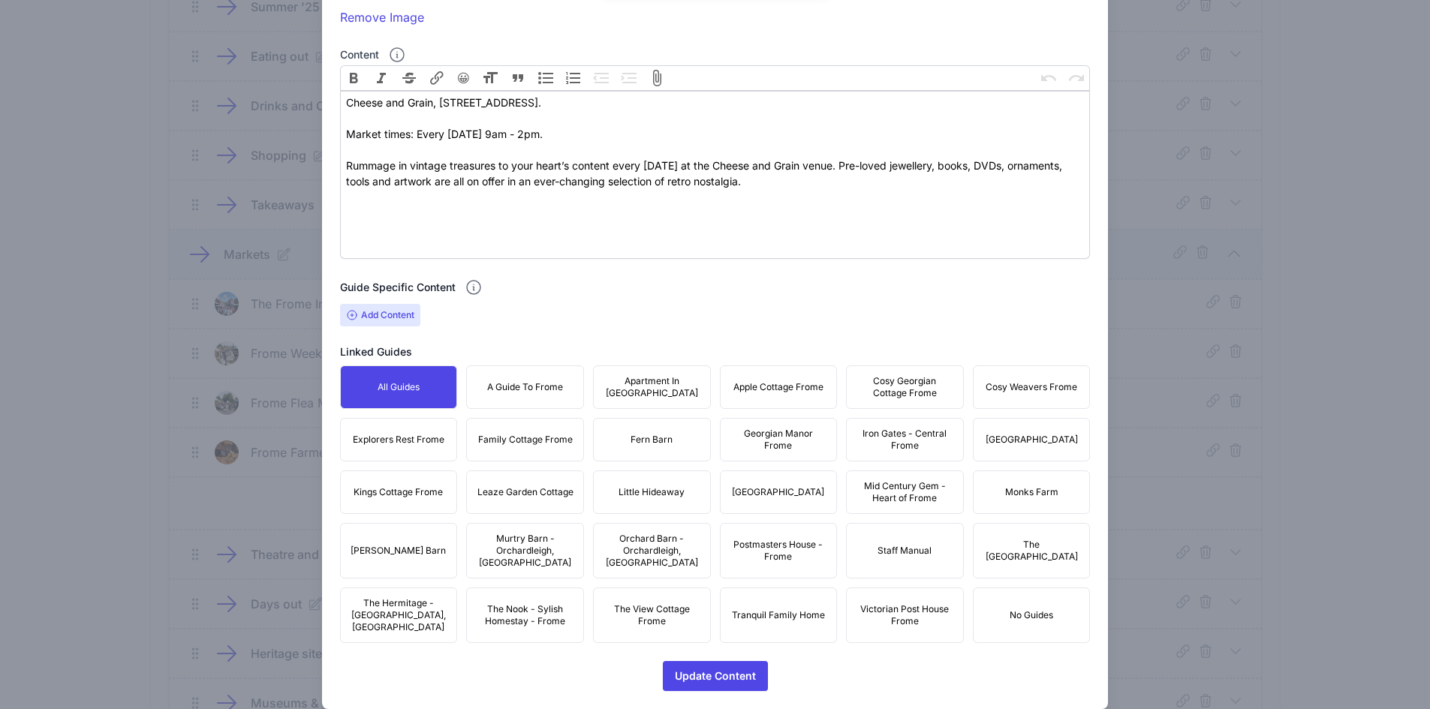
click at [522, 384] on span "A Guide To Frome" at bounding box center [525, 387] width 76 height 12
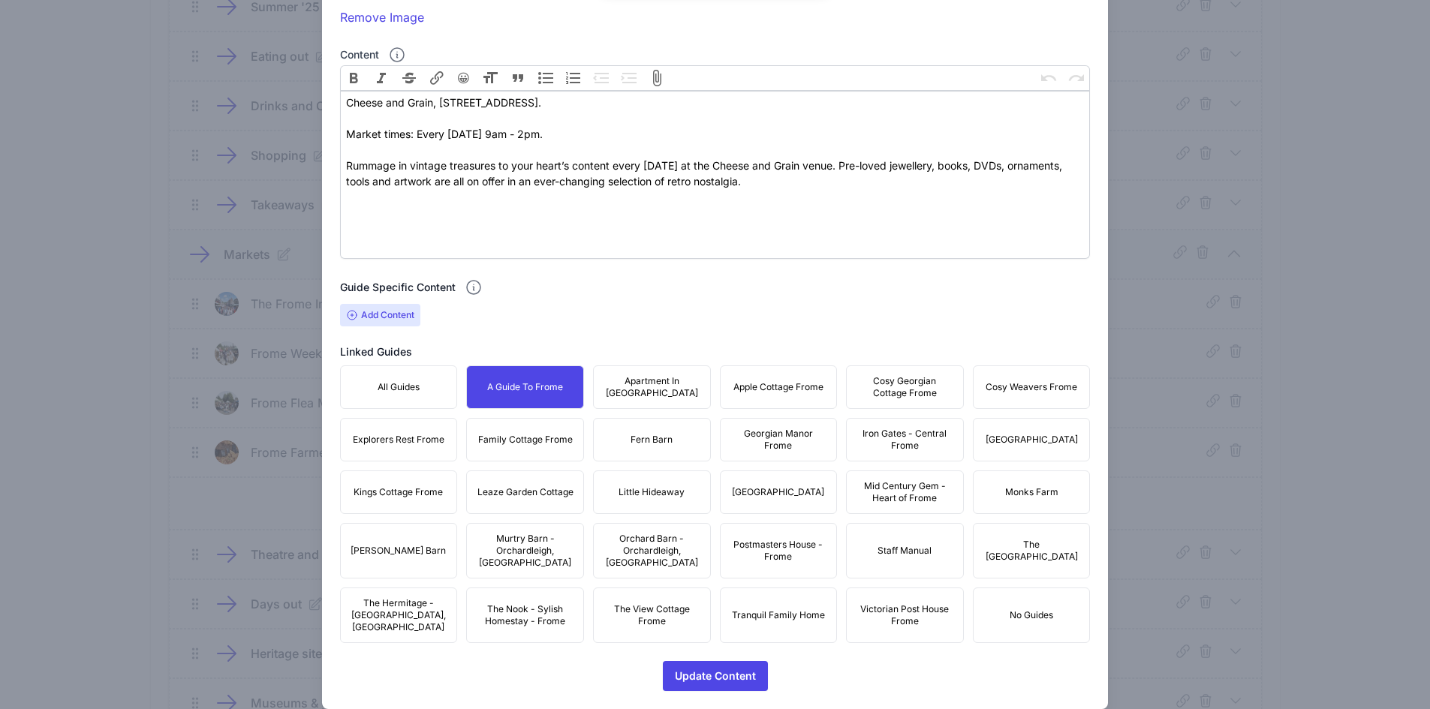
click at [653, 390] on span "Apartment In [GEOGRAPHIC_DATA]" at bounding box center [652, 387] width 98 height 24
click at [835, 390] on div "All Guides A Guide To Frome Apartment In [GEOGRAPHIC_DATA] Apple Cottage Frome …" at bounding box center [715, 505] width 751 height 278
click at [951, 372] on button "Cosy Georgian Cottage Frome" at bounding box center [905, 388] width 118 height 44
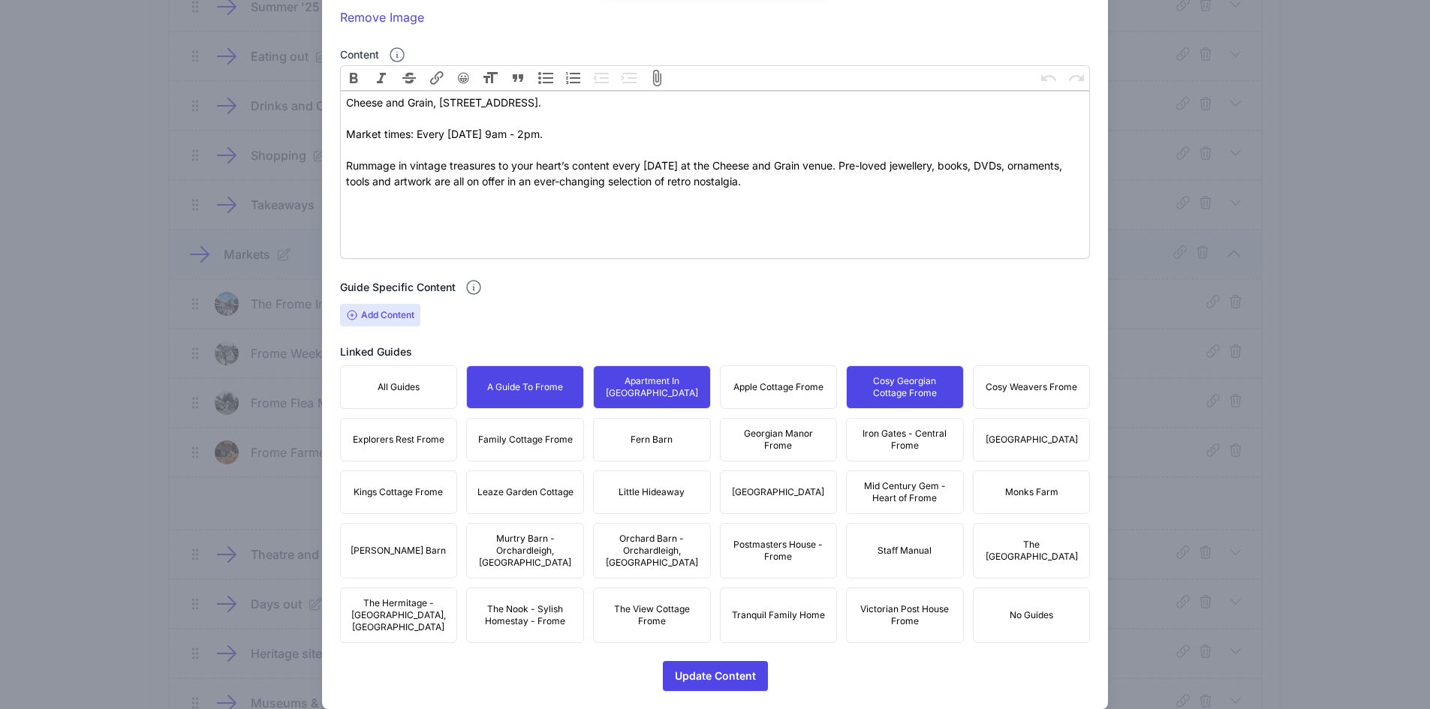
click at [748, 386] on span "Apple Cottage Frome" at bounding box center [778, 387] width 90 height 12
drag, startPoint x: 1106, startPoint y: 387, endPoint x: 1092, endPoint y: 391, distance: 14.2
click at [1102, 387] on div "Close Edit Content Content title Frome Flea Market Optional Lead Image Upload a…" at bounding box center [715, 175] width 1430 height 1115
click at [1029, 386] on span "Cosy Weavers Frome" at bounding box center [1032, 387] width 92 height 12
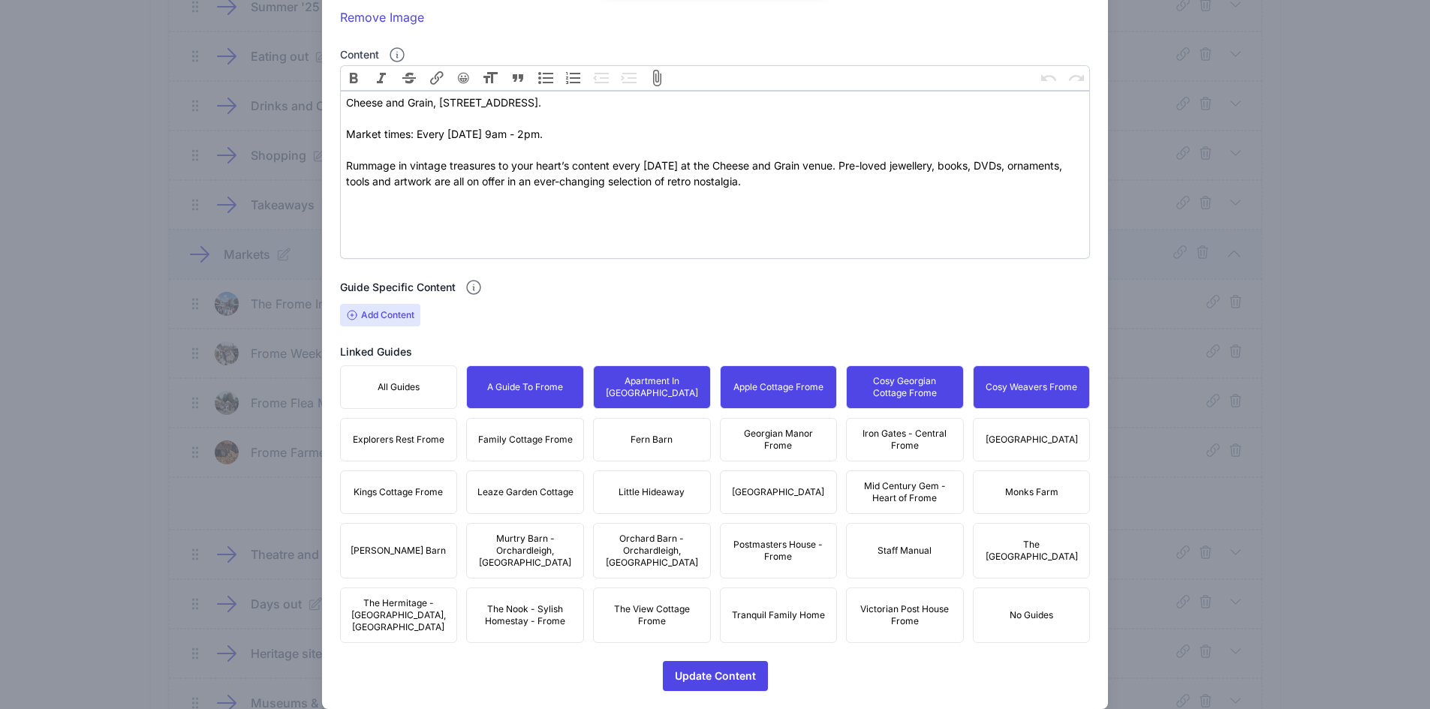
drag, startPoint x: 1035, startPoint y: 428, endPoint x: 941, endPoint y: 449, distance: 96.2
click at [1027, 428] on button "[GEOGRAPHIC_DATA]" at bounding box center [1032, 440] width 118 height 44
click at [889, 450] on span "Iron Gates - Central Frome" at bounding box center [905, 440] width 98 height 24
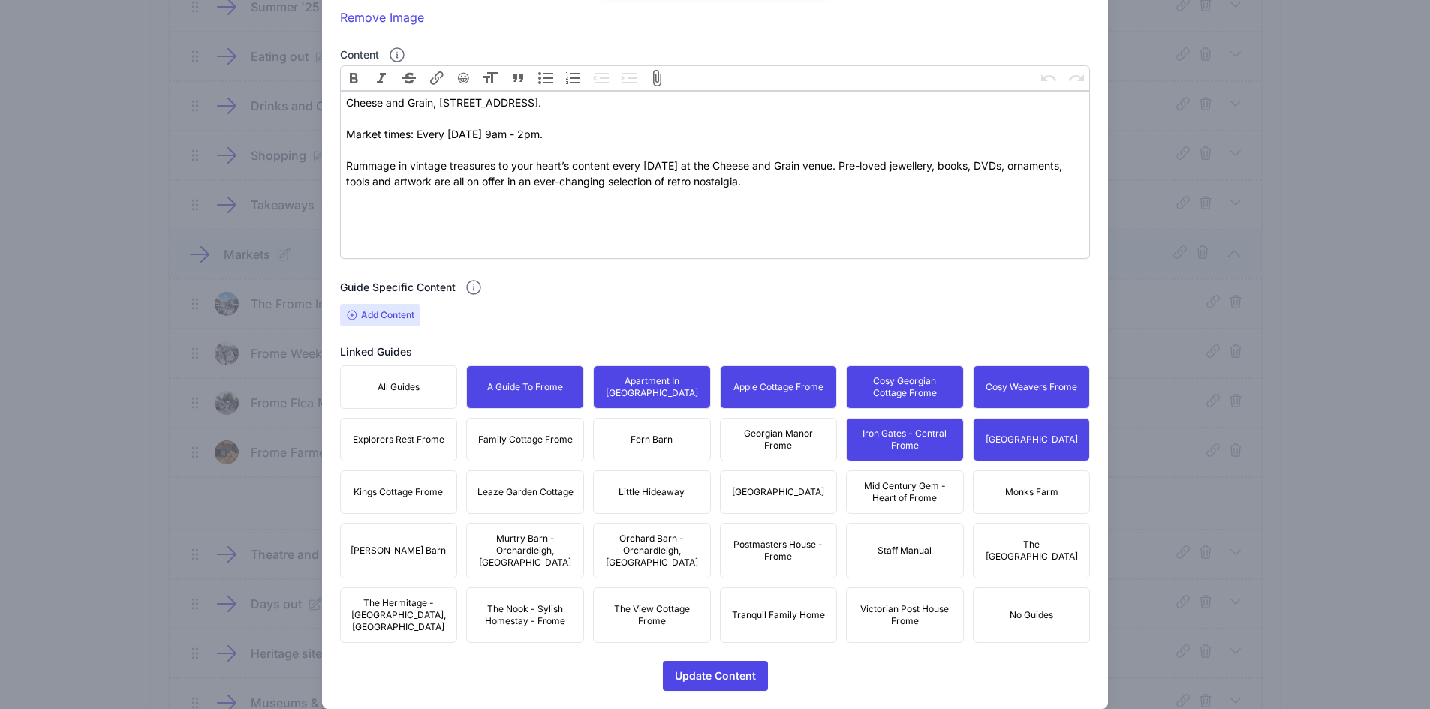
click at [768, 431] on span "Georgian Manor Frome" at bounding box center [779, 440] width 98 height 24
click at [672, 444] on button "Fern Barn" at bounding box center [652, 440] width 118 height 44
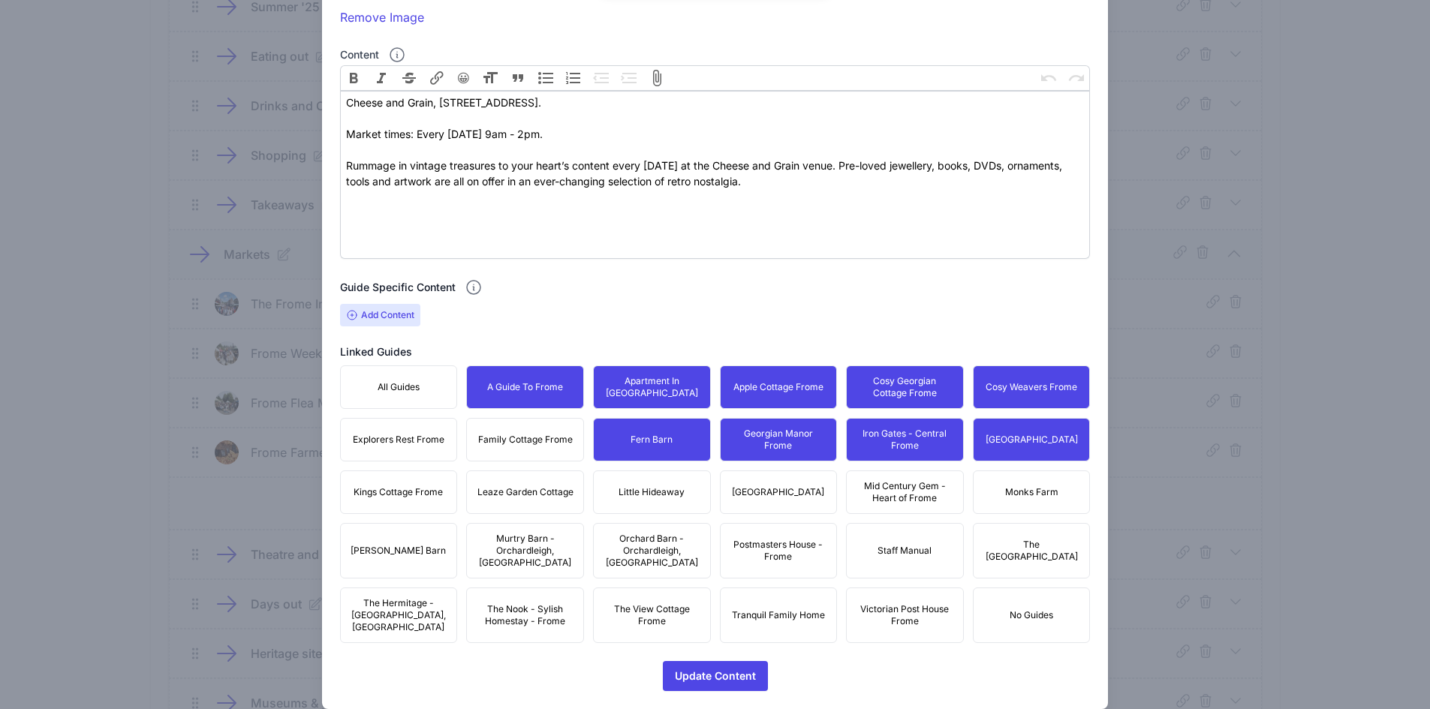
drag, startPoint x: 568, startPoint y: 447, endPoint x: 468, endPoint y: 462, distance: 101.6
click at [555, 446] on button "Family Cottage Frome" at bounding box center [525, 440] width 118 height 44
click at [428, 453] on button "Explorers Rest Frome" at bounding box center [399, 440] width 118 height 44
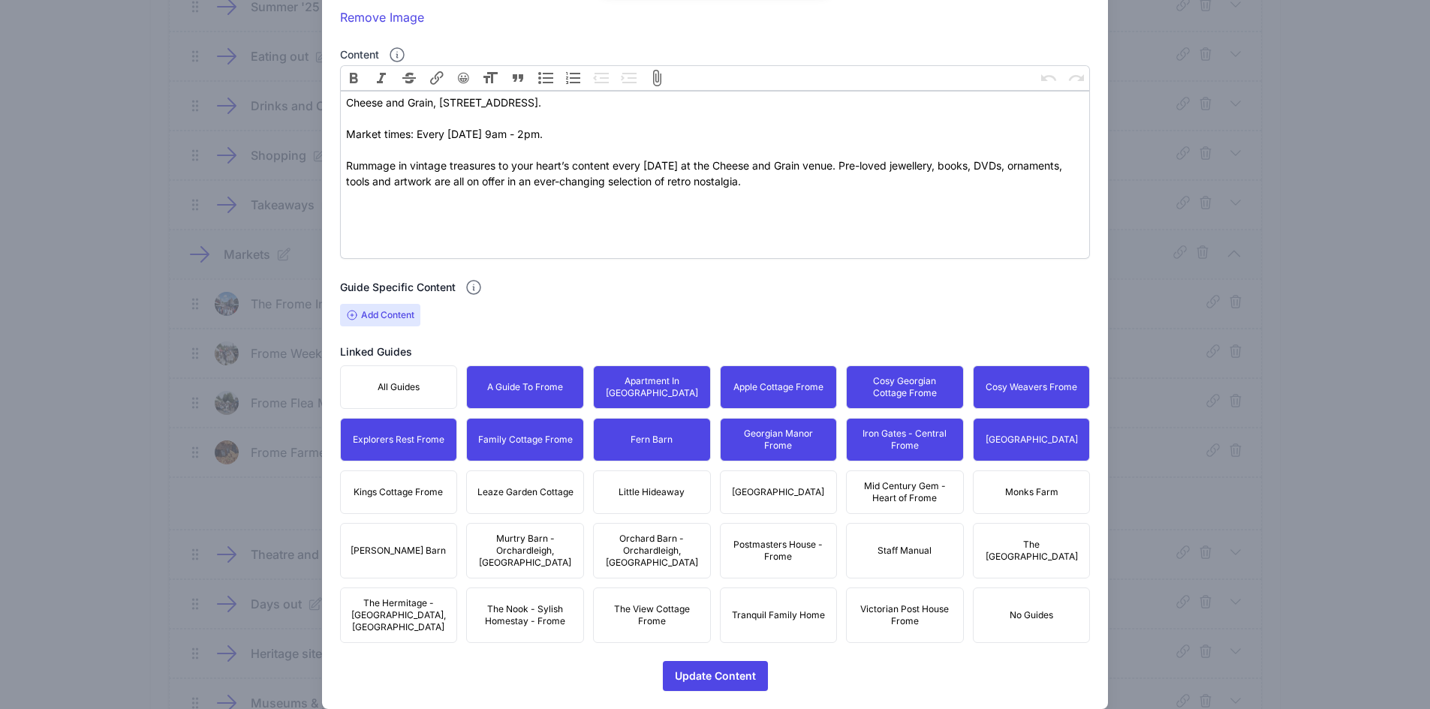
drag, startPoint x: 425, startPoint y: 488, endPoint x: 497, endPoint y: 489, distance: 72.1
click at [426, 489] on span "Kings Cottage Frome" at bounding box center [398, 492] width 89 height 12
click at [498, 489] on span "Leaze Garden Cottage" at bounding box center [525, 492] width 96 height 12
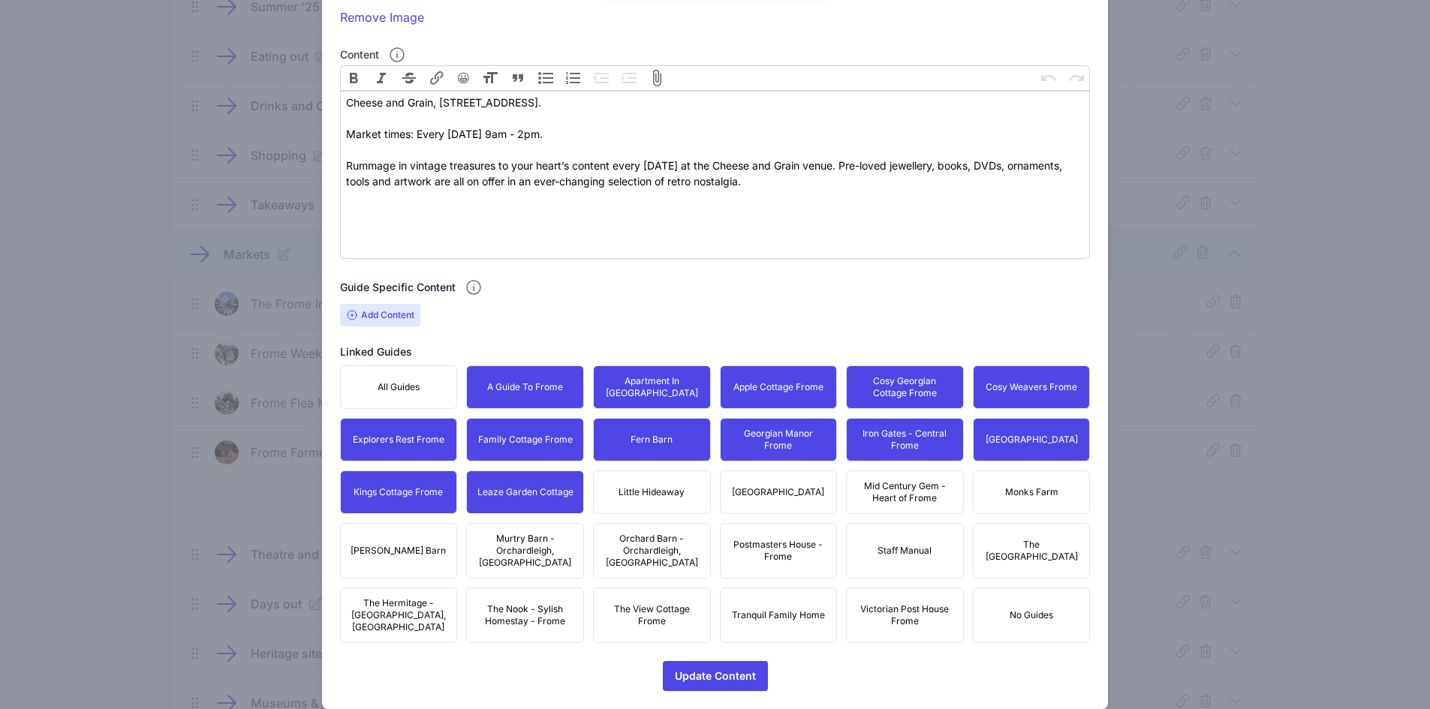
click at [629, 495] on span "Little Hideaway" at bounding box center [652, 492] width 66 height 12
drag, startPoint x: 767, startPoint y: 489, endPoint x: 778, endPoint y: 489, distance: 11.3
click at [772, 489] on span "[GEOGRAPHIC_DATA]" at bounding box center [778, 492] width 92 height 12
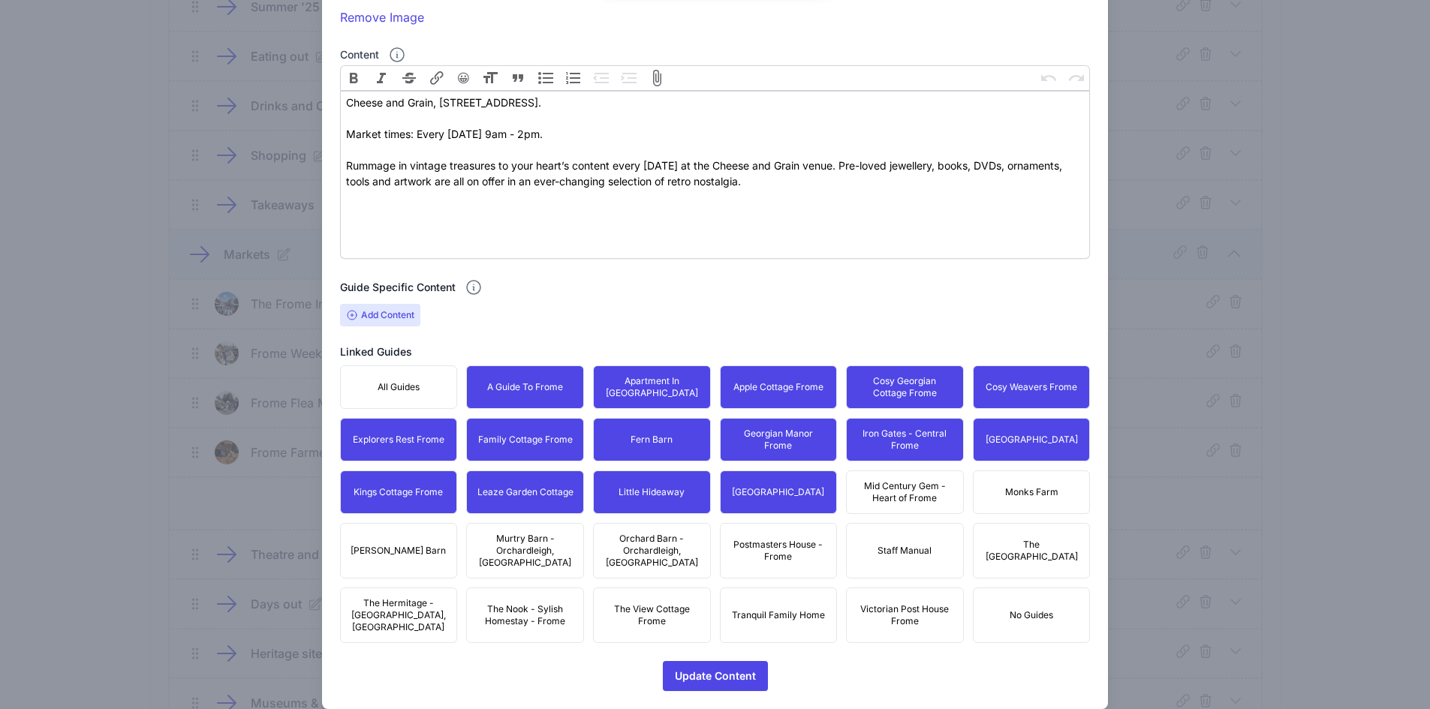
click at [888, 483] on span "Mid Century Gem - Heart of Frome" at bounding box center [905, 492] width 98 height 24
click at [1021, 482] on button "Monks Farm" at bounding box center [1032, 493] width 118 height 44
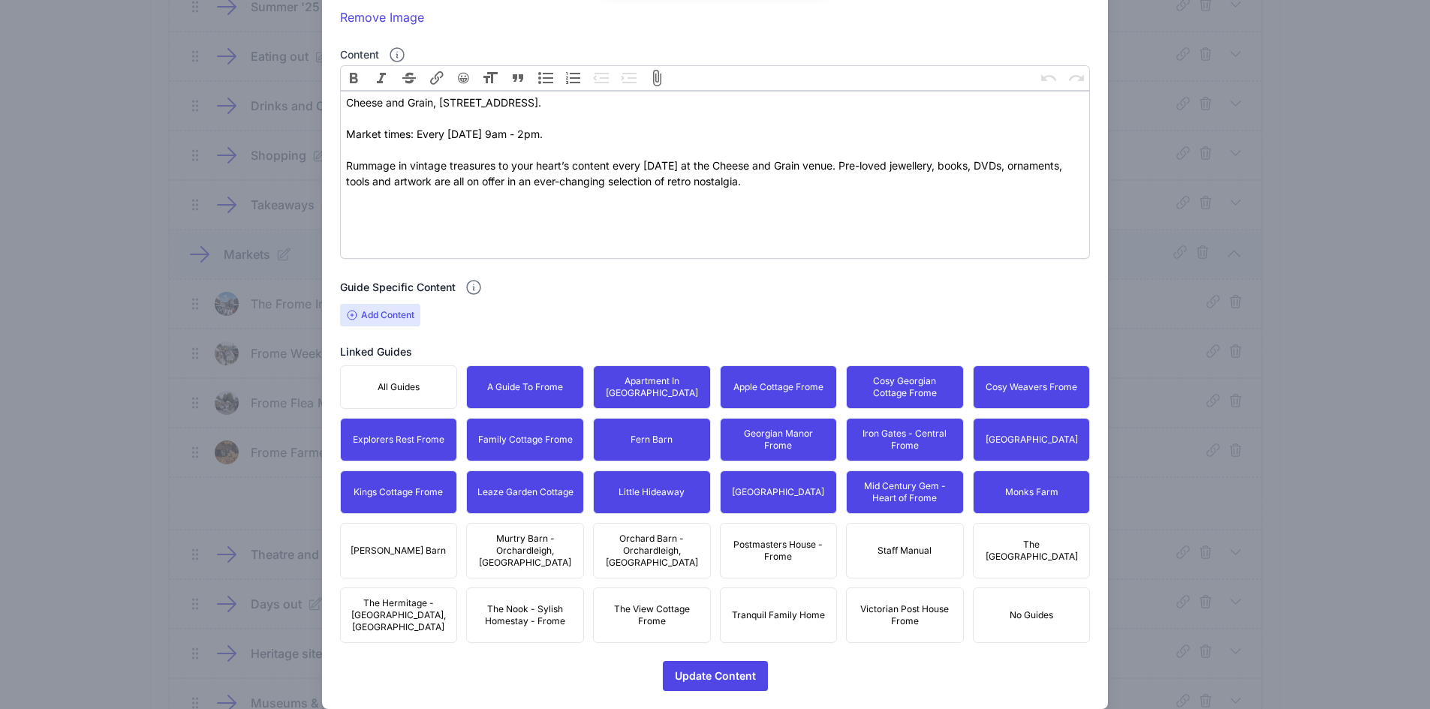
click at [1047, 529] on button "The [GEOGRAPHIC_DATA]" at bounding box center [1032, 551] width 118 height 56
click at [912, 603] on span "Victorian Post House Frome" at bounding box center [905, 615] width 98 height 24
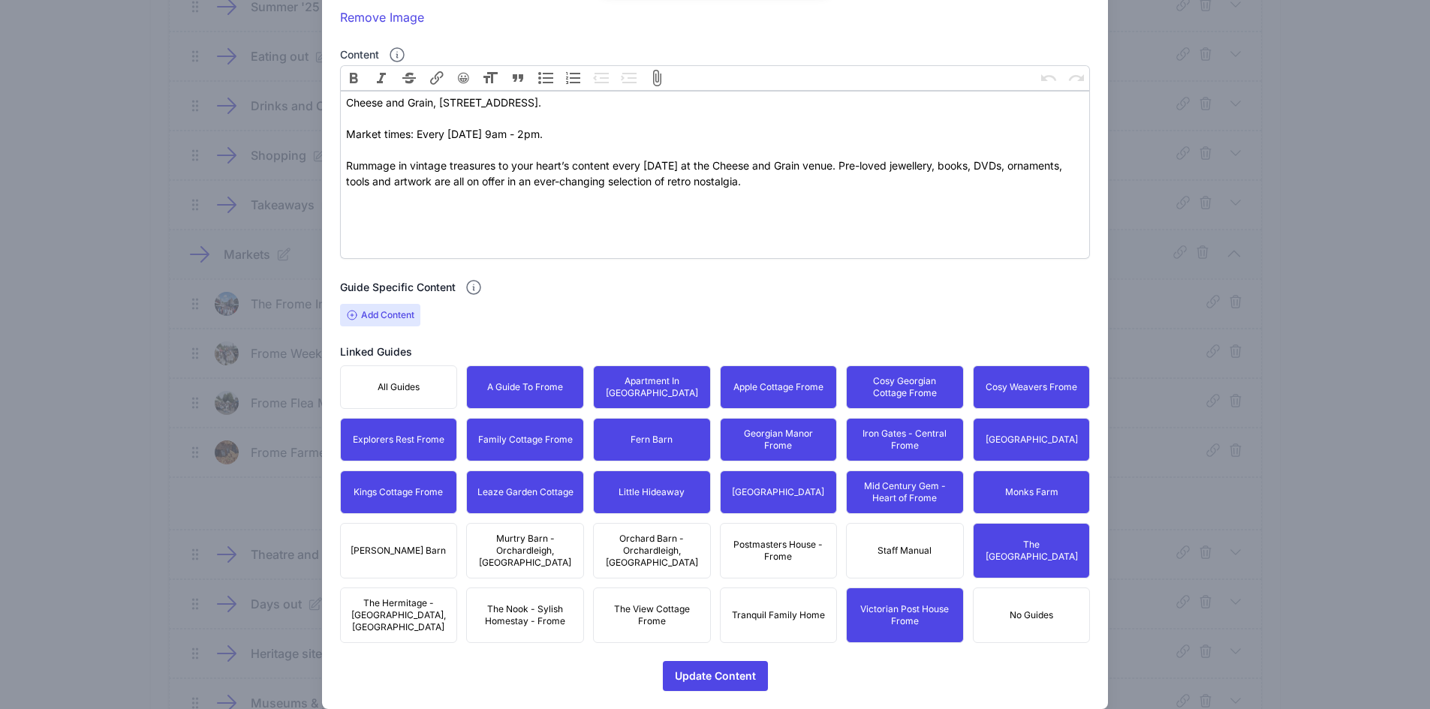
click at [759, 555] on span "Postmasters House - Frome" at bounding box center [779, 551] width 98 height 24
click at [768, 588] on button "Tranquil Family Home" at bounding box center [779, 616] width 118 height 56
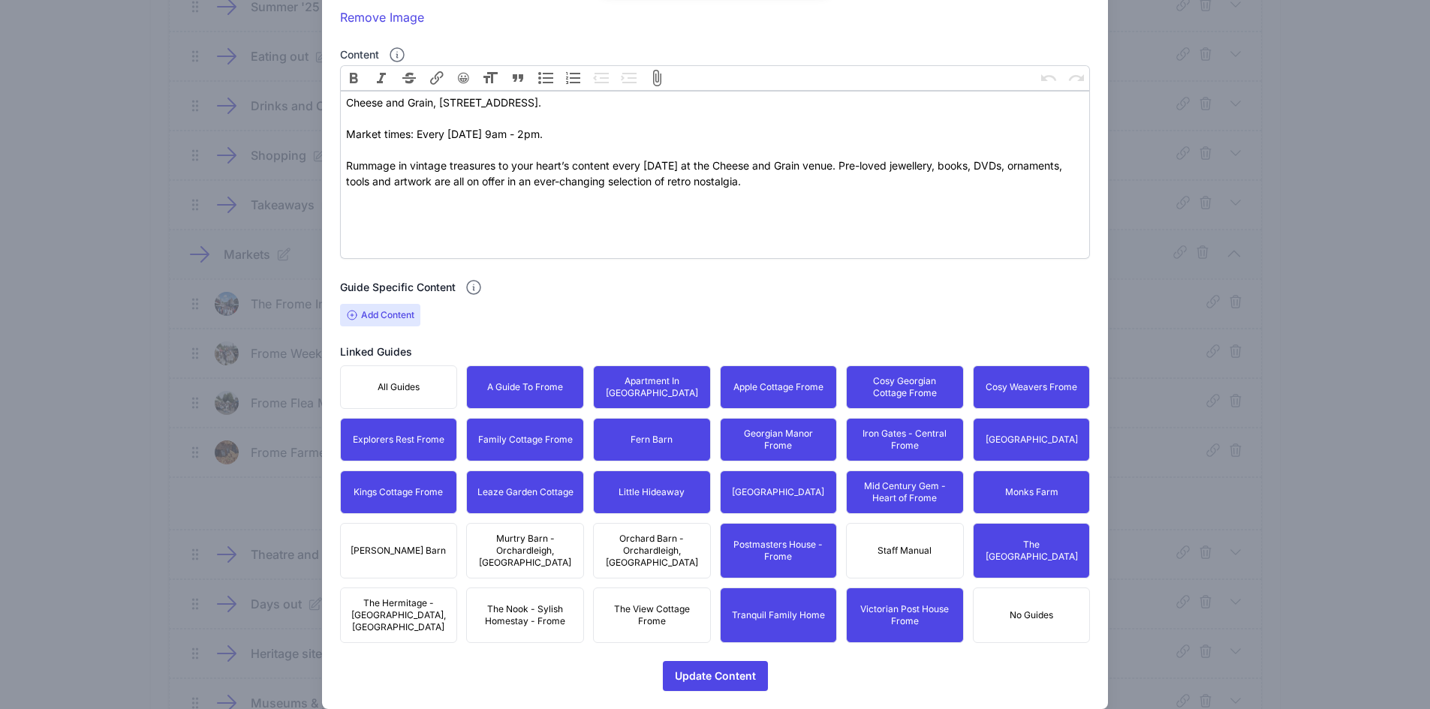
click at [632, 603] on span "The View Cottage Frome" at bounding box center [652, 615] width 98 height 24
click at [623, 543] on span "Orchard Barn - Orchardleigh, [GEOGRAPHIC_DATA]" at bounding box center [652, 551] width 98 height 36
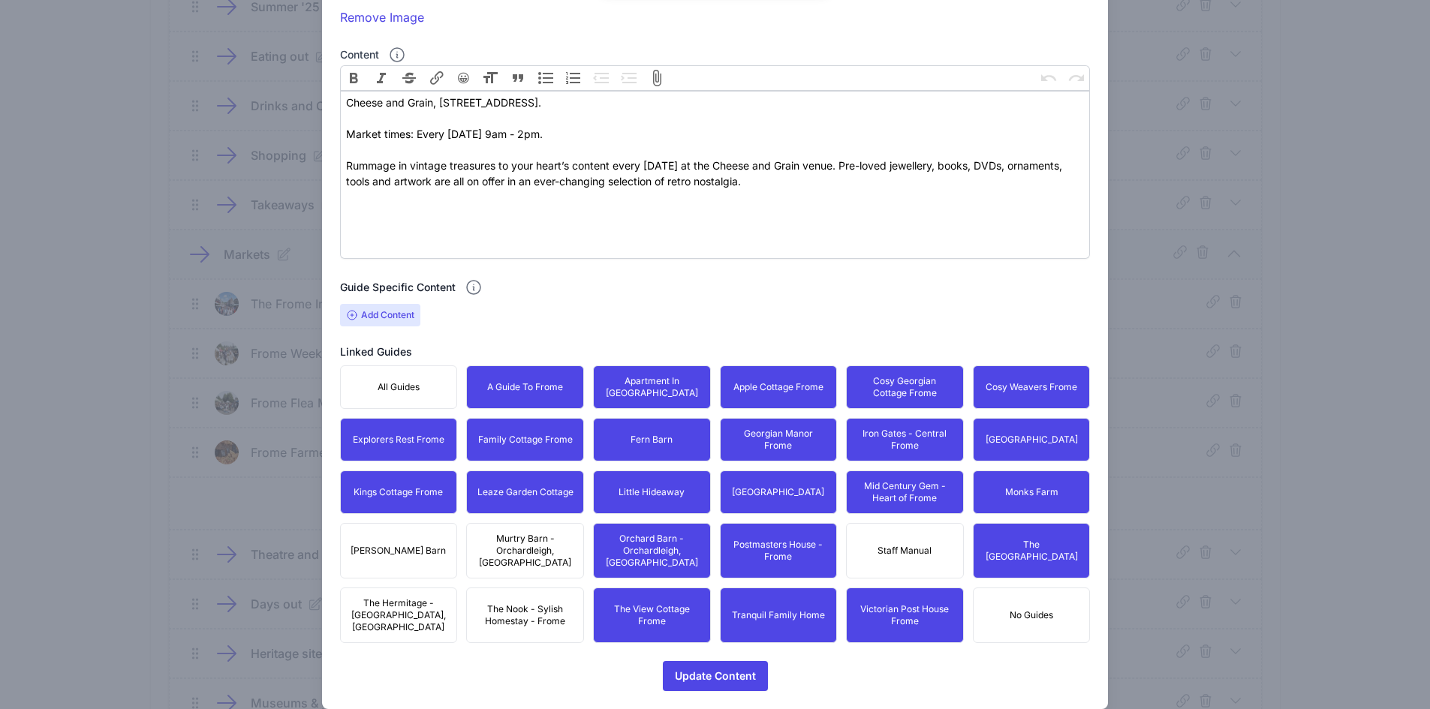
click at [533, 542] on span "Murtry Barn - Orchardleigh, [GEOGRAPHIC_DATA]" at bounding box center [525, 551] width 98 height 36
click at [510, 603] on span "The Nook - Sylish Homestay - Frome" at bounding box center [525, 615] width 98 height 24
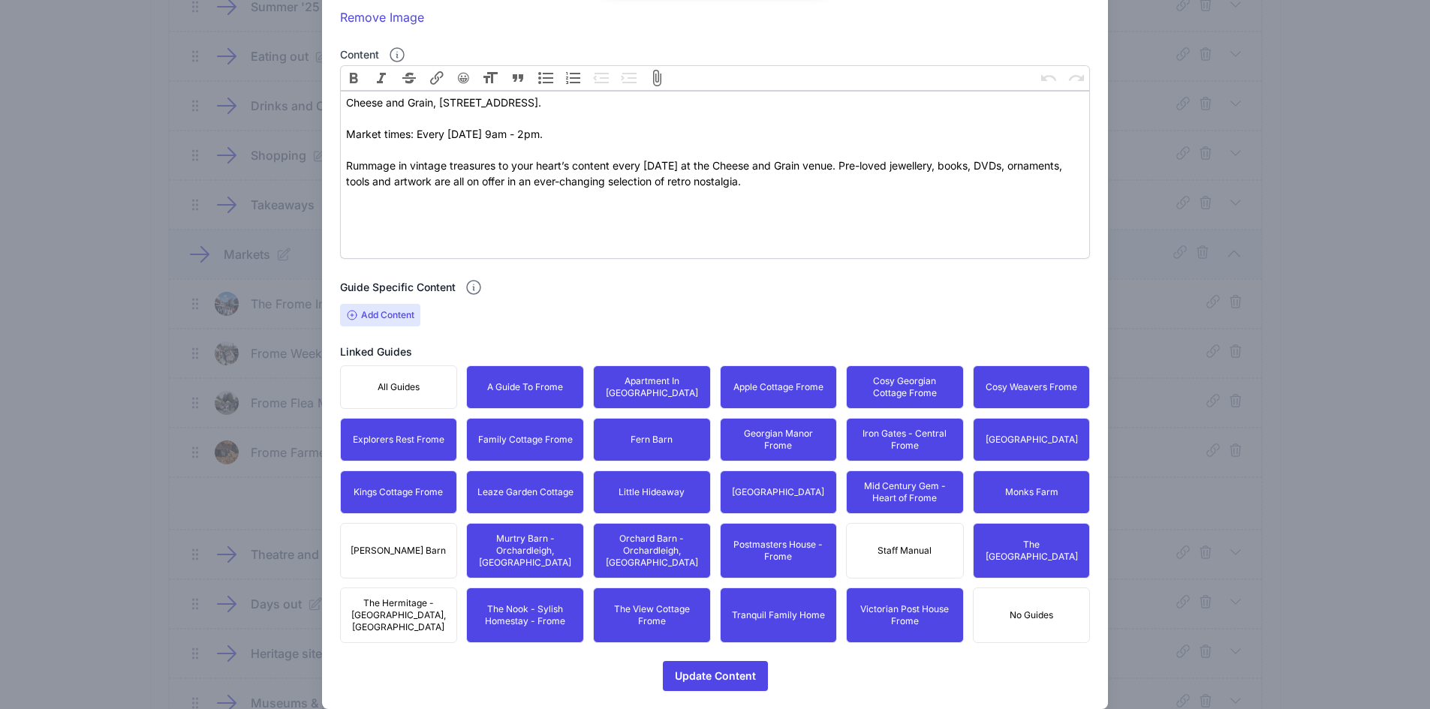
click at [394, 597] on span "The Hermitage - [GEOGRAPHIC_DATA], [GEOGRAPHIC_DATA]" at bounding box center [399, 615] width 98 height 36
click at [395, 547] on span "[PERSON_NAME] Barn" at bounding box center [398, 551] width 95 height 12
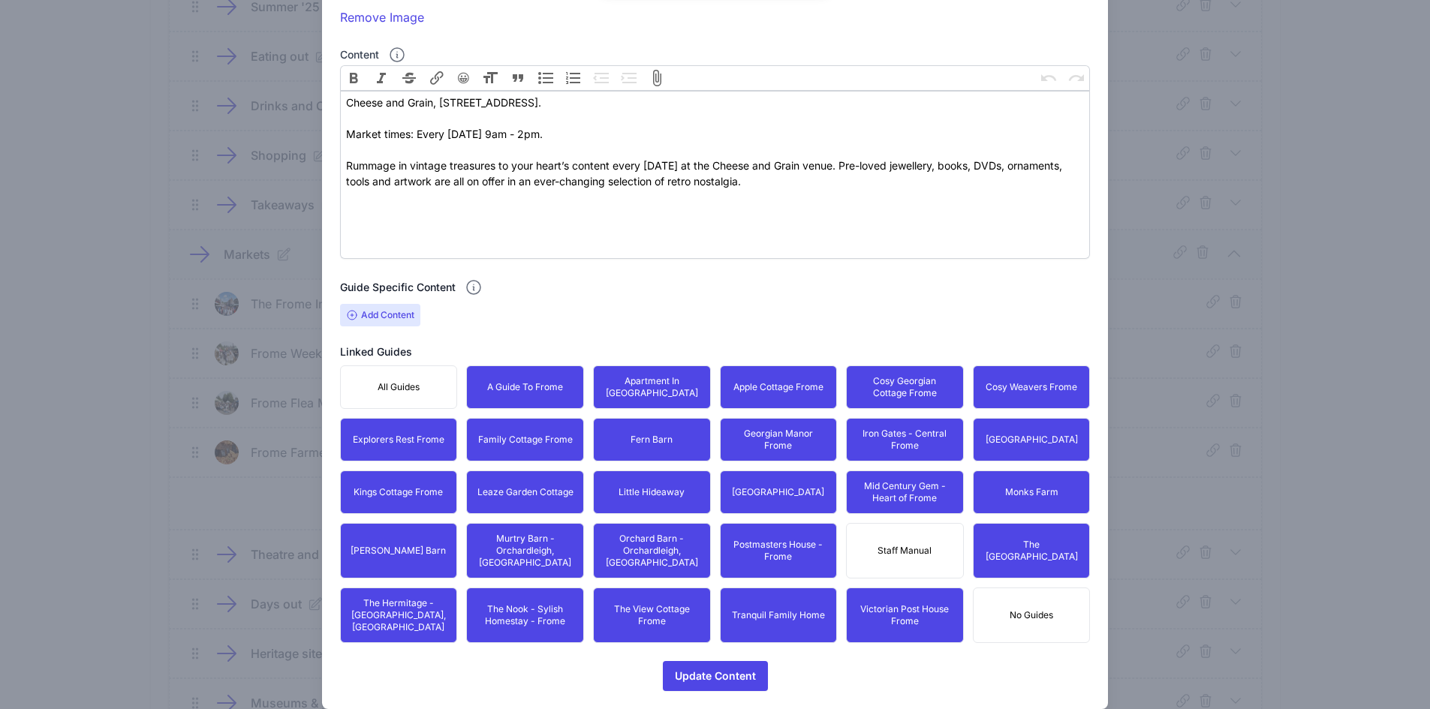
click at [677, 631] on form "Content title Frome Flea Market Optional Lead Image Upload a file or drag and d…" at bounding box center [715, 225] width 751 height 932
click at [683, 661] on span "Update Content" at bounding box center [715, 676] width 81 height 30
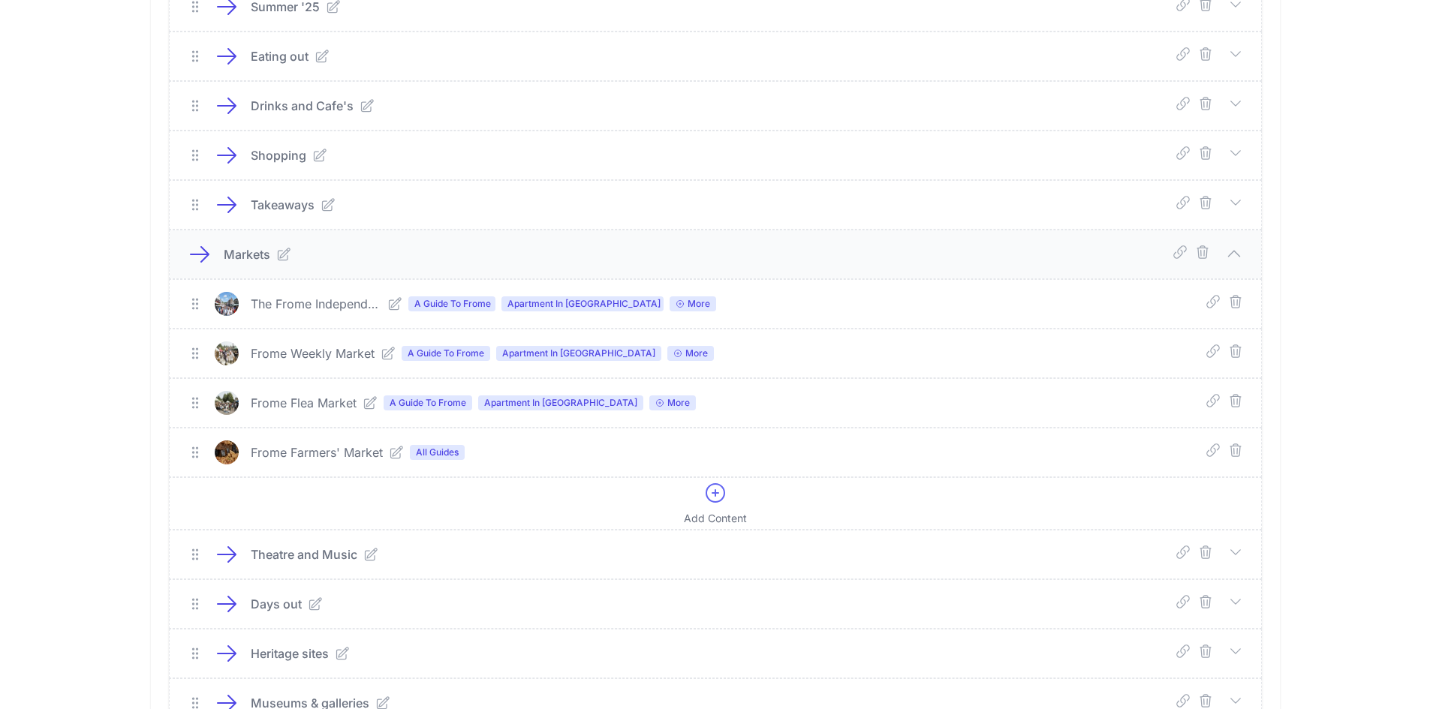
click at [394, 451] on icon at bounding box center [396, 452] width 15 height 15
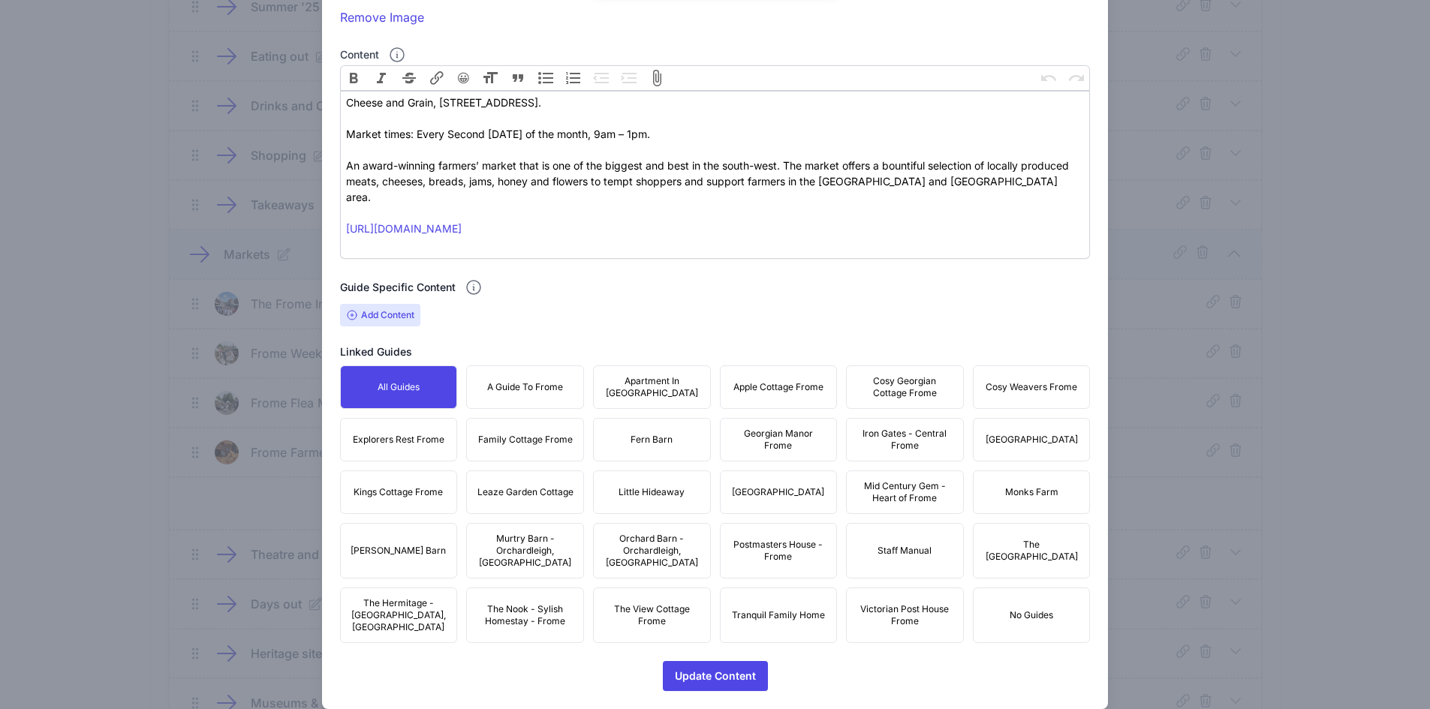
click at [567, 387] on button "A Guide To Frome" at bounding box center [525, 388] width 118 height 44
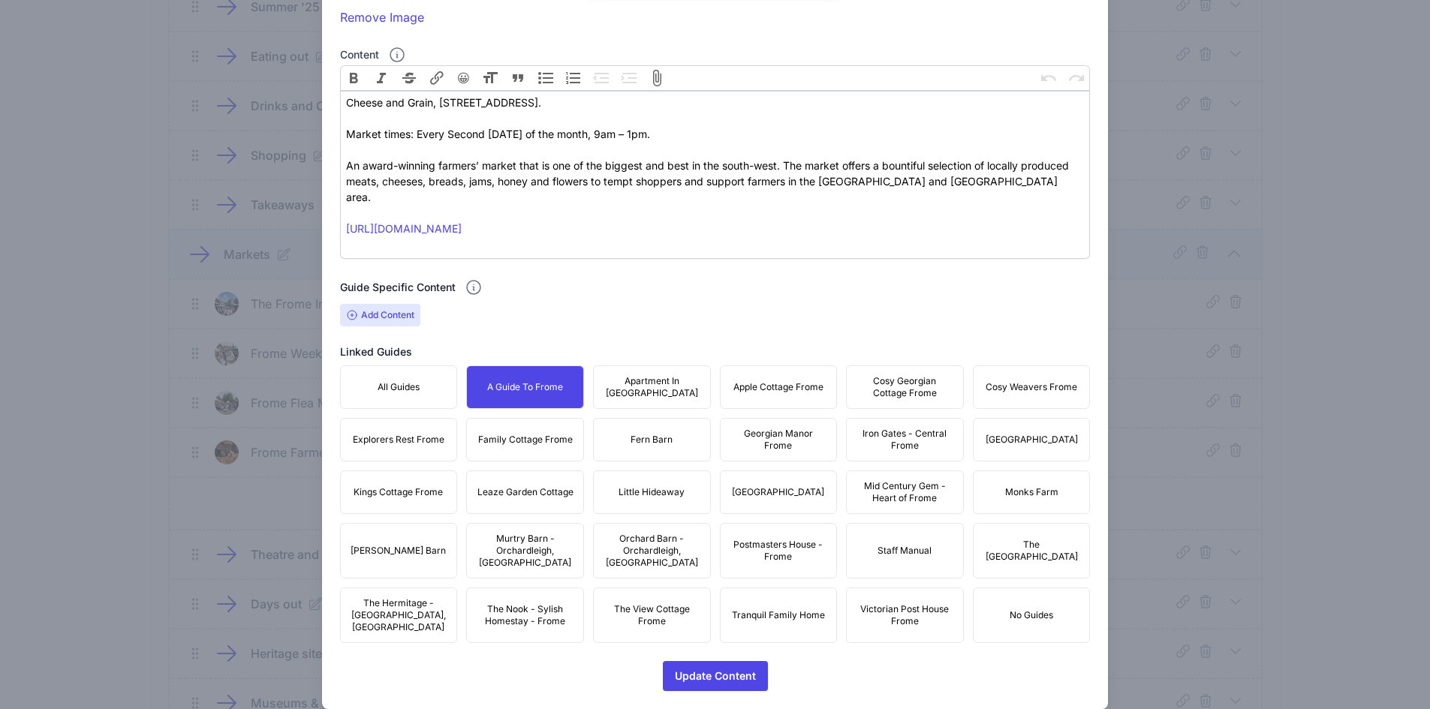
click at [665, 385] on span "Apartment In [GEOGRAPHIC_DATA]" at bounding box center [652, 387] width 98 height 24
click at [788, 392] on span "Apple Cottage Frome" at bounding box center [778, 387] width 90 height 12
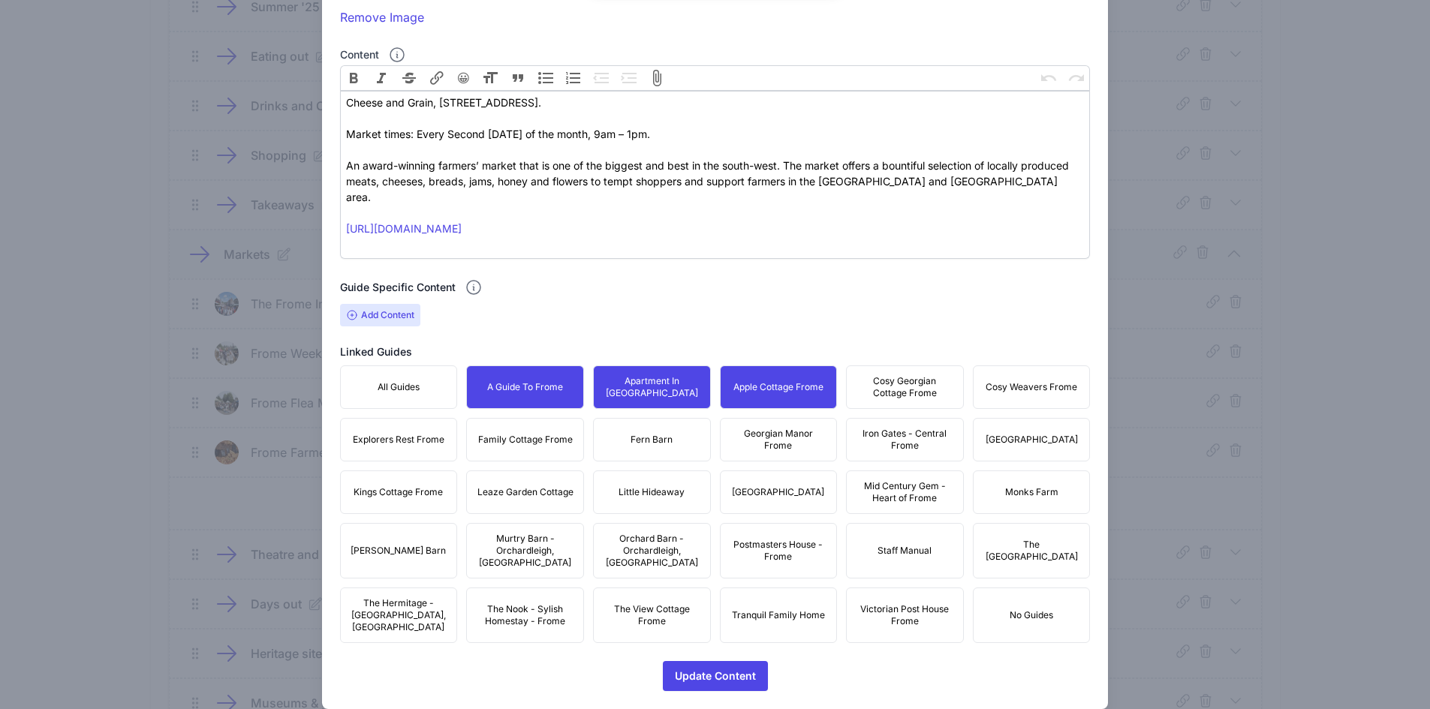
click at [926, 389] on span "Cosy Georgian Cottage Frome" at bounding box center [905, 387] width 98 height 24
click at [1037, 390] on span "Cosy Weavers Frome" at bounding box center [1032, 387] width 92 height 12
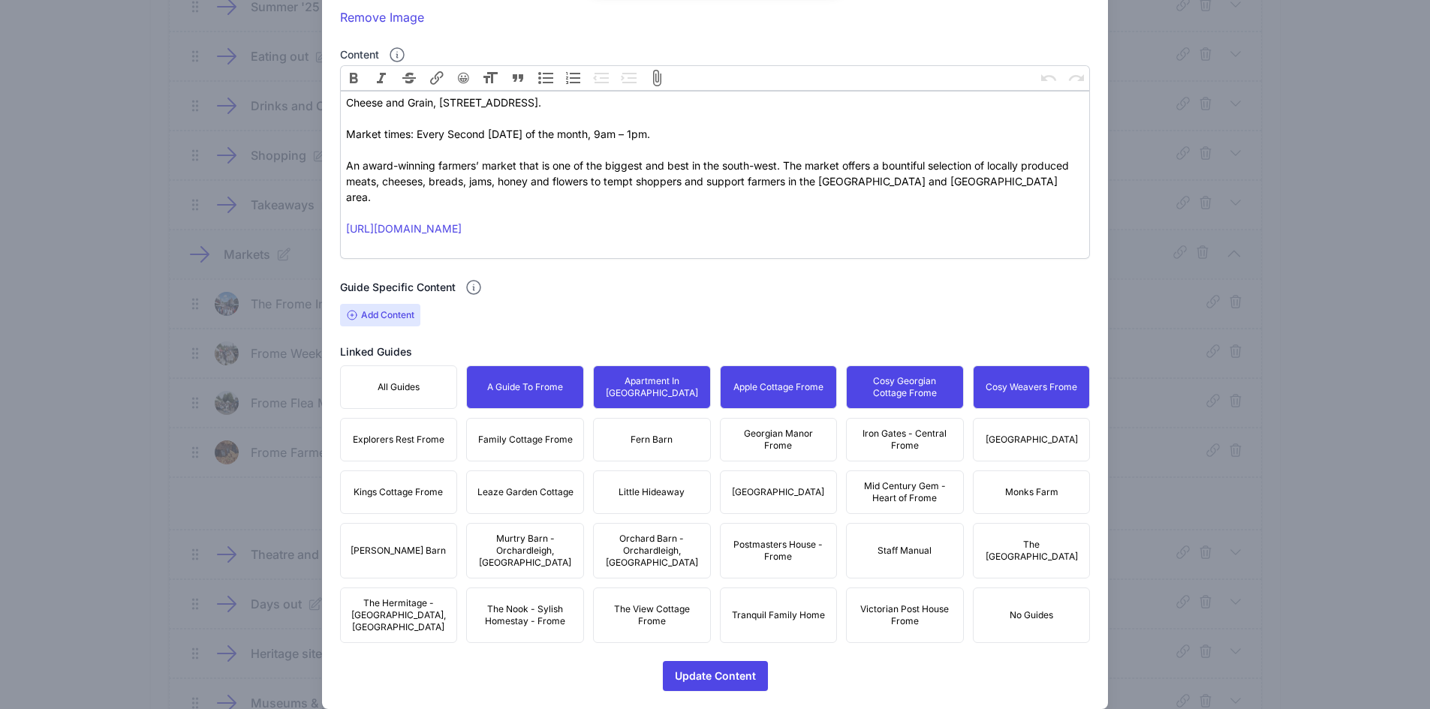
drag, startPoint x: 1029, startPoint y: 428, endPoint x: 1019, endPoint y: 431, distance: 10.9
click at [1019, 430] on button "[GEOGRAPHIC_DATA]" at bounding box center [1032, 440] width 118 height 44
click at [870, 450] on span "Iron Gates - Central Frome" at bounding box center [905, 440] width 98 height 24
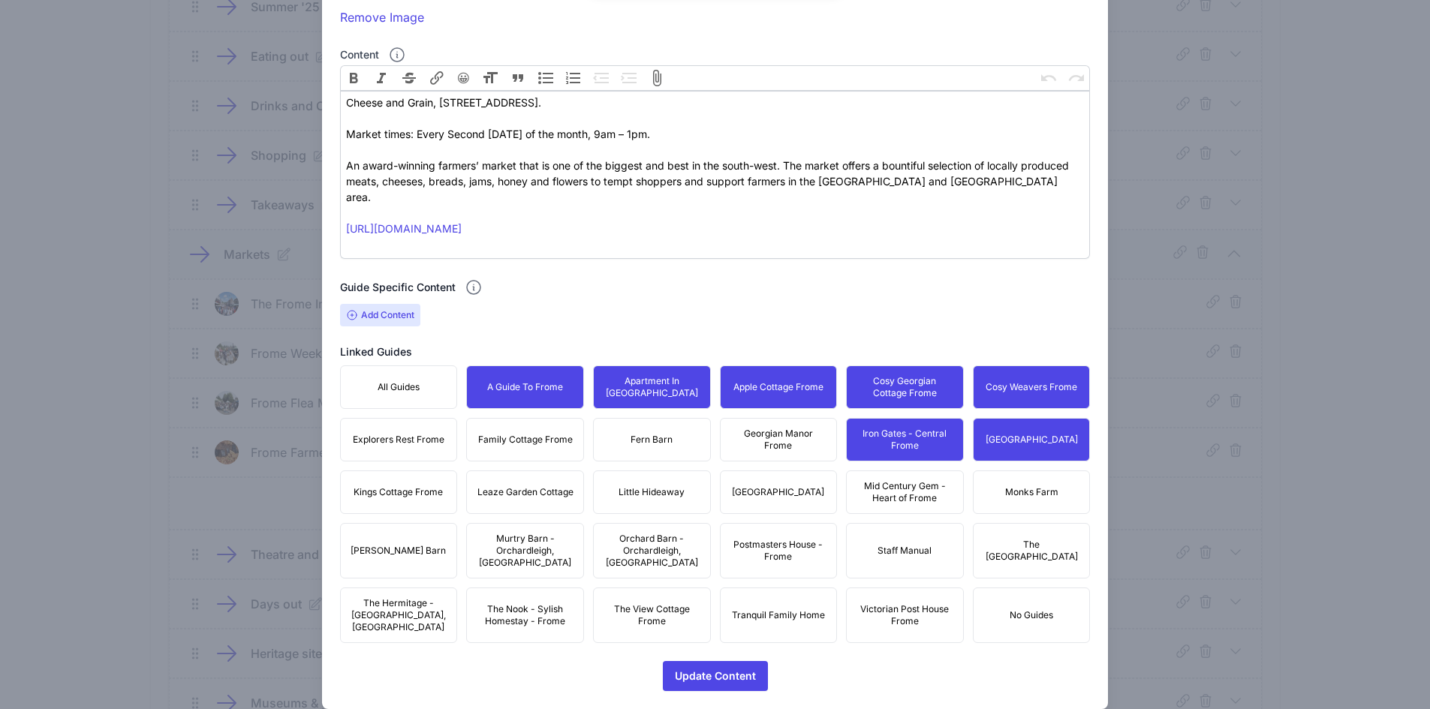
drag, startPoint x: 751, startPoint y: 447, endPoint x: 744, endPoint y: 446, distance: 7.7
click at [748, 446] on span "Georgian Manor Frome" at bounding box center [779, 440] width 98 height 24
drag, startPoint x: 661, startPoint y: 432, endPoint x: 608, endPoint y: 441, distance: 53.3
click at [653, 431] on button "Fern Barn" at bounding box center [652, 440] width 118 height 44
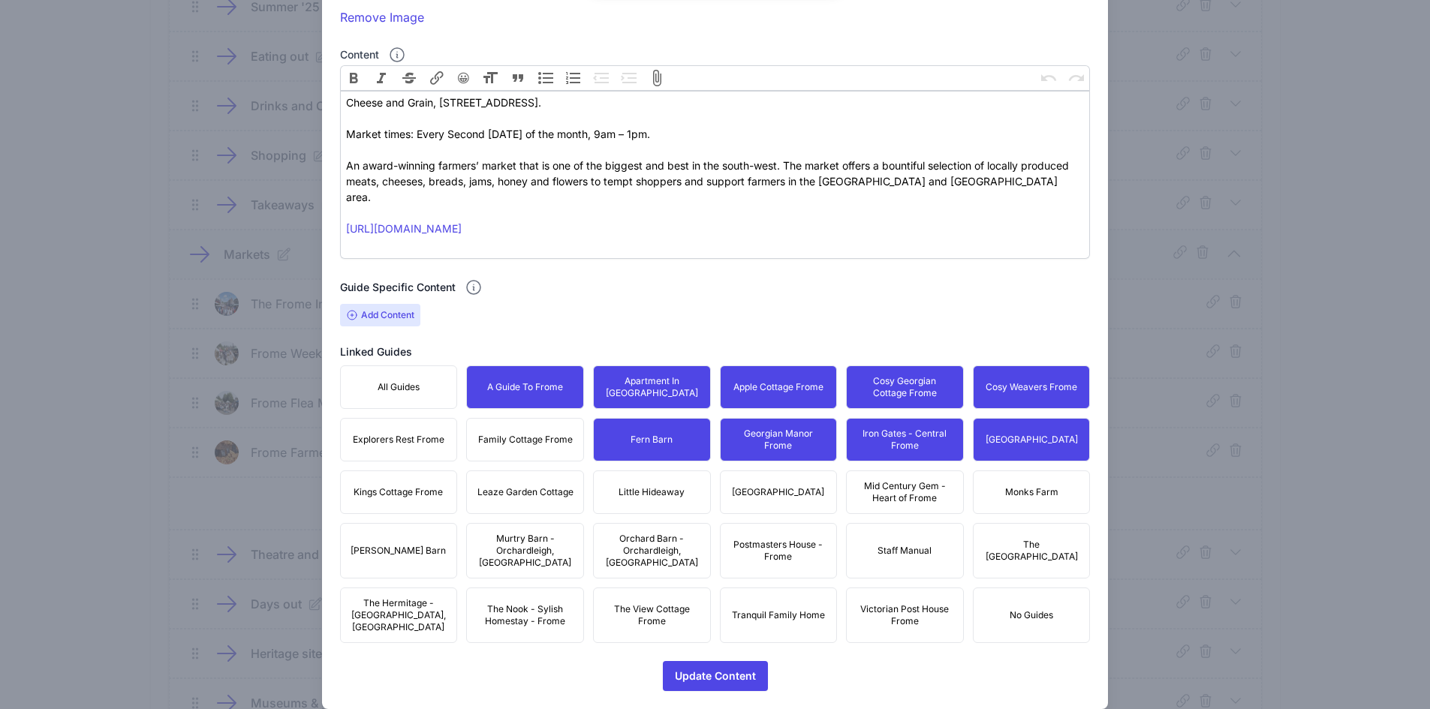
drag, startPoint x: 537, startPoint y: 444, endPoint x: 429, endPoint y: 459, distance: 109.9
click at [534, 444] on span "Family Cottage Frome" at bounding box center [525, 440] width 95 height 12
click at [382, 454] on button "Explorers Rest Frome" at bounding box center [399, 440] width 118 height 44
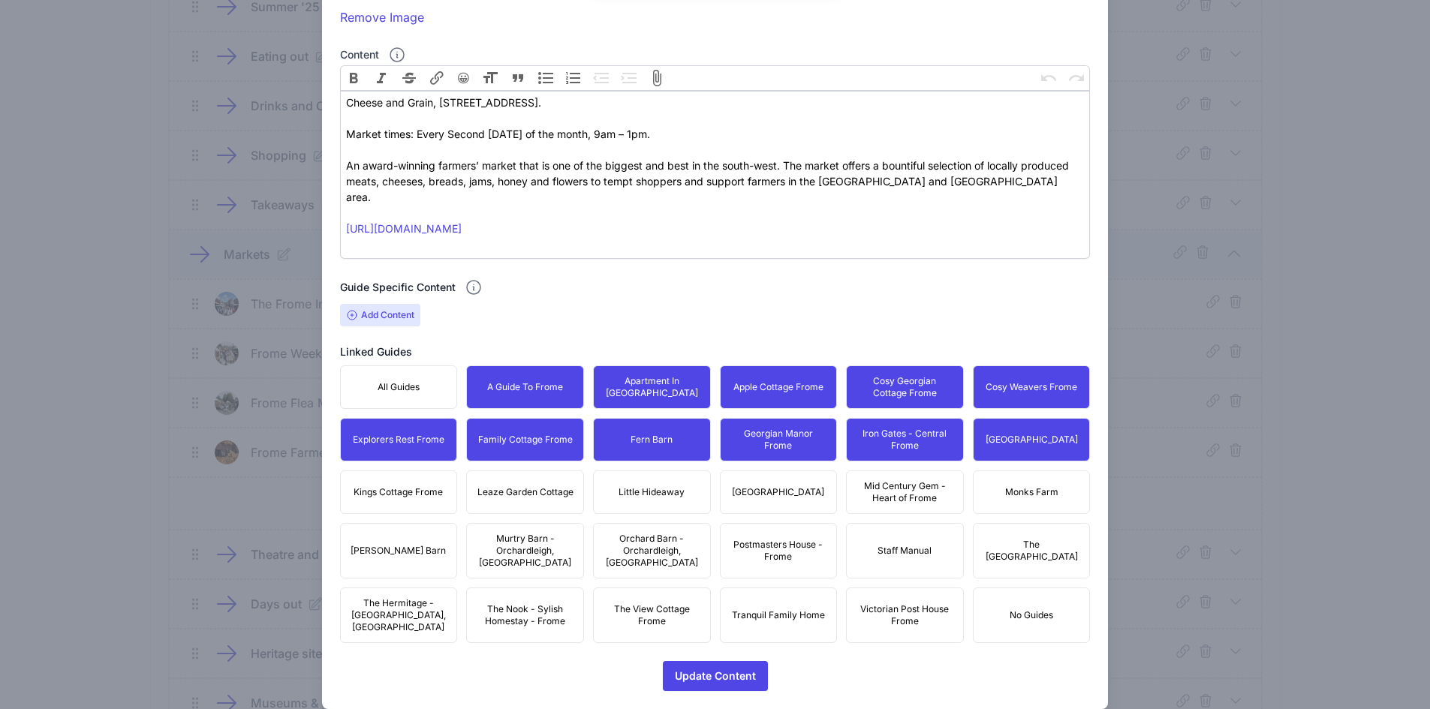
click at [409, 490] on span "Kings Cottage Frome" at bounding box center [398, 492] width 89 height 12
drag, startPoint x: 501, startPoint y: 516, endPoint x: 637, endPoint y: 500, distance: 136.9
click at [501, 516] on div "All Guides A Guide To Frome Apartment In [GEOGRAPHIC_DATA] Apple Cottage Frome …" at bounding box center [715, 505] width 751 height 278
click at [640, 498] on button "Little Hideaway" at bounding box center [652, 493] width 118 height 44
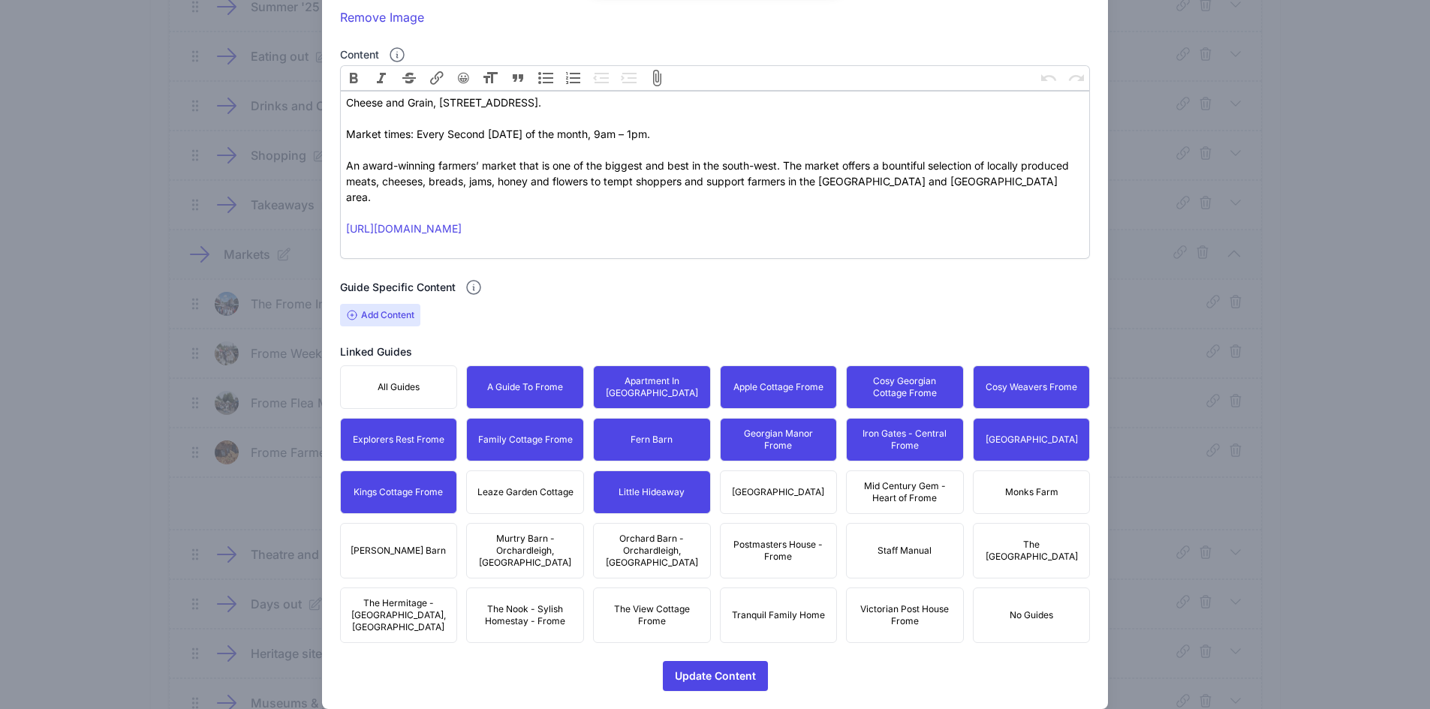
click at [555, 493] on span "Leaze Garden Cottage" at bounding box center [525, 492] width 96 height 12
click at [773, 479] on button "[GEOGRAPHIC_DATA]" at bounding box center [779, 493] width 118 height 44
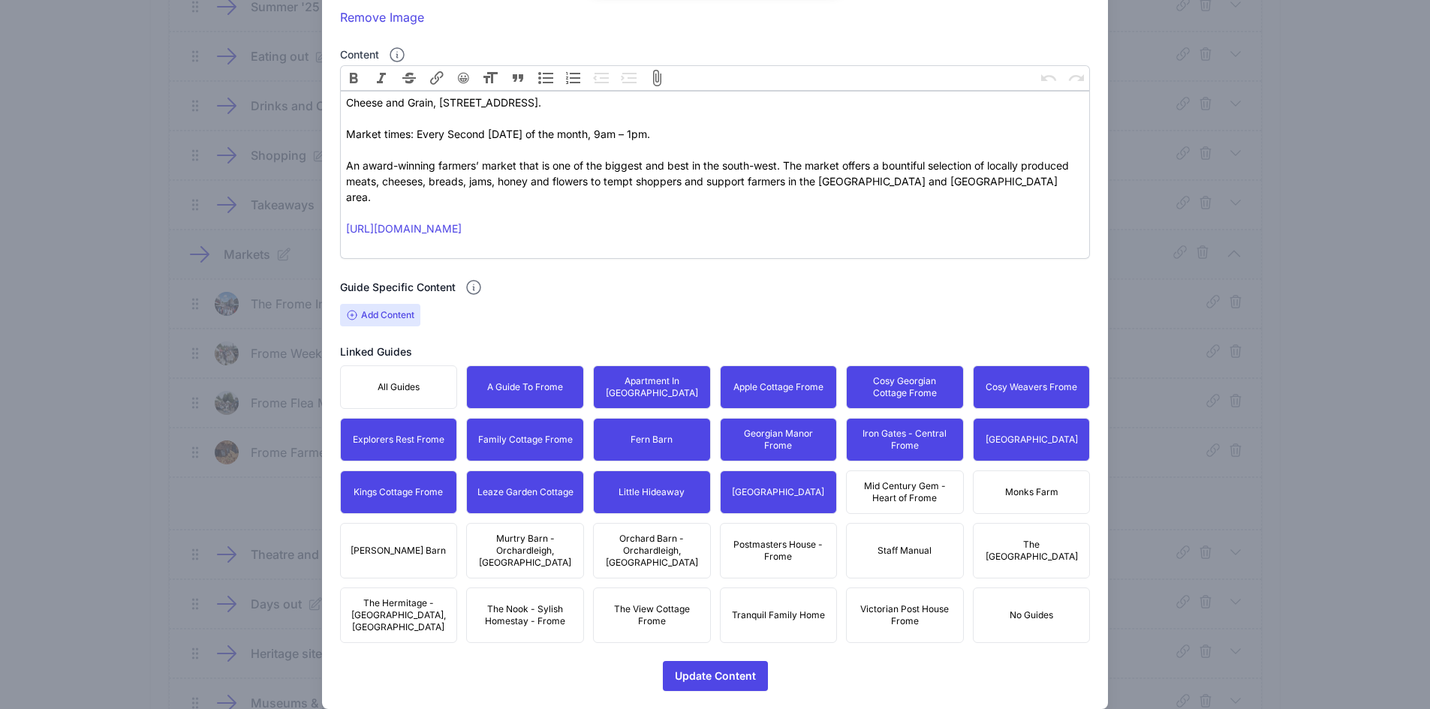
click at [962, 477] on div "All Guides A Guide To Frome Apartment In [GEOGRAPHIC_DATA] Apple Cottage Frome …" at bounding box center [715, 505] width 751 height 278
click at [1075, 483] on button "Monks Farm" at bounding box center [1032, 493] width 118 height 44
click at [1031, 539] on span "The [GEOGRAPHIC_DATA]" at bounding box center [1032, 551] width 98 height 24
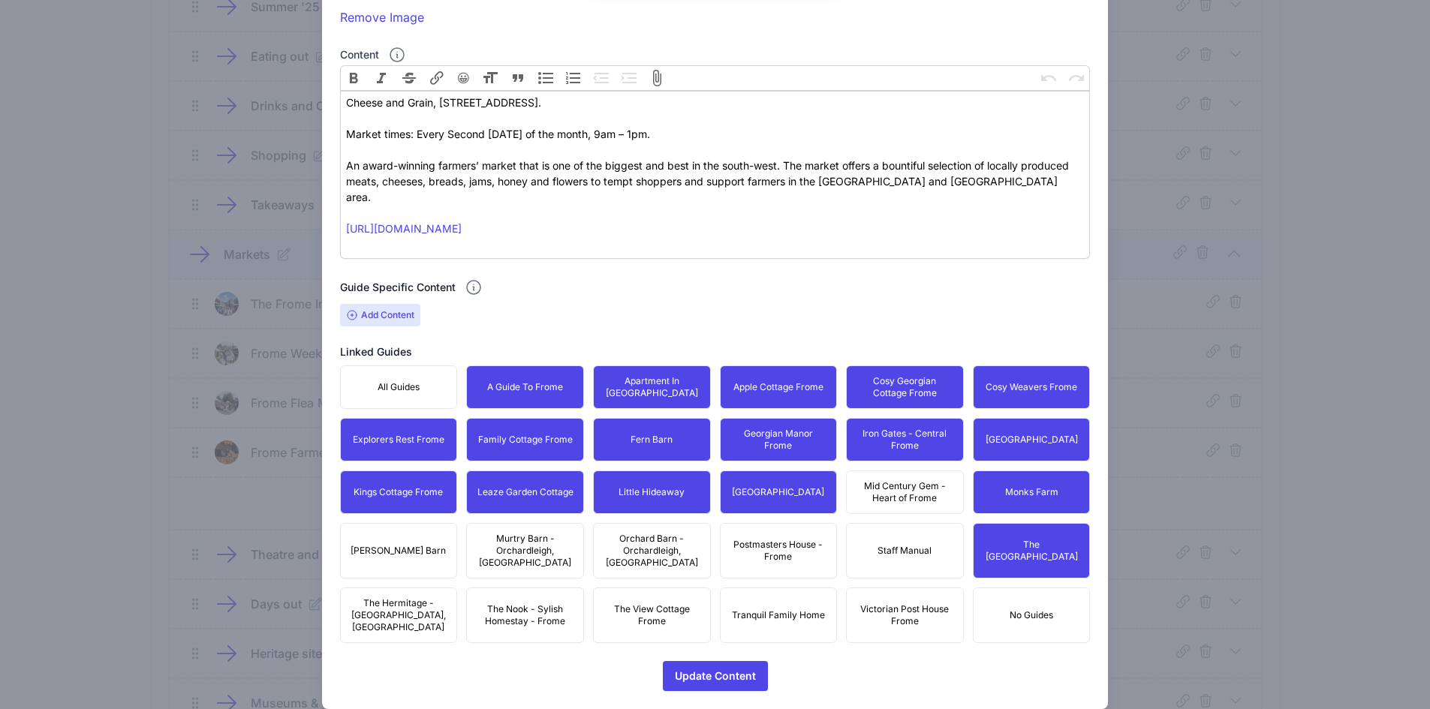
drag, startPoint x: 897, startPoint y: 486, endPoint x: 900, endPoint y: 573, distance: 87.1
click at [896, 486] on span "Mid Century Gem - Heart of Frome" at bounding box center [905, 492] width 98 height 24
click at [887, 603] on span "Victorian Post House Frome" at bounding box center [905, 615] width 98 height 24
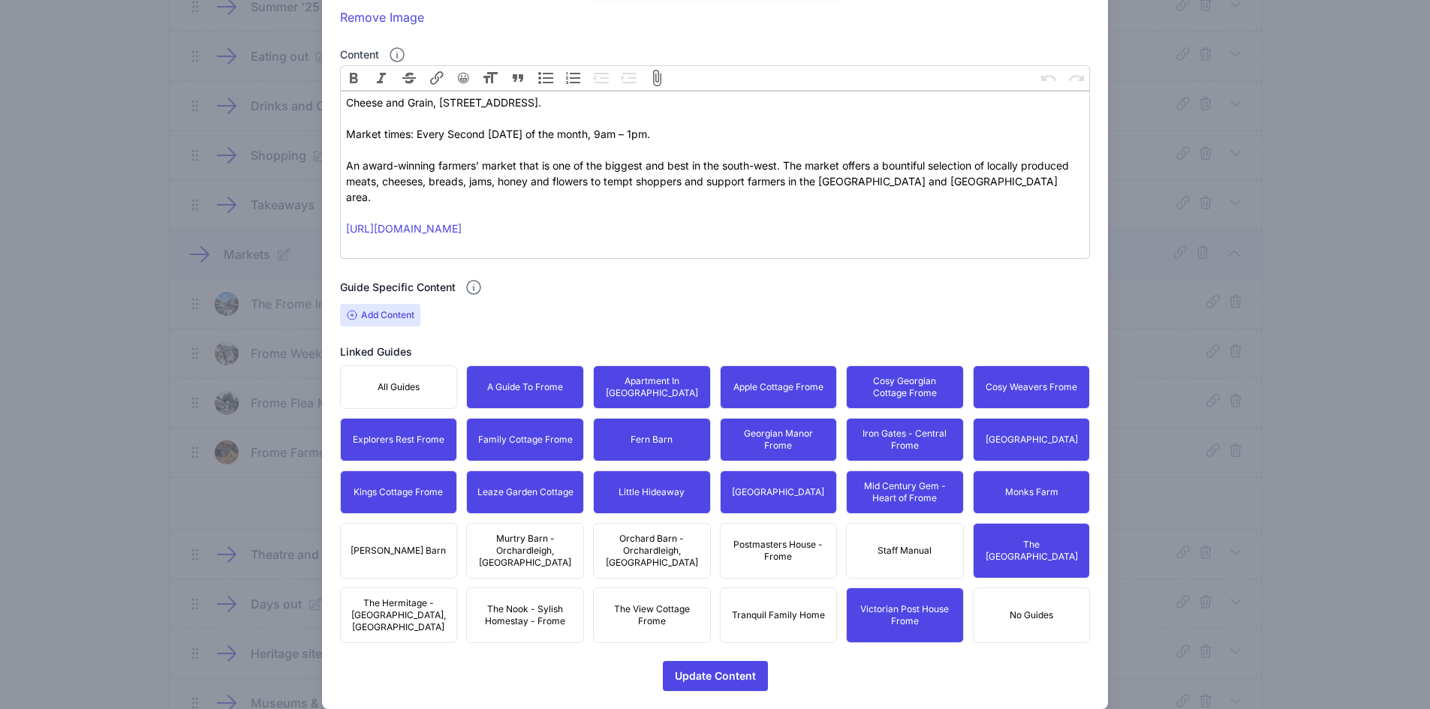
click at [751, 609] on span "Tranquil Family Home" at bounding box center [778, 615] width 93 height 12
click at [756, 539] on span "Postmasters House - Frome" at bounding box center [779, 551] width 98 height 24
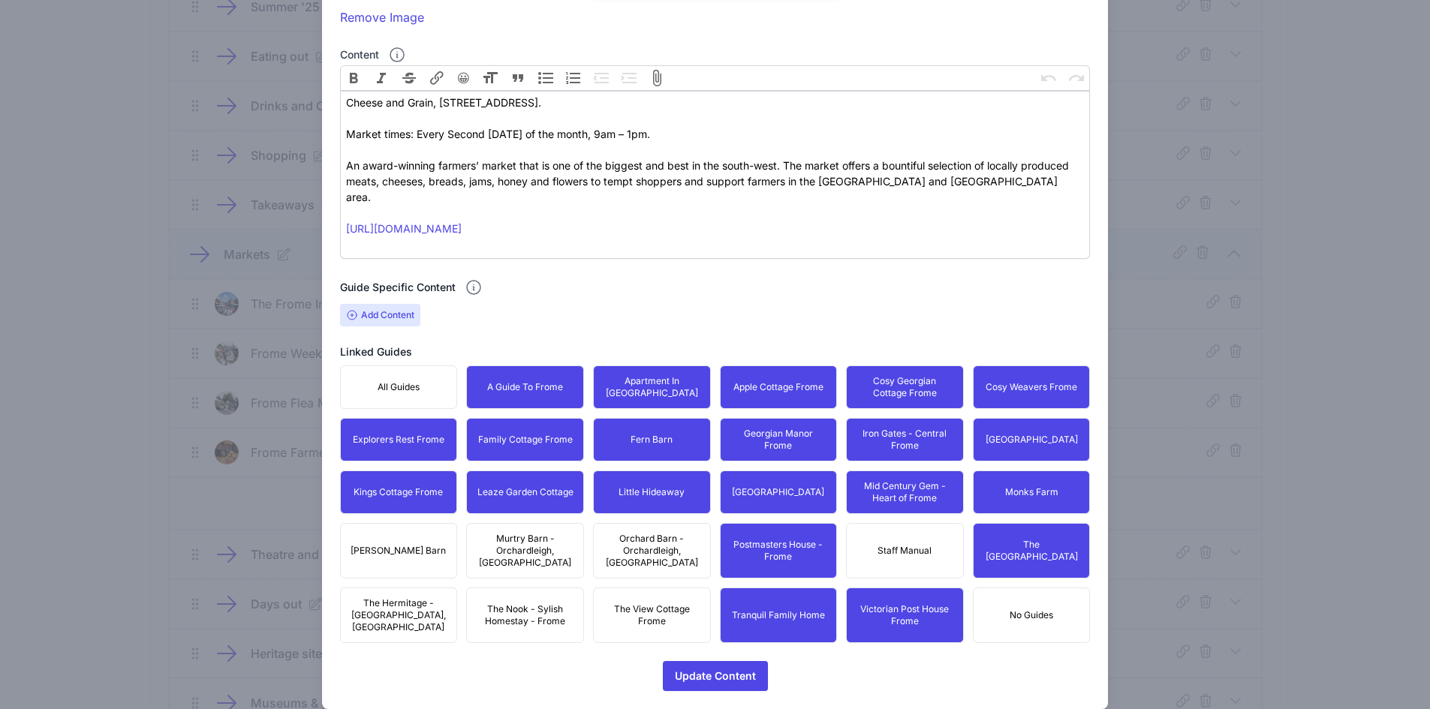
click at [643, 530] on button "Orchard Barn - Orchardleigh, [GEOGRAPHIC_DATA]" at bounding box center [652, 551] width 118 height 56
click at [627, 603] on span "The View Cottage Frome" at bounding box center [652, 615] width 98 height 24
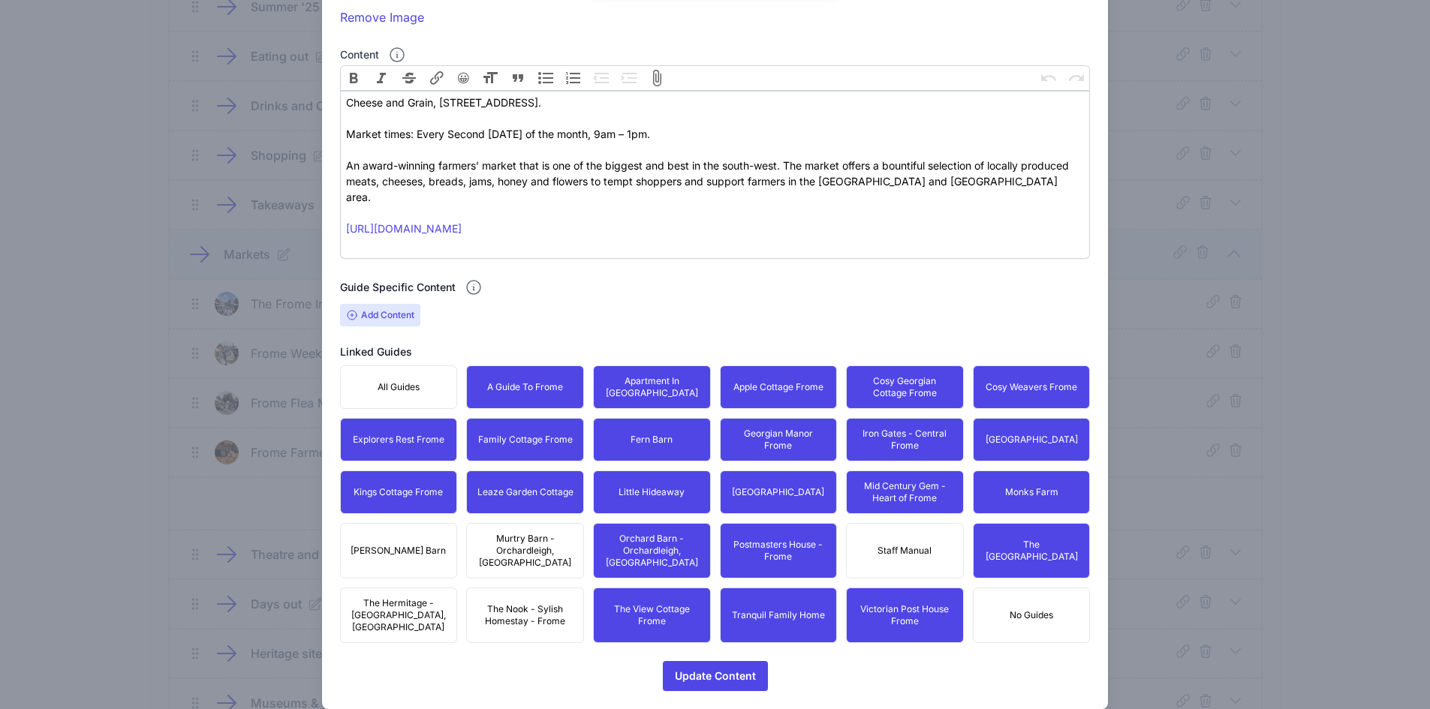
click at [529, 603] on span "The Nook - Sylish Homestay - Frome" at bounding box center [525, 615] width 98 height 24
click at [526, 548] on span "Murtry Barn - Orchardleigh, [GEOGRAPHIC_DATA]" at bounding box center [525, 551] width 98 height 36
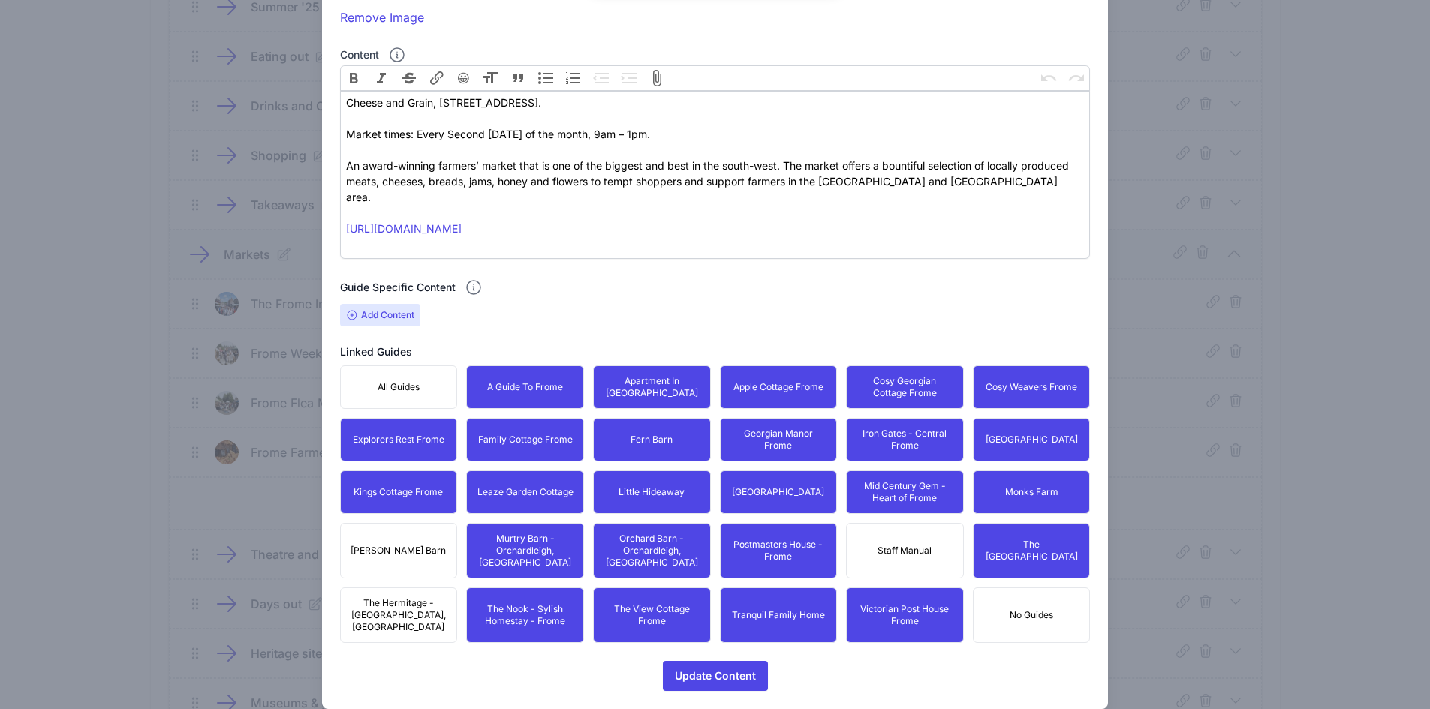
click at [414, 545] on span "[PERSON_NAME] Barn" at bounding box center [398, 551] width 95 height 12
click at [382, 597] on span "The Hermitage - [GEOGRAPHIC_DATA], [GEOGRAPHIC_DATA]" at bounding box center [399, 615] width 98 height 36
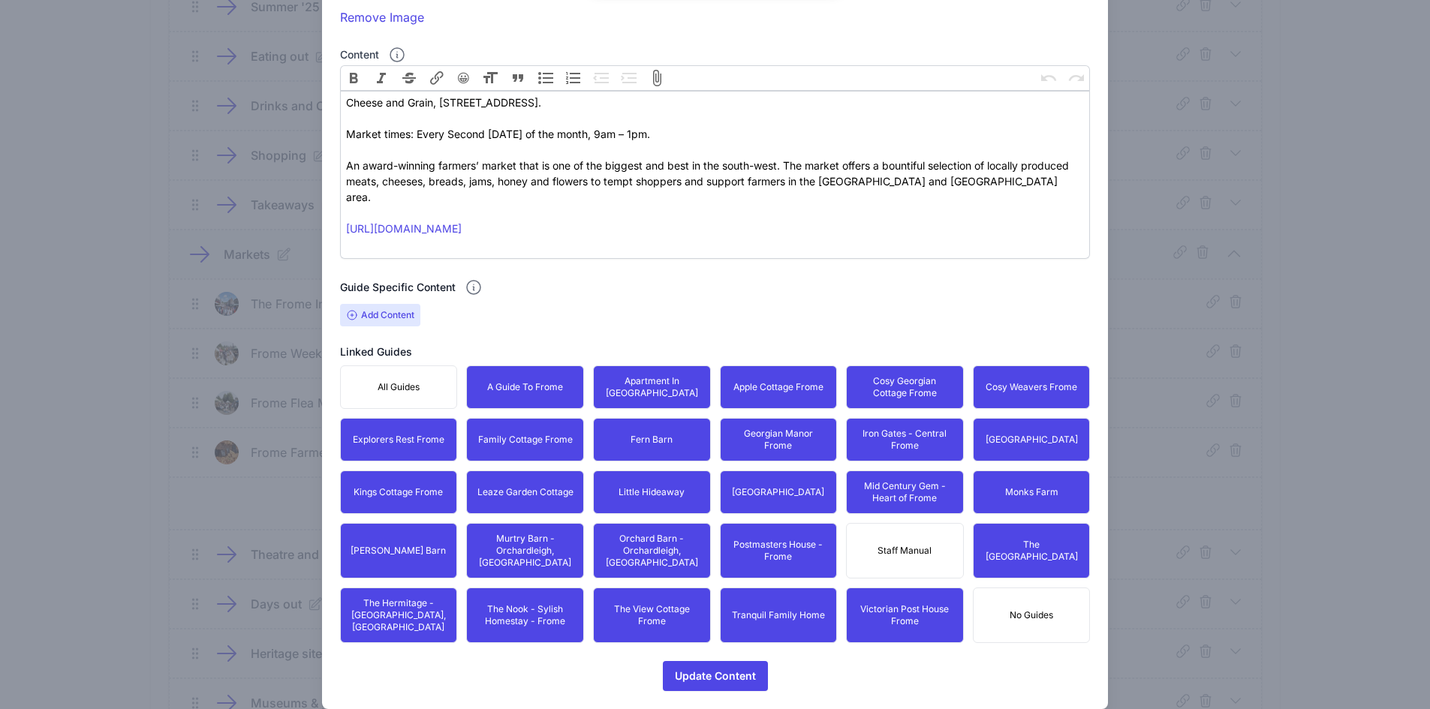
click at [701, 634] on form "Content title Frome Farmers' Market Optional Lead Image Upload a file or drag a…" at bounding box center [715, 225] width 751 height 932
click at [676, 629] on form "Content title Frome Farmers' Market Optional Lead Image Upload a file or drag a…" at bounding box center [715, 225] width 751 height 932
click at [680, 661] on span "Update Content" at bounding box center [715, 676] width 81 height 30
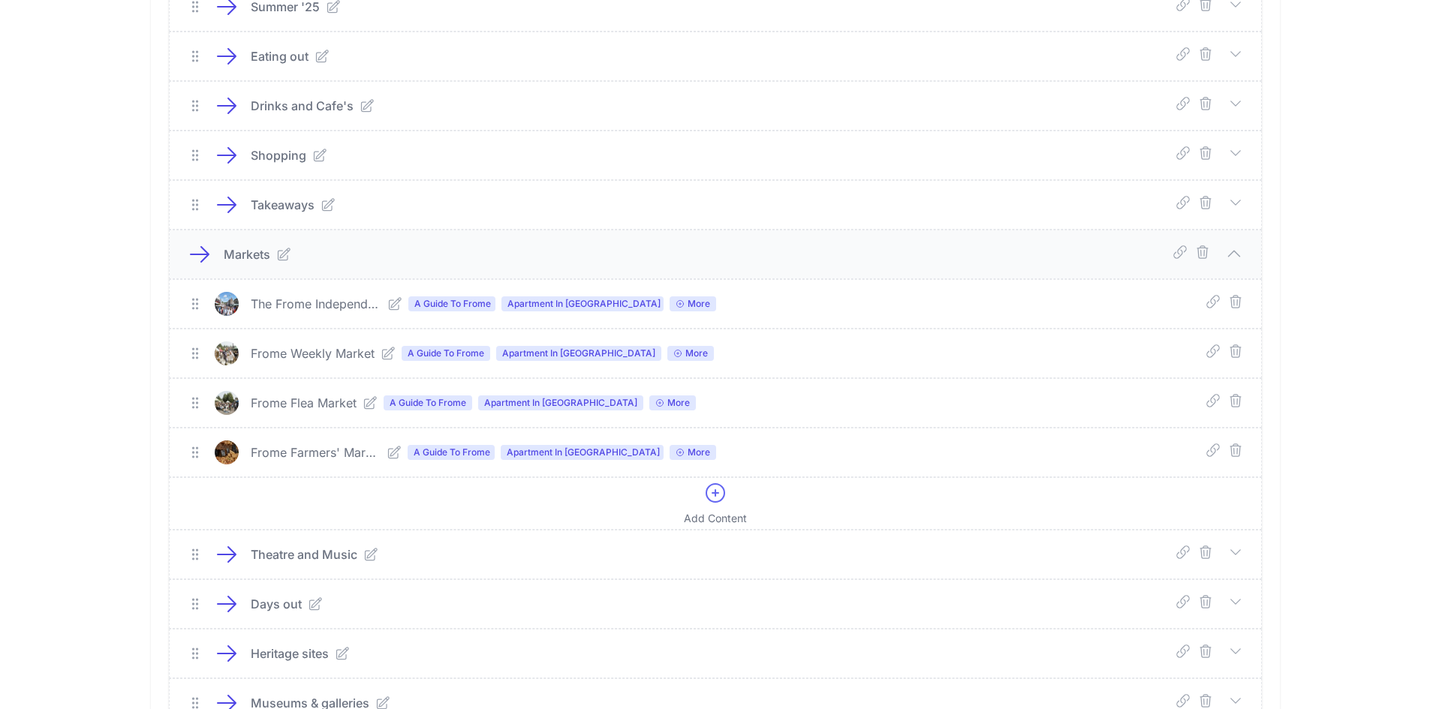
scroll to position [807, 0]
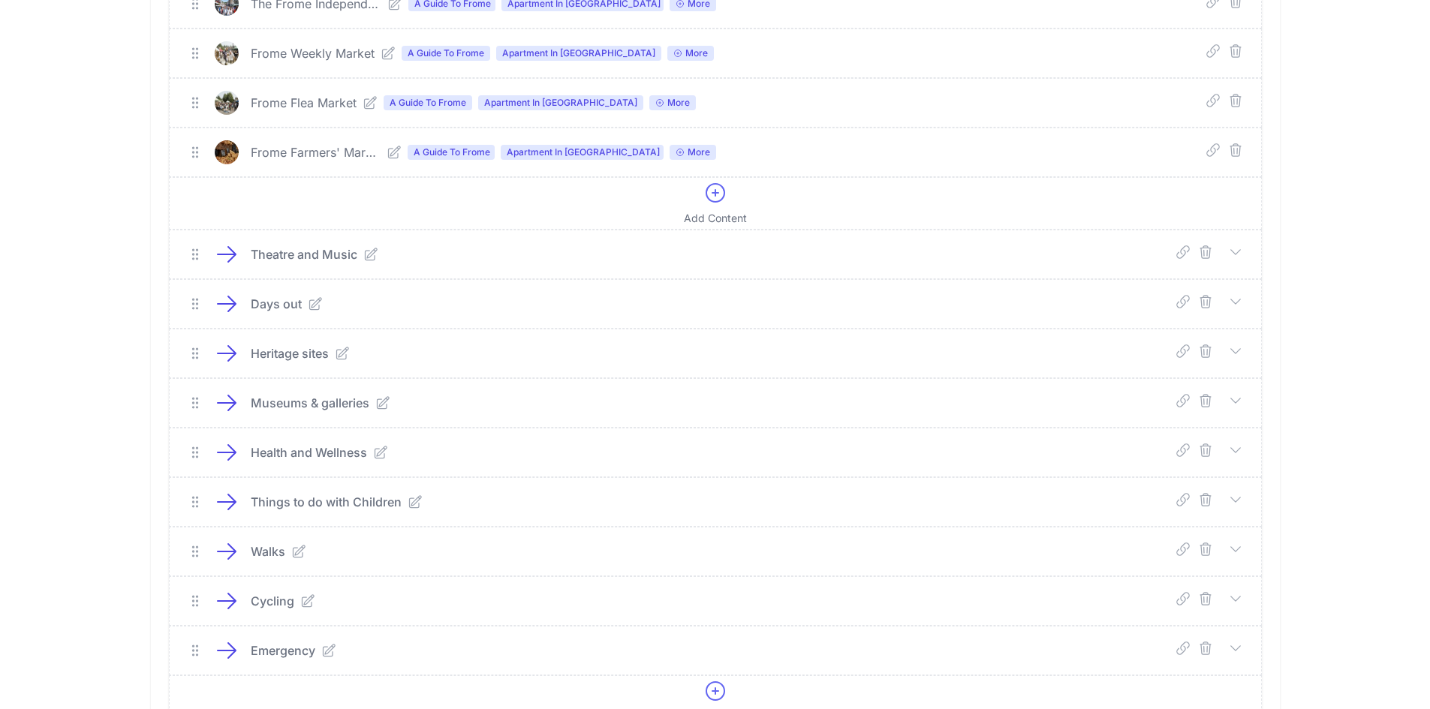
click at [1236, 250] on icon at bounding box center [1235, 252] width 15 height 15
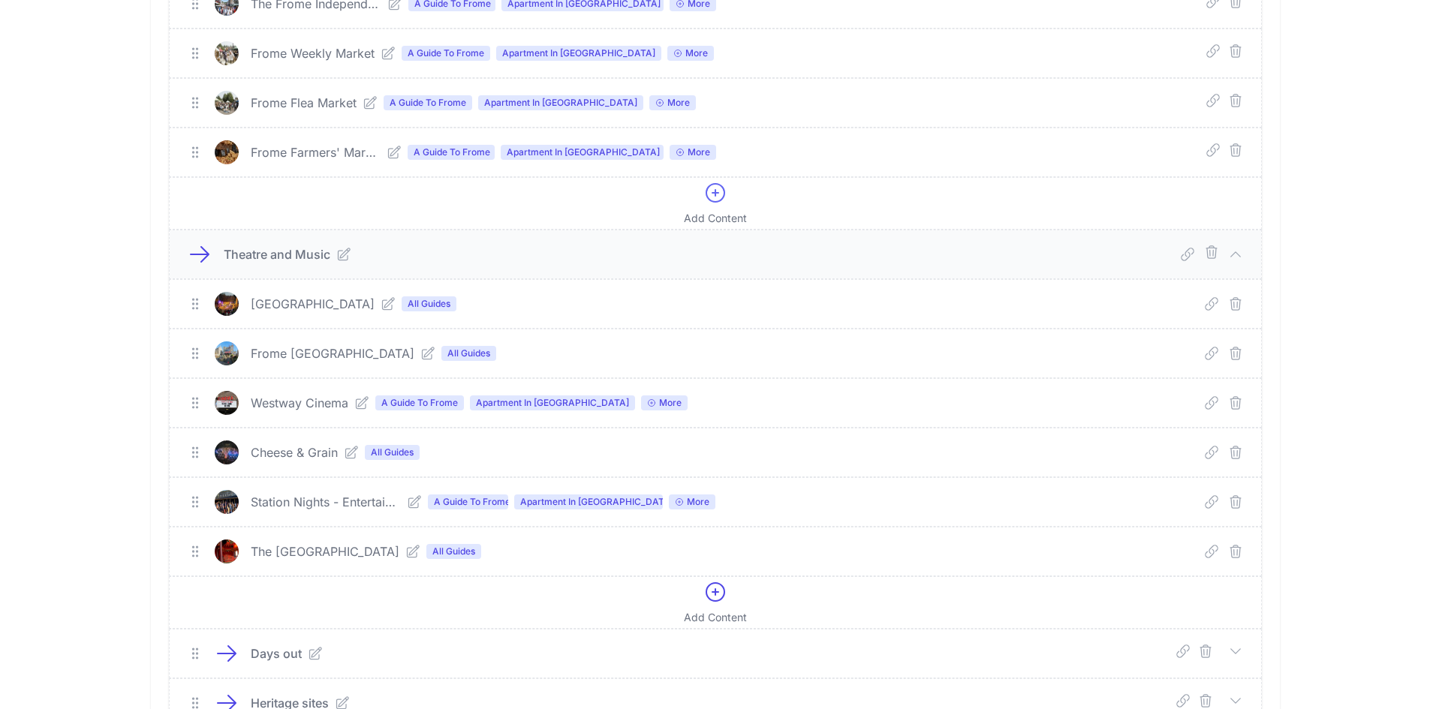
click at [381, 301] on icon at bounding box center [388, 303] width 15 height 15
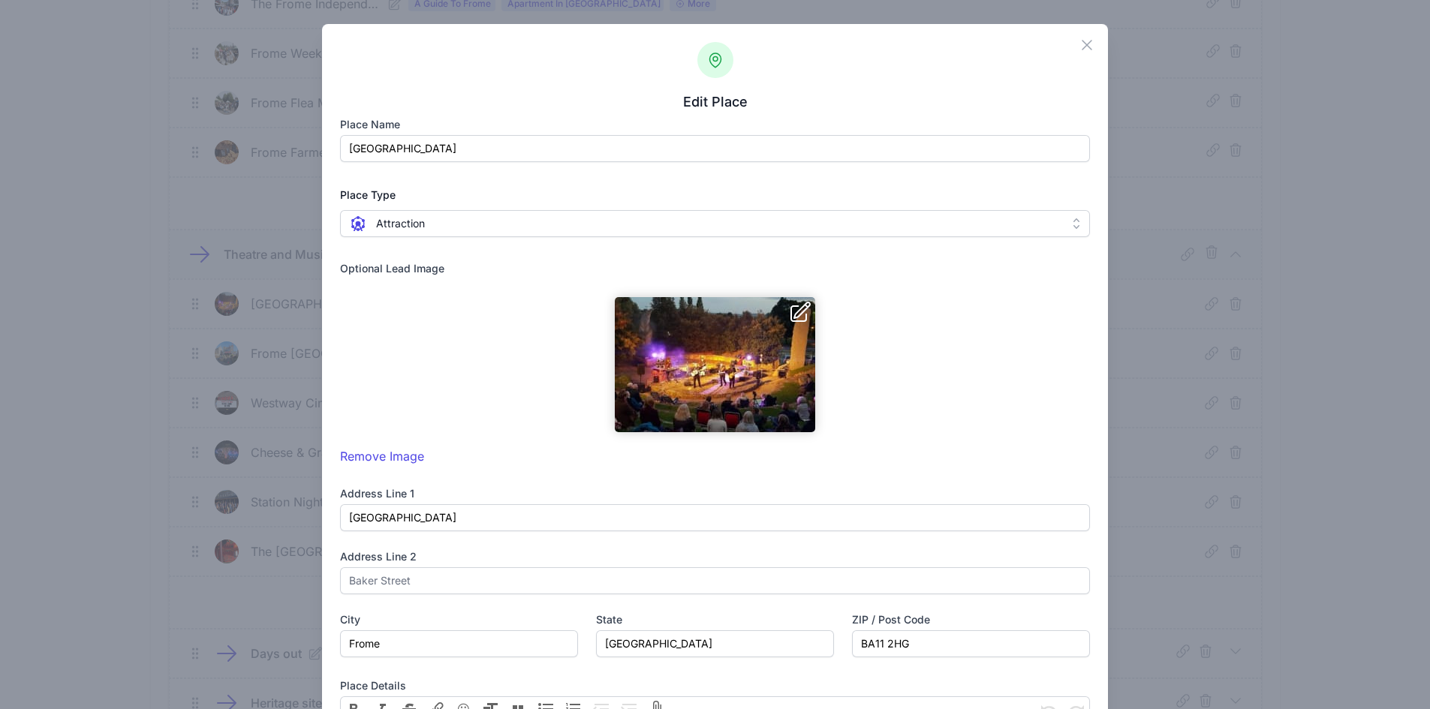
scroll to position [580, 0]
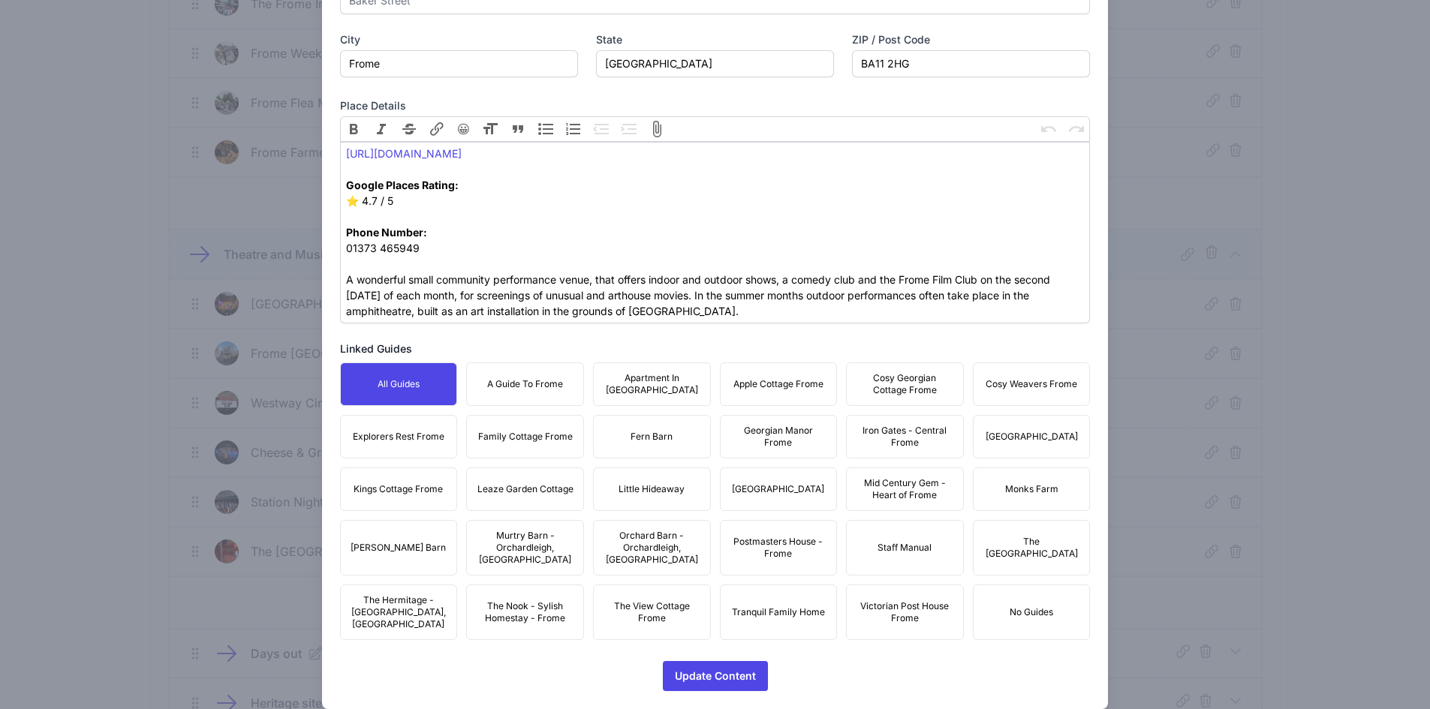
click at [553, 378] on span "A Guide To Frome" at bounding box center [525, 384] width 76 height 12
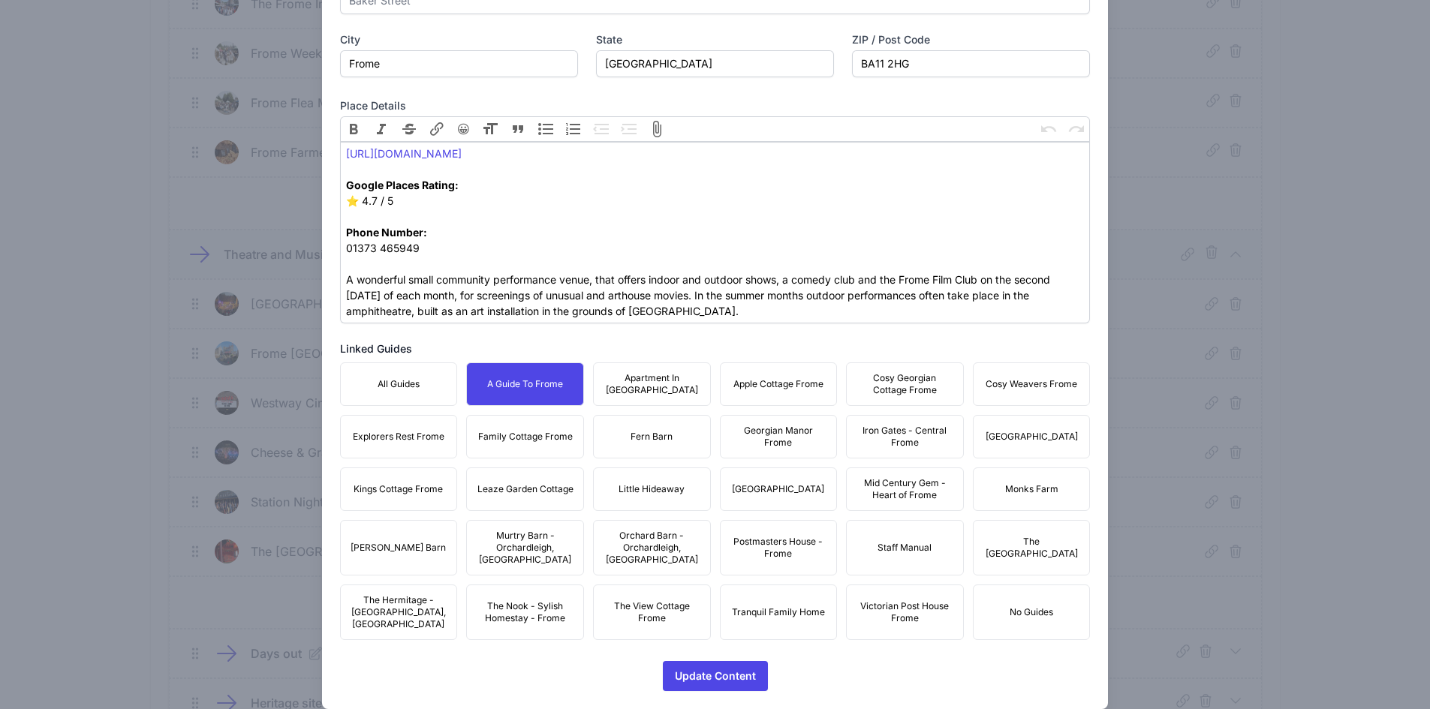
click at [644, 378] on span "Apartment In [GEOGRAPHIC_DATA]" at bounding box center [652, 384] width 98 height 24
click at [751, 391] on button "Apple Cottage Frome" at bounding box center [779, 385] width 118 height 44
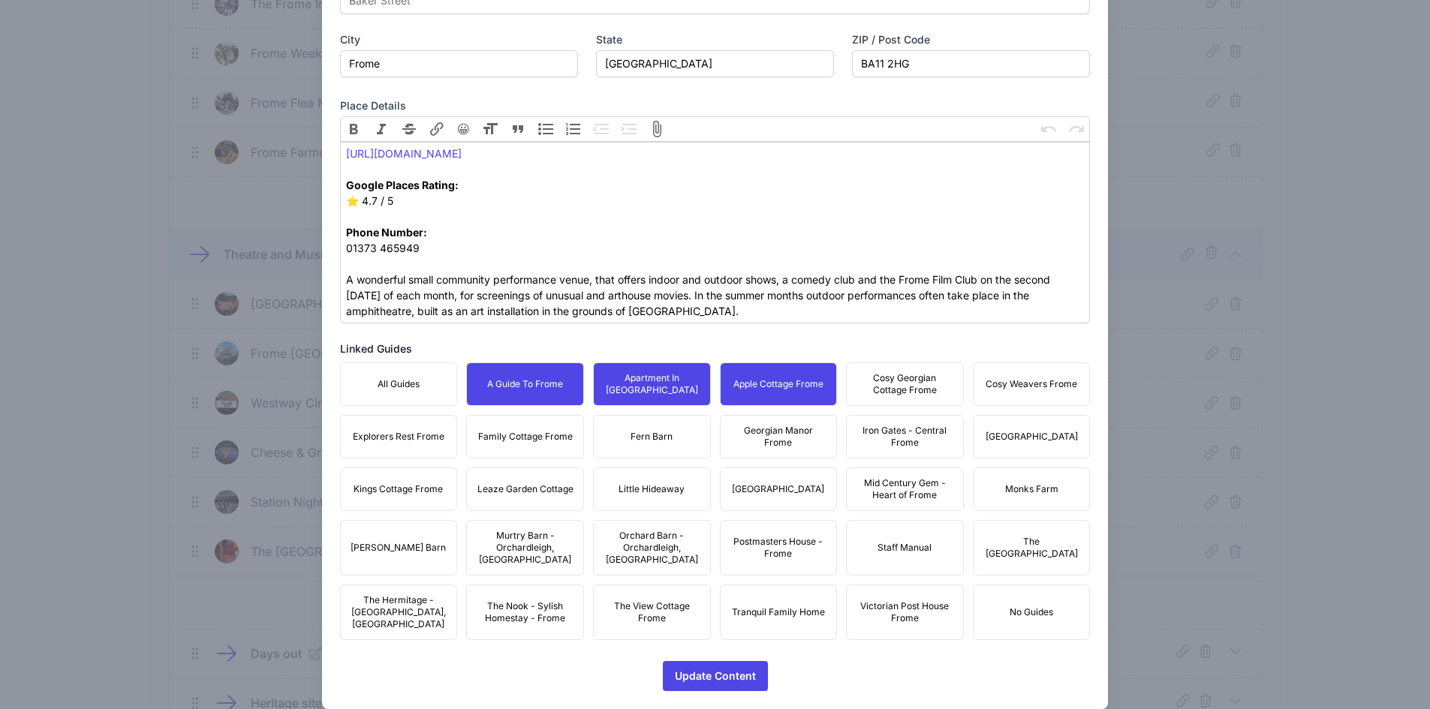
click at [909, 390] on span "Cosy Georgian Cottage Frome" at bounding box center [905, 384] width 98 height 24
click at [998, 387] on span "Cosy Weavers Frome" at bounding box center [1032, 384] width 92 height 12
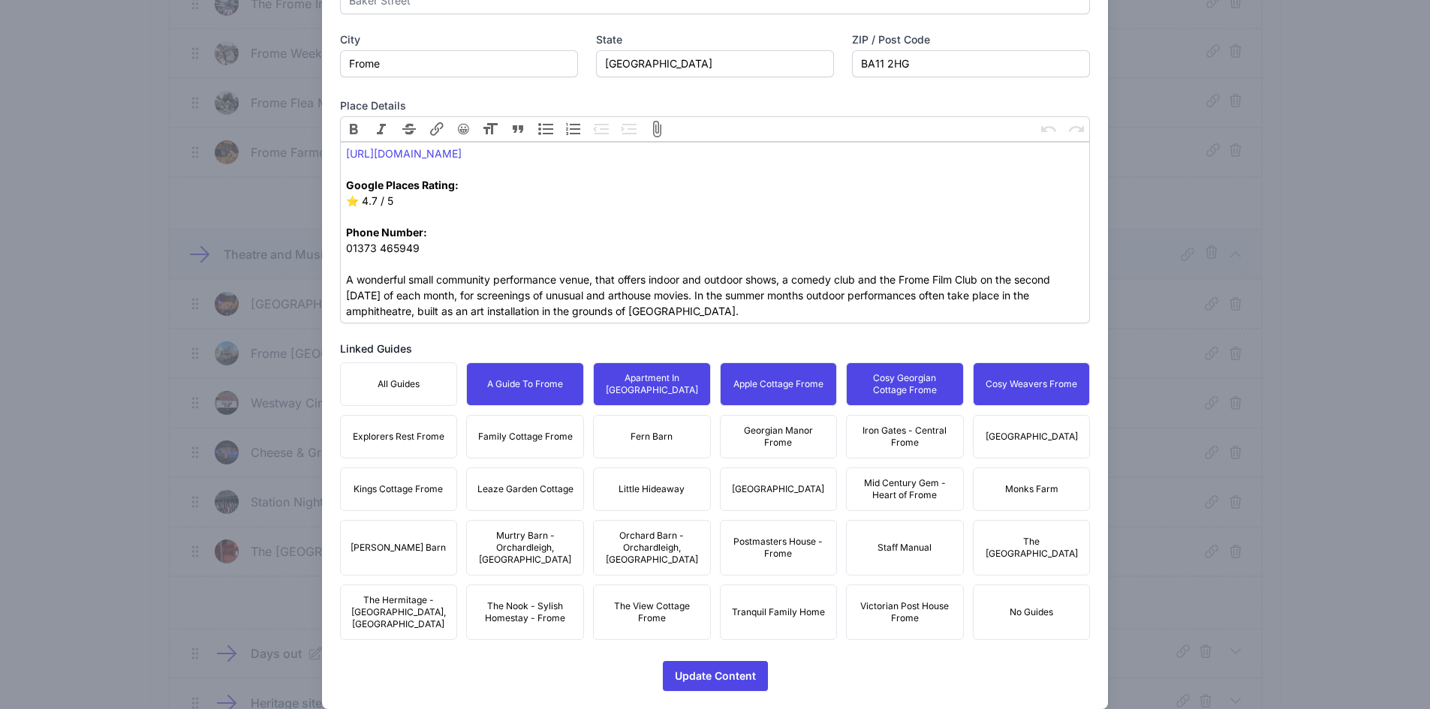
drag, startPoint x: 1020, startPoint y: 423, endPoint x: 1002, endPoint y: 431, distance: 19.5
click at [1009, 429] on button "[GEOGRAPHIC_DATA]" at bounding box center [1032, 437] width 118 height 44
click at [864, 443] on span "Iron Gates - Central Frome" at bounding box center [905, 437] width 98 height 24
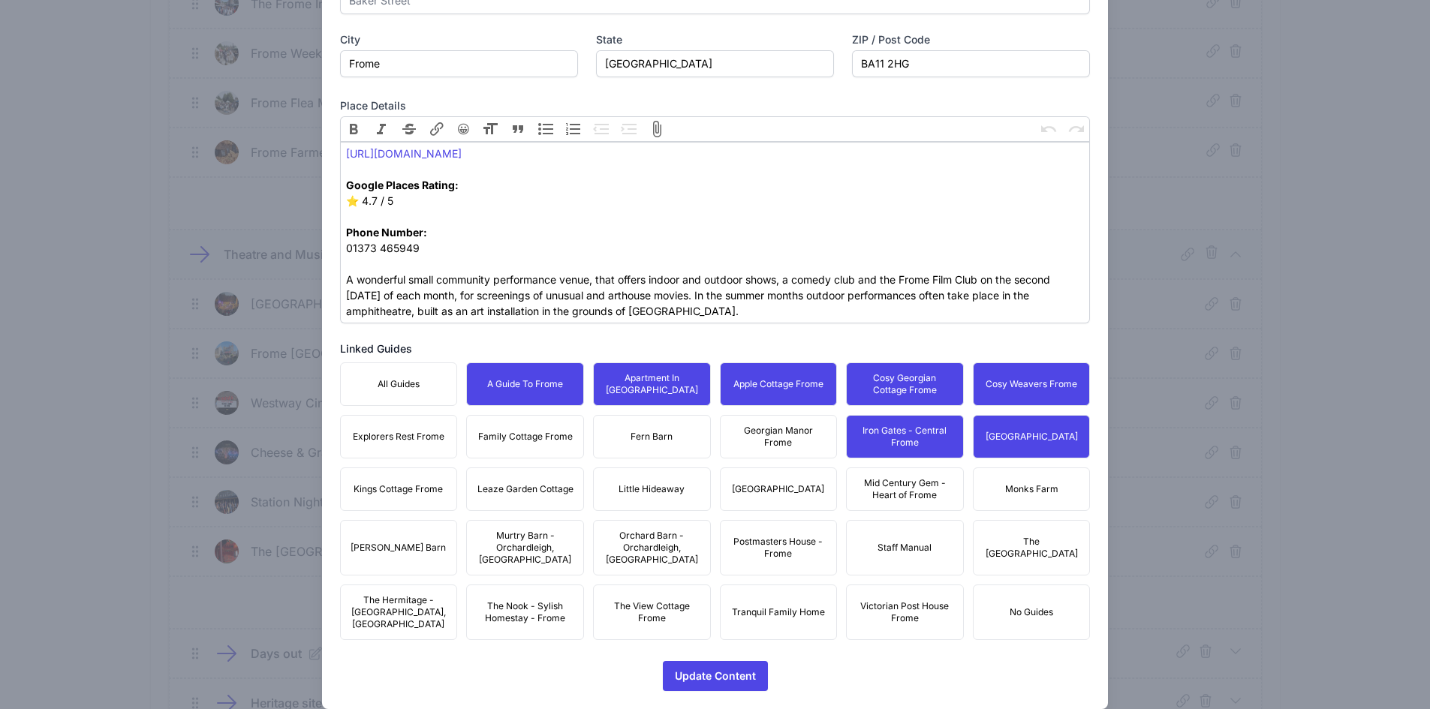
drag, startPoint x: 754, startPoint y: 440, endPoint x: 706, endPoint y: 442, distance: 47.3
click at [751, 439] on span "Georgian Manor Frome" at bounding box center [779, 437] width 98 height 24
click at [655, 436] on span "Fern Barn" at bounding box center [652, 437] width 42 height 12
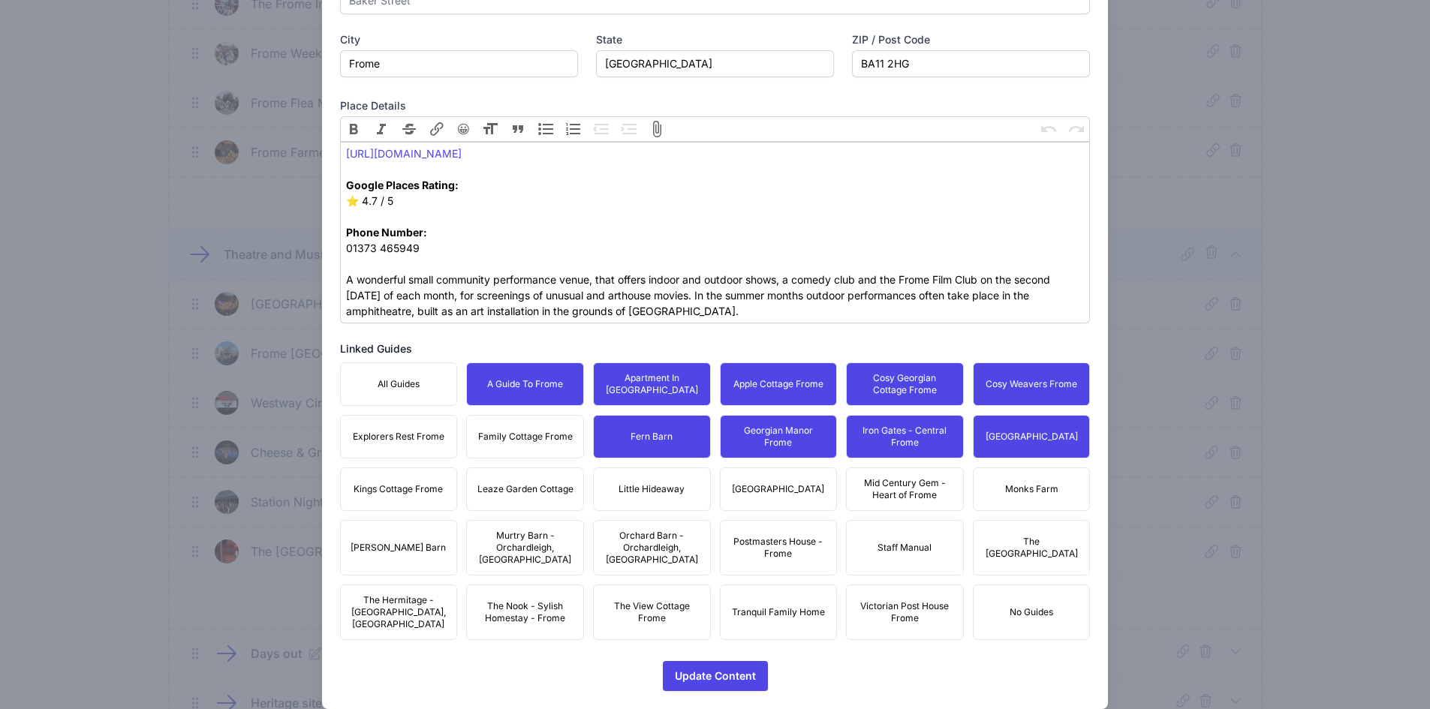
drag, startPoint x: 537, startPoint y: 435, endPoint x: 404, endPoint y: 457, distance: 135.5
click at [517, 433] on span "Family Cottage Frome" at bounding box center [525, 437] width 95 height 12
click at [363, 454] on button "Explorers Rest Frome" at bounding box center [399, 437] width 118 height 44
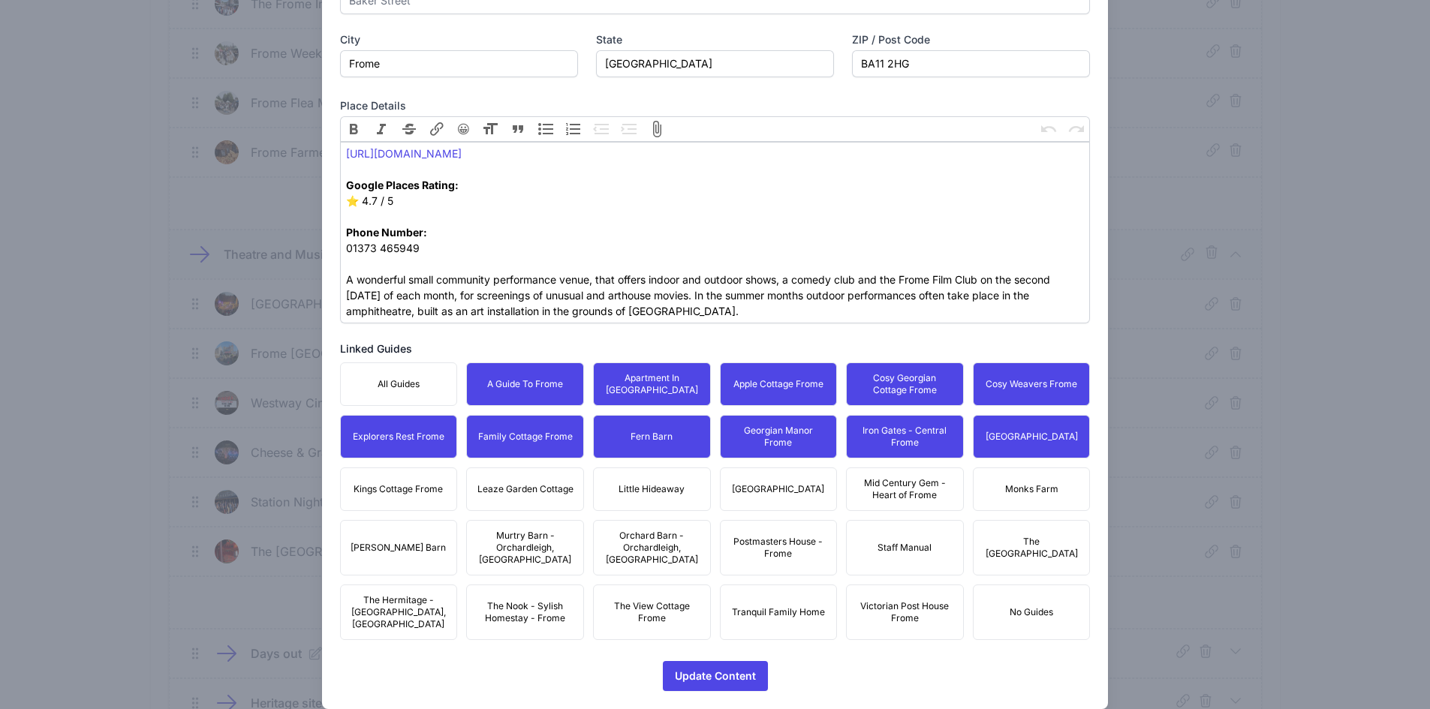
click at [440, 503] on button "Kings Cottage Frome" at bounding box center [399, 490] width 118 height 44
drag, startPoint x: 546, startPoint y: 504, endPoint x: 700, endPoint y: 492, distance: 154.3
click at [549, 504] on button "Leaze Garden Cottage" at bounding box center [525, 490] width 118 height 44
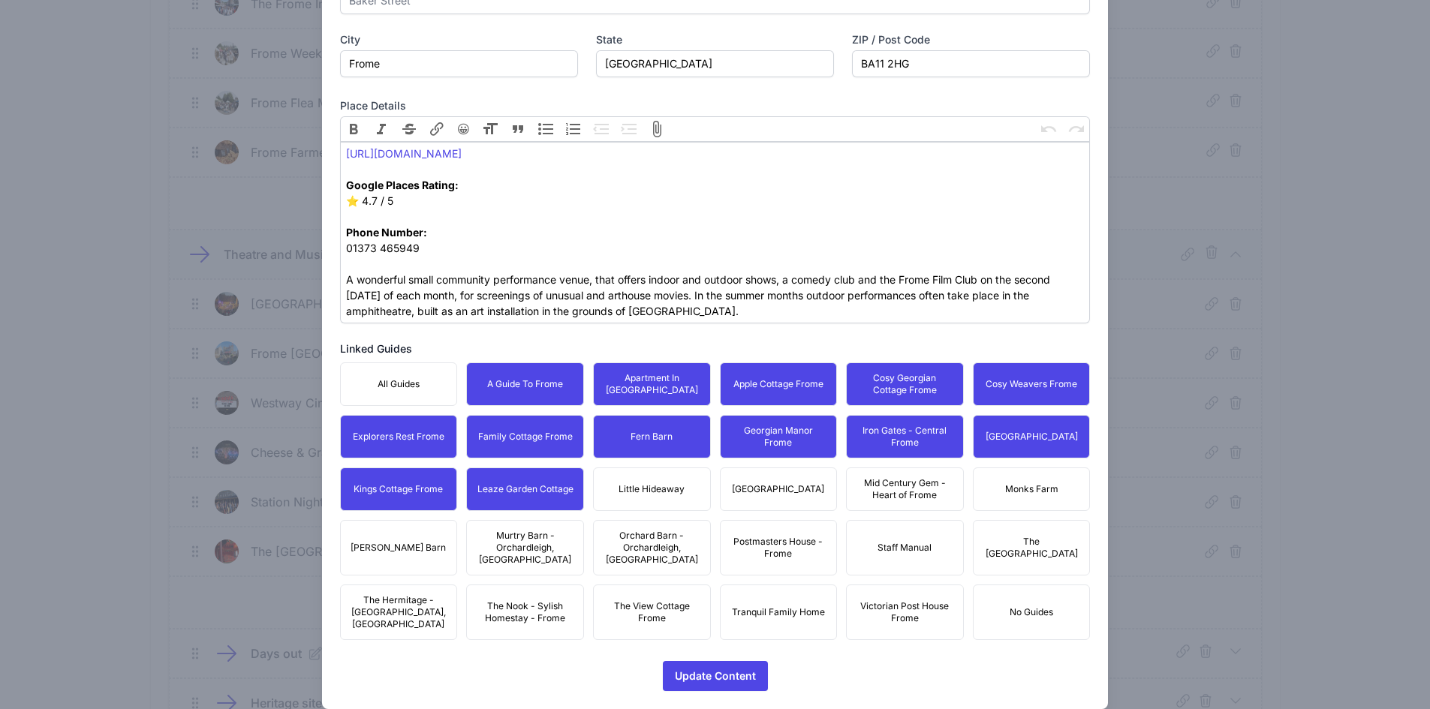
click at [700, 492] on button "Little Hideaway" at bounding box center [652, 490] width 118 height 44
drag, startPoint x: 774, startPoint y: 477, endPoint x: 880, endPoint y: 483, distance: 106.1
click at [775, 483] on span "[GEOGRAPHIC_DATA]" at bounding box center [778, 489] width 92 height 12
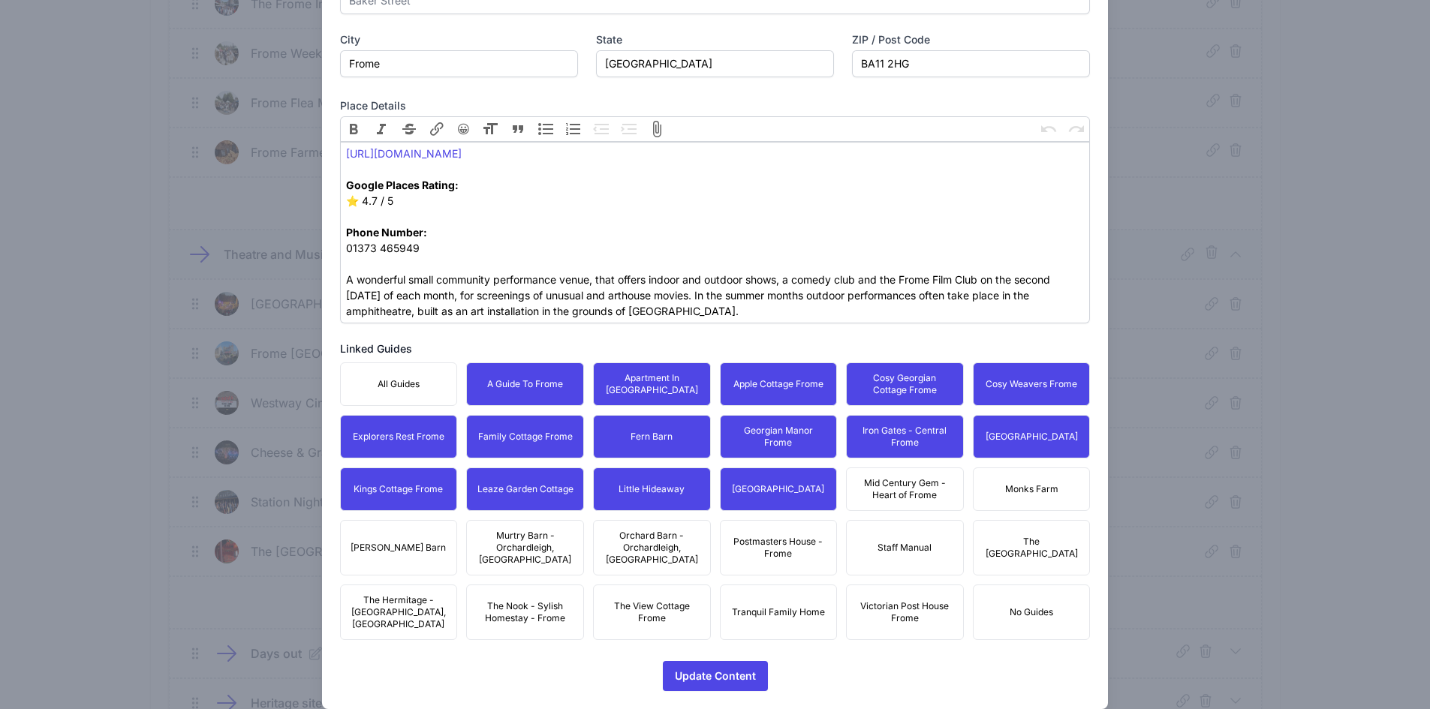
click at [886, 483] on span "Mid Century Gem - Heart of Frome" at bounding box center [905, 489] width 98 height 24
click at [1036, 476] on button "Monks Farm" at bounding box center [1032, 490] width 118 height 44
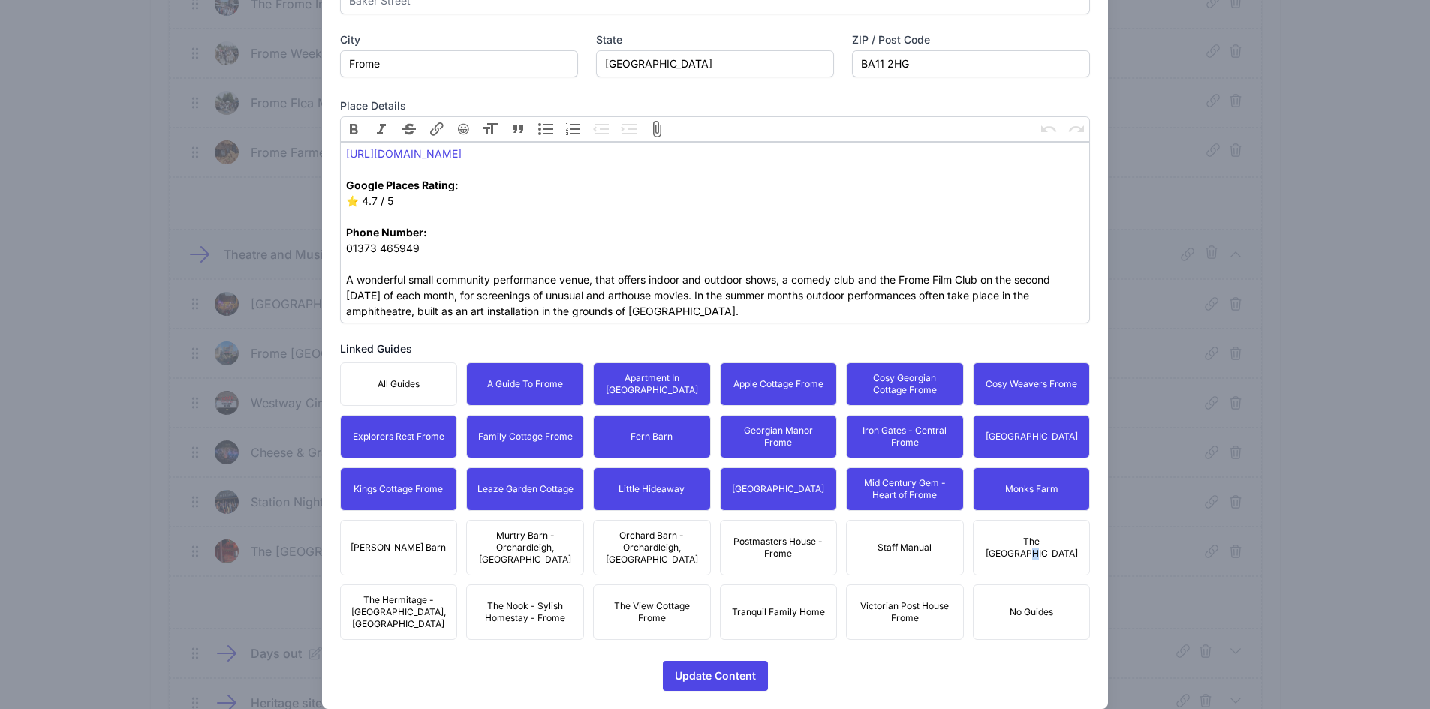
drag, startPoint x: 1040, startPoint y: 518, endPoint x: 1002, endPoint y: 543, distance: 45.0
click at [1032, 523] on div "All Guides A Guide To Frome Apartment In [GEOGRAPHIC_DATA] Apple Cottage Frome …" at bounding box center [715, 502] width 751 height 278
click at [720, 537] on button "Postmasters House - Frome" at bounding box center [779, 548] width 118 height 56
click at [824, 585] on button "Tranquil Family Home" at bounding box center [779, 613] width 118 height 56
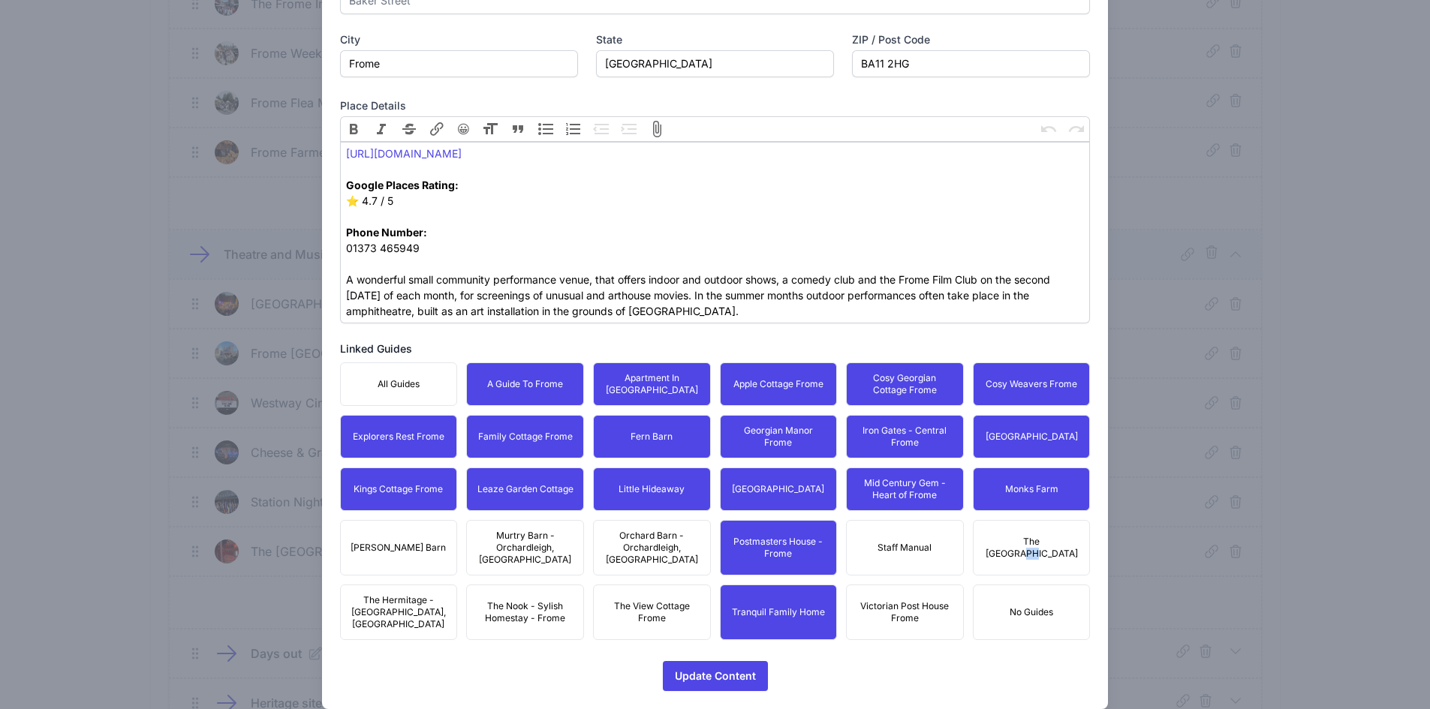
click at [875, 600] on span "Victorian Post House Frome" at bounding box center [905, 612] width 98 height 24
click at [983, 552] on span "The [GEOGRAPHIC_DATA]" at bounding box center [1032, 548] width 98 height 24
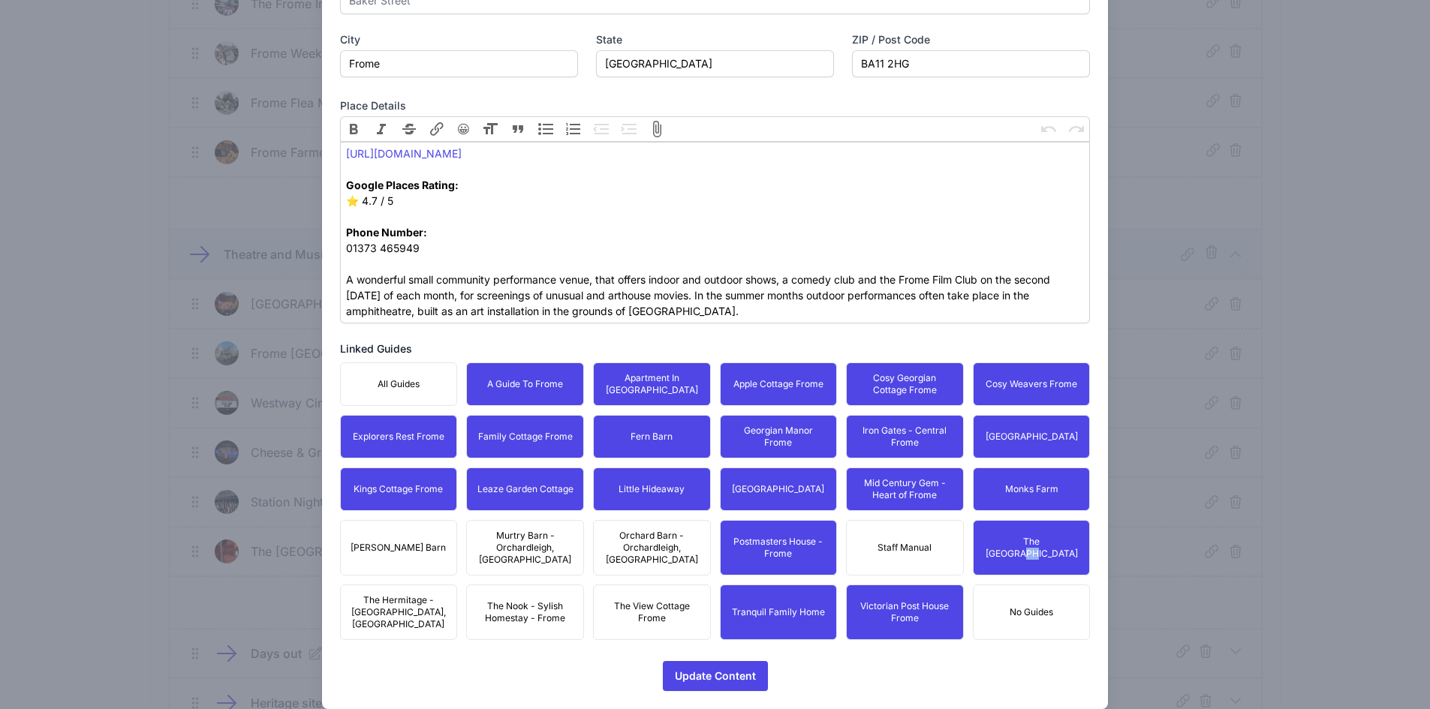
click at [643, 600] on span "The View Cottage Frome" at bounding box center [652, 612] width 98 height 24
click at [642, 534] on span "Orchard Barn - Orchardleigh, [GEOGRAPHIC_DATA]" at bounding box center [652, 548] width 98 height 36
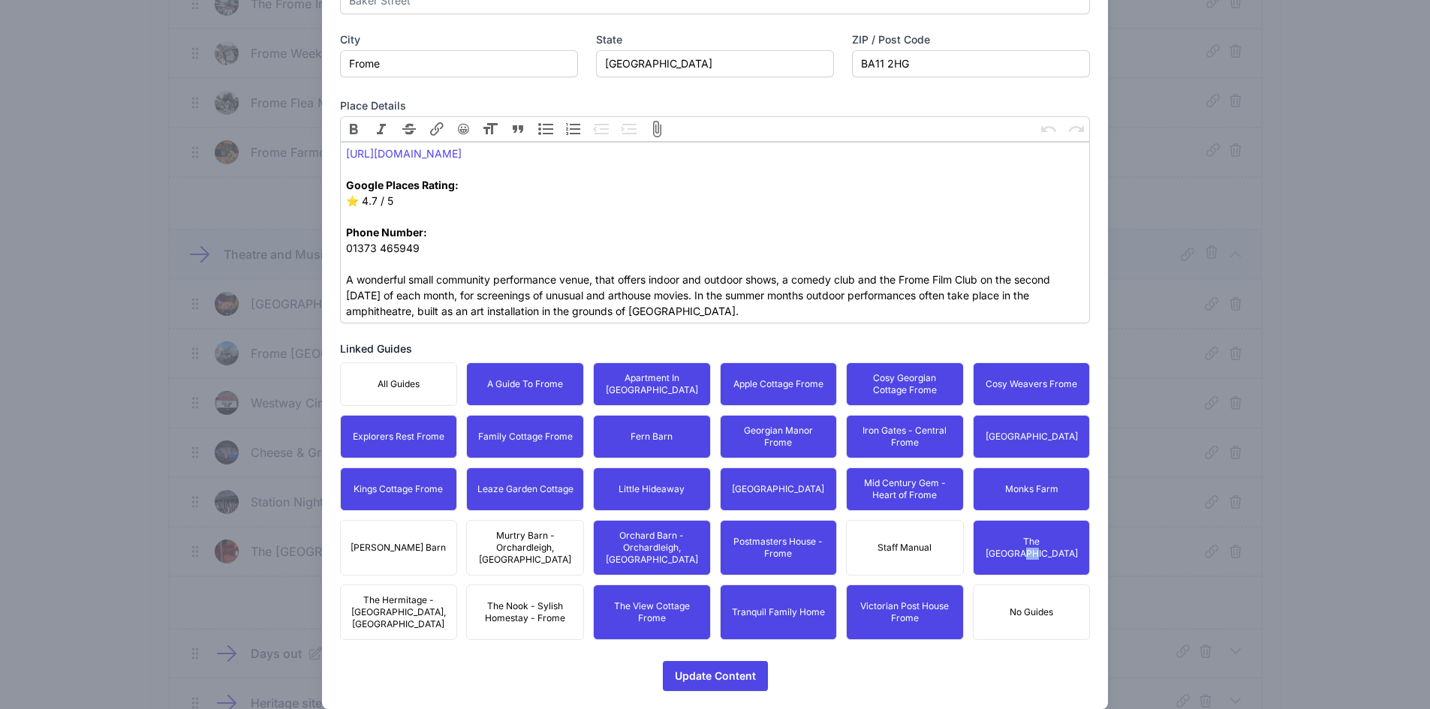
click at [531, 531] on span "Murtry Barn - Orchardleigh, [GEOGRAPHIC_DATA]" at bounding box center [525, 548] width 98 height 36
click at [510, 585] on button "The Nook - Sylish Homestay - Frome" at bounding box center [525, 613] width 118 height 56
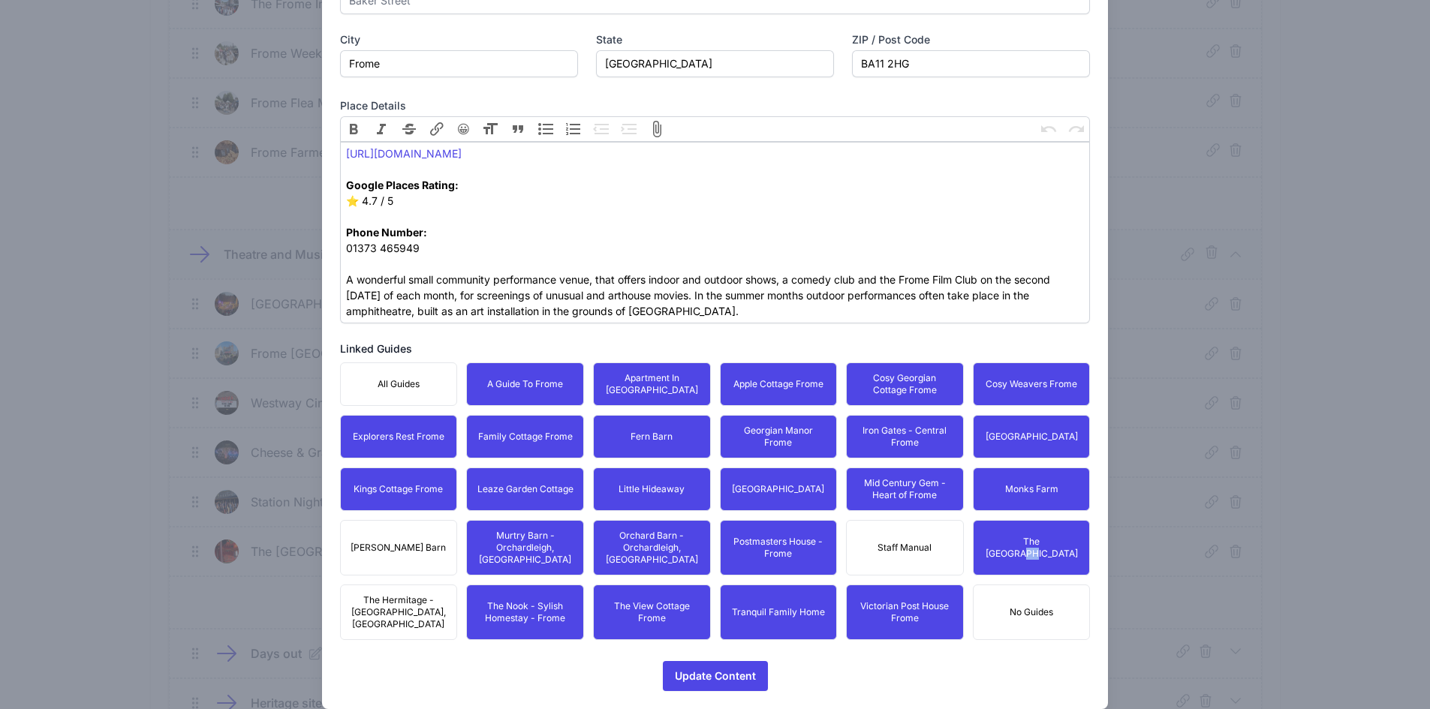
click at [390, 585] on button "The Hermitage - [GEOGRAPHIC_DATA], [GEOGRAPHIC_DATA]" at bounding box center [399, 613] width 118 height 56
click at [398, 545] on span "[PERSON_NAME] Barn" at bounding box center [398, 548] width 95 height 12
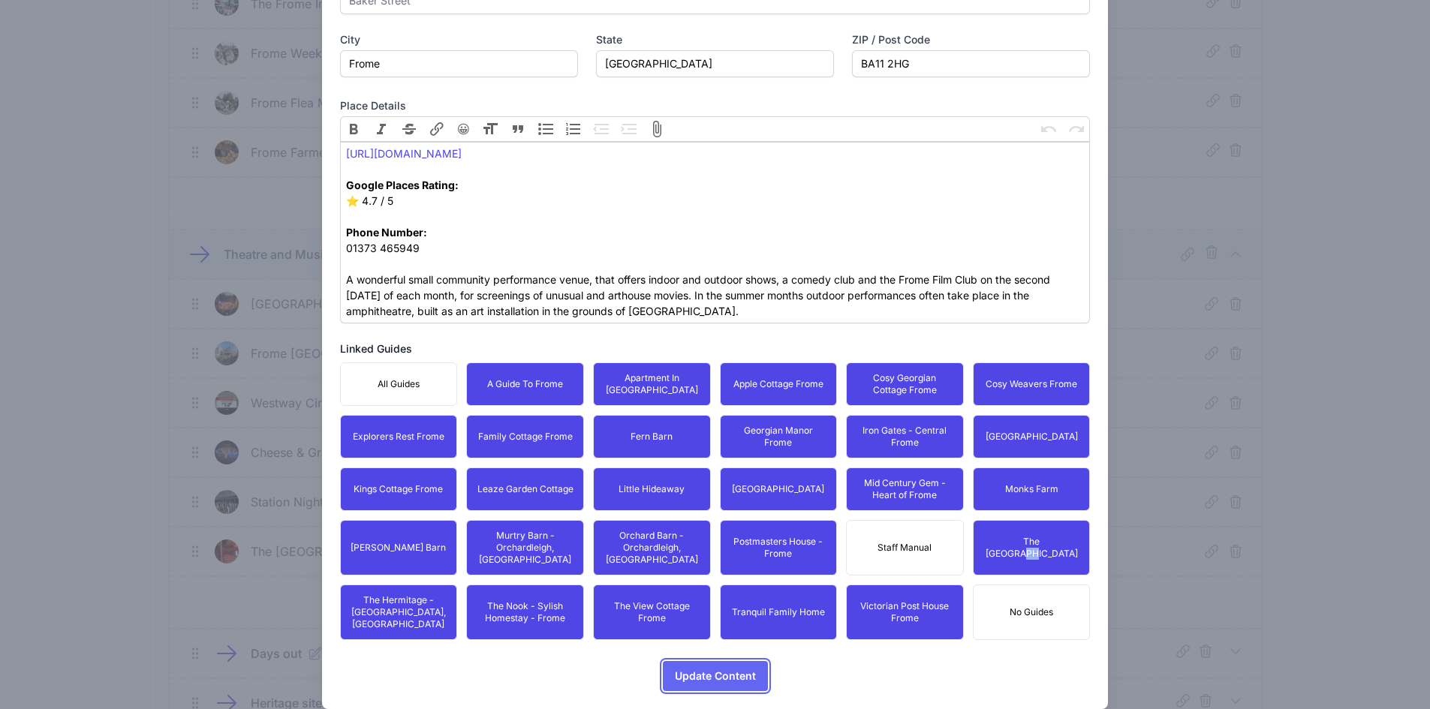
click at [680, 661] on span "Update Content" at bounding box center [715, 676] width 81 height 30
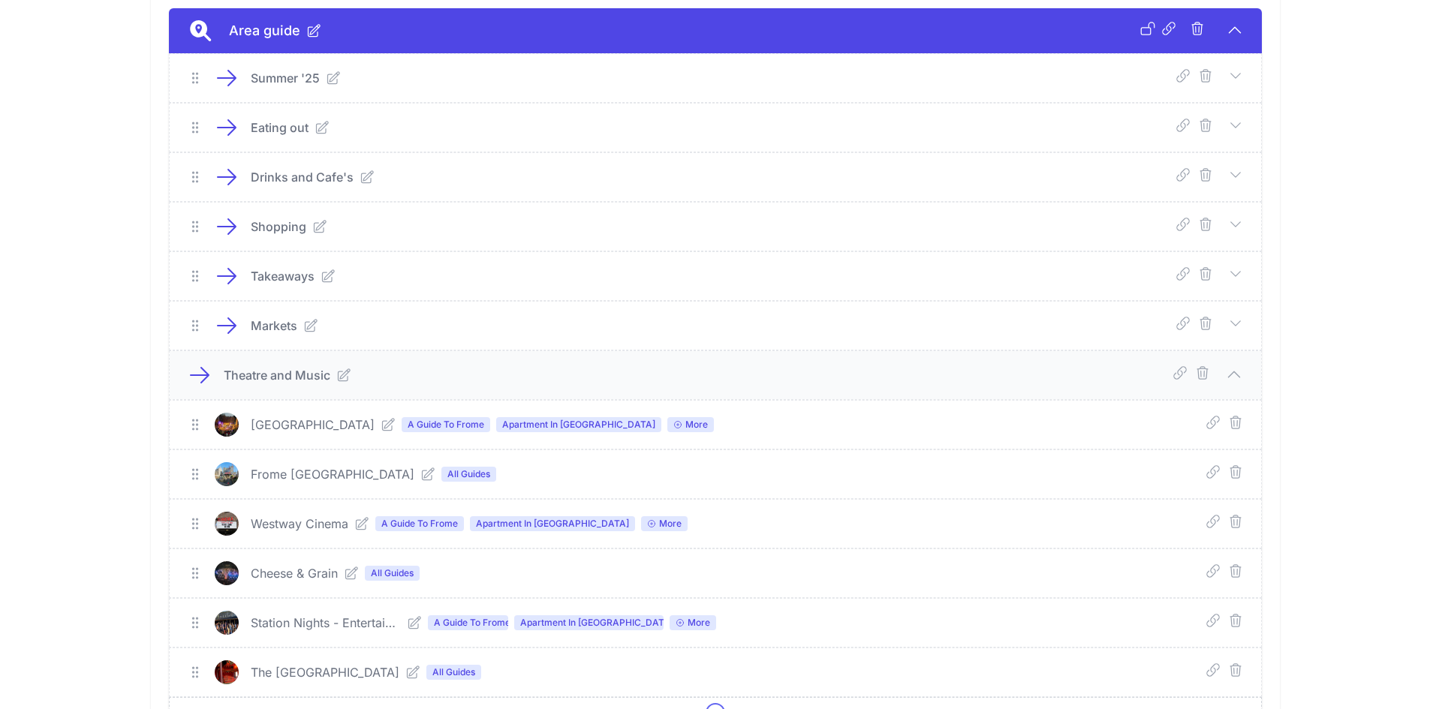
scroll to position [432, 0]
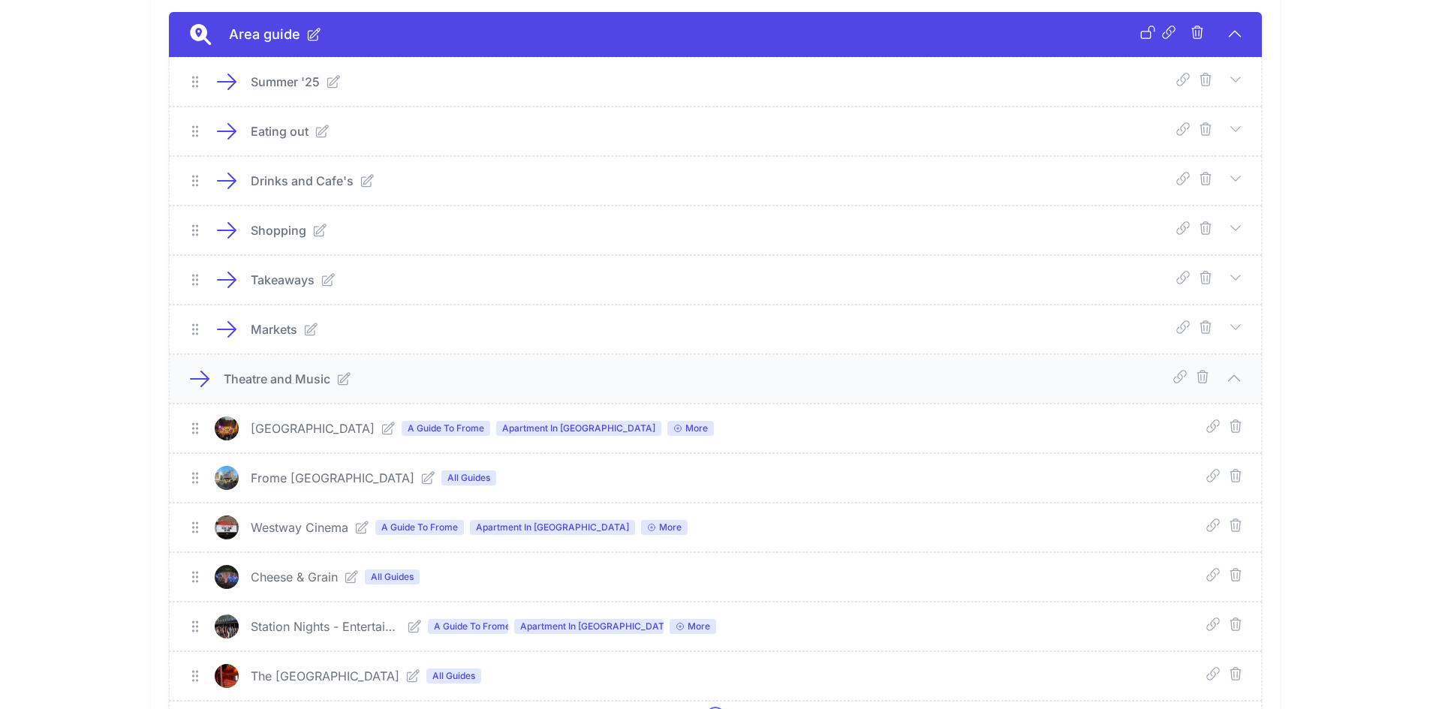
click at [420, 480] on icon at bounding box center [427, 478] width 15 height 15
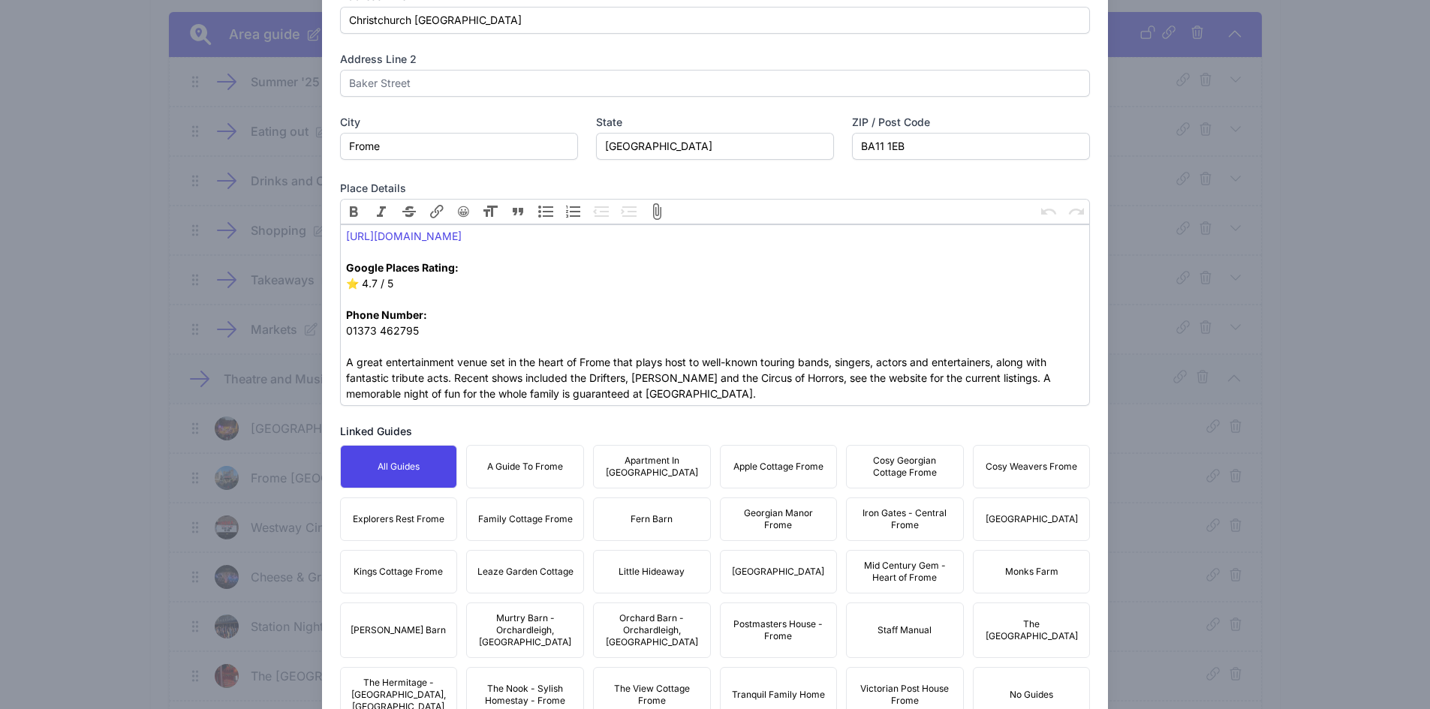
scroll to position [525, 0]
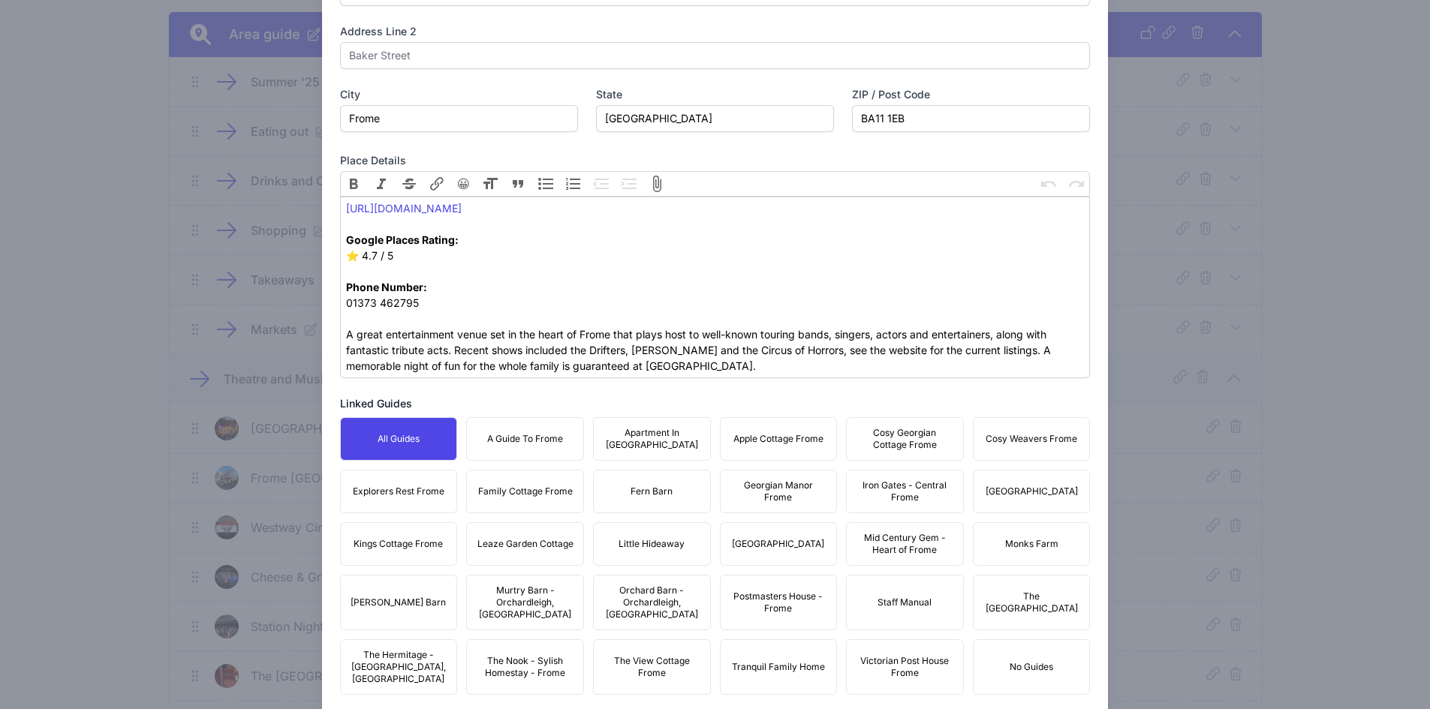
click at [505, 445] on button "A Guide To Frome" at bounding box center [525, 439] width 118 height 44
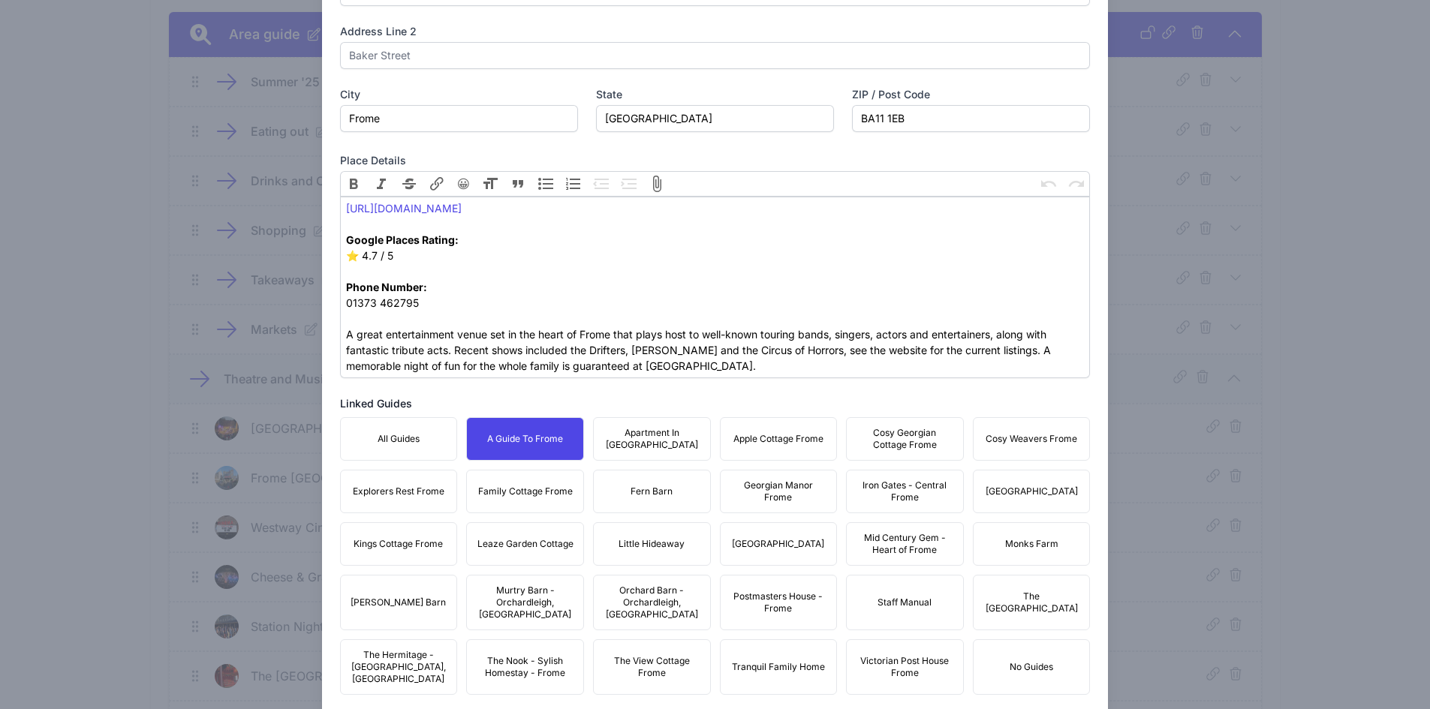
drag, startPoint x: 653, startPoint y: 436, endPoint x: 778, endPoint y: 444, distance: 124.9
click at [656, 436] on span "Apartment In [GEOGRAPHIC_DATA]" at bounding box center [652, 439] width 98 height 24
click at [781, 444] on span "Apple Cottage Frome" at bounding box center [778, 439] width 90 height 12
click at [887, 444] on span "Cosy Georgian Cottage Frome" at bounding box center [905, 439] width 98 height 24
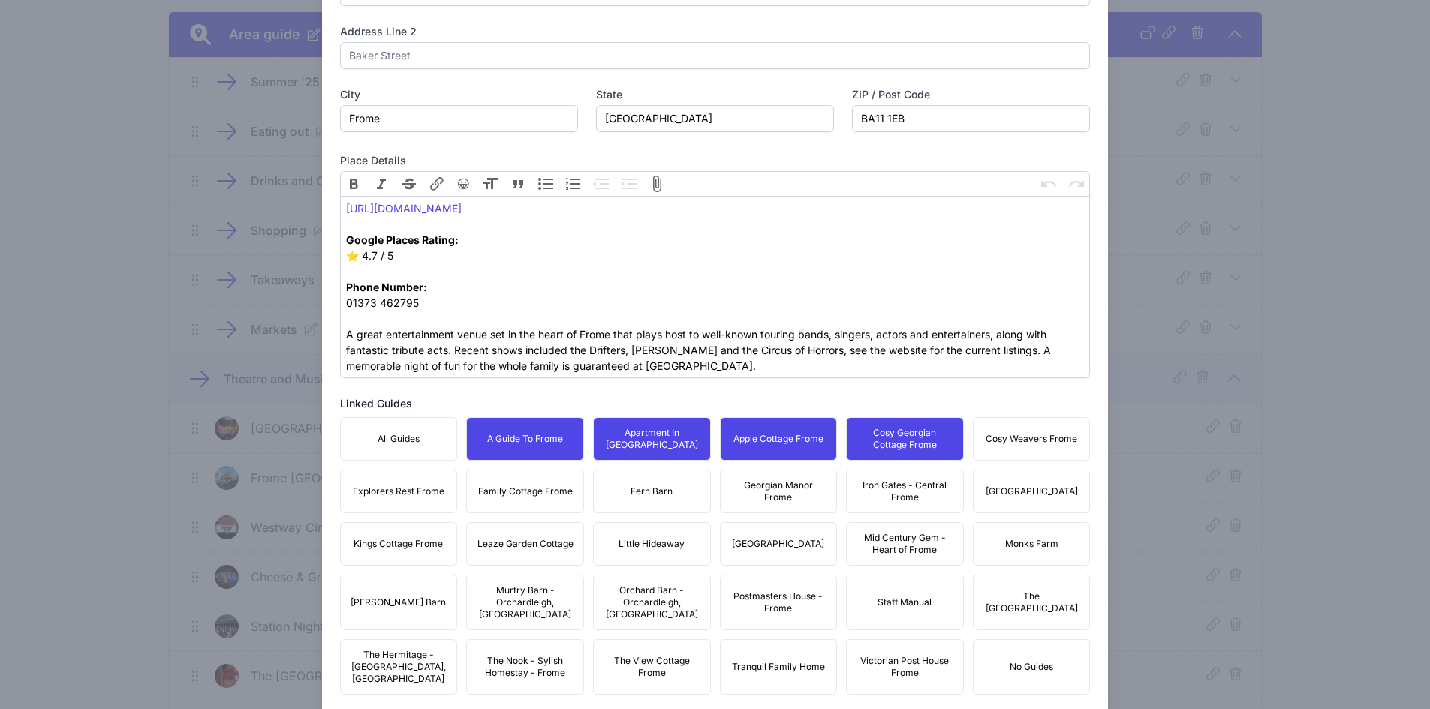
click at [1015, 444] on span "Cosy Weavers Frome" at bounding box center [1032, 439] width 92 height 12
click at [1017, 480] on button "[GEOGRAPHIC_DATA]" at bounding box center [1032, 492] width 118 height 44
click at [861, 483] on span "Iron Gates - Central Frome" at bounding box center [905, 492] width 98 height 24
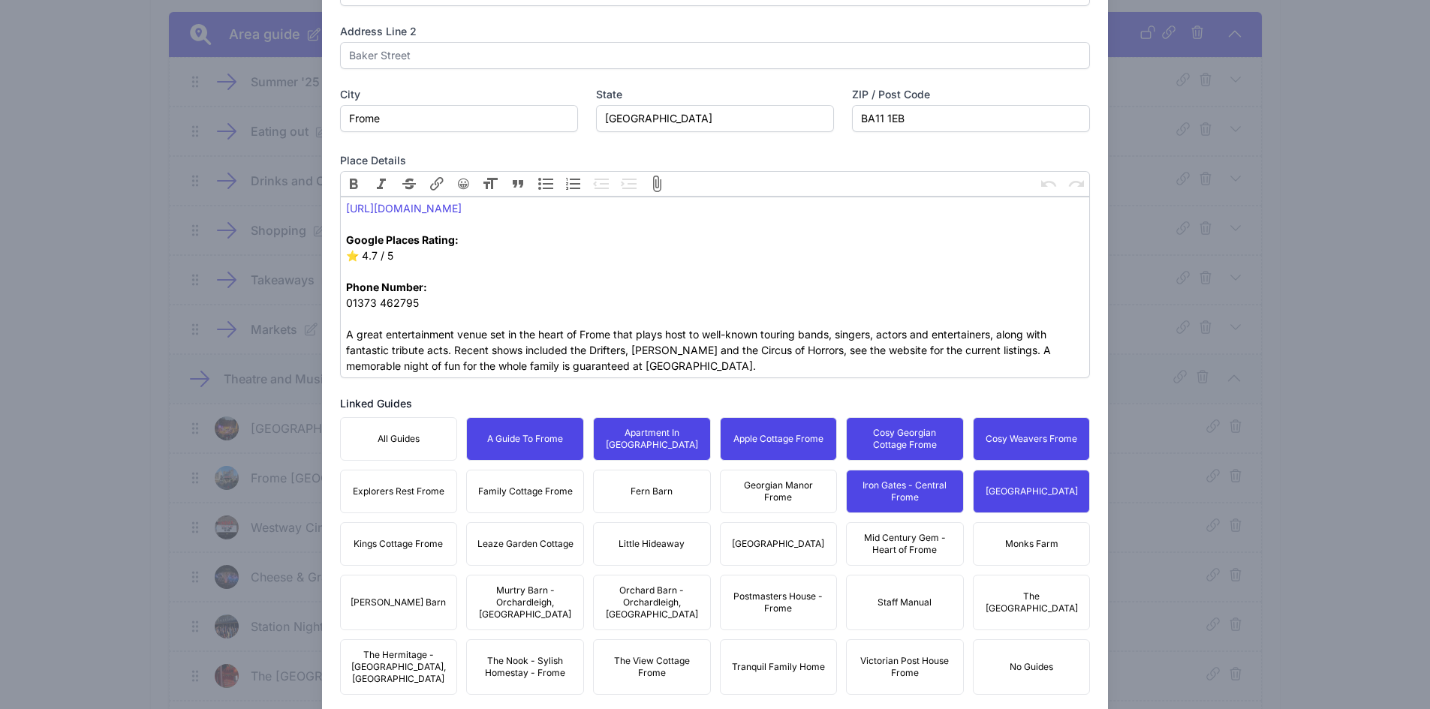
drag, startPoint x: 742, startPoint y: 486, endPoint x: 667, endPoint y: 489, distance: 74.4
click at [740, 486] on span "Georgian Manor Frome" at bounding box center [779, 492] width 98 height 24
click at [648, 487] on span "Fern Barn" at bounding box center [652, 492] width 42 height 12
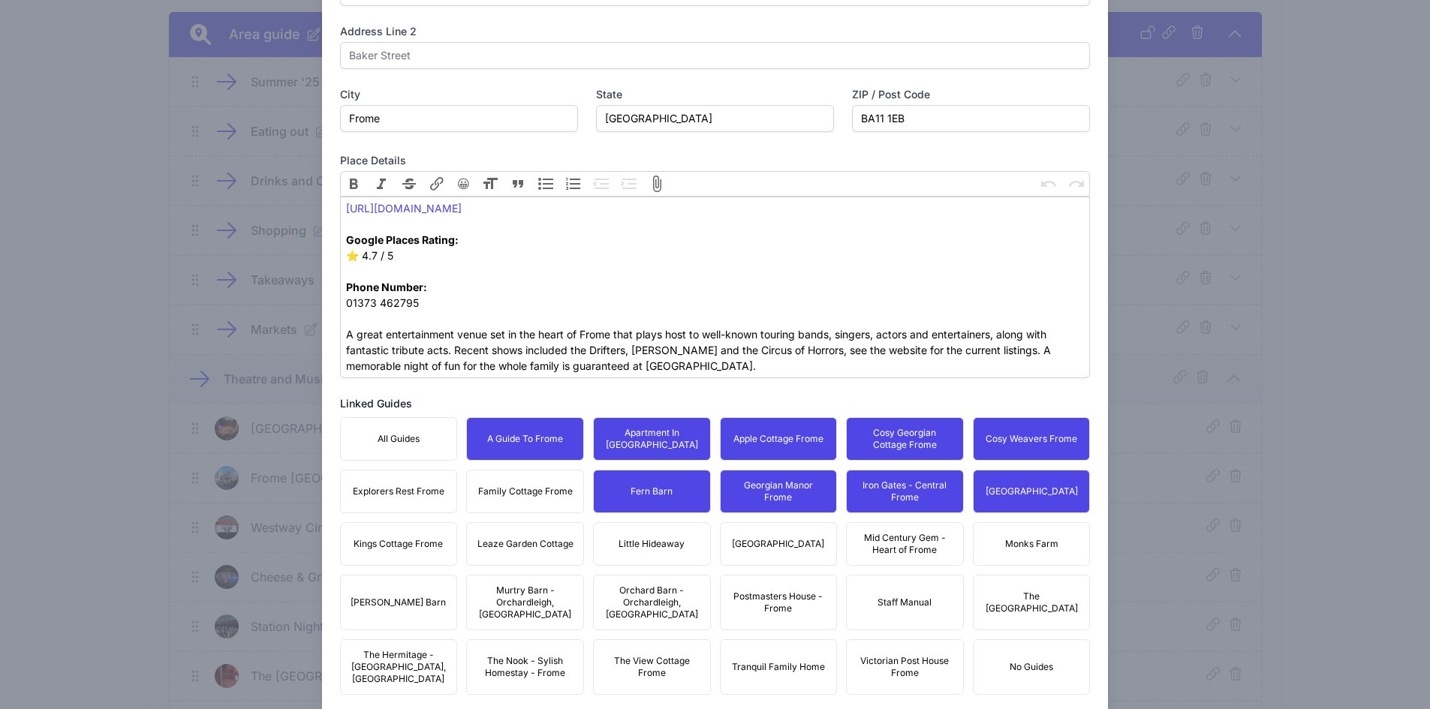
drag, startPoint x: 534, startPoint y: 482, endPoint x: 452, endPoint y: 493, distance: 82.6
click at [526, 481] on button "Family Cottage Frome" at bounding box center [525, 492] width 118 height 44
click at [412, 494] on span "Explorers Rest Frome" at bounding box center [399, 492] width 92 height 12
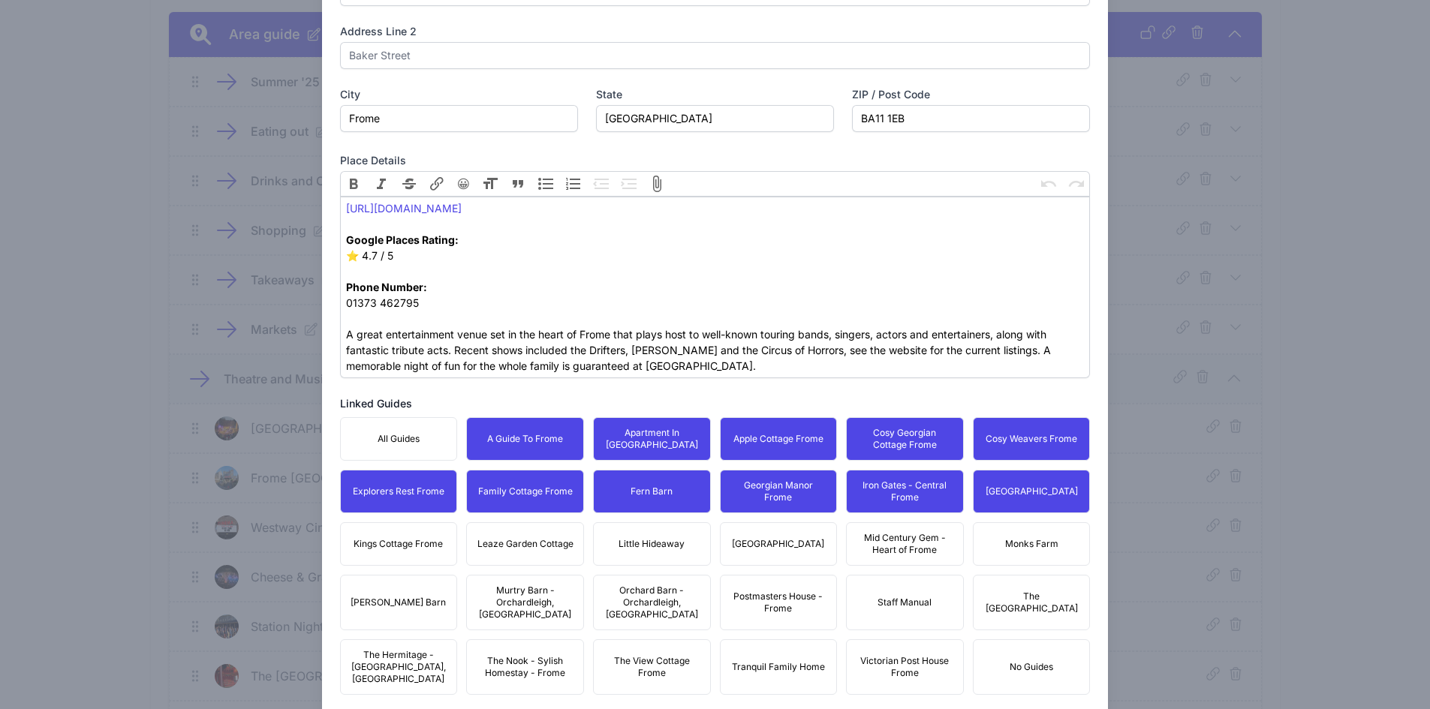
click at [425, 538] on span "Kings Cottage Frome" at bounding box center [398, 544] width 89 height 12
drag, startPoint x: 507, startPoint y: 534, endPoint x: 602, endPoint y: 553, distance: 96.4
click at [532, 539] on button "Leaze Garden Cottage" at bounding box center [525, 544] width 118 height 44
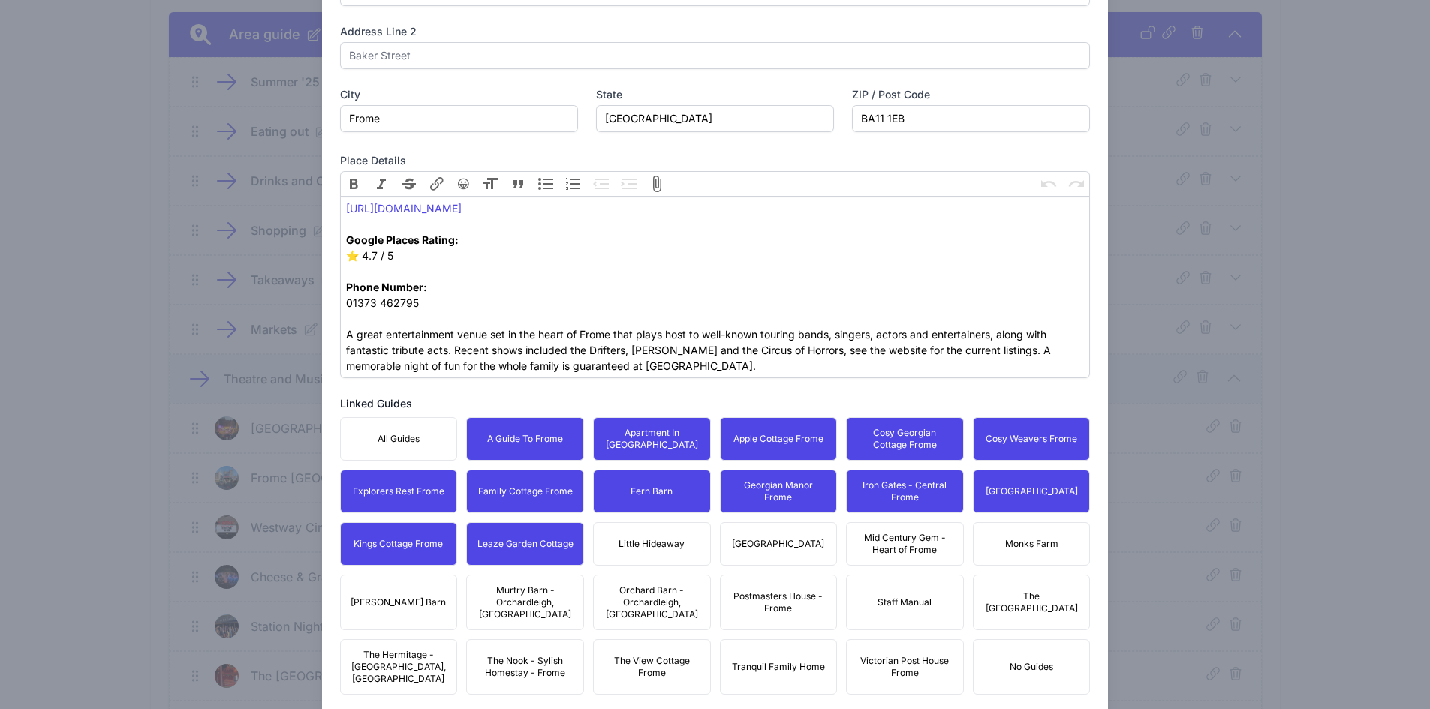
drag, startPoint x: 668, startPoint y: 555, endPoint x: 739, endPoint y: 550, distance: 70.7
click at [671, 555] on button "Little Hideaway" at bounding box center [652, 544] width 118 height 44
click at [777, 519] on div "All Guides A Guide To Frome Apartment In [GEOGRAPHIC_DATA] Apple Cottage Frome …" at bounding box center [715, 556] width 751 height 278
click at [784, 538] on span "[GEOGRAPHIC_DATA]" at bounding box center [778, 544] width 92 height 12
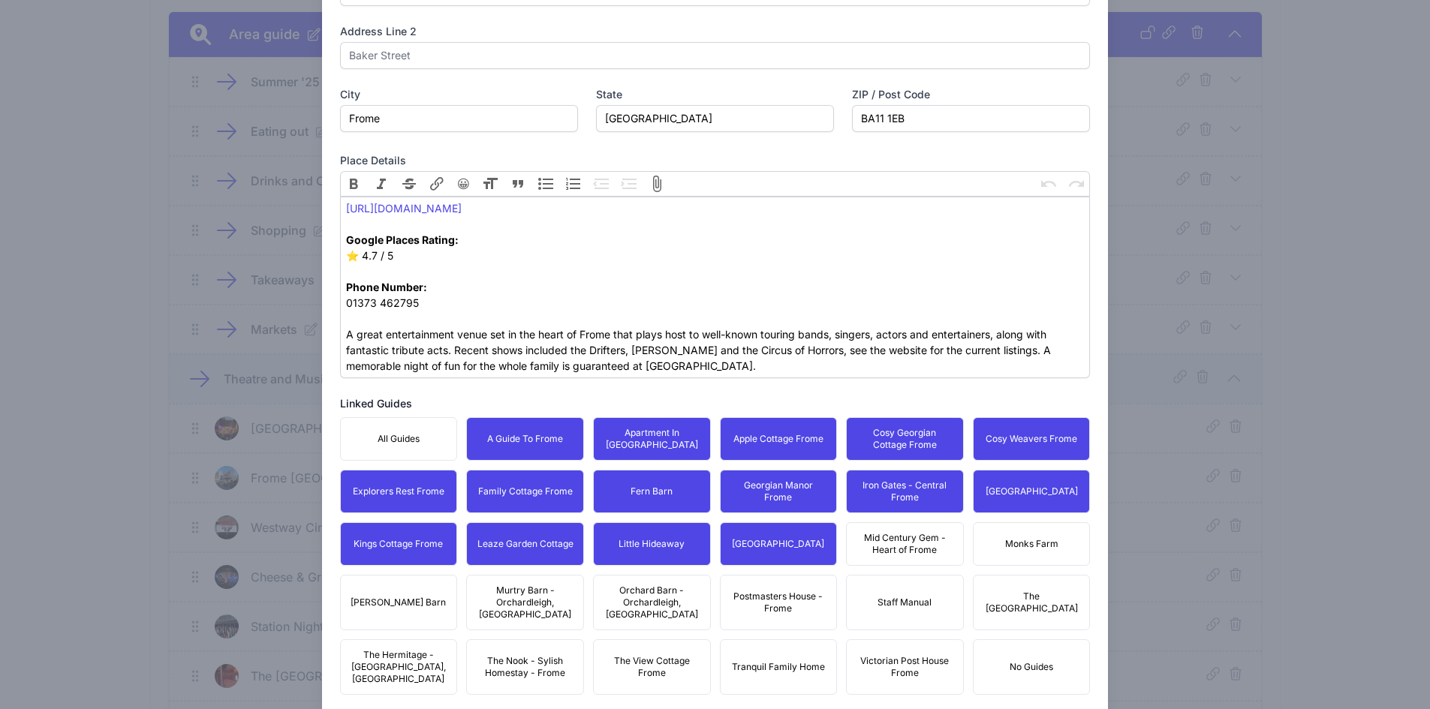
click at [875, 531] on button "Mid Century Gem - Heart of Frome" at bounding box center [905, 544] width 118 height 44
click at [1019, 537] on button "Monks Farm" at bounding box center [1032, 544] width 118 height 44
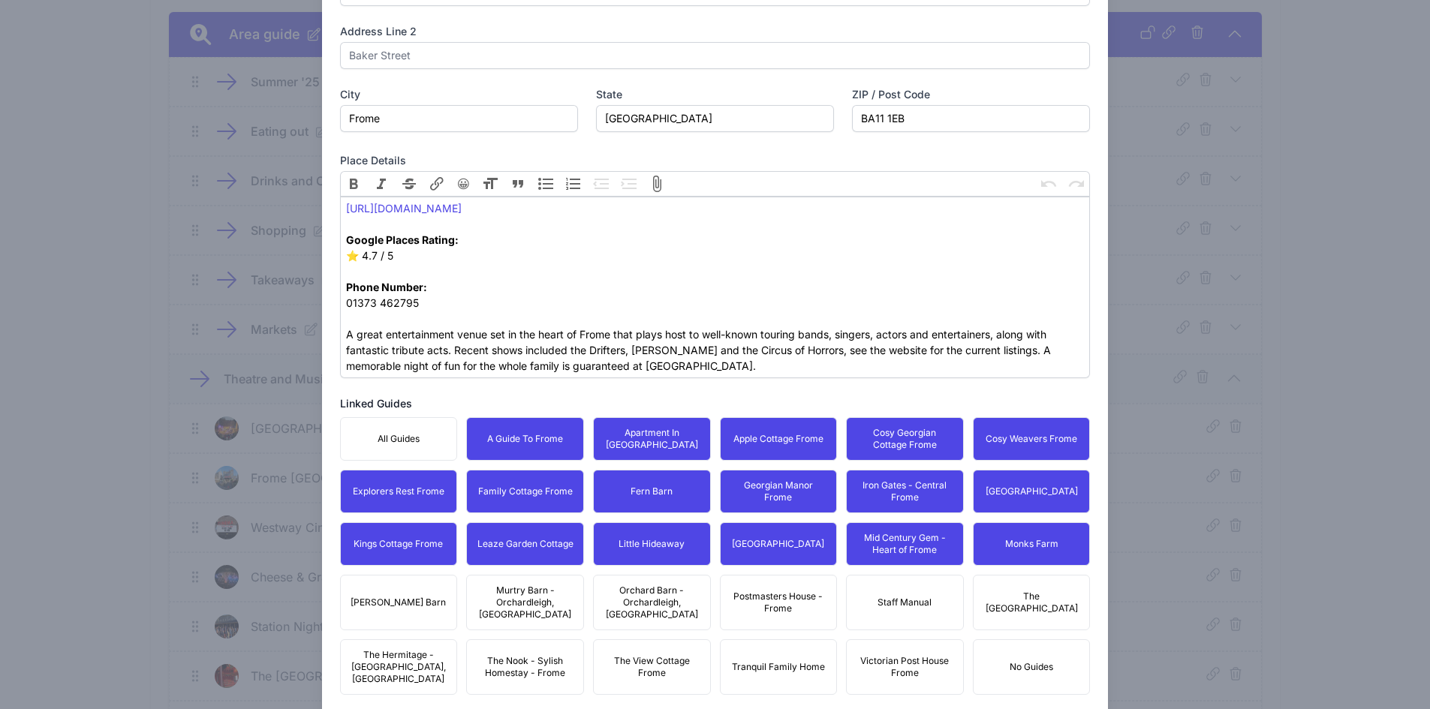
drag, startPoint x: 1063, startPoint y: 585, endPoint x: 986, endPoint y: 607, distance: 80.5
click at [1052, 591] on span "The [GEOGRAPHIC_DATA]" at bounding box center [1032, 603] width 98 height 24
click at [748, 609] on button "Postmasters House - Frome" at bounding box center [779, 603] width 118 height 56
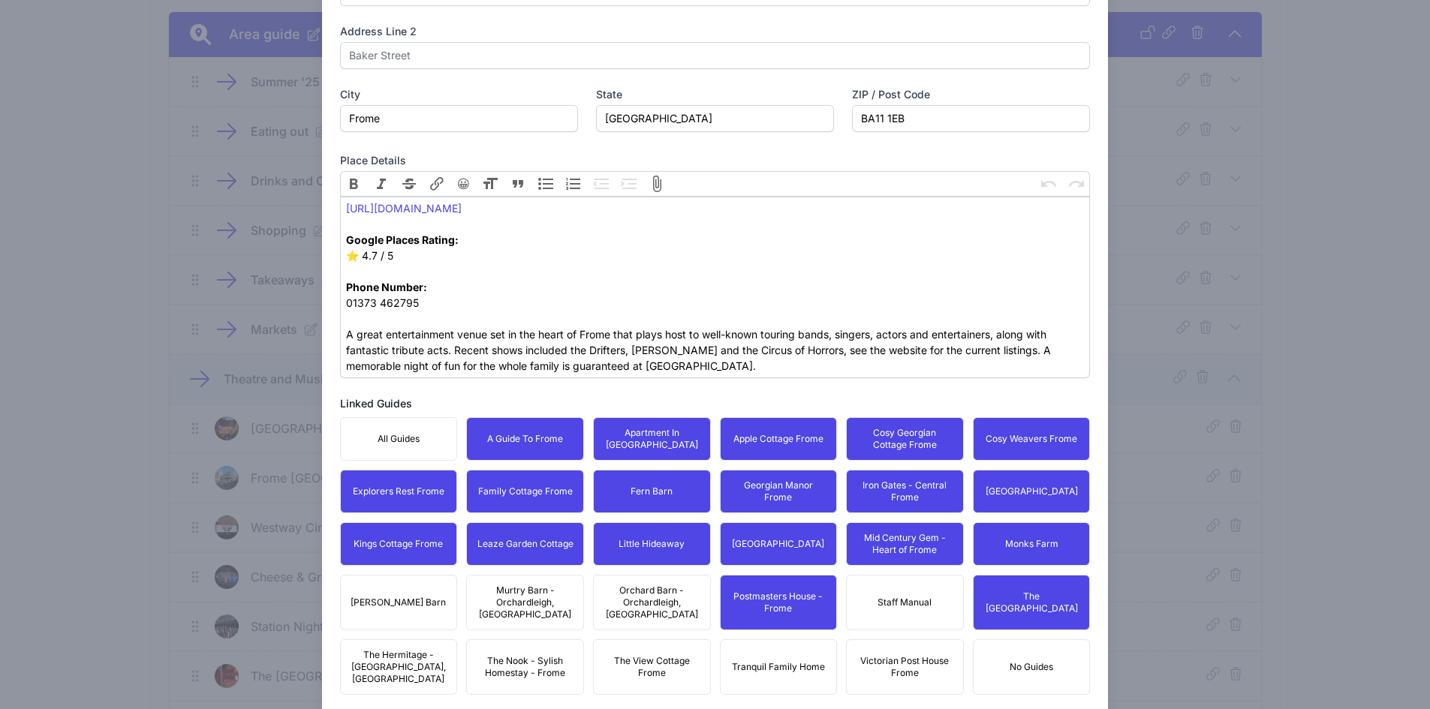
click at [871, 655] on span "Victorian Post House Frome" at bounding box center [905, 667] width 98 height 24
click at [763, 662] on button "Tranquil Family Home" at bounding box center [779, 668] width 118 height 56
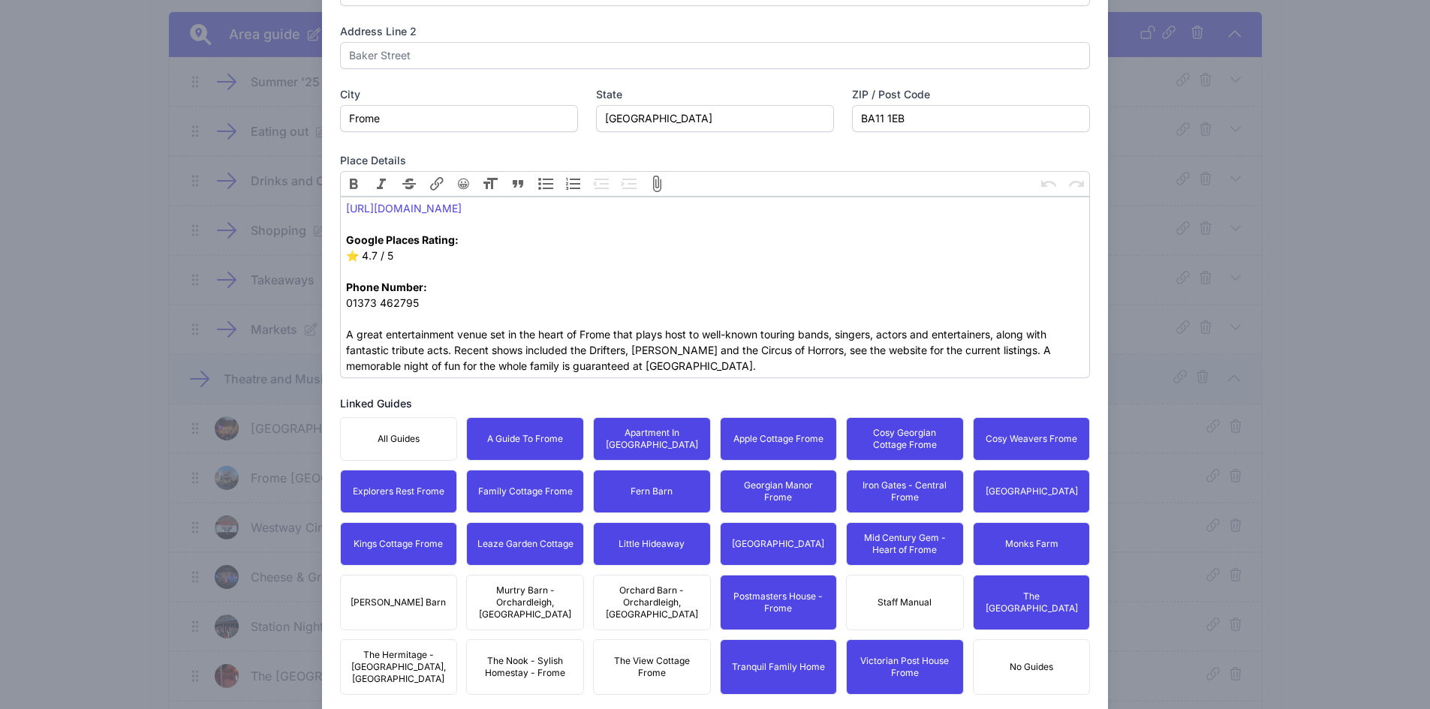
click at [657, 622] on div "All Guides A Guide To Frome Apartment In [GEOGRAPHIC_DATA] Apple Cottage Frome …" at bounding box center [715, 556] width 751 height 278
click at [644, 655] on span "The View Cottage Frome" at bounding box center [652, 667] width 98 height 24
click at [651, 603] on span "Orchard Barn - Orchardleigh, [GEOGRAPHIC_DATA]" at bounding box center [652, 603] width 98 height 36
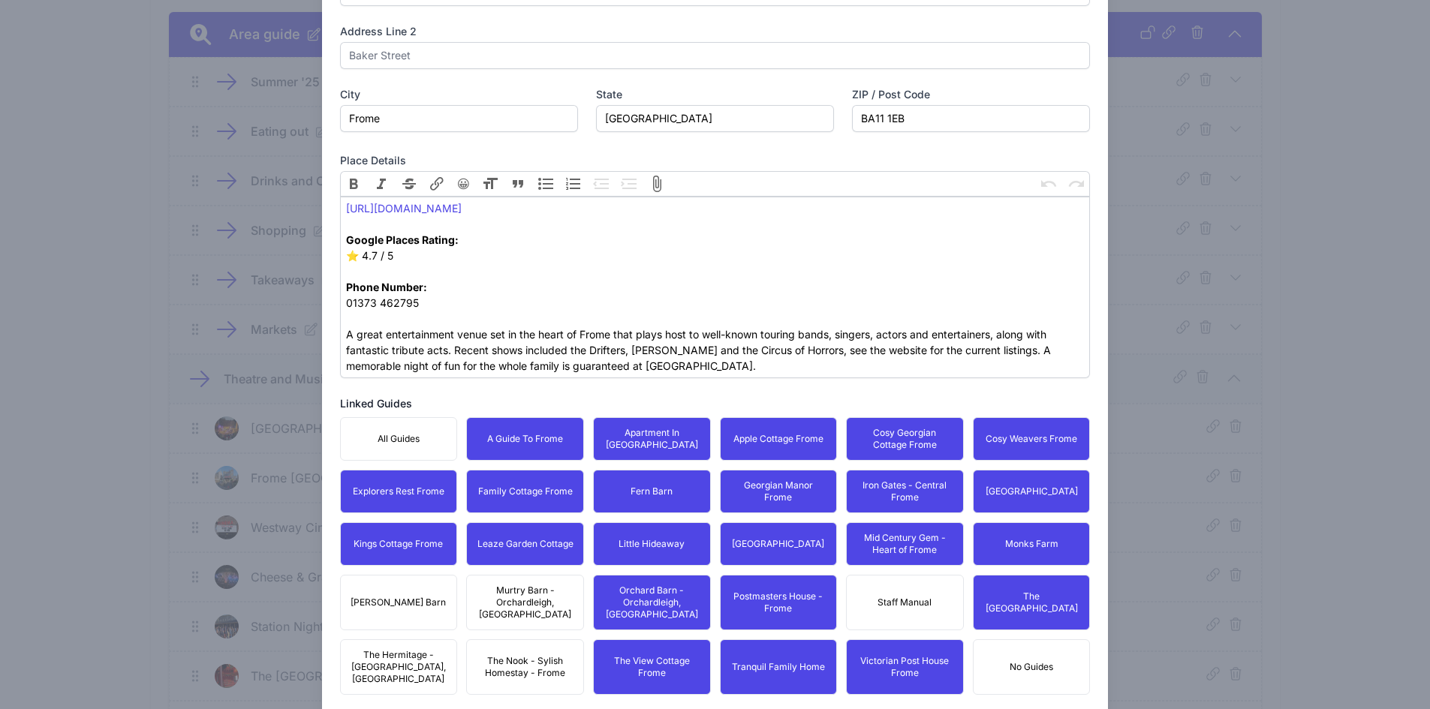
click at [516, 585] on span "Murtry Barn - Orchardleigh, [GEOGRAPHIC_DATA]" at bounding box center [525, 603] width 98 height 36
click at [504, 655] on span "The Nook - Sylish Homestay - Frome" at bounding box center [525, 667] width 98 height 24
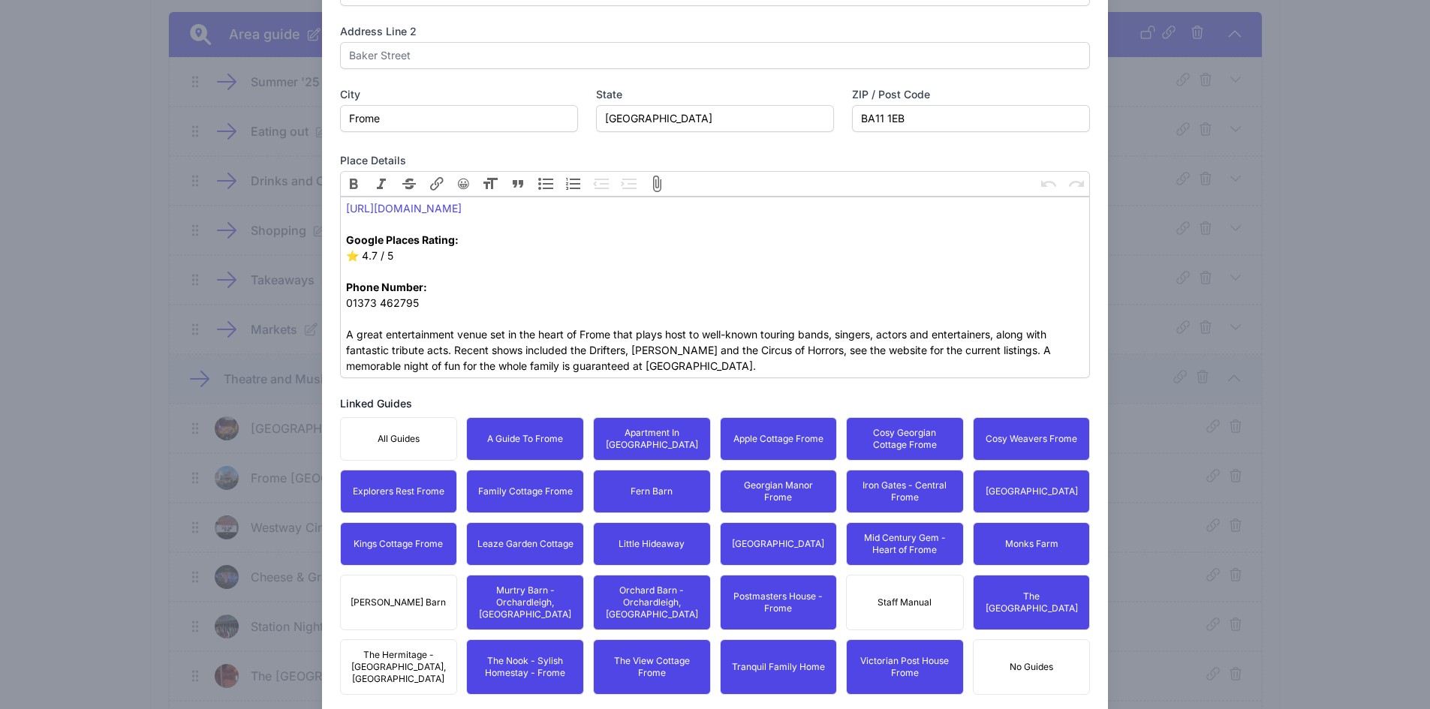
click at [402, 640] on button "The Hermitage - [GEOGRAPHIC_DATA], [GEOGRAPHIC_DATA]" at bounding box center [399, 668] width 118 height 56
click at [410, 597] on span "[PERSON_NAME] Barn" at bounding box center [398, 603] width 95 height 12
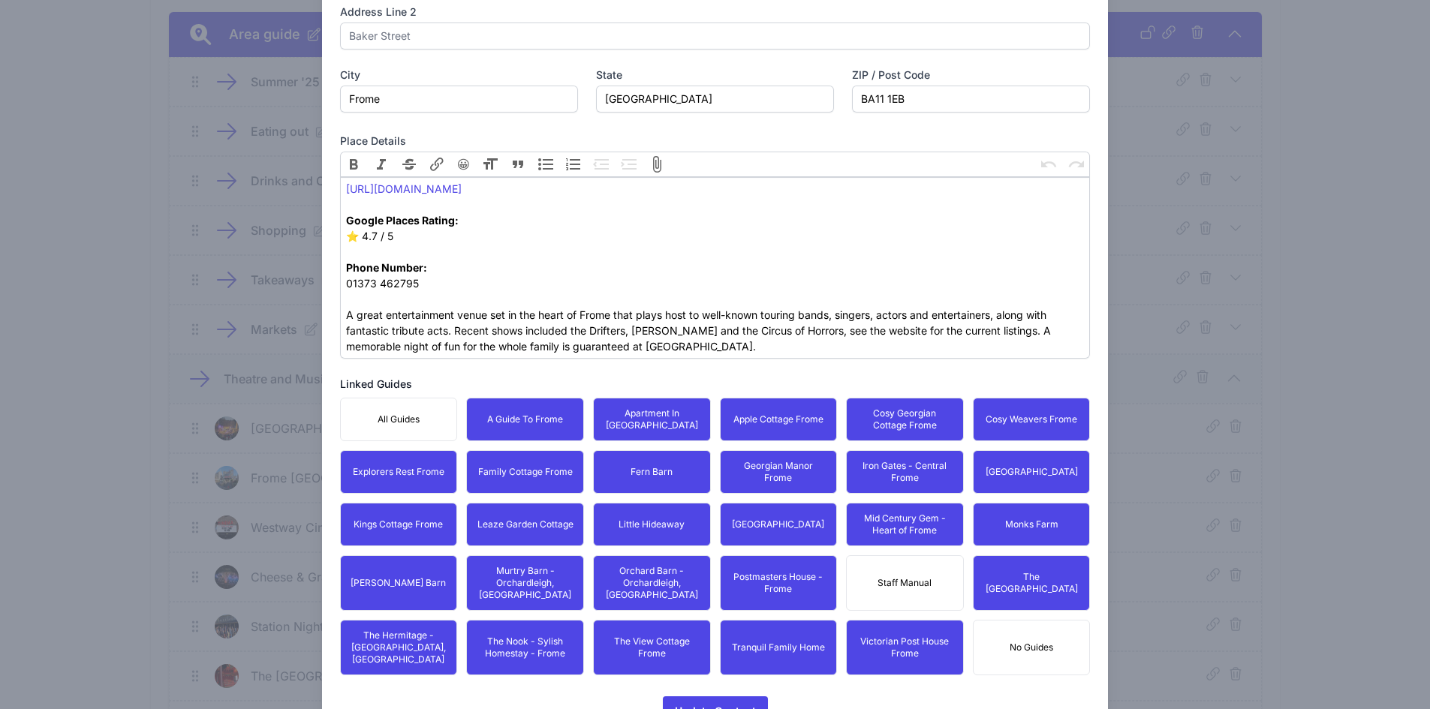
scroll to position [580, 0]
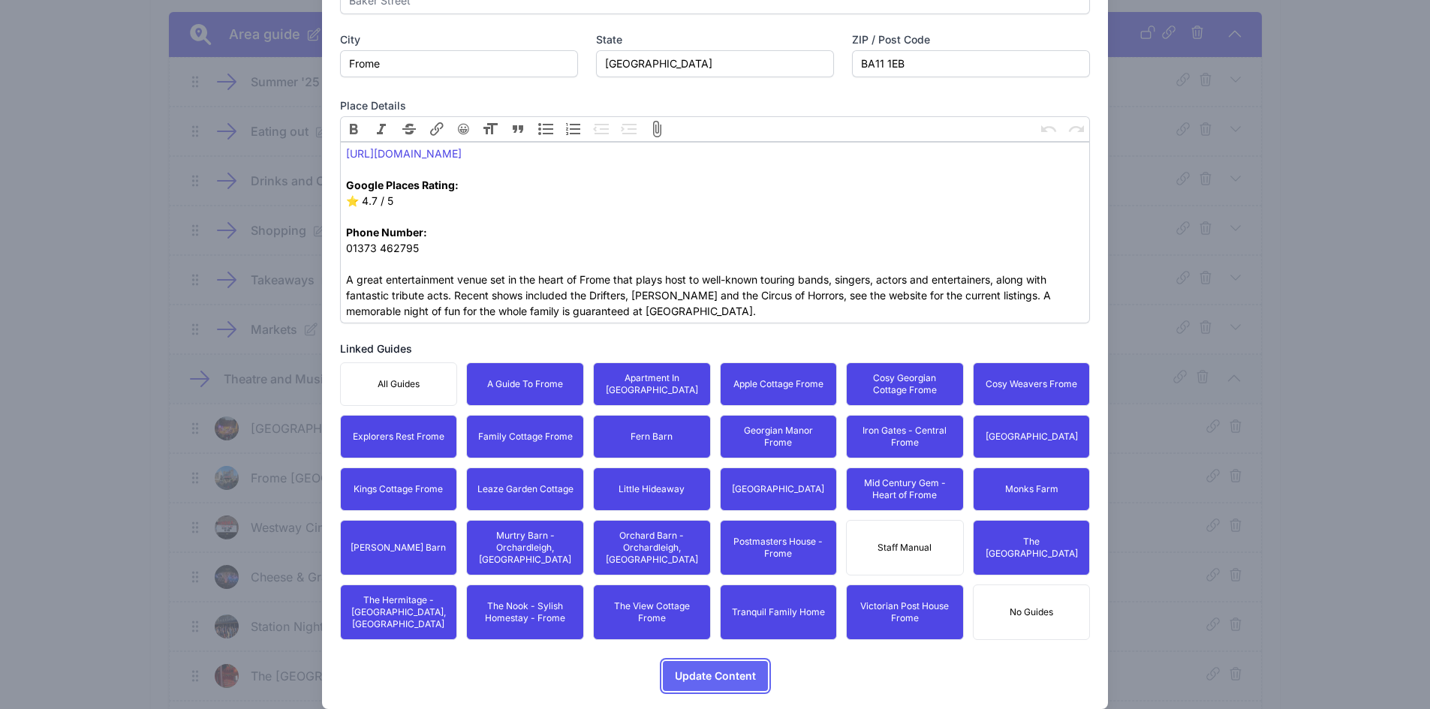
click at [730, 661] on span "Update Content" at bounding box center [715, 676] width 81 height 30
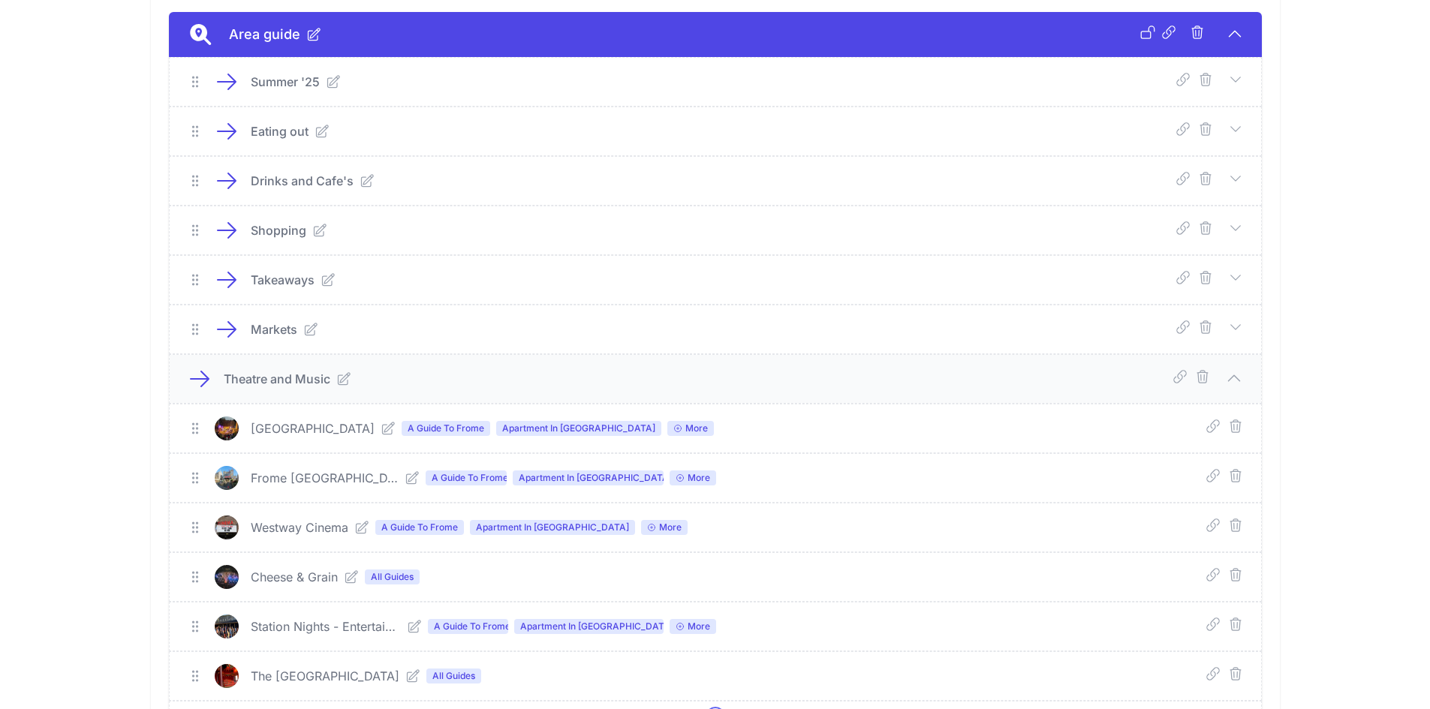
scroll to position [507, 0]
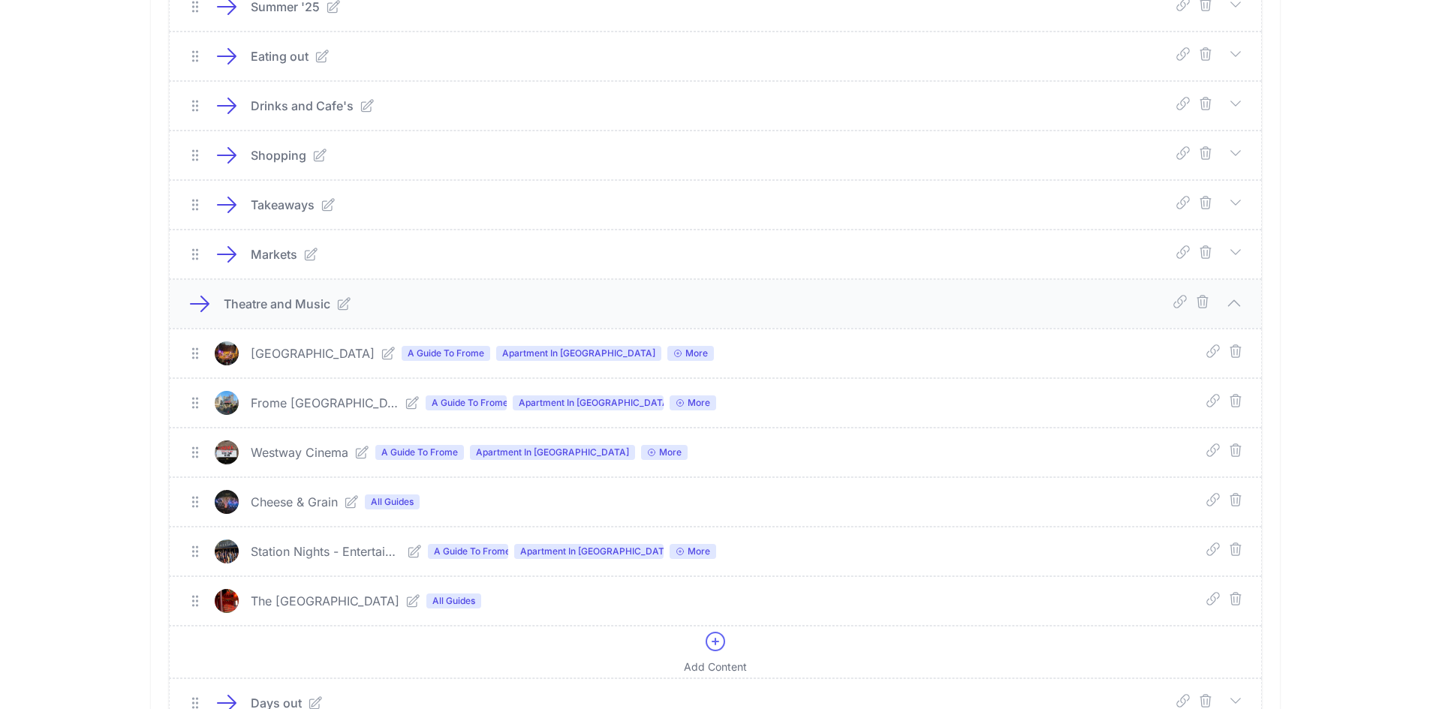
click at [348, 505] on icon at bounding box center [351, 502] width 12 height 12
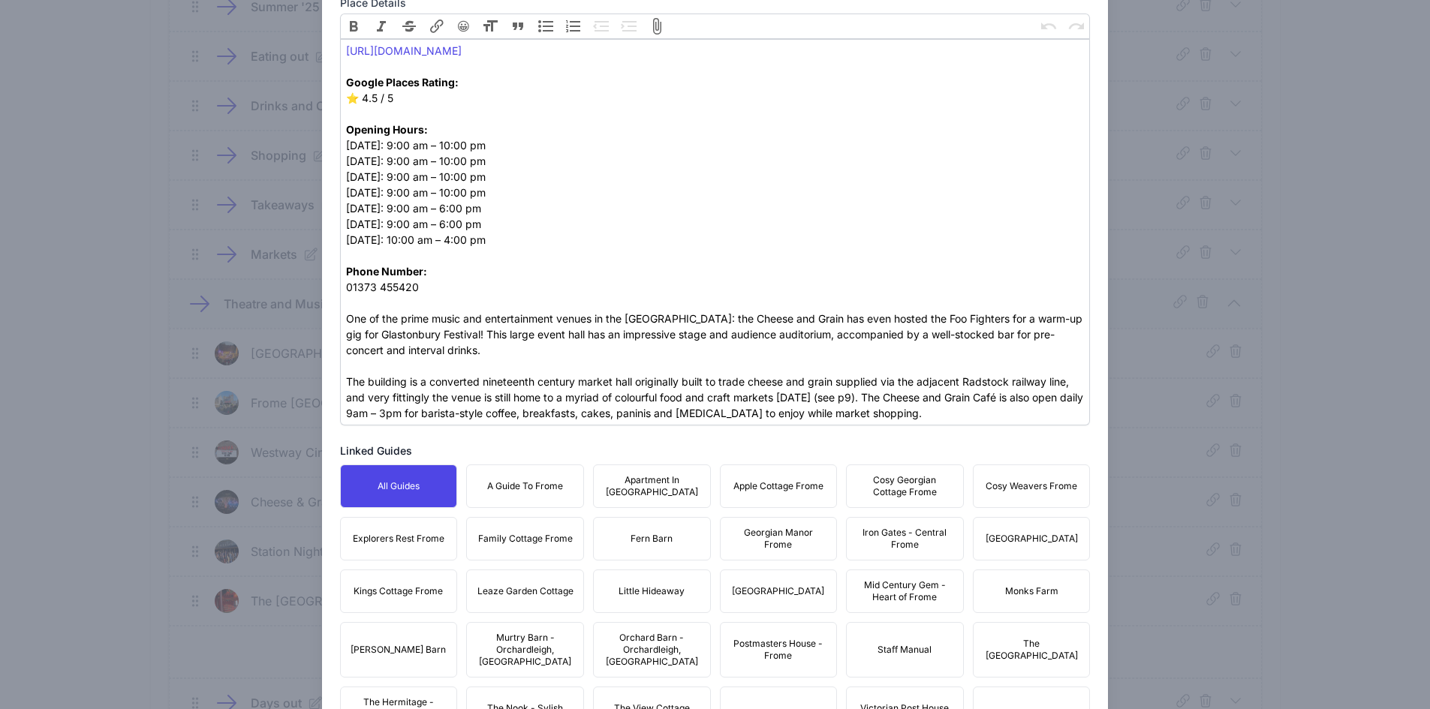
scroll to position [785, 0]
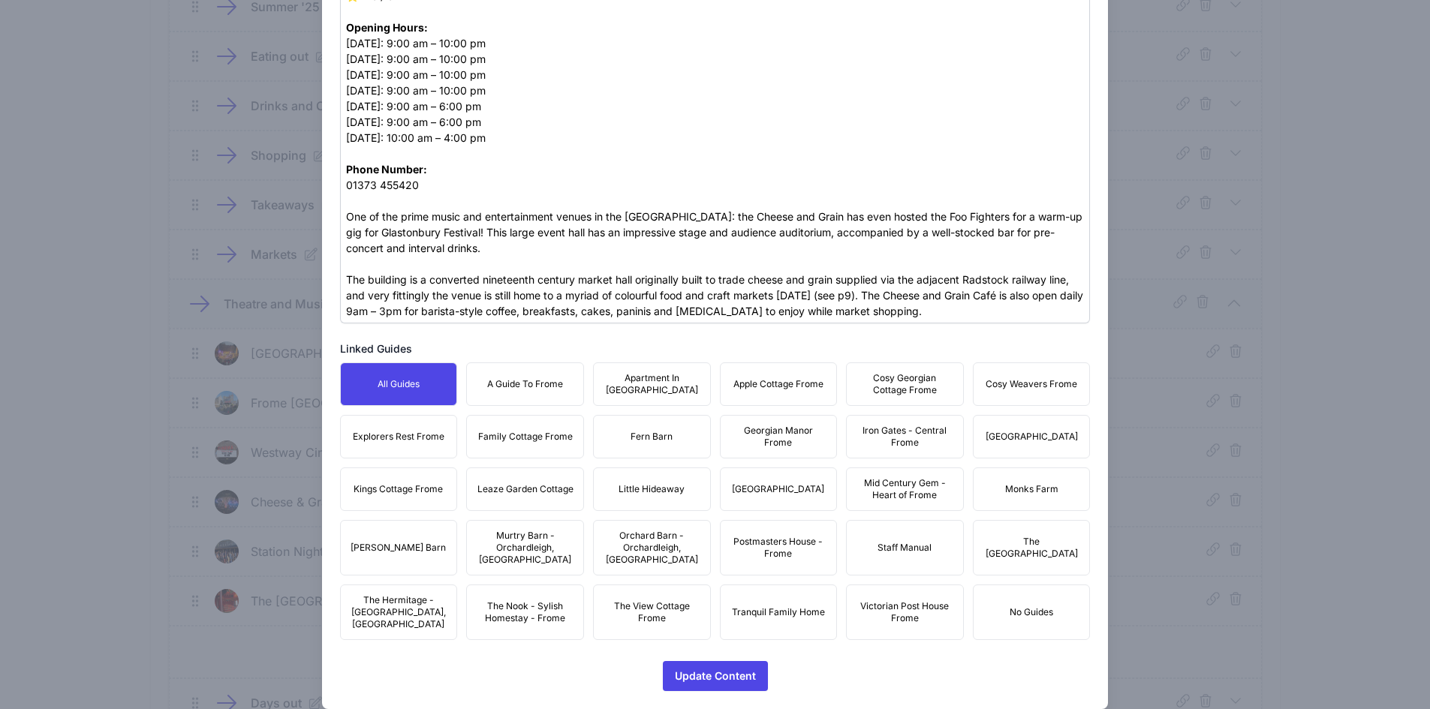
click at [551, 381] on span "A Guide To Frome" at bounding box center [525, 384] width 76 height 12
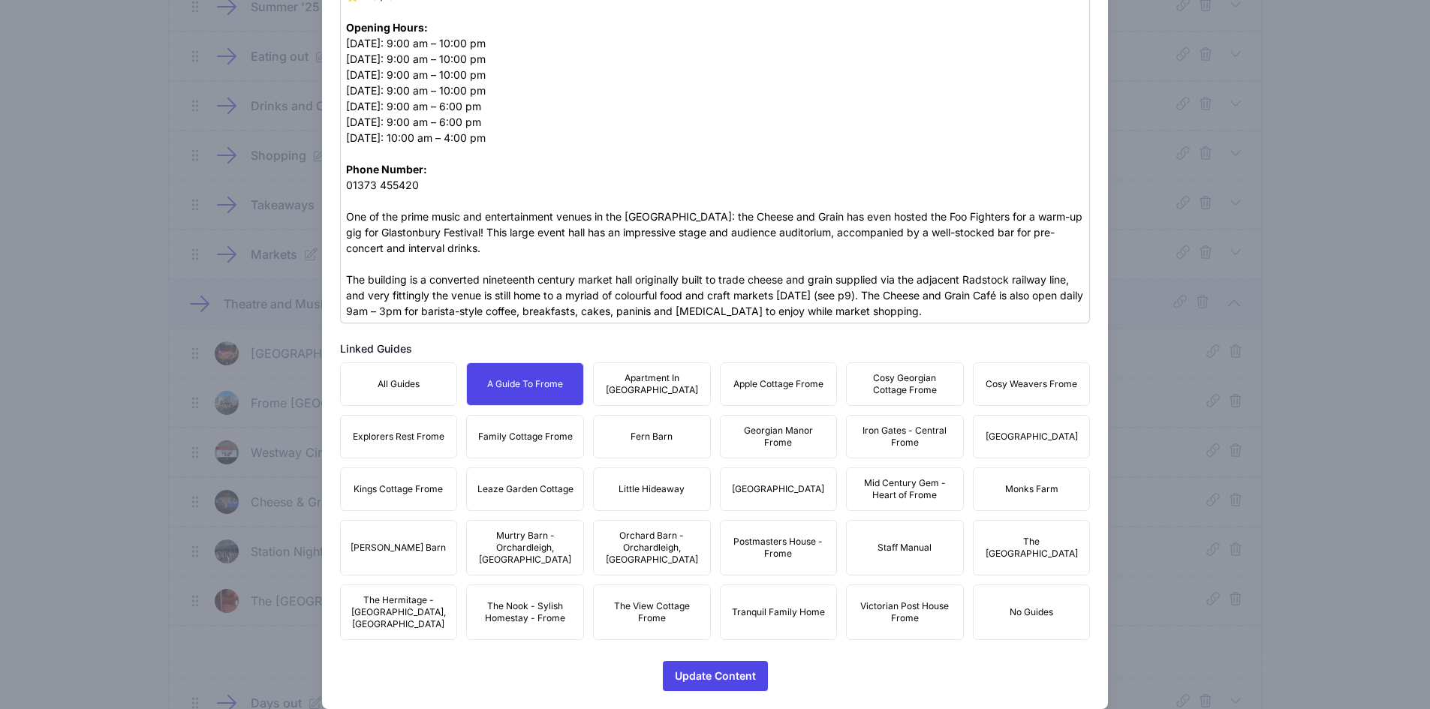
click at [679, 375] on span "Apartment In [GEOGRAPHIC_DATA]" at bounding box center [652, 384] width 98 height 24
click at [831, 379] on div "All Guides A Guide To Frome Apartment In [GEOGRAPHIC_DATA] Apple Cottage Frome …" at bounding box center [715, 502] width 751 height 278
click at [805, 387] on span "Apple Cottage Frome" at bounding box center [778, 384] width 90 height 12
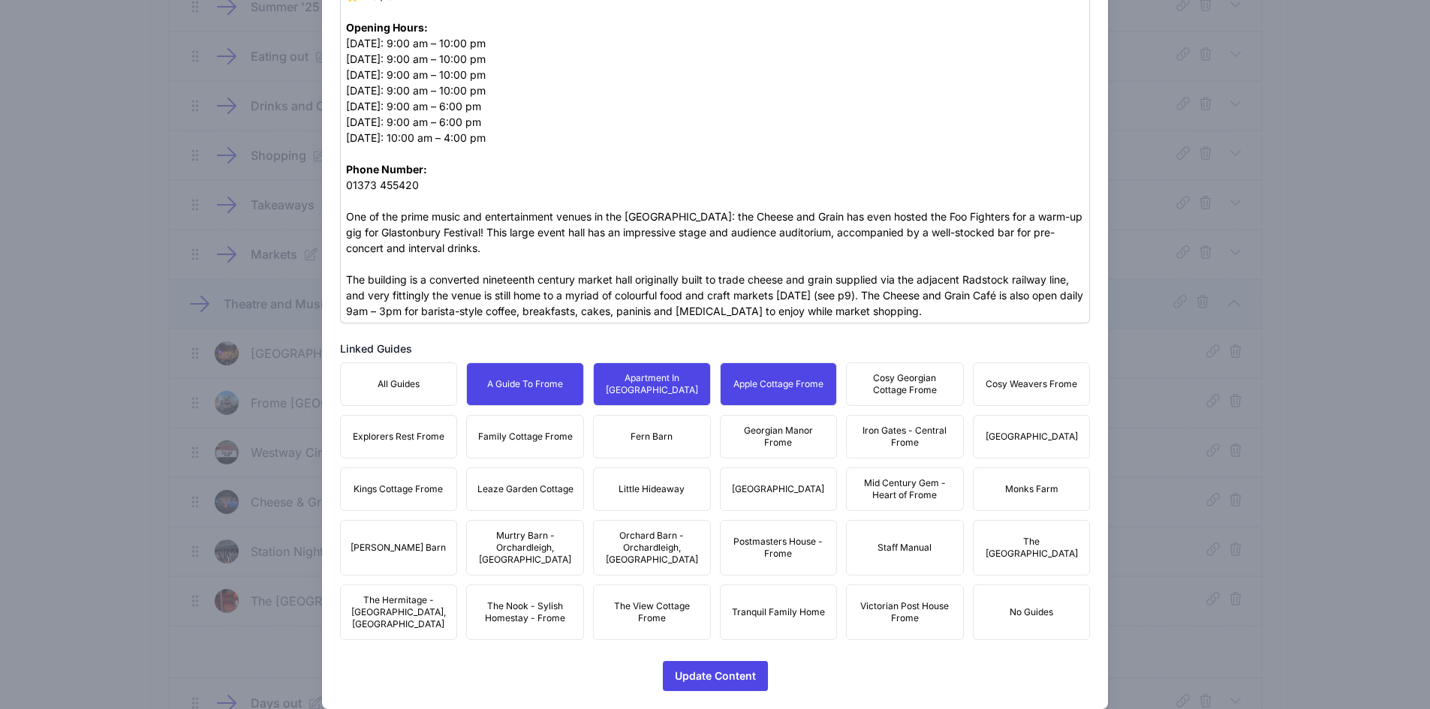
click at [899, 385] on span "Cosy Georgian Cottage Frome" at bounding box center [905, 384] width 98 height 24
click at [1026, 387] on span "Cosy Weavers Frome" at bounding box center [1032, 384] width 92 height 12
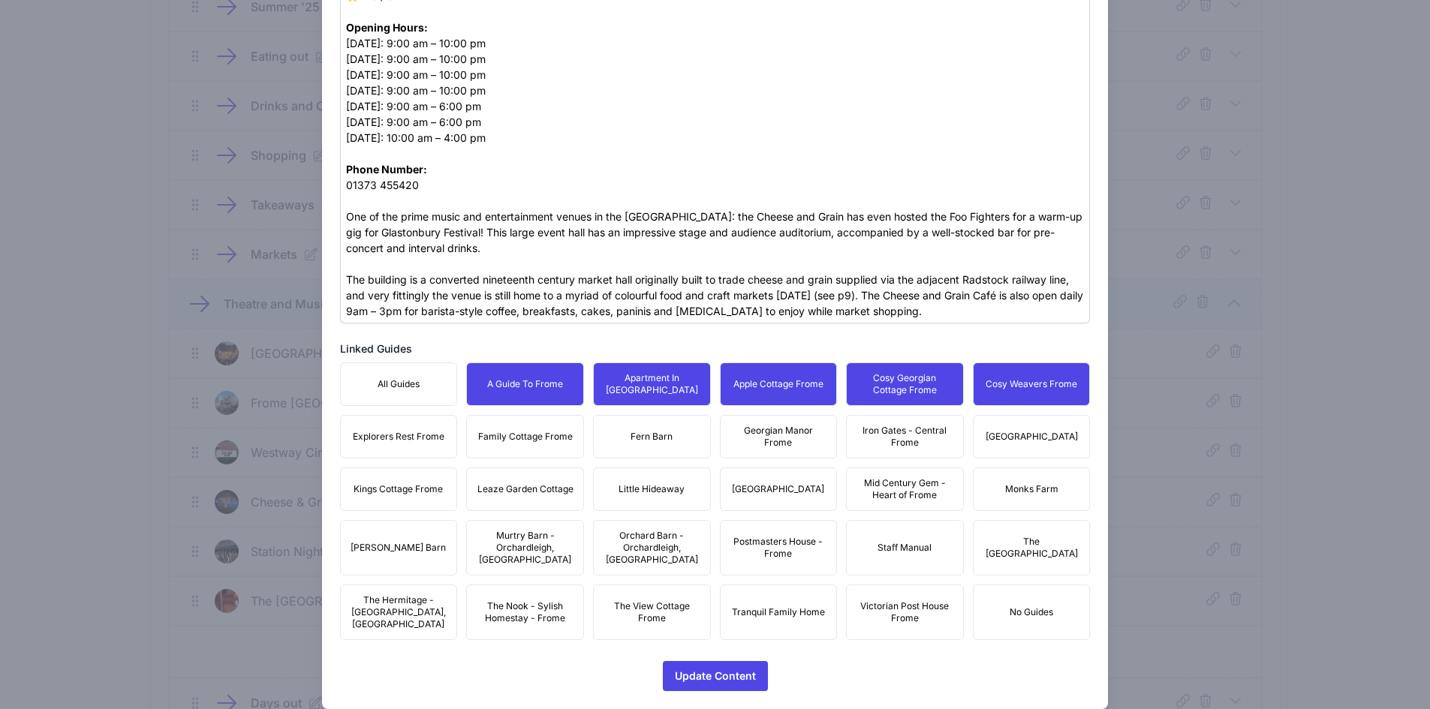
drag, startPoint x: 1035, startPoint y: 425, endPoint x: 947, endPoint y: 441, distance: 89.4
click at [1031, 426] on button "[GEOGRAPHIC_DATA]" at bounding box center [1032, 437] width 118 height 44
click at [894, 439] on span "Iron Gates - Central Frome" at bounding box center [905, 437] width 98 height 24
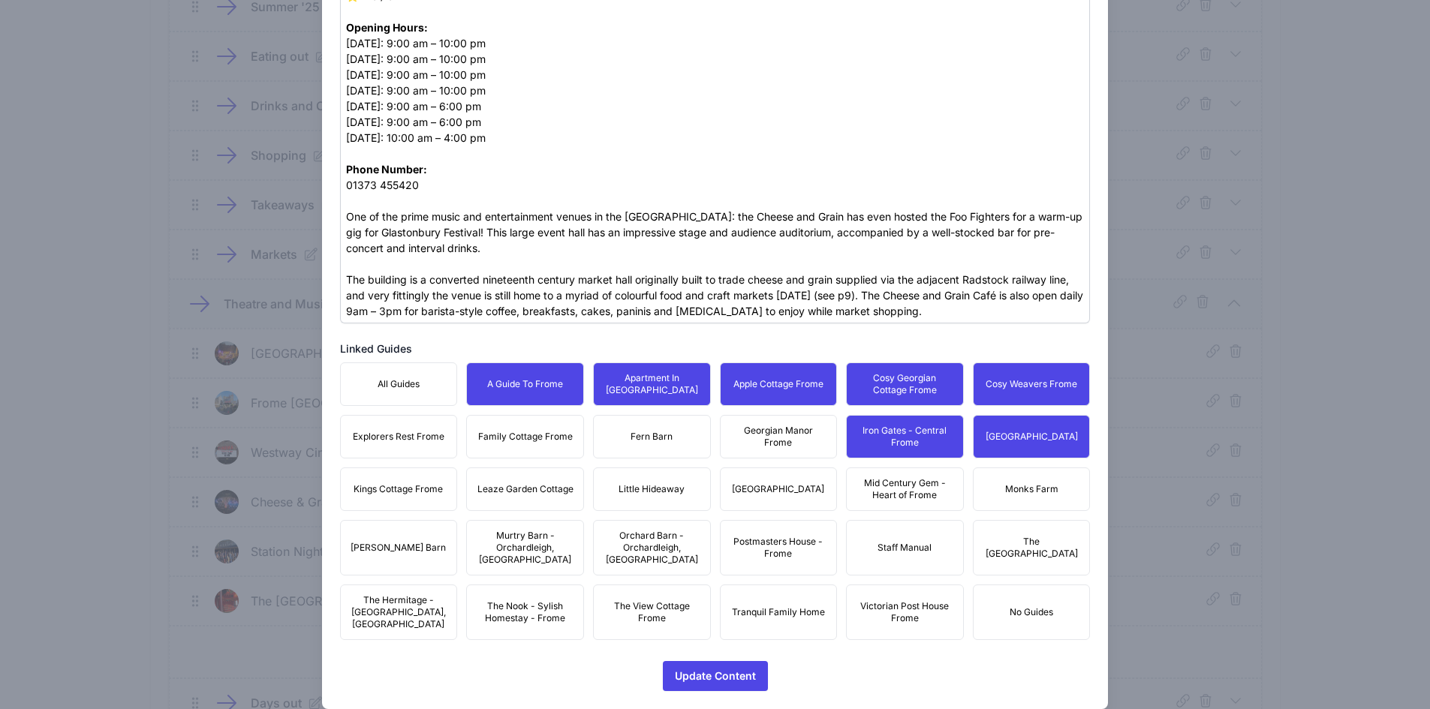
click at [735, 434] on span "Georgian Manor Frome" at bounding box center [779, 437] width 98 height 24
click at [617, 438] on button "Fern Barn" at bounding box center [652, 437] width 118 height 44
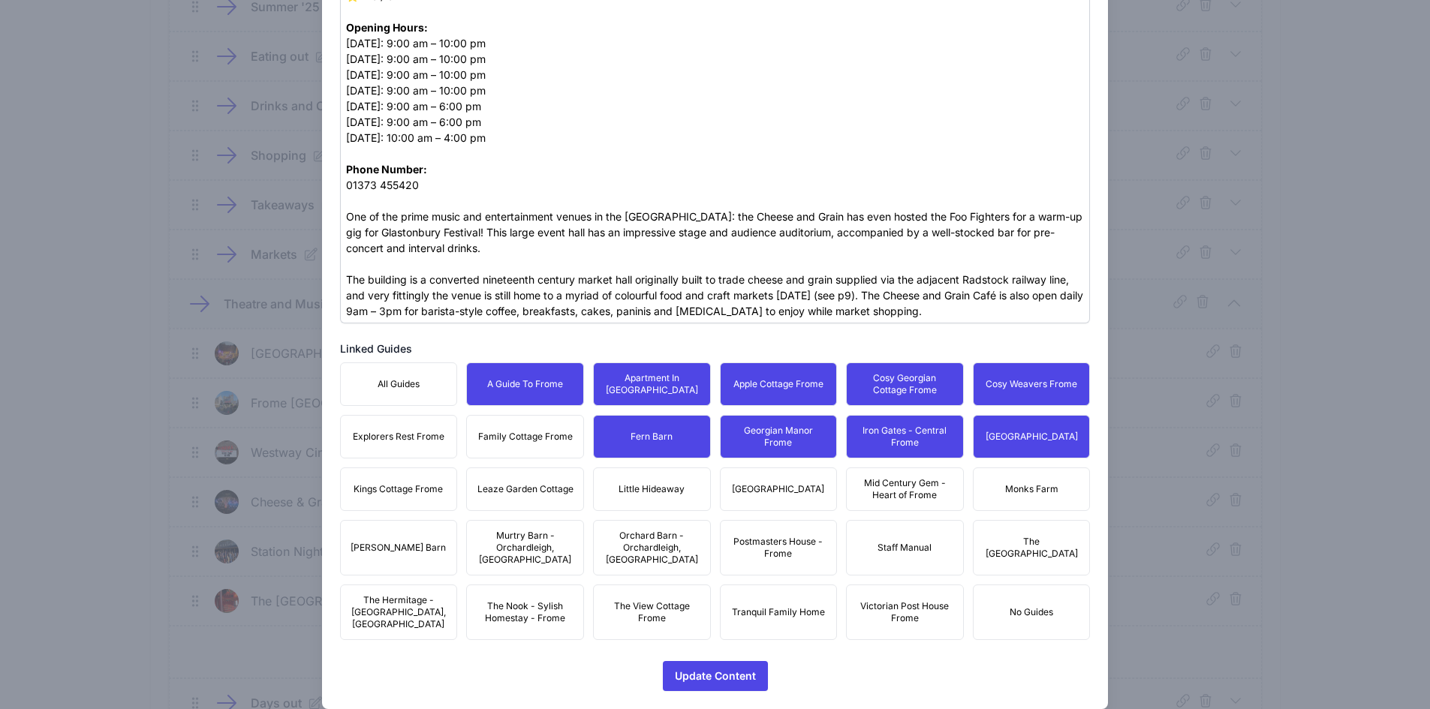
drag, startPoint x: 534, startPoint y: 441, endPoint x: 495, endPoint y: 446, distance: 40.0
click at [533, 441] on span "Family Cottage Frome" at bounding box center [525, 437] width 95 height 12
click at [432, 441] on span "Explorers Rest Frome" at bounding box center [399, 437] width 92 height 12
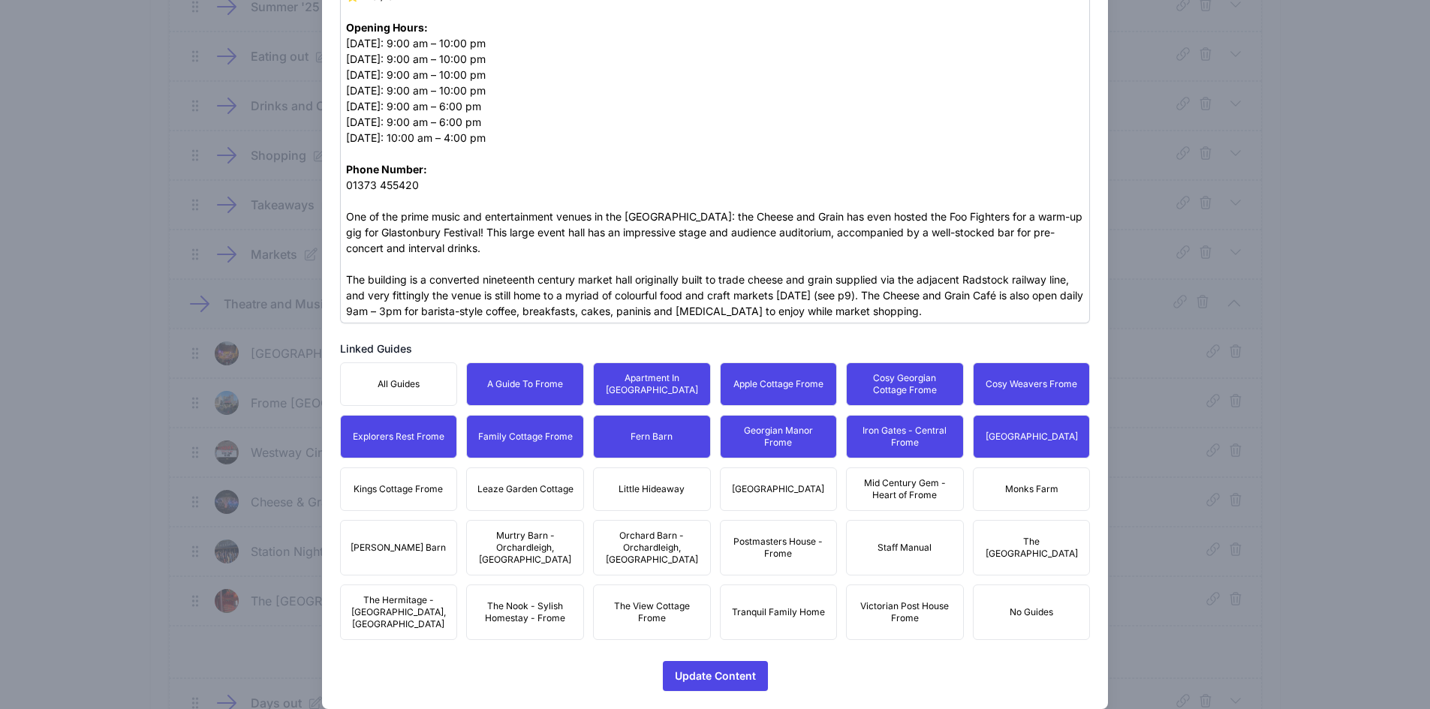
click at [411, 501] on button "Kings Cottage Frome" at bounding box center [399, 490] width 118 height 44
drag, startPoint x: 503, startPoint y: 500, endPoint x: 600, endPoint y: 491, distance: 97.2
click at [507, 499] on button "Leaze Garden Cottage" at bounding box center [525, 490] width 118 height 44
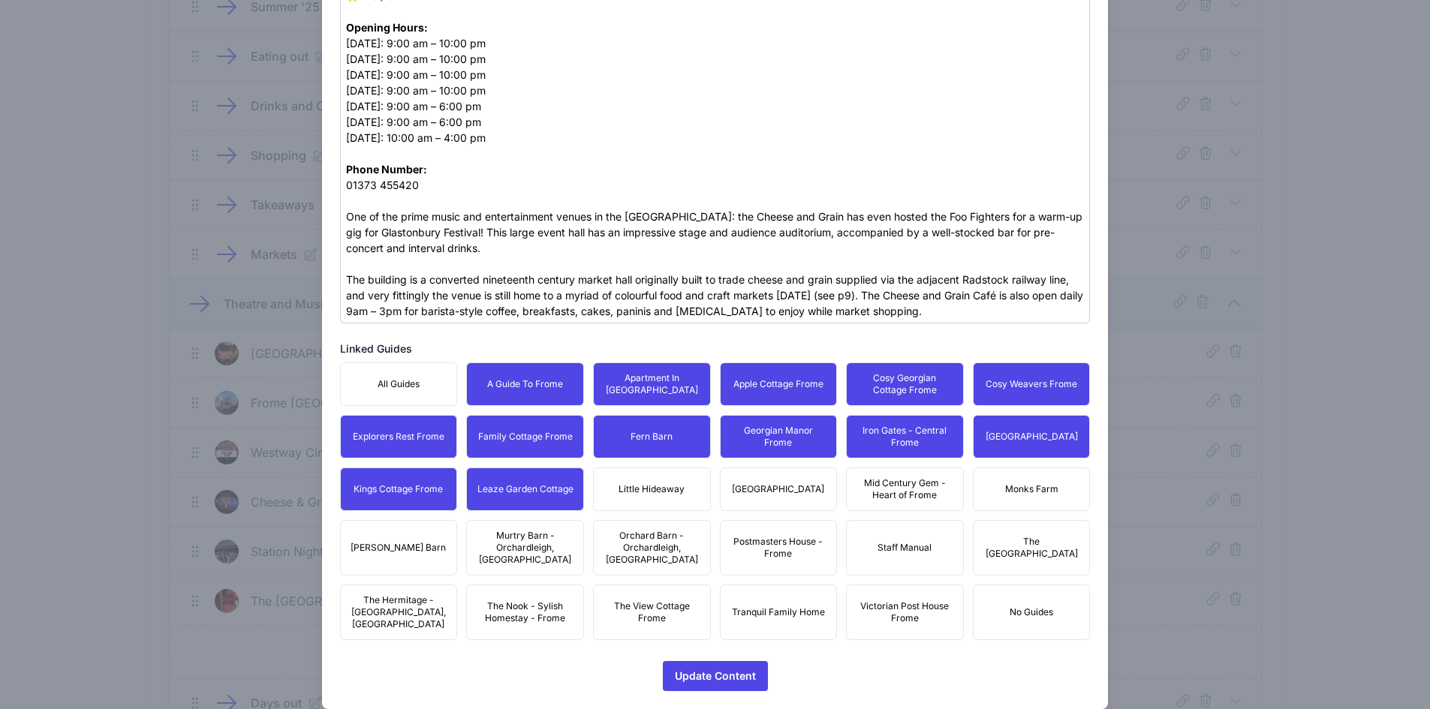
click at [673, 474] on button "Little Hideaway" at bounding box center [652, 490] width 118 height 44
click at [811, 474] on button "[GEOGRAPHIC_DATA]" at bounding box center [779, 490] width 118 height 44
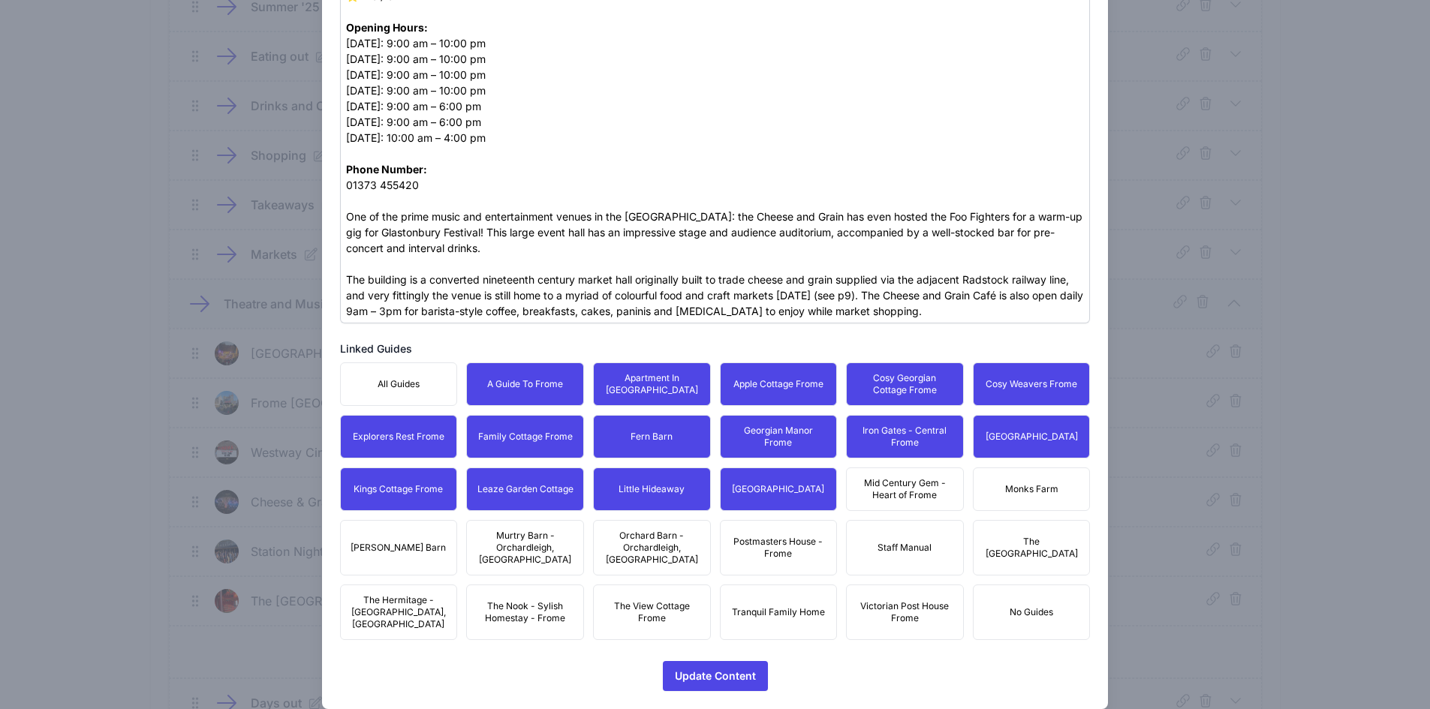
click at [927, 487] on span "Mid Century Gem - Heart of Frome" at bounding box center [905, 489] width 98 height 24
click at [1033, 492] on span "Monks Farm" at bounding box center [1031, 489] width 53 height 12
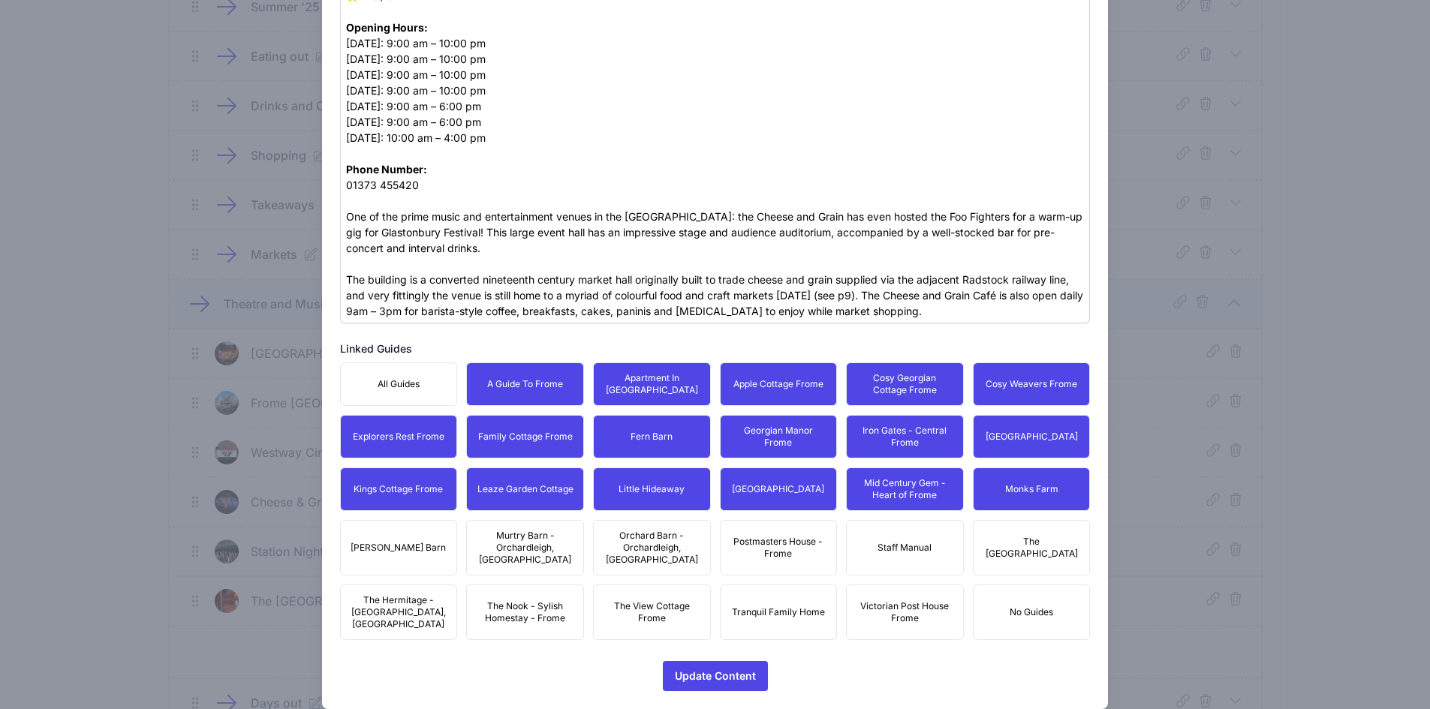
click at [1034, 536] on span "The [GEOGRAPHIC_DATA]" at bounding box center [1032, 548] width 98 height 24
click at [758, 536] on span "Postmasters House - Frome" at bounding box center [779, 548] width 98 height 24
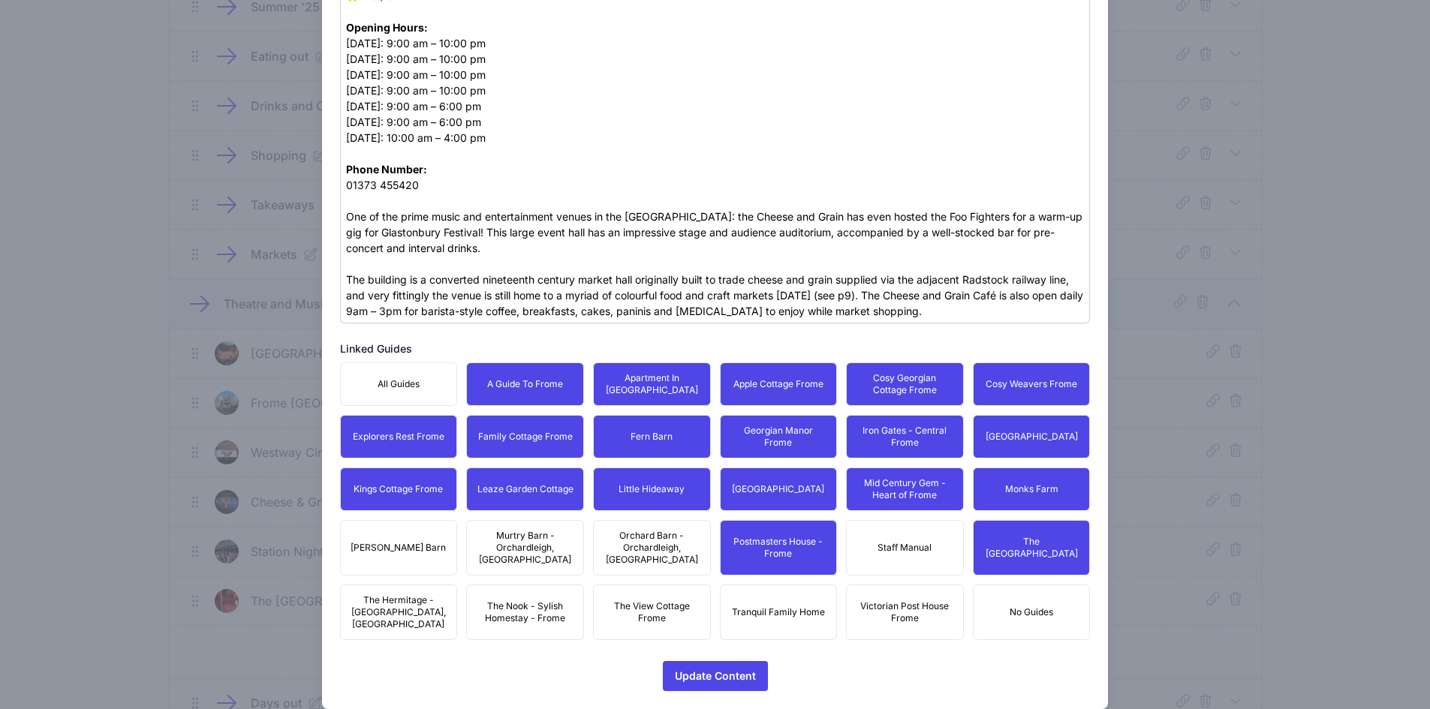
click at [918, 600] on span "Victorian Post House Frome" at bounding box center [905, 612] width 98 height 24
click at [769, 606] on span "Tranquil Family Home" at bounding box center [778, 612] width 93 height 12
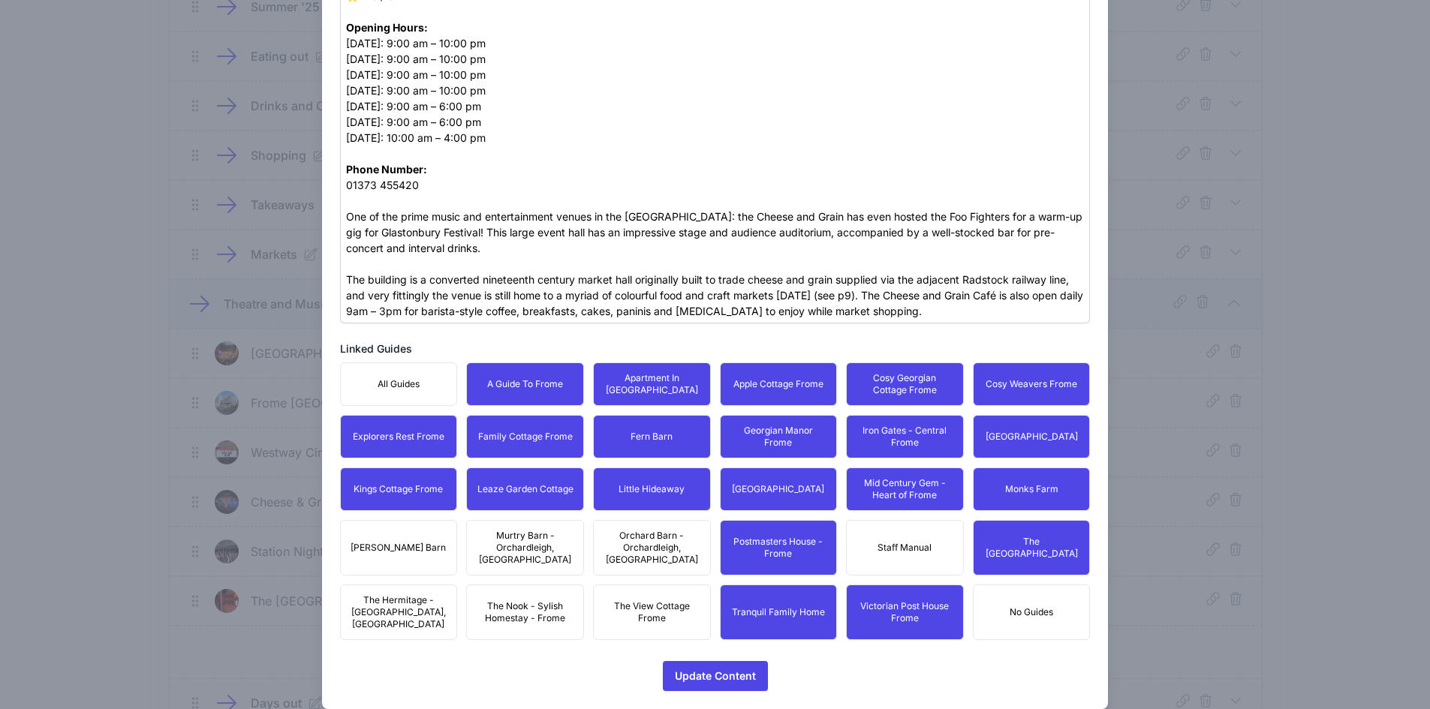
click at [633, 540] on span "Orchard Barn - Orchardleigh, [GEOGRAPHIC_DATA]" at bounding box center [652, 548] width 98 height 36
click at [642, 600] on span "The View Cottage Frome" at bounding box center [652, 612] width 98 height 24
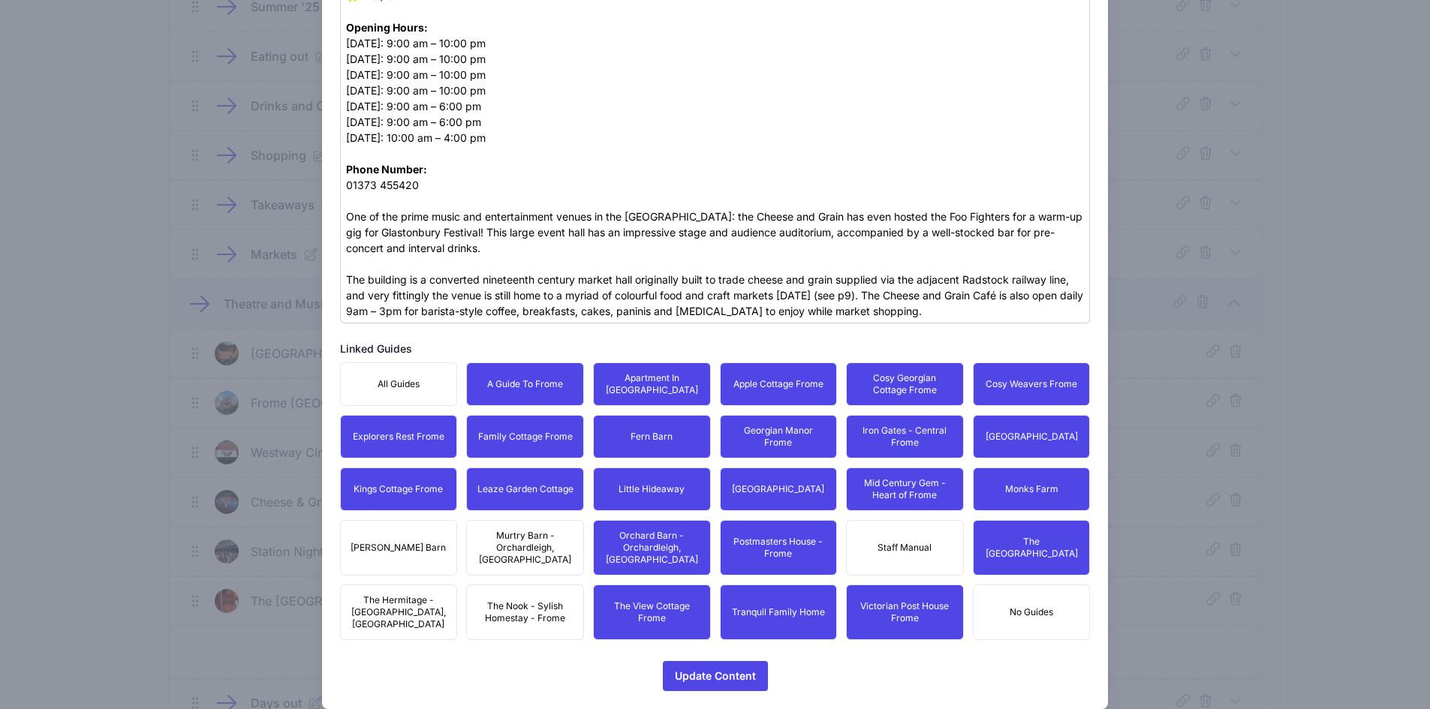
click at [536, 585] on button "The Nook - Sylish Homestay - Frome" at bounding box center [525, 613] width 118 height 56
click at [528, 539] on span "Murtry Barn - Orchardleigh, [GEOGRAPHIC_DATA]" at bounding box center [525, 548] width 98 height 36
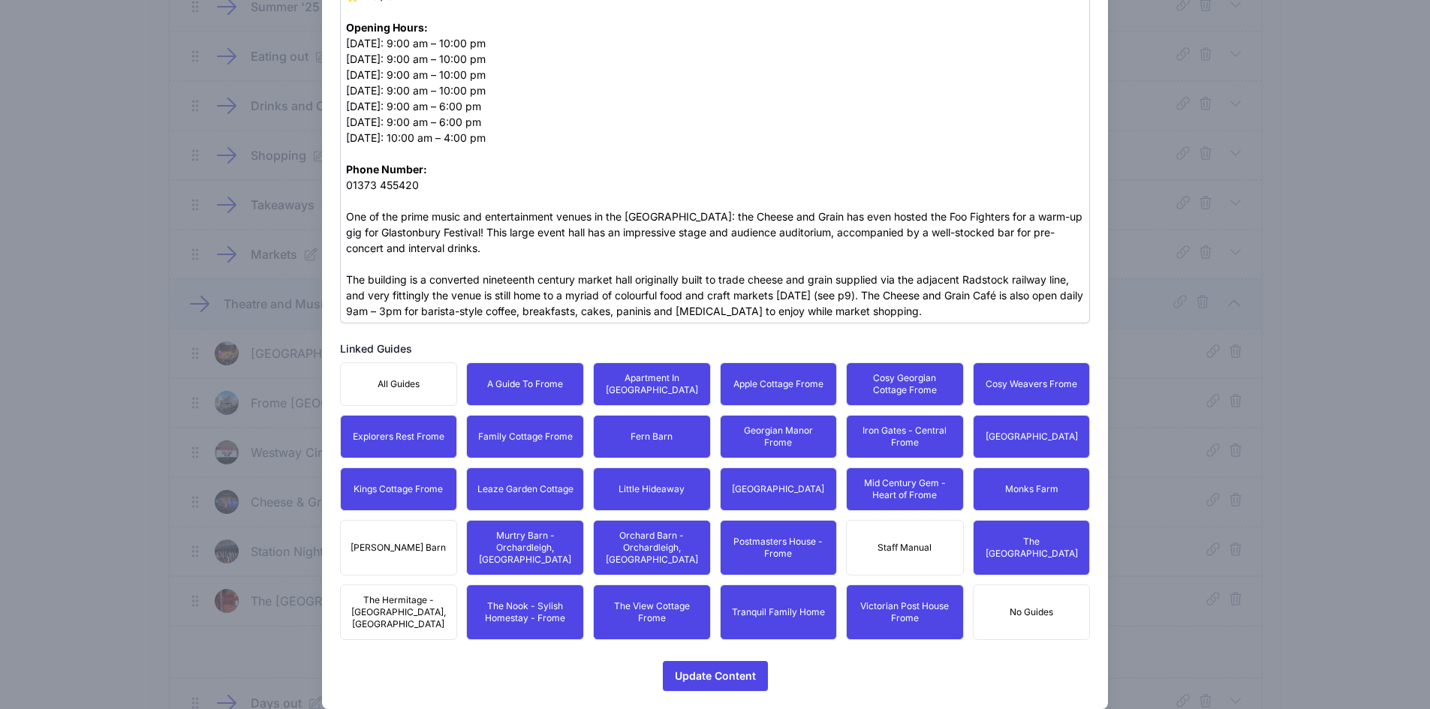
click at [412, 522] on button "[PERSON_NAME] Barn" at bounding box center [399, 548] width 118 height 56
drag, startPoint x: 408, startPoint y: 583, endPoint x: 441, endPoint y: 593, distance: 34.4
click at [408, 594] on span "The Hermitage - [GEOGRAPHIC_DATA], [GEOGRAPHIC_DATA]" at bounding box center [399, 612] width 98 height 36
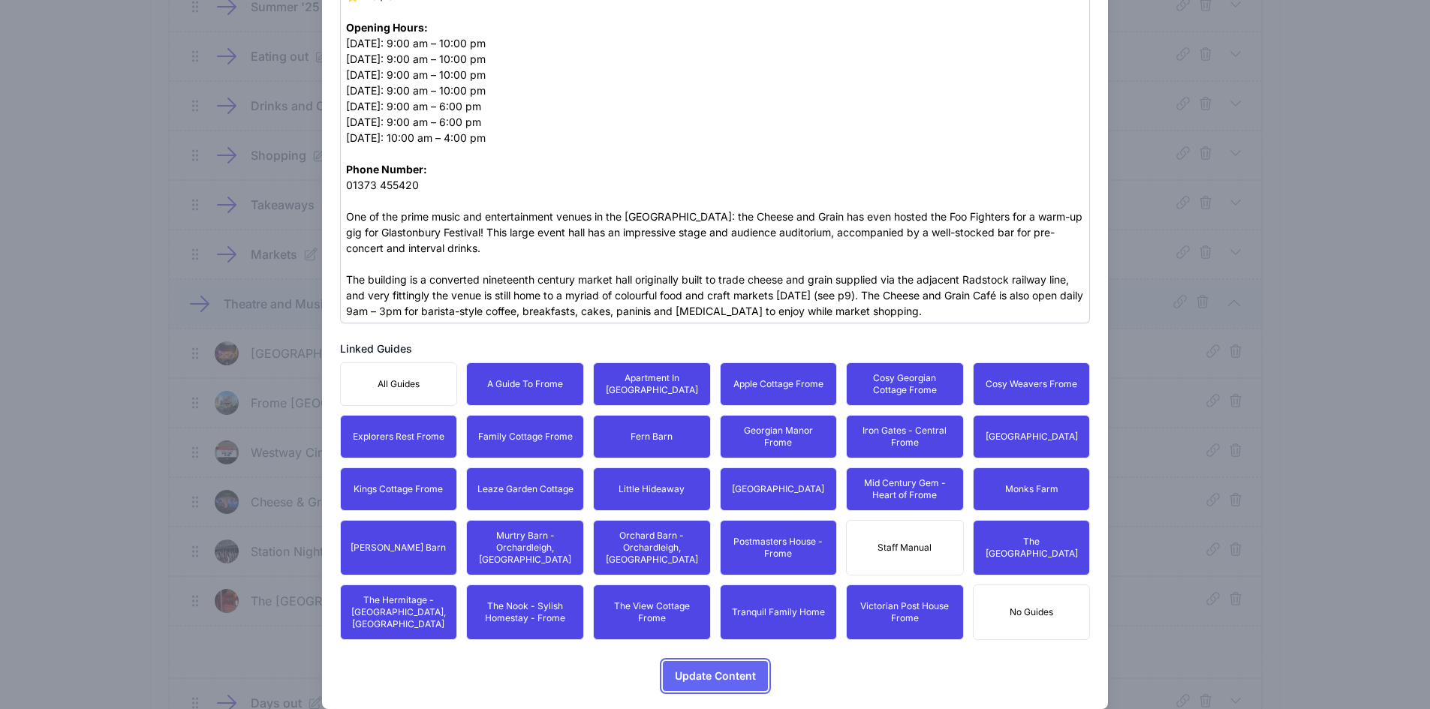
click at [711, 661] on span "Update Content" at bounding box center [715, 676] width 81 height 30
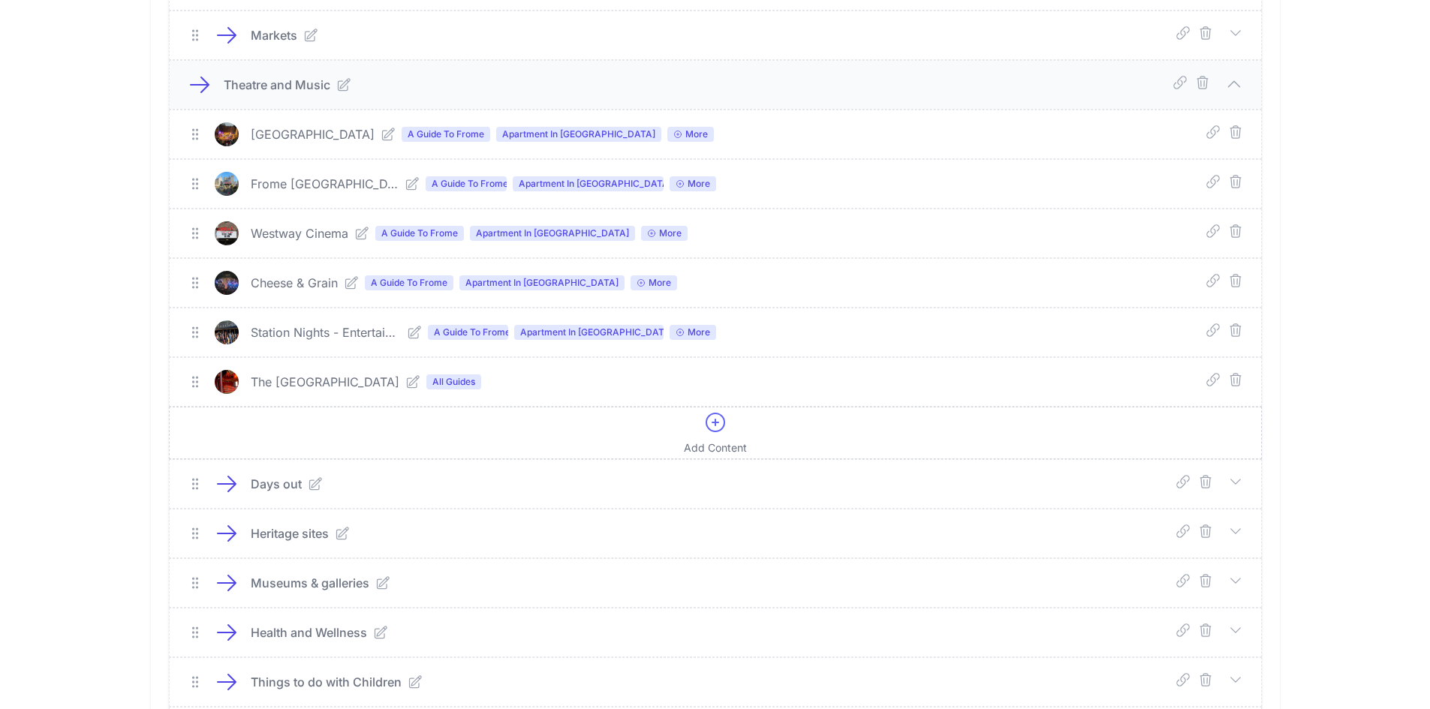
scroll to position [732, 0]
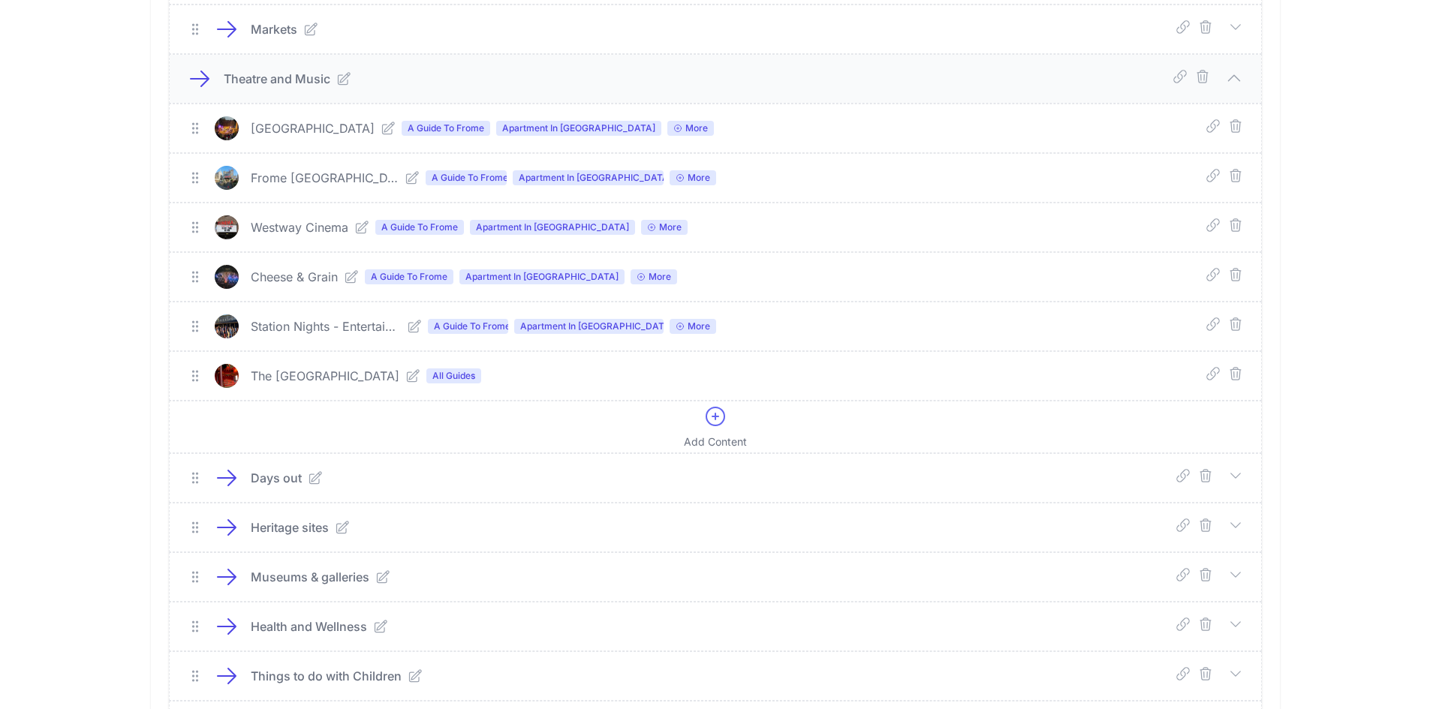
drag, startPoint x: 346, startPoint y: 378, endPoint x: 356, endPoint y: 380, distance: 10.0
click at [399, 378] on link at bounding box center [409, 376] width 21 height 15
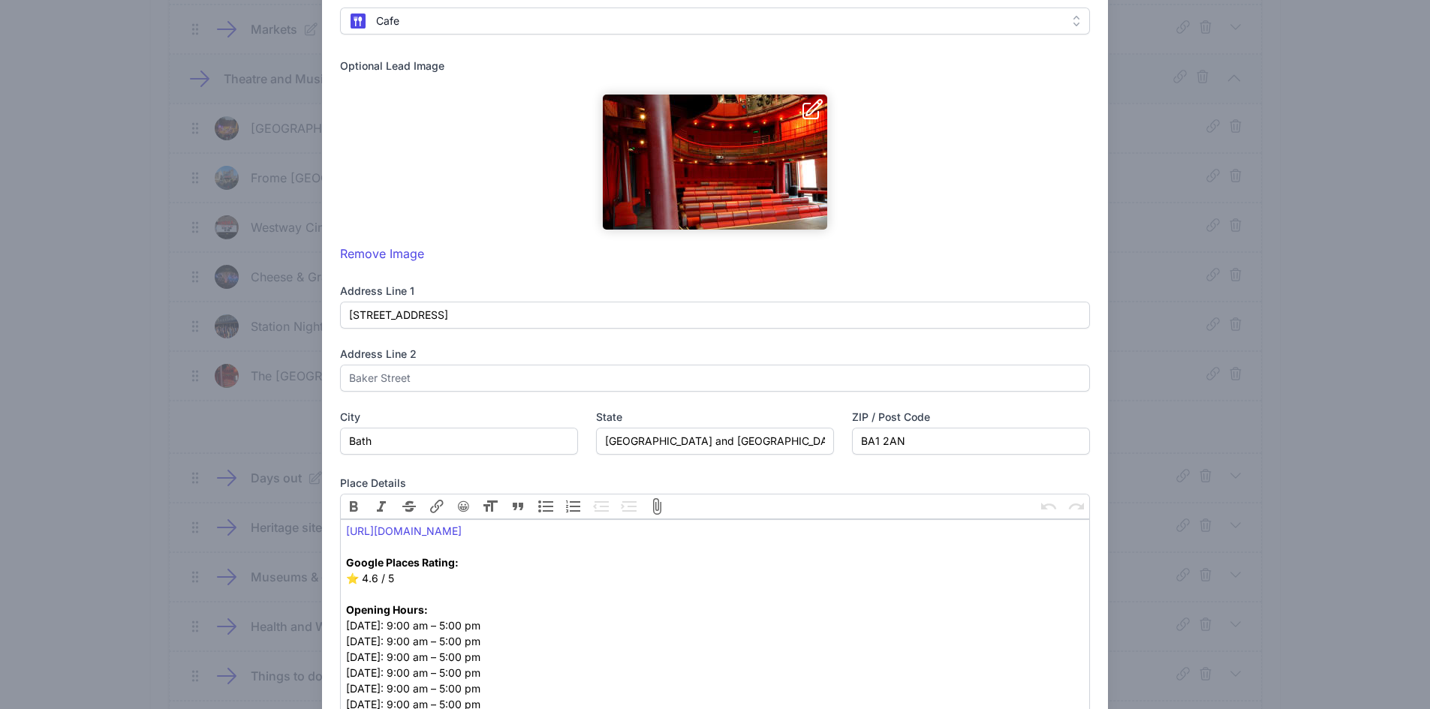
scroll to position [600, 0]
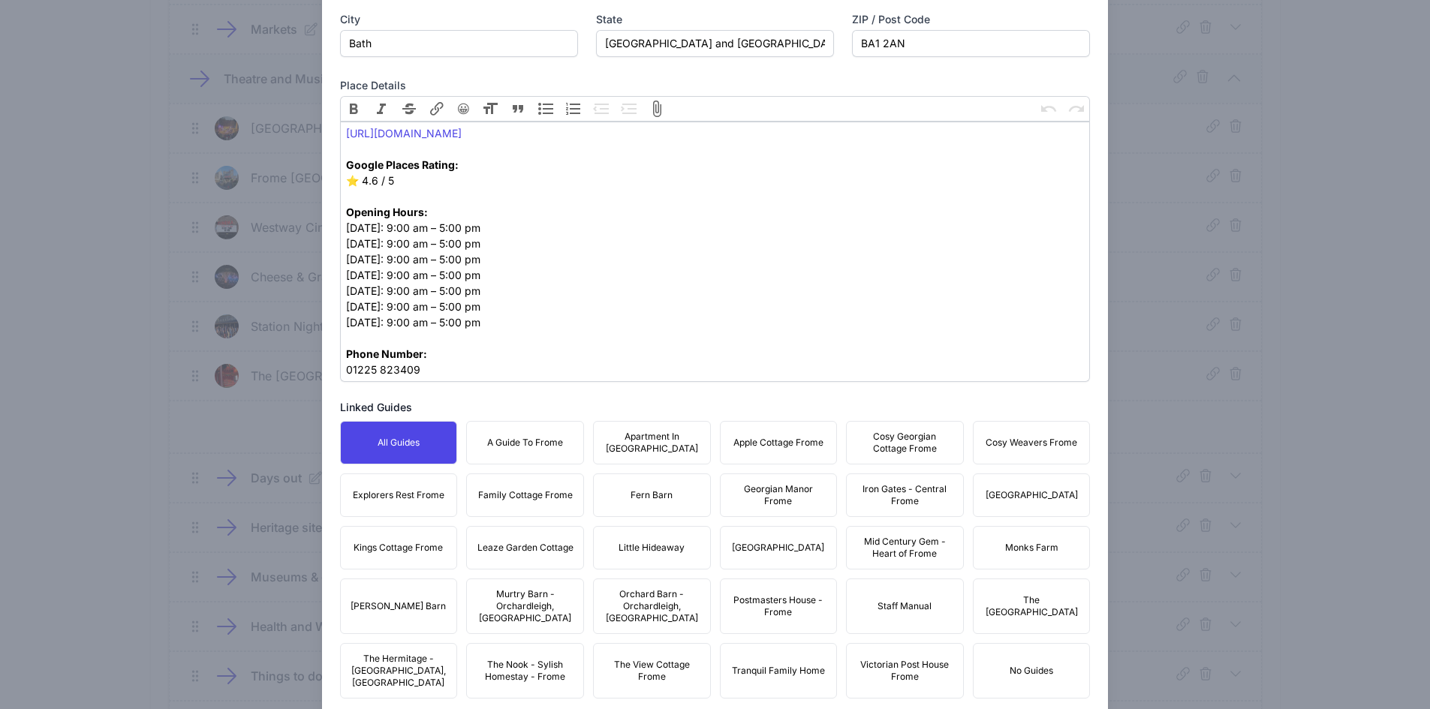
click at [547, 433] on button "A Guide To Frome" at bounding box center [525, 443] width 118 height 44
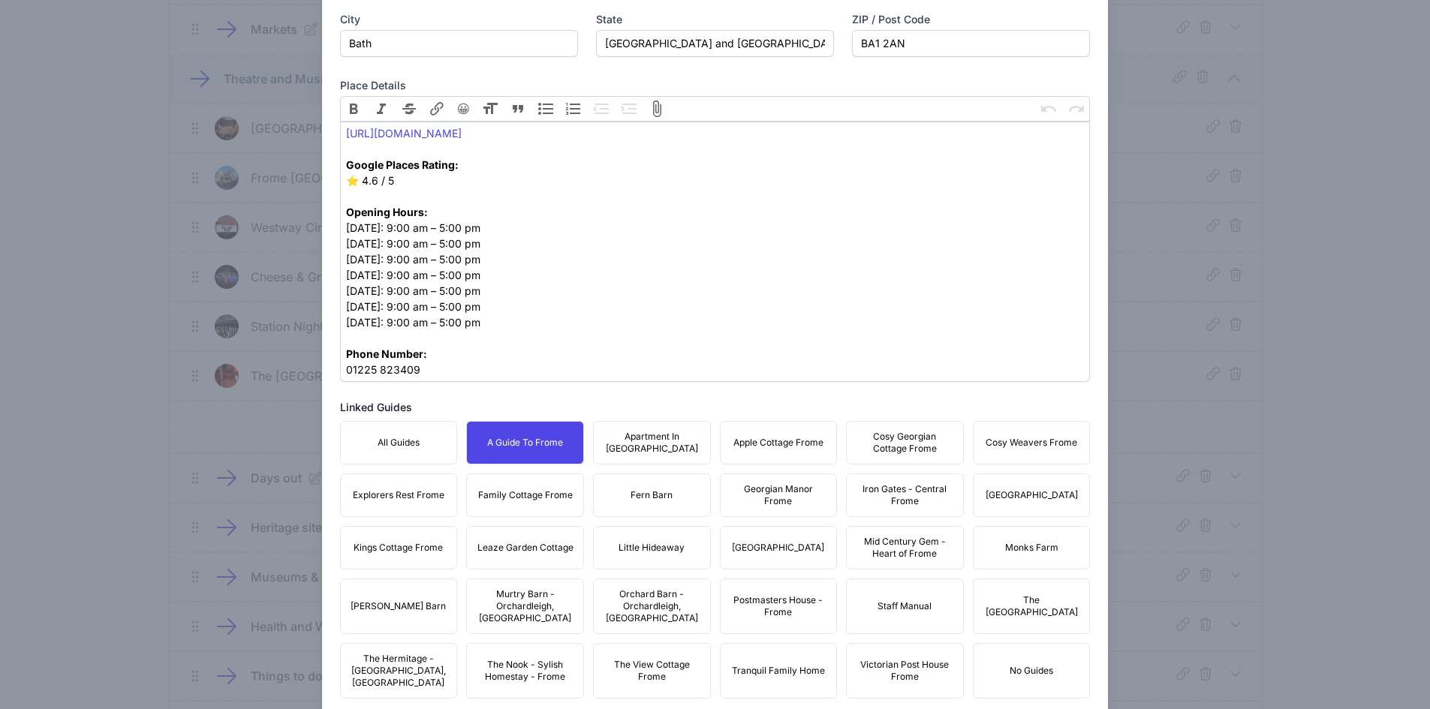
click at [631, 446] on span "Apartment In [GEOGRAPHIC_DATA]" at bounding box center [652, 443] width 98 height 24
click at [721, 452] on button "Apple Cottage Frome" at bounding box center [779, 443] width 118 height 44
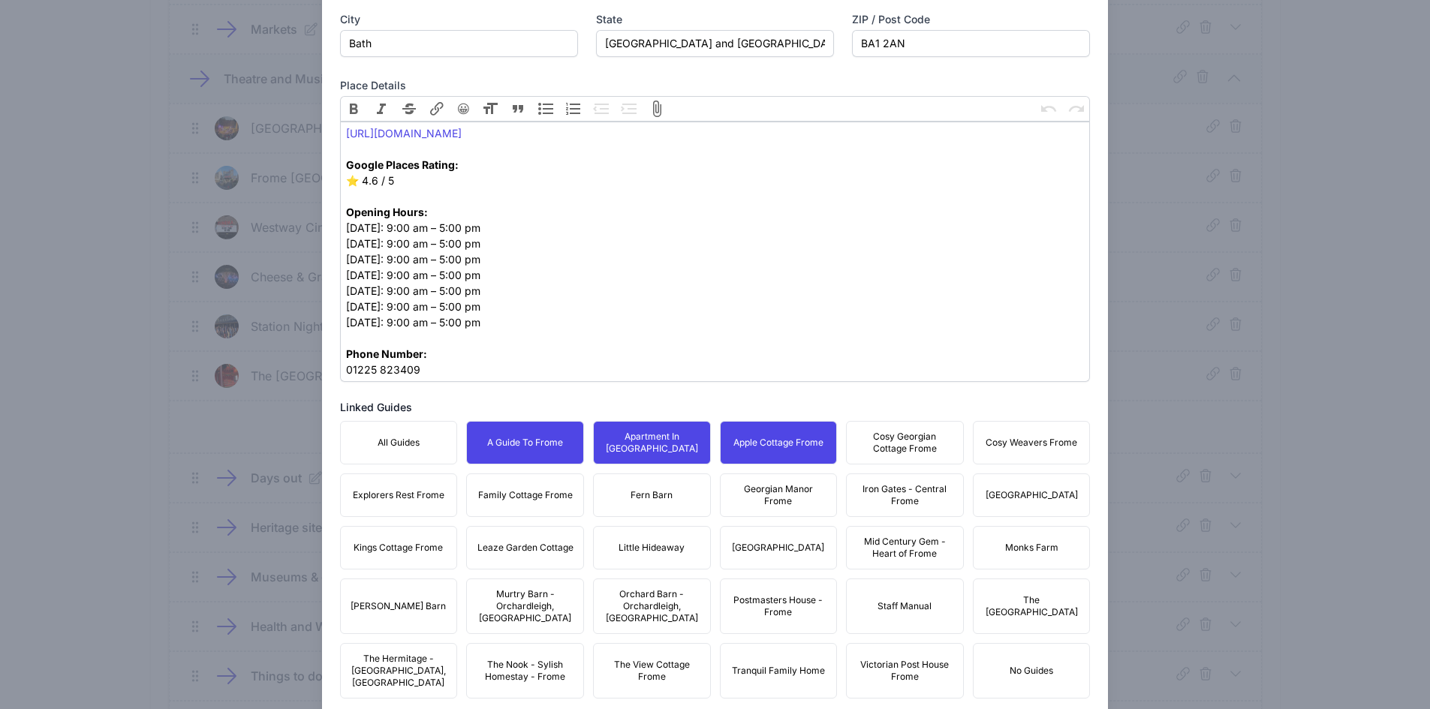
drag, startPoint x: 881, startPoint y: 444, endPoint x: 905, endPoint y: 443, distance: 24.1
click at [895, 444] on span "Cosy Georgian Cottage Frome" at bounding box center [905, 443] width 98 height 24
click at [1010, 440] on span "Cosy Weavers Frome" at bounding box center [1032, 443] width 92 height 12
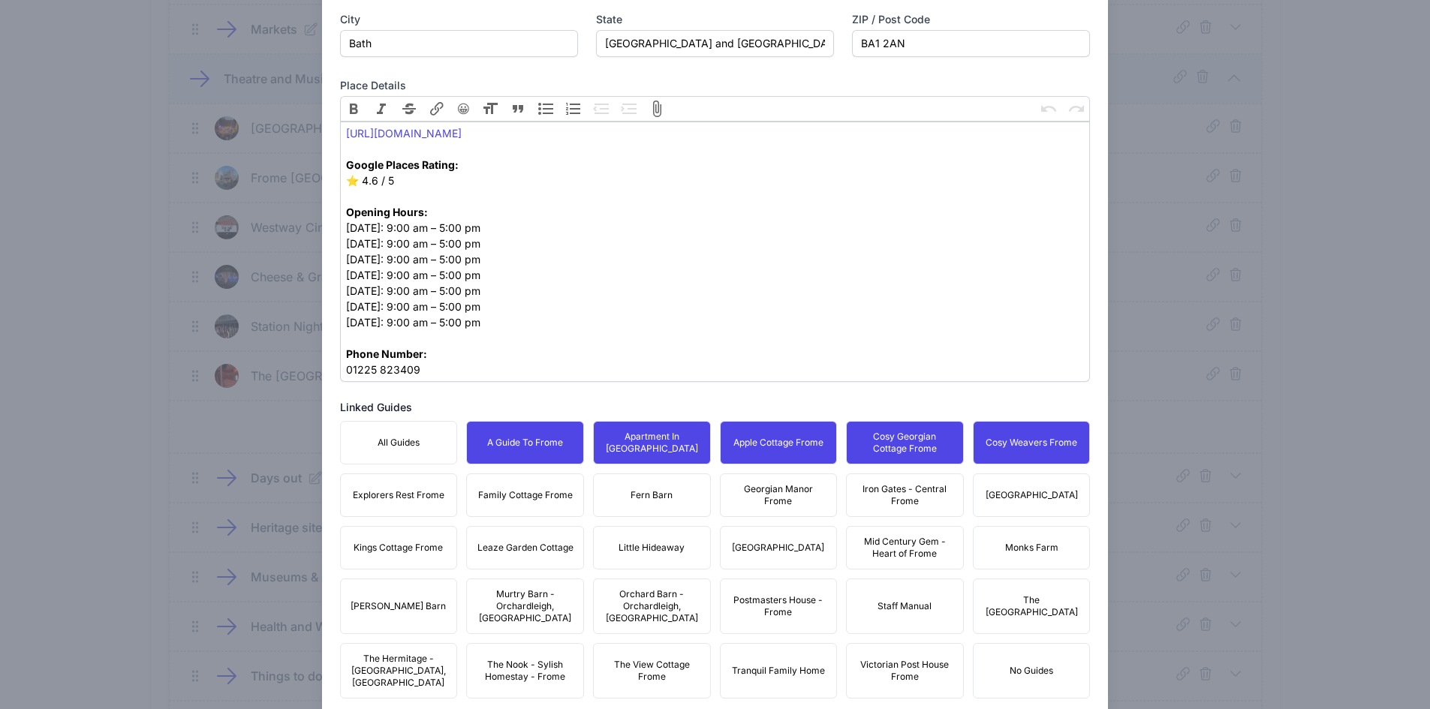
click at [932, 492] on span "Iron Gates - Central Frome" at bounding box center [905, 495] width 98 height 24
click at [1002, 489] on span "[GEOGRAPHIC_DATA]" at bounding box center [1032, 495] width 92 height 12
click at [745, 498] on span "Georgian Manor Frome" at bounding box center [779, 495] width 98 height 24
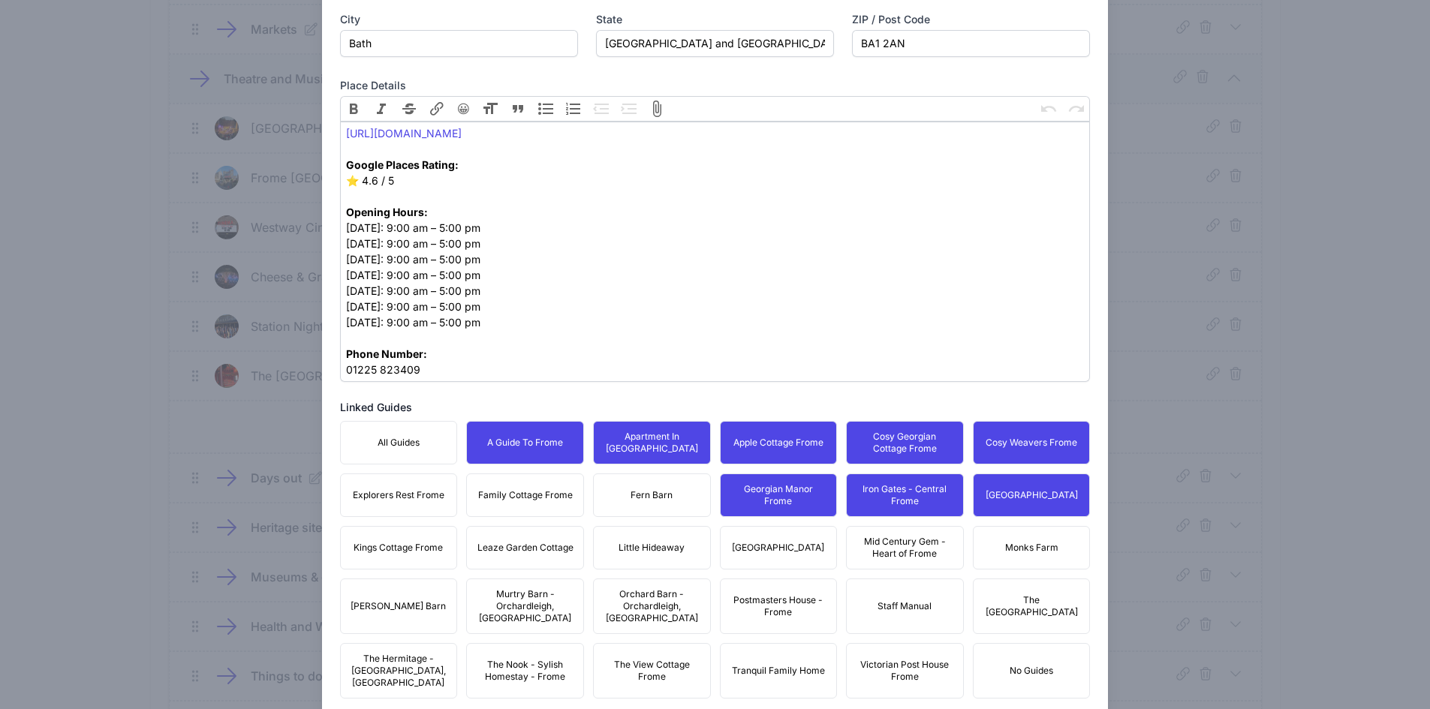
click at [645, 496] on span "Fern Barn" at bounding box center [652, 495] width 42 height 12
click at [503, 495] on span "Family Cottage Frome" at bounding box center [525, 495] width 95 height 12
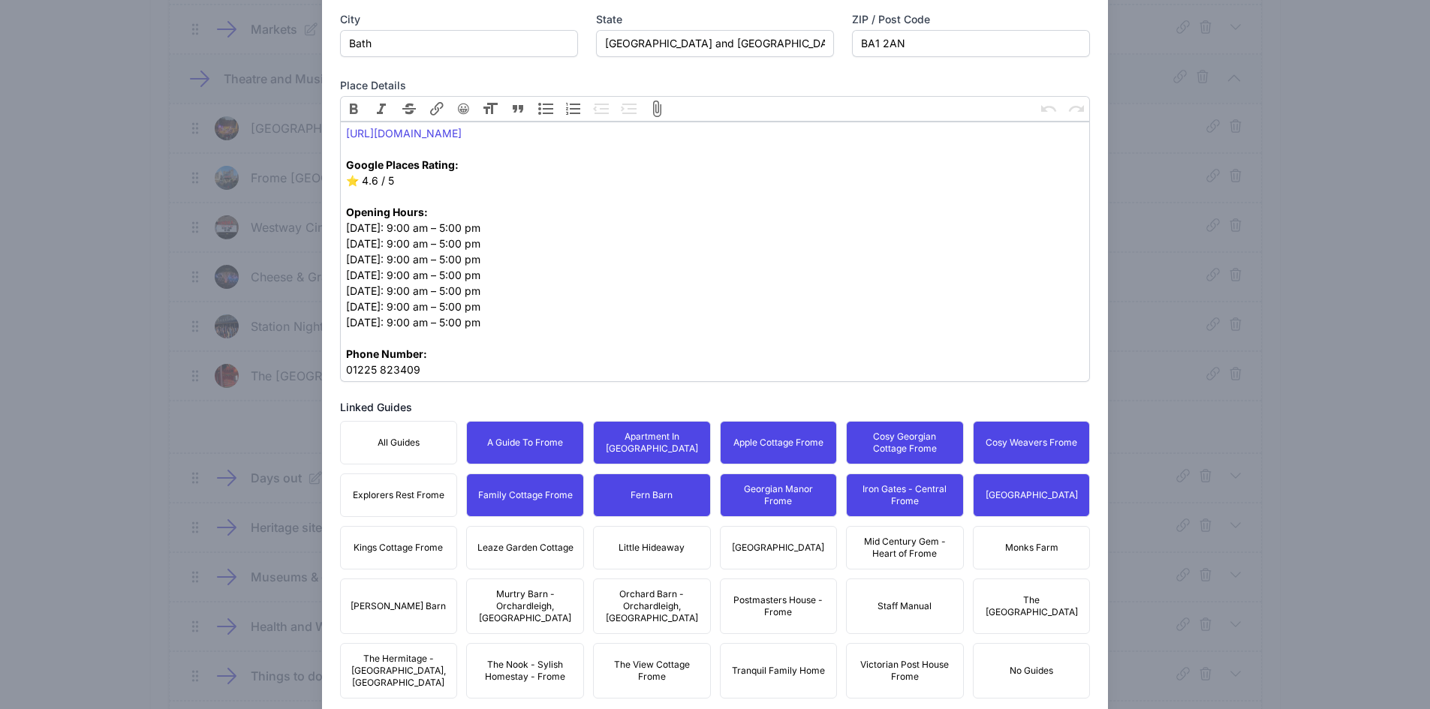
click at [378, 493] on span "Explorers Rest Frome" at bounding box center [399, 495] width 92 height 12
click at [395, 542] on span "Kings Cottage Frome" at bounding box center [398, 548] width 89 height 12
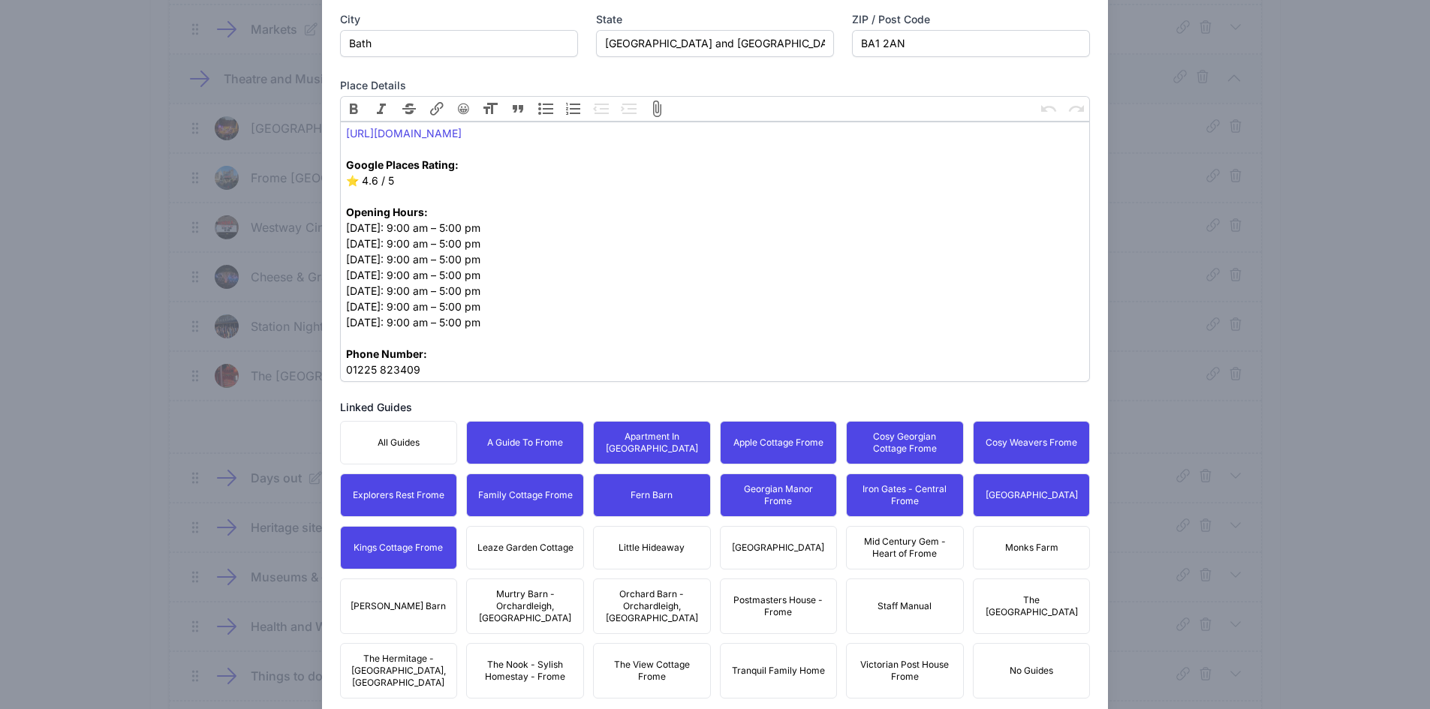
drag, startPoint x: 540, startPoint y: 532, endPoint x: 673, endPoint y: 537, distance: 132.2
click at [553, 533] on button "Leaze Garden Cottage" at bounding box center [525, 548] width 118 height 44
drag, startPoint x: 676, startPoint y: 537, endPoint x: 703, endPoint y: 539, distance: 27.1
click at [679, 537] on button "Little Hideaway" at bounding box center [652, 548] width 118 height 44
drag, startPoint x: 744, startPoint y: 537, endPoint x: 876, endPoint y: 540, distance: 132.1
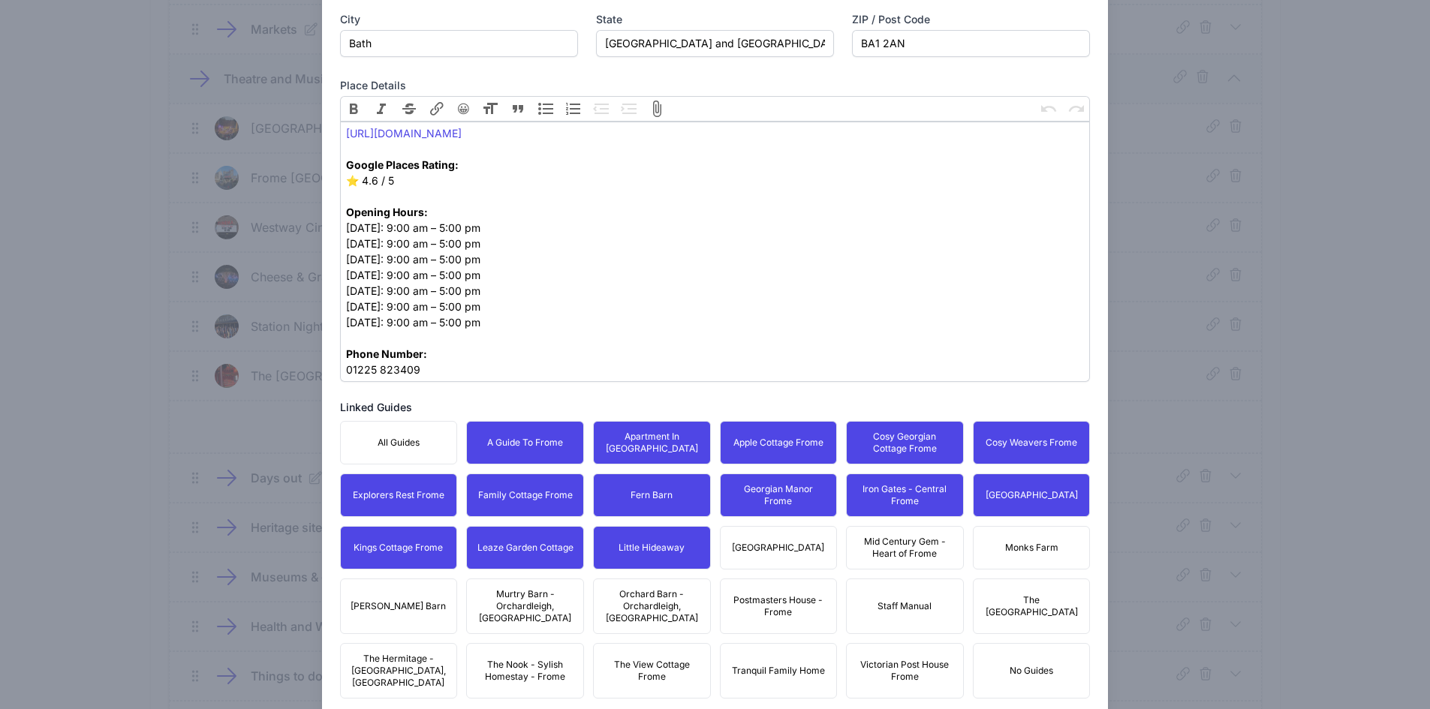
click at [760, 534] on button "[GEOGRAPHIC_DATA]" at bounding box center [779, 548] width 118 height 44
click at [880, 540] on span "Mid Century Gem - Heart of Frome" at bounding box center [905, 548] width 98 height 24
drag, startPoint x: 988, startPoint y: 545, endPoint x: 1037, endPoint y: 552, distance: 50.1
click at [992, 545] on button "Monks Farm" at bounding box center [1032, 548] width 118 height 44
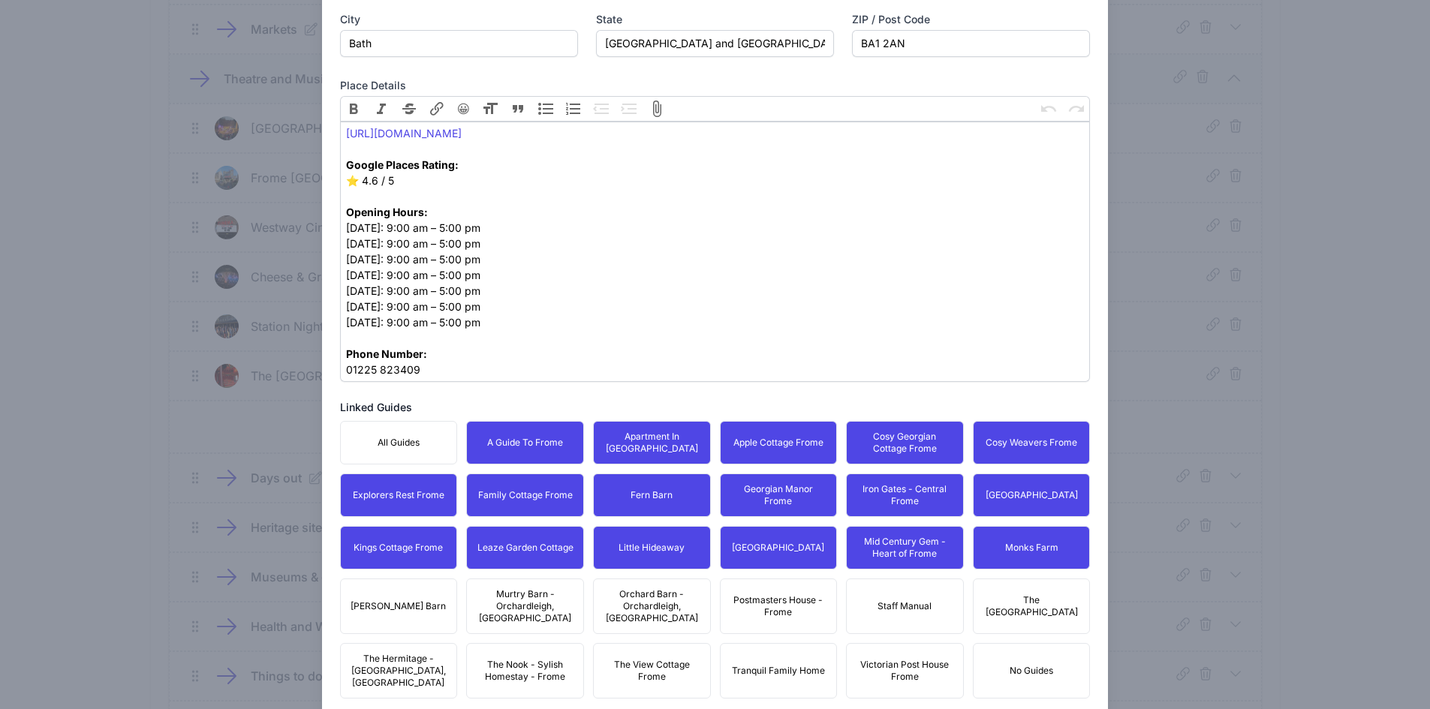
click at [1040, 585] on button "The [GEOGRAPHIC_DATA]" at bounding box center [1032, 607] width 118 height 56
drag, startPoint x: 766, startPoint y: 596, endPoint x: 870, endPoint y: 639, distance: 112.8
click at [766, 597] on span "Postmasters House - Frome" at bounding box center [779, 606] width 98 height 24
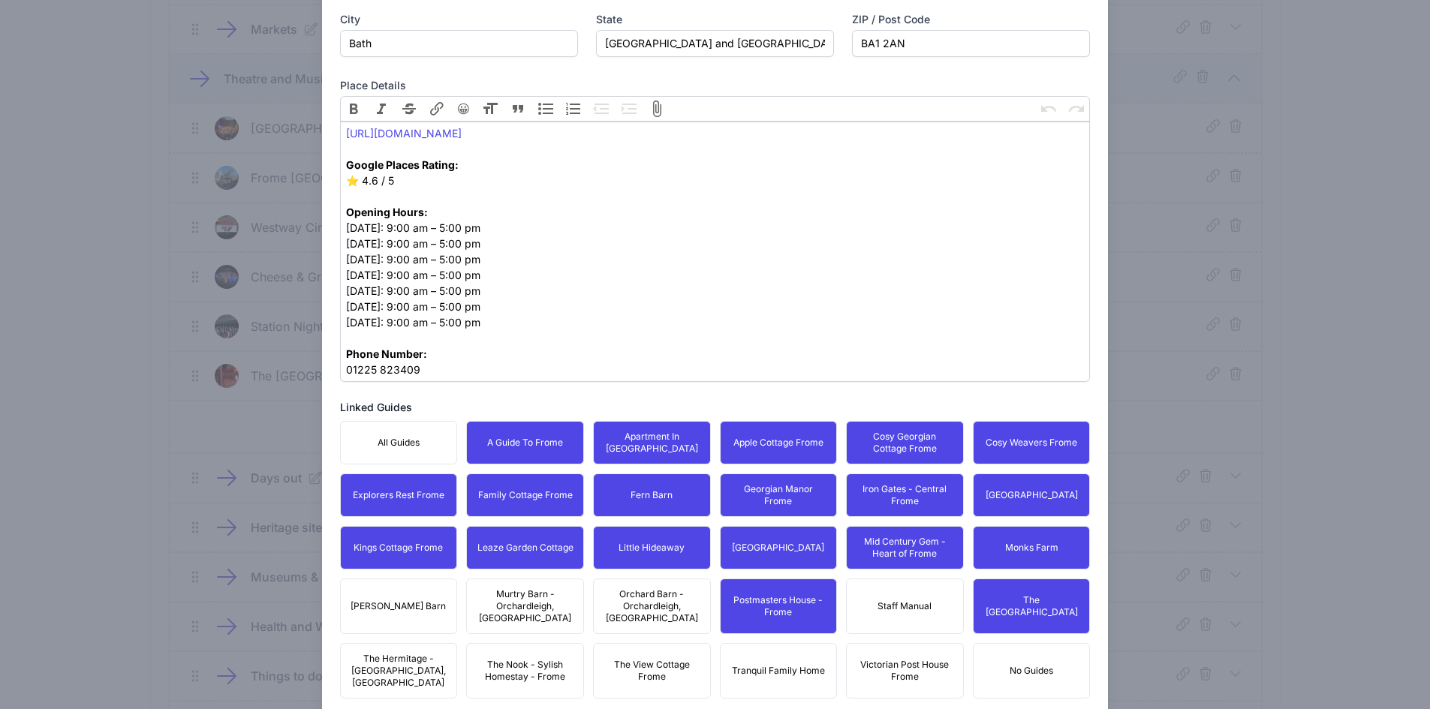
click at [887, 659] on span "Victorian Post House Frome" at bounding box center [905, 671] width 98 height 24
click at [761, 665] on span "Tranquil Family Home" at bounding box center [778, 671] width 93 height 12
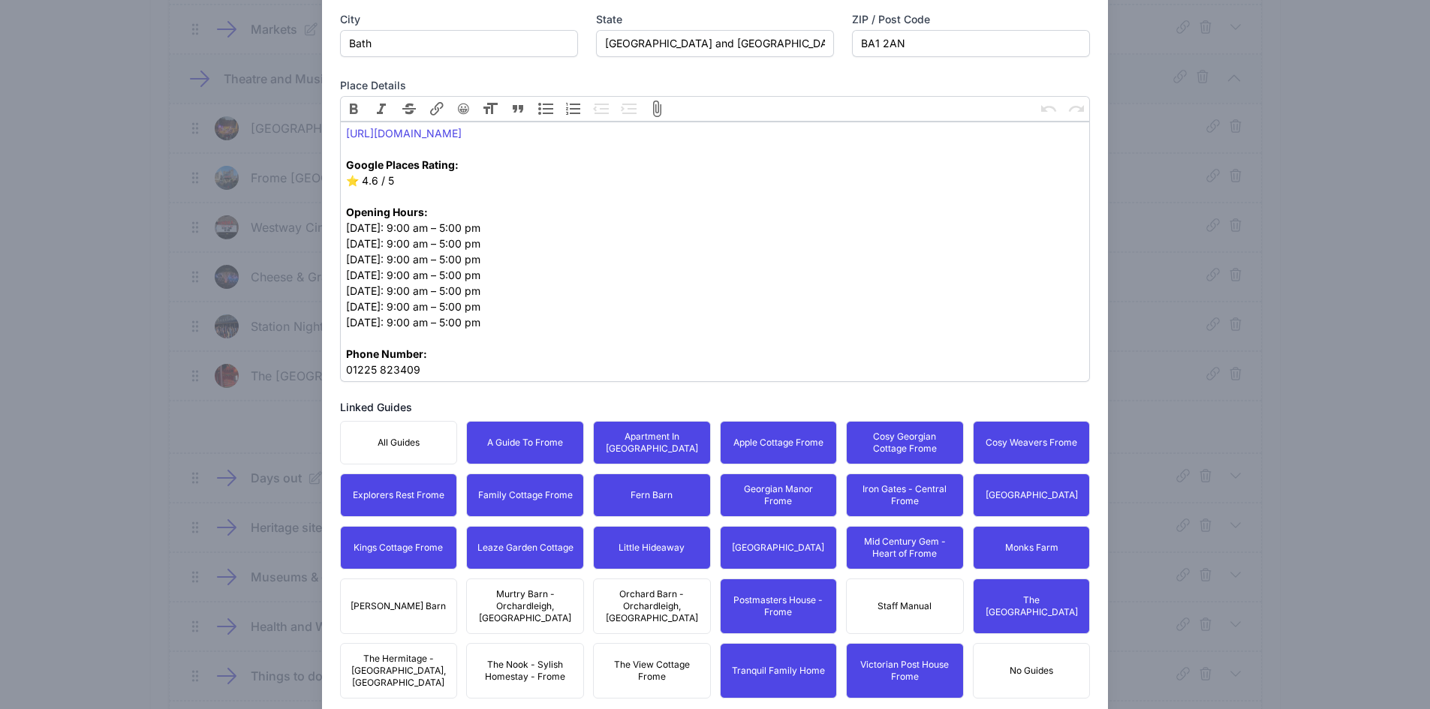
click at [615, 625] on div "All Guides A Guide To Frome Apartment In [GEOGRAPHIC_DATA] Apple Cottage Frome …" at bounding box center [715, 560] width 751 height 278
click at [631, 586] on button "Orchard Barn - Orchardleigh, [GEOGRAPHIC_DATA]" at bounding box center [652, 607] width 118 height 56
click at [651, 643] on button "The View Cottage Frome" at bounding box center [652, 671] width 118 height 56
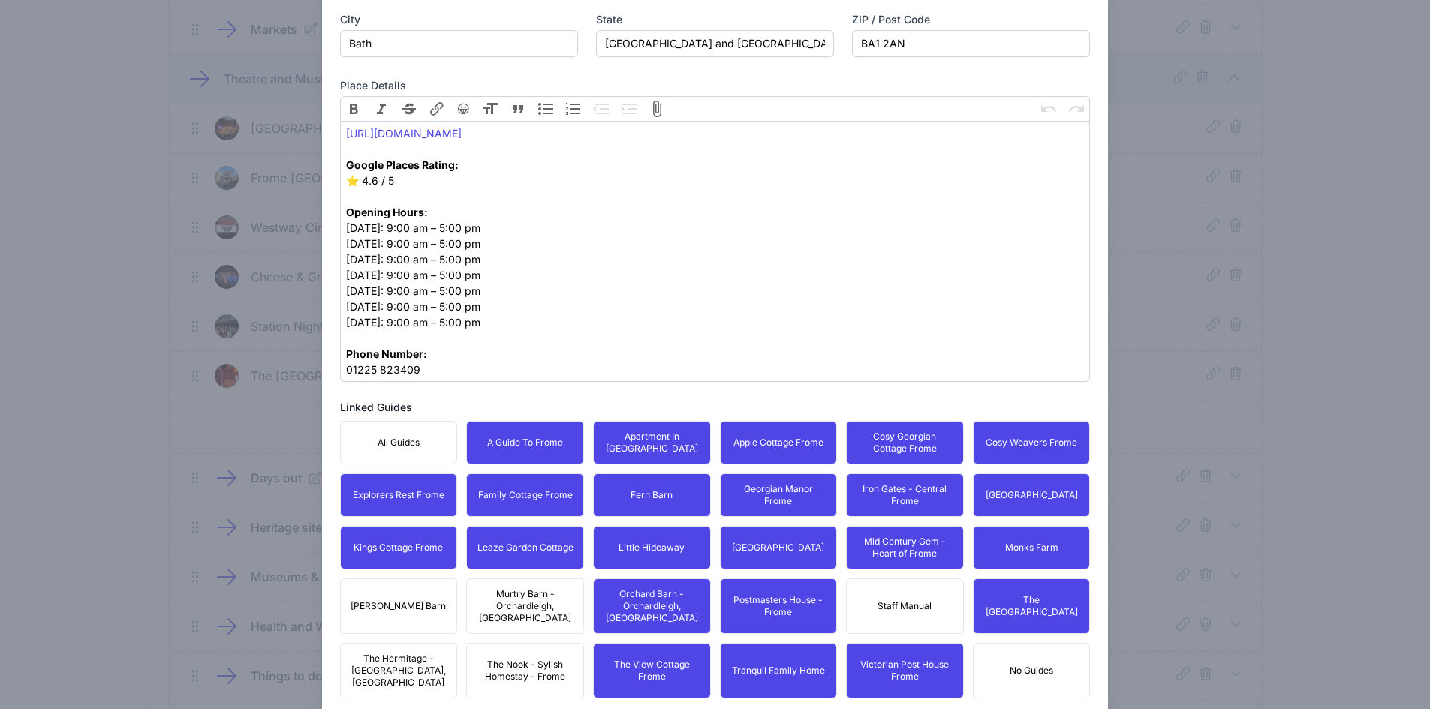
click at [545, 659] on span "The Nook - Sylish Homestay - Frome" at bounding box center [525, 671] width 98 height 24
click at [535, 589] on span "Murtry Barn - Orchardleigh, [GEOGRAPHIC_DATA]" at bounding box center [525, 606] width 98 height 36
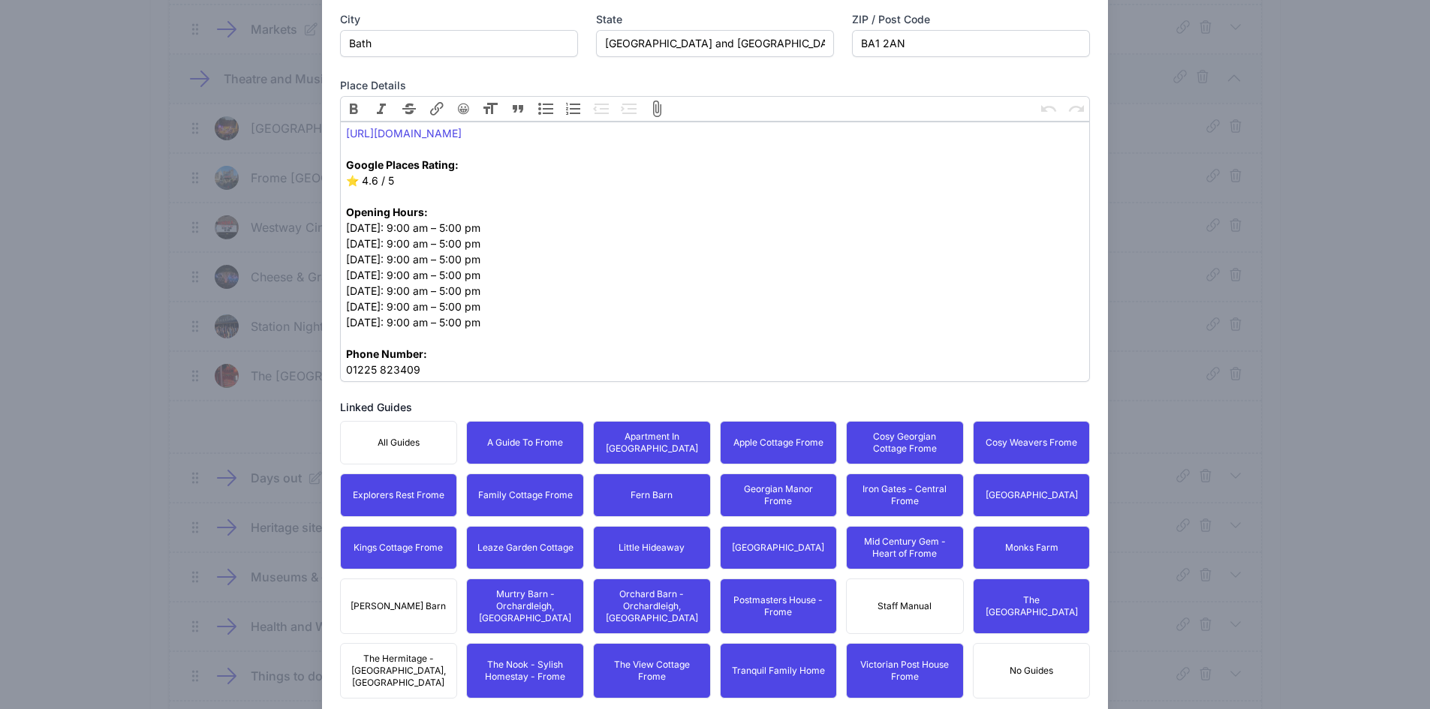
drag, startPoint x: 387, startPoint y: 588, endPoint x: 383, endPoint y: 639, distance: 51.2
click at [387, 588] on button "[PERSON_NAME] Barn" at bounding box center [399, 607] width 118 height 56
drag, startPoint x: 384, startPoint y: 643, endPoint x: 510, endPoint y: 575, distance: 143.1
click at [384, 653] on span "The Hermitage - [GEOGRAPHIC_DATA], [GEOGRAPHIC_DATA]" at bounding box center [399, 671] width 98 height 36
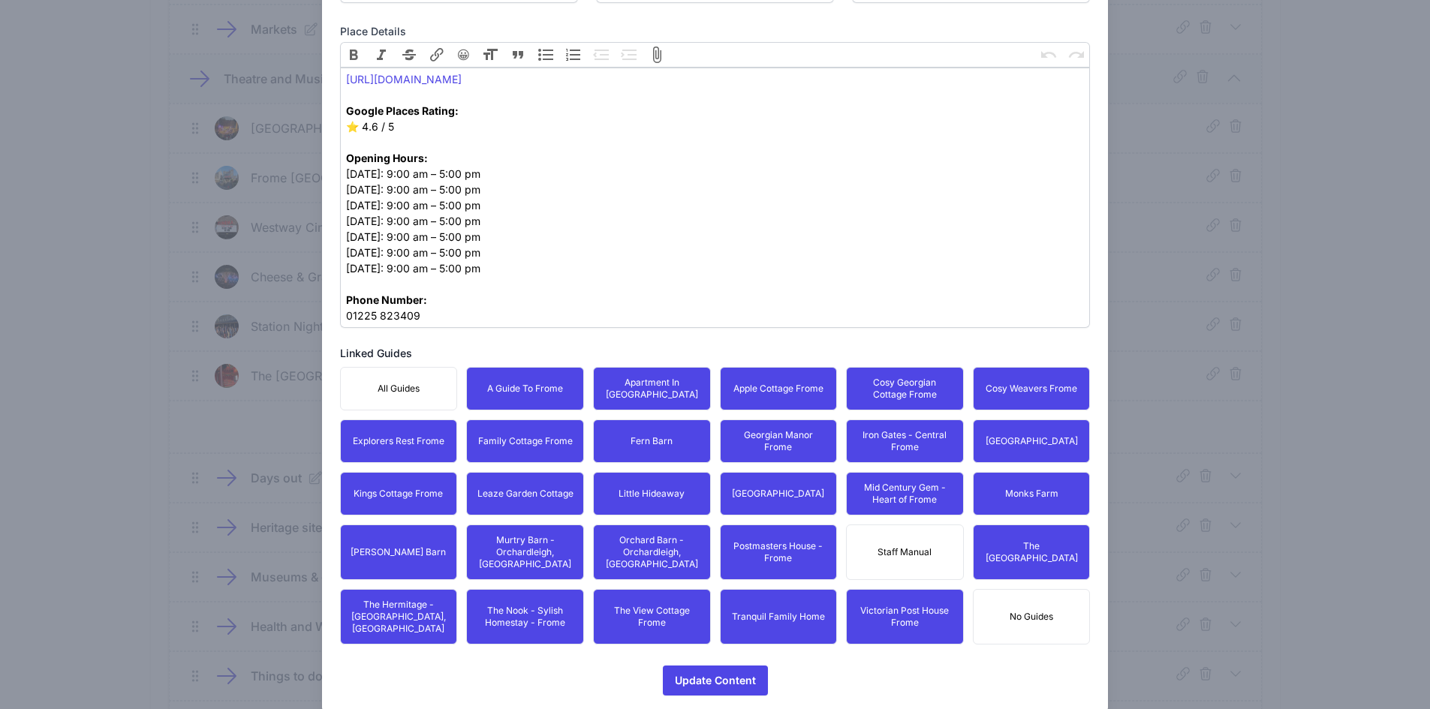
scroll to position [659, 0]
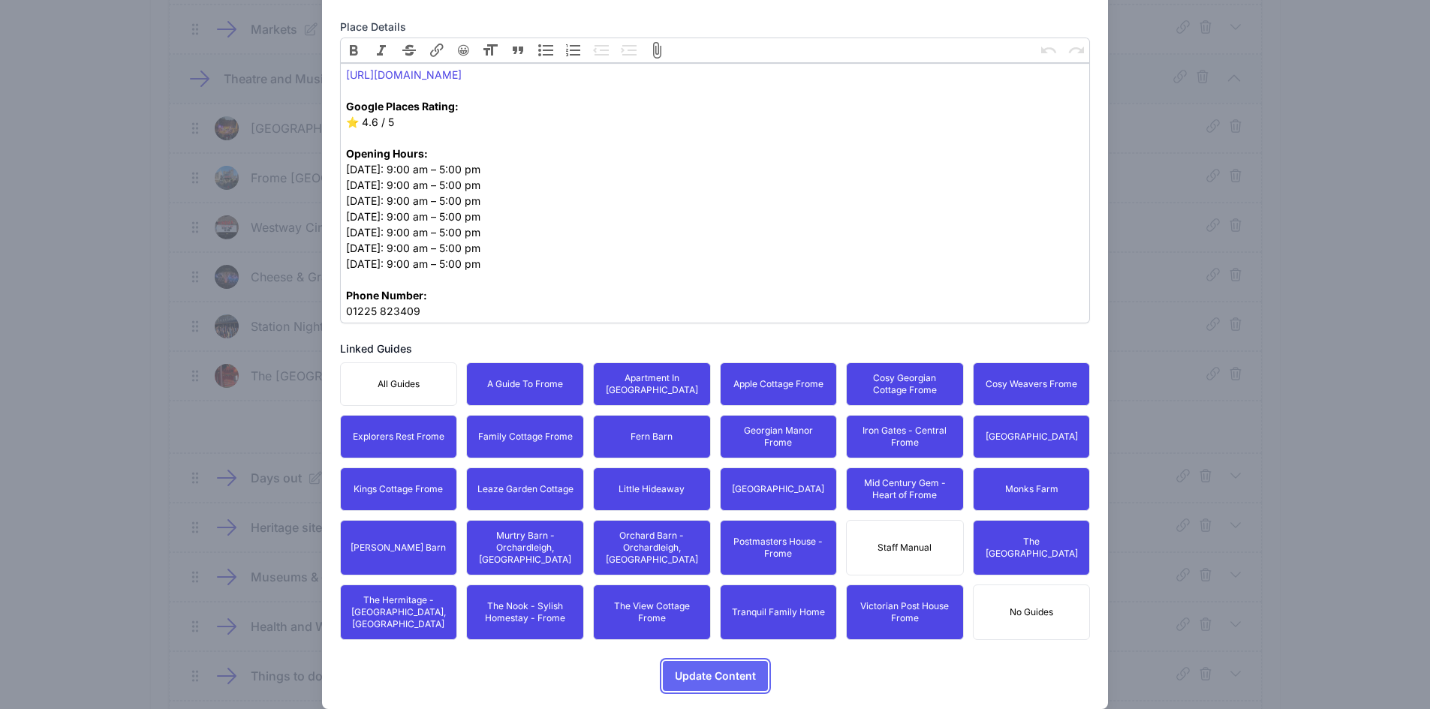
click at [706, 661] on span "Update Content" at bounding box center [715, 676] width 81 height 30
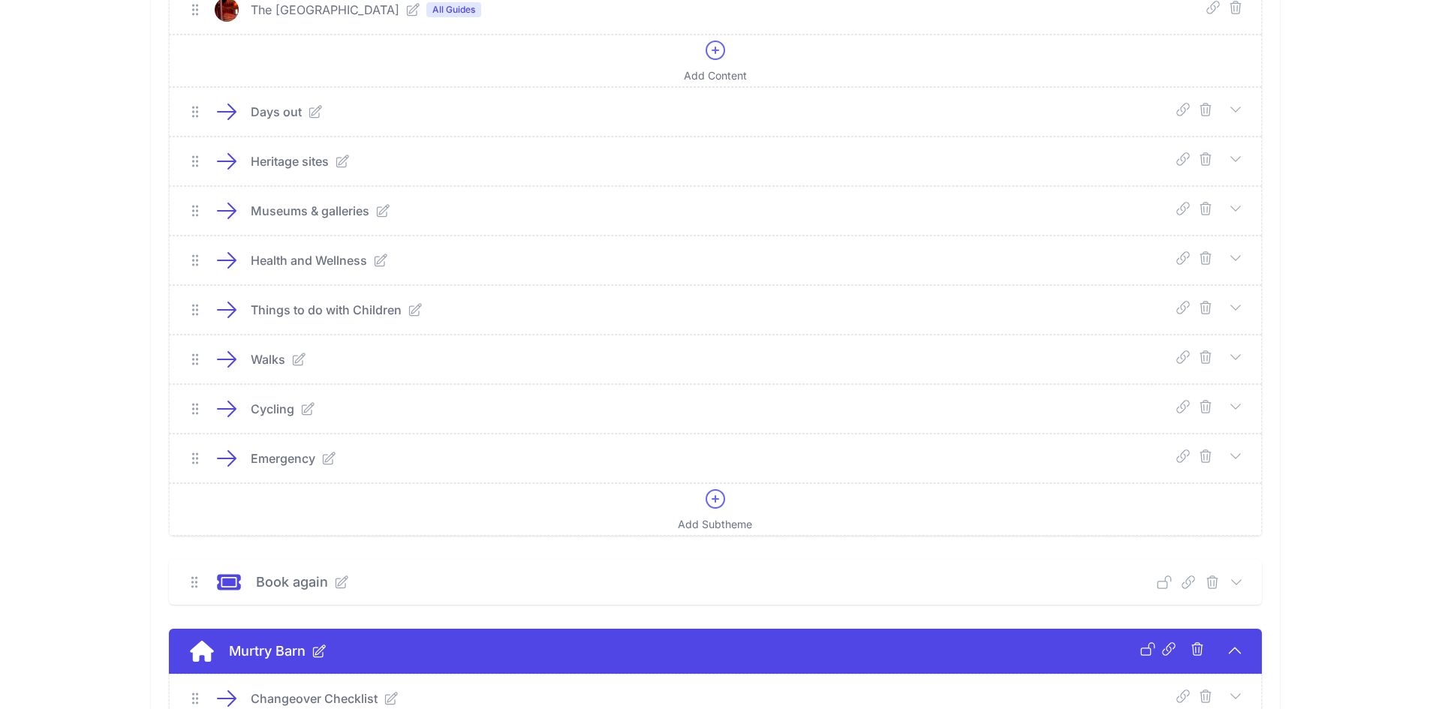
scroll to position [1107, 0]
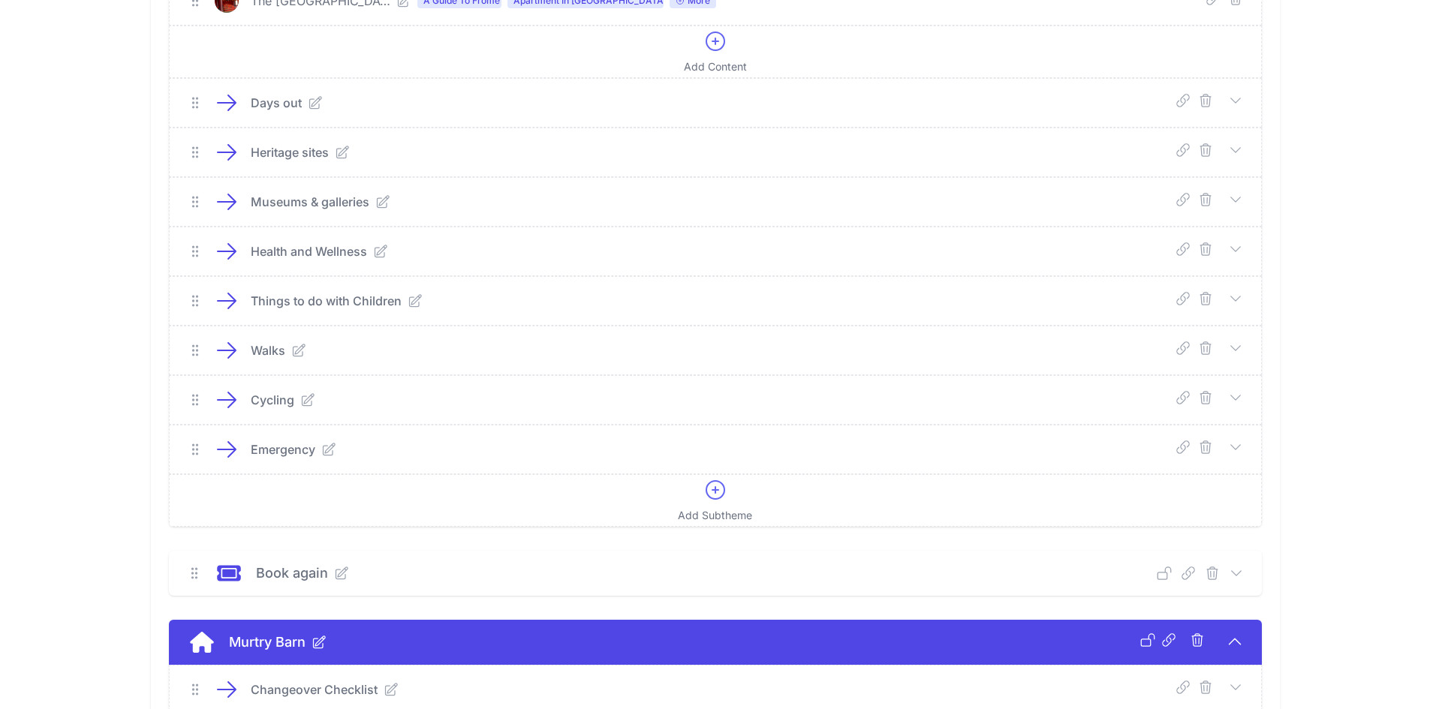
click at [1241, 95] on icon at bounding box center [1235, 100] width 15 height 15
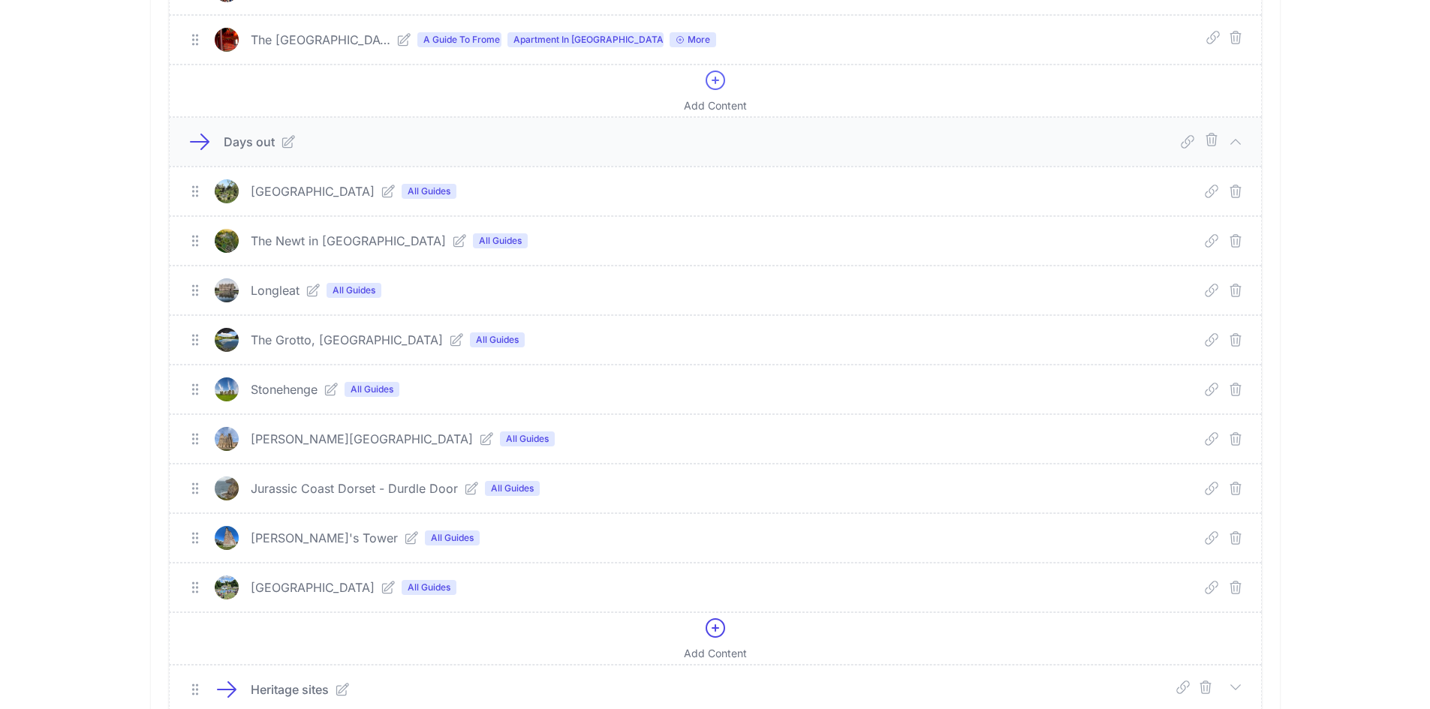
scroll to position [1005, 0]
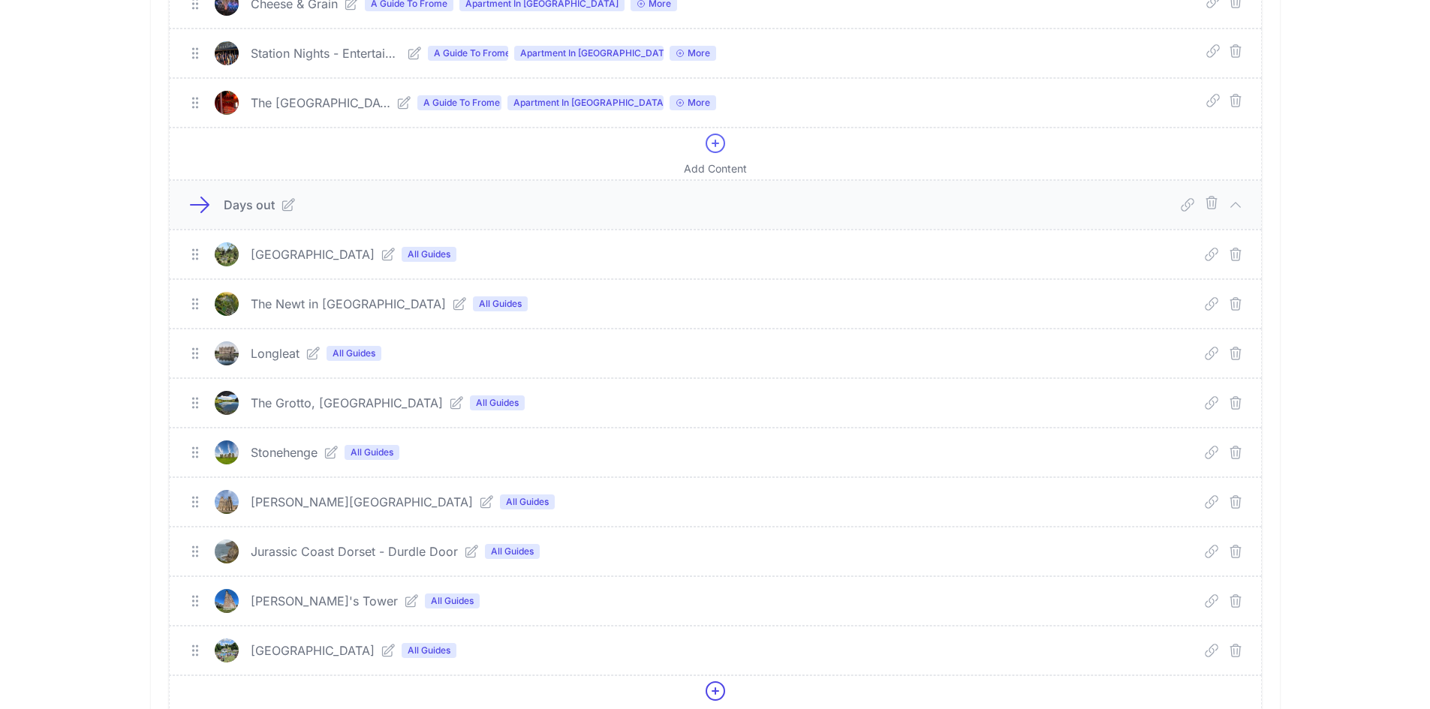
click at [394, 258] on icon at bounding box center [388, 254] width 12 height 12
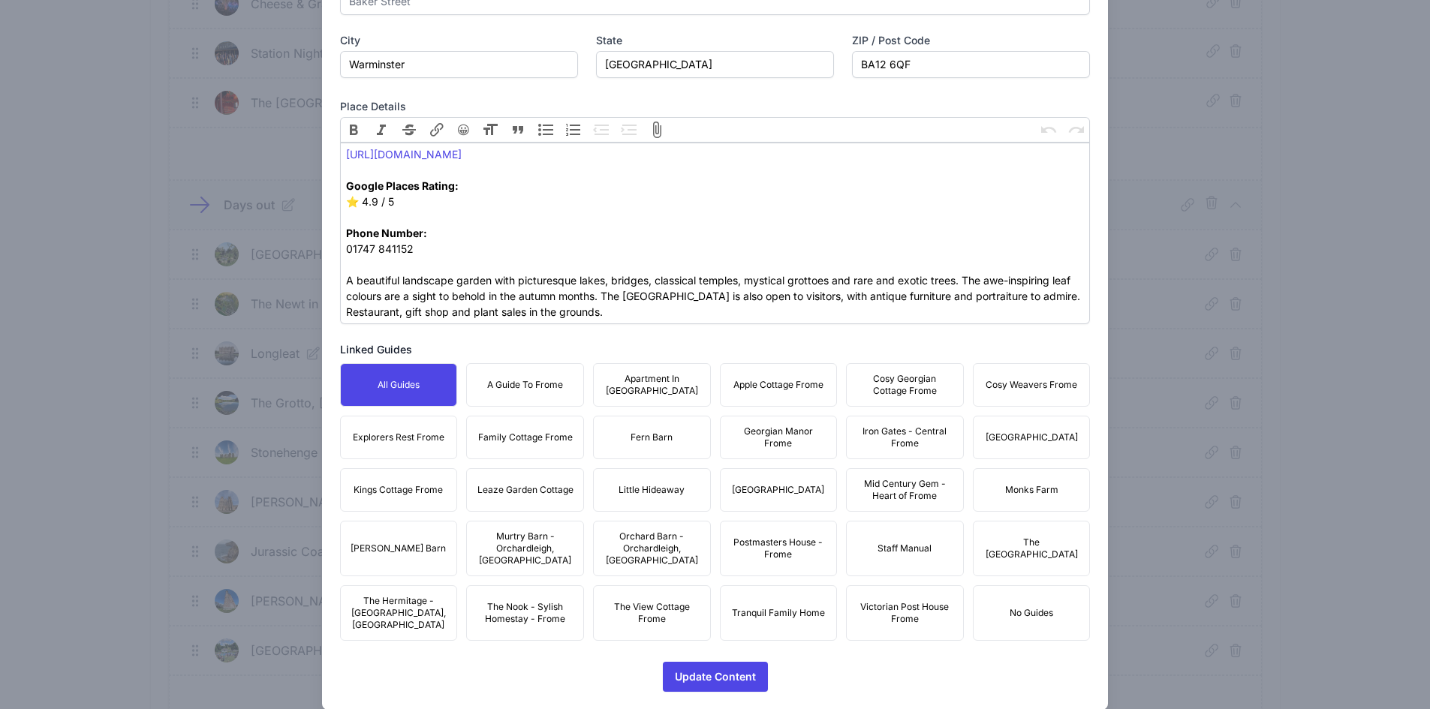
scroll to position [580, 0]
click at [542, 373] on button "A Guide To Frome" at bounding box center [525, 385] width 118 height 44
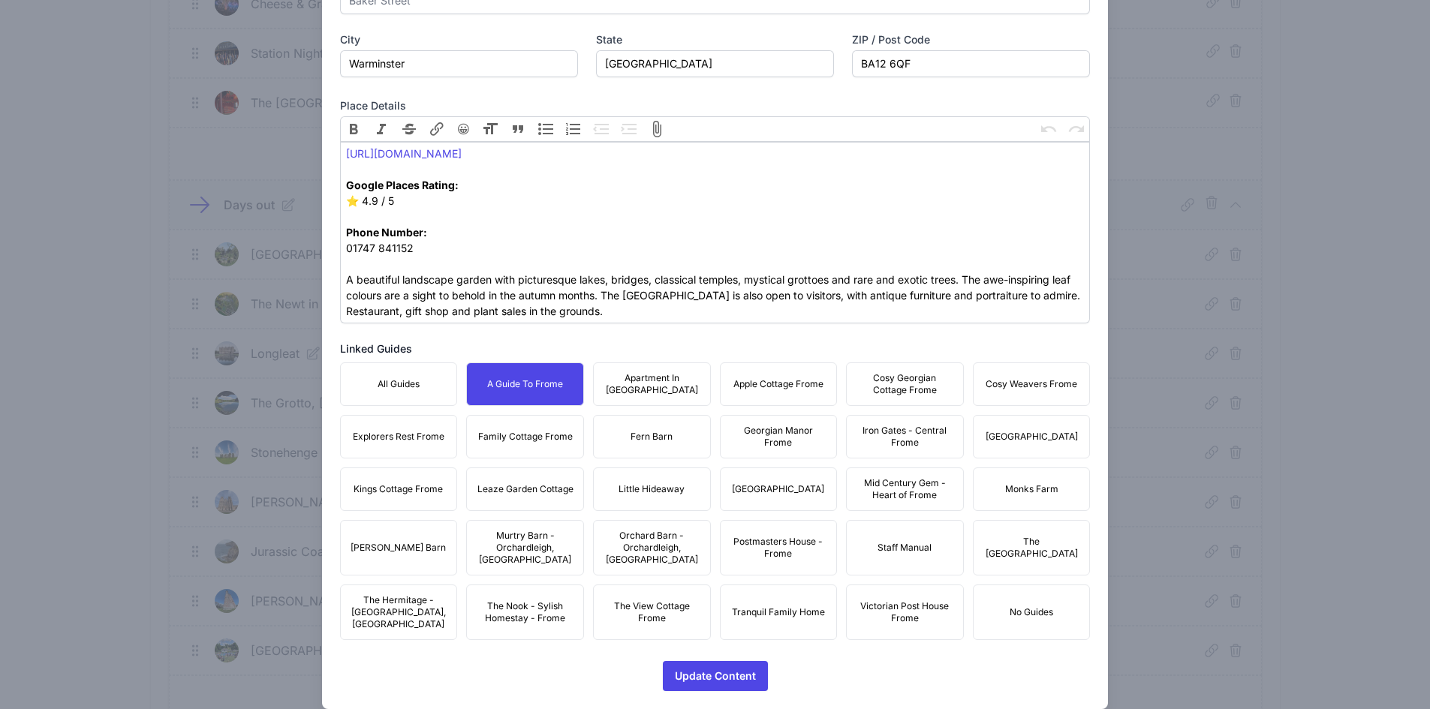
click at [654, 372] on span "Apartment In [GEOGRAPHIC_DATA]" at bounding box center [652, 384] width 98 height 24
click at [796, 382] on span "Apple Cottage Frome" at bounding box center [778, 384] width 90 height 12
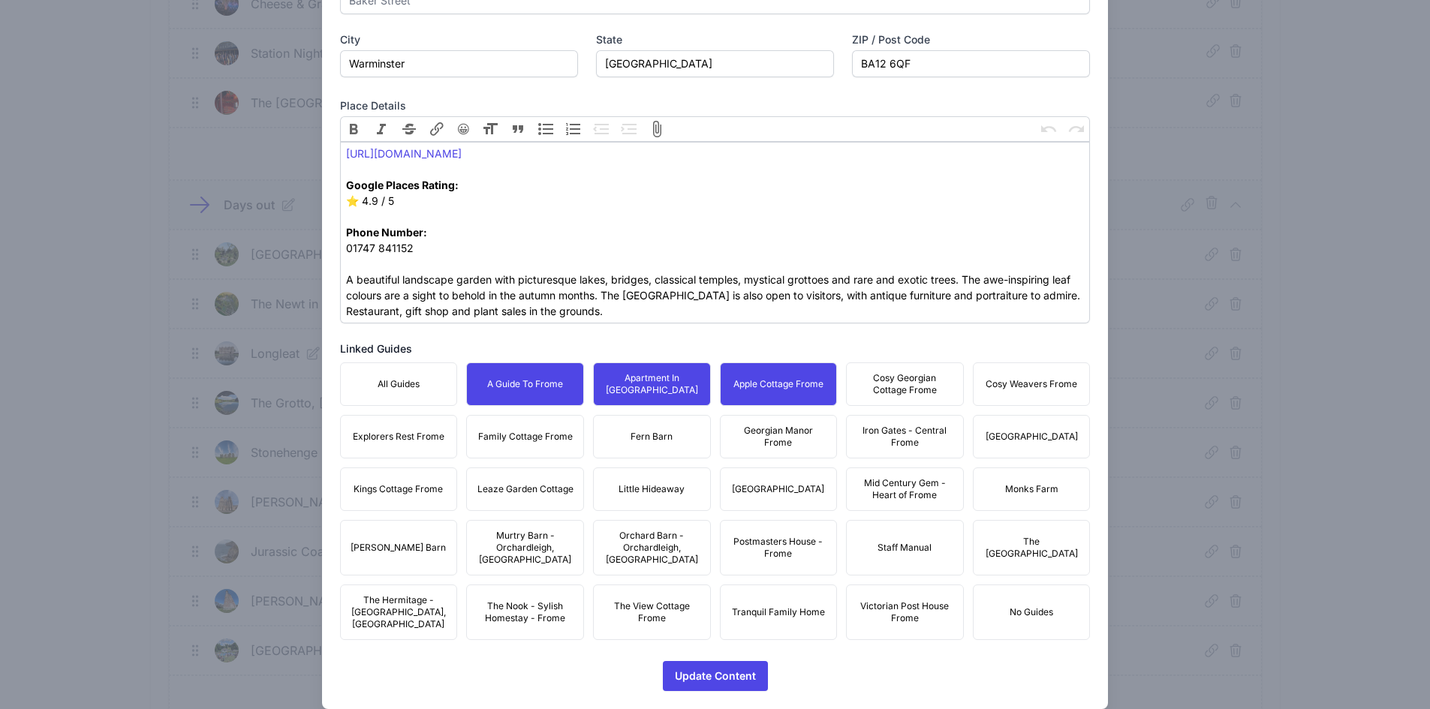
click at [907, 388] on span "Cosy Georgian Cottage Frome" at bounding box center [905, 384] width 98 height 24
drag, startPoint x: 1034, startPoint y: 383, endPoint x: 1035, endPoint y: 453, distance: 69.8
click at [1034, 384] on span "Cosy Weavers Frome" at bounding box center [1032, 384] width 92 height 12
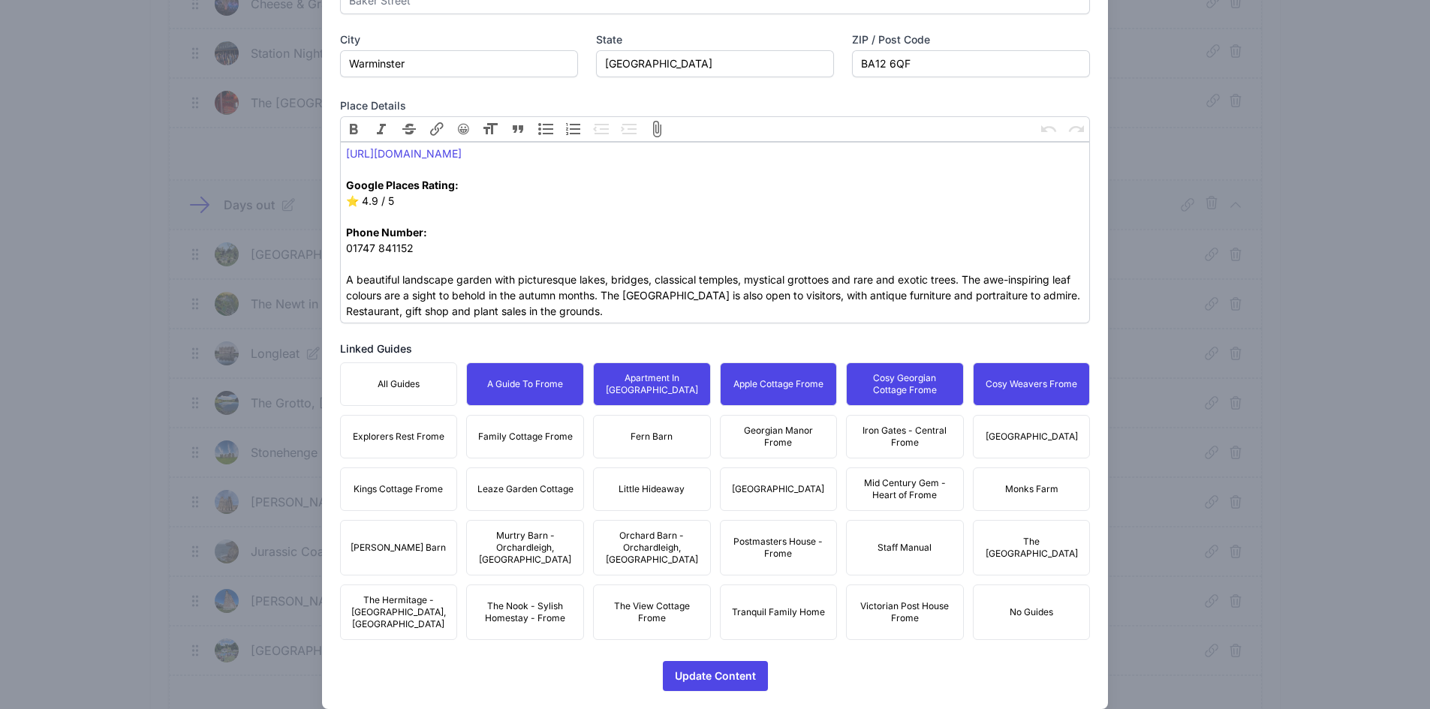
drag, startPoint x: 1035, startPoint y: 453, endPoint x: 926, endPoint y: 444, distance: 109.2
click at [1028, 450] on button "[GEOGRAPHIC_DATA]" at bounding box center [1032, 437] width 118 height 44
click at [856, 437] on span "Iron Gates - Central Frome" at bounding box center [905, 437] width 98 height 24
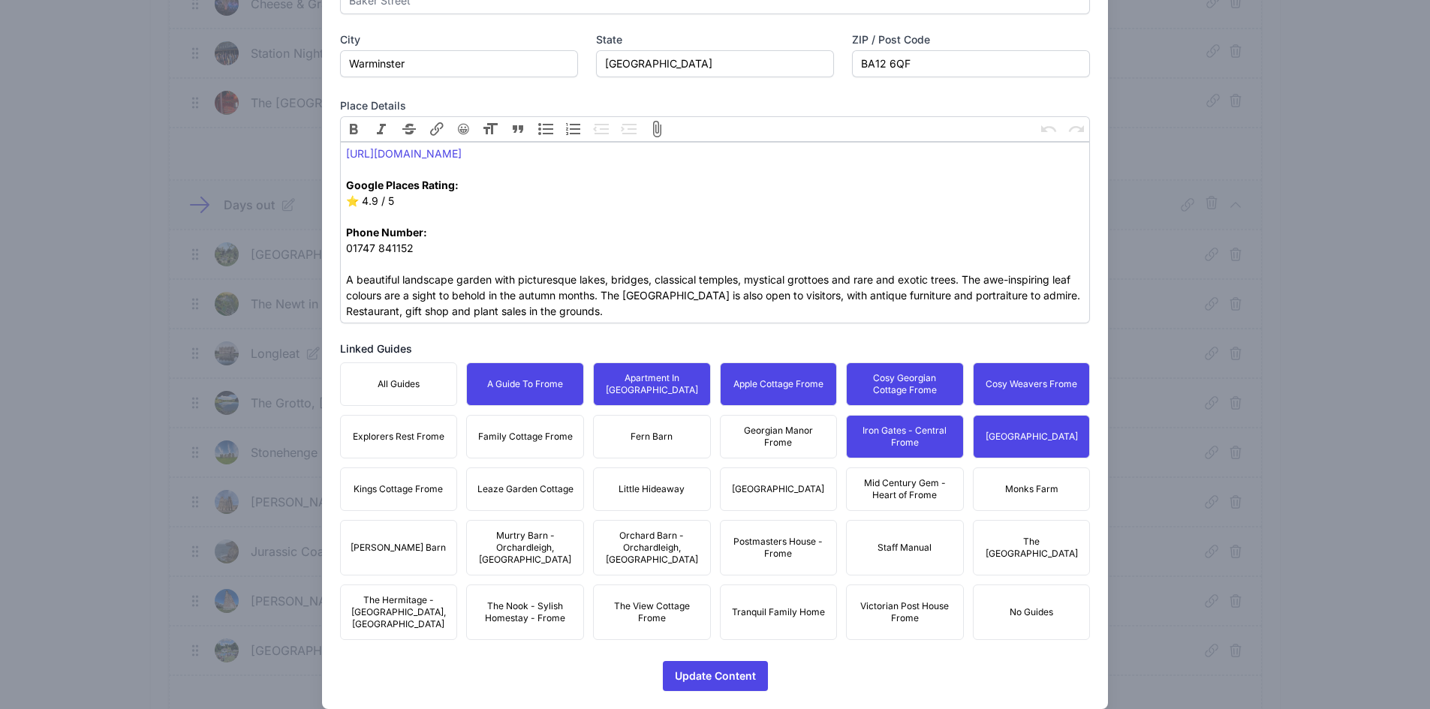
click at [737, 435] on span "Georgian Manor Frome" at bounding box center [779, 437] width 98 height 24
drag, startPoint x: 654, startPoint y: 438, endPoint x: 518, endPoint y: 444, distance: 136.0
click at [652, 438] on span "Fern Barn" at bounding box center [652, 437] width 42 height 12
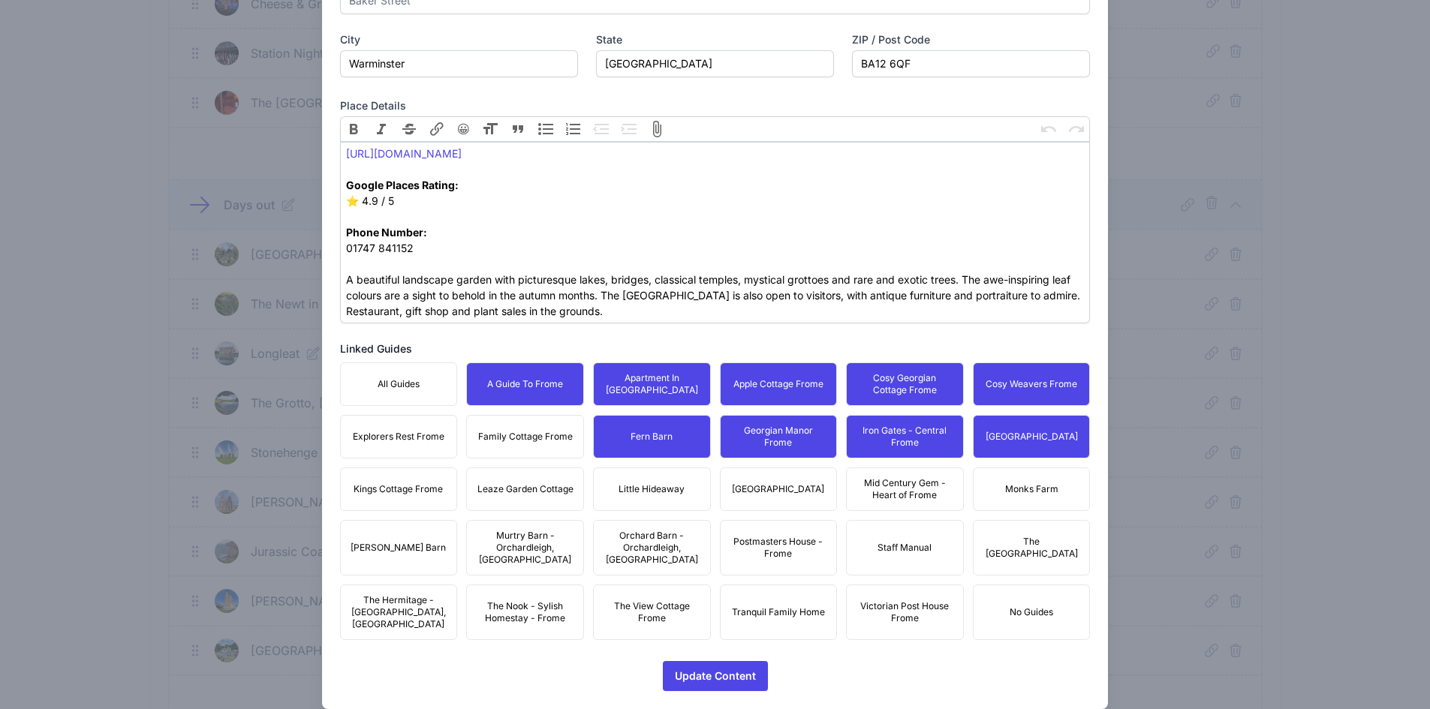
click at [517, 443] on button "Family Cottage Frome" at bounding box center [525, 437] width 118 height 44
click at [422, 447] on button "Explorers Rest Frome" at bounding box center [399, 437] width 118 height 44
click at [414, 497] on button "Kings Cottage Frome" at bounding box center [399, 490] width 118 height 44
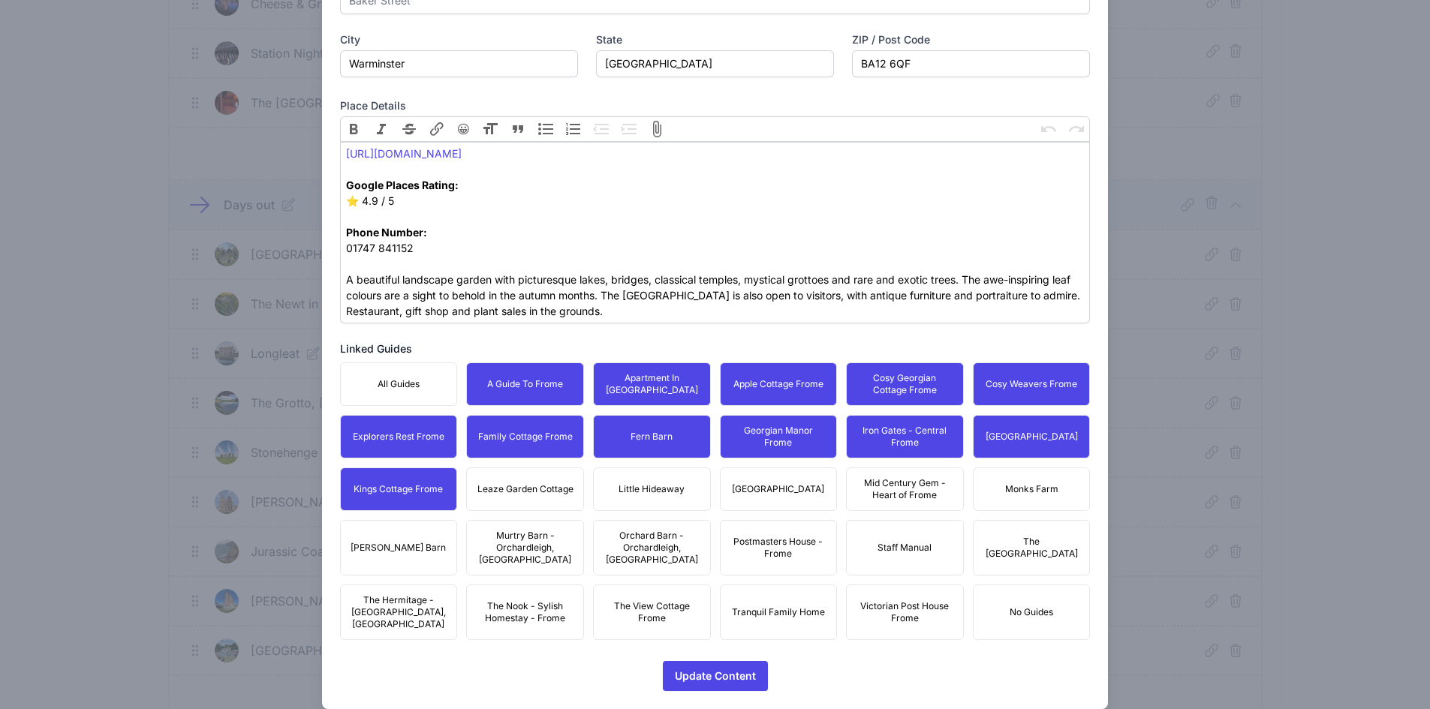
click at [521, 492] on span "Leaze Garden Cottage" at bounding box center [525, 489] width 96 height 12
click at [670, 483] on span "Little Hideaway" at bounding box center [652, 489] width 66 height 12
click at [815, 483] on span "[GEOGRAPHIC_DATA]" at bounding box center [778, 489] width 92 height 12
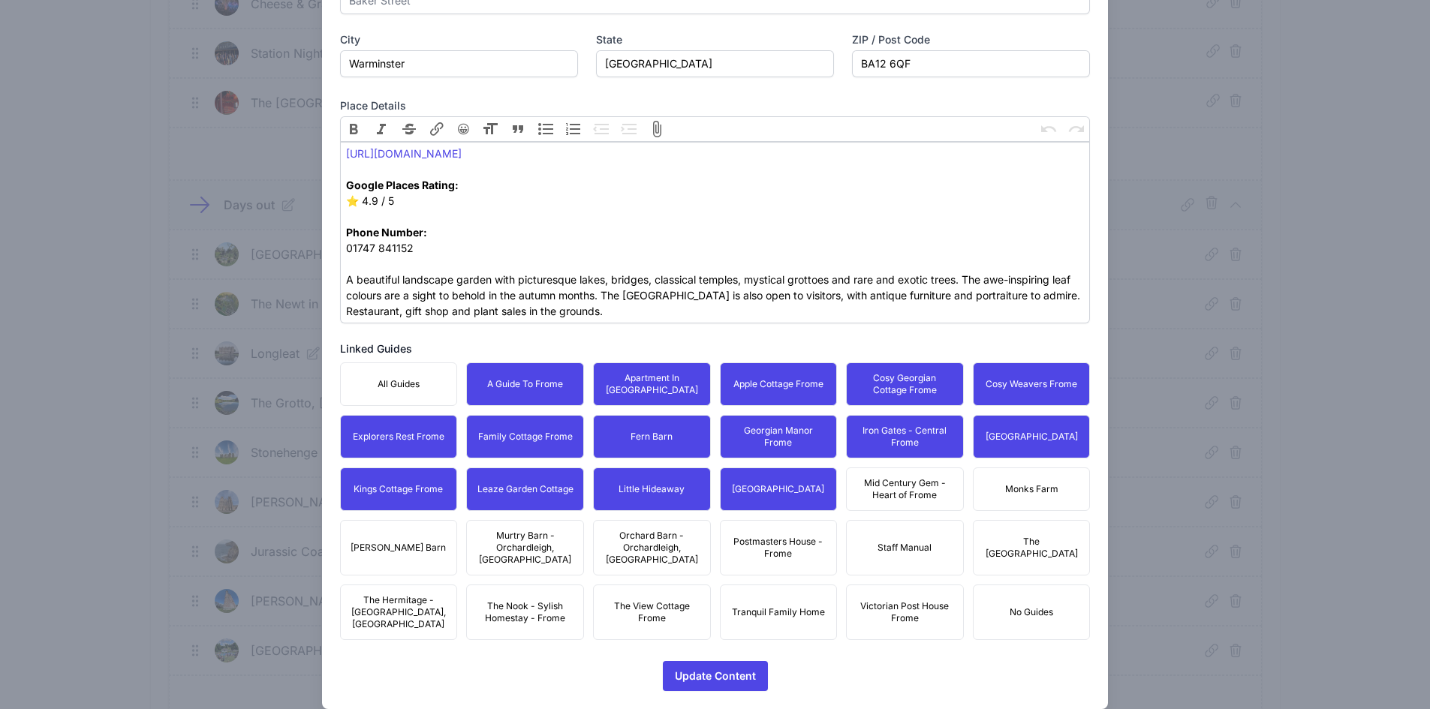
click at [954, 487] on button "Mid Century Gem - Heart of Frome" at bounding box center [905, 490] width 118 height 44
click at [1061, 499] on button "Monks Farm" at bounding box center [1032, 490] width 118 height 44
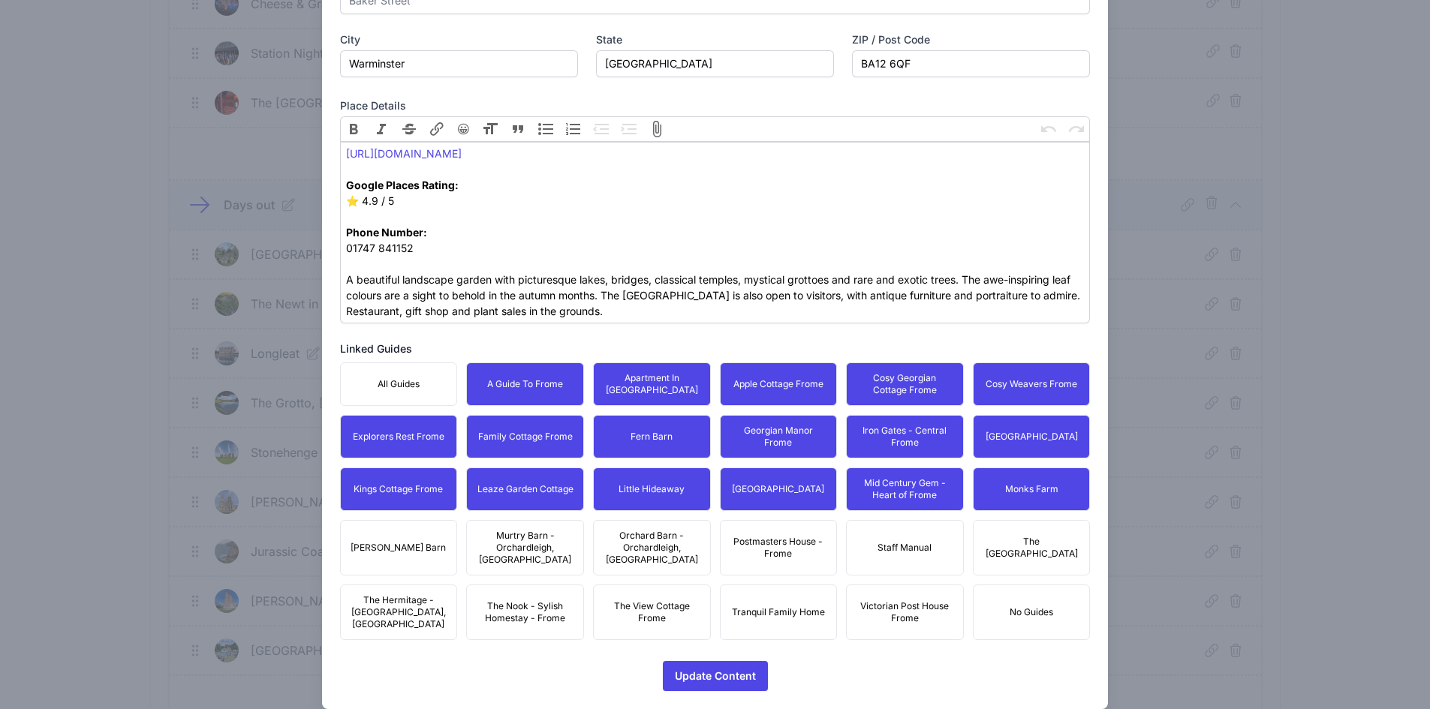
click at [1017, 549] on span "The [GEOGRAPHIC_DATA]" at bounding box center [1032, 548] width 98 height 24
click at [1024, 587] on button "No Guides" at bounding box center [1032, 613] width 118 height 56
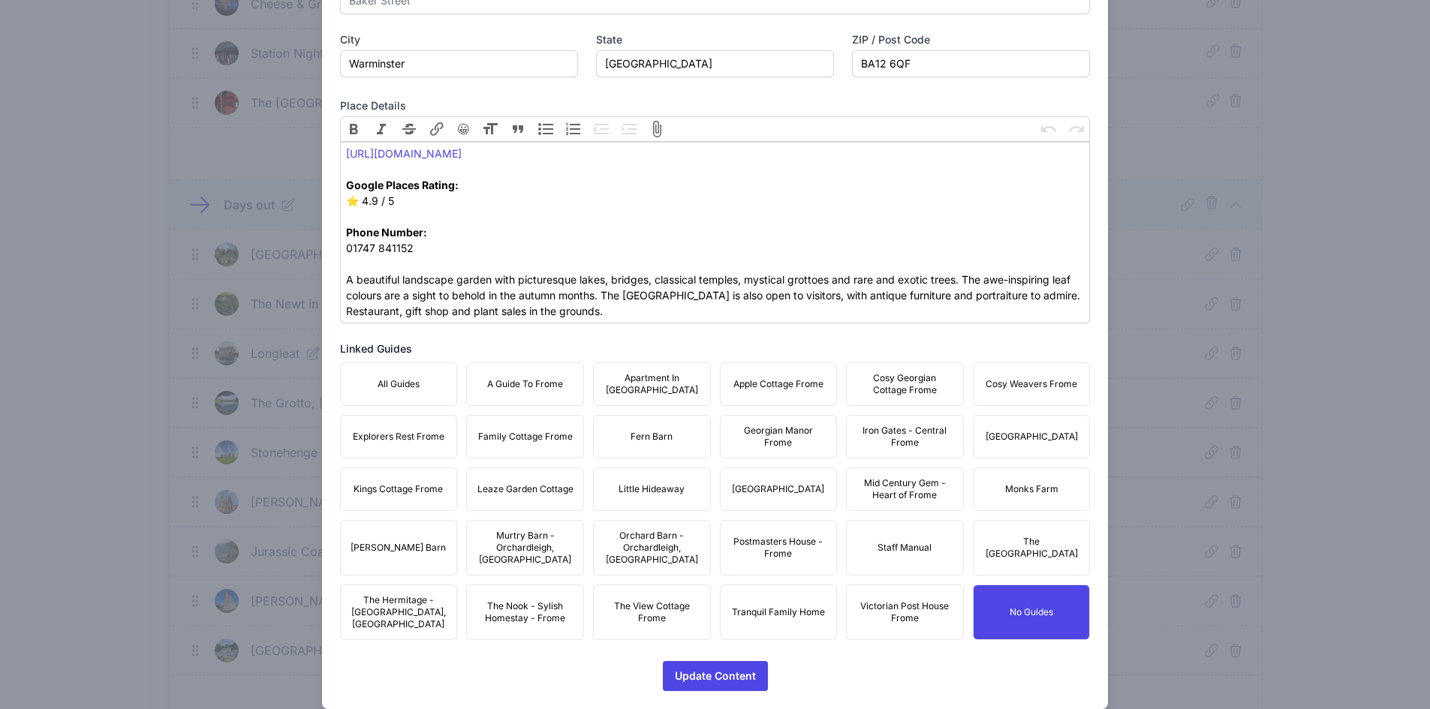
click at [1014, 587] on button "No Guides" at bounding box center [1032, 613] width 118 height 56
click at [1037, 538] on span "The [GEOGRAPHIC_DATA]" at bounding box center [1032, 548] width 98 height 24
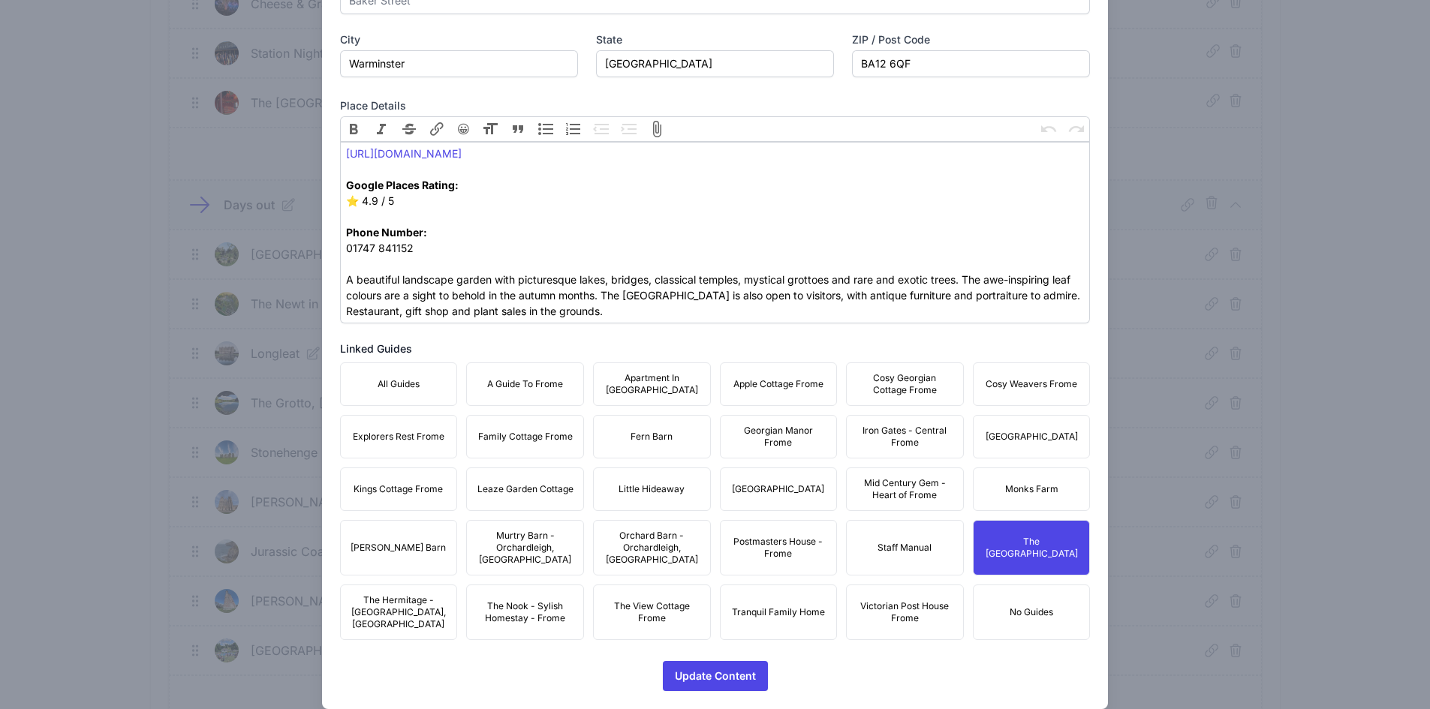
click at [1026, 475] on button "Monks Farm" at bounding box center [1032, 490] width 118 height 44
click at [1007, 436] on span "[GEOGRAPHIC_DATA]" at bounding box center [1032, 437] width 92 height 12
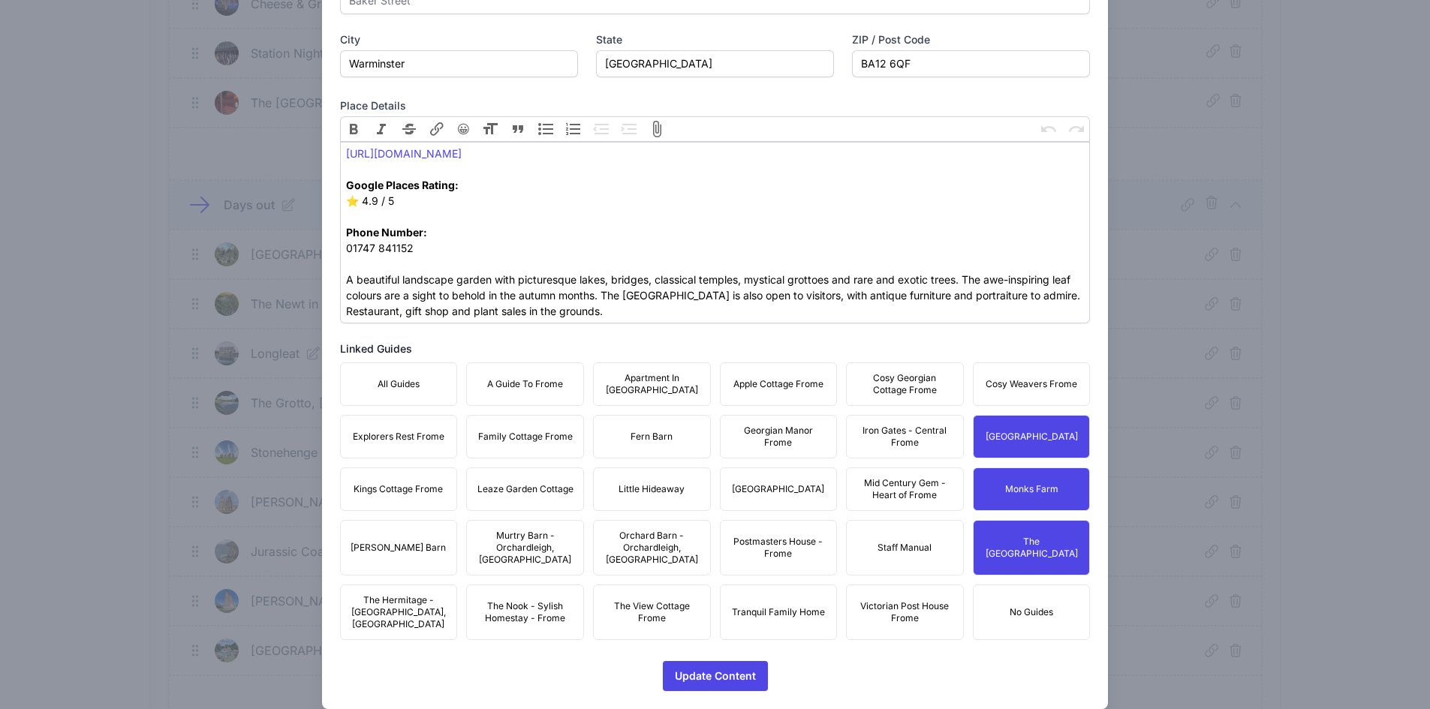
click at [1012, 380] on span "Cosy Weavers Frome" at bounding box center [1032, 384] width 92 height 12
click at [896, 385] on span "Cosy Georgian Cottage Frome" at bounding box center [905, 384] width 98 height 24
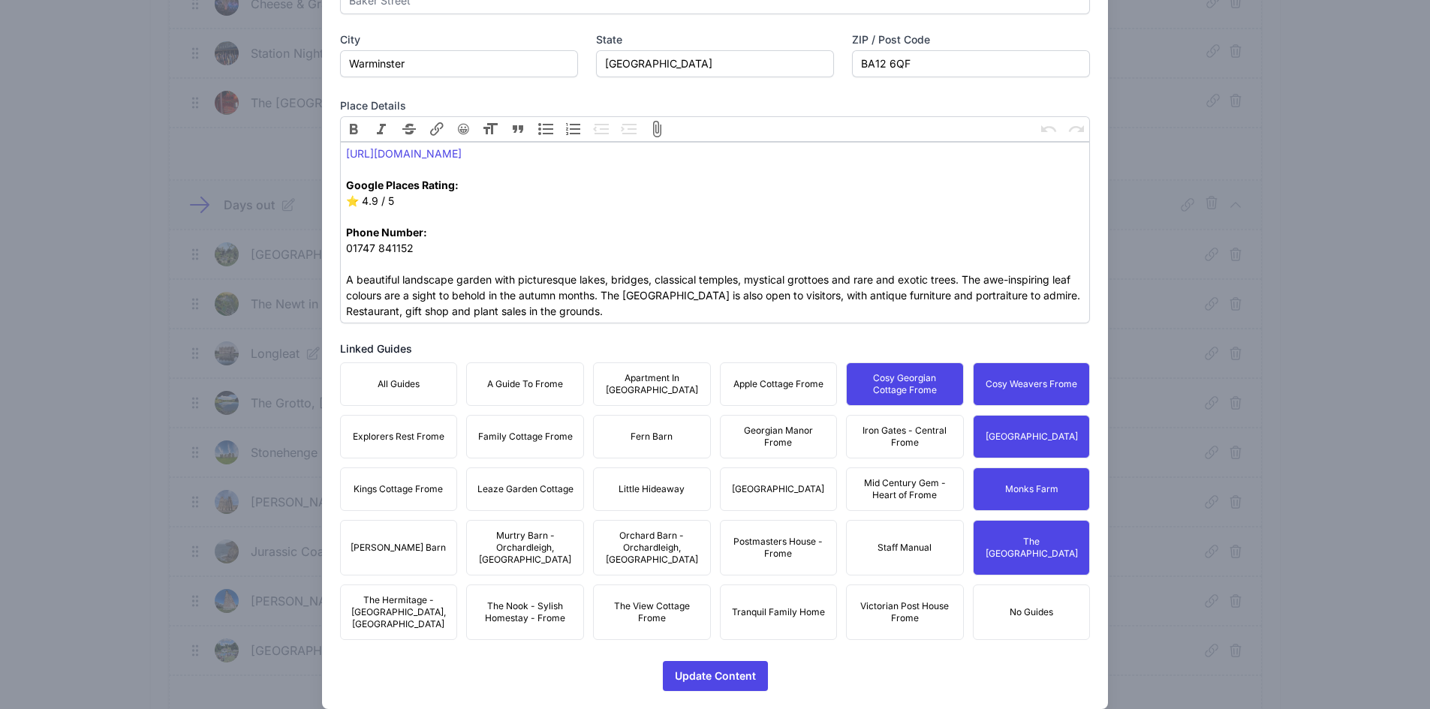
click at [890, 435] on span "Iron Gates - Central Frome" at bounding box center [905, 437] width 98 height 24
drag, startPoint x: 891, startPoint y: 466, endPoint x: 891, endPoint y: 482, distance: 15.8
click at [891, 467] on div "All Guides A Guide To Frome Apartment In [GEOGRAPHIC_DATA] Apple Cottage Frome …" at bounding box center [715, 502] width 751 height 278
click at [893, 507] on button "Mid Century Gem - Heart of Frome" at bounding box center [905, 490] width 118 height 44
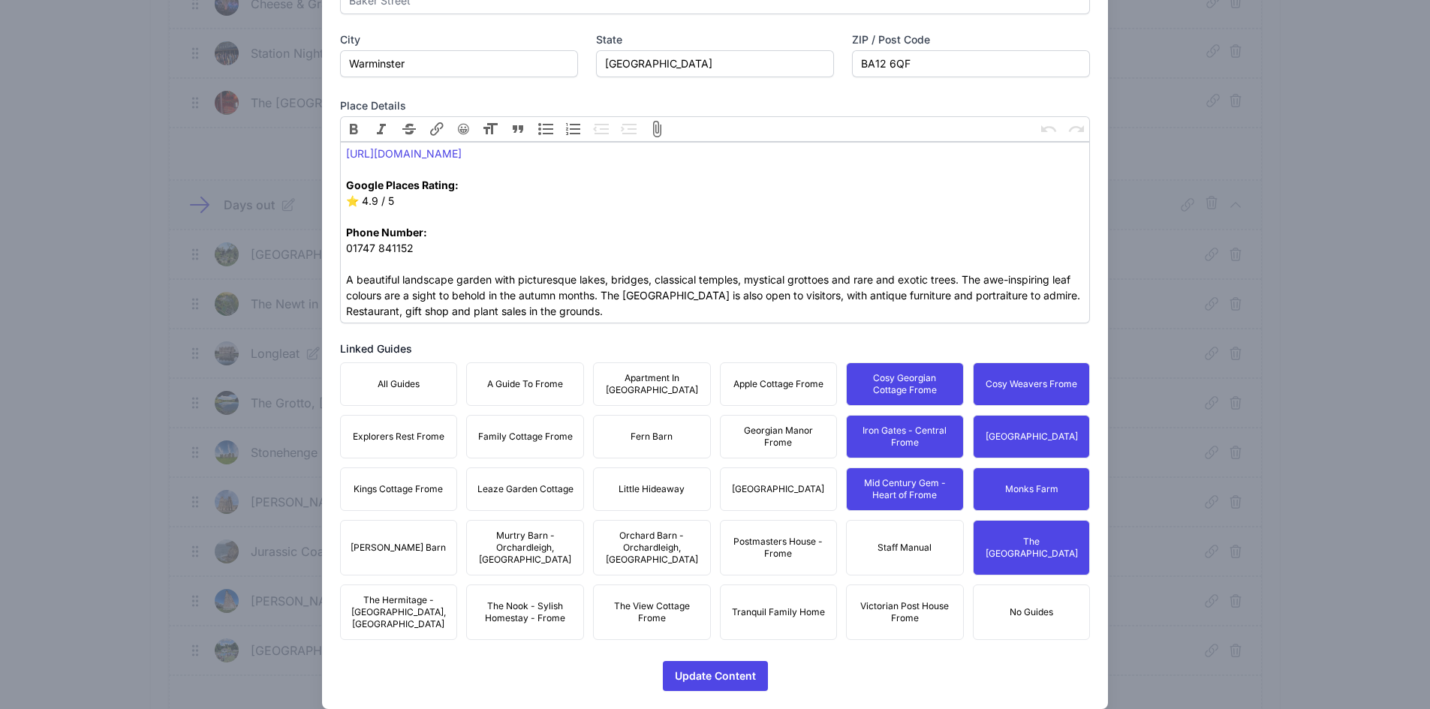
click at [897, 600] on span "Victorian Post House Frome" at bounding box center [905, 612] width 98 height 24
click at [767, 606] on span "Tranquil Family Home" at bounding box center [778, 612] width 93 height 12
click at [769, 542] on span "Postmasters House - Frome" at bounding box center [779, 548] width 98 height 24
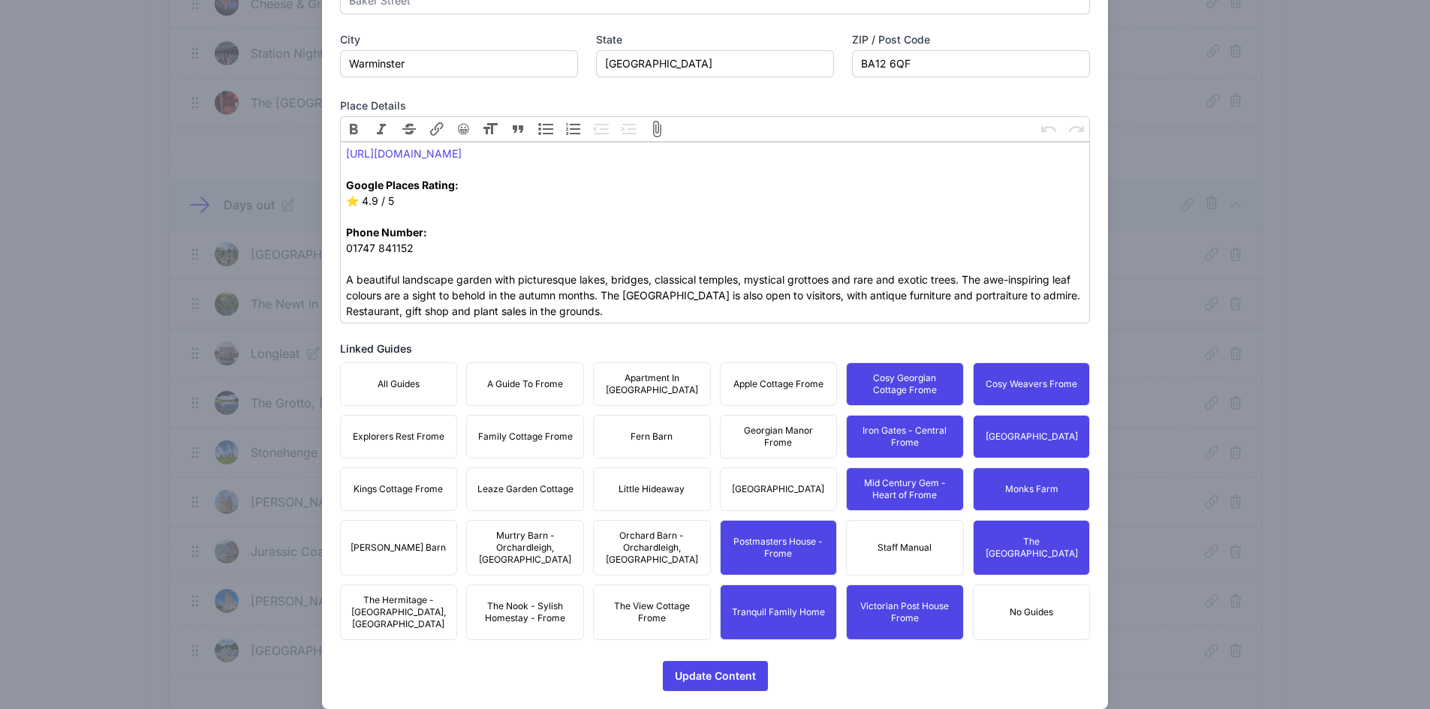
drag, startPoint x: 778, startPoint y: 491, endPoint x: 787, endPoint y: 447, distance: 44.5
click at [778, 490] on span "[GEOGRAPHIC_DATA]" at bounding box center [778, 489] width 92 height 12
click at [787, 445] on span "Georgian Manor Frome" at bounding box center [779, 437] width 98 height 24
click at [784, 415] on button "Georgian Manor Frome" at bounding box center [779, 437] width 118 height 44
click at [772, 393] on button "Apple Cottage Frome" at bounding box center [779, 385] width 118 height 44
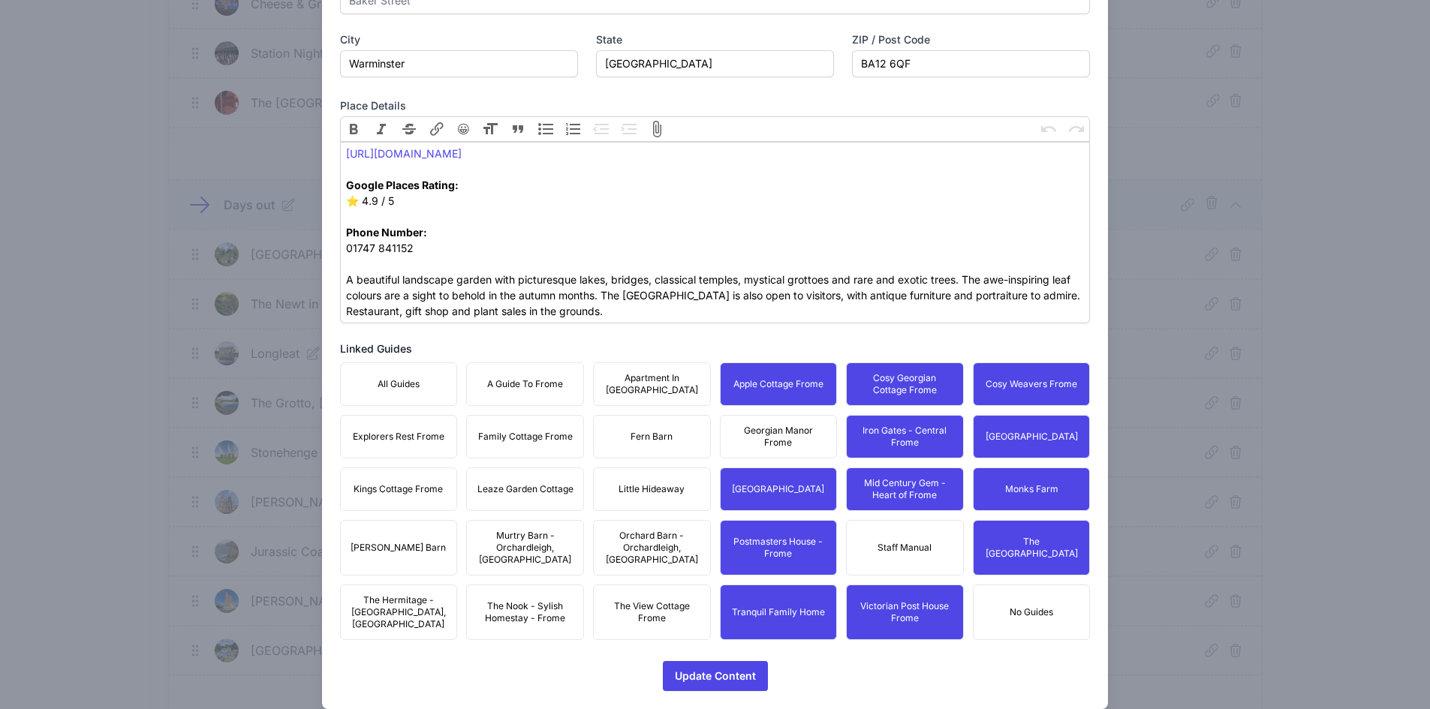
click at [760, 432] on span "Georgian Manor Frome" at bounding box center [779, 437] width 98 height 24
click at [685, 392] on span "Apartment In [GEOGRAPHIC_DATA]" at bounding box center [652, 384] width 98 height 24
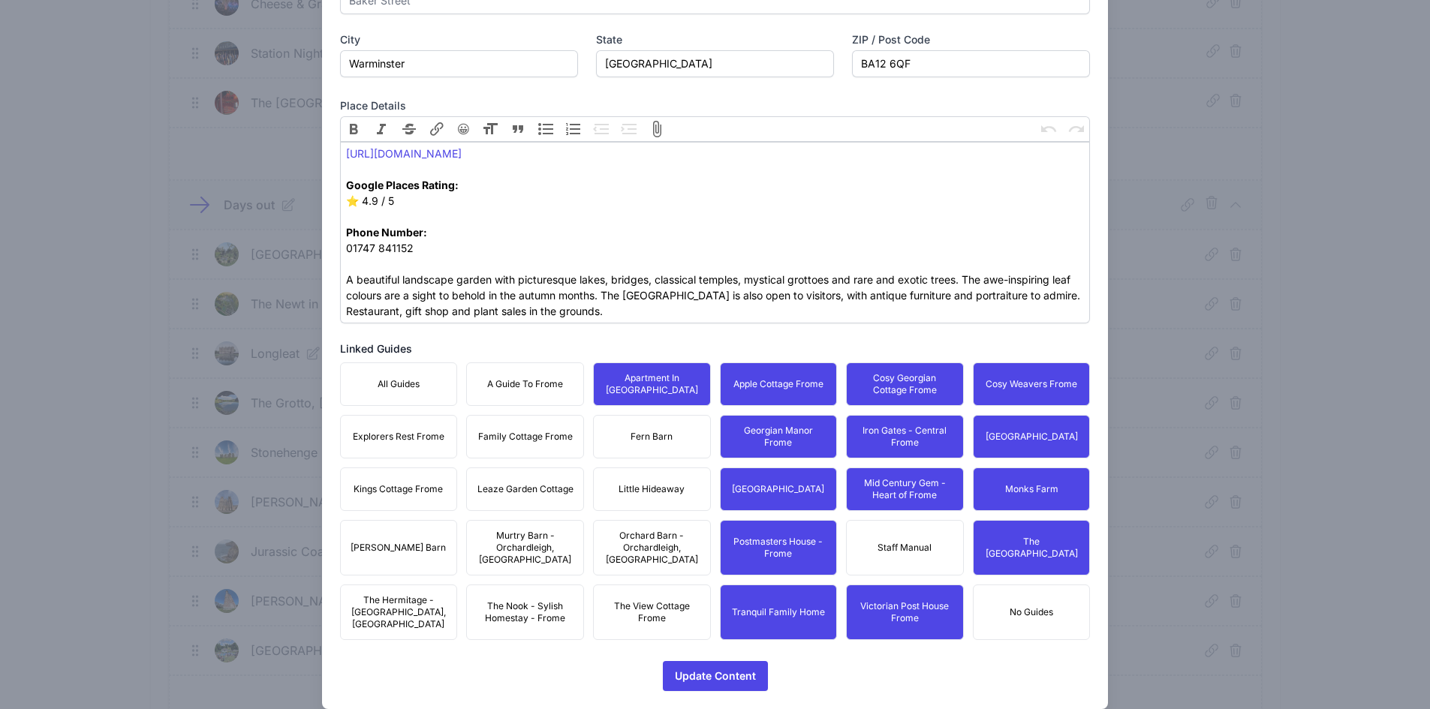
click at [668, 433] on button "Fern Barn" at bounding box center [652, 437] width 118 height 44
click at [661, 493] on span "Little Hideaway" at bounding box center [652, 489] width 66 height 12
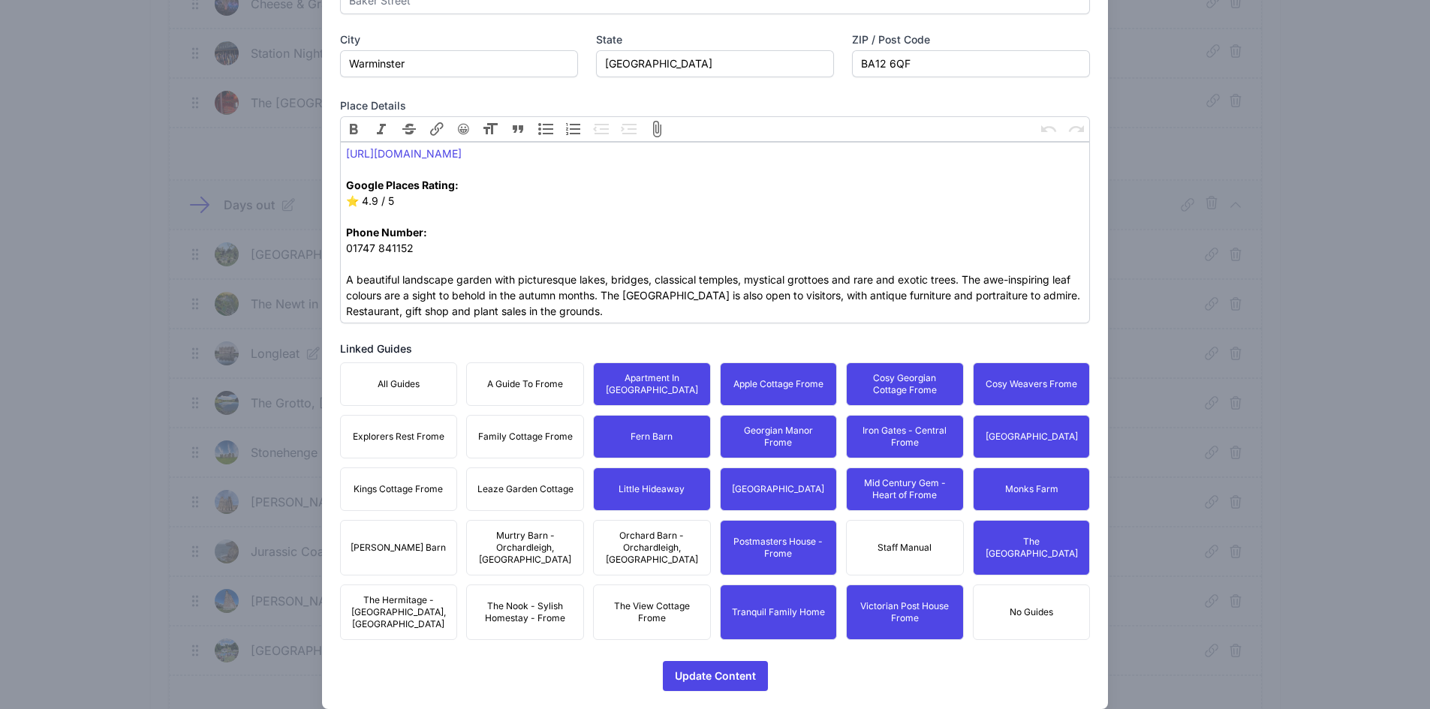
click at [658, 504] on button "Little Hideaway" at bounding box center [652, 490] width 118 height 44
click at [649, 540] on span "Orchard Barn - Orchardleigh, [GEOGRAPHIC_DATA]" at bounding box center [652, 548] width 98 height 36
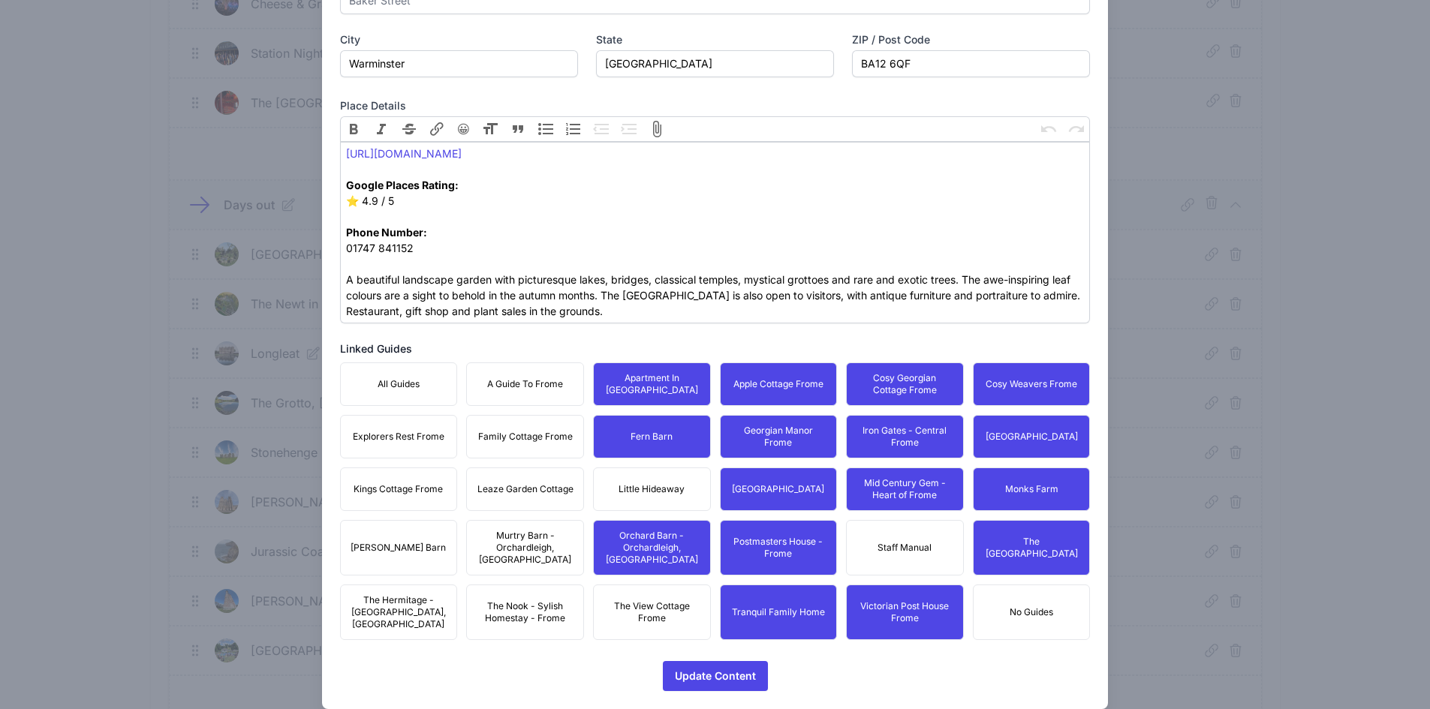
click at [652, 600] on span "The View Cottage Frome" at bounding box center [652, 612] width 98 height 24
click at [658, 487] on span "Little Hideaway" at bounding box center [652, 489] width 66 height 12
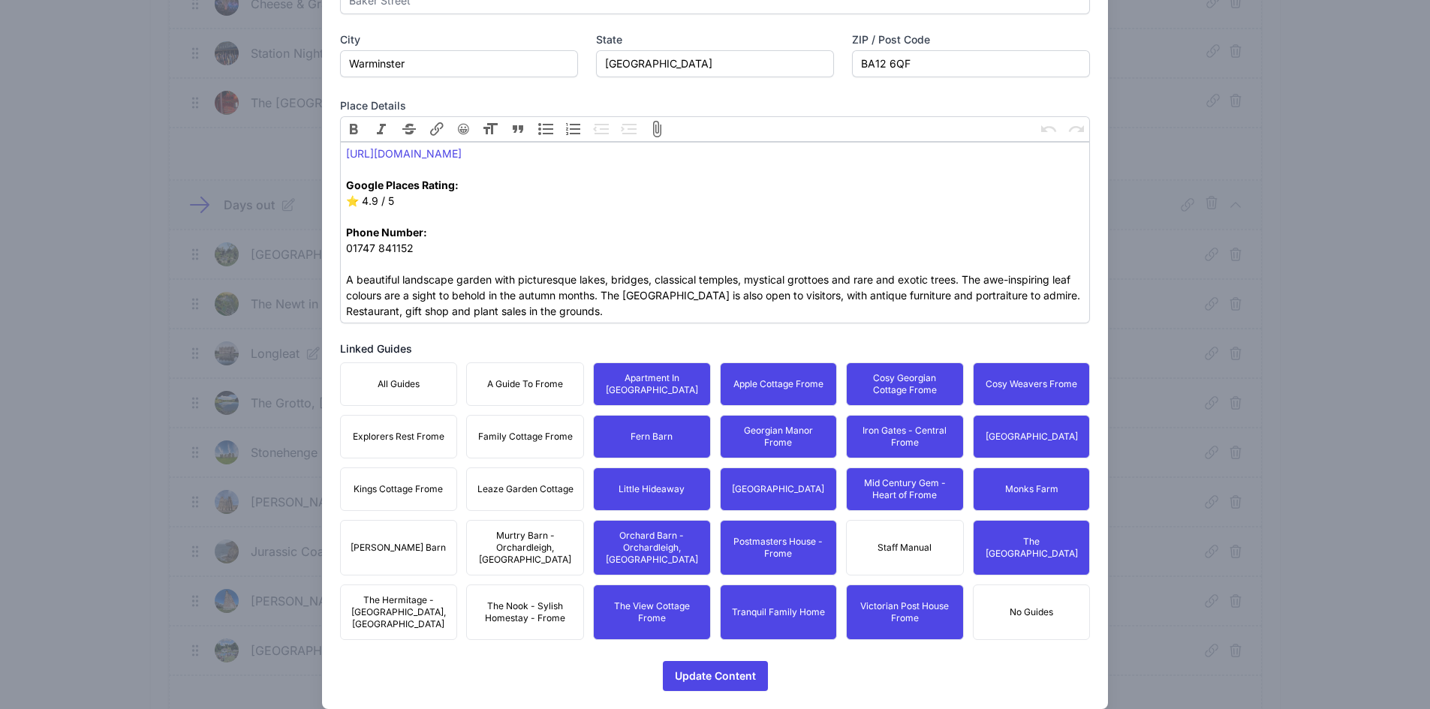
click at [559, 487] on span "Leaze Garden Cottage" at bounding box center [525, 489] width 96 height 12
click at [547, 541] on span "Murtry Barn - Orchardleigh, [GEOGRAPHIC_DATA]" at bounding box center [525, 548] width 98 height 36
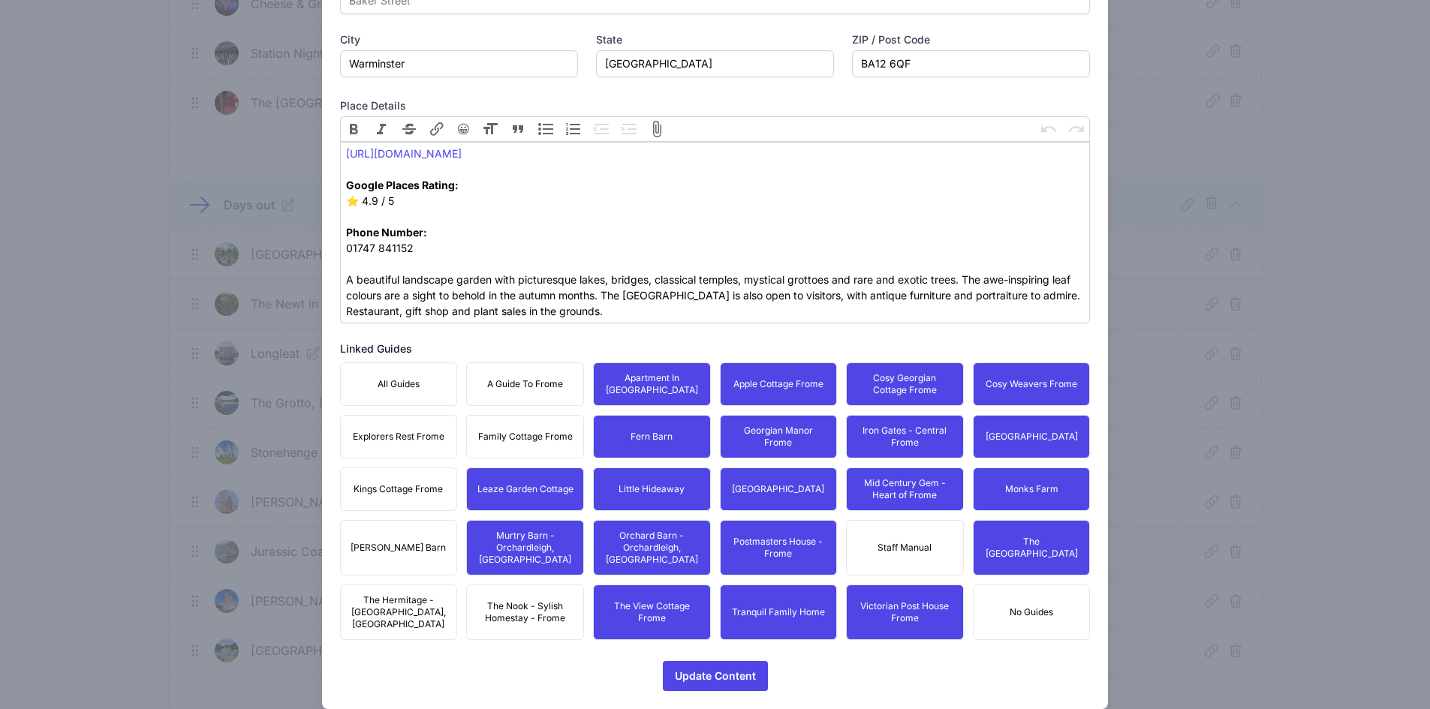
click at [537, 600] on span "The Nook - Sylish Homestay - Frome" at bounding box center [525, 612] width 98 height 24
click at [530, 444] on button "Family Cottage Frome" at bounding box center [525, 437] width 118 height 44
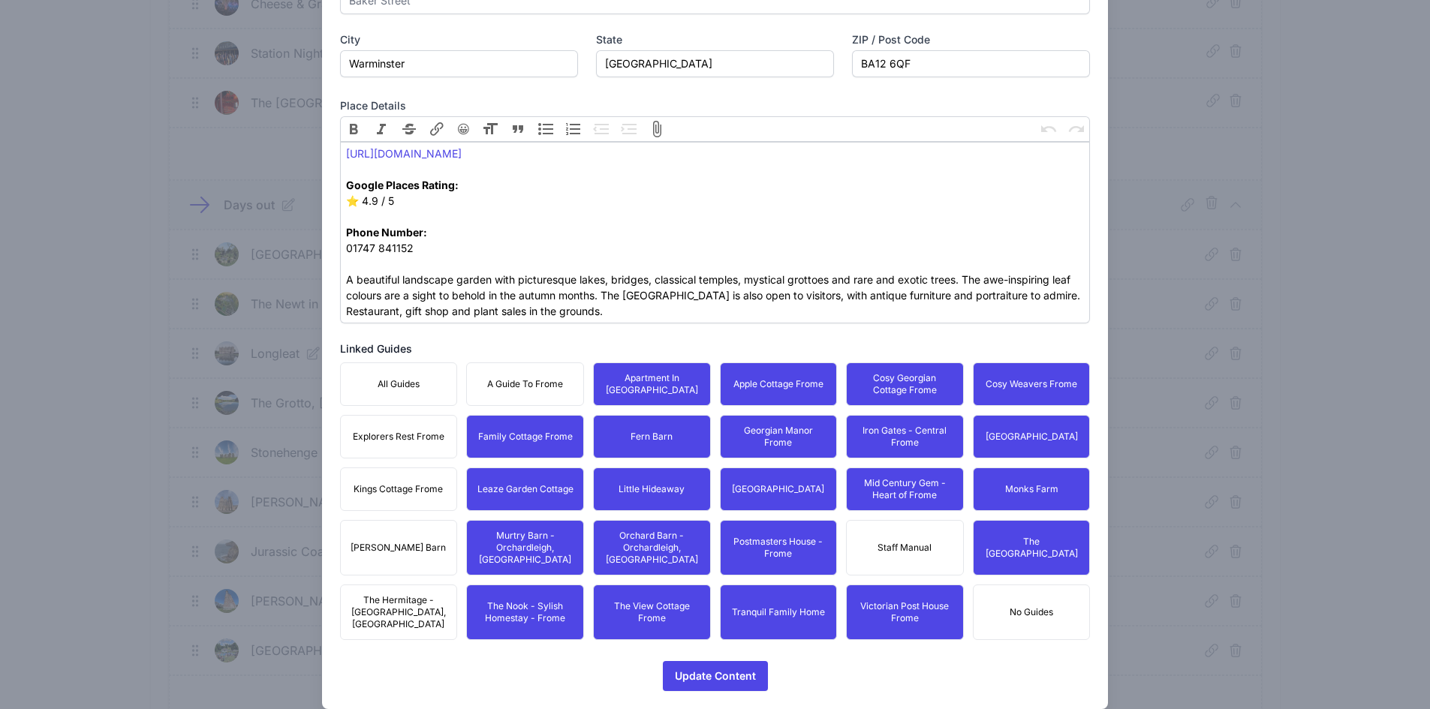
click at [520, 390] on button "A Guide To Frome" at bounding box center [525, 385] width 118 height 44
click at [429, 453] on button "Explorers Rest Frome" at bounding box center [399, 437] width 118 height 44
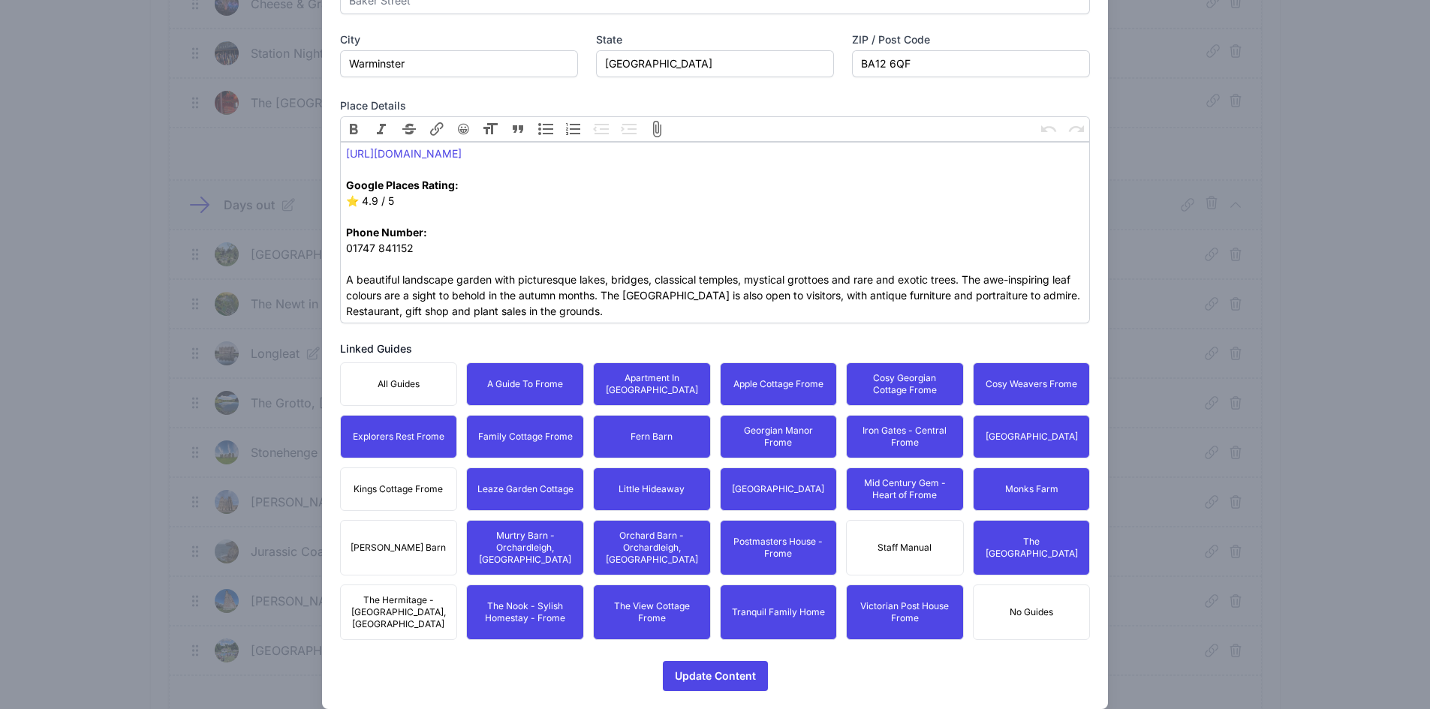
click at [421, 498] on button "Kings Cottage Frome" at bounding box center [399, 490] width 118 height 44
click at [409, 549] on button "[PERSON_NAME] Barn" at bounding box center [399, 548] width 118 height 56
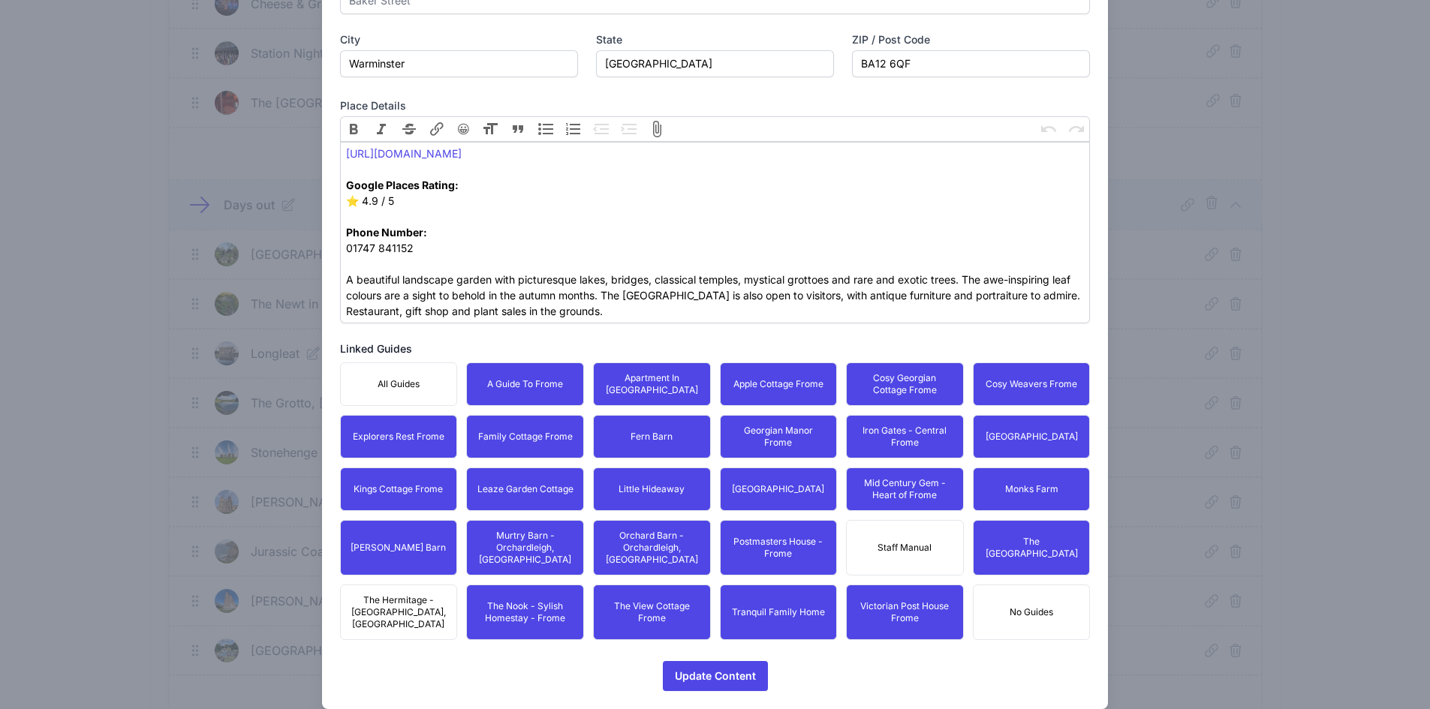
click at [408, 594] on span "The Hermitage - [GEOGRAPHIC_DATA], [GEOGRAPHIC_DATA]" at bounding box center [399, 612] width 98 height 36
click at [728, 661] on span "Update Content" at bounding box center [715, 676] width 81 height 30
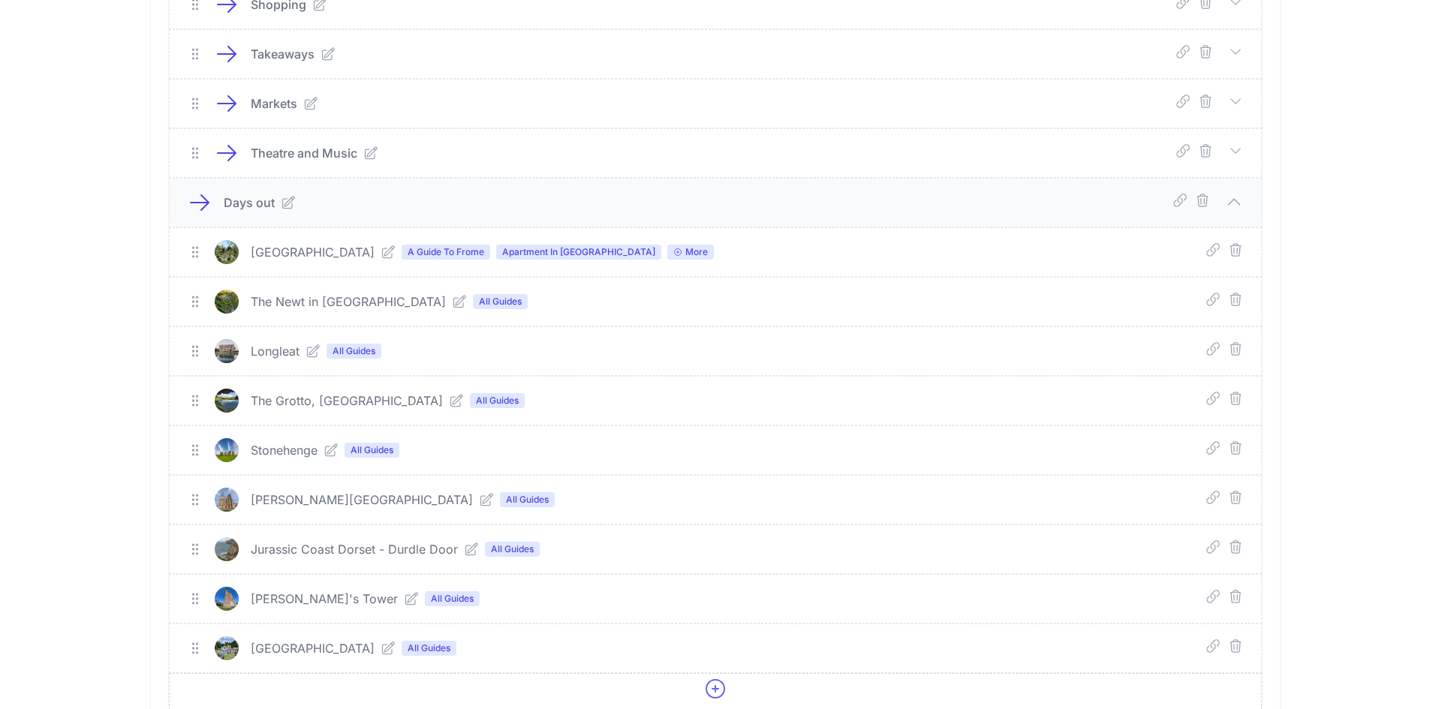
scroll to position [555, 0]
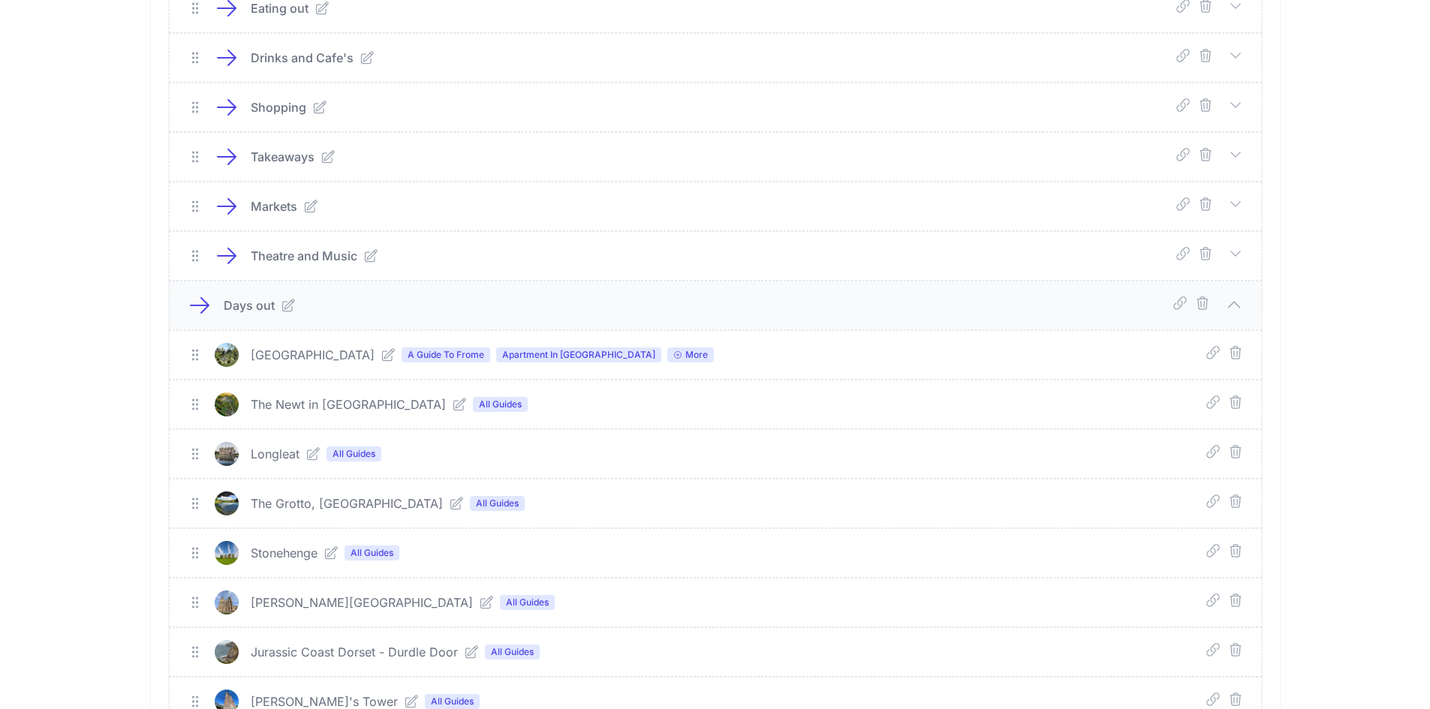
click at [452, 402] on icon at bounding box center [459, 404] width 15 height 15
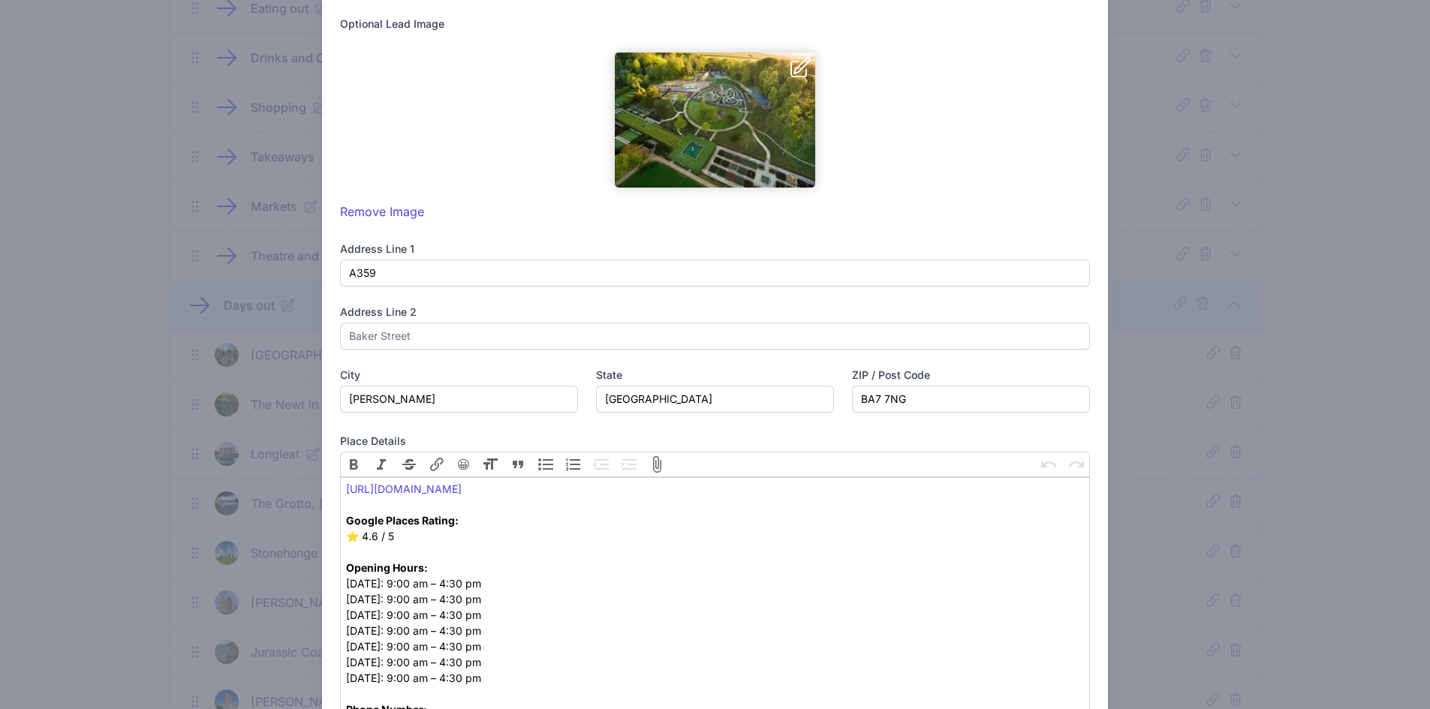
scroll to position [659, 0]
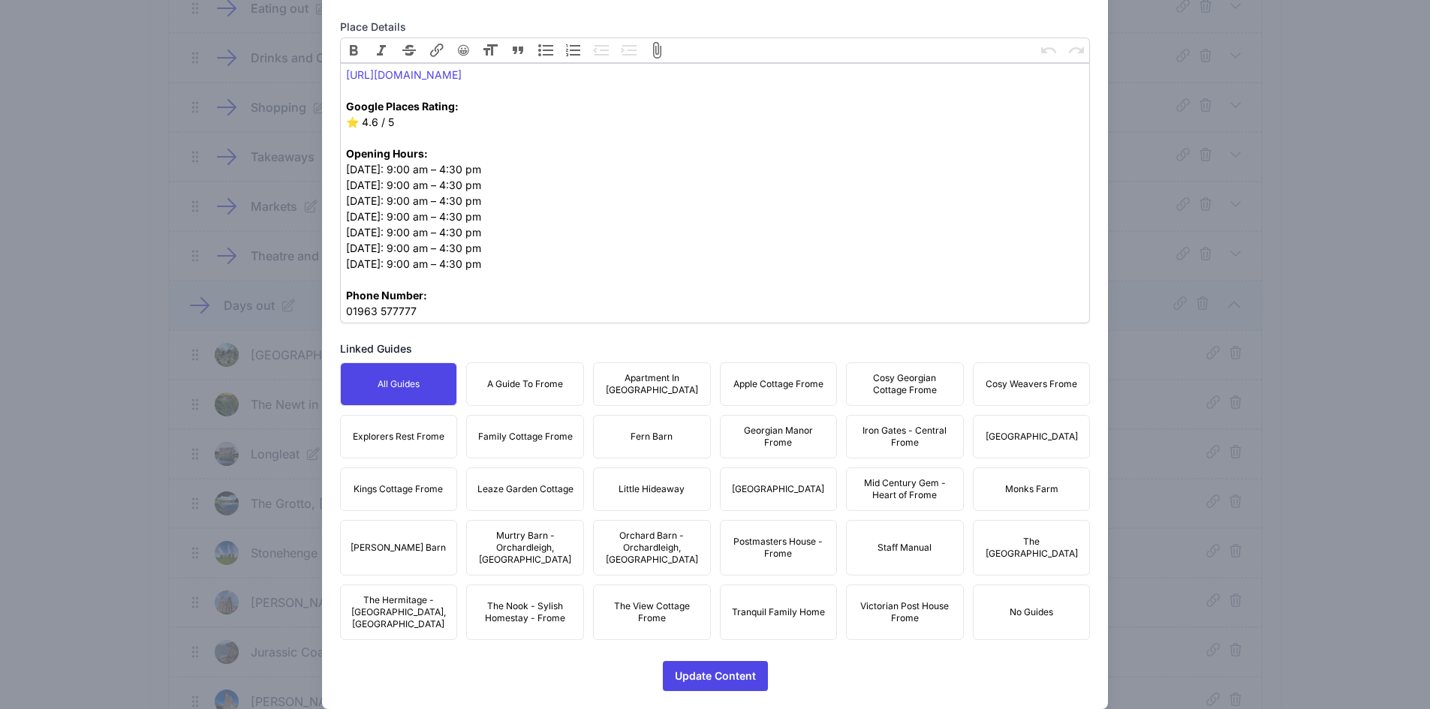
click at [511, 388] on span "A Guide To Frome" at bounding box center [525, 384] width 76 height 12
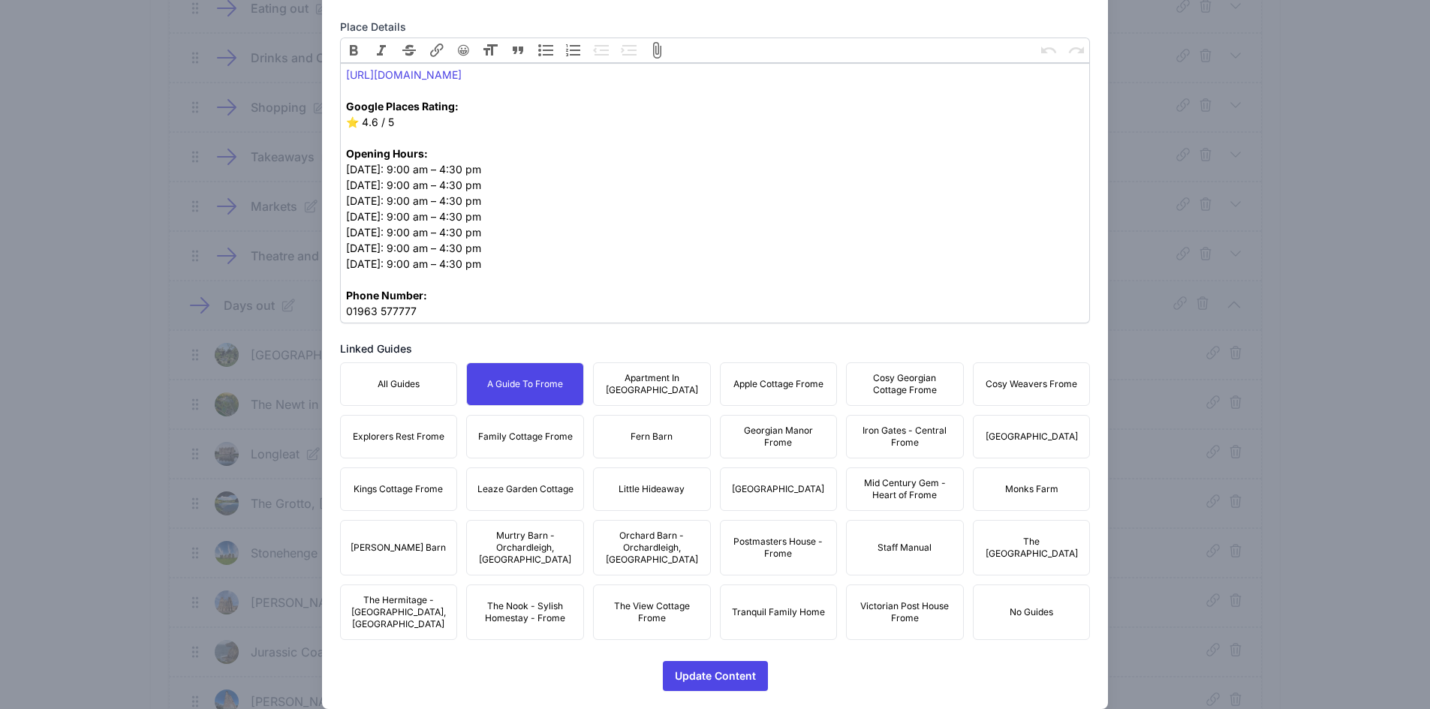
click at [715, 363] on div "All Guides A Guide To Frome Apartment In [GEOGRAPHIC_DATA] Apple Cottage Frome …" at bounding box center [715, 502] width 751 height 278
click at [763, 382] on span "Apple Cottage Frome" at bounding box center [778, 384] width 90 height 12
drag, startPoint x: 594, startPoint y: 372, endPoint x: 657, endPoint y: 387, distance: 64.6
click at [603, 374] on button "Apartment In [GEOGRAPHIC_DATA]" at bounding box center [652, 385] width 118 height 44
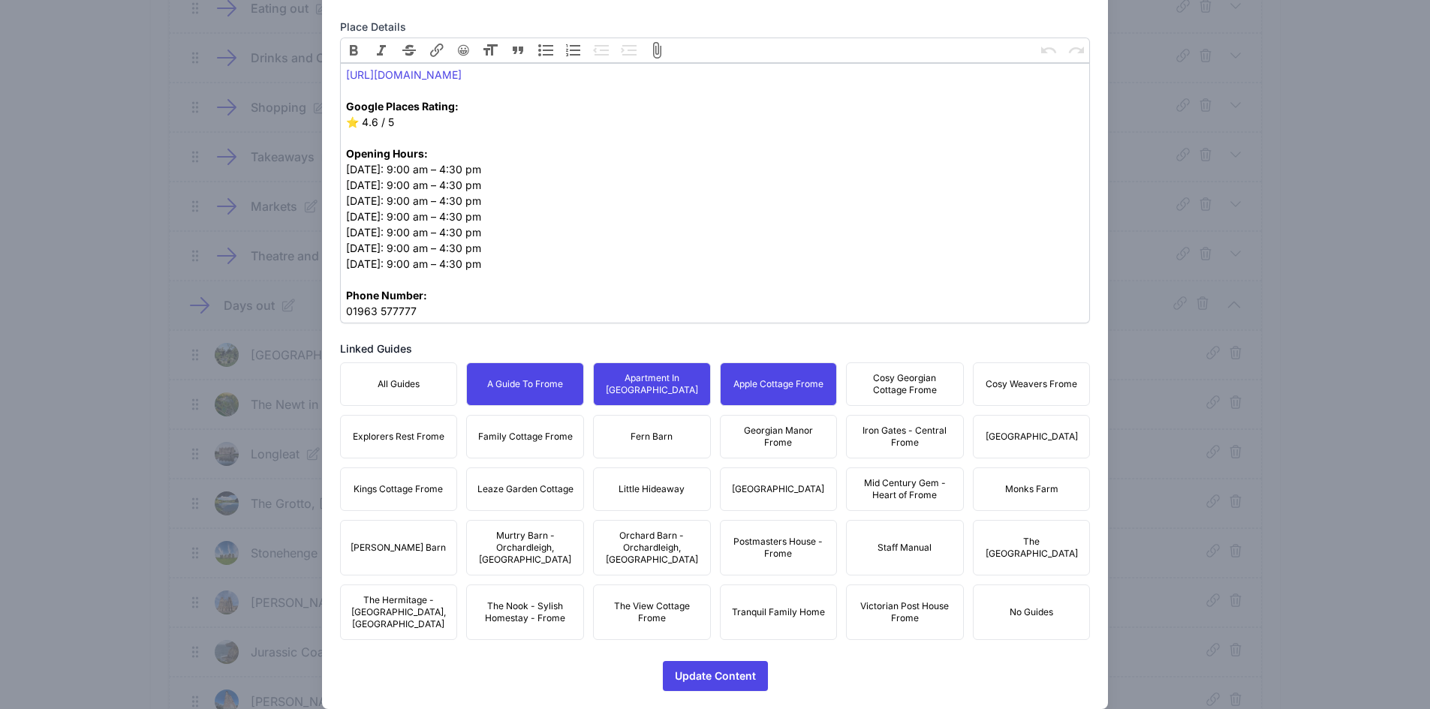
click at [938, 382] on span "Cosy Georgian Cottage Frome" at bounding box center [905, 384] width 98 height 24
drag, startPoint x: 1047, startPoint y: 370, endPoint x: 1033, endPoint y: 422, distance: 53.7
click at [1046, 372] on button "Cosy Weavers Frome" at bounding box center [1032, 385] width 118 height 44
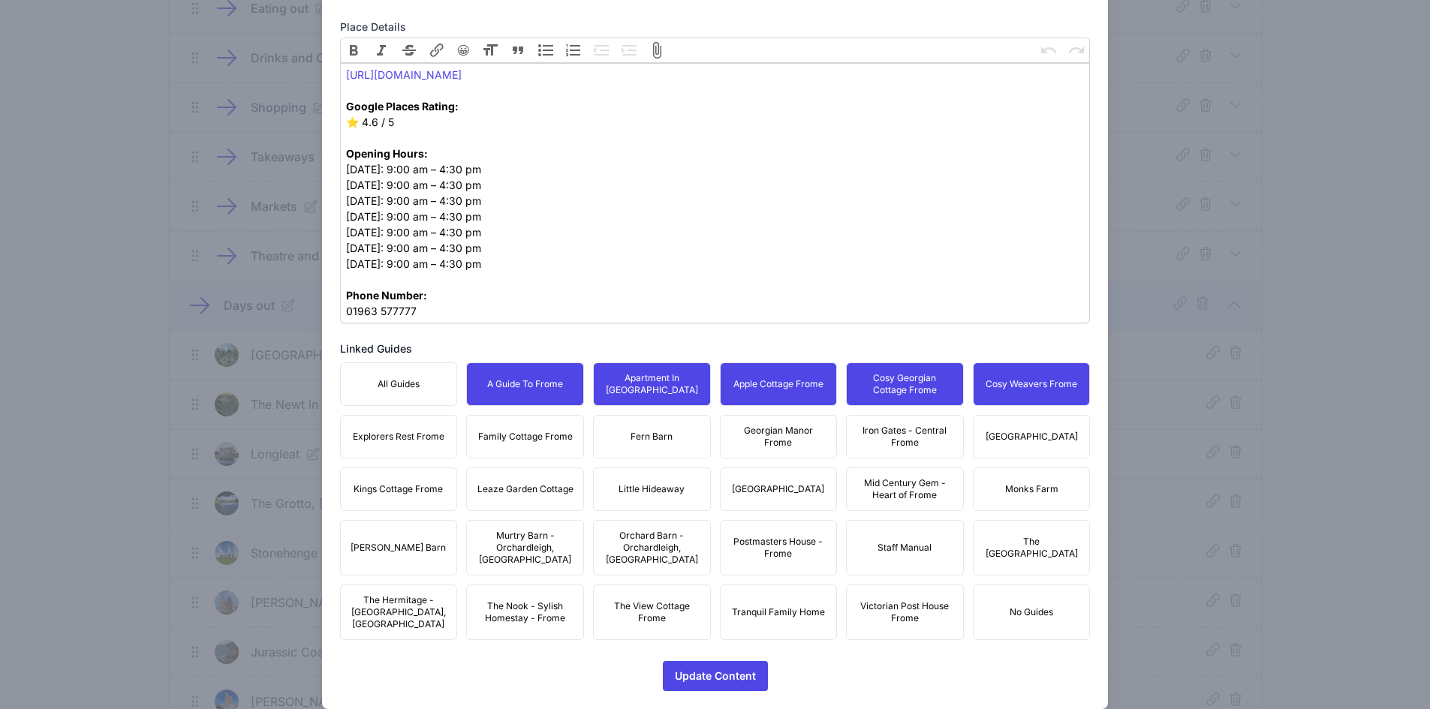
drag, startPoint x: 1033, startPoint y: 423, endPoint x: 913, endPoint y: 450, distance: 123.1
click at [1031, 423] on button "[GEOGRAPHIC_DATA]" at bounding box center [1032, 437] width 118 height 44
click at [886, 441] on span "Iron Gates - Central Frome" at bounding box center [905, 437] width 98 height 24
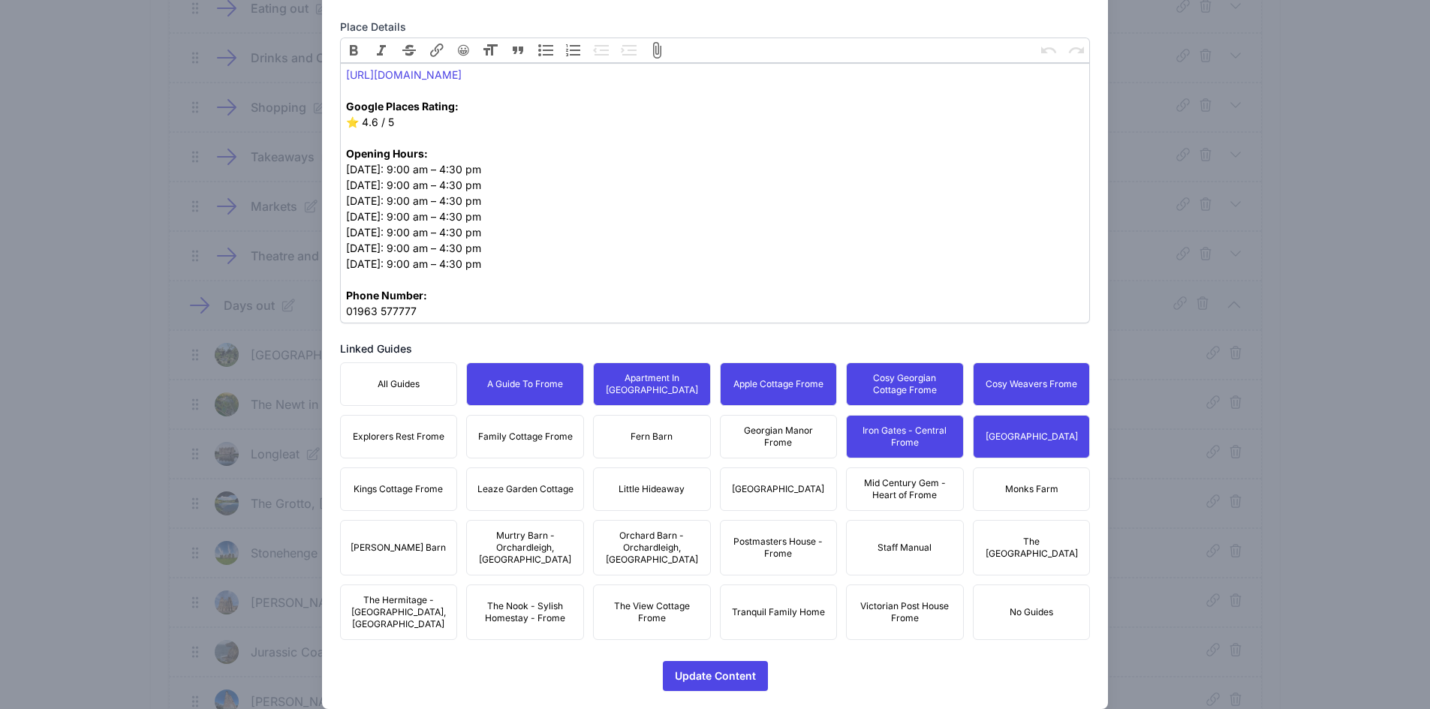
click at [739, 432] on span "Georgian Manor Frome" at bounding box center [779, 437] width 98 height 24
drag, startPoint x: 645, startPoint y: 436, endPoint x: 569, endPoint y: 453, distance: 77.8
click at [640, 435] on span "Fern Barn" at bounding box center [652, 437] width 42 height 12
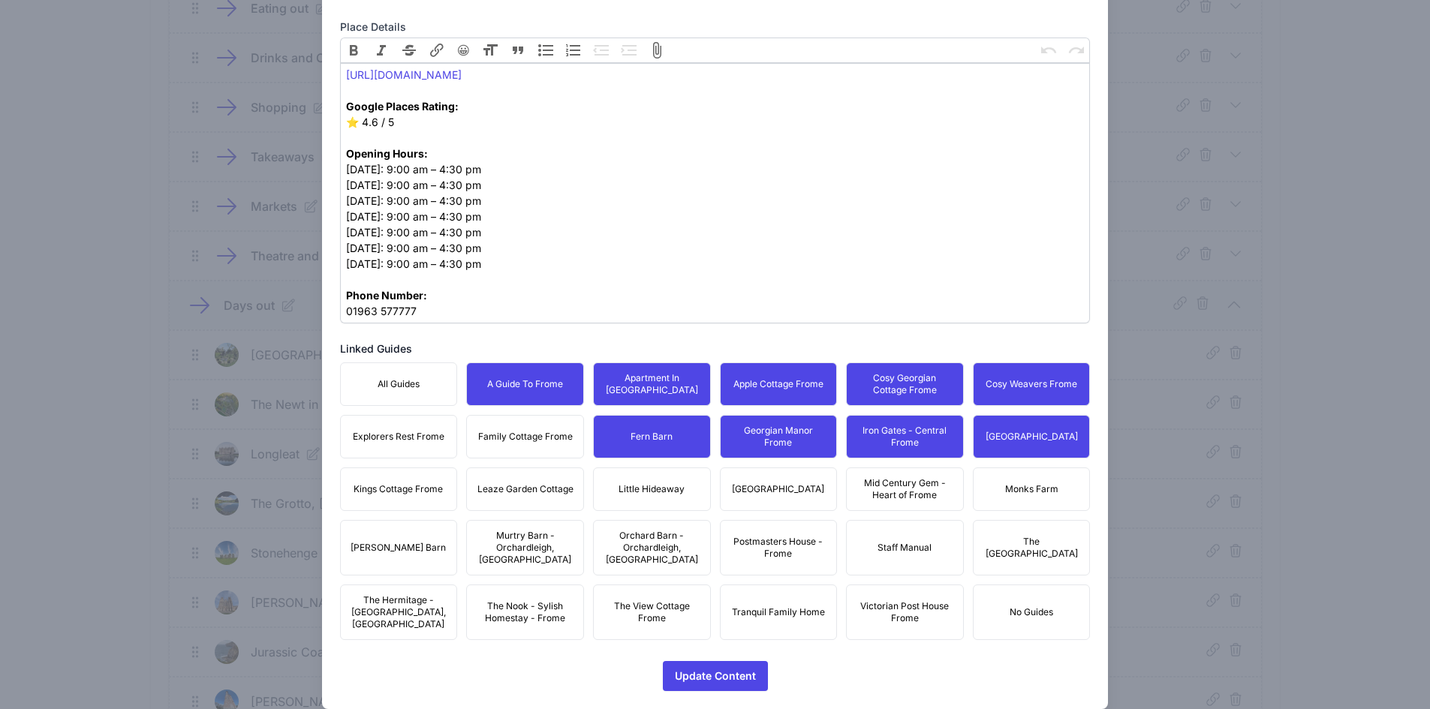
drag, startPoint x: 528, startPoint y: 447, endPoint x: 476, endPoint y: 450, distance: 51.9
click at [526, 447] on button "Family Cottage Frome" at bounding box center [525, 437] width 118 height 44
click at [408, 441] on button "Explorers Rest Frome" at bounding box center [399, 437] width 118 height 44
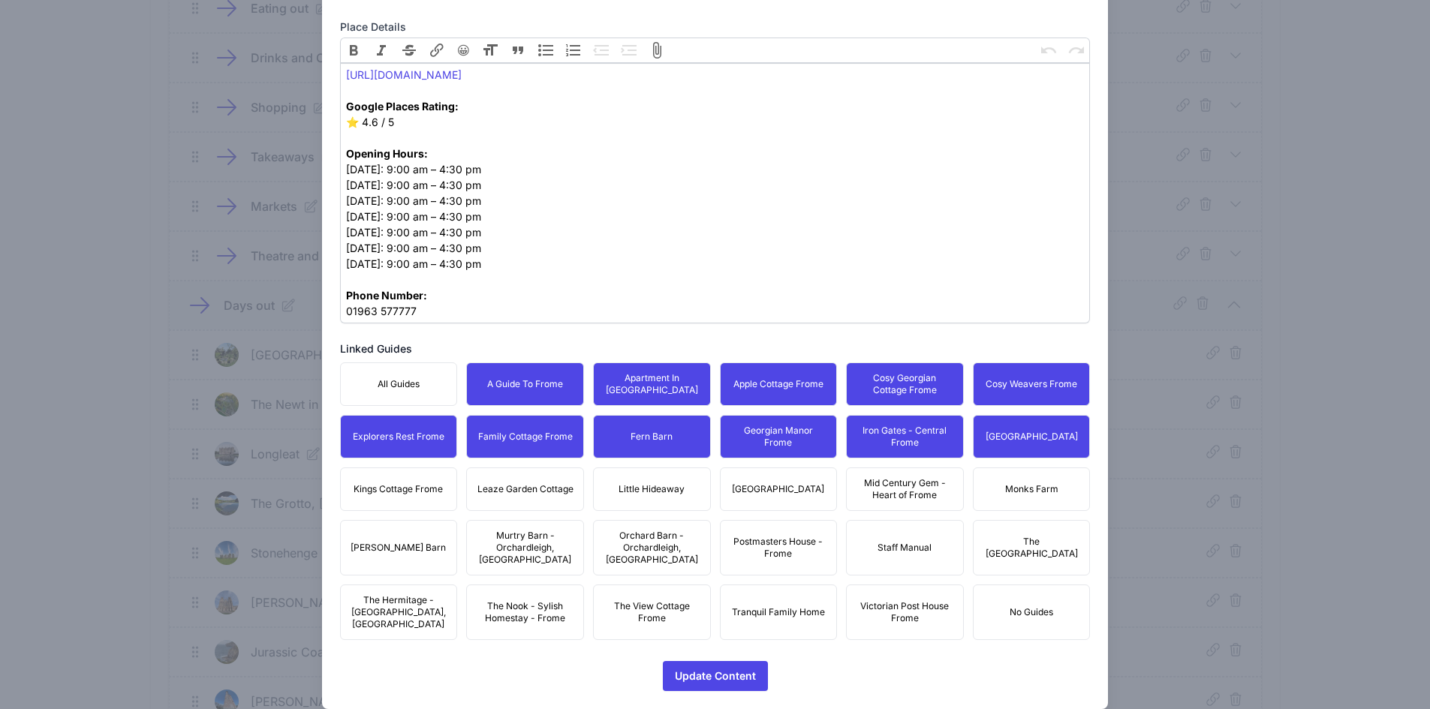
click at [411, 490] on span "Kings Cottage Frome" at bounding box center [398, 489] width 89 height 12
click at [504, 490] on span "Leaze Garden Cottage" at bounding box center [525, 489] width 96 height 12
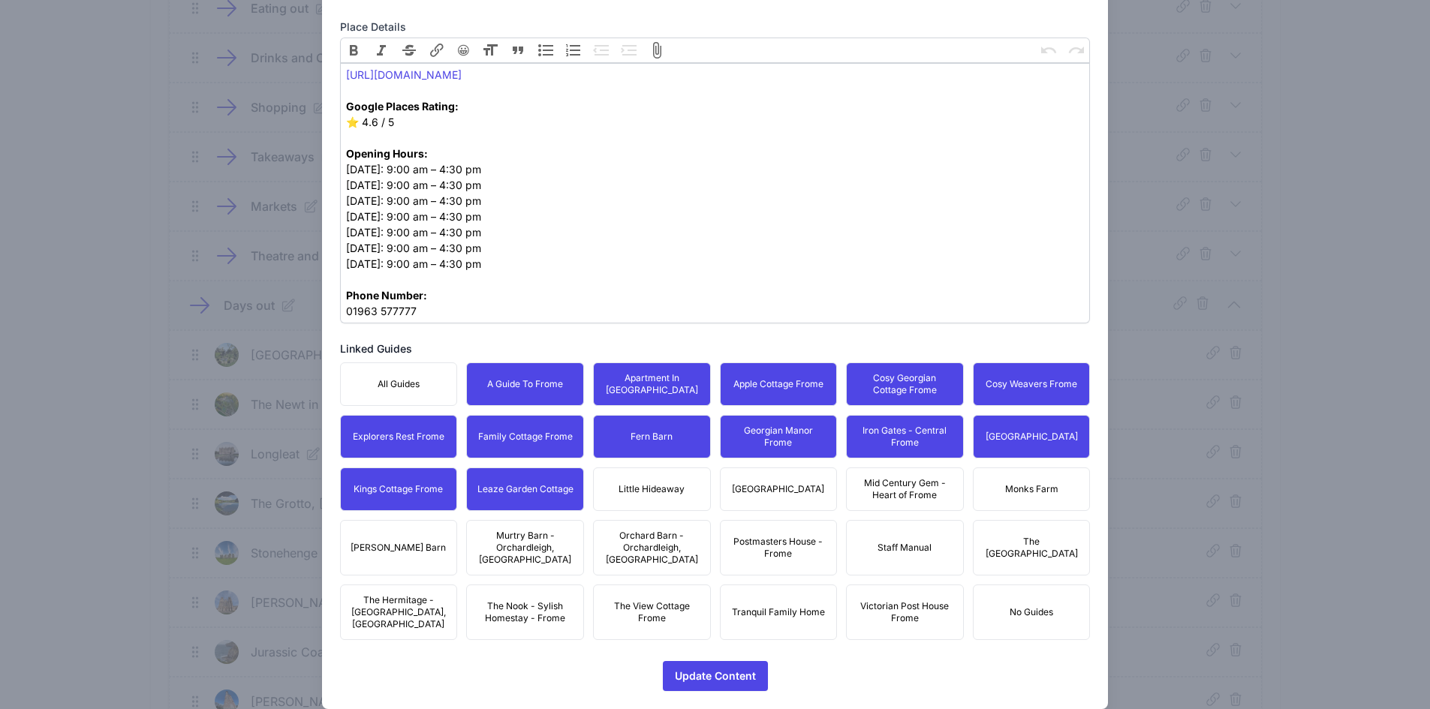
click at [650, 477] on button "Little Hideaway" at bounding box center [652, 490] width 118 height 44
click at [796, 487] on span "[GEOGRAPHIC_DATA]" at bounding box center [778, 489] width 92 height 12
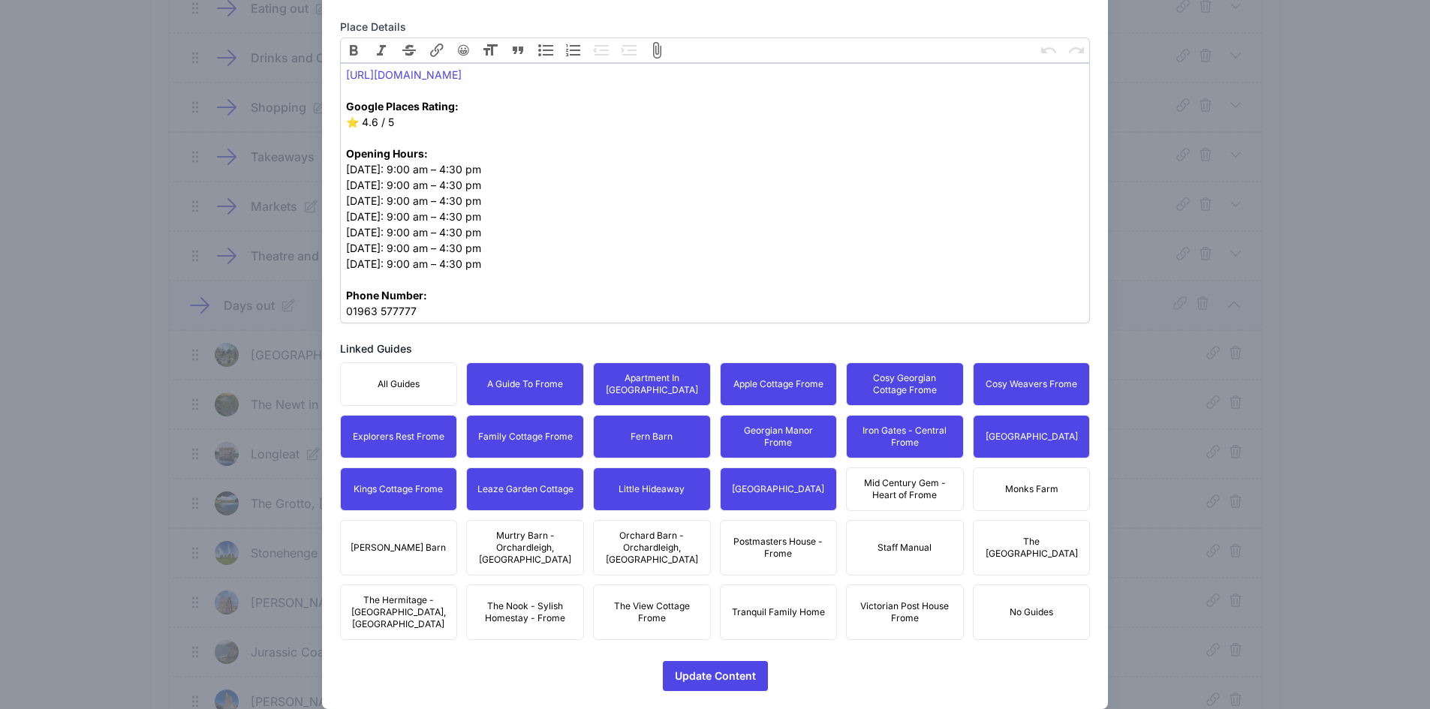
click at [893, 494] on span "Mid Century Gem - Heart of Frome" at bounding box center [905, 489] width 98 height 24
click at [1010, 487] on span "Monks Farm" at bounding box center [1031, 489] width 53 height 12
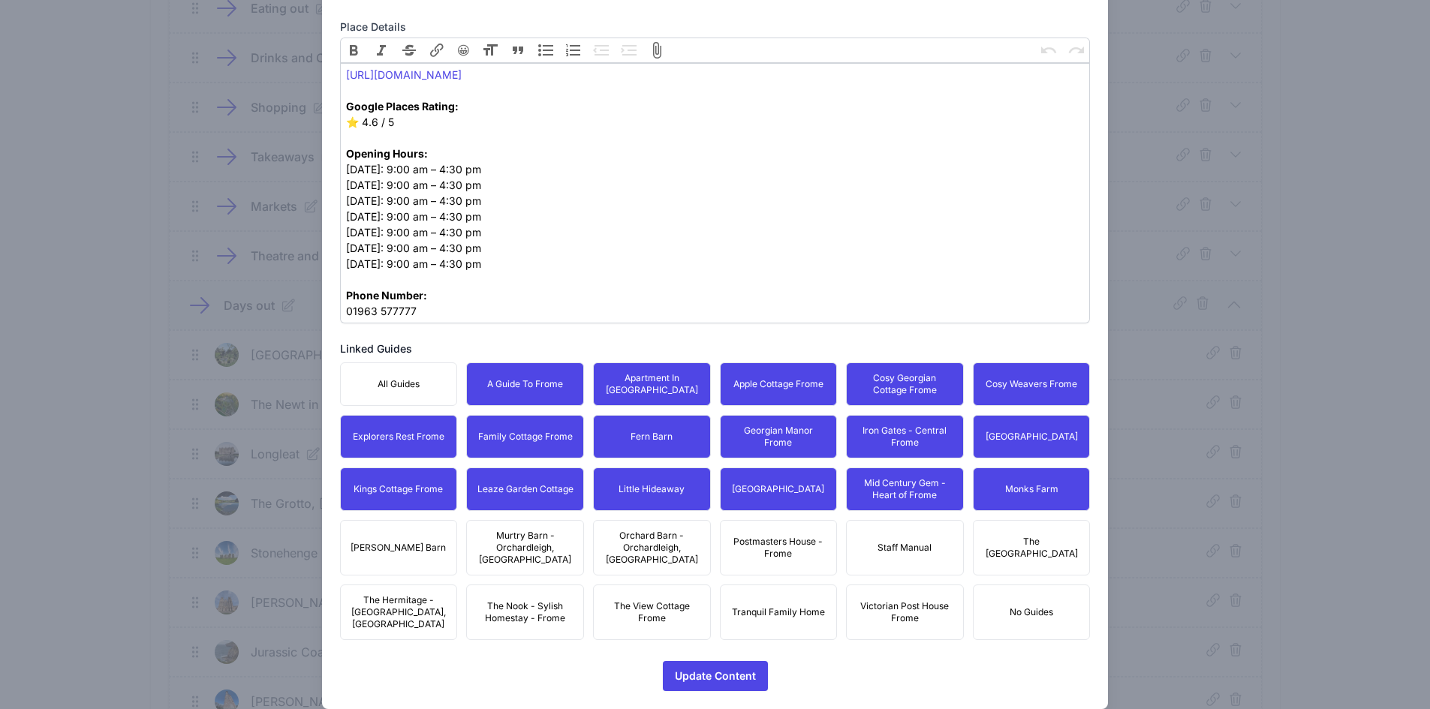
click at [1035, 536] on span "The [GEOGRAPHIC_DATA]" at bounding box center [1032, 548] width 98 height 24
click at [735, 544] on span "Postmasters House - Frome" at bounding box center [779, 548] width 98 height 24
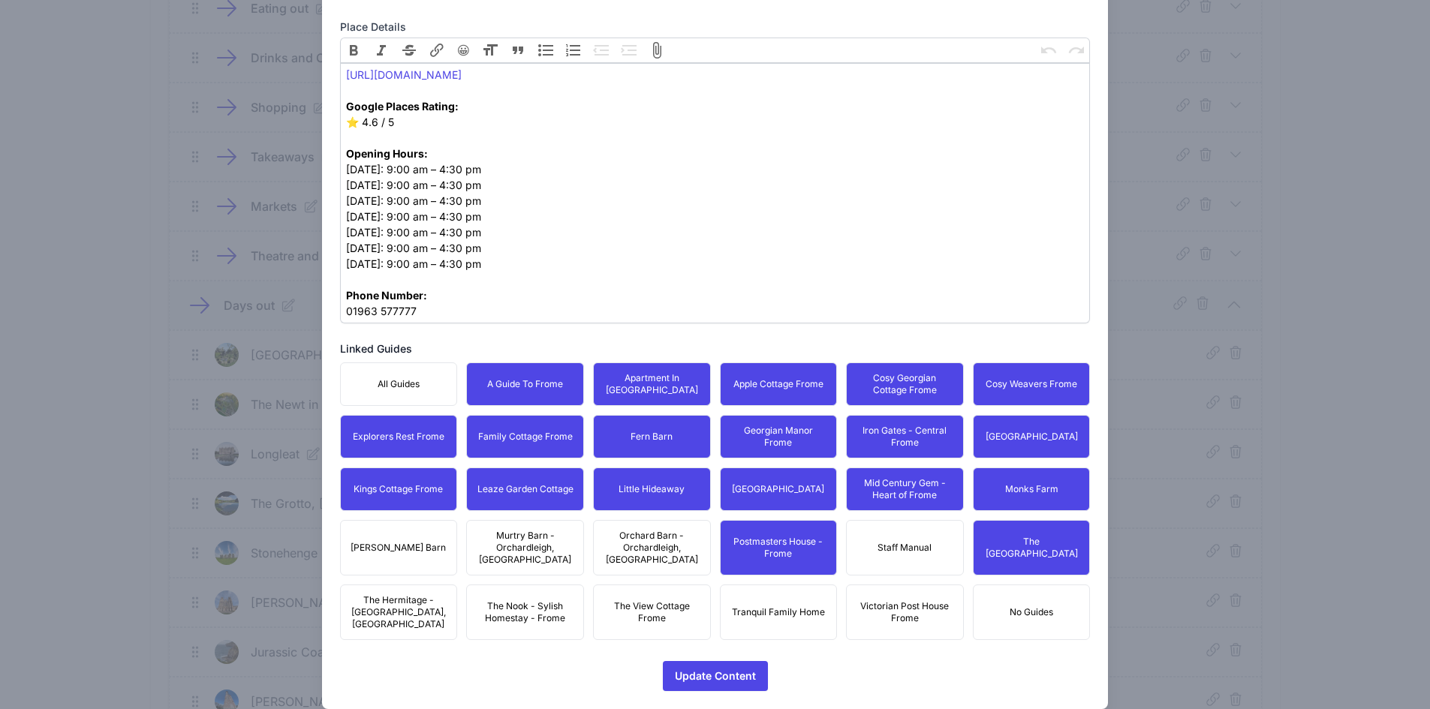
click at [612, 540] on span "Orchard Barn - Orchardleigh, [GEOGRAPHIC_DATA]" at bounding box center [652, 548] width 98 height 36
click at [533, 539] on span "Murtry Barn - Orchardleigh, [GEOGRAPHIC_DATA]" at bounding box center [525, 548] width 98 height 36
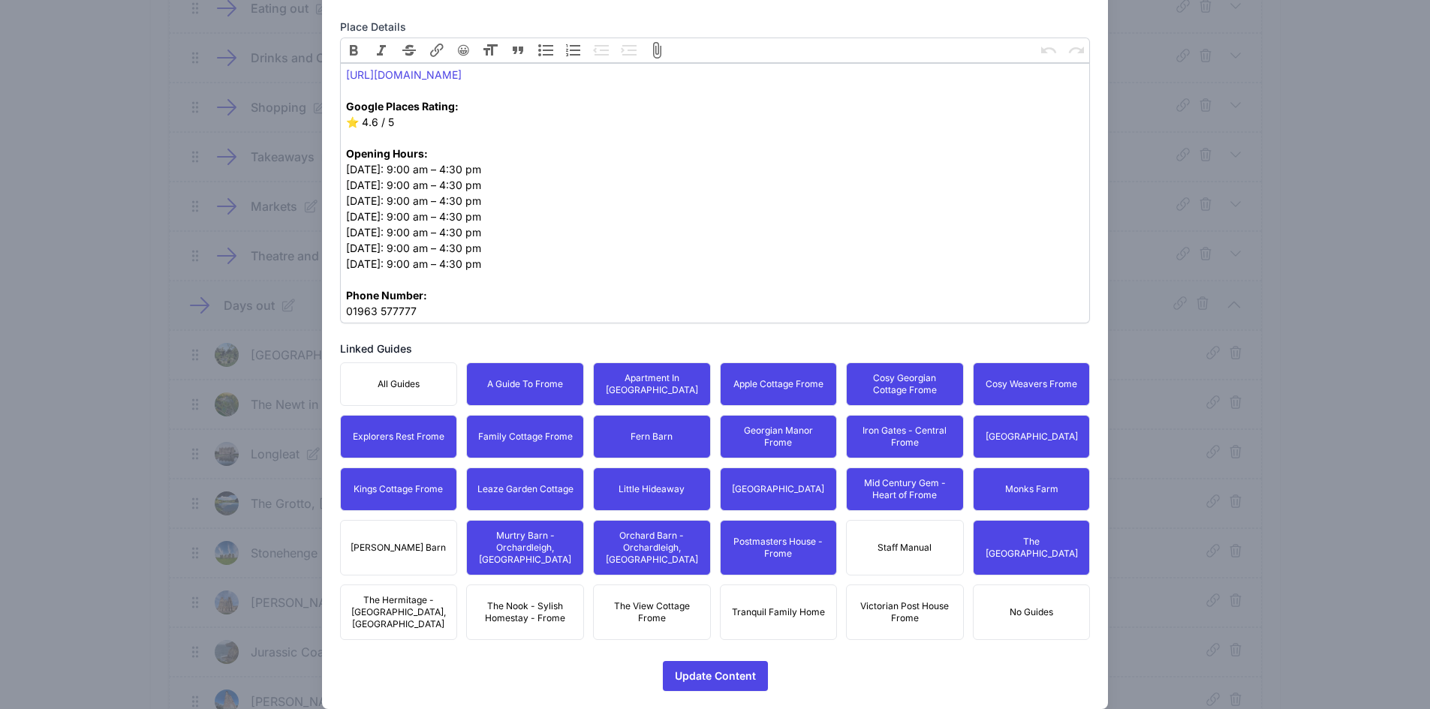
click at [402, 543] on span "[PERSON_NAME] Barn" at bounding box center [398, 548] width 95 height 12
click at [393, 594] on span "The Hermitage - [GEOGRAPHIC_DATA], [GEOGRAPHIC_DATA]" at bounding box center [399, 612] width 98 height 36
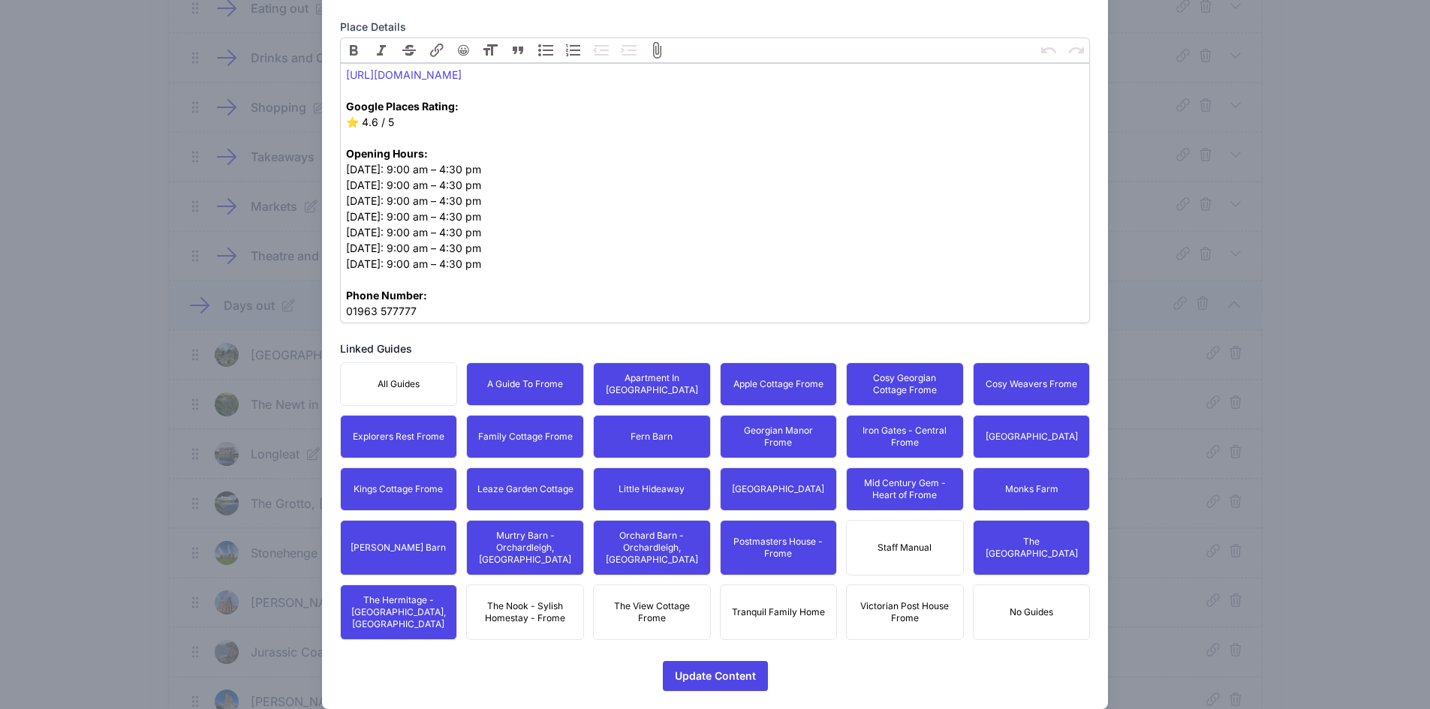
click at [513, 600] on span "The Nook - Sylish Homestay - Frome" at bounding box center [525, 612] width 98 height 24
click at [662, 600] on span "The View Cottage Frome" at bounding box center [652, 612] width 98 height 24
click at [815, 585] on button "Tranquil Family Home" at bounding box center [779, 613] width 118 height 56
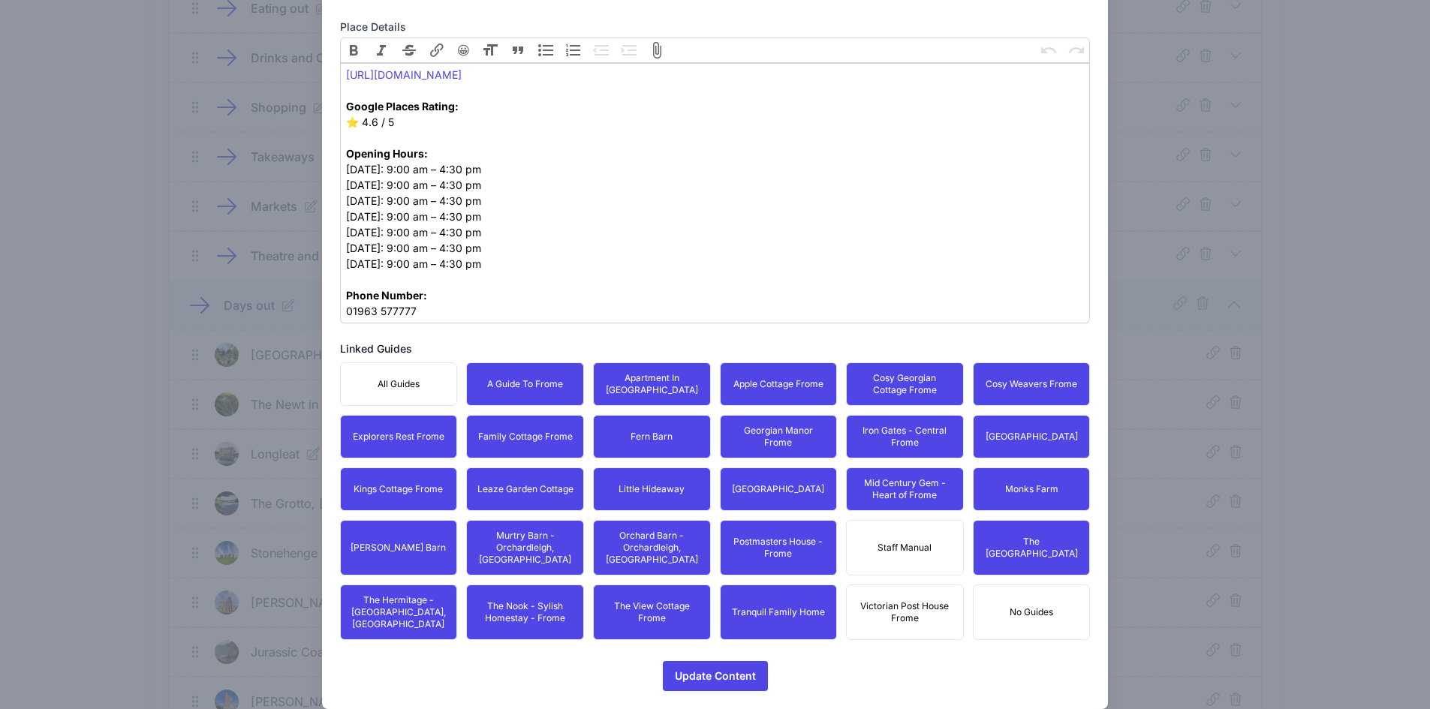
click at [901, 600] on span "Victorian Post House Frome" at bounding box center [905, 612] width 98 height 24
click at [716, 661] on span "Update Content" at bounding box center [715, 676] width 81 height 30
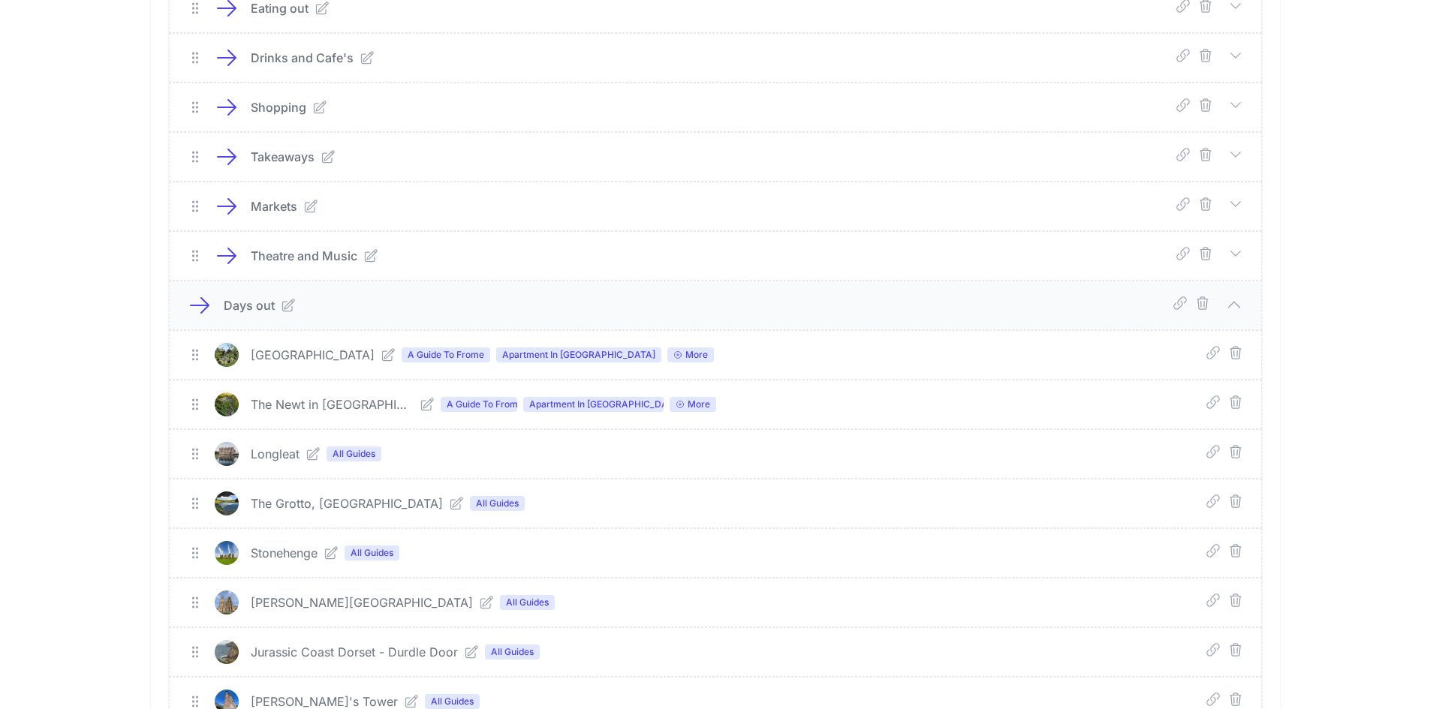
click at [312, 450] on icon at bounding box center [313, 454] width 12 height 12
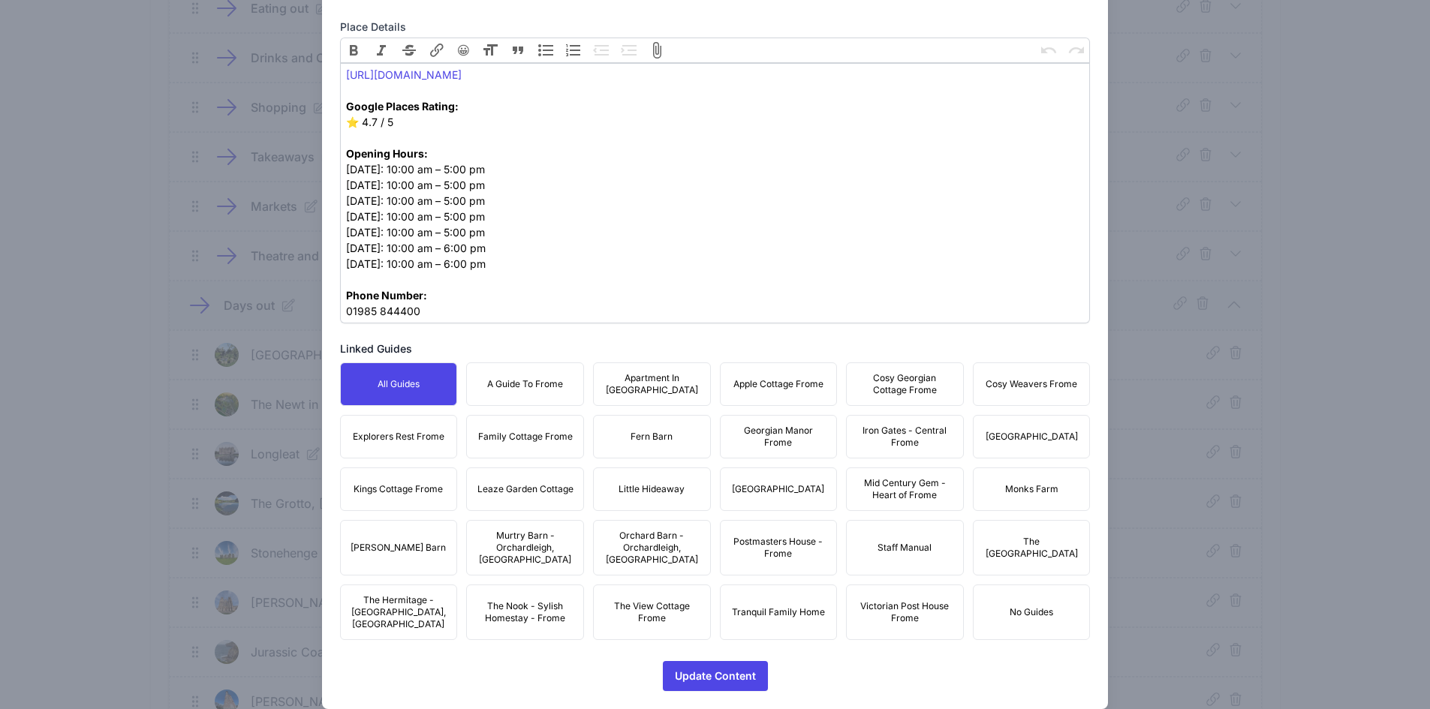
click at [532, 375] on button "A Guide To Frome" at bounding box center [525, 385] width 118 height 44
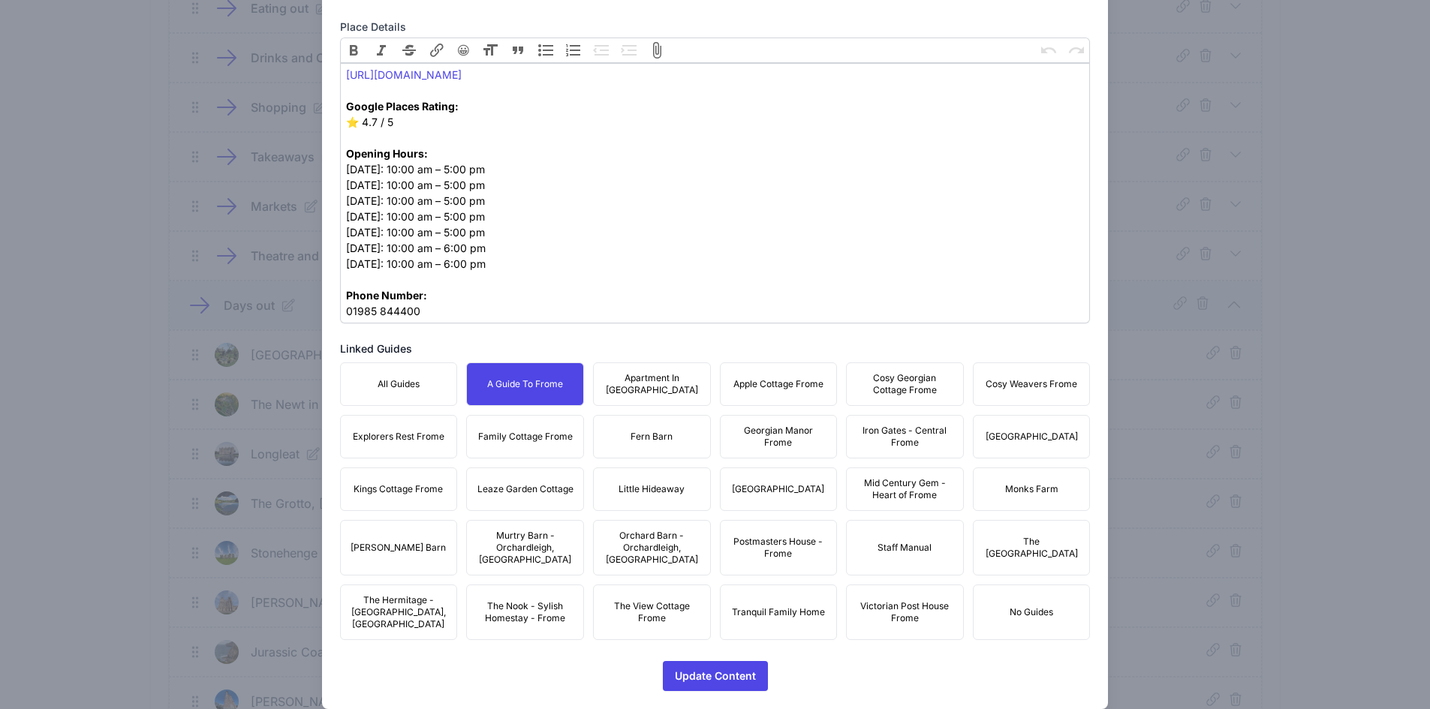
click at [640, 384] on span "Apartment In [GEOGRAPHIC_DATA]" at bounding box center [652, 384] width 98 height 24
click at [767, 382] on span "Apple Cottage Frome" at bounding box center [778, 384] width 90 height 12
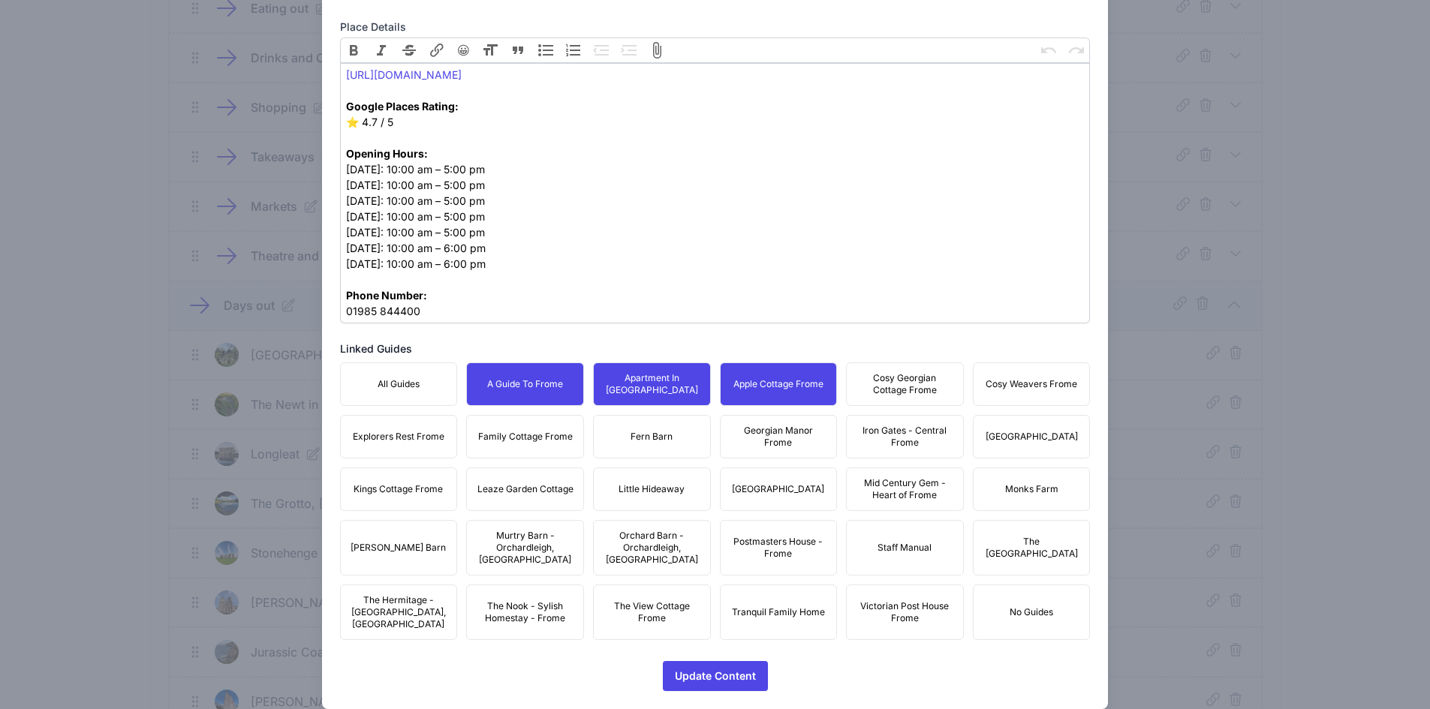
click at [882, 390] on span "Cosy Georgian Cottage Frome" at bounding box center [905, 384] width 98 height 24
click at [995, 381] on span "Cosy Weavers Frome" at bounding box center [1032, 384] width 92 height 12
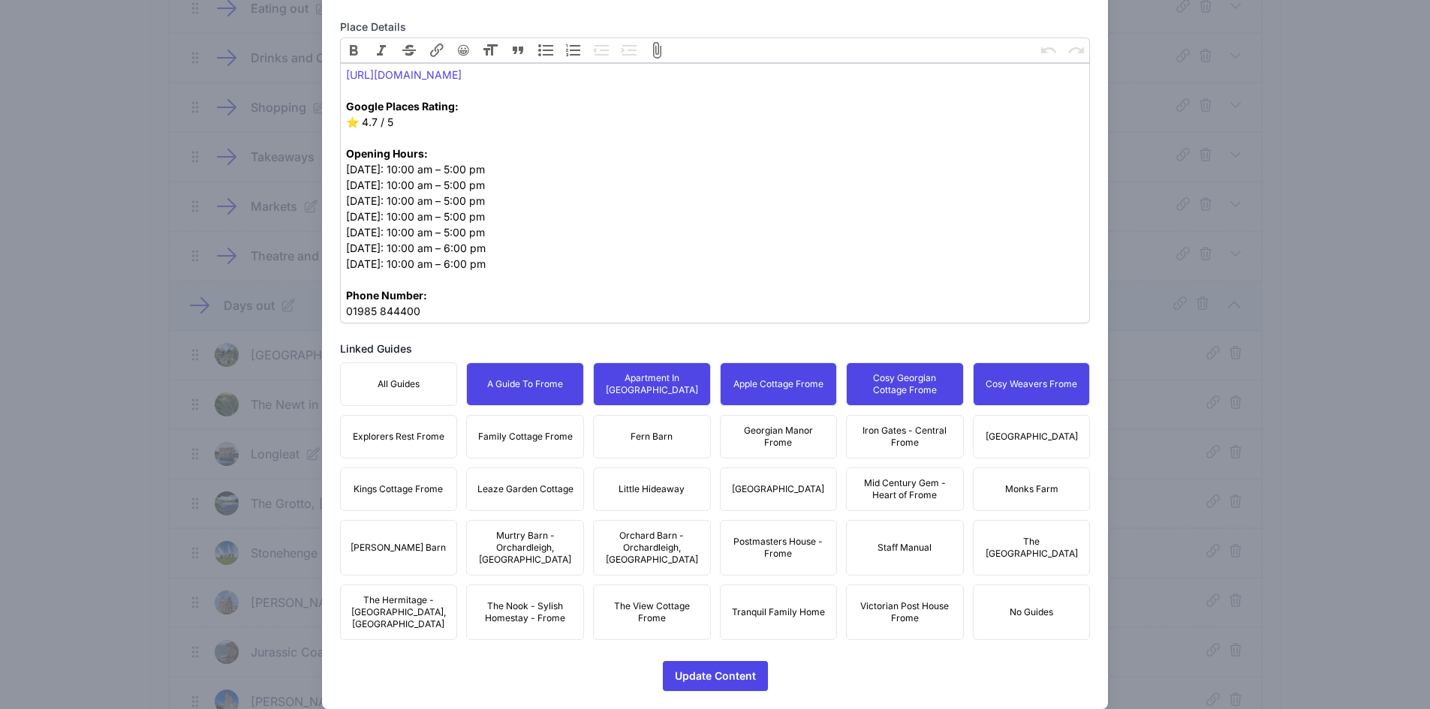
click at [1025, 423] on button "[GEOGRAPHIC_DATA]" at bounding box center [1032, 437] width 118 height 44
click at [896, 436] on span "Iron Gates - Central Frome" at bounding box center [905, 437] width 98 height 24
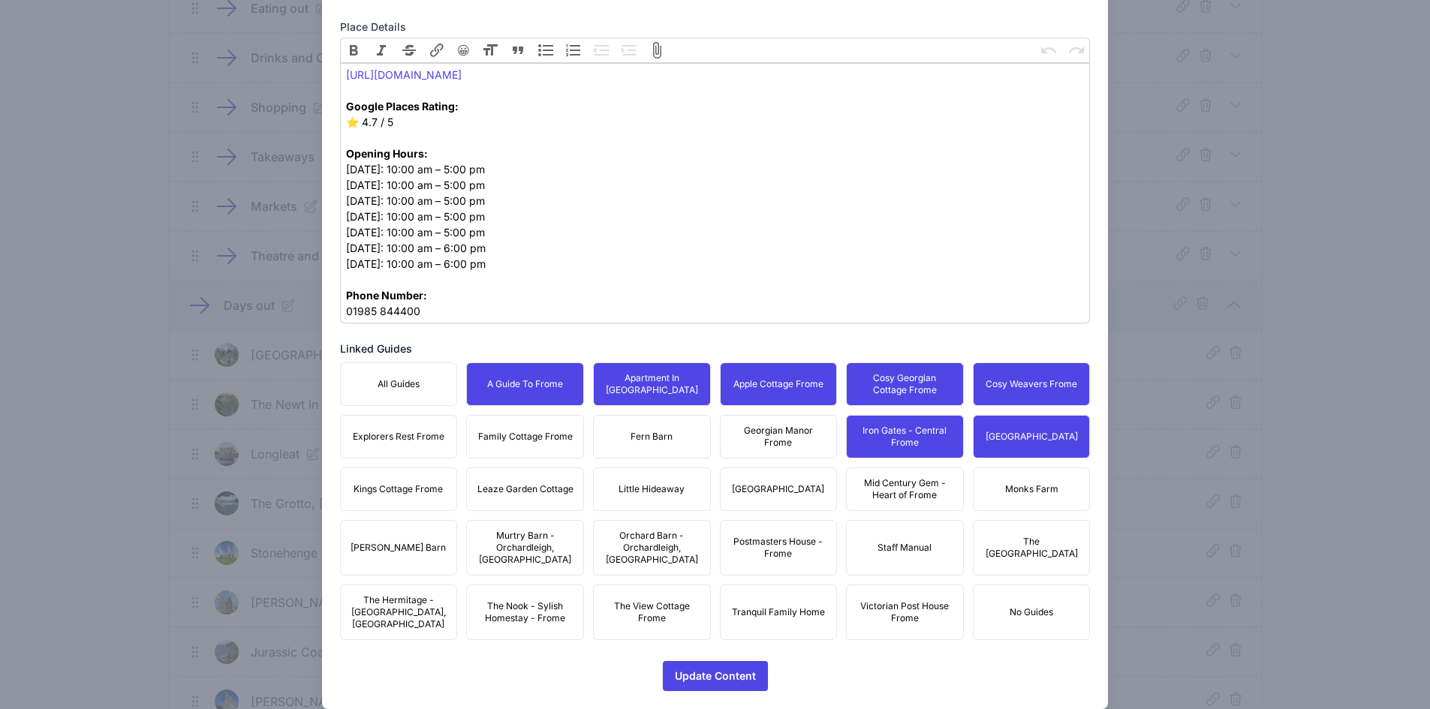
click at [751, 430] on span "Georgian Manor Frome" at bounding box center [779, 437] width 98 height 24
click at [624, 441] on button "Fern Barn" at bounding box center [652, 437] width 118 height 44
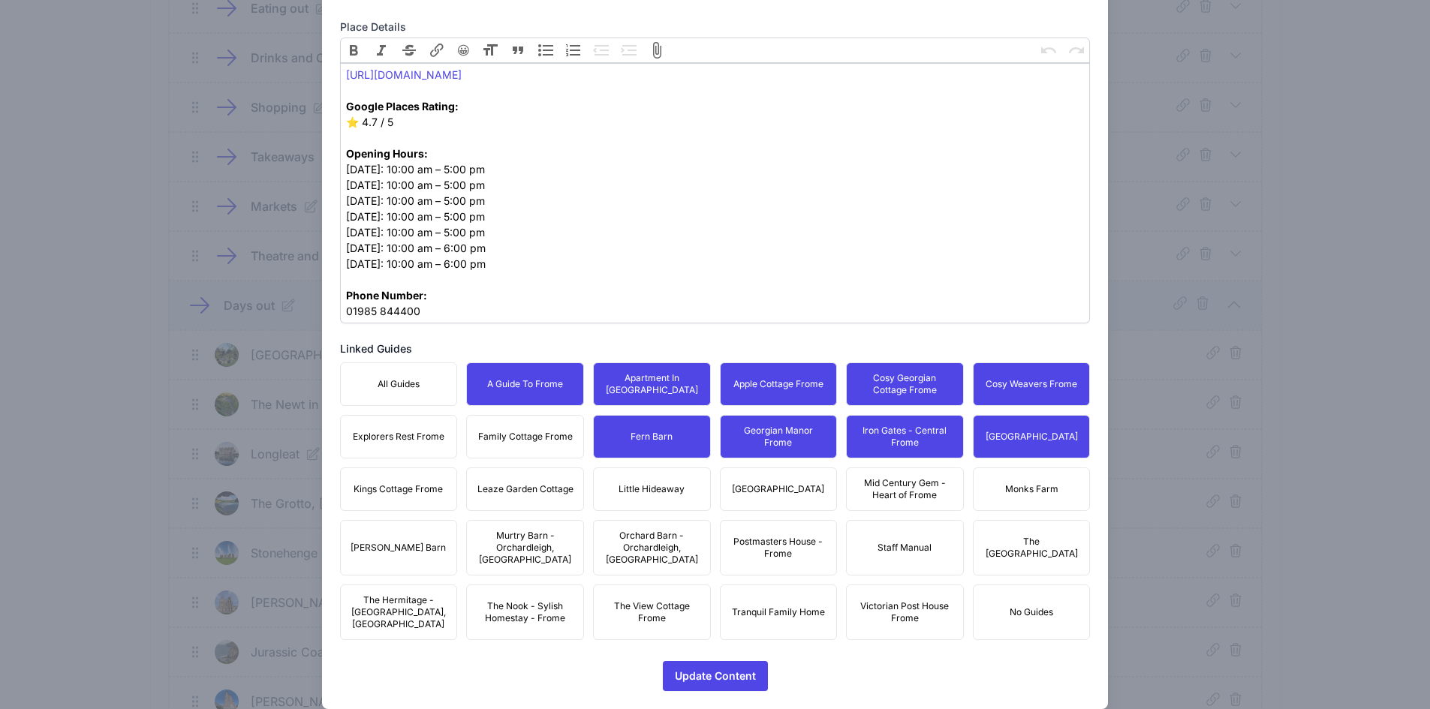
click at [505, 426] on button "Family Cottage Frome" at bounding box center [525, 437] width 118 height 44
click at [396, 443] on button "Explorers Rest Frome" at bounding box center [399, 437] width 118 height 44
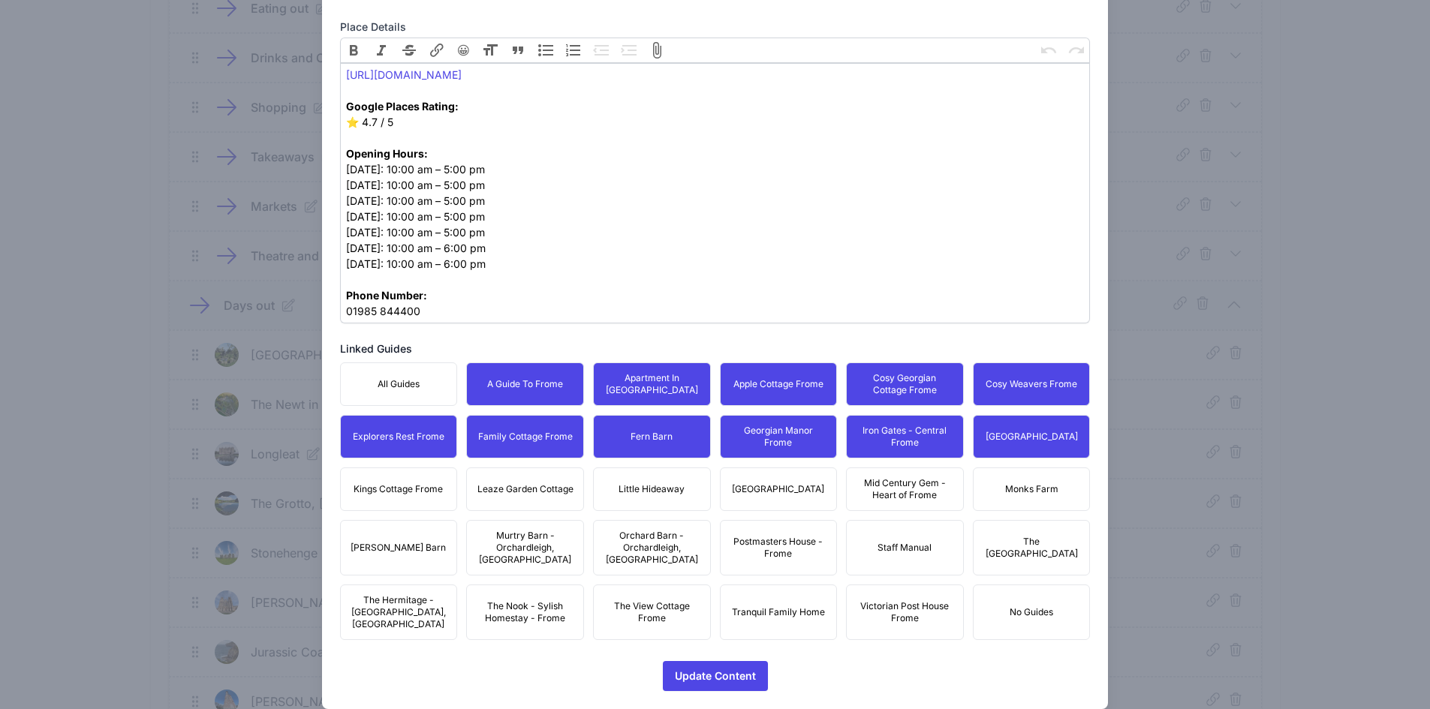
click at [396, 483] on span "Kings Cottage Frome" at bounding box center [398, 489] width 89 height 12
click at [547, 507] on button "Leaze Garden Cottage" at bounding box center [525, 490] width 118 height 44
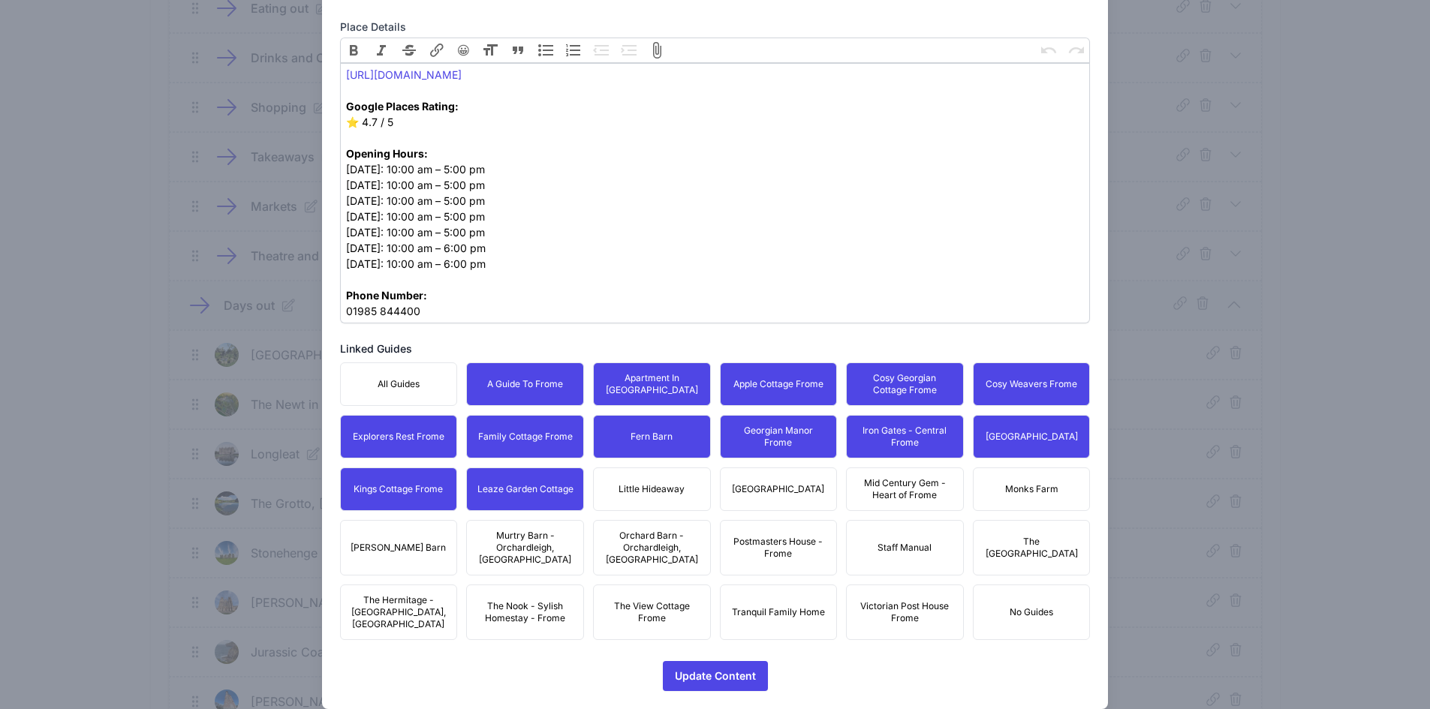
click at [683, 479] on button "Little Hideaway" at bounding box center [652, 490] width 118 height 44
click at [793, 483] on span "[GEOGRAPHIC_DATA]" at bounding box center [778, 489] width 92 height 12
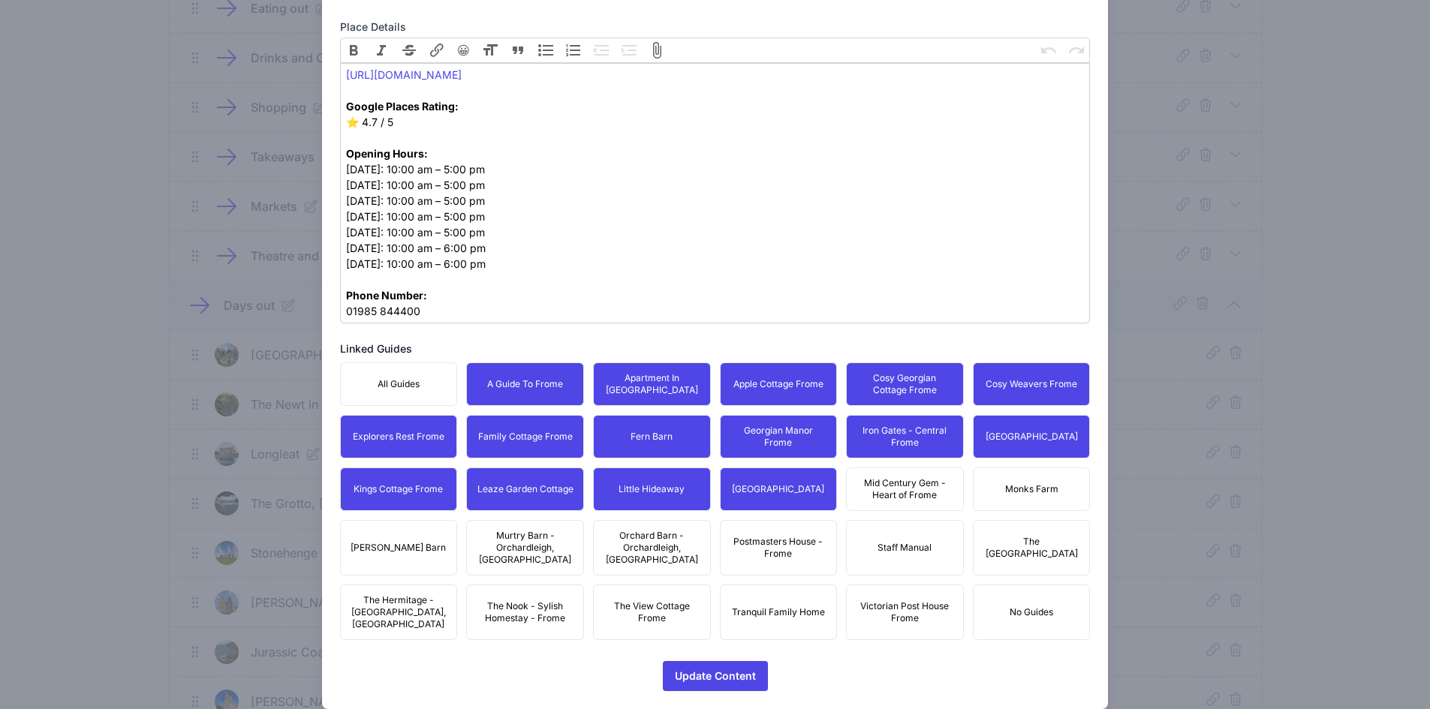
click at [852, 484] on button "Mid Century Gem - Heart of Frome" at bounding box center [905, 490] width 118 height 44
click at [995, 477] on button "Monks Farm" at bounding box center [1032, 490] width 118 height 44
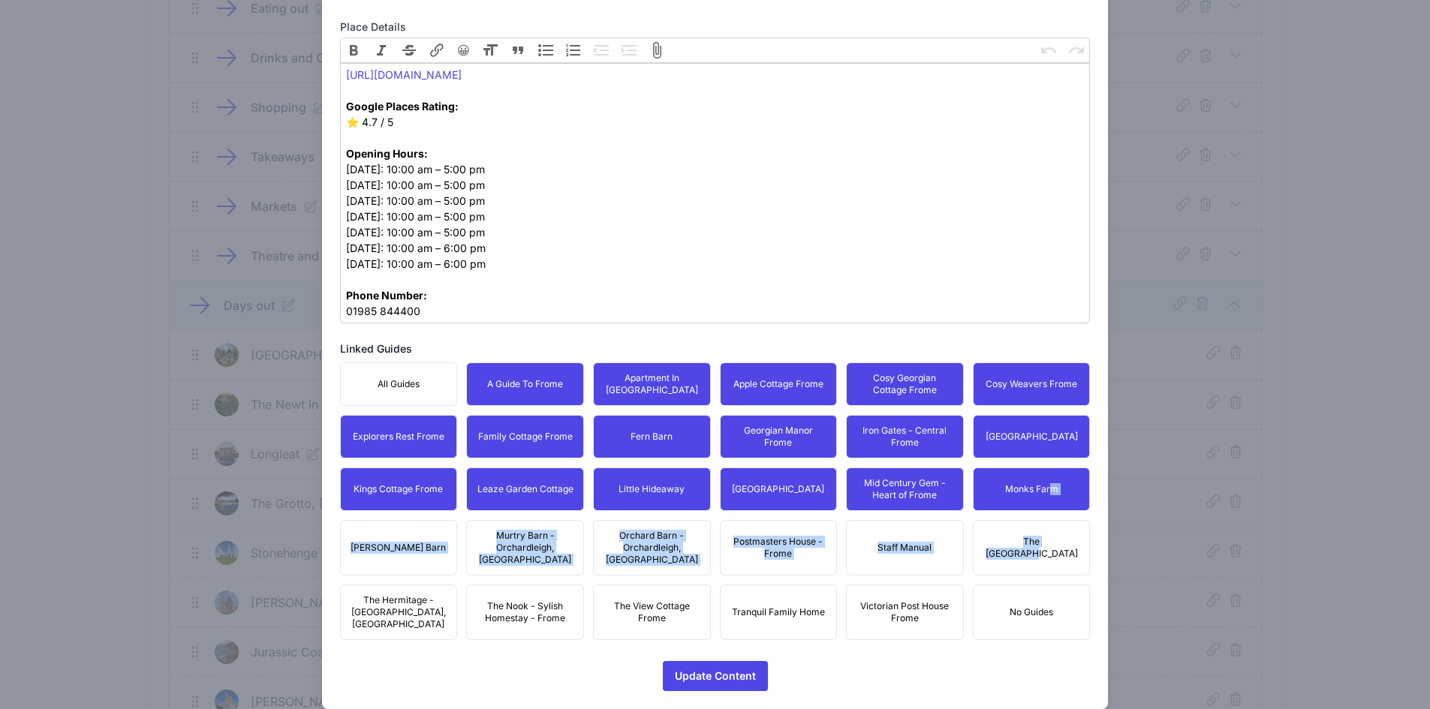
click at [1041, 518] on div "All Guides A Guide To Frome Apartment In [GEOGRAPHIC_DATA] Apple Cottage Frome …" at bounding box center [715, 502] width 751 height 278
click at [1061, 510] on button "Monks Farm" at bounding box center [1032, 490] width 118 height 44
click at [1036, 494] on span "Monks Farm" at bounding box center [1031, 489] width 53 height 12
click at [1049, 536] on span "The [GEOGRAPHIC_DATA]" at bounding box center [1032, 548] width 98 height 24
click at [920, 600] on span "Victorian Post House Frome" at bounding box center [905, 612] width 98 height 24
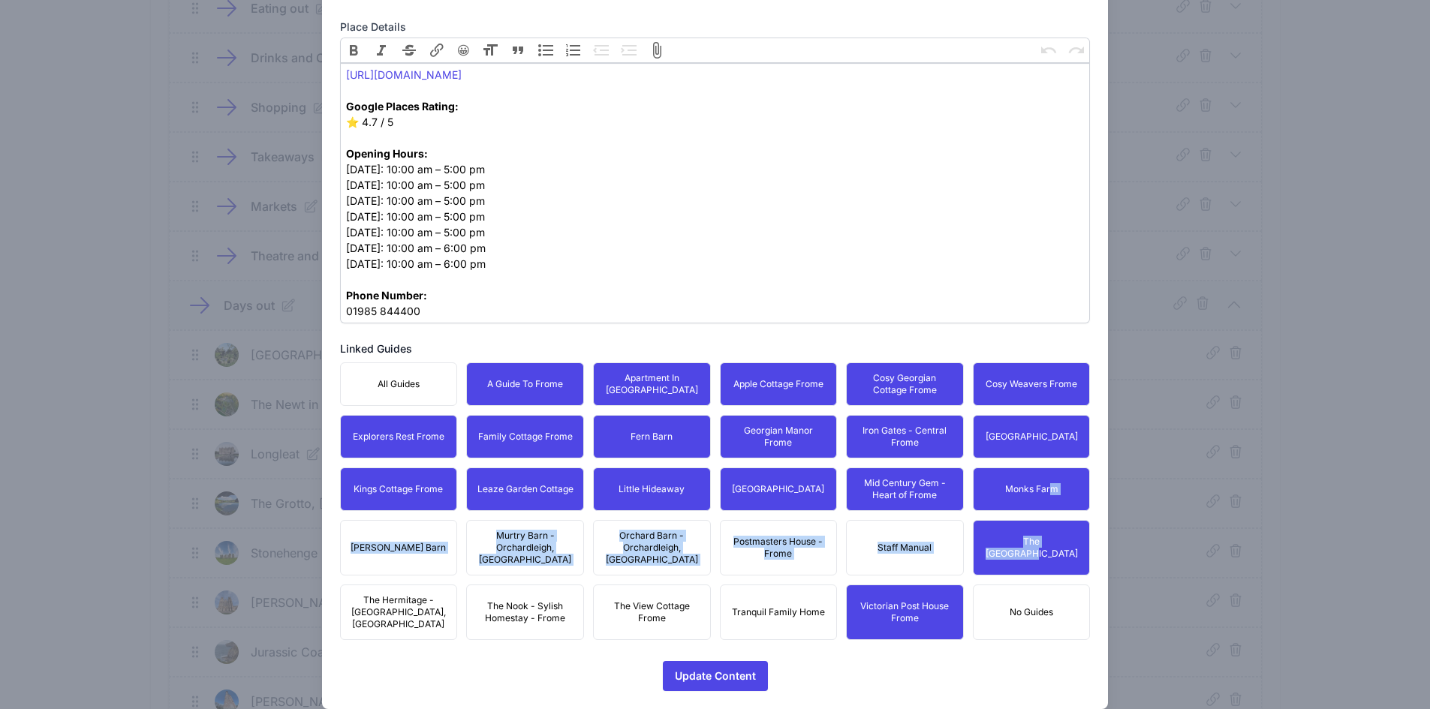
click at [766, 531] on button "Postmasters House - Frome" at bounding box center [779, 548] width 118 height 56
click at [750, 587] on button "Tranquil Family Home" at bounding box center [779, 613] width 118 height 56
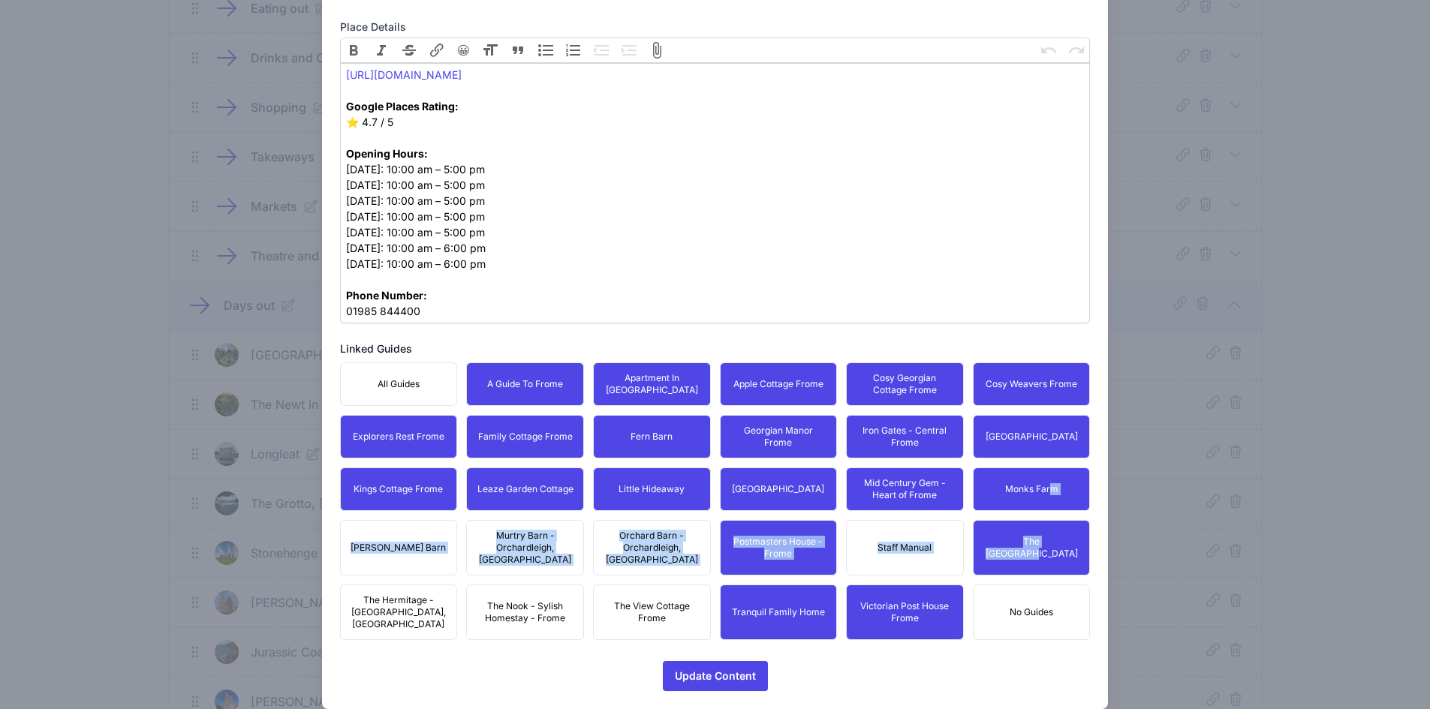
click at [656, 554] on button "Orchard Barn - Orchardleigh, [GEOGRAPHIC_DATA]" at bounding box center [652, 548] width 118 height 56
click at [643, 600] on span "The View Cottage Frome" at bounding box center [652, 612] width 98 height 24
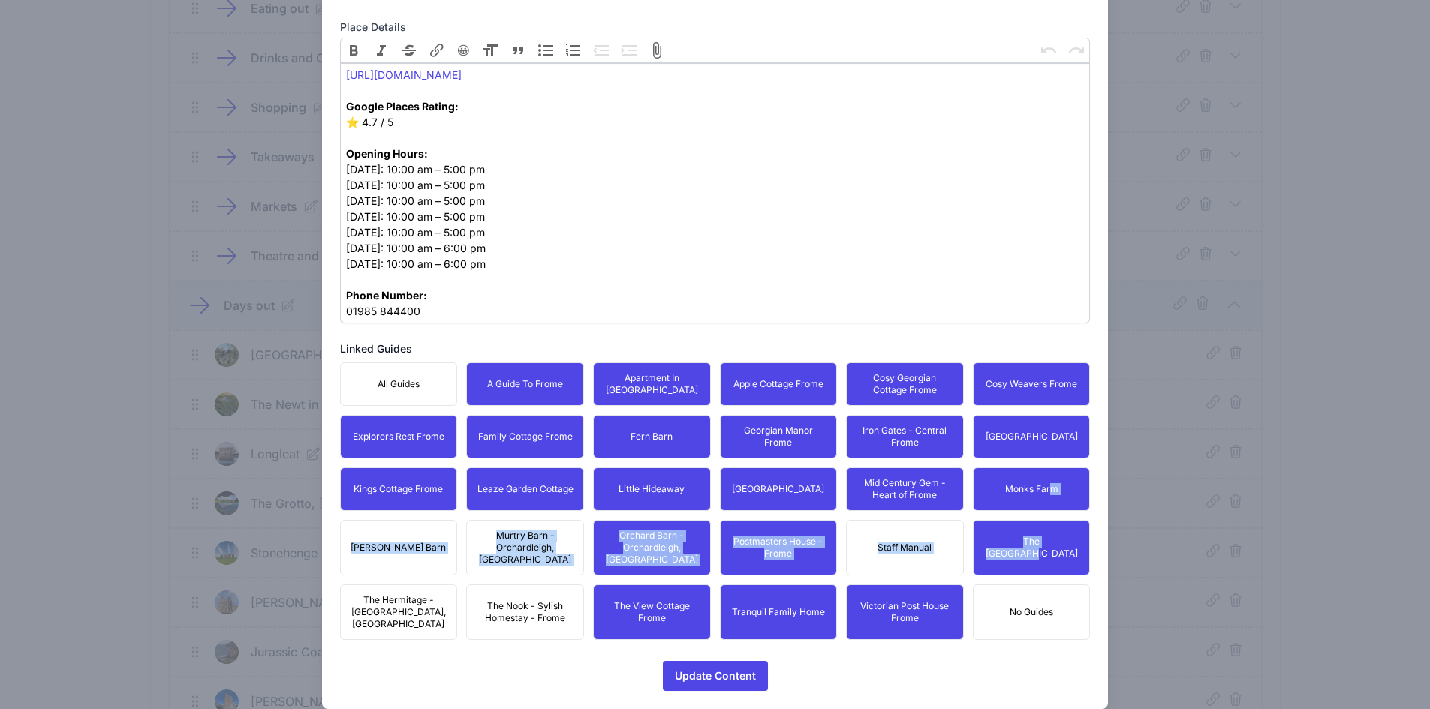
click at [573, 587] on button "The Nook - Sylish Homestay - Frome" at bounding box center [525, 613] width 118 height 56
click at [549, 531] on span "Murtry Barn - Orchardleigh, [GEOGRAPHIC_DATA]" at bounding box center [525, 548] width 98 height 36
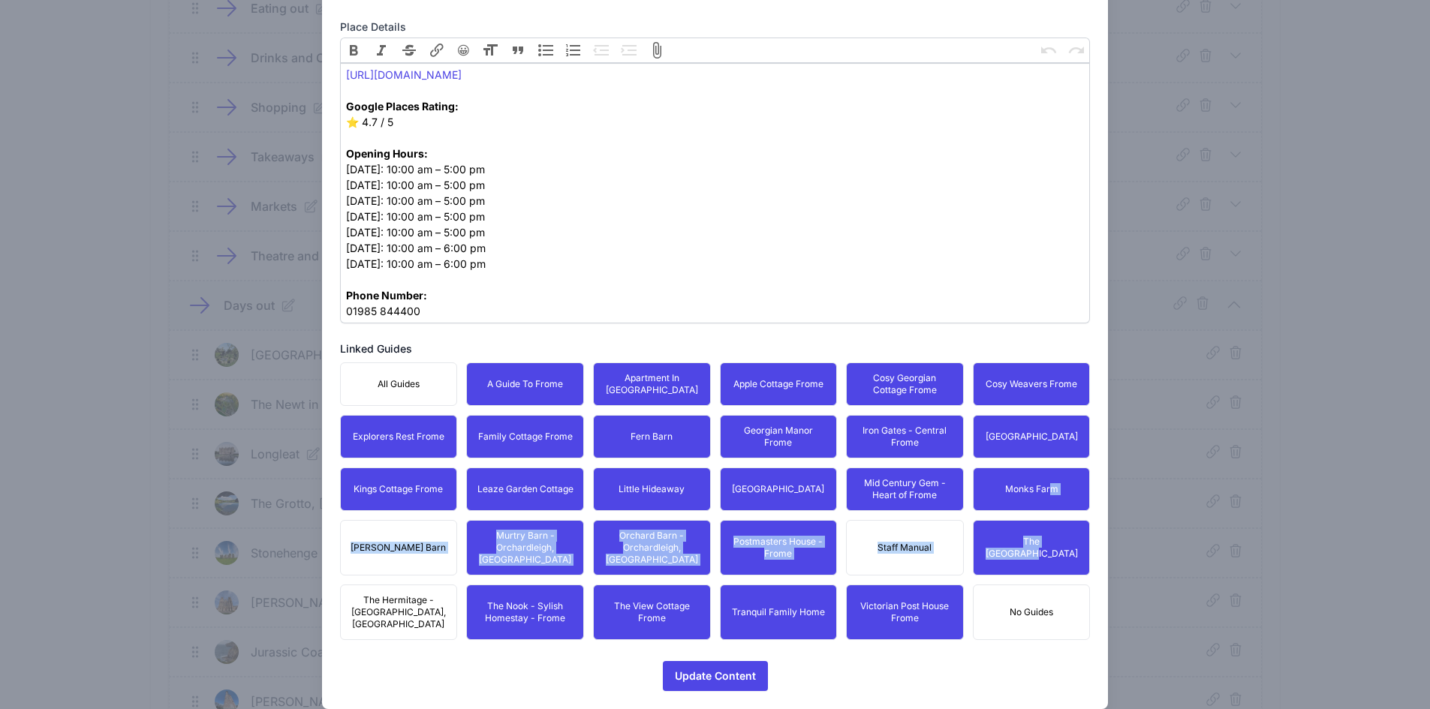
click at [393, 542] on span "[PERSON_NAME] Barn" at bounding box center [398, 548] width 95 height 12
click at [395, 597] on span "The Hermitage - [GEOGRAPHIC_DATA], [GEOGRAPHIC_DATA]" at bounding box center [399, 612] width 98 height 36
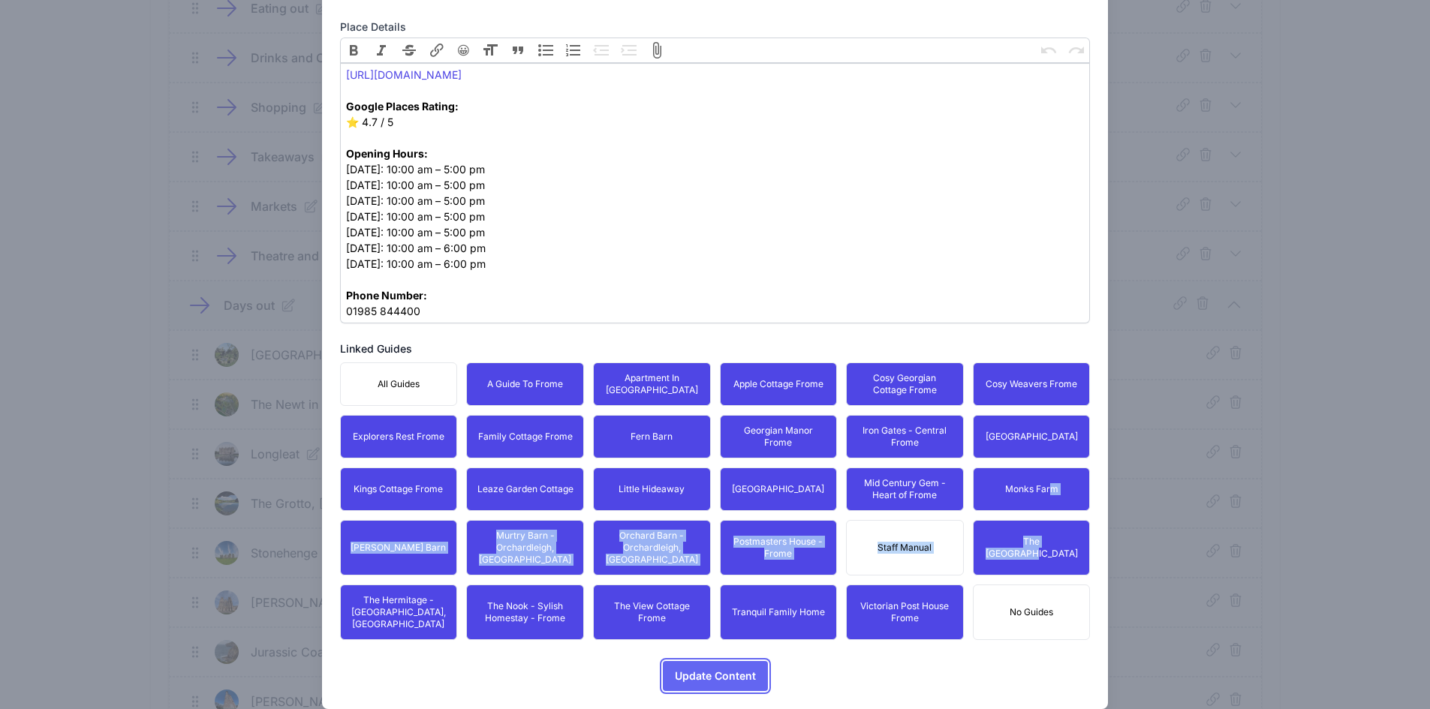
click at [709, 661] on span "Update Content" at bounding box center [715, 676] width 81 height 30
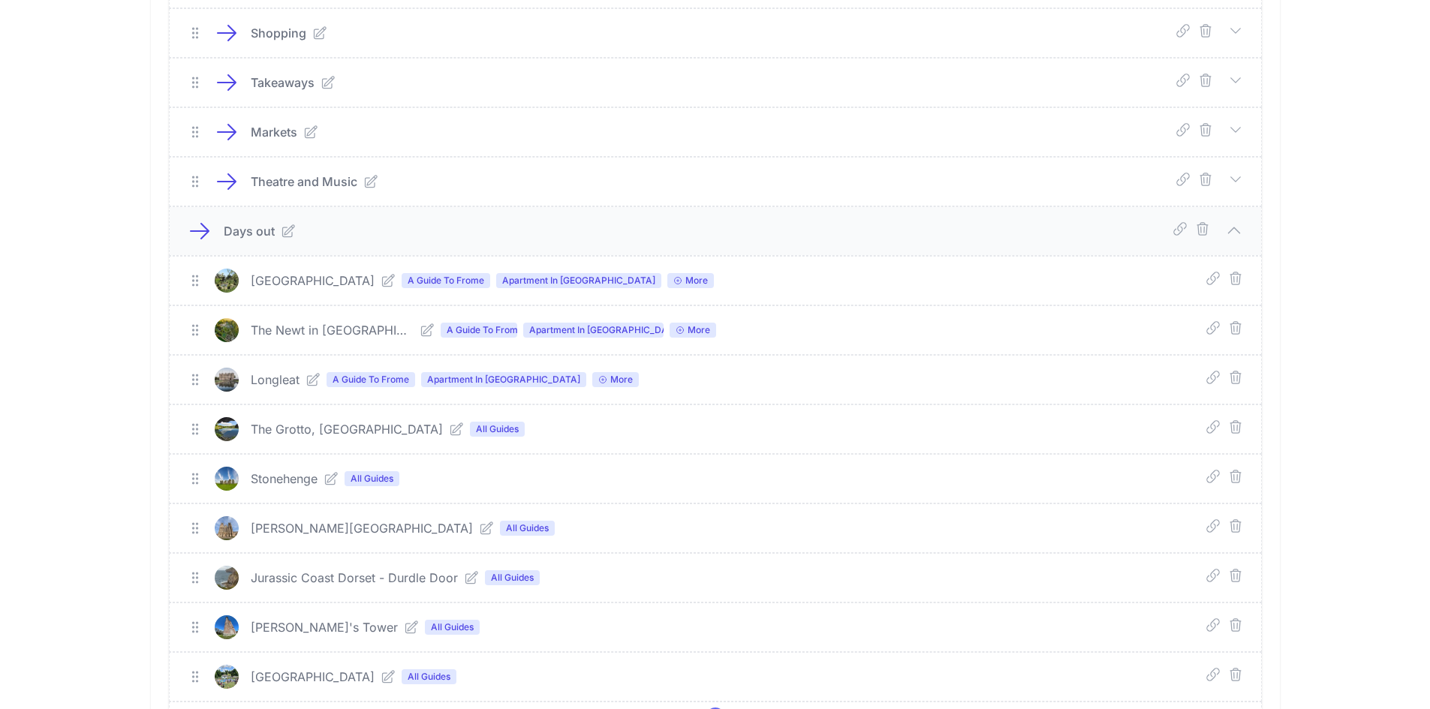
scroll to position [630, 0]
click at [449, 429] on icon at bounding box center [456, 428] width 15 height 15
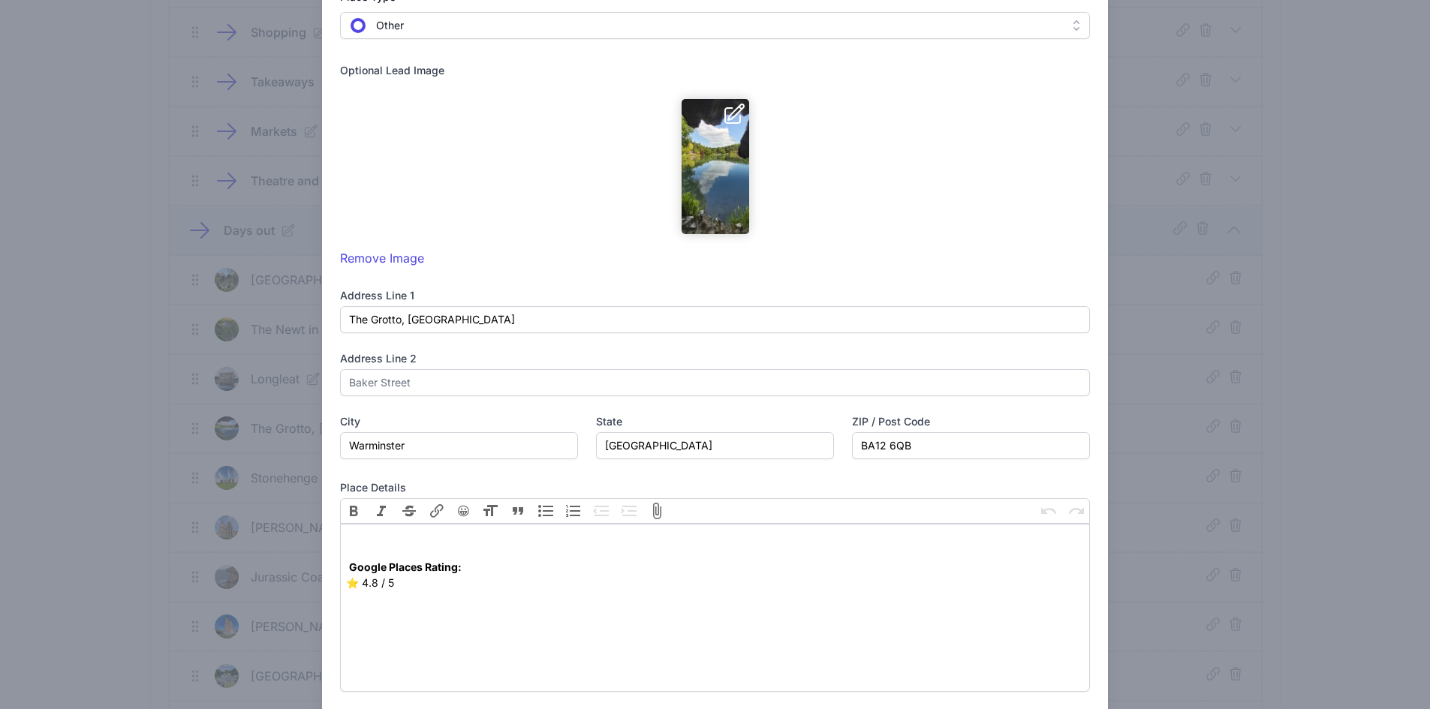
scroll to position [567, 0]
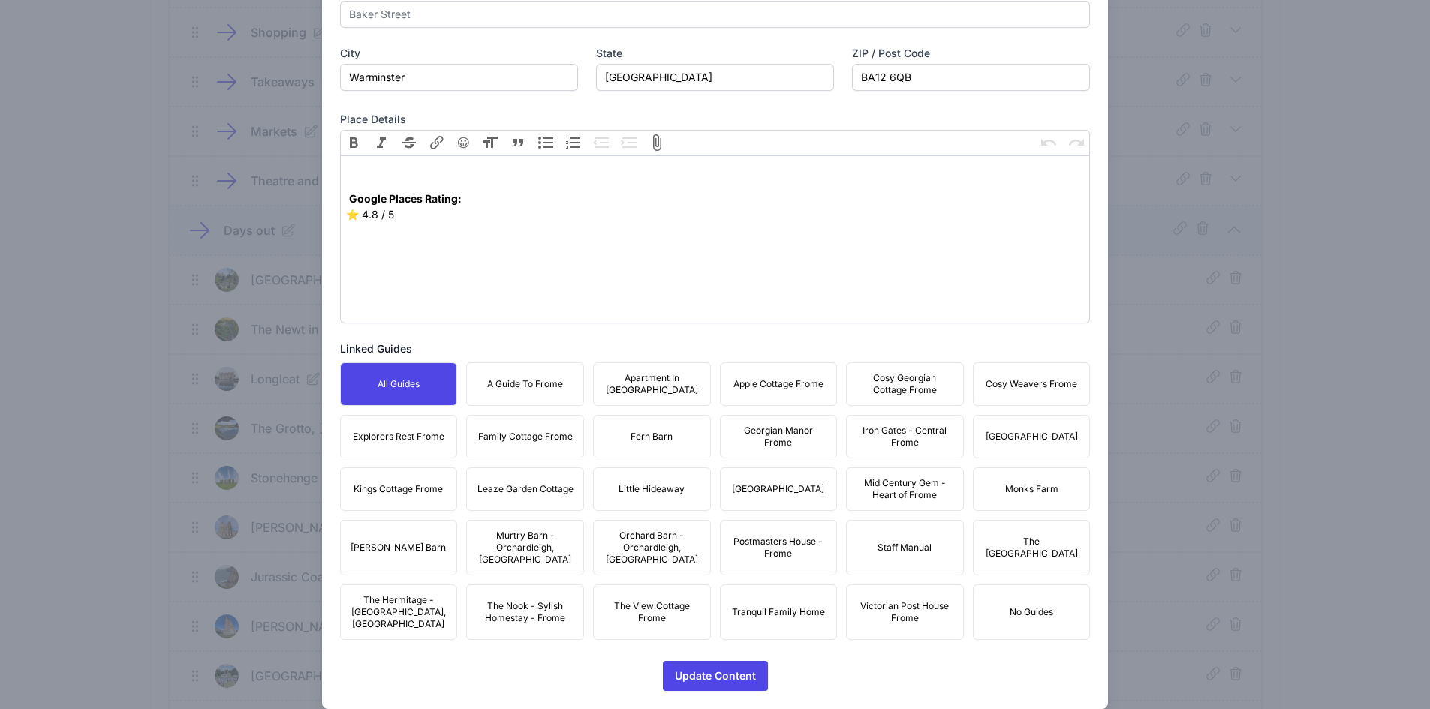
click at [534, 399] on button "A Guide To Frome" at bounding box center [525, 385] width 118 height 44
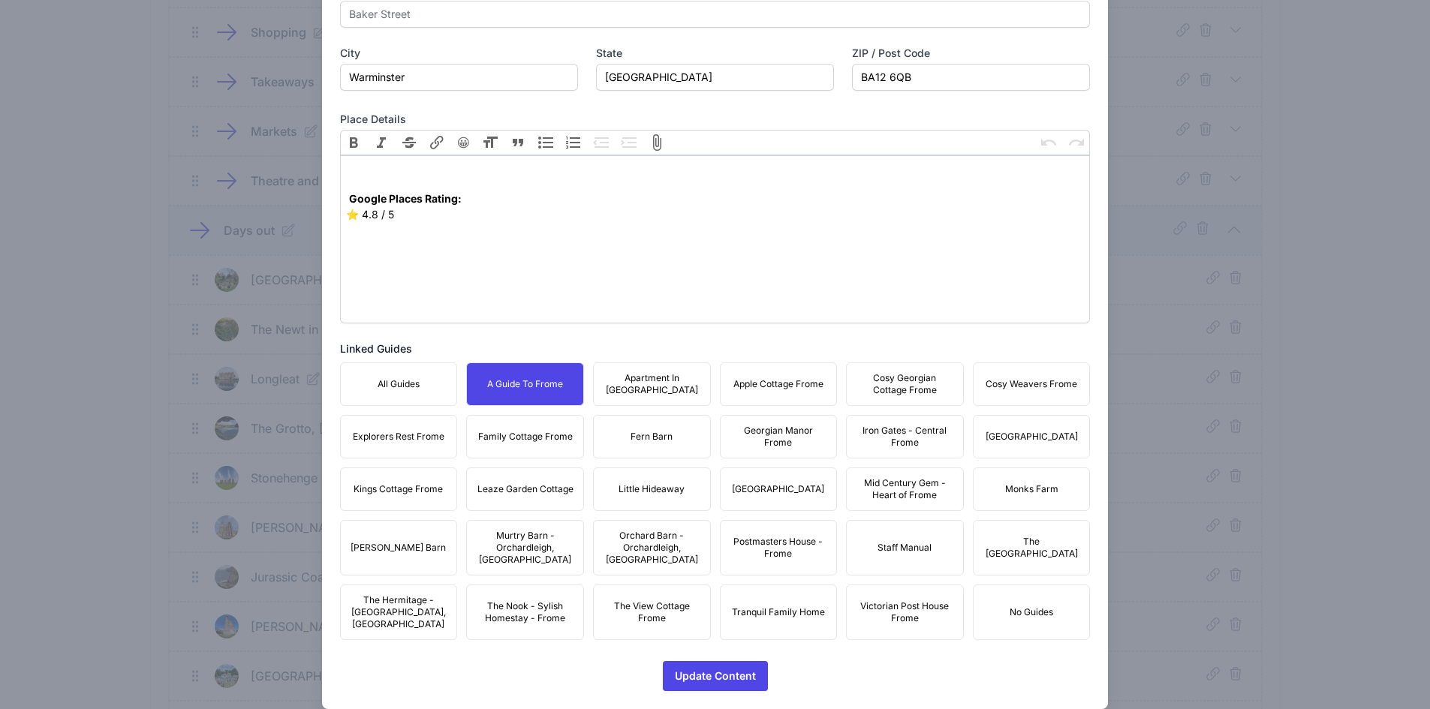
click at [643, 384] on span "Apartment In [GEOGRAPHIC_DATA]" at bounding box center [652, 384] width 98 height 24
click at [765, 381] on span "Apple Cottage Frome" at bounding box center [778, 384] width 90 height 12
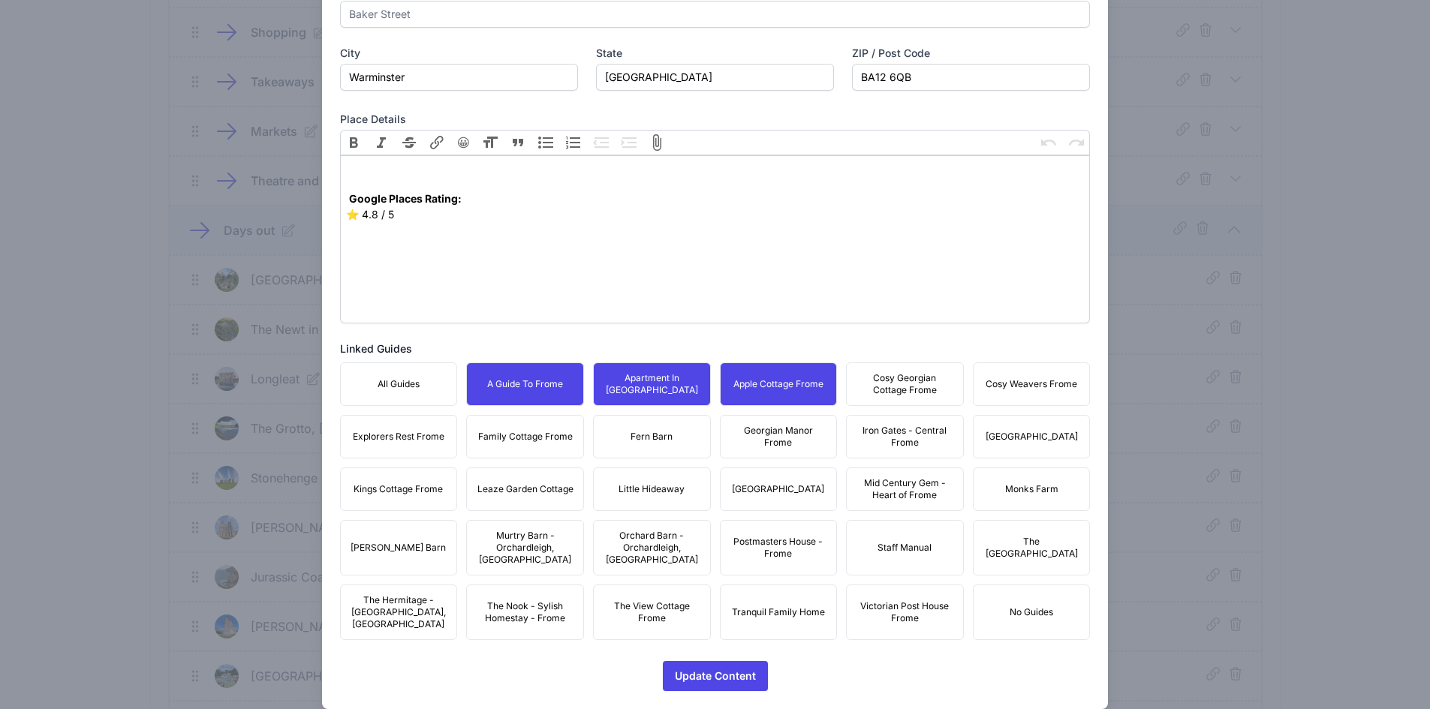
click at [899, 370] on button "Cosy Georgian Cottage Frome" at bounding box center [905, 385] width 118 height 44
click at [1018, 382] on span "Cosy Weavers Frome" at bounding box center [1032, 384] width 92 height 12
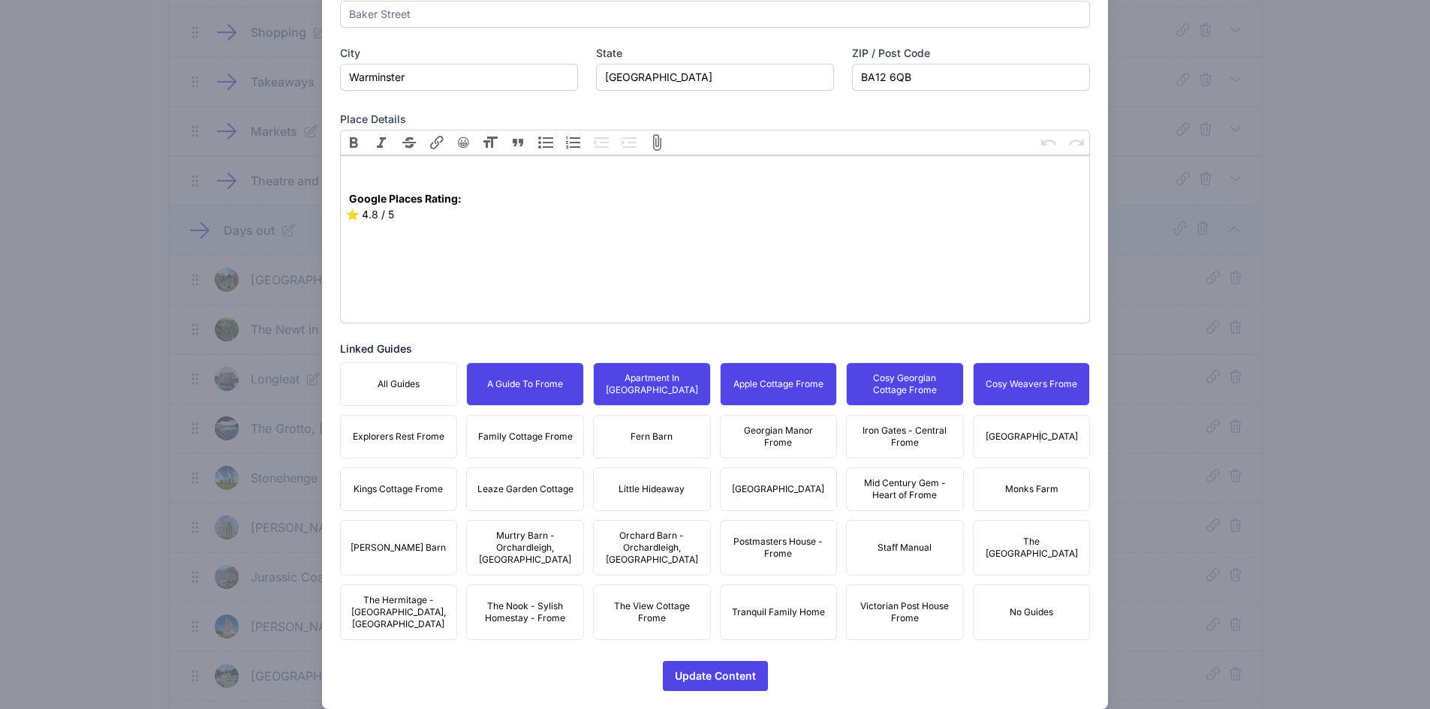
click at [1025, 460] on div "All Guides A Guide To Frome Apartment In [GEOGRAPHIC_DATA] Apple Cottage Frome …" at bounding box center [715, 502] width 751 height 278
click at [860, 438] on span "Iron Gates - Central Frome" at bounding box center [905, 437] width 98 height 24
click at [748, 429] on span "Georgian Manor Frome" at bounding box center [779, 437] width 98 height 24
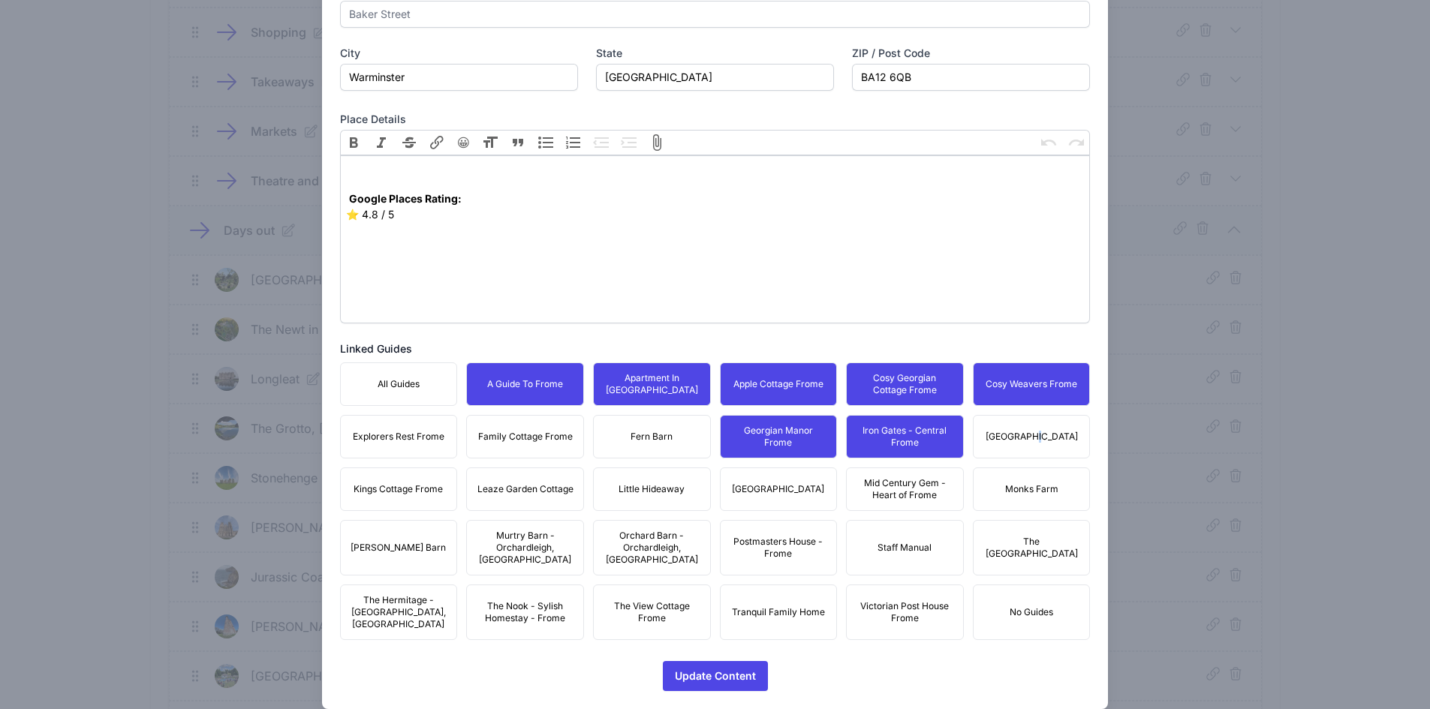
click at [1017, 442] on span "[GEOGRAPHIC_DATA]" at bounding box center [1032, 437] width 92 height 12
click at [659, 436] on span "Fern Barn" at bounding box center [652, 437] width 42 height 12
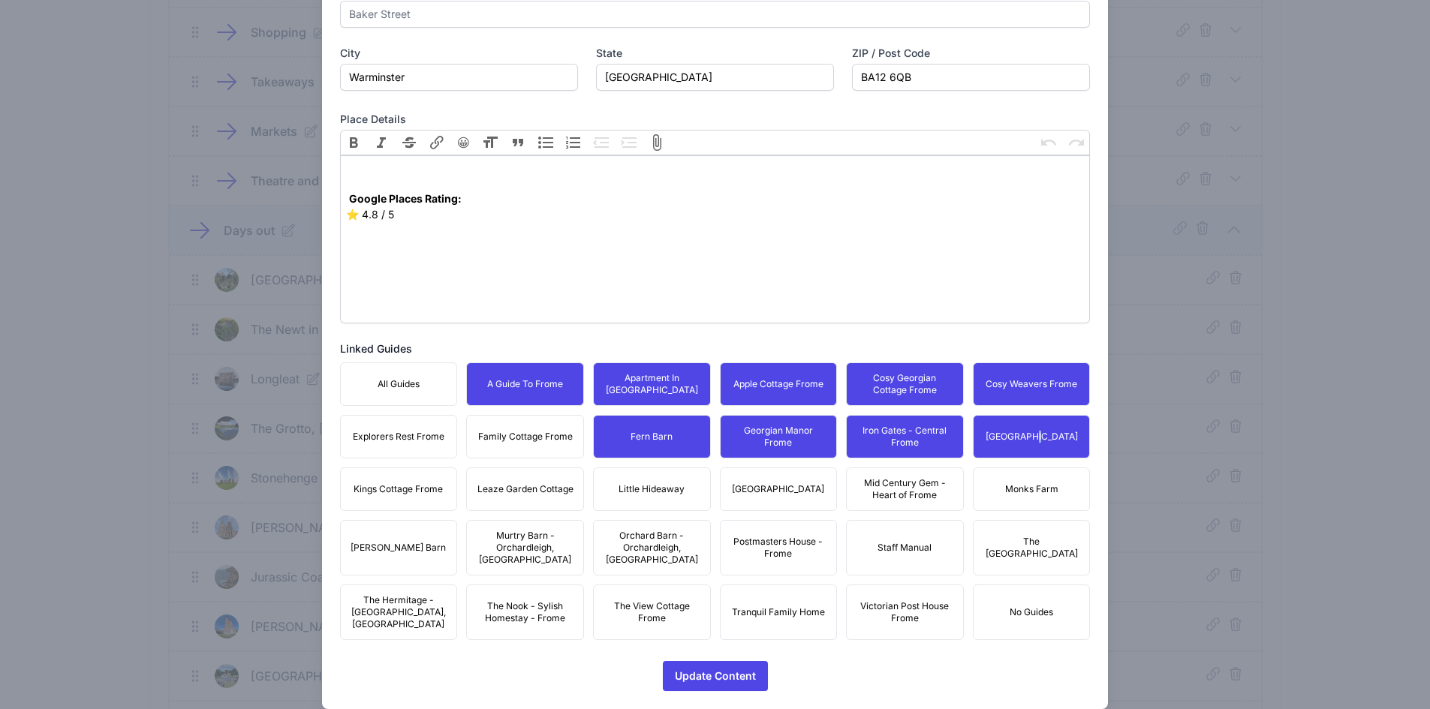
click at [479, 441] on span "Family Cottage Frome" at bounding box center [525, 437] width 95 height 12
click at [360, 440] on span "Explorers Rest Frome" at bounding box center [399, 437] width 92 height 12
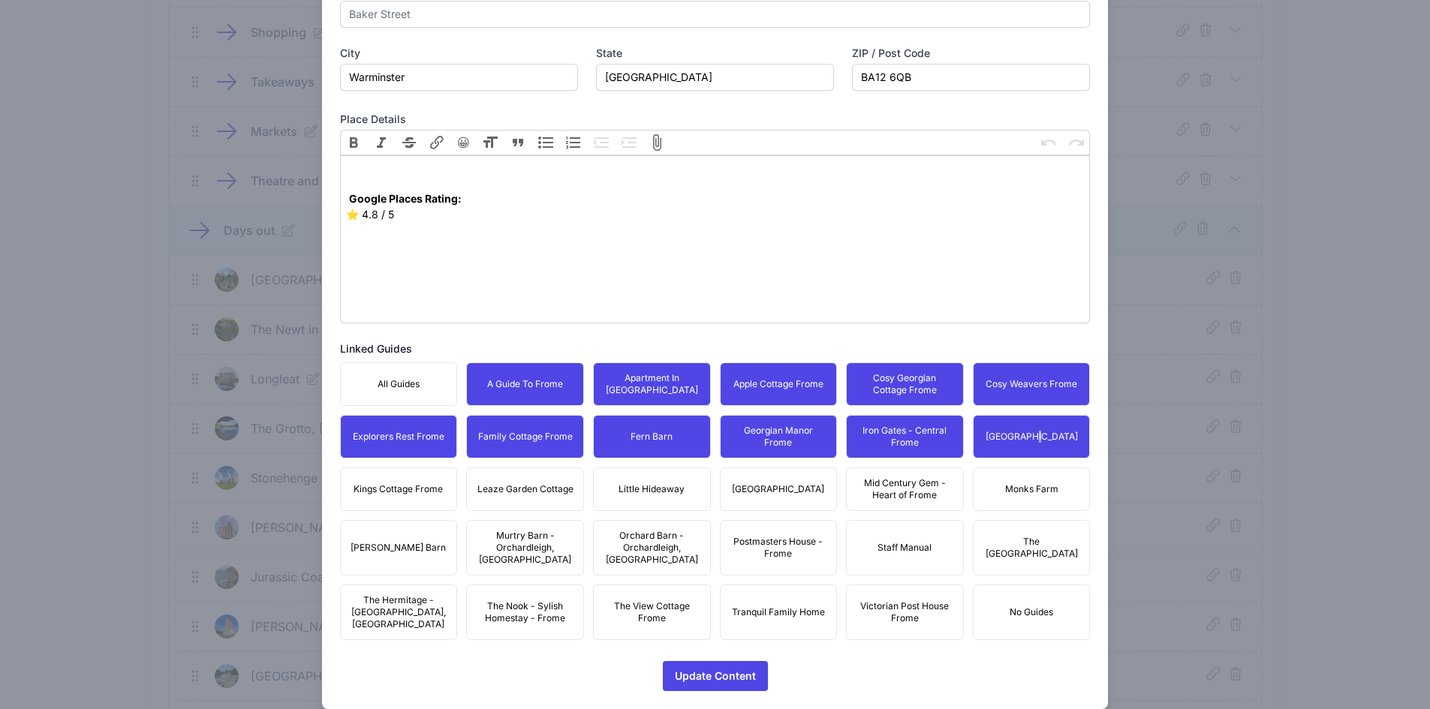
click at [402, 490] on span "Kings Cottage Frome" at bounding box center [398, 489] width 89 height 12
click at [531, 484] on span "Leaze Garden Cottage" at bounding box center [525, 489] width 96 height 12
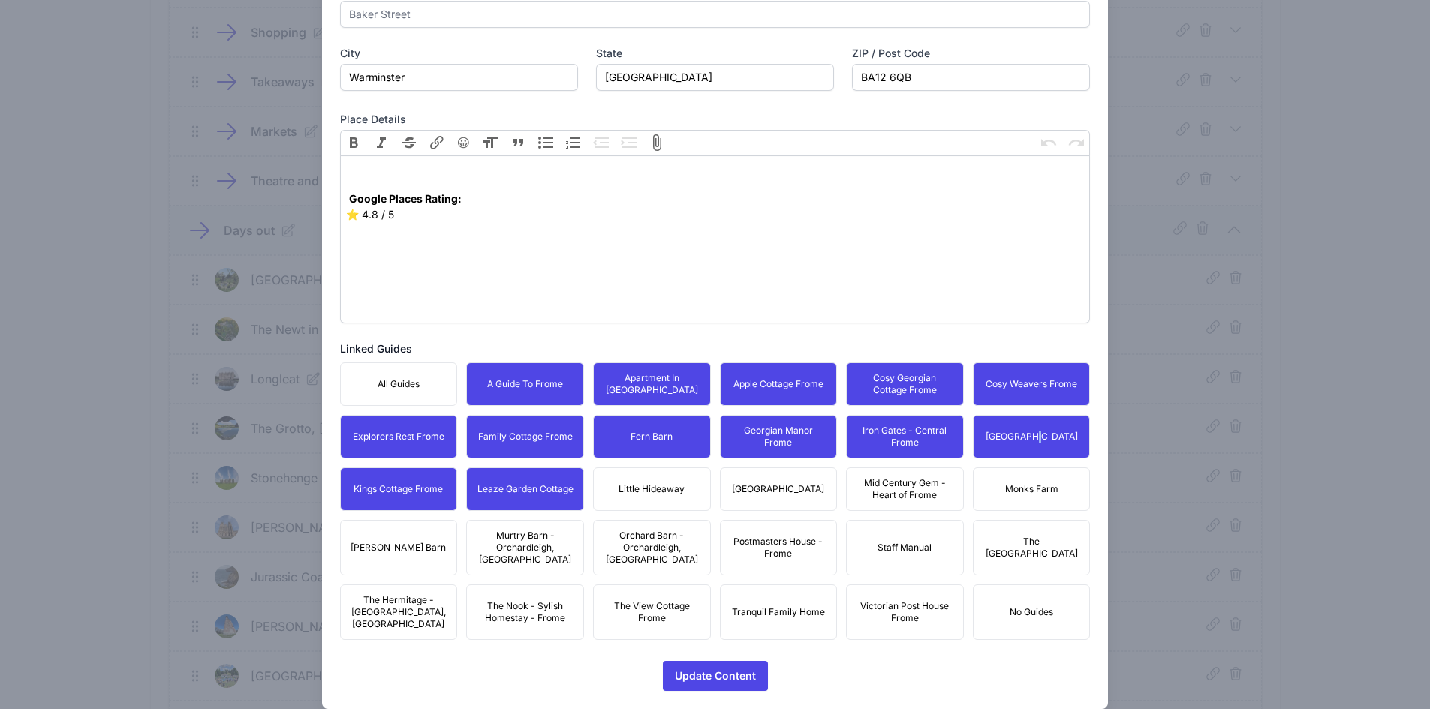
click at [652, 492] on span "Little Hideaway" at bounding box center [652, 489] width 66 height 12
click at [806, 486] on span "[GEOGRAPHIC_DATA]" at bounding box center [778, 489] width 92 height 12
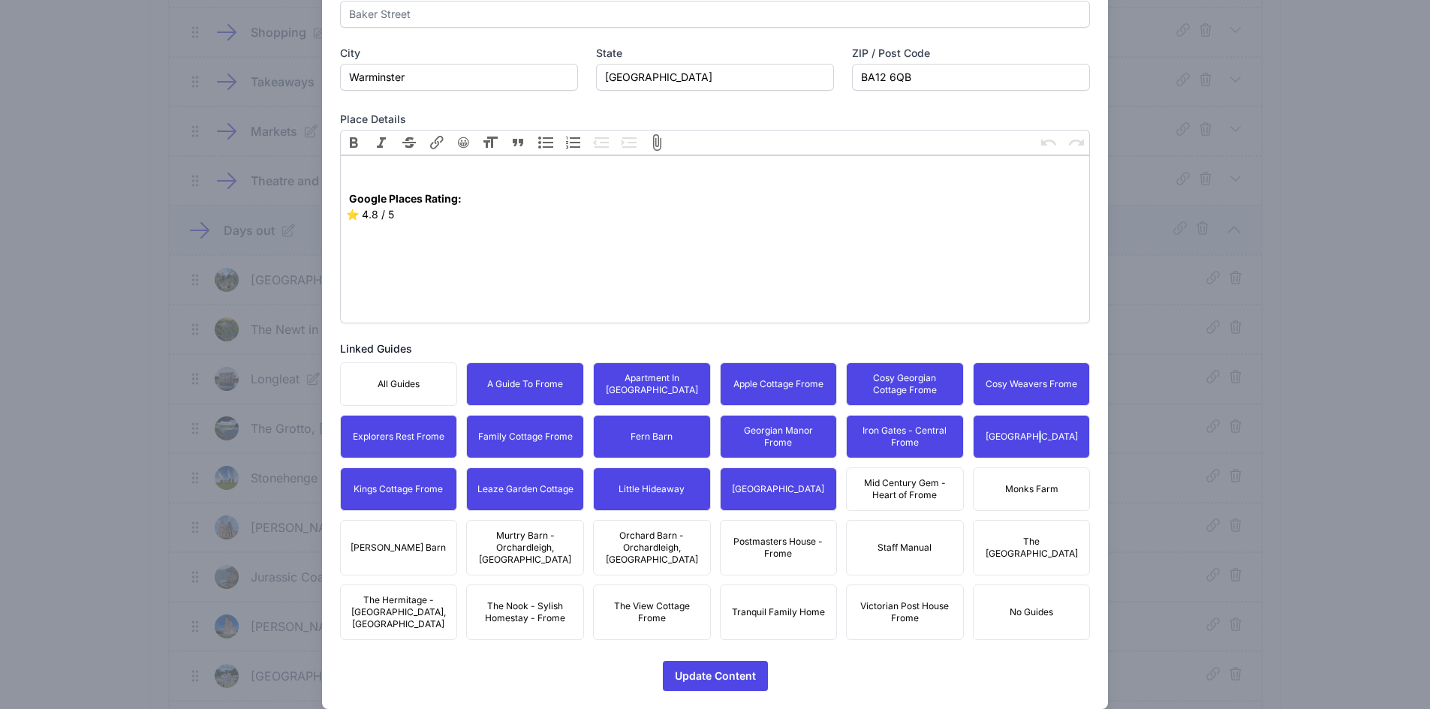
click at [896, 485] on span "Mid Century Gem - Heart of Frome" at bounding box center [905, 489] width 98 height 24
click at [996, 485] on button "Monks Farm" at bounding box center [1032, 490] width 118 height 44
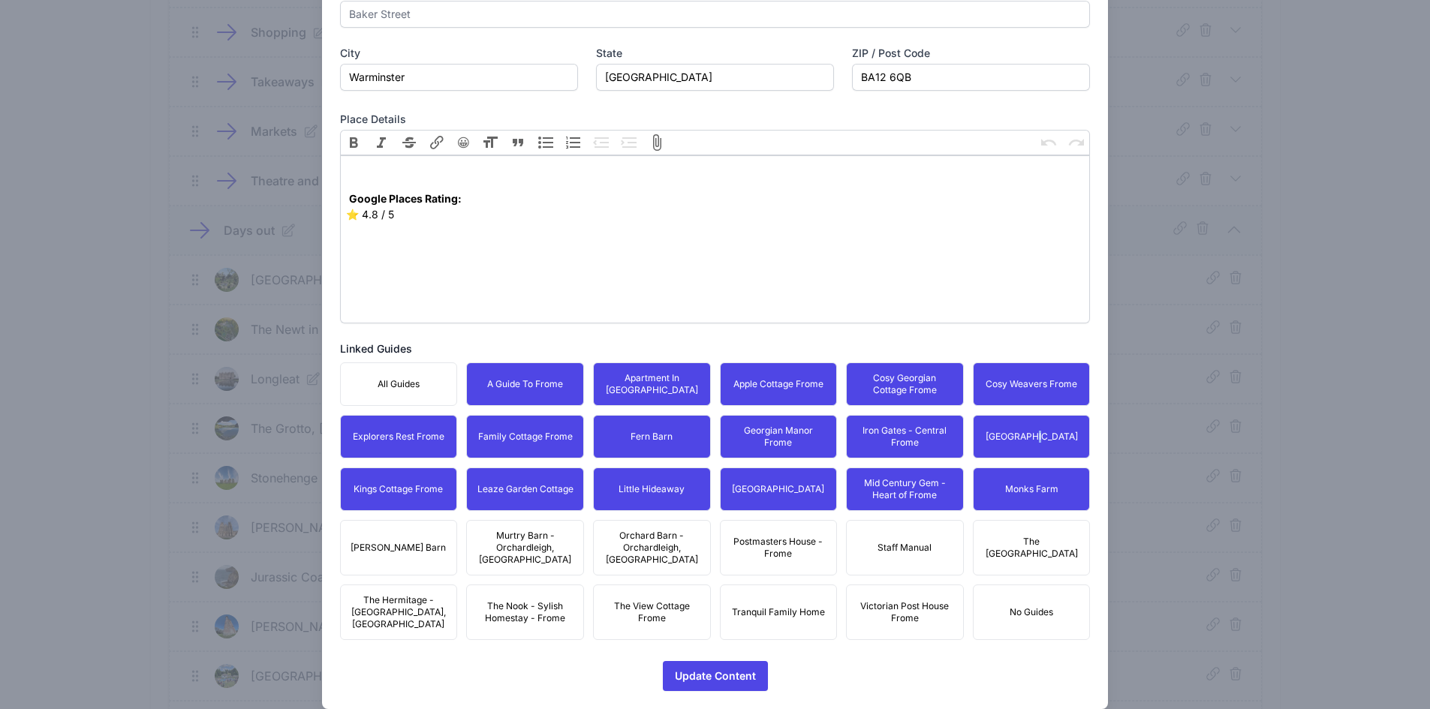
click at [1040, 536] on span "The [GEOGRAPHIC_DATA]" at bounding box center [1032, 548] width 98 height 24
click at [786, 528] on button "Postmasters House - Frome" at bounding box center [779, 548] width 118 height 56
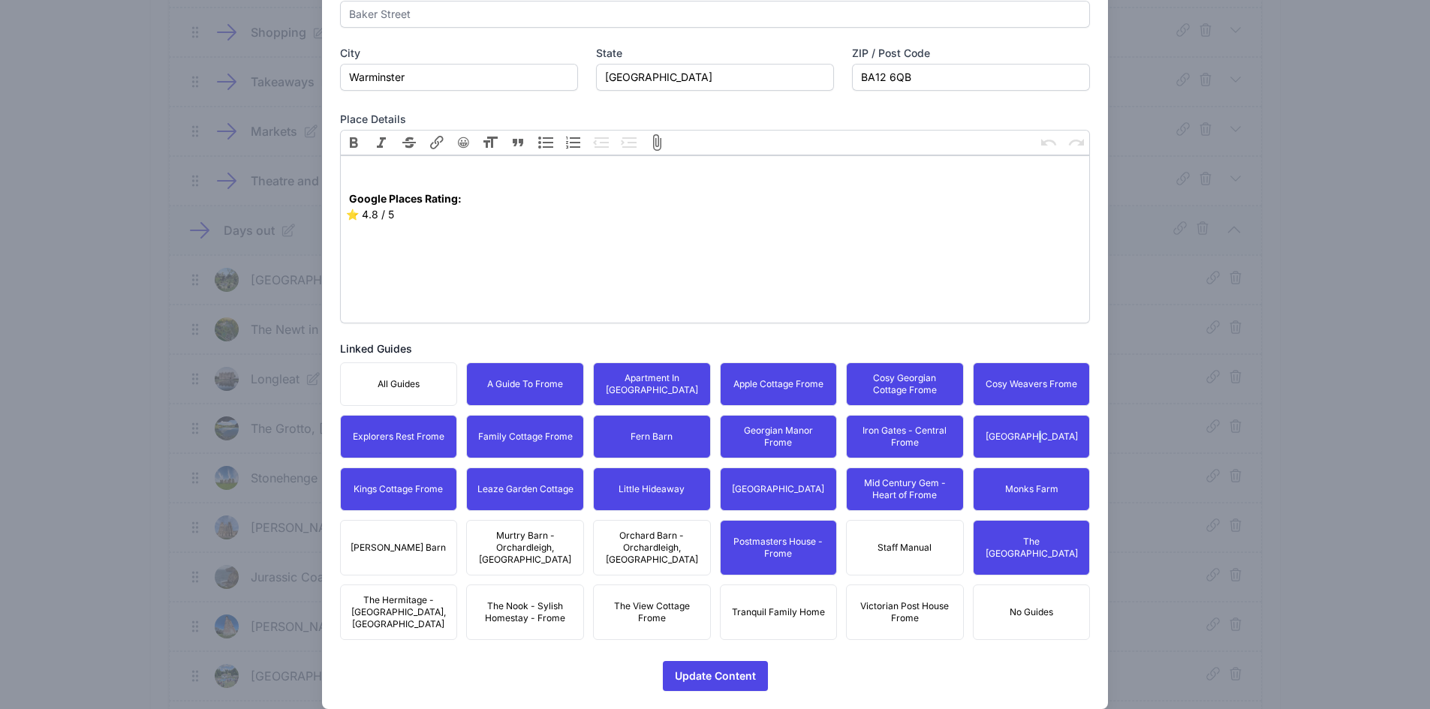
click at [879, 600] on span "Victorian Post House Frome" at bounding box center [905, 612] width 98 height 24
click at [770, 598] on button "Tranquil Family Home" at bounding box center [779, 613] width 118 height 56
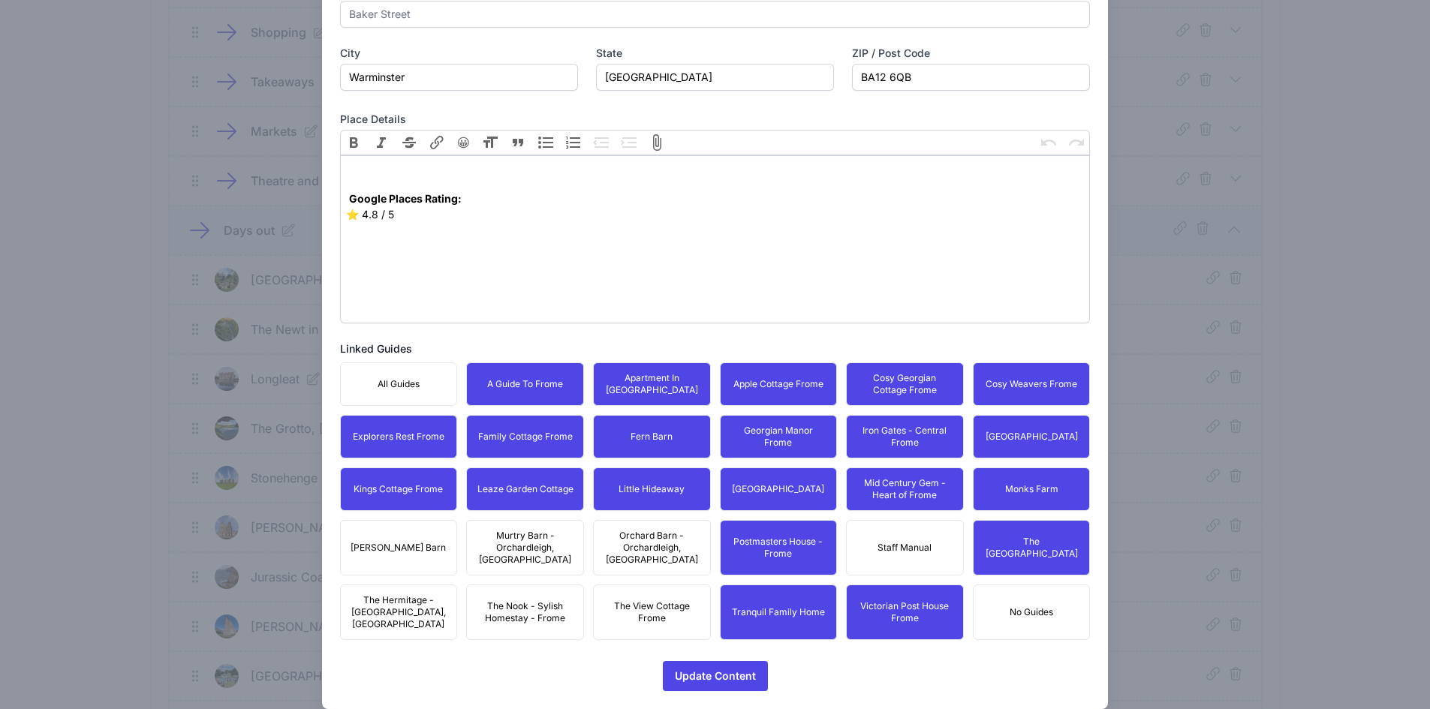
click at [601, 564] on div "All Guides A Guide To Frome Apartment In [GEOGRAPHIC_DATA] Apple Cottage Frome …" at bounding box center [715, 502] width 751 height 278
click at [633, 600] on span "The View Cottage Frome" at bounding box center [652, 612] width 98 height 24
click at [640, 537] on span "Orchard Barn - Orchardleigh, [GEOGRAPHIC_DATA]" at bounding box center [652, 548] width 98 height 36
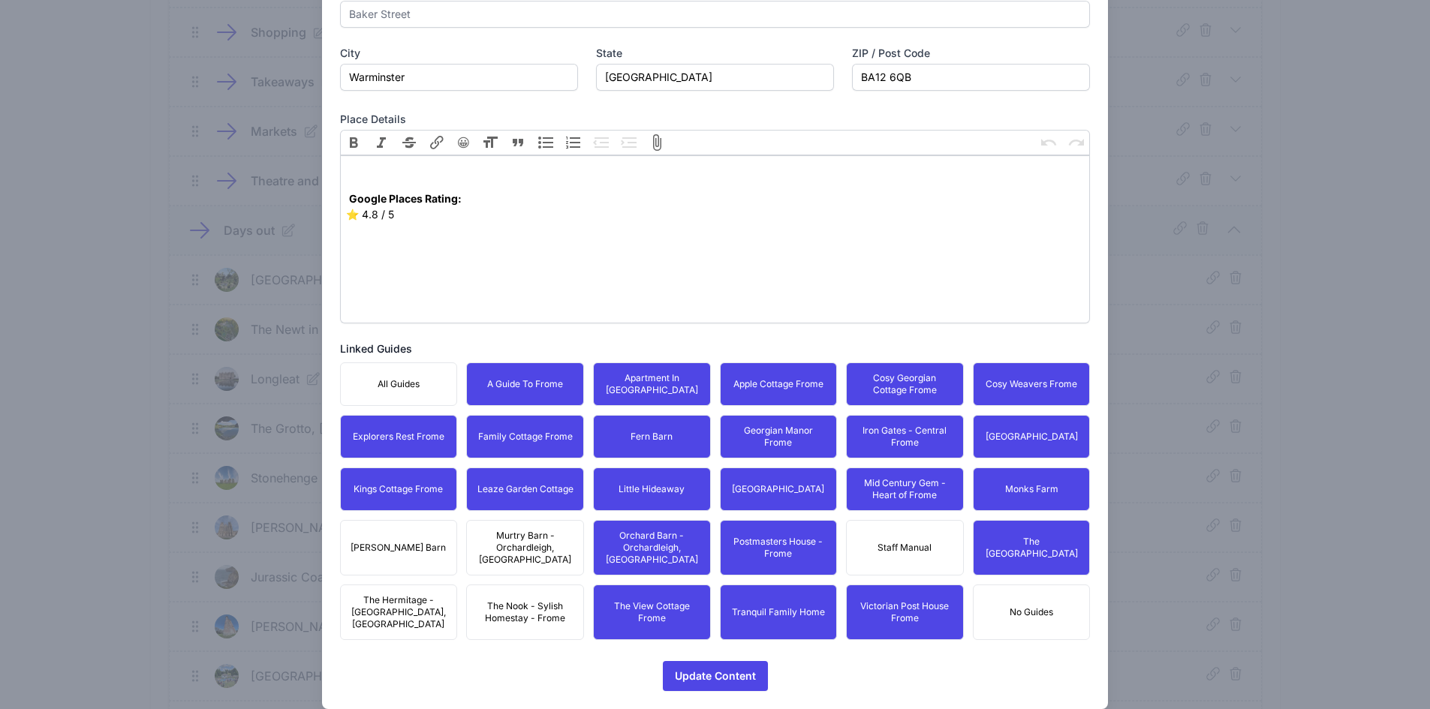
click at [512, 530] on span "Murtry Barn - Orchardleigh, [GEOGRAPHIC_DATA]" at bounding box center [525, 548] width 98 height 36
click at [508, 600] on span "The Nook - Sylish Homestay - Frome" at bounding box center [525, 612] width 98 height 24
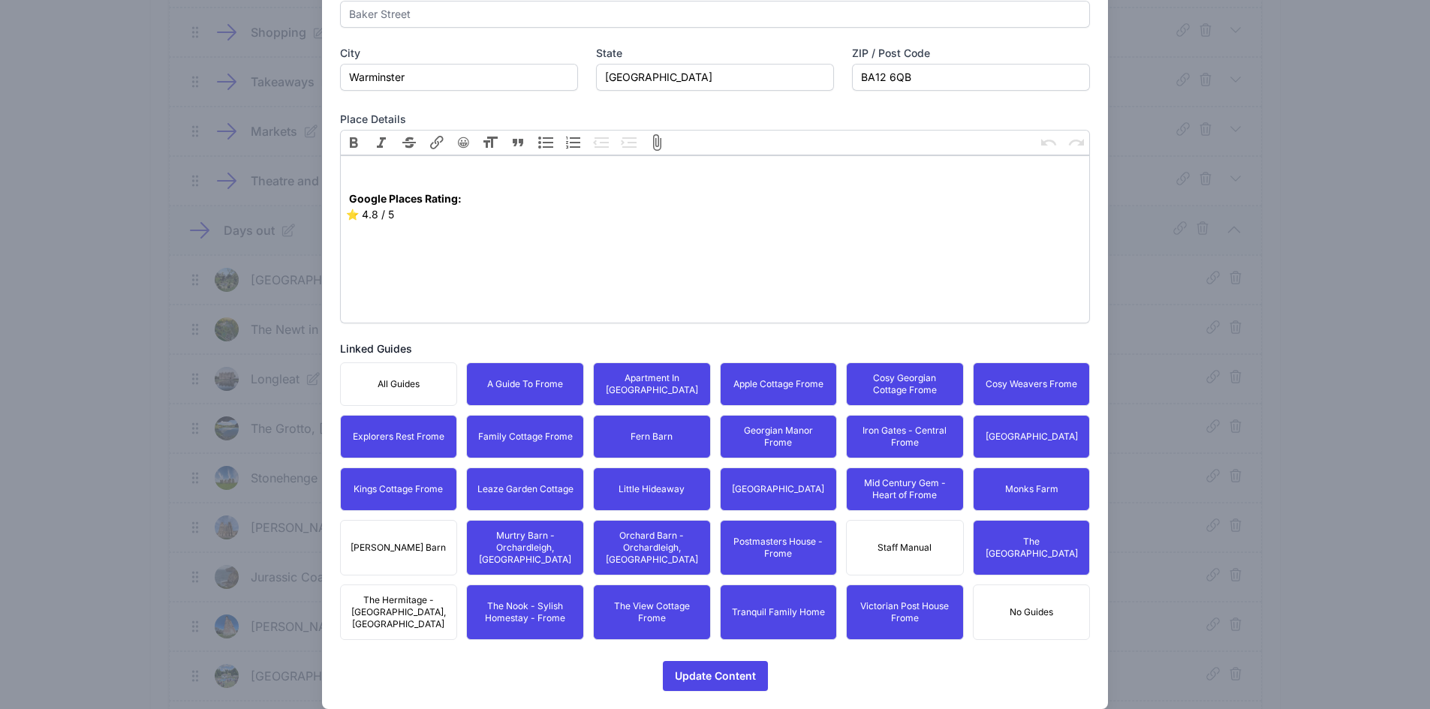
click at [402, 594] on span "The Hermitage - [GEOGRAPHIC_DATA], [GEOGRAPHIC_DATA]" at bounding box center [399, 612] width 98 height 36
click at [401, 542] on span "[PERSON_NAME] Barn" at bounding box center [398, 548] width 95 height 12
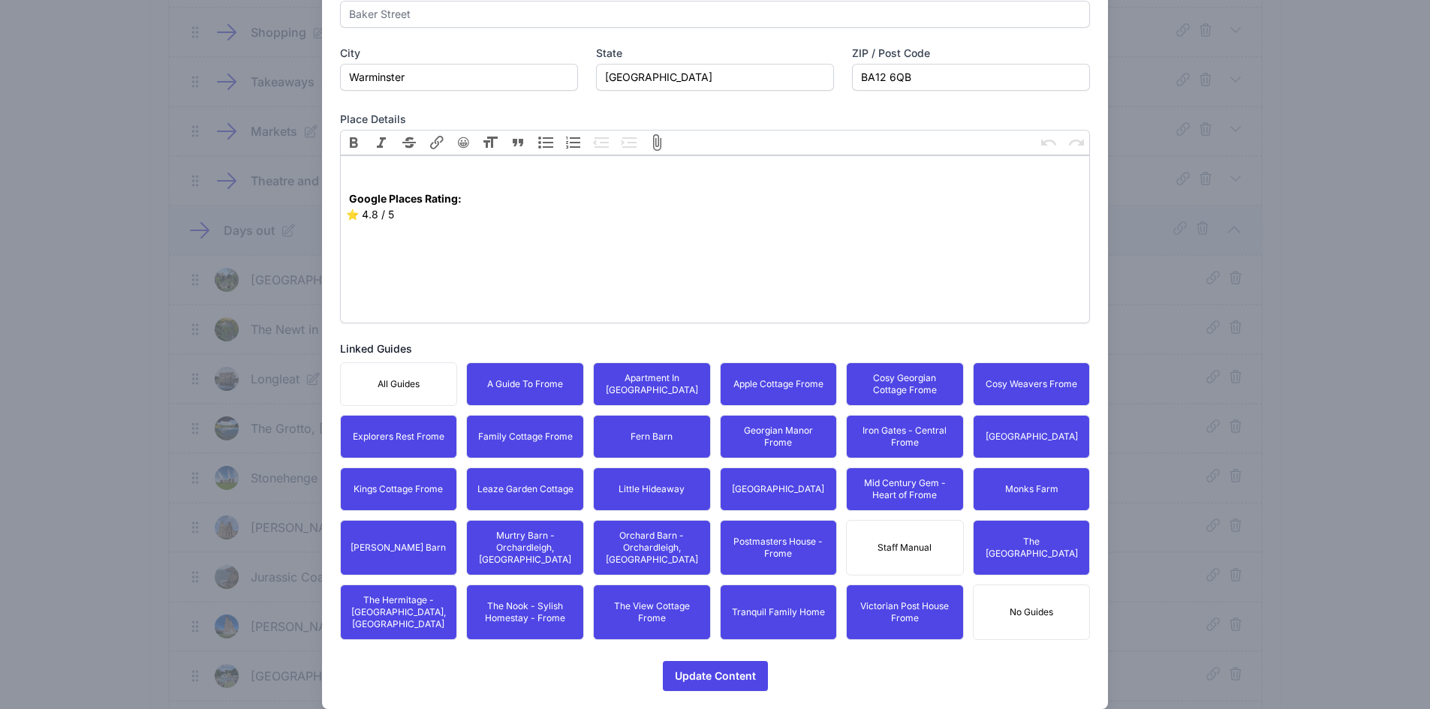
click at [677, 633] on div "Place Type  Other  Other  Airport  Attraction  Museum  Bank" at bounding box center [715, 155] width 751 height 1072
click at [680, 661] on span "Update Content" at bounding box center [715, 676] width 81 height 30
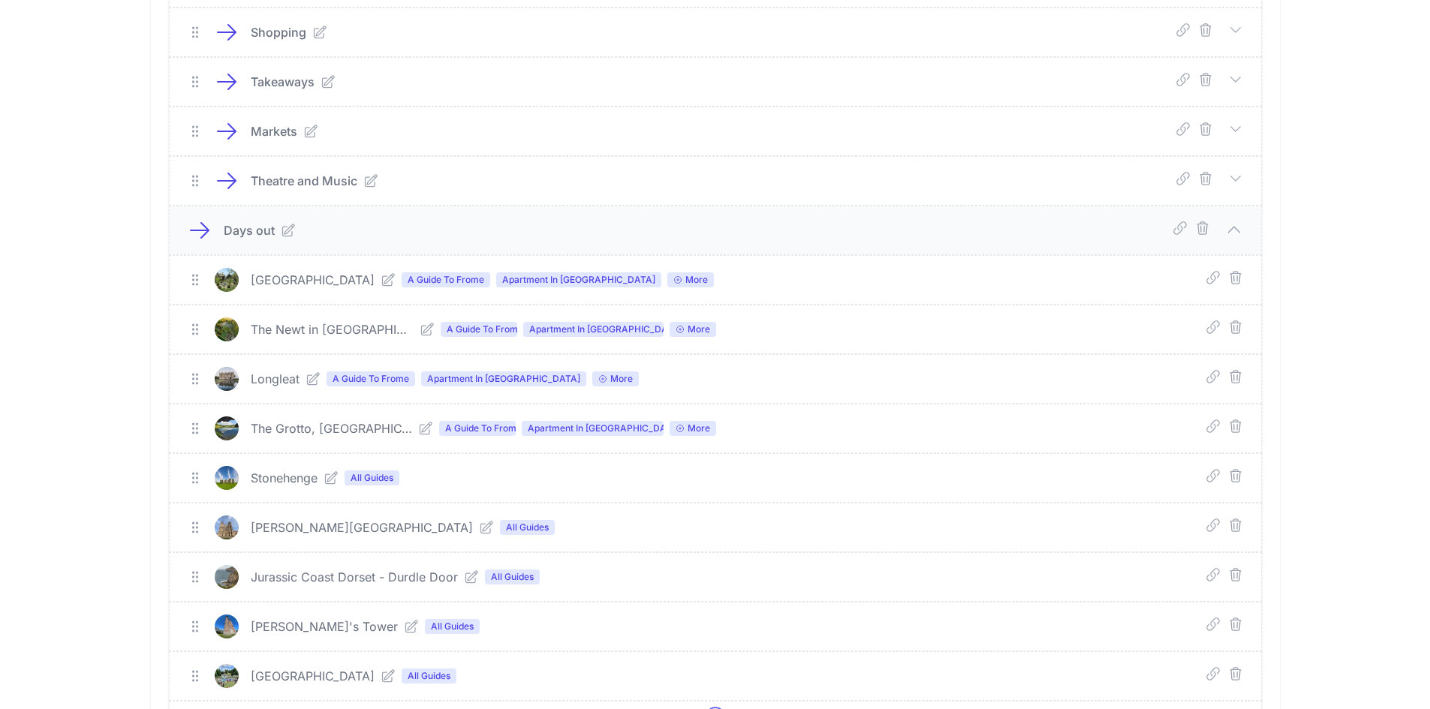
click at [336, 487] on div "Stonehenge All Guides" at bounding box center [697, 478] width 1018 height 24
click at [324, 479] on link at bounding box center [328, 478] width 21 height 15
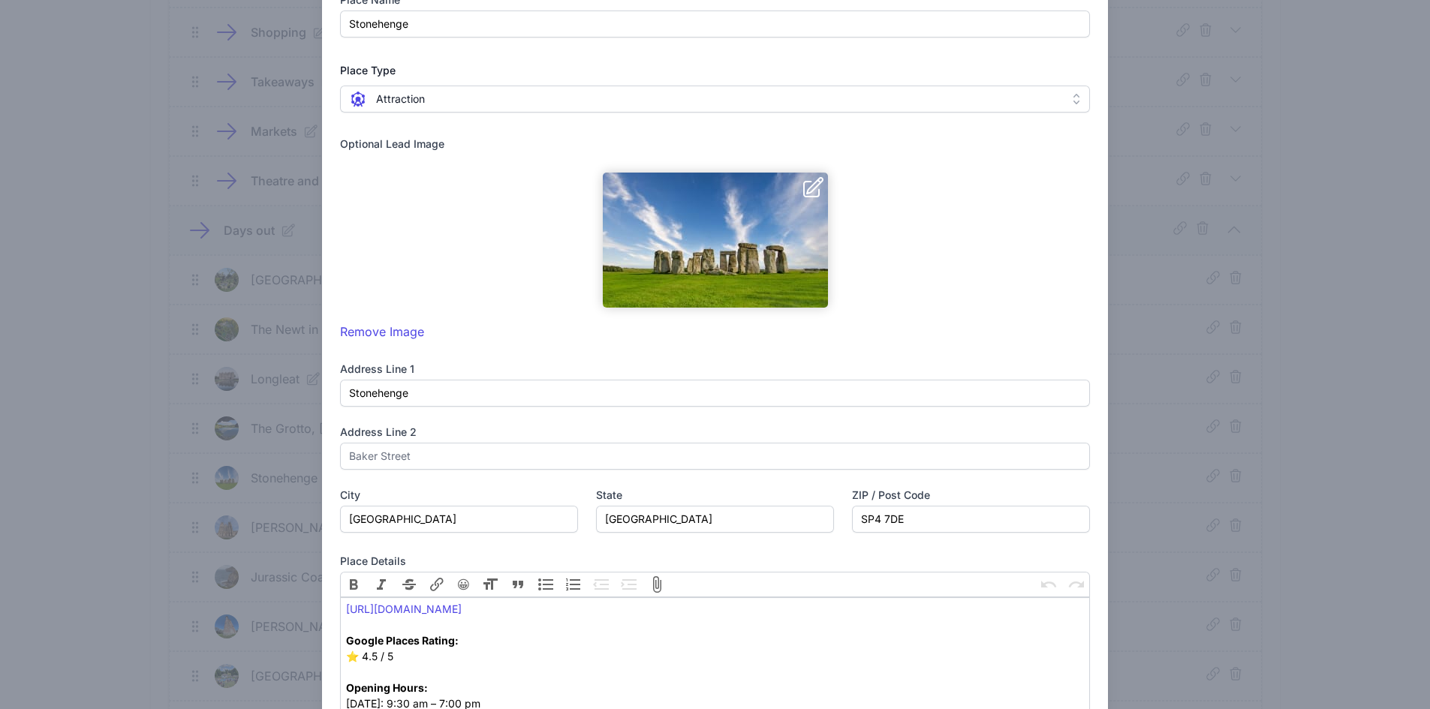
scroll to position [525, 0]
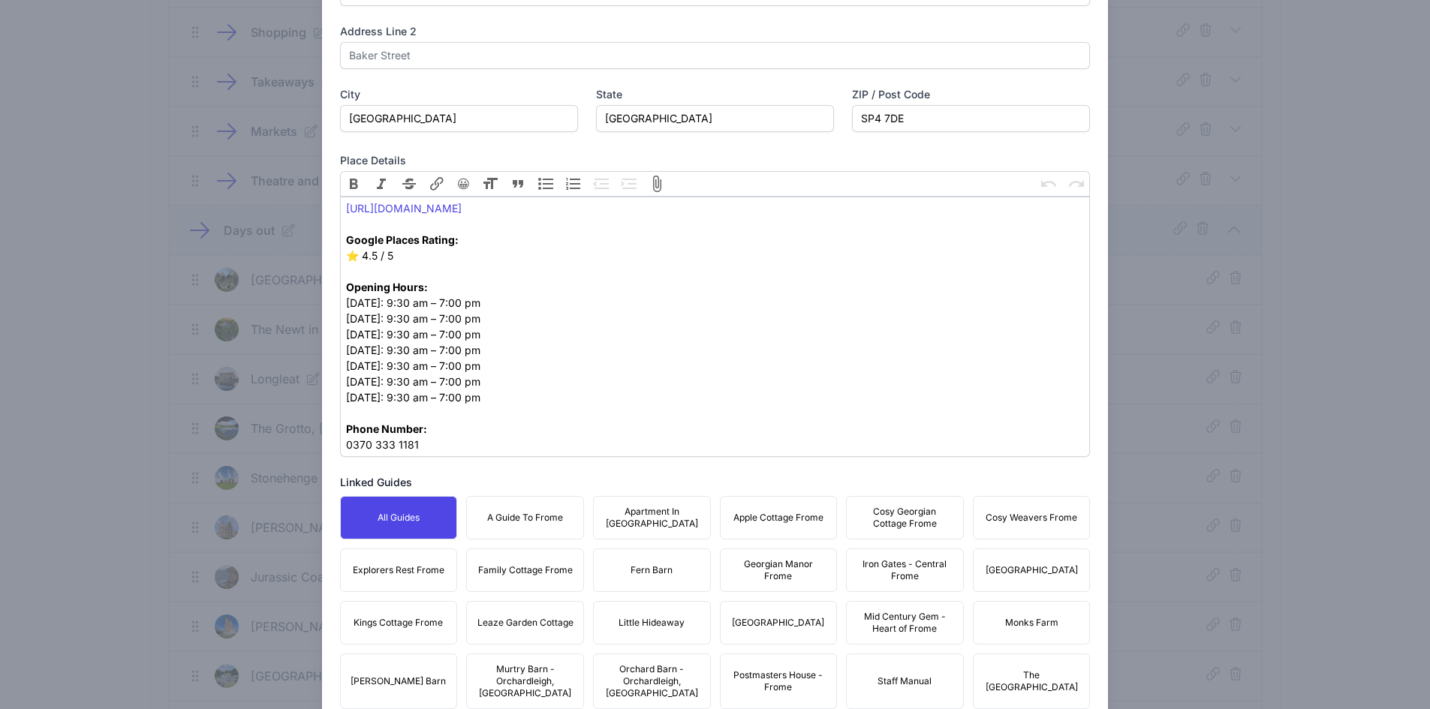
click at [516, 538] on button "A Guide To Frome" at bounding box center [525, 518] width 118 height 44
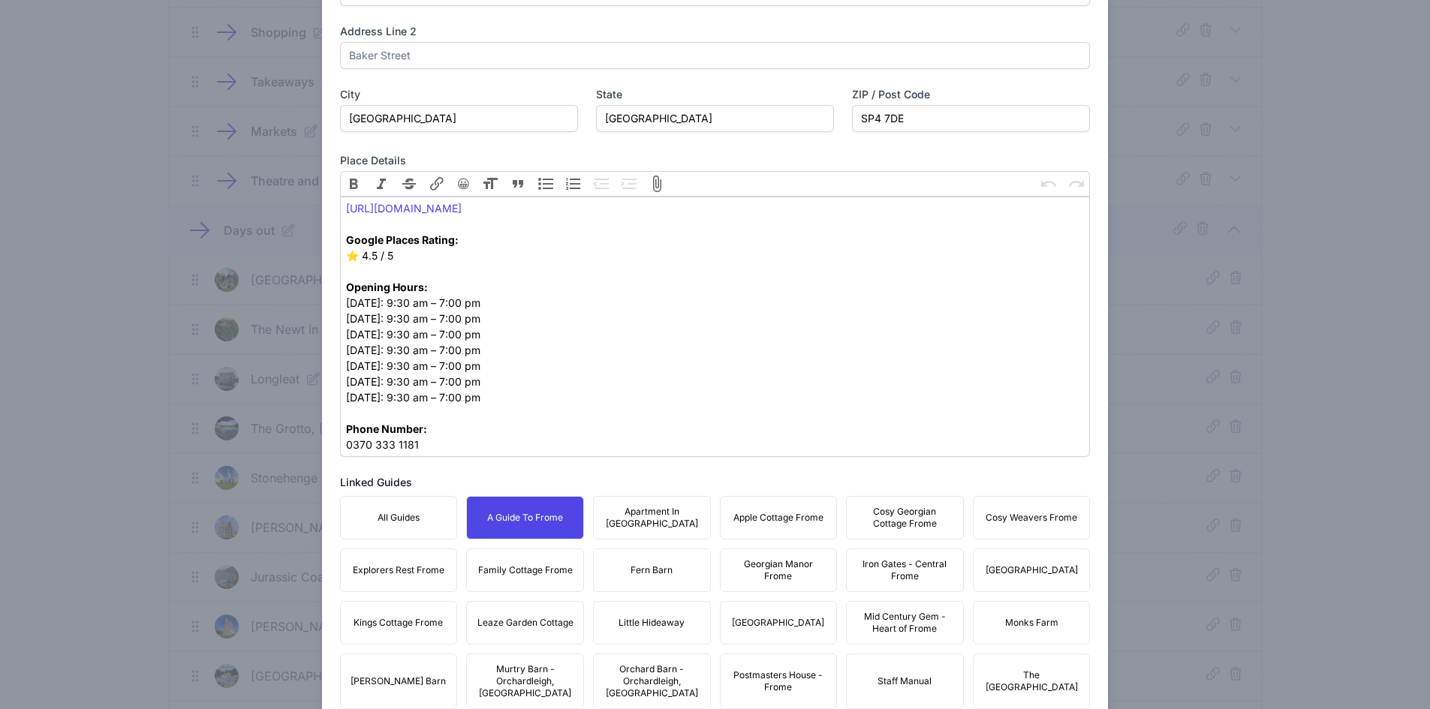
click at [634, 525] on span "Apartment In [GEOGRAPHIC_DATA]" at bounding box center [652, 518] width 98 height 24
click at [785, 523] on span "Apple Cottage Frome" at bounding box center [778, 518] width 90 height 12
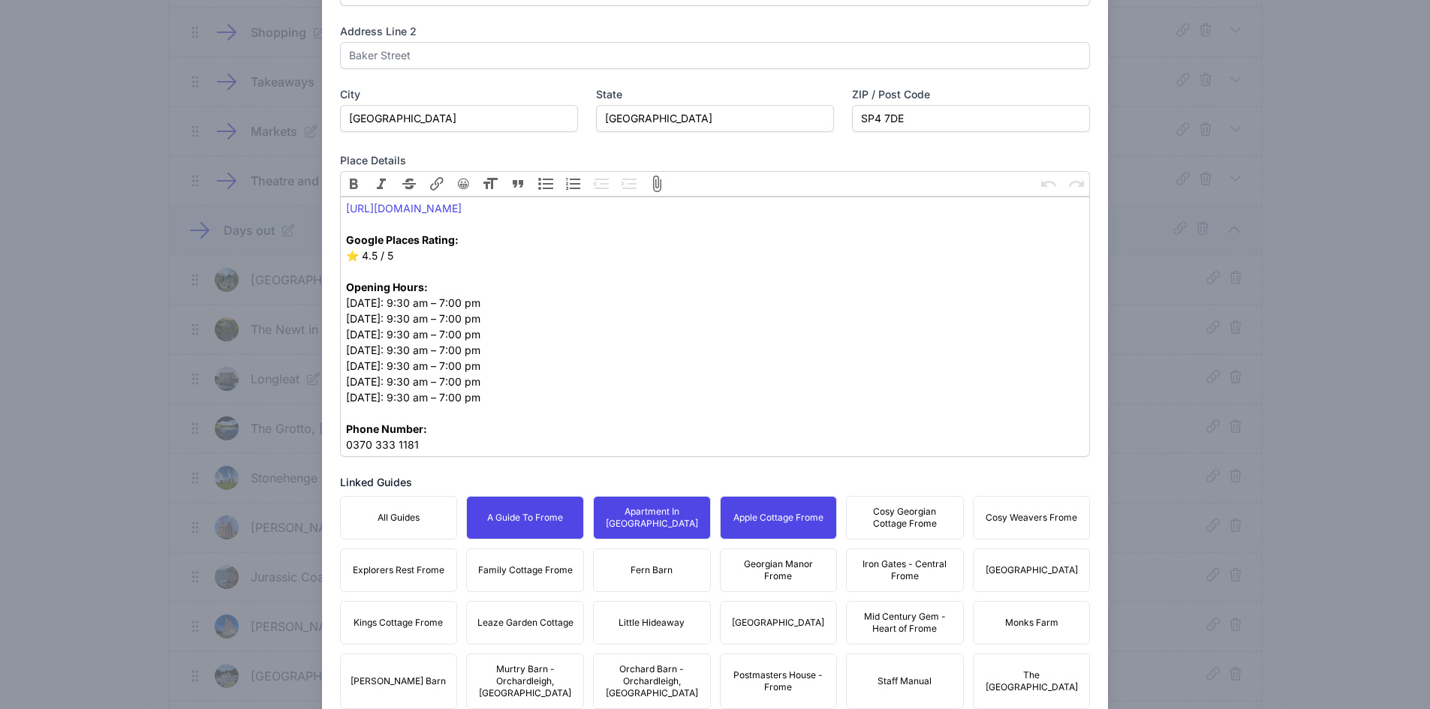
click at [898, 516] on span "Cosy Georgian Cottage Frome" at bounding box center [905, 518] width 98 height 24
click at [1017, 527] on button "Cosy Weavers Frome" at bounding box center [1032, 518] width 118 height 44
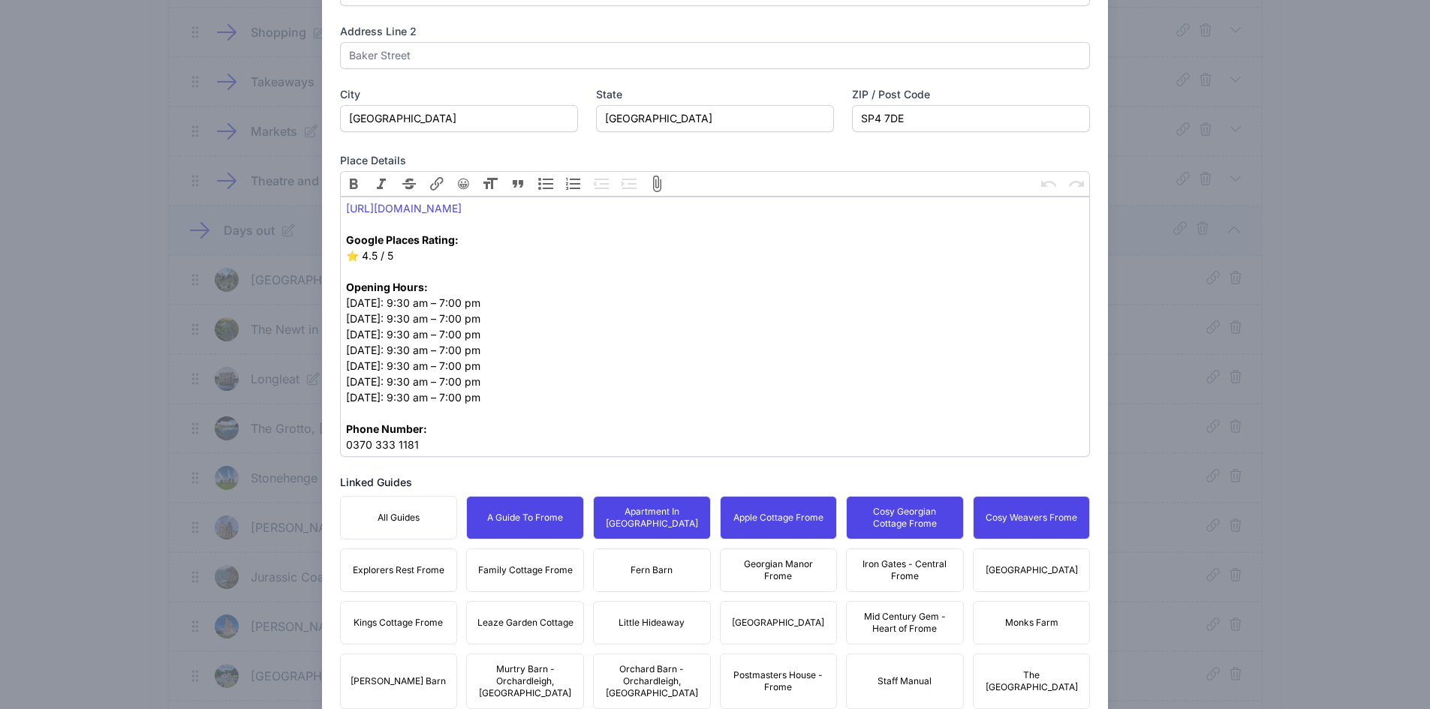
click at [1040, 584] on button "[GEOGRAPHIC_DATA]" at bounding box center [1032, 571] width 118 height 44
click at [898, 564] on span "Iron Gates - Central Frome" at bounding box center [905, 570] width 98 height 24
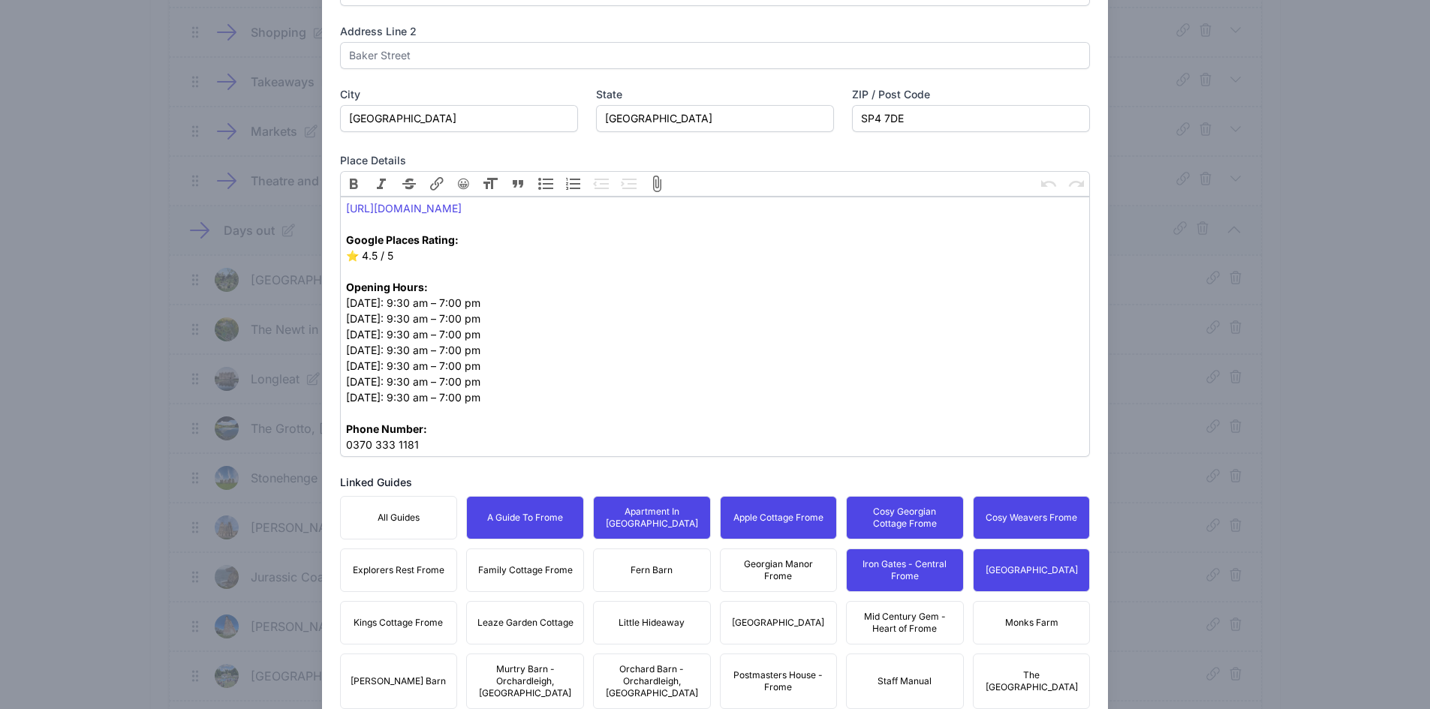
click at [744, 570] on span "Georgian Manor Frome" at bounding box center [779, 570] width 98 height 24
click at [637, 561] on button "Fern Barn" at bounding box center [652, 571] width 118 height 44
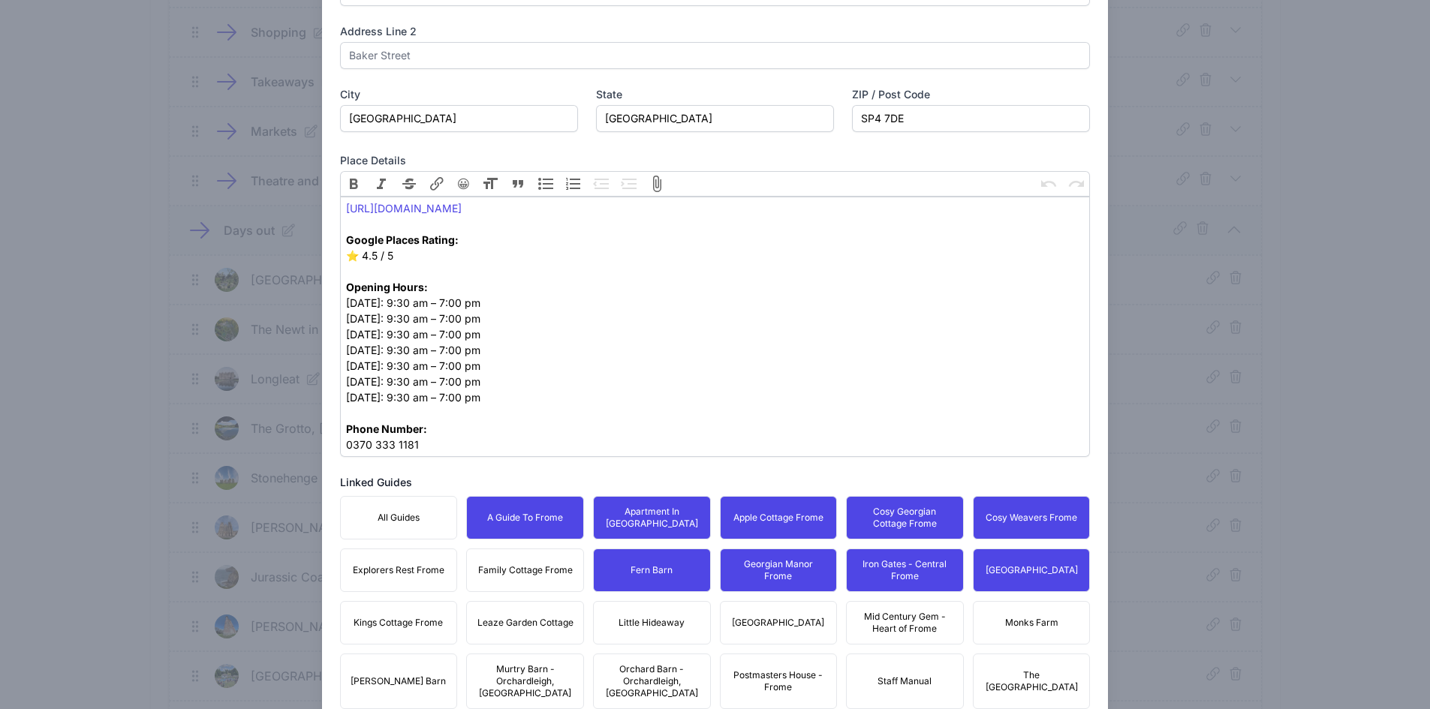
click at [519, 573] on span "Family Cottage Frome" at bounding box center [525, 570] width 95 height 12
click at [360, 584] on button "Explorers Rest Frome" at bounding box center [399, 571] width 118 height 44
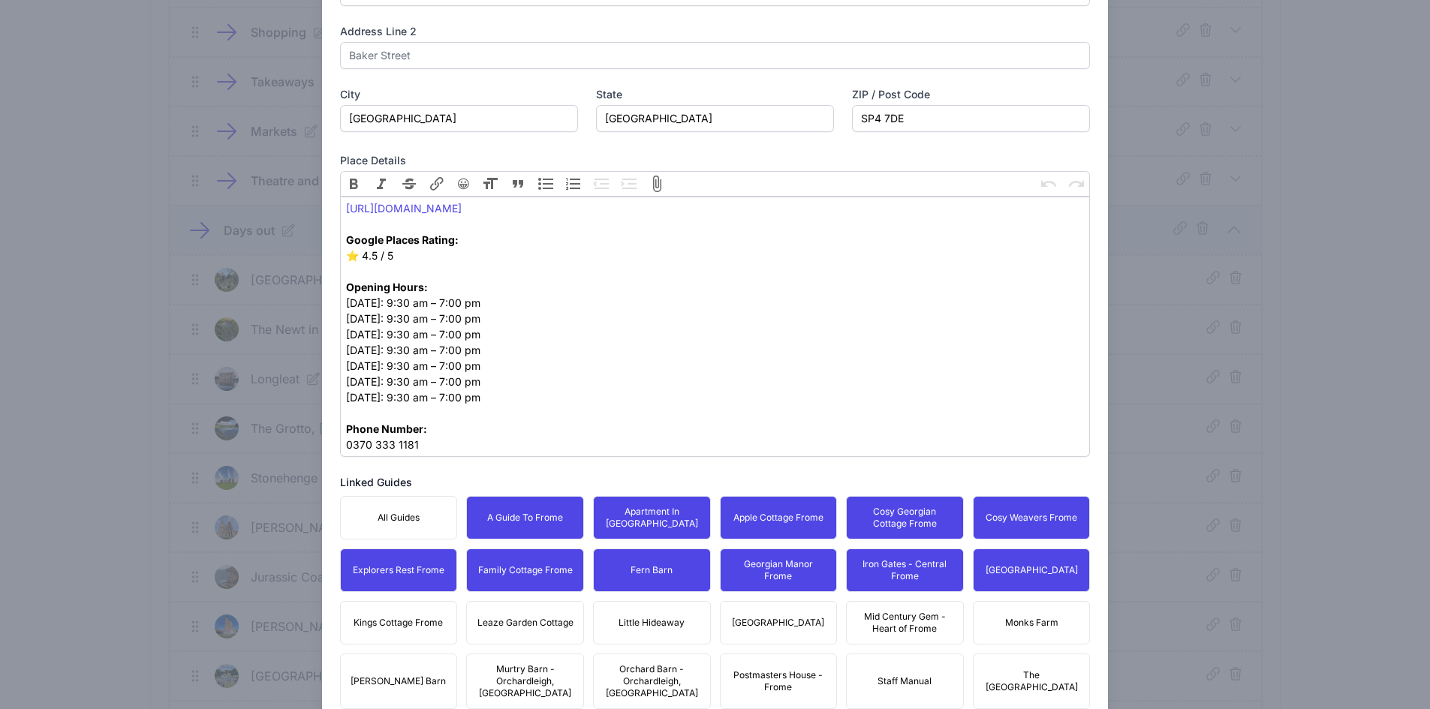
click at [398, 640] on button "Kings Cottage Frome" at bounding box center [399, 623] width 118 height 44
click at [540, 636] on button "Leaze Garden Cottage" at bounding box center [525, 623] width 118 height 44
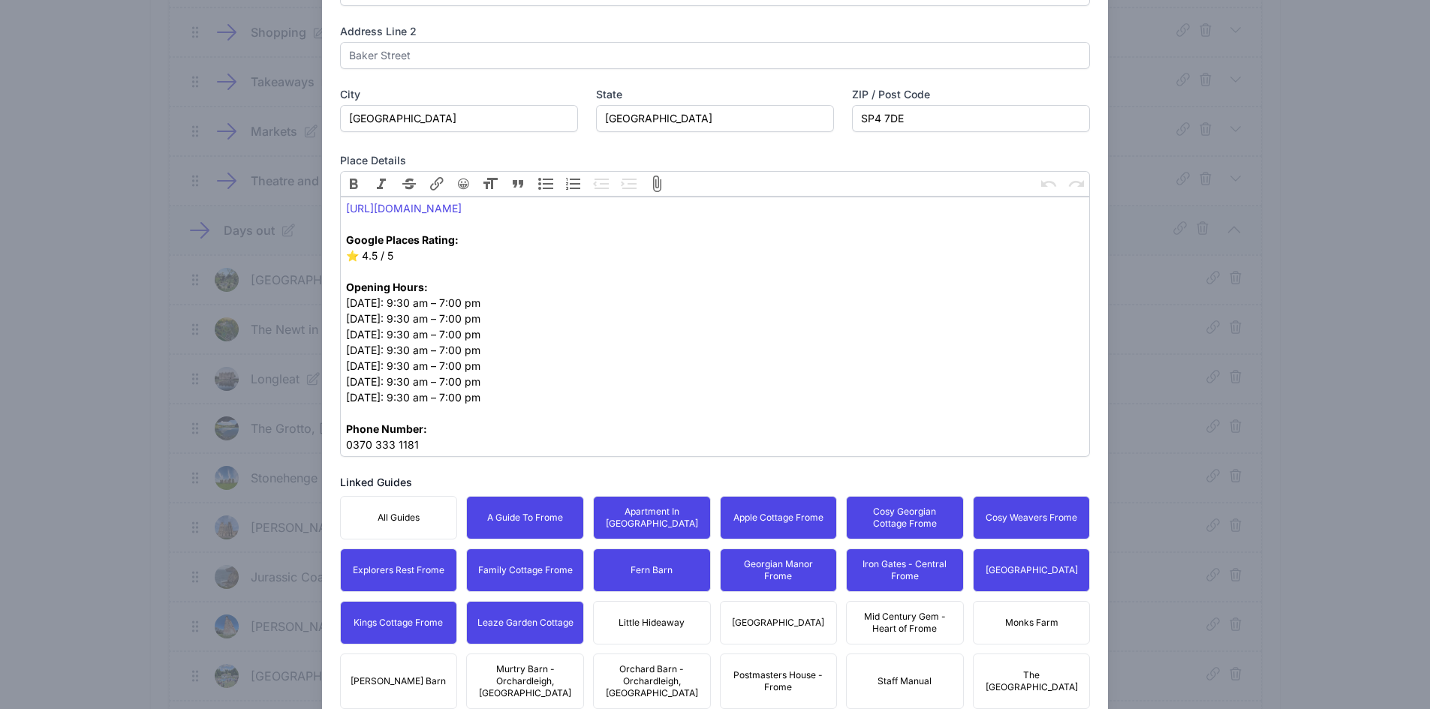
click at [689, 629] on button "Little Hideaway" at bounding box center [652, 623] width 118 height 44
click at [778, 617] on span "[GEOGRAPHIC_DATA]" at bounding box center [778, 623] width 92 height 12
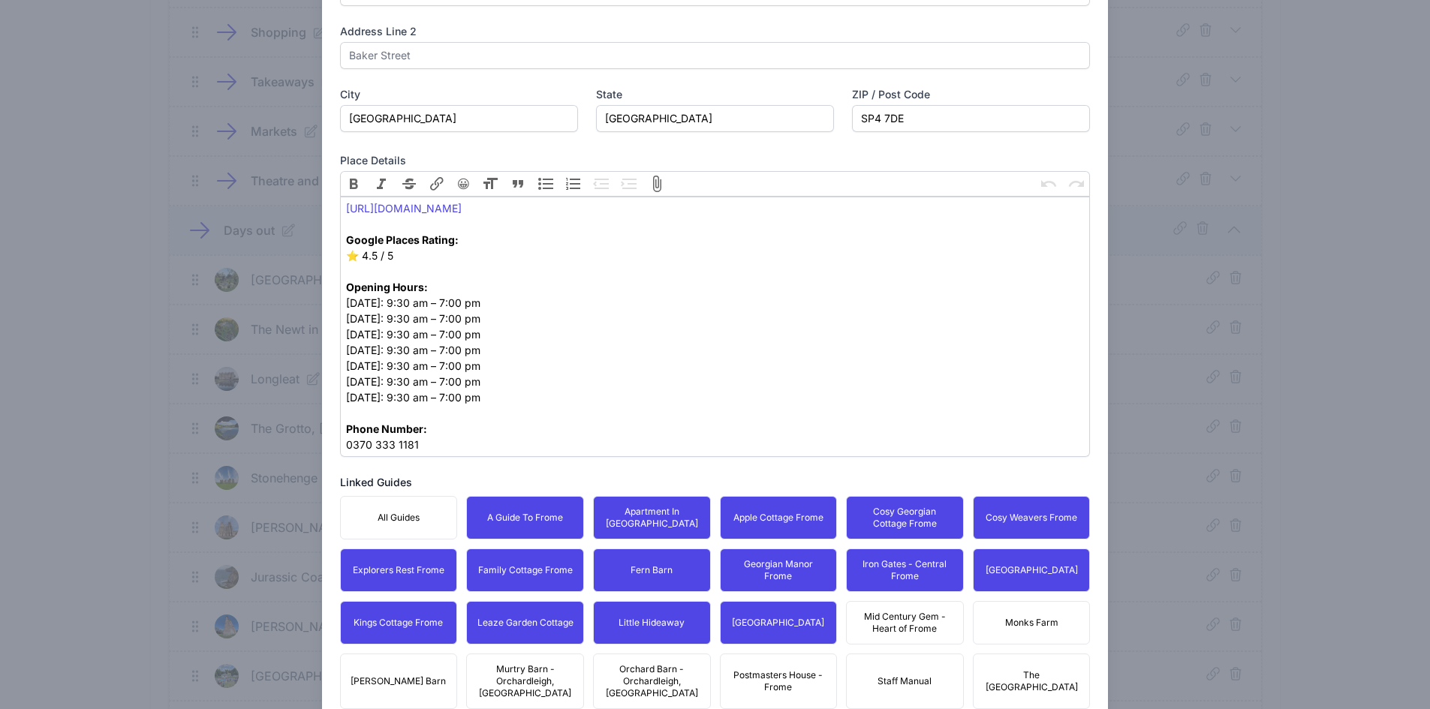
click at [917, 628] on span "Mid Century Gem - Heart of Frome" at bounding box center [905, 623] width 98 height 24
click at [1036, 620] on span "Monks Farm" at bounding box center [1031, 623] width 53 height 12
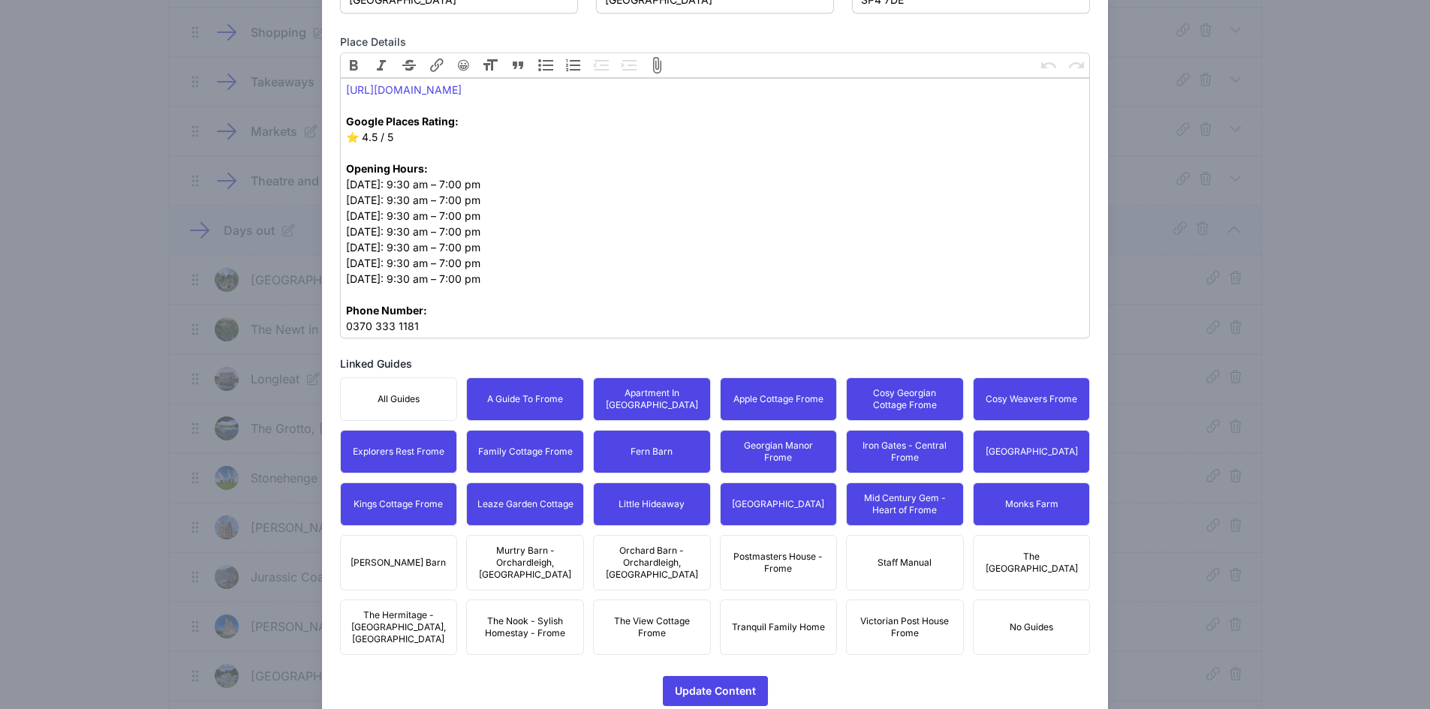
scroll to position [659, 0]
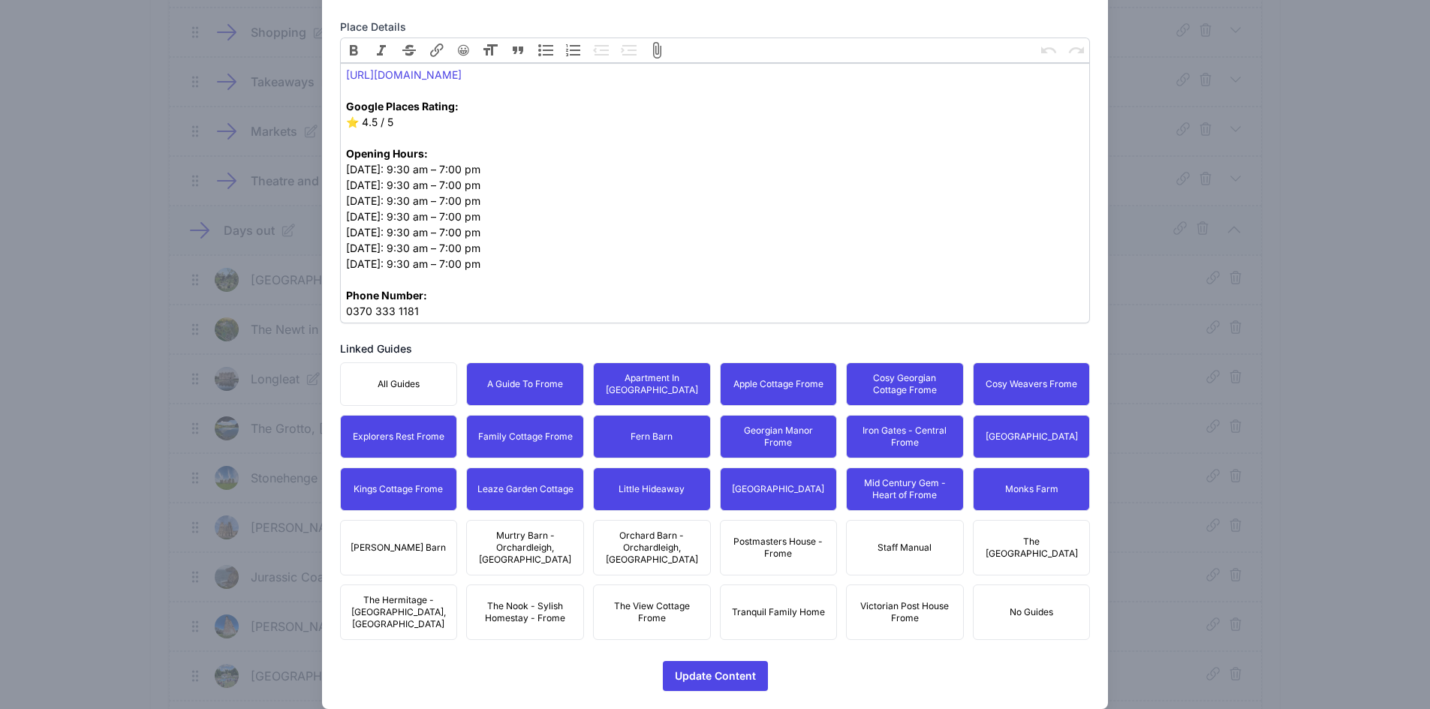
click at [1043, 549] on span "The [GEOGRAPHIC_DATA]" at bounding box center [1032, 548] width 98 height 24
click at [953, 586] on div "All Guides A Guide To Frome Apartment In [GEOGRAPHIC_DATA] Apple Cottage Frome …" at bounding box center [715, 502] width 751 height 278
click at [781, 536] on span "Postmasters House - Frome" at bounding box center [779, 548] width 98 height 24
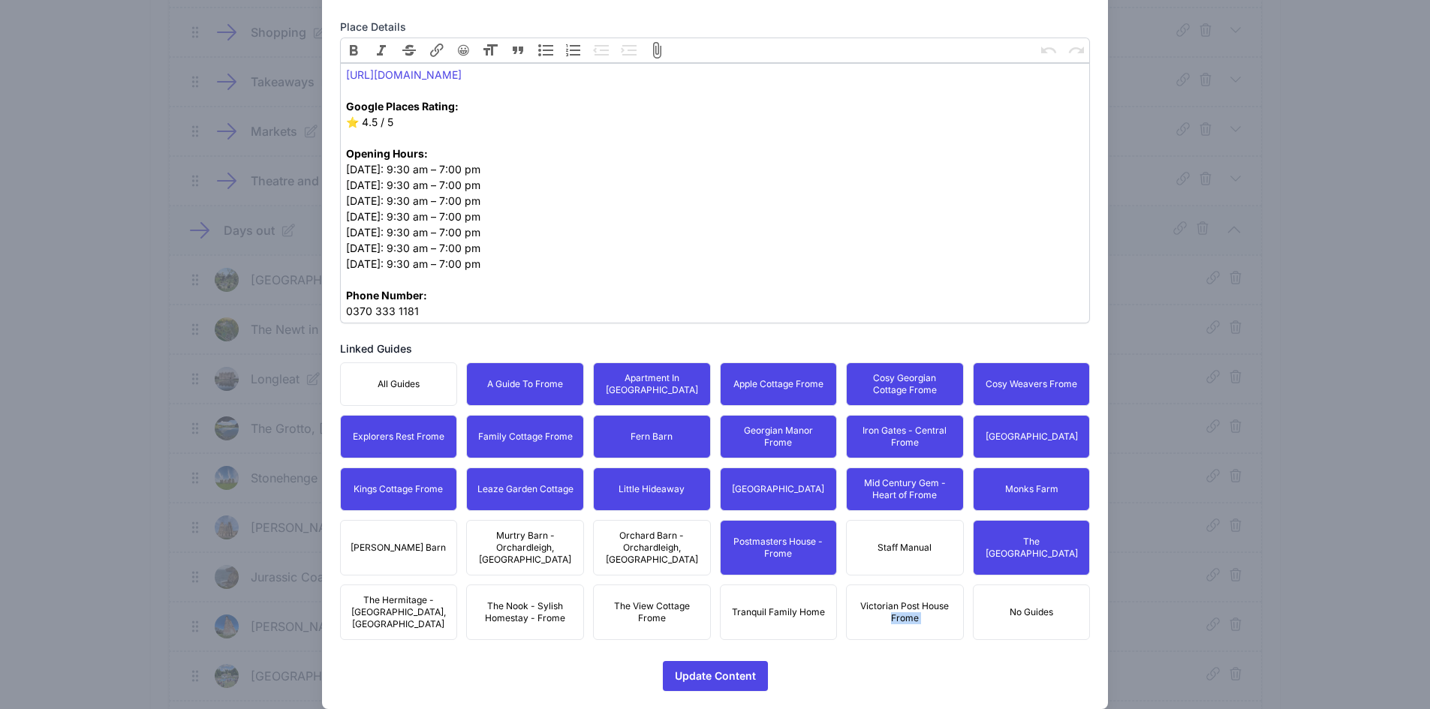
click at [913, 600] on span "Victorian Post House Frome" at bounding box center [905, 612] width 98 height 24
click at [739, 606] on span "Tranquil Family Home" at bounding box center [778, 612] width 93 height 12
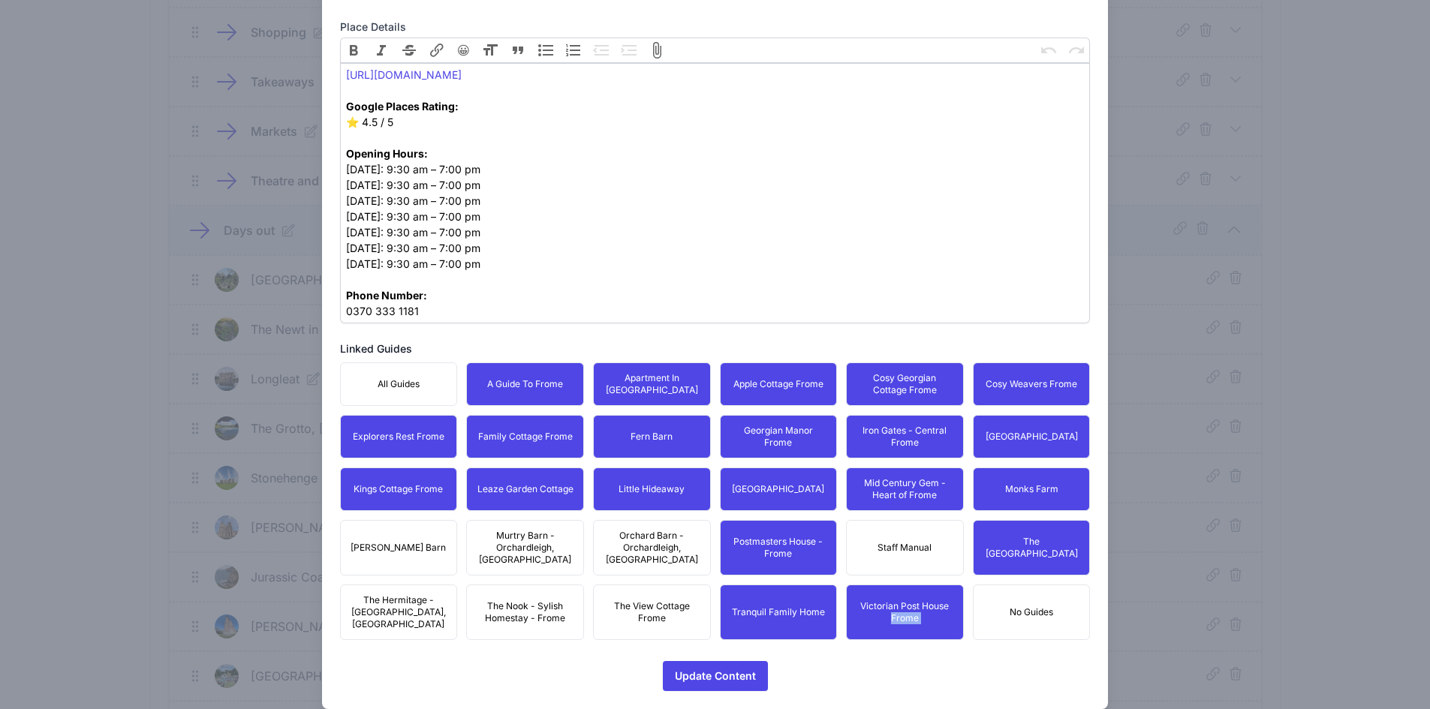
click at [628, 534] on span "Orchard Barn - Orchardleigh, [GEOGRAPHIC_DATA]" at bounding box center [652, 548] width 98 height 36
click at [615, 600] on span "The View Cottage Frome" at bounding box center [652, 612] width 98 height 24
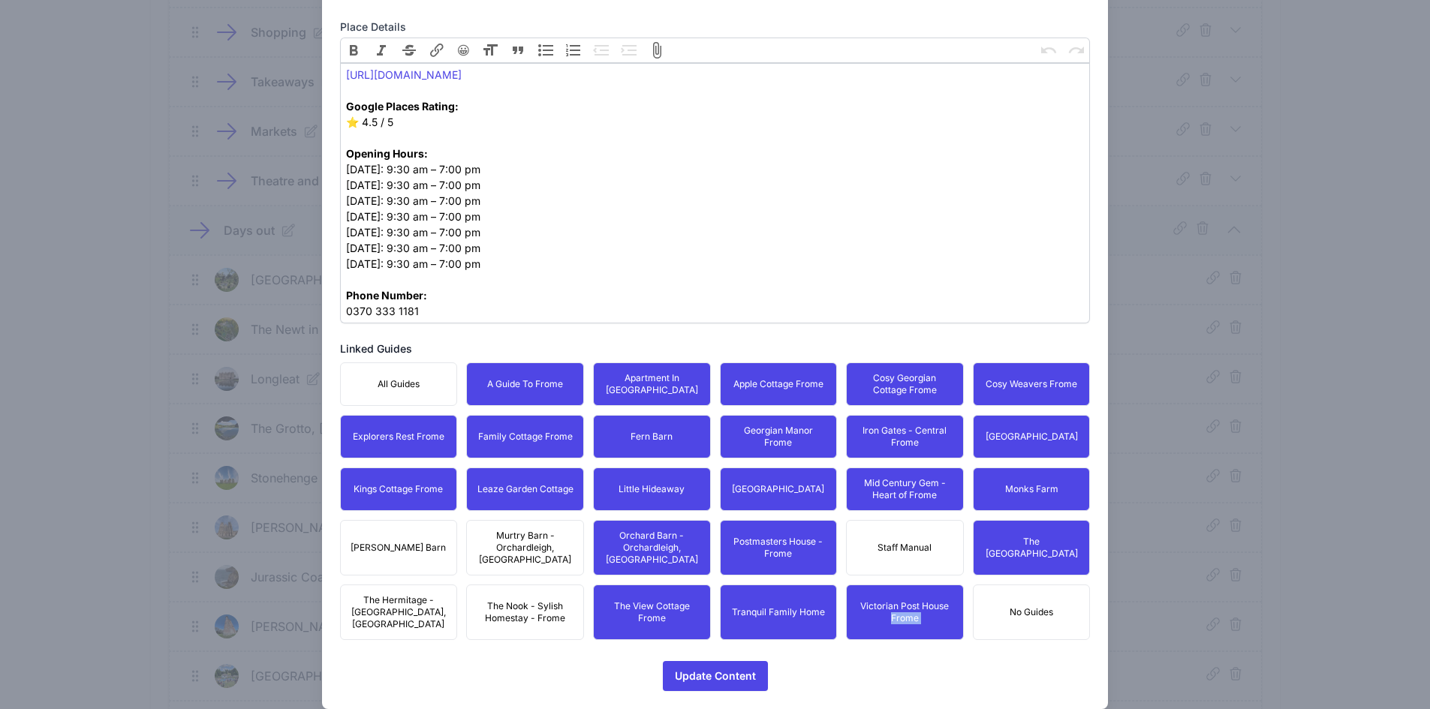
click at [509, 585] on button "The Nook - Sylish Homestay - Frome" at bounding box center [525, 613] width 118 height 56
click at [513, 537] on span "Murtry Barn - Orchardleigh, [GEOGRAPHIC_DATA]" at bounding box center [525, 548] width 98 height 36
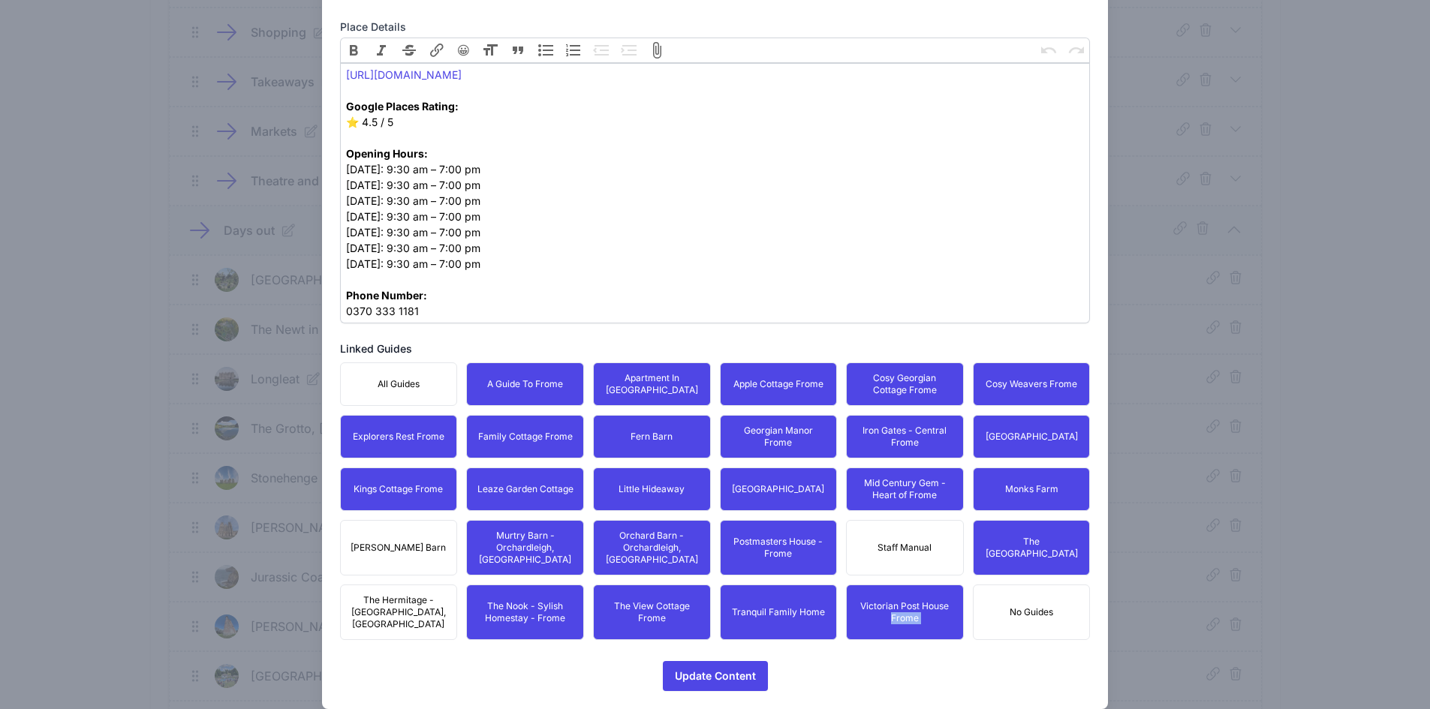
click at [414, 542] on span "[PERSON_NAME] Barn" at bounding box center [398, 548] width 95 height 12
click at [406, 585] on button "The Hermitage - [GEOGRAPHIC_DATA], [GEOGRAPHIC_DATA]" at bounding box center [399, 613] width 118 height 56
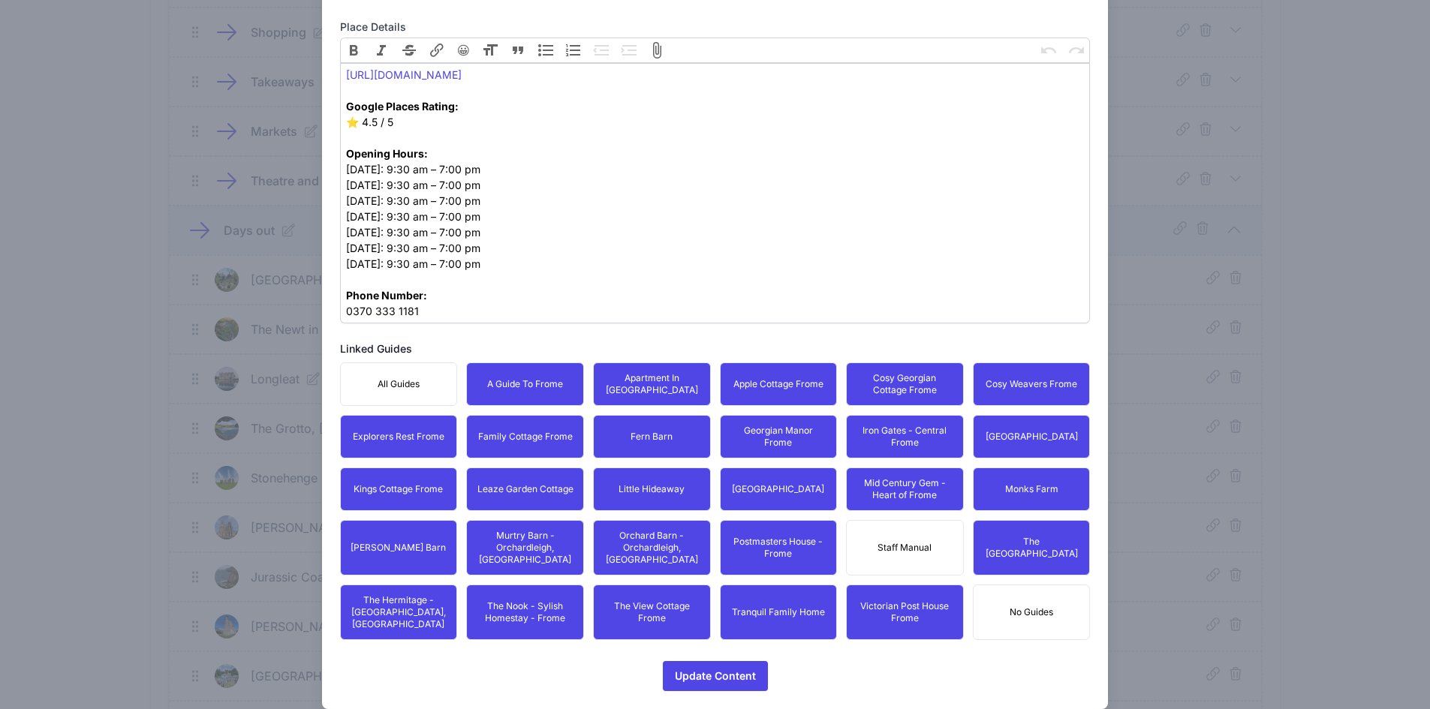
click at [779, 667] on div "Close Edit Place Place name [GEOGRAPHIC_DATA] Place Type  Attraction  Other …" at bounding box center [715, 37] width 787 height 1344
click at [694, 661] on span "Update Content" at bounding box center [715, 676] width 81 height 30
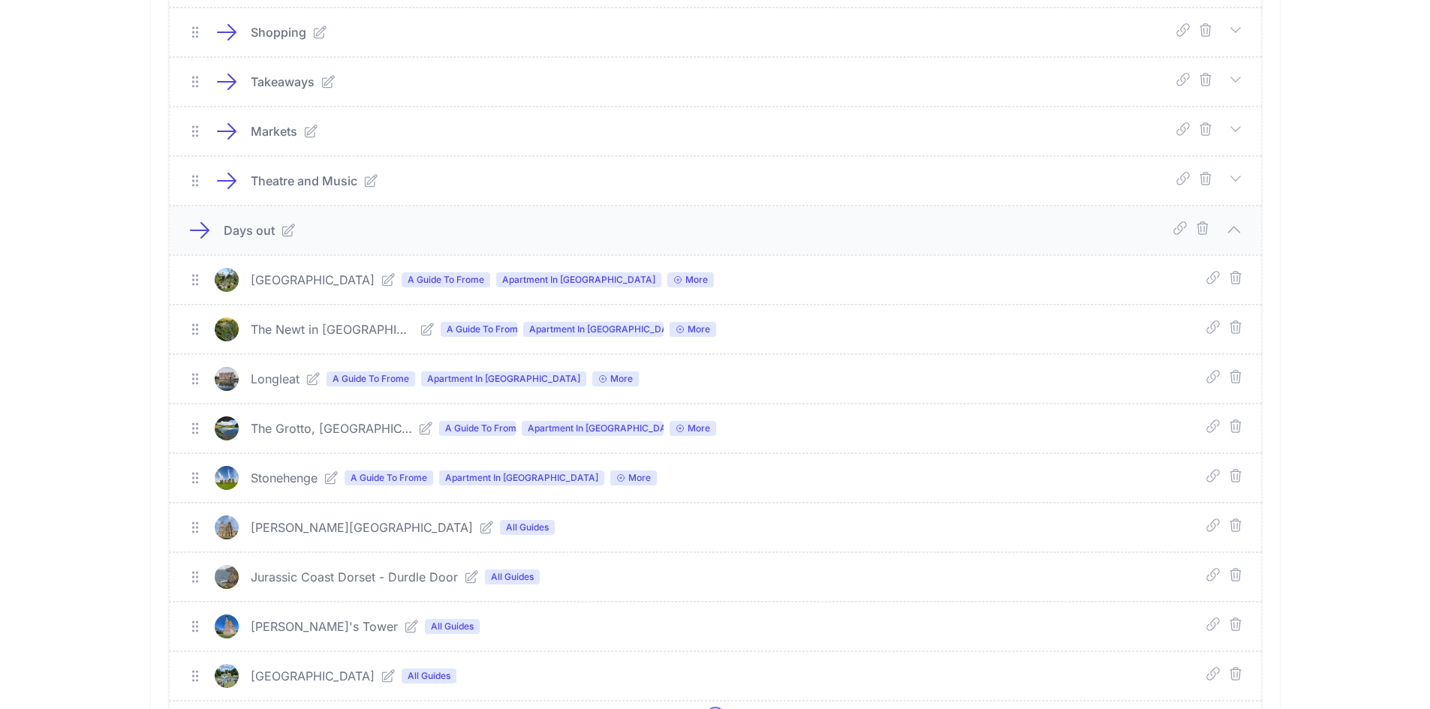
click at [479, 522] on icon at bounding box center [486, 527] width 15 height 15
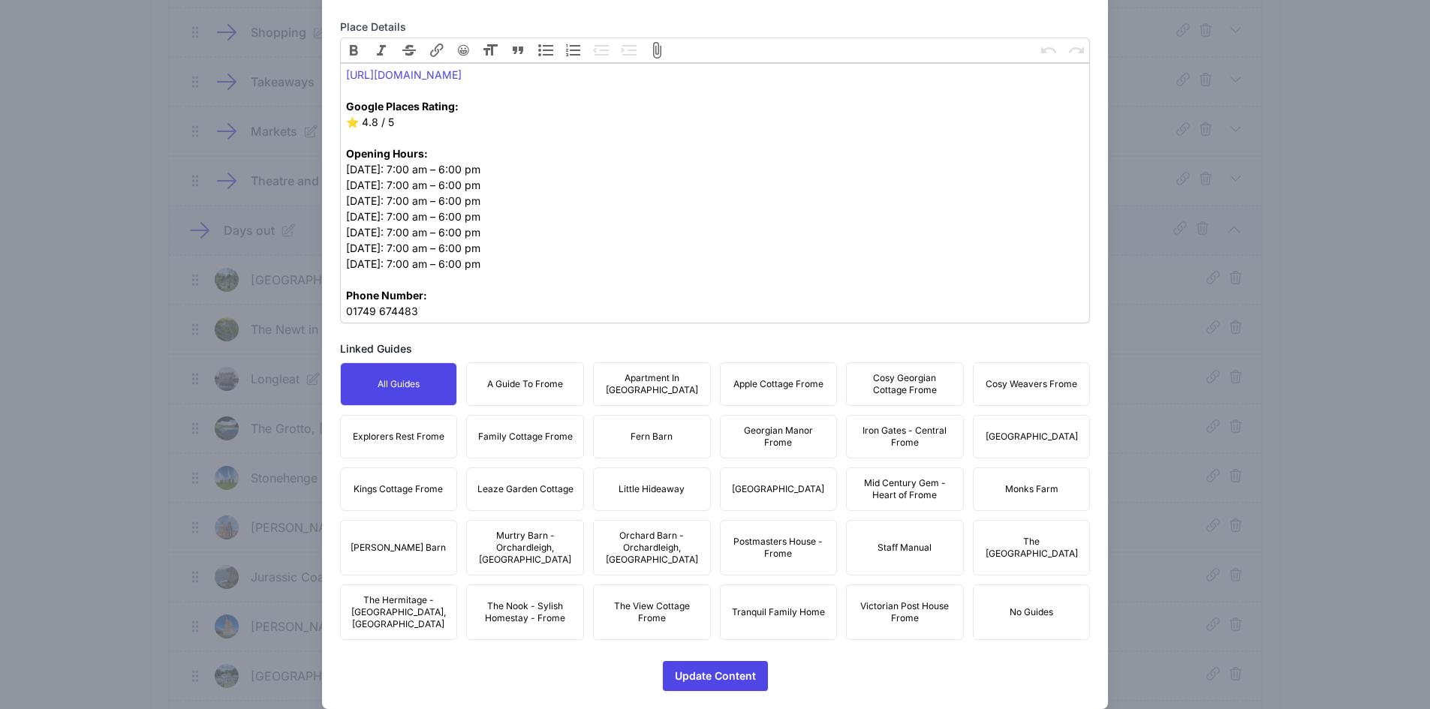
click at [531, 386] on span "A Guide To Frome" at bounding box center [525, 384] width 76 height 12
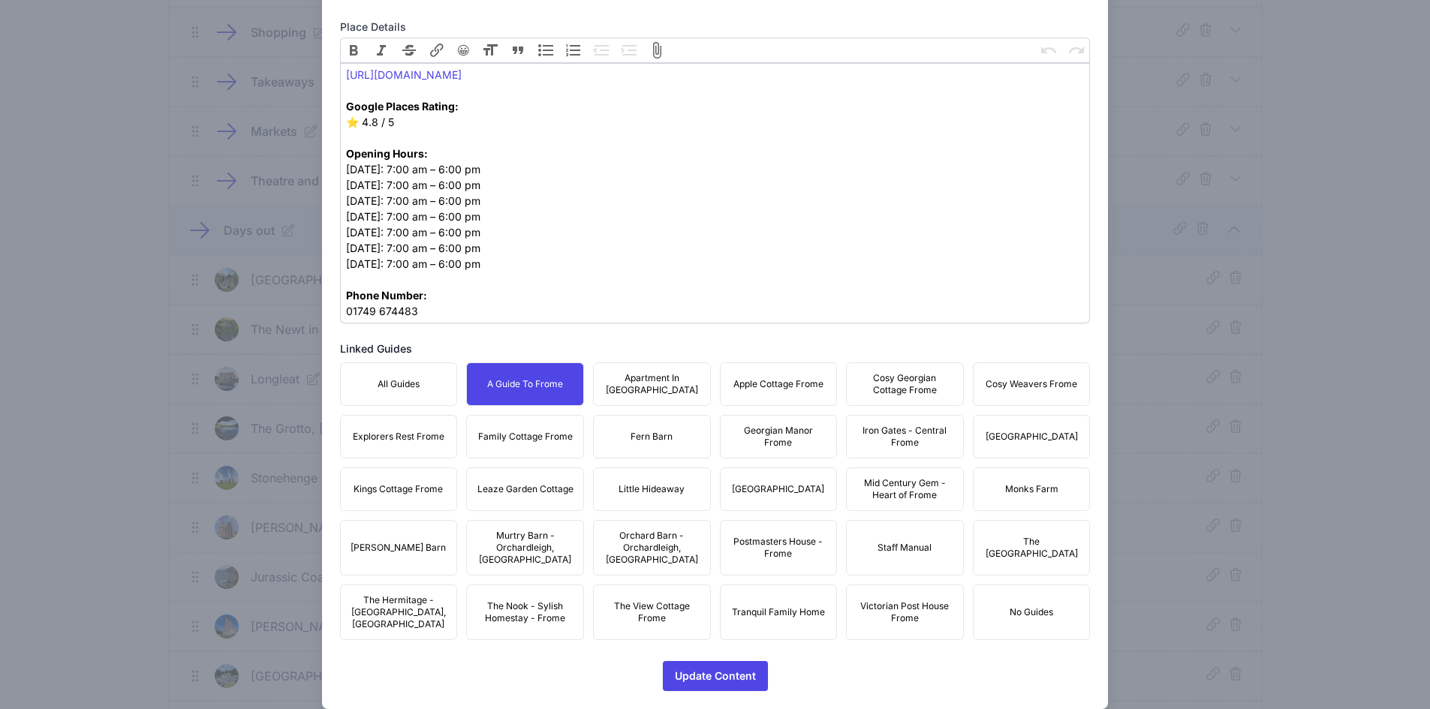
click at [672, 389] on span "Apartment In [GEOGRAPHIC_DATA]" at bounding box center [652, 384] width 98 height 24
click at [770, 367] on button "Apple Cottage Frome" at bounding box center [779, 385] width 118 height 44
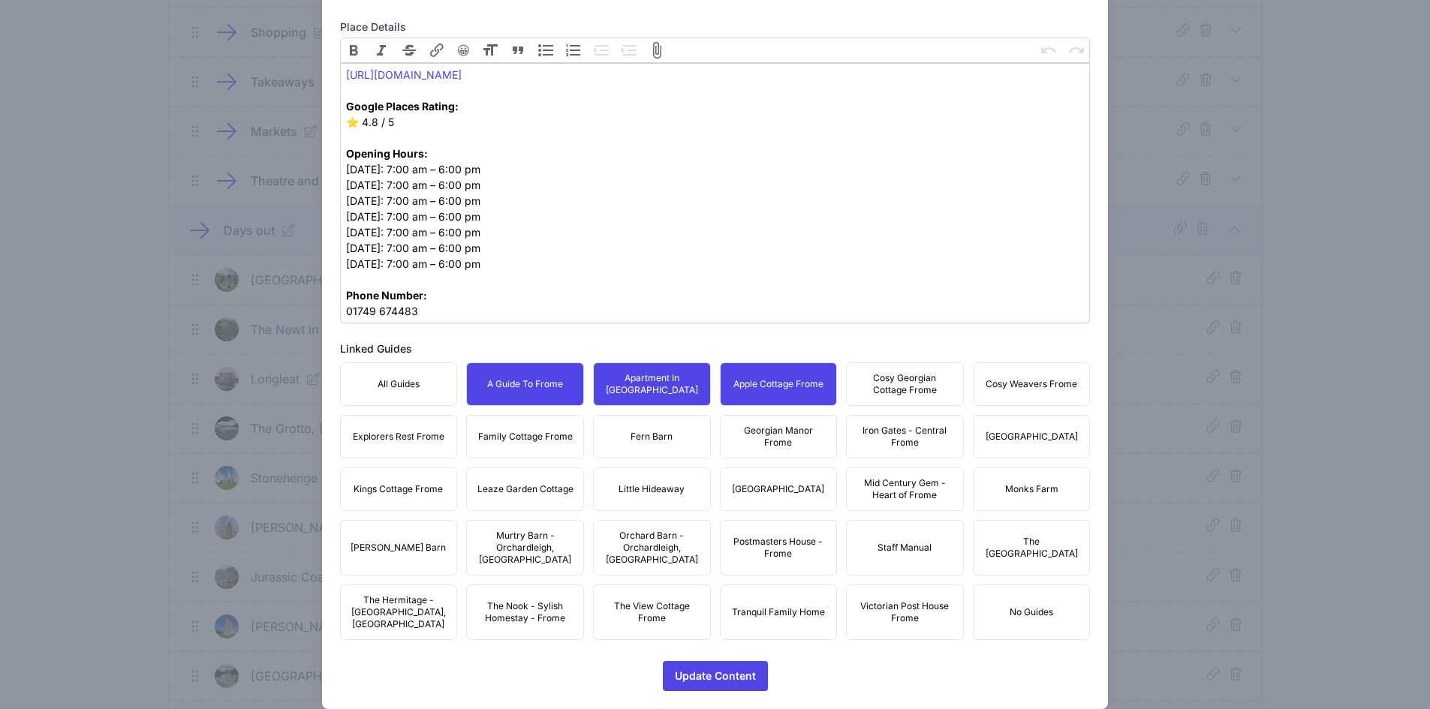
click at [889, 378] on span "Cosy Georgian Cottage Frome" at bounding box center [905, 384] width 98 height 24
click at [993, 380] on span "Cosy Weavers Frome" at bounding box center [1032, 384] width 92 height 12
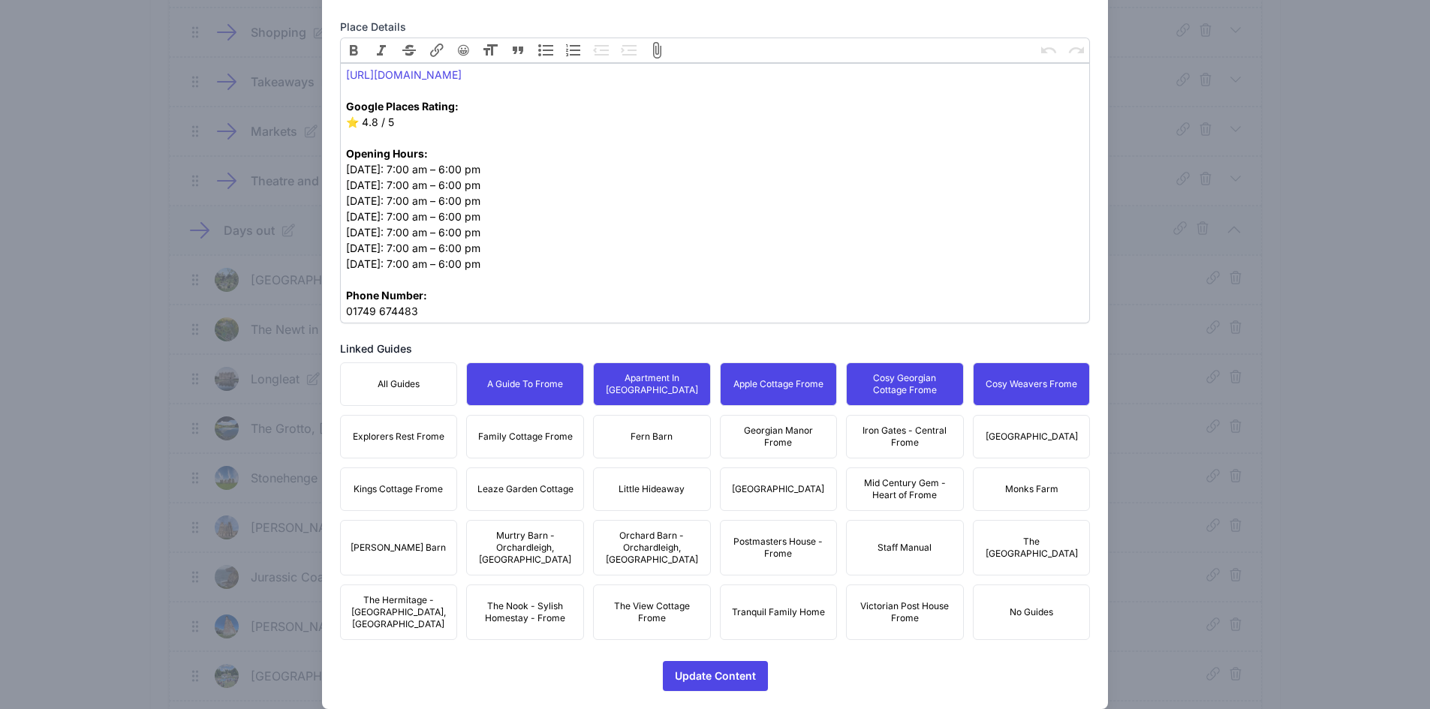
click at [1016, 420] on button "[GEOGRAPHIC_DATA]" at bounding box center [1032, 437] width 118 height 44
click at [856, 426] on span "Iron Gates - Central Frome" at bounding box center [905, 437] width 98 height 24
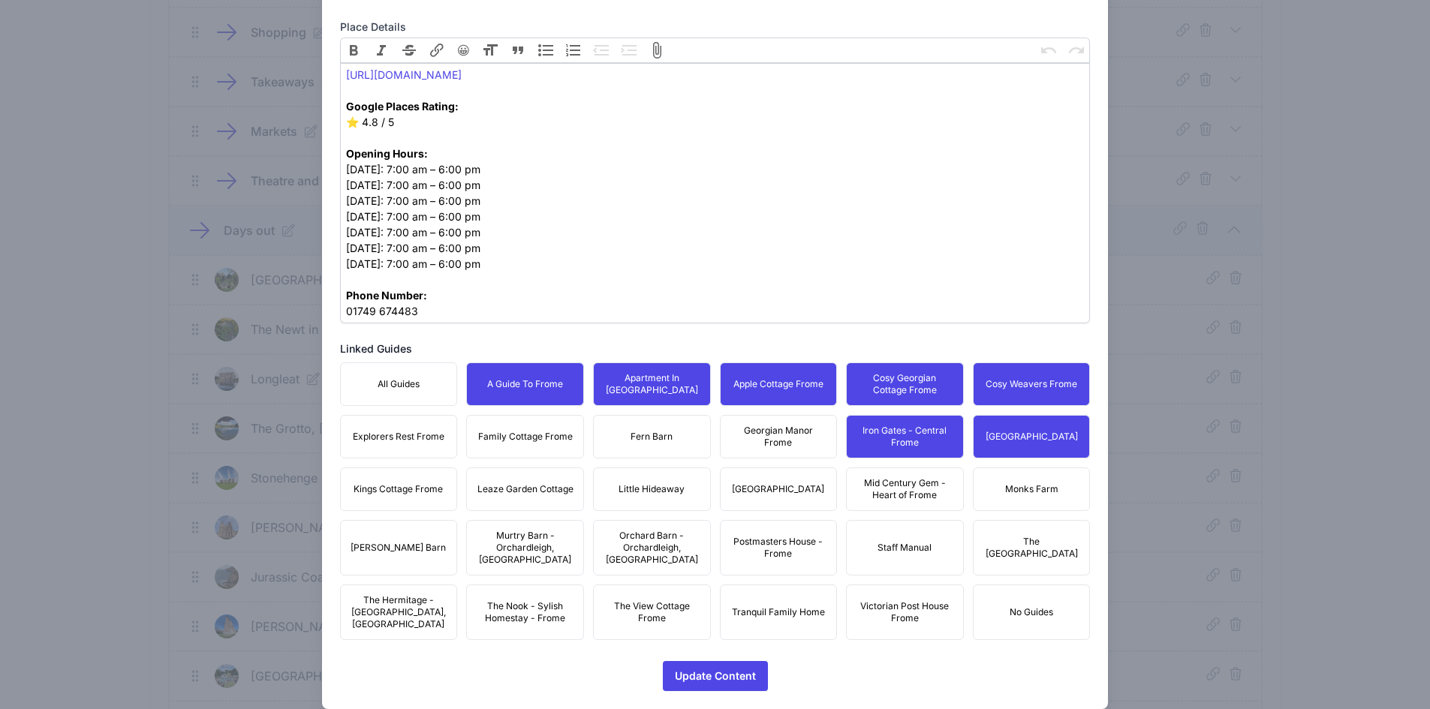
click at [688, 434] on button "Fern Barn" at bounding box center [652, 437] width 118 height 44
click at [614, 438] on button "Fern Barn" at bounding box center [652, 437] width 118 height 44
click at [438, 455] on button "Explorers Rest Frome" at bounding box center [399, 437] width 118 height 44
click at [483, 442] on span "Family Cottage Frome" at bounding box center [525, 437] width 95 height 12
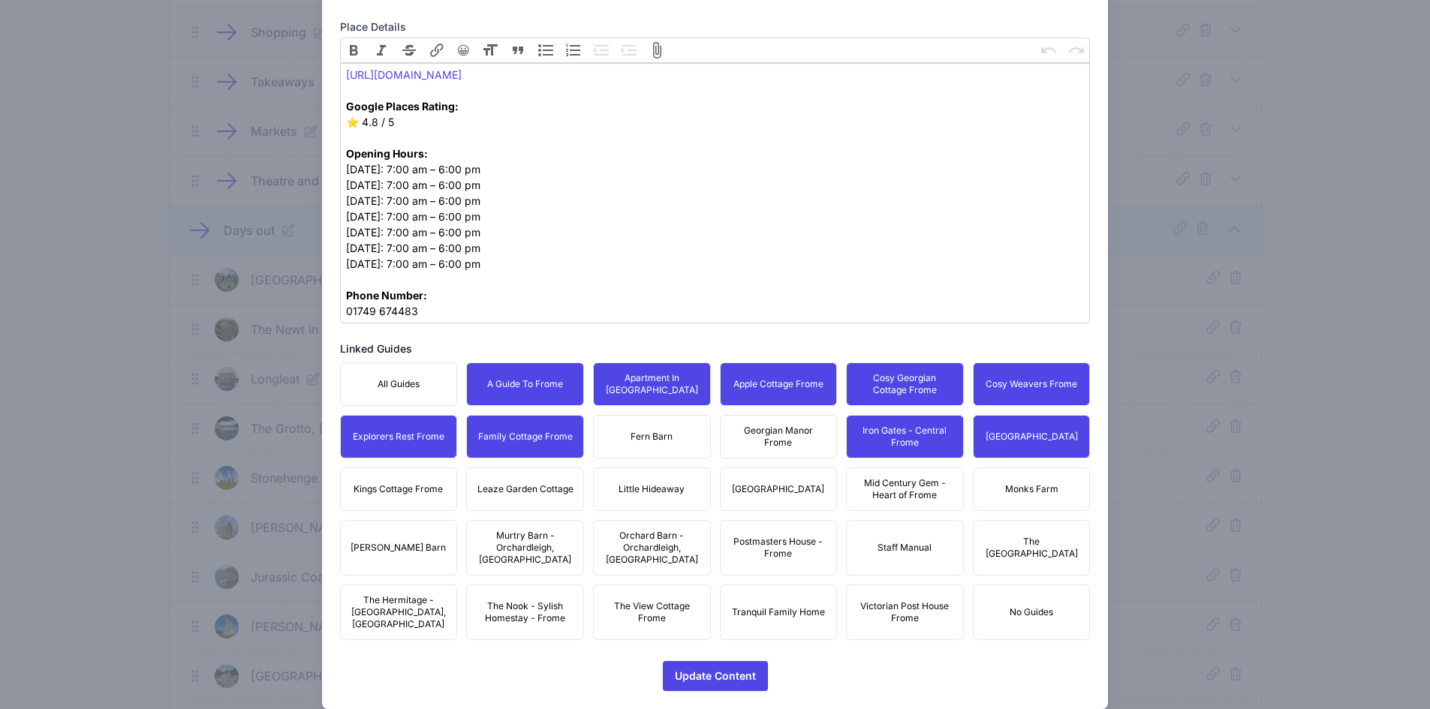
click at [639, 429] on button "Fern Barn" at bounding box center [652, 437] width 118 height 44
click at [744, 418] on button "Georgian Manor Frome" at bounding box center [779, 437] width 118 height 44
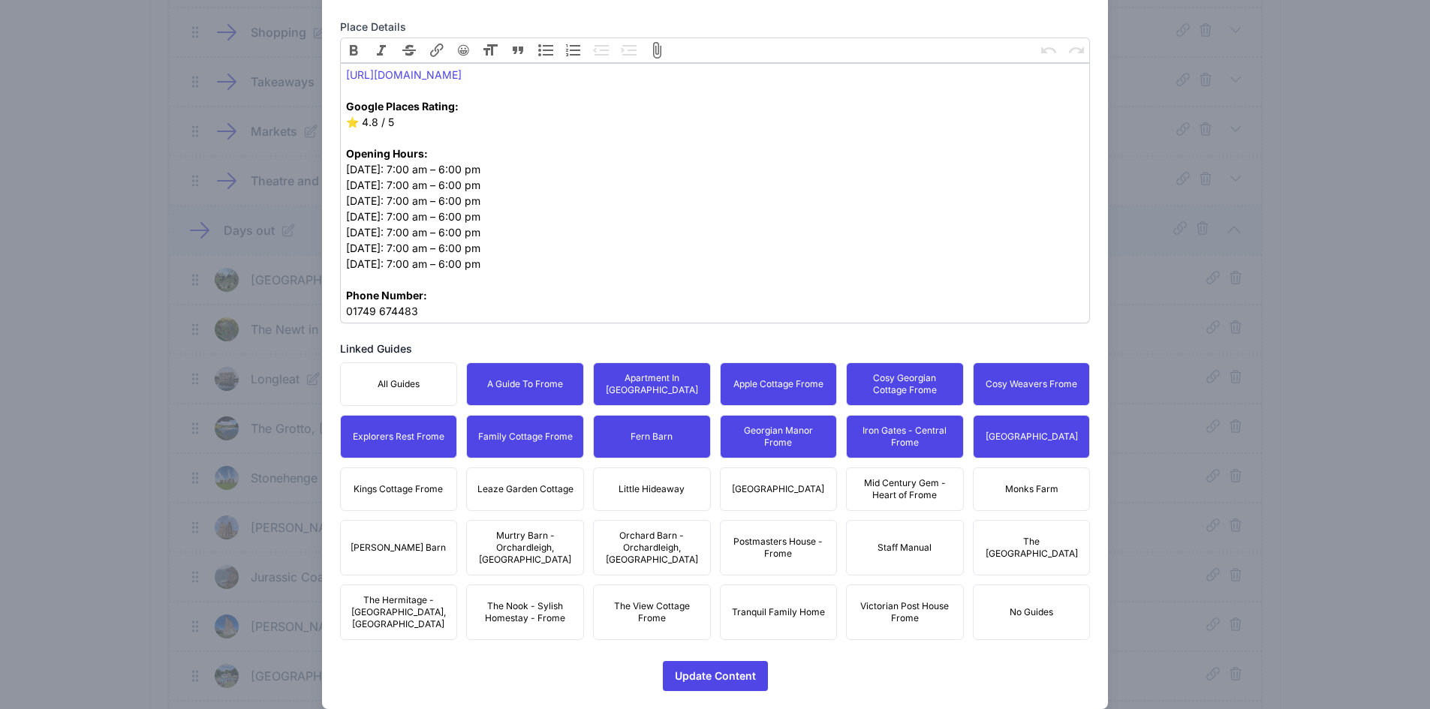
click at [1020, 486] on span "Monks Farm" at bounding box center [1031, 489] width 53 height 12
click at [907, 489] on span "Mid Century Gem - Heart of Frome" at bounding box center [905, 489] width 98 height 24
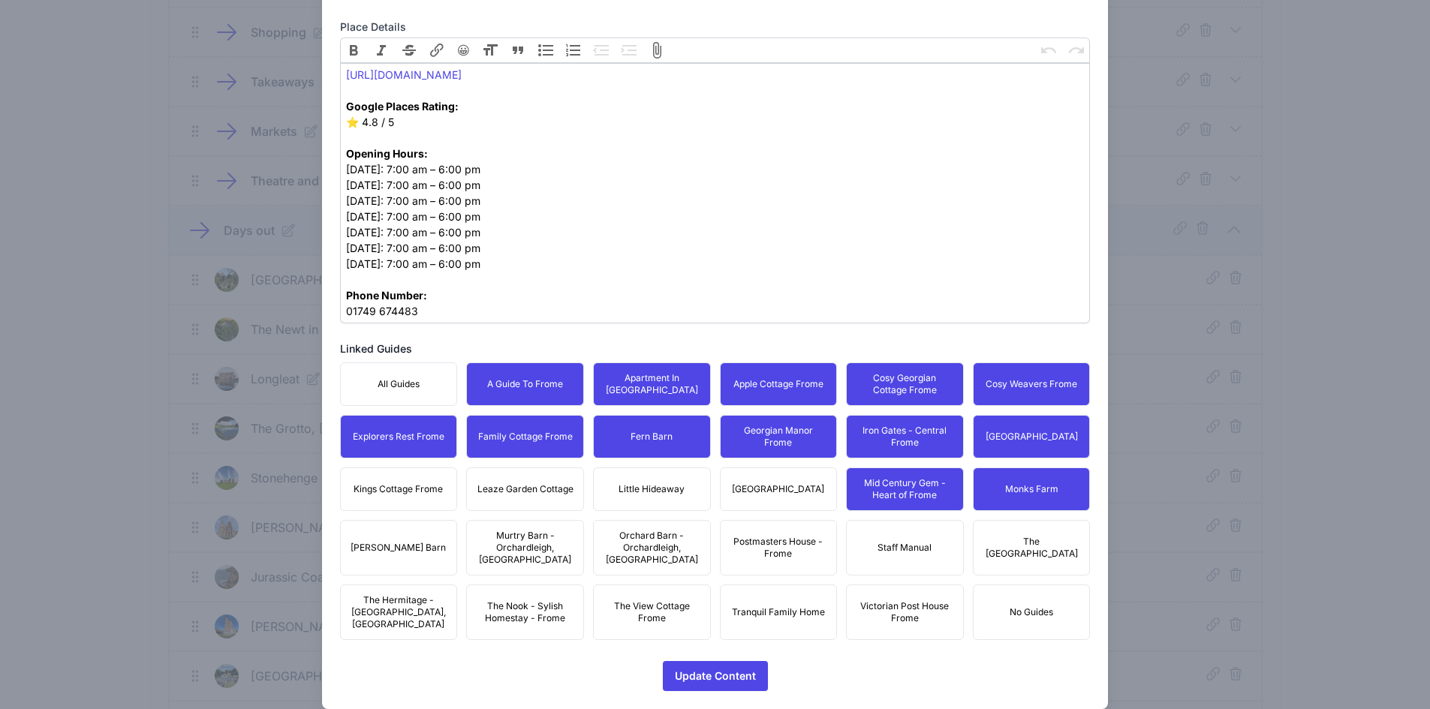
click at [745, 475] on button "[GEOGRAPHIC_DATA]" at bounding box center [779, 490] width 118 height 44
click at [603, 483] on button "Little Hideaway" at bounding box center [652, 490] width 118 height 44
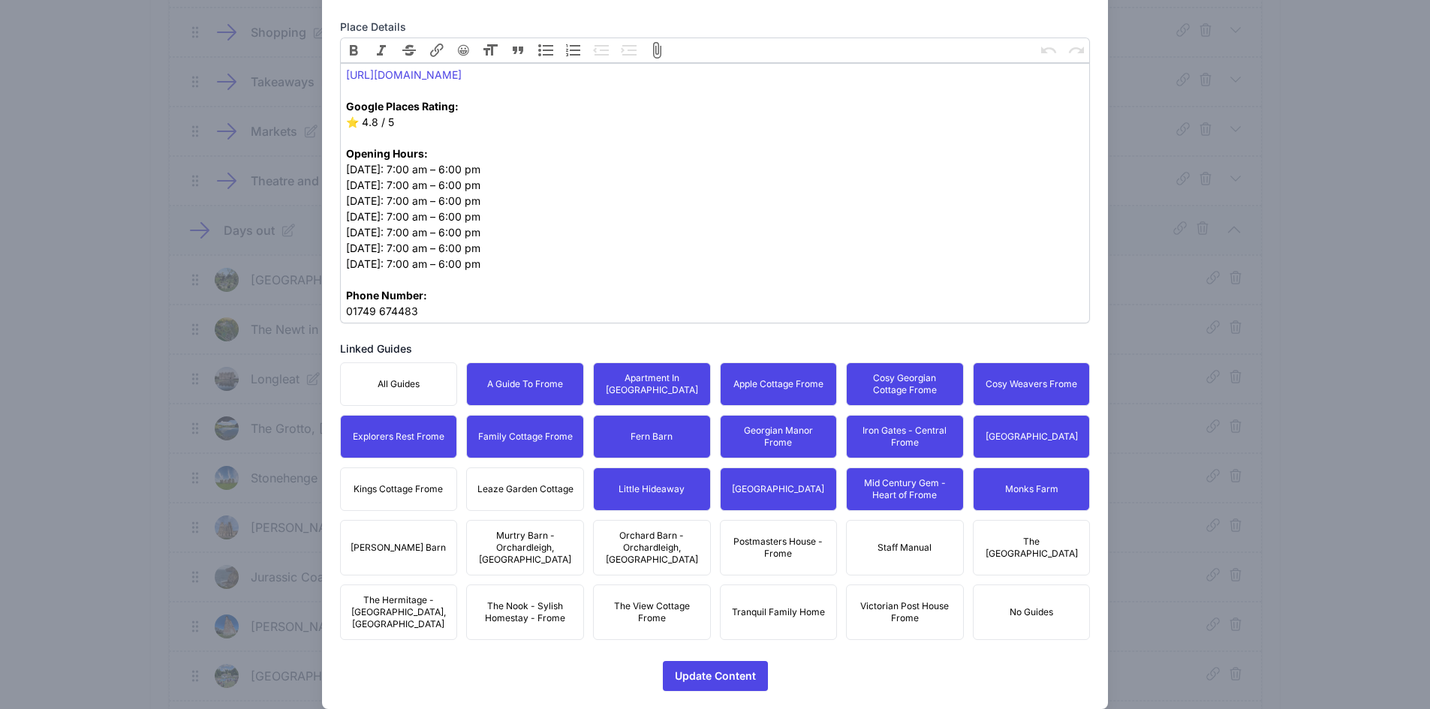
click at [454, 492] on div "All Guides A Guide To Frome Apartment In [GEOGRAPHIC_DATA] Apple Cottage Frome …" at bounding box center [715, 502] width 751 height 278
click at [358, 496] on button "Kings Cottage Frome" at bounding box center [399, 490] width 118 height 44
click at [483, 486] on span "Leaze Garden Cottage" at bounding box center [525, 489] width 96 height 12
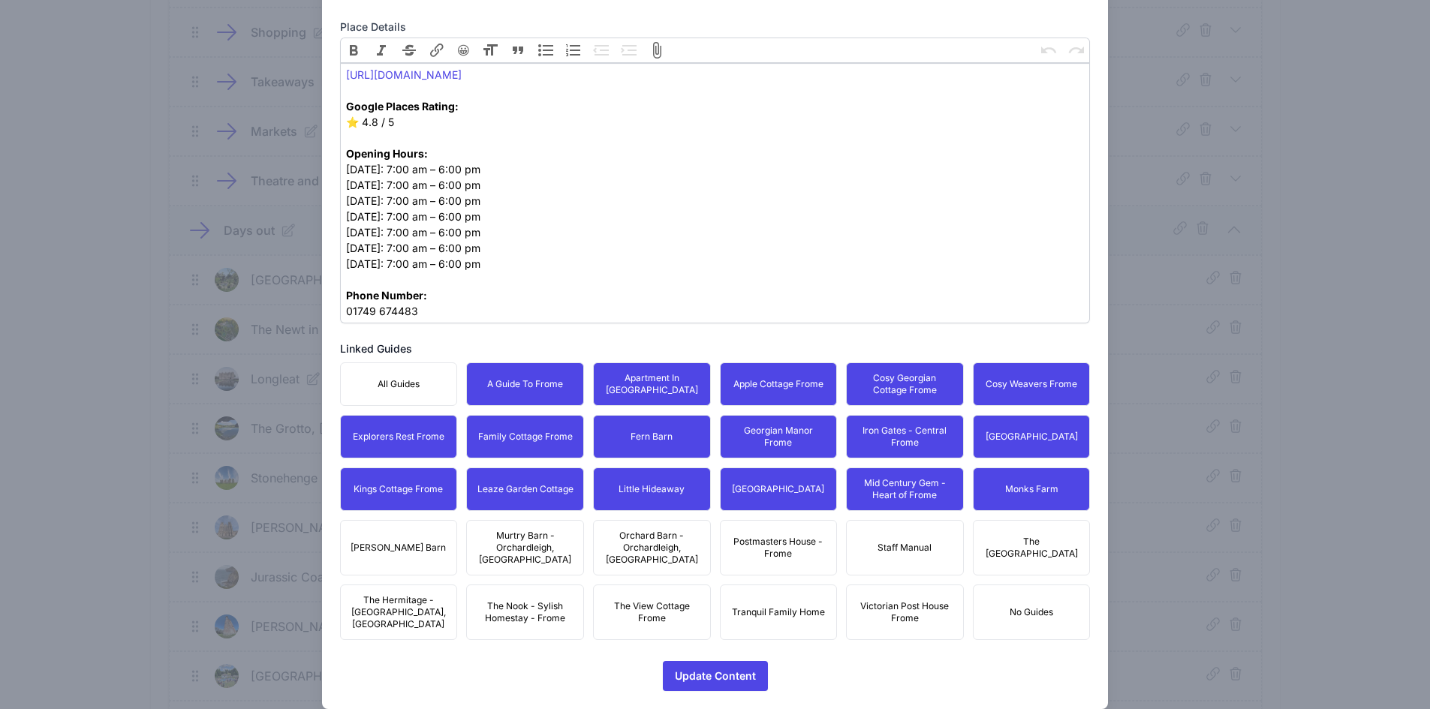
click at [396, 542] on span "[PERSON_NAME] Barn" at bounding box center [398, 548] width 95 height 12
click at [585, 535] on div "All Guides A Guide To Frome Apartment In [GEOGRAPHIC_DATA] Apple Cottage Frome …" at bounding box center [715, 502] width 751 height 278
click at [680, 537] on span "Orchard Barn - Orchardleigh, [GEOGRAPHIC_DATA]" at bounding box center [652, 548] width 98 height 36
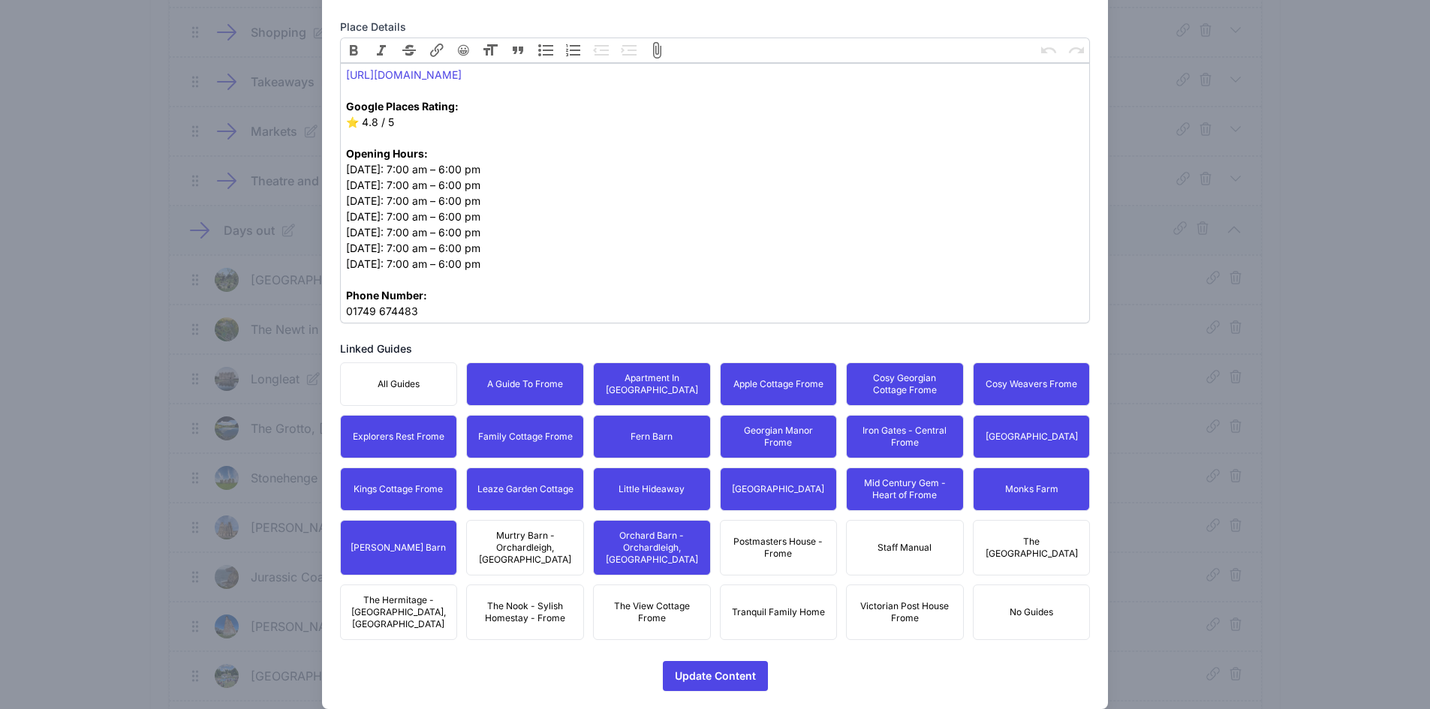
click at [502, 540] on span "Murtry Barn - Orchardleigh, [GEOGRAPHIC_DATA]" at bounding box center [525, 548] width 98 height 36
click at [781, 523] on button "Postmasters House - Frome" at bounding box center [779, 548] width 118 height 56
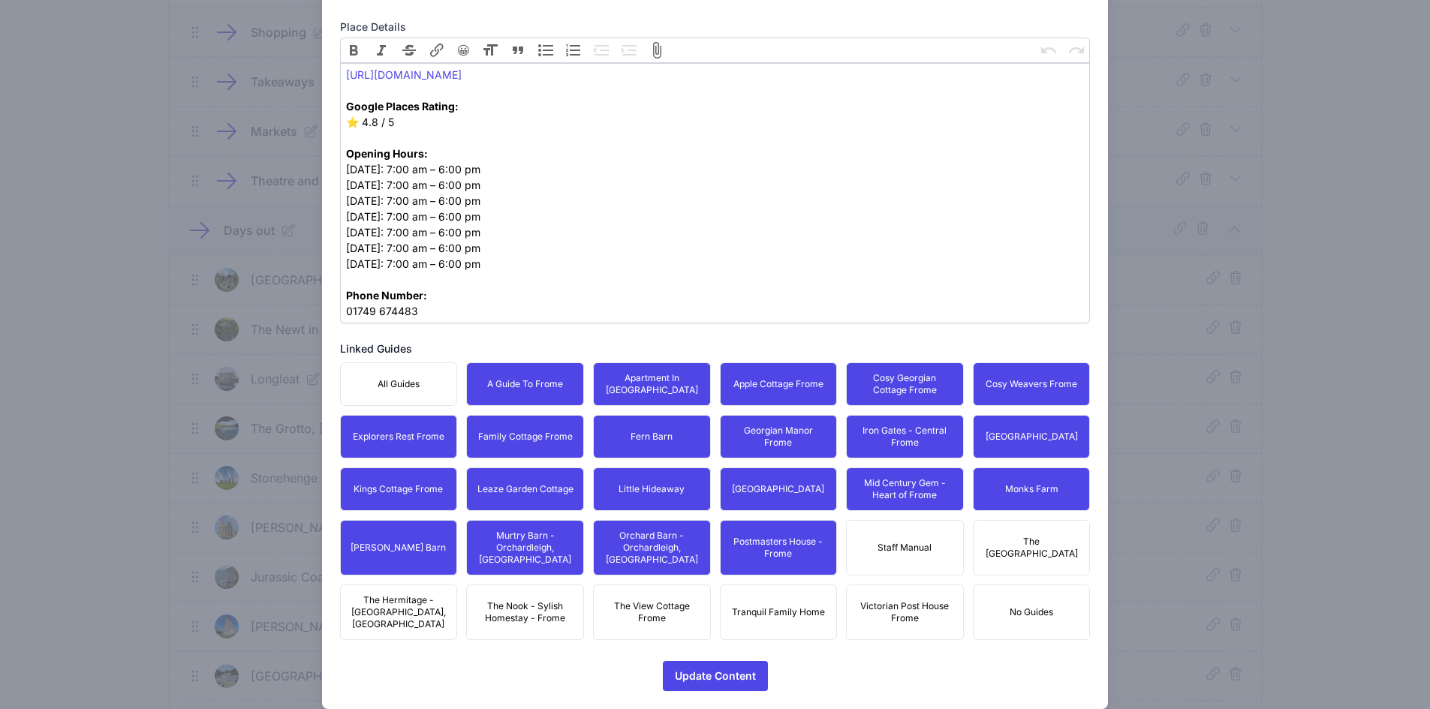
click at [1054, 536] on span "The [GEOGRAPHIC_DATA]" at bounding box center [1032, 548] width 98 height 24
click at [883, 600] on span "Victorian Post House Frome" at bounding box center [905, 612] width 98 height 24
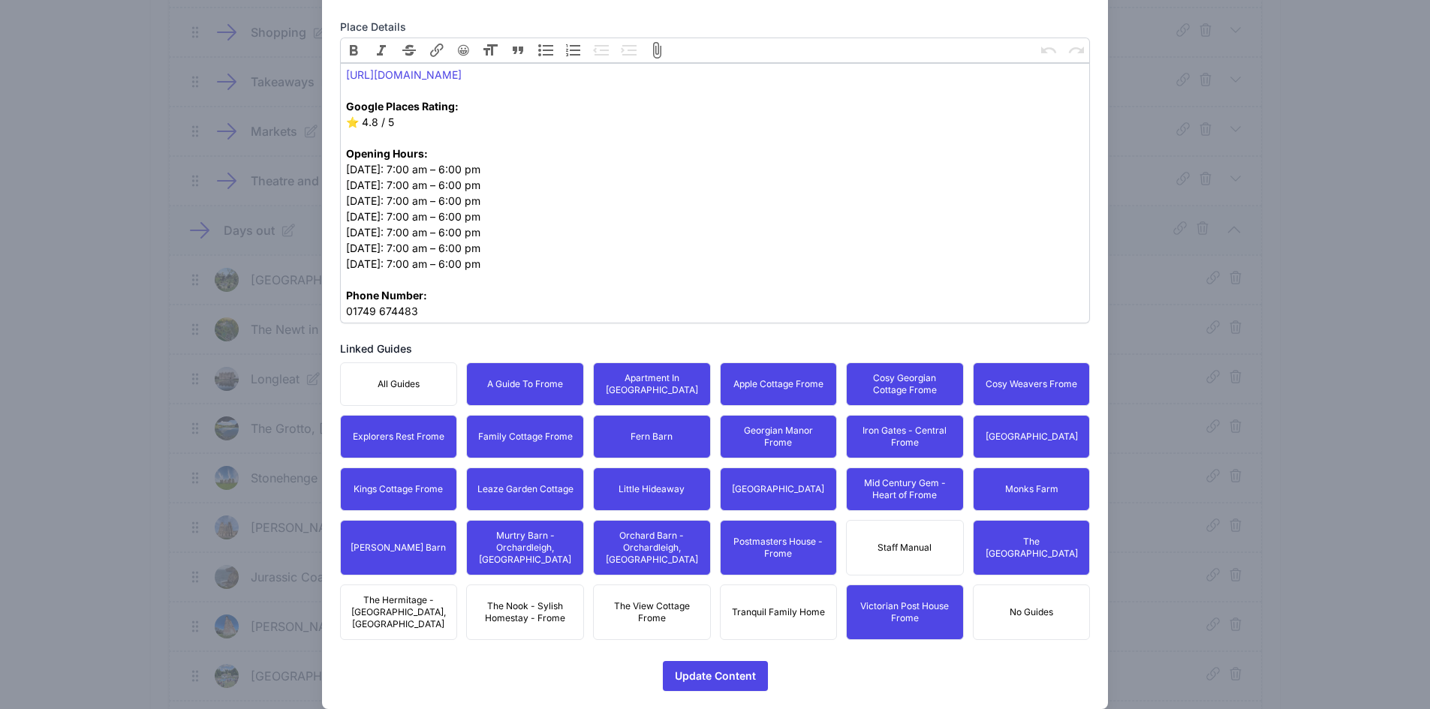
click at [713, 590] on div "All Guides A Guide To Frome Apartment In [GEOGRAPHIC_DATA] Apple Cottage Frome …" at bounding box center [715, 502] width 751 height 278
click at [609, 600] on span "The View Cottage Frome" at bounding box center [652, 612] width 98 height 24
click at [515, 600] on span "The Nook - Sylish Homestay - Frome" at bounding box center [525, 612] width 98 height 24
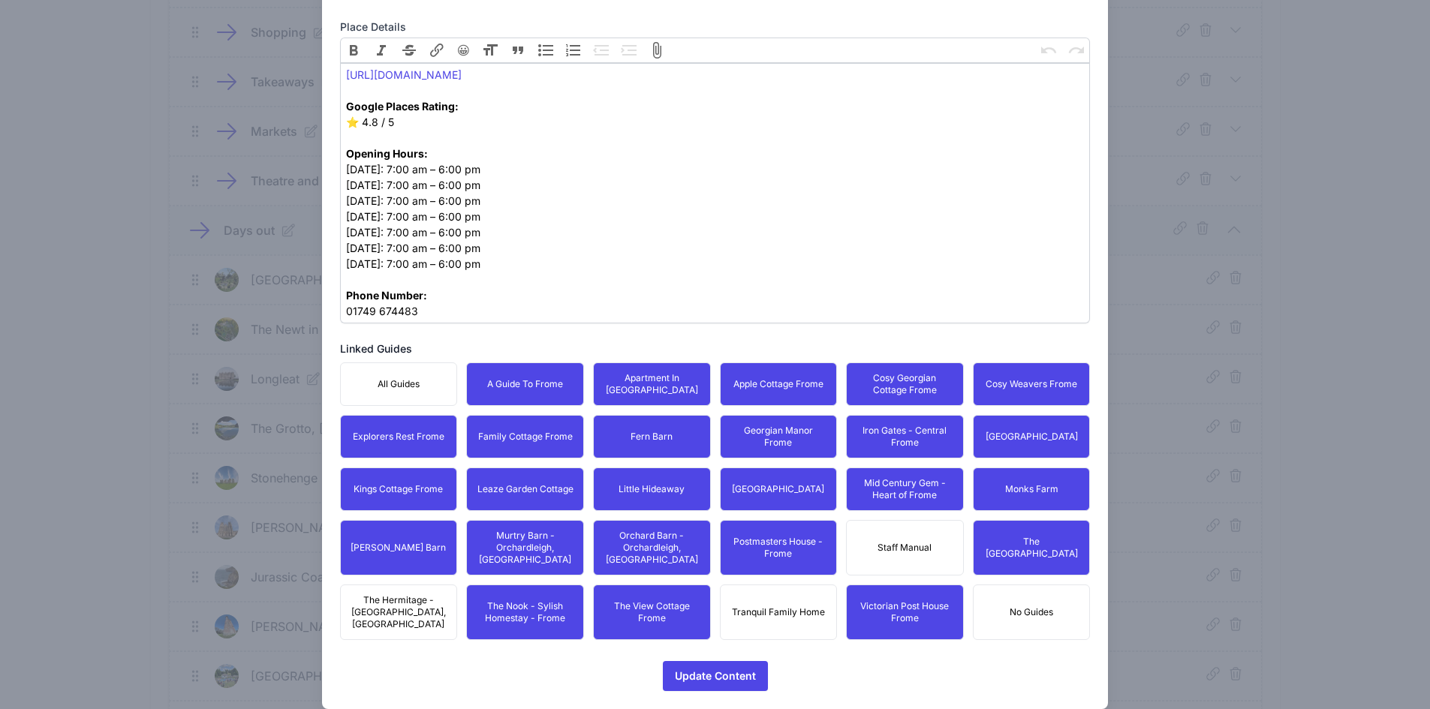
click at [400, 594] on span "The Hermitage - [GEOGRAPHIC_DATA], [GEOGRAPHIC_DATA]" at bounding box center [399, 612] width 98 height 36
click at [759, 585] on button "Tranquil Family Home" at bounding box center [779, 613] width 118 height 56
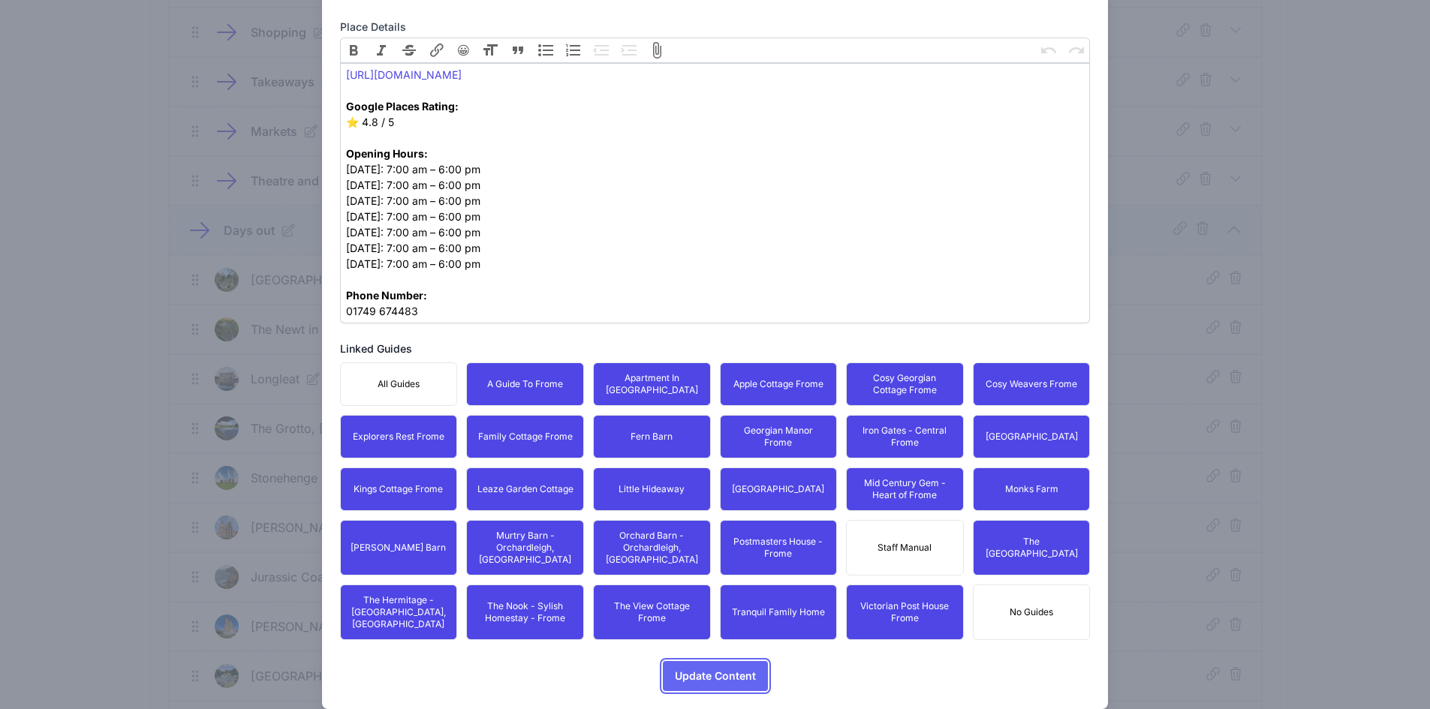
click at [710, 661] on span "Update Content" at bounding box center [715, 676] width 81 height 30
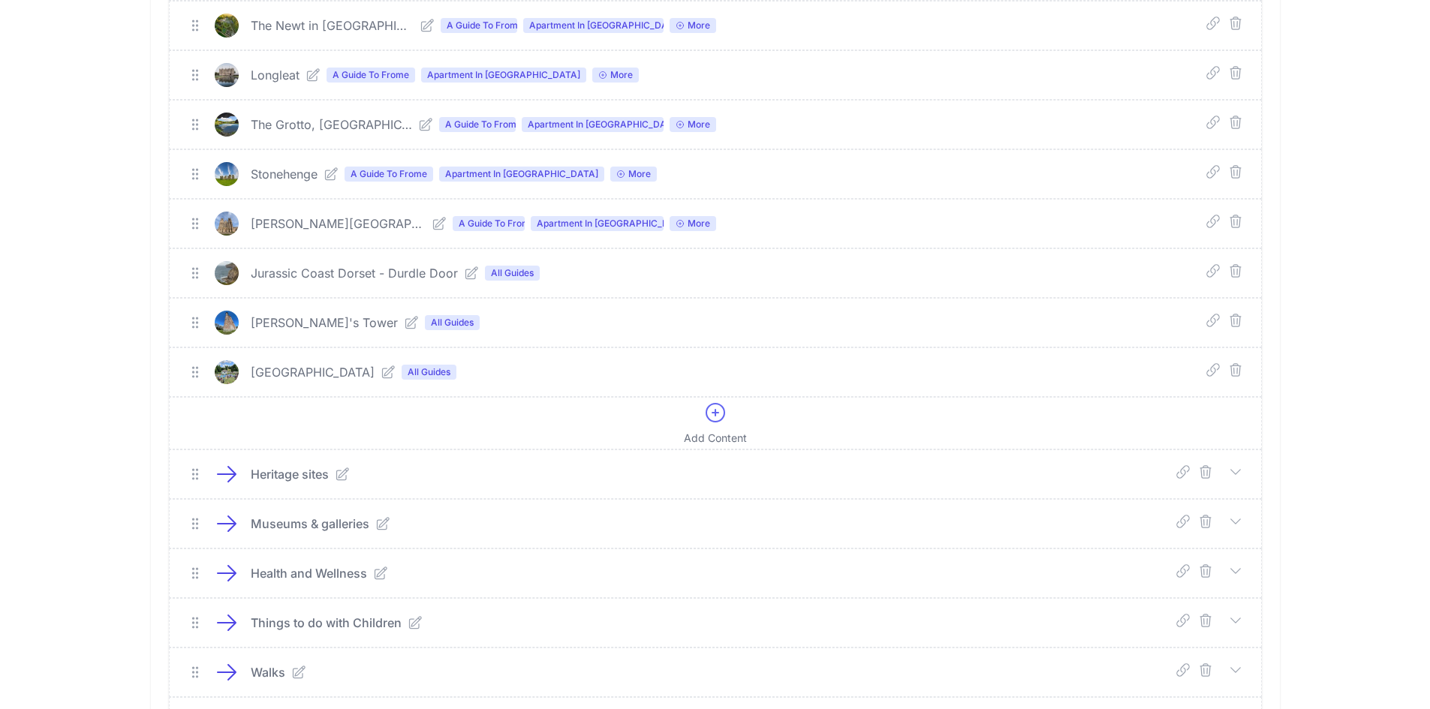
scroll to position [829, 0]
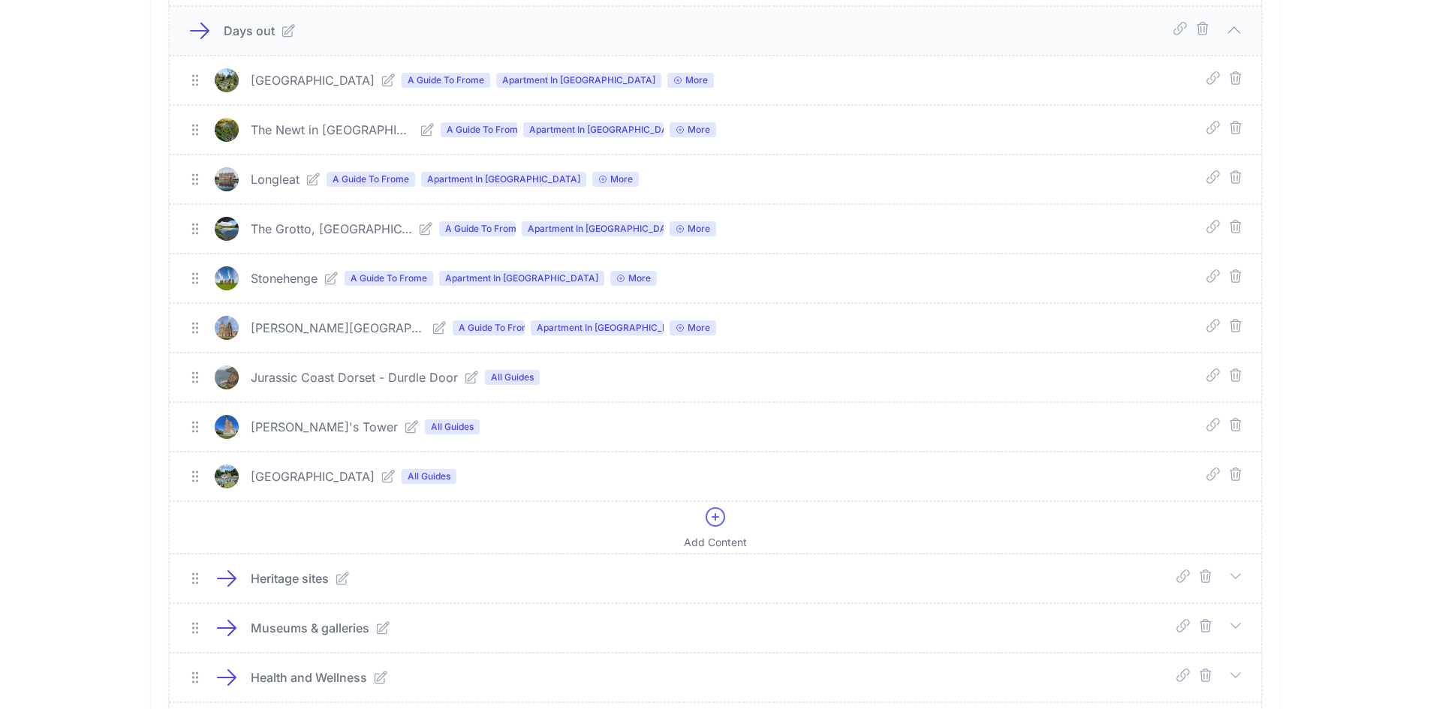
click at [465, 368] on div "Jurassic Coast Dorset - Durdle Door All Guides" at bounding box center [697, 378] width 1018 height 24
click at [466, 380] on icon at bounding box center [471, 378] width 12 height 12
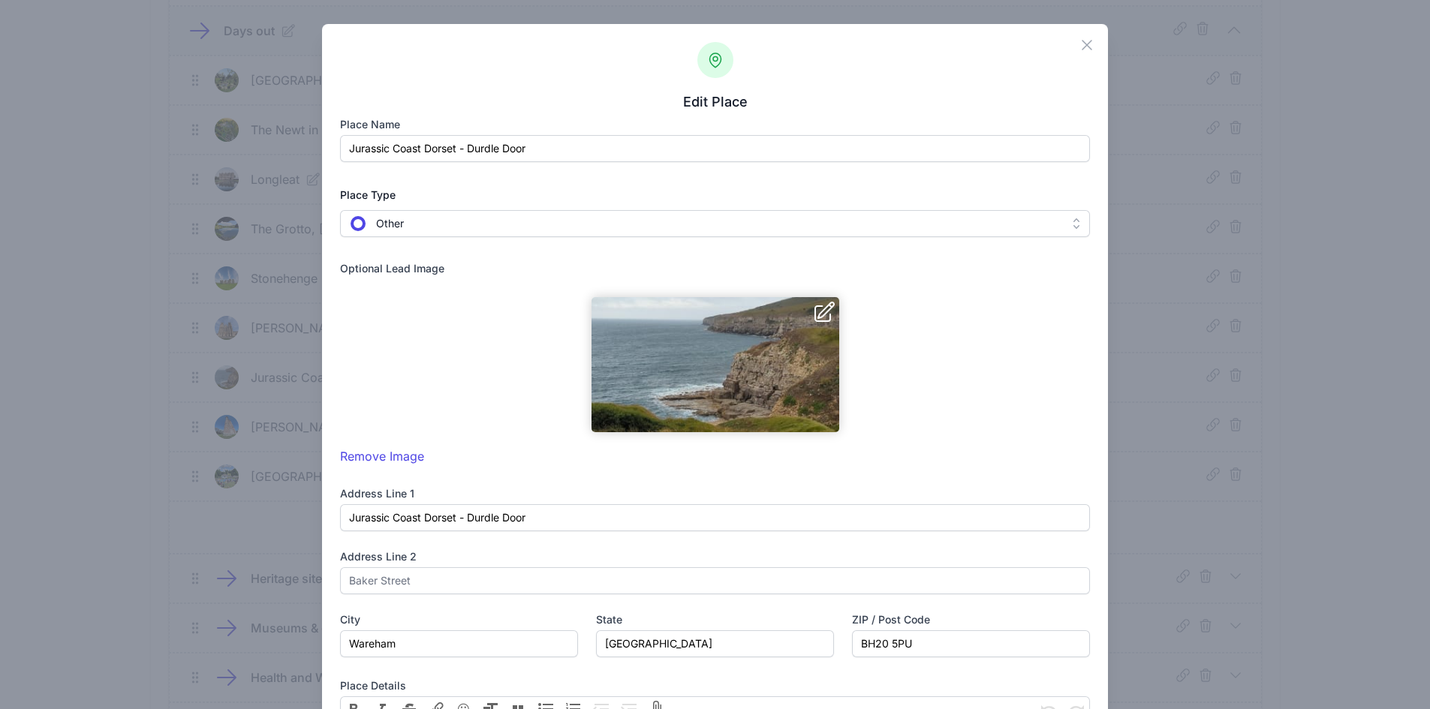
scroll to position [567, 0]
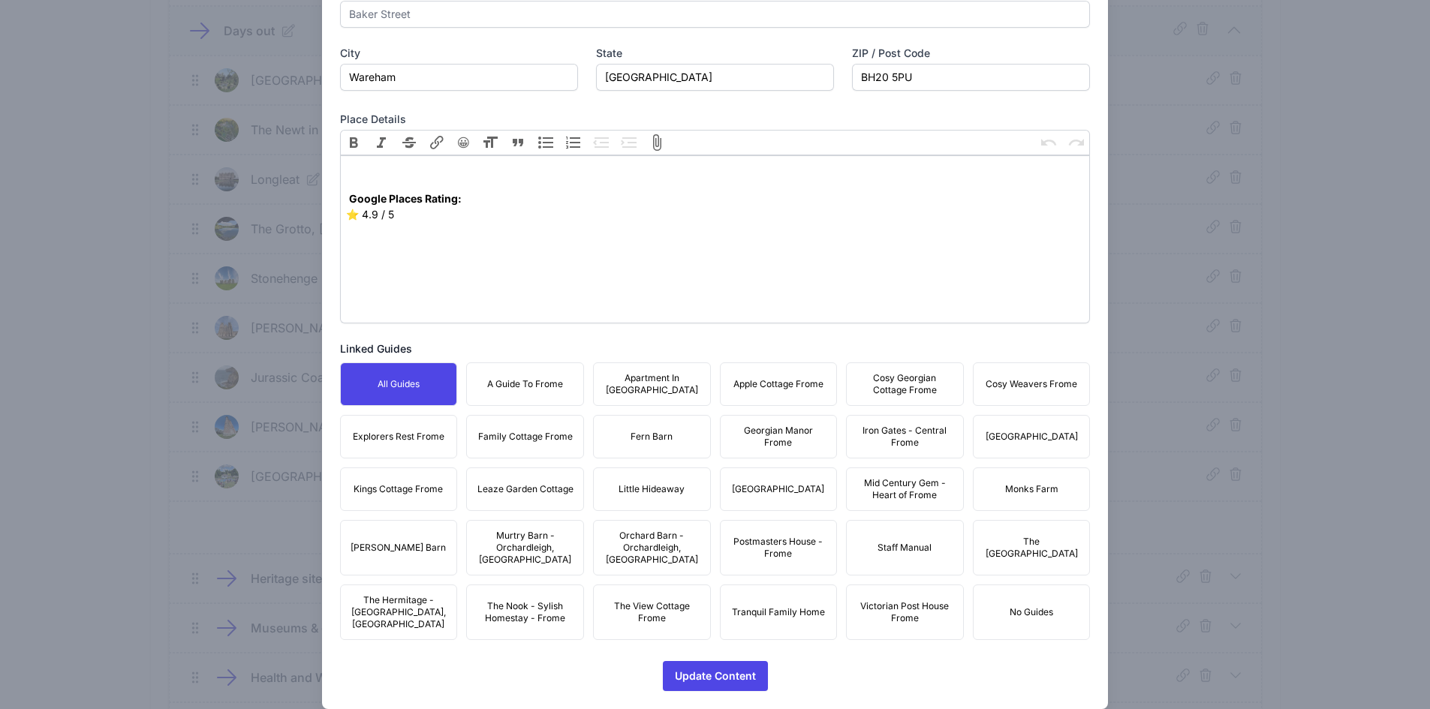
click at [540, 389] on span "A Guide To Frome" at bounding box center [525, 384] width 76 height 12
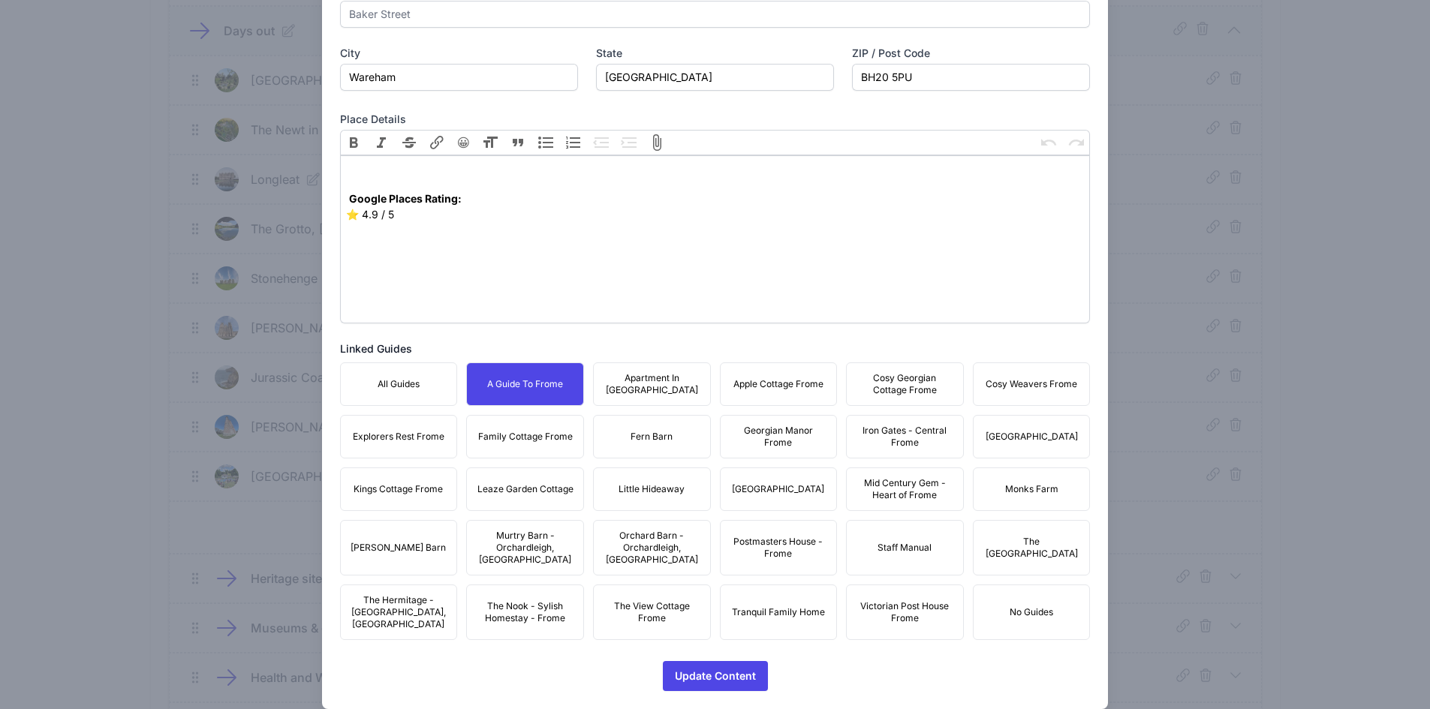
click at [616, 393] on span "Apartment In [GEOGRAPHIC_DATA]" at bounding box center [652, 384] width 98 height 24
click at [737, 395] on button "Apple Cottage Frome" at bounding box center [779, 385] width 118 height 44
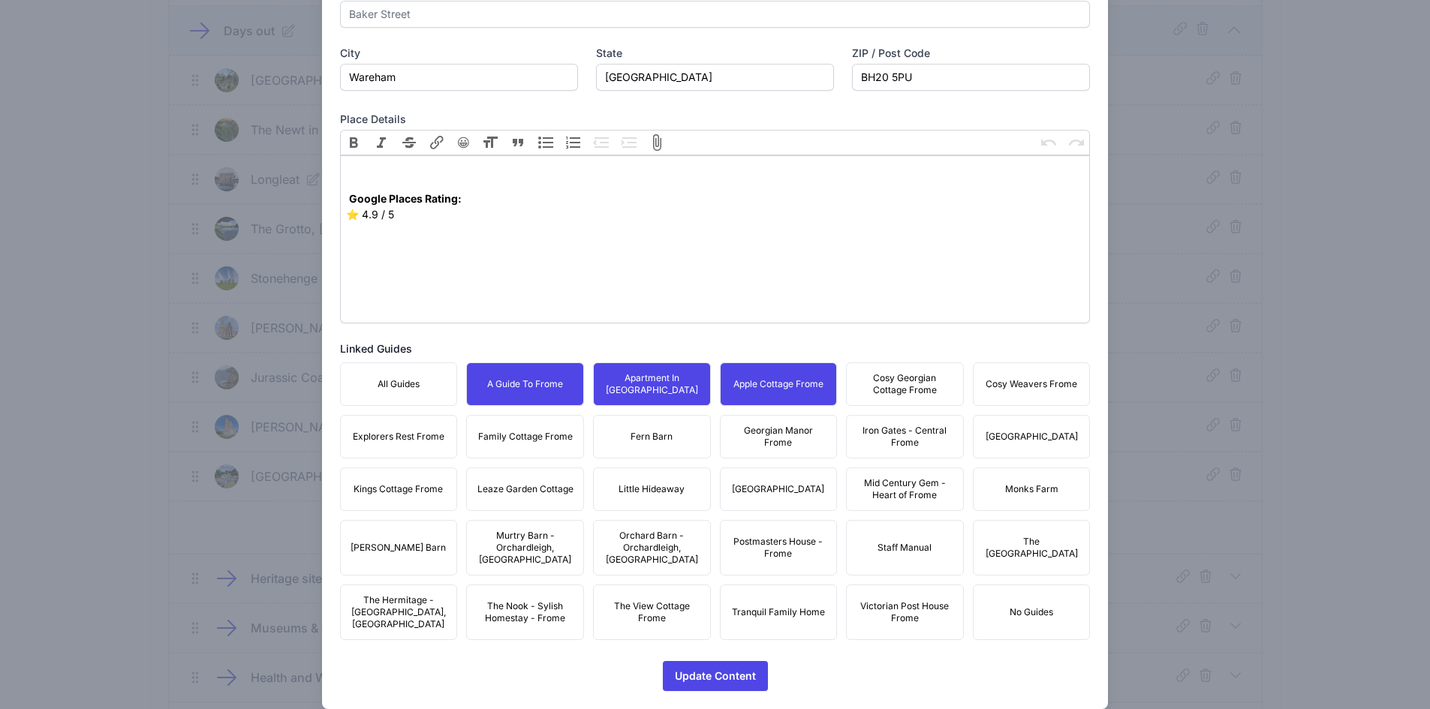
click at [872, 397] on button "Cosy Georgian Cottage Frome" at bounding box center [905, 385] width 118 height 44
click at [997, 392] on button "Cosy Weavers Frome" at bounding box center [1032, 385] width 118 height 44
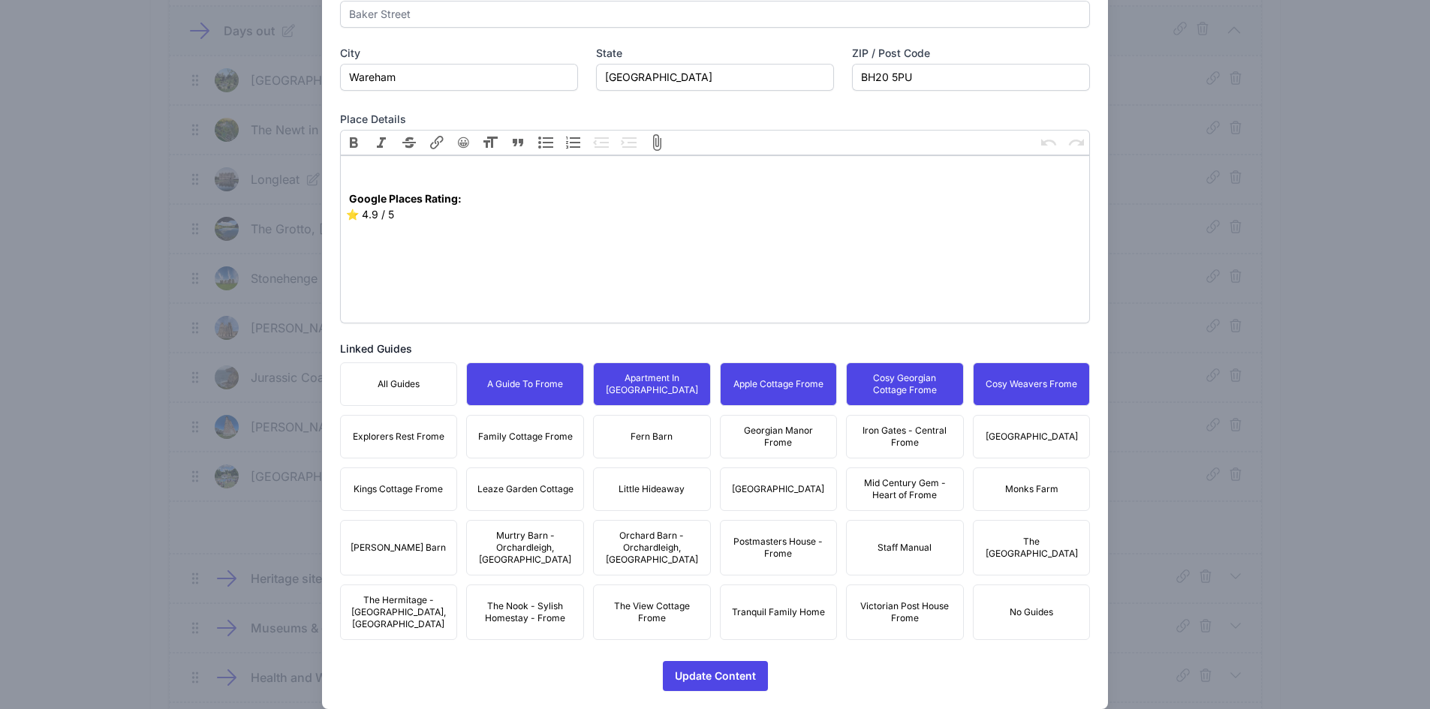
click at [1049, 446] on button "[GEOGRAPHIC_DATA]" at bounding box center [1032, 437] width 118 height 44
click at [898, 439] on span "Iron Gates - Central Frome" at bounding box center [905, 437] width 98 height 24
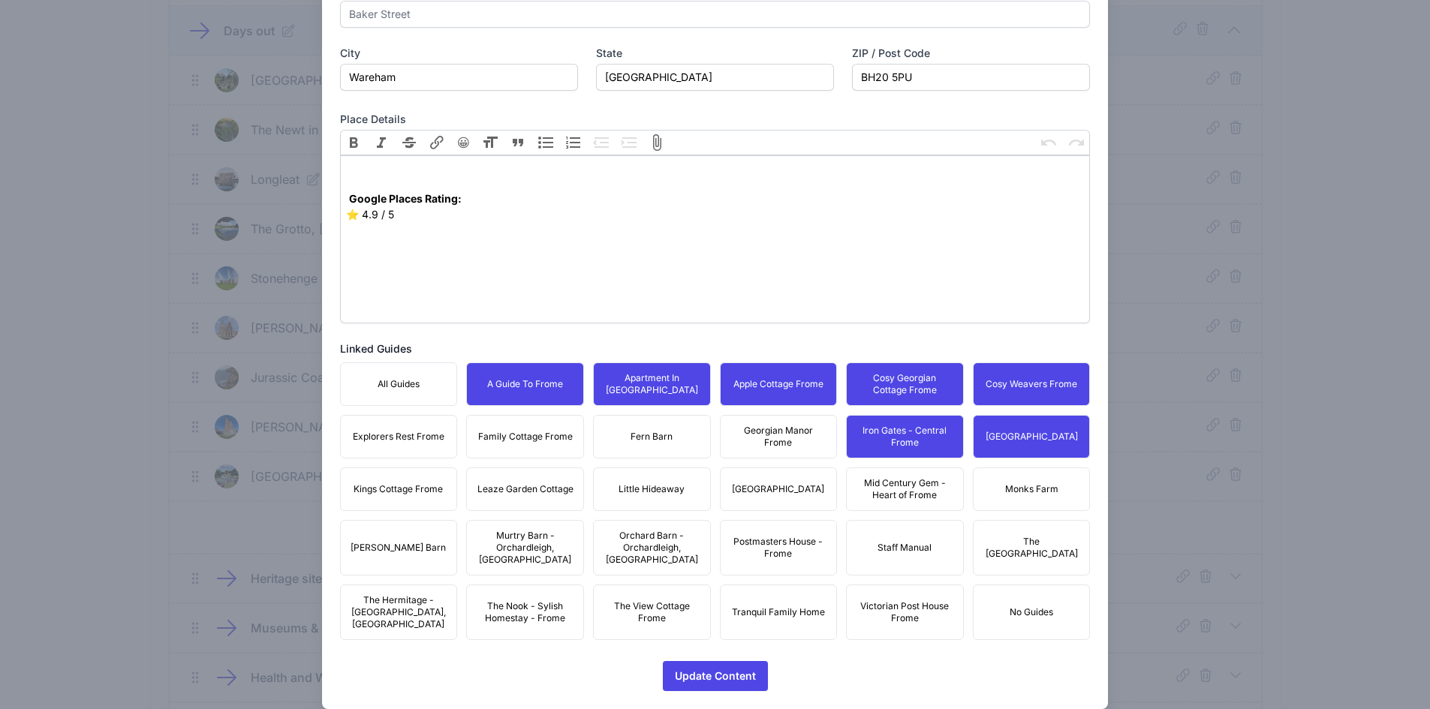
click at [787, 435] on span "Georgian Manor Frome" at bounding box center [779, 437] width 98 height 24
click at [657, 441] on span "Fern Barn" at bounding box center [652, 437] width 42 height 12
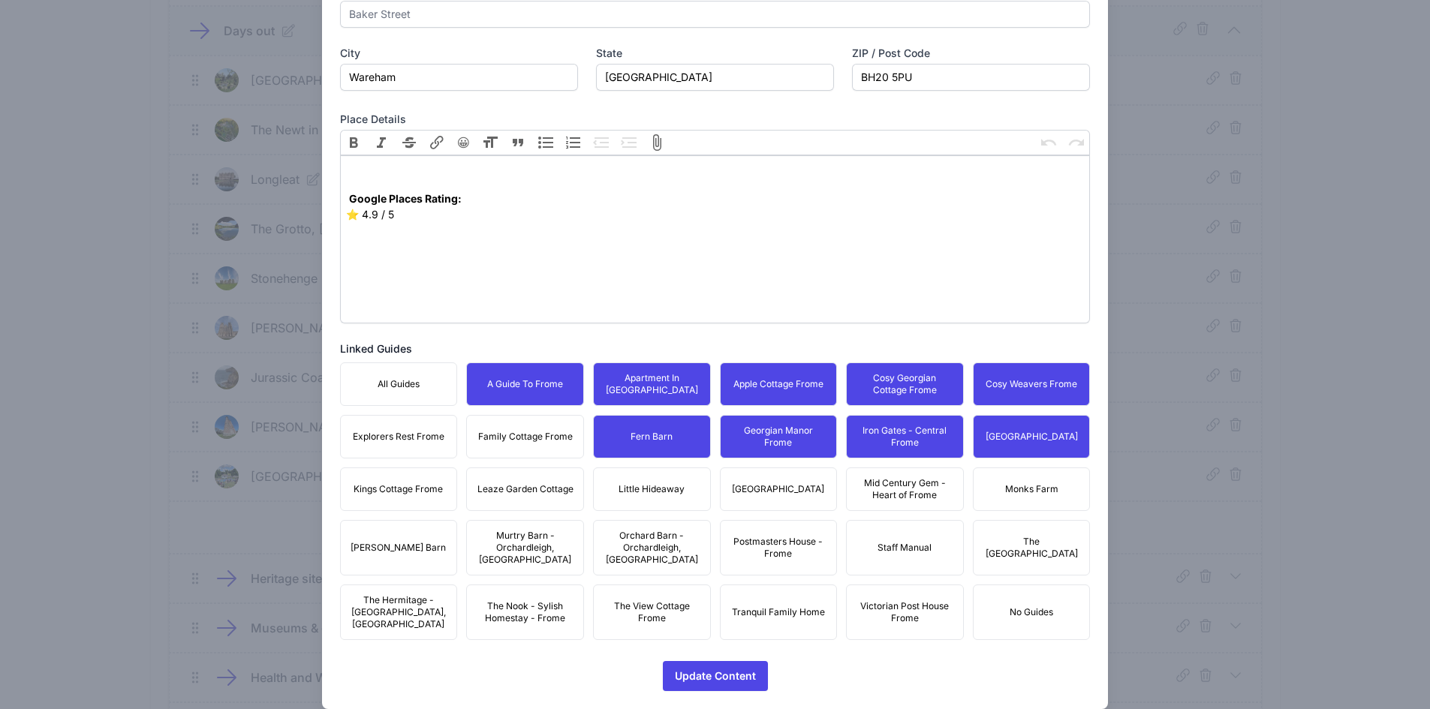
click at [532, 438] on span "Family Cottage Frome" at bounding box center [525, 437] width 95 height 12
click at [411, 444] on button "Explorers Rest Frome" at bounding box center [399, 437] width 118 height 44
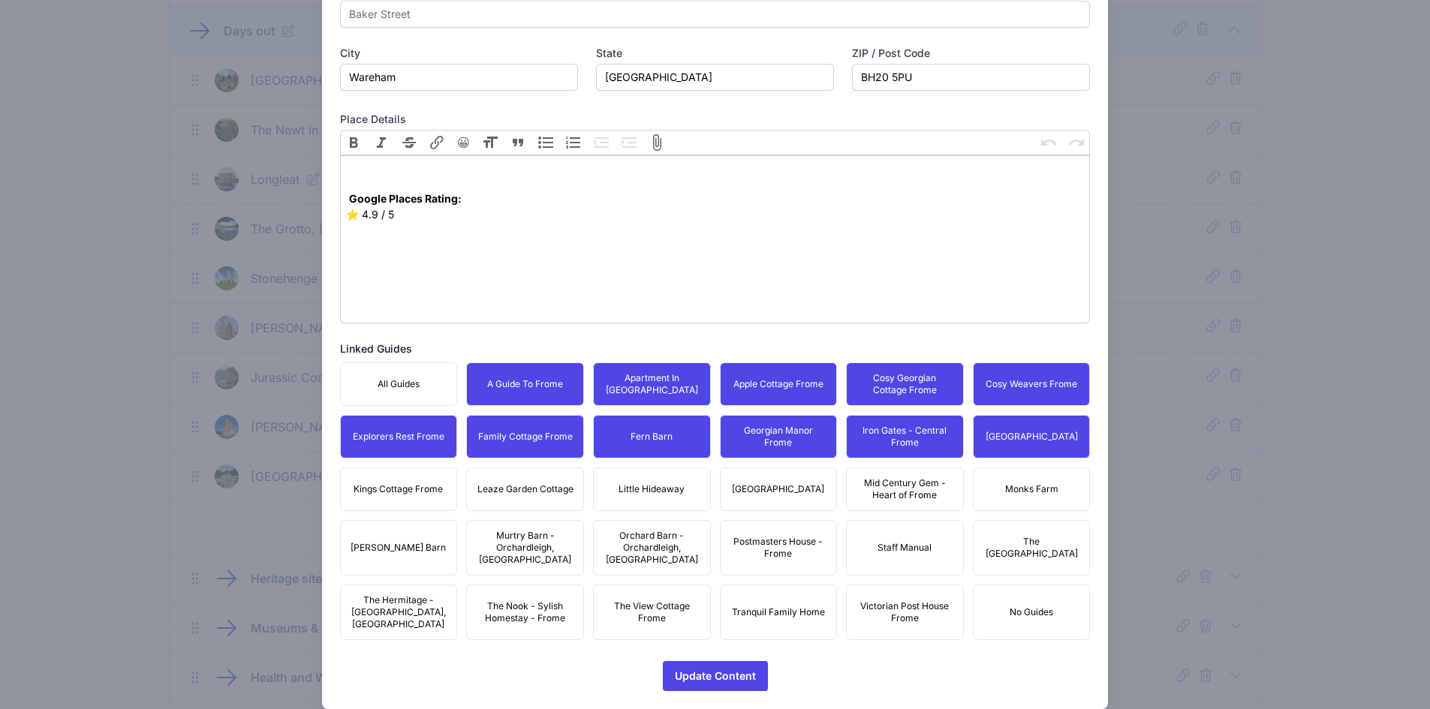
click at [402, 496] on button "Kings Cottage Frome" at bounding box center [399, 490] width 118 height 44
click at [517, 494] on span "Leaze Garden Cottage" at bounding box center [525, 489] width 96 height 12
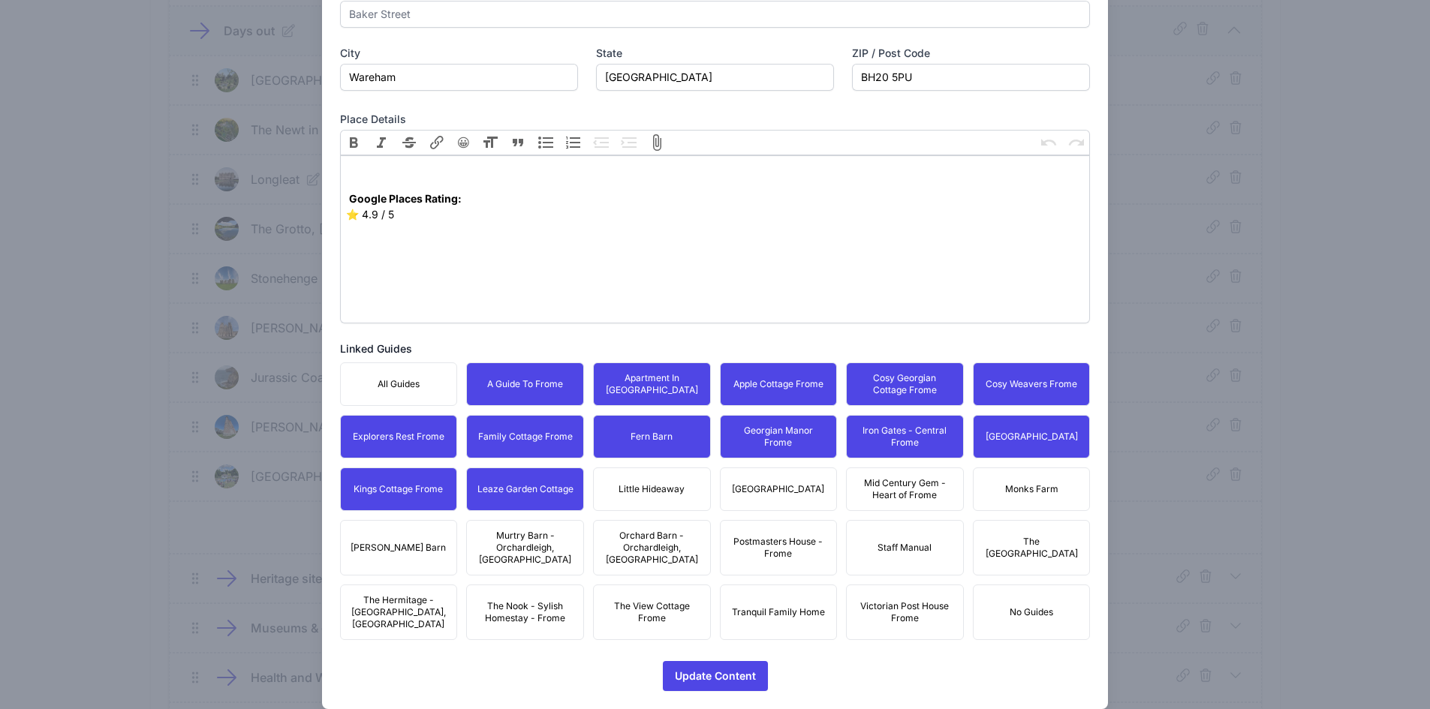
click at [662, 488] on span "Little Hideaway" at bounding box center [652, 489] width 66 height 12
click at [777, 485] on span "[GEOGRAPHIC_DATA]" at bounding box center [778, 489] width 92 height 12
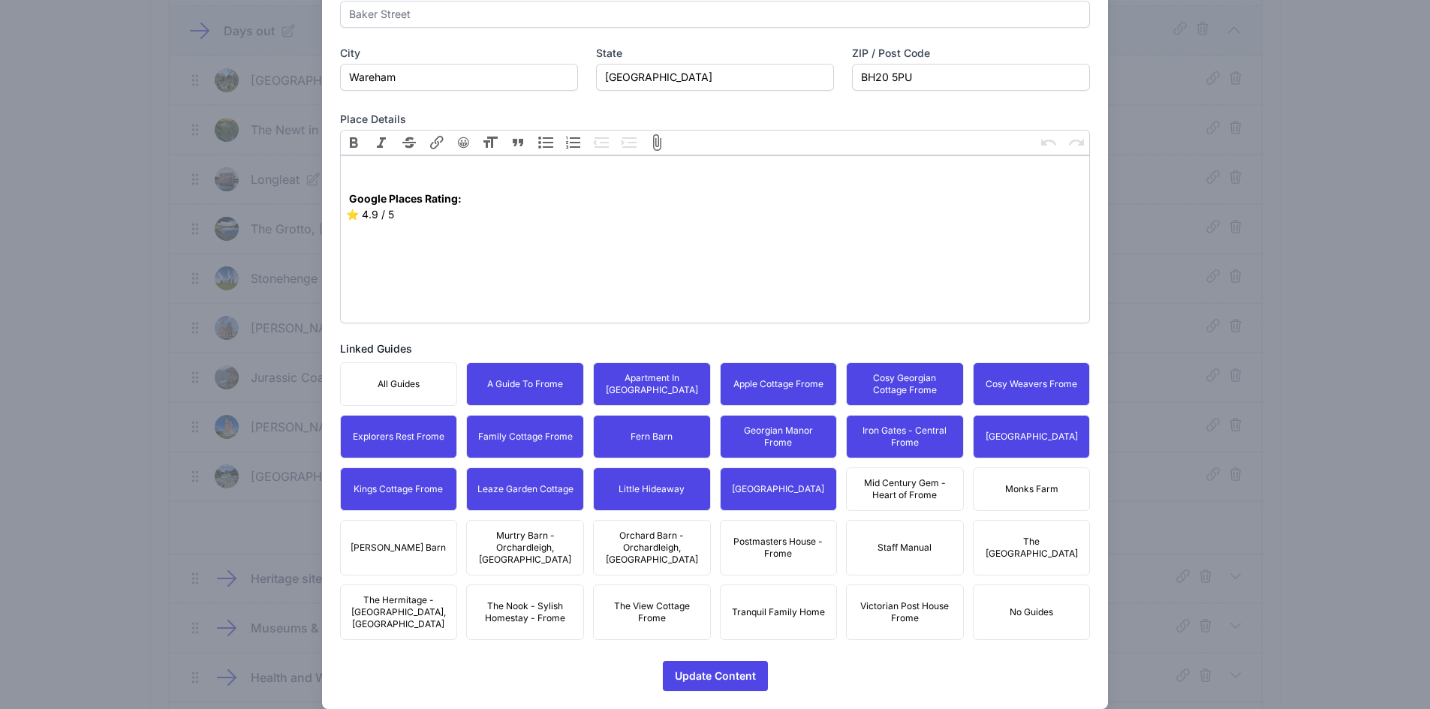
click at [909, 483] on span "Mid Century Gem - Heart of Frome" at bounding box center [905, 489] width 98 height 24
click at [1027, 487] on span "Monks Farm" at bounding box center [1031, 489] width 53 height 12
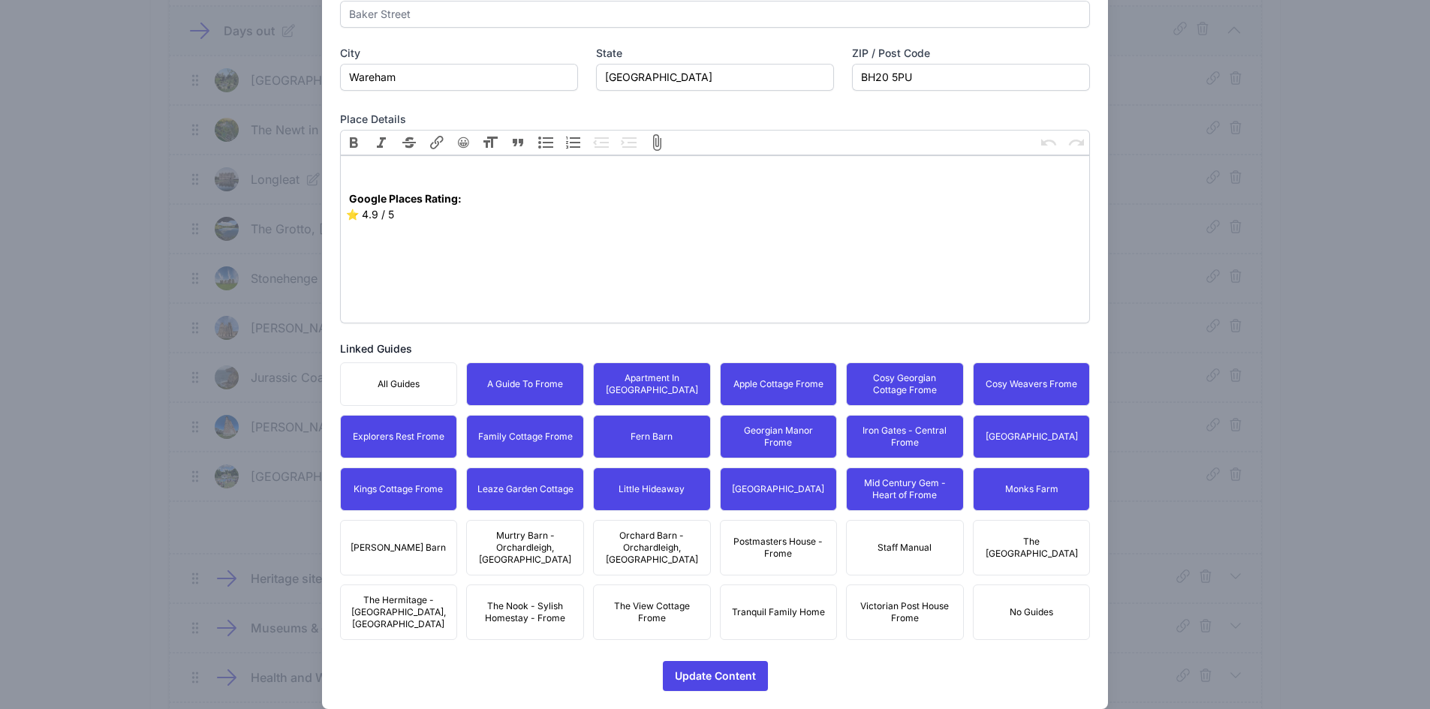
click at [1041, 536] on span "The [GEOGRAPHIC_DATA]" at bounding box center [1032, 548] width 98 height 24
click at [786, 536] on span "Postmasters House - Frome" at bounding box center [779, 548] width 98 height 24
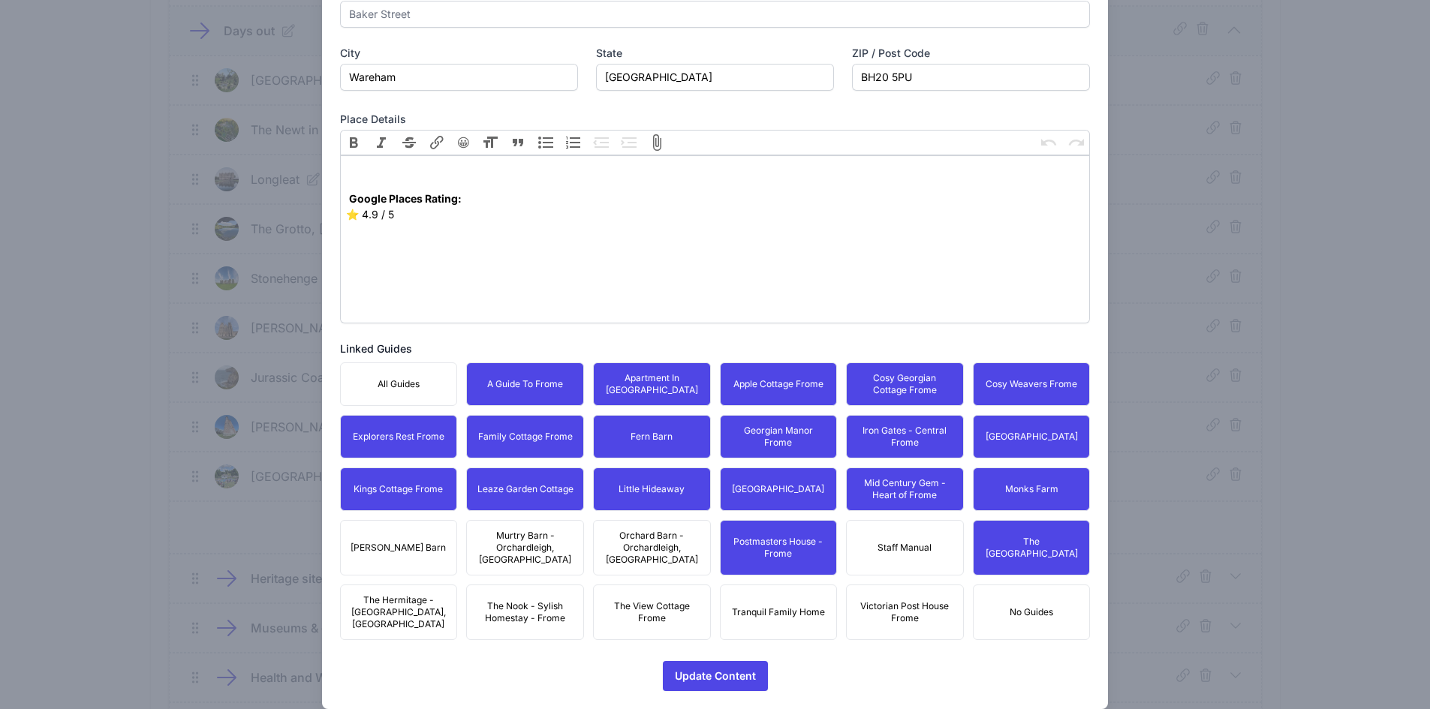
click at [614, 549] on span "Orchard Barn - Orchardleigh, [GEOGRAPHIC_DATA]" at bounding box center [652, 548] width 98 height 36
click at [525, 532] on span "Murtry Barn - Orchardleigh, [GEOGRAPHIC_DATA]" at bounding box center [525, 548] width 98 height 36
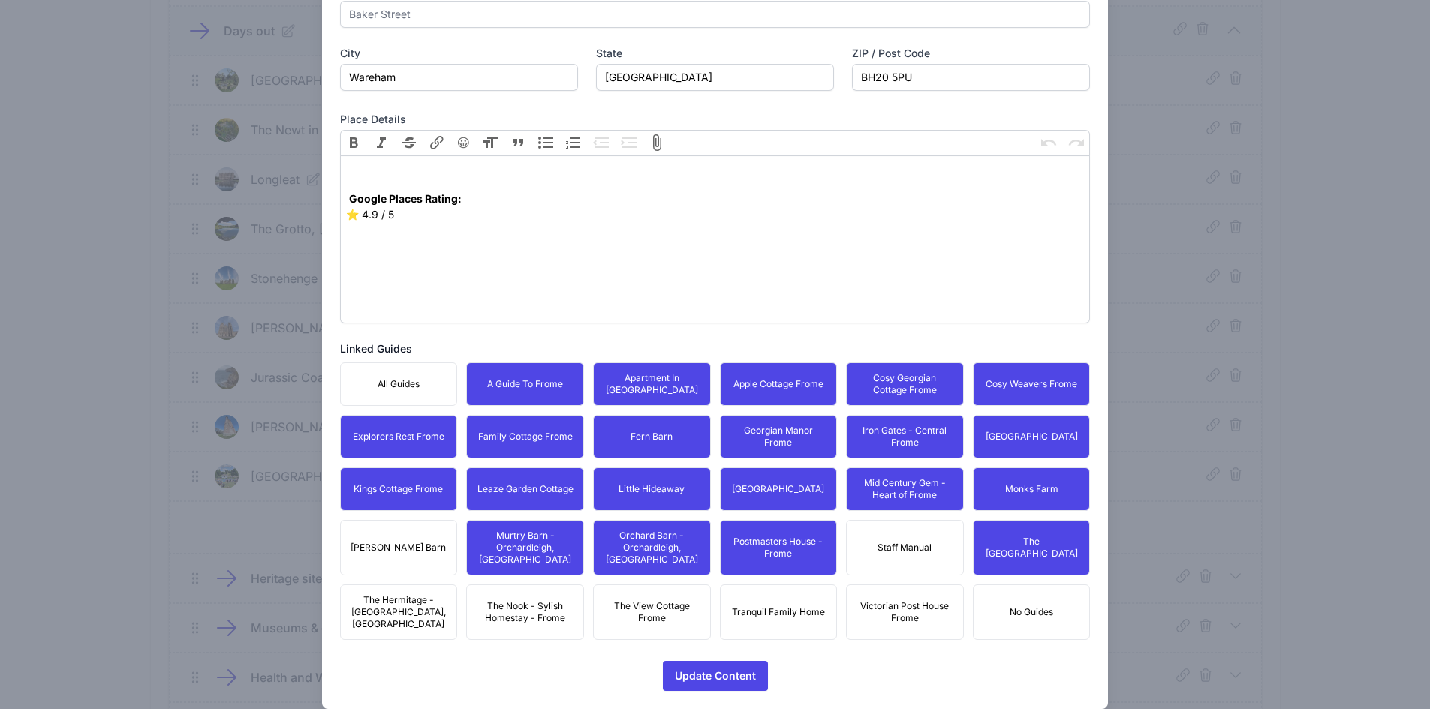
click at [419, 541] on button "[PERSON_NAME] Barn" at bounding box center [399, 548] width 118 height 56
click at [399, 605] on button "The Hermitage - [GEOGRAPHIC_DATA], [GEOGRAPHIC_DATA]" at bounding box center [399, 613] width 118 height 56
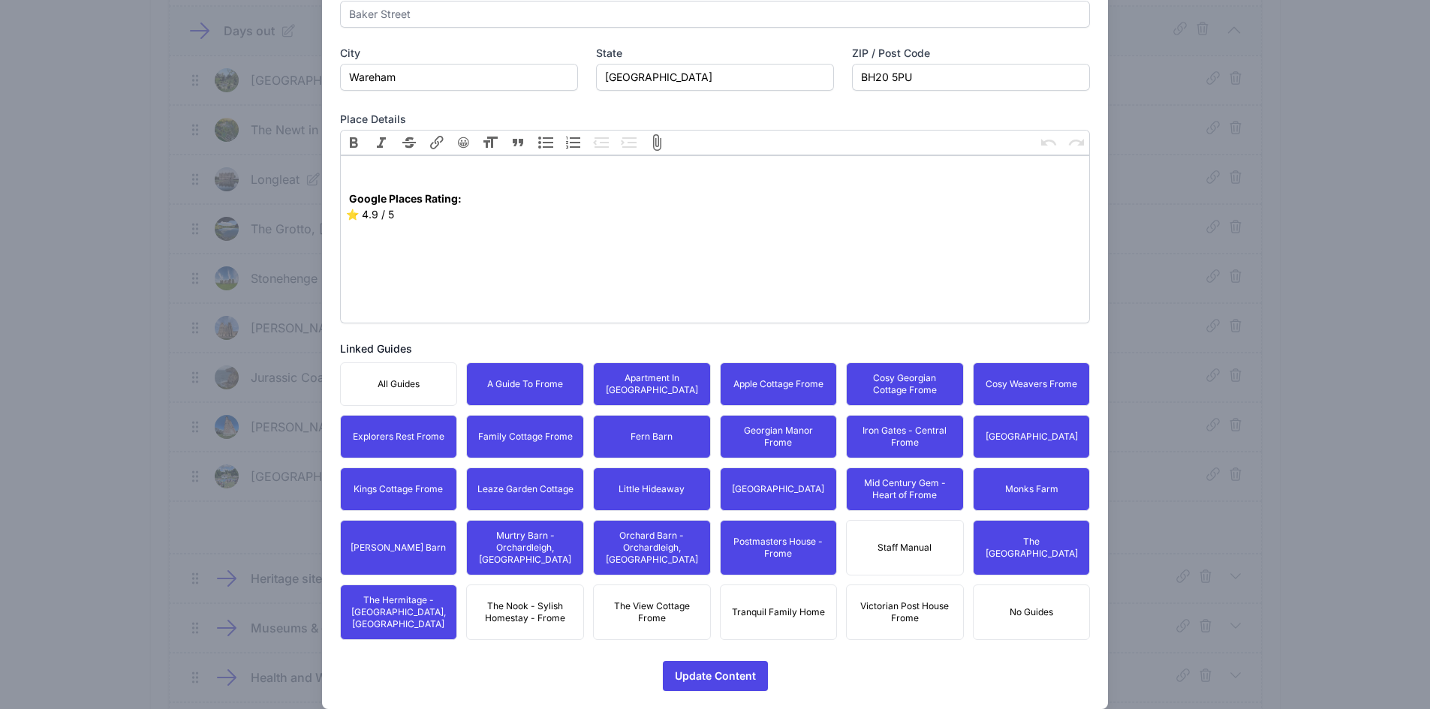
click at [547, 600] on span "The Nook - Sylish Homestay - Frome" at bounding box center [525, 612] width 98 height 24
click at [666, 600] on span "The View Cottage Frome" at bounding box center [652, 612] width 98 height 24
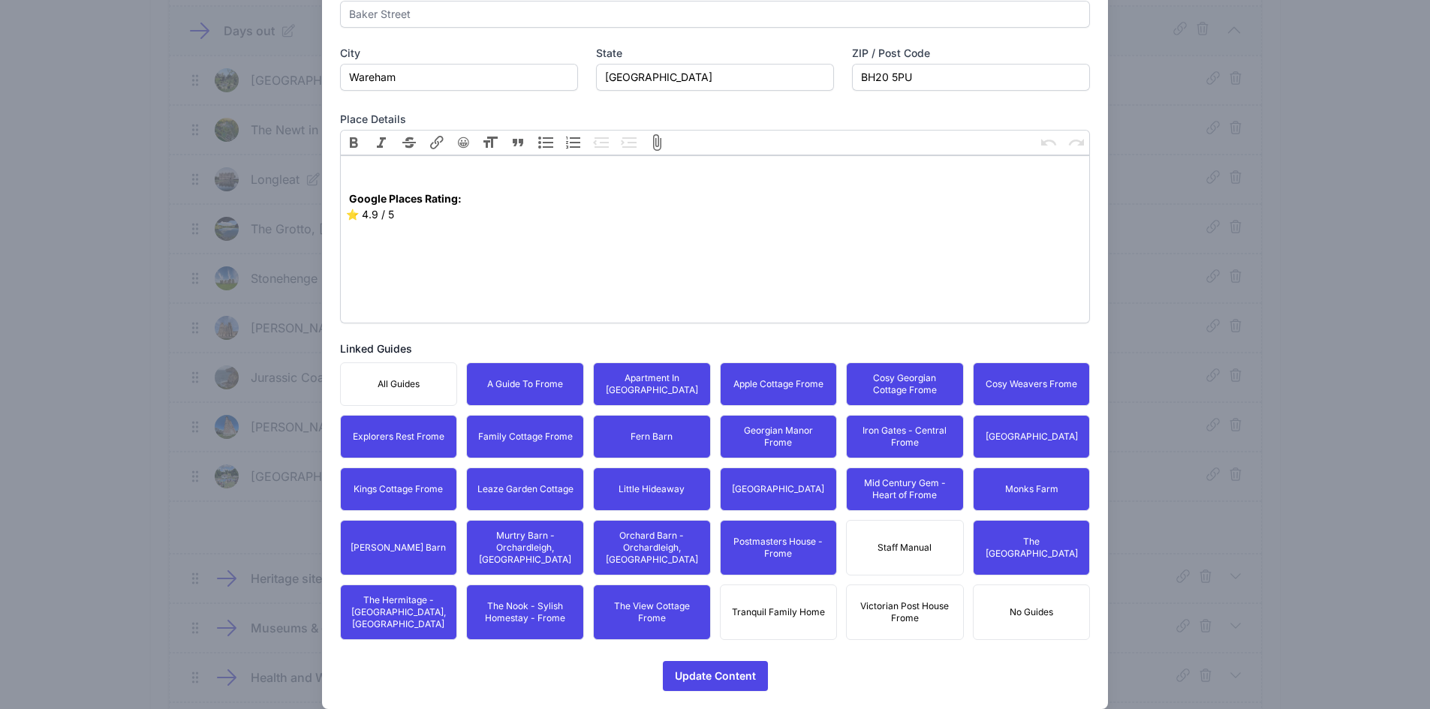
click at [817, 606] on span "Tranquil Family Home" at bounding box center [778, 612] width 93 height 12
click at [917, 600] on span "Victorian Post House Frome" at bounding box center [905, 612] width 98 height 24
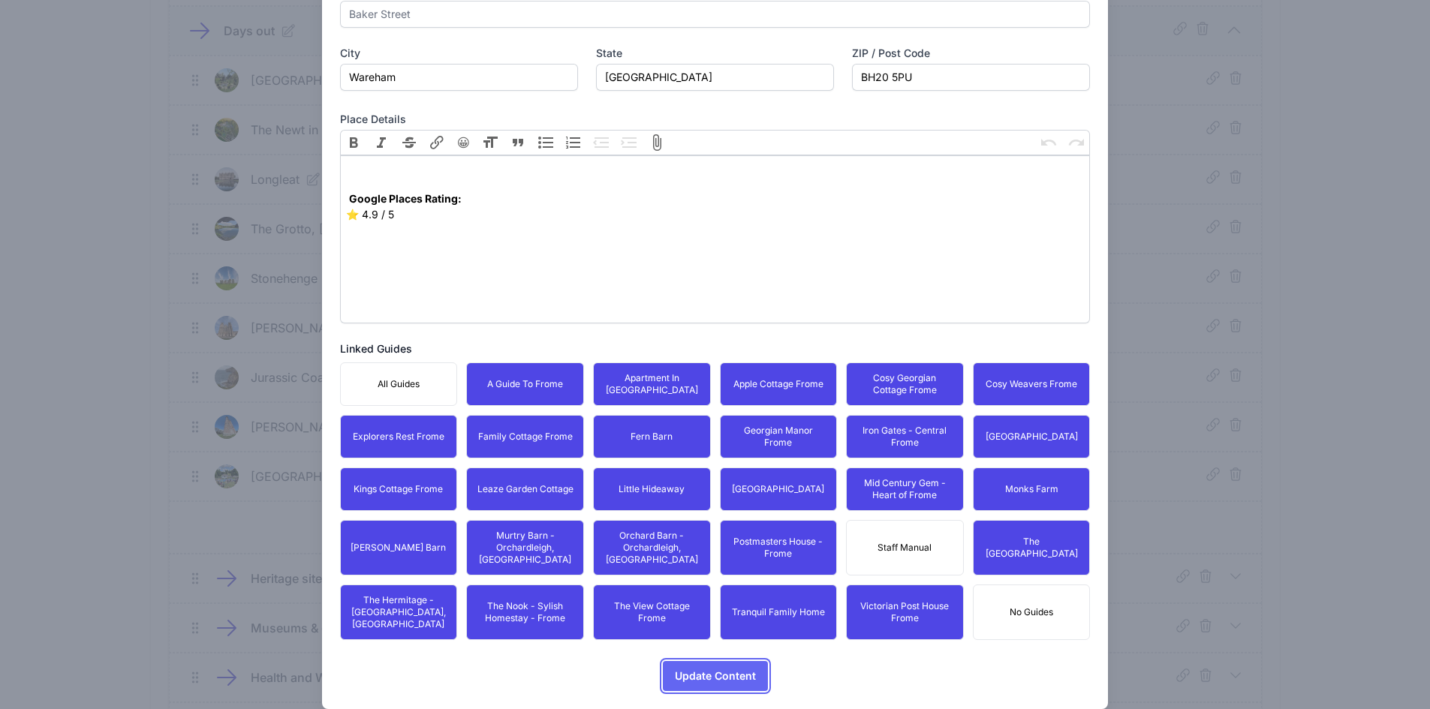
click at [716, 661] on span "Update Content" at bounding box center [715, 676] width 81 height 30
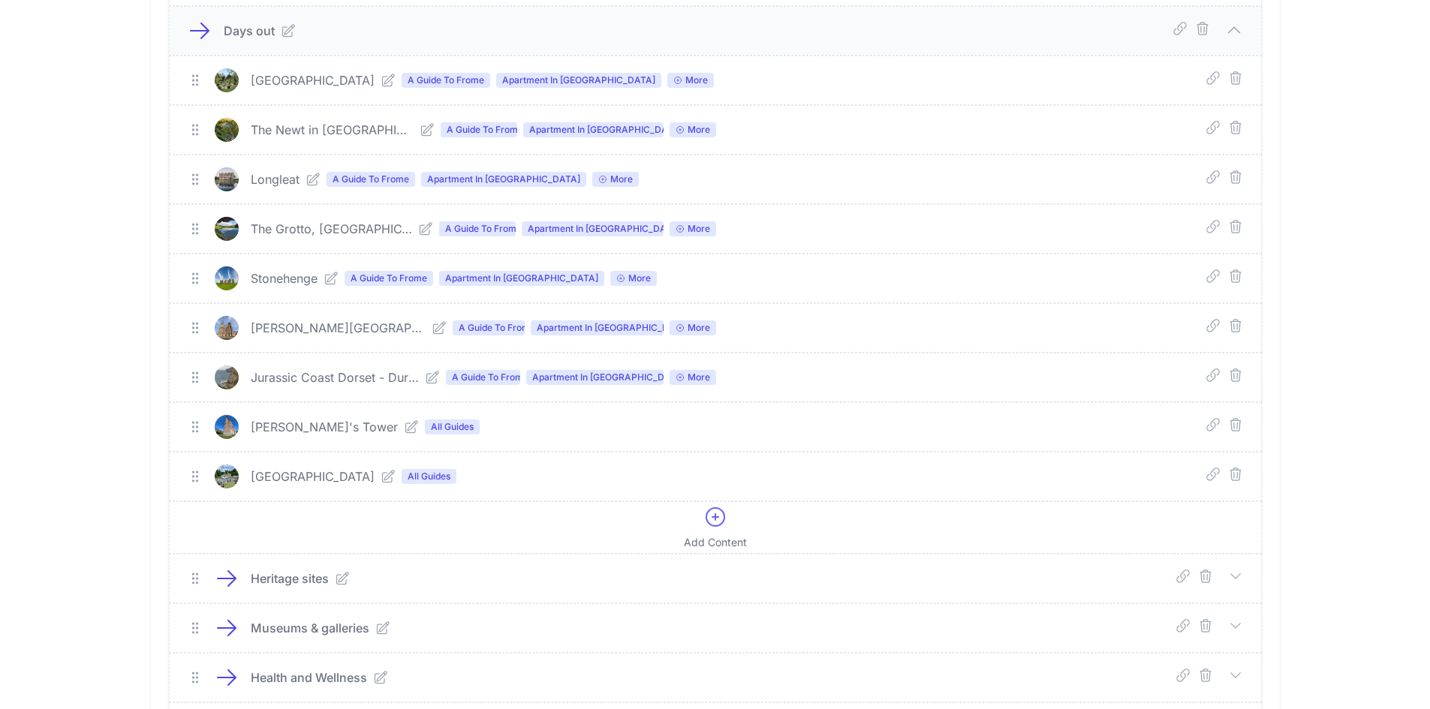
click at [404, 429] on icon at bounding box center [411, 427] width 15 height 15
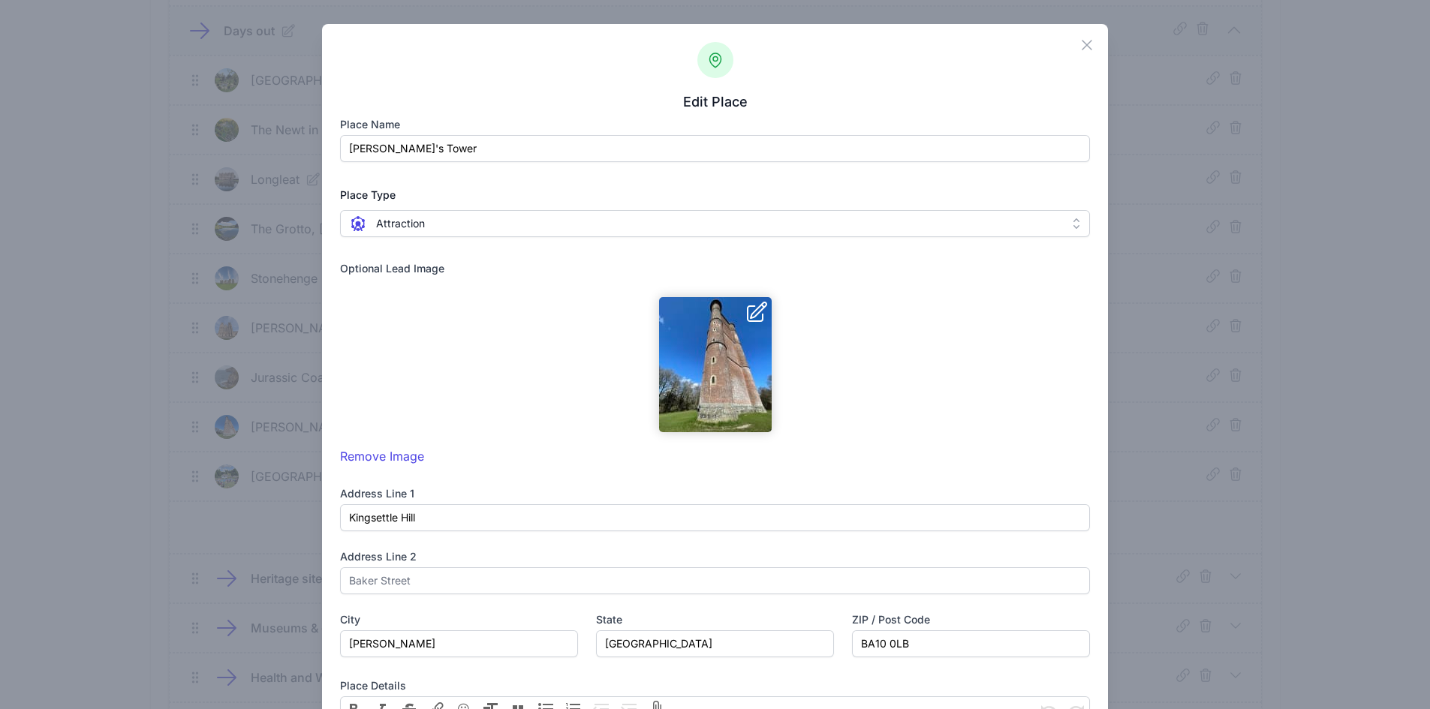
scroll to position [659, 0]
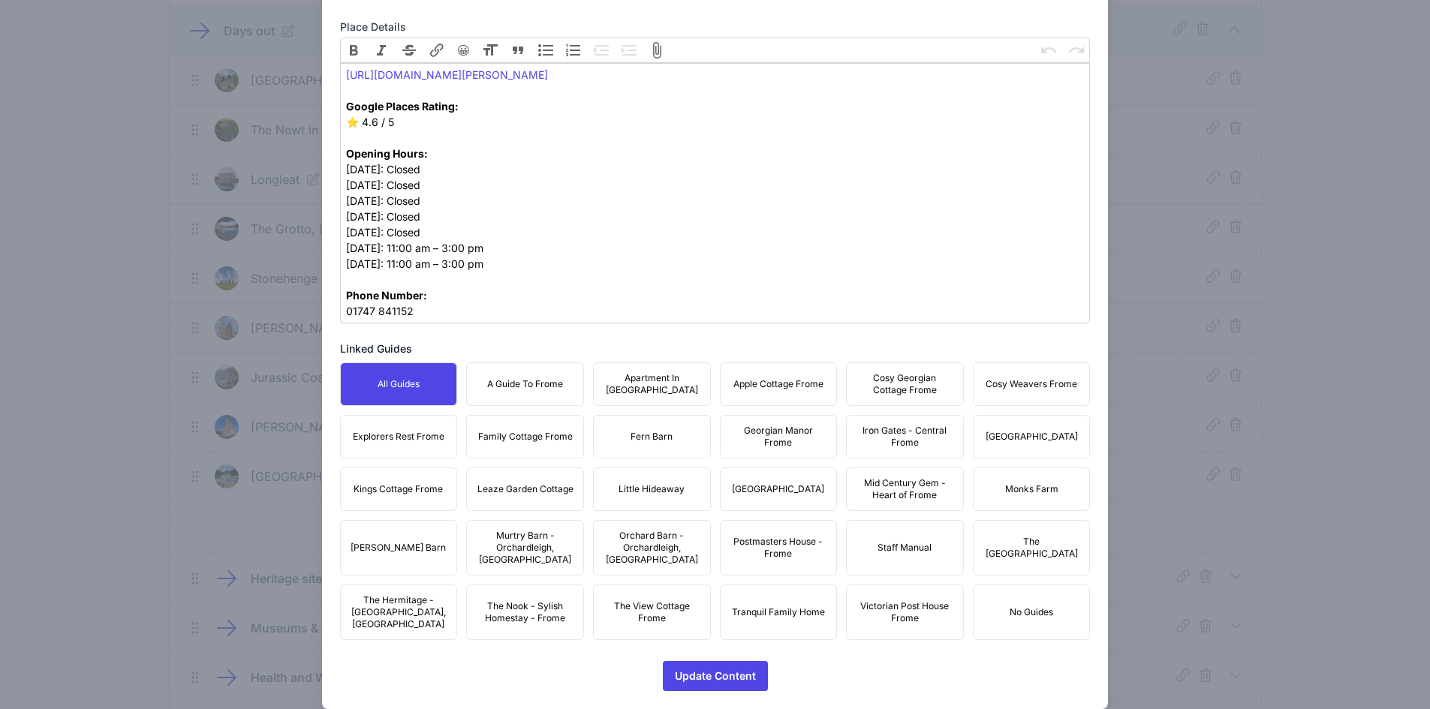
click at [543, 392] on button "A Guide To Frome" at bounding box center [525, 385] width 118 height 44
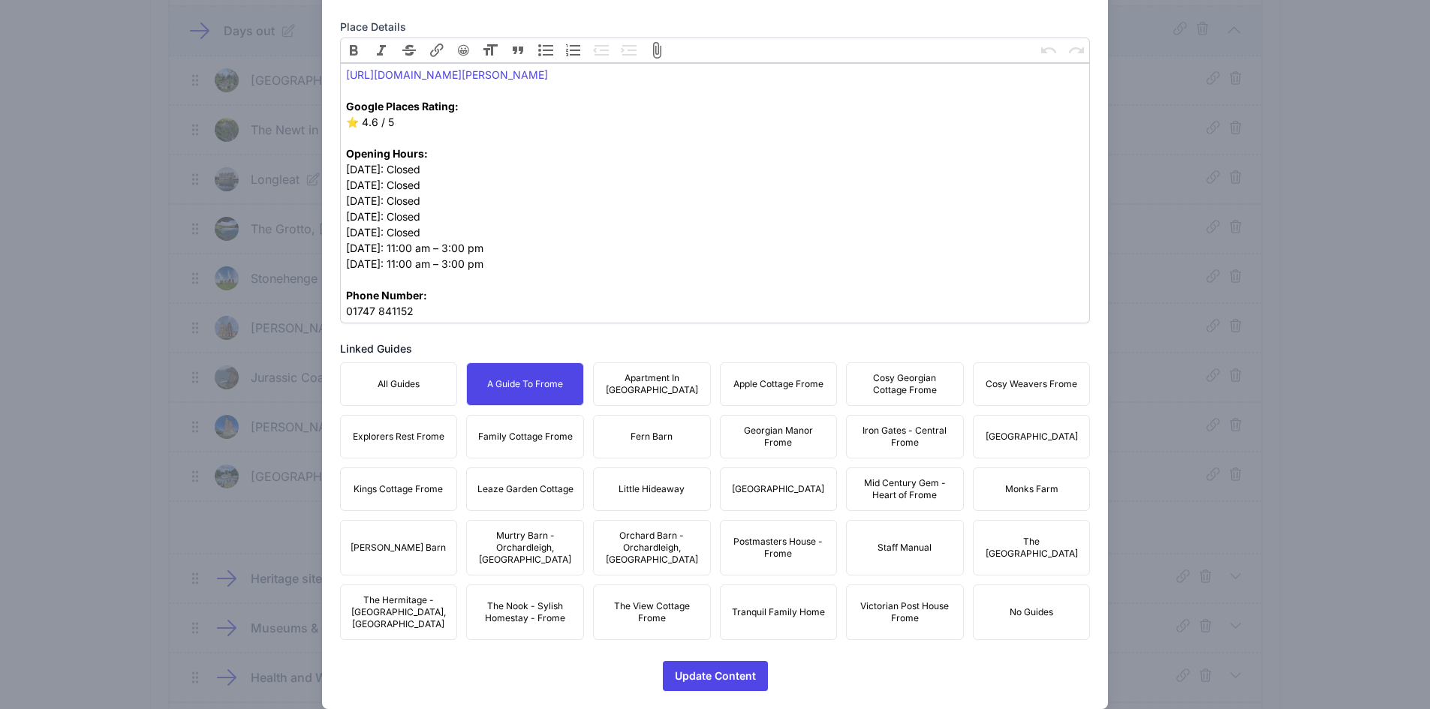
click at [631, 383] on span "Apartment In [GEOGRAPHIC_DATA]" at bounding box center [652, 384] width 98 height 24
click at [769, 387] on span "Apple Cottage Frome" at bounding box center [778, 384] width 90 height 12
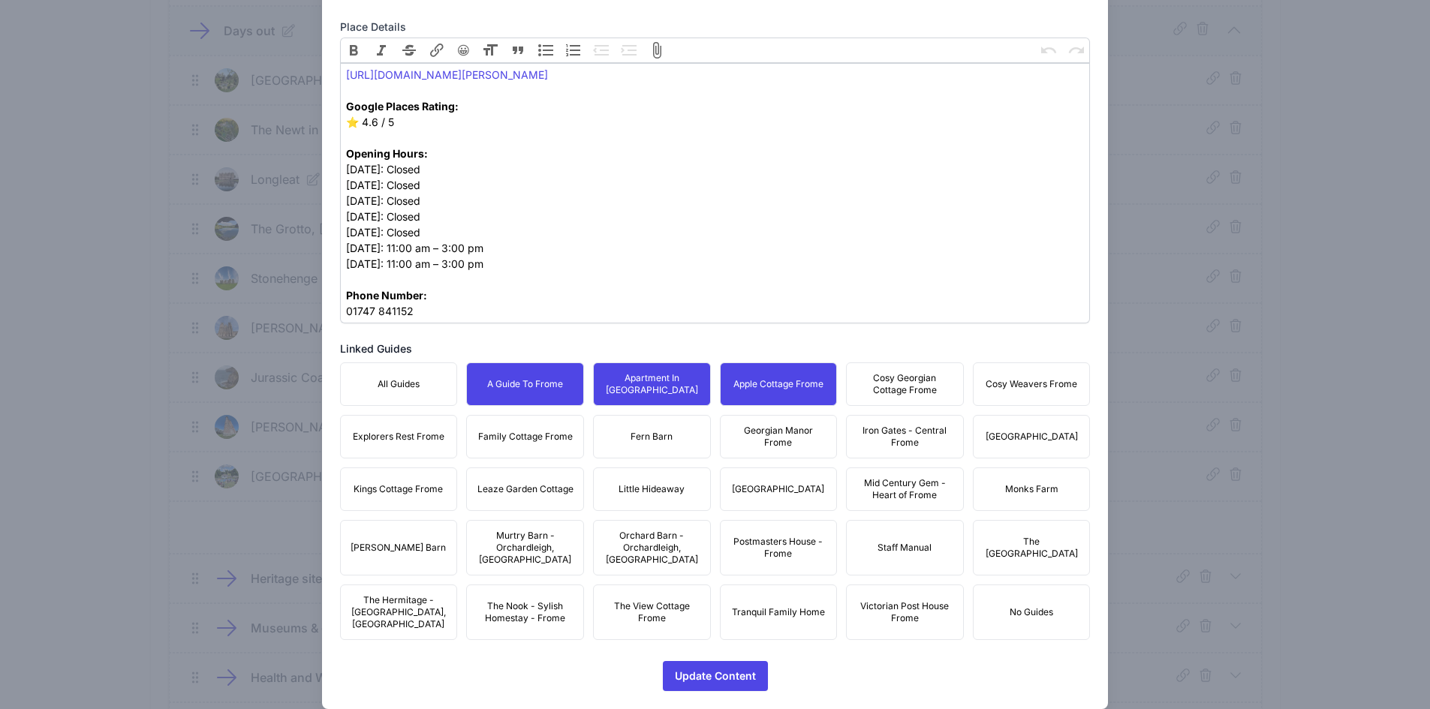
click at [860, 393] on span "Cosy Georgian Cottage Frome" at bounding box center [905, 384] width 98 height 24
click at [1005, 400] on button "Cosy Weavers Frome" at bounding box center [1032, 385] width 118 height 44
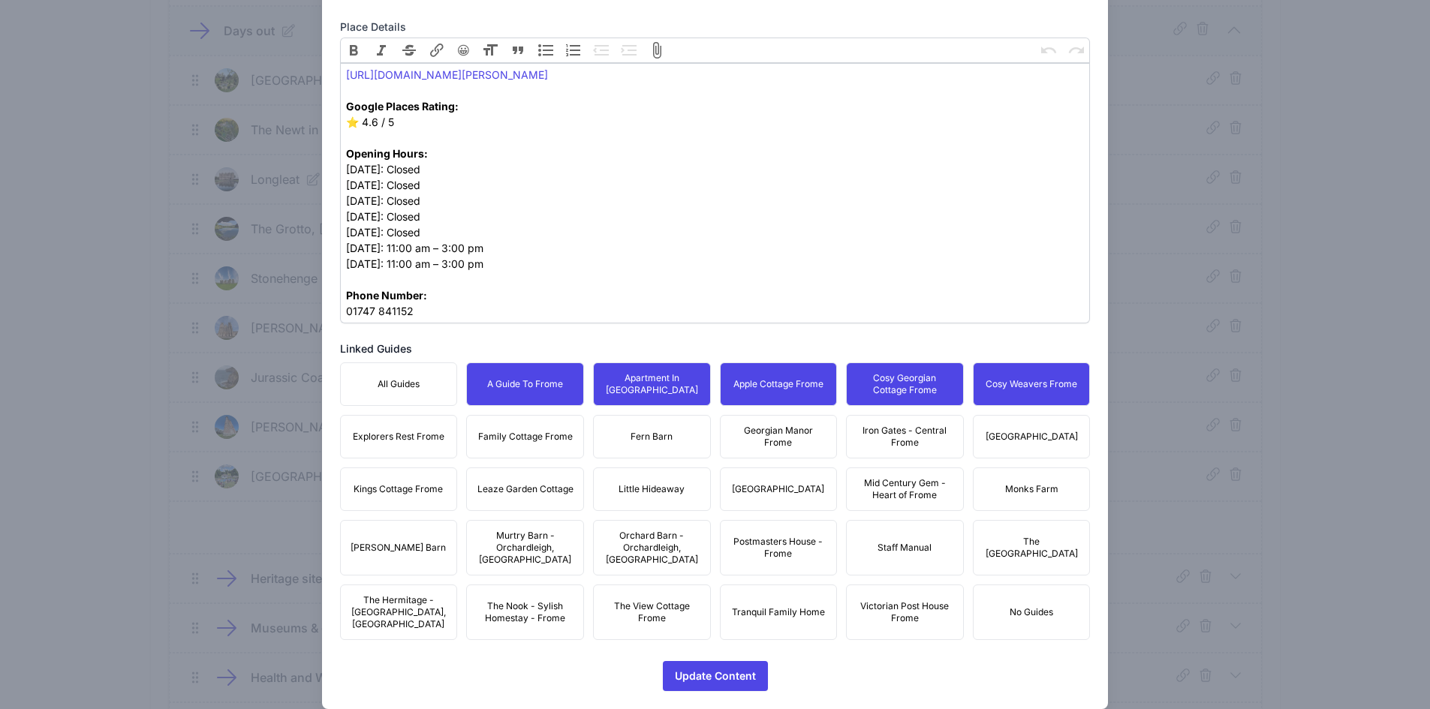
click at [1019, 435] on span "[GEOGRAPHIC_DATA]" at bounding box center [1032, 437] width 92 height 12
click at [897, 438] on span "Iron Gates - Central Frome" at bounding box center [905, 437] width 98 height 24
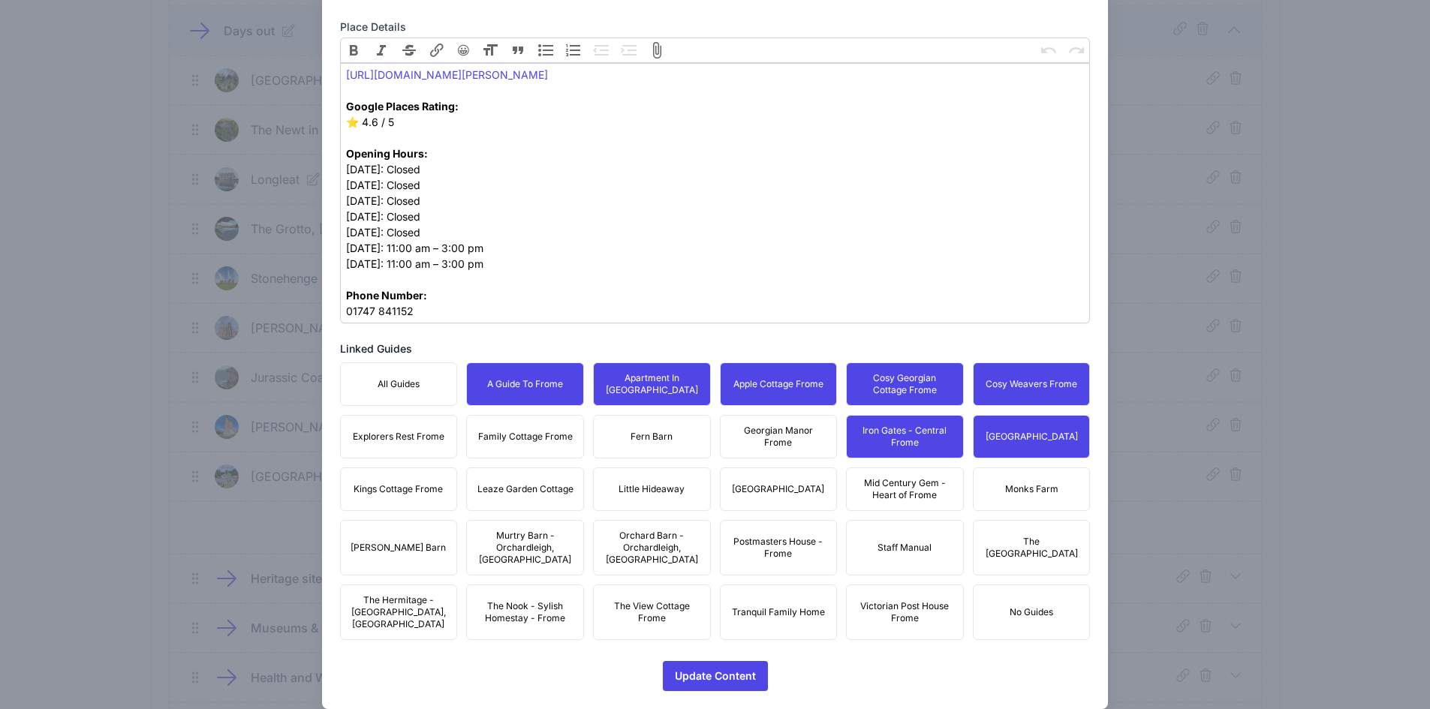
click at [772, 432] on span "Georgian Manor Frome" at bounding box center [779, 437] width 98 height 24
click at [631, 436] on span "Fern Barn" at bounding box center [652, 437] width 42 height 12
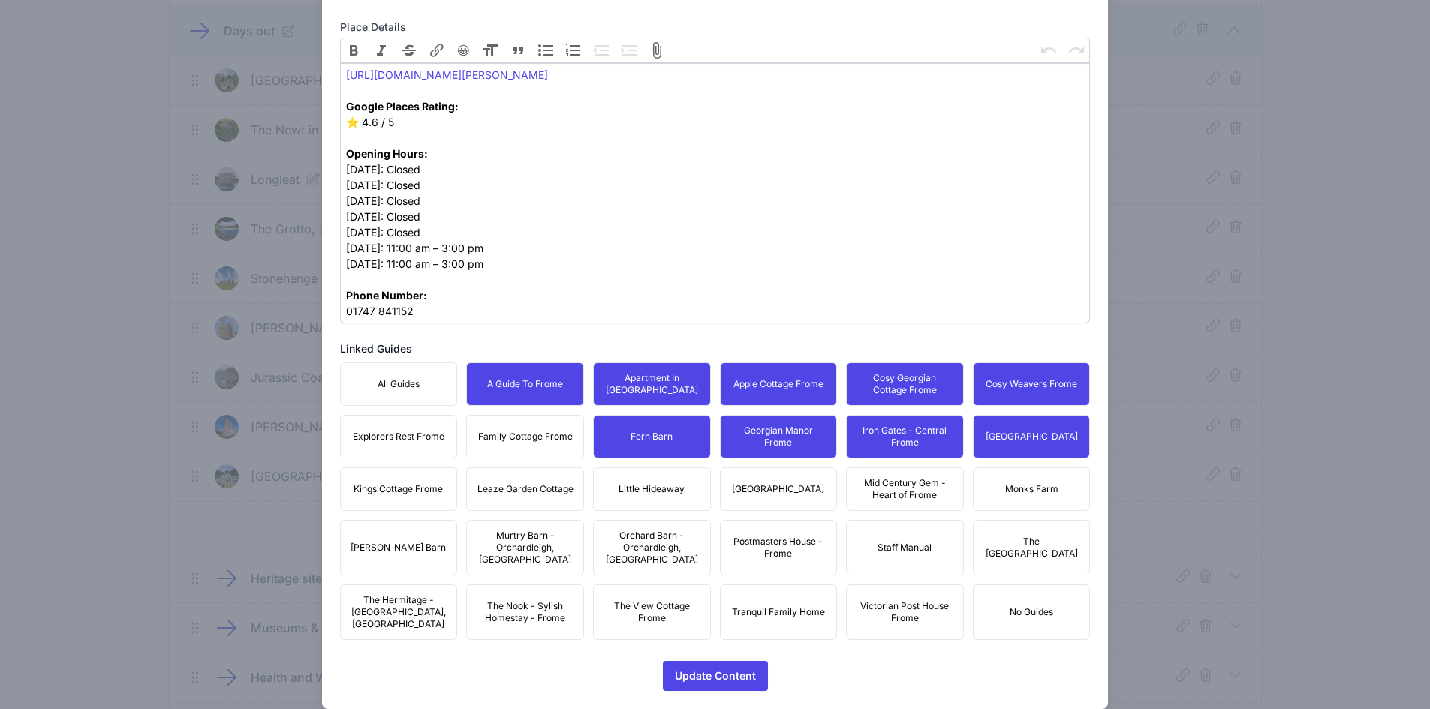
click at [502, 429] on button "Family Cottage Frome" at bounding box center [525, 437] width 118 height 44
click at [402, 447] on button "Explorers Rest Frome" at bounding box center [399, 437] width 118 height 44
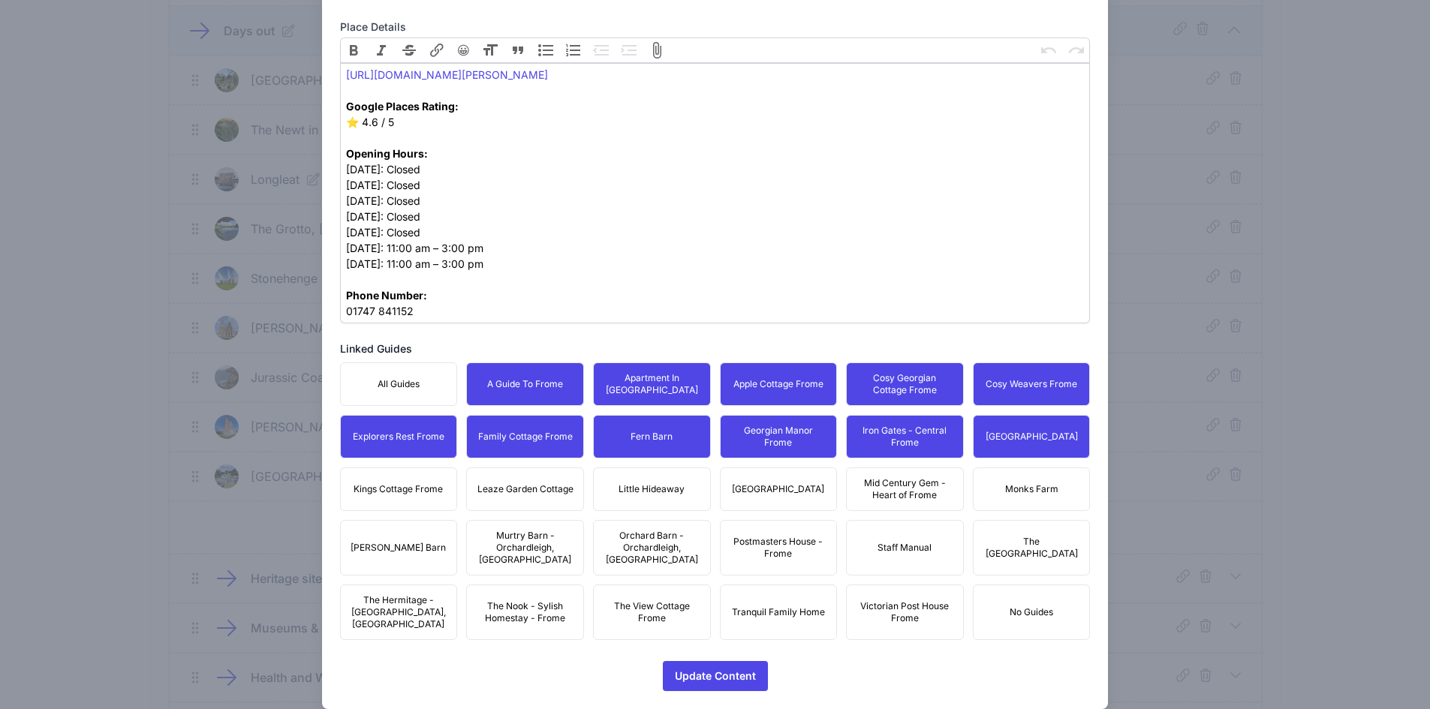
click at [404, 475] on button "Kings Cottage Frome" at bounding box center [399, 490] width 118 height 44
click at [493, 481] on button "Leaze Garden Cottage" at bounding box center [525, 490] width 118 height 44
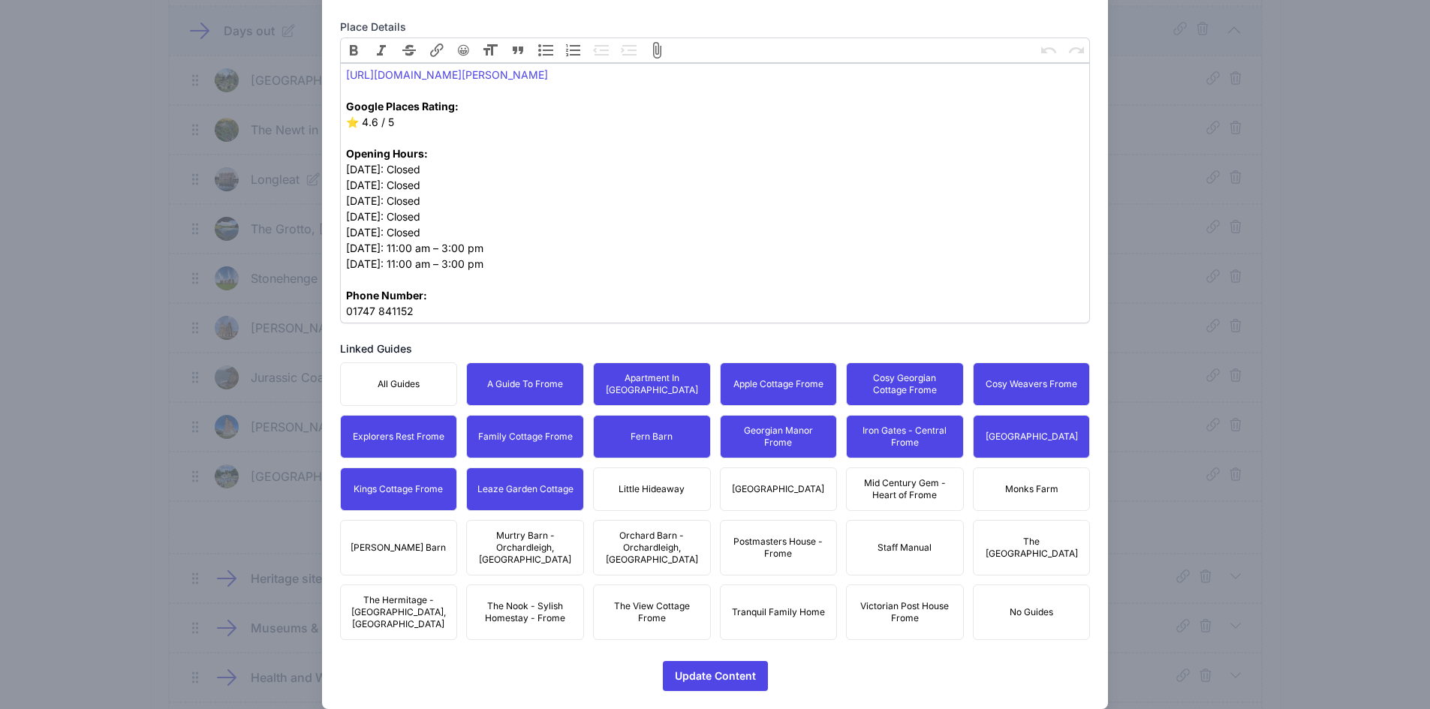
click at [649, 493] on span "Little Hideaway" at bounding box center [652, 489] width 66 height 12
click at [764, 492] on span "[GEOGRAPHIC_DATA]" at bounding box center [778, 489] width 92 height 12
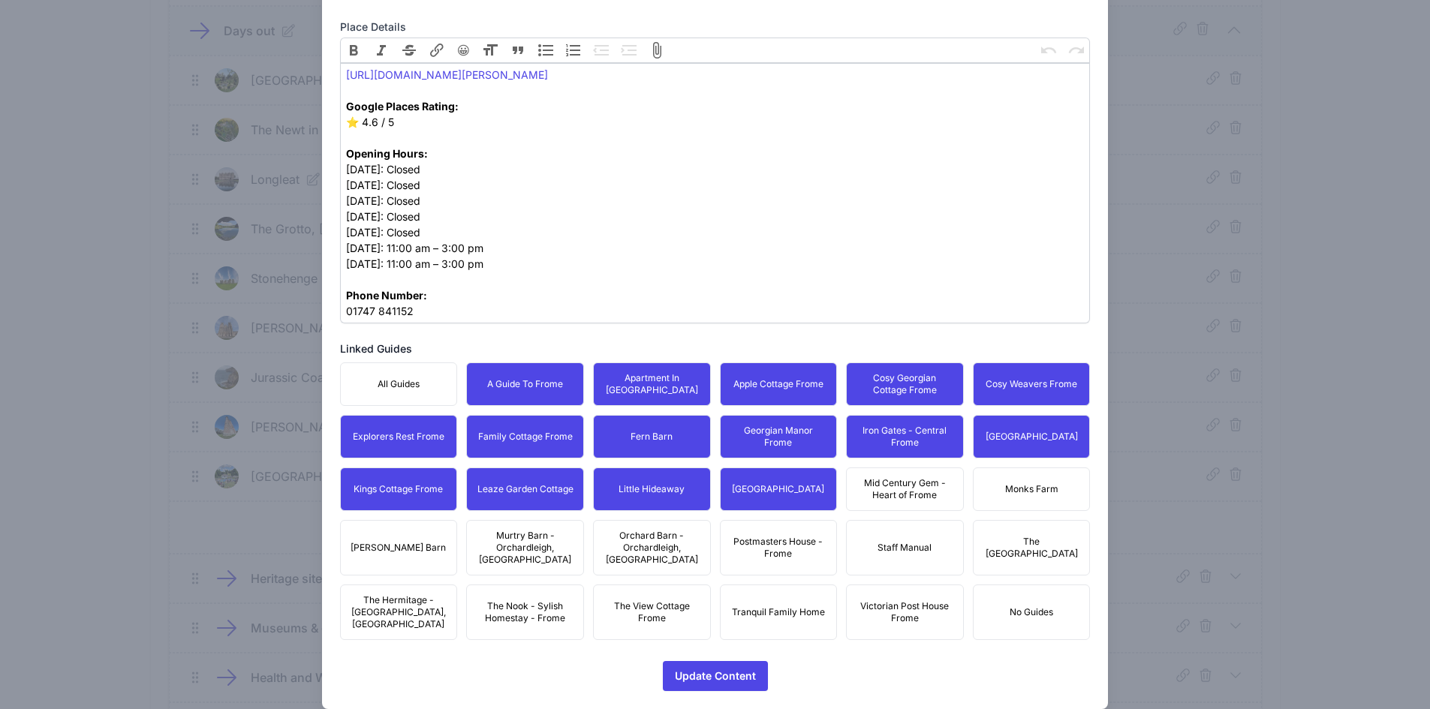
click at [929, 480] on span "Mid Century Gem - Heart of Frome" at bounding box center [905, 489] width 98 height 24
click at [1076, 488] on button "Monks Farm" at bounding box center [1032, 490] width 118 height 44
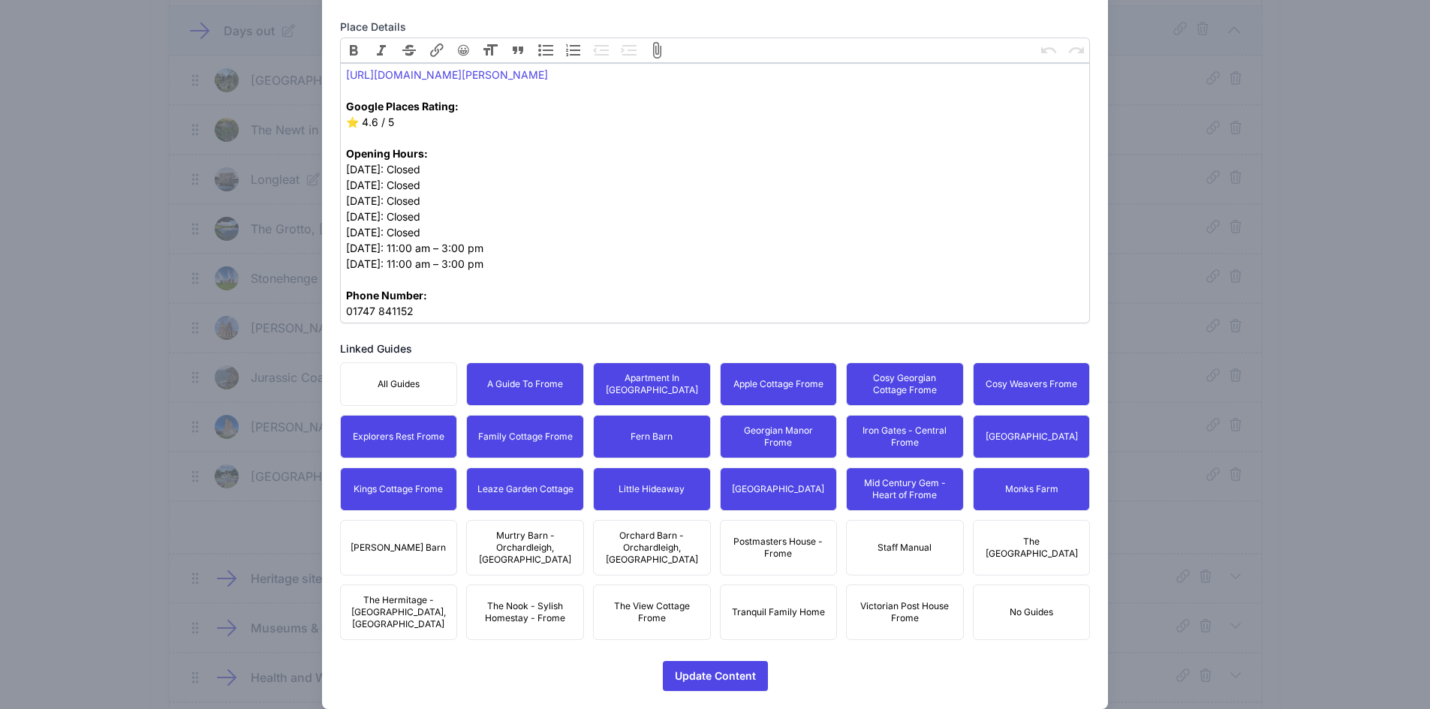
click at [1034, 542] on span "The [GEOGRAPHIC_DATA]" at bounding box center [1032, 548] width 98 height 24
click at [768, 539] on span "Postmasters House - Frome" at bounding box center [779, 548] width 98 height 24
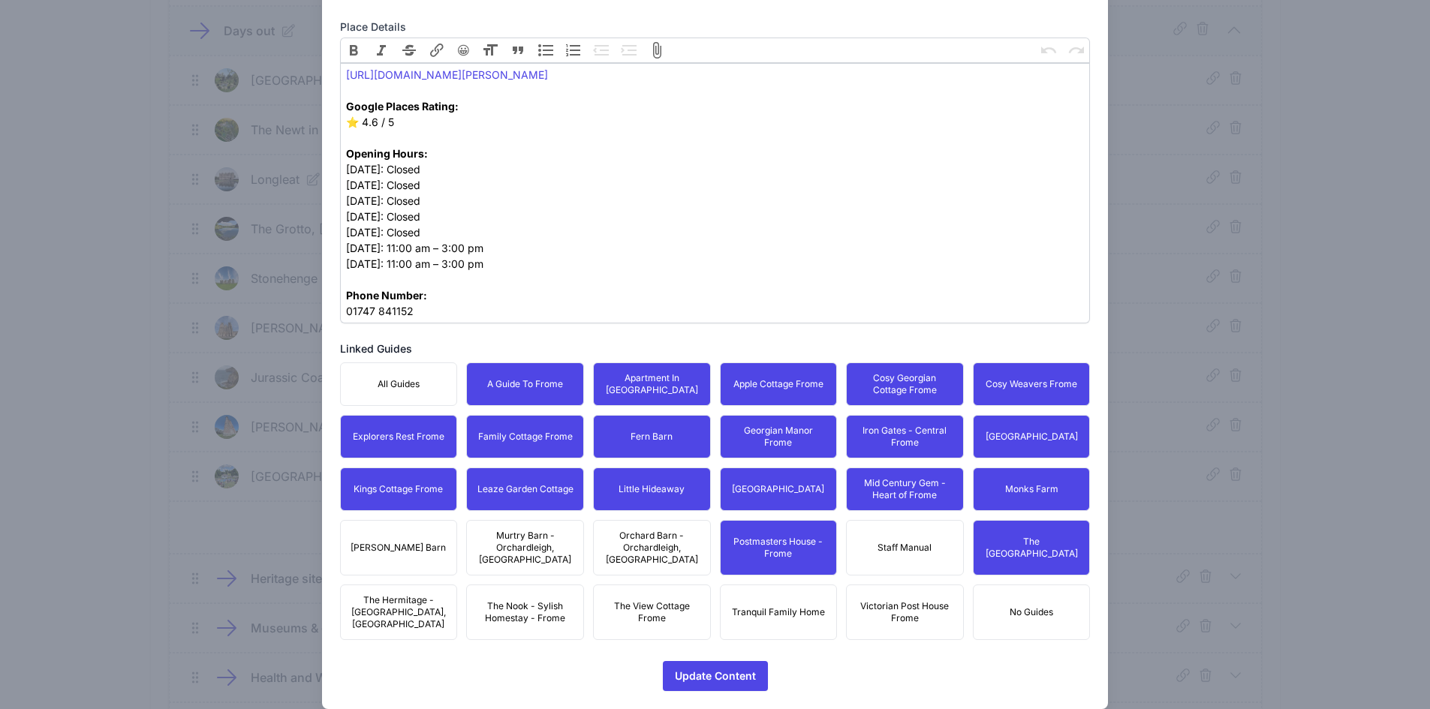
click at [874, 600] on span "Victorian Post House Frome" at bounding box center [905, 612] width 98 height 24
click at [772, 603] on button "Tranquil Family Home" at bounding box center [779, 613] width 118 height 56
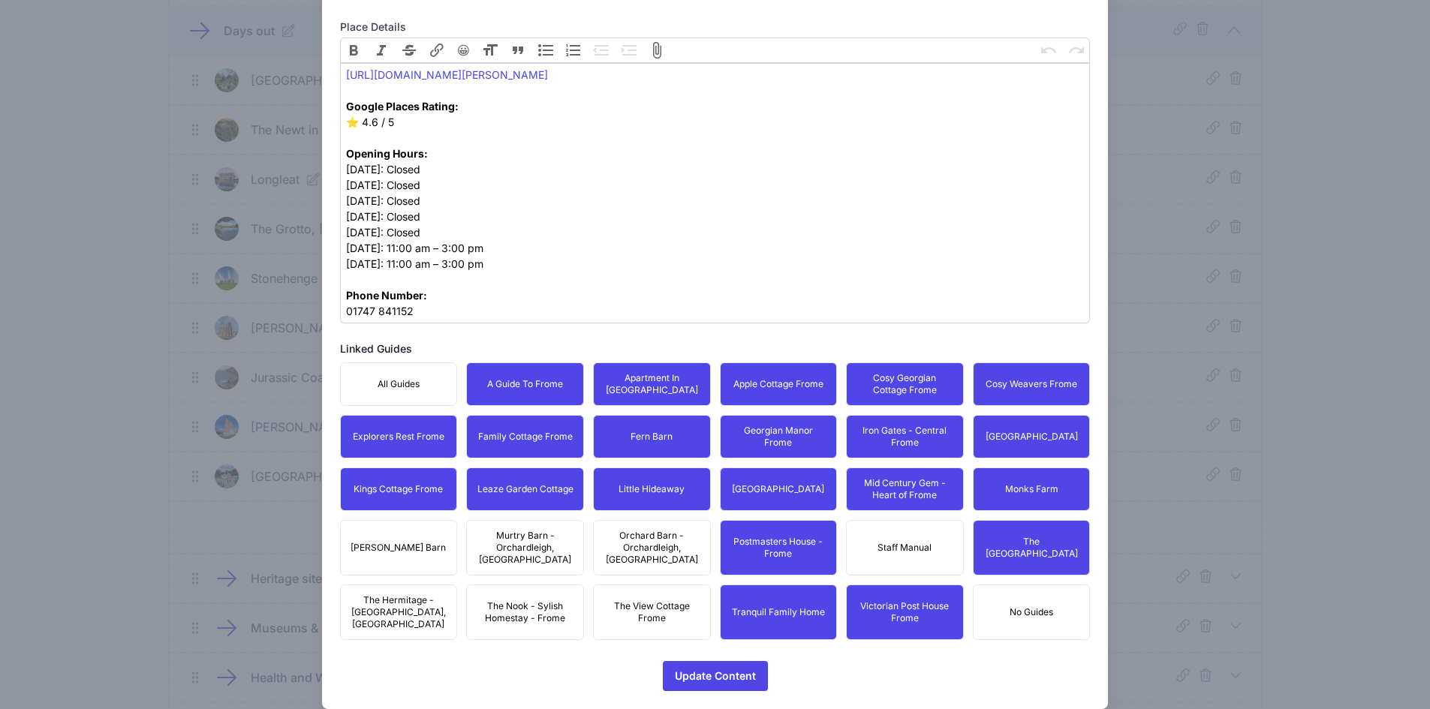
click at [622, 548] on span "Orchard Barn - Orchardleigh, [GEOGRAPHIC_DATA]" at bounding box center [652, 548] width 98 height 36
click at [635, 600] on span "The View Cottage Frome" at bounding box center [652, 612] width 98 height 24
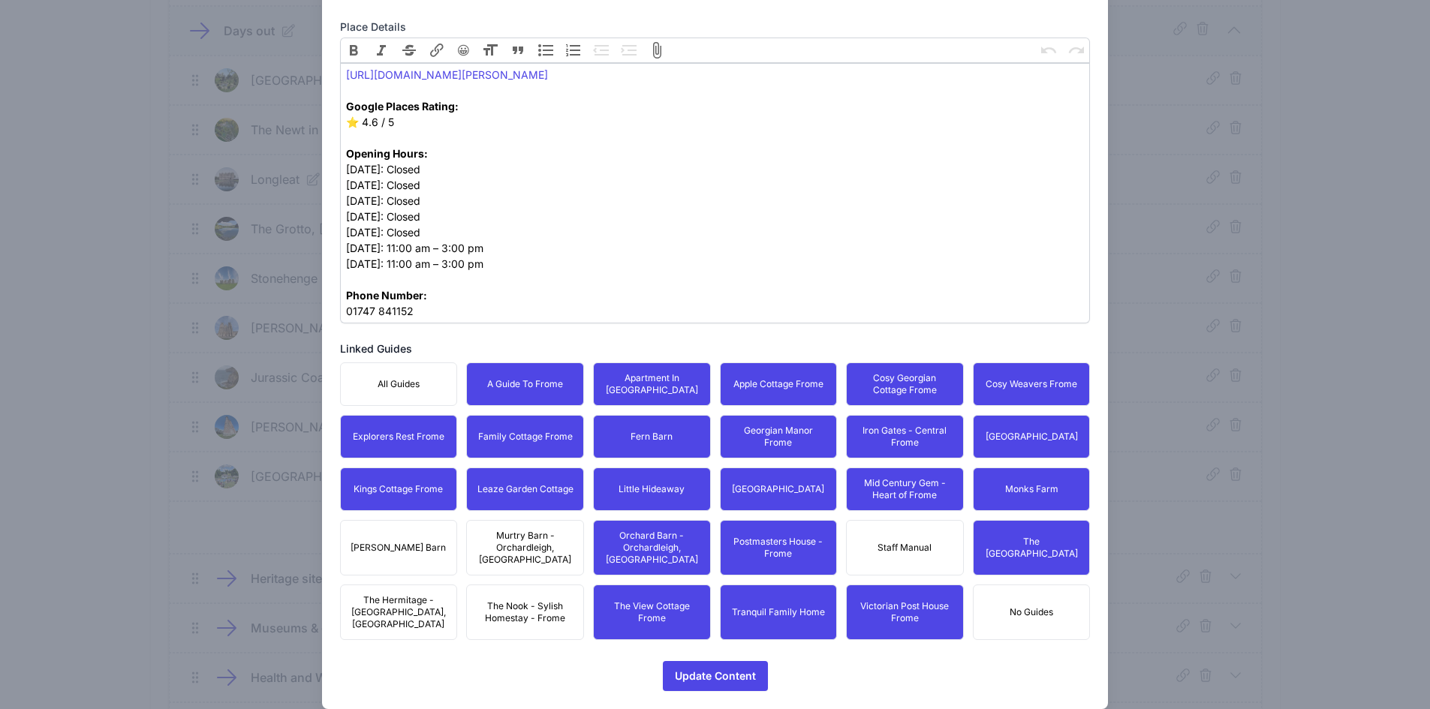
click at [521, 600] on span "The Nook - Sylish Homestay - Frome" at bounding box center [525, 612] width 98 height 24
click at [526, 536] on span "Murtry Barn - Orchardleigh, [GEOGRAPHIC_DATA]" at bounding box center [525, 548] width 98 height 36
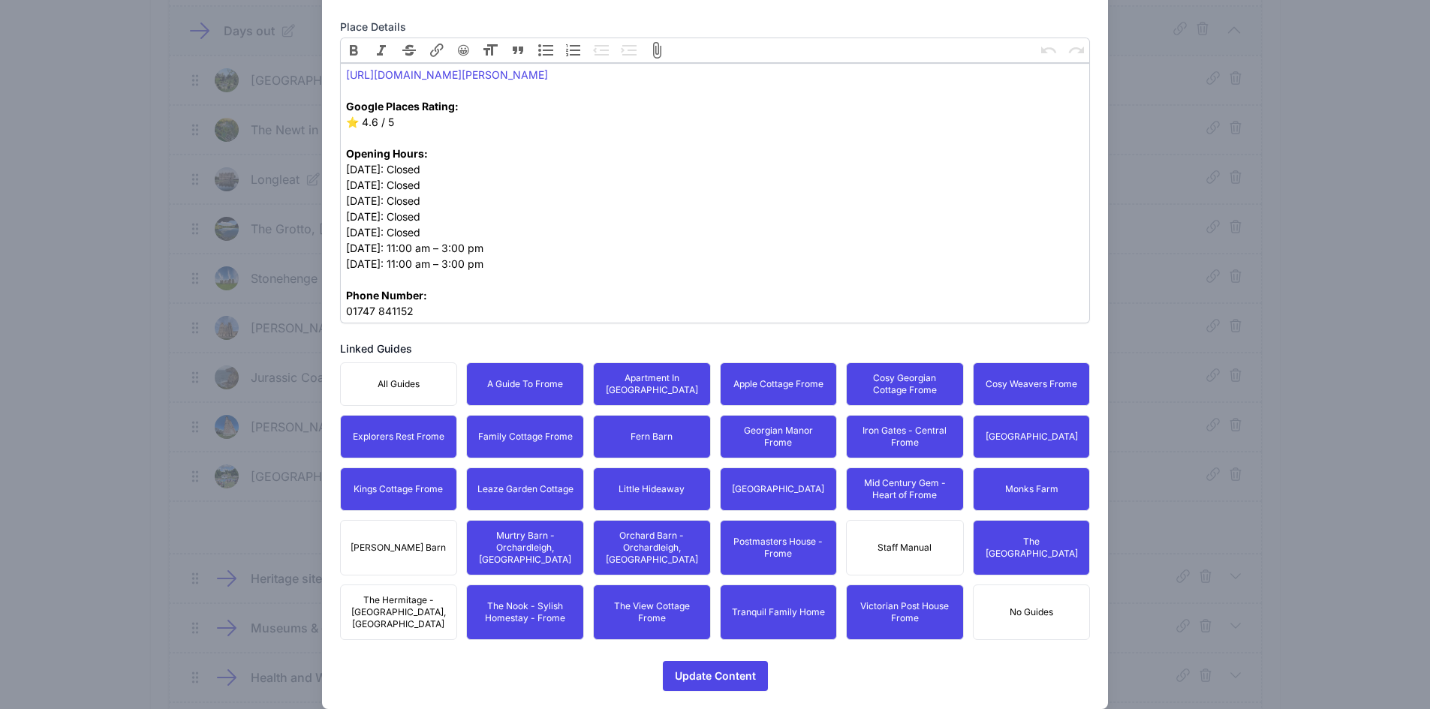
click at [411, 519] on div "All Guides A Guide To Frome Apartment In [GEOGRAPHIC_DATA] Apple Cottage Frome …" at bounding box center [715, 502] width 751 height 278
click at [409, 594] on span "The Hermitage - [GEOGRAPHIC_DATA], [GEOGRAPHIC_DATA]" at bounding box center [399, 612] width 98 height 36
click at [408, 529] on button "[PERSON_NAME] Barn" at bounding box center [399, 548] width 118 height 56
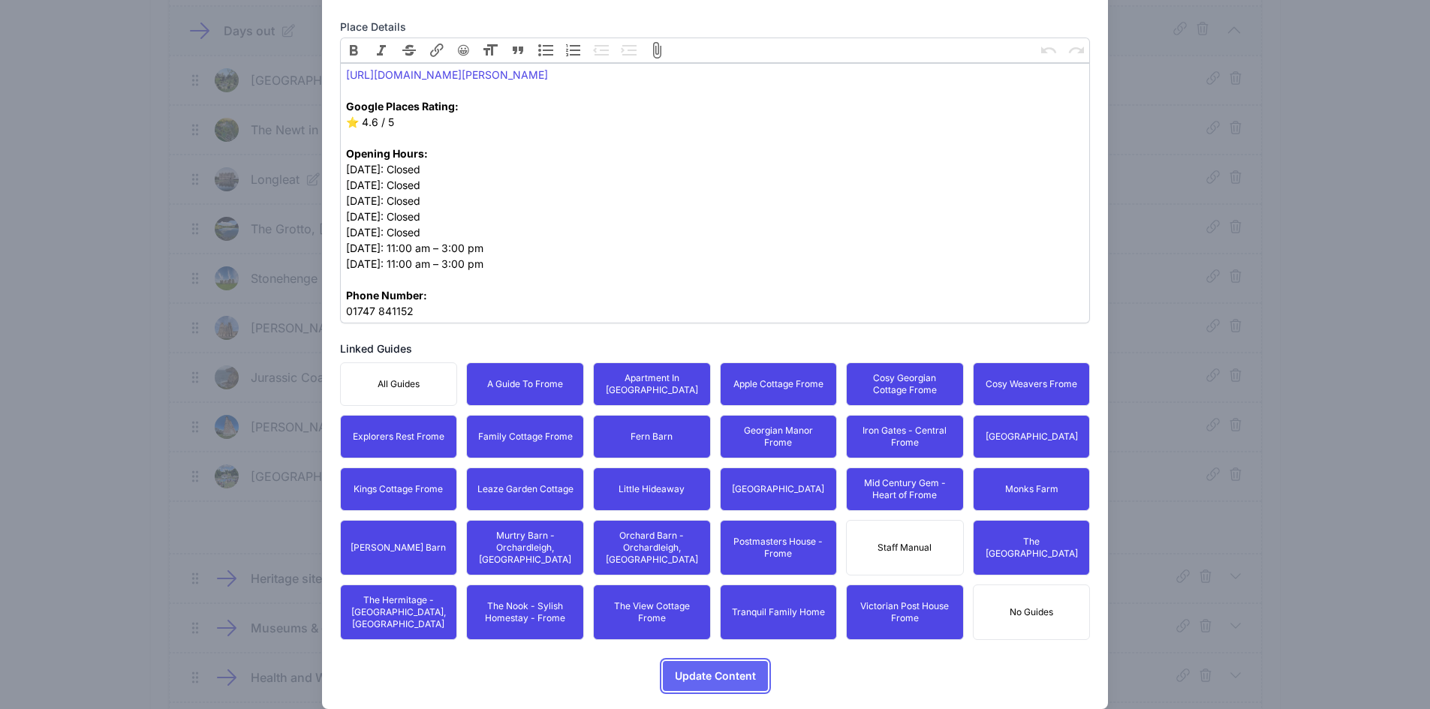
click at [742, 661] on span "Update Content" at bounding box center [715, 676] width 81 height 30
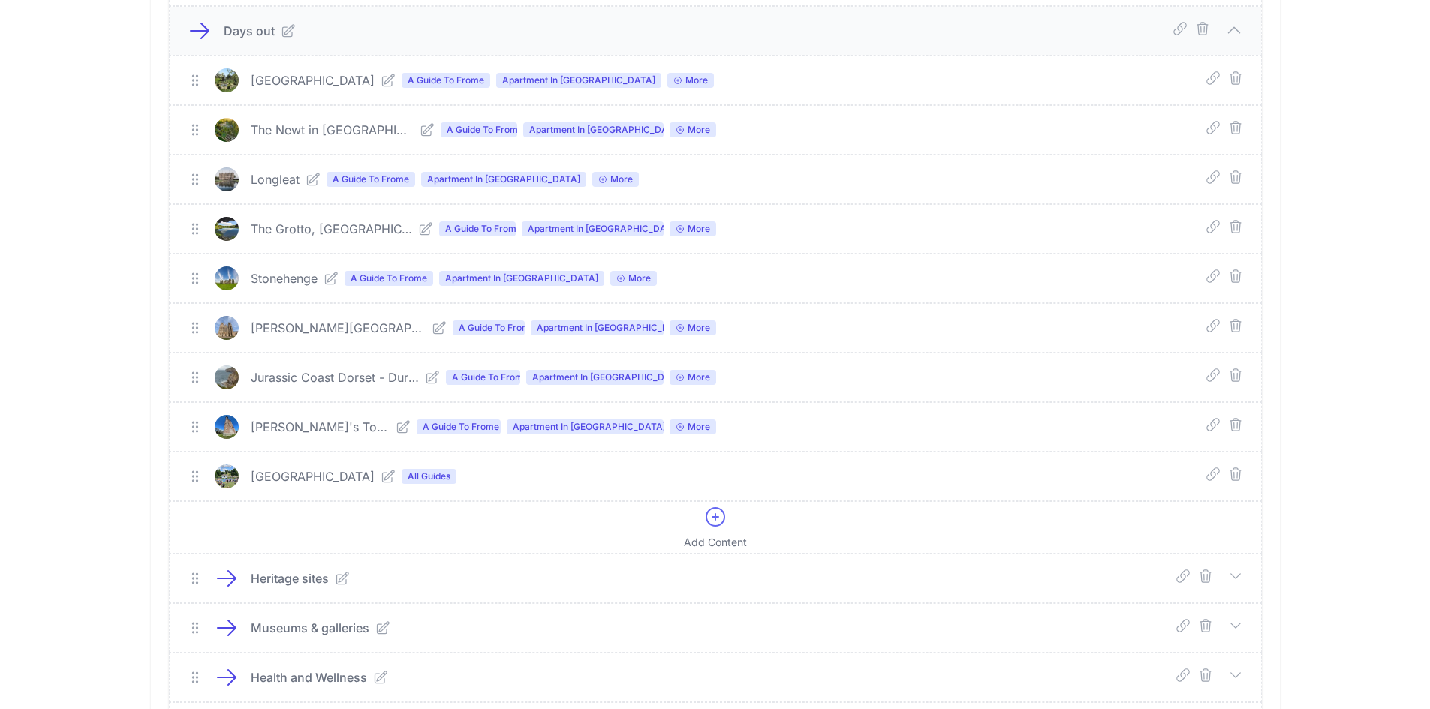
click at [396, 480] on icon at bounding box center [388, 476] width 15 height 15
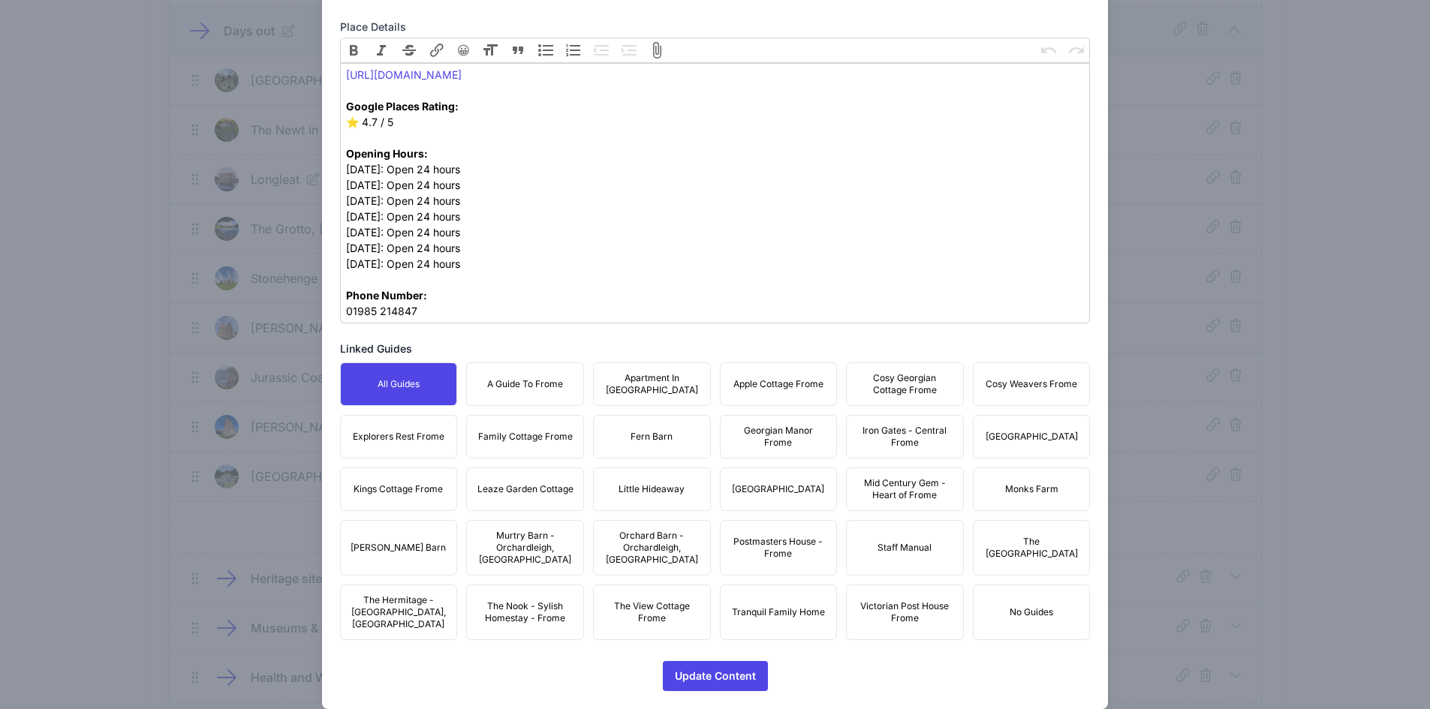
click at [561, 384] on button "A Guide To Frome" at bounding box center [525, 385] width 118 height 44
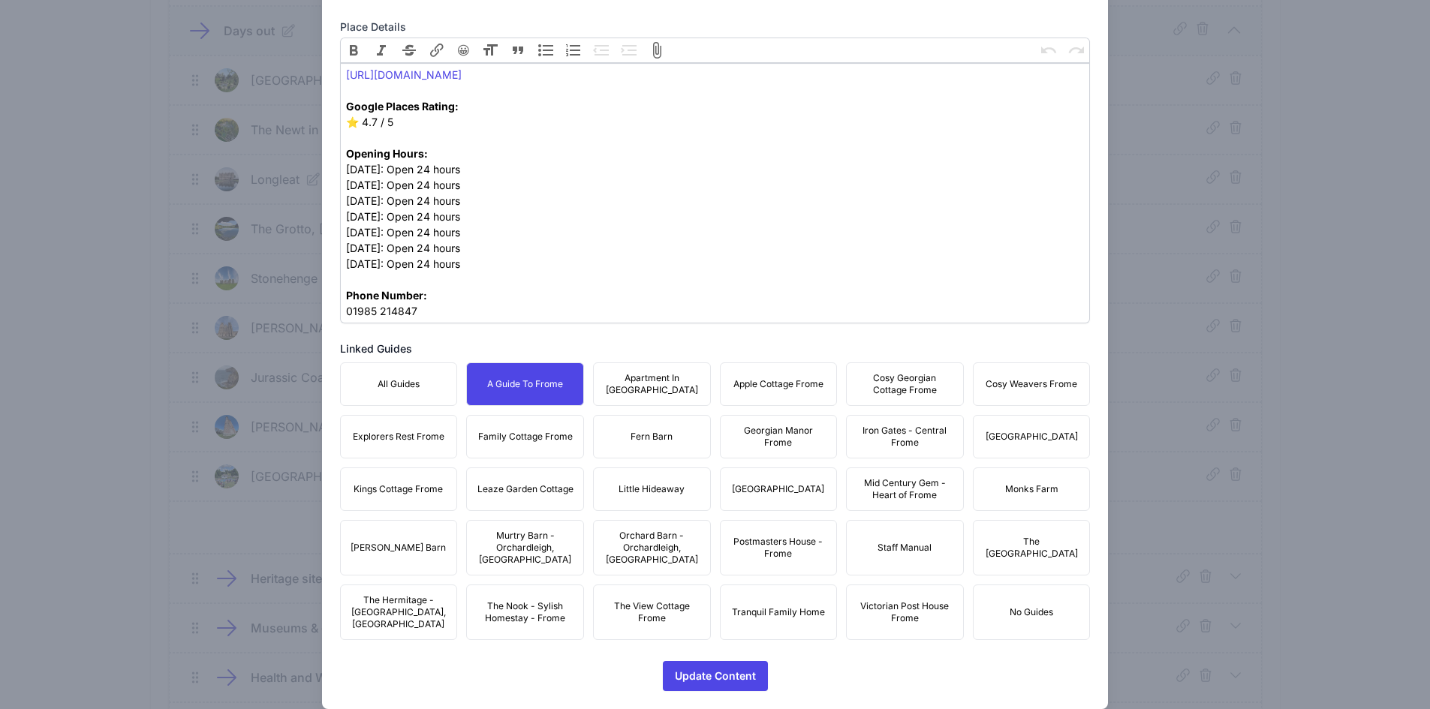
click at [698, 383] on button "Apartment In [GEOGRAPHIC_DATA]" at bounding box center [652, 385] width 118 height 44
click at [814, 396] on button "Apple Cottage Frome" at bounding box center [779, 385] width 118 height 44
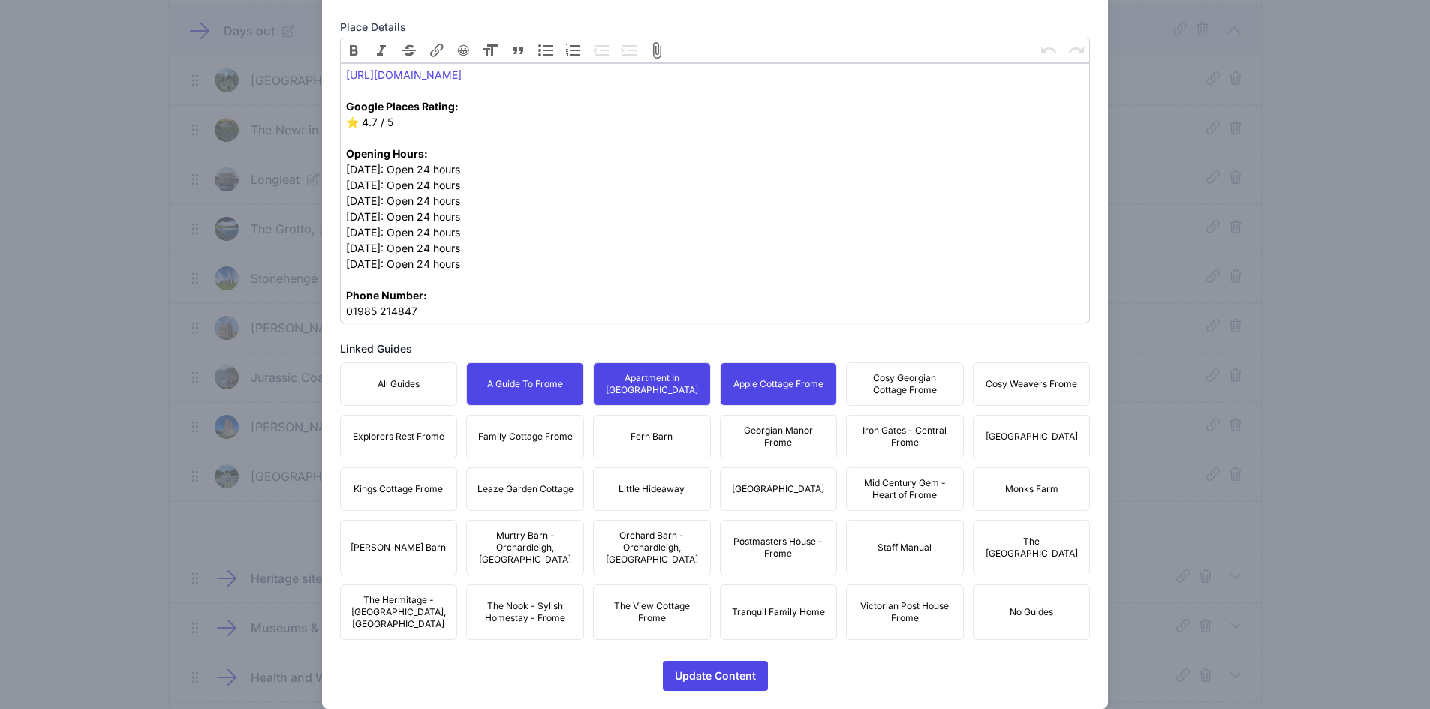
click at [884, 388] on span "Cosy Georgian Cottage Frome" at bounding box center [905, 384] width 98 height 24
click at [1067, 388] on button "Cosy Weavers Frome" at bounding box center [1032, 385] width 118 height 44
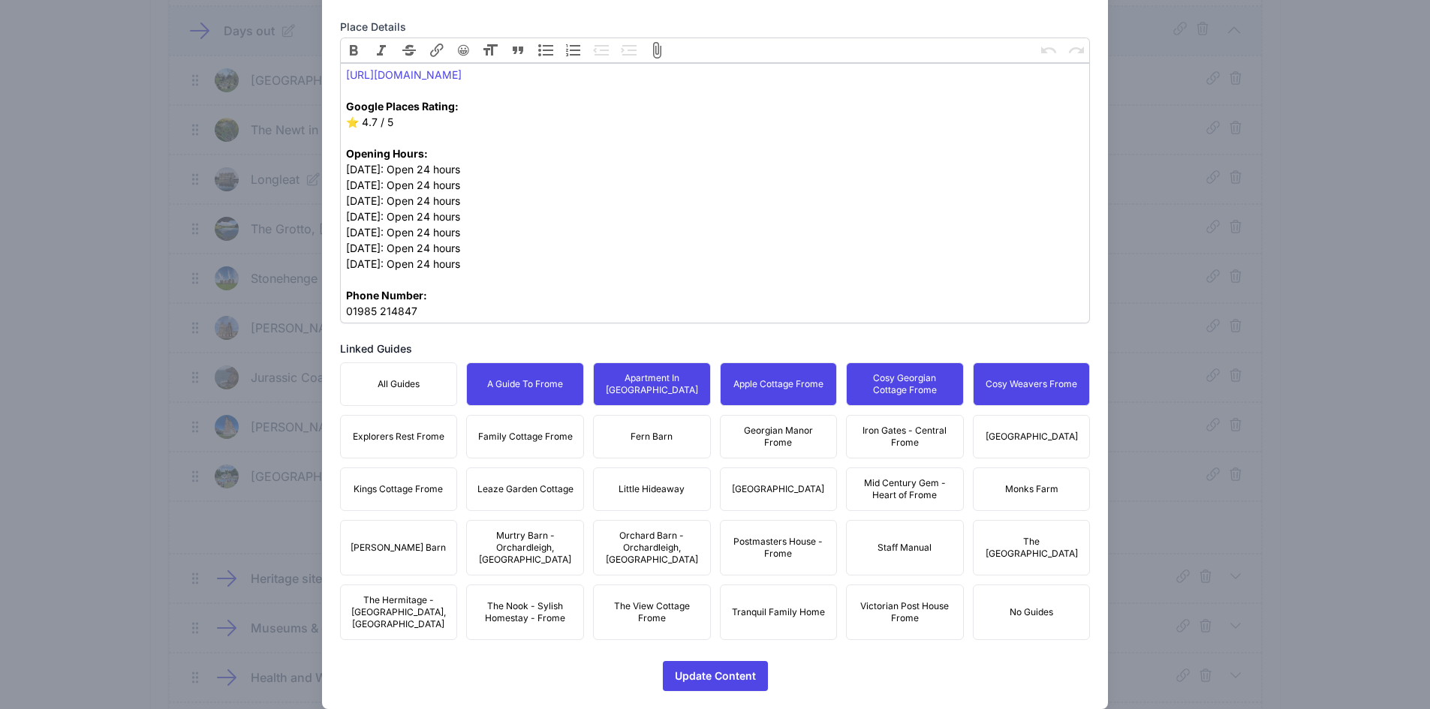
click at [1032, 433] on span "[GEOGRAPHIC_DATA]" at bounding box center [1032, 437] width 92 height 12
click at [886, 441] on span "Iron Gates - Central Frome" at bounding box center [905, 437] width 98 height 24
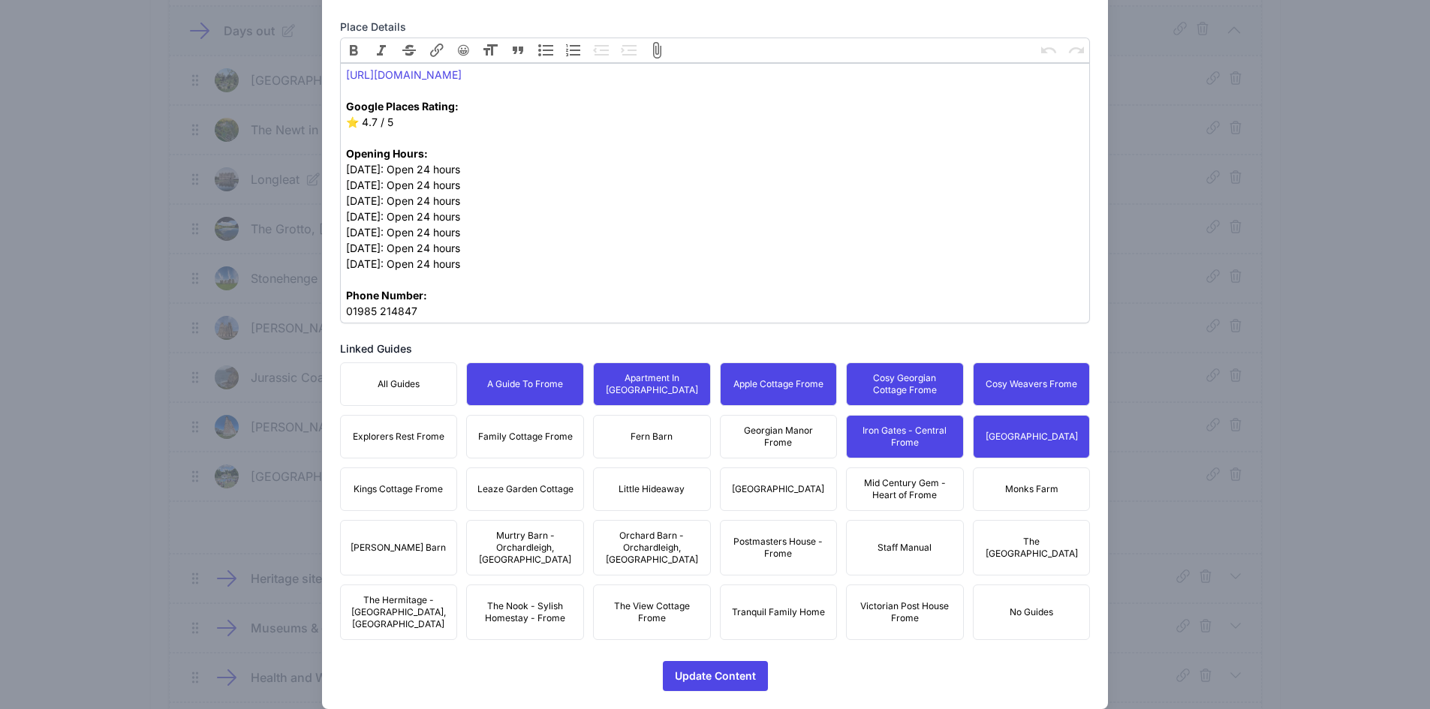
click at [776, 437] on span "Georgian Manor Frome" at bounding box center [779, 437] width 98 height 24
click at [661, 437] on span "Fern Barn" at bounding box center [652, 437] width 42 height 12
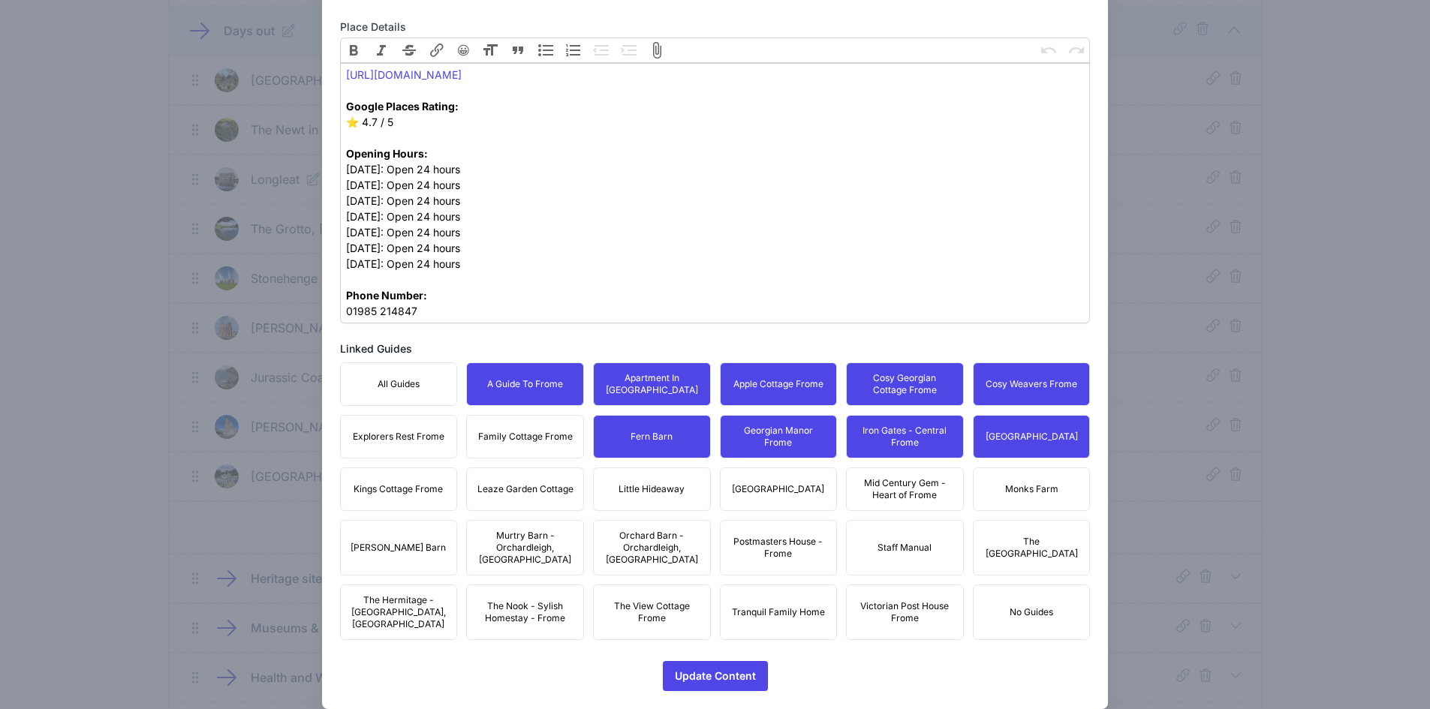
click at [519, 432] on span "Family Cottage Frome" at bounding box center [525, 437] width 95 height 12
click at [389, 437] on span "Explorers Rest Frome" at bounding box center [399, 437] width 92 height 12
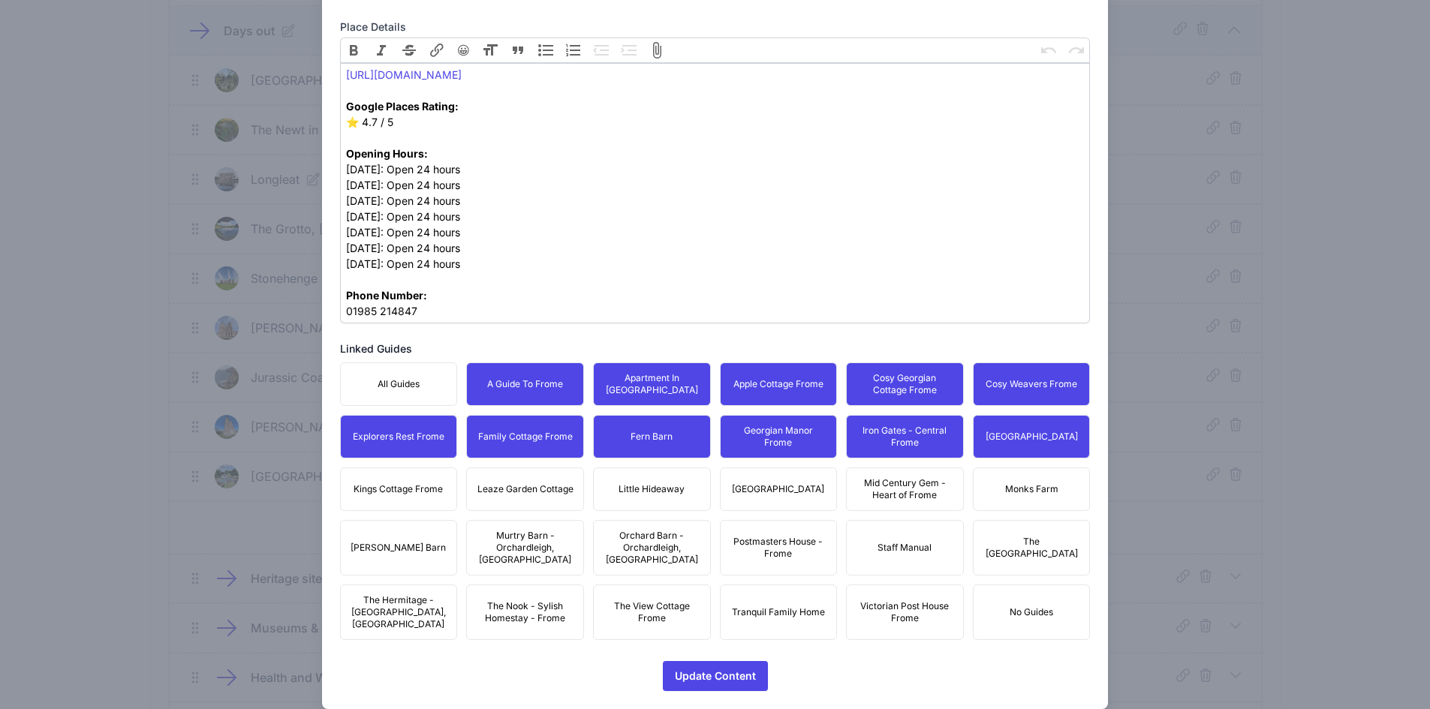
click at [401, 468] on button "Kings Cottage Frome" at bounding box center [399, 490] width 118 height 44
click at [554, 501] on button "Leaze Garden Cottage" at bounding box center [525, 490] width 118 height 44
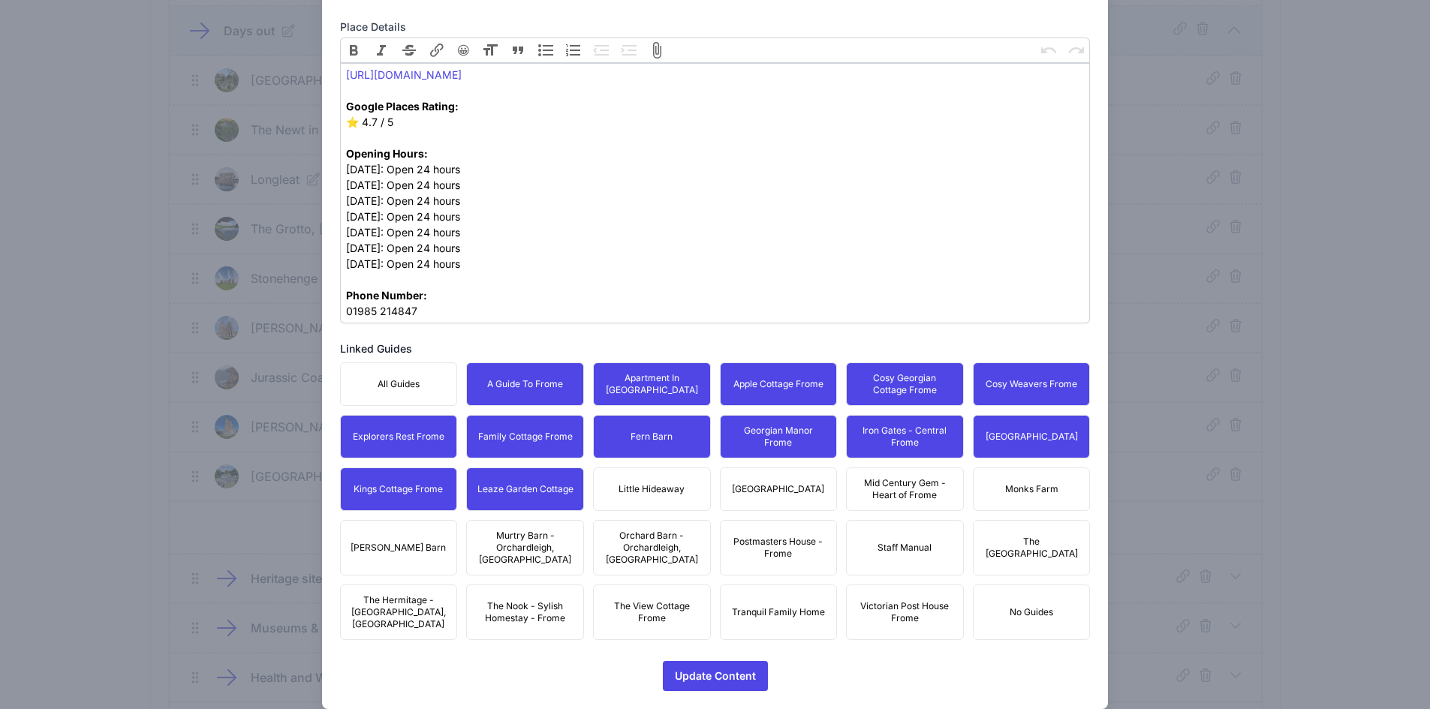
click at [660, 491] on span "Little Hideaway" at bounding box center [652, 489] width 66 height 12
click at [815, 483] on span "[GEOGRAPHIC_DATA]" at bounding box center [778, 489] width 92 height 12
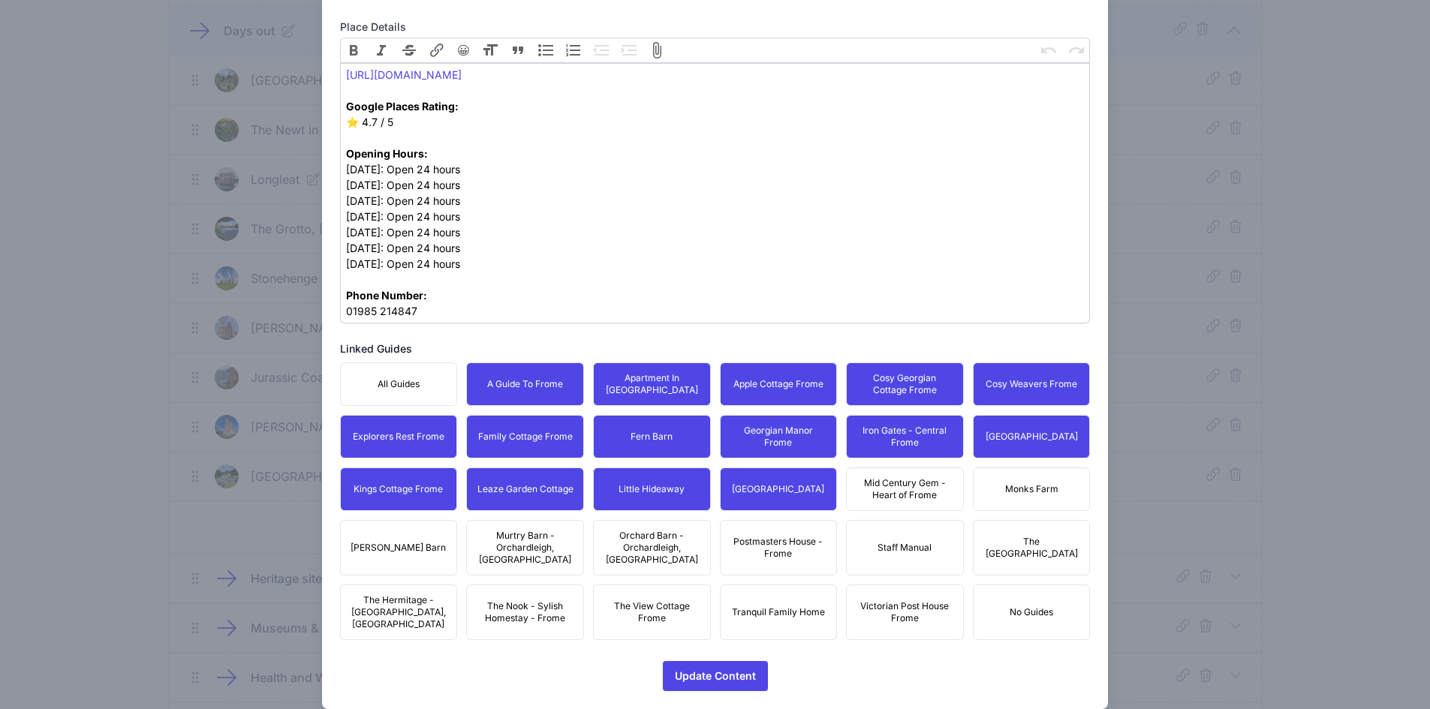
click at [911, 485] on span "Mid Century Gem - Heart of Frome" at bounding box center [905, 489] width 98 height 24
click at [1023, 486] on span "Monks Farm" at bounding box center [1031, 489] width 53 height 12
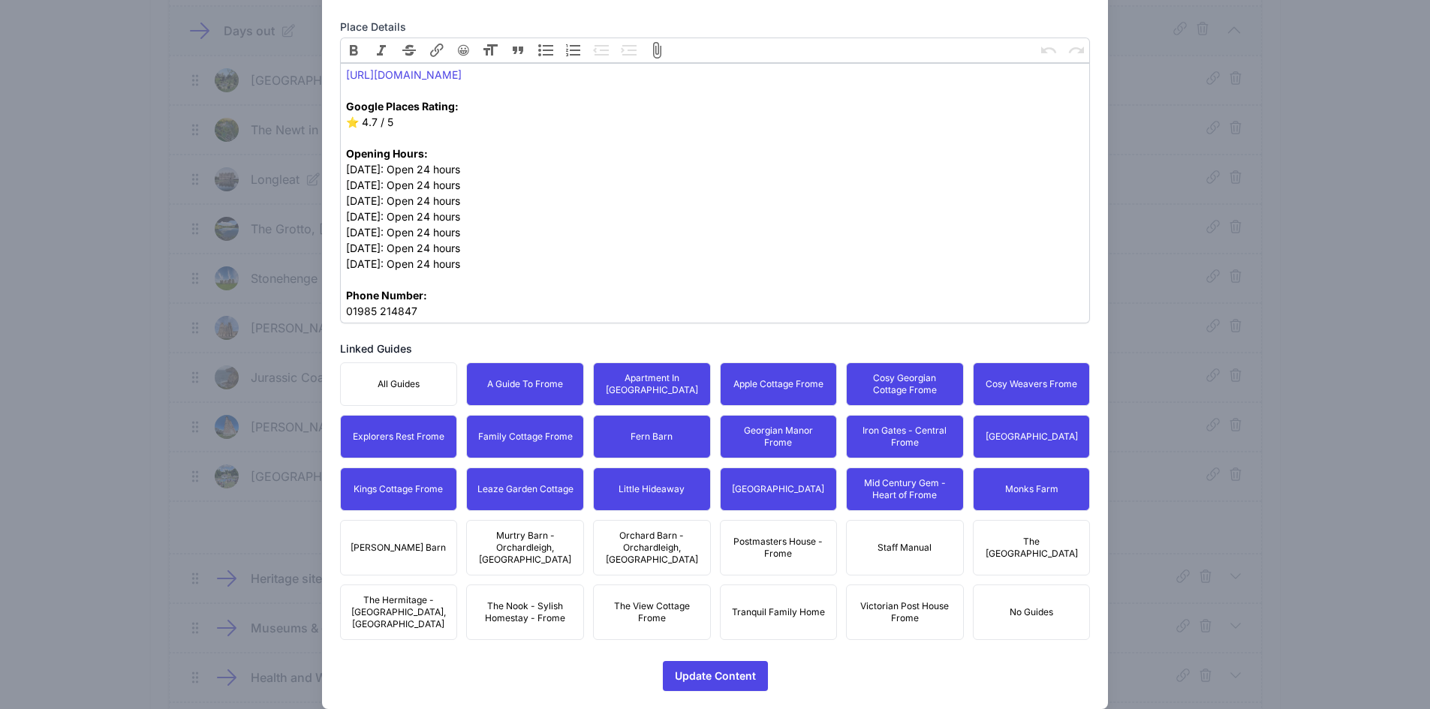
click at [1037, 536] on span "The [GEOGRAPHIC_DATA]" at bounding box center [1032, 548] width 98 height 24
click at [729, 537] on button "Postmasters House - Frome" at bounding box center [779, 548] width 118 height 56
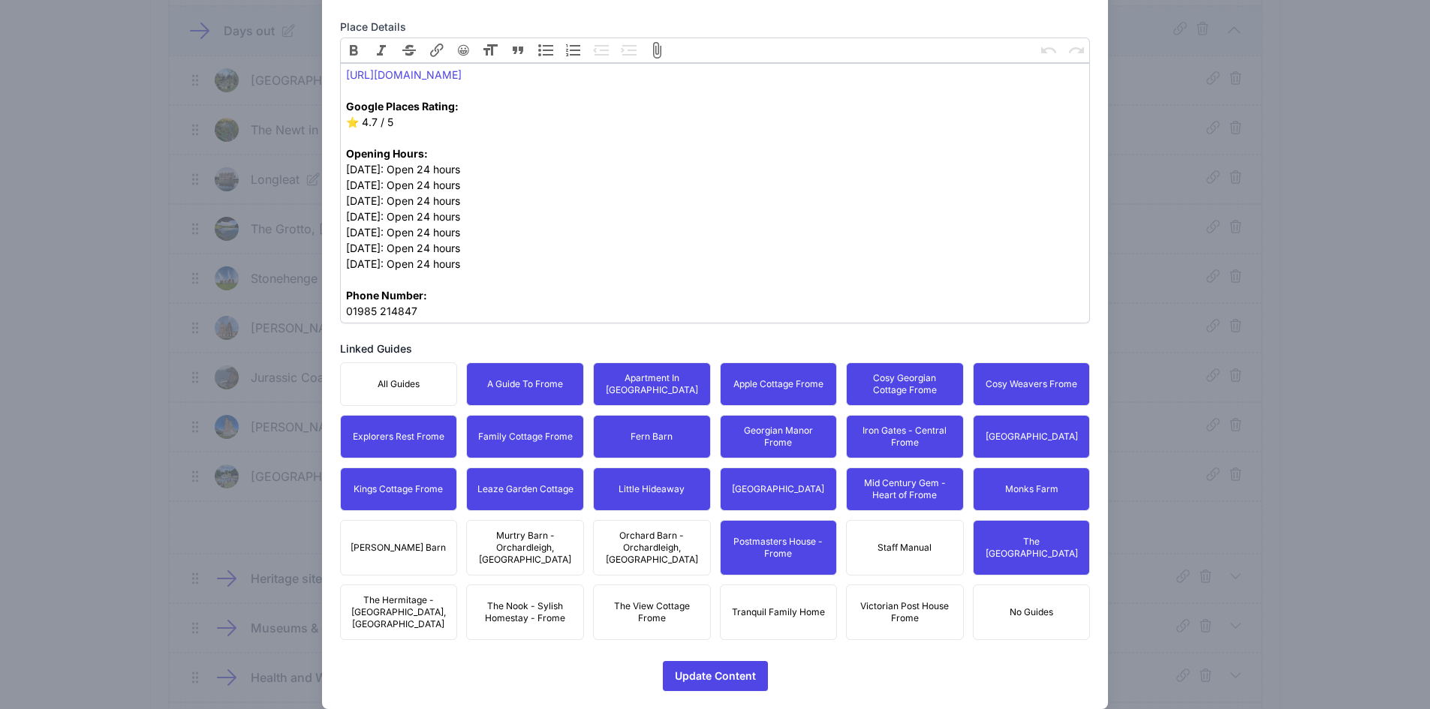
click at [941, 587] on button "Victorian Post House Frome" at bounding box center [905, 613] width 118 height 56
click at [766, 599] on button "Tranquil Family Home" at bounding box center [779, 613] width 118 height 56
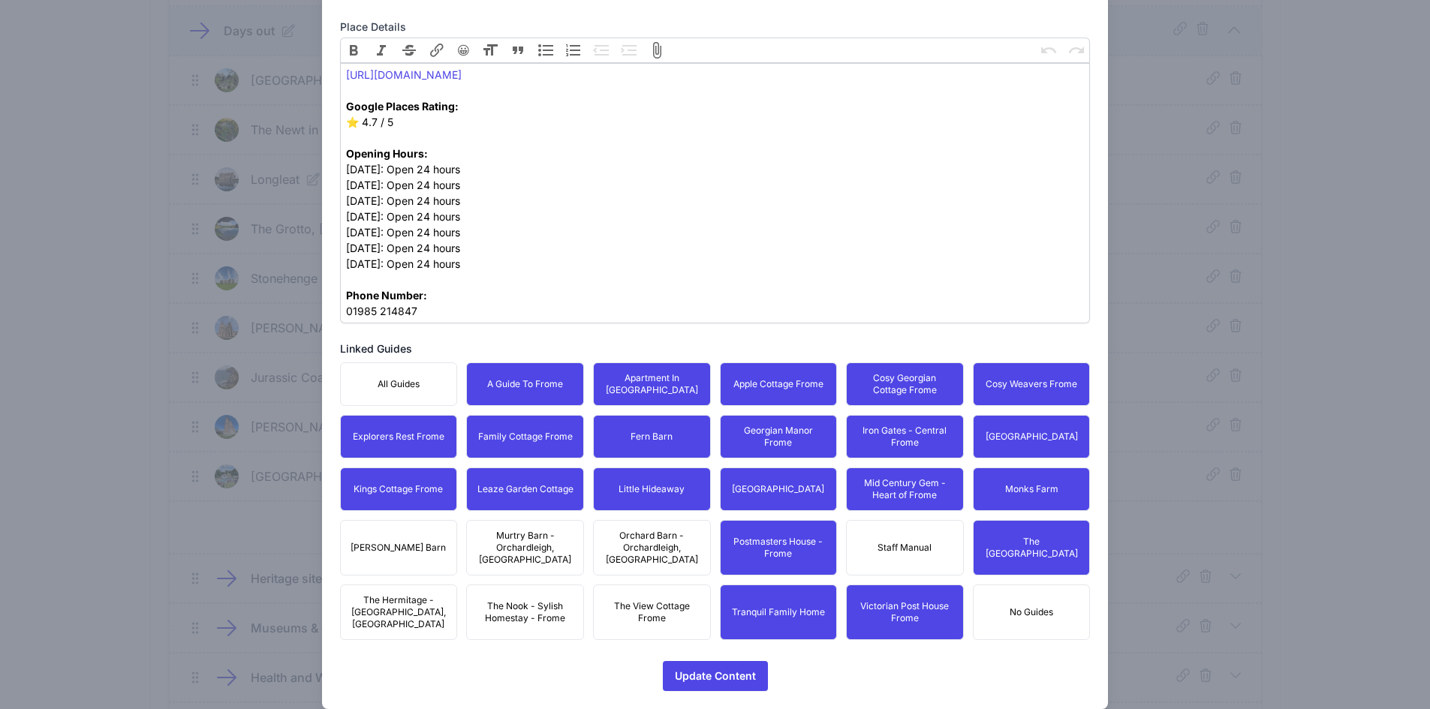
click at [643, 535] on span "Orchard Barn - Orchardleigh, [GEOGRAPHIC_DATA]" at bounding box center [652, 548] width 98 height 36
click at [633, 600] on span "The View Cottage Frome" at bounding box center [652, 612] width 98 height 24
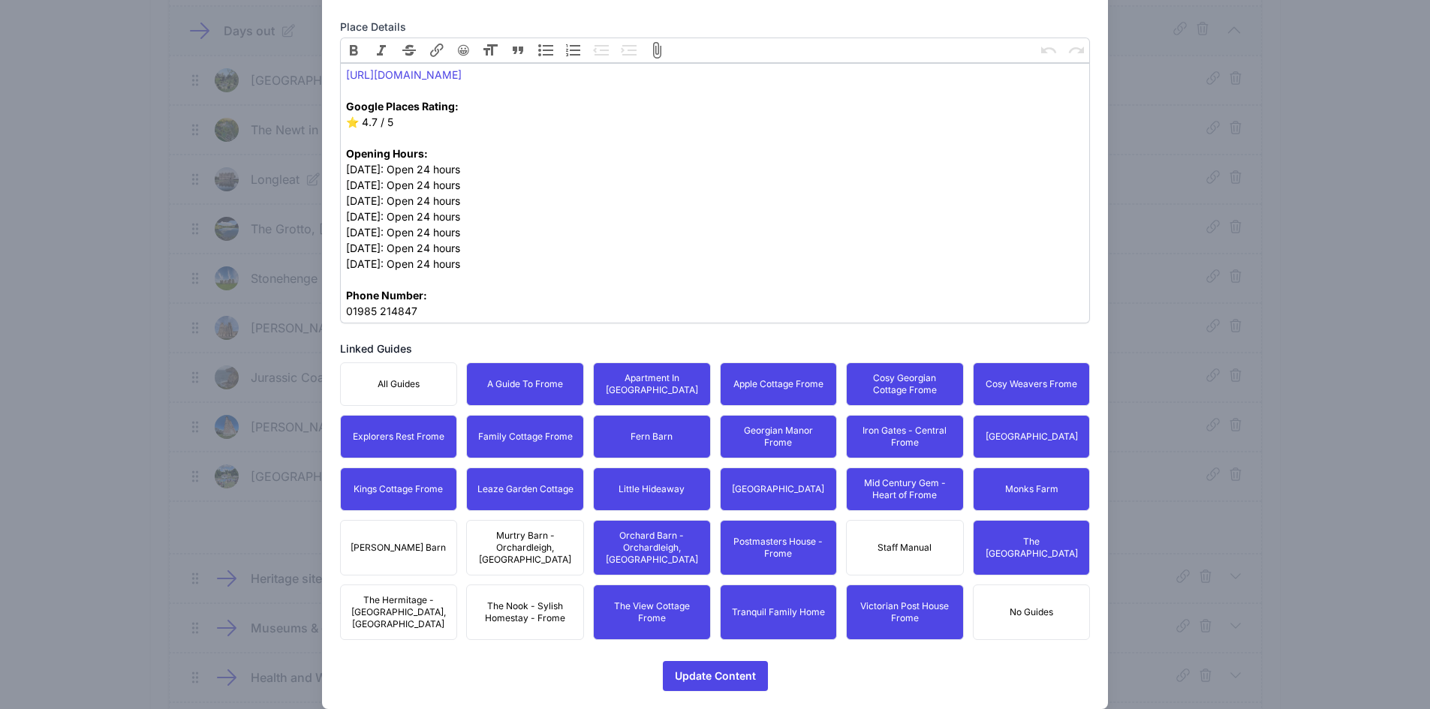
click at [566, 557] on button "Murtry Barn - Orchardleigh, [GEOGRAPHIC_DATA]" at bounding box center [525, 548] width 118 height 56
click at [540, 600] on span "The Nook - Sylish Homestay - Frome" at bounding box center [525, 612] width 98 height 24
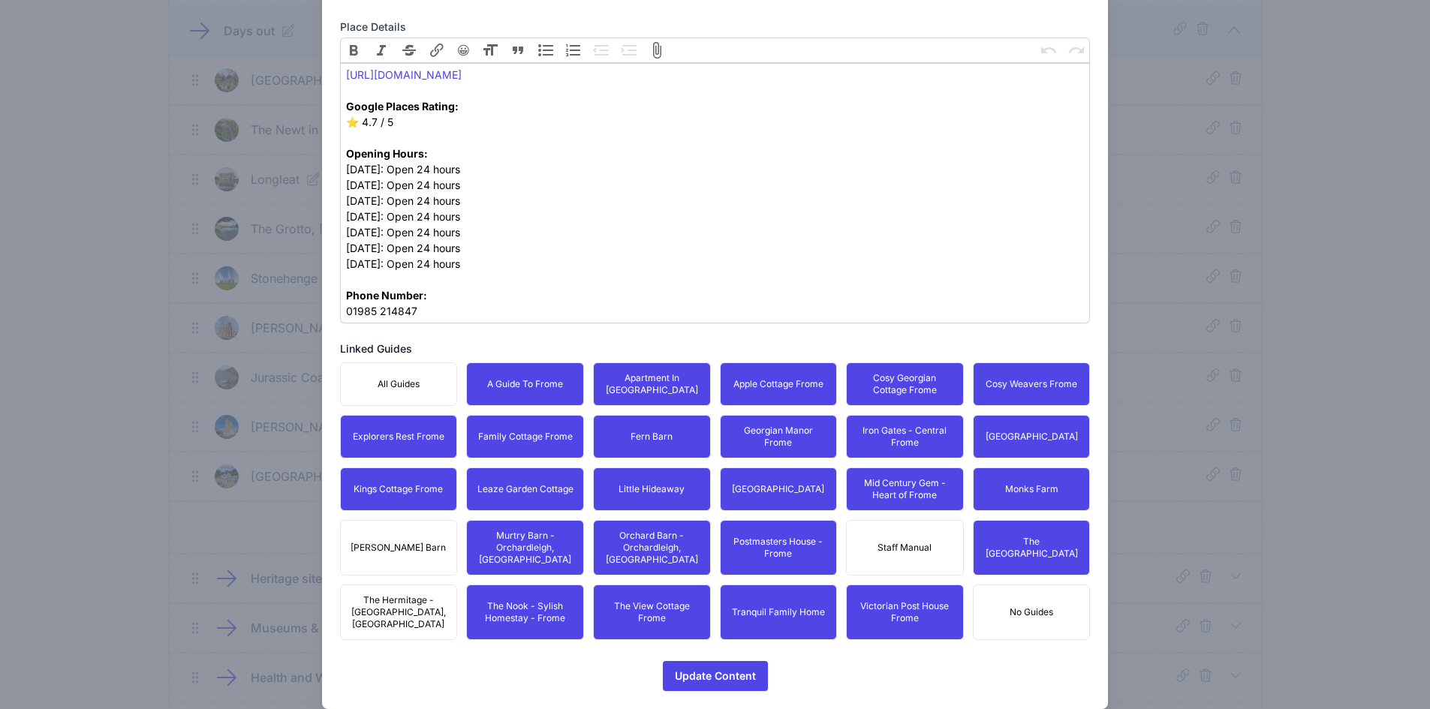
click at [416, 585] on button "The Hermitage - [GEOGRAPHIC_DATA], [GEOGRAPHIC_DATA]" at bounding box center [399, 613] width 118 height 56
click at [417, 545] on span "[PERSON_NAME] Barn" at bounding box center [398, 548] width 95 height 12
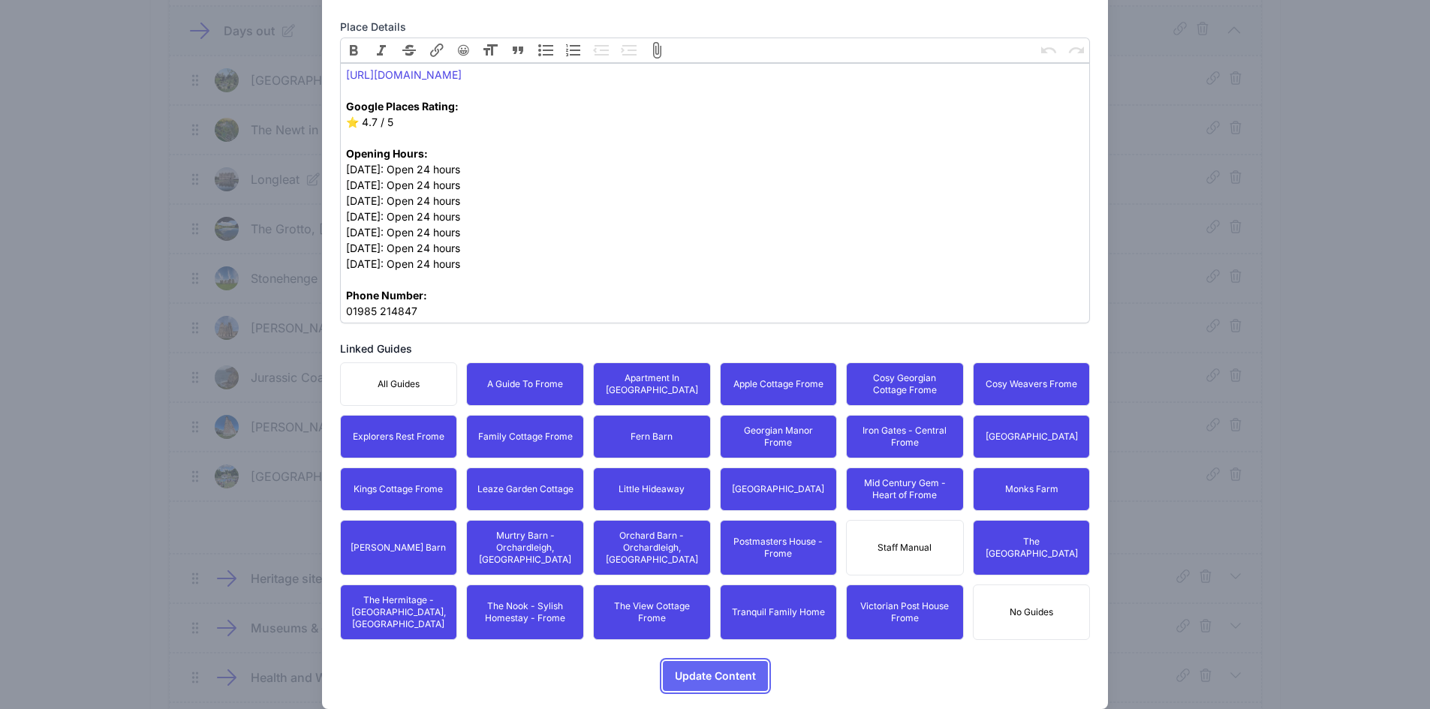
click at [716, 661] on span "Update Content" at bounding box center [715, 676] width 81 height 30
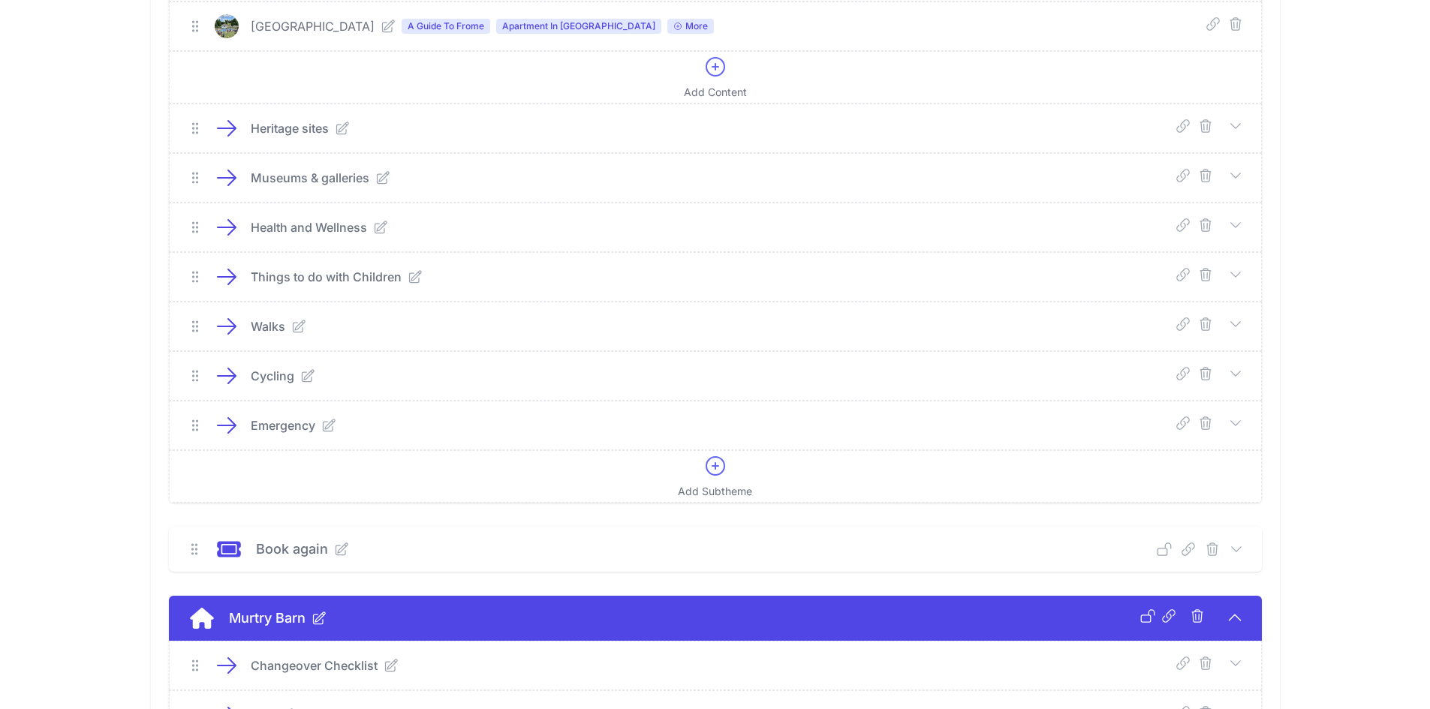
scroll to position [980, 0]
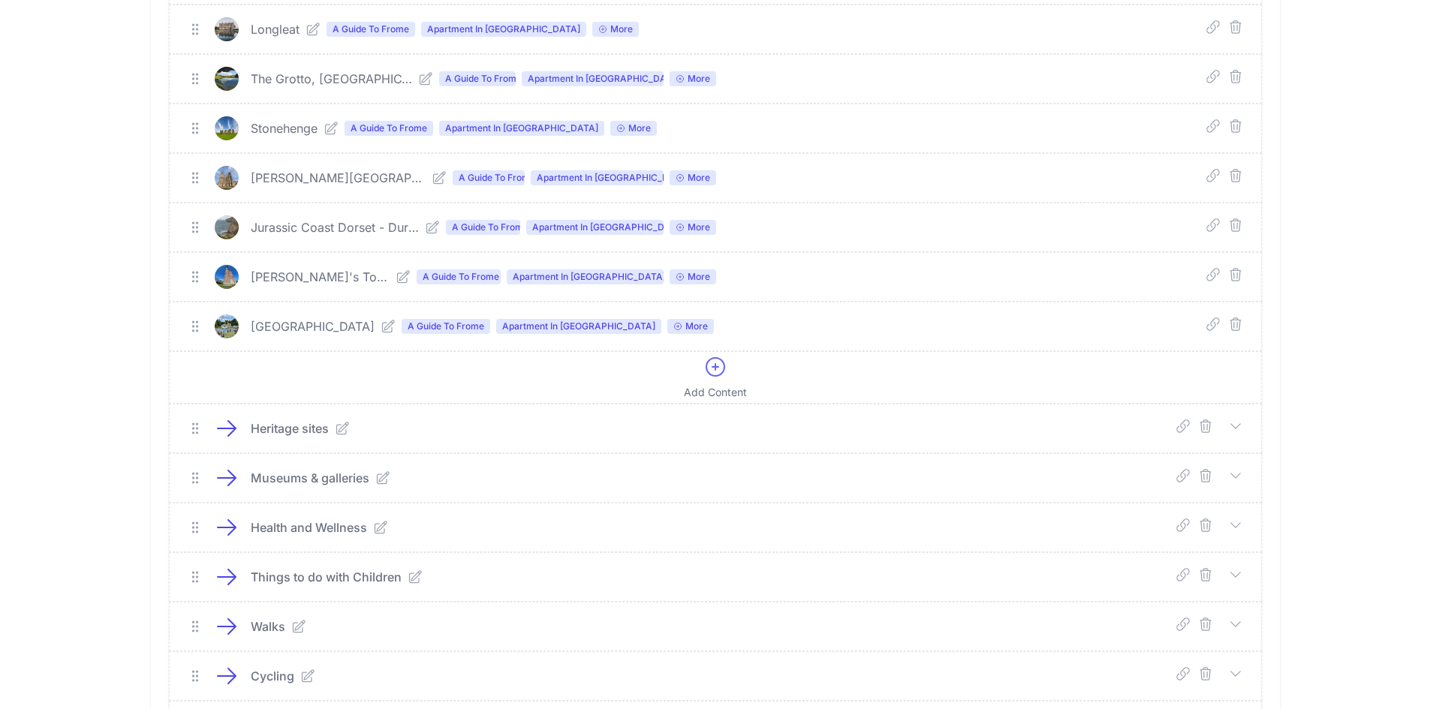
click at [1226, 429] on link at bounding box center [1228, 429] width 30 height 20
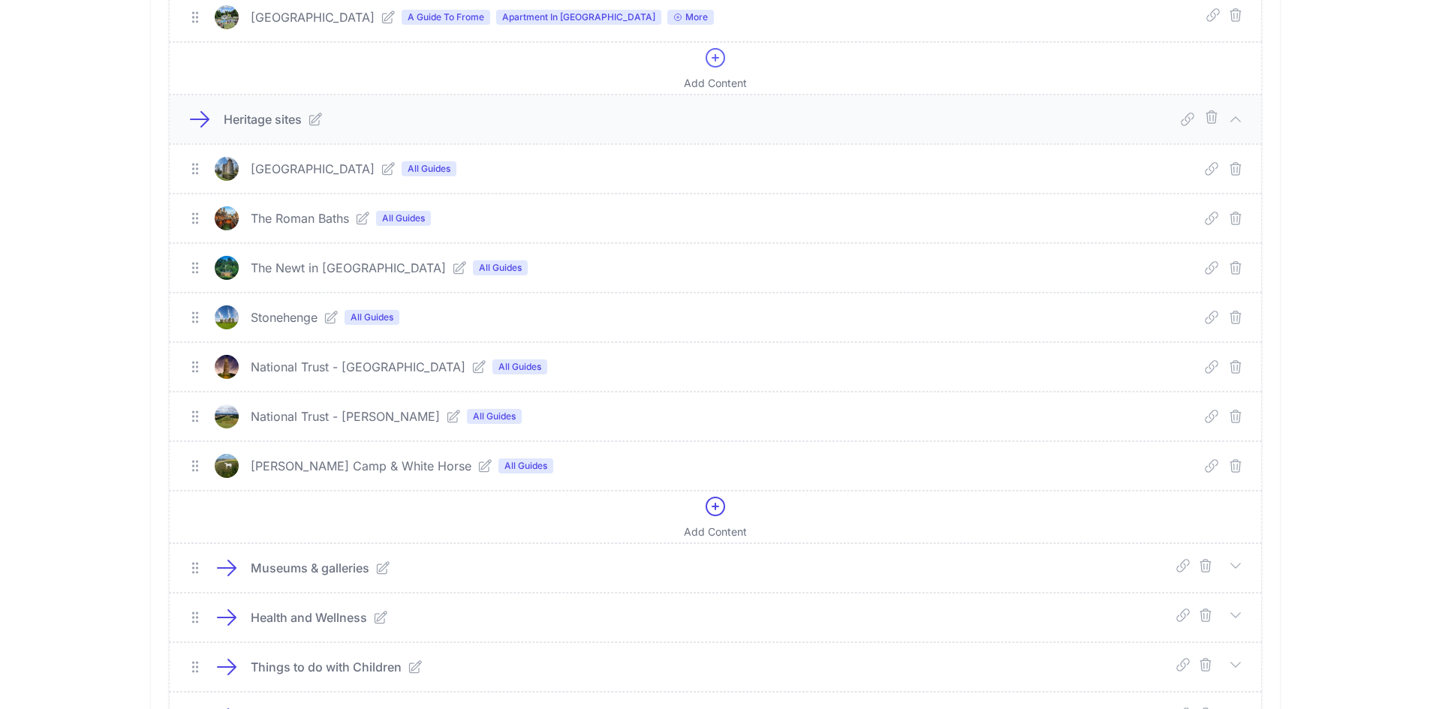
scroll to position [1055, 0]
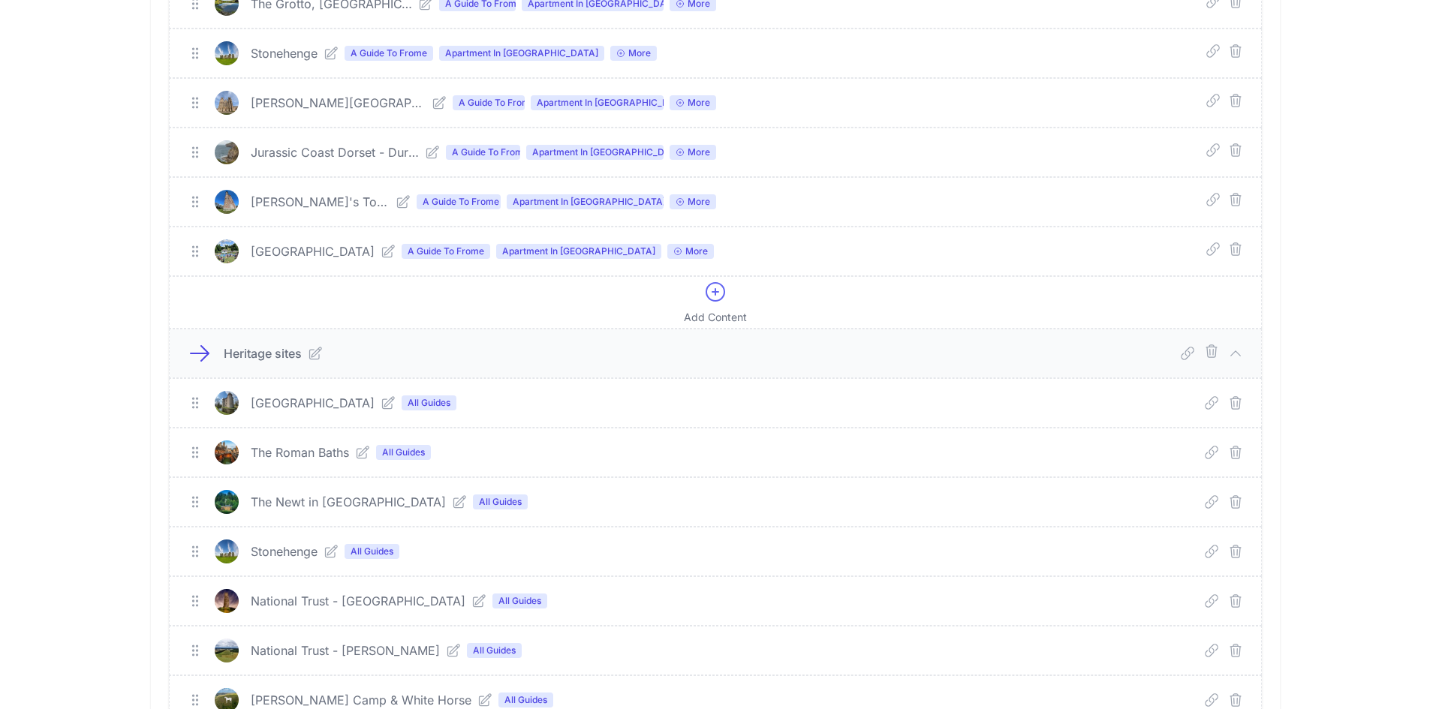
click at [381, 406] on icon at bounding box center [388, 403] width 15 height 15
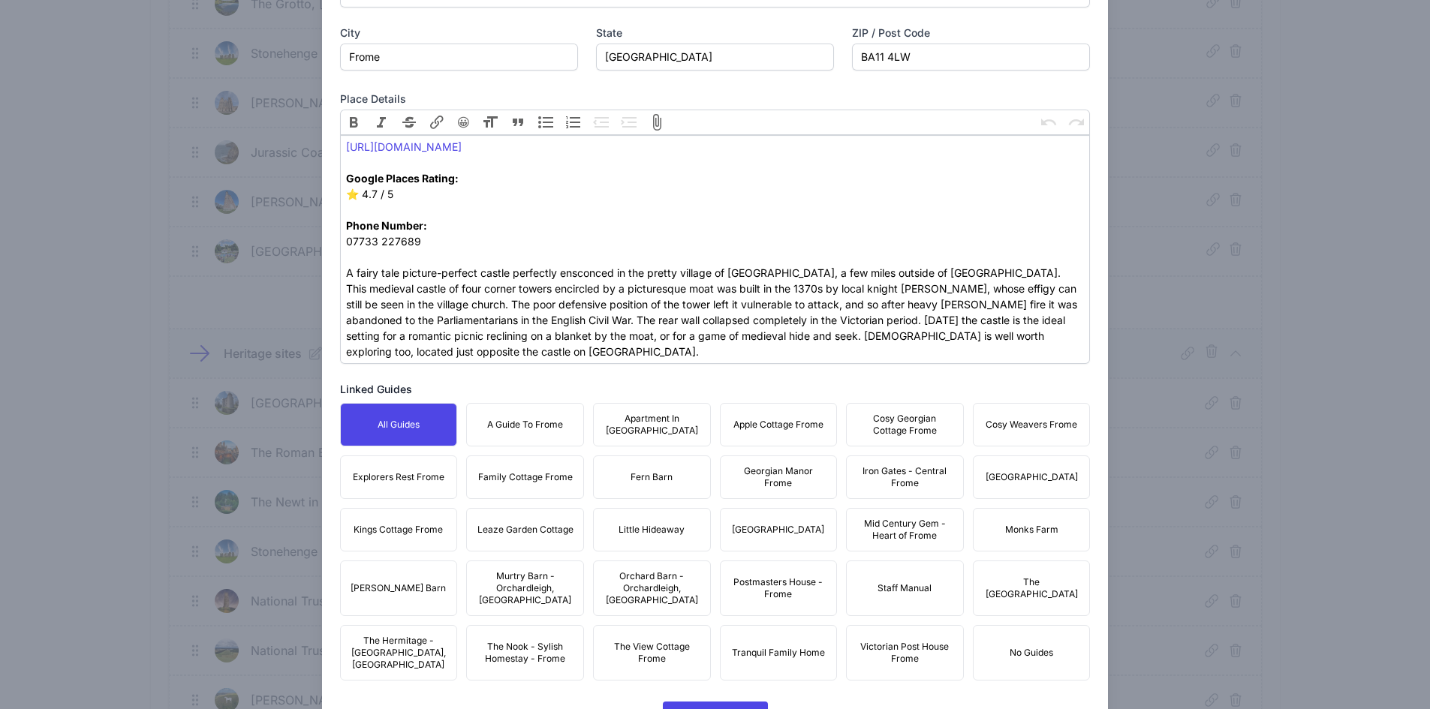
scroll to position [600, 0]
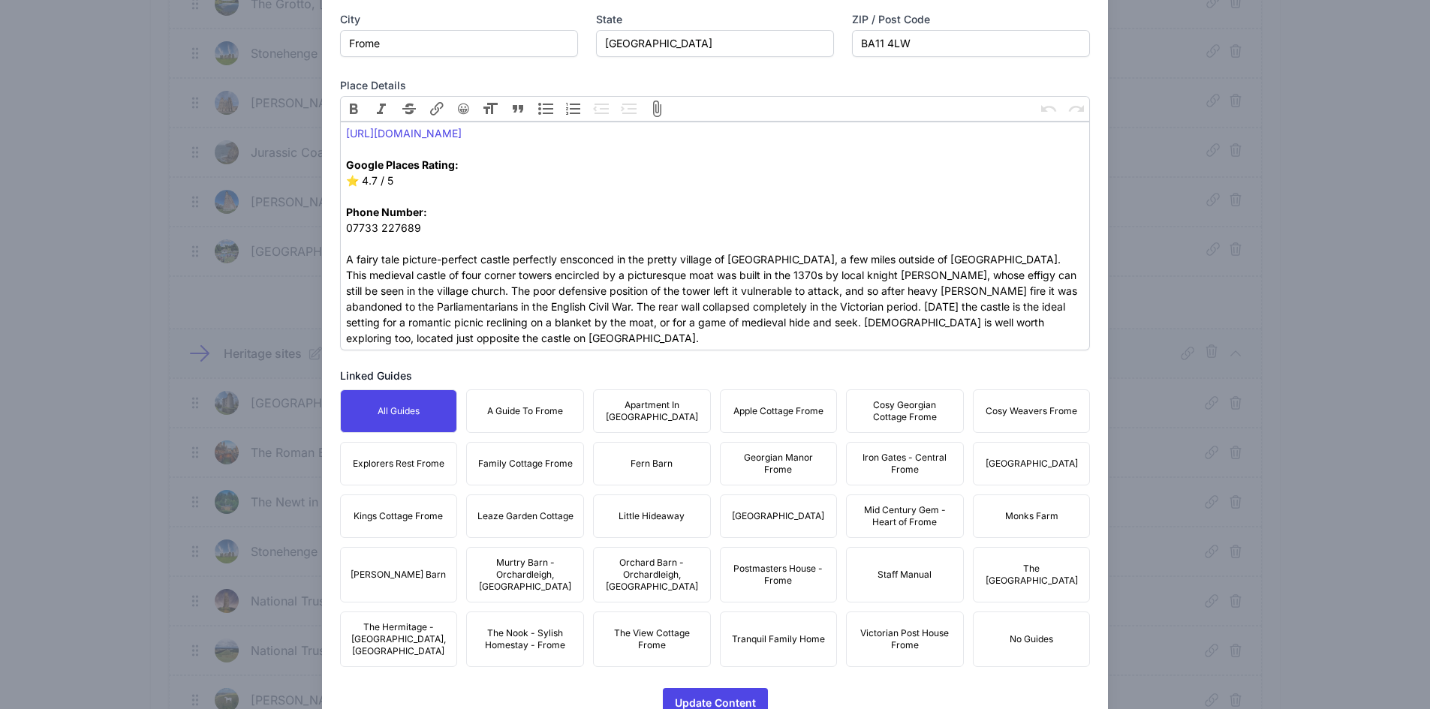
click at [542, 400] on button "A Guide To Frome" at bounding box center [525, 412] width 118 height 44
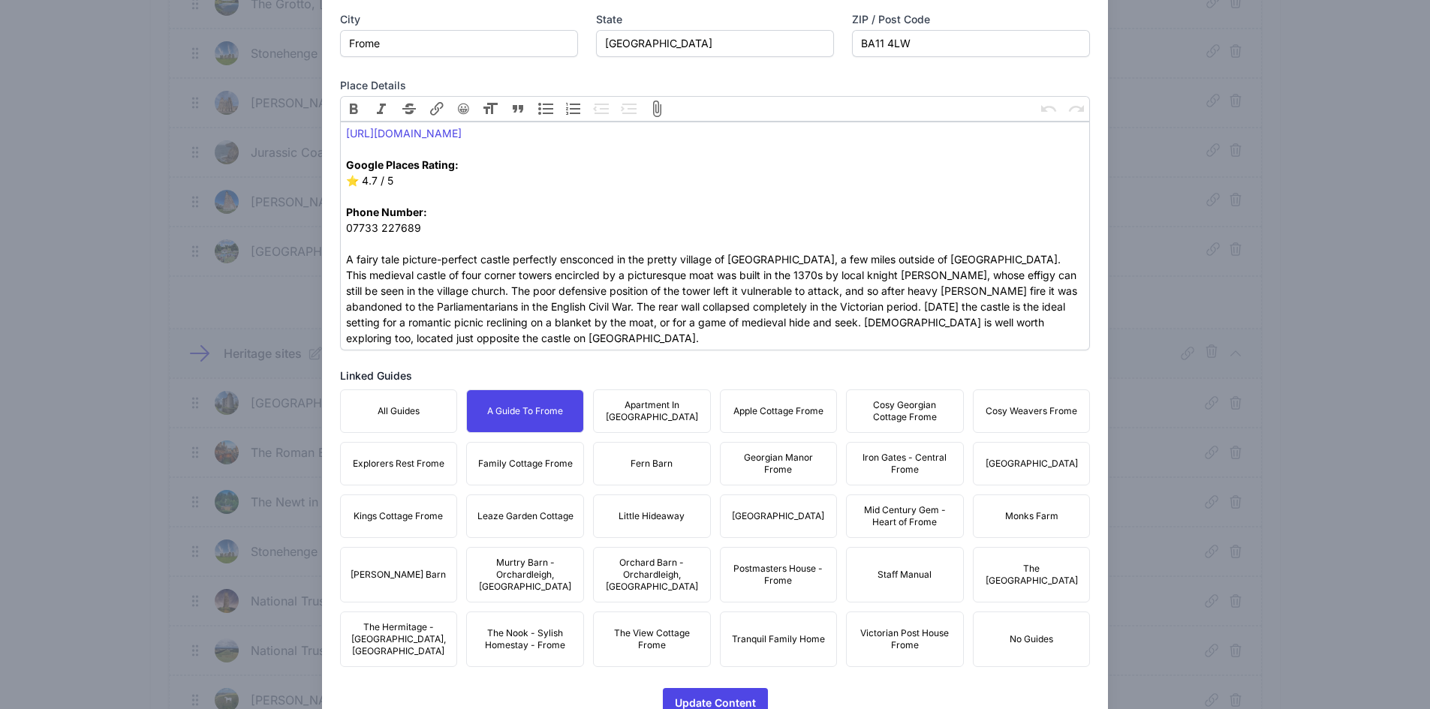
click at [652, 420] on span "Apartment In [GEOGRAPHIC_DATA]" at bounding box center [652, 411] width 98 height 24
click at [740, 408] on span "Apple Cottage Frome" at bounding box center [778, 411] width 90 height 12
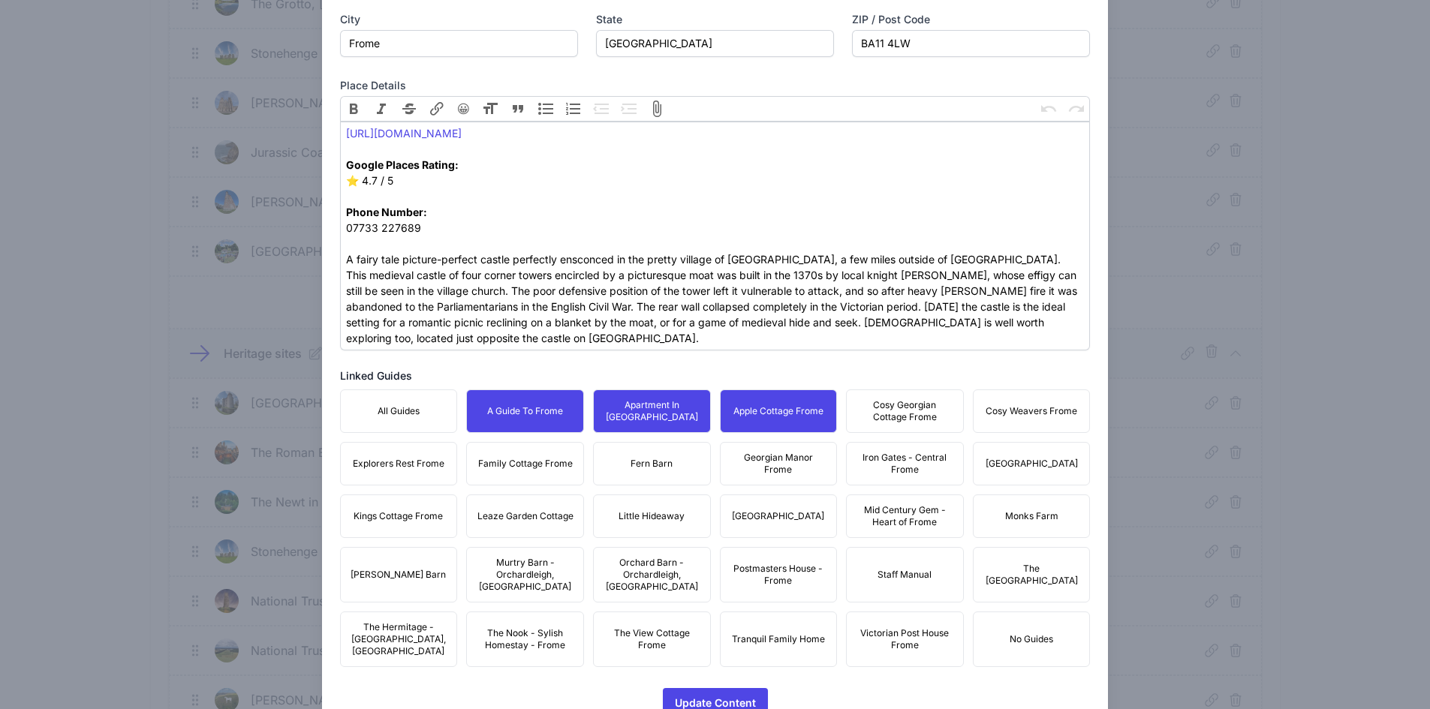
click at [856, 416] on span "Cosy Georgian Cottage Frome" at bounding box center [905, 411] width 98 height 24
click at [926, 415] on span "Cosy Georgian Cottage Frome" at bounding box center [905, 411] width 98 height 24
click at [1001, 418] on button "Cosy Weavers Frome" at bounding box center [1032, 412] width 118 height 44
click at [1037, 470] on button "[GEOGRAPHIC_DATA]" at bounding box center [1032, 464] width 118 height 44
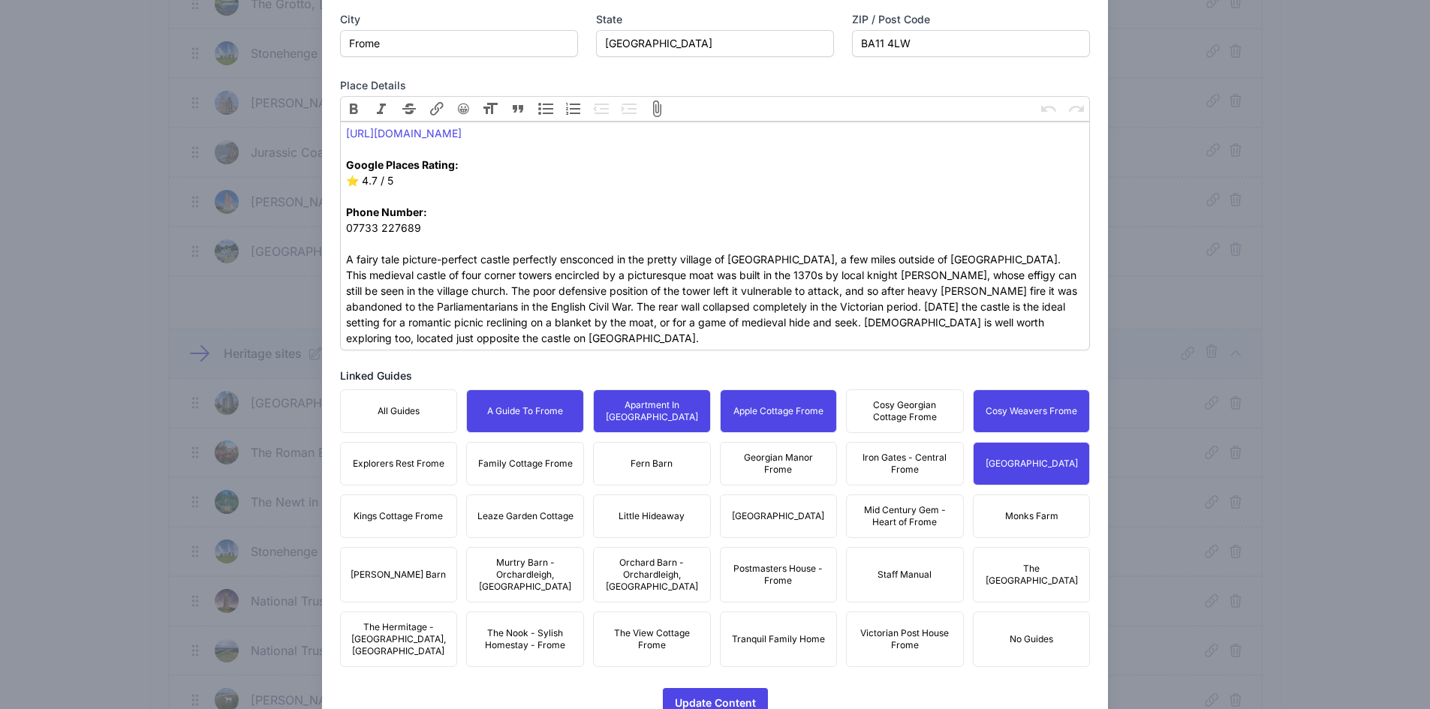
click at [925, 422] on span "Cosy Georgian Cottage Frome" at bounding box center [905, 411] width 98 height 24
click at [898, 448] on button "Iron Gates - Central Frome" at bounding box center [905, 464] width 118 height 44
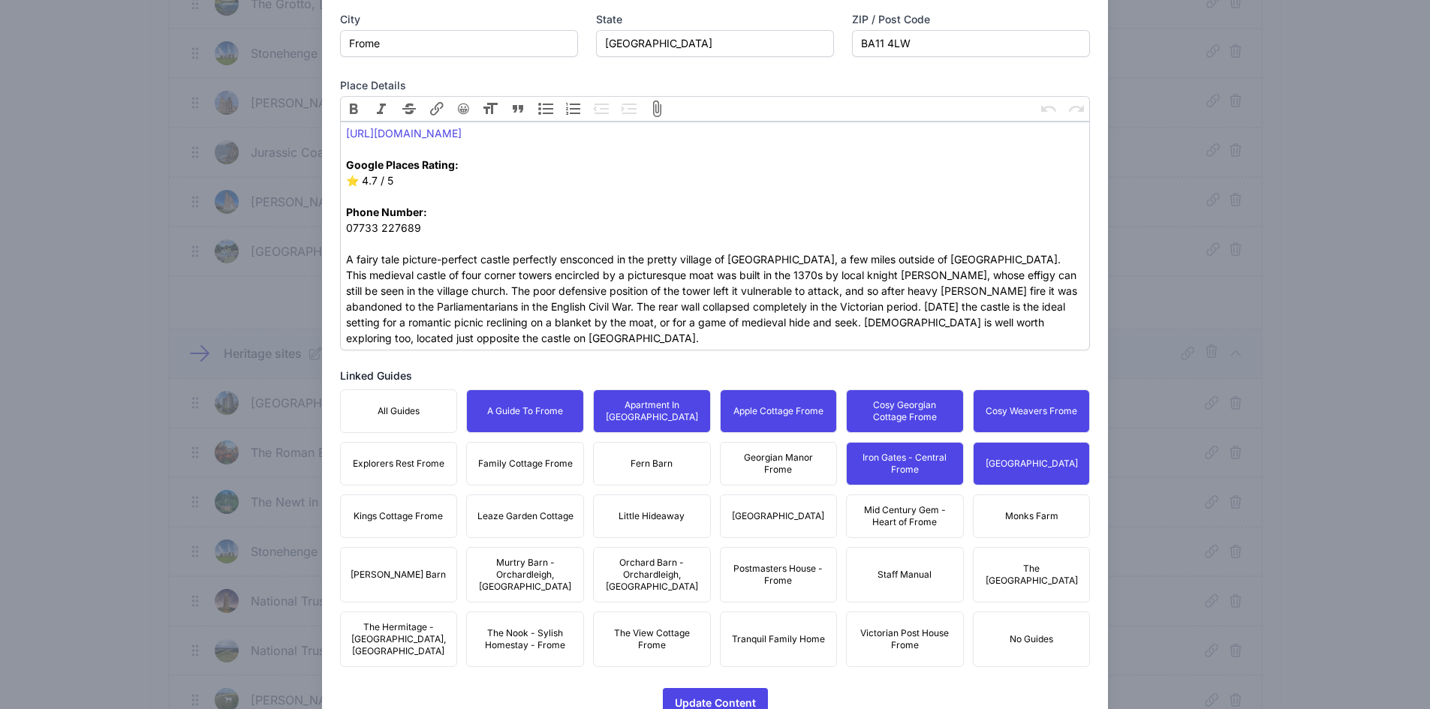
click at [742, 467] on span "Georgian Manor Frome" at bounding box center [779, 464] width 98 height 24
click at [631, 465] on span "Fern Barn" at bounding box center [652, 464] width 42 height 12
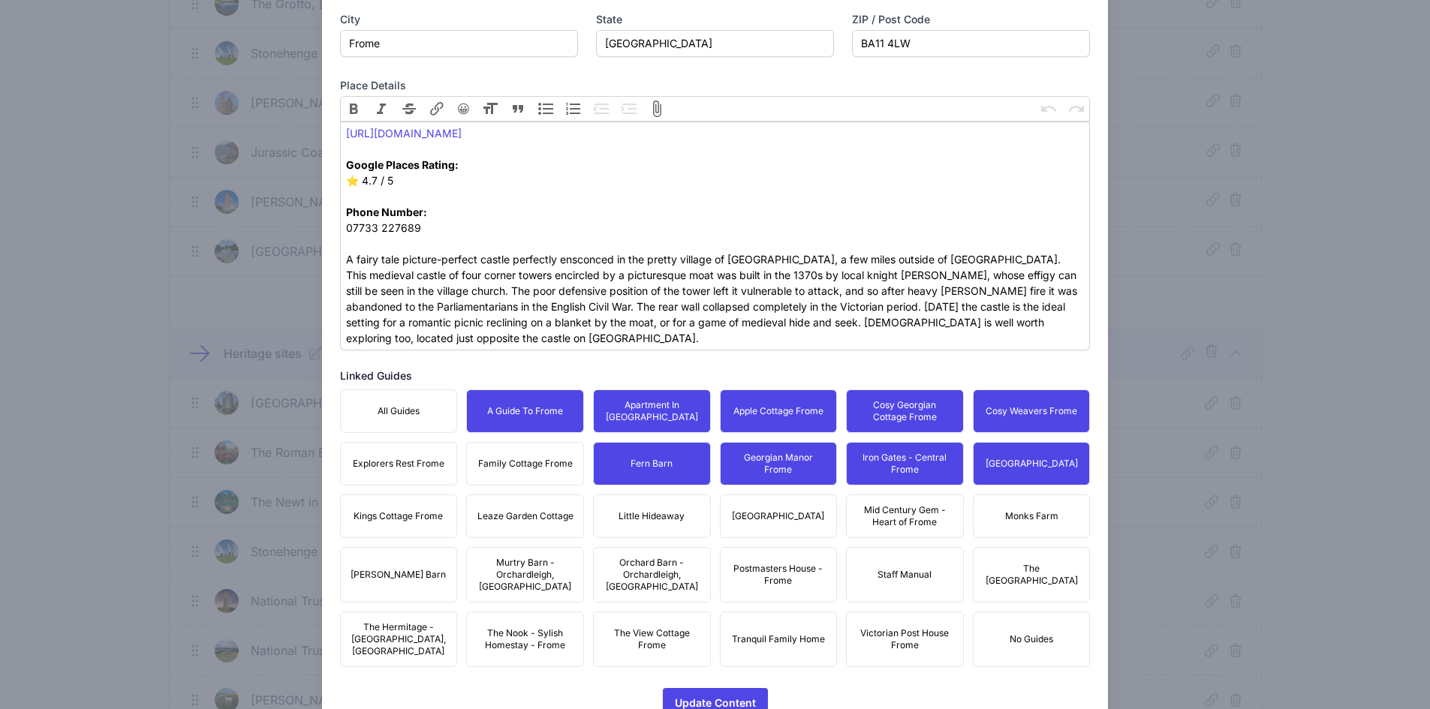
click at [519, 459] on span "Family Cottage Frome" at bounding box center [525, 464] width 95 height 12
click at [418, 459] on span "Explorers Rest Frome" at bounding box center [399, 464] width 92 height 12
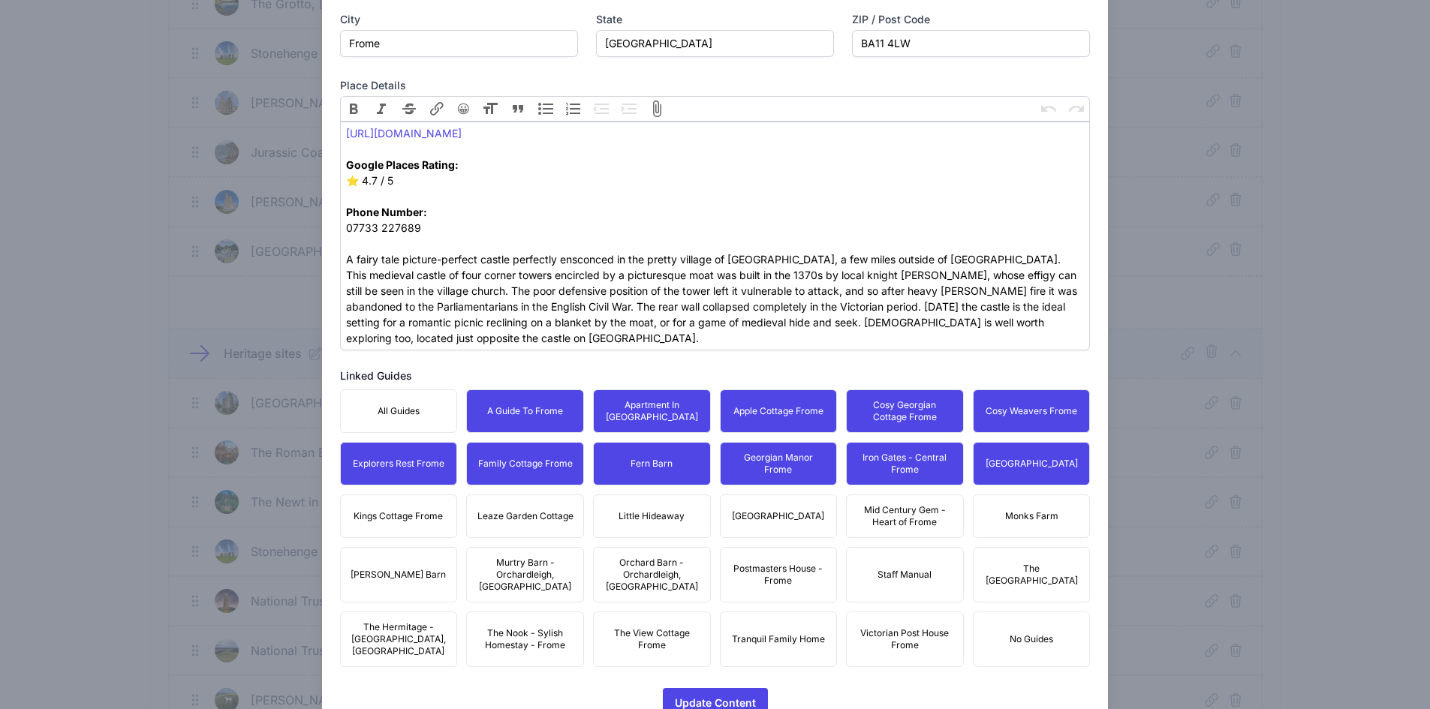
click at [426, 501] on button "Kings Cottage Frome" at bounding box center [399, 517] width 118 height 44
click at [547, 506] on button "Leaze Garden Cottage" at bounding box center [525, 517] width 118 height 44
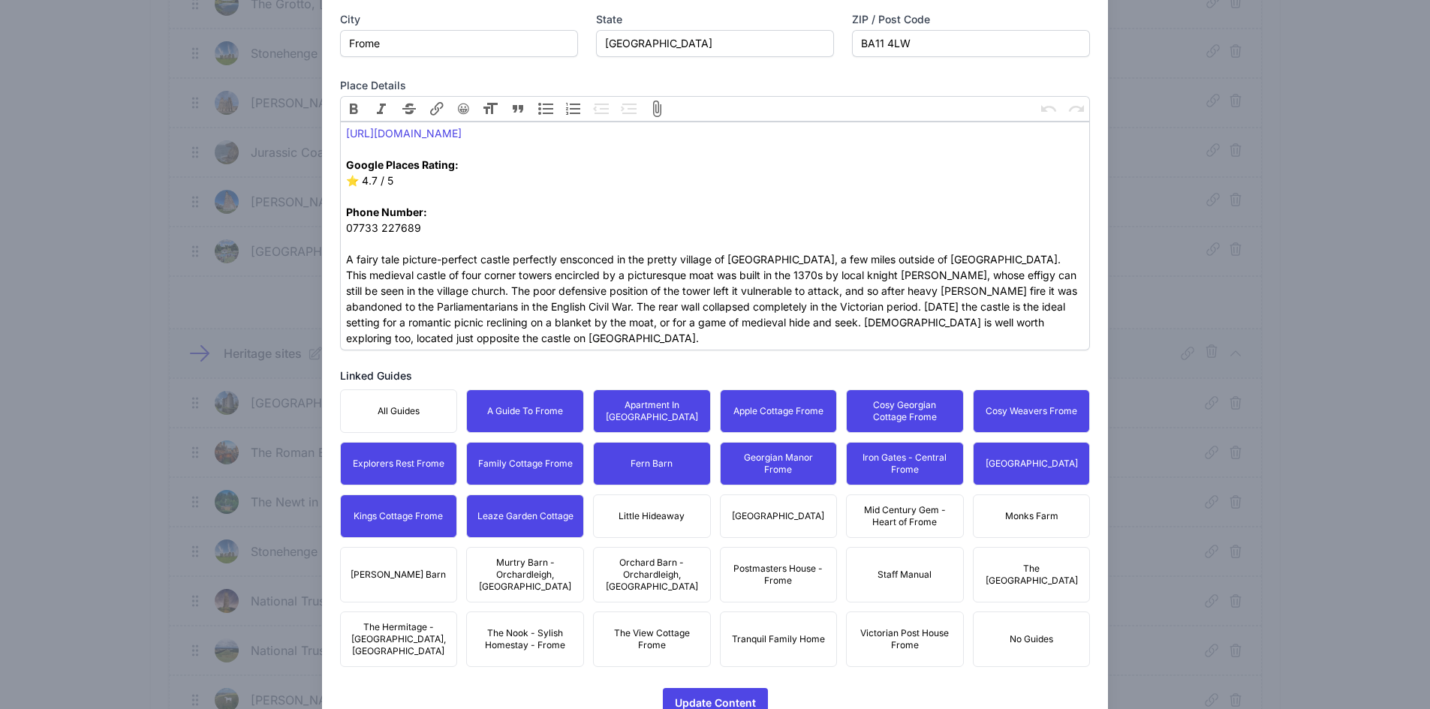
click at [637, 511] on span "Little Hideaway" at bounding box center [652, 516] width 66 height 12
click at [775, 522] on span "[GEOGRAPHIC_DATA]" at bounding box center [778, 516] width 92 height 12
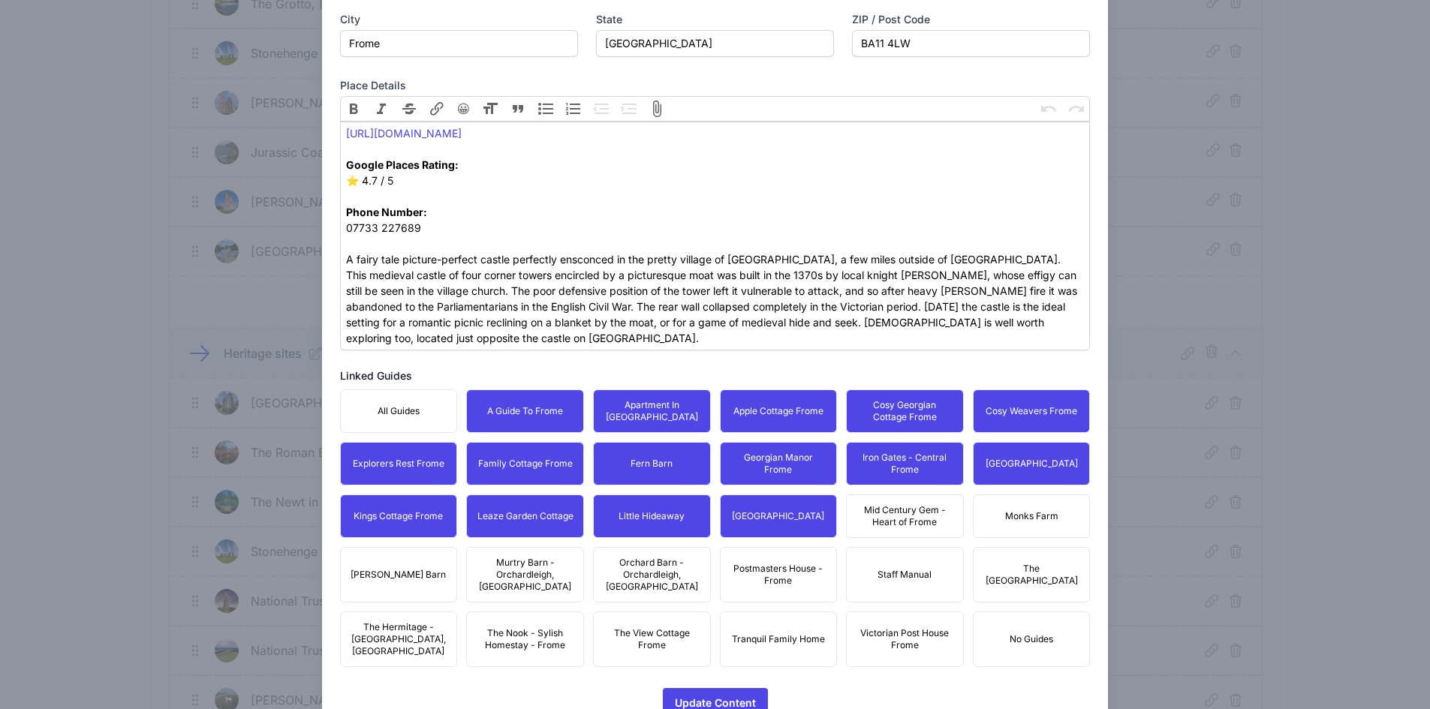
click at [916, 518] on span "Mid Century Gem - Heart of Frome" at bounding box center [905, 516] width 98 height 24
click at [1020, 503] on button "Monks Farm" at bounding box center [1032, 517] width 118 height 44
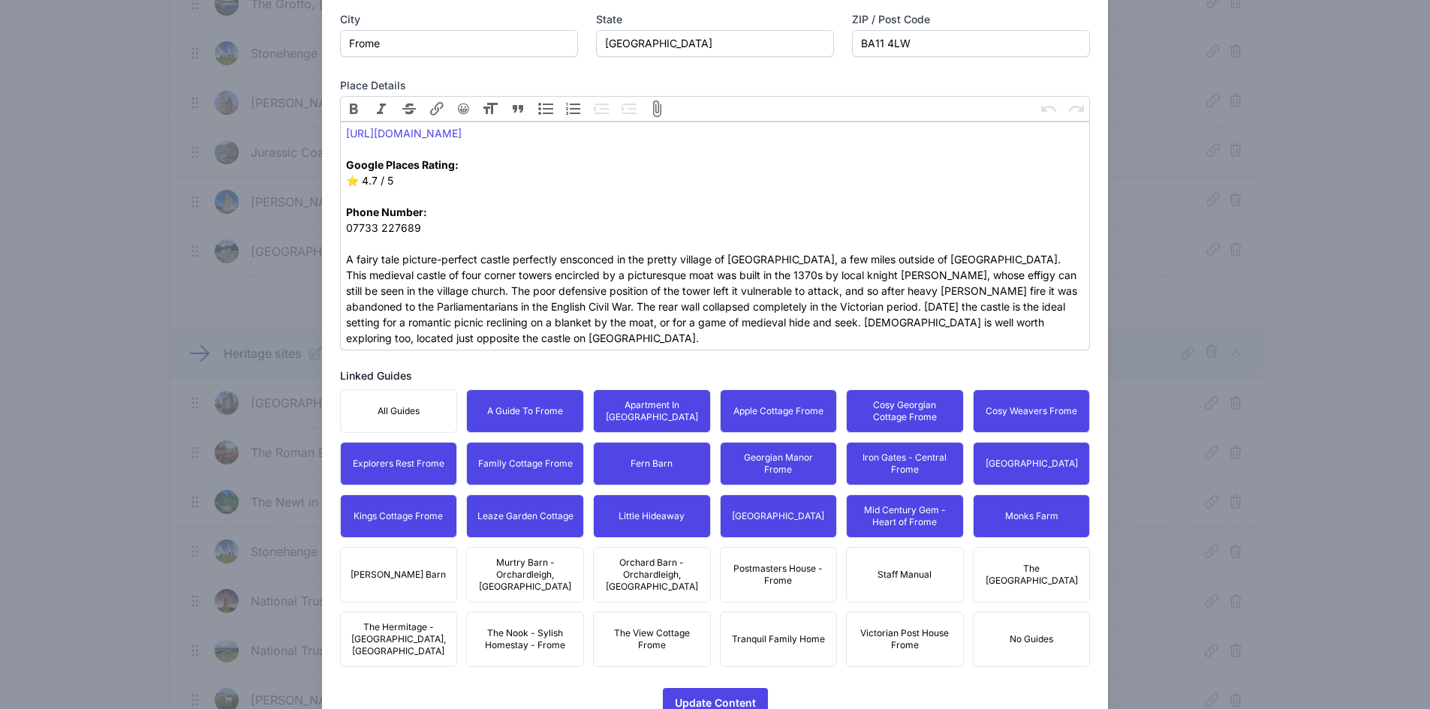
click at [1052, 541] on div "All Guides A Guide To Frome Apartment In [GEOGRAPHIC_DATA] Apple Cottage Frome …" at bounding box center [715, 529] width 751 height 278
click at [1024, 563] on span "The [GEOGRAPHIC_DATA]" at bounding box center [1032, 575] width 98 height 24
click at [730, 563] on span "Postmasters House - Frome" at bounding box center [779, 575] width 98 height 24
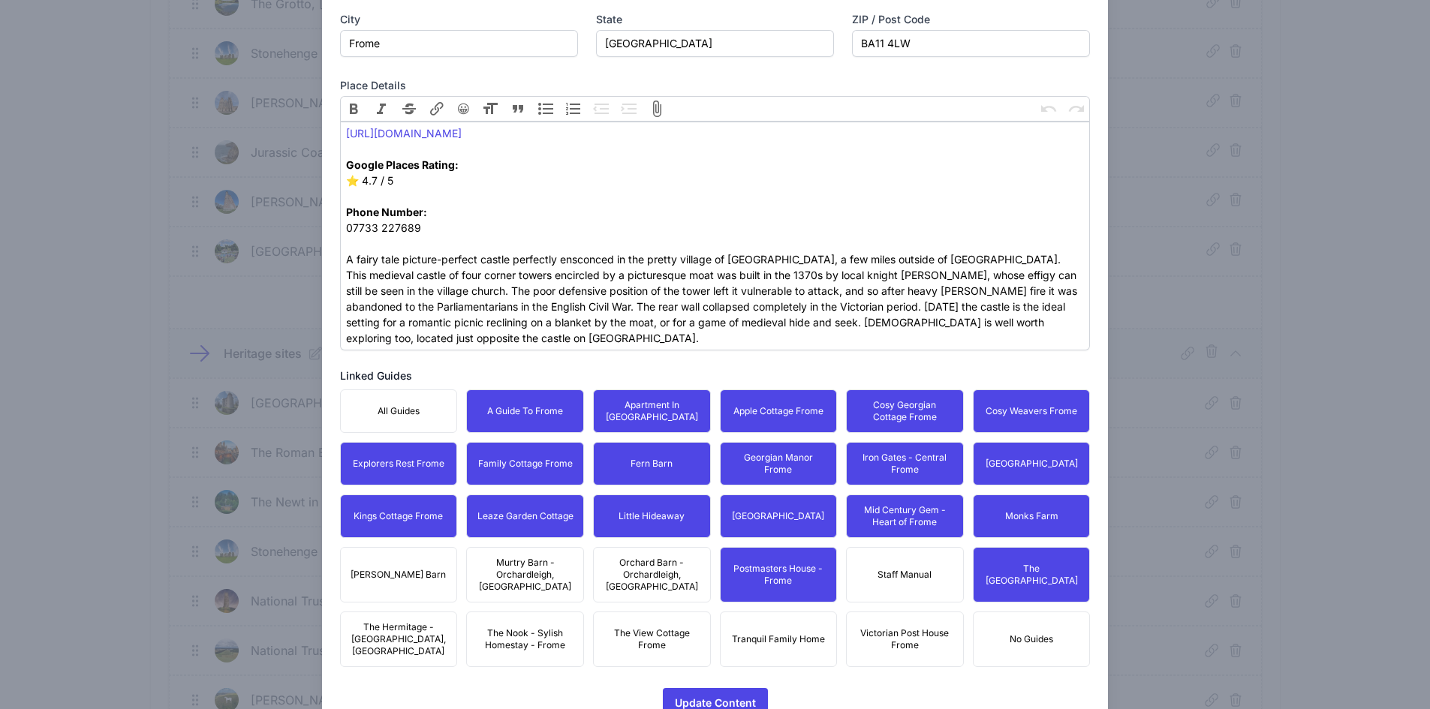
click at [911, 628] on span "Victorian Post House Frome" at bounding box center [905, 640] width 98 height 24
click at [740, 634] on span "Tranquil Family Home" at bounding box center [778, 640] width 93 height 12
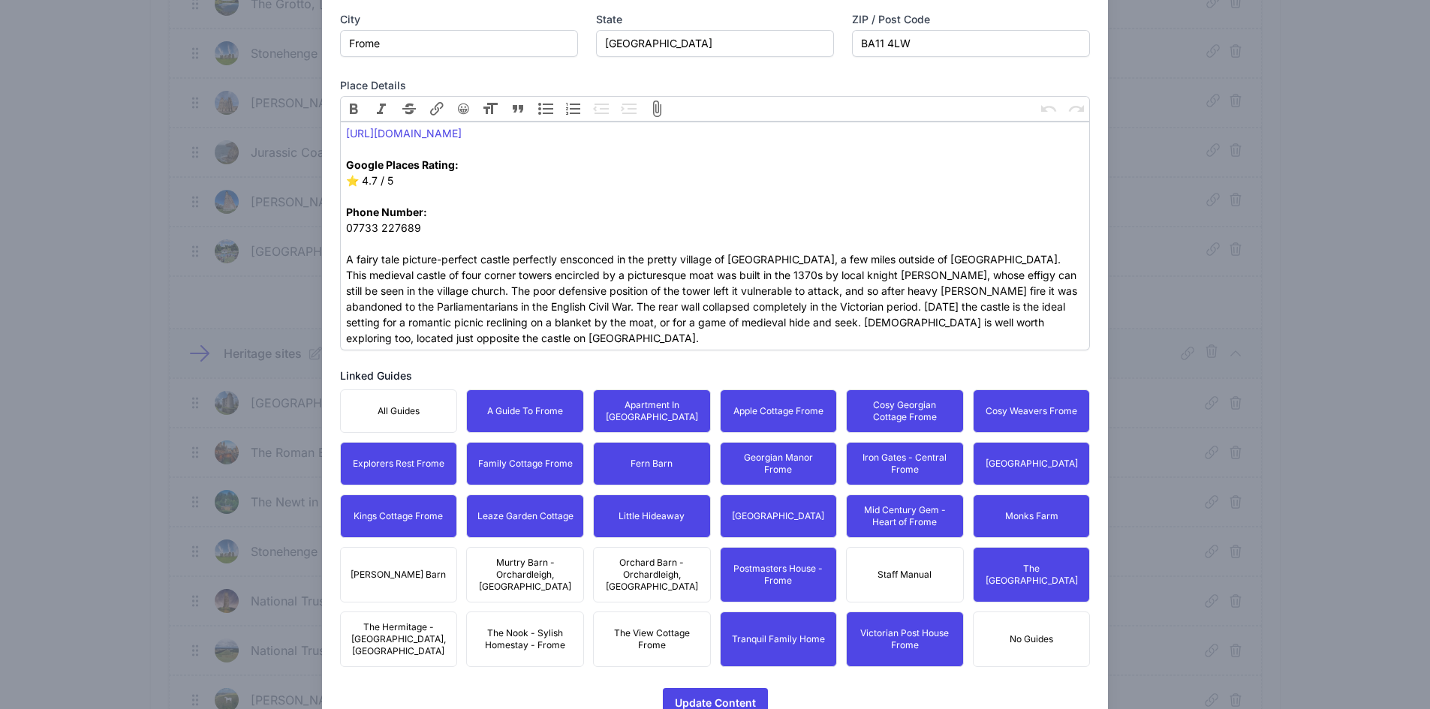
click at [643, 558] on span "Orchard Barn - Orchardleigh, [GEOGRAPHIC_DATA]" at bounding box center [652, 575] width 98 height 36
click at [642, 628] on span "The View Cottage Frome" at bounding box center [652, 640] width 98 height 24
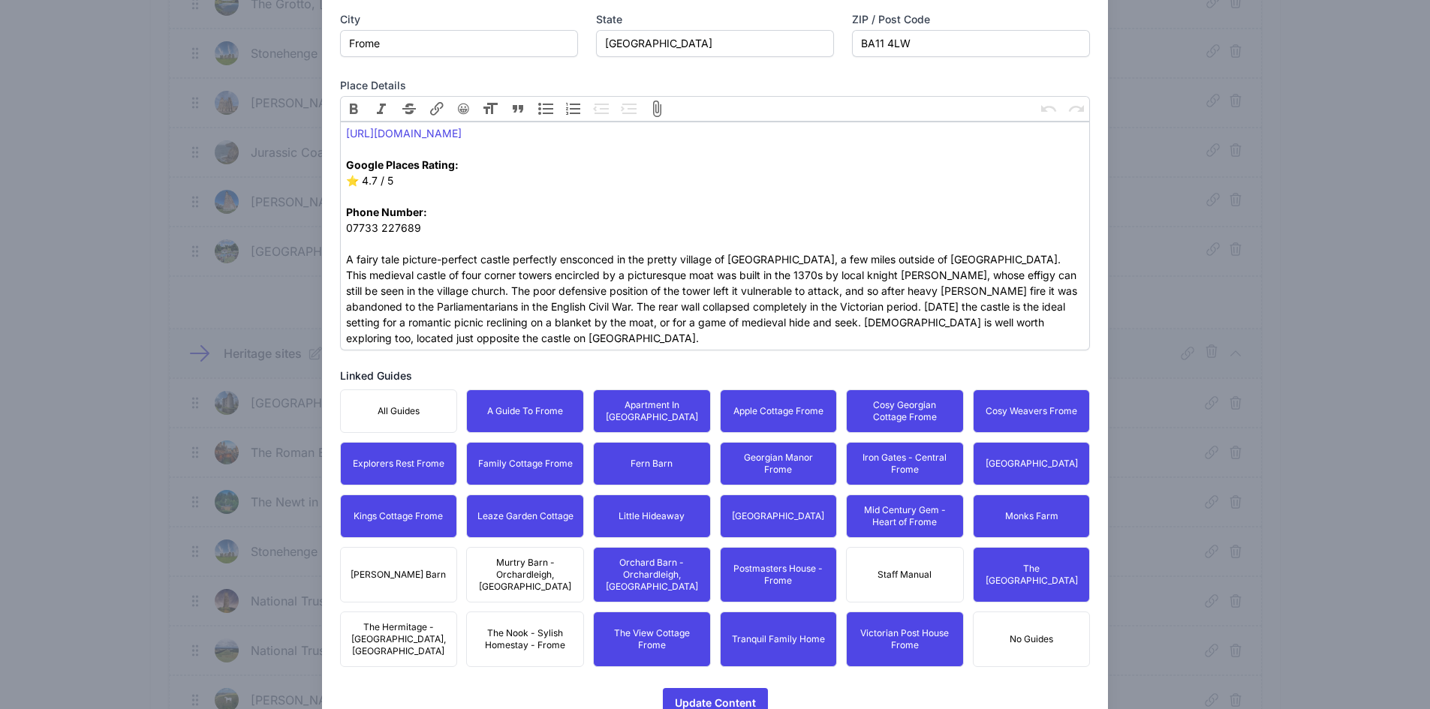
click at [518, 612] on button "The Nook - Sylish Homestay - Frome" at bounding box center [525, 640] width 118 height 56
click at [513, 566] on span "Murtry Barn - Orchardleigh, [GEOGRAPHIC_DATA]" at bounding box center [525, 575] width 98 height 36
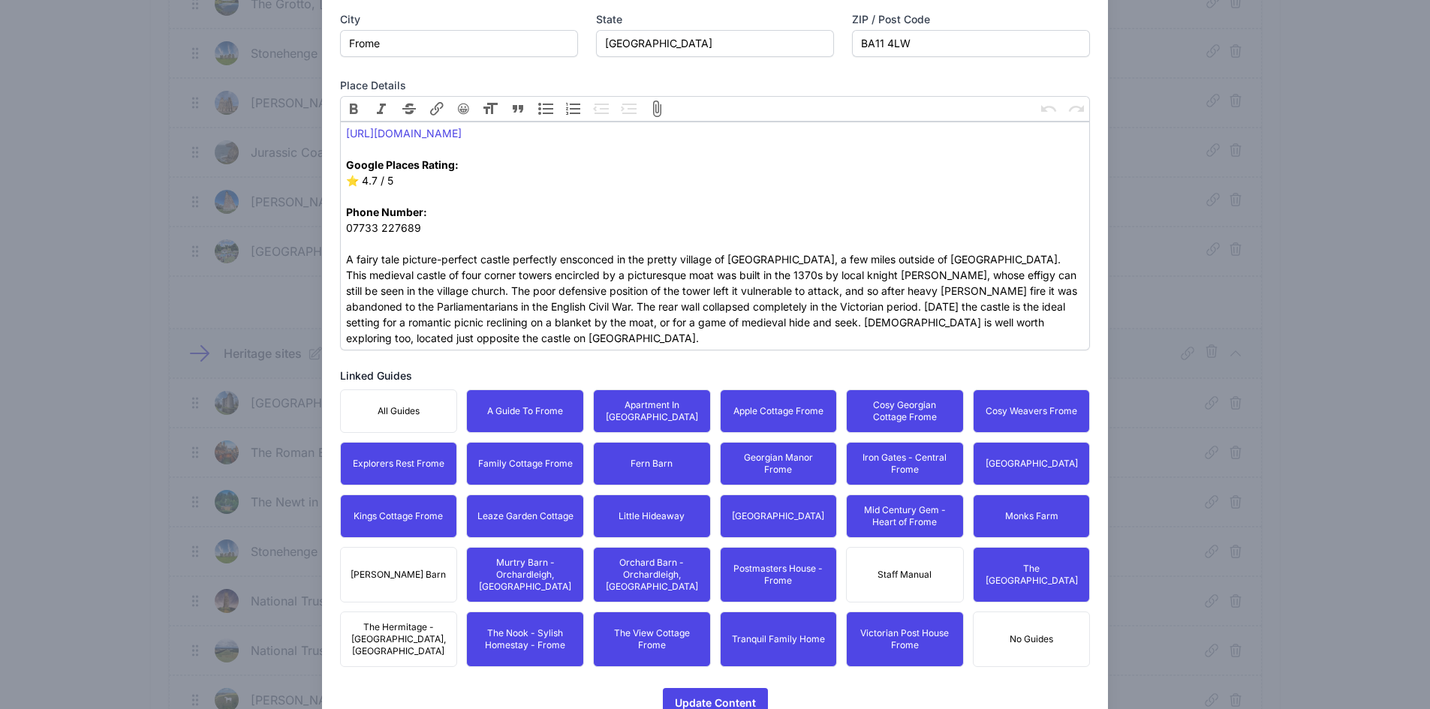
click at [413, 569] on span "[PERSON_NAME] Barn" at bounding box center [398, 575] width 95 height 12
click at [414, 612] on button "The Hermitage - [GEOGRAPHIC_DATA], [GEOGRAPHIC_DATA]" at bounding box center [399, 640] width 118 height 56
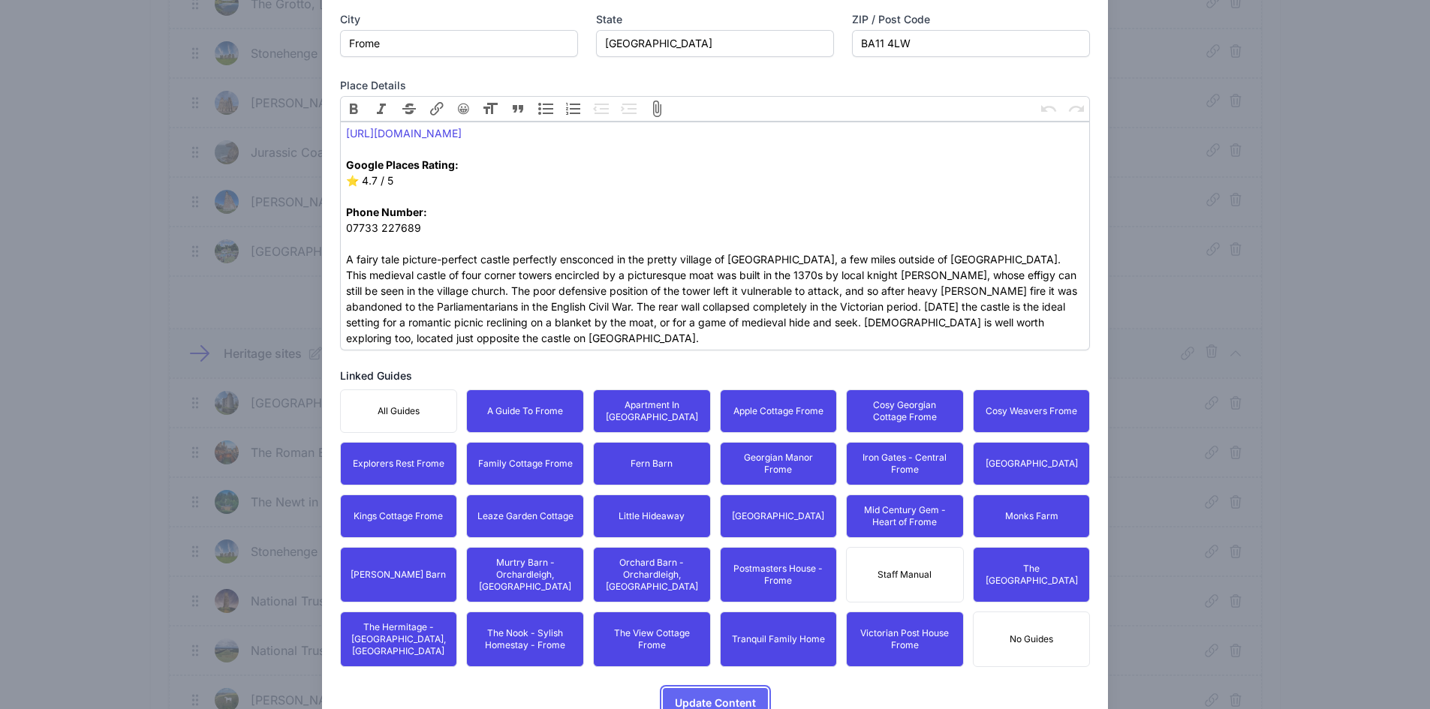
click at [693, 688] on span "Update Content" at bounding box center [715, 703] width 81 height 30
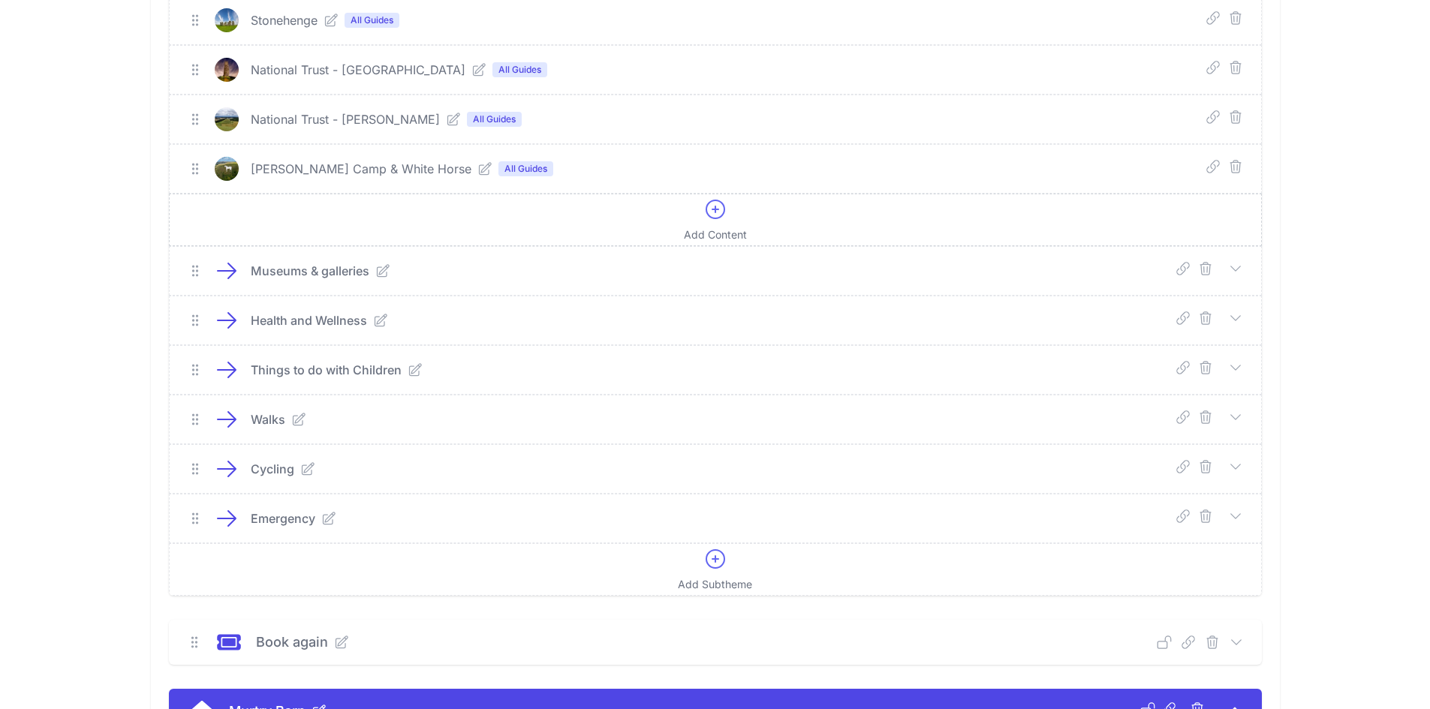
scroll to position [730, 0]
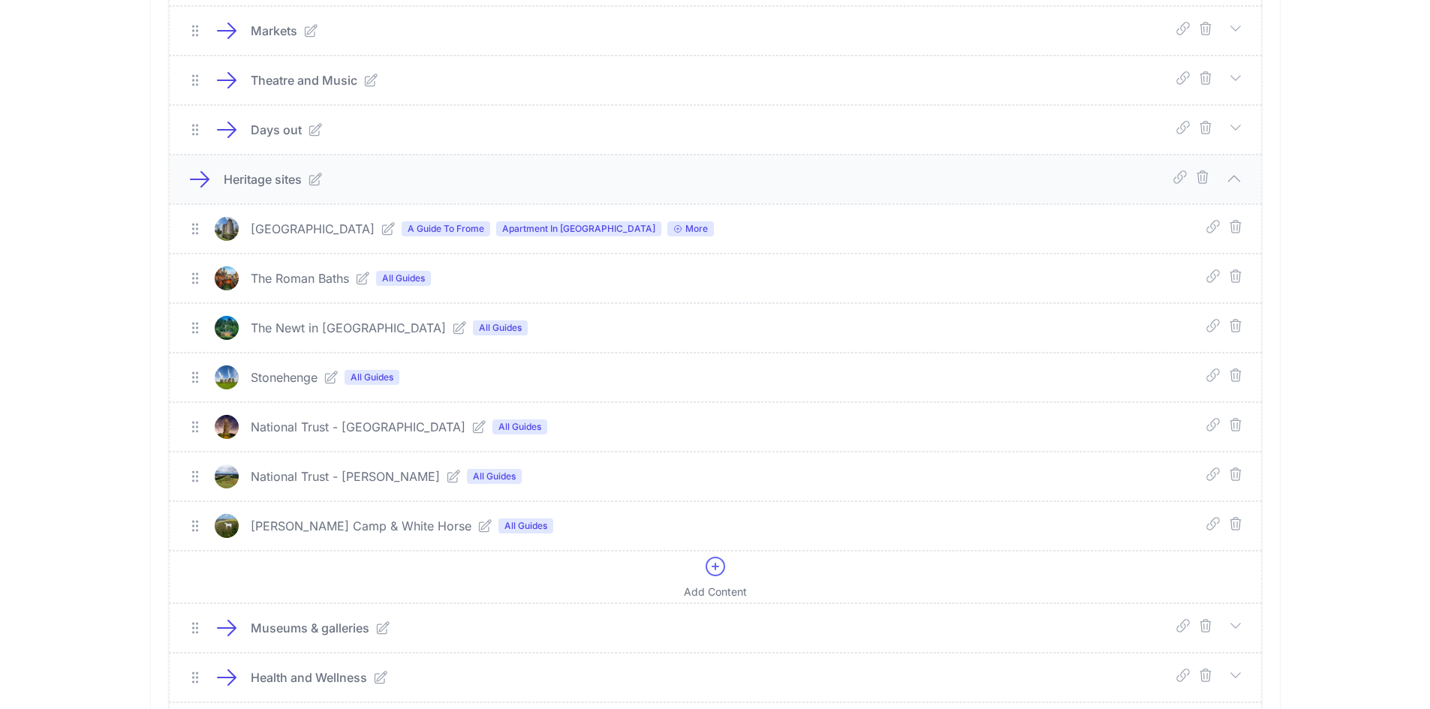
click at [360, 286] on div "The Roman Baths All Guides" at bounding box center [483, 278] width 465 height 18
click at [360, 284] on icon at bounding box center [363, 278] width 12 height 12
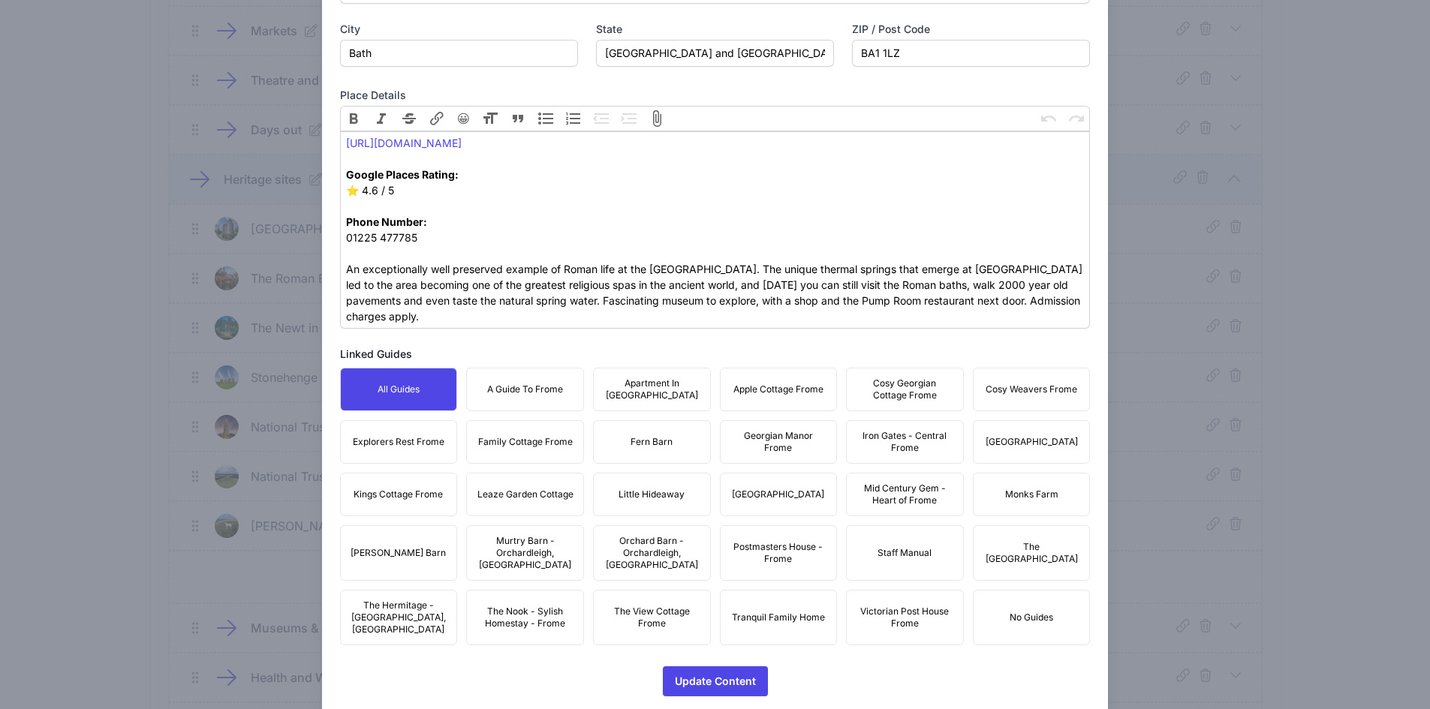
scroll to position [596, 0]
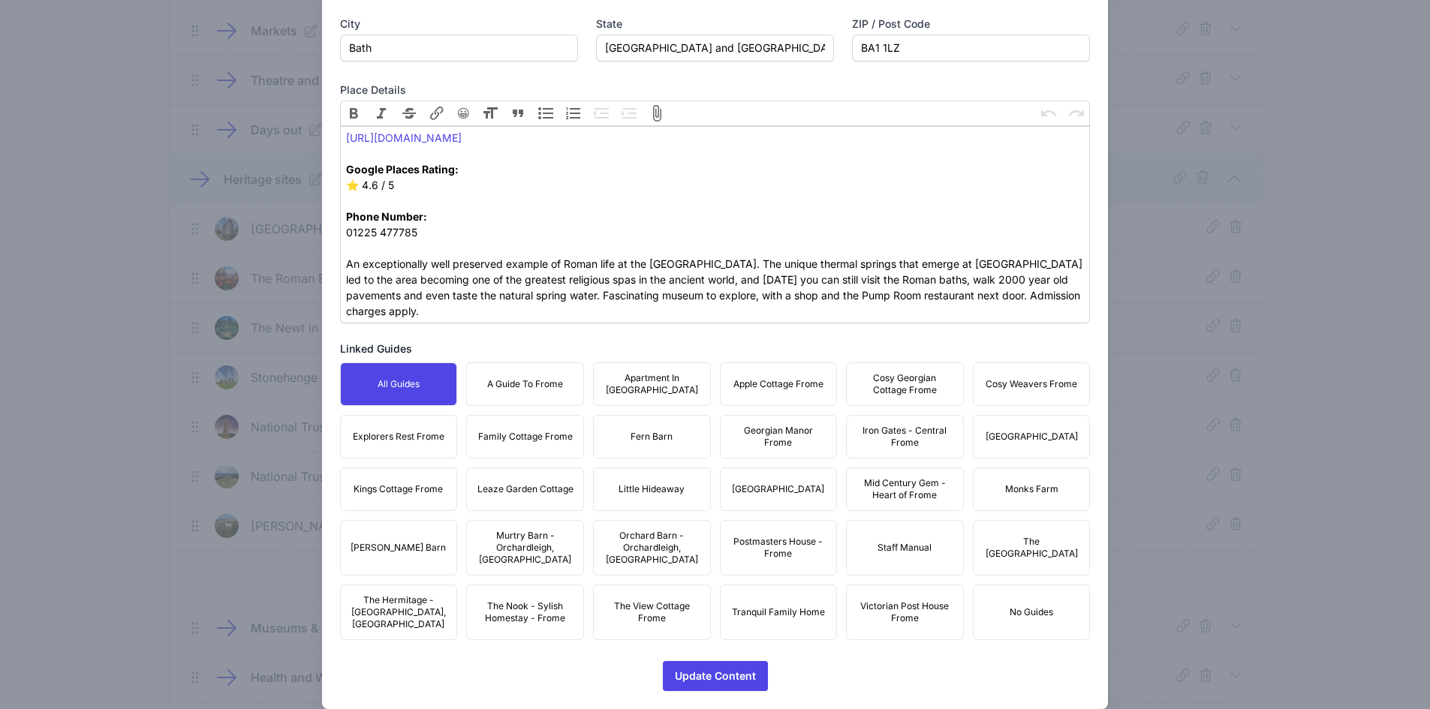
click at [548, 392] on button "A Guide To Frome" at bounding box center [525, 385] width 118 height 44
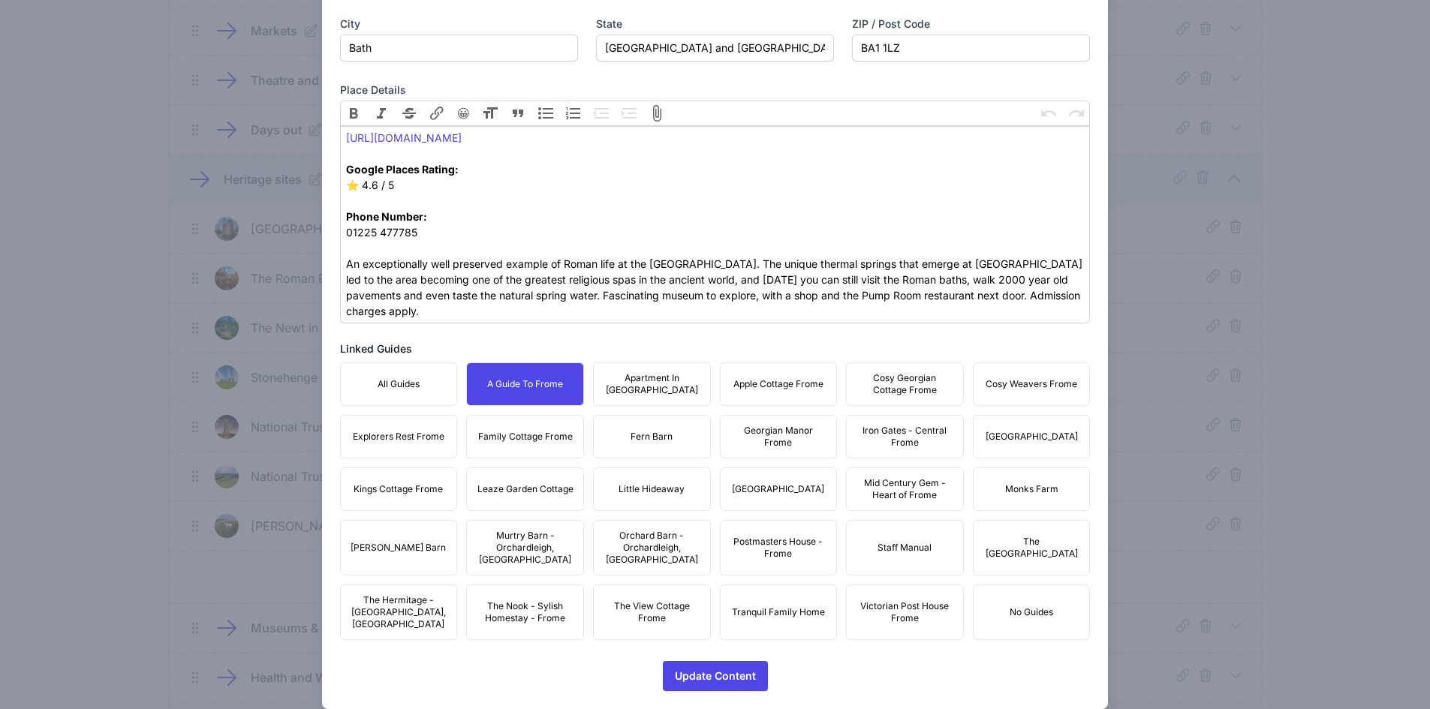
click at [695, 381] on button "Apartment In [GEOGRAPHIC_DATA]" at bounding box center [652, 385] width 118 height 44
click at [811, 386] on span "Apple Cottage Frome" at bounding box center [778, 384] width 90 height 12
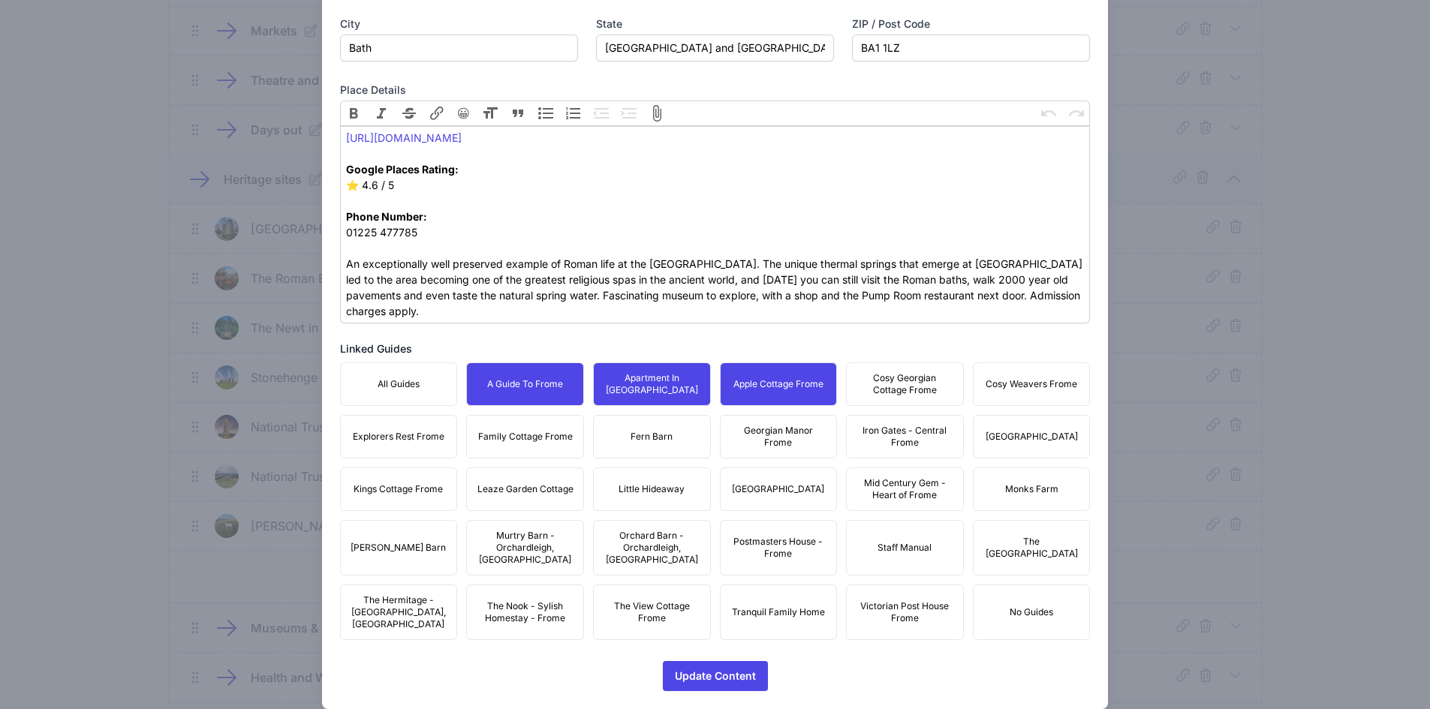
click at [890, 385] on span "Cosy Georgian Cottage Frome" at bounding box center [905, 384] width 98 height 24
click at [997, 388] on span "Cosy Weavers Frome" at bounding box center [1032, 384] width 92 height 12
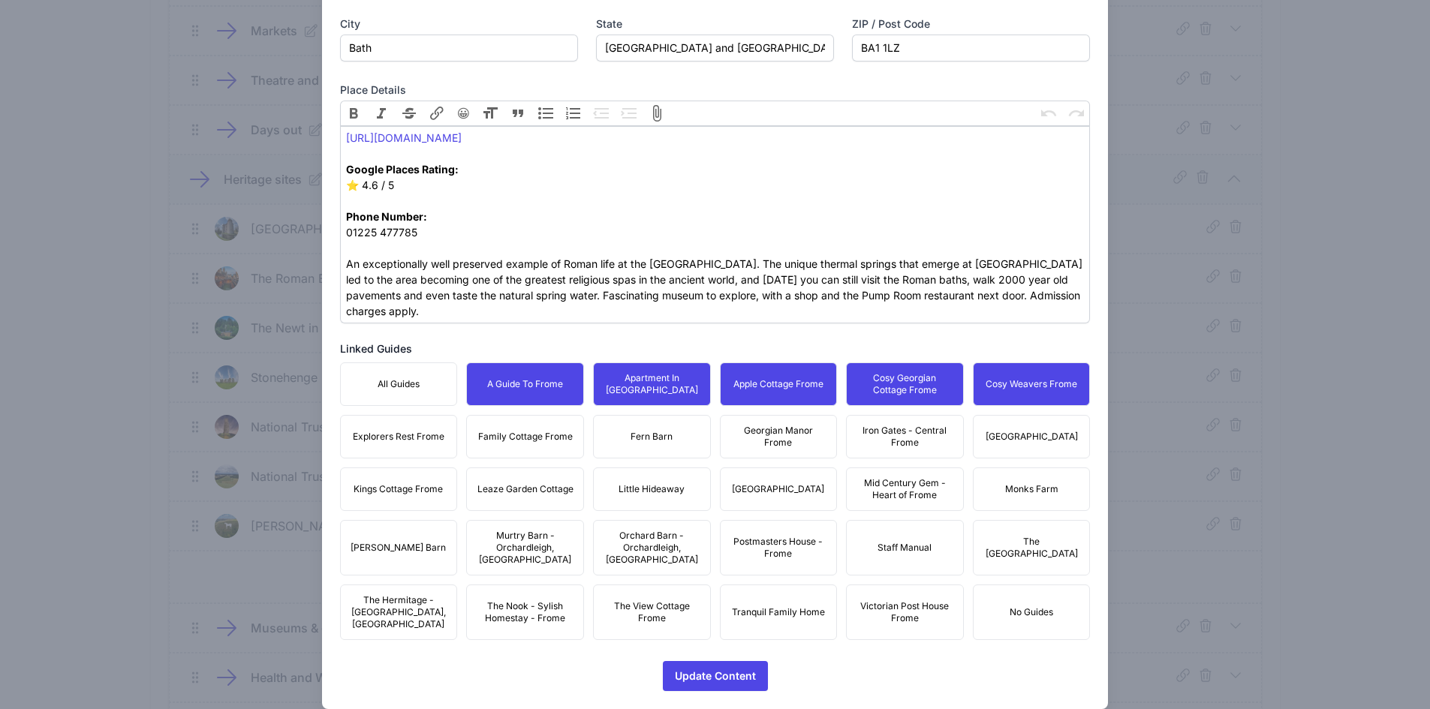
click at [1007, 432] on span "[GEOGRAPHIC_DATA]" at bounding box center [1032, 437] width 92 height 12
click at [886, 436] on span "Iron Gates - Central Frome" at bounding box center [905, 437] width 98 height 24
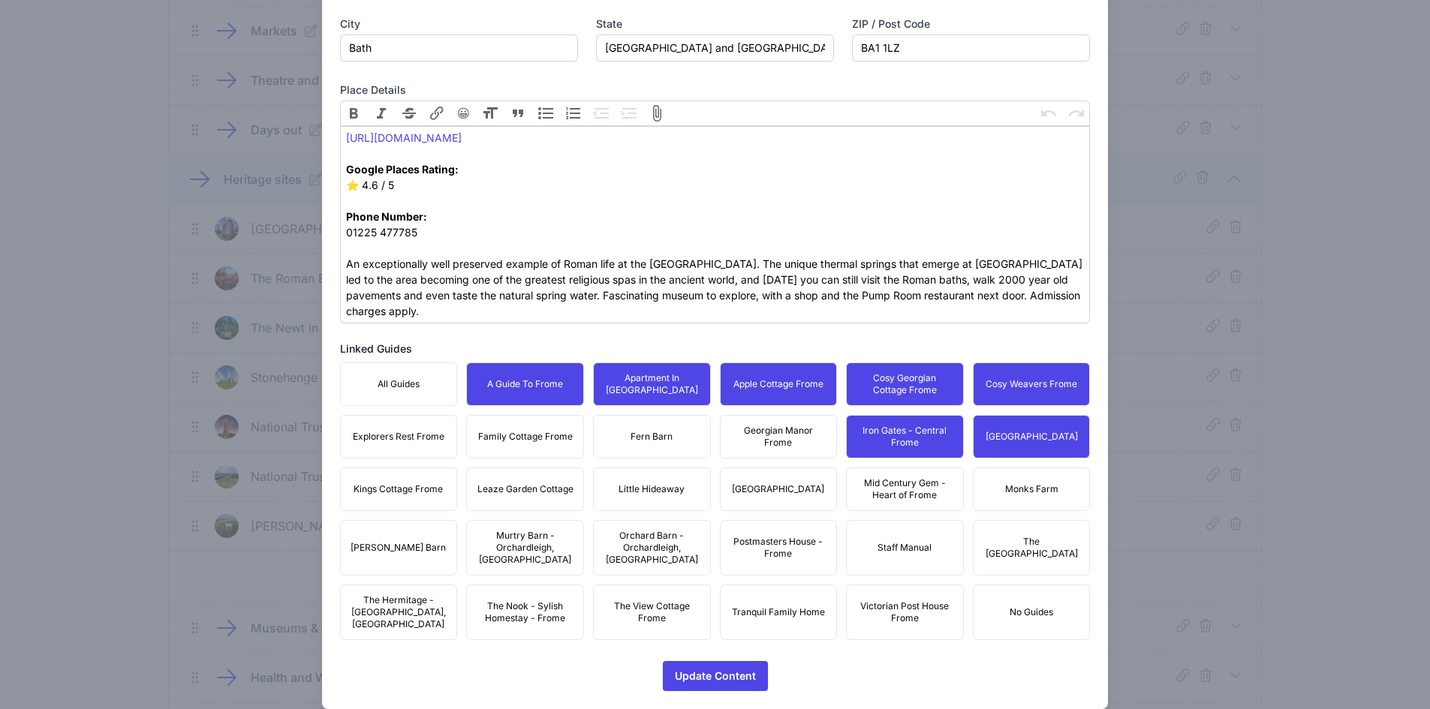
click at [763, 441] on span "Georgian Manor Frome" at bounding box center [779, 437] width 98 height 24
click at [641, 438] on span "Fern Barn" at bounding box center [652, 437] width 42 height 12
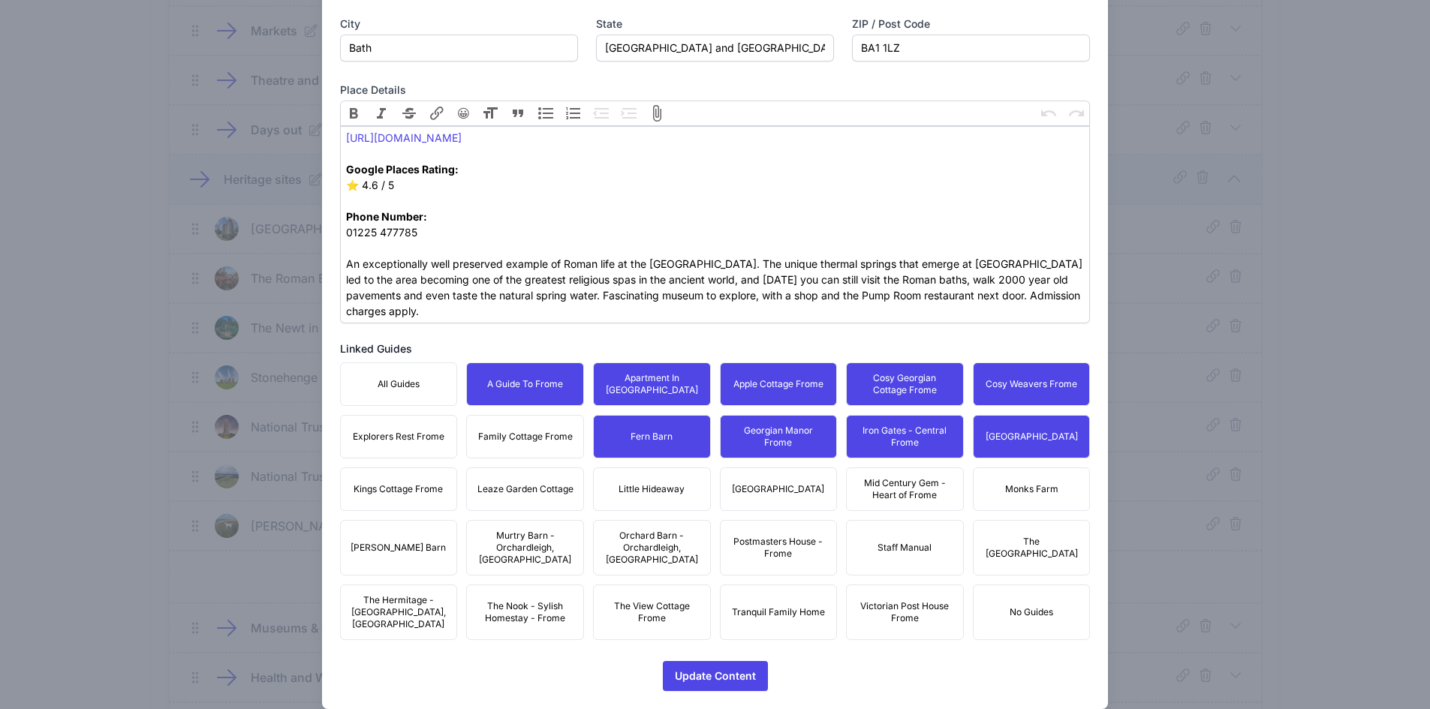
click at [531, 447] on button "Family Cottage Frome" at bounding box center [525, 437] width 118 height 44
click at [415, 443] on button "Explorers Rest Frome" at bounding box center [399, 437] width 118 height 44
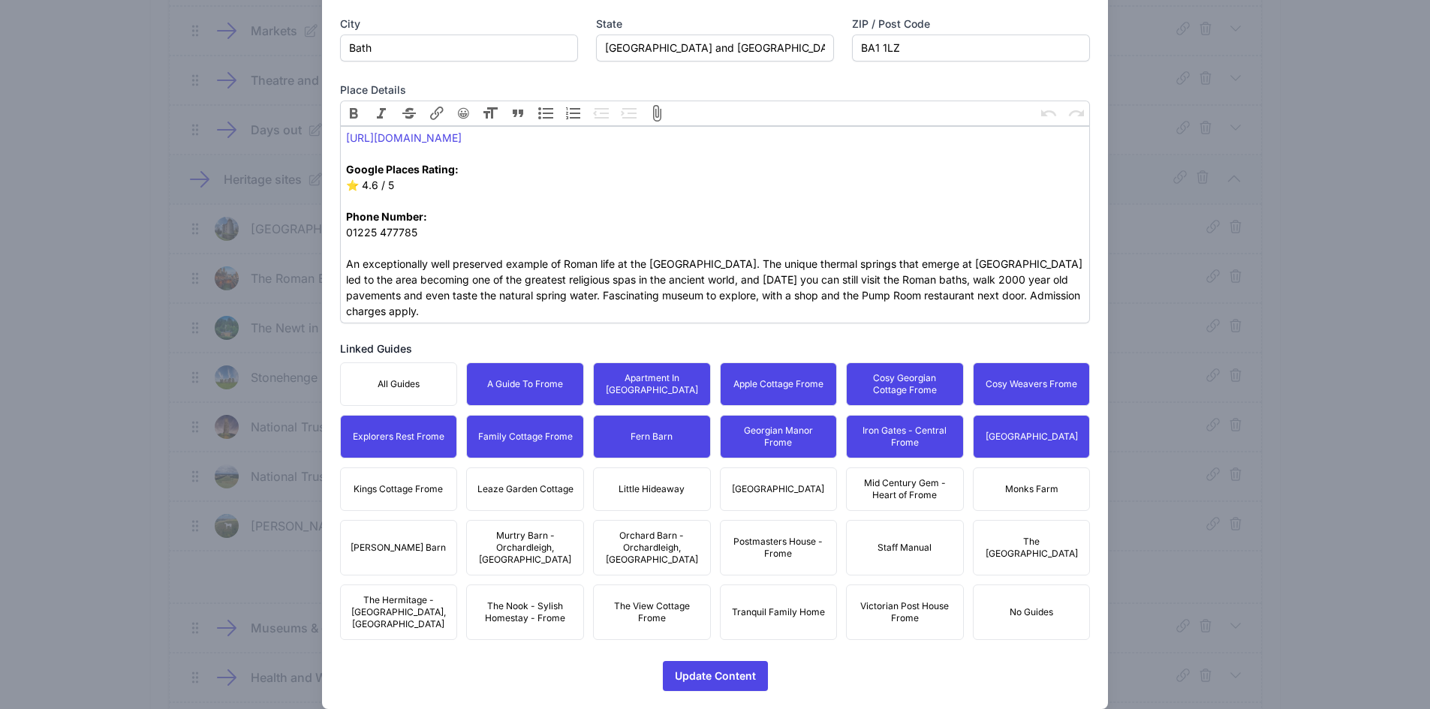
click at [411, 474] on button "Kings Cottage Frome" at bounding box center [399, 490] width 118 height 44
click at [547, 494] on span "Leaze Garden Cottage" at bounding box center [525, 489] width 96 height 12
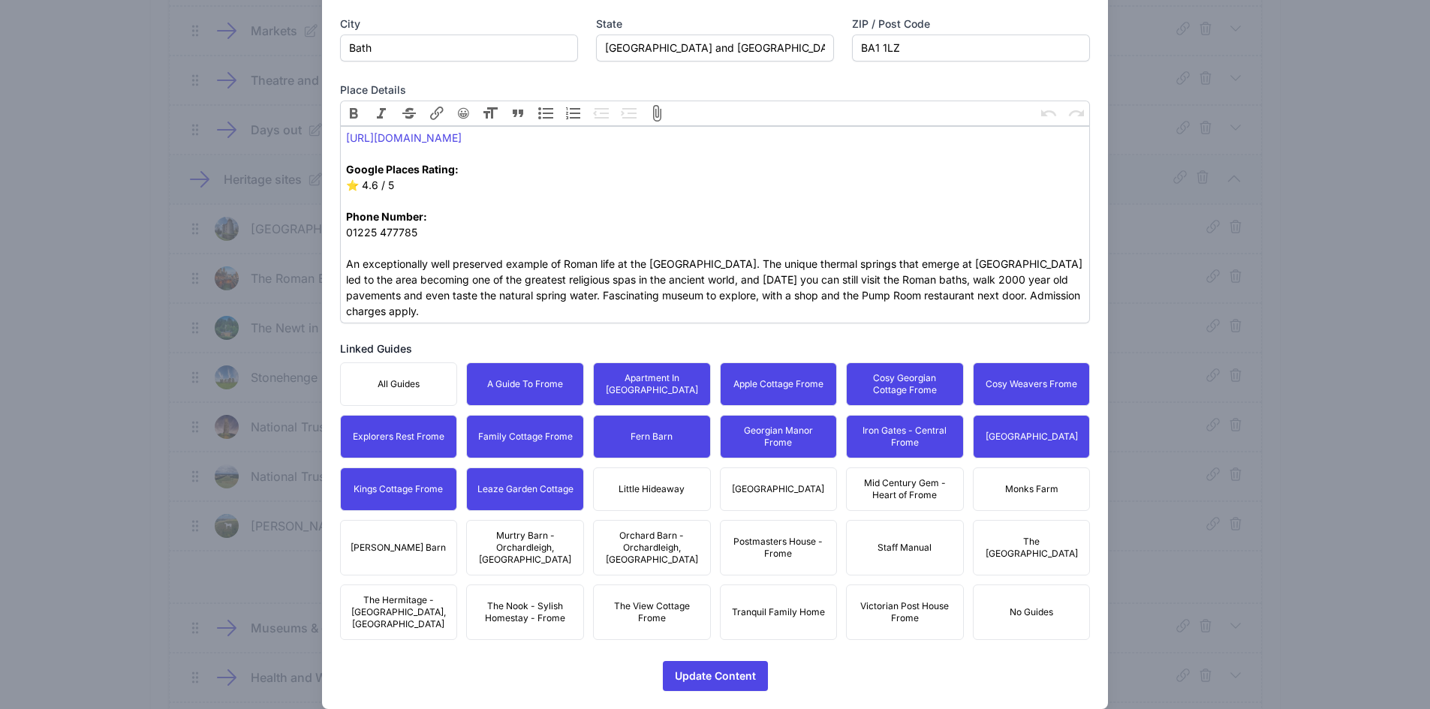
click at [670, 489] on span "Little Hideaway" at bounding box center [652, 489] width 66 height 12
click at [795, 488] on span "[GEOGRAPHIC_DATA]" at bounding box center [778, 489] width 92 height 12
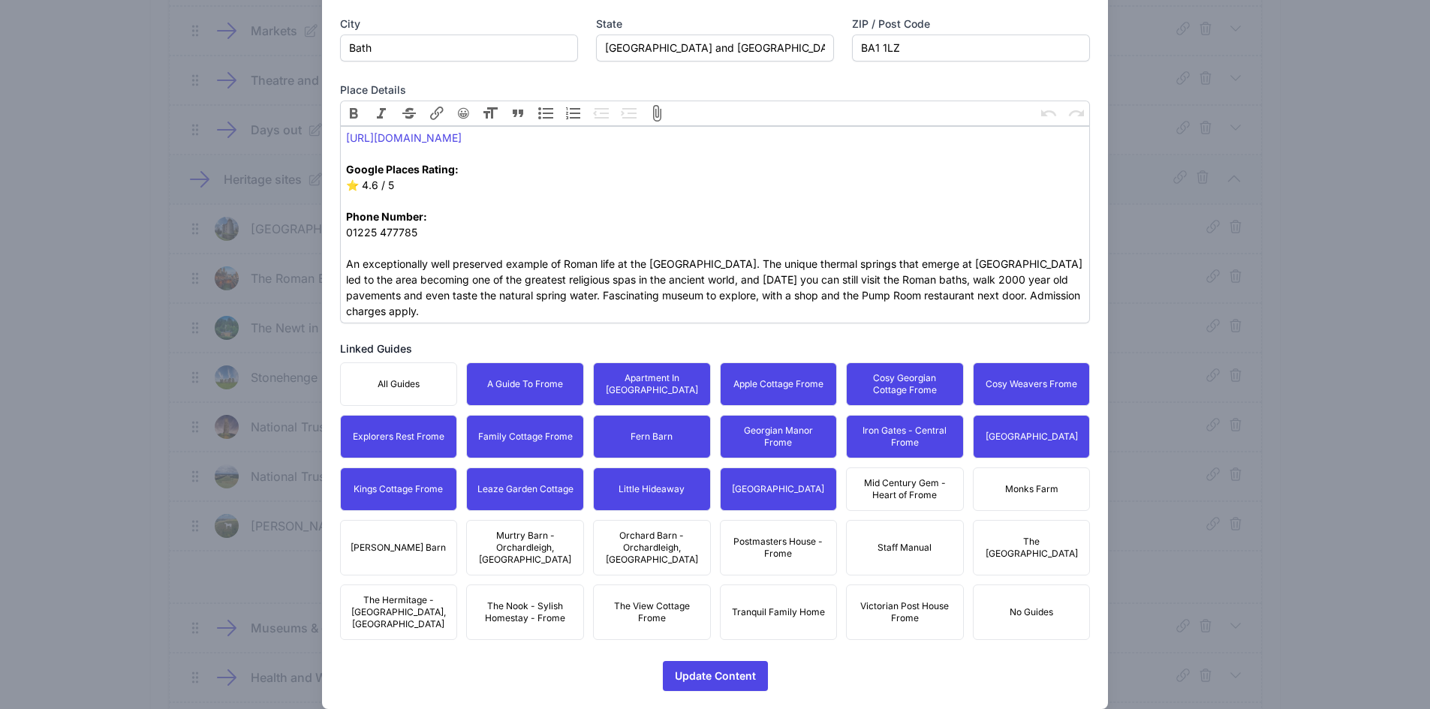
click at [903, 486] on span "Mid Century Gem - Heart of Frome" at bounding box center [905, 489] width 98 height 24
click at [1046, 489] on span "Monks Farm" at bounding box center [1031, 489] width 53 height 12
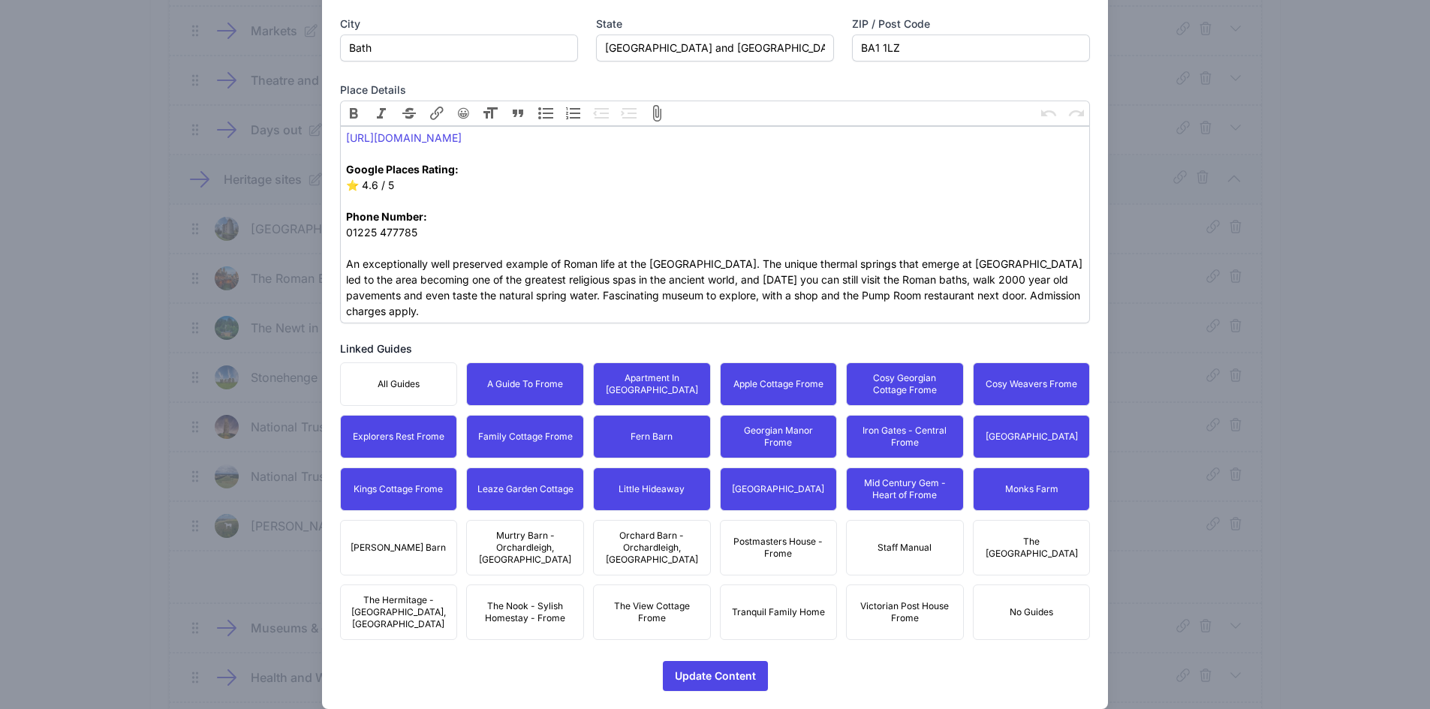
click at [1033, 549] on span "The [GEOGRAPHIC_DATA]" at bounding box center [1032, 548] width 98 height 24
click at [778, 538] on span "Postmasters House - Frome" at bounding box center [779, 548] width 98 height 24
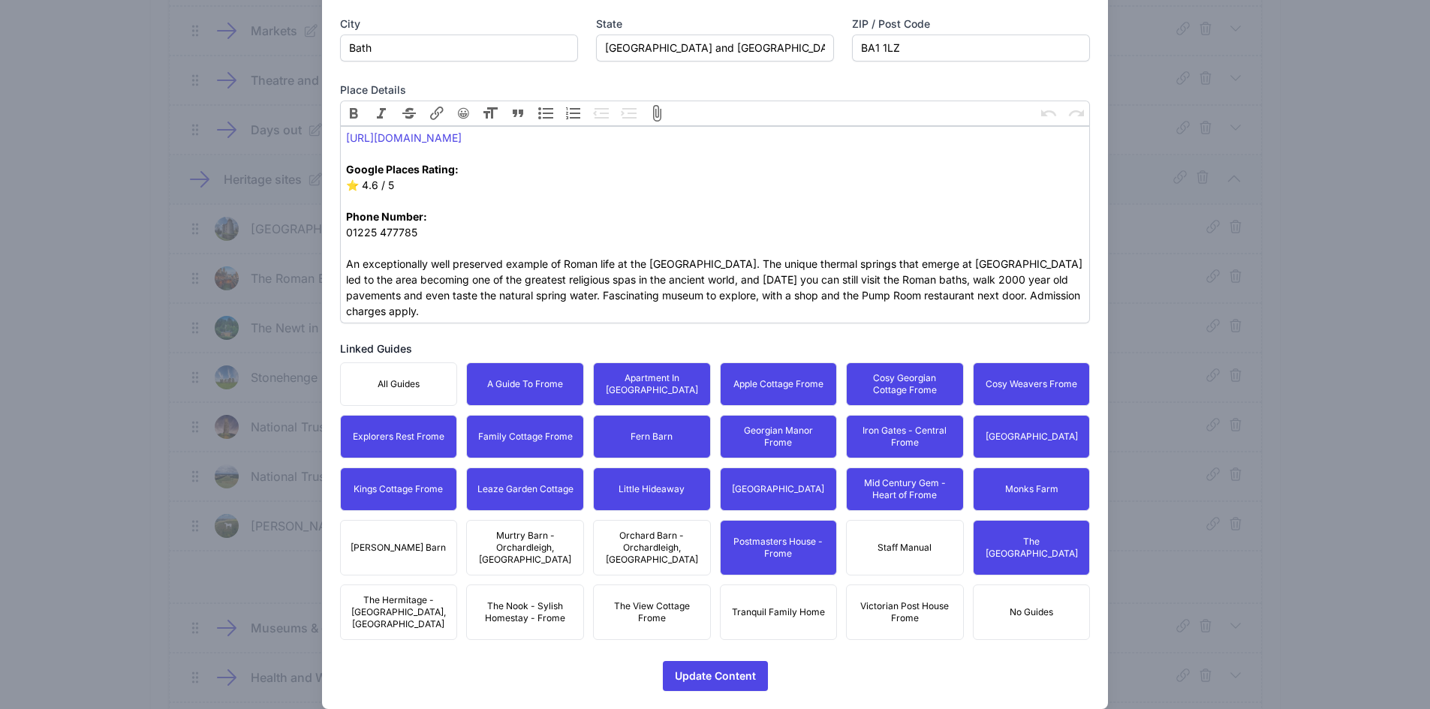
click at [886, 600] on span "Victorian Post House Frome" at bounding box center [905, 612] width 98 height 24
click at [750, 606] on span "Tranquil Family Home" at bounding box center [778, 612] width 93 height 12
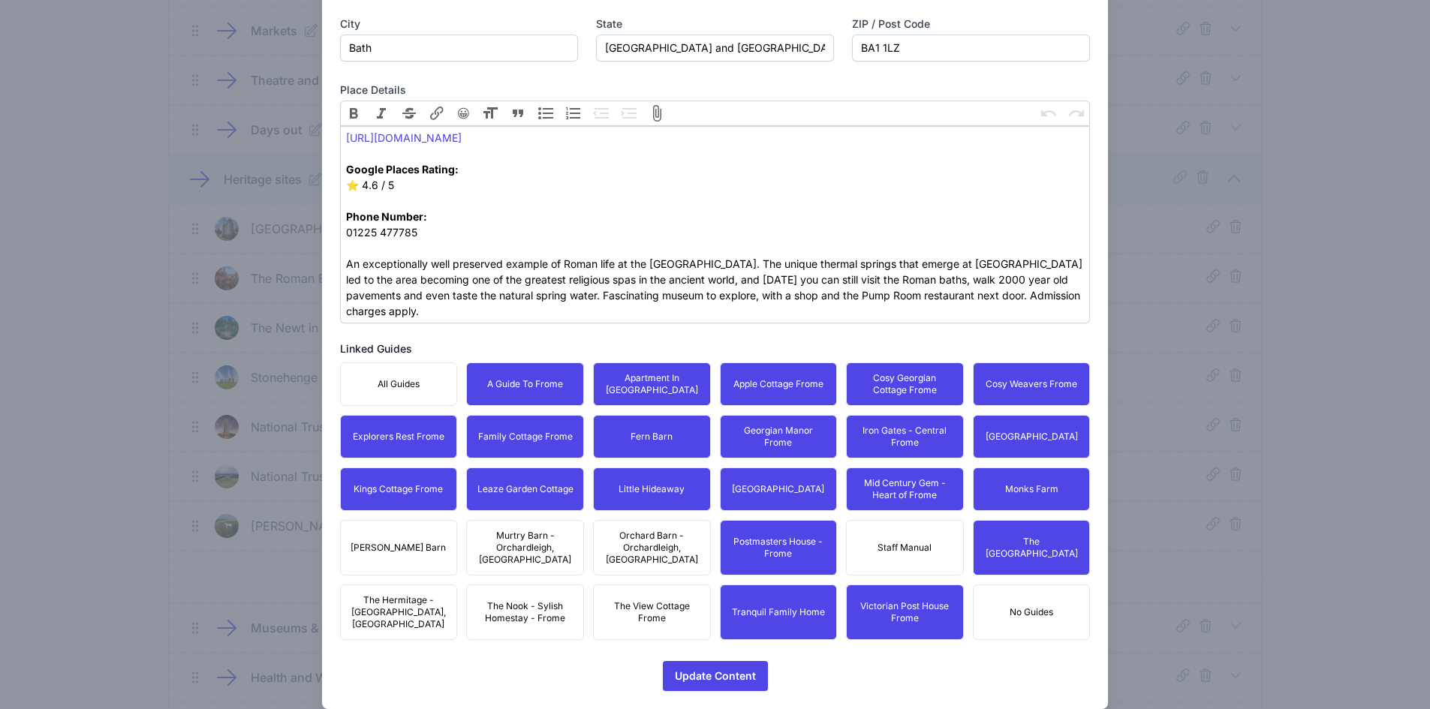
click at [636, 537] on span "Orchard Barn - Orchardleigh, [GEOGRAPHIC_DATA]" at bounding box center [652, 548] width 98 height 36
click at [637, 585] on button "The View Cottage Frome" at bounding box center [652, 613] width 118 height 56
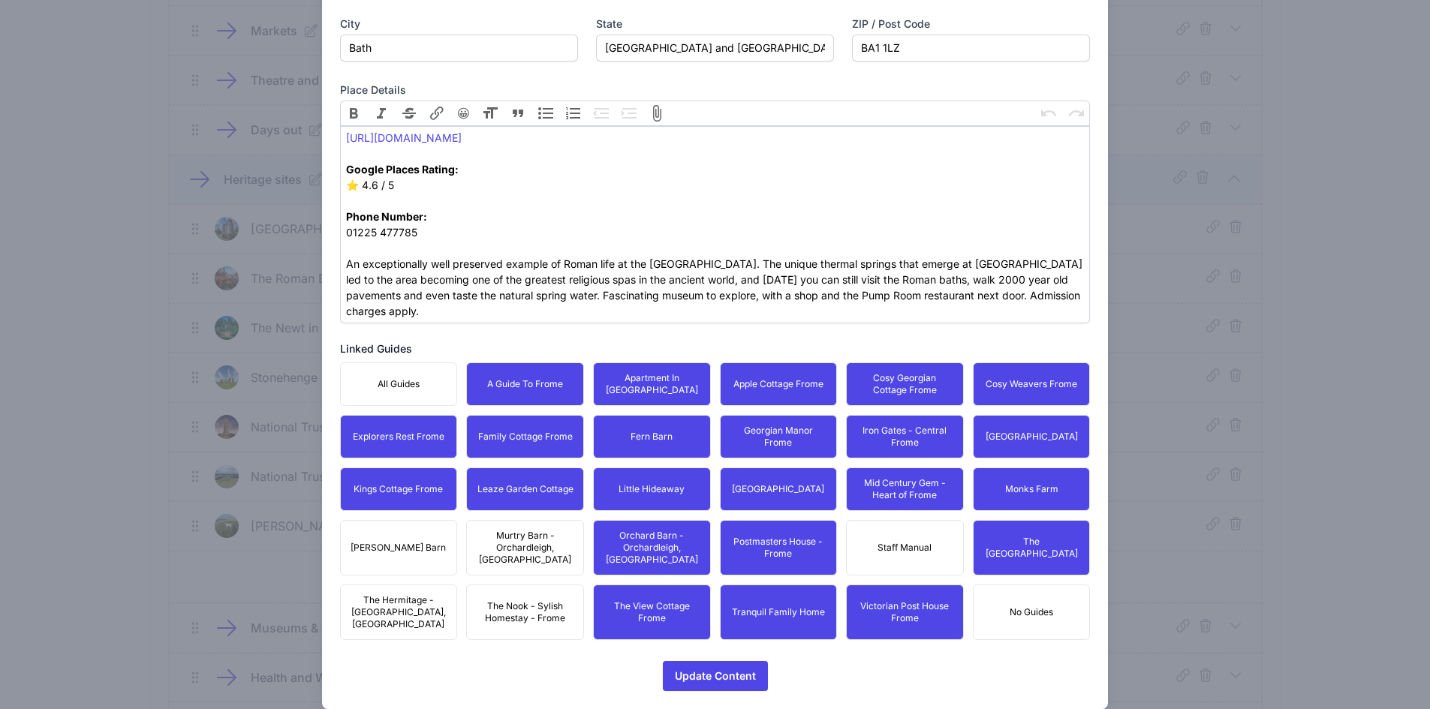
click at [540, 543] on span "Murtry Barn - Orchardleigh, [GEOGRAPHIC_DATA]" at bounding box center [525, 548] width 98 height 36
click at [537, 600] on span "The Nook - Sylish Homestay - Frome" at bounding box center [525, 612] width 98 height 24
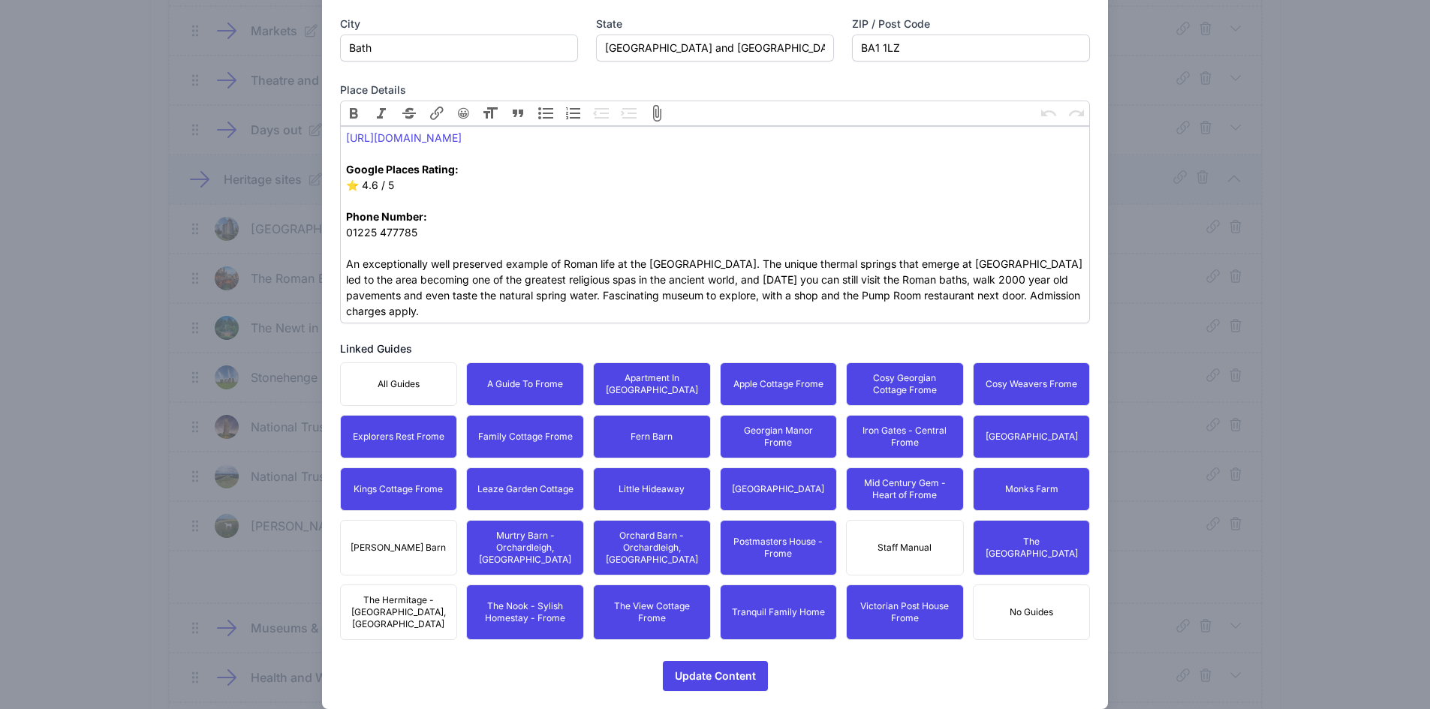
click at [418, 594] on span "The Hermitage - [GEOGRAPHIC_DATA], [GEOGRAPHIC_DATA]" at bounding box center [399, 612] width 98 height 36
click at [414, 542] on span "[PERSON_NAME] Barn" at bounding box center [398, 548] width 95 height 12
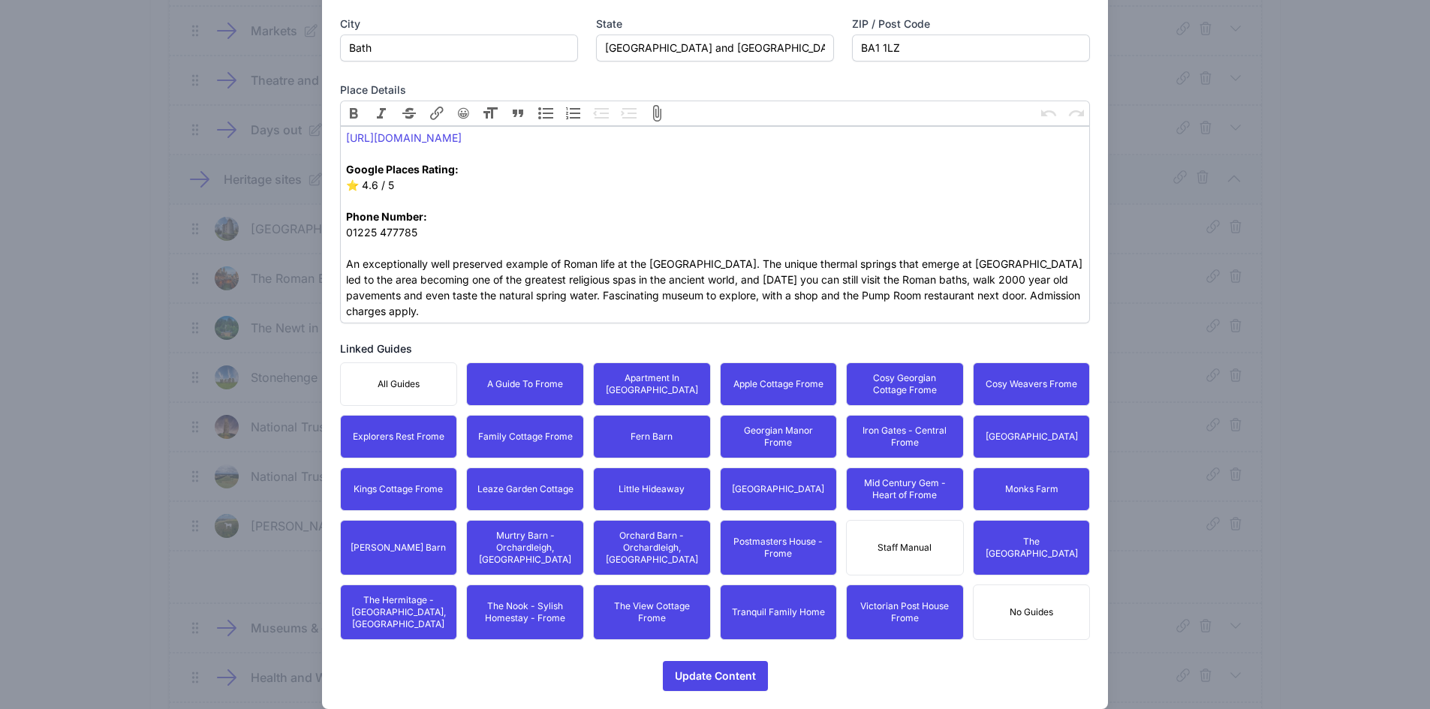
click at [667, 631] on div "Place Type  Other  Other  Airport  Attraction  Museum  Bank" at bounding box center [715, 140] width 751 height 1101
click at [677, 661] on span "Update Content" at bounding box center [715, 676] width 81 height 30
click at [658, 631] on div "Place Type  Other  Other  Airport  Attraction  Museum  Bank" at bounding box center [715, 140] width 751 height 1101
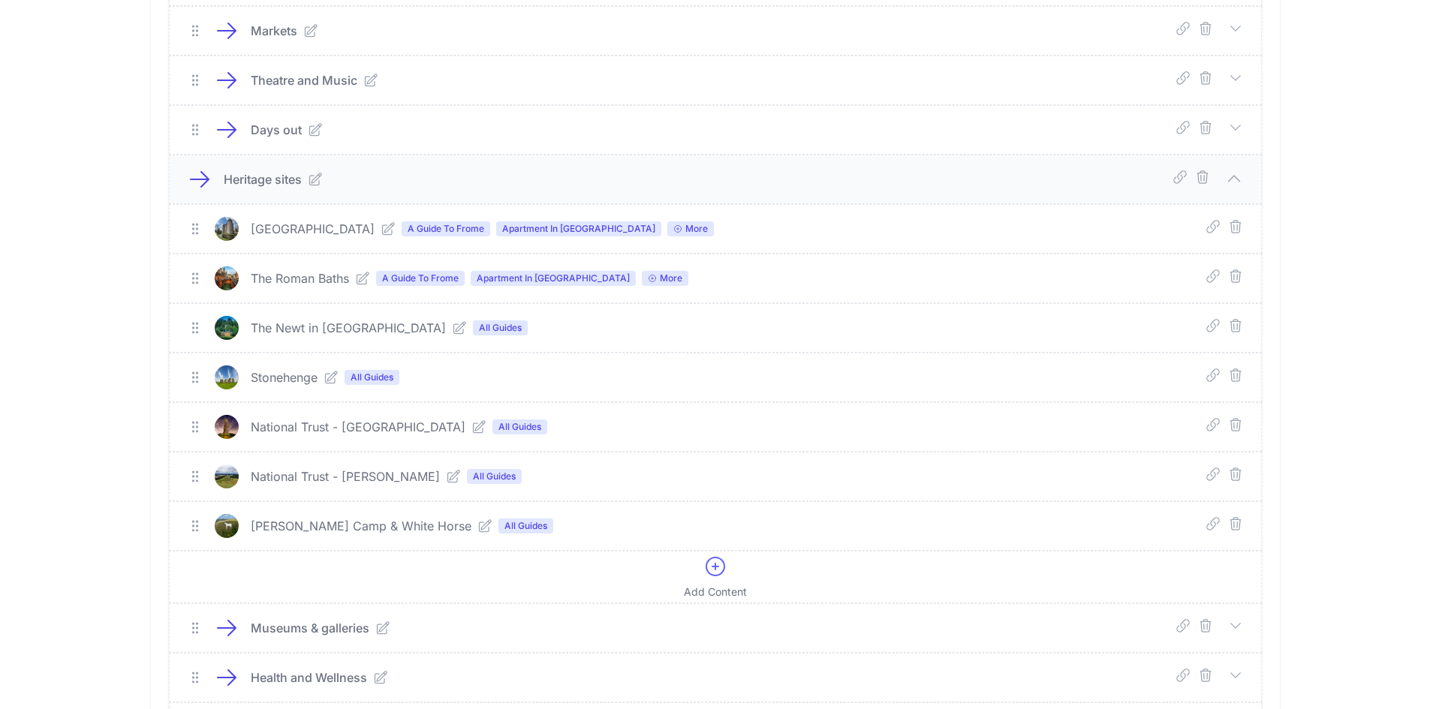
click at [446, 322] on link at bounding box center [456, 328] width 21 height 15
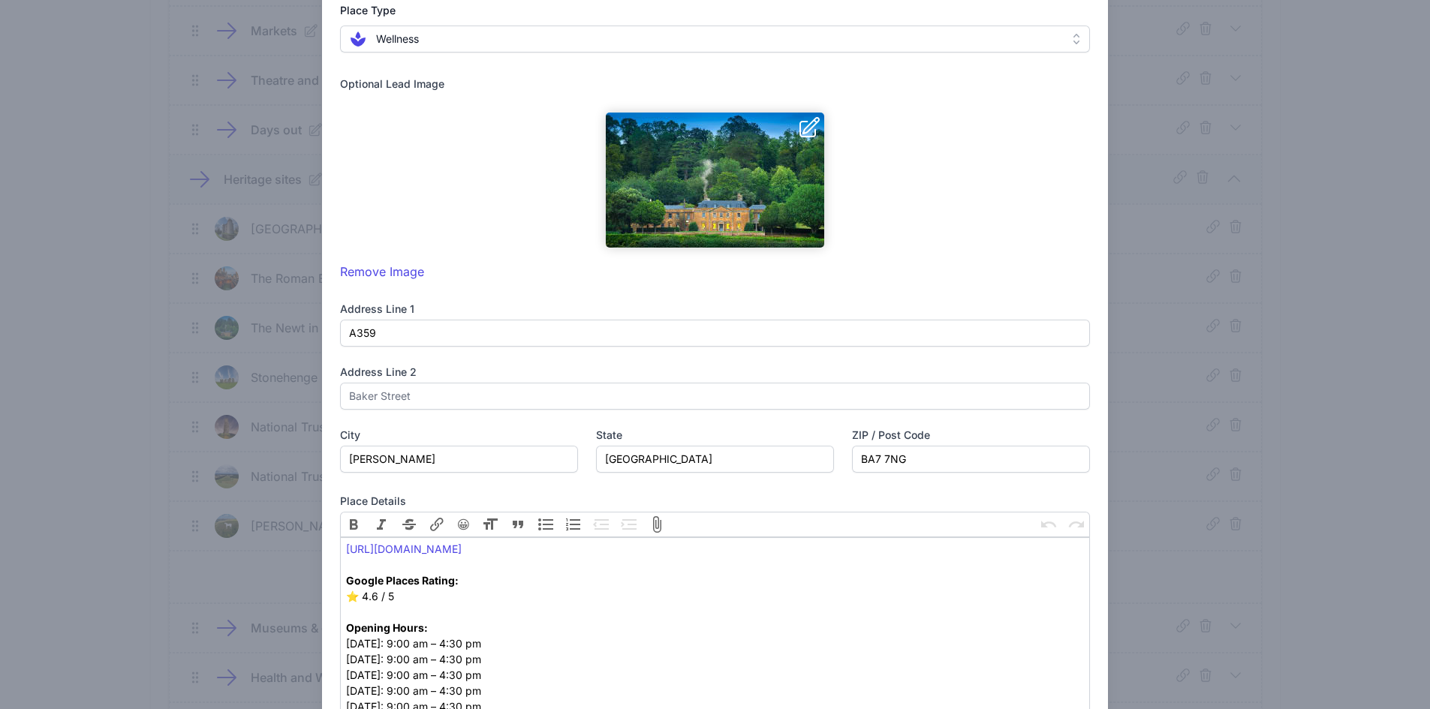
scroll to position [600, 0]
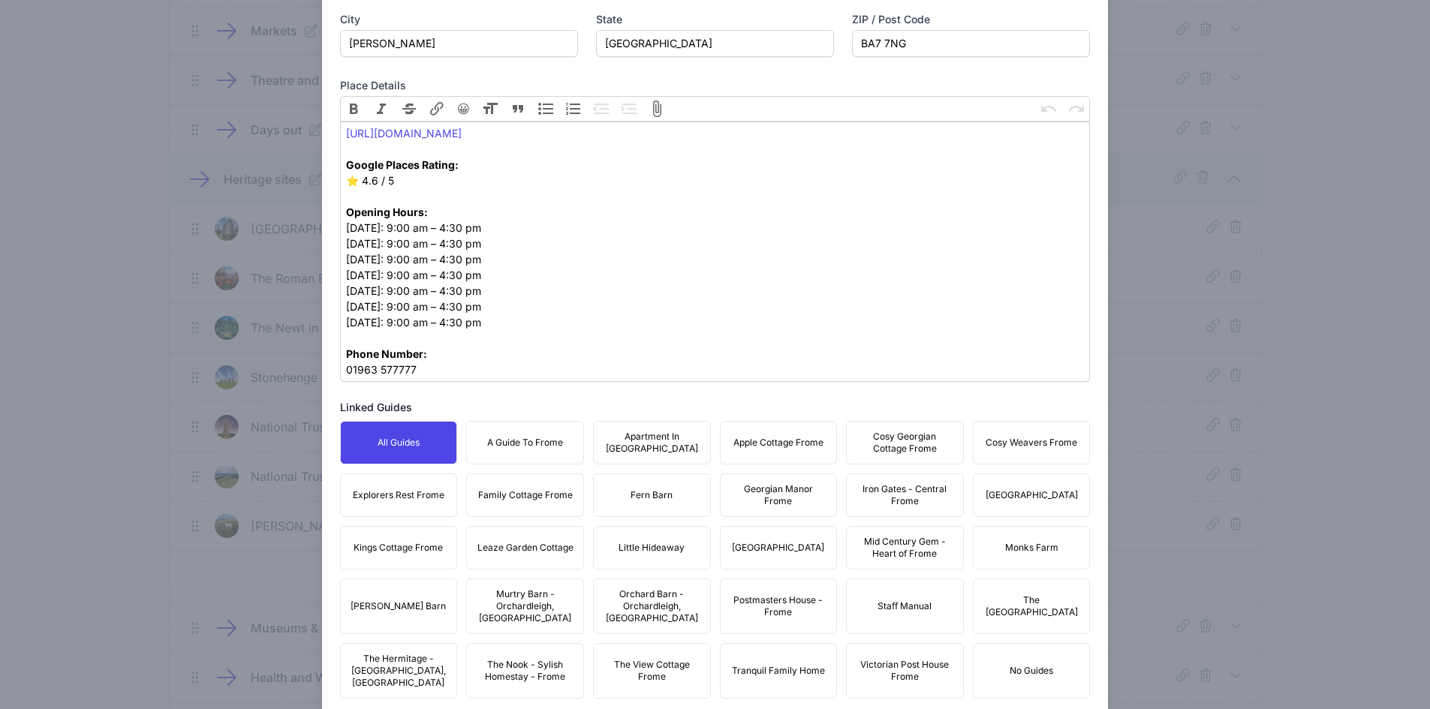
click at [472, 444] on button "A Guide To Frome" at bounding box center [525, 443] width 118 height 44
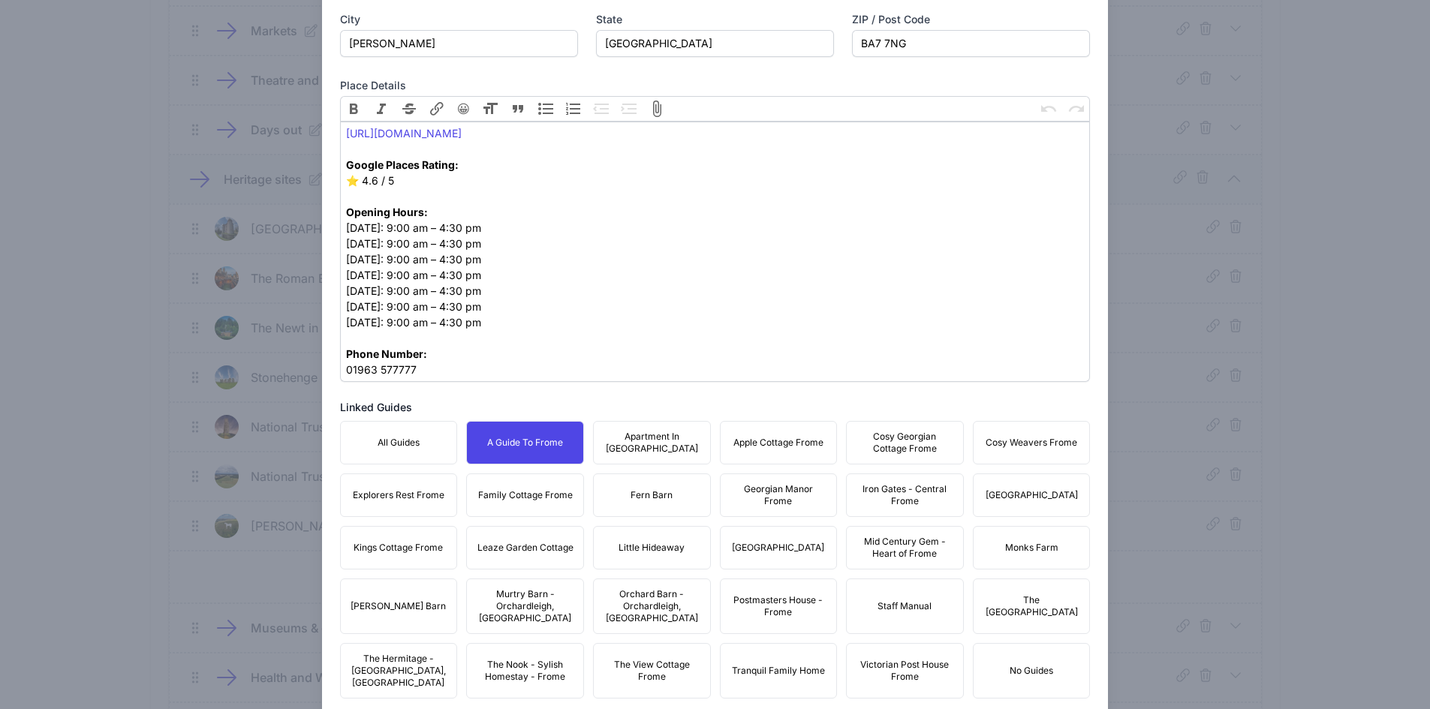
click at [679, 444] on span "Apartment In [GEOGRAPHIC_DATA]" at bounding box center [652, 443] width 98 height 24
click at [814, 447] on span "Apple Cottage Frome" at bounding box center [778, 443] width 90 height 12
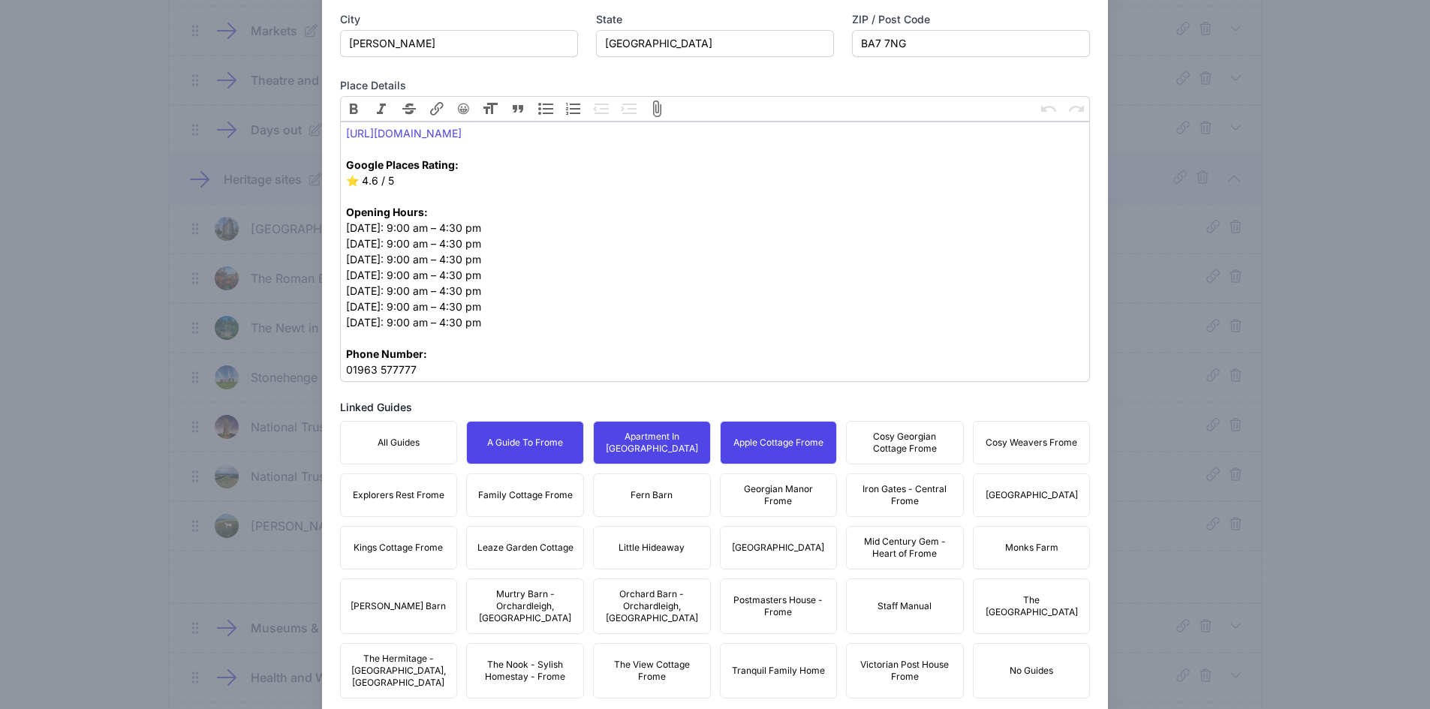
click at [924, 451] on span "Cosy Georgian Cottage Frome" at bounding box center [905, 443] width 98 height 24
click at [997, 452] on button "Cosy Weavers Frome" at bounding box center [1032, 443] width 118 height 44
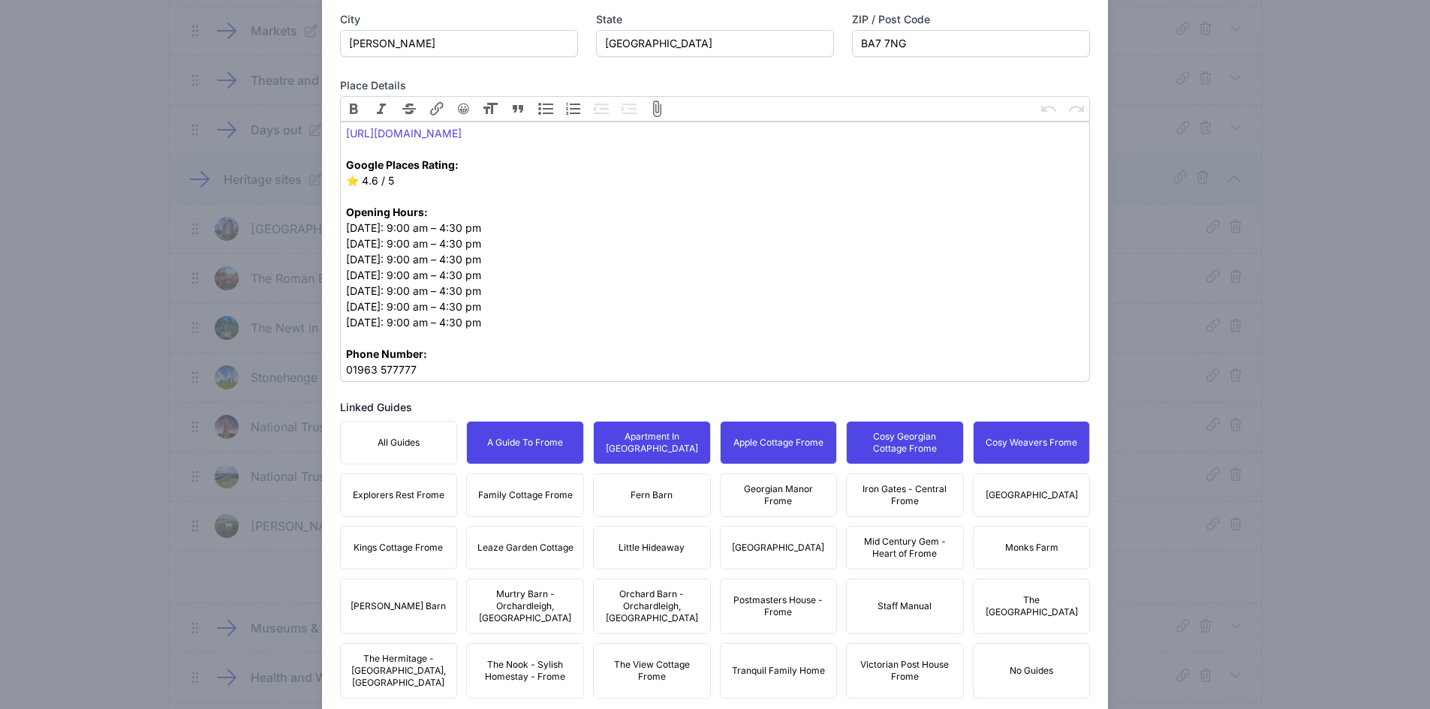
click at [1011, 503] on button "[GEOGRAPHIC_DATA]" at bounding box center [1032, 496] width 118 height 44
click at [913, 497] on span "Iron Gates - Central Frome" at bounding box center [905, 495] width 98 height 24
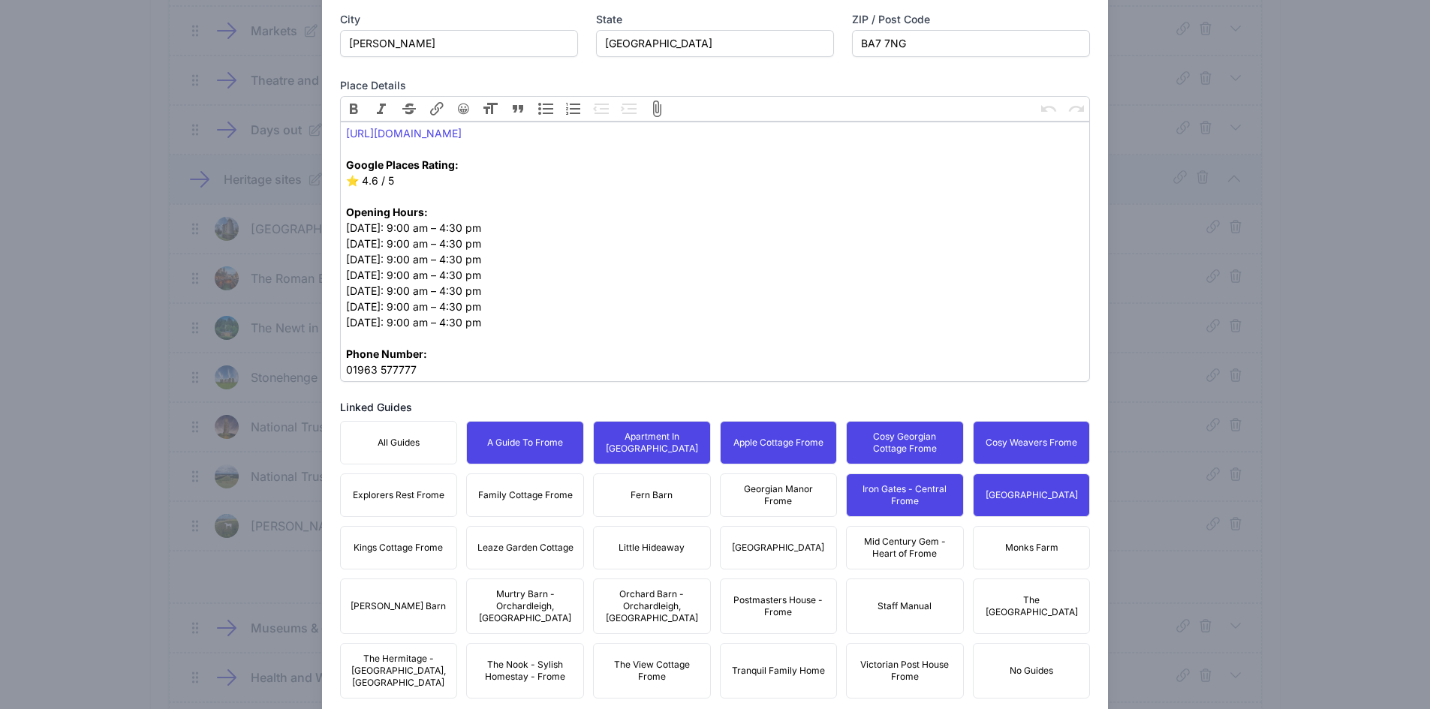
click at [806, 496] on span "Georgian Manor Frome" at bounding box center [779, 495] width 98 height 24
click at [667, 495] on button "Fern Barn" at bounding box center [652, 496] width 118 height 44
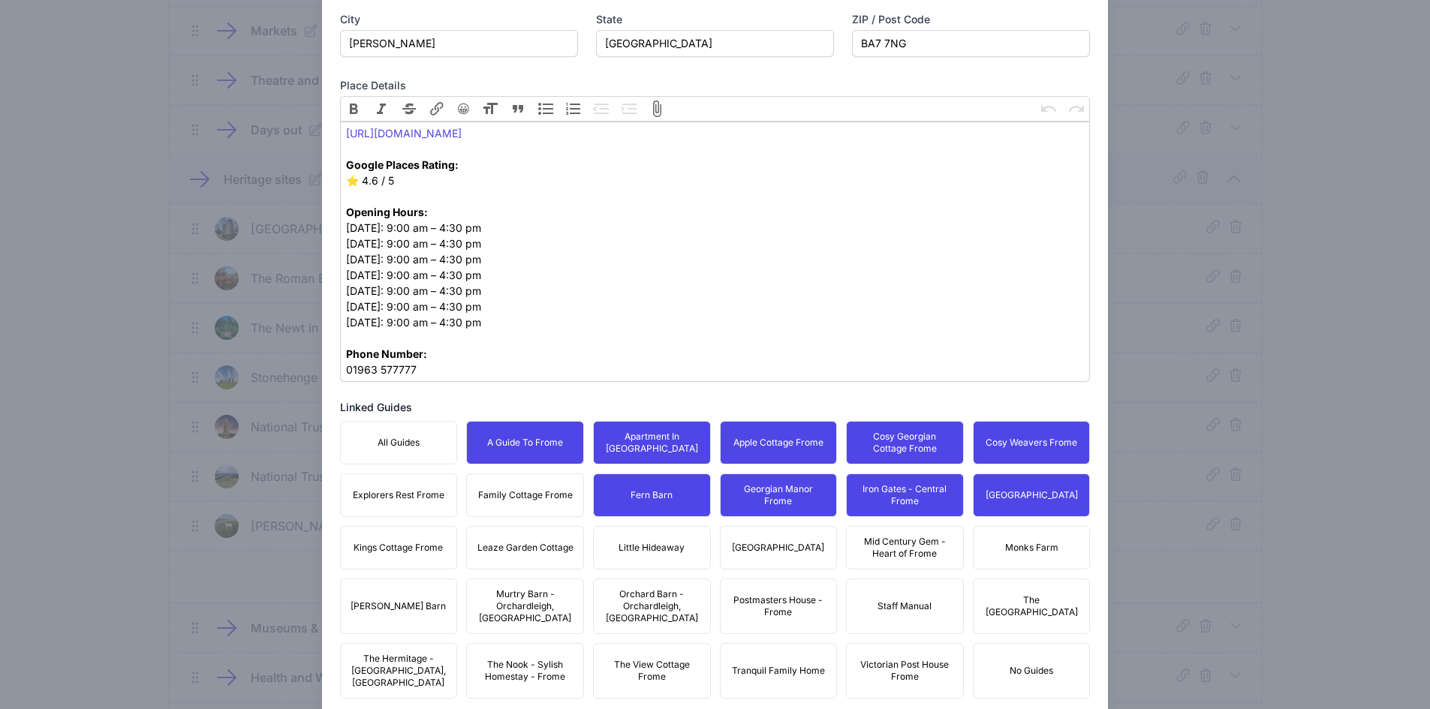
click at [516, 493] on span "Family Cottage Frome" at bounding box center [525, 495] width 95 height 12
click at [381, 514] on button "Explorers Rest Frome" at bounding box center [399, 496] width 118 height 44
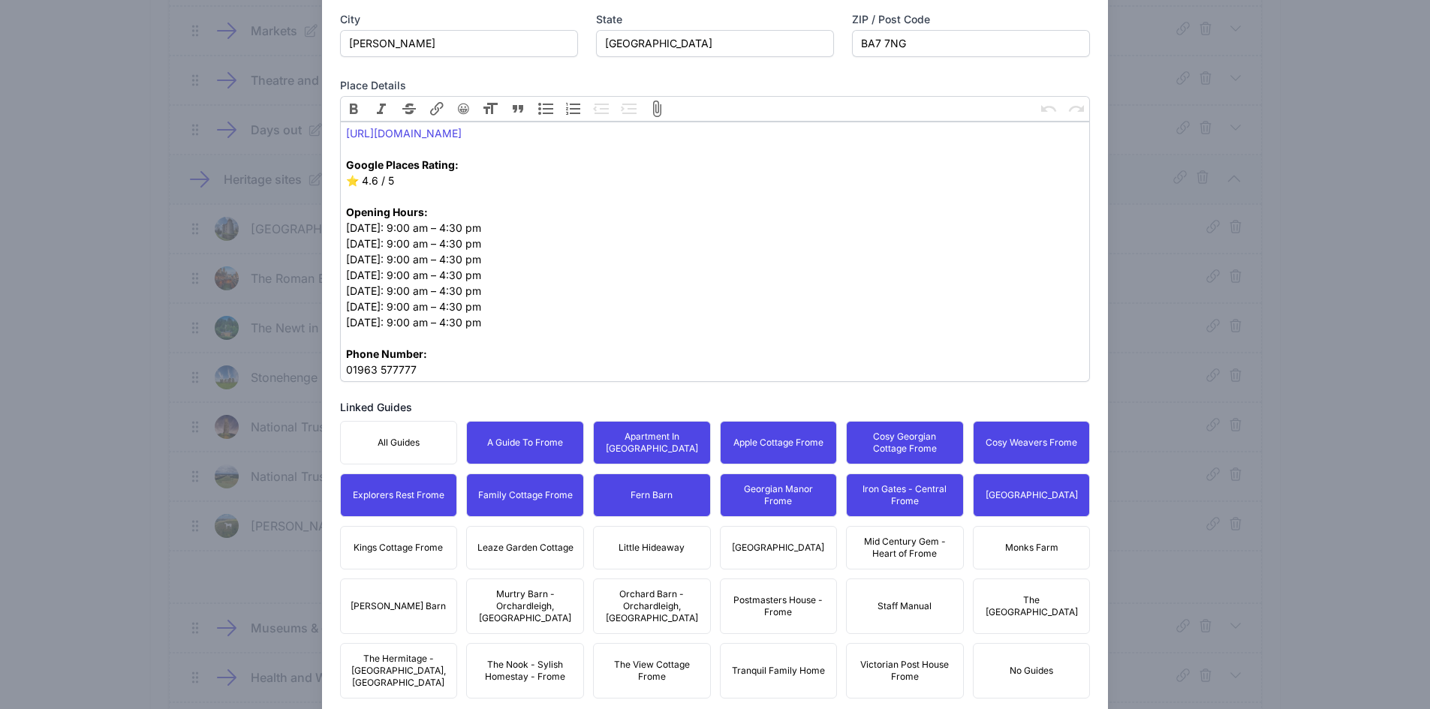
click at [409, 549] on span "Kings Cottage Frome" at bounding box center [398, 548] width 89 height 12
click at [562, 558] on button "Leaze Garden Cottage" at bounding box center [525, 548] width 118 height 44
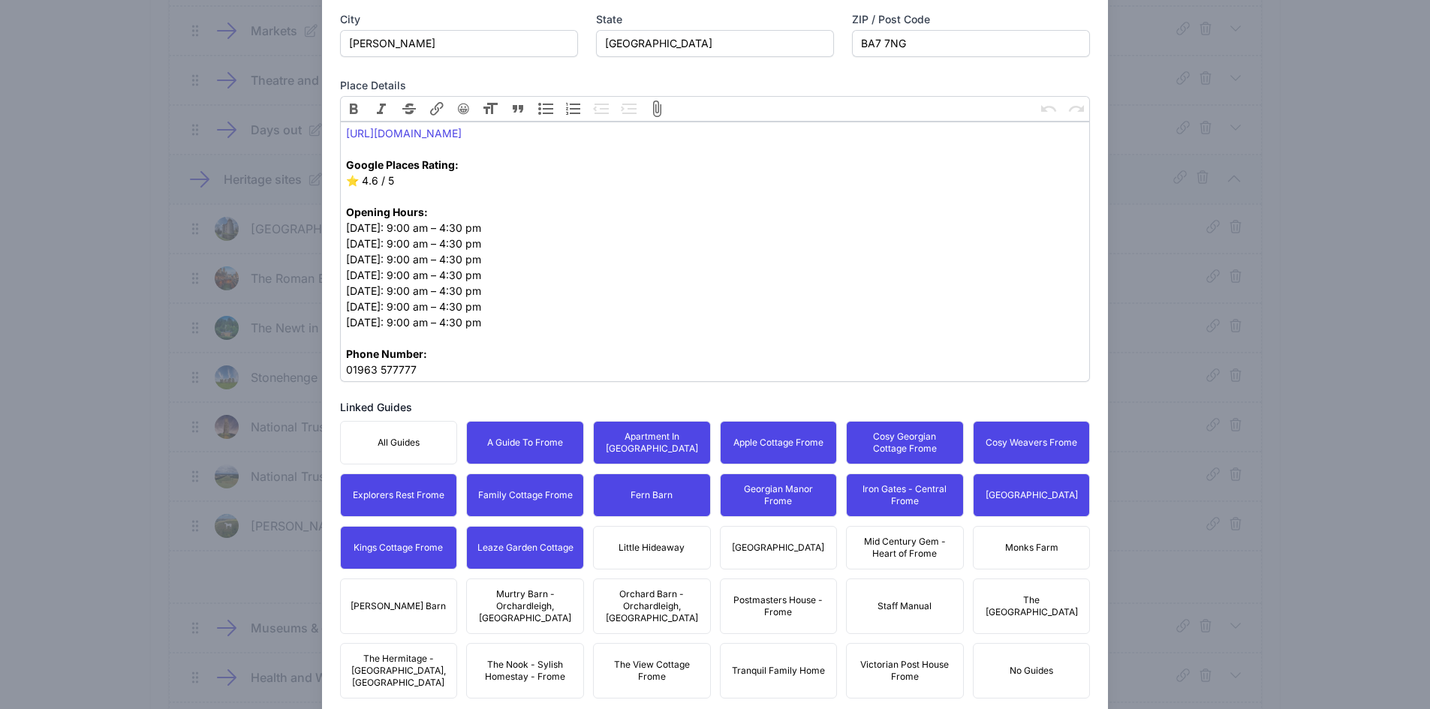
click at [665, 552] on span "Little Hideaway" at bounding box center [652, 548] width 66 height 12
click at [763, 552] on span "[GEOGRAPHIC_DATA]" at bounding box center [778, 548] width 92 height 12
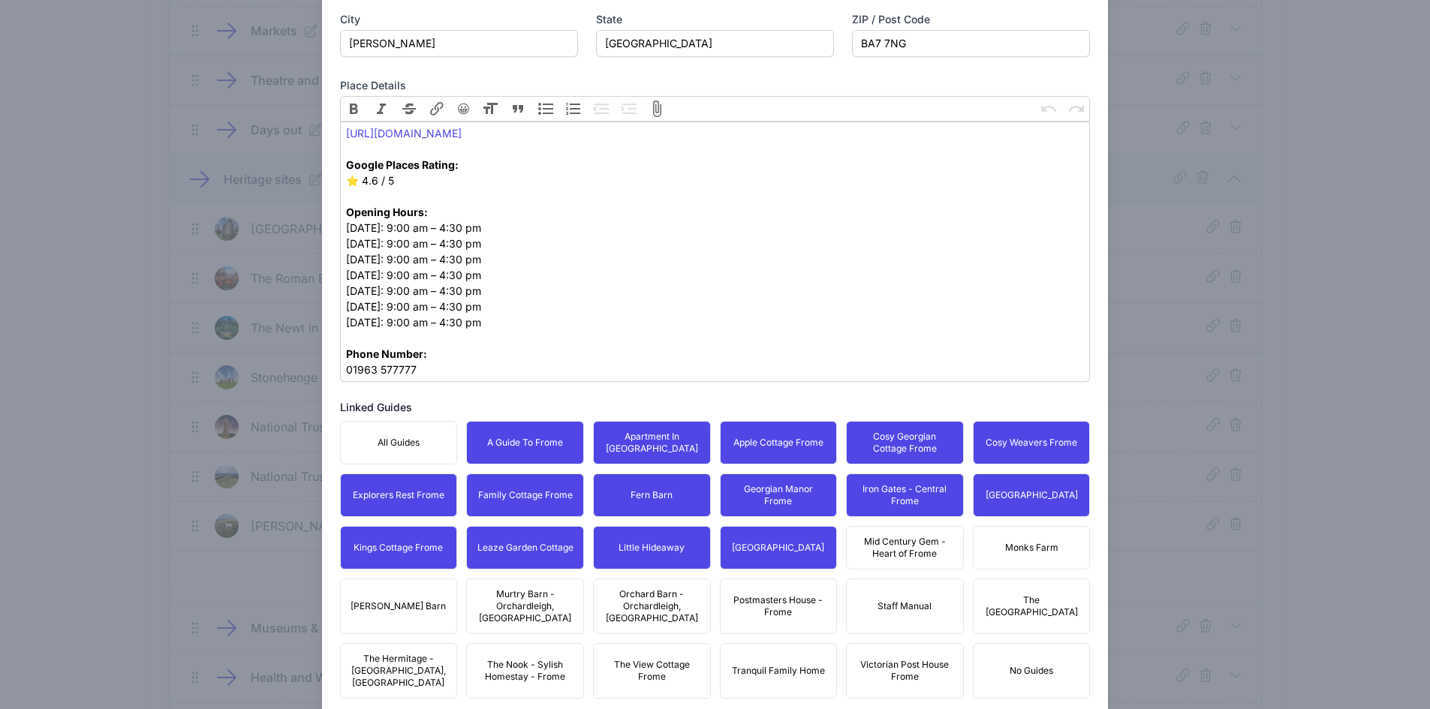
click at [901, 552] on span "Mid Century Gem - Heart of Frome" at bounding box center [905, 548] width 98 height 24
click at [1043, 546] on span "Monks Farm" at bounding box center [1031, 548] width 53 height 12
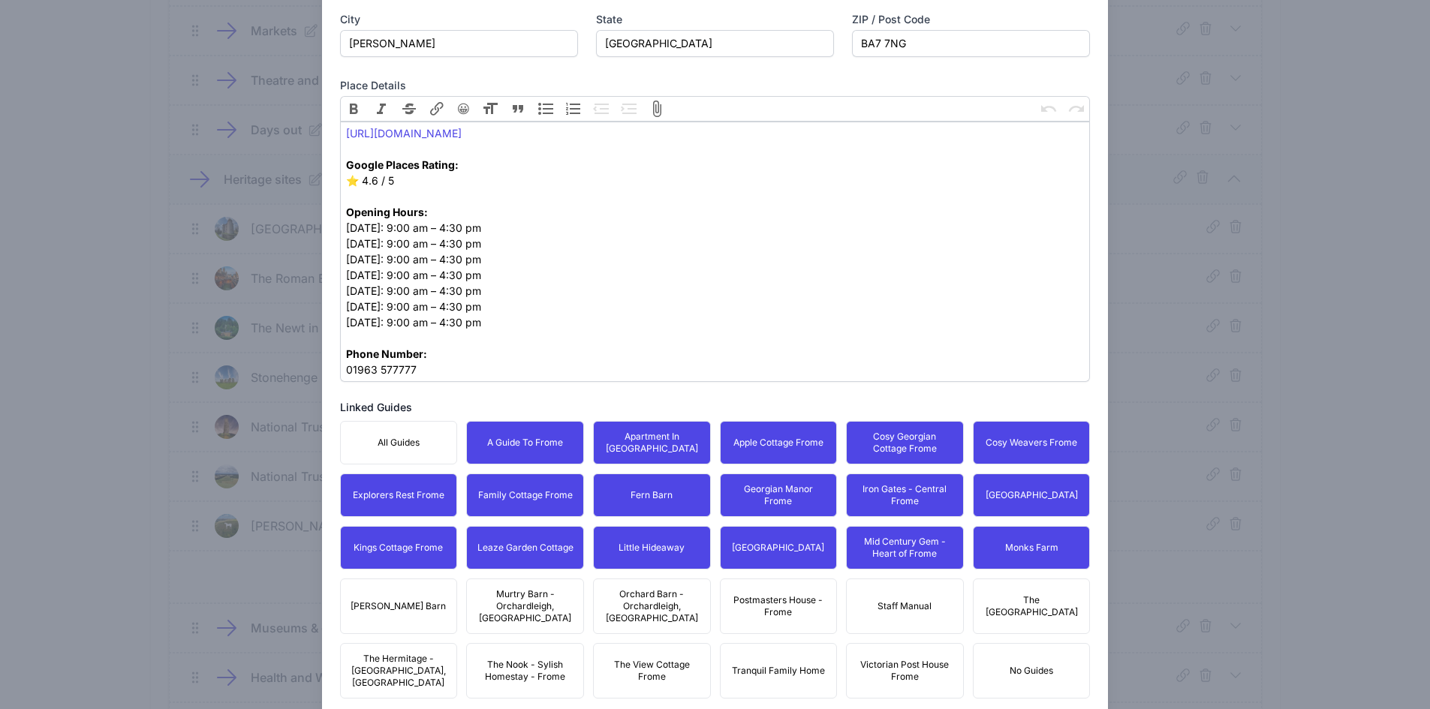
click at [1034, 594] on span "The [GEOGRAPHIC_DATA]" at bounding box center [1032, 606] width 98 height 24
click at [755, 594] on span "Postmasters House - Frome" at bounding box center [779, 606] width 98 height 24
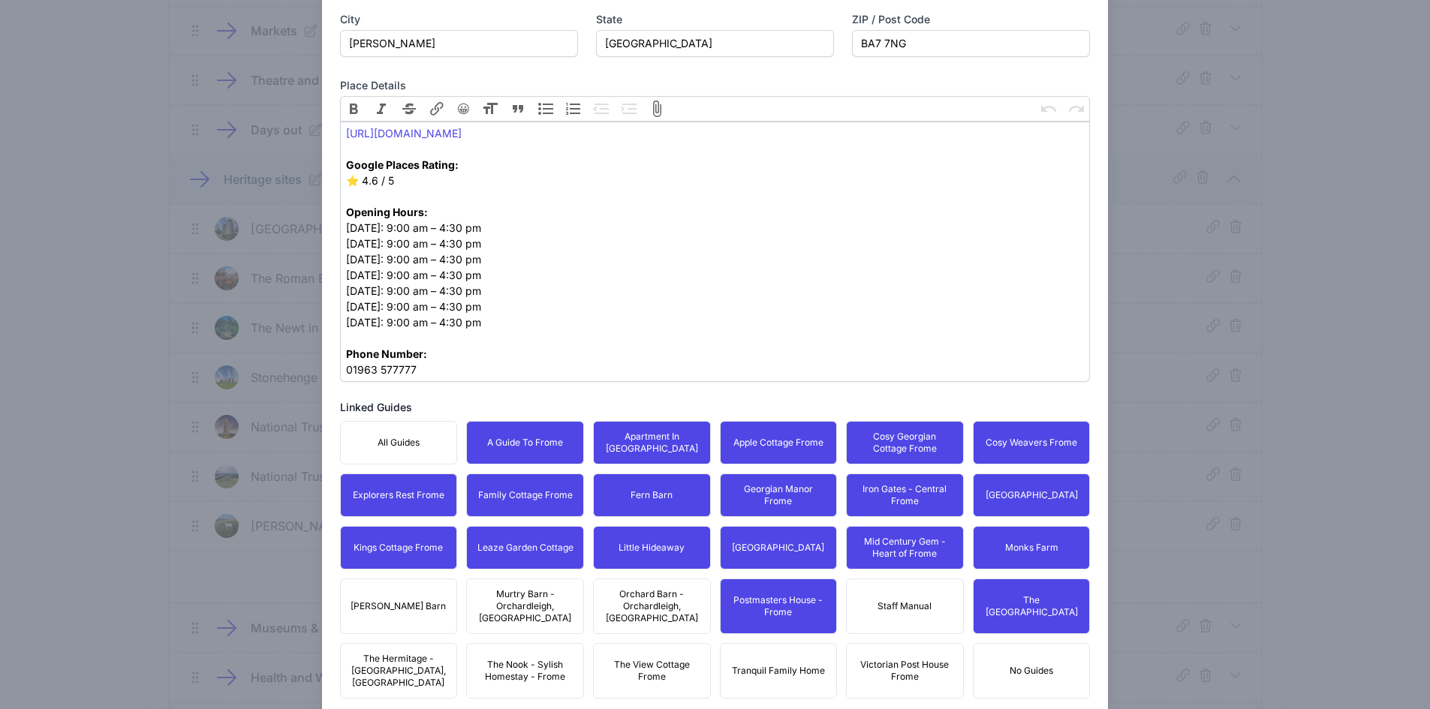
click at [883, 659] on span "Victorian Post House Frome" at bounding box center [905, 671] width 98 height 24
click at [713, 664] on div "All Guides A Guide To Frome Apartment In [GEOGRAPHIC_DATA] Apple Cottage Frome …" at bounding box center [715, 560] width 751 height 278
click at [644, 659] on span "The View Cottage Frome" at bounding box center [652, 671] width 98 height 24
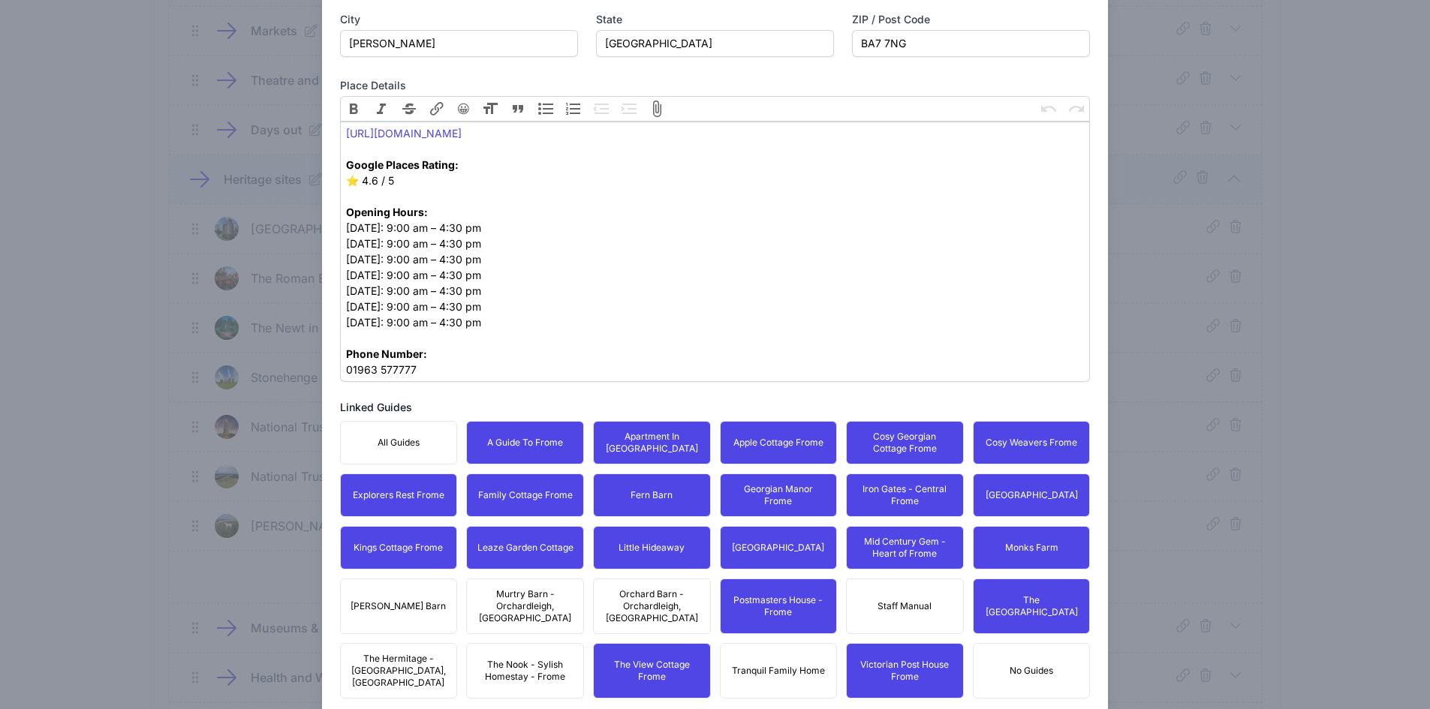
click at [788, 643] on button "Tranquil Family Home" at bounding box center [779, 671] width 118 height 56
click at [628, 588] on span "Orchard Barn - Orchardleigh, [GEOGRAPHIC_DATA]" at bounding box center [652, 606] width 98 height 36
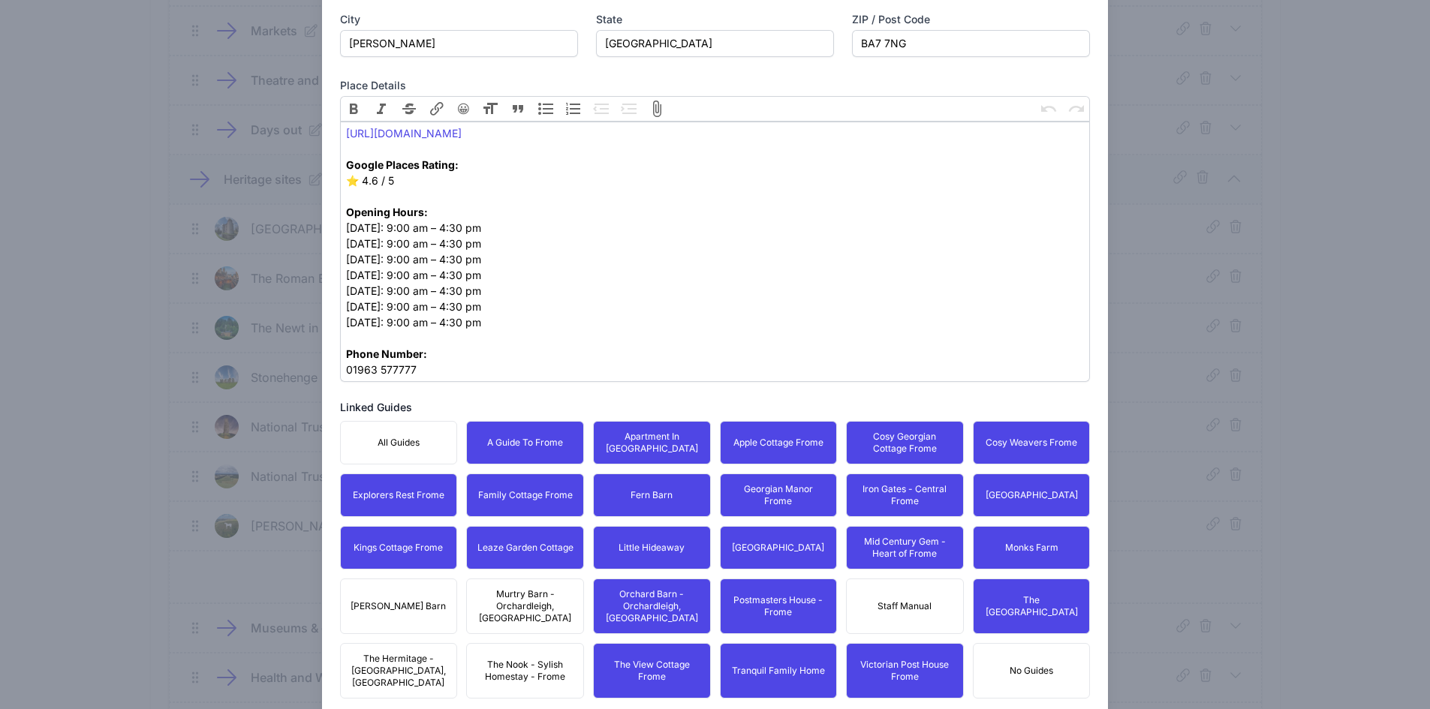
click at [522, 659] on span "The Nook - Sylish Homestay - Frome" at bounding box center [525, 671] width 98 height 24
click at [525, 598] on span "Murtry Barn - Orchardleigh, [GEOGRAPHIC_DATA]" at bounding box center [525, 606] width 98 height 36
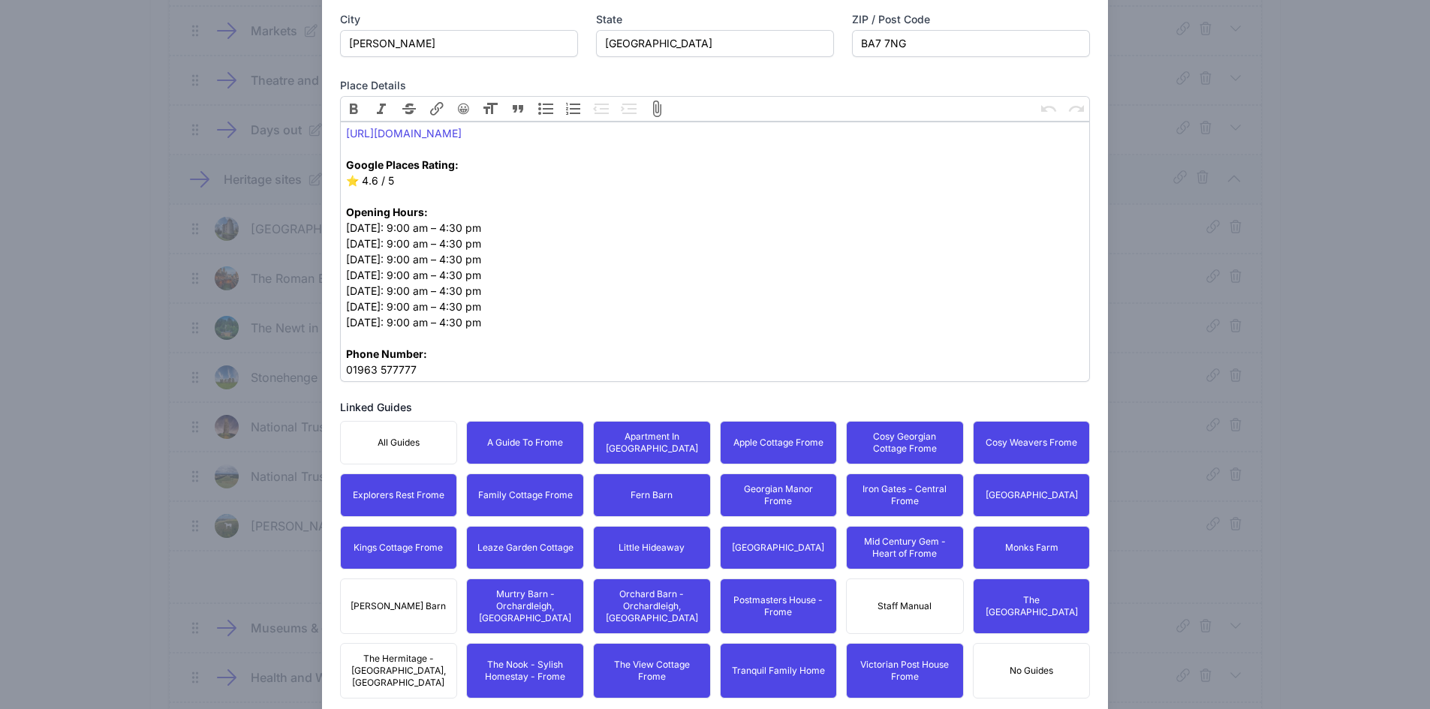
click at [427, 585] on button "[PERSON_NAME] Barn" at bounding box center [399, 607] width 118 height 56
click at [415, 643] on button "The Hermitage - [GEOGRAPHIC_DATA], [GEOGRAPHIC_DATA]" at bounding box center [399, 671] width 118 height 56
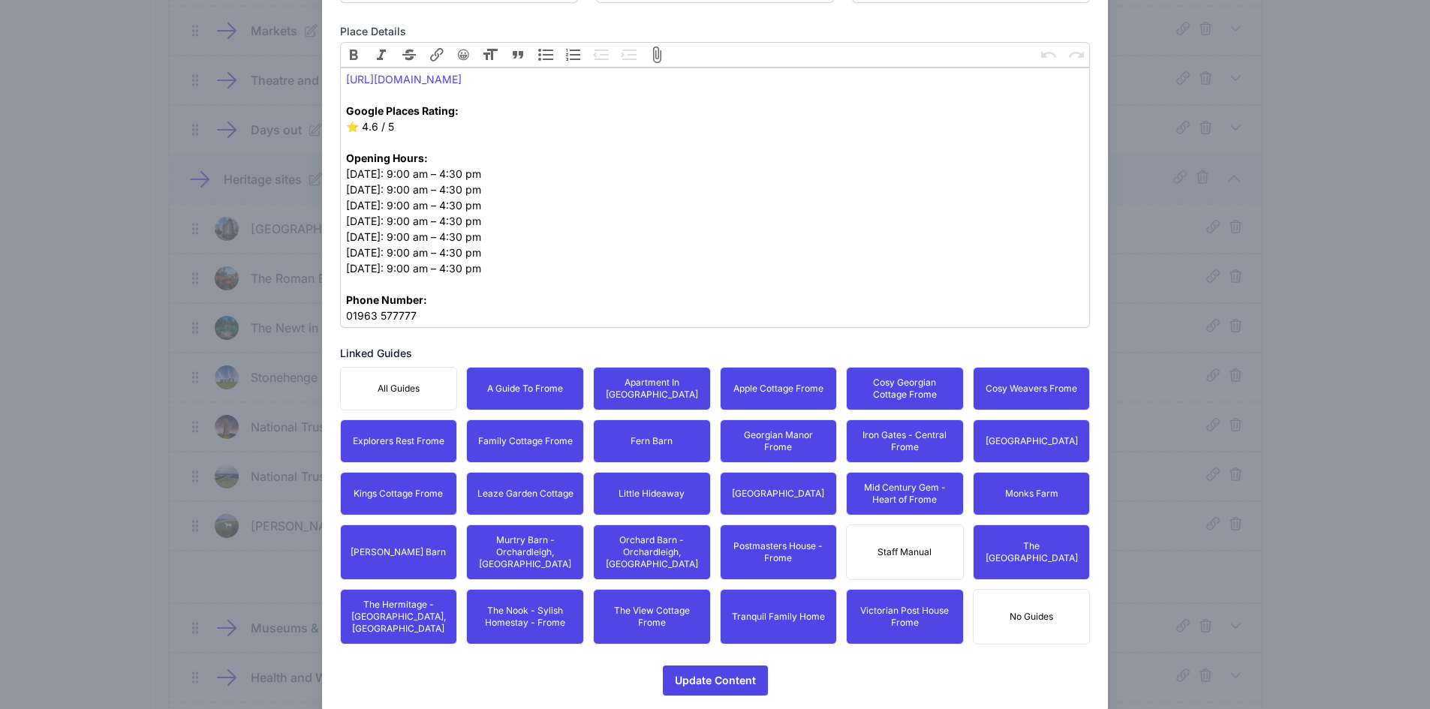
scroll to position [659, 0]
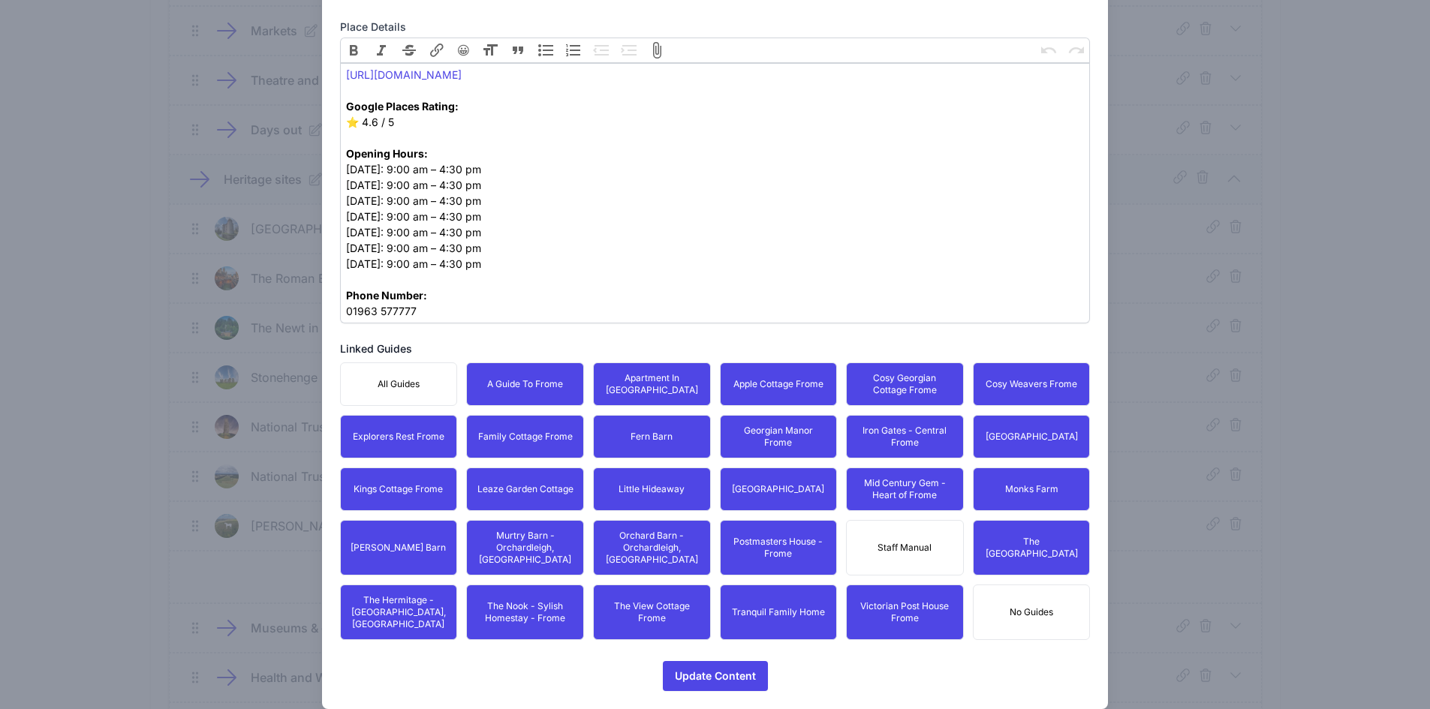
click at [693, 625] on div "Place Type  Wellness  Other  Airport  Attraction  Museum  Bank" at bounding box center [715, 109] width 751 height 1164
click at [695, 661] on span "Update Content" at bounding box center [715, 676] width 81 height 30
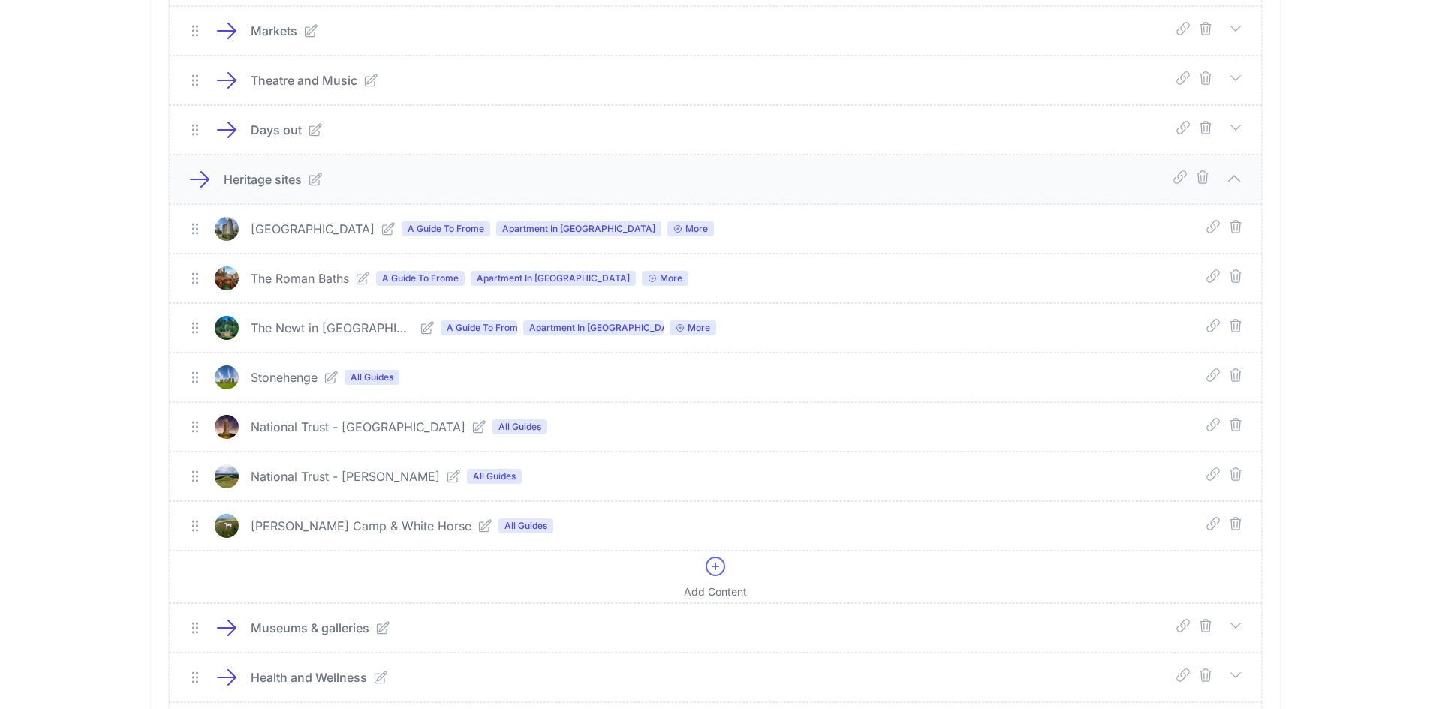
click at [333, 377] on icon at bounding box center [331, 377] width 15 height 15
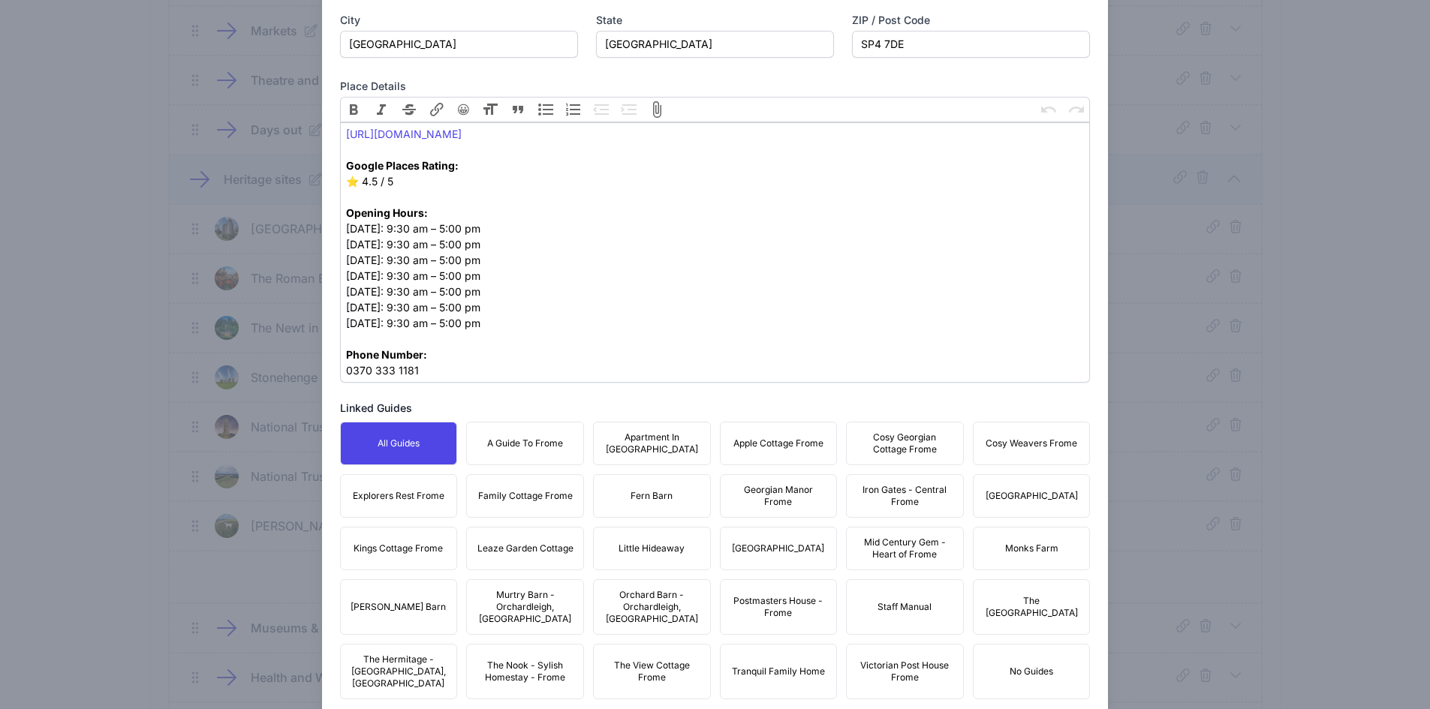
scroll to position [600, 0]
click at [536, 440] on span "A Guide To Frome" at bounding box center [525, 443] width 76 height 12
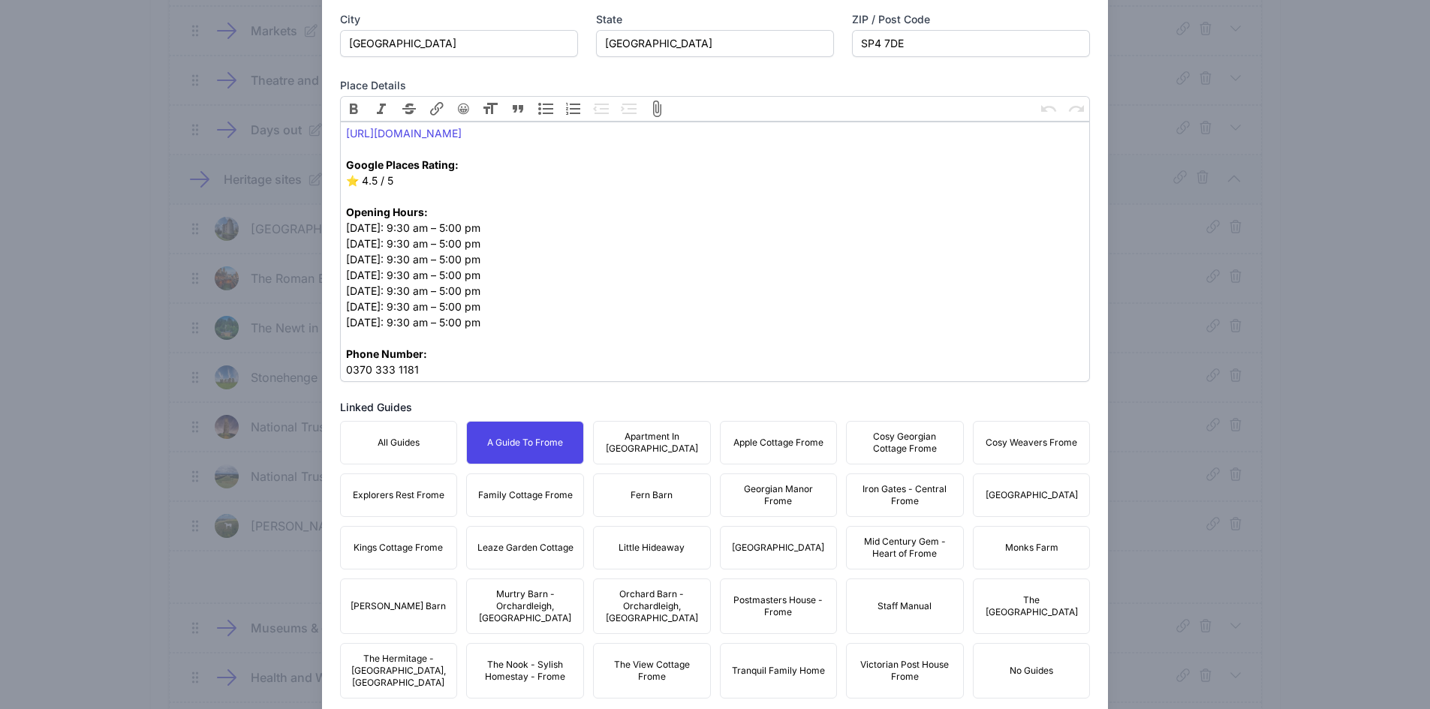
click at [638, 437] on span "Apartment In [GEOGRAPHIC_DATA]" at bounding box center [652, 443] width 98 height 24
click at [764, 446] on span "Apple Cottage Frome" at bounding box center [778, 443] width 90 height 12
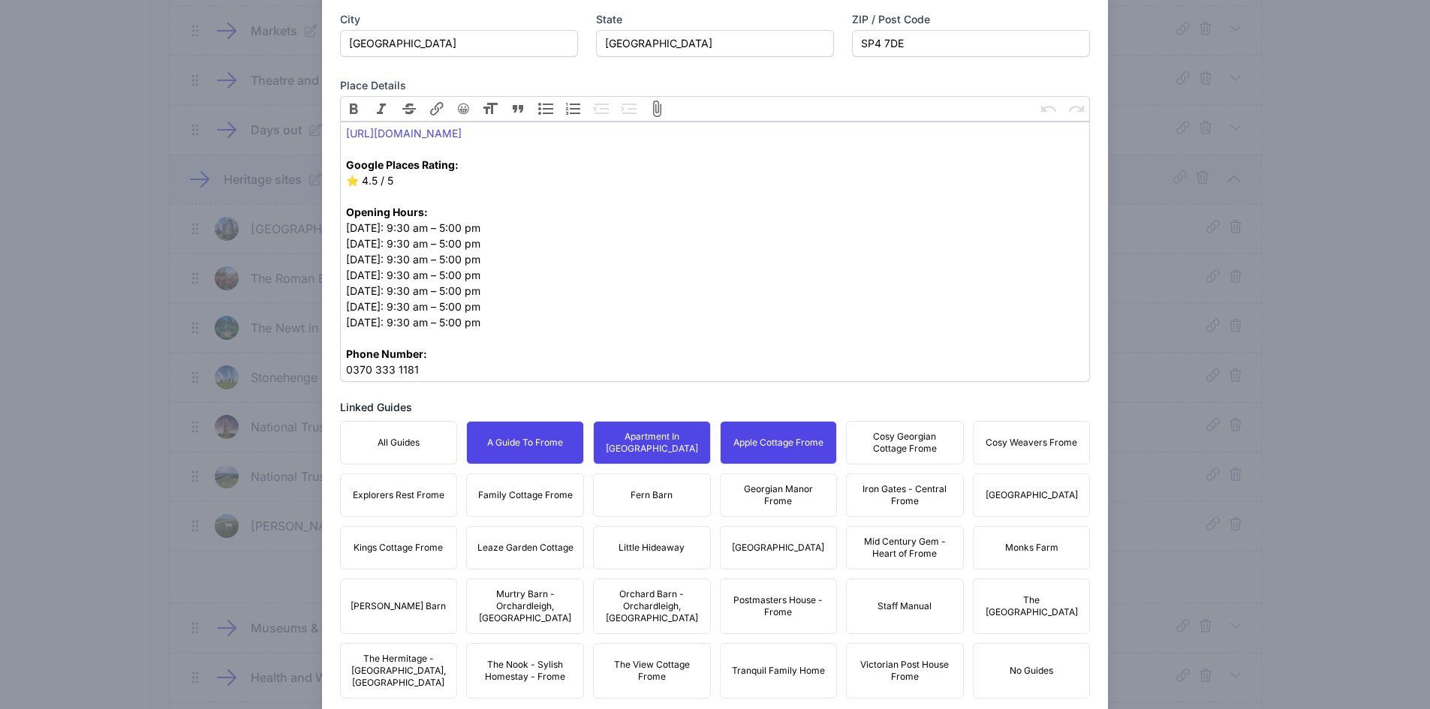
click at [891, 438] on span "Cosy Georgian Cottage Frome" at bounding box center [905, 443] width 98 height 24
click at [1036, 452] on button "Cosy Weavers Frome" at bounding box center [1032, 443] width 118 height 44
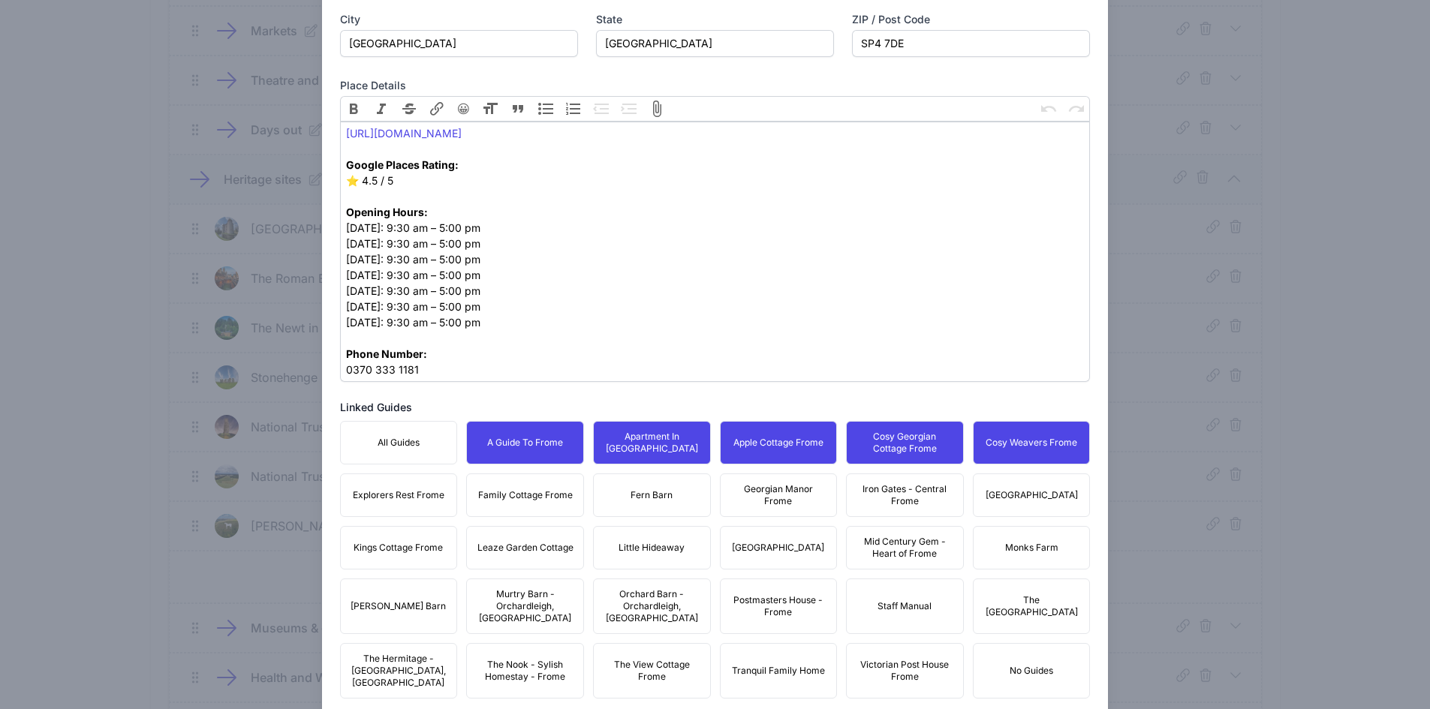
click at [1013, 501] on button "[GEOGRAPHIC_DATA]" at bounding box center [1032, 496] width 118 height 44
click at [871, 499] on span "Iron Gates - Central Frome" at bounding box center [905, 495] width 98 height 24
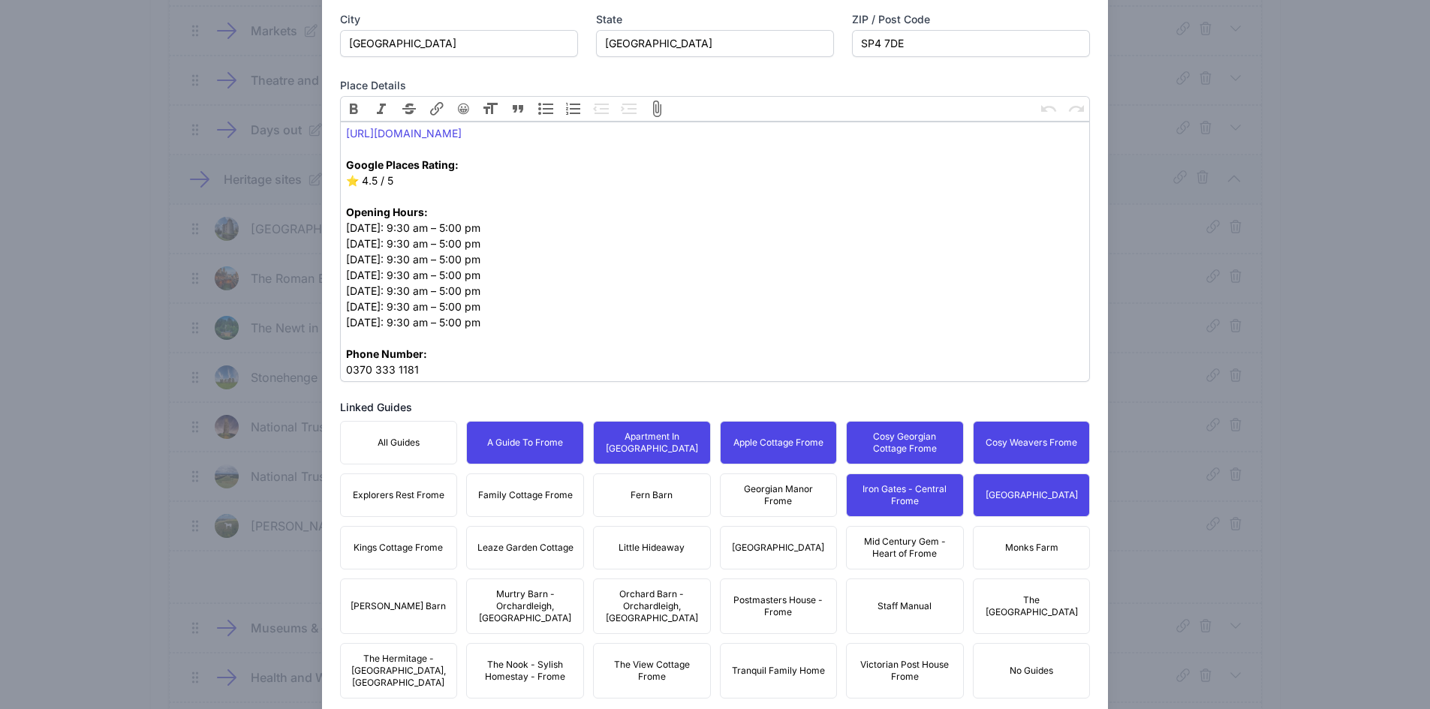
click at [730, 504] on span "Georgian Manor Frome" at bounding box center [779, 495] width 98 height 24
click at [613, 499] on button "Fern Barn" at bounding box center [652, 496] width 118 height 44
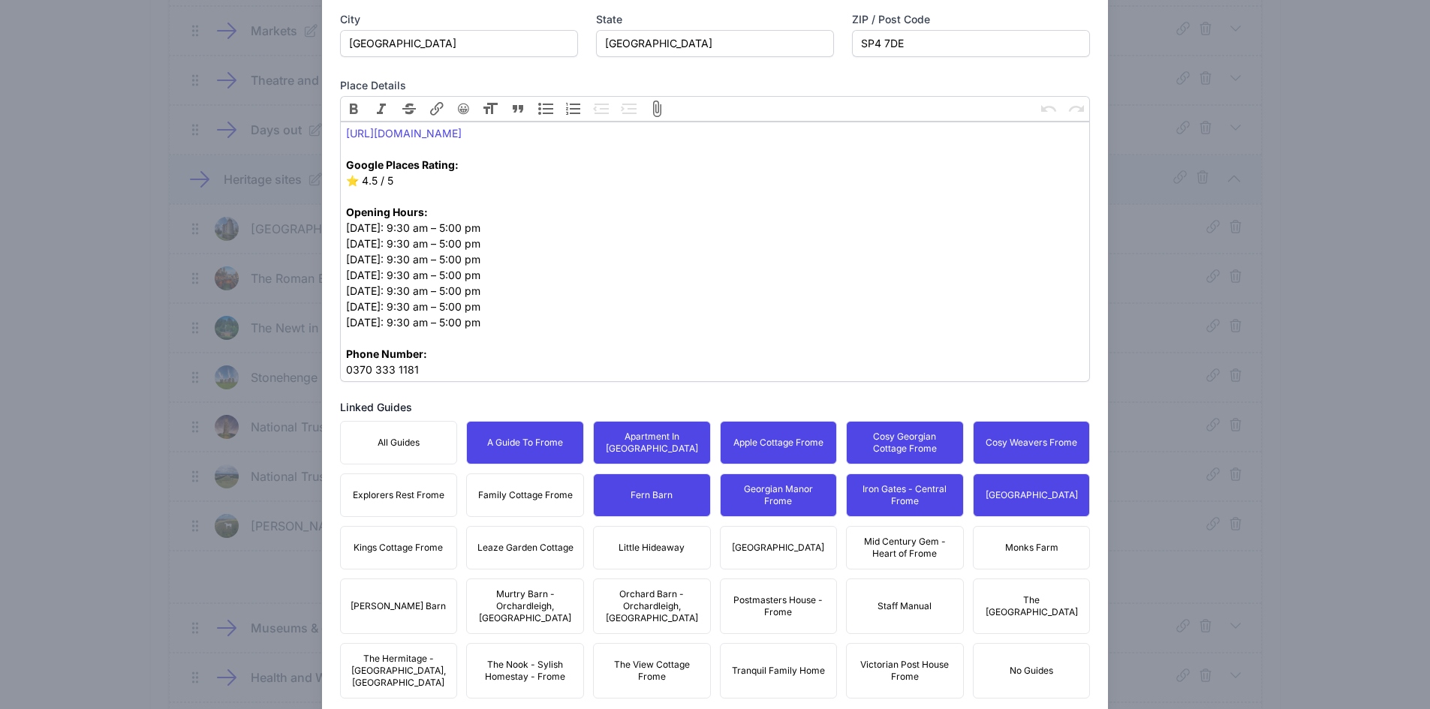
click at [529, 494] on span "Family Cottage Frome" at bounding box center [525, 495] width 95 height 12
click at [414, 493] on button "Explorers Rest Frome" at bounding box center [399, 496] width 118 height 44
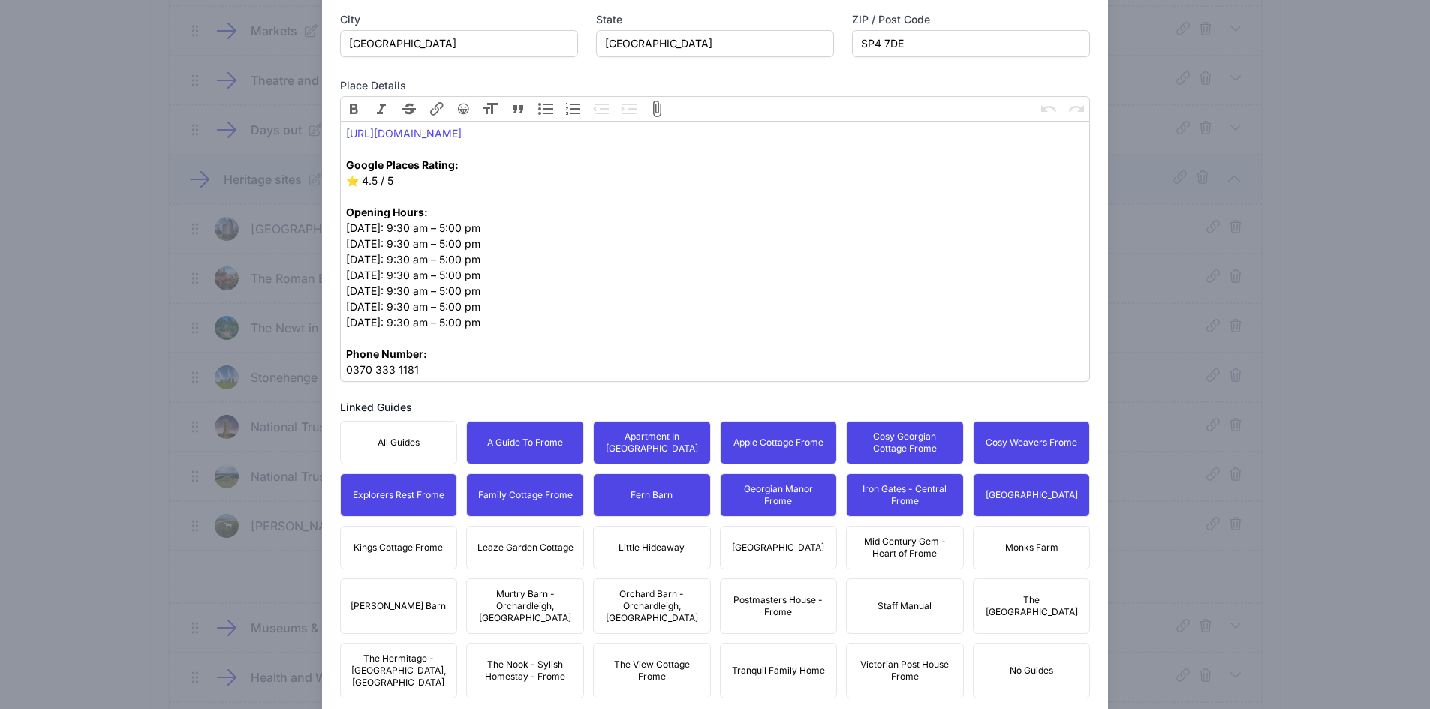
click at [456, 551] on div "All Guides A Guide To Frome Apartment In [GEOGRAPHIC_DATA] Apple Cottage Frome …" at bounding box center [715, 560] width 751 height 278
click at [564, 555] on button "Leaze Garden Cottage" at bounding box center [525, 548] width 118 height 44
click at [685, 550] on button "Little Hideaway" at bounding box center [652, 548] width 118 height 44
click at [778, 549] on span "[GEOGRAPHIC_DATA]" at bounding box center [778, 548] width 92 height 12
click at [901, 546] on span "Mid Century Gem - Heart of Frome" at bounding box center [905, 548] width 98 height 24
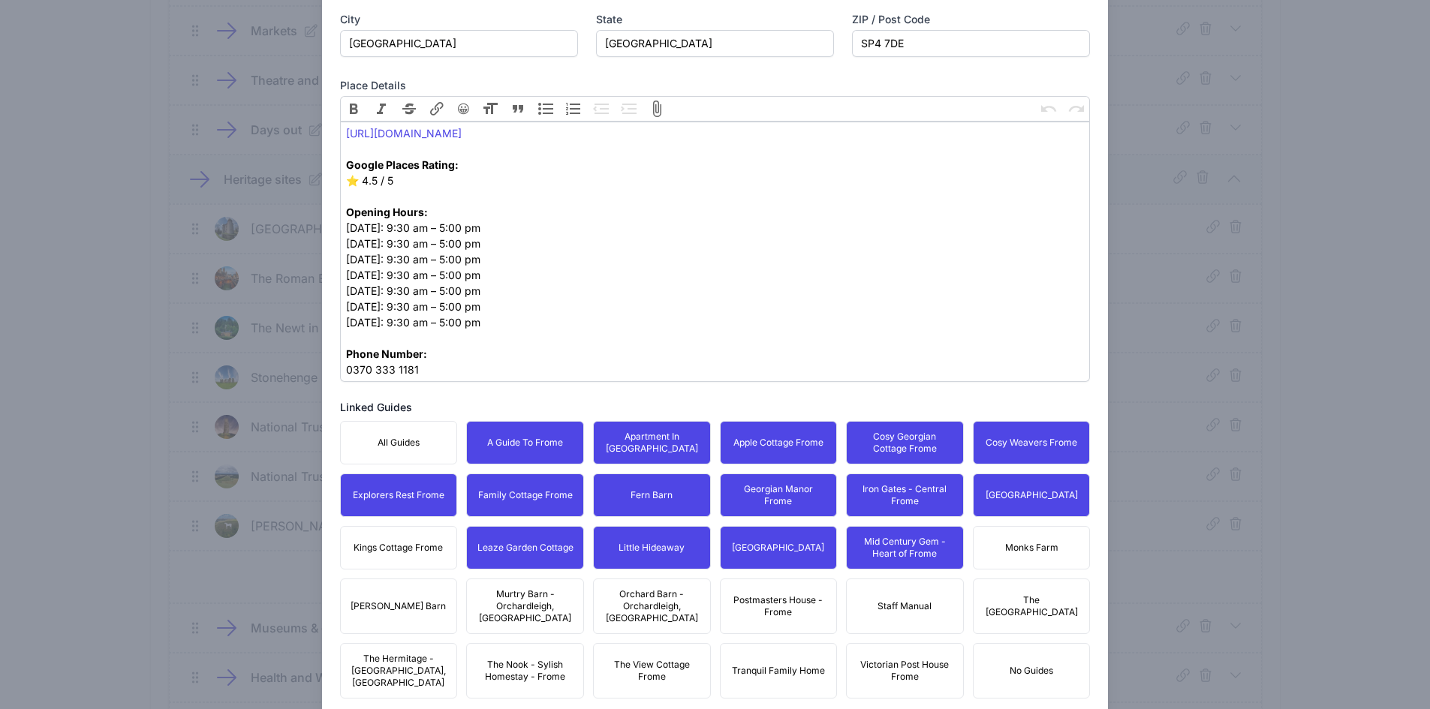
click at [1013, 547] on span "Monks Farm" at bounding box center [1031, 548] width 53 height 12
click at [1055, 596] on span "The [GEOGRAPHIC_DATA]" at bounding box center [1032, 606] width 98 height 24
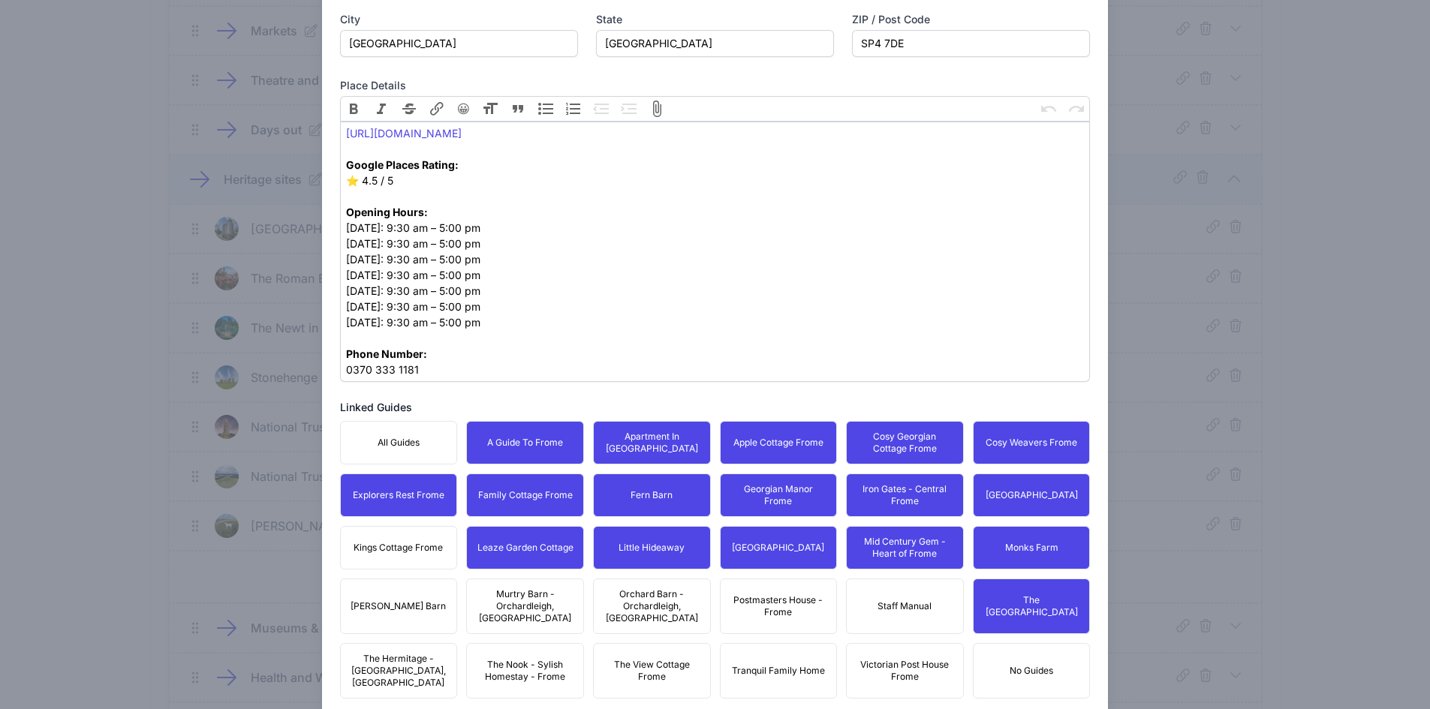
click at [889, 643] on button "Victorian Post House Frome" at bounding box center [905, 671] width 118 height 56
click at [761, 630] on div "All Guides A Guide To Frome Apartment In [GEOGRAPHIC_DATA] Apple Cottage Frome …" at bounding box center [715, 560] width 751 height 278
click at [765, 584] on button "Postmasters House - Frome" at bounding box center [779, 607] width 118 height 56
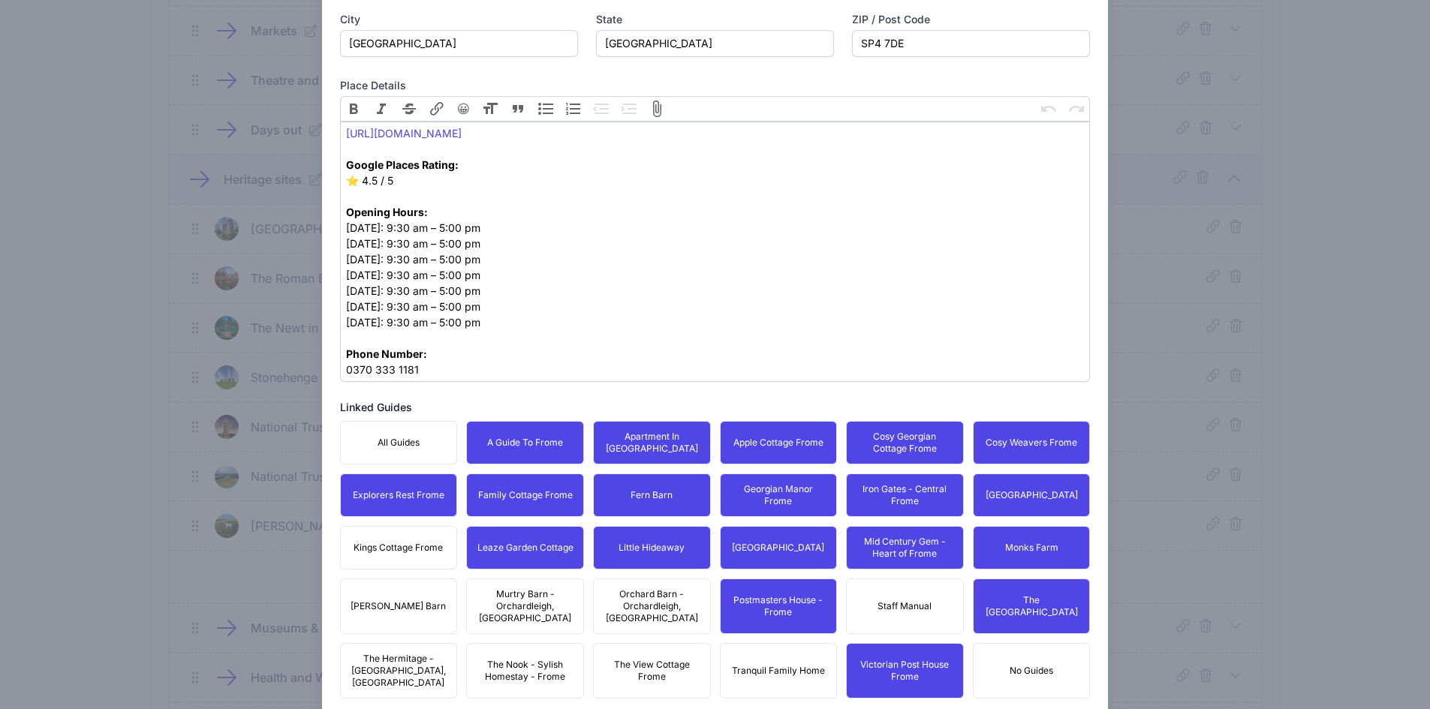
click at [629, 613] on button "Orchard Barn - Orchardleigh, [GEOGRAPHIC_DATA]" at bounding box center [652, 607] width 118 height 56
click at [673, 643] on button "The View Cottage Frome" at bounding box center [652, 671] width 118 height 56
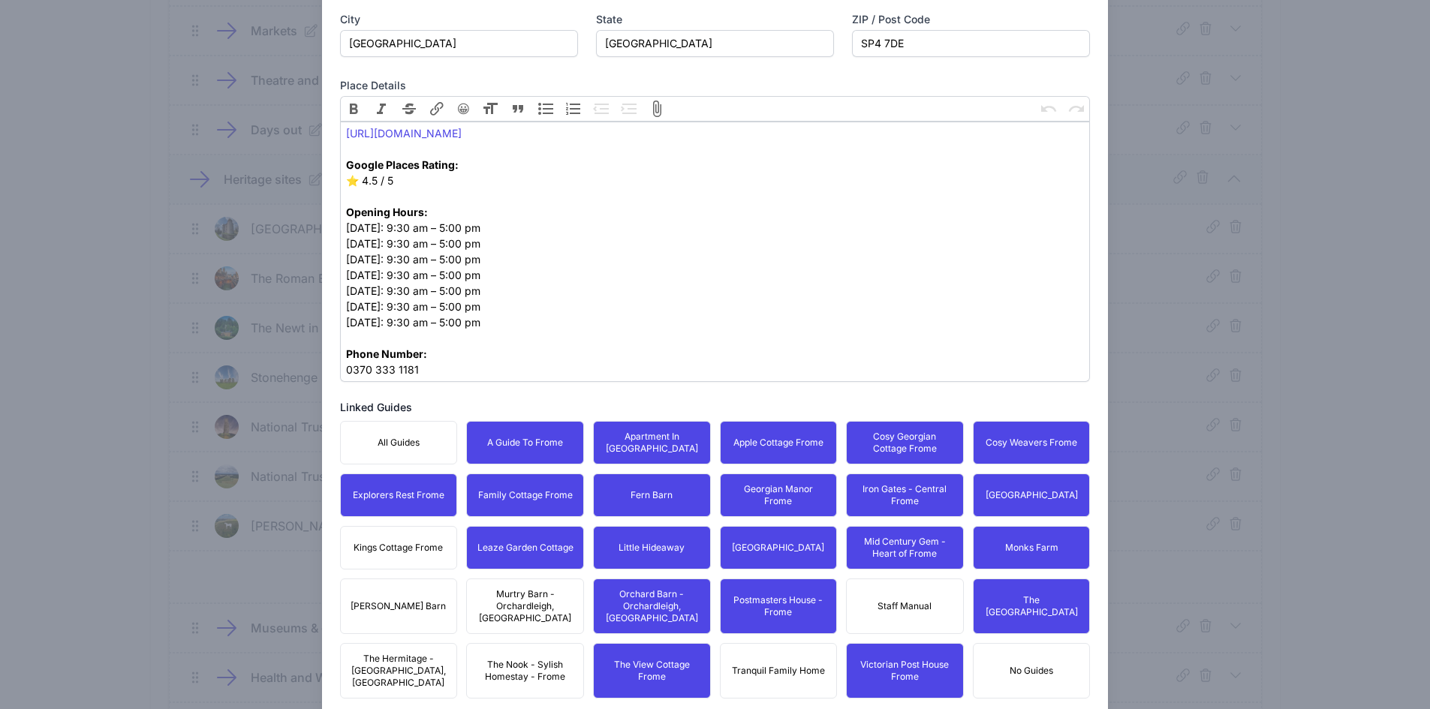
click at [754, 665] on span "Tranquil Family Home" at bounding box center [778, 671] width 93 height 12
click at [524, 643] on button "The Nook - Sylish Homestay - Frome" at bounding box center [525, 671] width 118 height 56
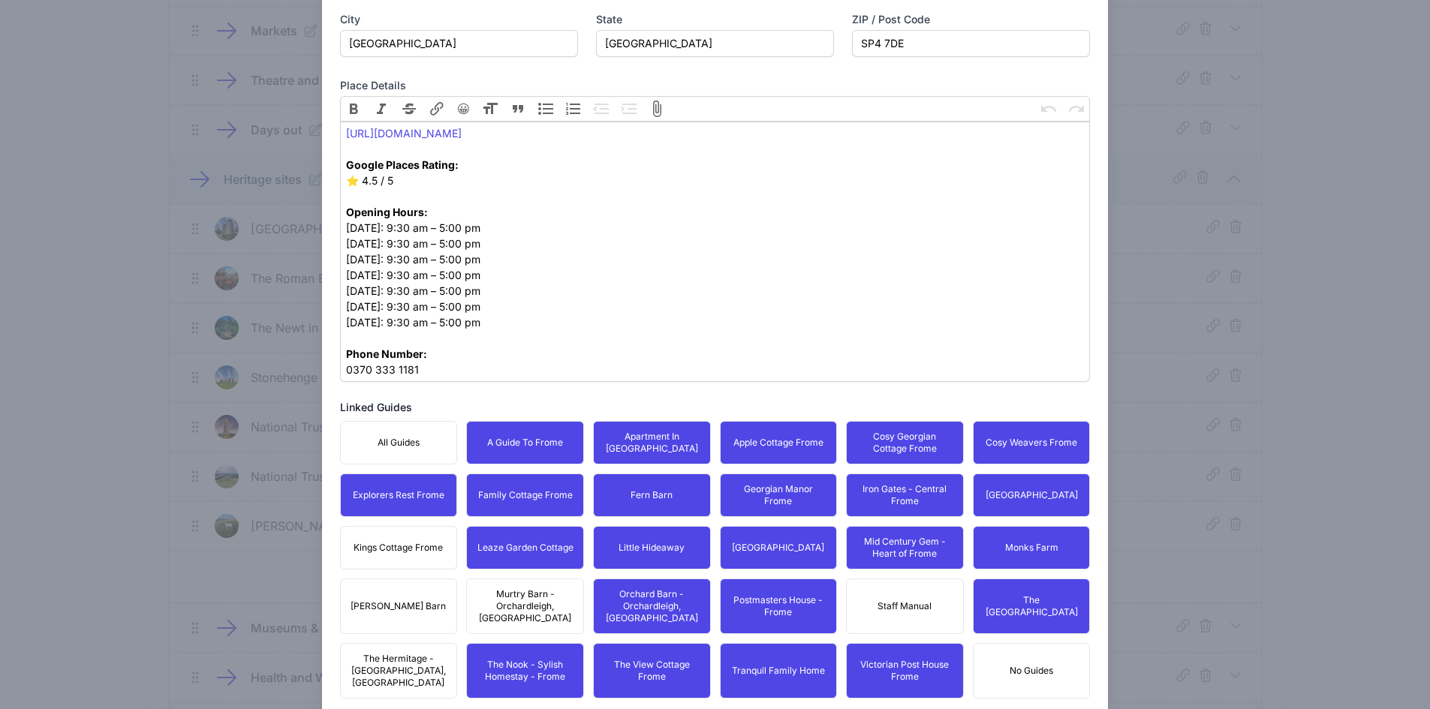
click at [516, 589] on span "Murtry Barn - Orchardleigh, [GEOGRAPHIC_DATA]" at bounding box center [525, 606] width 98 height 36
click at [417, 588] on button "[PERSON_NAME] Barn" at bounding box center [399, 607] width 118 height 56
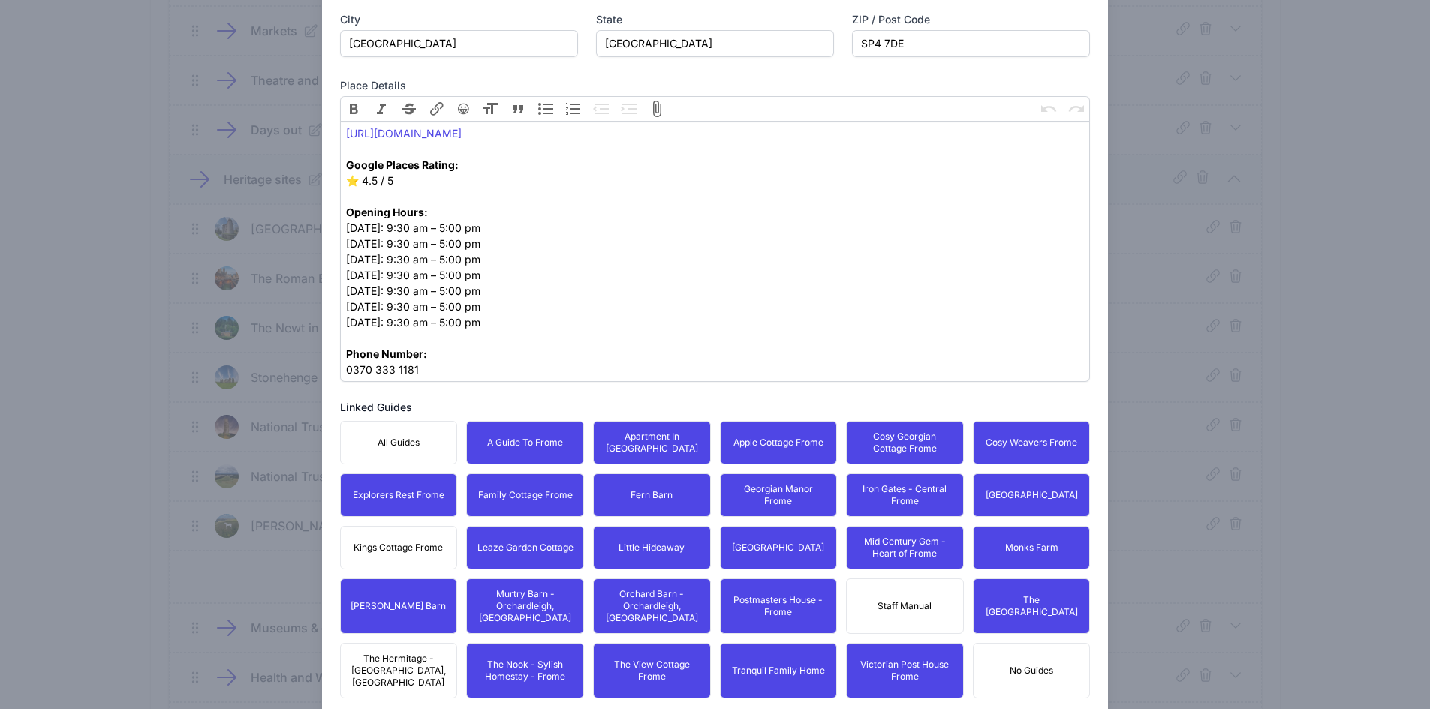
click at [405, 631] on div "All Guides A Guide To Frome Apartment In [GEOGRAPHIC_DATA] Apple Cottage Frome …" at bounding box center [715, 560] width 751 height 278
click at [388, 524] on div "All Guides A Guide To Frome Apartment In [GEOGRAPHIC_DATA] Apple Cottage Frome …" at bounding box center [715, 560] width 751 height 278
click at [395, 625] on div "All Guides A Guide To Frome Apartment In [GEOGRAPHIC_DATA] Apple Cottage Frome …" at bounding box center [715, 560] width 751 height 278
click at [405, 548] on span "Kings Cottage Frome" at bounding box center [398, 548] width 89 height 12
click at [407, 653] on span "The Hermitage - [GEOGRAPHIC_DATA], [GEOGRAPHIC_DATA]" at bounding box center [399, 671] width 98 height 36
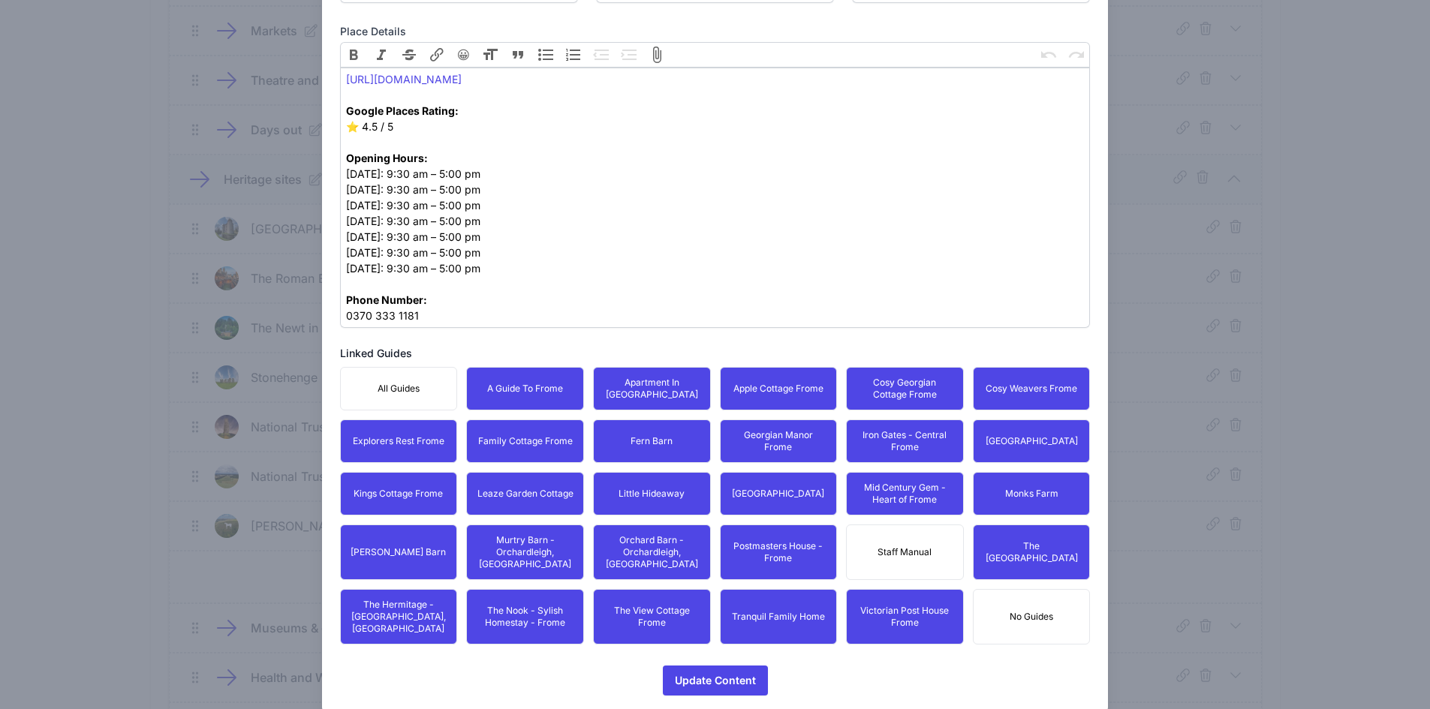
scroll to position [659, 0]
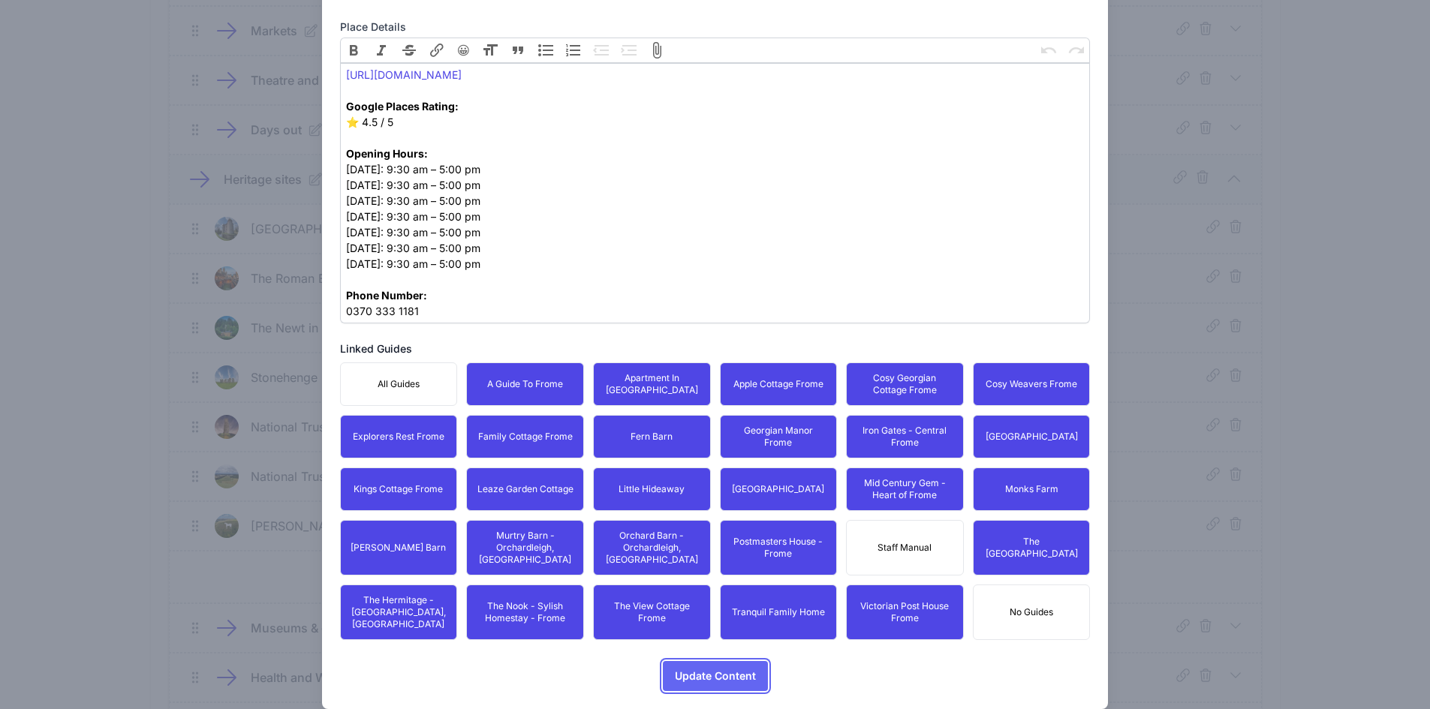
click at [697, 661] on span "Update Content" at bounding box center [715, 676] width 81 height 30
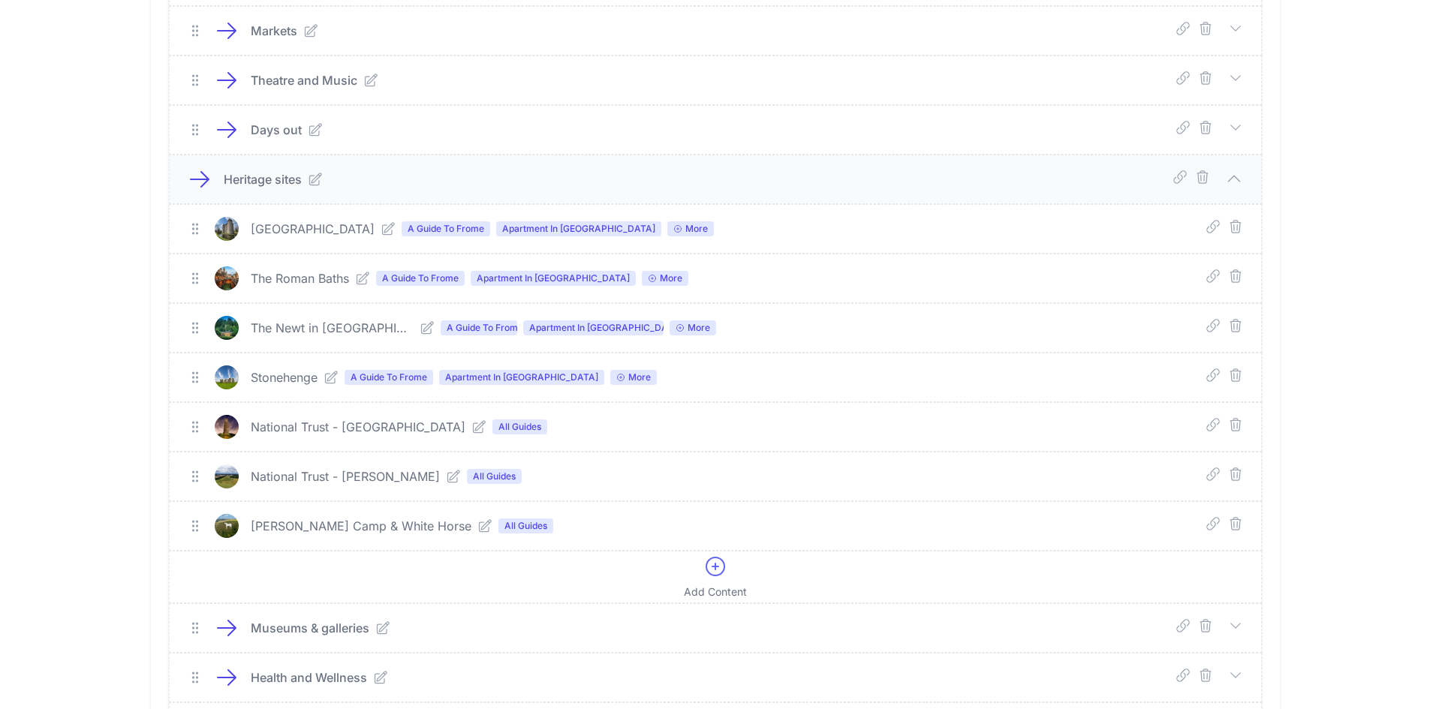
click at [471, 428] on icon at bounding box center [478, 427] width 15 height 15
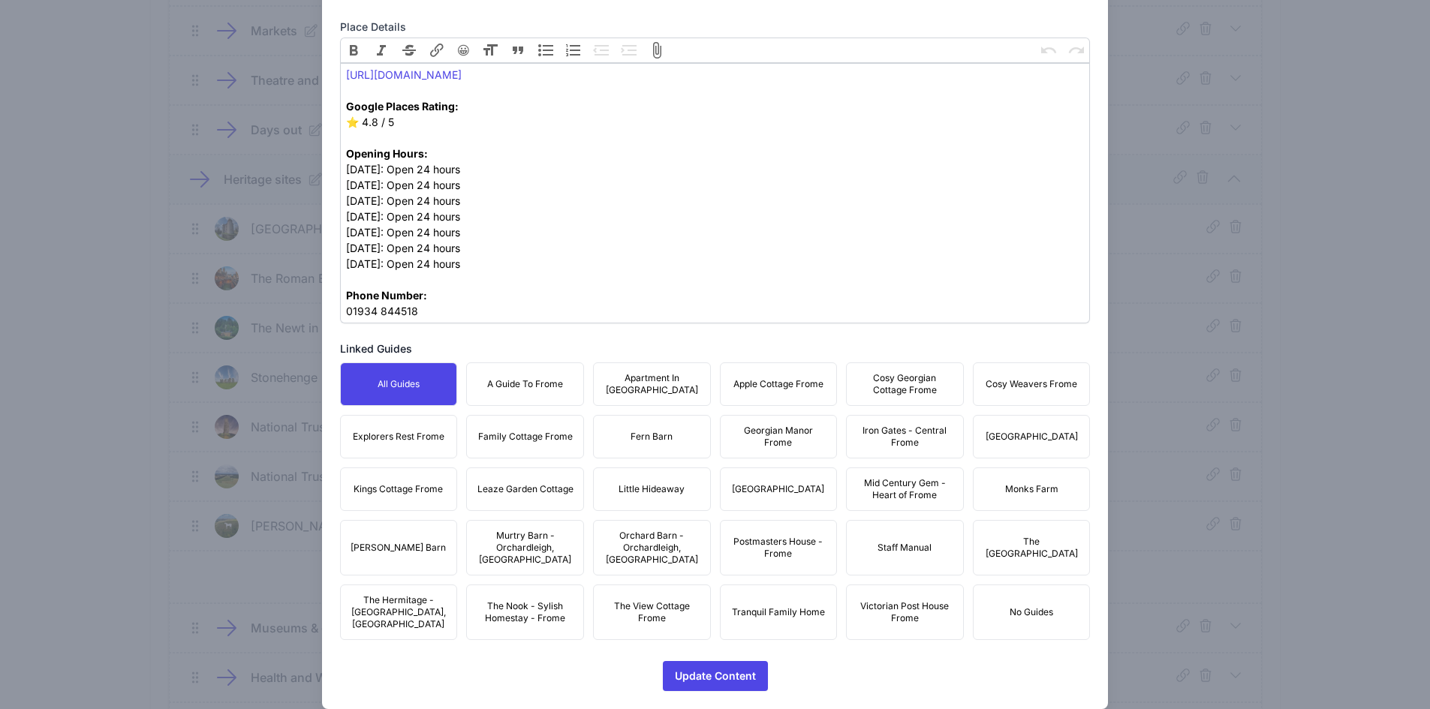
click at [553, 386] on span "A Guide To Frome" at bounding box center [525, 384] width 76 height 12
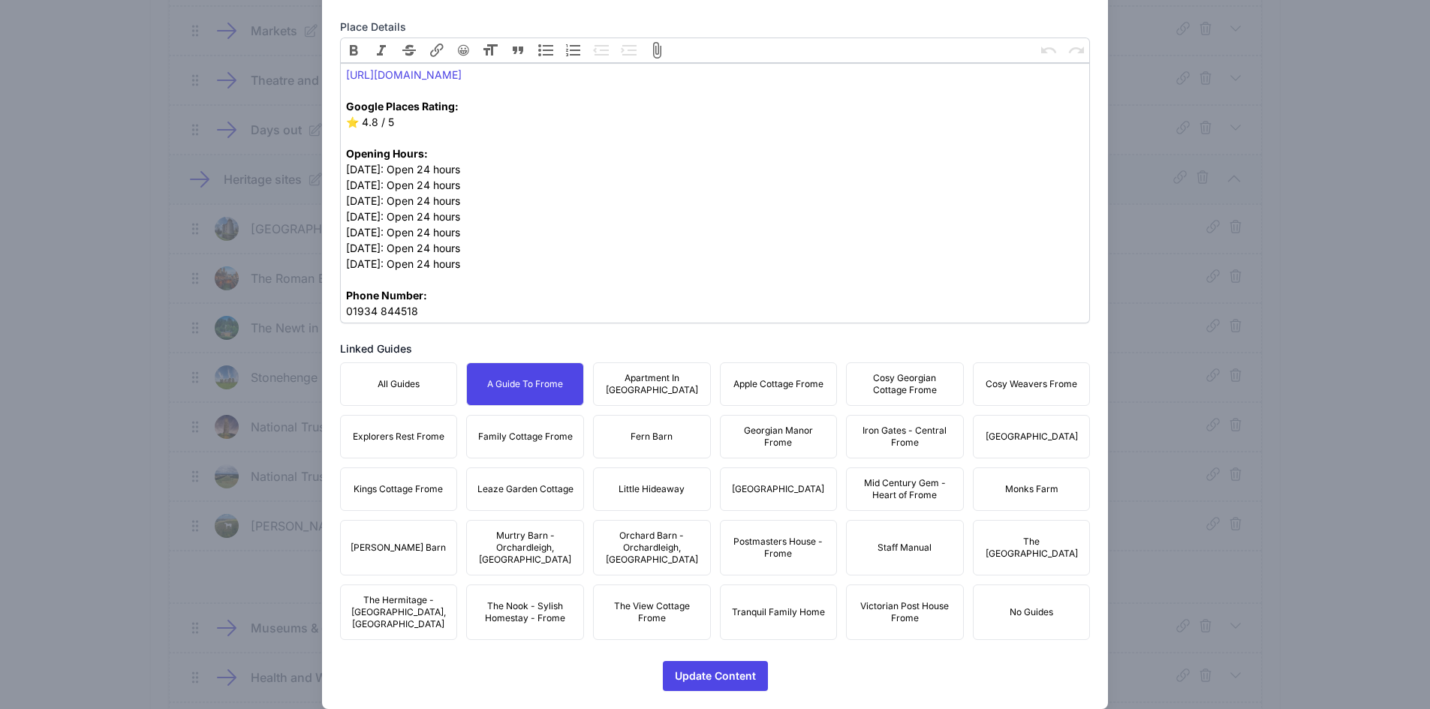
click at [635, 385] on span "Apartment In [GEOGRAPHIC_DATA]" at bounding box center [652, 384] width 98 height 24
click at [778, 385] on span "Apple Cottage Frome" at bounding box center [778, 384] width 90 height 12
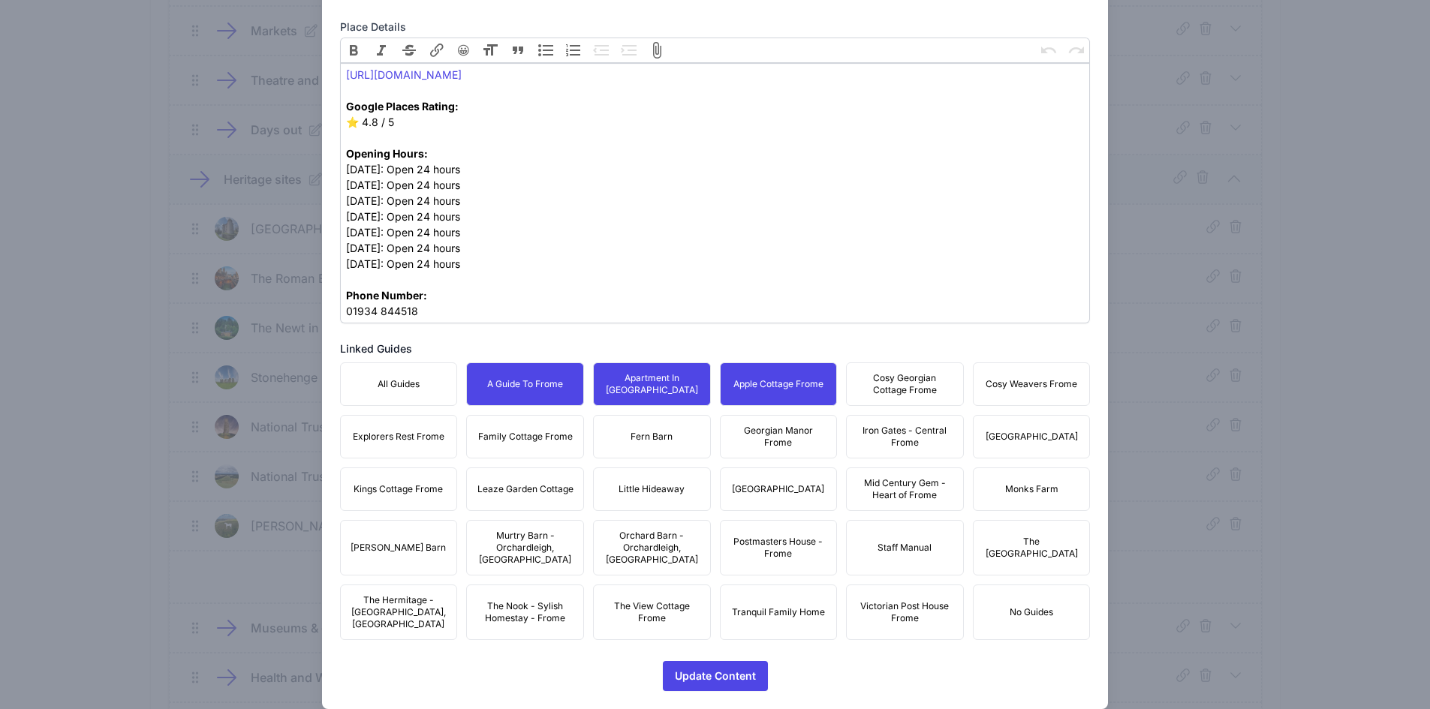
click at [885, 388] on span "Cosy Georgian Cottage Frome" at bounding box center [905, 384] width 98 height 24
click at [1030, 380] on span "Cosy Weavers Frome" at bounding box center [1032, 384] width 92 height 12
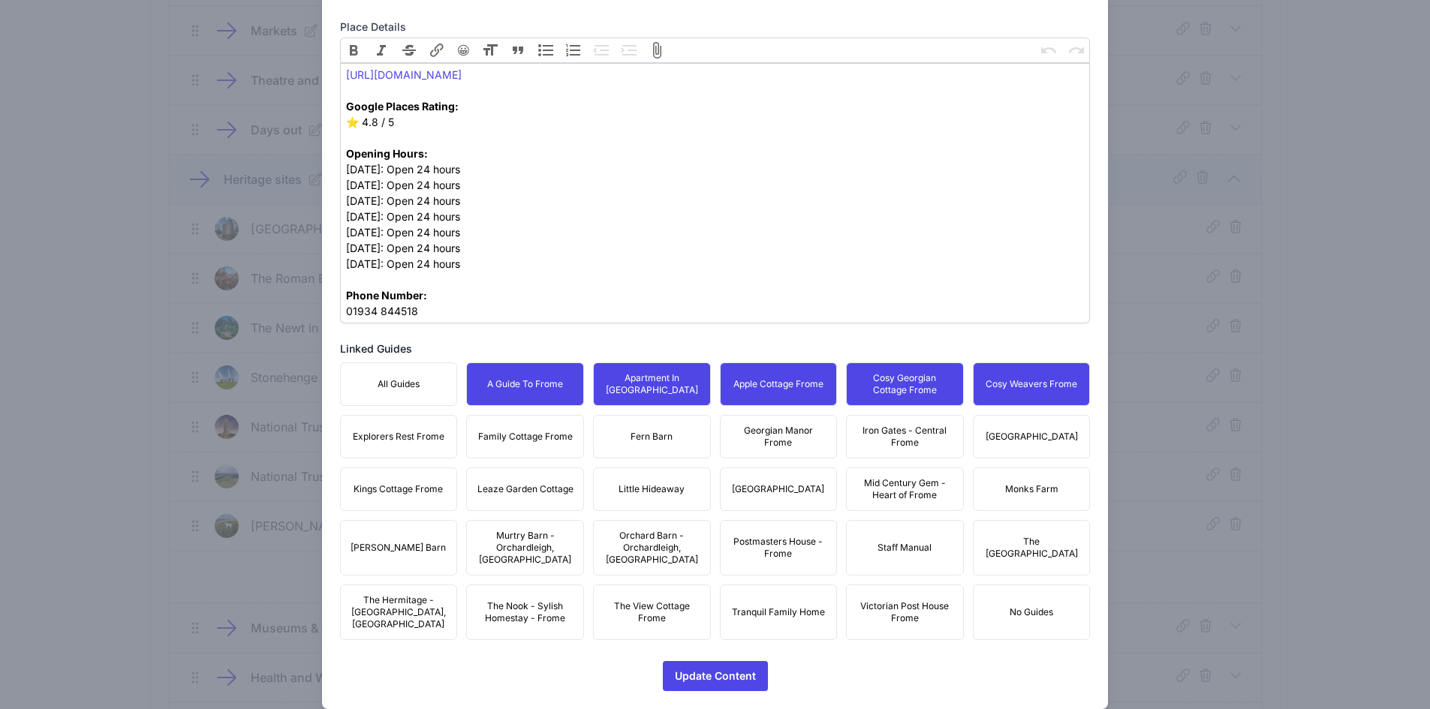
click at [1039, 440] on span "[GEOGRAPHIC_DATA]" at bounding box center [1032, 437] width 92 height 12
click at [1011, 468] on button "Monks Farm" at bounding box center [1032, 490] width 118 height 44
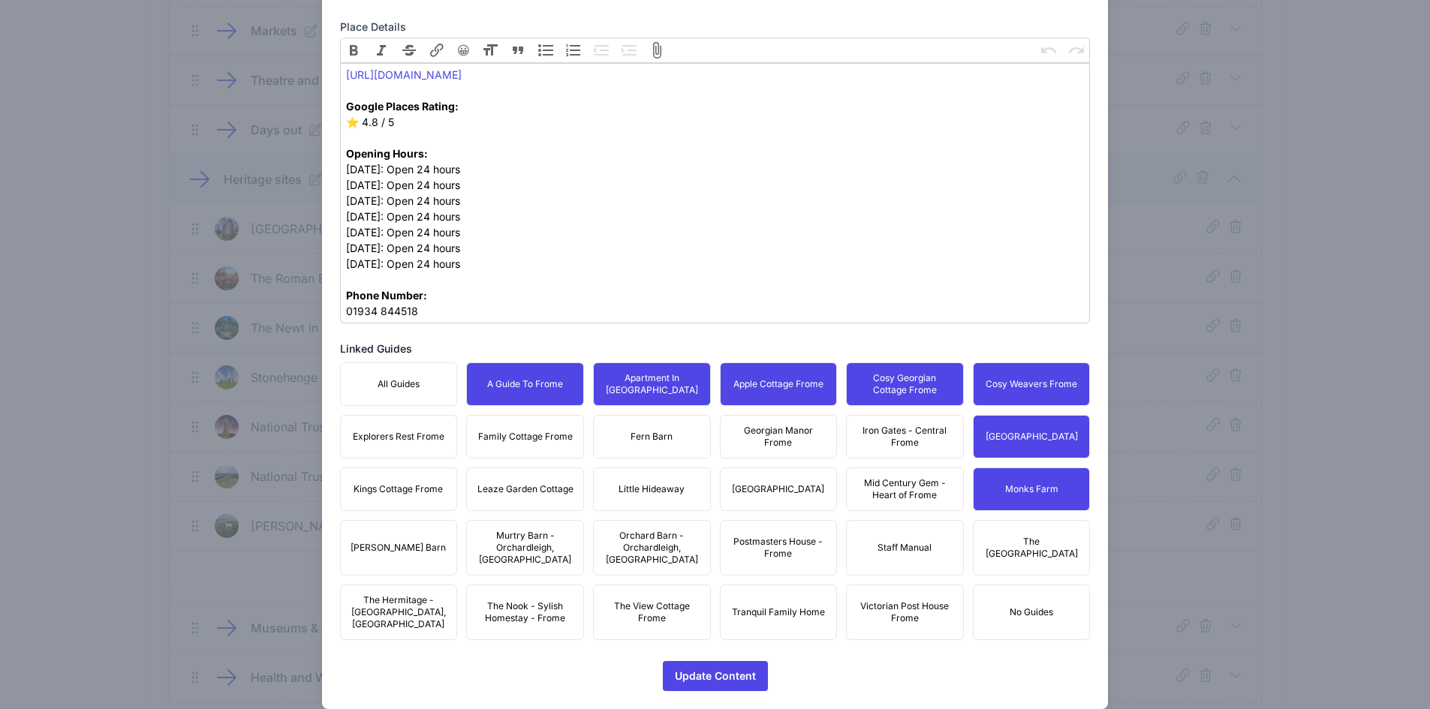
click at [899, 480] on span "Mid Century Gem - Heart of Frome" at bounding box center [905, 489] width 98 height 24
click at [904, 436] on span "Iron Gates - Central Frome" at bounding box center [905, 437] width 98 height 24
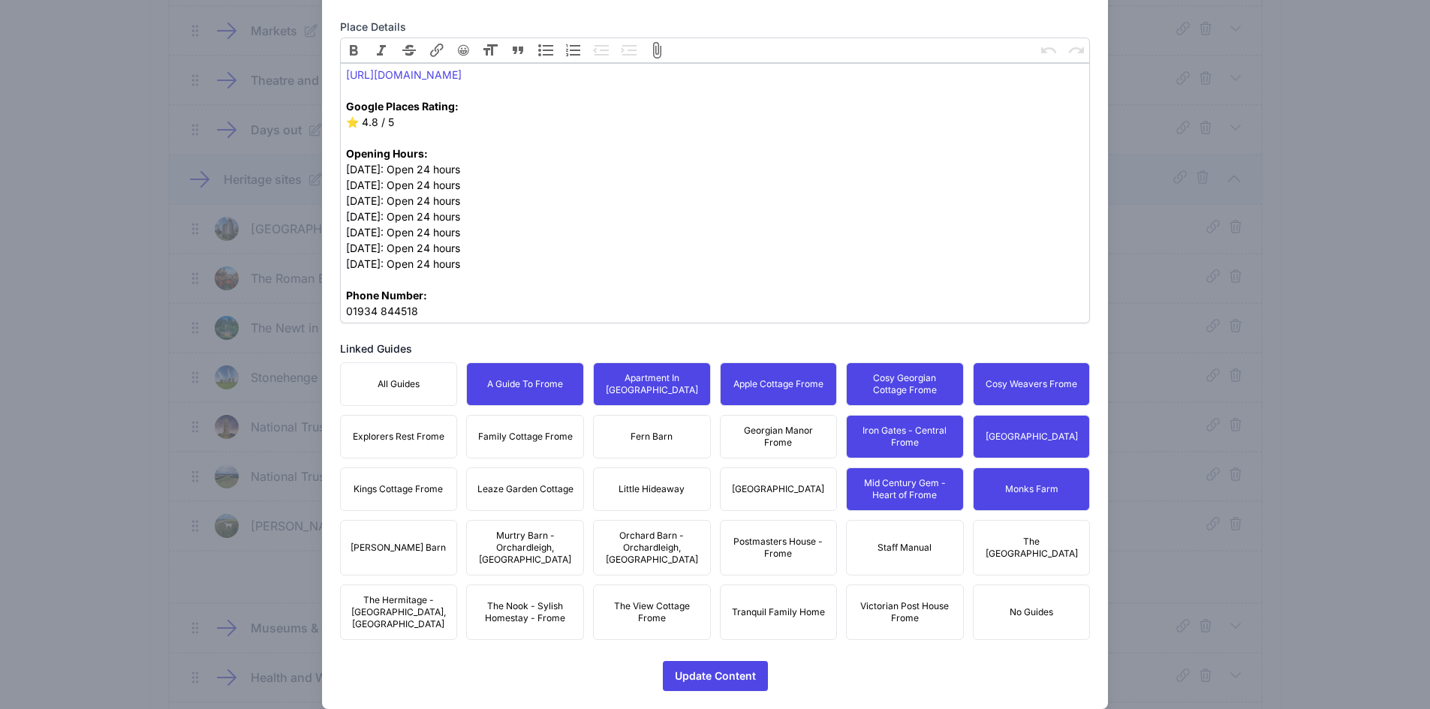
click at [779, 449] on button "Georgian Manor Frome" at bounding box center [779, 437] width 118 height 44
click at [766, 492] on span "[GEOGRAPHIC_DATA]" at bounding box center [778, 489] width 92 height 12
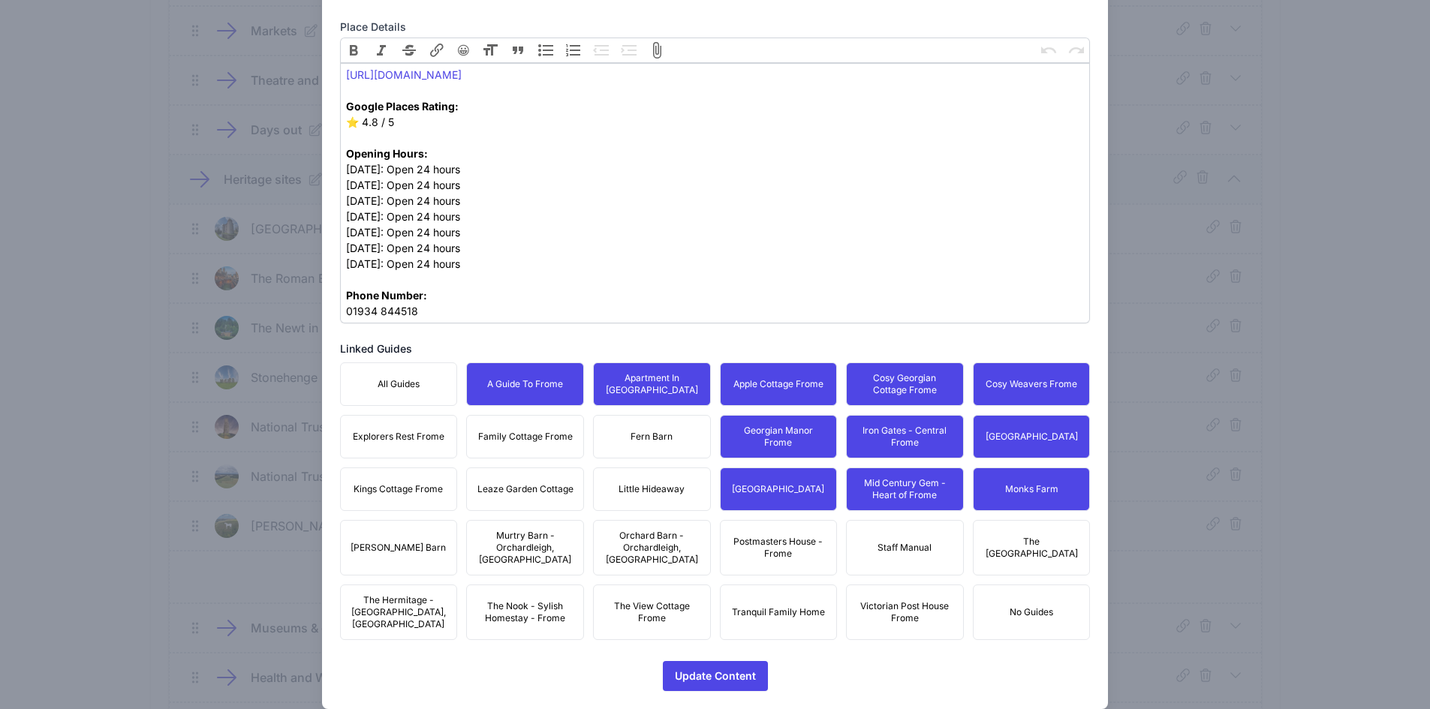
click at [661, 483] on span "Little Hideaway" at bounding box center [652, 489] width 66 height 12
click at [654, 439] on button "Fern Barn" at bounding box center [652, 437] width 118 height 44
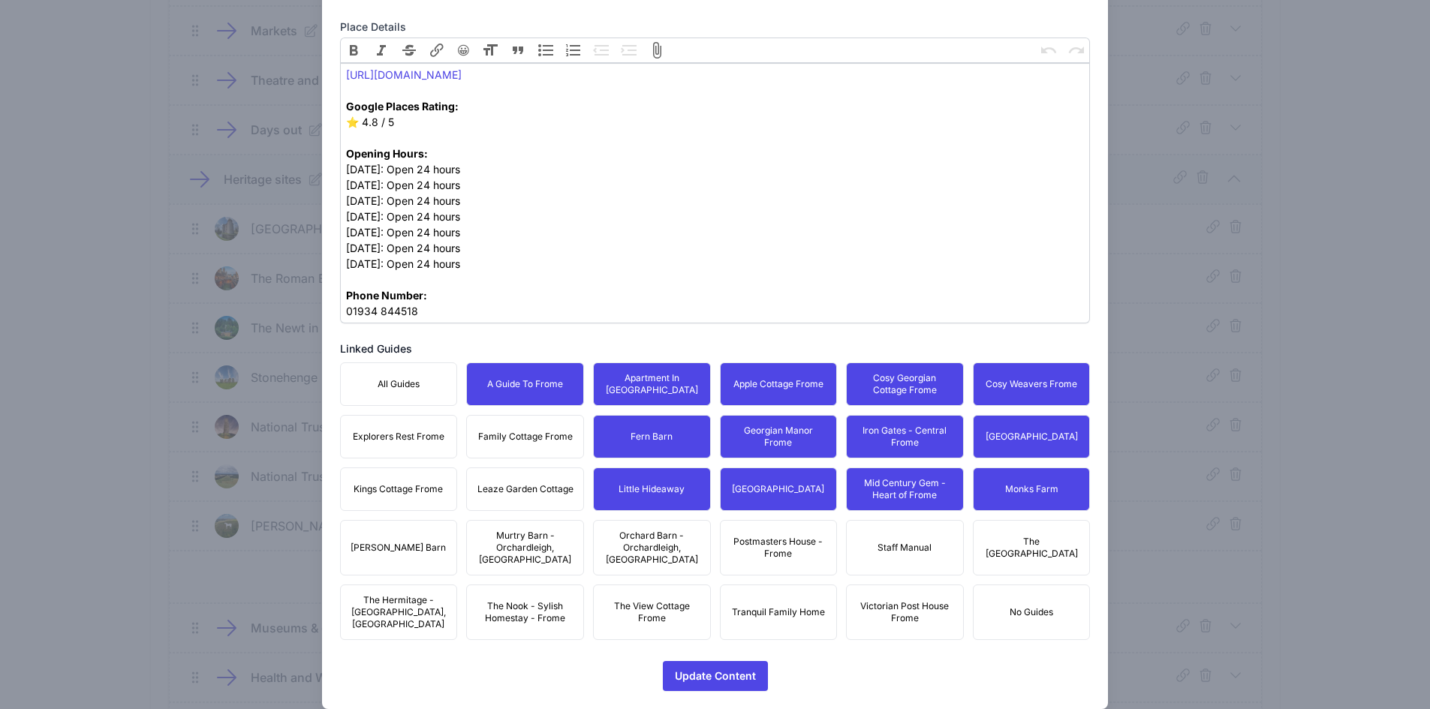
click at [551, 438] on span "Family Cottage Frome" at bounding box center [525, 437] width 95 height 12
click at [528, 487] on span "Leaze Garden Cottage" at bounding box center [525, 489] width 96 height 12
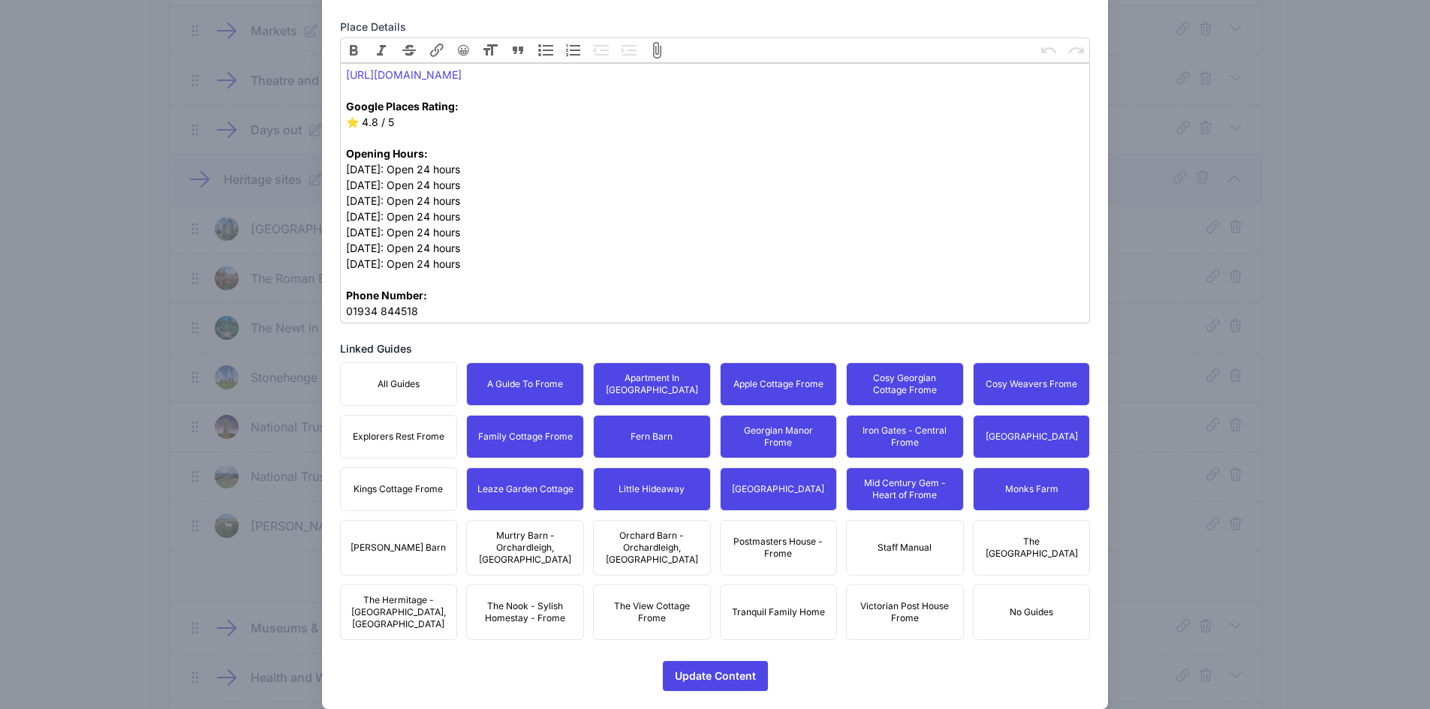
click at [397, 486] on span "Kings Cottage Frome" at bounding box center [398, 489] width 89 height 12
click
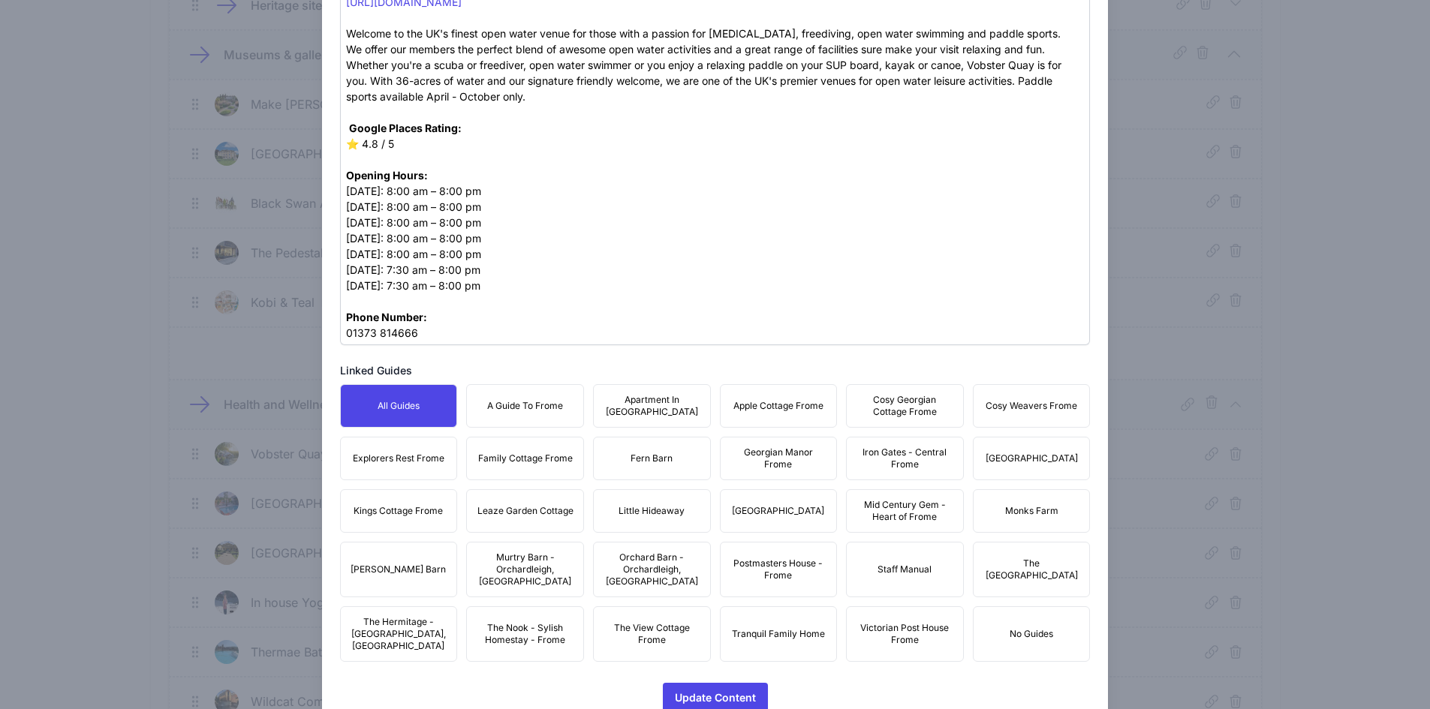
scroll to position [754, 0]
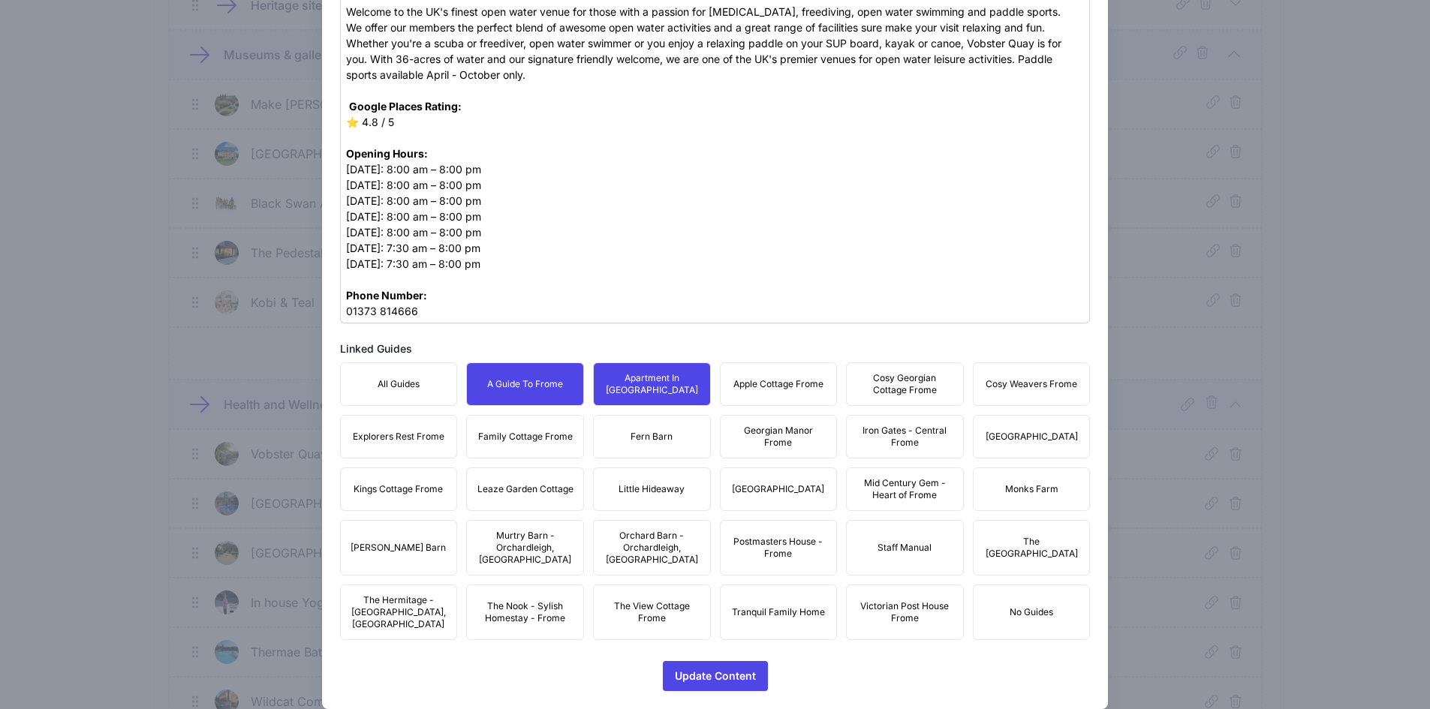
drag, startPoint x: 765, startPoint y: 379, endPoint x: 874, endPoint y: 372, distance: 109.0
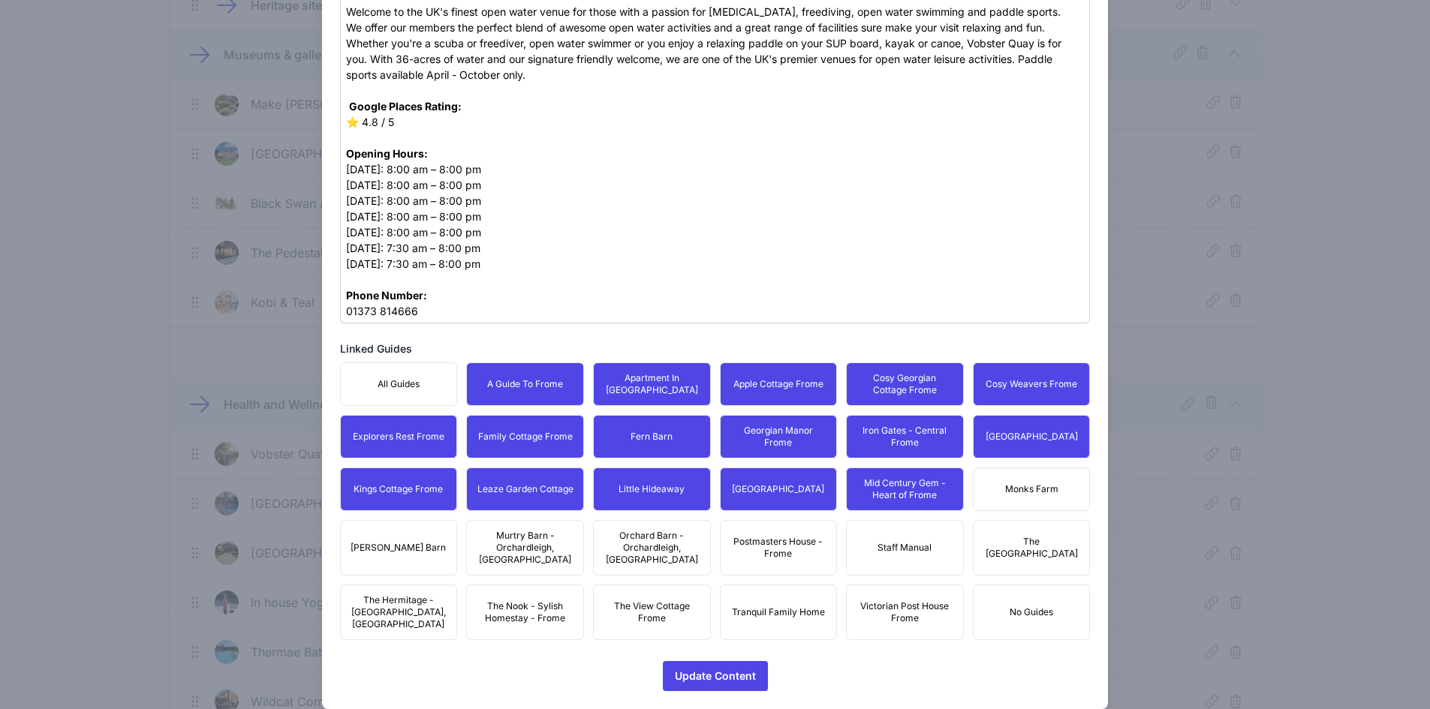
drag, startPoint x: 998, startPoint y: 486, endPoint x: 1035, endPoint y: 537, distance: 62.9
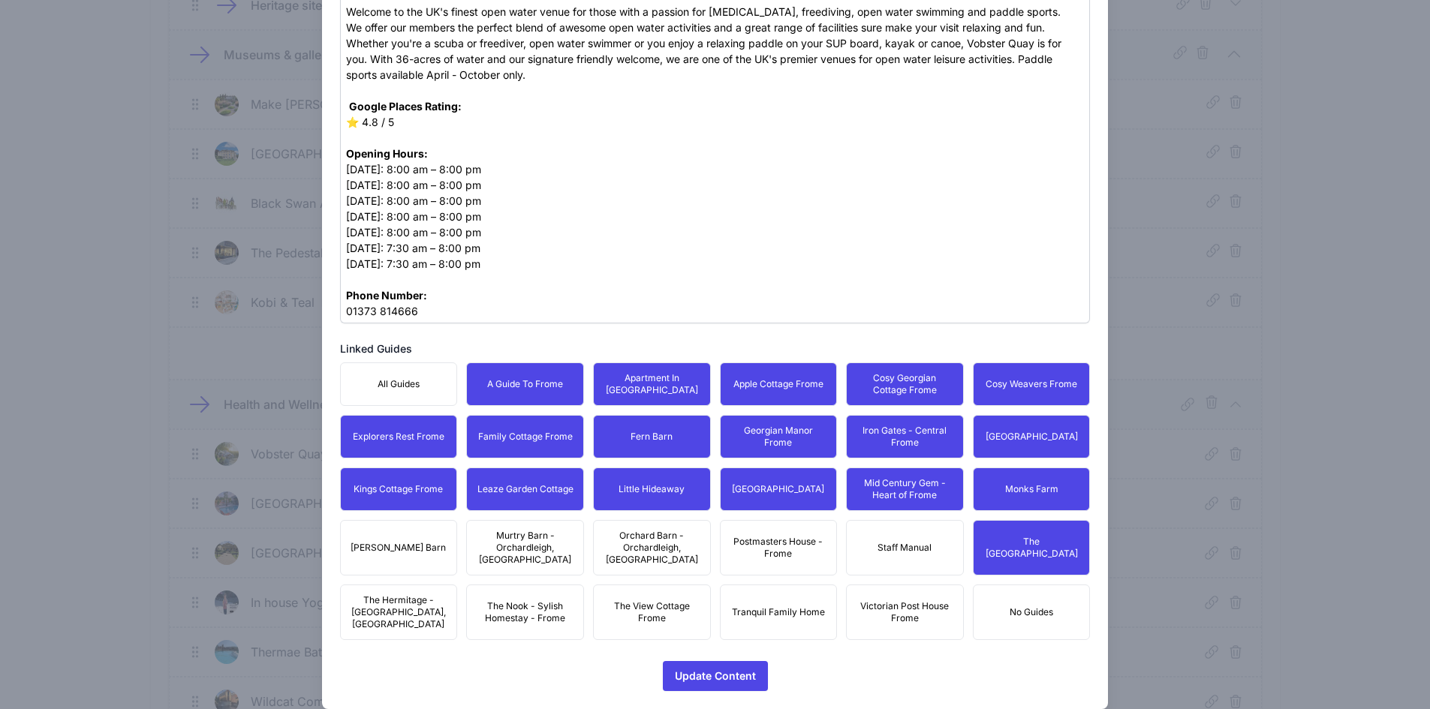
drag, startPoint x: 914, startPoint y: 592, endPoint x: 799, endPoint y: 579, distance: 116.3
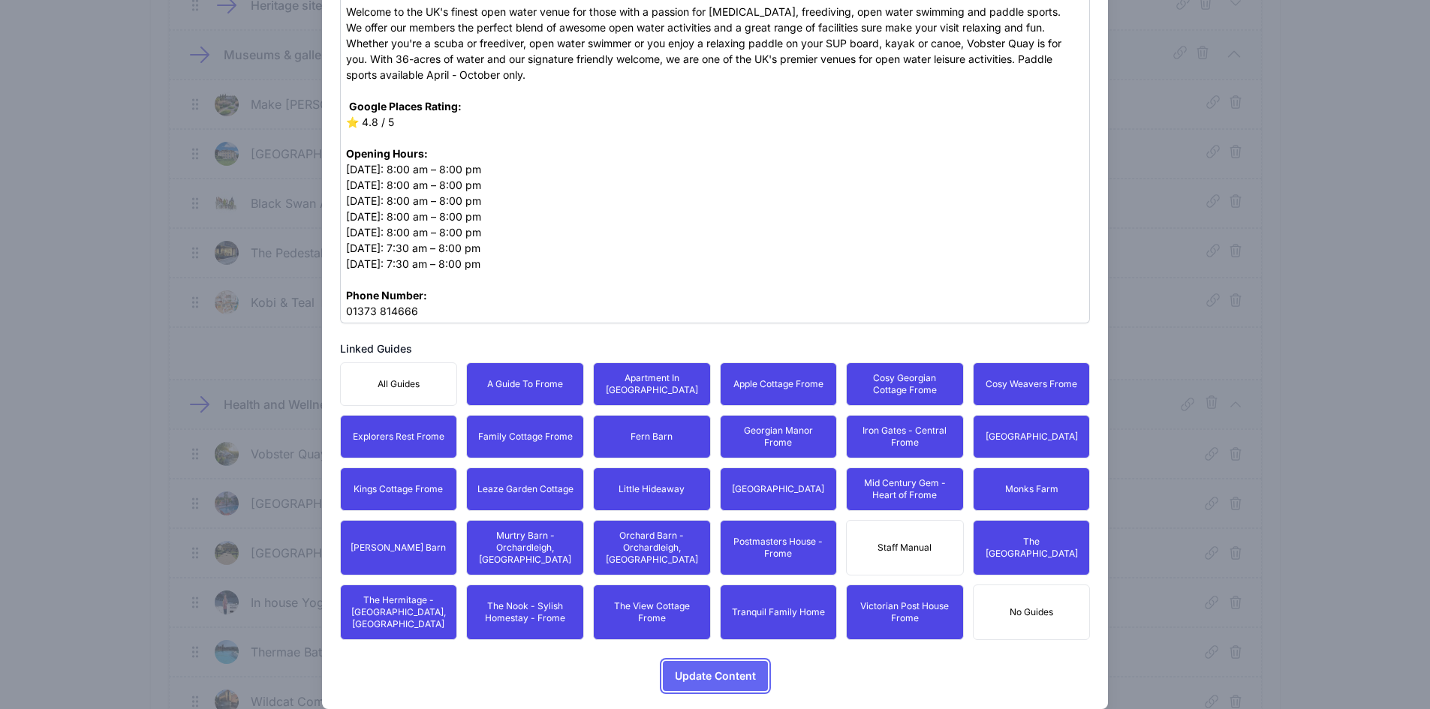
drag, startPoint x: 724, startPoint y: 660, endPoint x: 724, endPoint y: 641, distance: 18.8
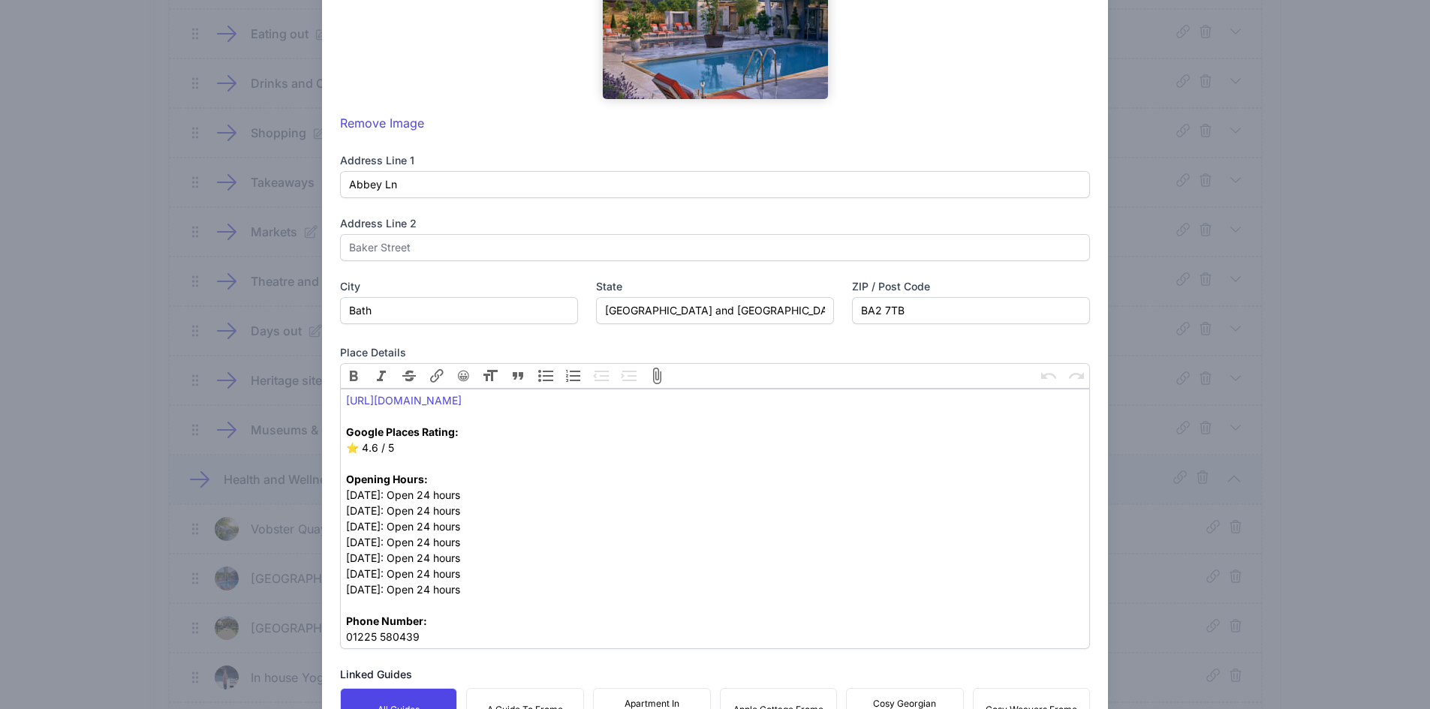
scroll to position [659, 0]
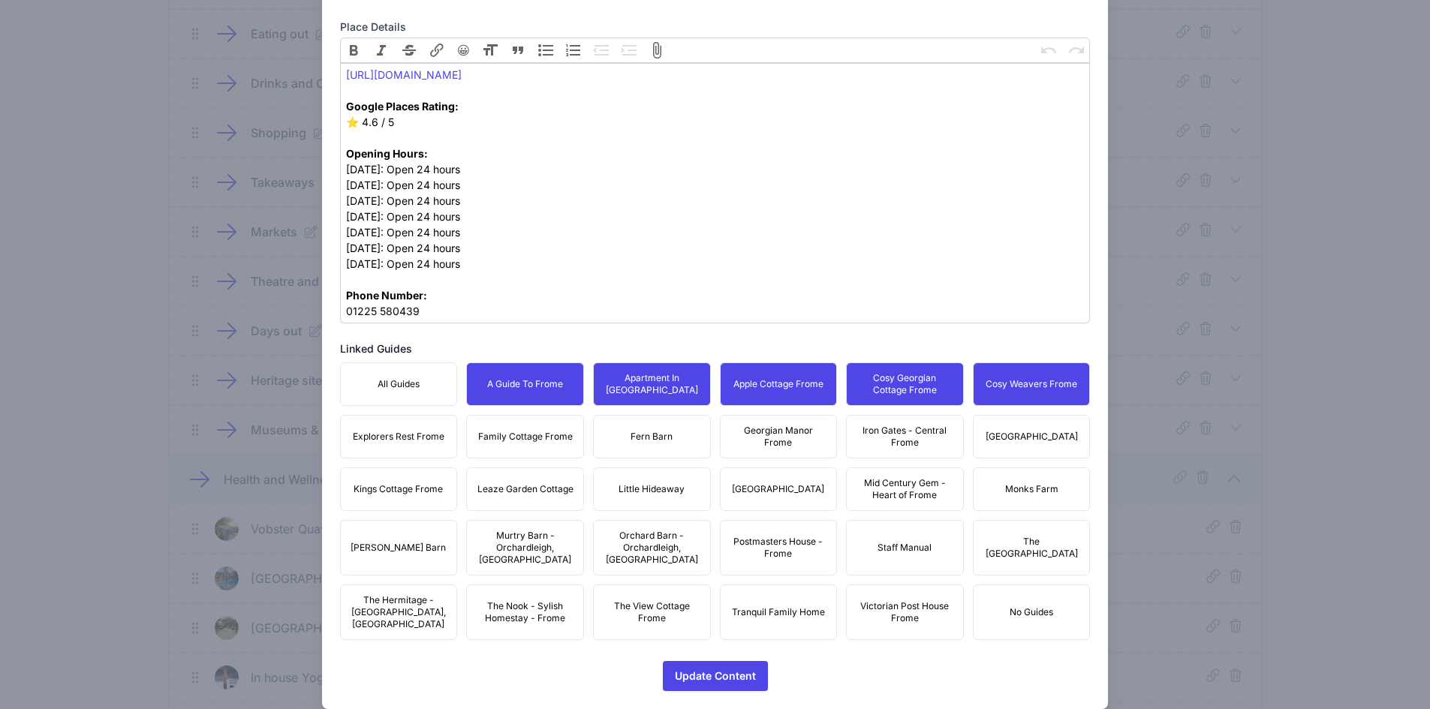
drag, startPoint x: 904, startPoint y: 425, endPoint x: 1005, endPoint y: 429, distance: 101.4
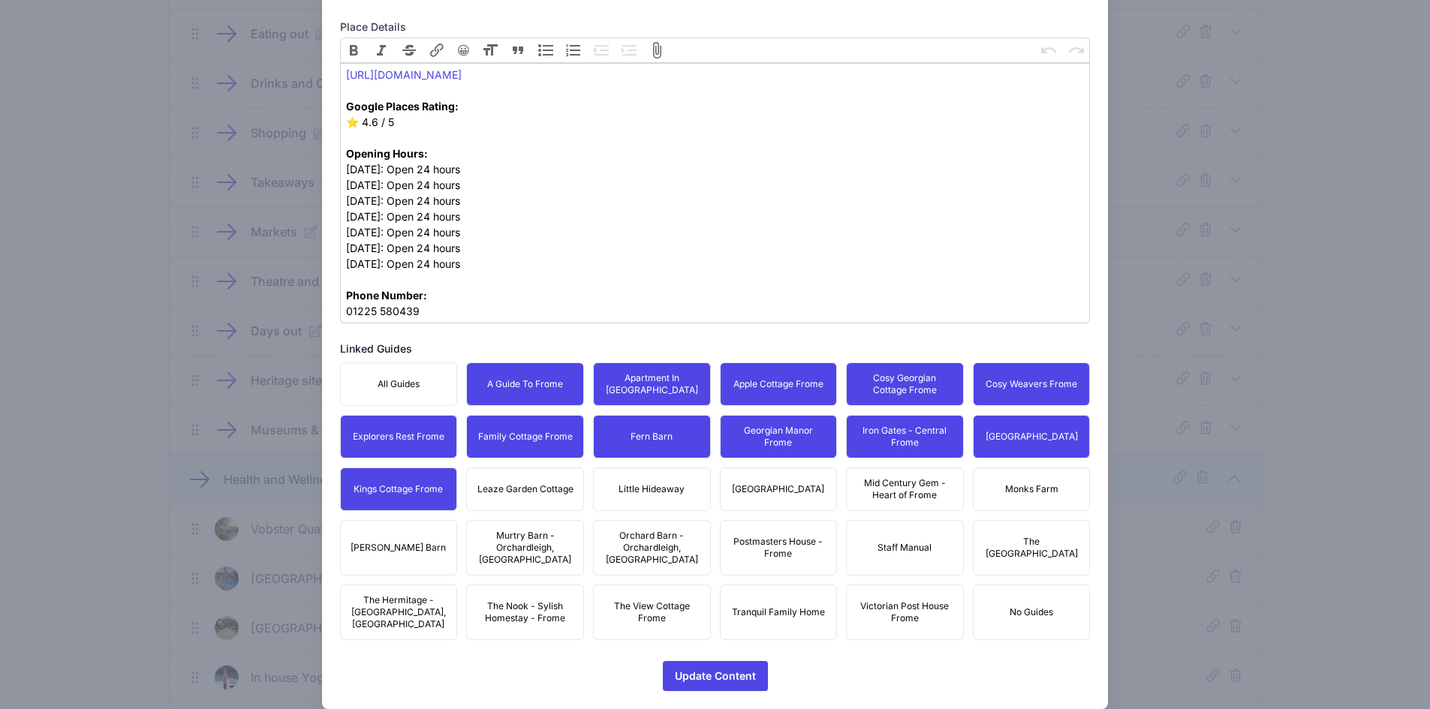
drag, startPoint x: 541, startPoint y: 487, endPoint x: 616, endPoint y: 484, distance: 75.1
drag, startPoint x: 622, startPoint y: 485, endPoint x: 713, endPoint y: 492, distance: 91.1
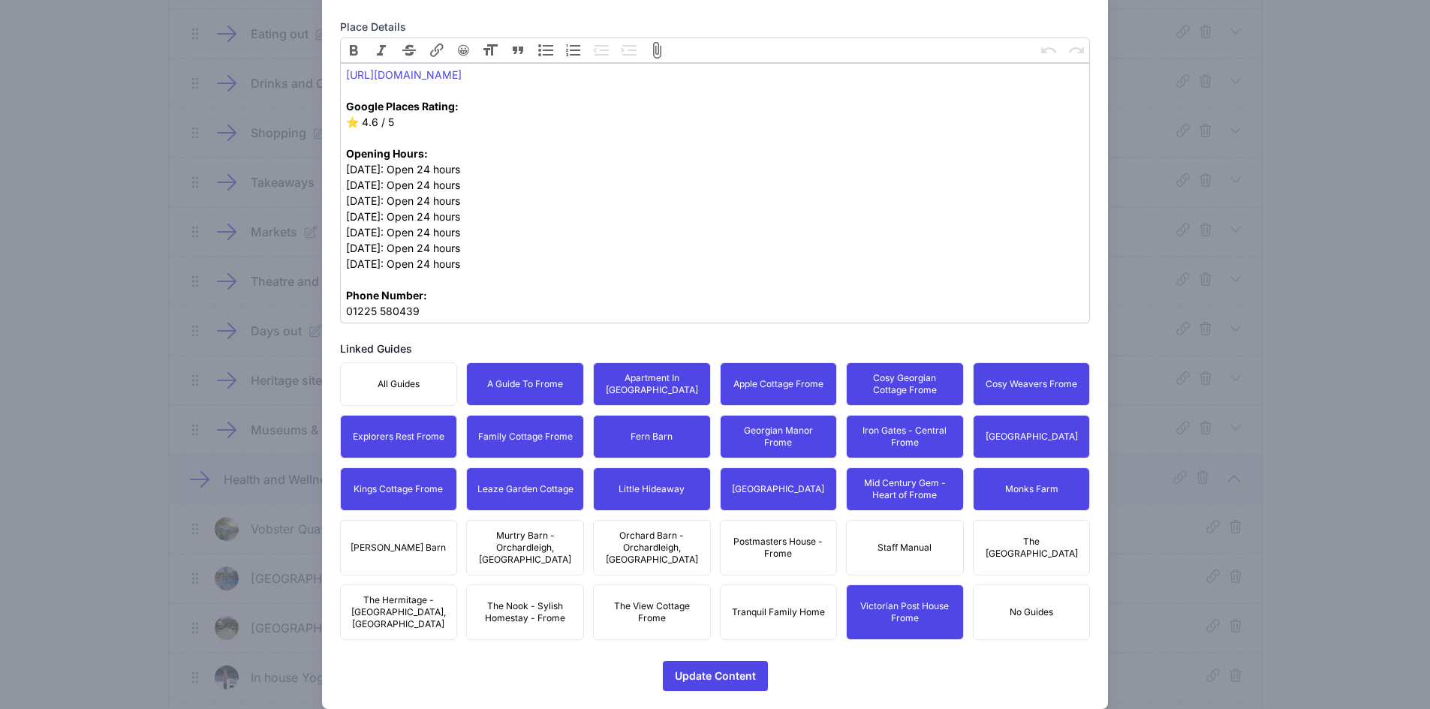
drag, startPoint x: 778, startPoint y: 594, endPoint x: 770, endPoint y: 568, distance: 27.3
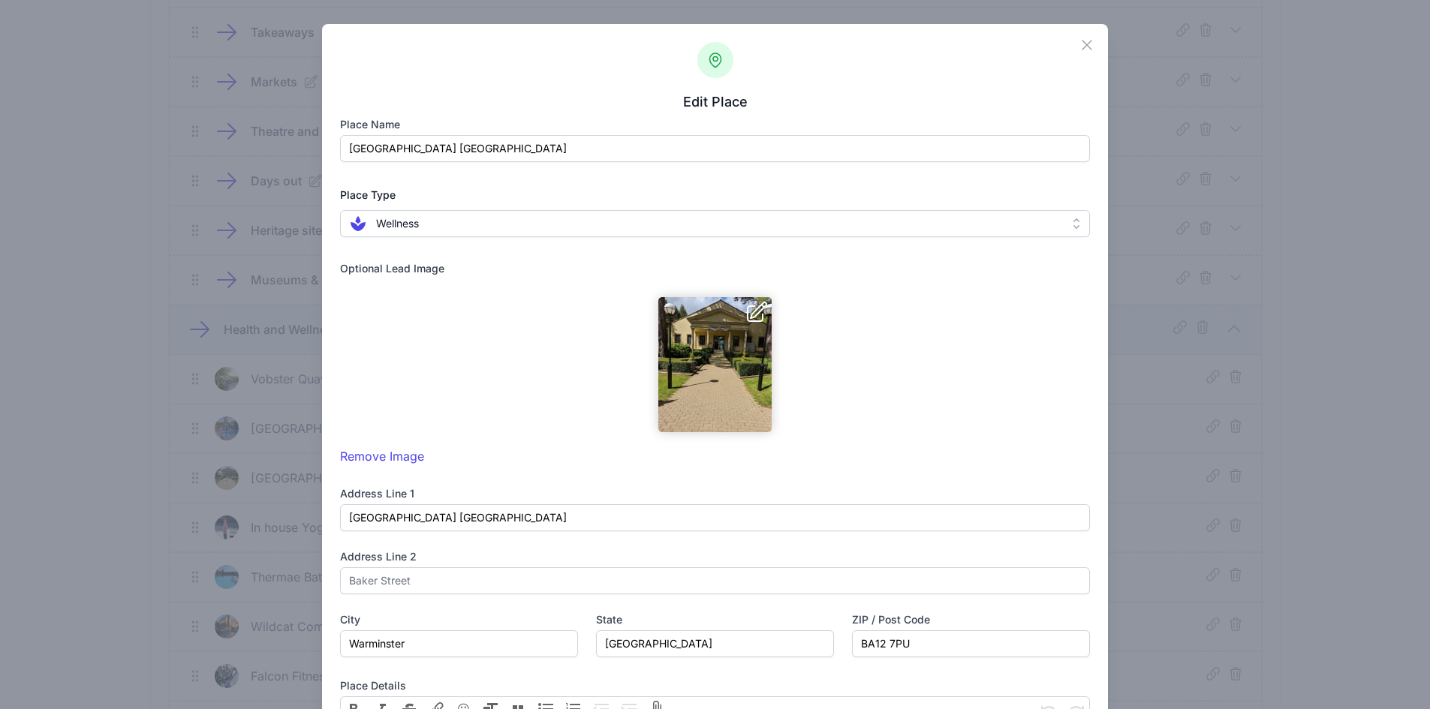
scroll to position [525, 0]
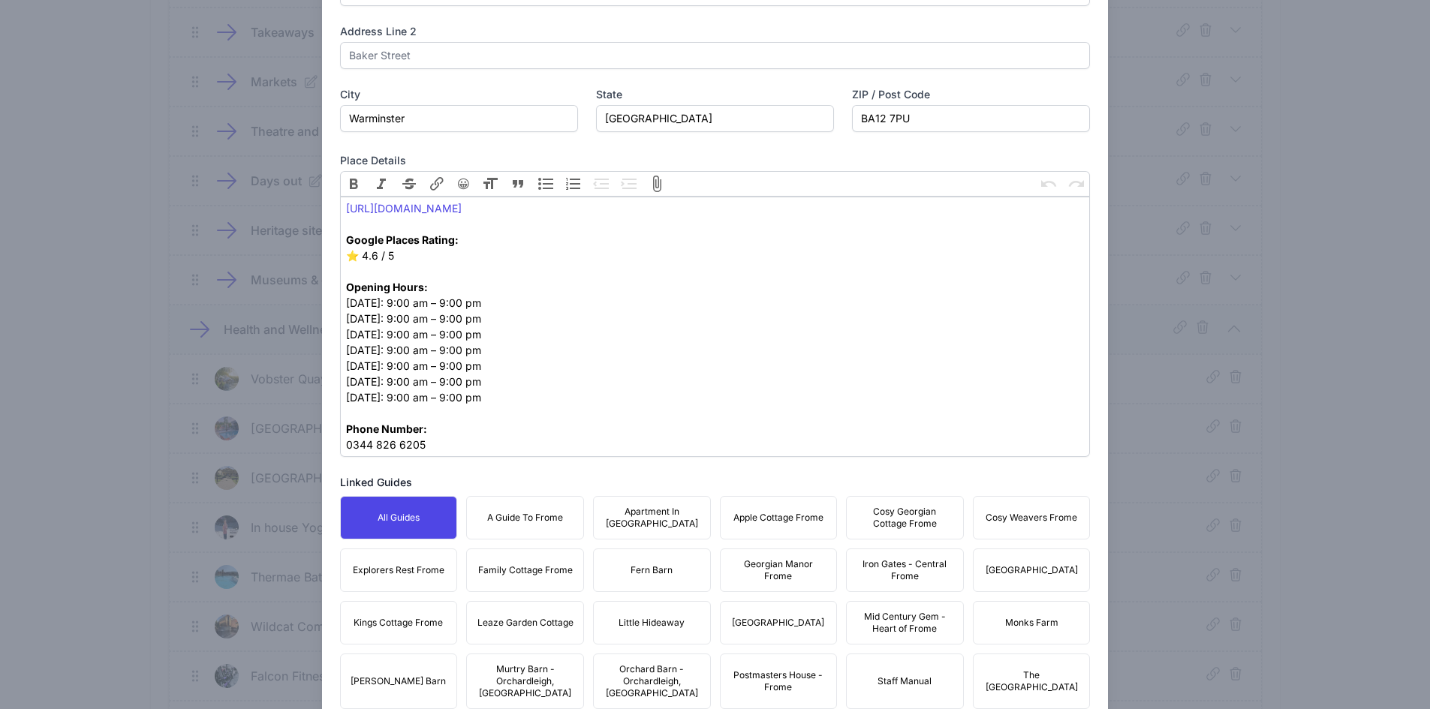
drag, startPoint x: 540, startPoint y: 519, endPoint x: 561, endPoint y: 521, distance: 21.8
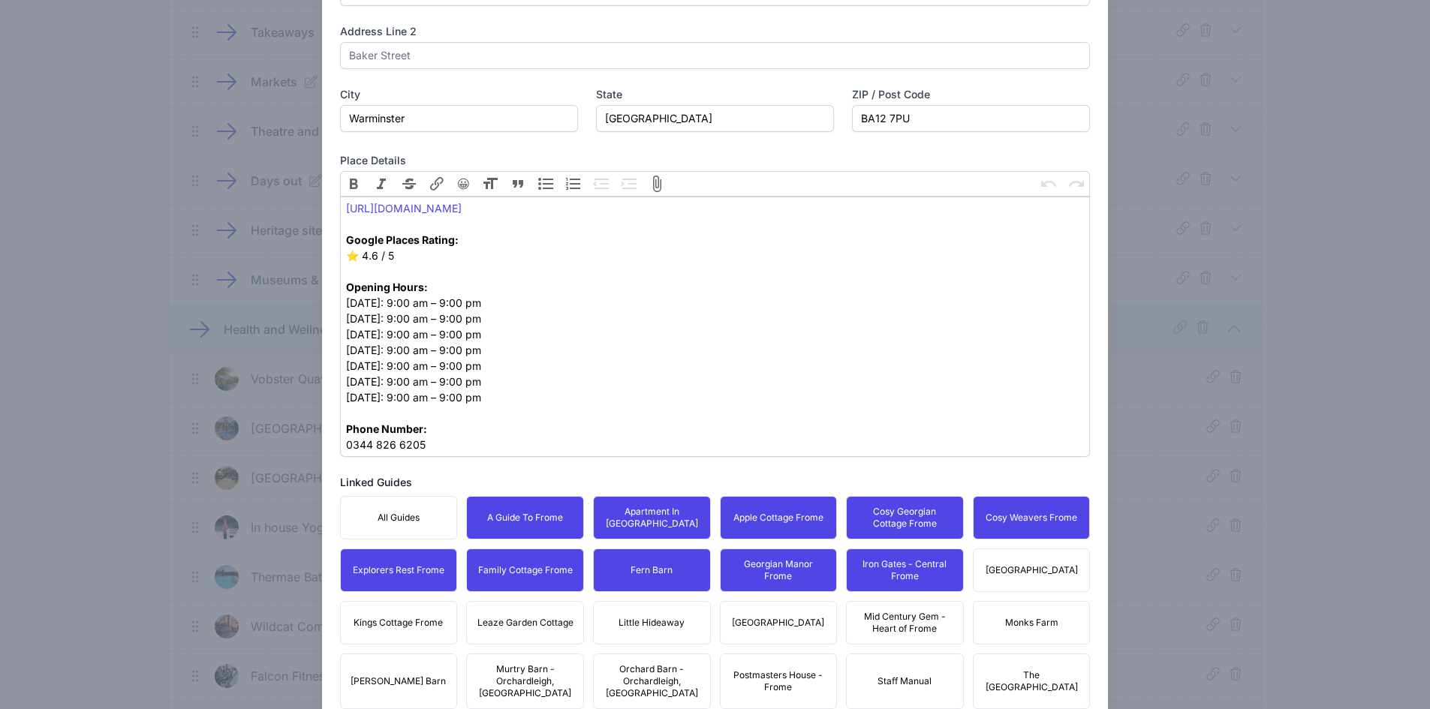
drag, startPoint x: 417, startPoint y: 607, endPoint x: 483, endPoint y: 619, distance: 67.0
drag, startPoint x: 547, startPoint y: 618, endPoint x: 681, endPoint y: 616, distance: 133.6
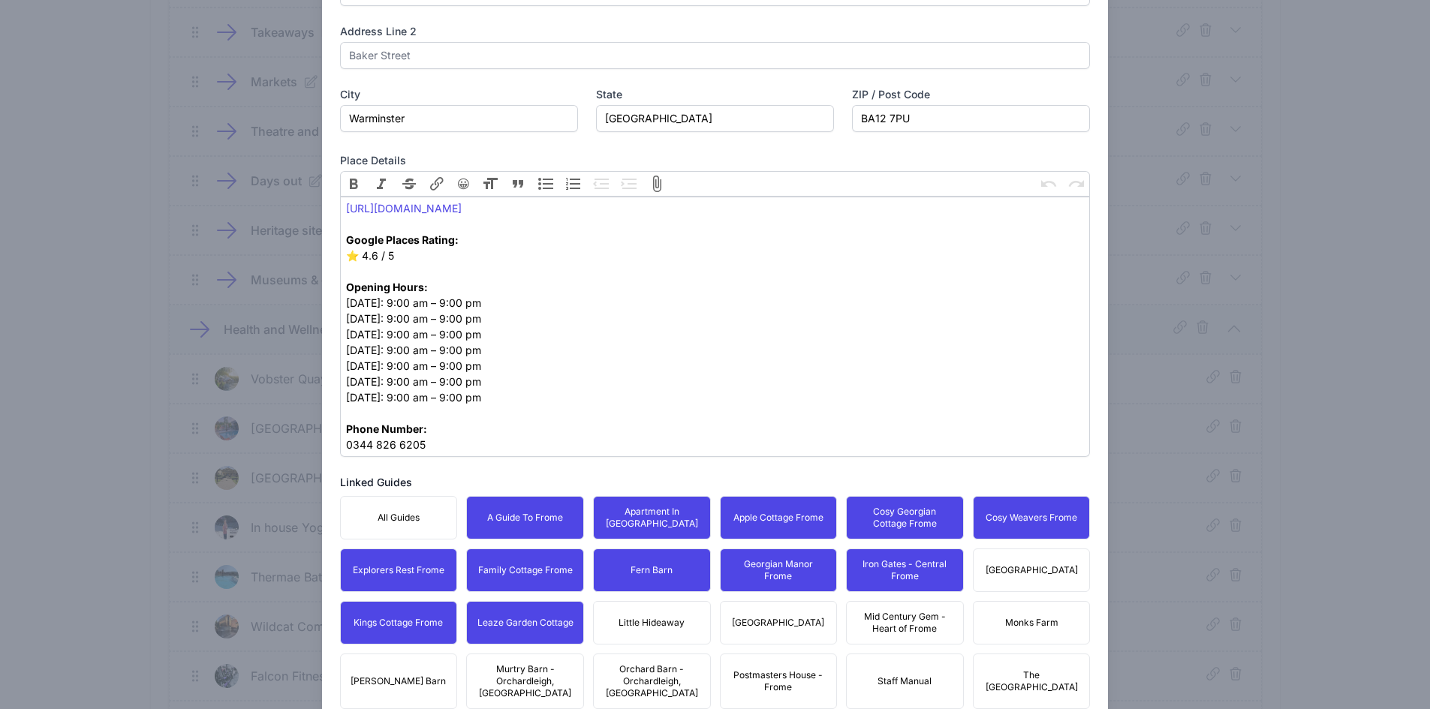
drag, startPoint x: 694, startPoint y: 616, endPoint x: 732, endPoint y: 618, distance: 37.6
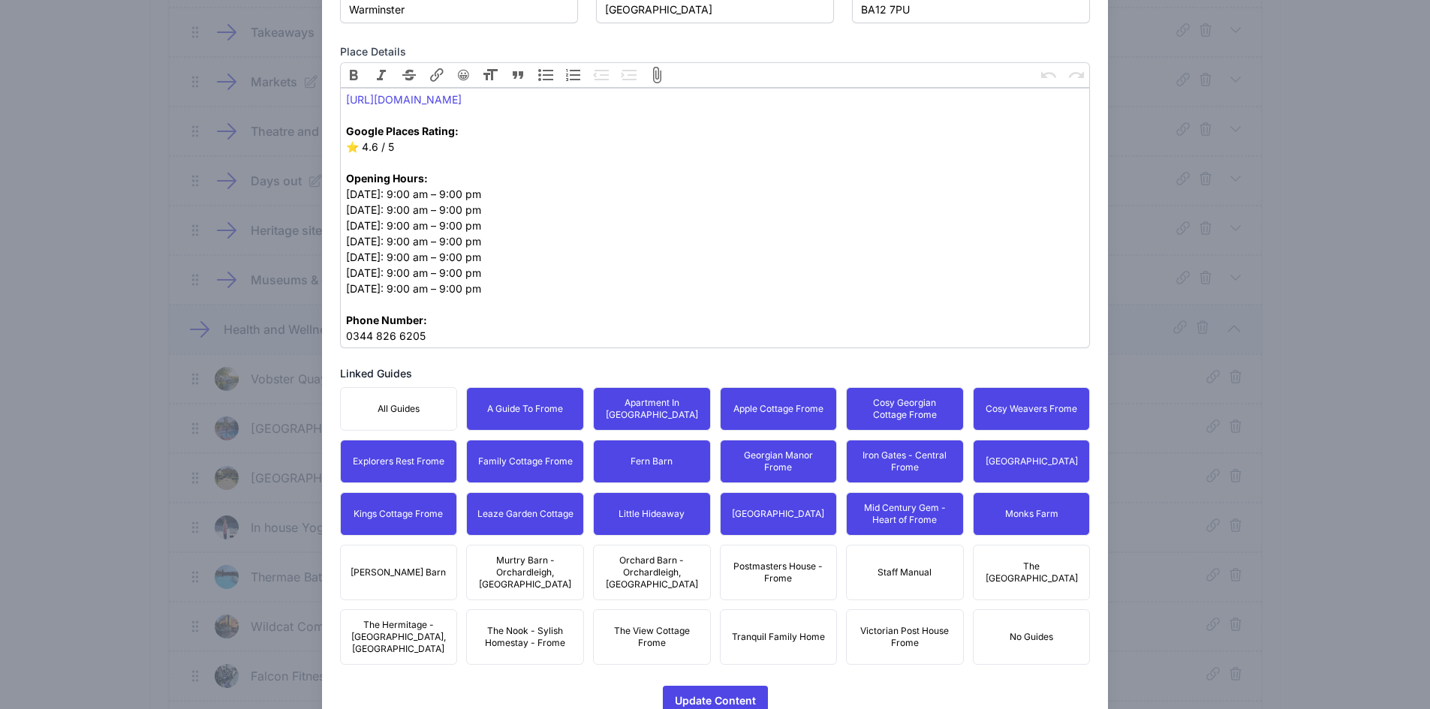
scroll to position [659, 0]
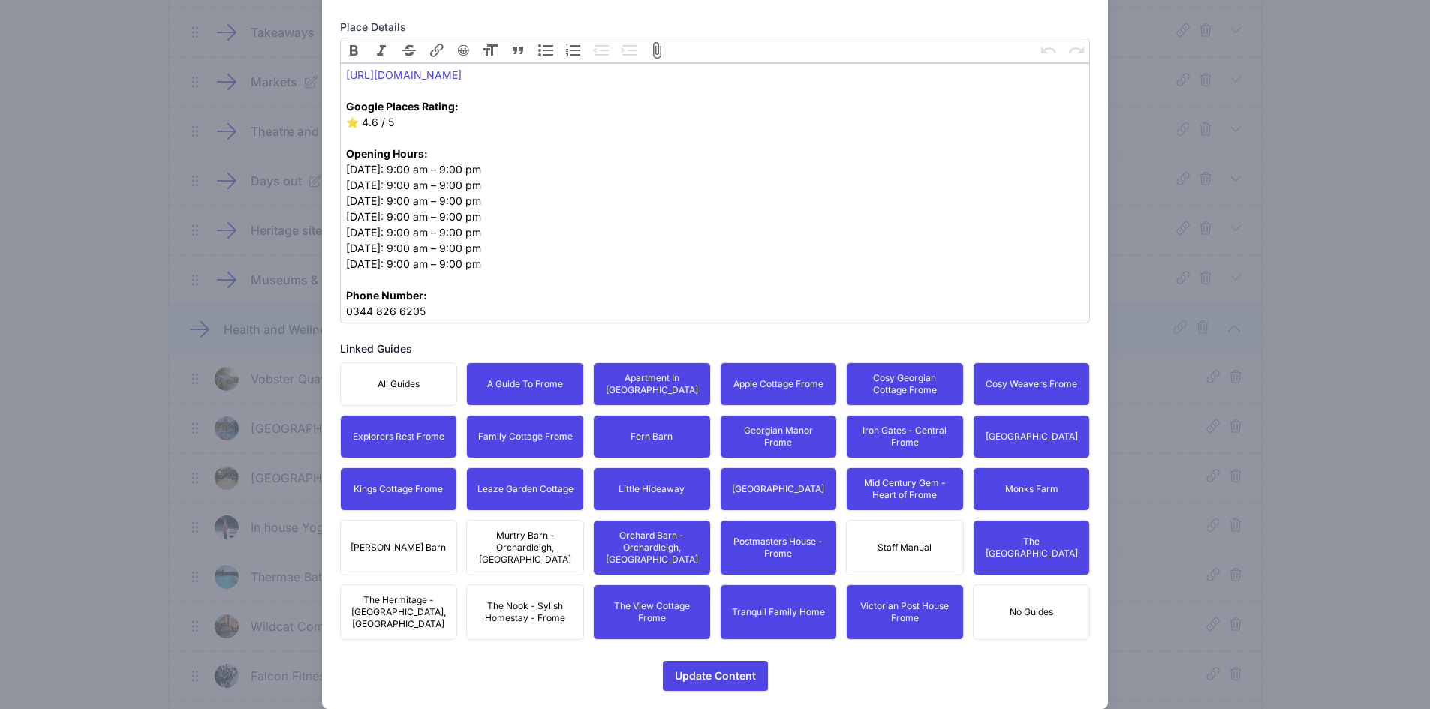
drag, startPoint x: 510, startPoint y: 600, endPoint x: 507, endPoint y: 549, distance: 50.4
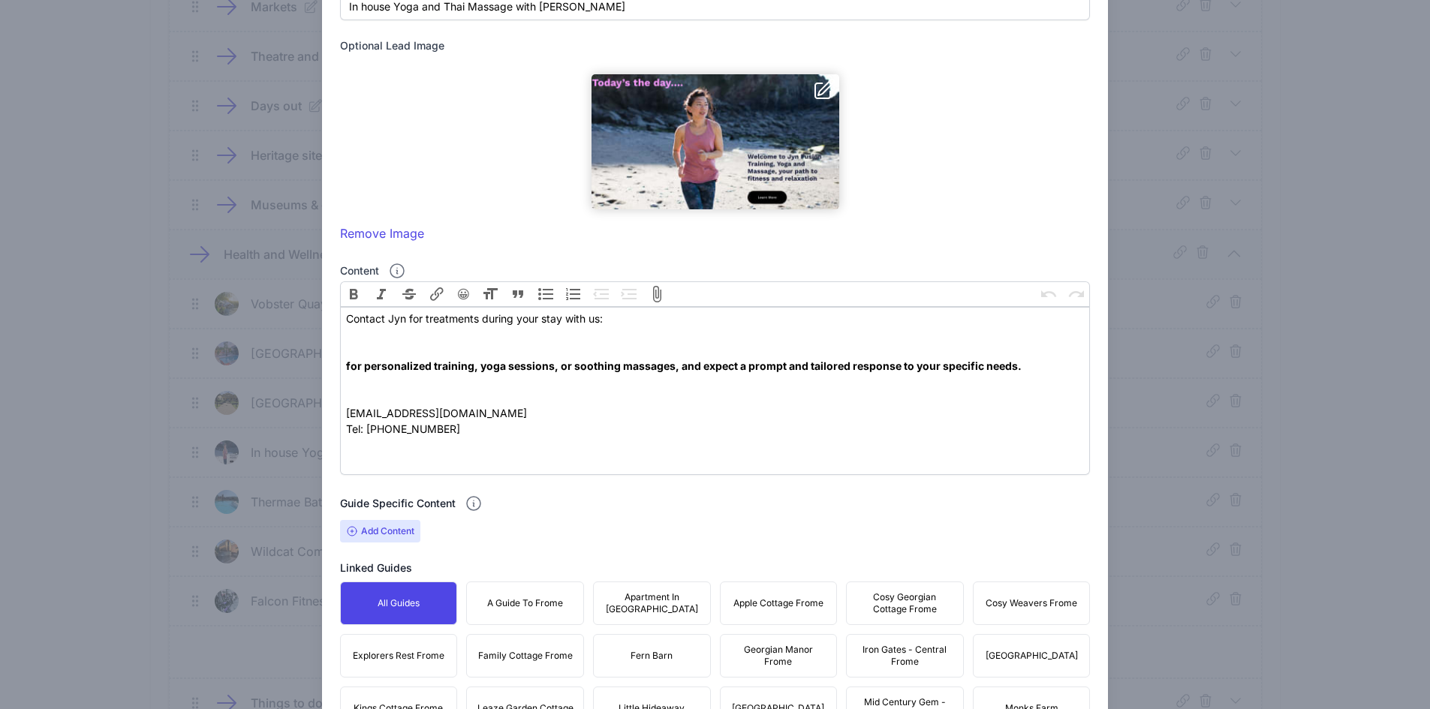
scroll to position [382, 0]
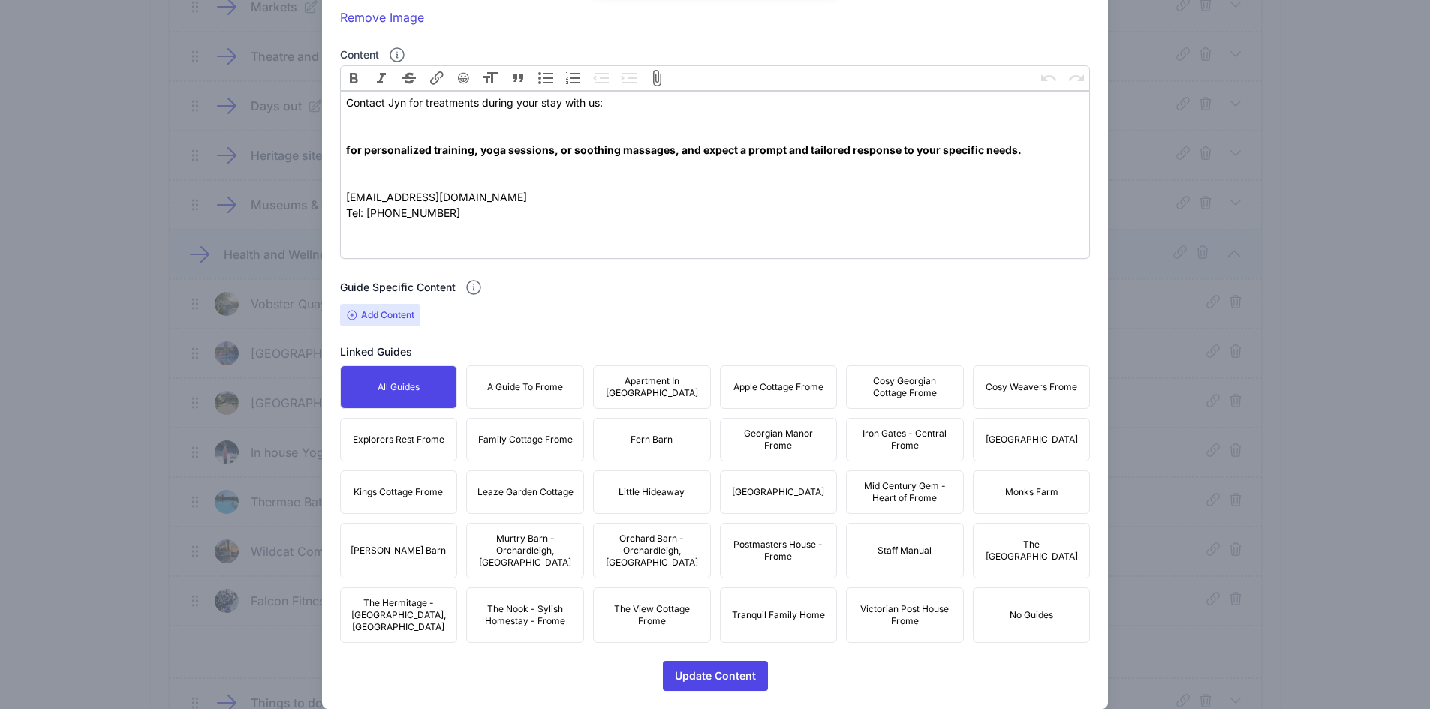
drag, startPoint x: 531, startPoint y: 397, endPoint x: 551, endPoint y: 390, distance: 20.7
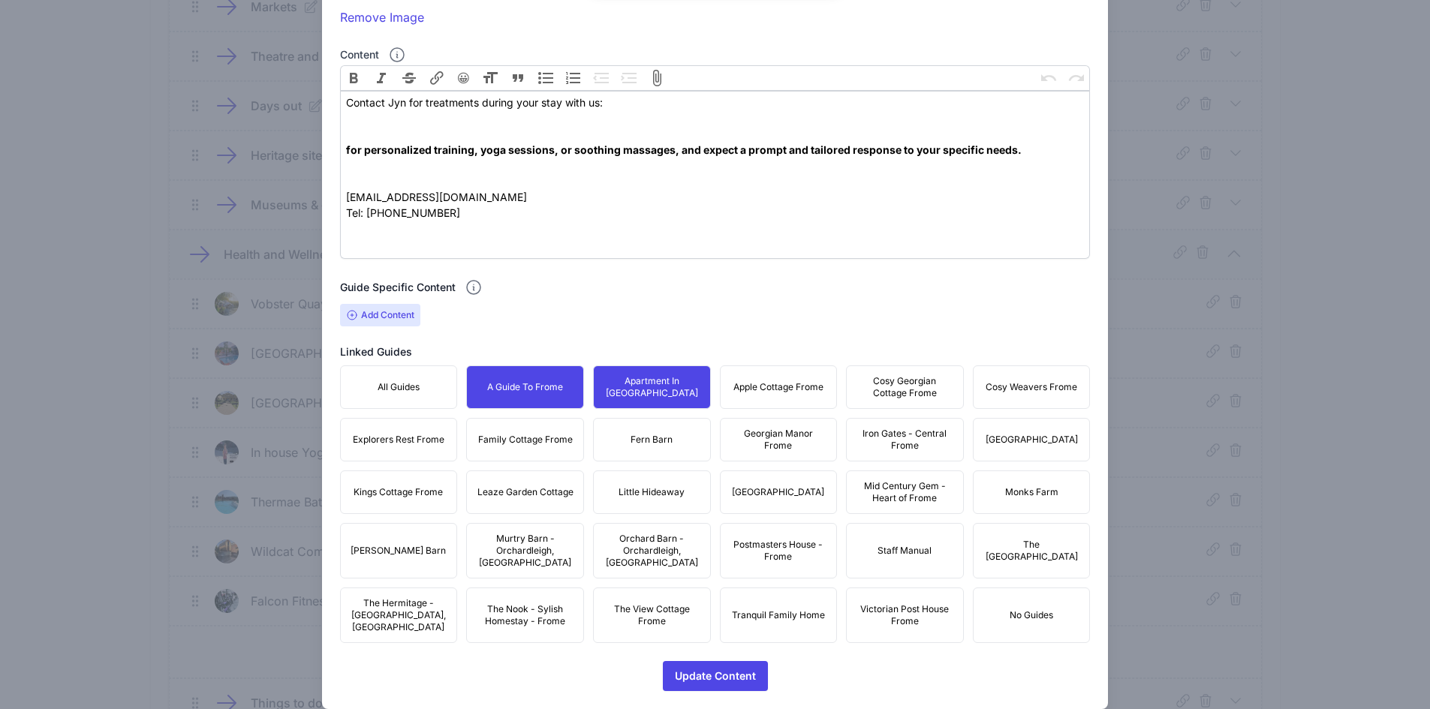
drag, startPoint x: 767, startPoint y: 390, endPoint x: 874, endPoint y: 396, distance: 106.7
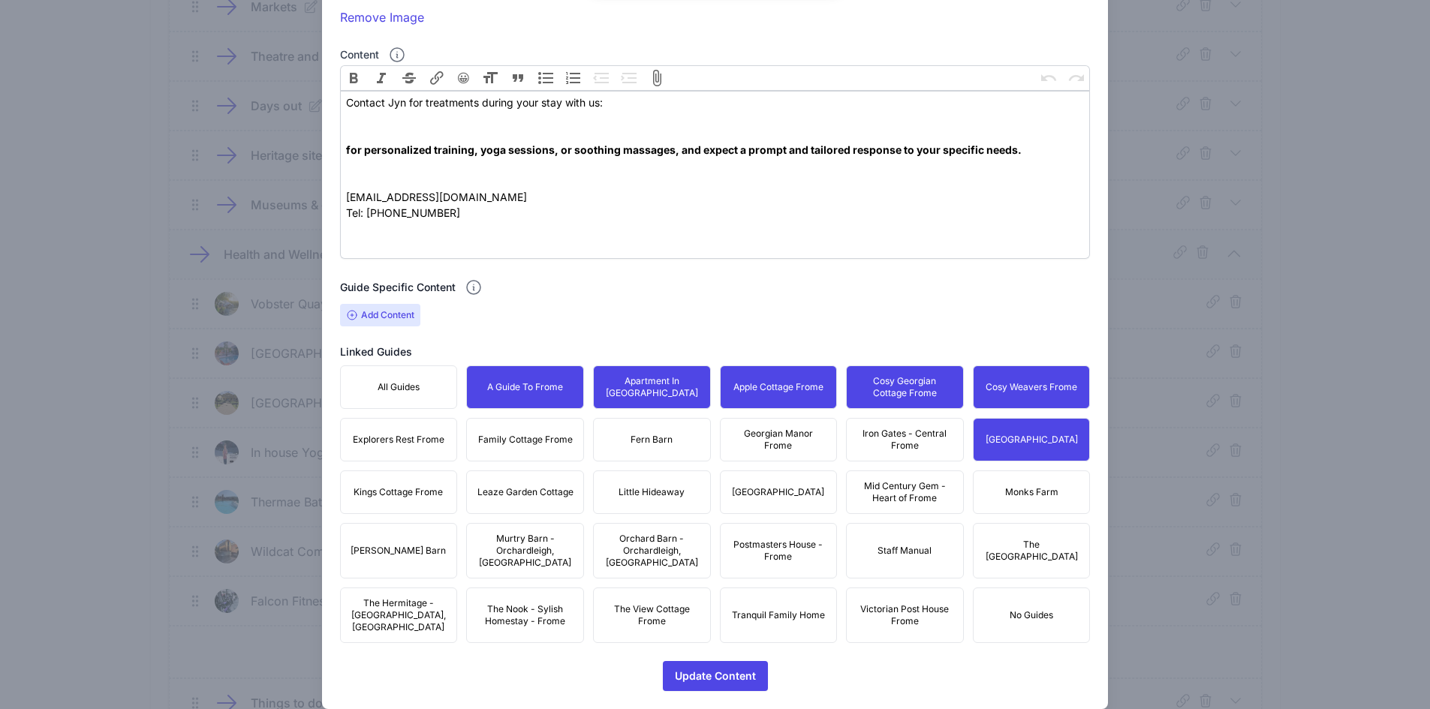
drag, startPoint x: 864, startPoint y: 433, endPoint x: 768, endPoint y: 435, distance: 96.1
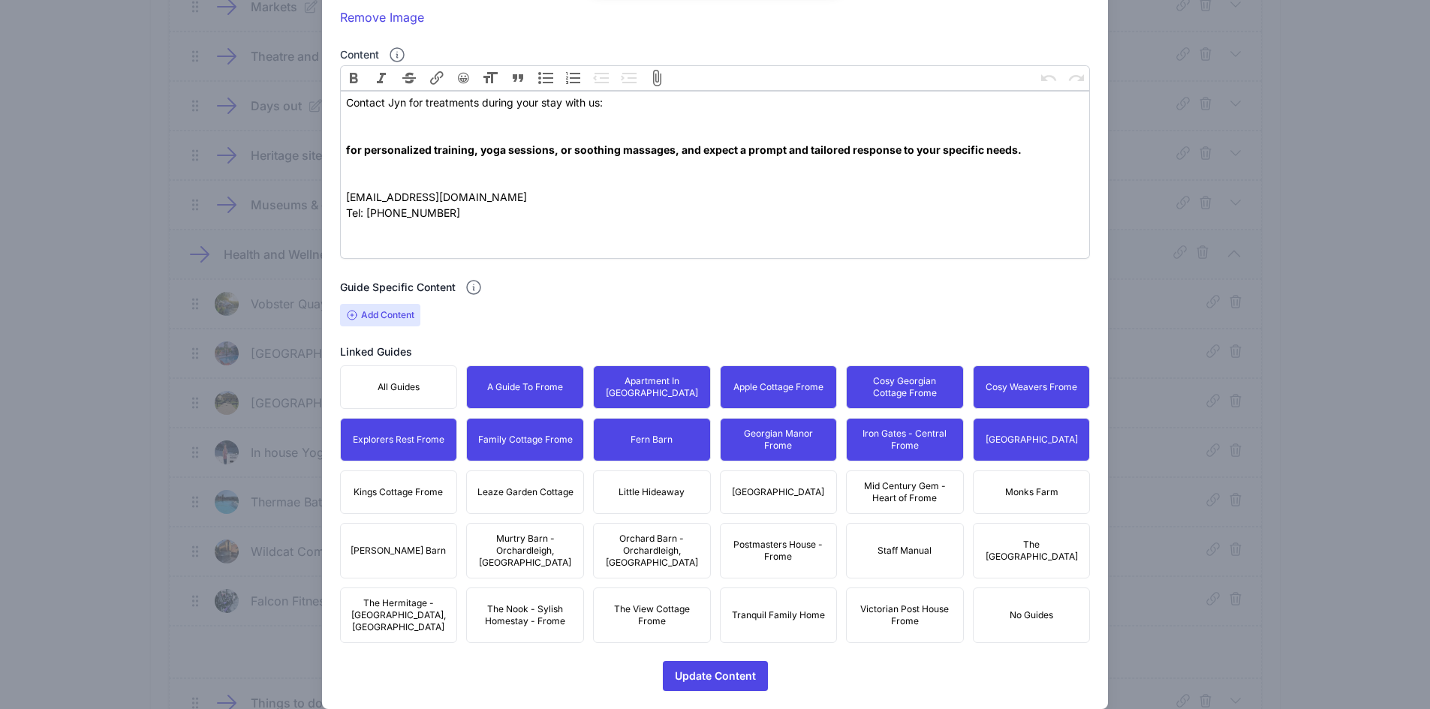
drag, startPoint x: 418, startPoint y: 476, endPoint x: 495, endPoint y: 492, distance: 78.9
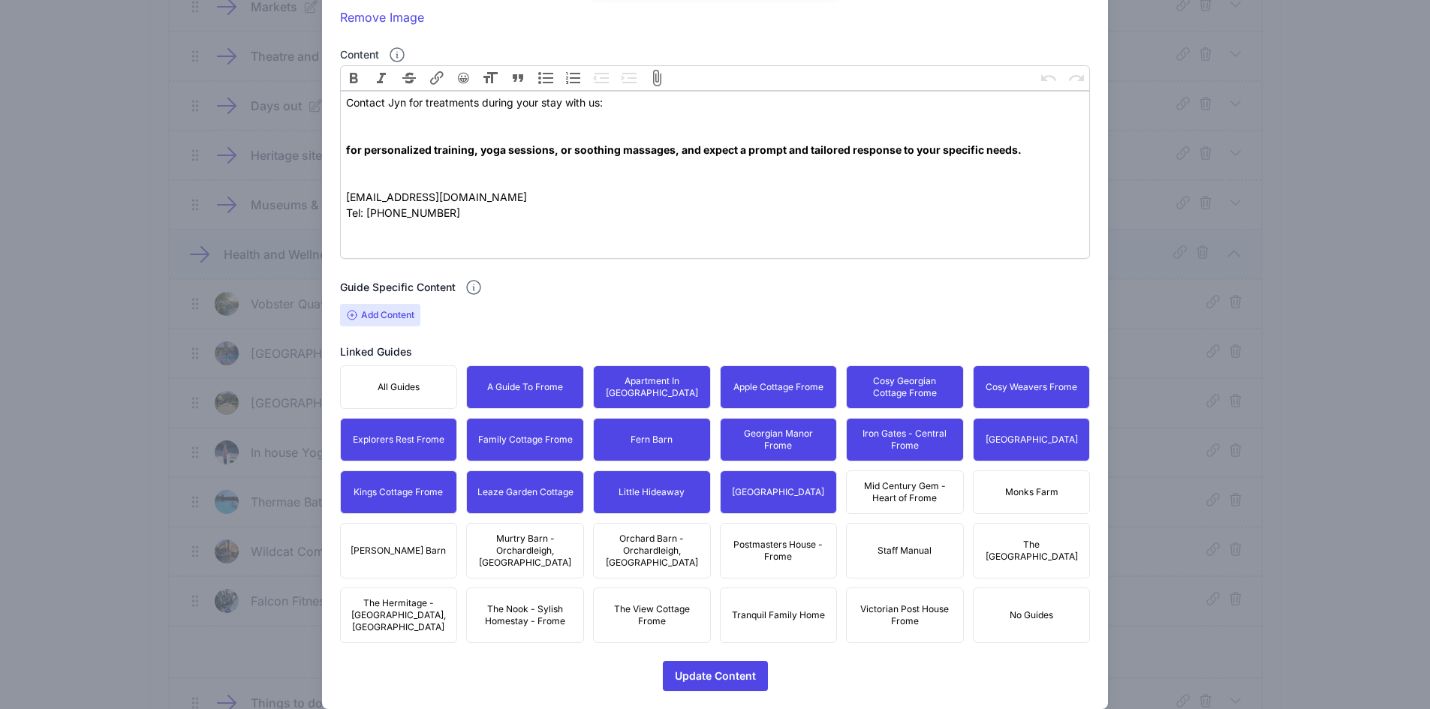
drag, startPoint x: 878, startPoint y: 472, endPoint x: 950, endPoint y: 486, distance: 73.5
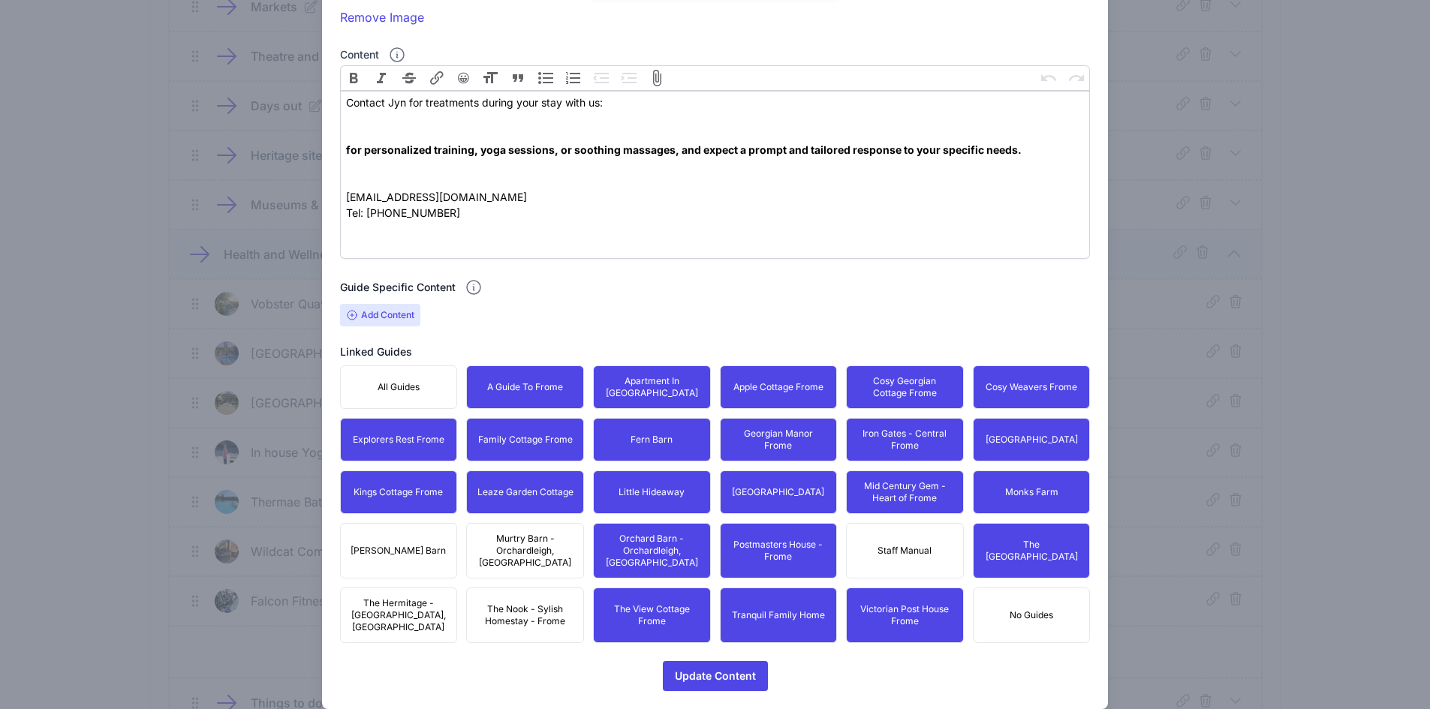
drag, startPoint x: 537, startPoint y: 589, endPoint x: 517, endPoint y: 556, distance: 38.4
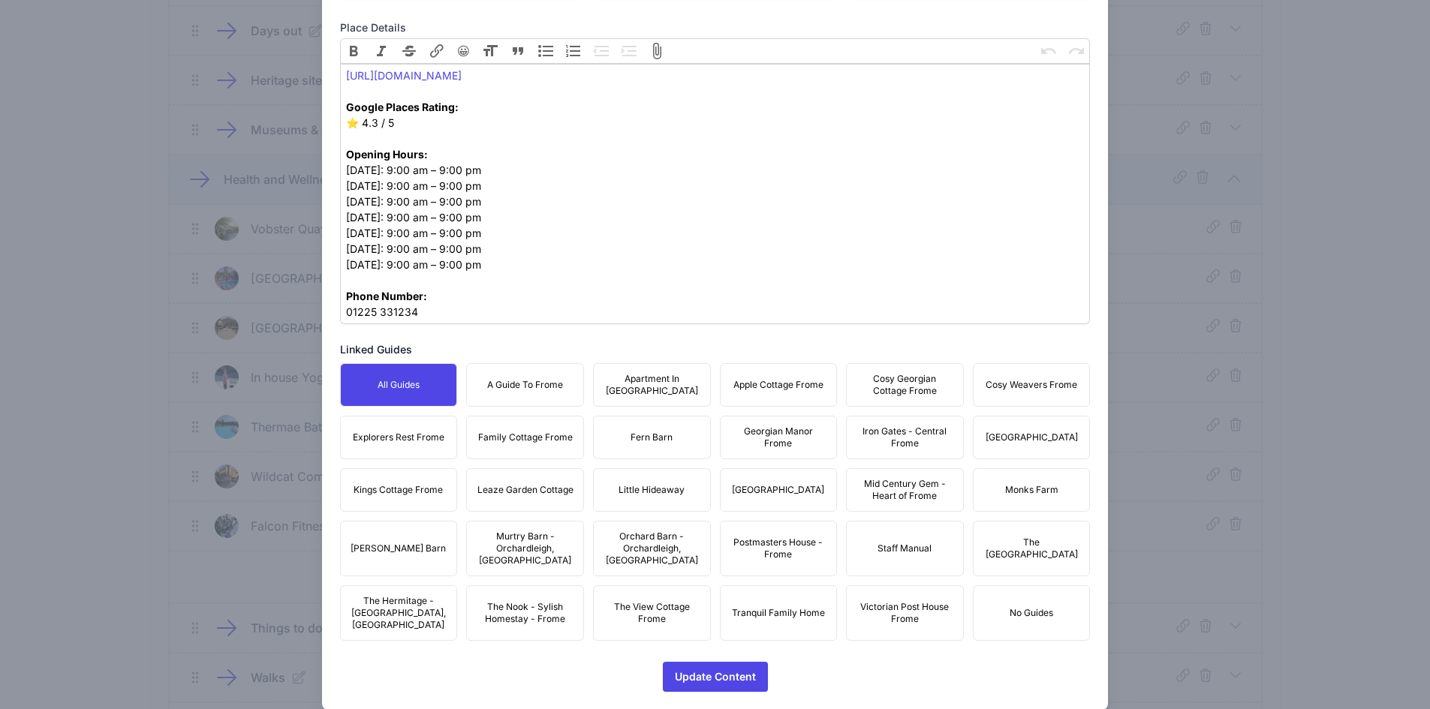
scroll to position [659, 0]
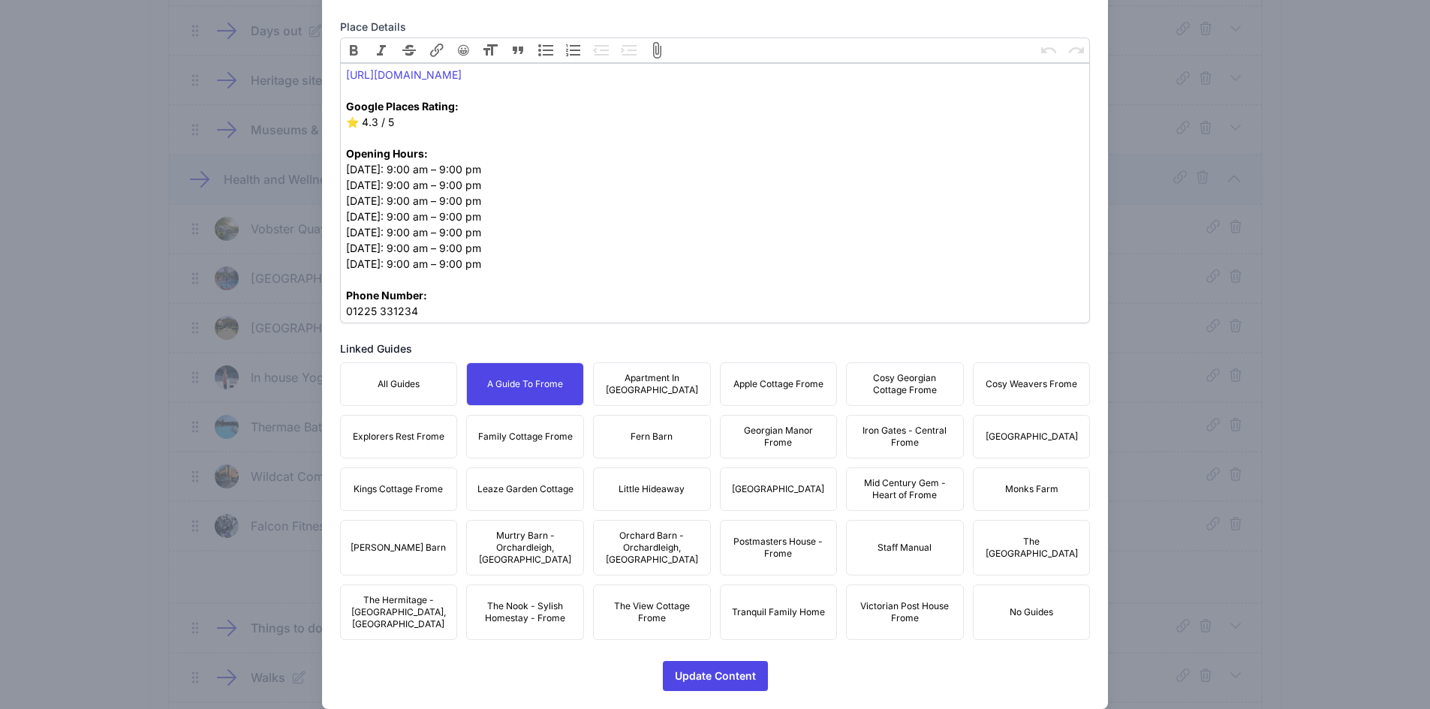
drag, startPoint x: 637, startPoint y: 378, endPoint x: 658, endPoint y: 379, distance: 20.3
drag, startPoint x: 775, startPoint y: 380, endPoint x: 786, endPoint y: 385, distance: 11.7
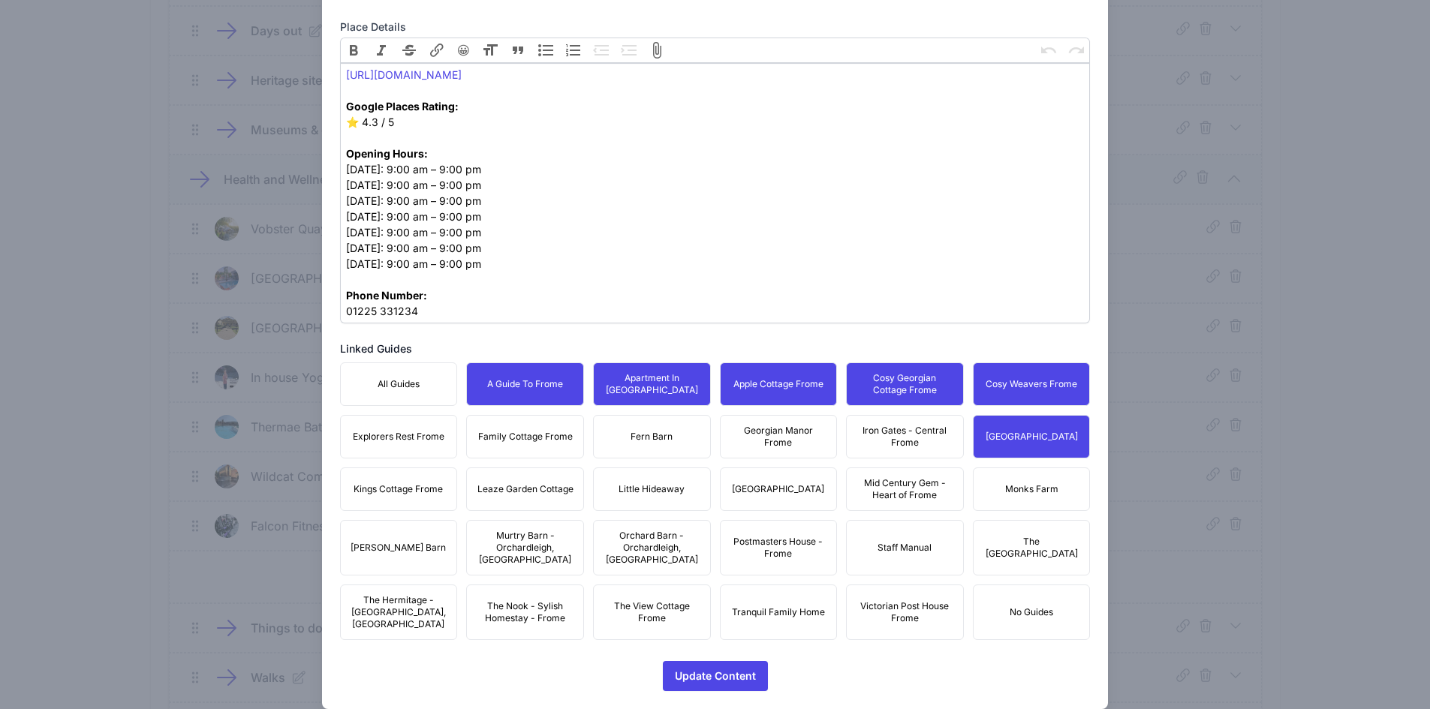
drag, startPoint x: 920, startPoint y: 446, endPoint x: 803, endPoint y: 445, distance: 117.1
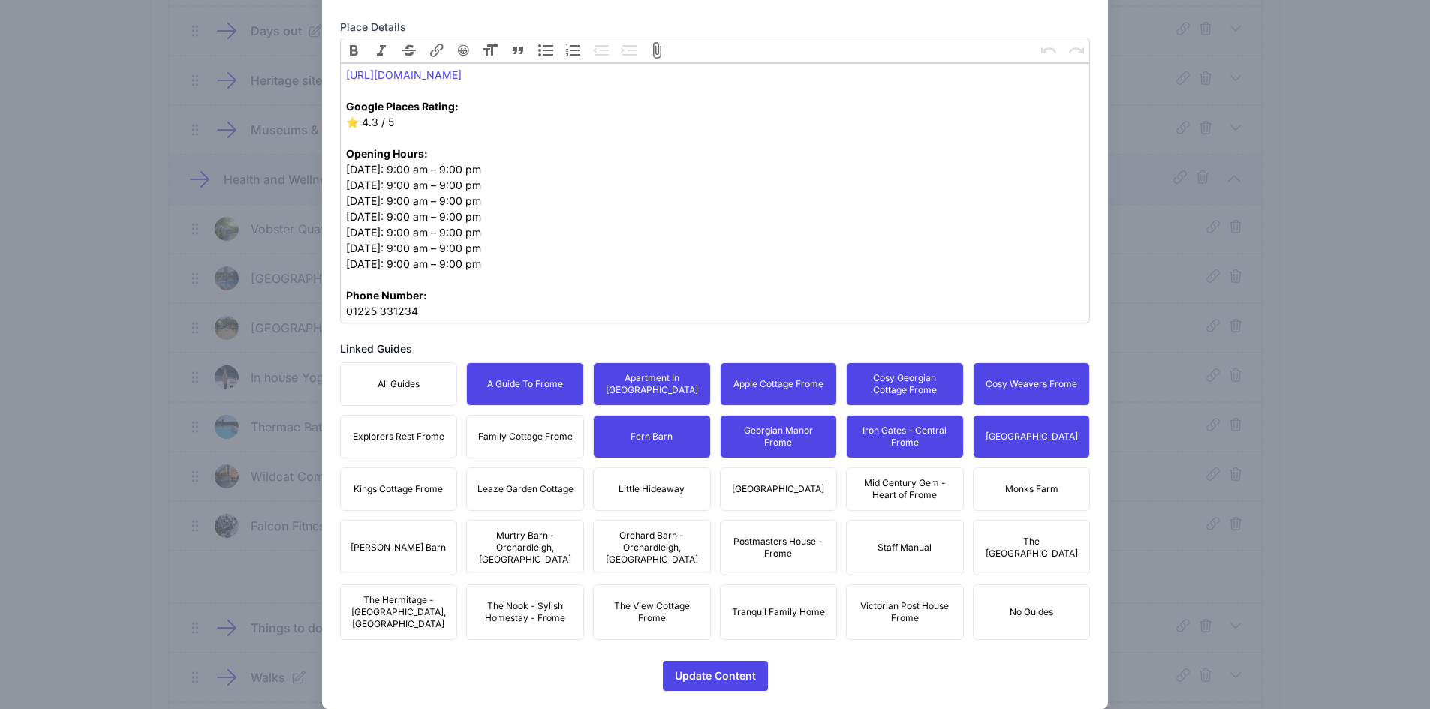
drag, startPoint x: 504, startPoint y: 437, endPoint x: 460, endPoint y: 436, distance: 44.3
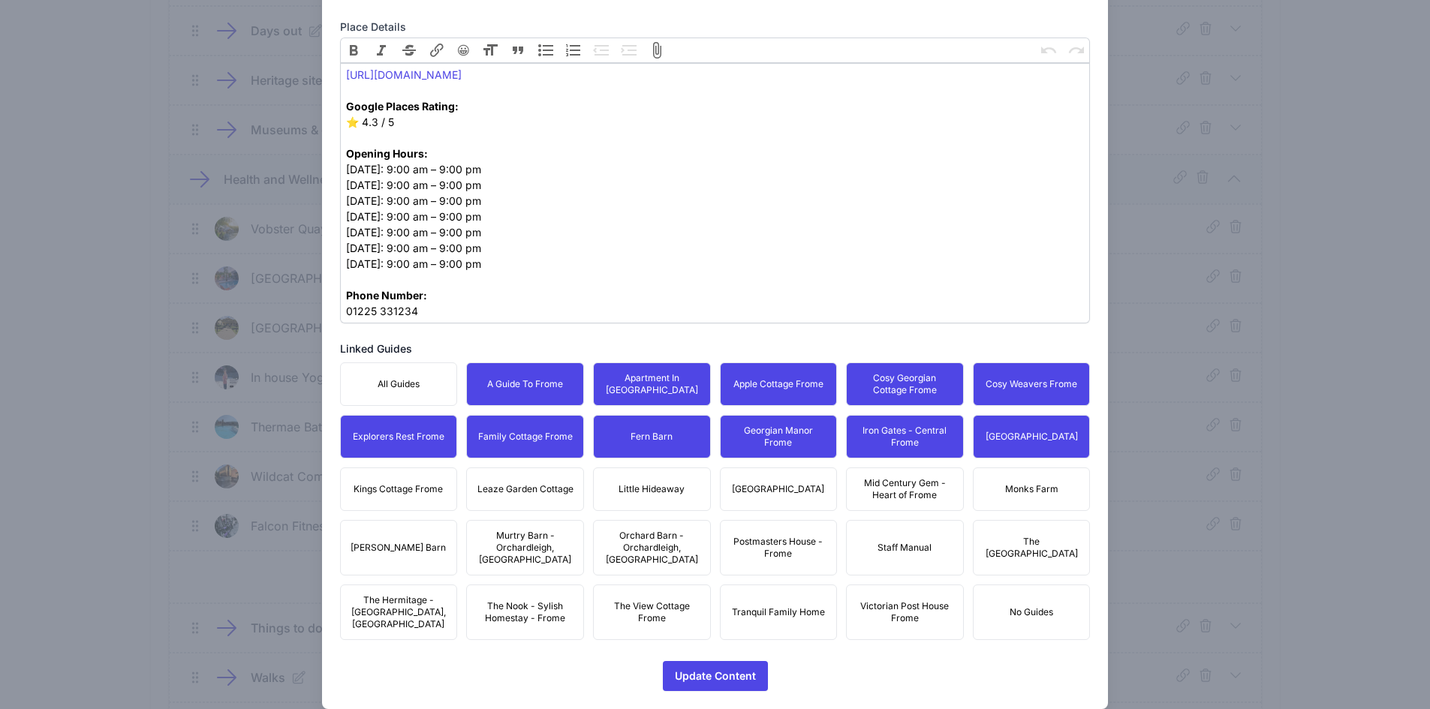
drag, startPoint x: 396, startPoint y: 471, endPoint x: 491, endPoint y: 480, distance: 95.7
drag, startPoint x: 534, startPoint y: 480, endPoint x: 600, endPoint y: 488, distance: 67.2
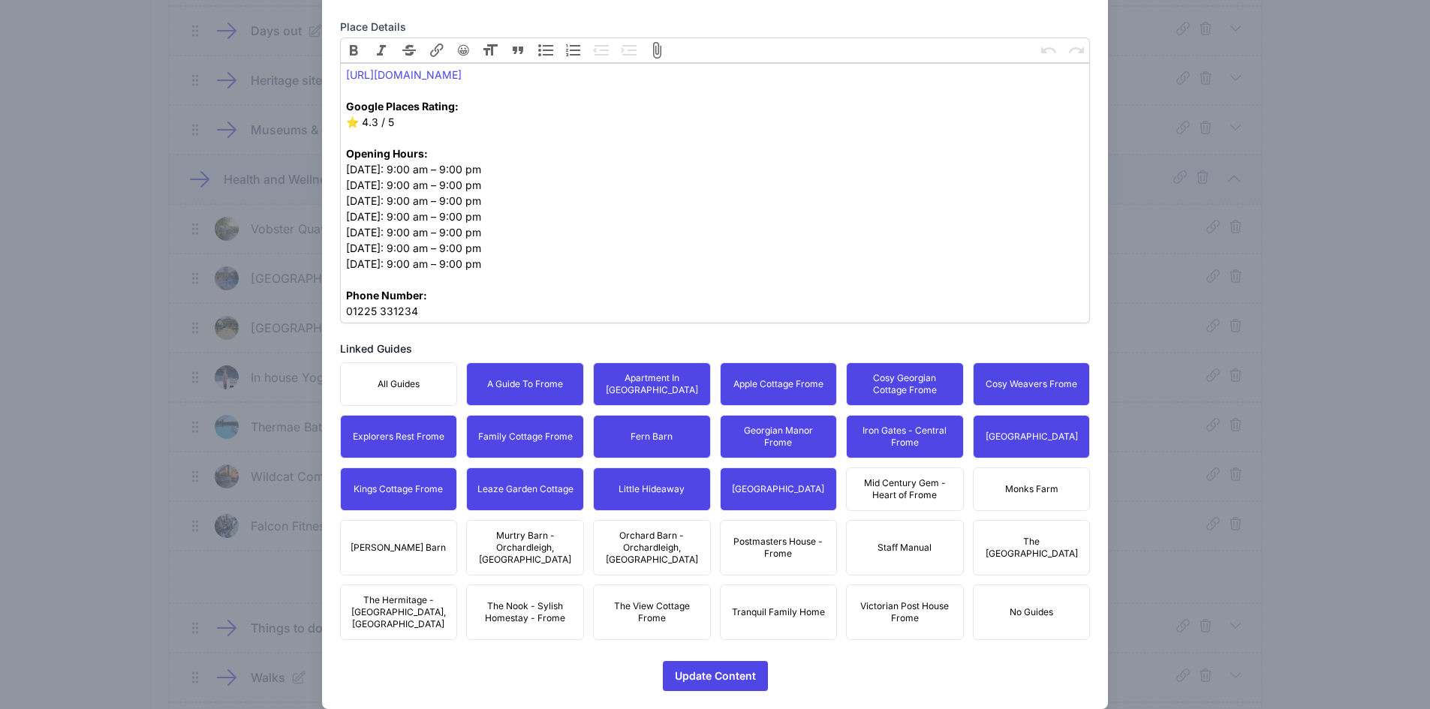
drag, startPoint x: 1064, startPoint y: 491, endPoint x: 1046, endPoint y: 504, distance: 21.9
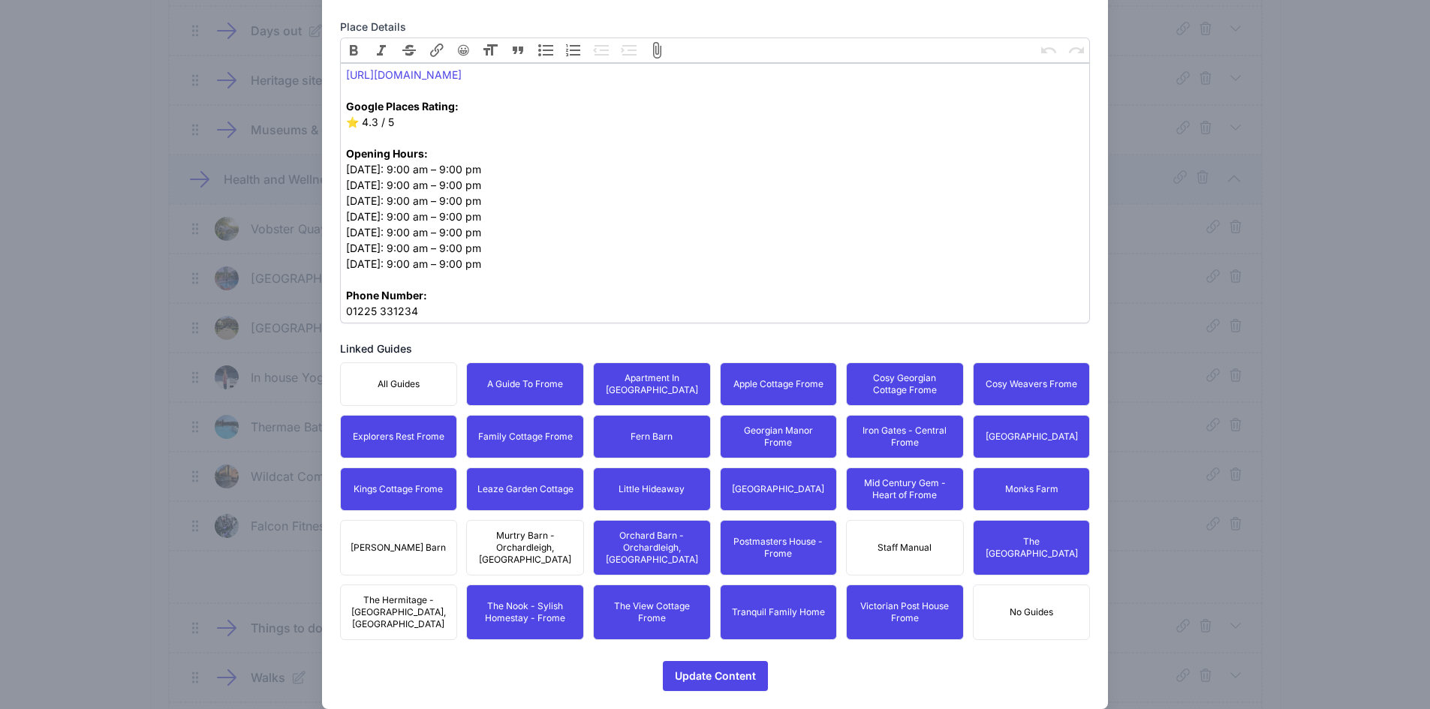
drag, startPoint x: 517, startPoint y: 537, endPoint x: 423, endPoint y: 542, distance: 94.7
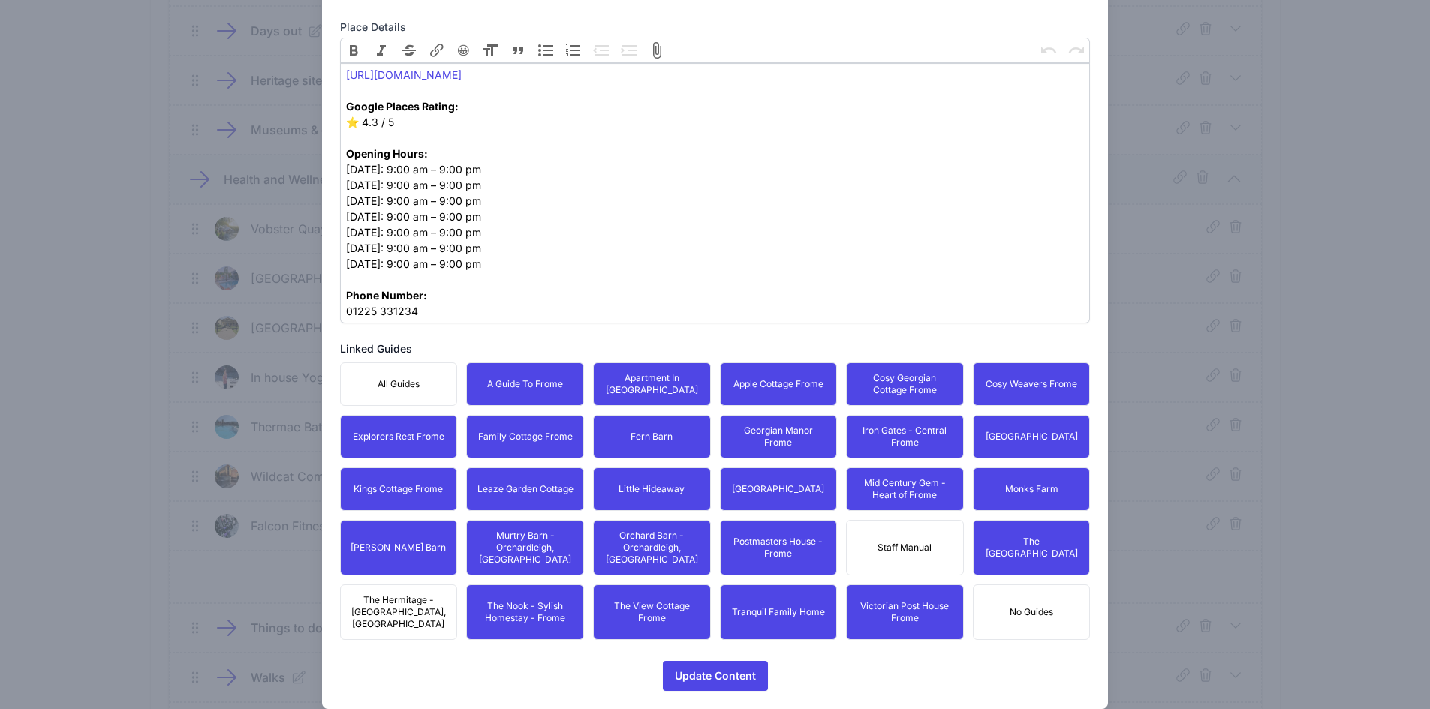
drag, startPoint x: 391, startPoint y: 575, endPoint x: 553, endPoint y: 622, distance: 168.7
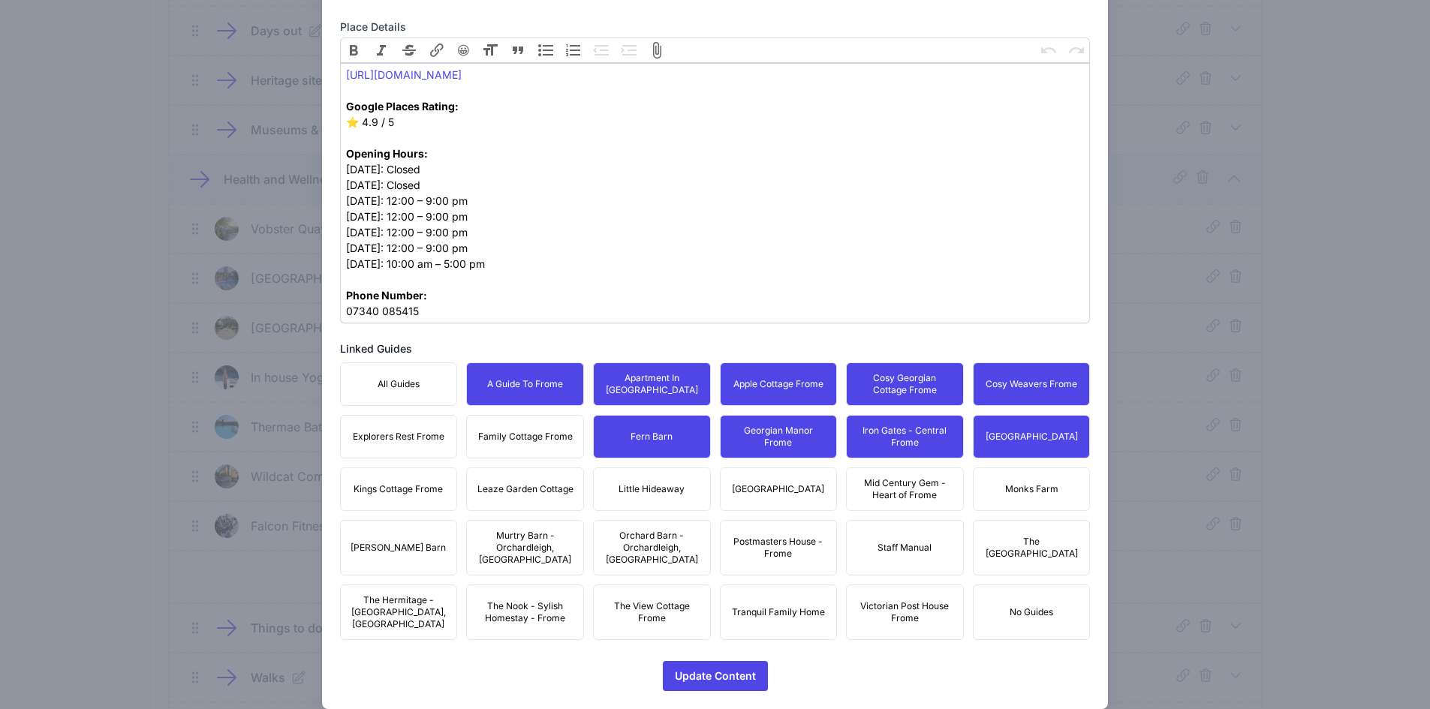
drag, startPoint x: 526, startPoint y: 450, endPoint x: 465, endPoint y: 445, distance: 61.8
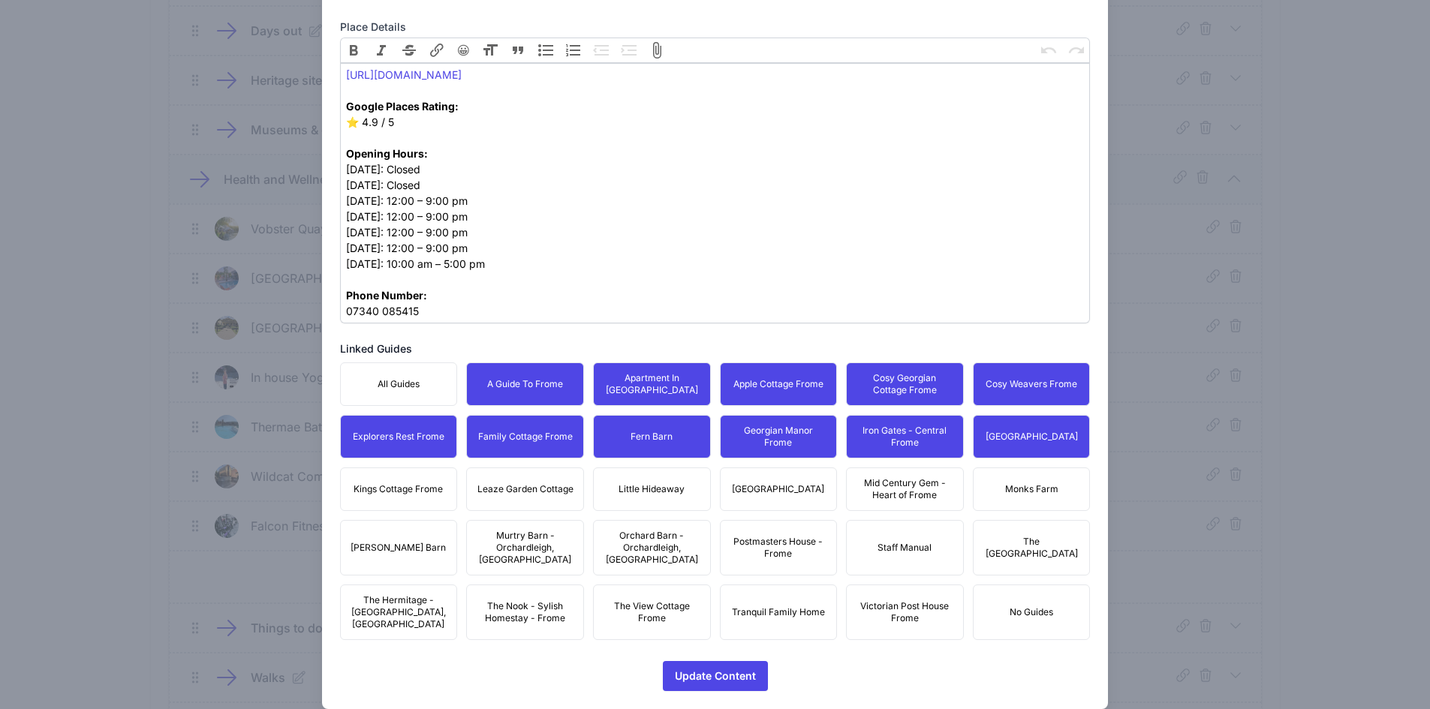
drag, startPoint x: 412, startPoint y: 488, endPoint x: 503, endPoint y: 492, distance: 90.9
drag, startPoint x: 503, startPoint y: 492, endPoint x: 516, endPoint y: 492, distance: 13.5
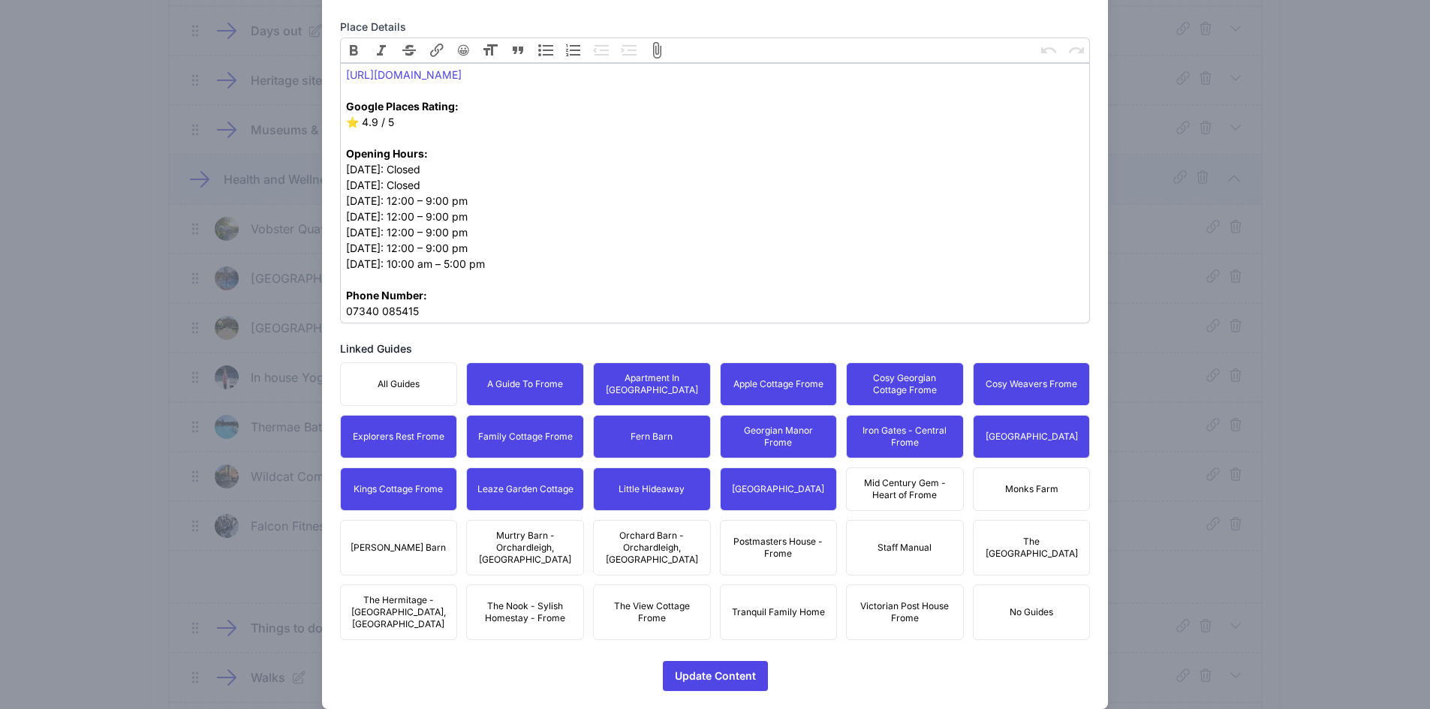
drag, startPoint x: 889, startPoint y: 475, endPoint x: 910, endPoint y: 480, distance: 21.7
drag, startPoint x: 1027, startPoint y: 487, endPoint x: 1046, endPoint y: 538, distance: 54.6
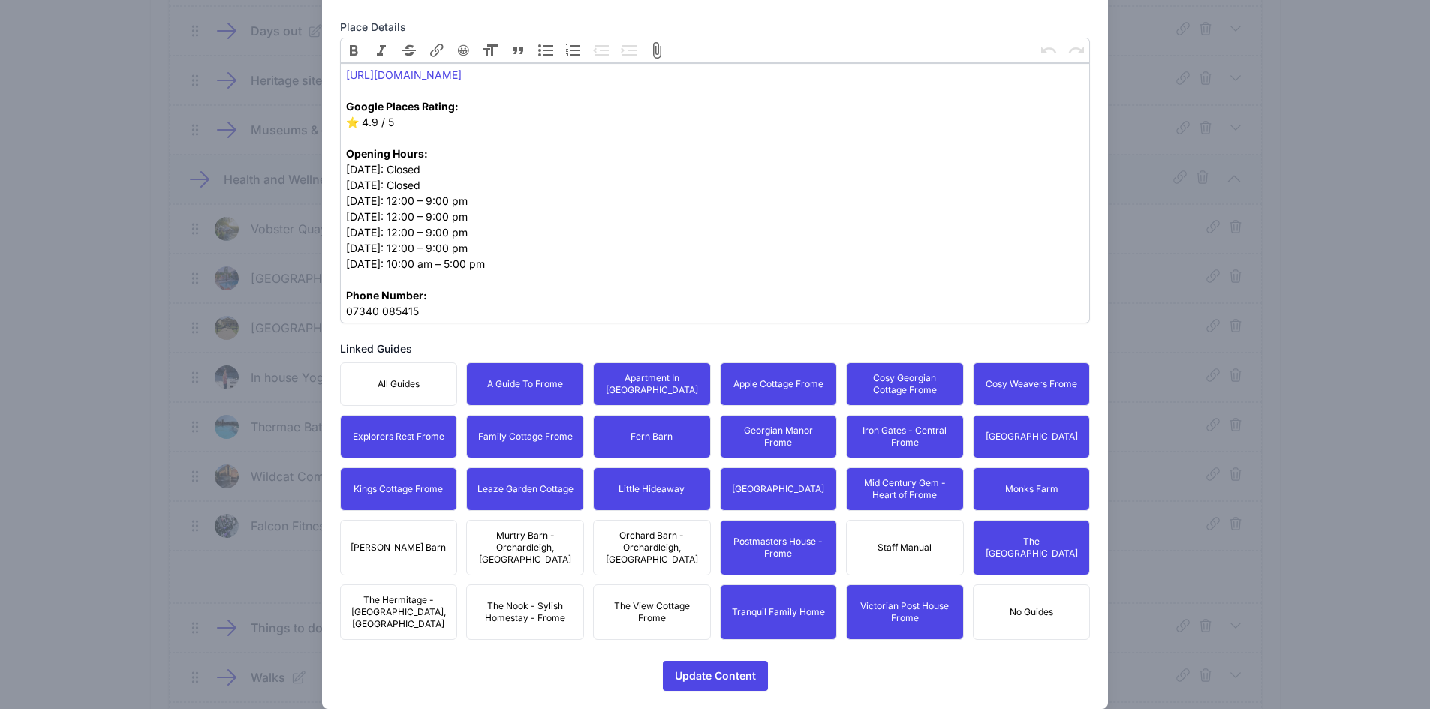
drag, startPoint x: 676, startPoint y: 533, endPoint x: 658, endPoint y: 584, distance: 54.1
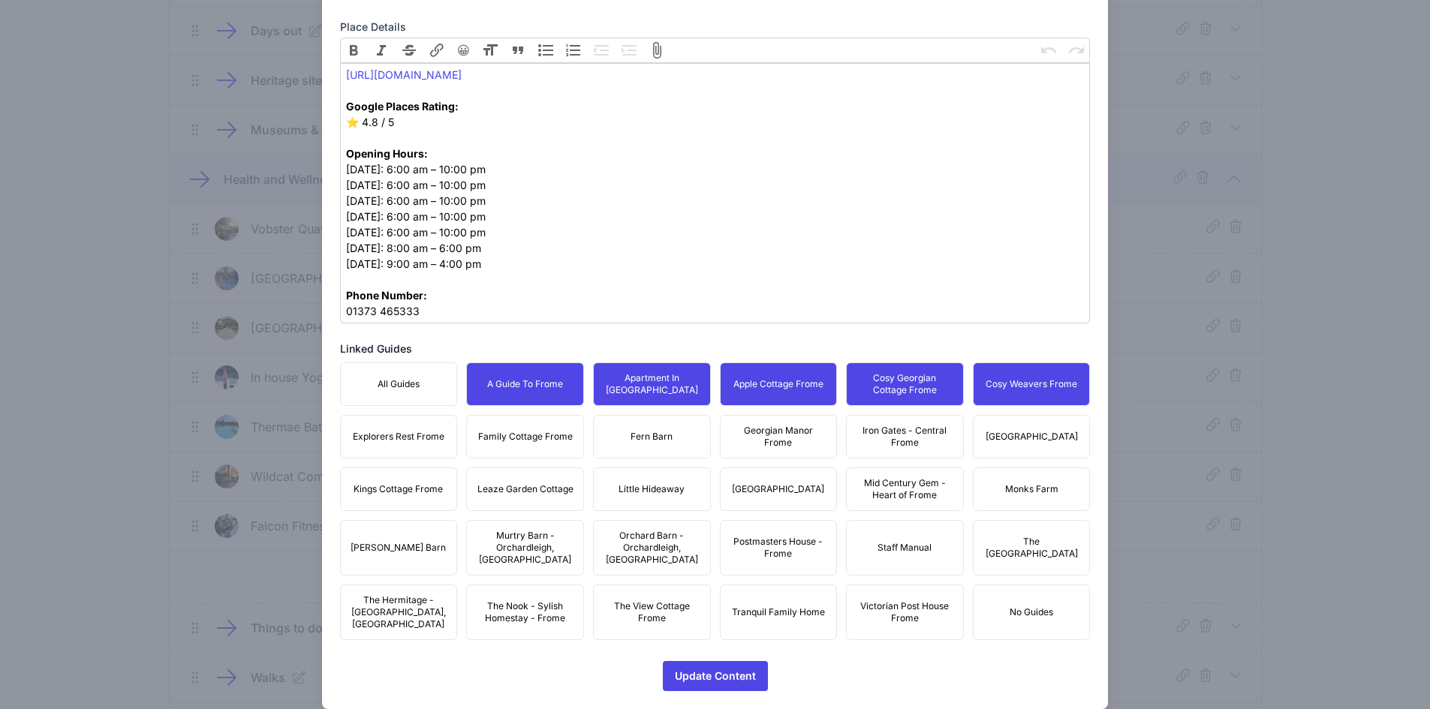
drag, startPoint x: 999, startPoint y: 439, endPoint x: 966, endPoint y: 435, distance: 33.3
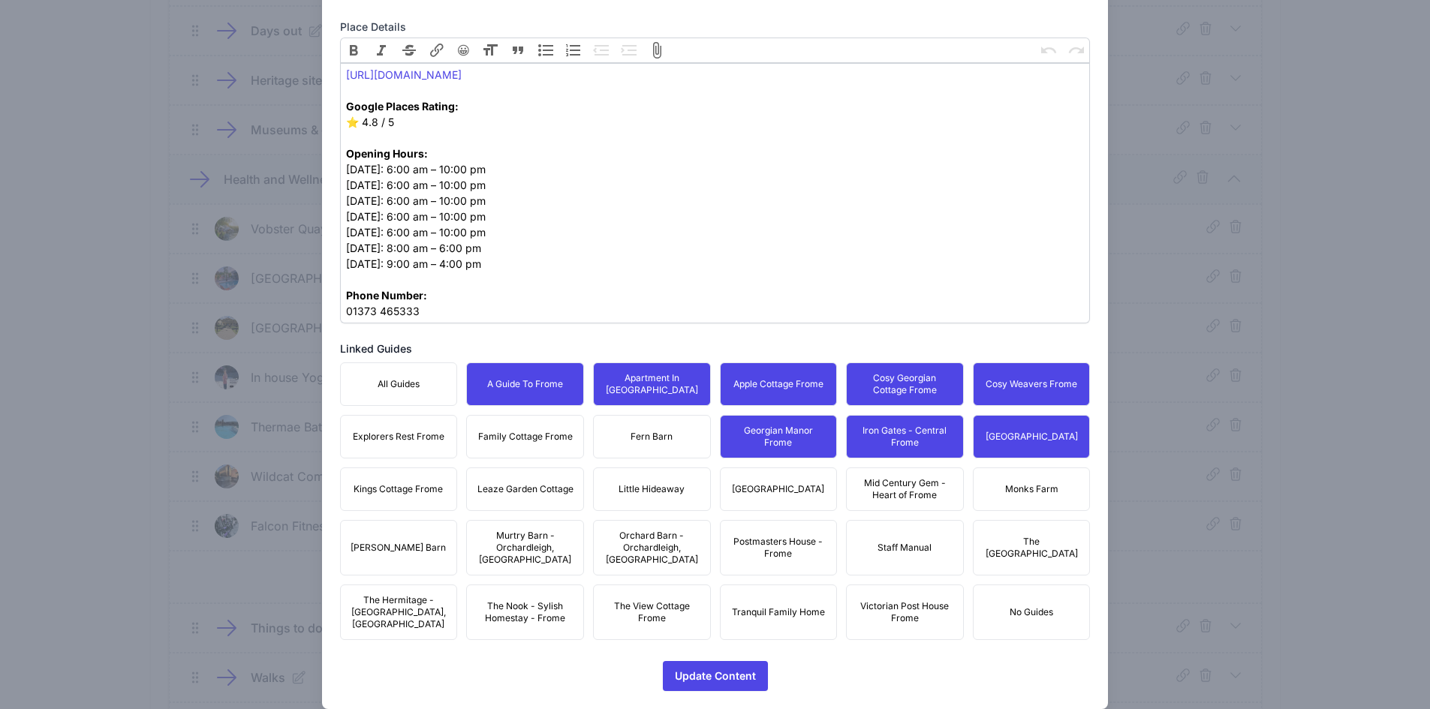
drag, startPoint x: 636, startPoint y: 434, endPoint x: 546, endPoint y: 436, distance: 89.4
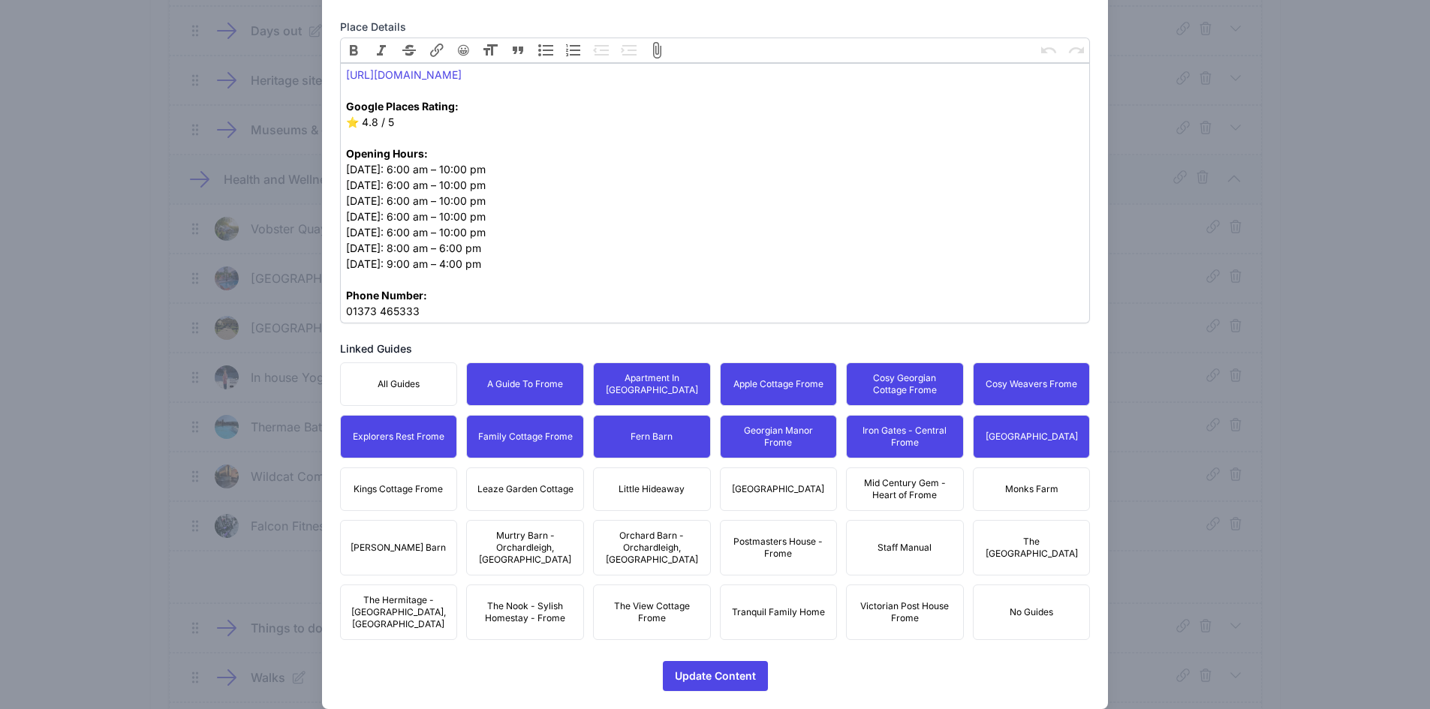
drag, startPoint x: 405, startPoint y: 490, endPoint x: 498, endPoint y: 490, distance: 93.8
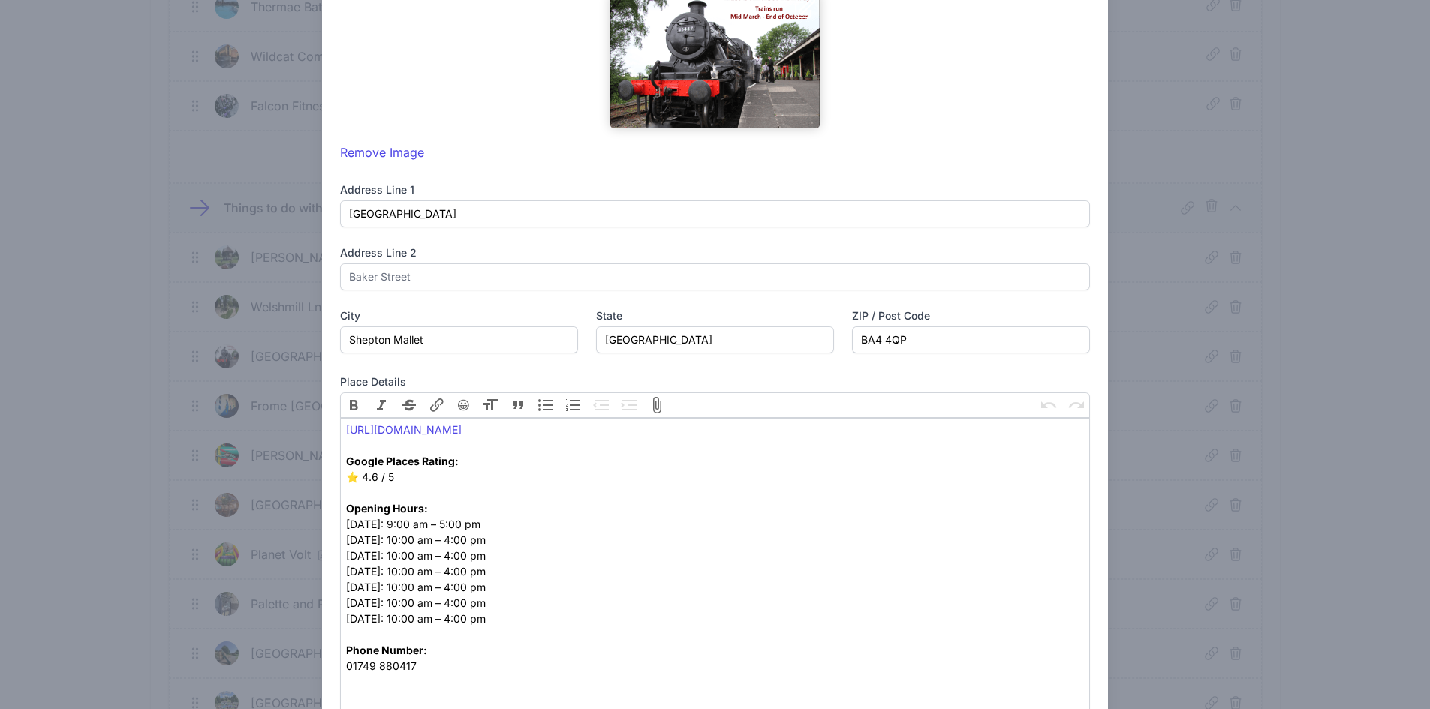
scroll to position [738, 0]
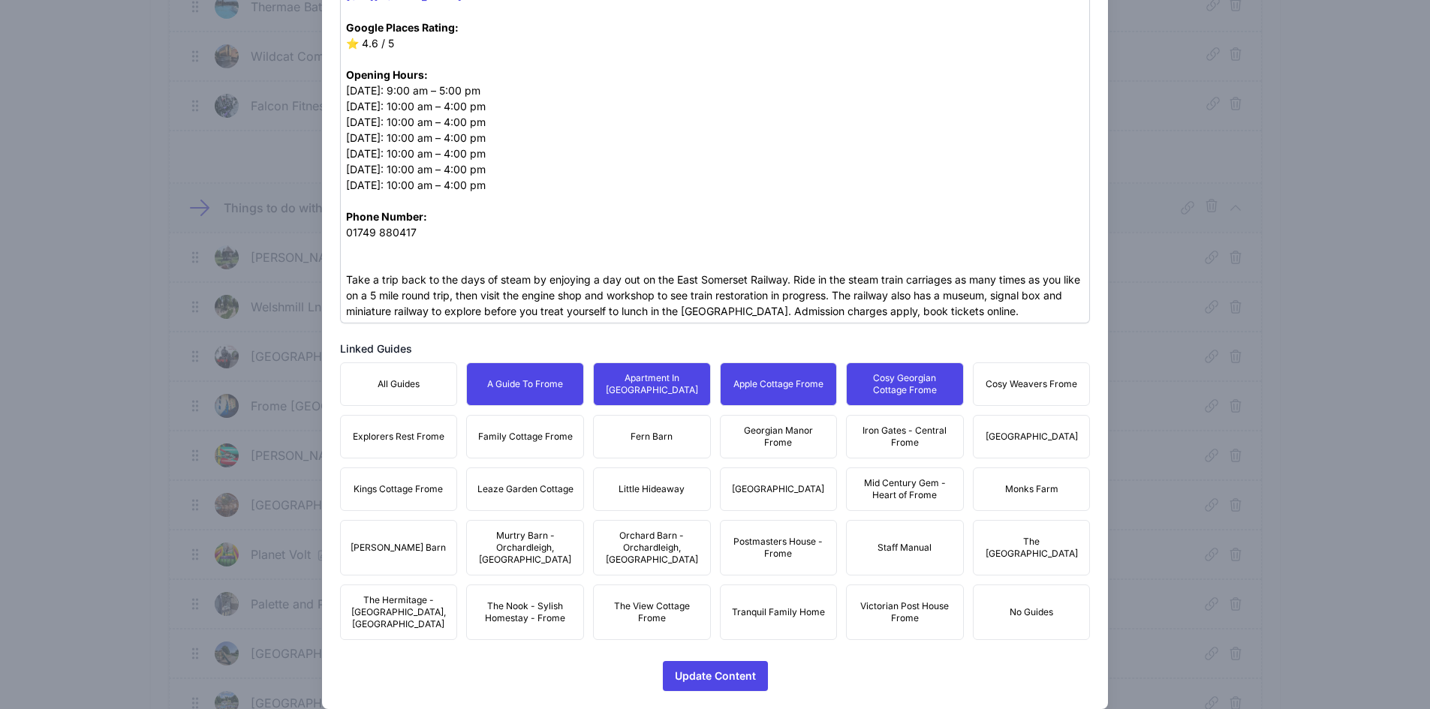
drag, startPoint x: 1025, startPoint y: 395, endPoint x: 1022, endPoint y: 436, distance: 41.3
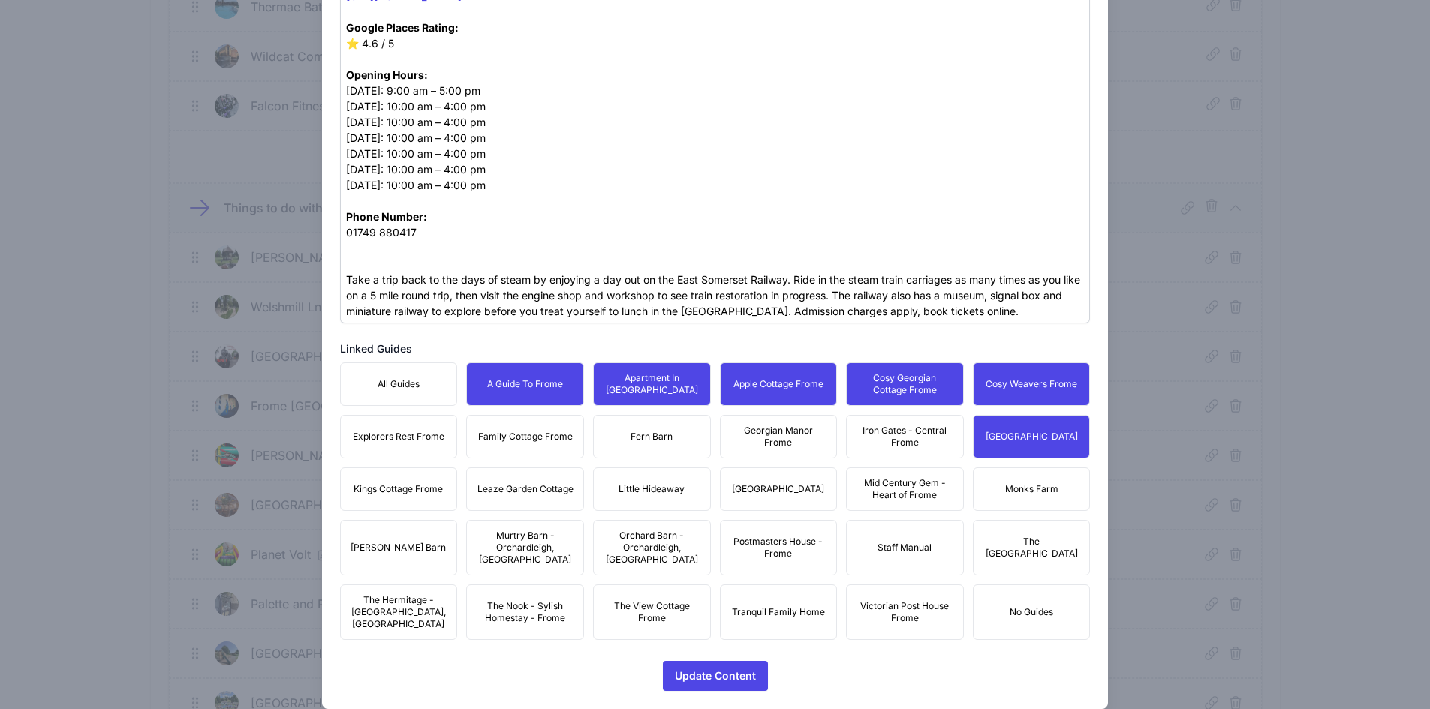
drag, startPoint x: 895, startPoint y: 438, endPoint x: 784, endPoint y: 438, distance: 111.1
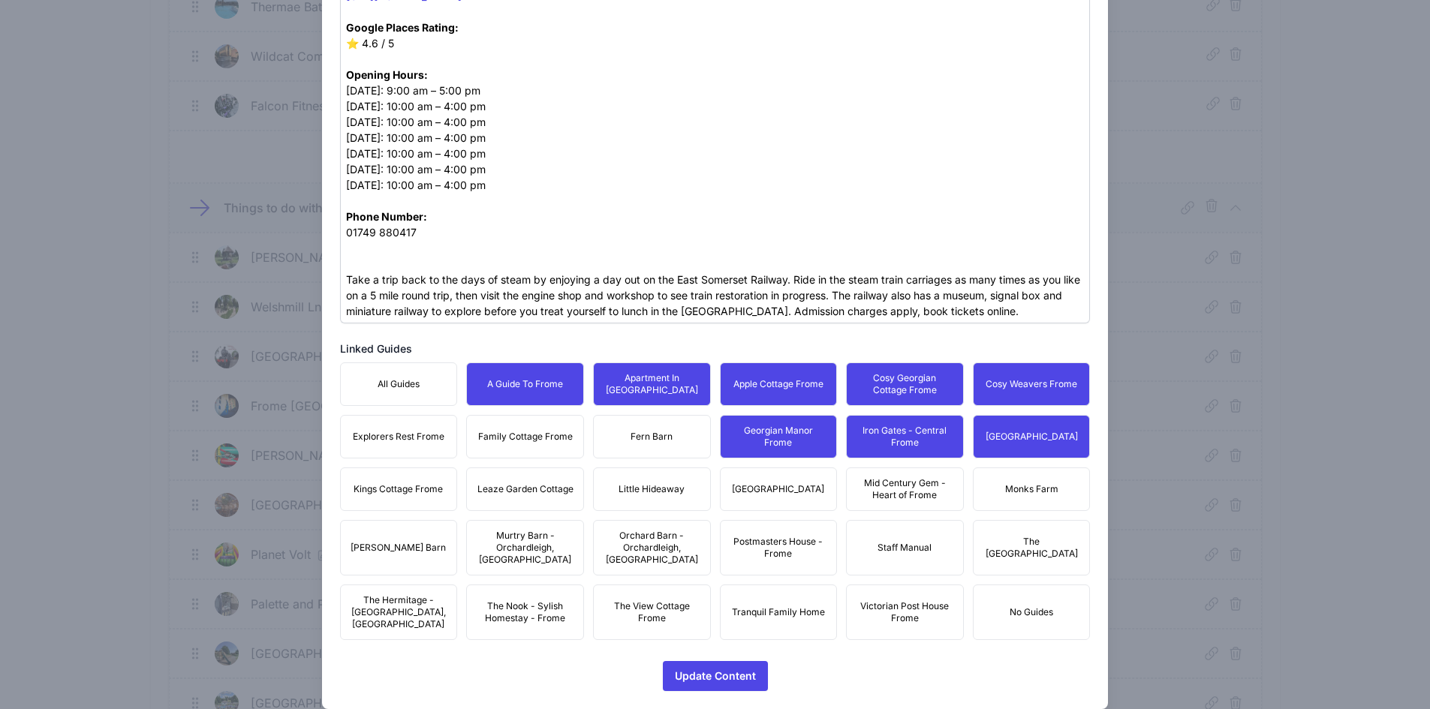
drag, startPoint x: 688, startPoint y: 432, endPoint x: 619, endPoint y: 430, distance: 68.3
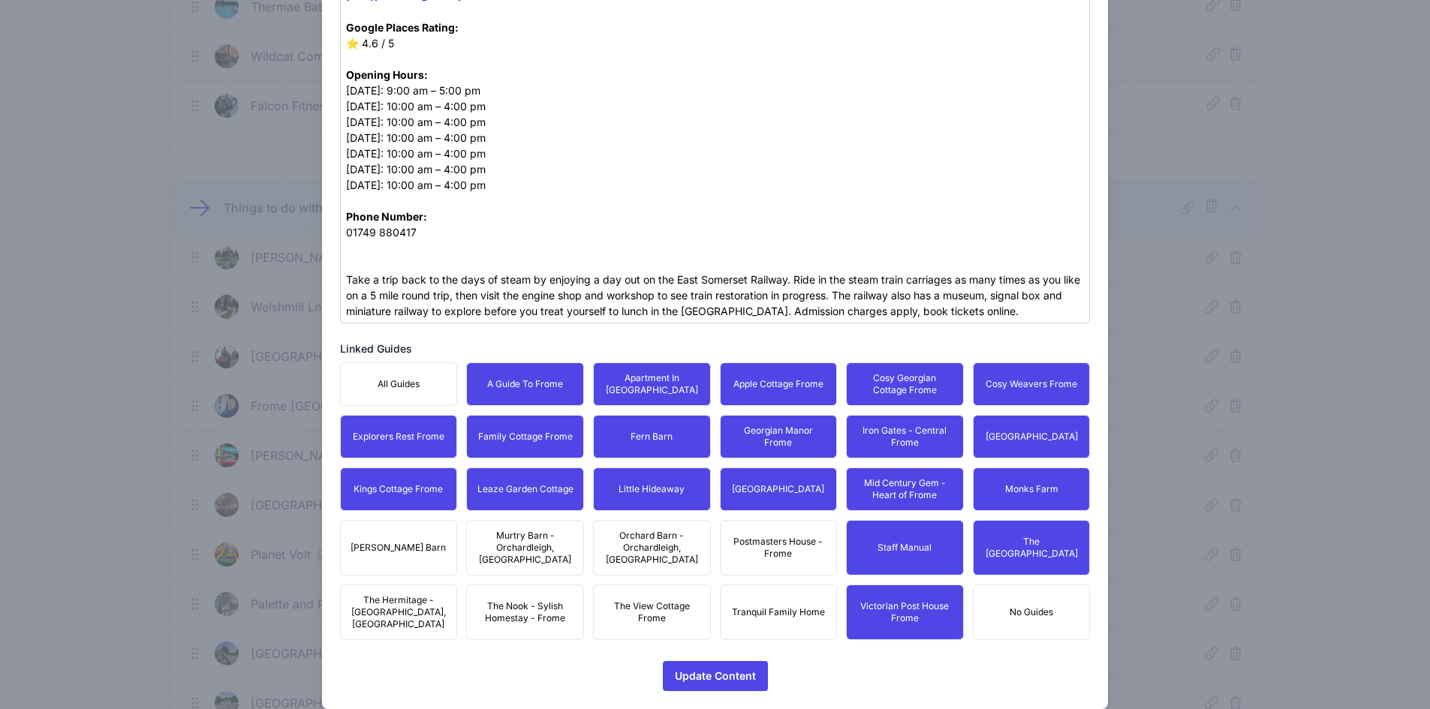
drag, startPoint x: 881, startPoint y: 539, endPoint x: 853, endPoint y: 548, distance: 29.2
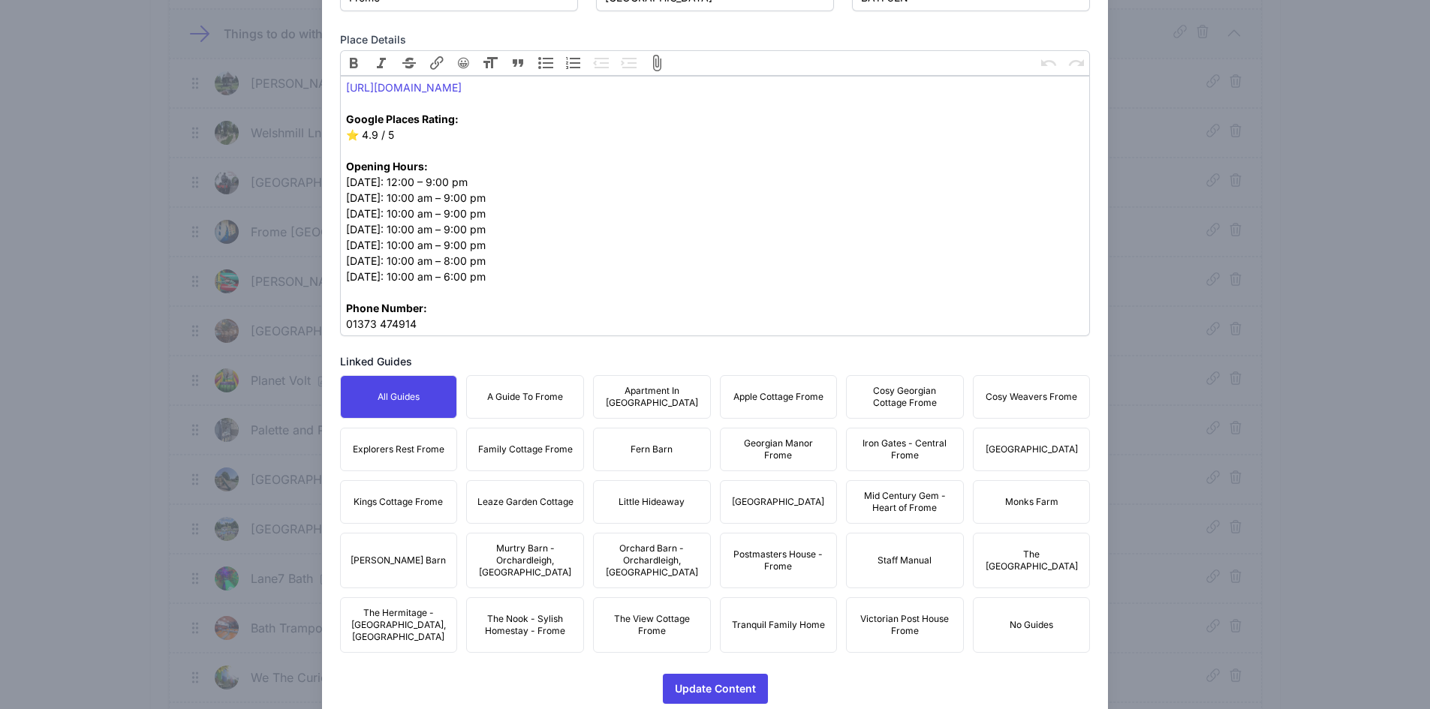
scroll to position [659, 0]
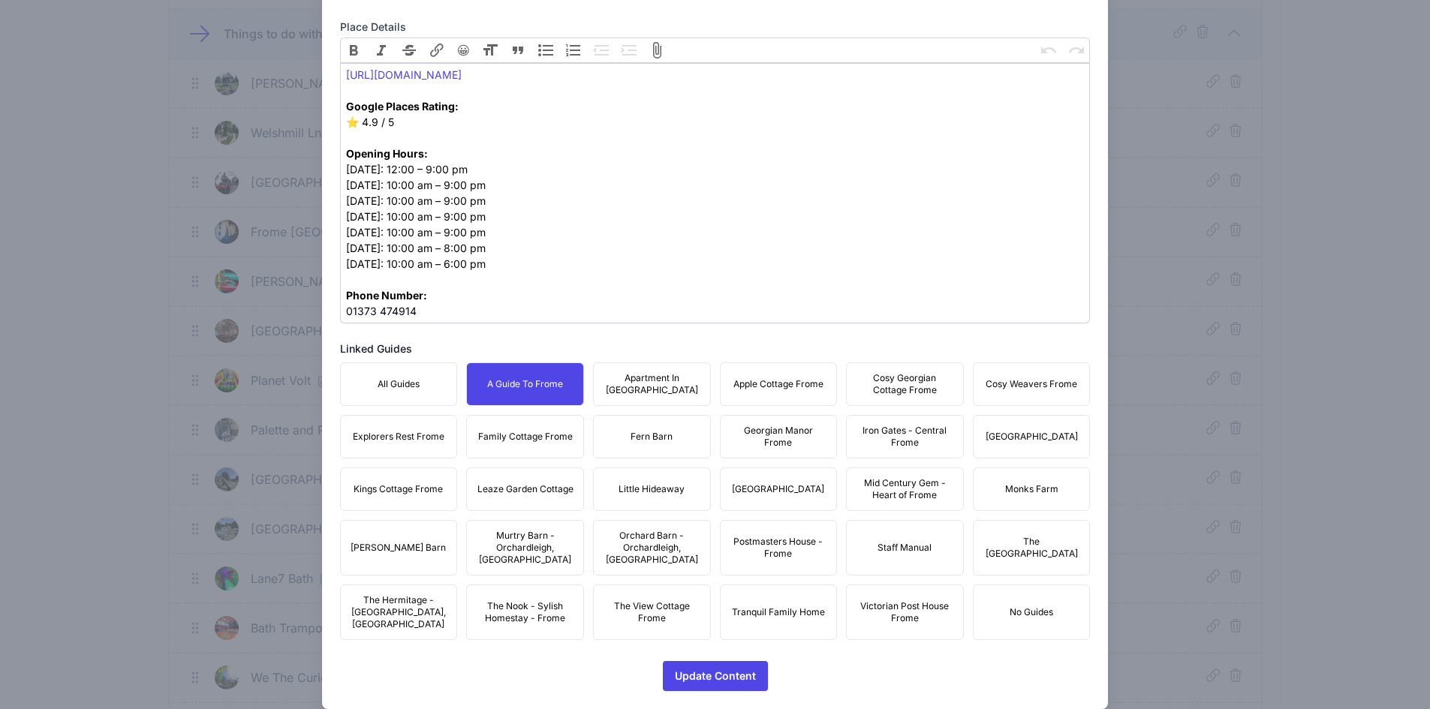
drag, startPoint x: 675, startPoint y: 389, endPoint x: 789, endPoint y: 376, distance: 114.8
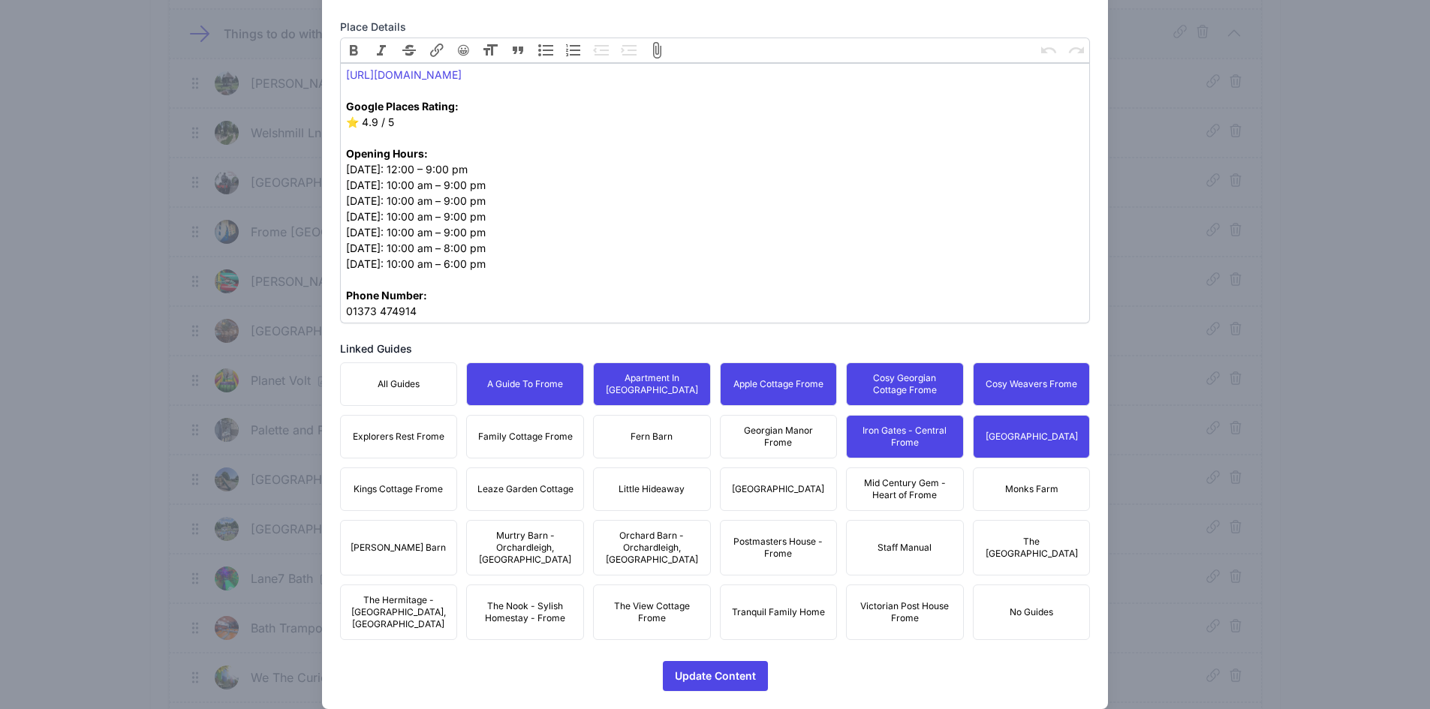
drag, startPoint x: 770, startPoint y: 438, endPoint x: 640, endPoint y: 435, distance: 129.9
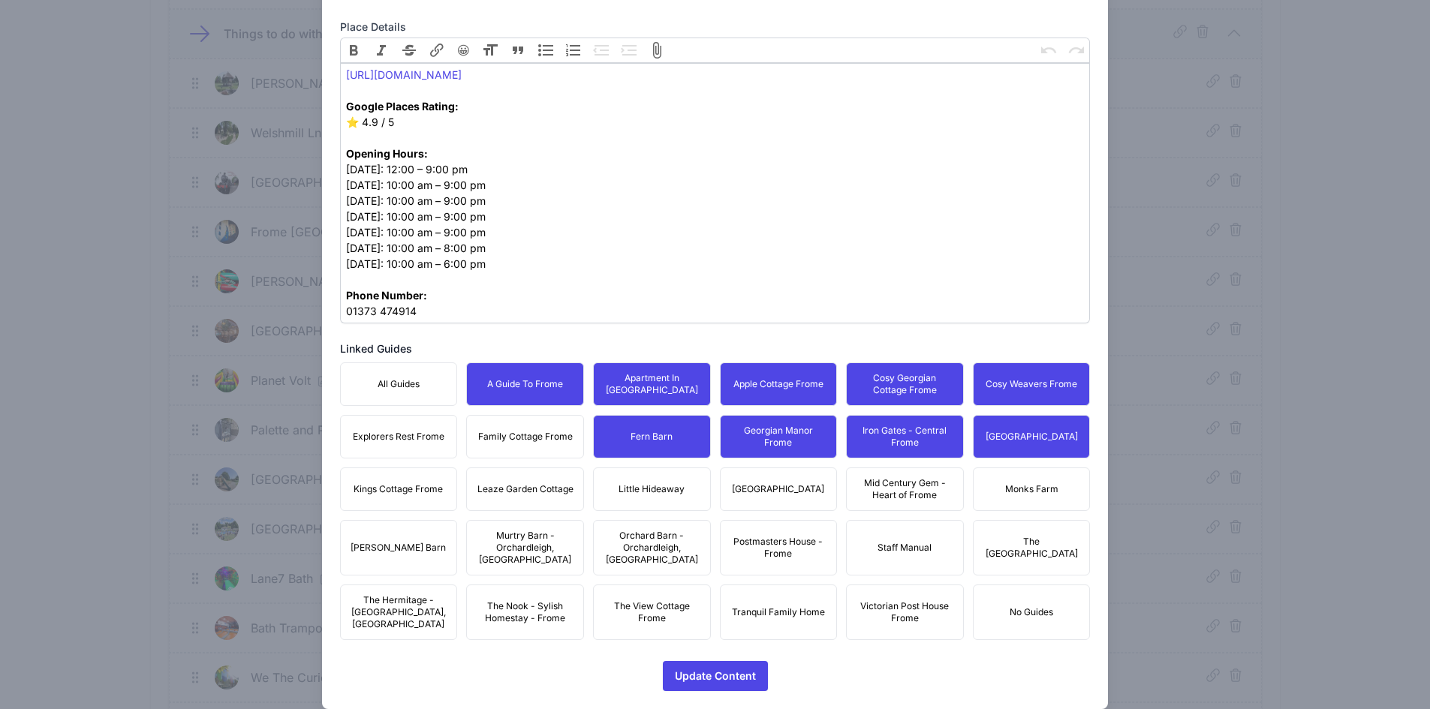
drag, startPoint x: 511, startPoint y: 435, endPoint x: 398, endPoint y: 438, distance: 113.4
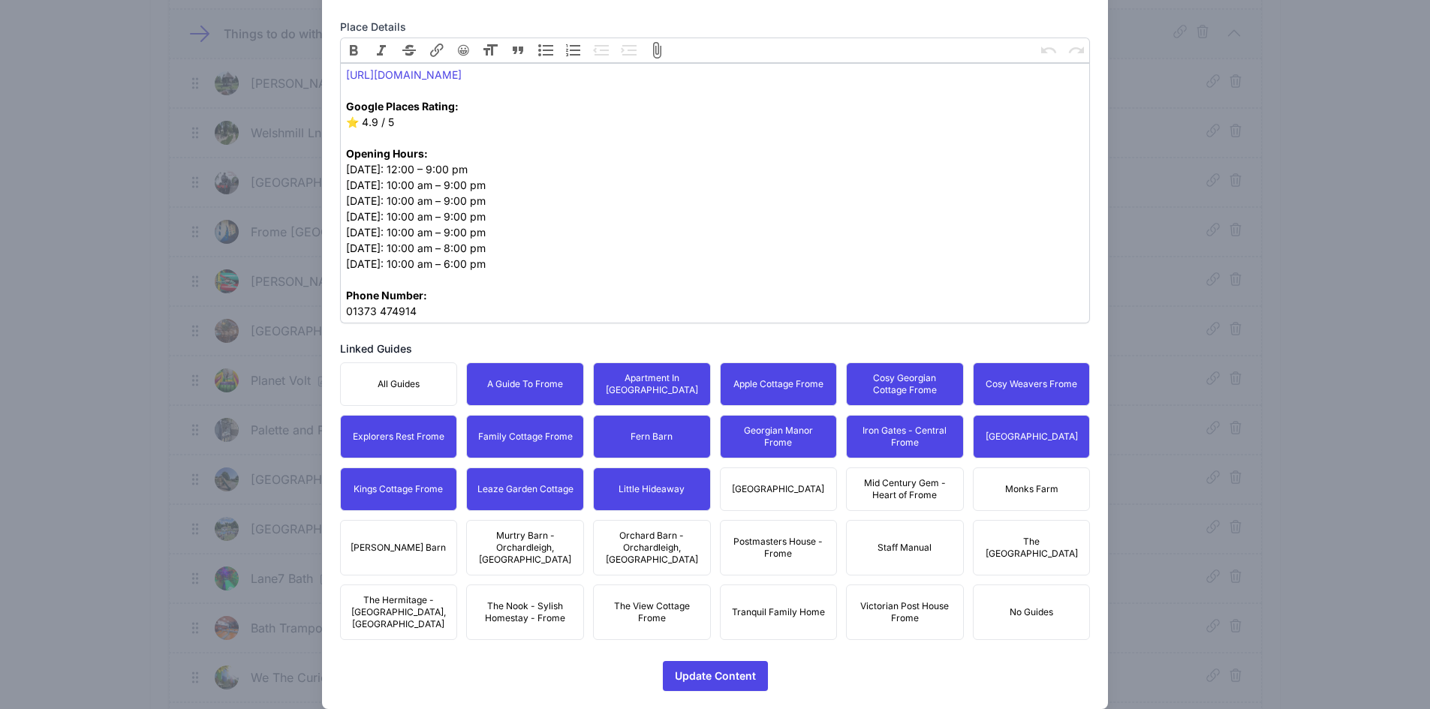
drag, startPoint x: 758, startPoint y: 486, endPoint x: 862, endPoint y: 490, distance: 104.4
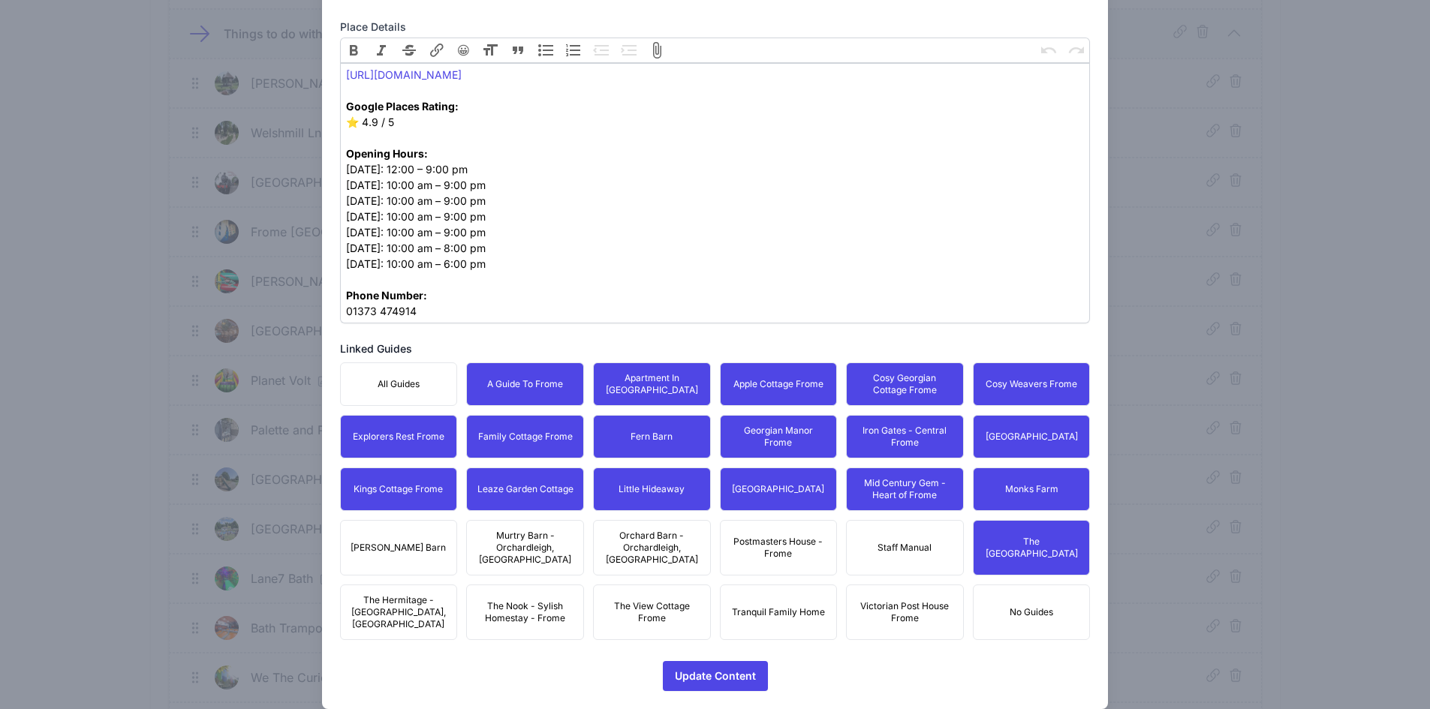
drag, startPoint x: 918, startPoint y: 601, endPoint x: 728, endPoint y: 553, distance: 195.9
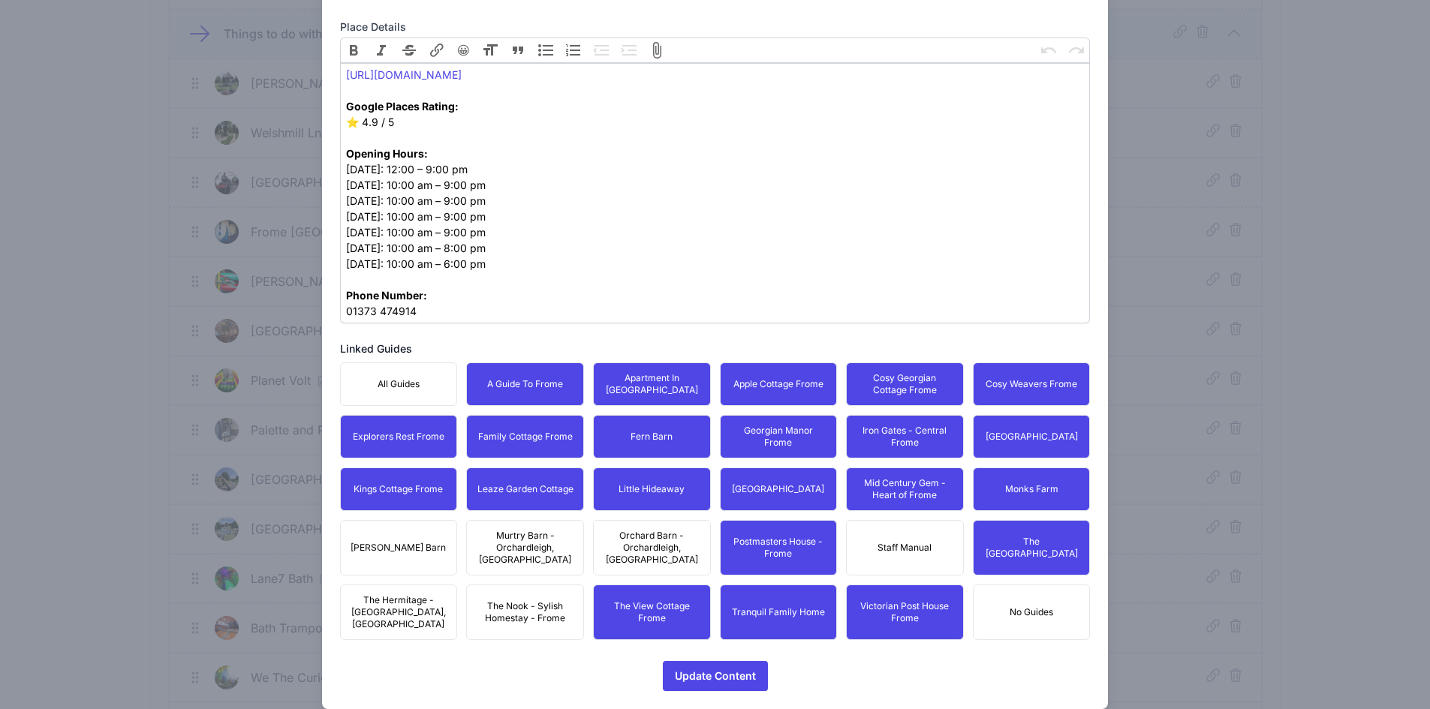
drag, startPoint x: 644, startPoint y: 536, endPoint x: 558, endPoint y: 542, distance: 85.8
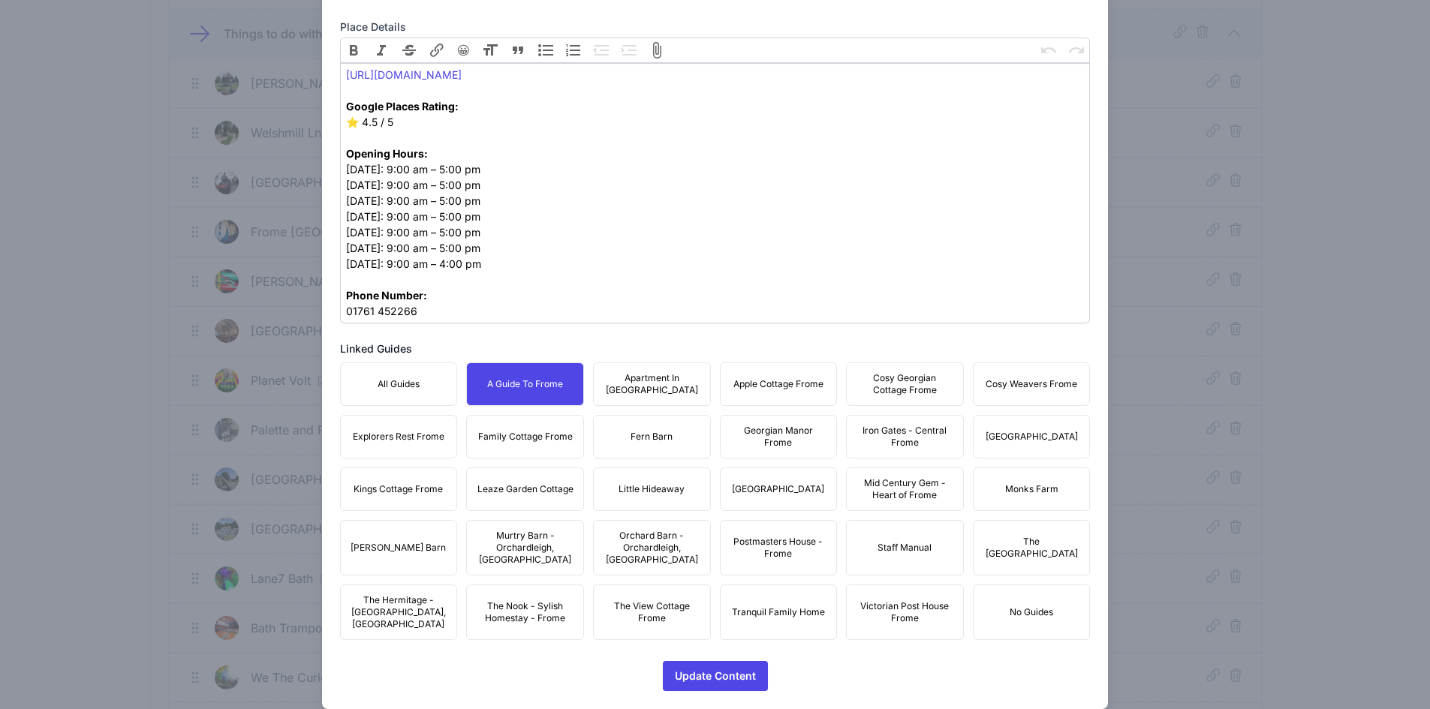
drag, startPoint x: 618, startPoint y: 398, endPoint x: 663, endPoint y: 402, distance: 45.3
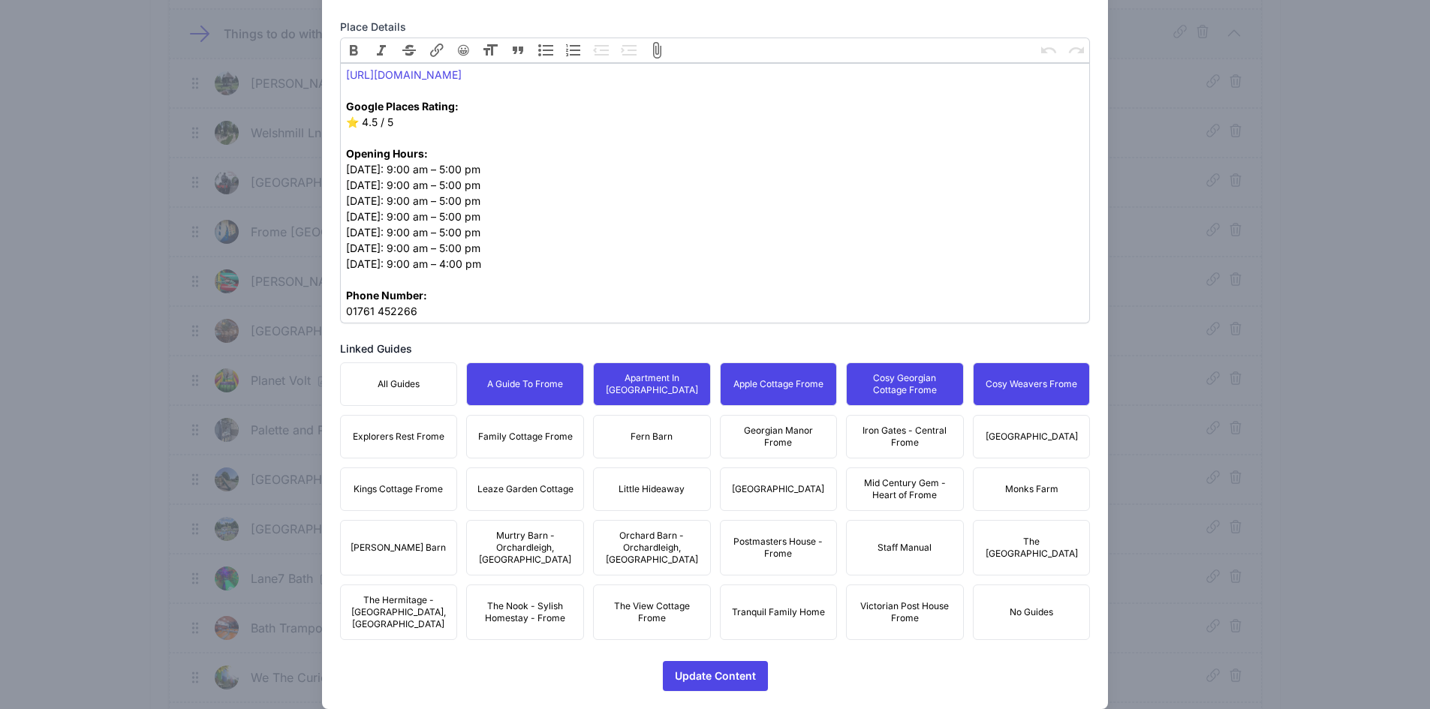
drag, startPoint x: 1028, startPoint y: 426, endPoint x: 981, endPoint y: 438, distance: 48.1
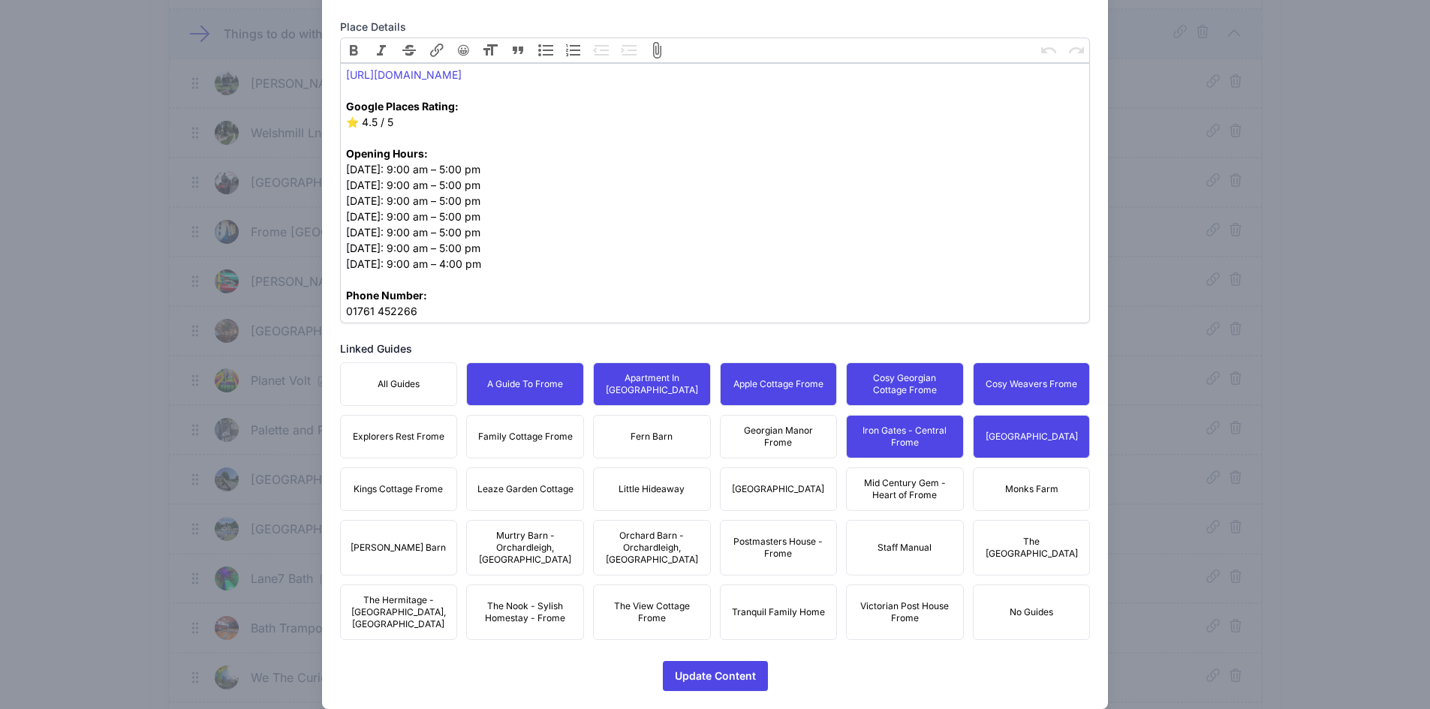
drag, startPoint x: 745, startPoint y: 429, endPoint x: 687, endPoint y: 428, distance: 58.6
drag, startPoint x: 639, startPoint y: 429, endPoint x: 558, endPoint y: 433, distance: 80.4
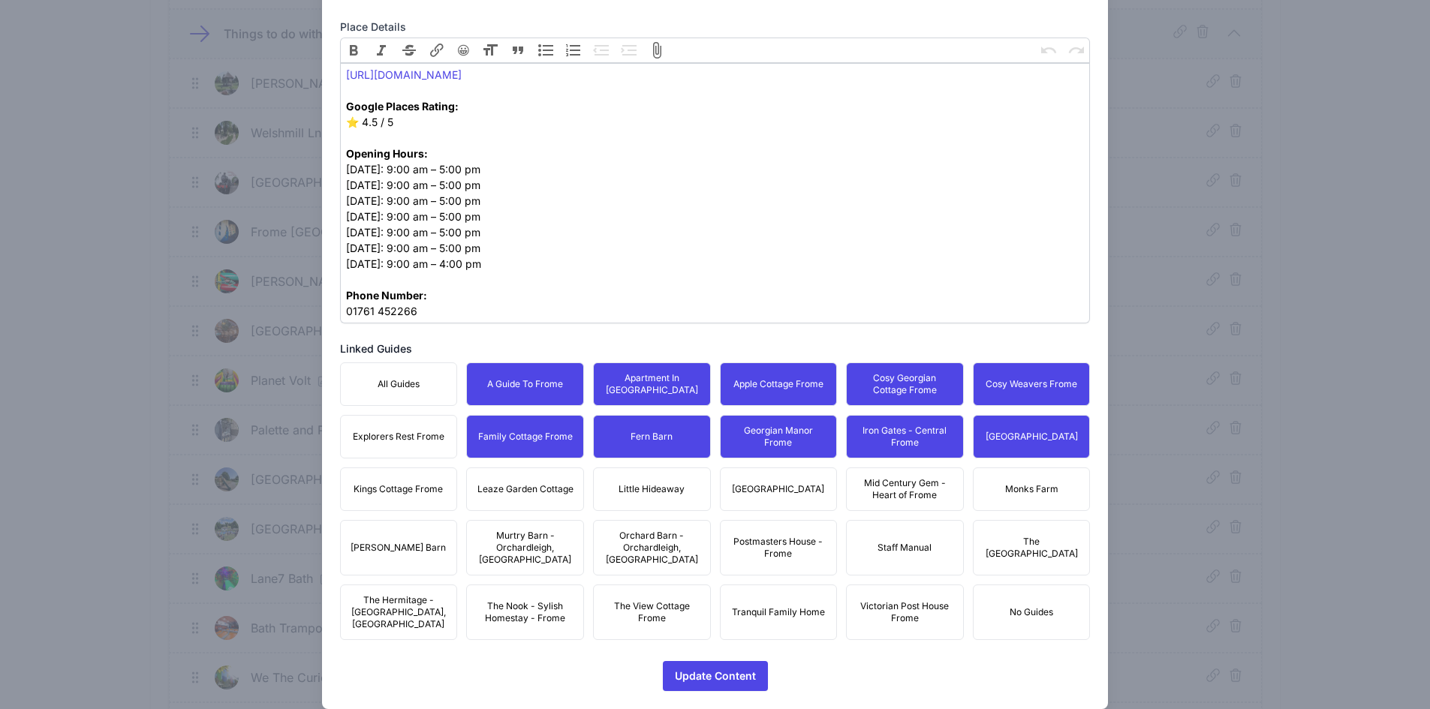
drag, startPoint x: 405, startPoint y: 444, endPoint x: 420, endPoint y: 498, distance: 55.4
drag, startPoint x: 420, startPoint y: 500, endPoint x: 501, endPoint y: 492, distance: 80.7
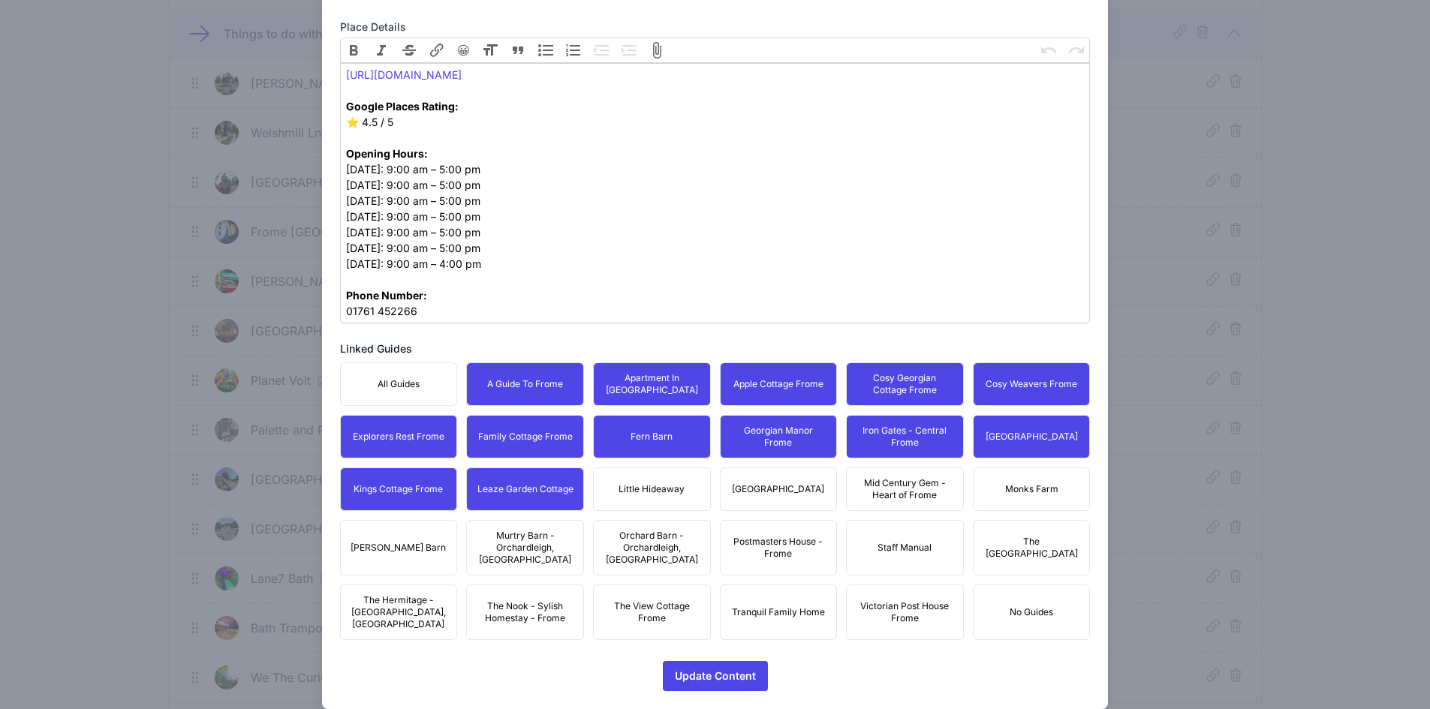
drag, startPoint x: 679, startPoint y: 487, endPoint x: 768, endPoint y: 486, distance: 88.6
drag, startPoint x: 768, startPoint y: 486, endPoint x: 860, endPoint y: 488, distance: 92.4
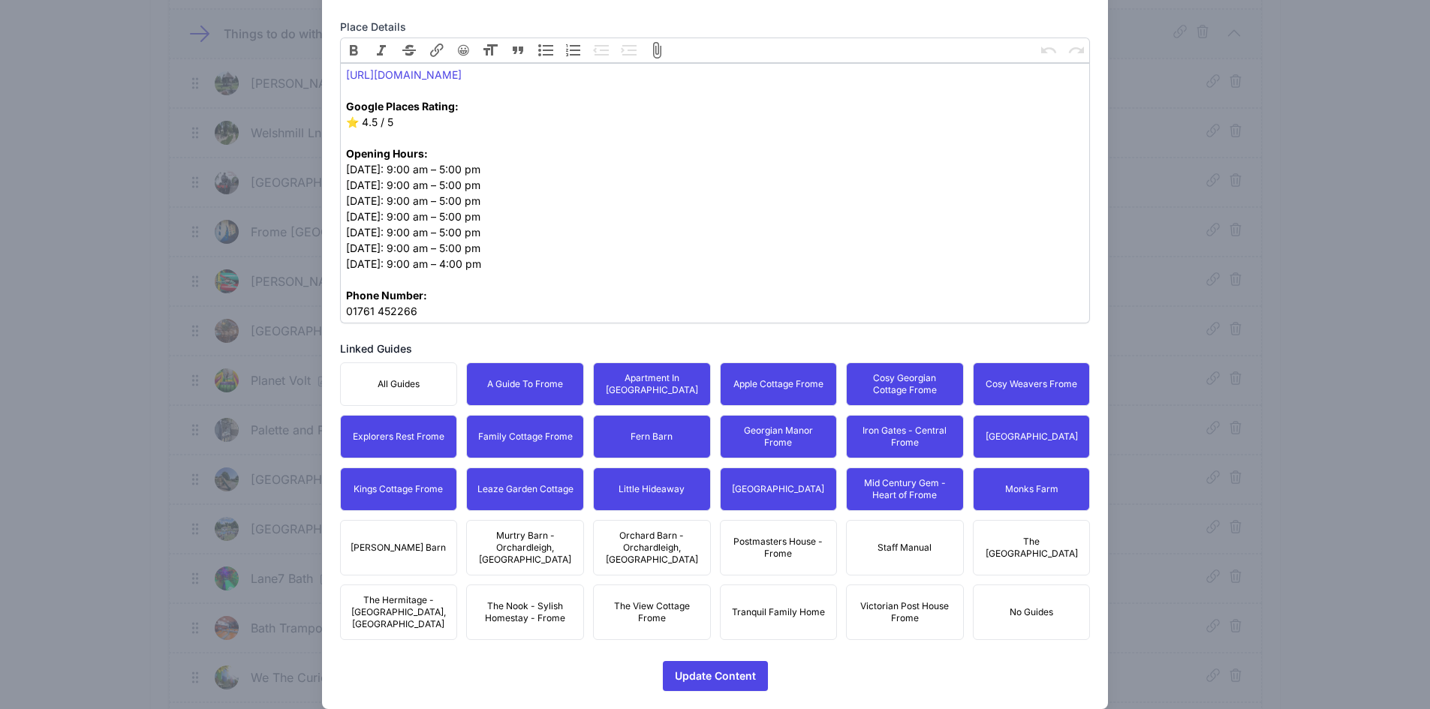
drag, startPoint x: 1028, startPoint y: 529, endPoint x: 912, endPoint y: 605, distance: 138.2
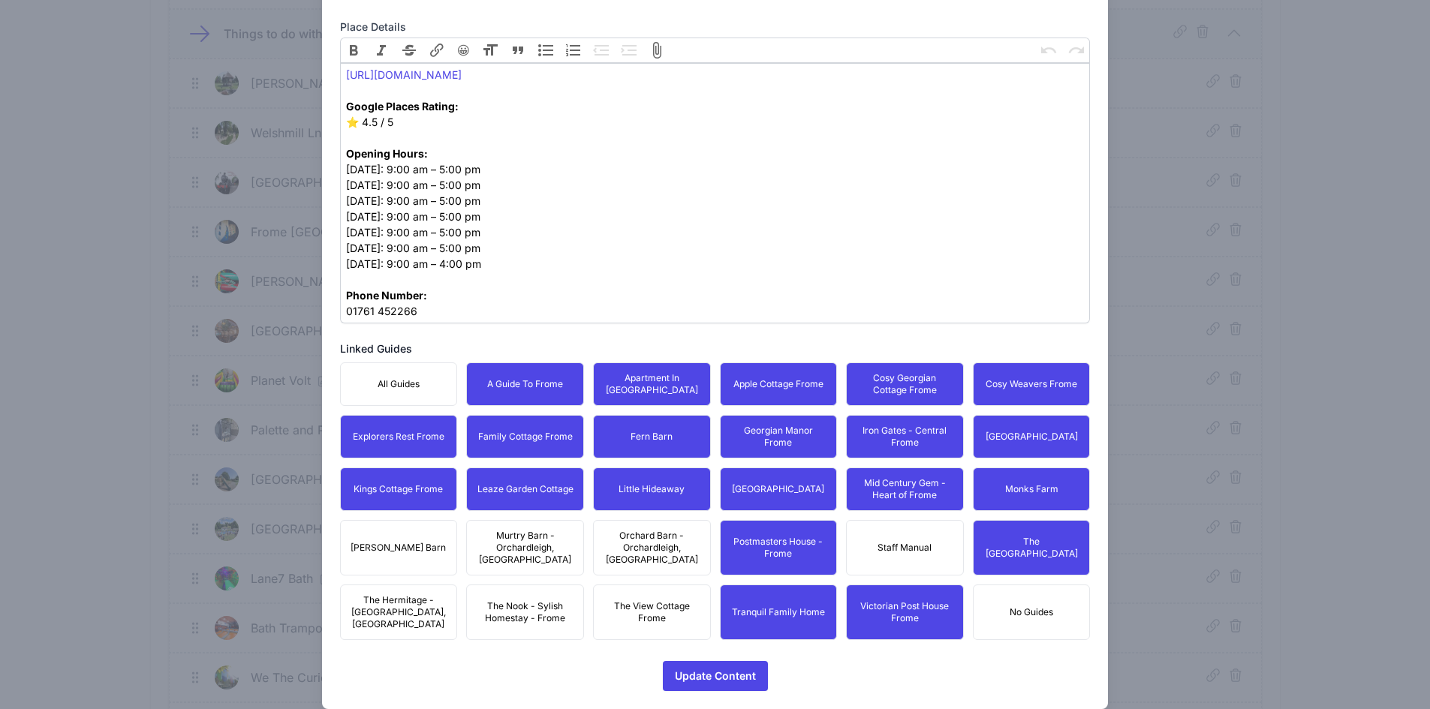
drag, startPoint x: 660, startPoint y: 539, endPoint x: 645, endPoint y: 563, distance: 28.3
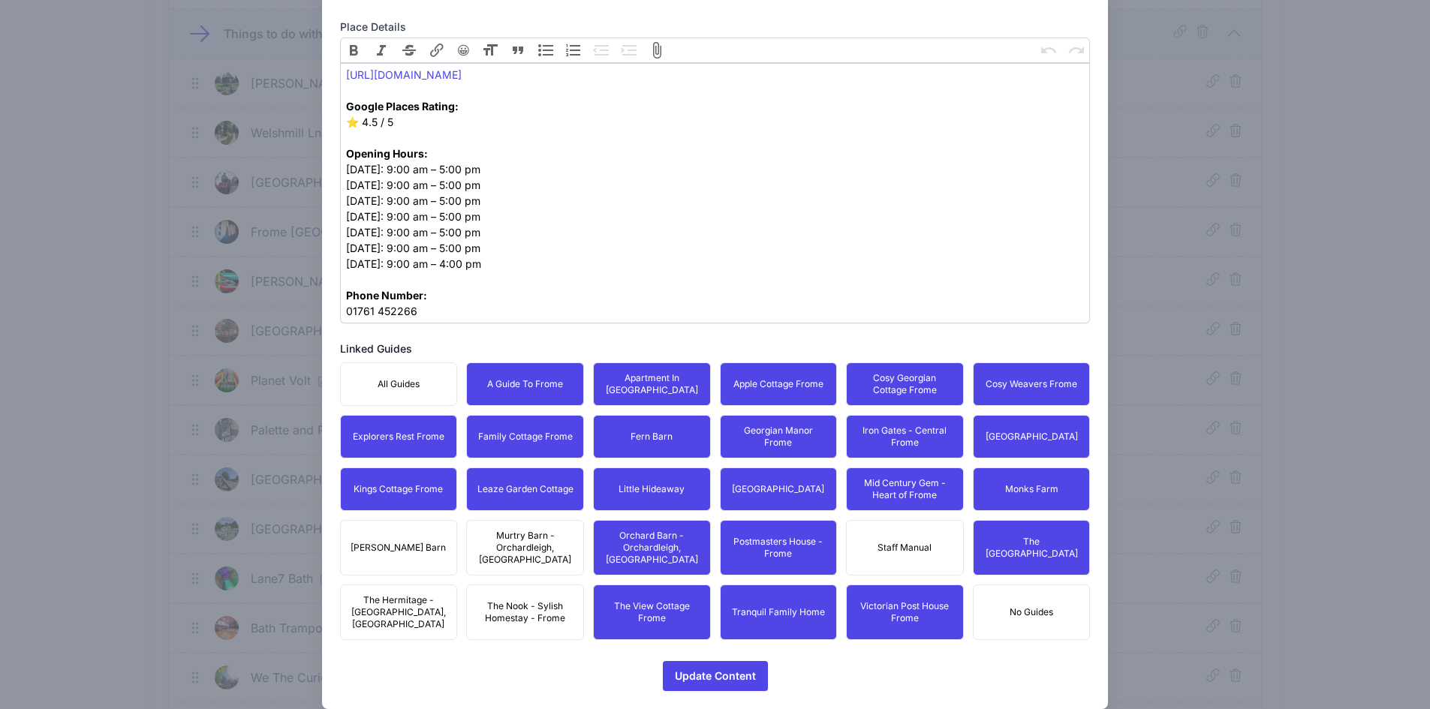
drag, startPoint x: 531, startPoint y: 579, endPoint x: 516, endPoint y: 547, distance: 34.9
drag, startPoint x: 516, startPoint y: 547, endPoint x: 437, endPoint y: 534, distance: 80.0
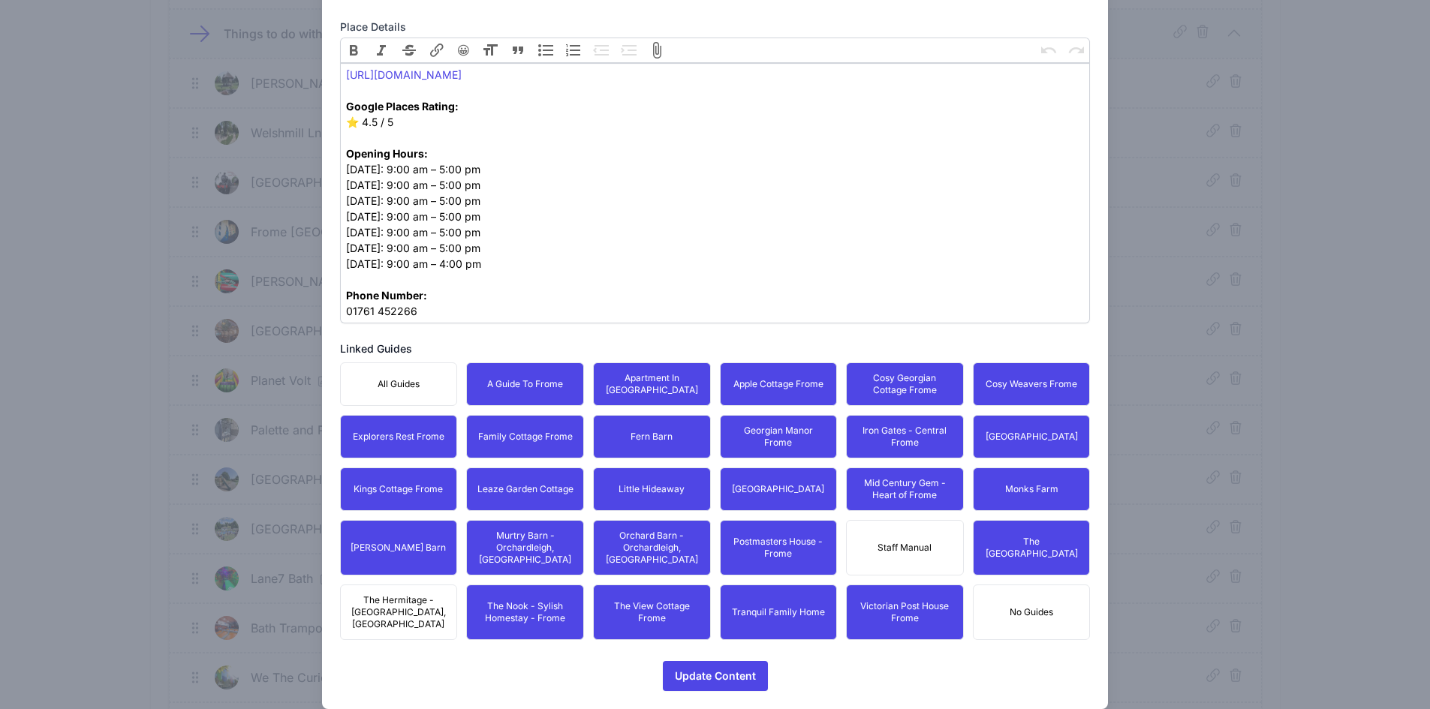
drag, startPoint x: 405, startPoint y: 576, endPoint x: 685, endPoint y: 634, distance: 285.1
drag, startPoint x: 736, startPoint y: 655, endPoint x: 716, endPoint y: 629, distance: 32.6
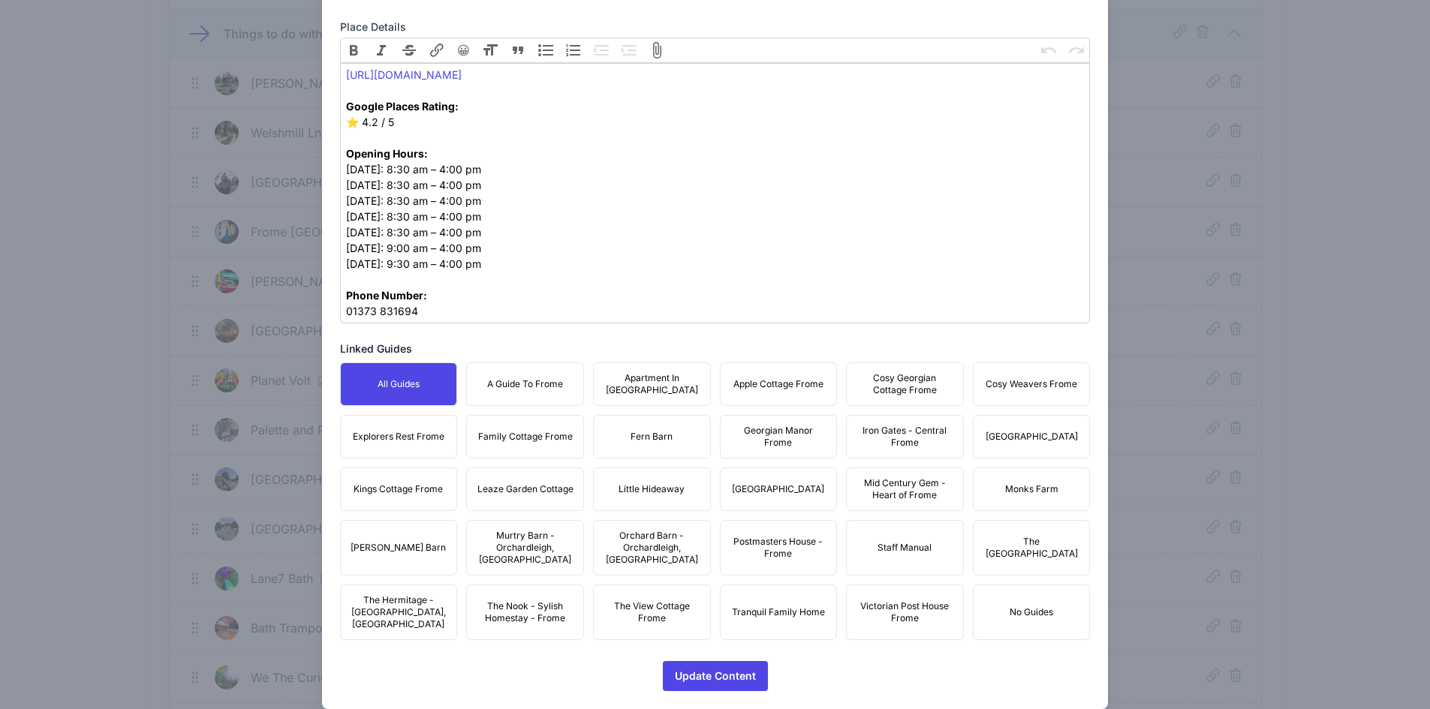
drag, startPoint x: 535, startPoint y: 366, endPoint x: 663, endPoint y: 381, distance: 128.5
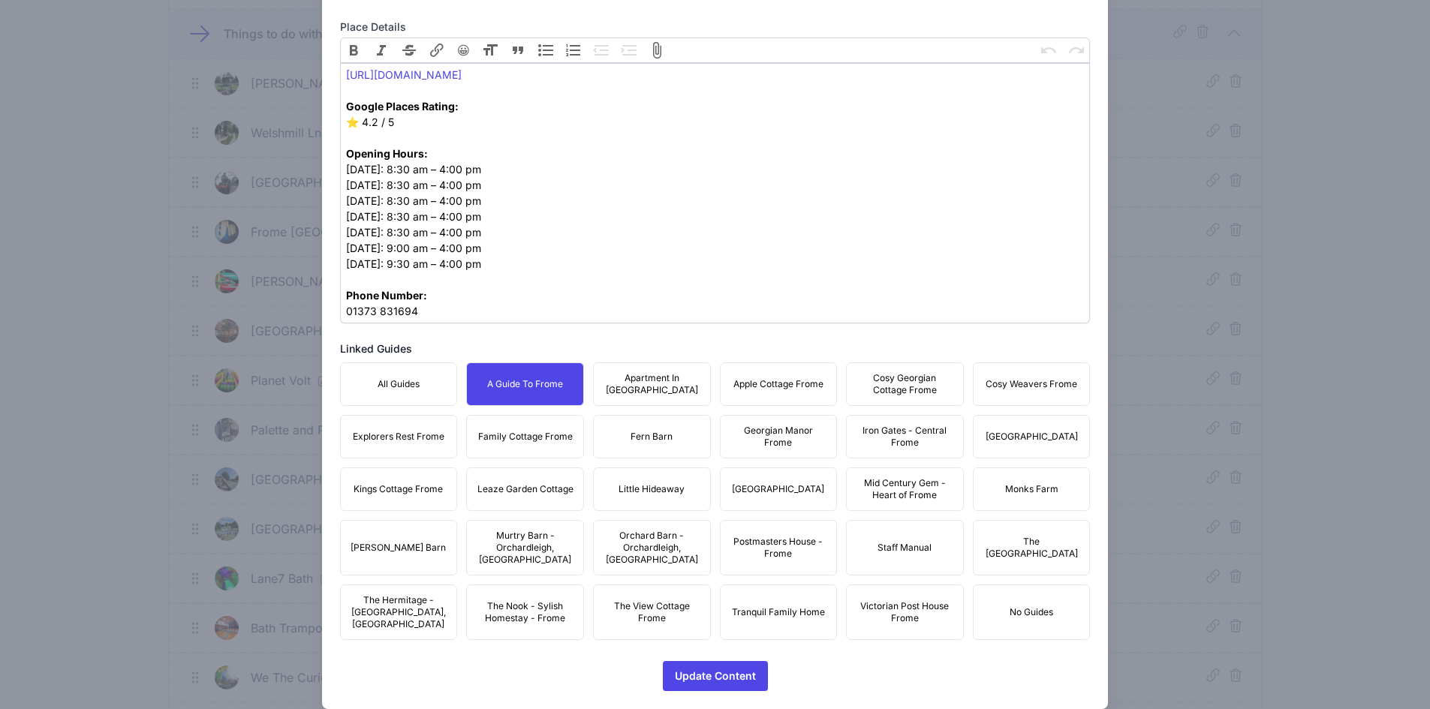
drag, startPoint x: 664, startPoint y: 381, endPoint x: 712, endPoint y: 380, distance: 48.0
drag, startPoint x: 778, startPoint y: 378, endPoint x: 900, endPoint y: 372, distance: 122.5
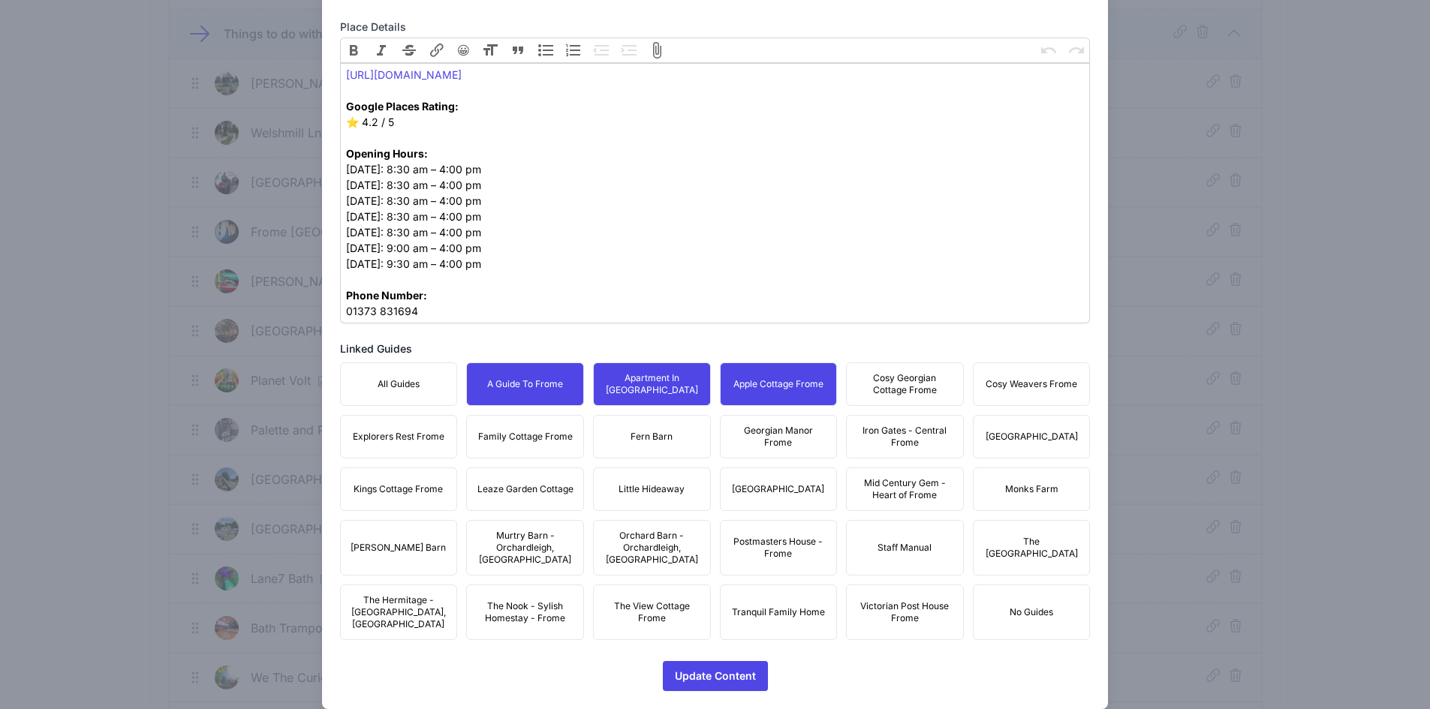
drag, startPoint x: 900, startPoint y: 372, endPoint x: 989, endPoint y: 379, distance: 88.8
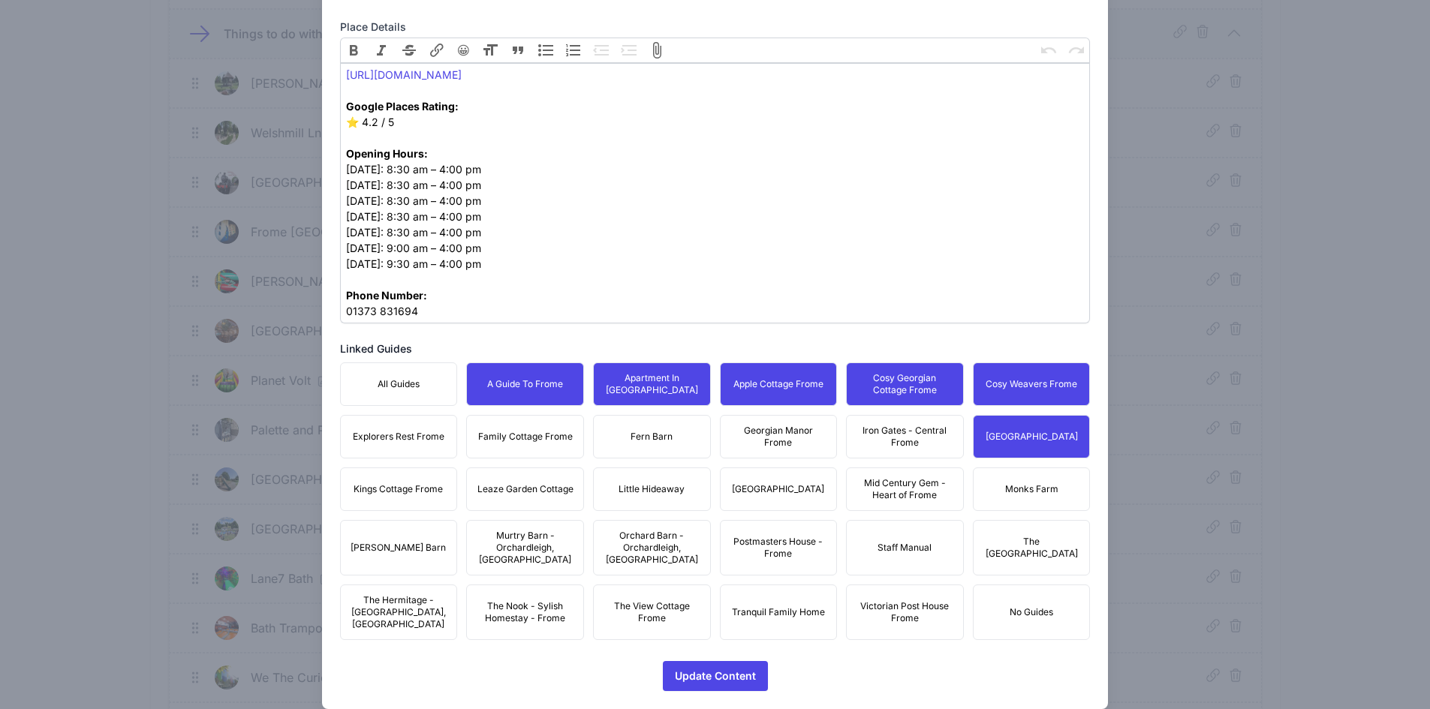
drag, startPoint x: 877, startPoint y: 442, endPoint x: 840, endPoint y: 438, distance: 37.8
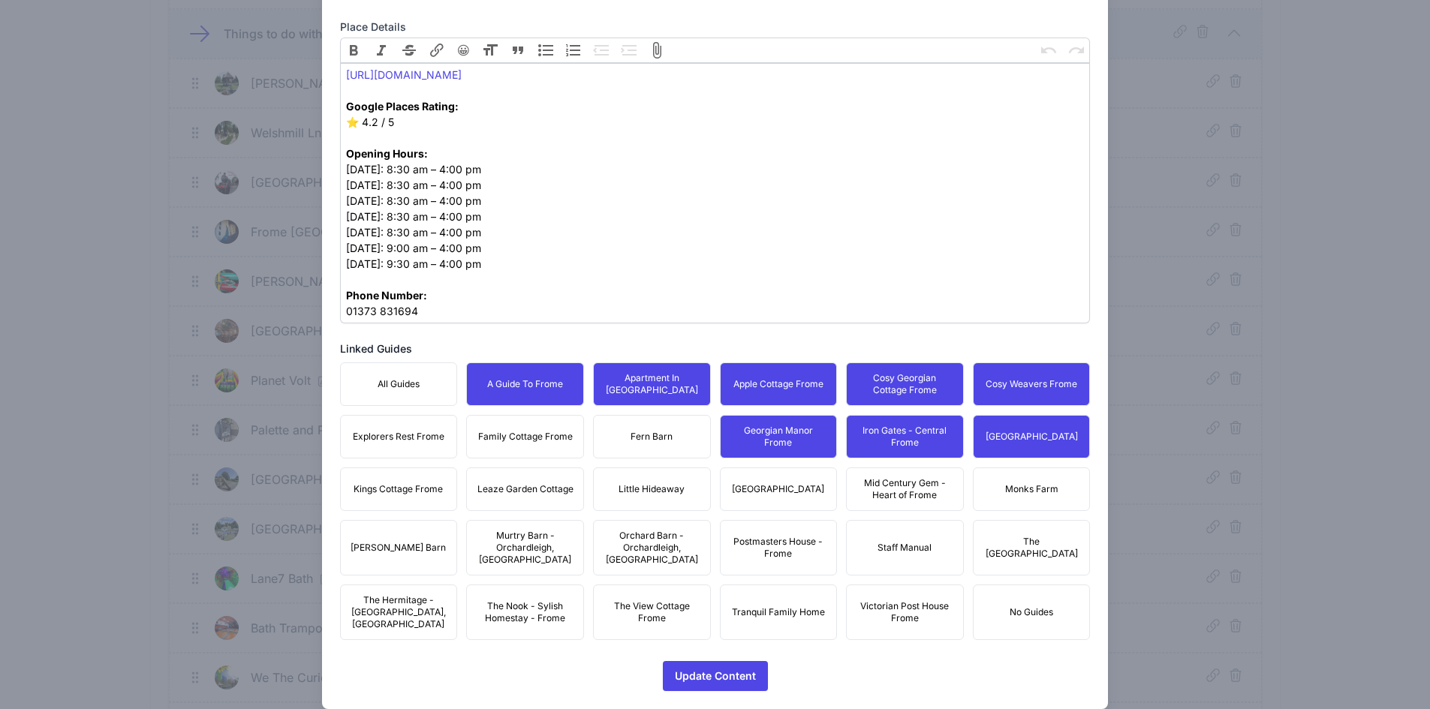
drag, startPoint x: 634, startPoint y: 435, endPoint x: 586, endPoint y: 435, distance: 48.0
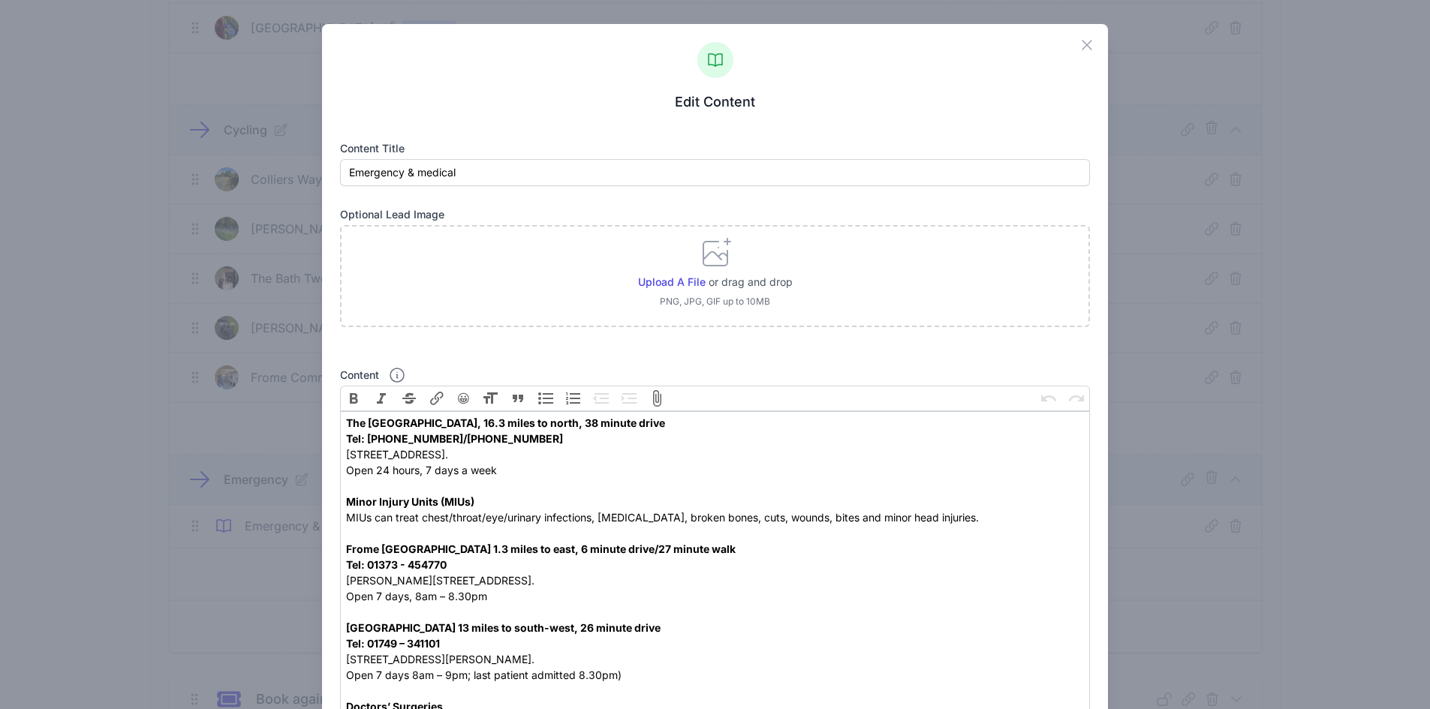
scroll to position [653, 0]
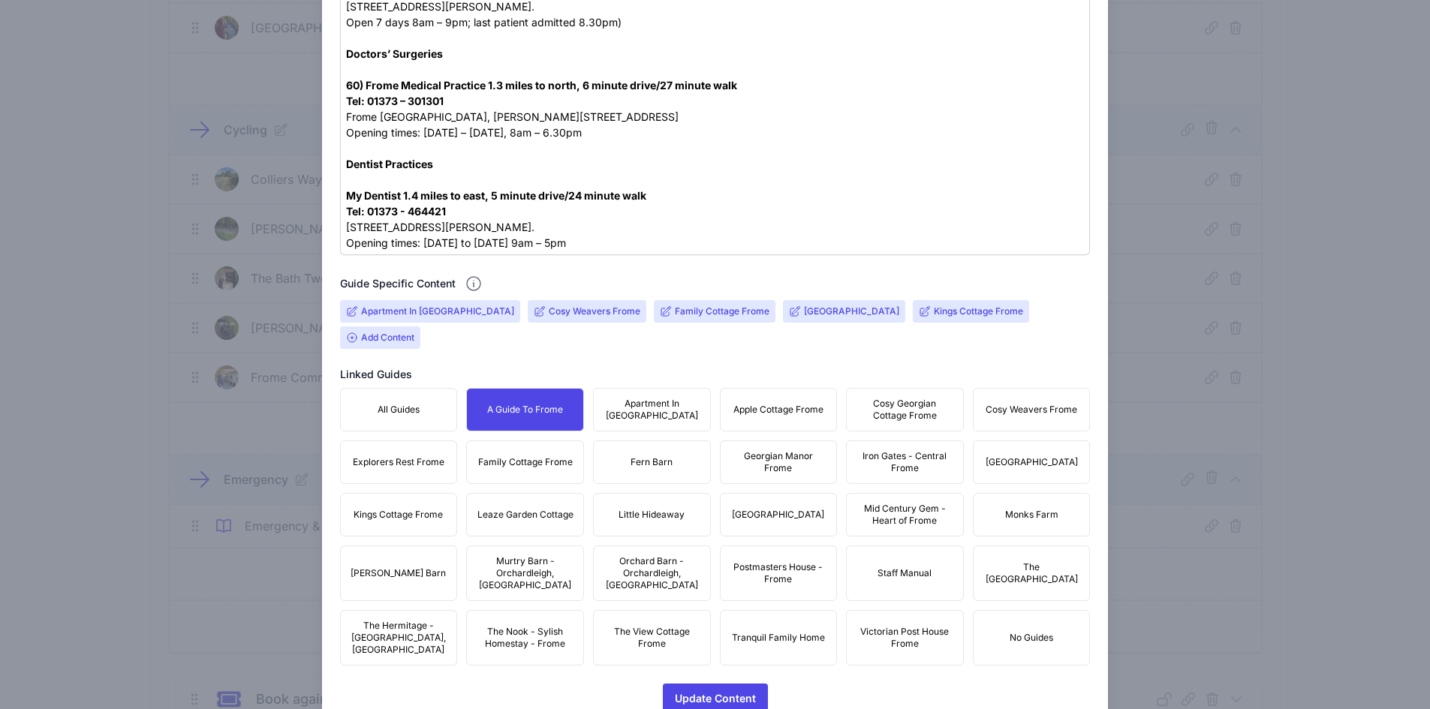
drag, startPoint x: 656, startPoint y: 392, endPoint x: 667, endPoint y: 392, distance: 10.5
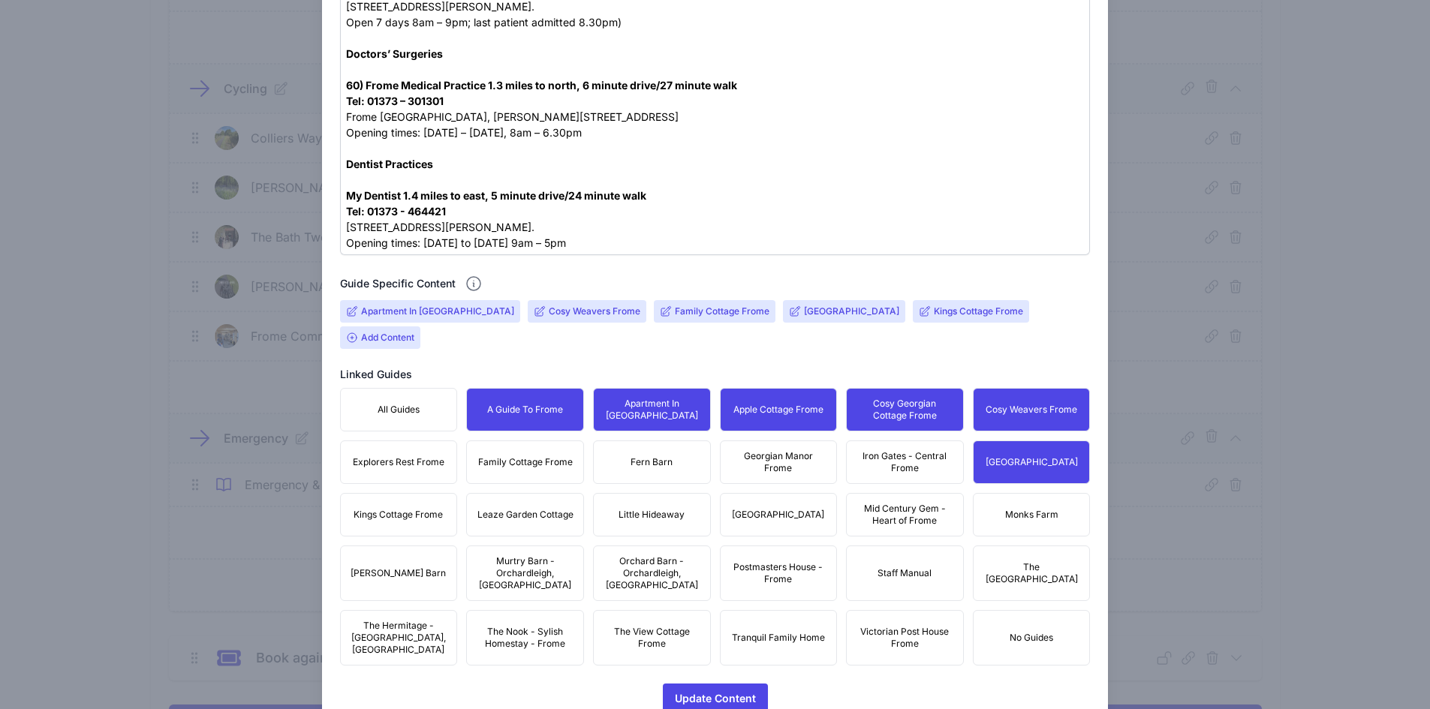
scroll to position [2868, 0]
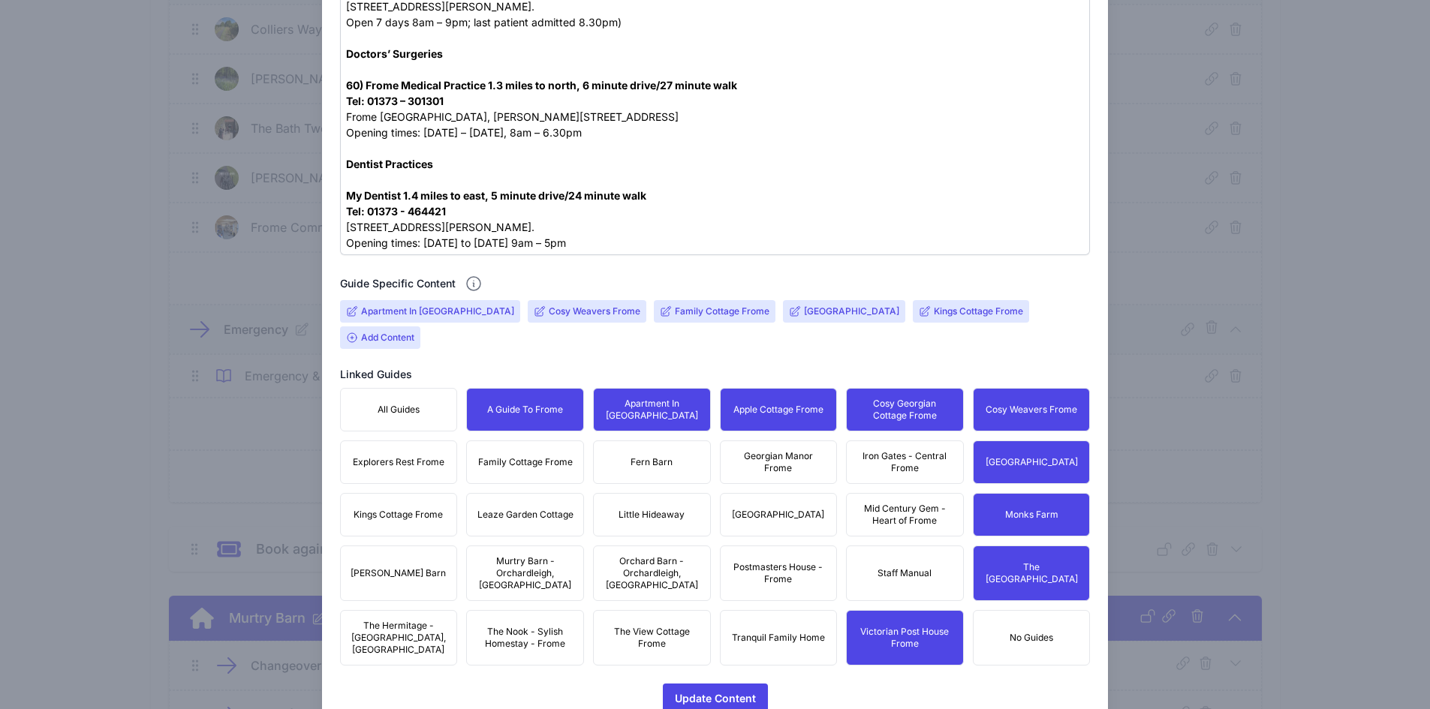
drag, startPoint x: 908, startPoint y: 486, endPoint x: 909, endPoint y: 477, distance: 8.3
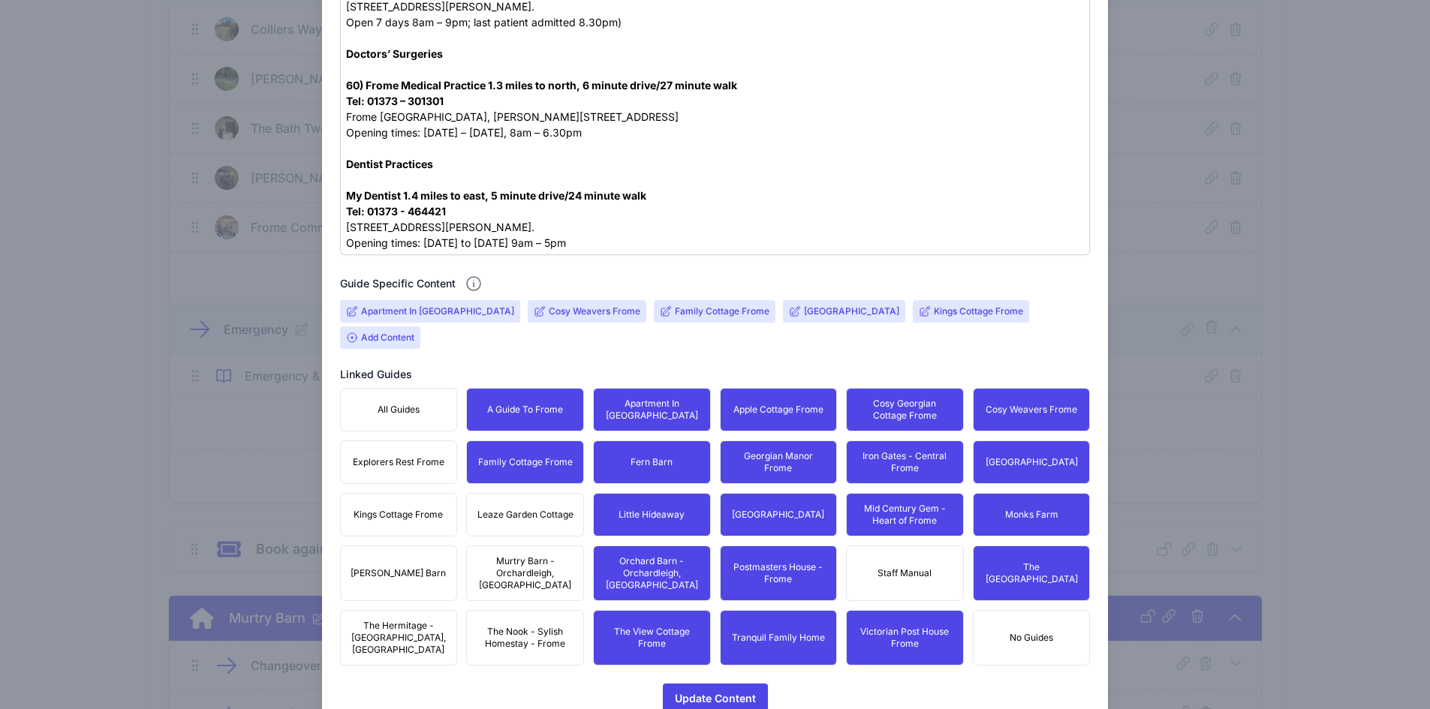
drag, startPoint x: 500, startPoint y: 529, endPoint x: 501, endPoint y: 506, distance: 23.3
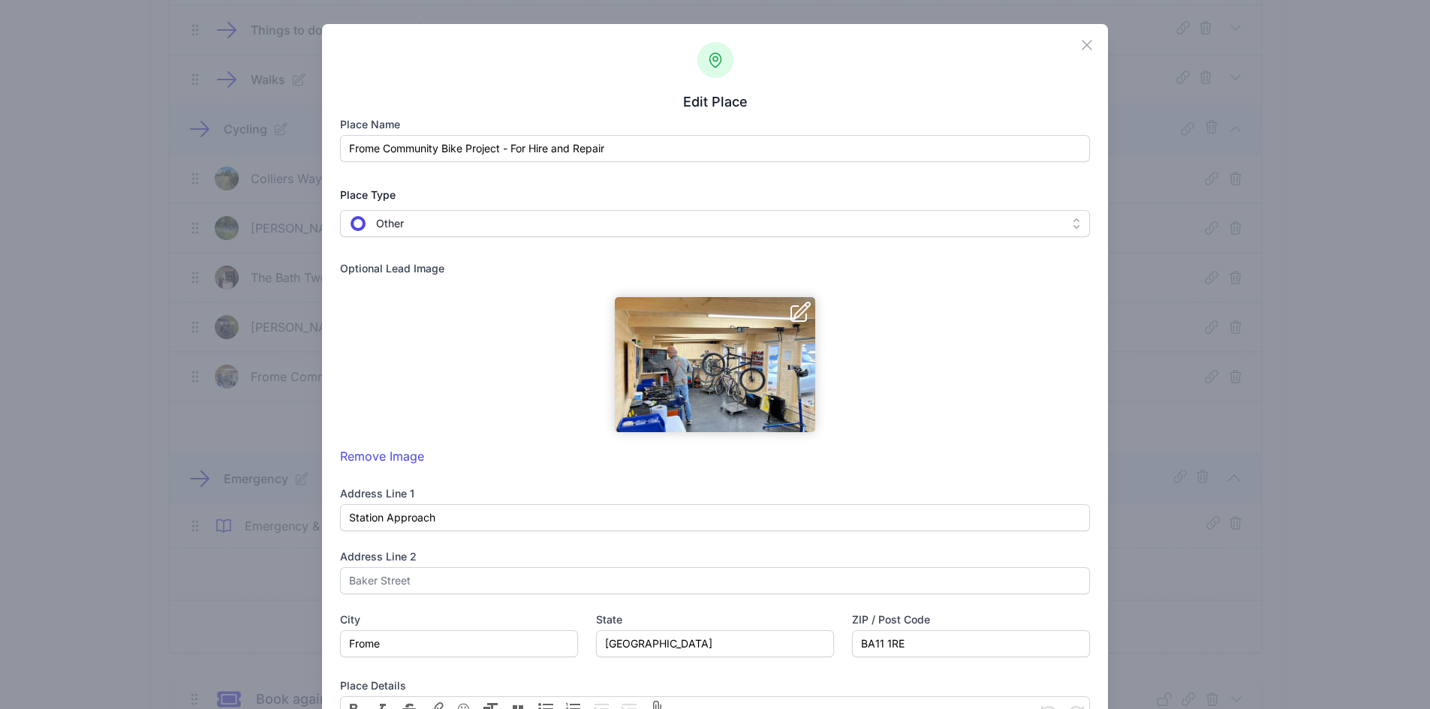
scroll to position [659, 0]
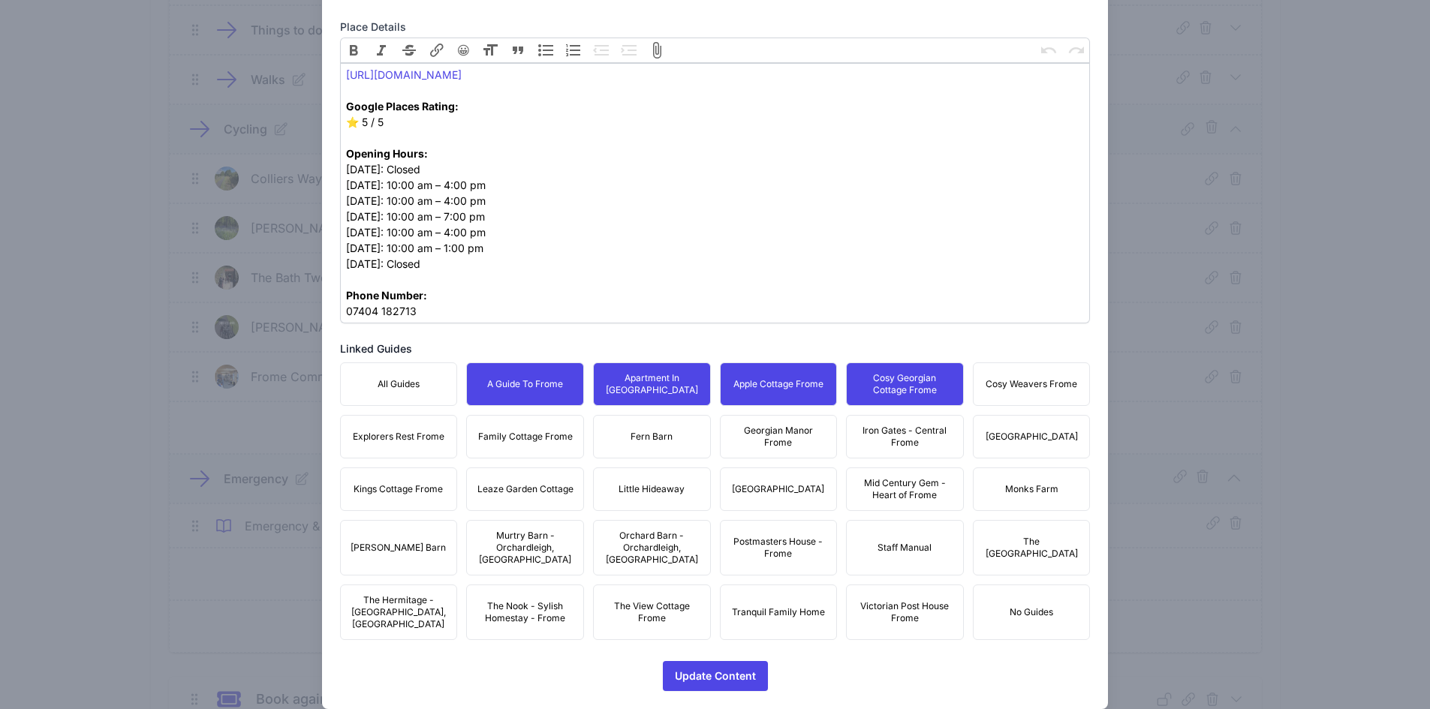
drag, startPoint x: 1014, startPoint y: 393, endPoint x: 1037, endPoint y: 433, distance: 45.7
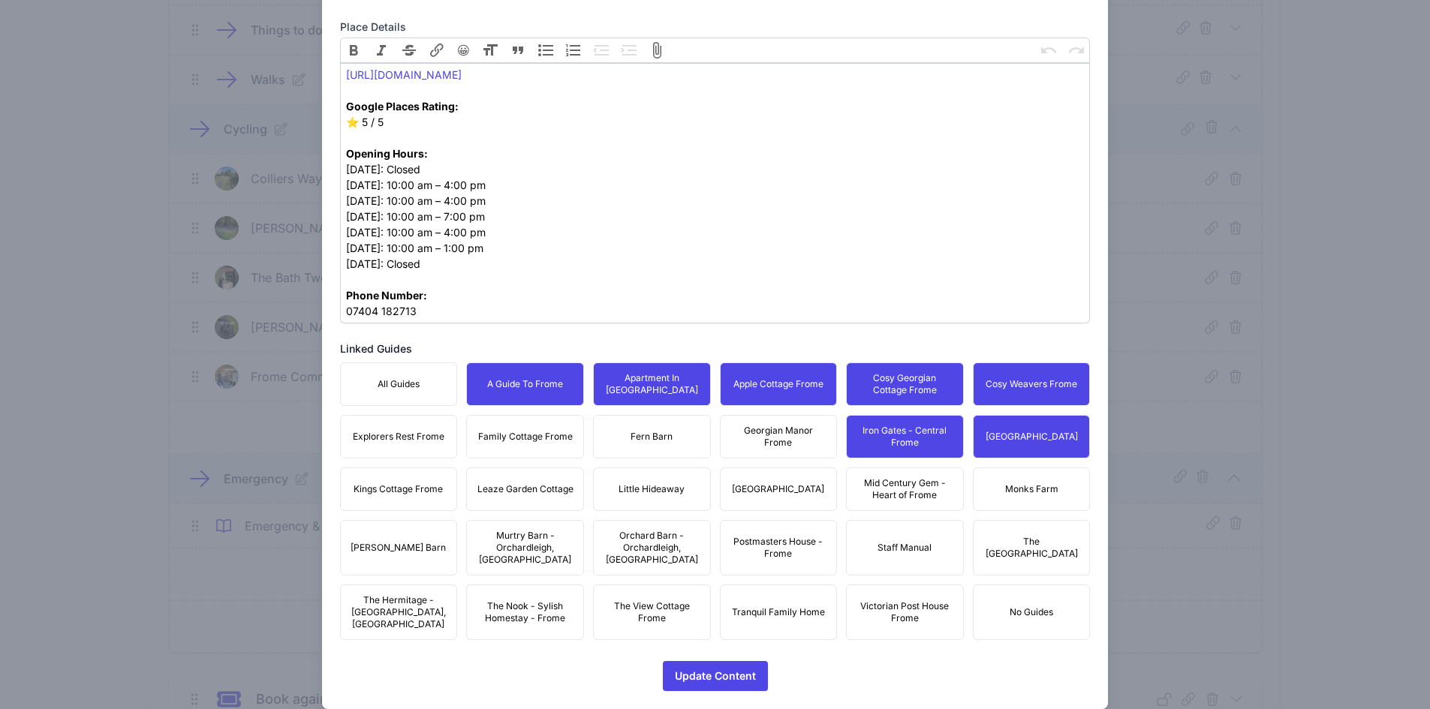
drag, startPoint x: 729, startPoint y: 421, endPoint x: 715, endPoint y: 422, distance: 13.5
drag, startPoint x: 532, startPoint y: 434, endPoint x: 479, endPoint y: 438, distance: 53.5
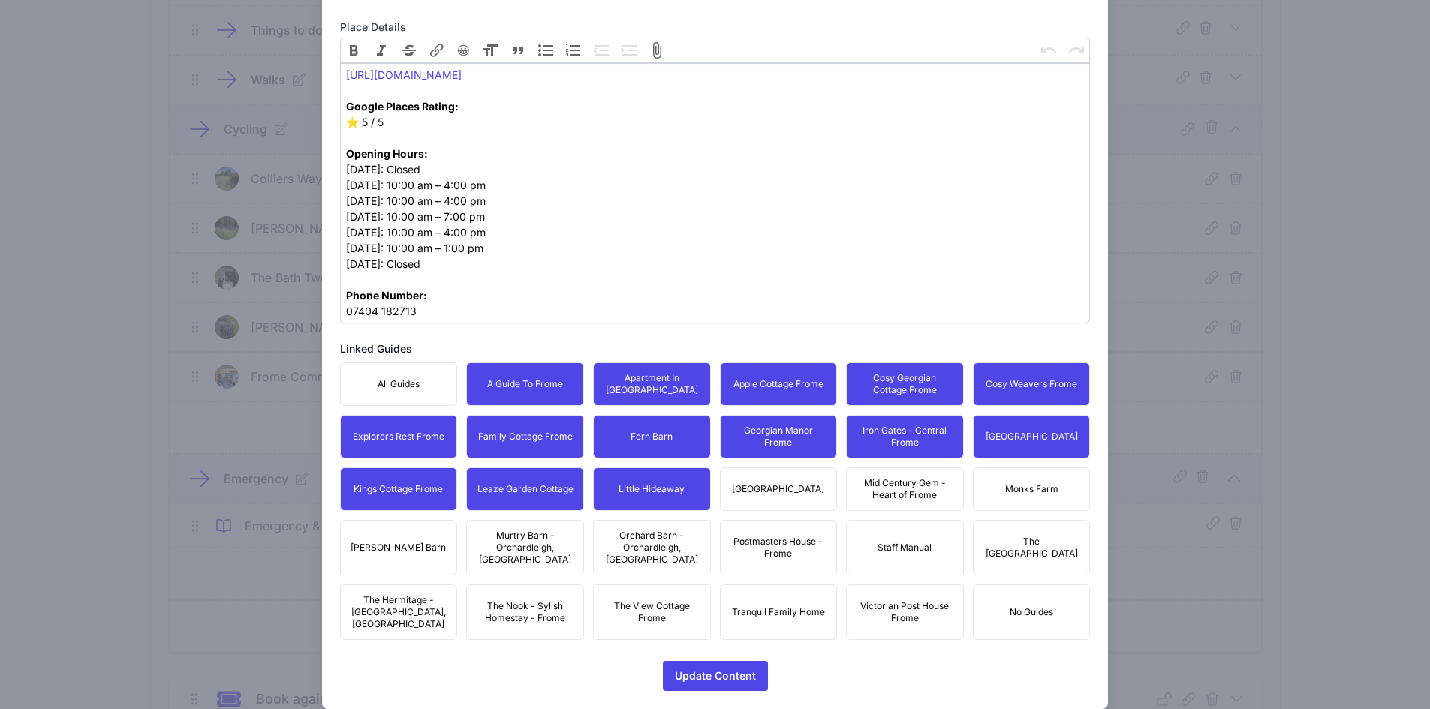
drag, startPoint x: 756, startPoint y: 490, endPoint x: 872, endPoint y: 495, distance: 116.5
drag, startPoint x: 928, startPoint y: 494, endPoint x: 1006, endPoint y: 489, distance: 78.2
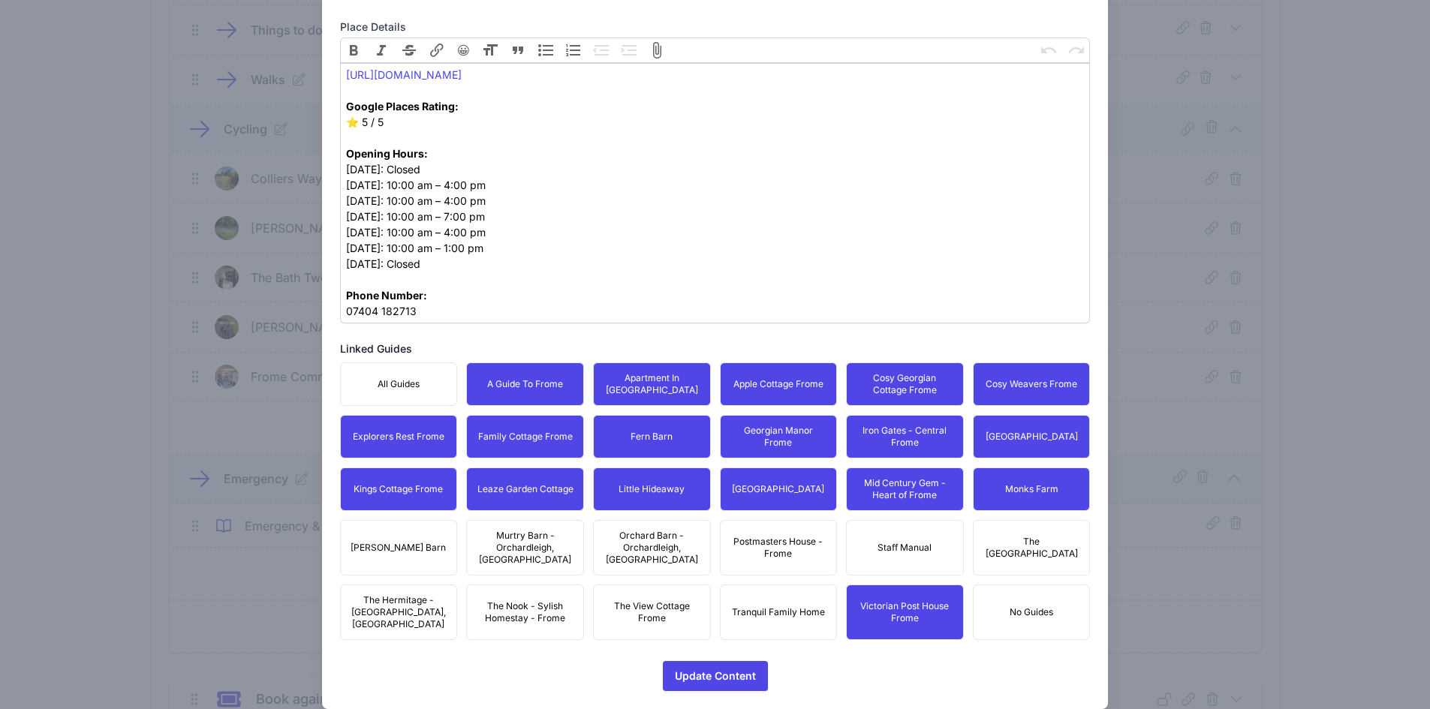
drag, startPoint x: 779, startPoint y: 581, endPoint x: 757, endPoint y: 540, distance: 46.7
drag, startPoint x: 757, startPoint y: 540, endPoint x: 775, endPoint y: 540, distance: 18.0
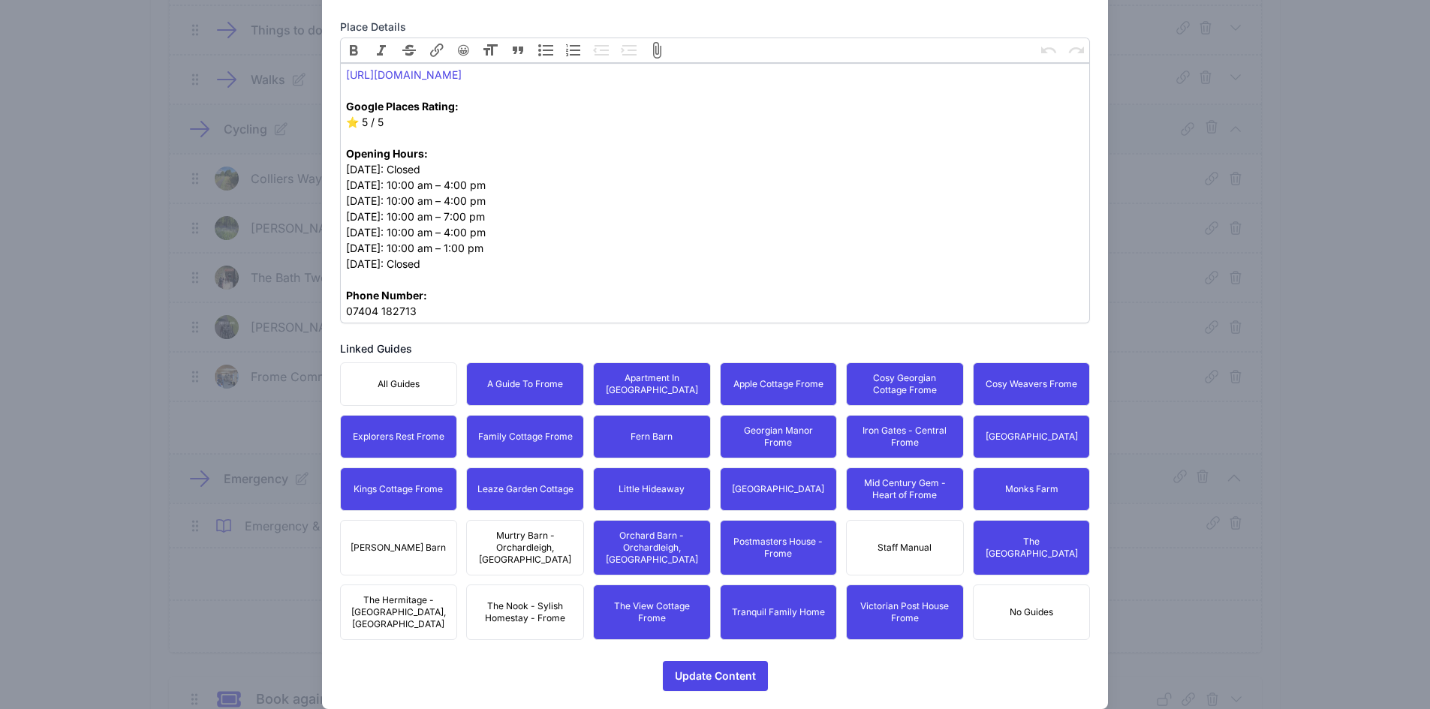
drag, startPoint x: 482, startPoint y: 578, endPoint x: 494, endPoint y: 534, distance: 45.9
drag, startPoint x: 393, startPoint y: 534, endPoint x: 393, endPoint y: 543, distance: 8.3
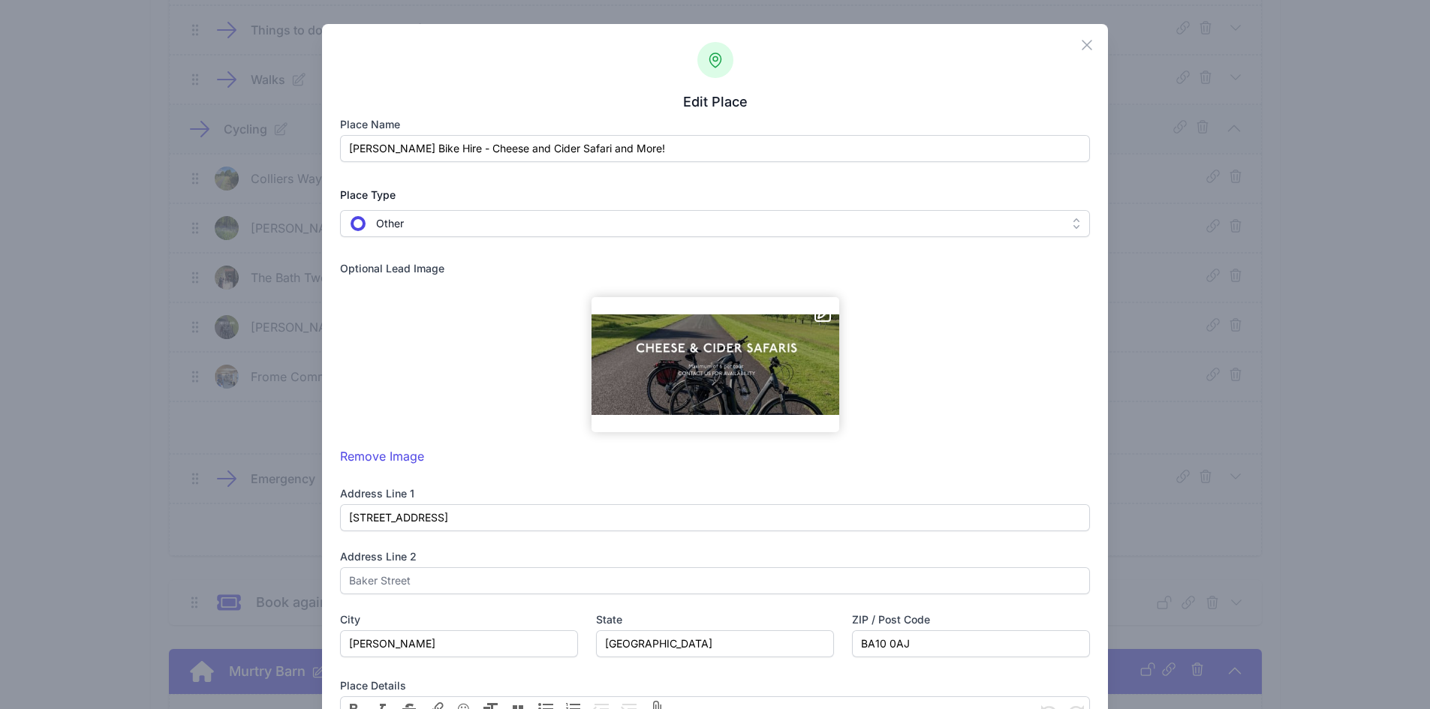
scroll to position [879, 0]
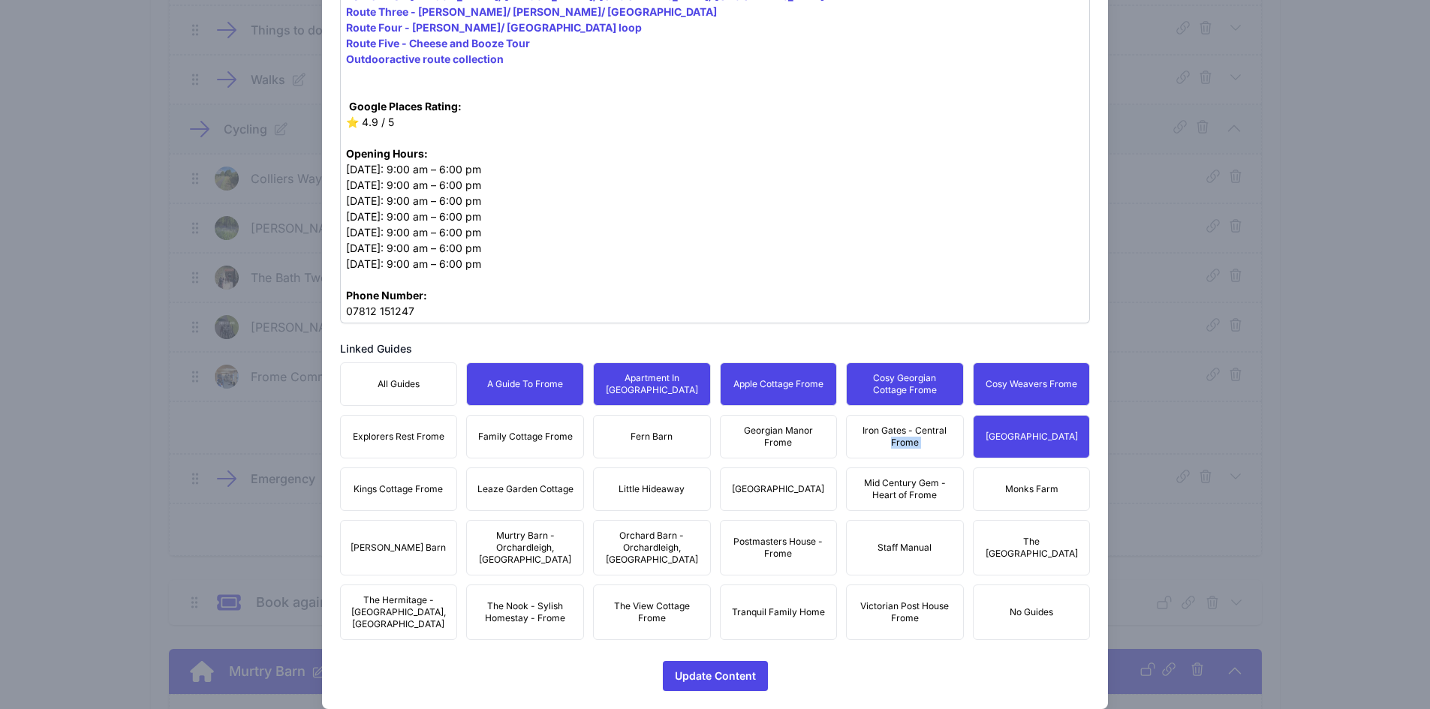
drag, startPoint x: 1013, startPoint y: 490, endPoint x: 998, endPoint y: 489, distance: 15.8
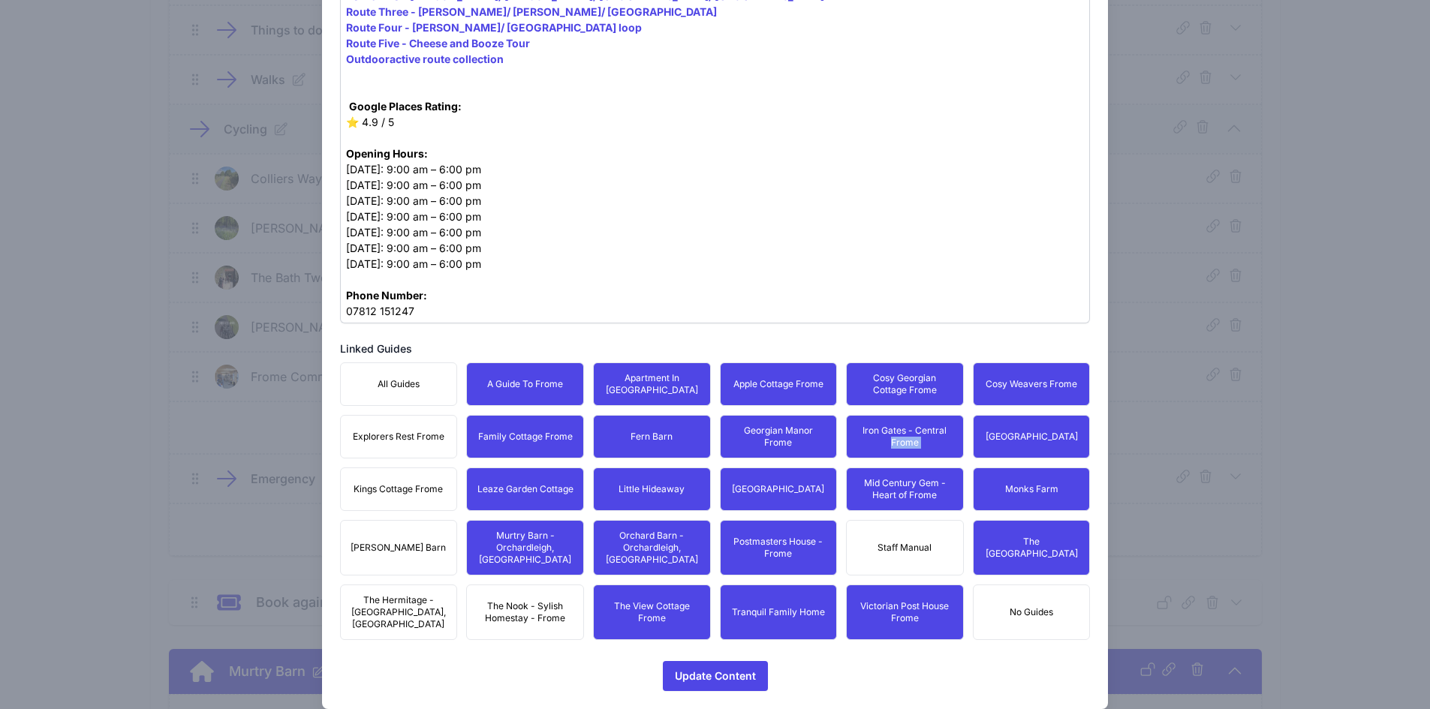
drag, startPoint x: 520, startPoint y: 598, endPoint x: 408, endPoint y: 578, distance: 114.4
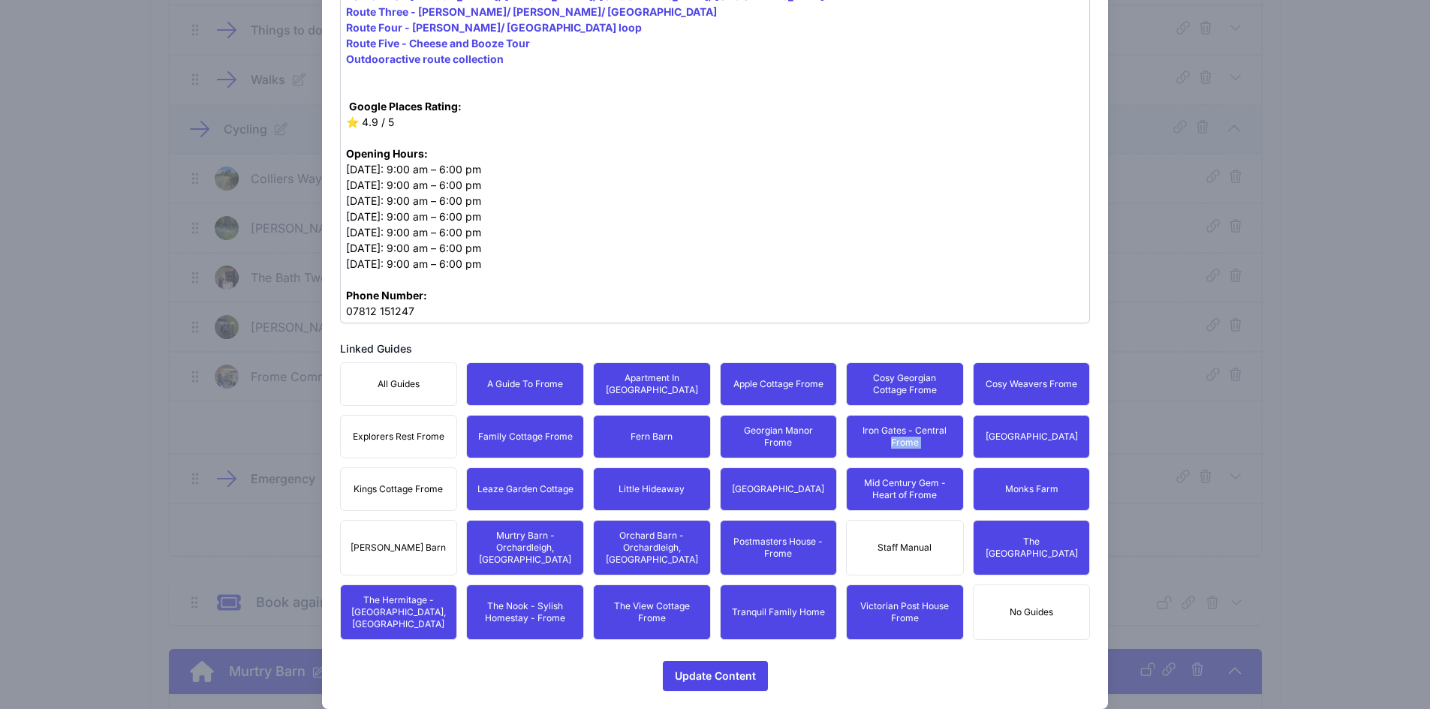
drag, startPoint x: 400, startPoint y: 527, endPoint x: 407, endPoint y: 487, distance: 40.4
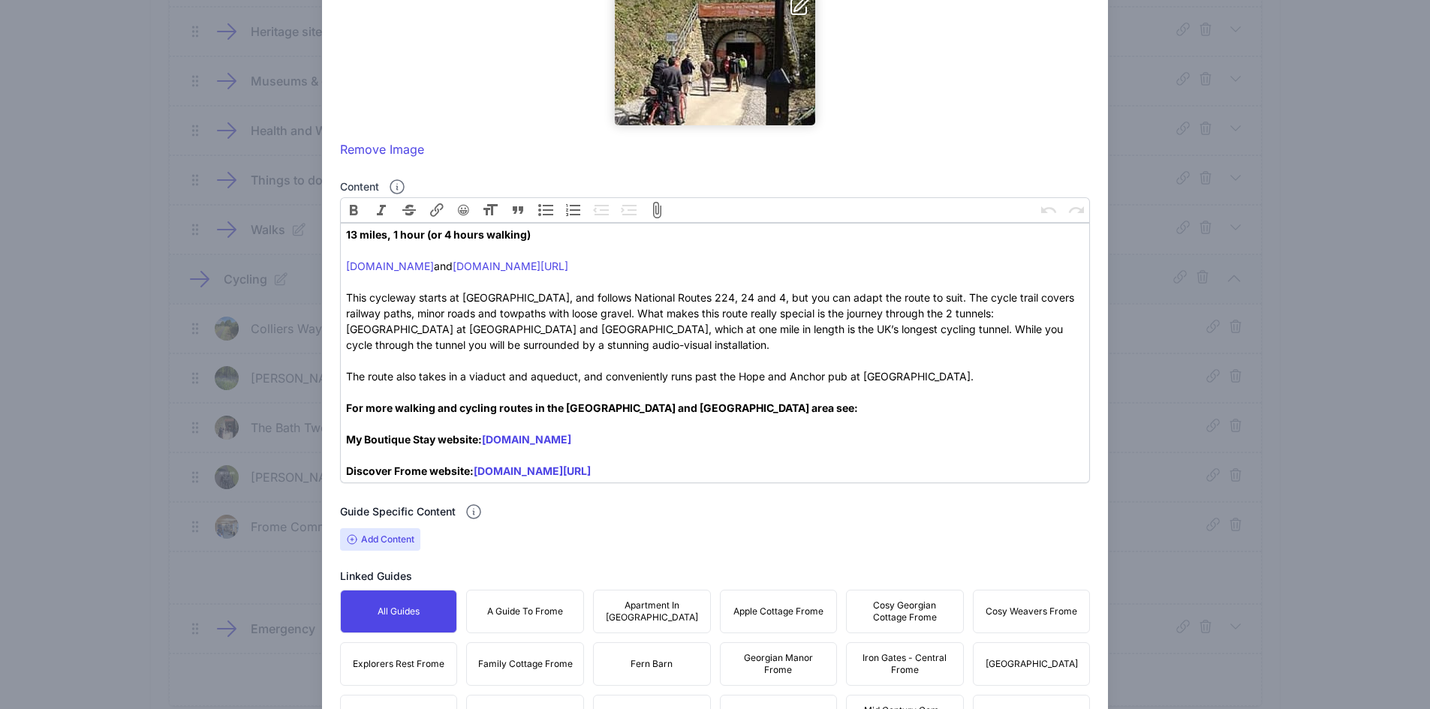
scroll to position [474, 0]
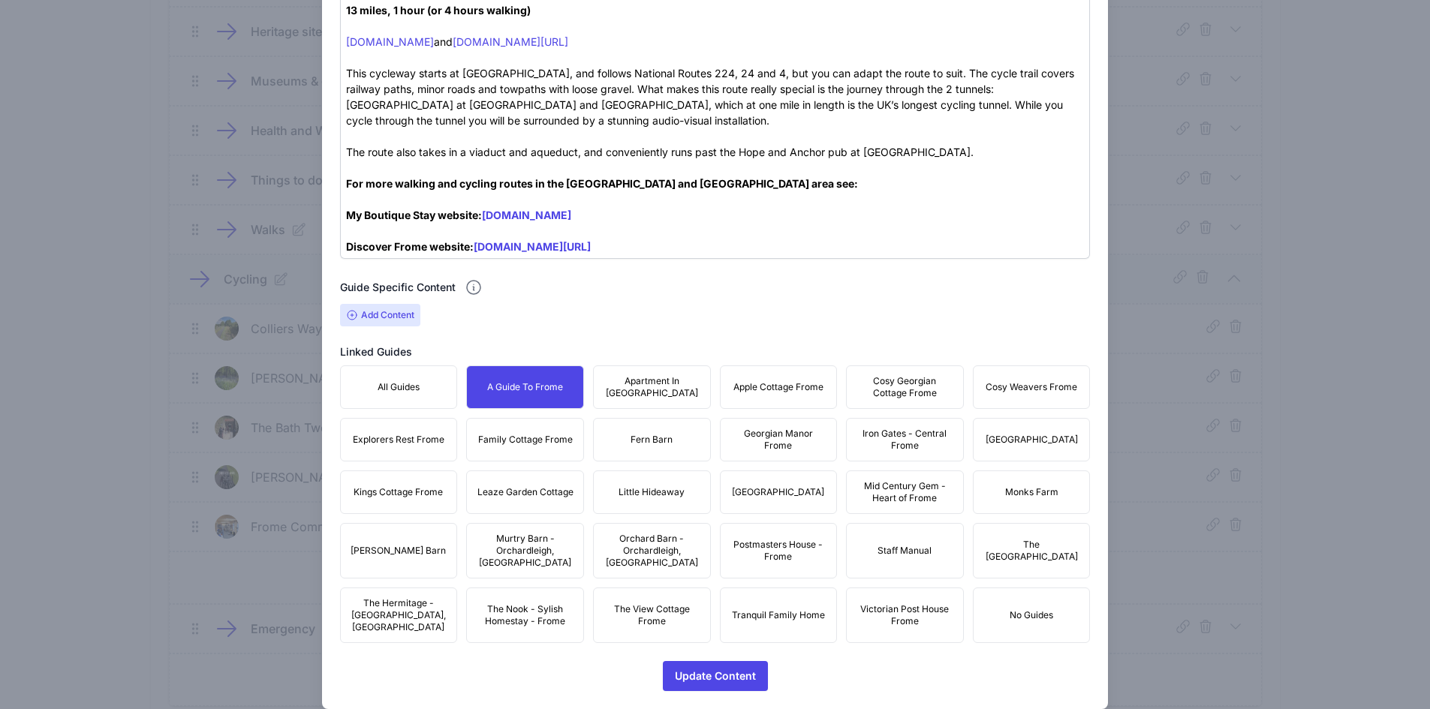
drag, startPoint x: 584, startPoint y: 378, endPoint x: 730, endPoint y: 378, distance: 146.4
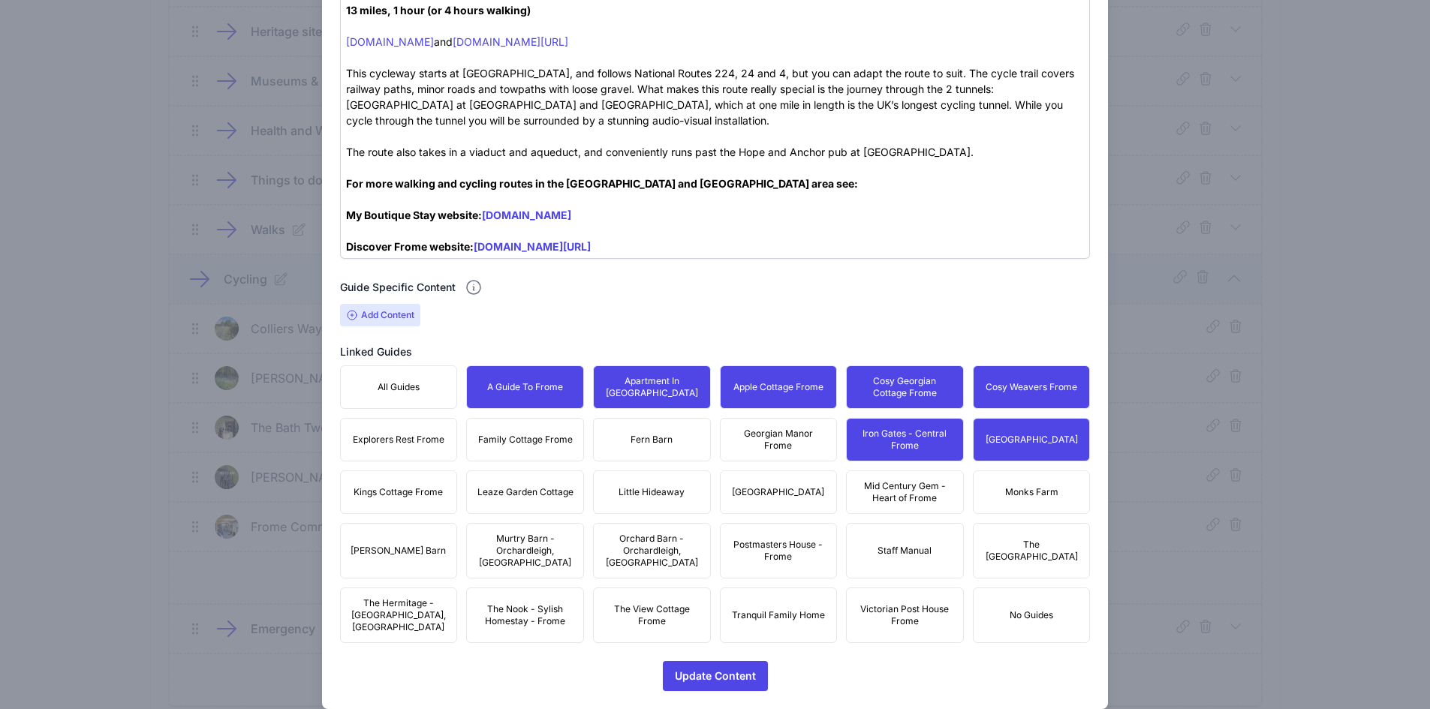
drag, startPoint x: 905, startPoint y: 482, endPoint x: 988, endPoint y: 489, distance: 82.8
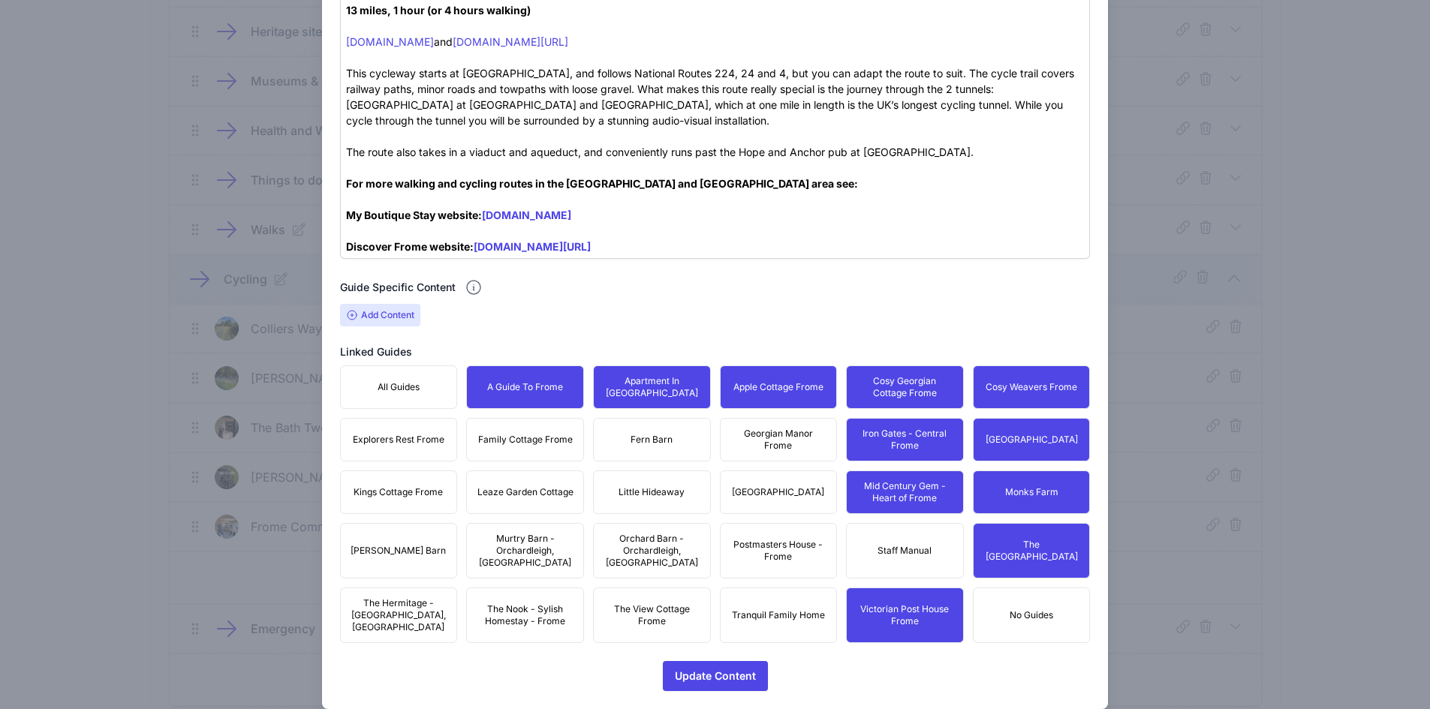
drag, startPoint x: 790, startPoint y: 611, endPoint x: 784, endPoint y: 600, distance: 12.5
drag, startPoint x: 771, startPoint y: 531, endPoint x: 767, endPoint y: 516, distance: 16.2
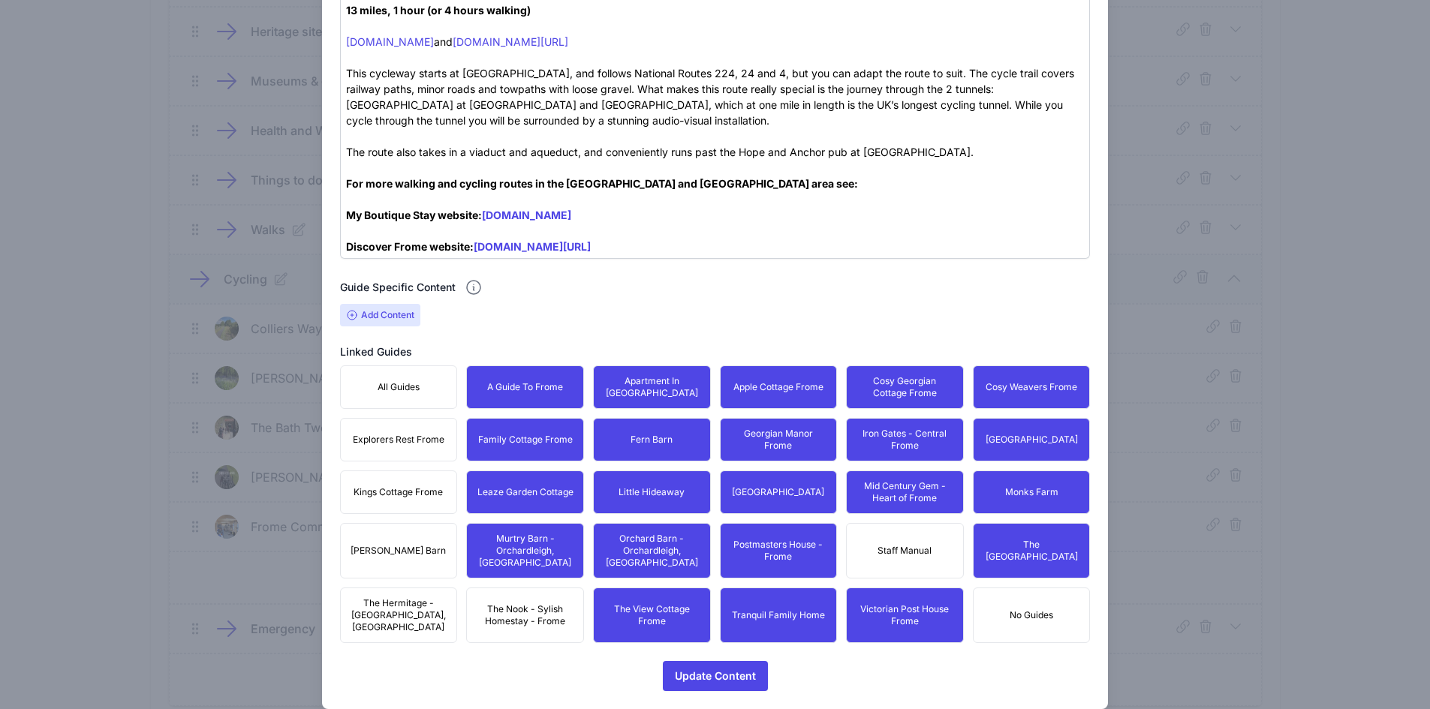
drag, startPoint x: 510, startPoint y: 606, endPoint x: 405, endPoint y: 584, distance: 108.1
drag, startPoint x: 405, startPoint y: 584, endPoint x: 407, endPoint y: 537, distance: 47.3
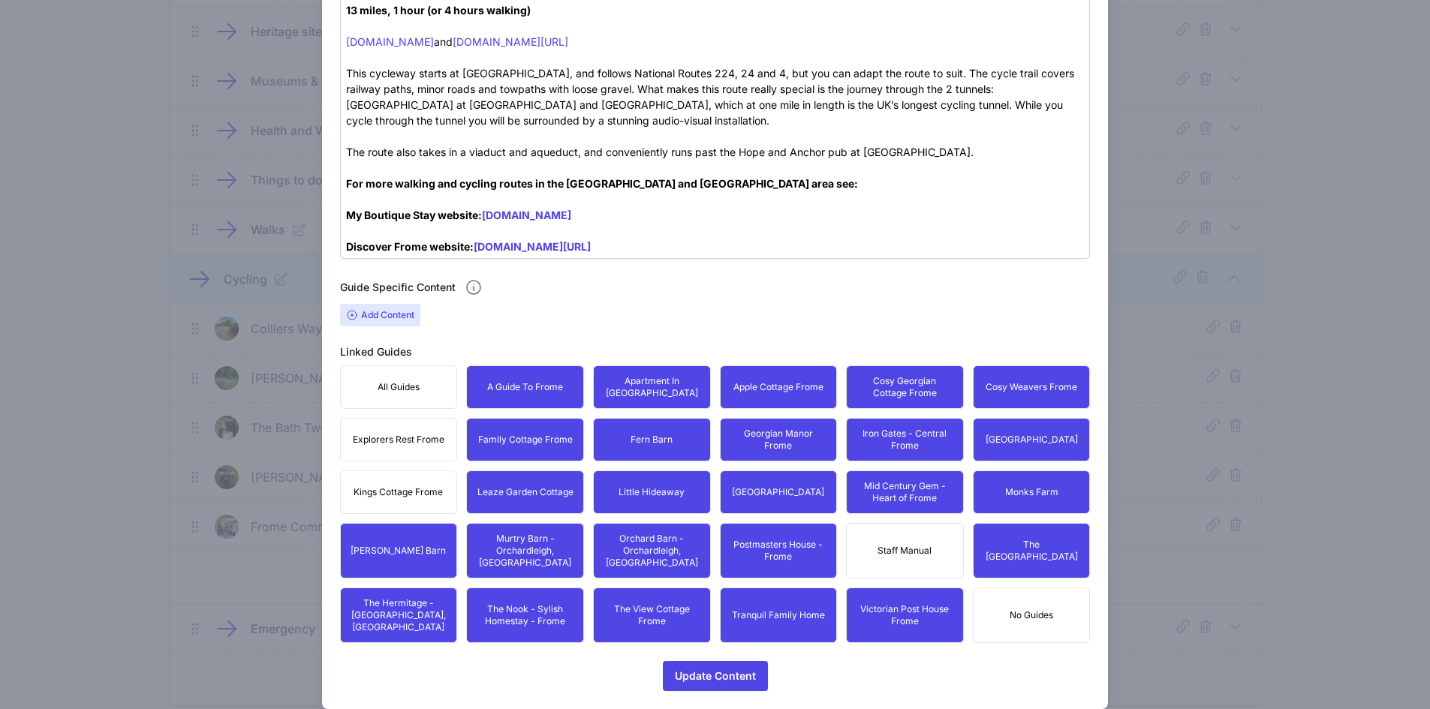
drag, startPoint x: 409, startPoint y: 478, endPoint x: 413, endPoint y: 441, distance: 37.7
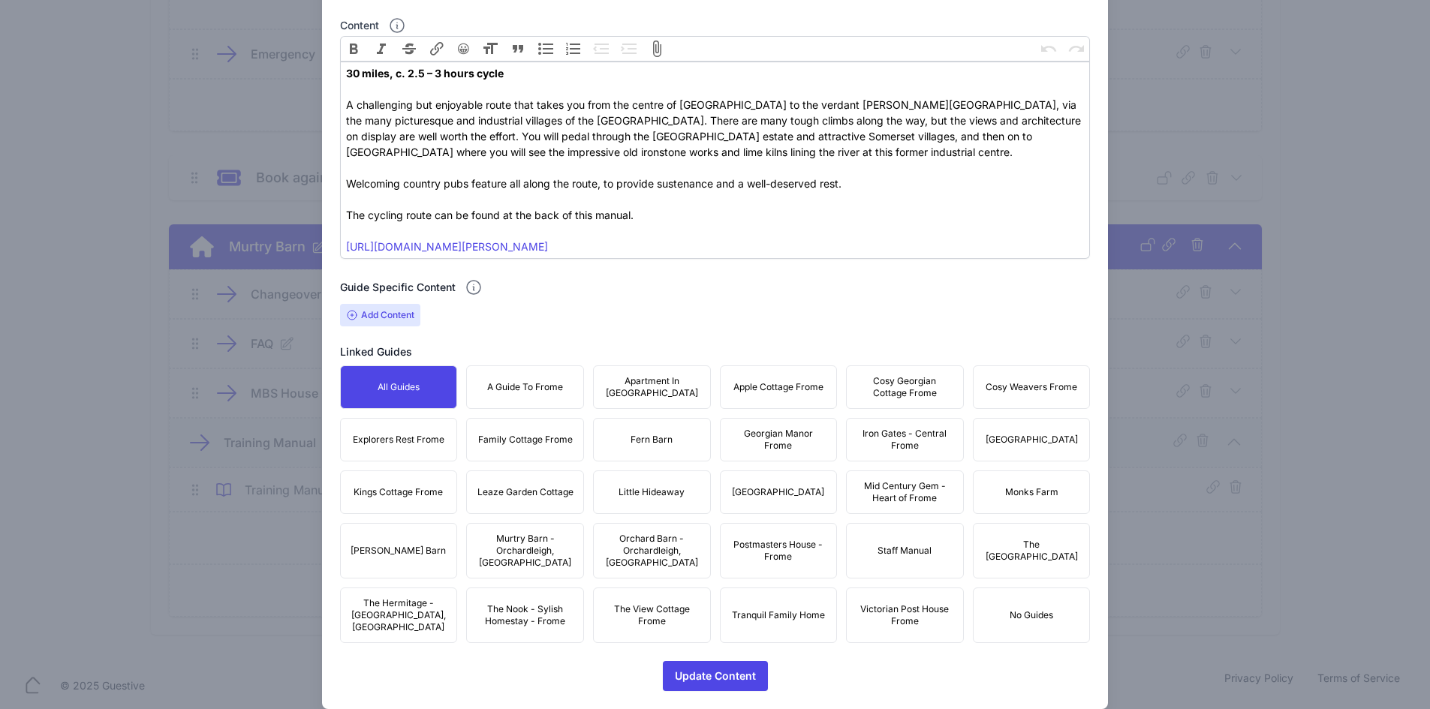
scroll to position [1457, 0]
drag, startPoint x: 523, startPoint y: 377, endPoint x: 655, endPoint y: 380, distance: 132.1
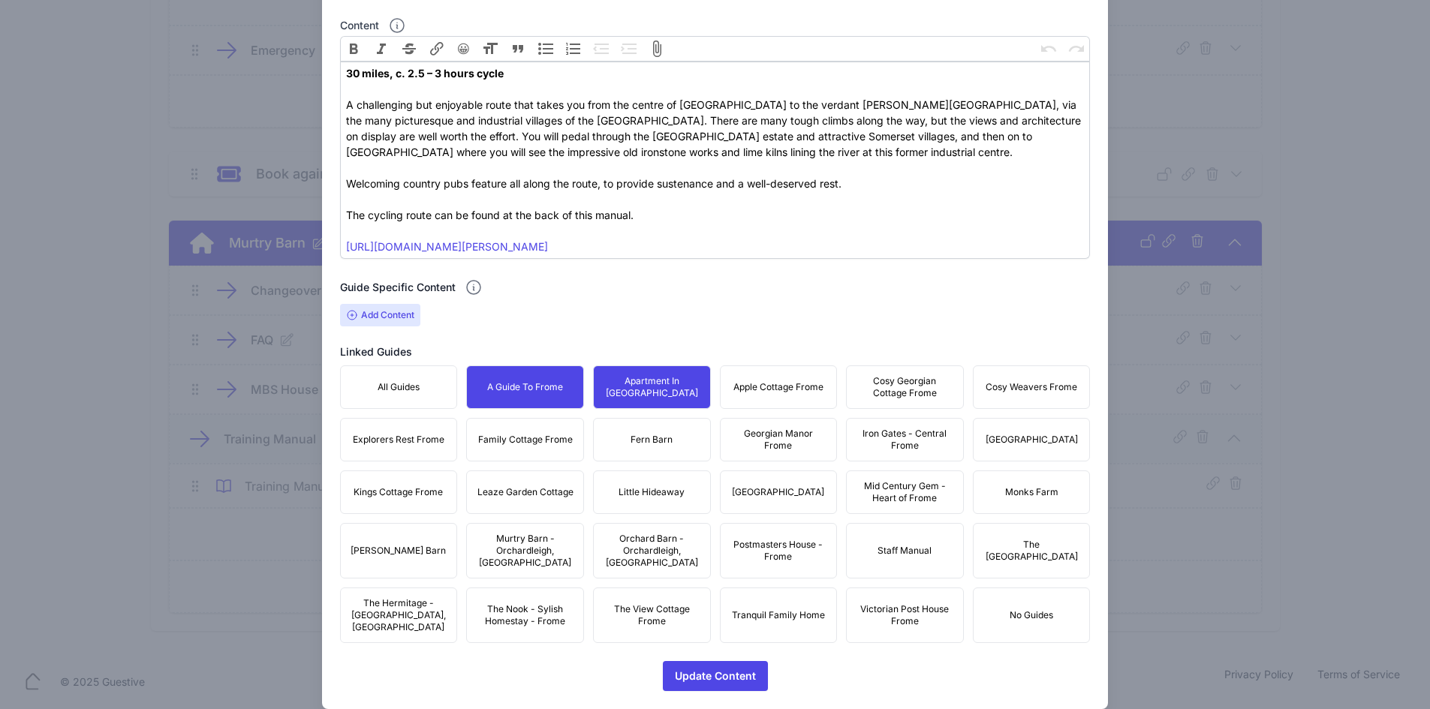
drag, startPoint x: 785, startPoint y: 377, endPoint x: 876, endPoint y: 384, distance: 91.1
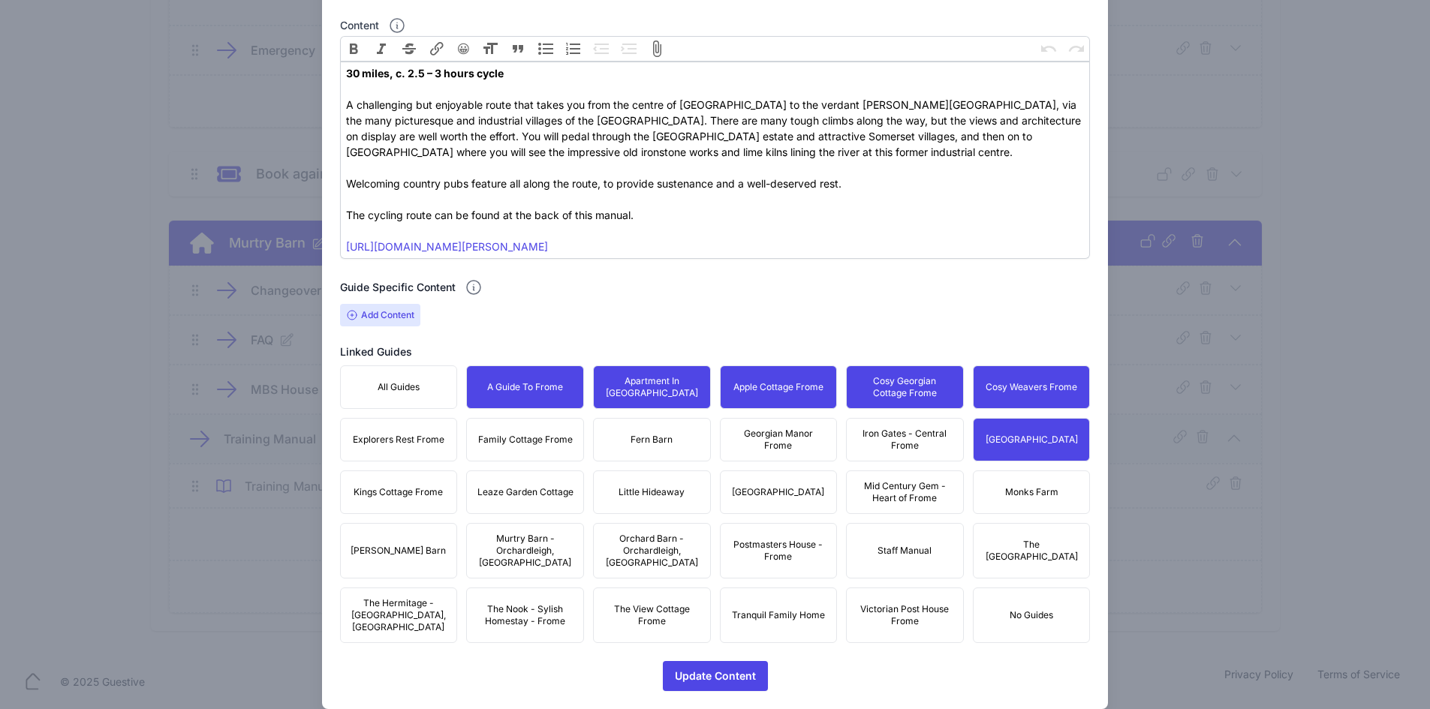
drag, startPoint x: 933, startPoint y: 426, endPoint x: 808, endPoint y: 426, distance: 125.4
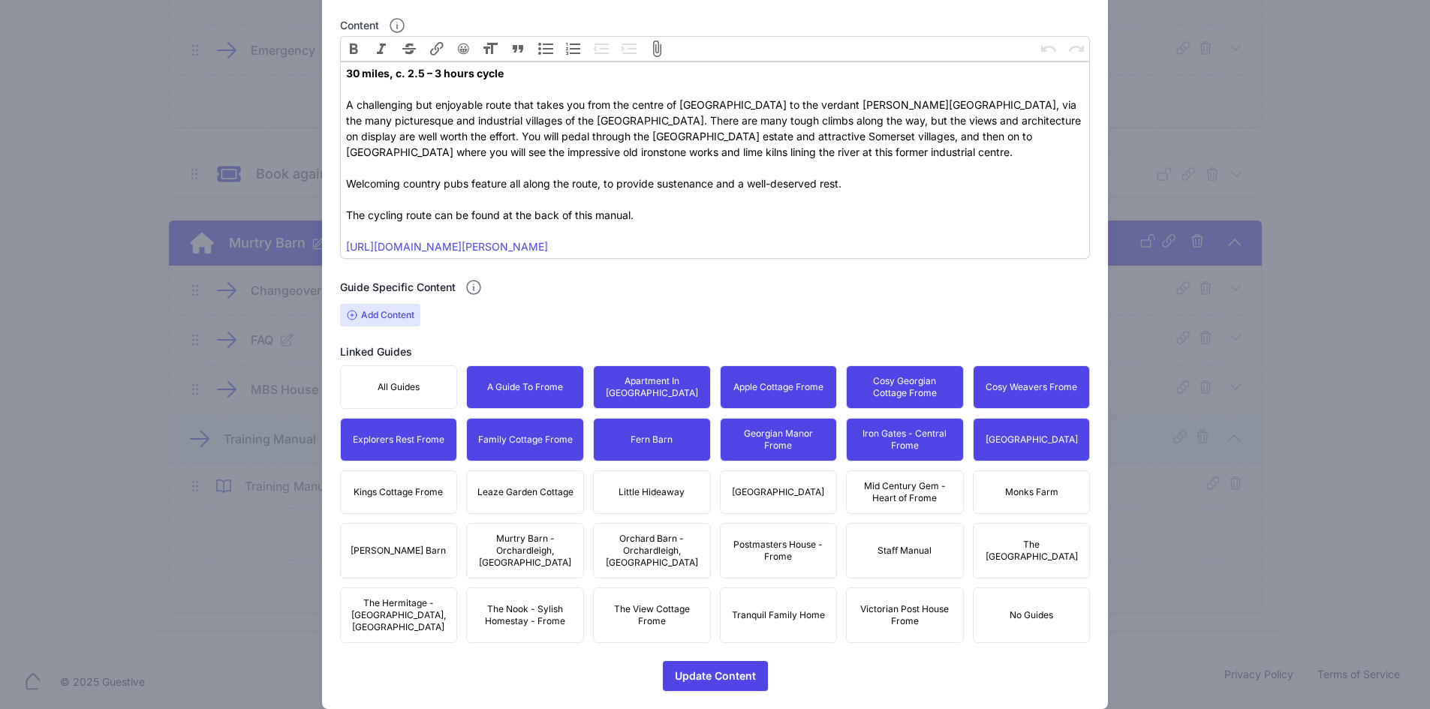
drag, startPoint x: 402, startPoint y: 480, endPoint x: 570, endPoint y: 481, distance: 168.1
drag, startPoint x: 570, startPoint y: 481, endPoint x: 685, endPoint y: 496, distance: 115.1
drag, startPoint x: 685, startPoint y: 496, endPoint x: 694, endPoint y: 498, distance: 9.9
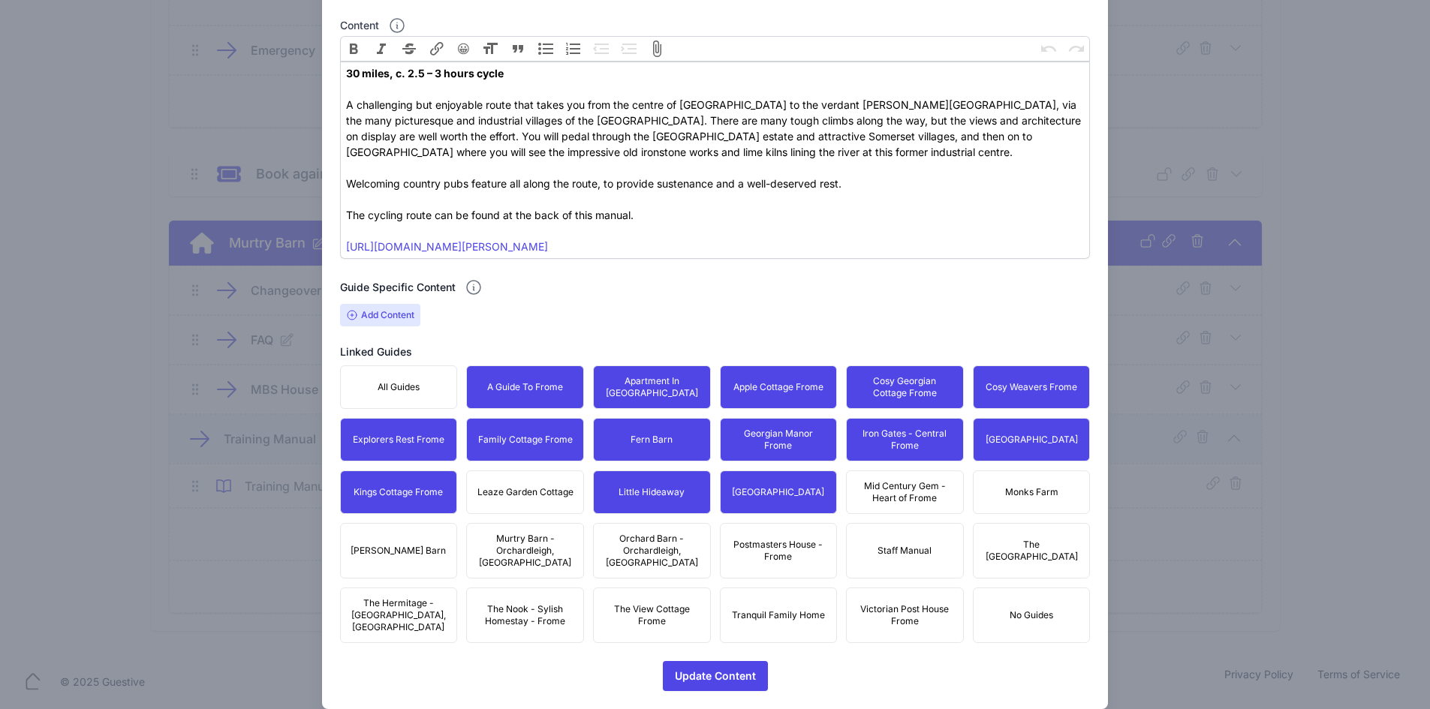
drag, startPoint x: 921, startPoint y: 483, endPoint x: 980, endPoint y: 491, distance: 59.8
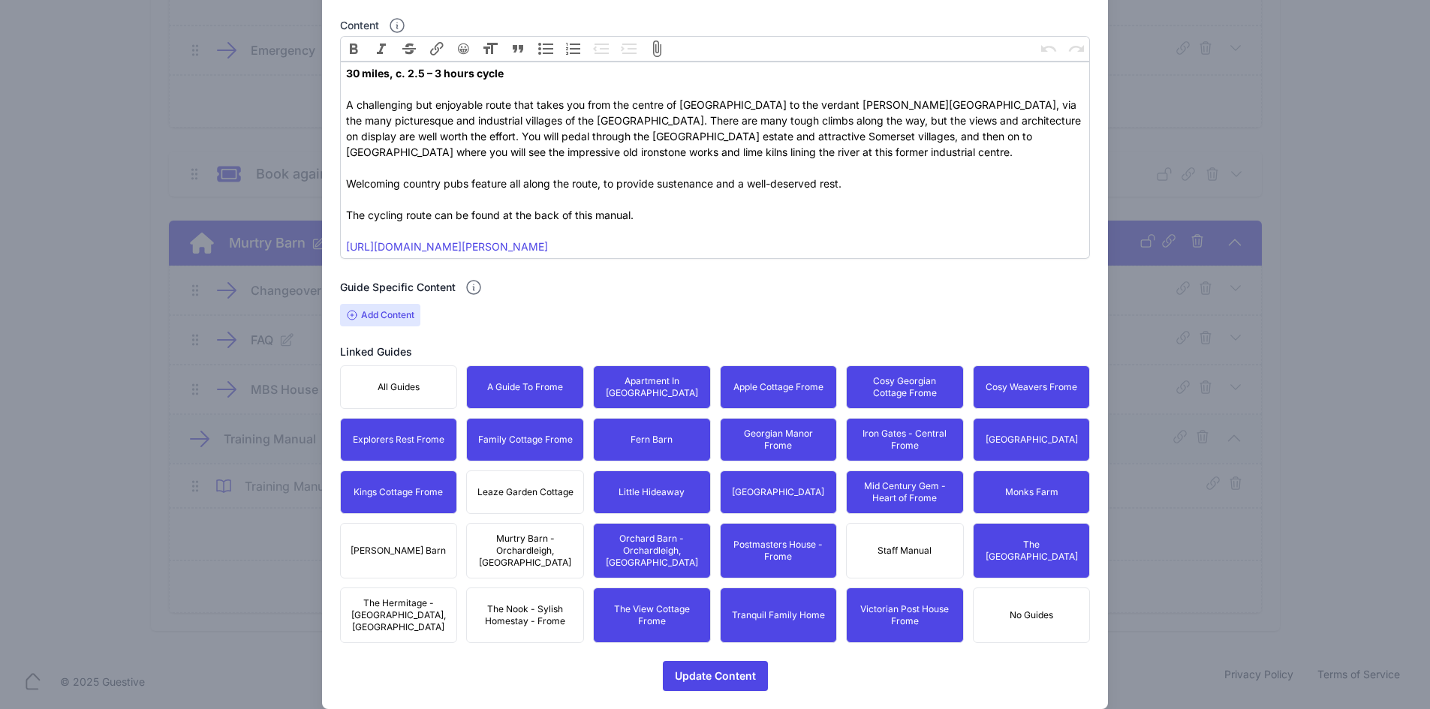
drag, startPoint x: 499, startPoint y: 609, endPoint x: 501, endPoint y: 570, distance: 39.1
drag, startPoint x: 503, startPoint y: 557, endPoint x: 510, endPoint y: 519, distance: 38.3
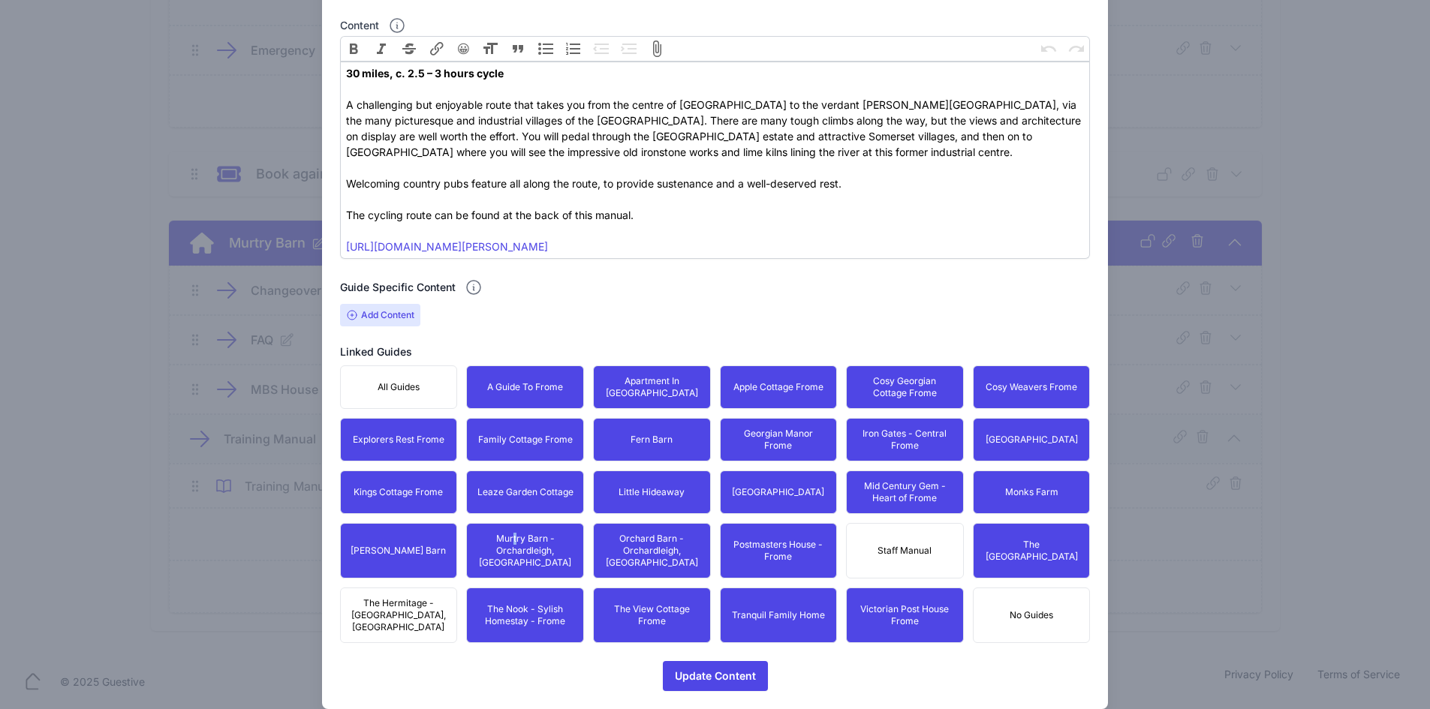
drag, startPoint x: 407, startPoint y: 582, endPoint x: 492, endPoint y: 462, distance: 146.4
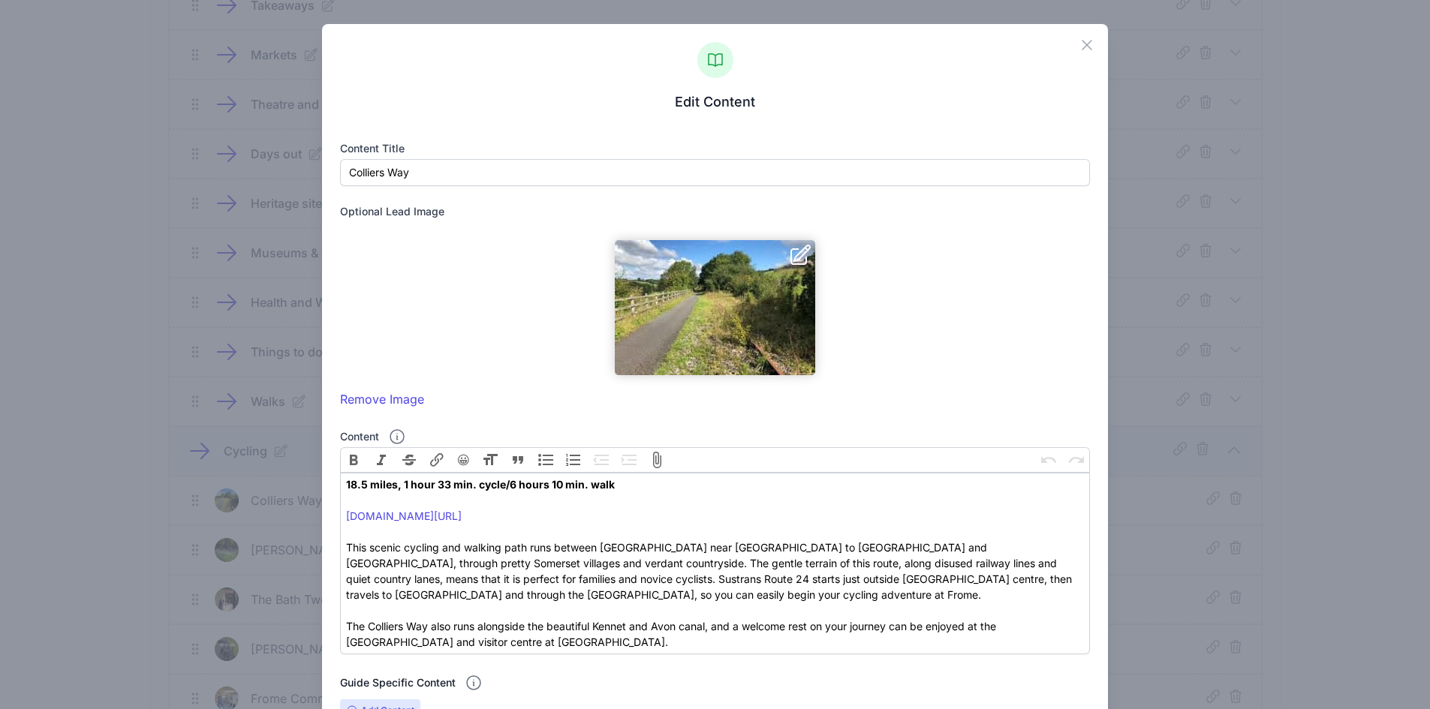
scroll to position [396, 0]
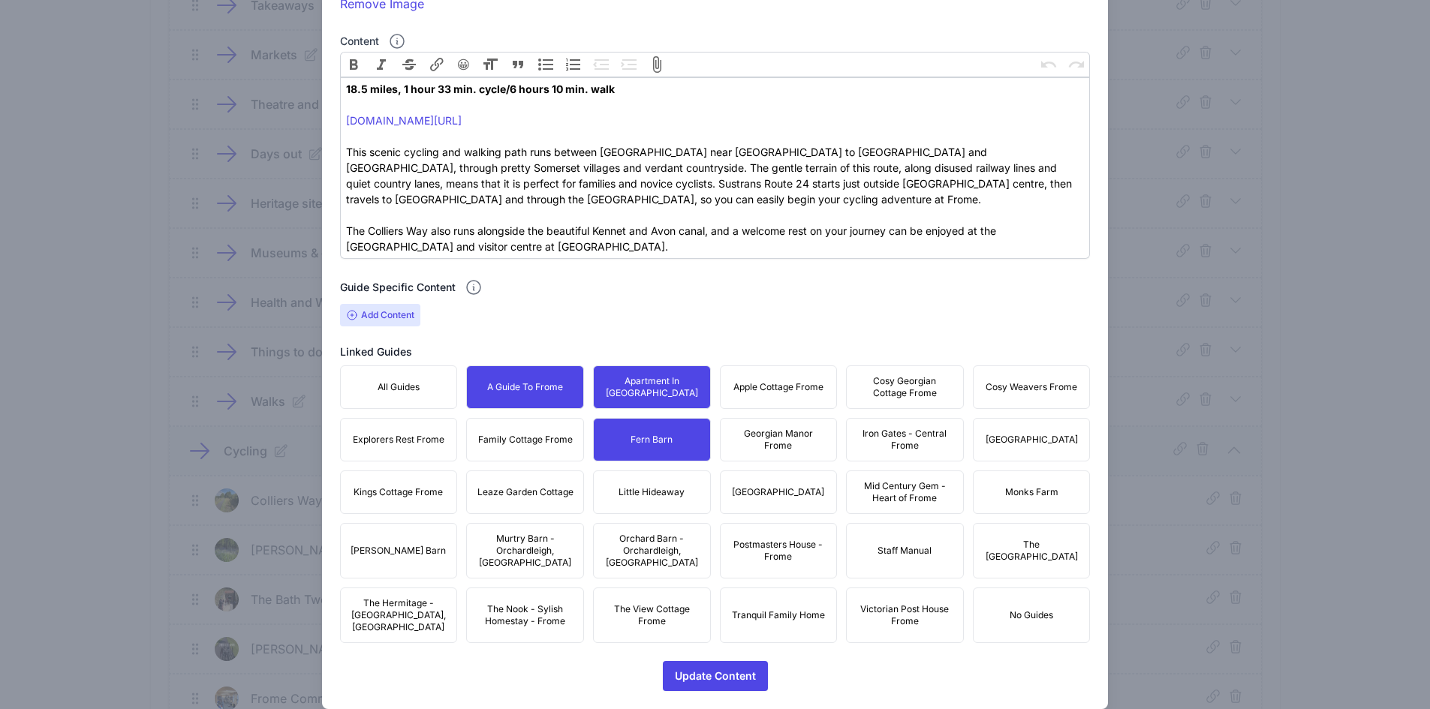
drag, startPoint x: 570, startPoint y: 487, endPoint x: 537, endPoint y: 457, distance: 44.6
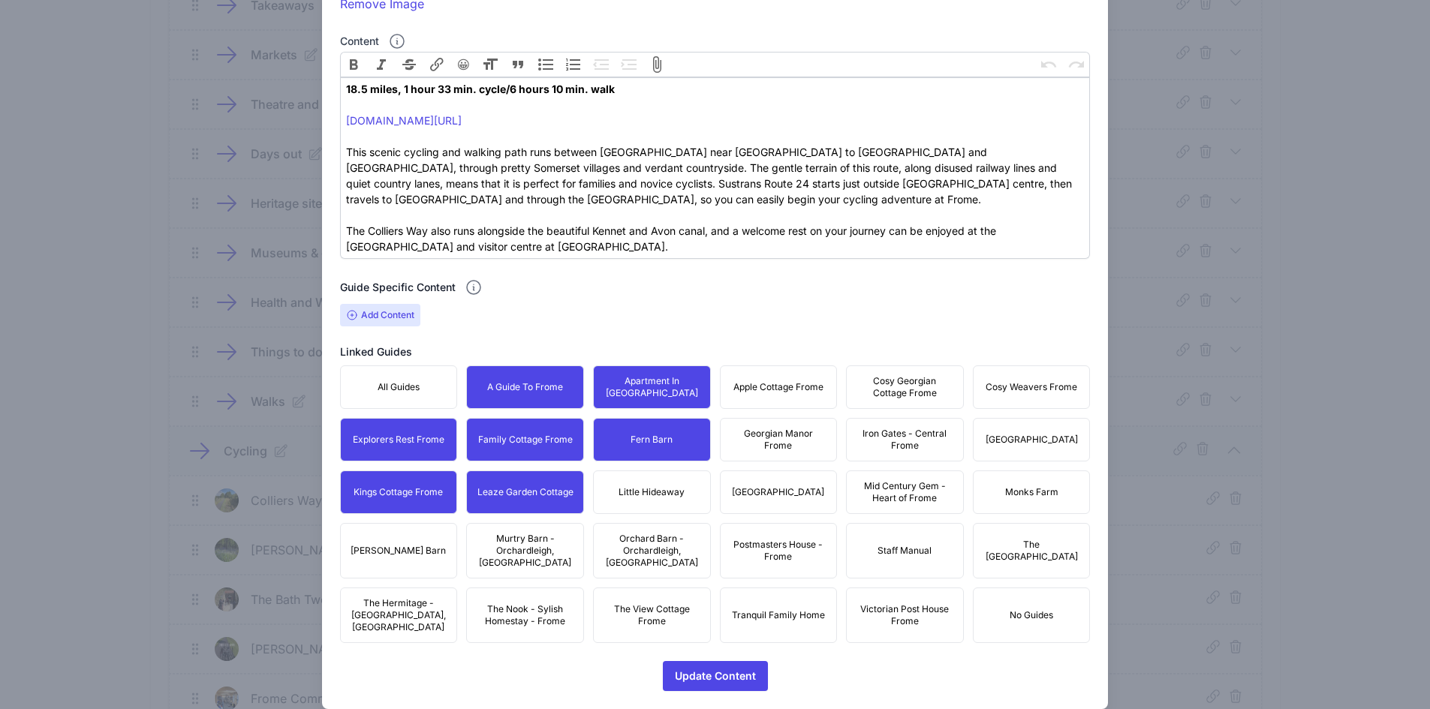
drag, startPoint x: 638, startPoint y: 483, endPoint x: 756, endPoint y: 492, distance: 118.2
drag, startPoint x: 769, startPoint y: 492, endPoint x: 781, endPoint y: 489, distance: 12.4
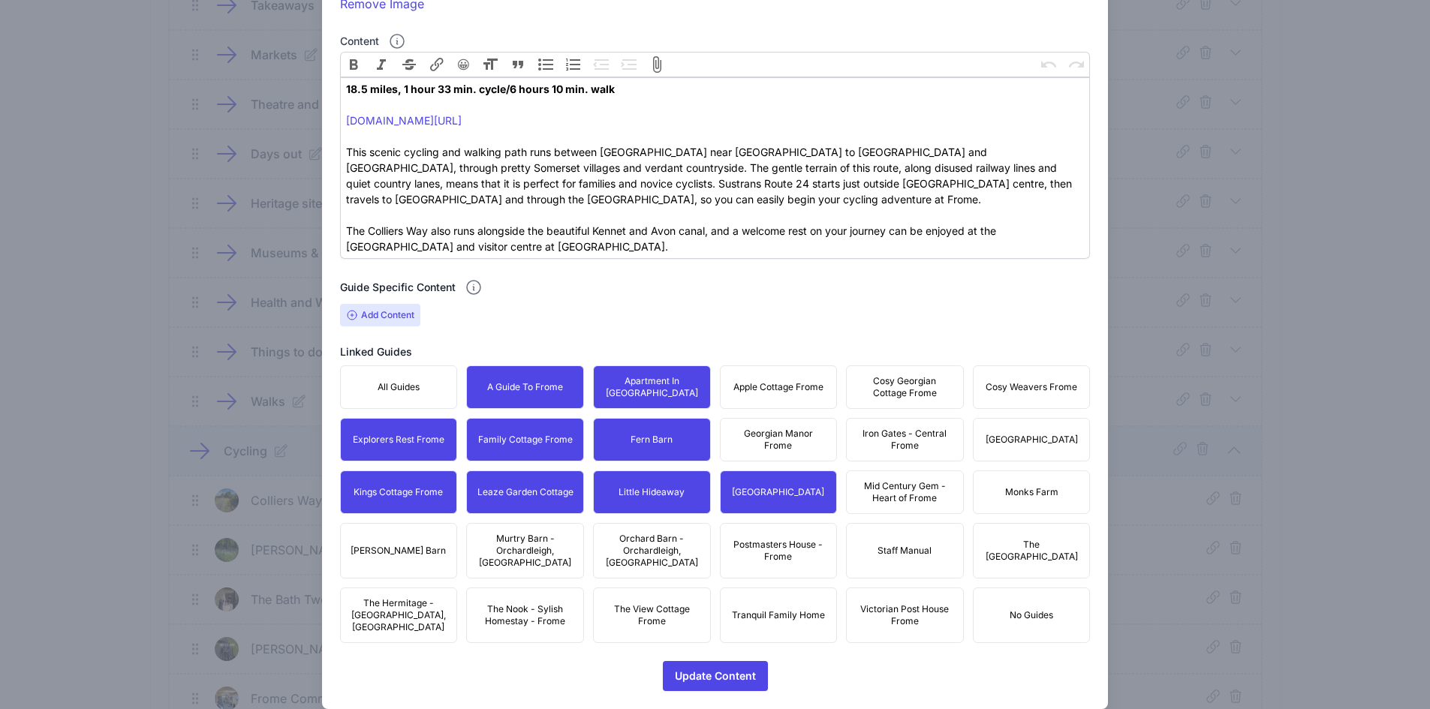
drag, startPoint x: 794, startPoint y: 433, endPoint x: 783, endPoint y: 390, distance: 45.0
drag, startPoint x: 781, startPoint y: 384, endPoint x: 805, endPoint y: 377, distance: 24.2
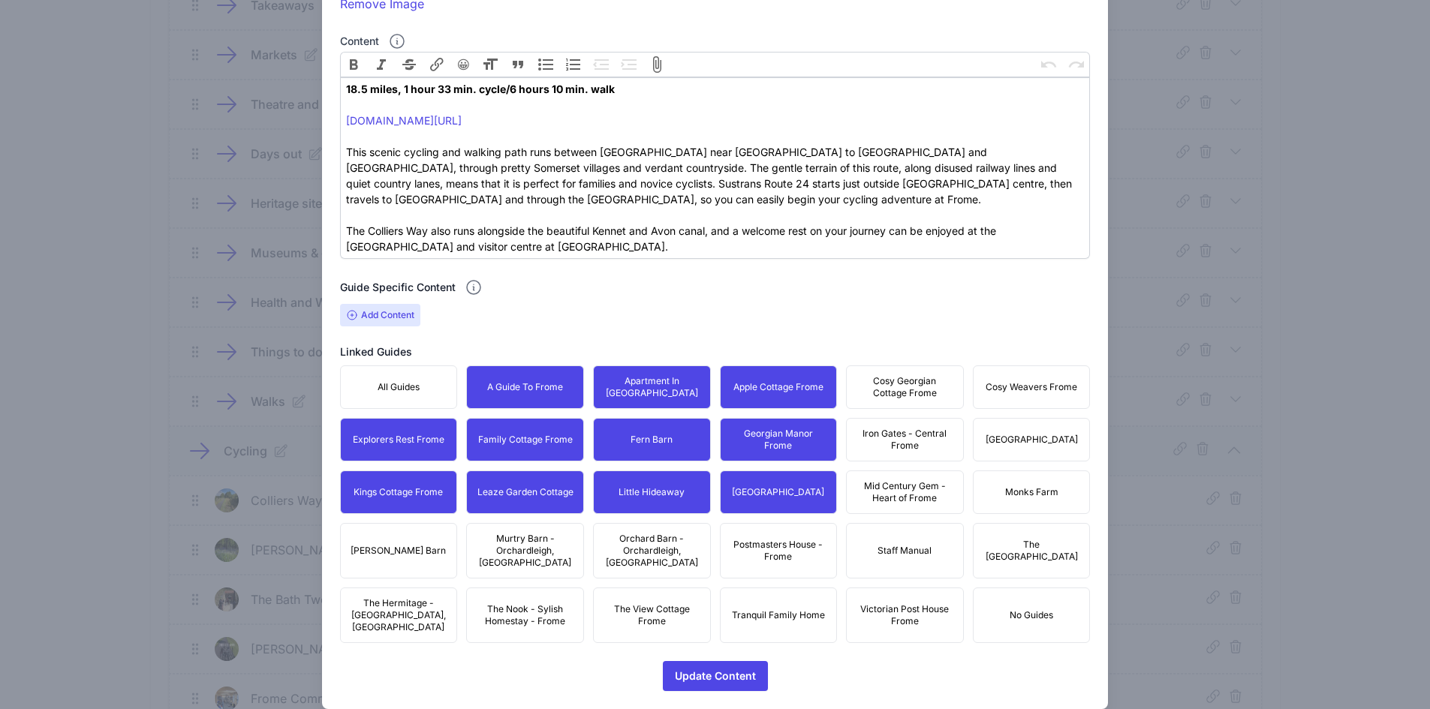
drag, startPoint x: 875, startPoint y: 393, endPoint x: 902, endPoint y: 426, distance: 42.1
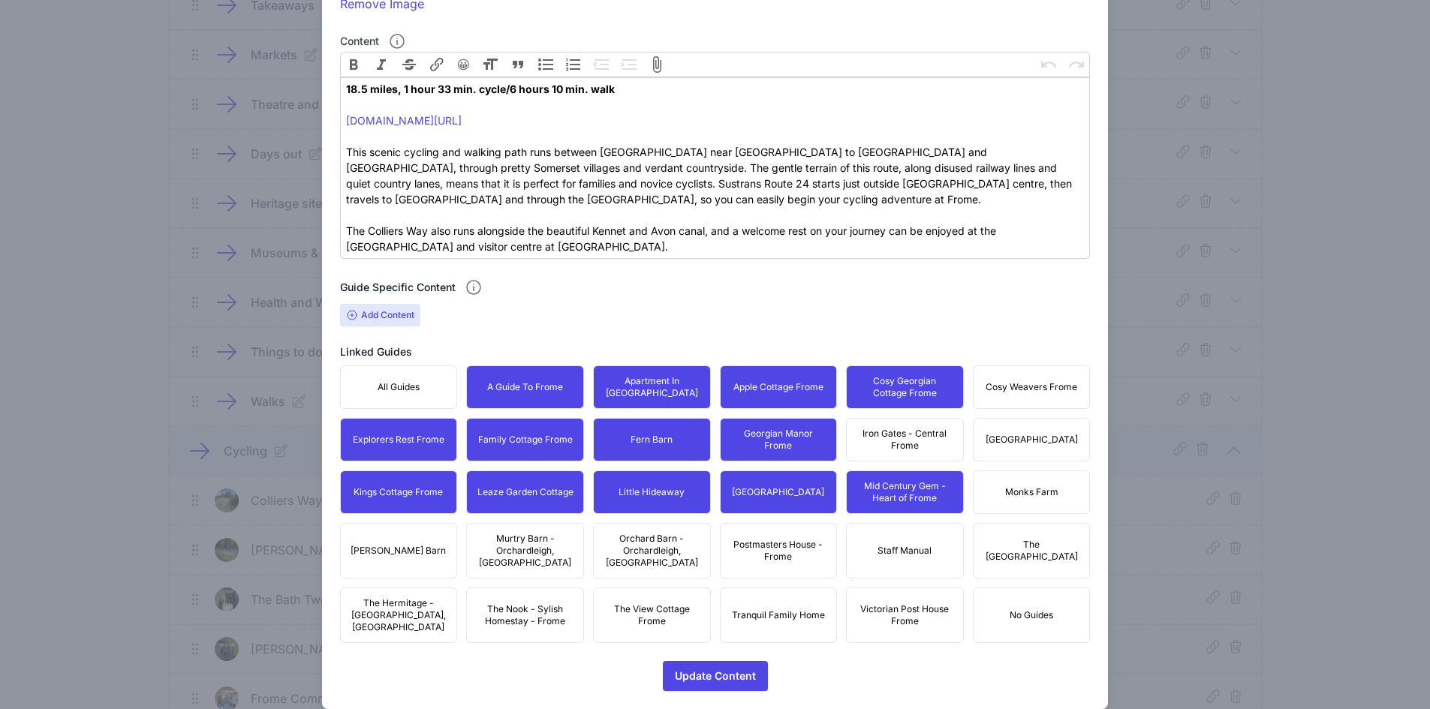
drag, startPoint x: 1047, startPoint y: 489, endPoint x: 1037, endPoint y: 446, distance: 44.6
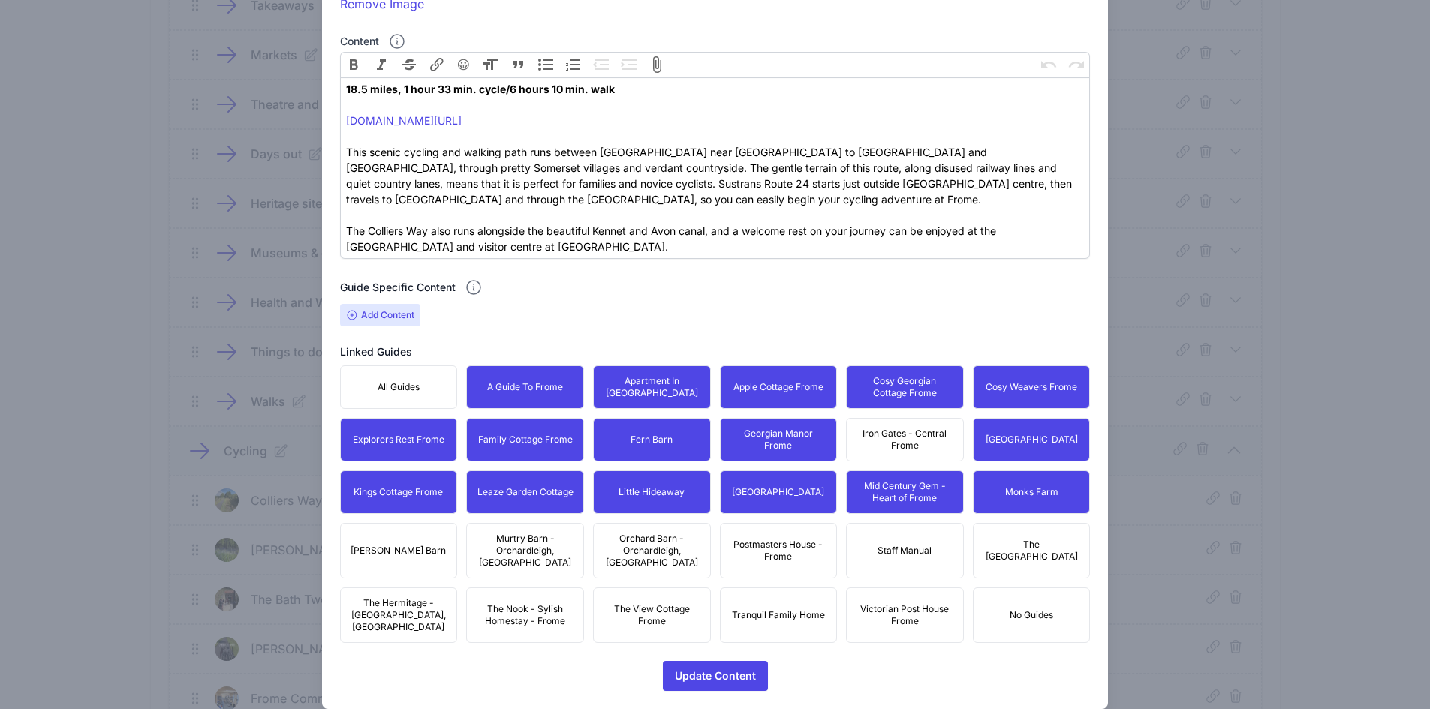
drag, startPoint x: 928, startPoint y: 404, endPoint x: 940, endPoint y: 444, distance: 42.3
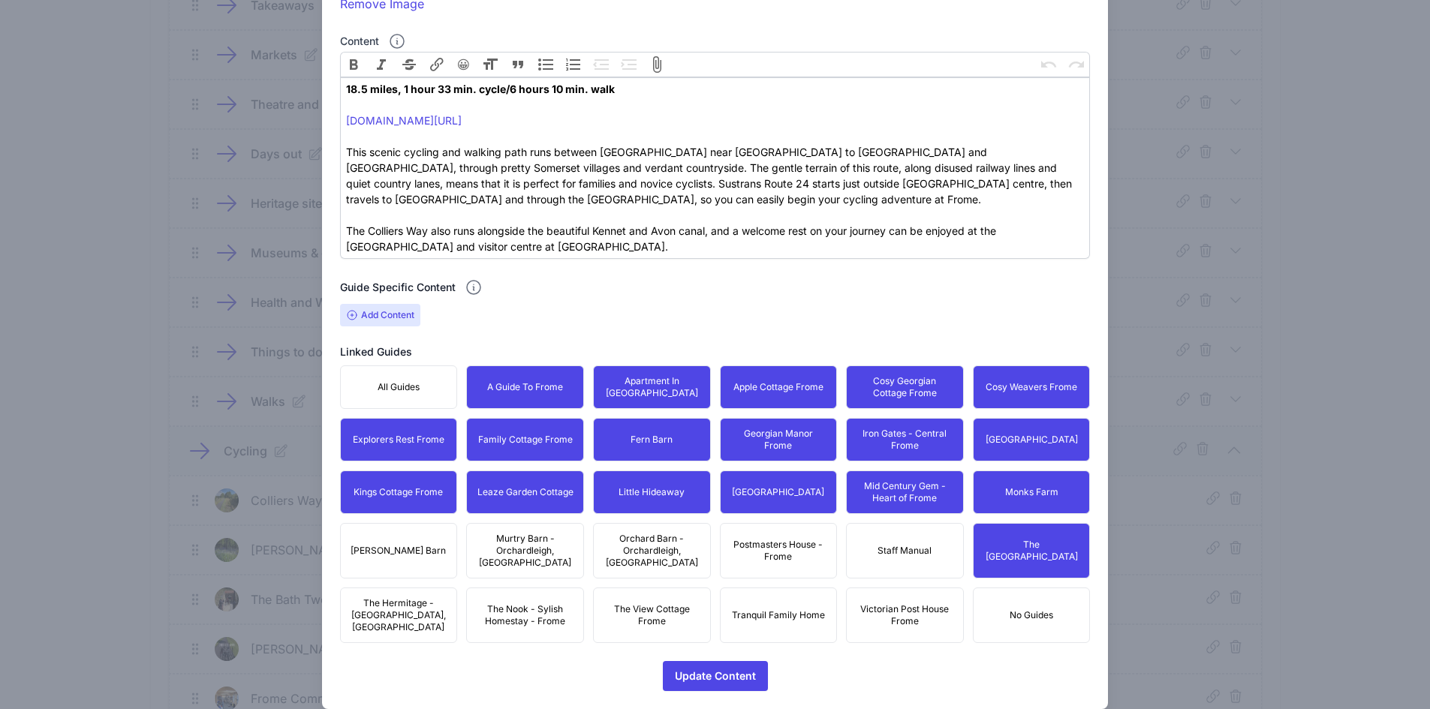
drag, startPoint x: 931, startPoint y: 592, endPoint x: 873, endPoint y: 588, distance: 58.0
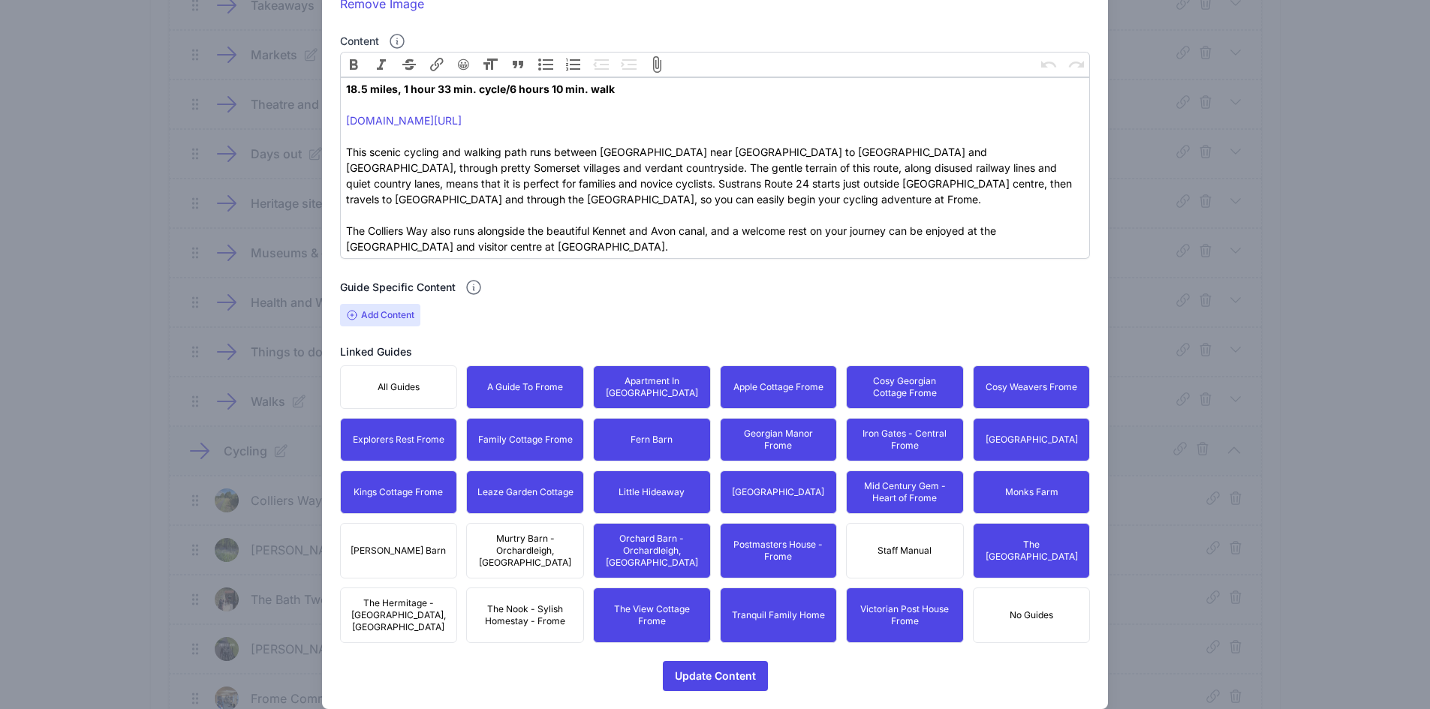
drag, startPoint x: 509, startPoint y: 607, endPoint x: 501, endPoint y: 579, distance: 29.0
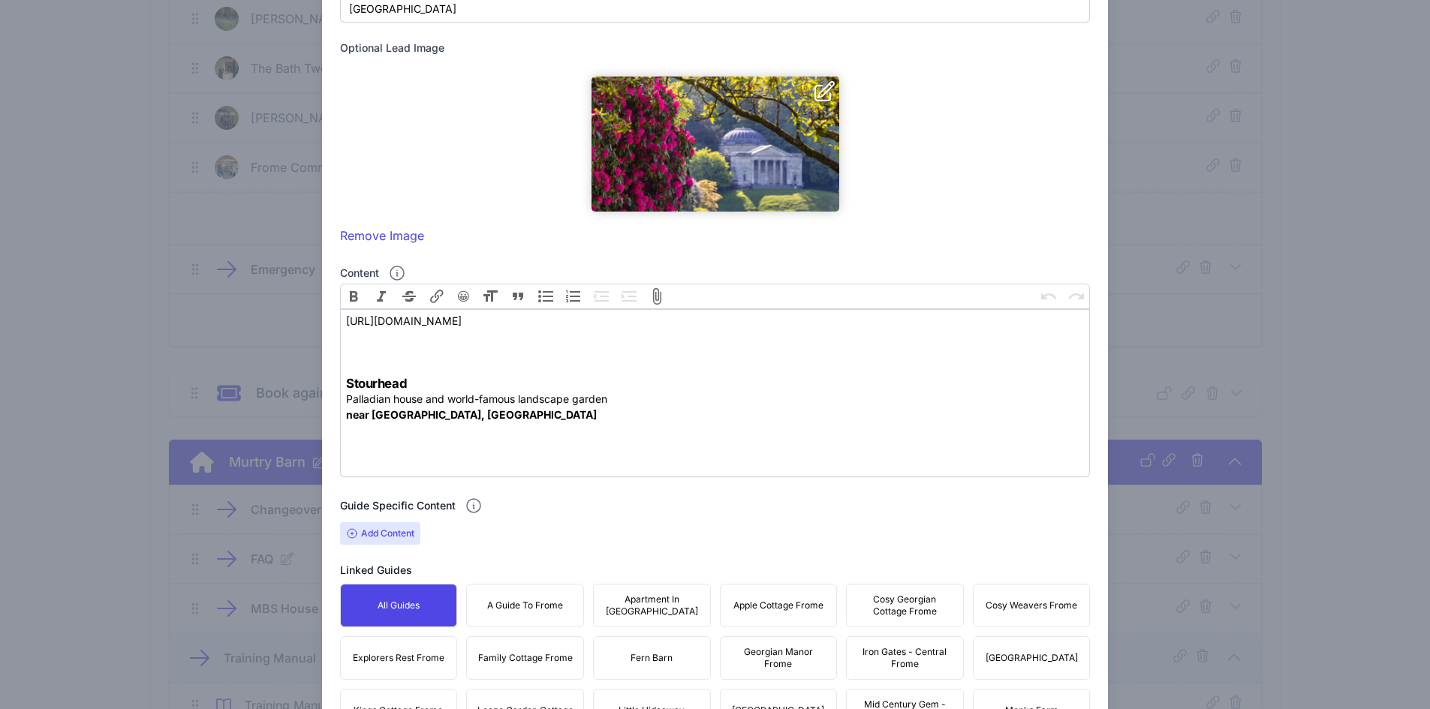
scroll to position [382, 0]
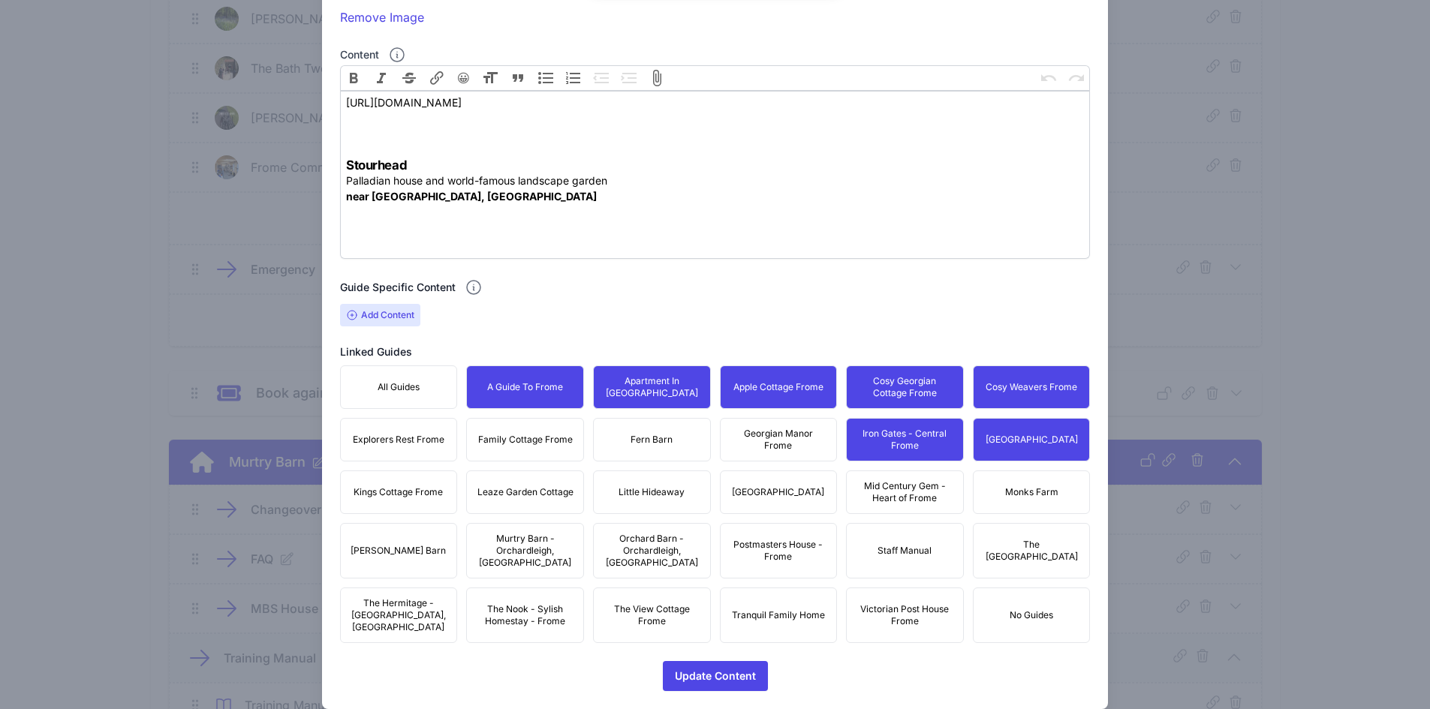
drag, startPoint x: 926, startPoint y: 483, endPoint x: 988, endPoint y: 497, distance: 63.2
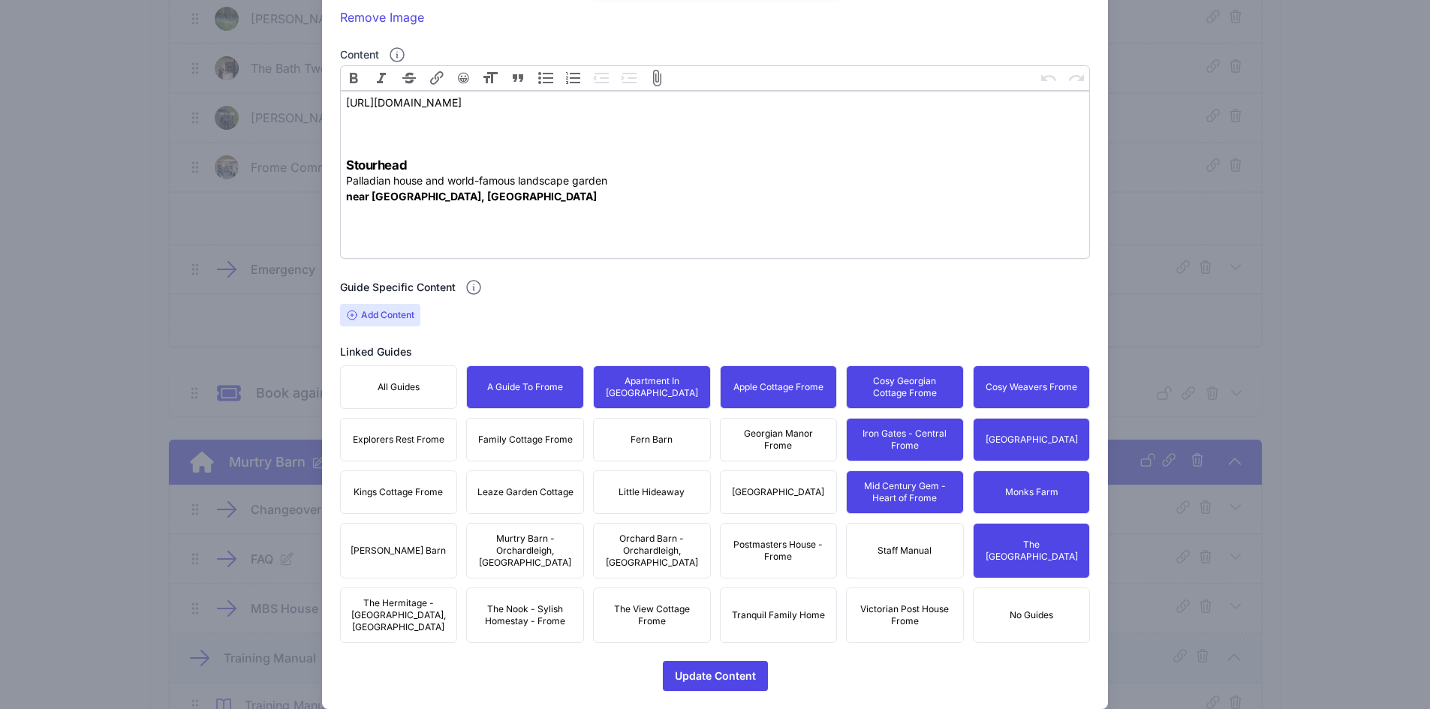
drag, startPoint x: 916, startPoint y: 620, endPoint x: 812, endPoint y: 570, distance: 115.5
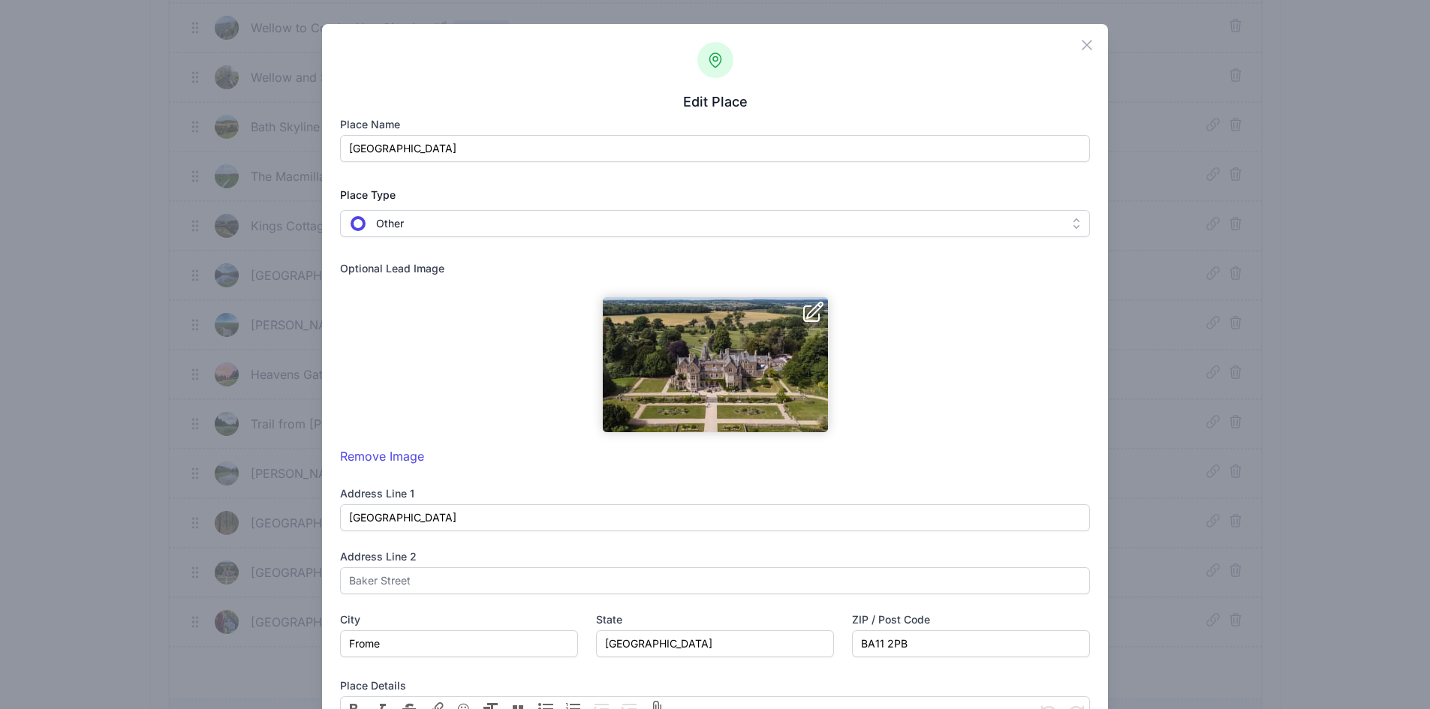
scroll to position [659, 0]
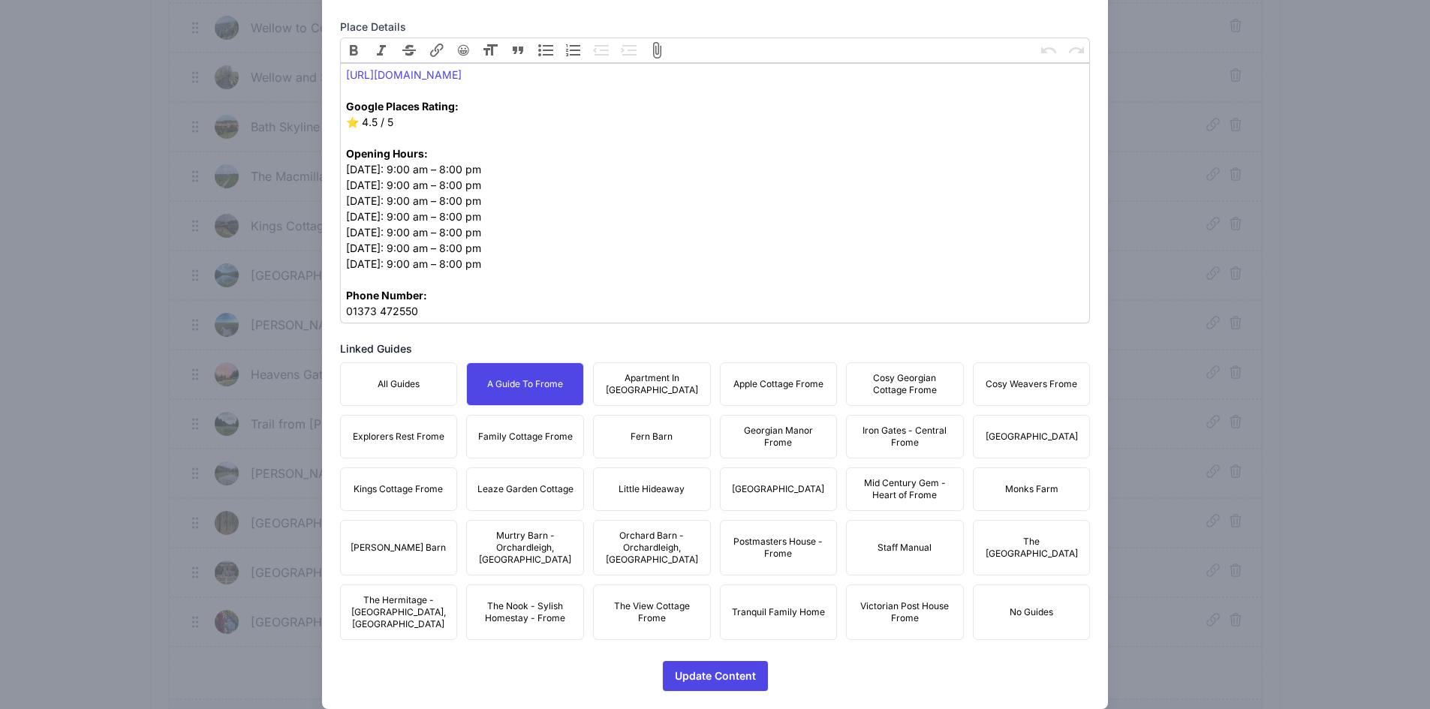
drag, startPoint x: 652, startPoint y: 386, endPoint x: 751, endPoint y: 382, distance: 99.9
drag, startPoint x: 753, startPoint y: 382, endPoint x: 812, endPoint y: 388, distance: 59.6
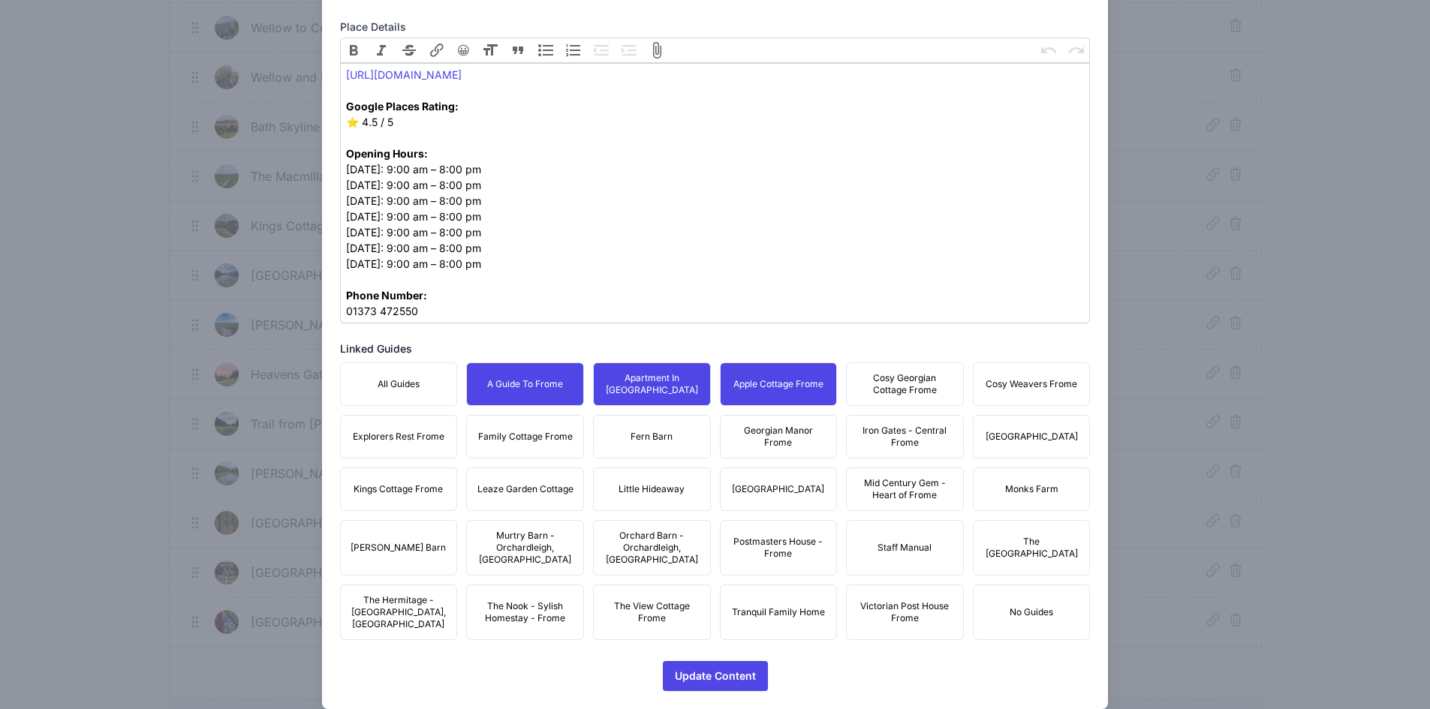
drag, startPoint x: 907, startPoint y: 386, endPoint x: 979, endPoint y: 387, distance: 71.3
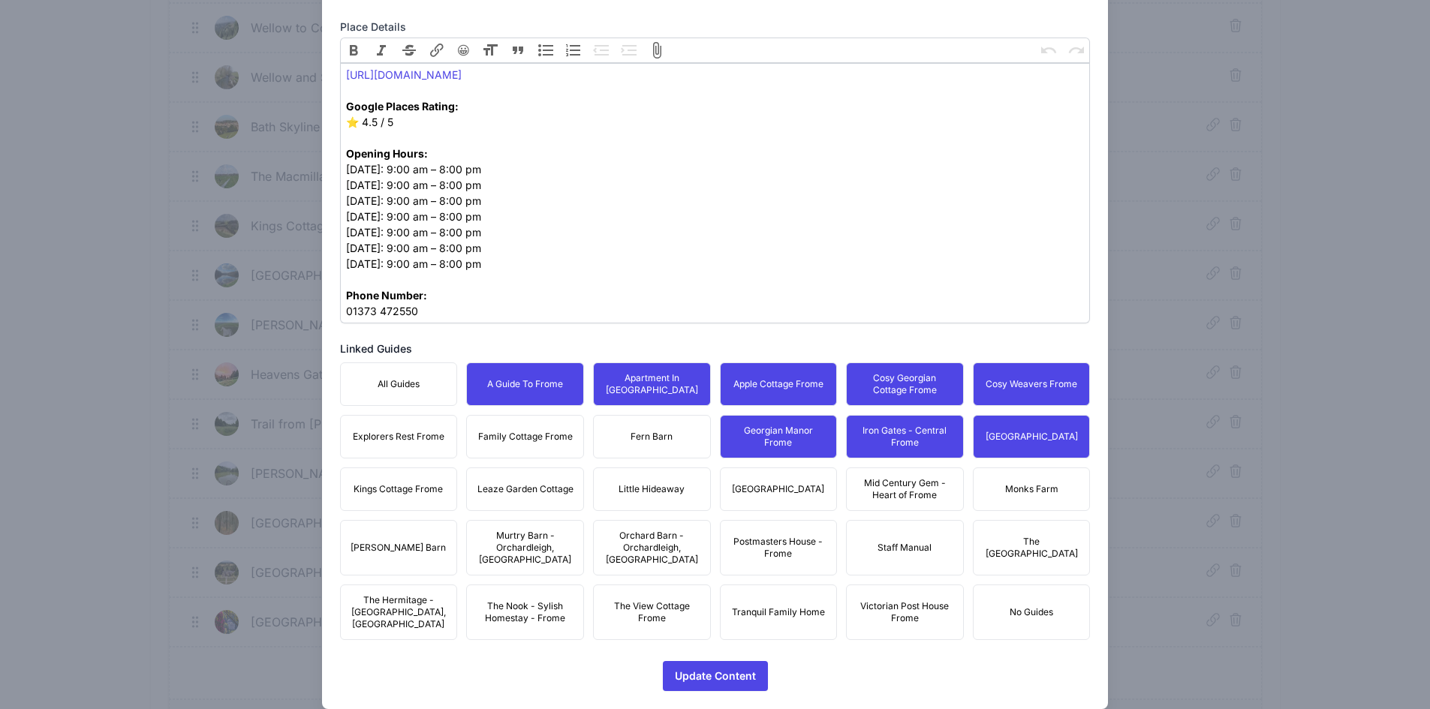
drag, startPoint x: 631, startPoint y: 435, endPoint x: 475, endPoint y: 447, distance: 156.6
drag, startPoint x: 475, startPoint y: 447, endPoint x: 398, endPoint y: 436, distance: 78.1
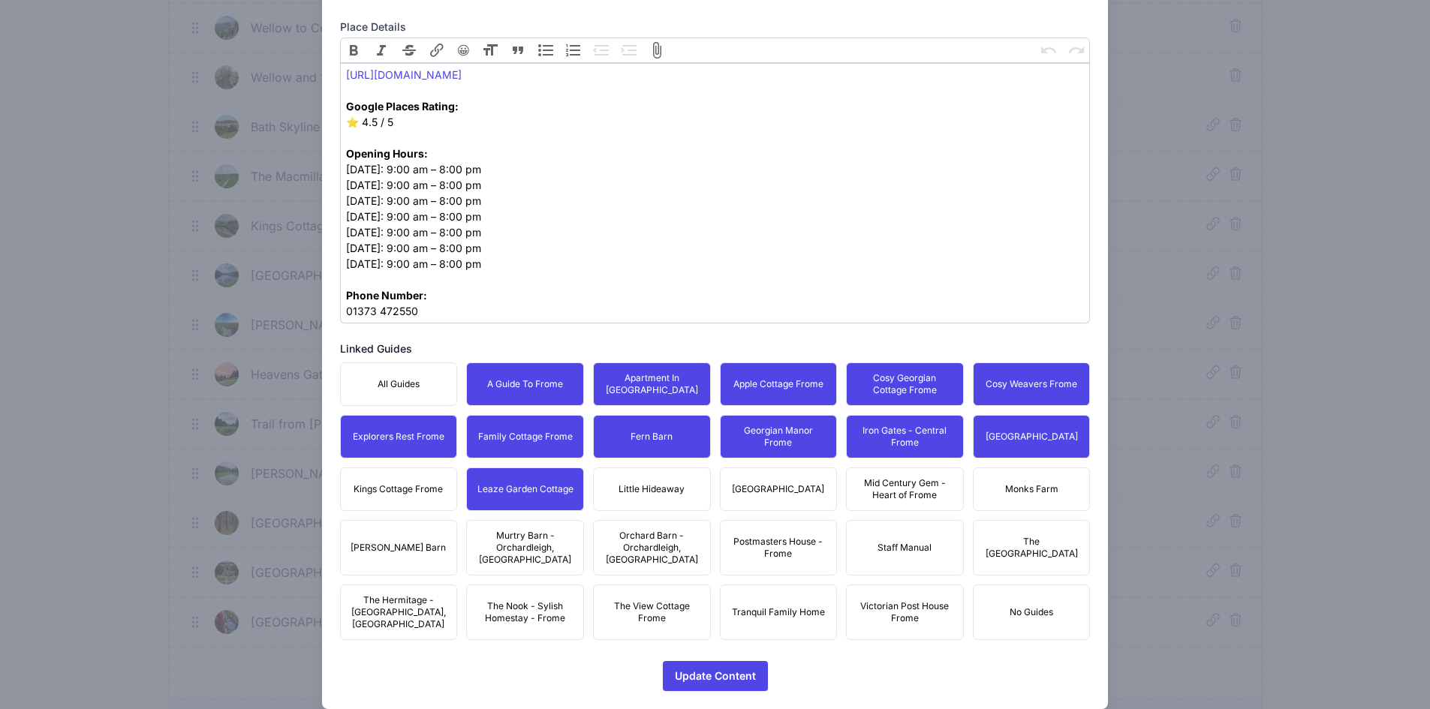
drag, startPoint x: 356, startPoint y: 489, endPoint x: 606, endPoint y: 489, distance: 250.0
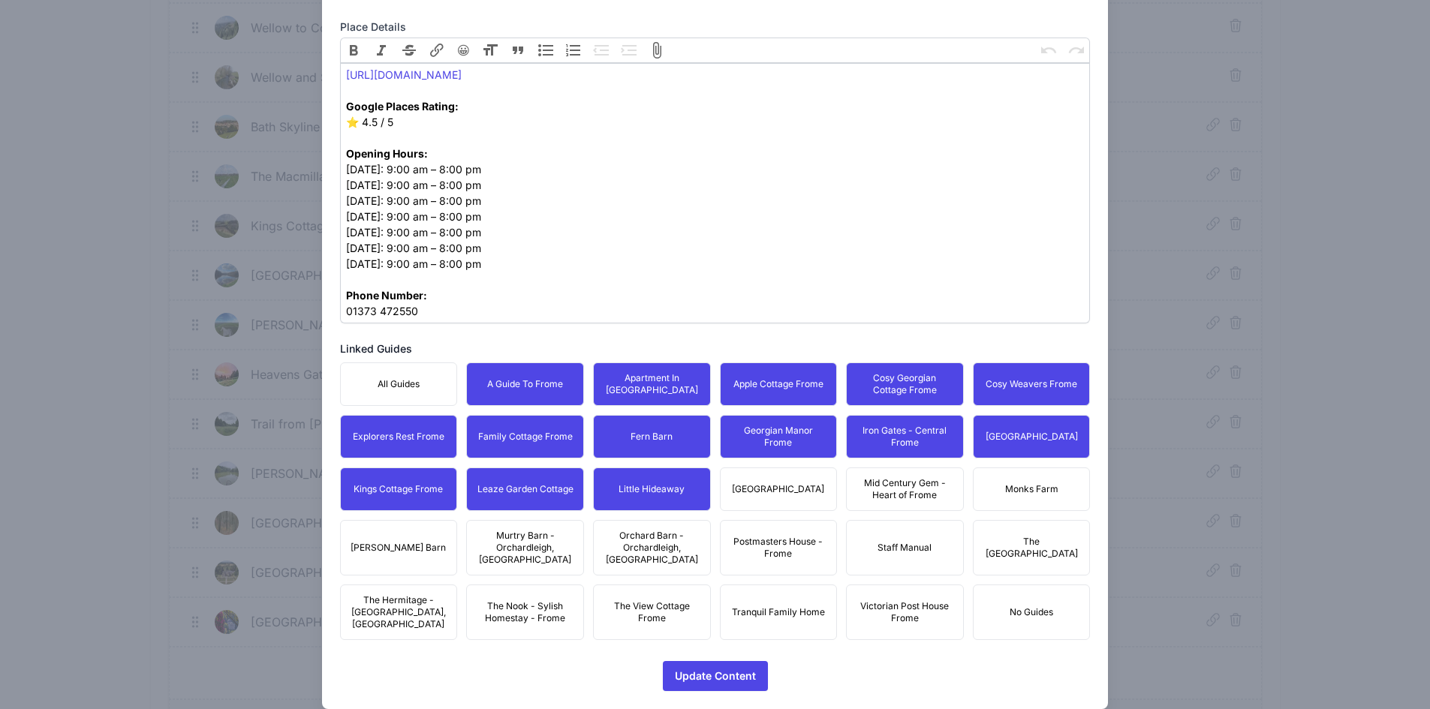
drag, startPoint x: 782, startPoint y: 493, endPoint x: 901, endPoint y: 503, distance: 119.0
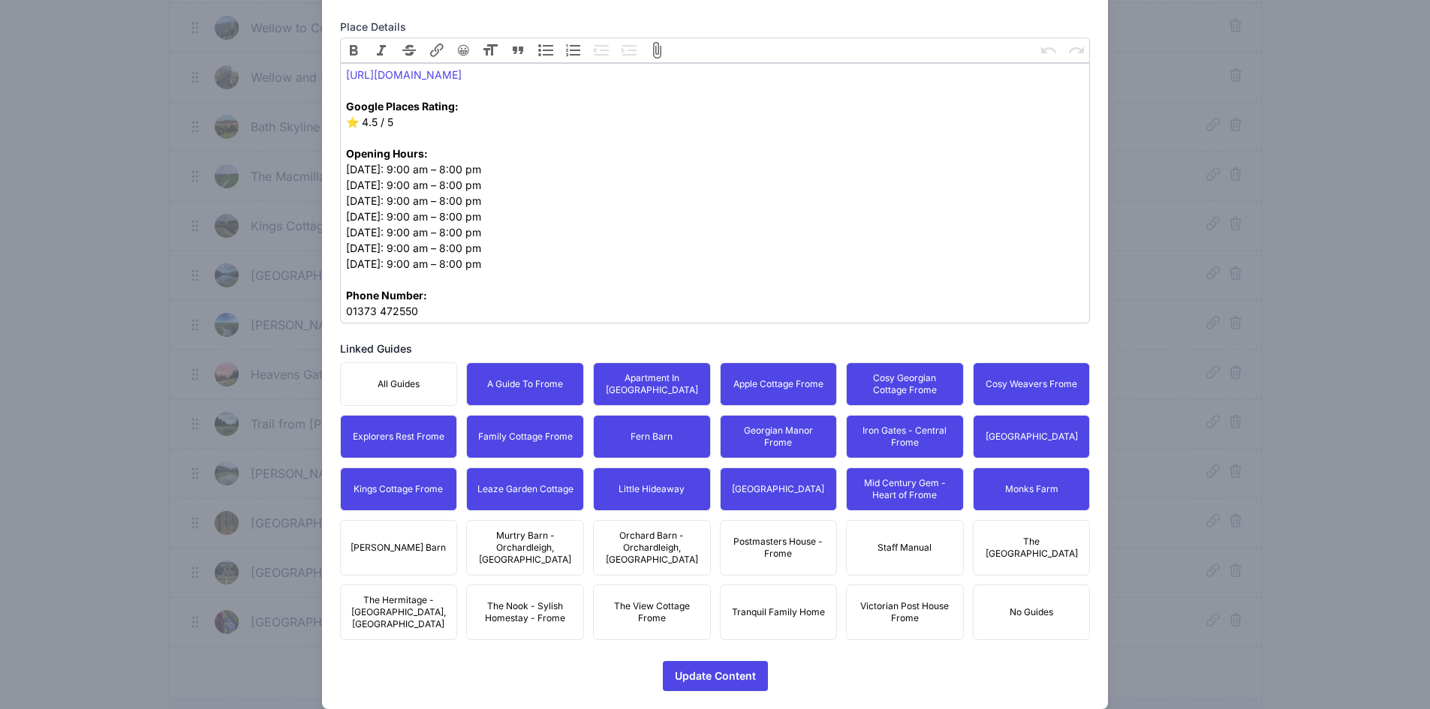
drag, startPoint x: 1049, startPoint y: 535, endPoint x: 1029, endPoint y: 534, distance: 20.3
drag, startPoint x: 905, startPoint y: 593, endPoint x: 896, endPoint y: 594, distance: 9.0
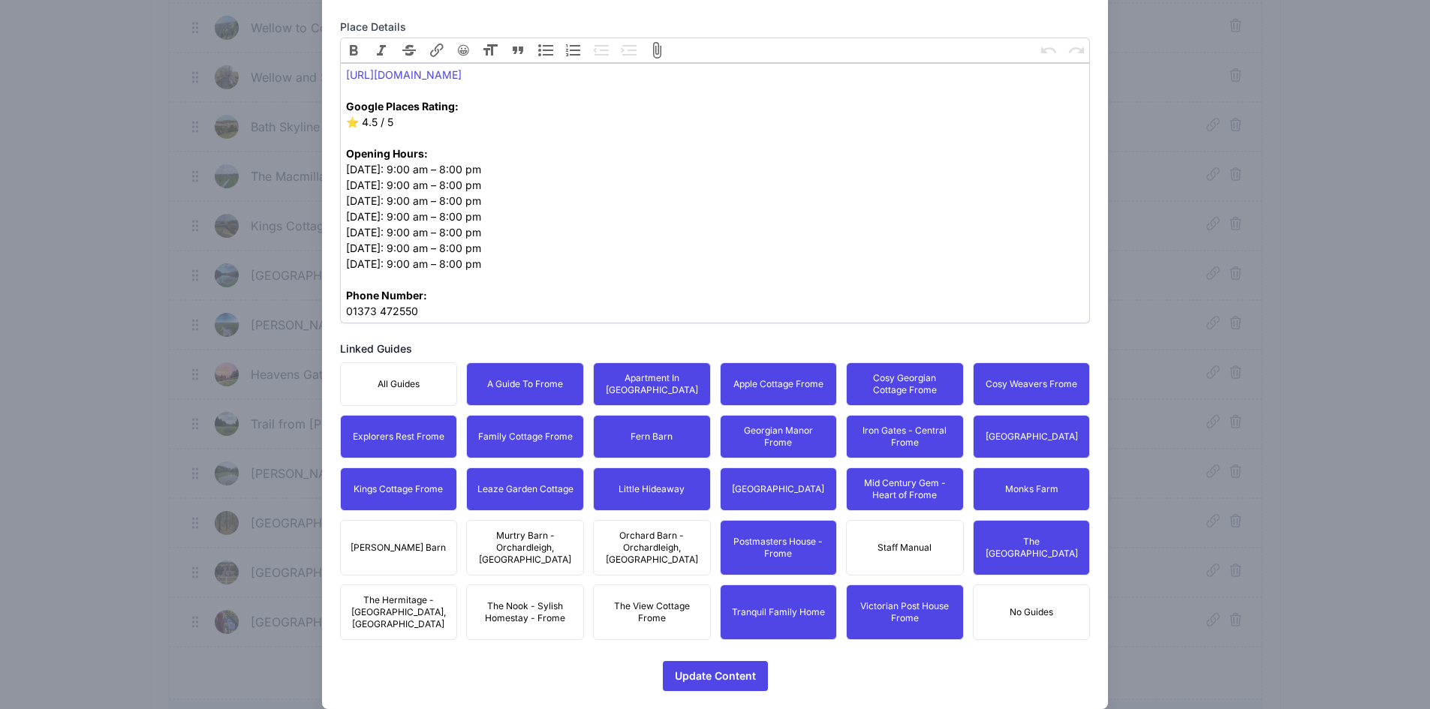
drag, startPoint x: 658, startPoint y: 578, endPoint x: 650, endPoint y: 530, distance: 48.7
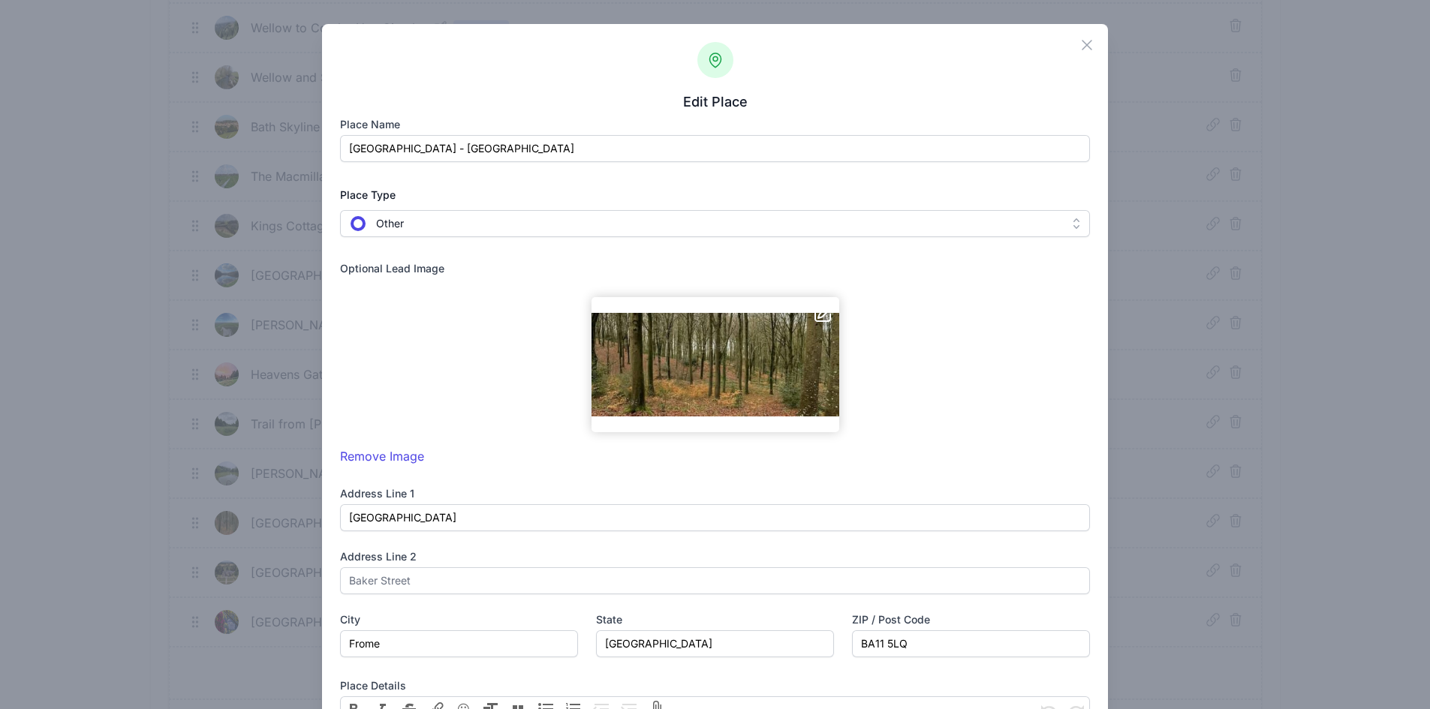
scroll to position [567, 0]
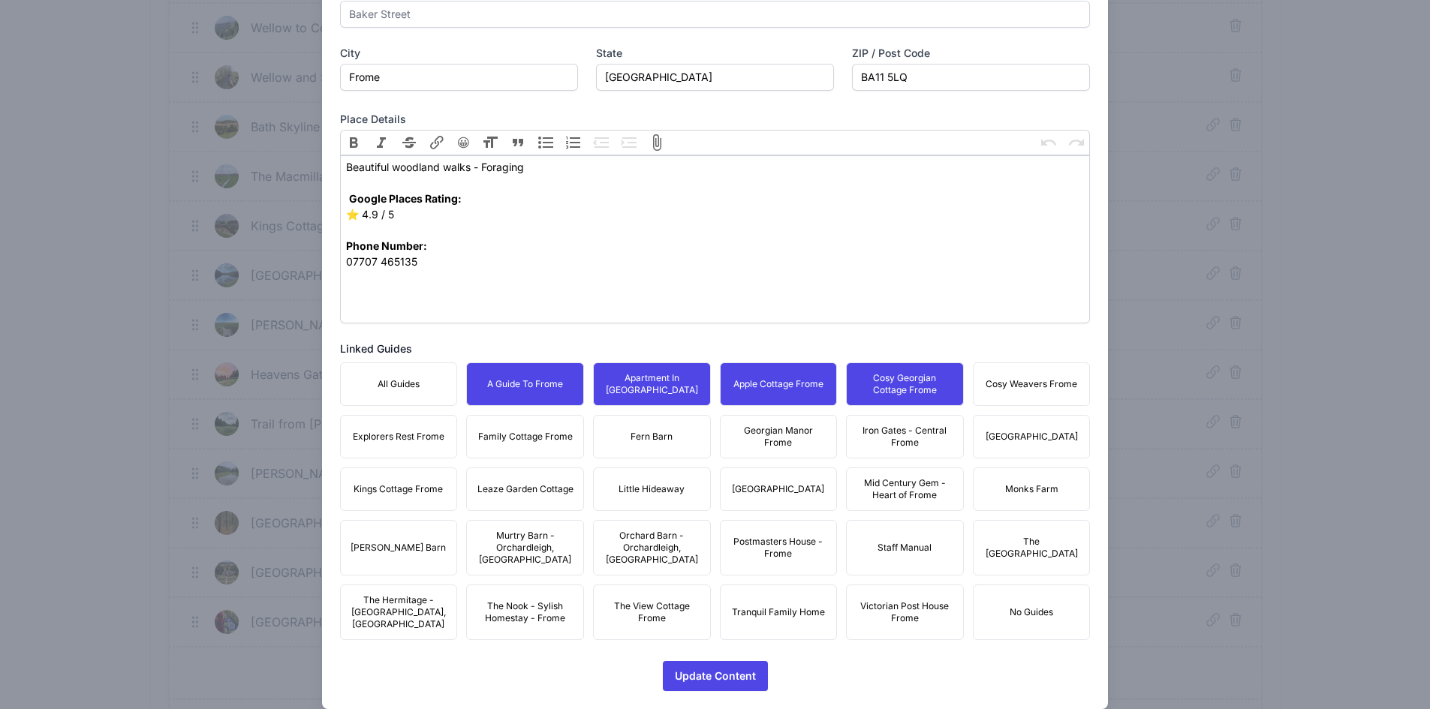
drag, startPoint x: 1008, startPoint y: 384, endPoint x: 1013, endPoint y: 390, distance: 8.1
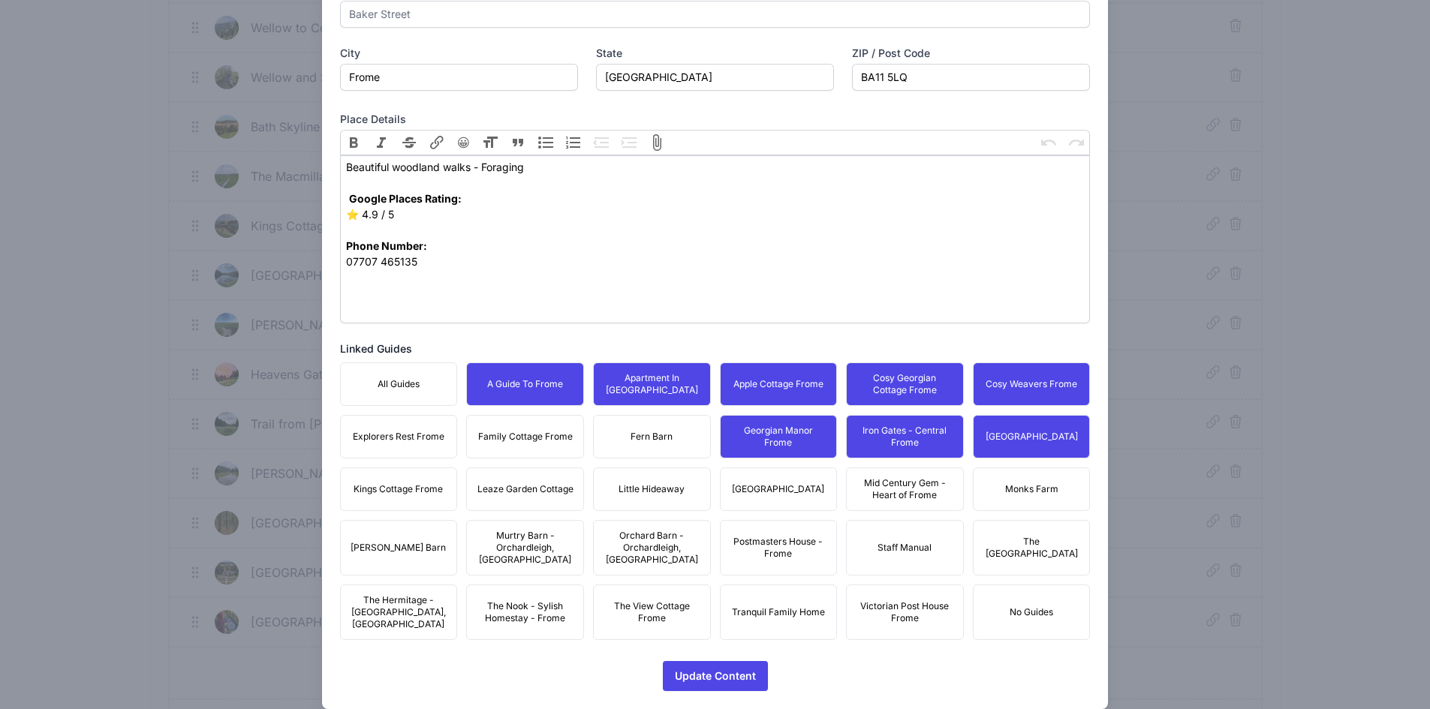
drag, startPoint x: 655, startPoint y: 433, endPoint x: 591, endPoint y: 434, distance: 63.8
drag, startPoint x: 531, startPoint y: 431, endPoint x: 459, endPoint y: 438, distance: 71.6
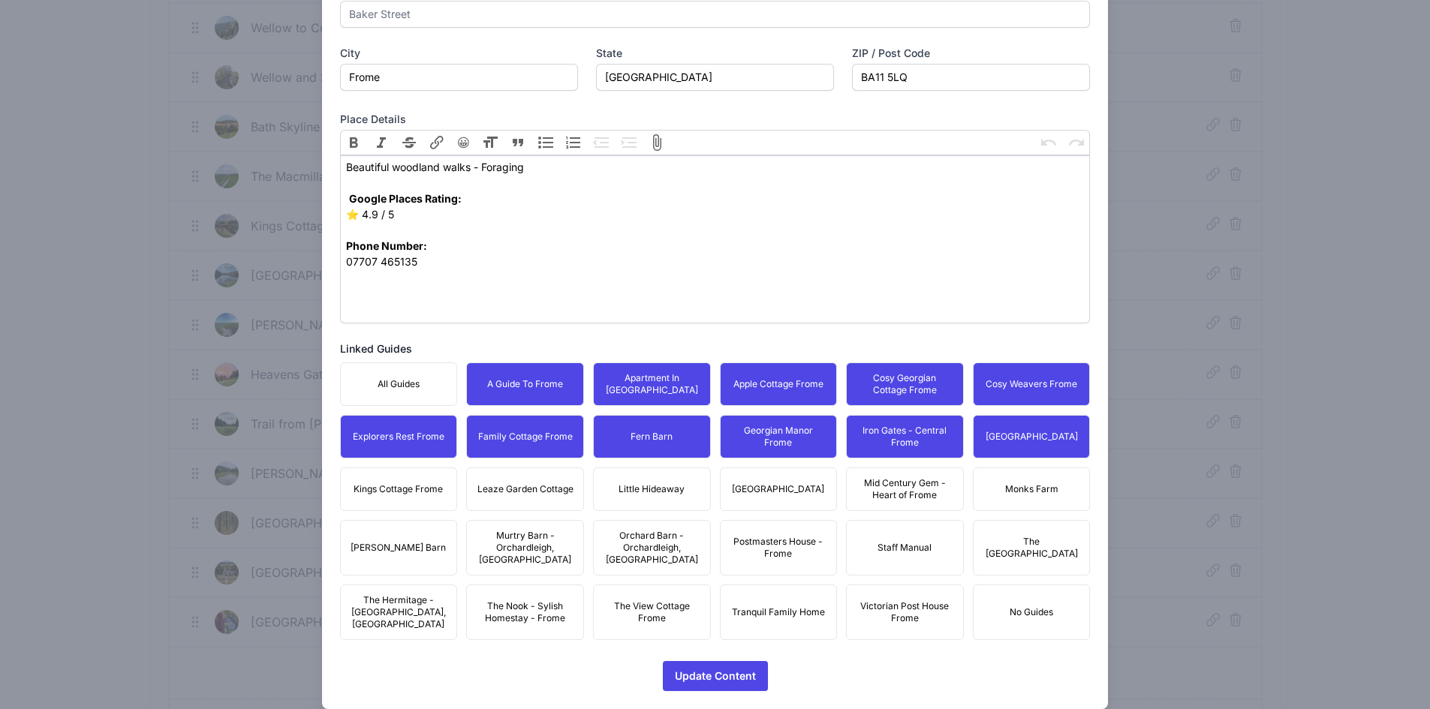
drag, startPoint x: 406, startPoint y: 489, endPoint x: 505, endPoint y: 489, distance: 99.1
drag, startPoint x: 505, startPoint y: 489, endPoint x: 609, endPoint y: 498, distance: 104.7
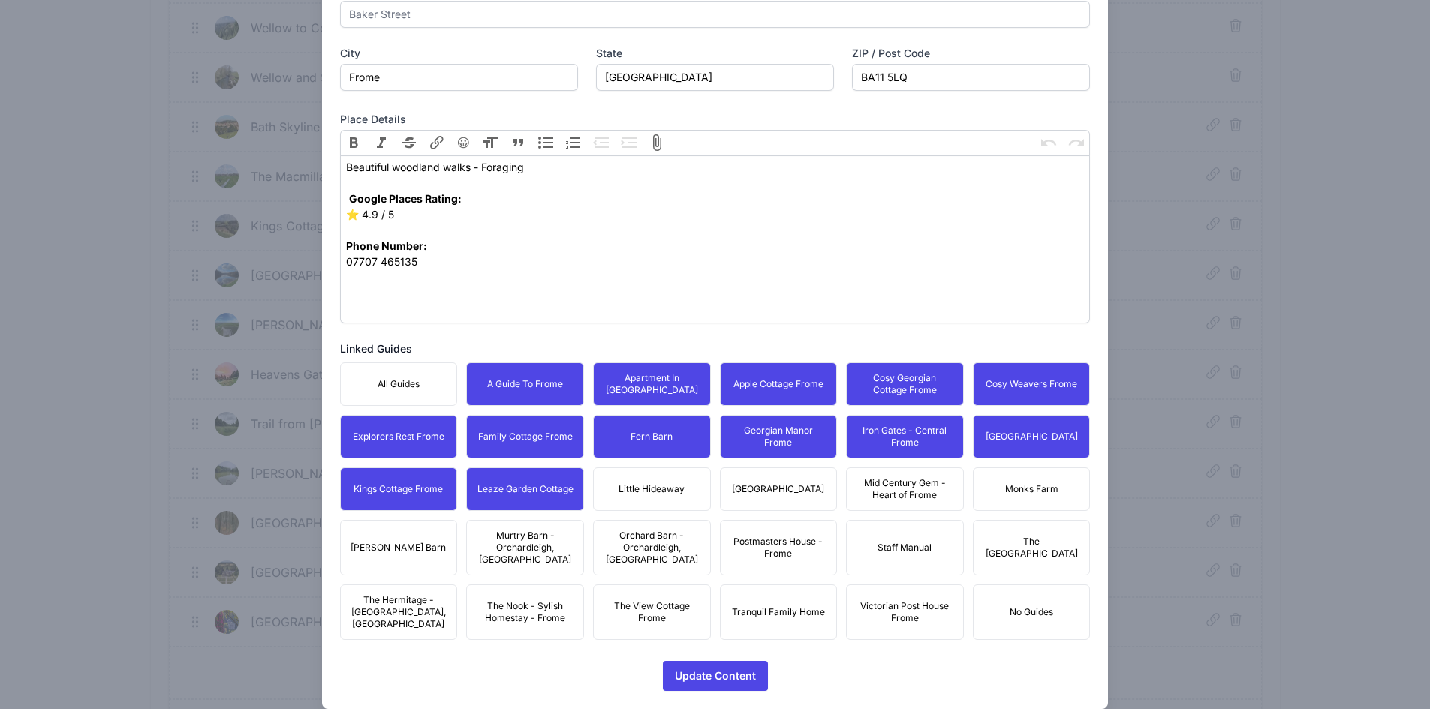
drag, startPoint x: 609, startPoint y: 498, endPoint x: 705, endPoint y: 508, distance: 95.8
drag, startPoint x: 805, startPoint y: 491, endPoint x: 879, endPoint y: 491, distance: 74.3
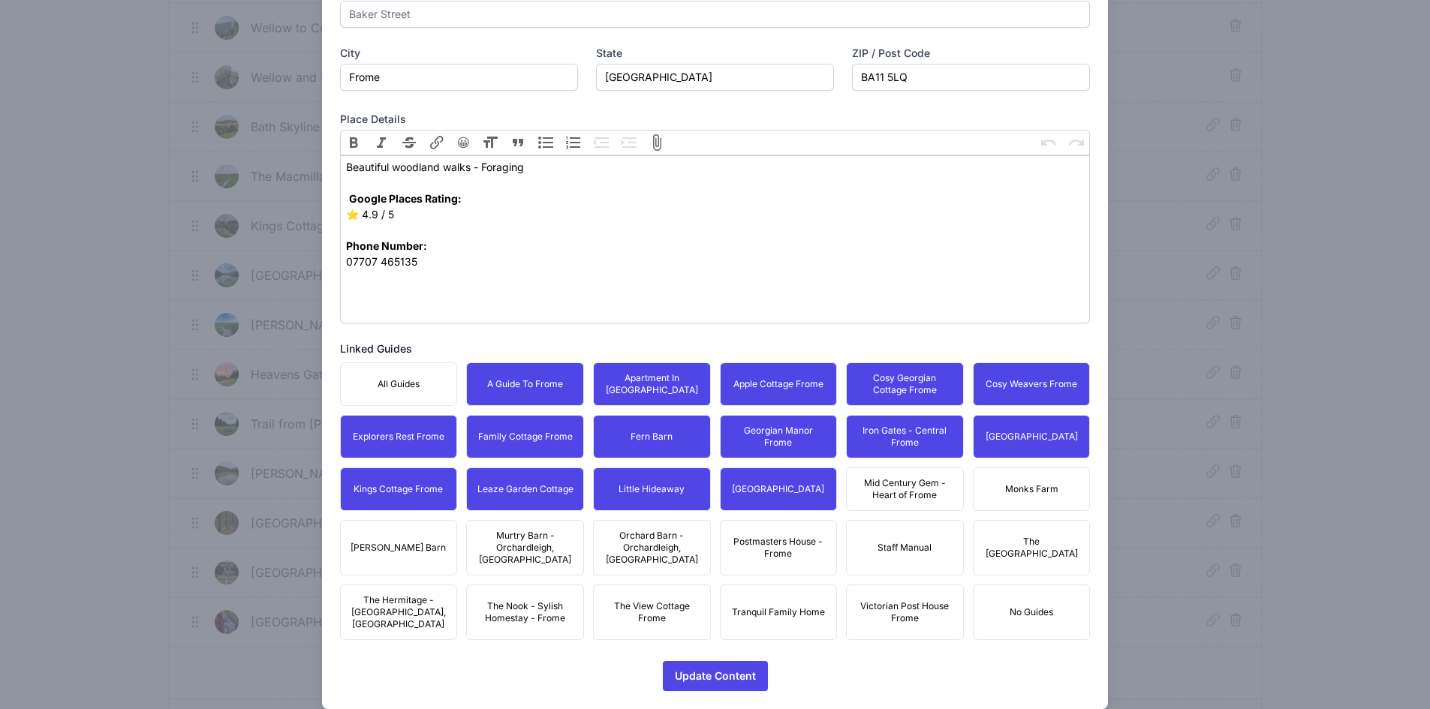
drag, startPoint x: 893, startPoint y: 489, endPoint x: 996, endPoint y: 489, distance: 102.8
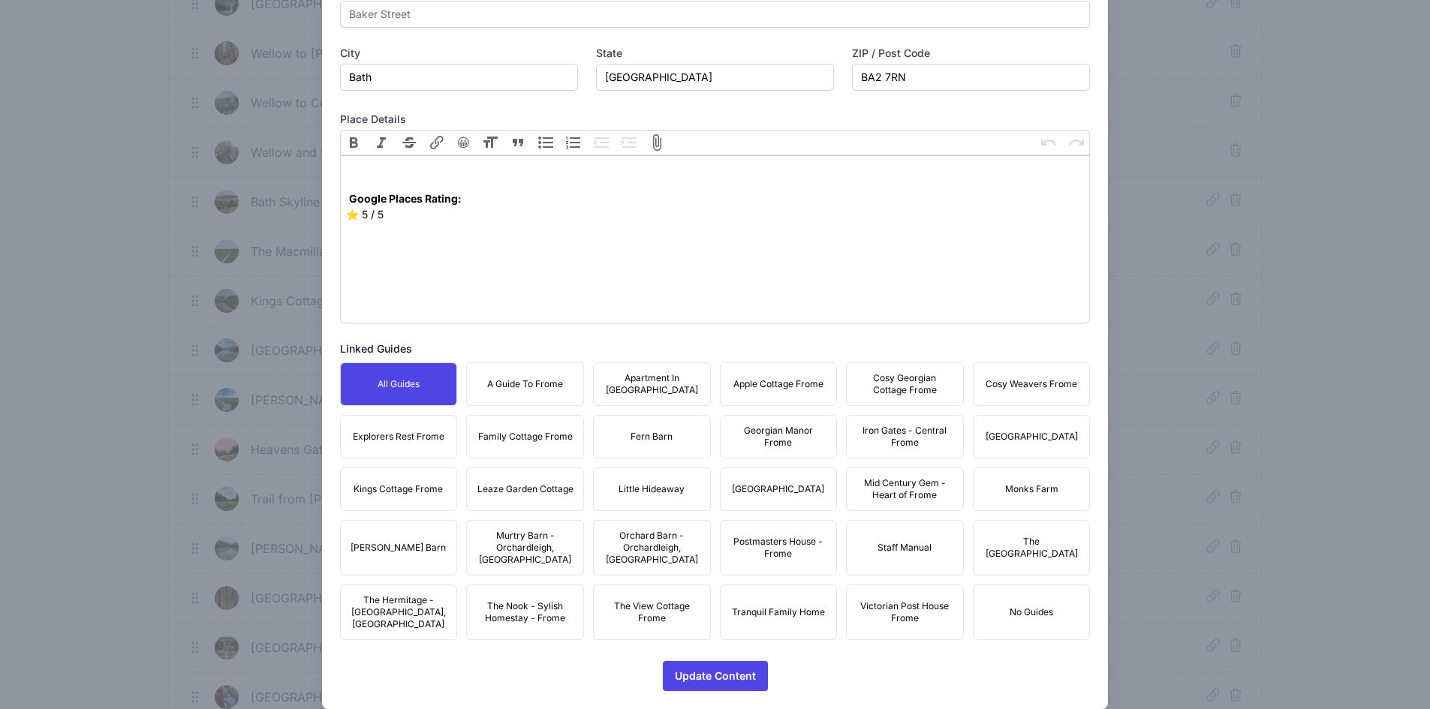
drag, startPoint x: 579, startPoint y: 379, endPoint x: 566, endPoint y: 379, distance: 13.5
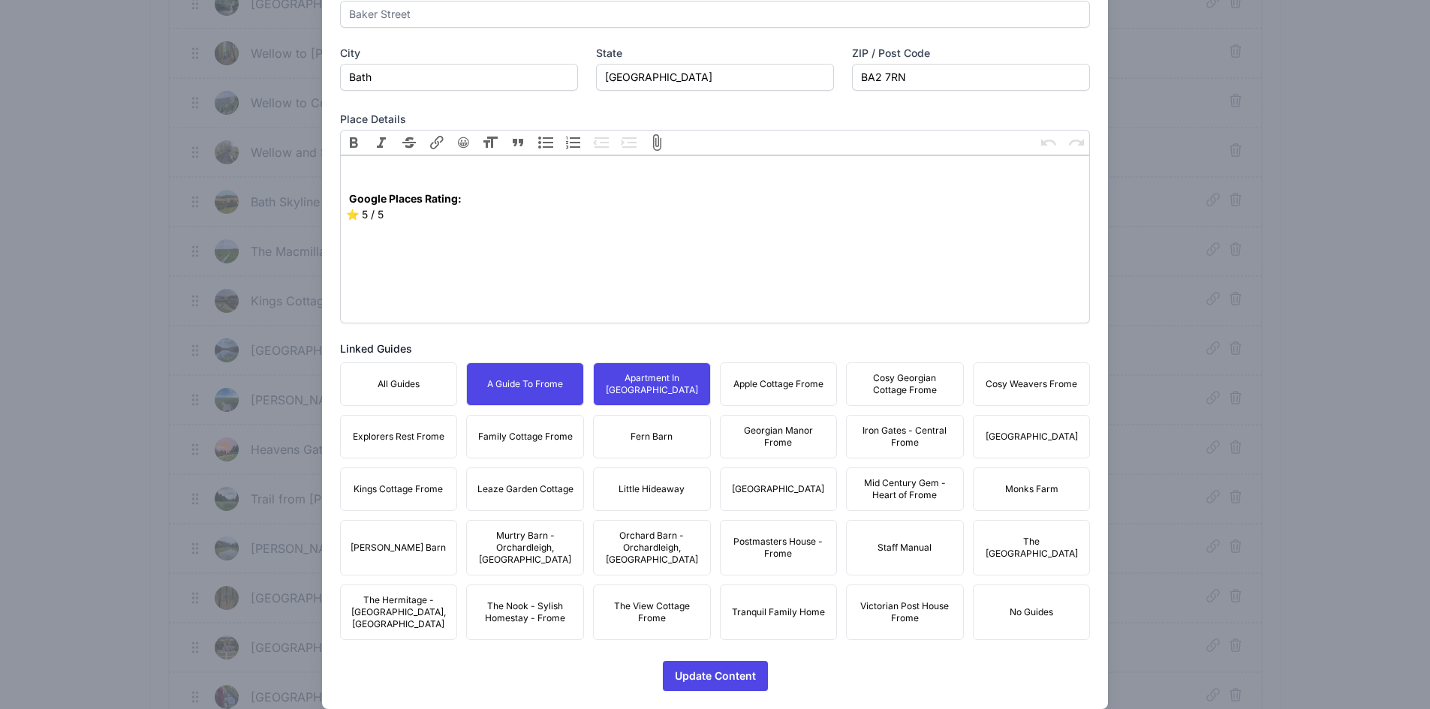
drag, startPoint x: 765, startPoint y: 383, endPoint x: 868, endPoint y: 387, distance: 103.7
drag, startPoint x: 877, startPoint y: 387, endPoint x: 940, endPoint y: 390, distance: 63.1
drag, startPoint x: 989, startPoint y: 388, endPoint x: 1023, endPoint y: 431, distance: 54.5
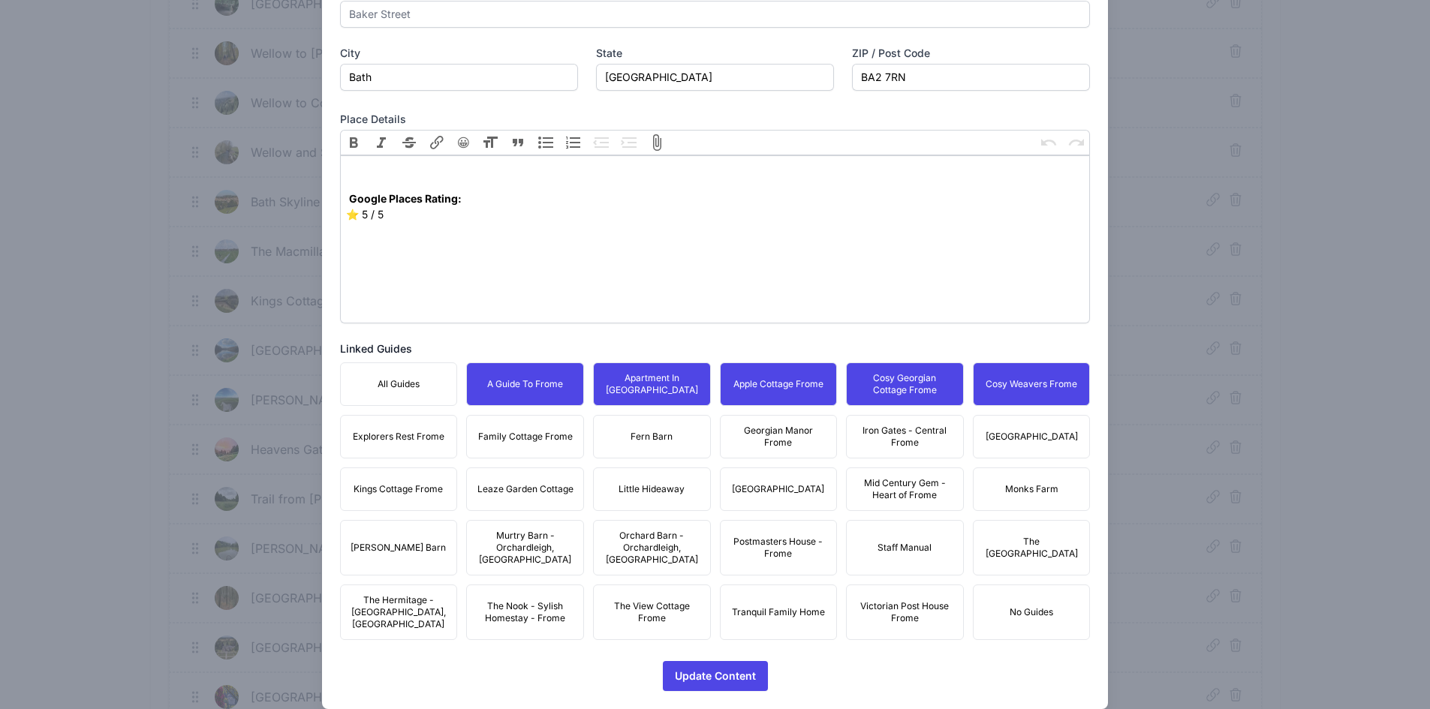
drag, startPoint x: 1022, startPoint y: 441, endPoint x: 986, endPoint y: 444, distance: 35.5
drag, startPoint x: 883, startPoint y: 439, endPoint x: 856, endPoint y: 438, distance: 27.0
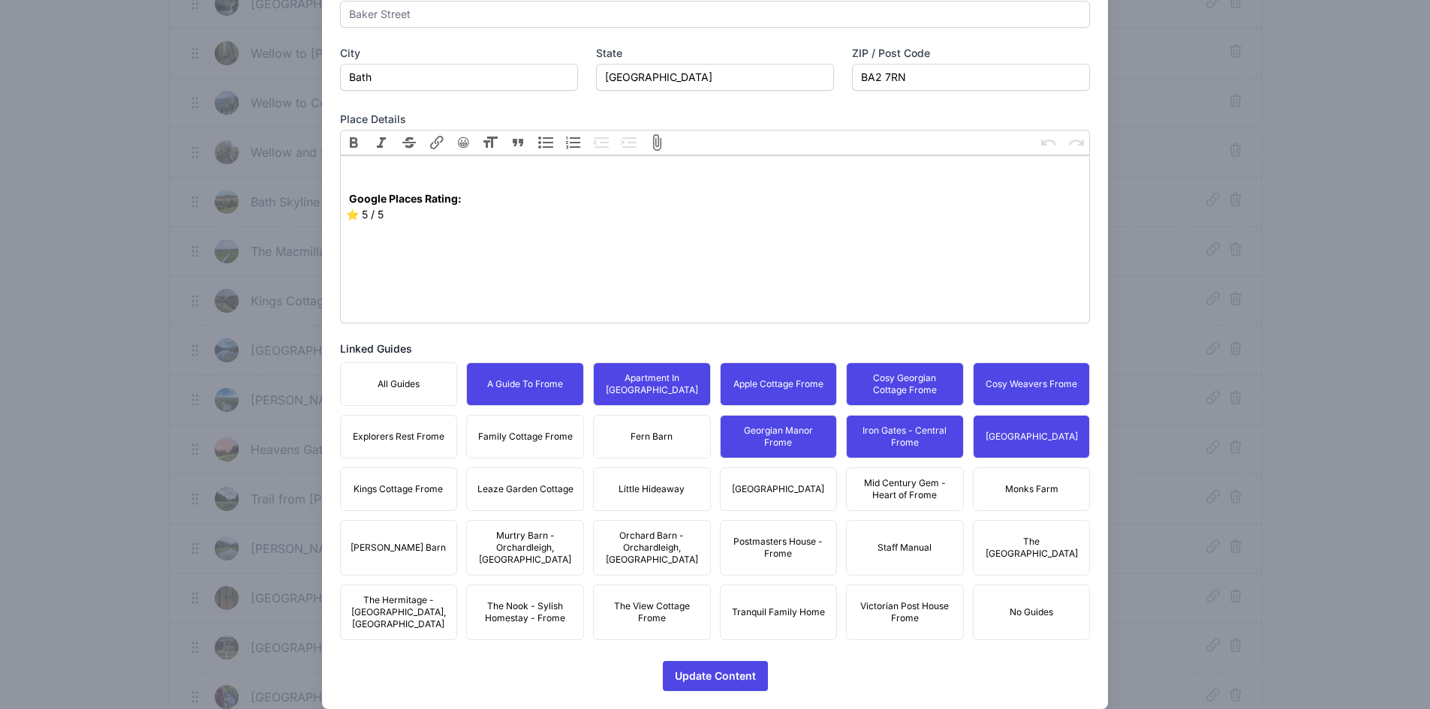
drag, startPoint x: 651, startPoint y: 432, endPoint x: 601, endPoint y: 437, distance: 49.8
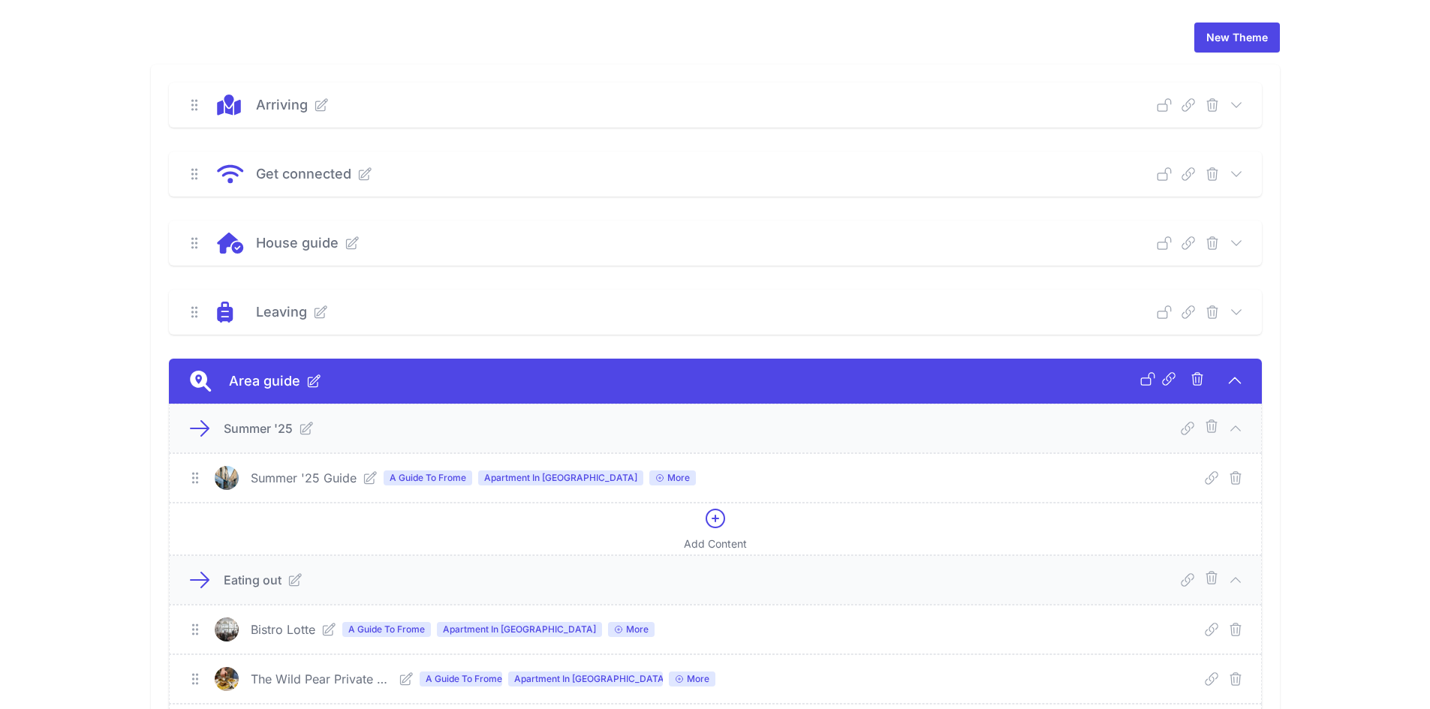
scroll to position [0, 0]
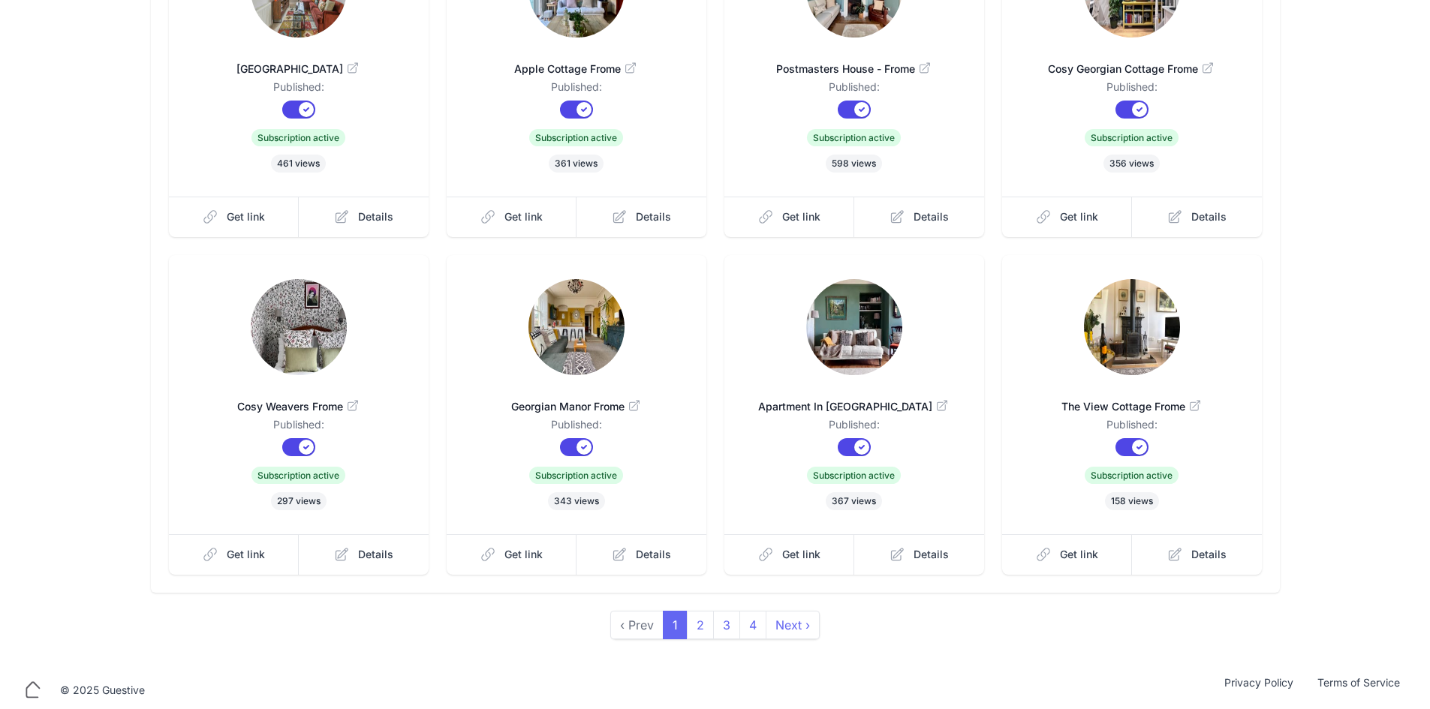
scroll to position [261, 0]
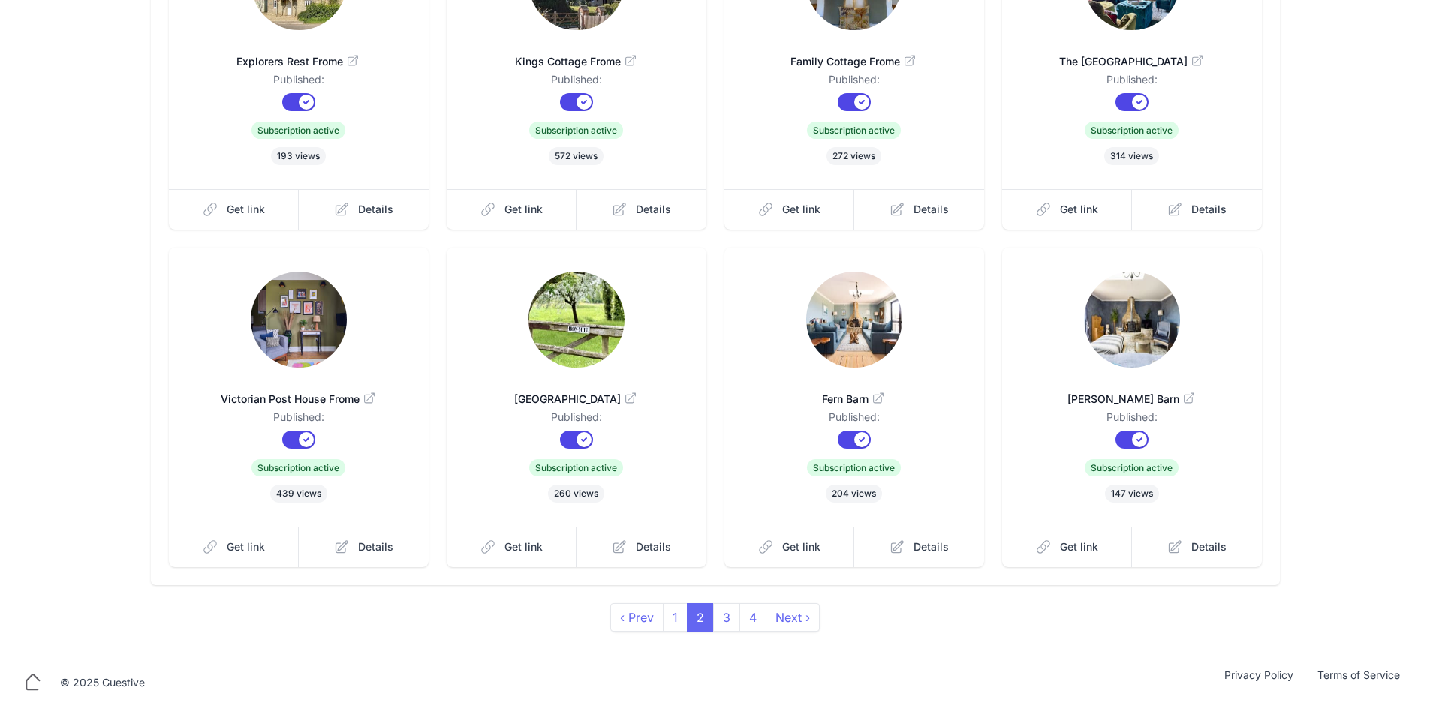
scroll to position [261, 0]
